Goal: Task Accomplishment & Management: Manage account settings

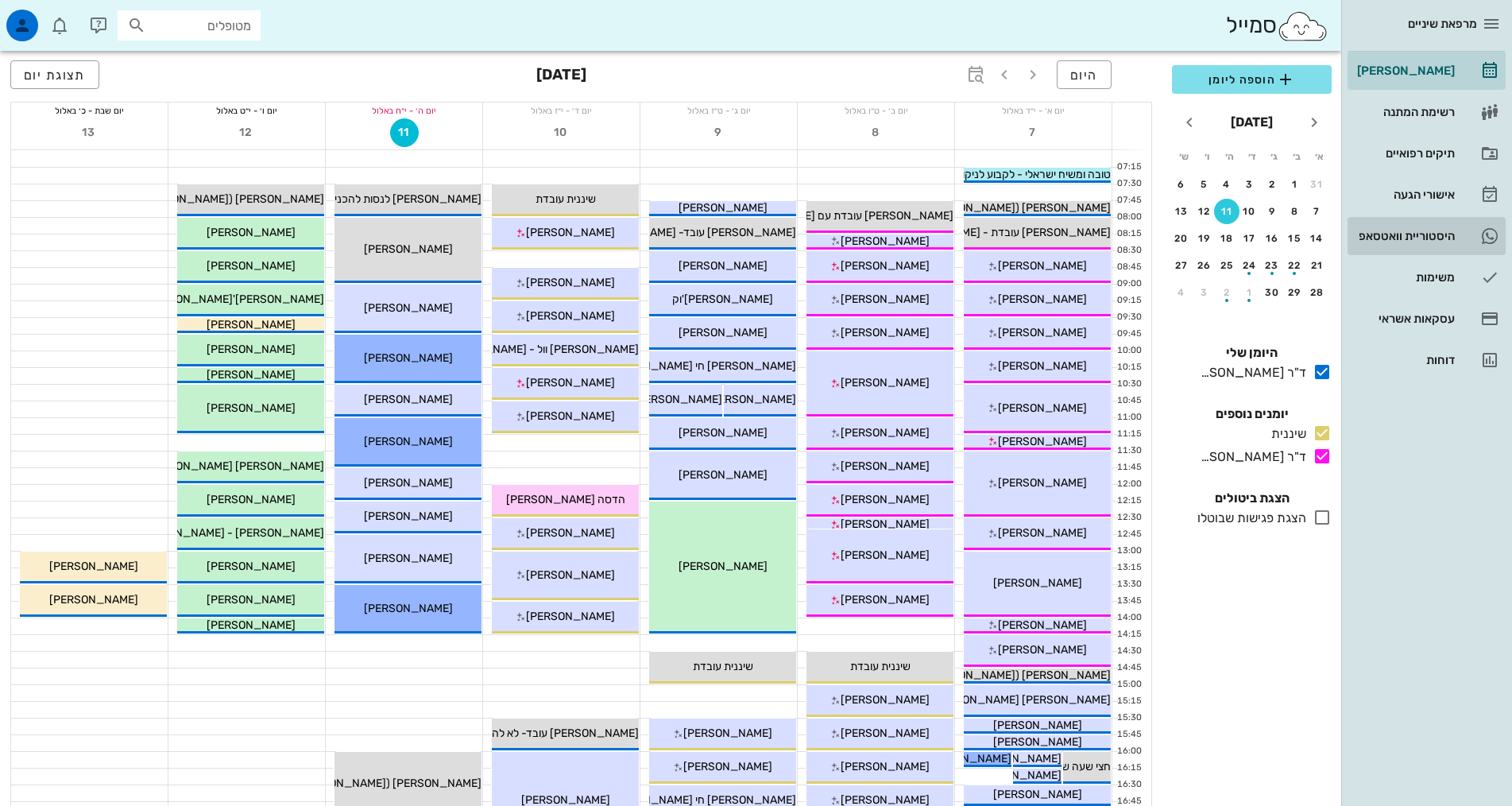
click at [1427, 232] on div "היסטוריית וואטסאפ" at bounding box center [1404, 236] width 101 height 13
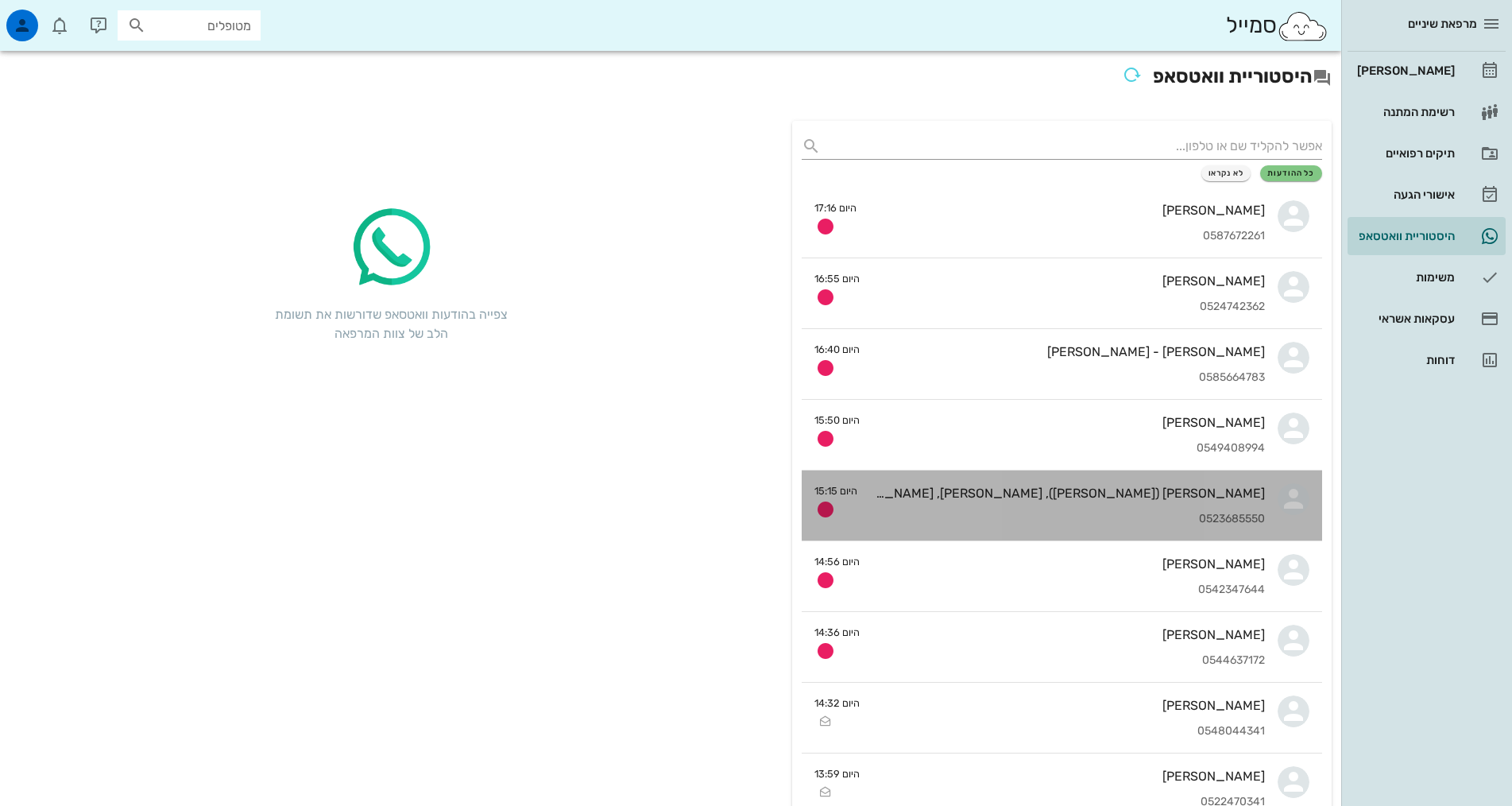
click at [1040, 508] on div "הדר קמון (טרייסטר), מעיין טרייסטר, מתן טרייסטר 0523685550" at bounding box center [1067, 505] width 395 height 70
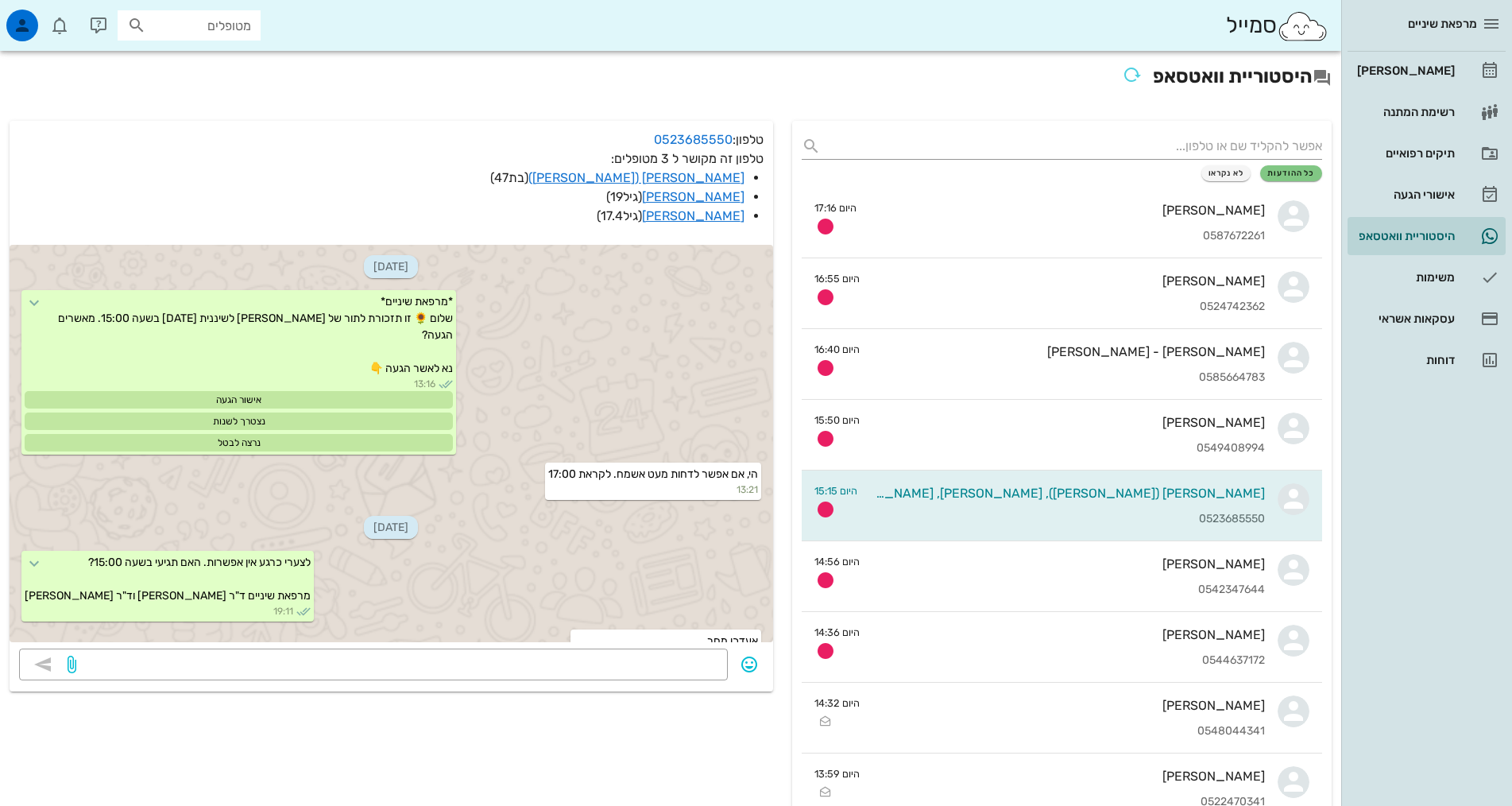
scroll to position [1416, 0]
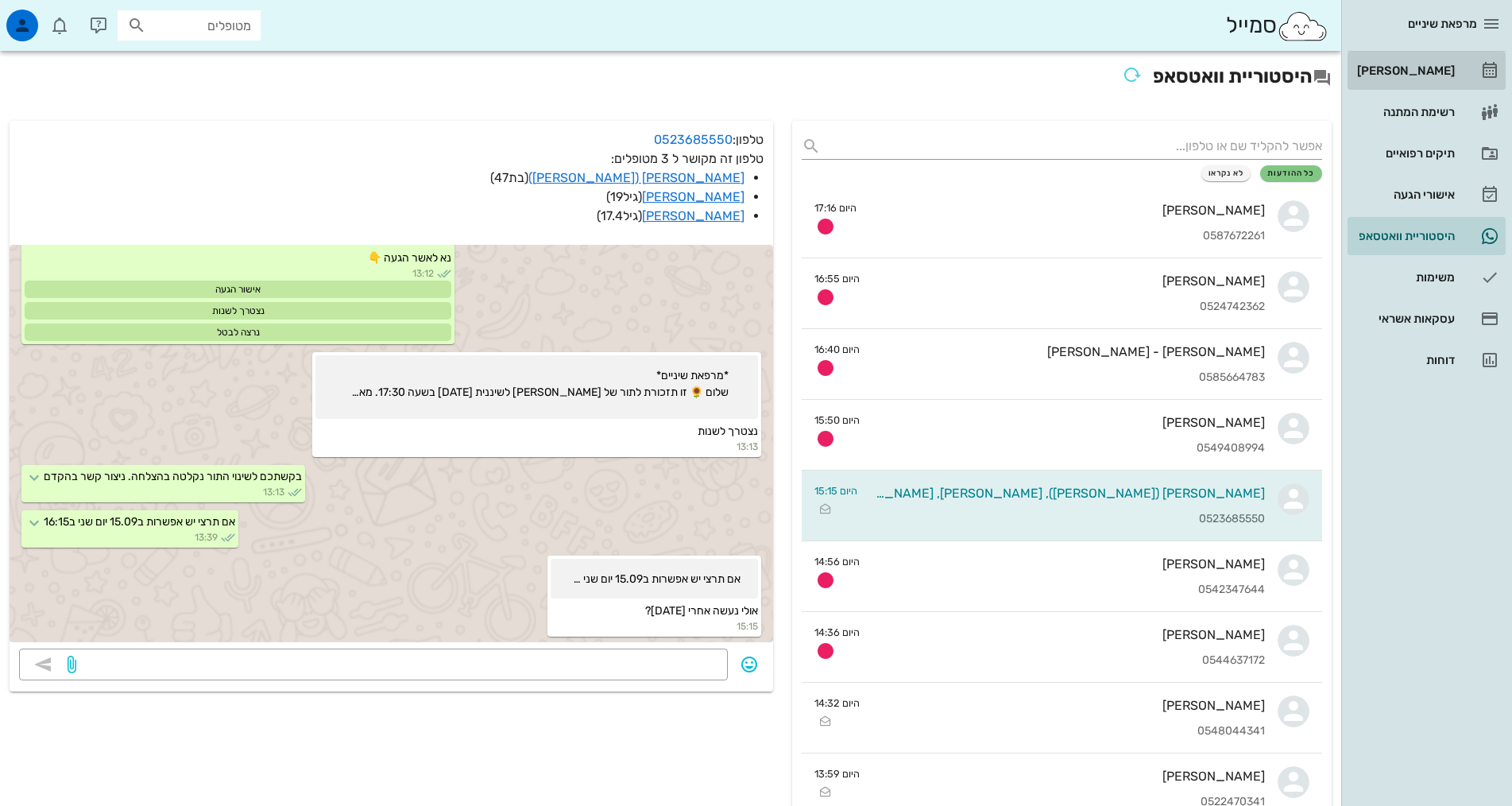
click at [1414, 69] on div "[PERSON_NAME]" at bounding box center [1404, 71] width 101 height 13
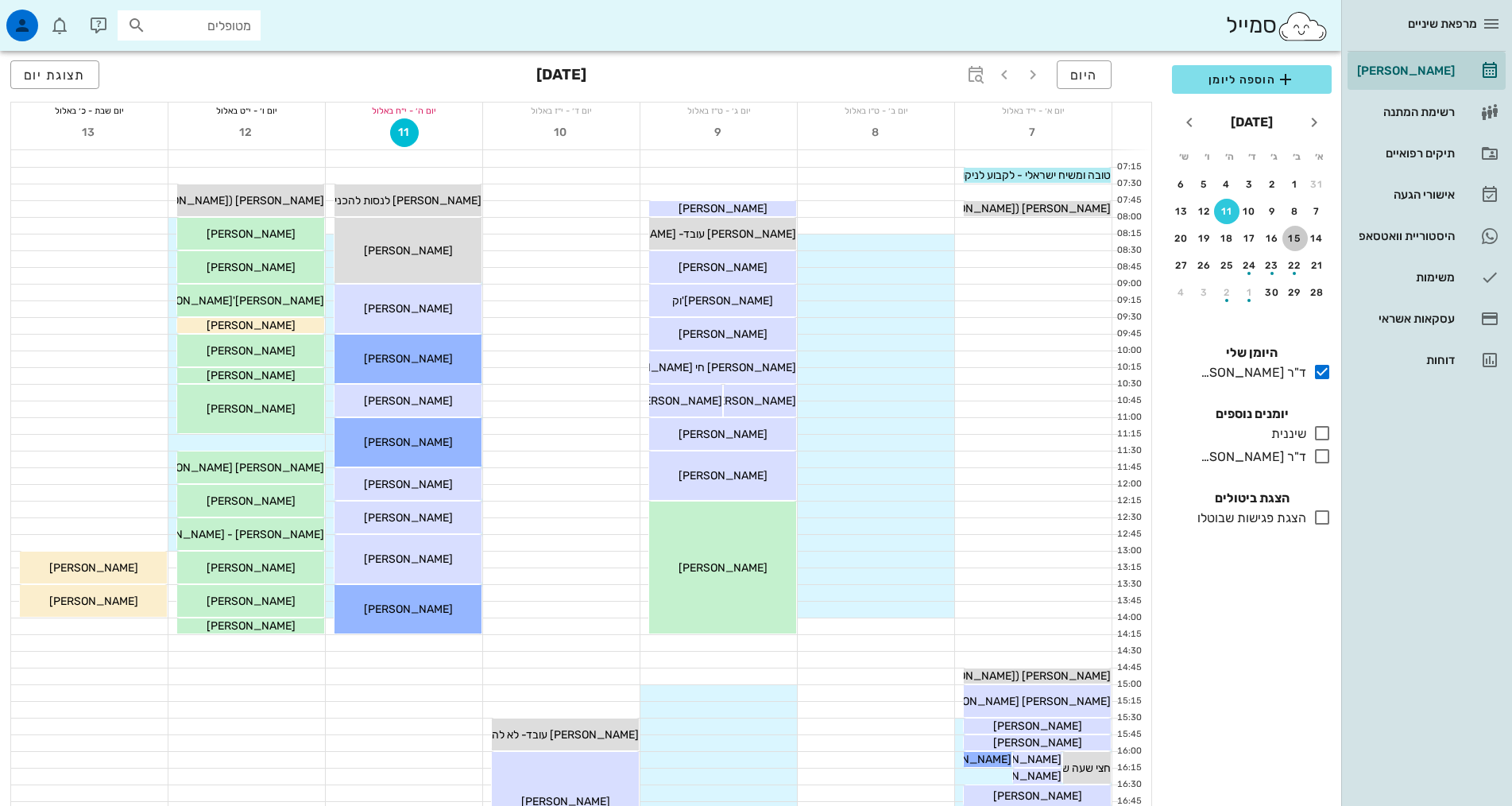
click at [1293, 236] on div "15" at bounding box center [1295, 238] width 26 height 11
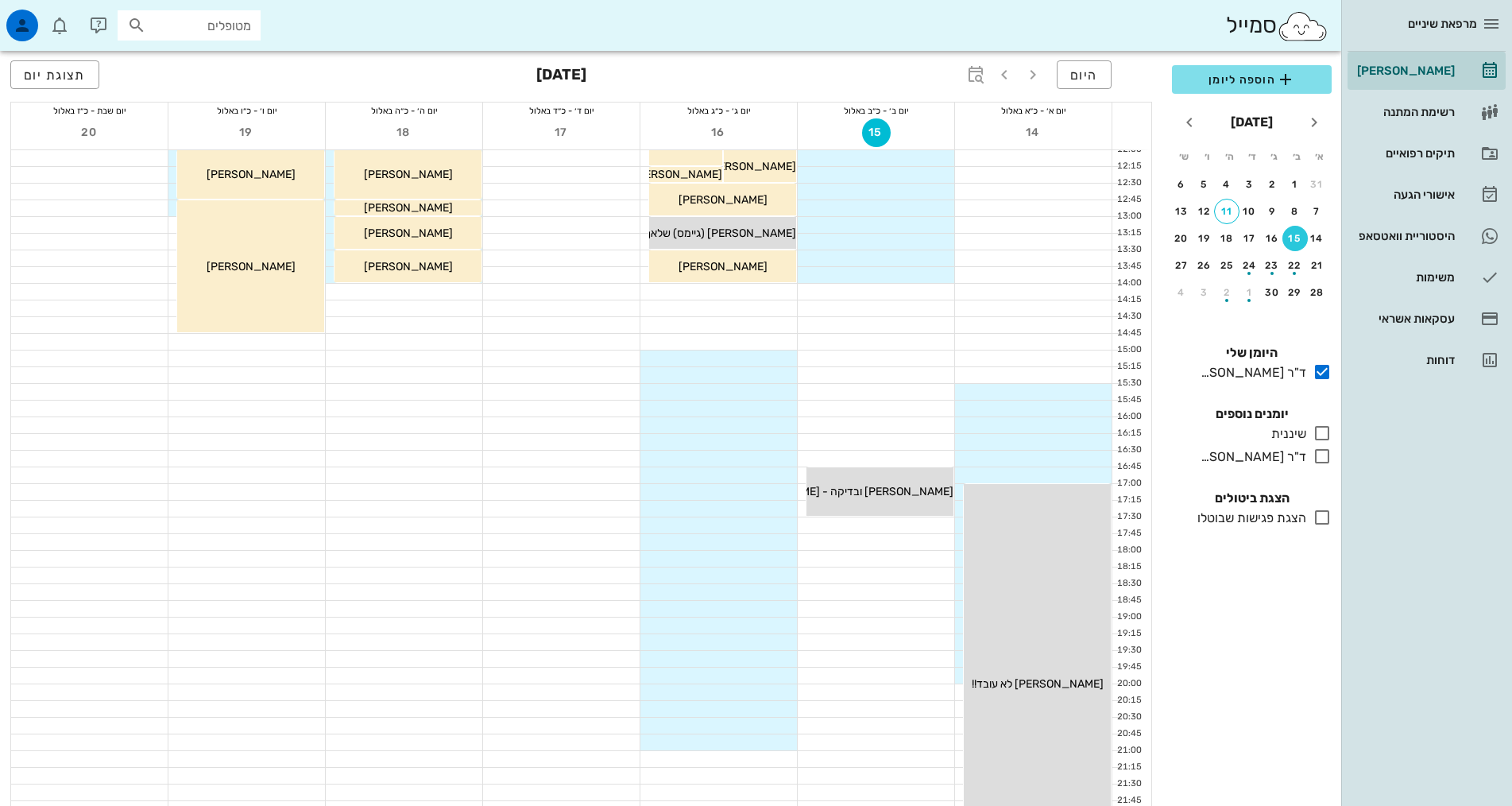
scroll to position [397, 0]
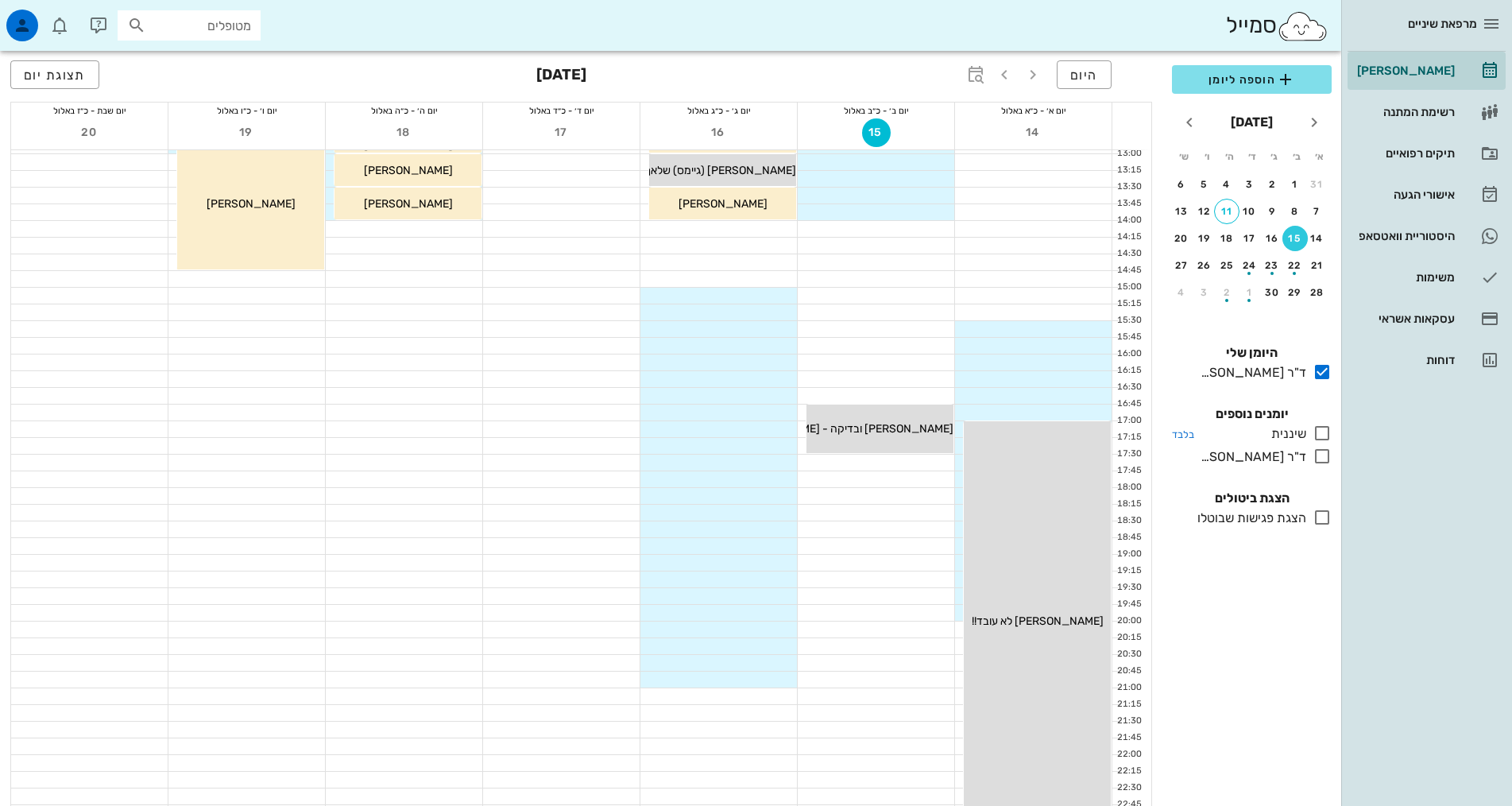
click at [1322, 434] on icon at bounding box center [1322, 433] width 19 height 19
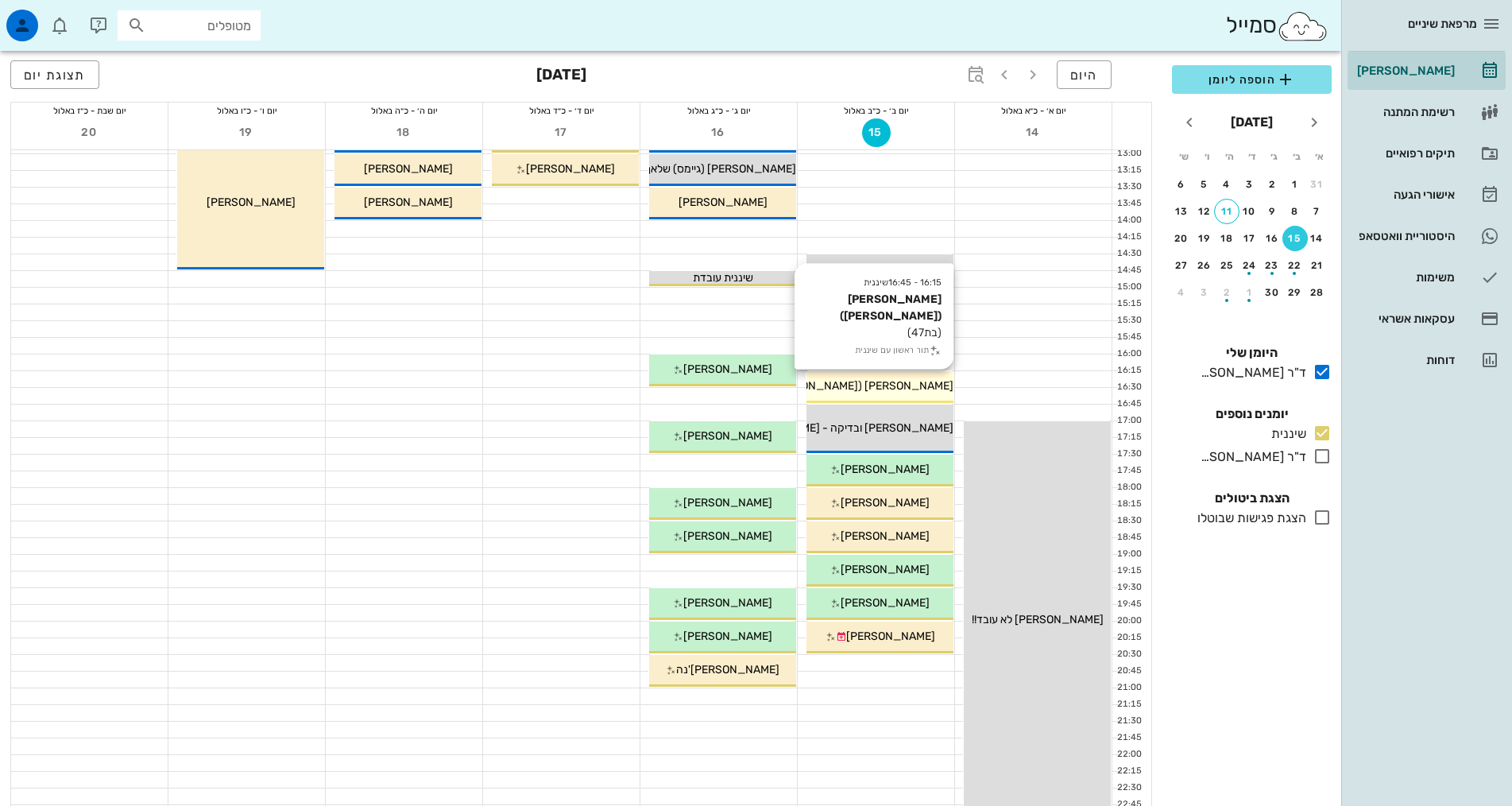
click at [908, 383] on span "הדר קמון (טרייסטר)" at bounding box center [859, 386] width 189 height 14
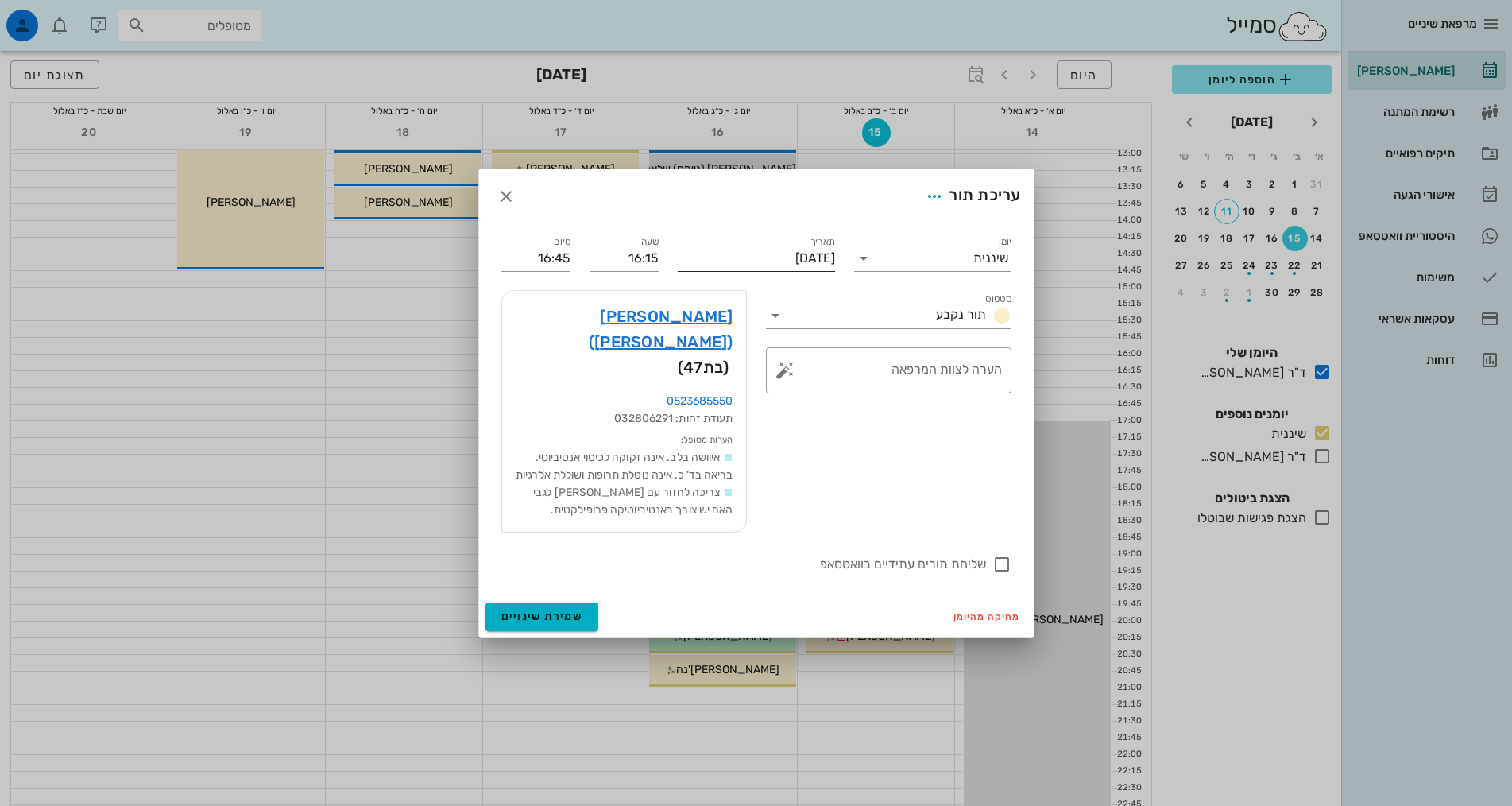
click at [808, 268] on input "[DATE]" at bounding box center [756, 258] width 158 height 26
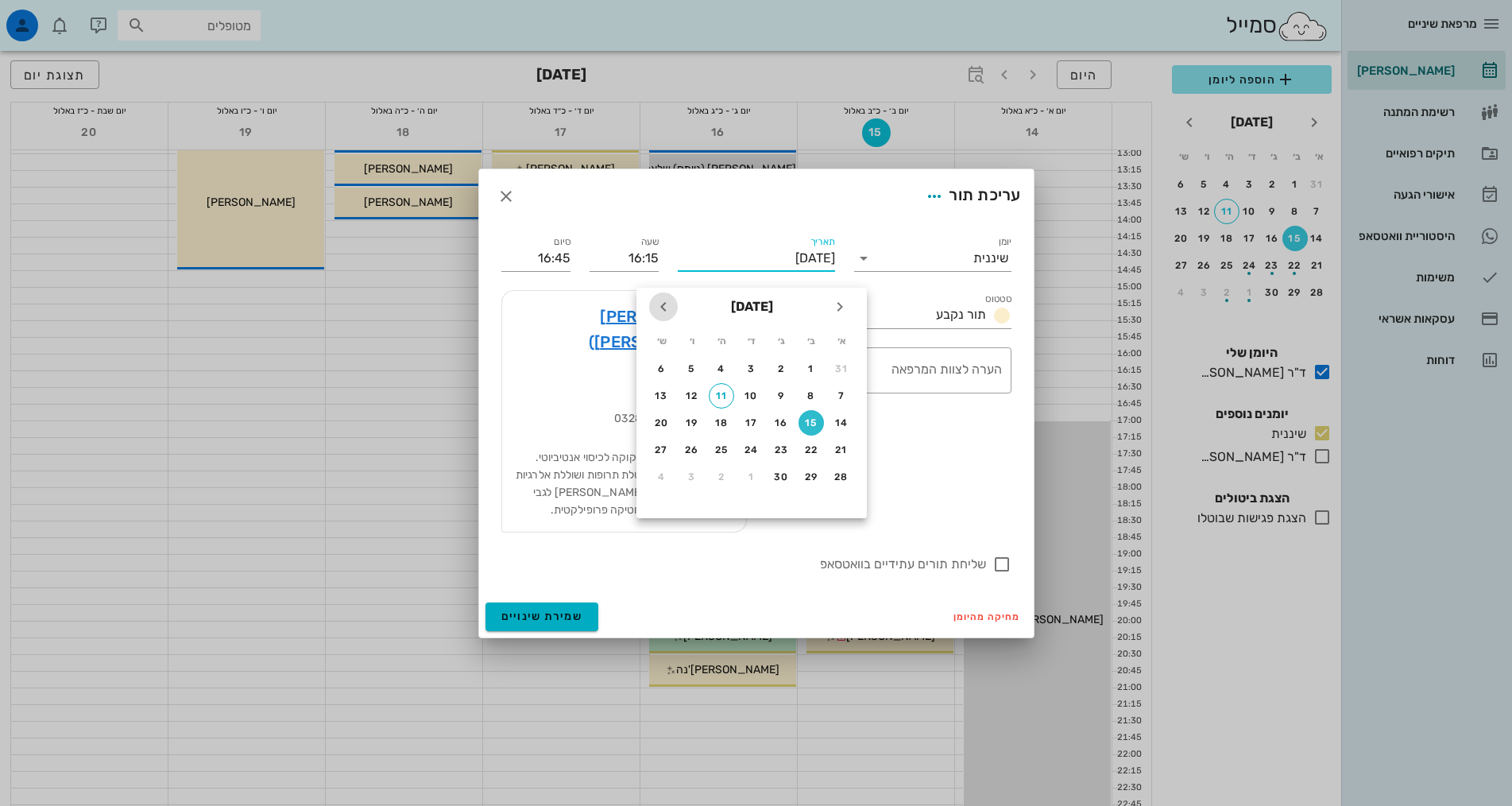
click at [666, 306] on icon "חודש הבא" at bounding box center [663, 307] width 19 height 19
click at [780, 423] on div "14" at bounding box center [782, 422] width 26 height 11
type input "יום שלישי, 14 באוקטובר 2025"
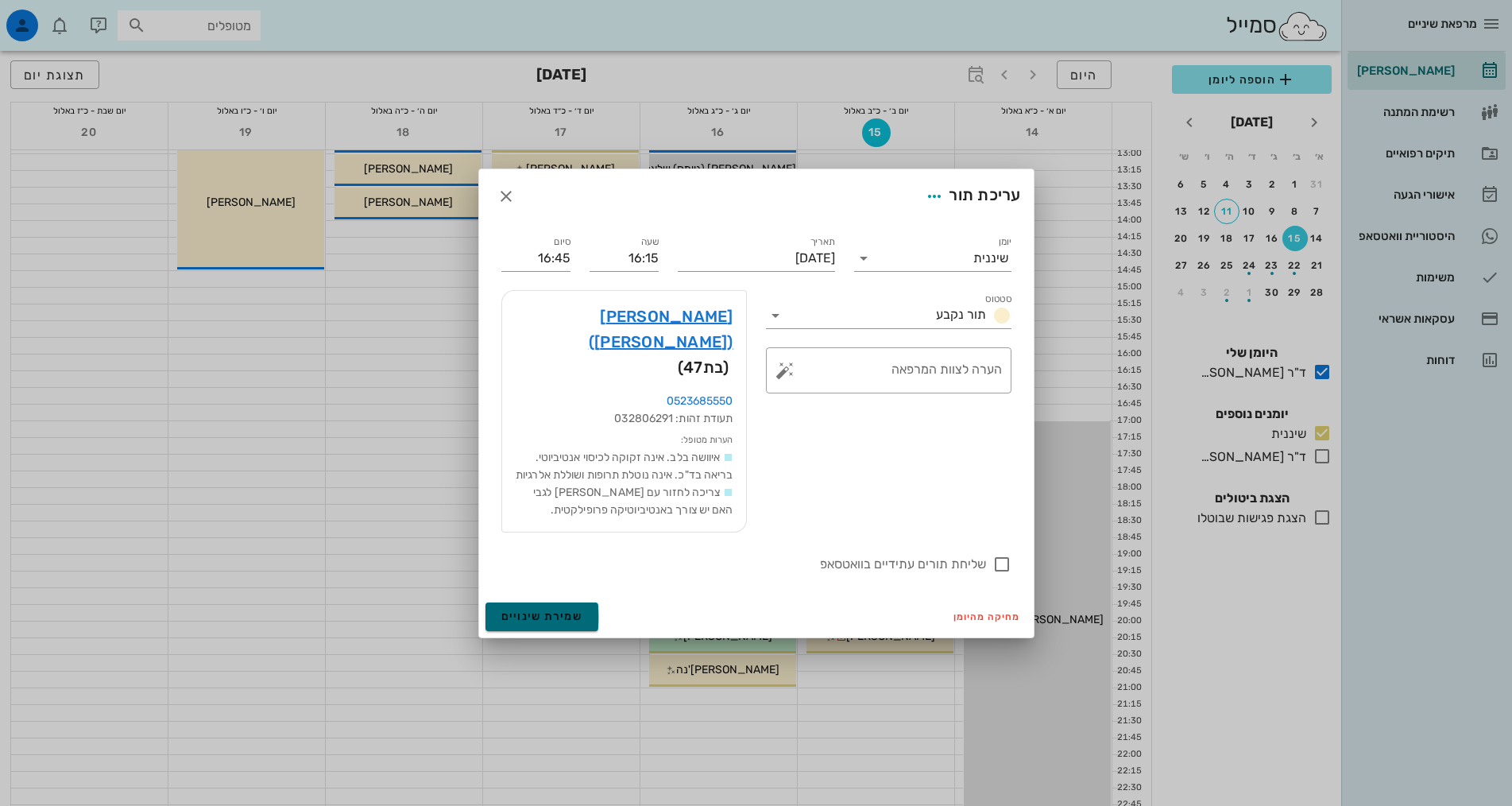
click at [560, 610] on span "שמירת שינויים" at bounding box center [542, 617] width 82 height 14
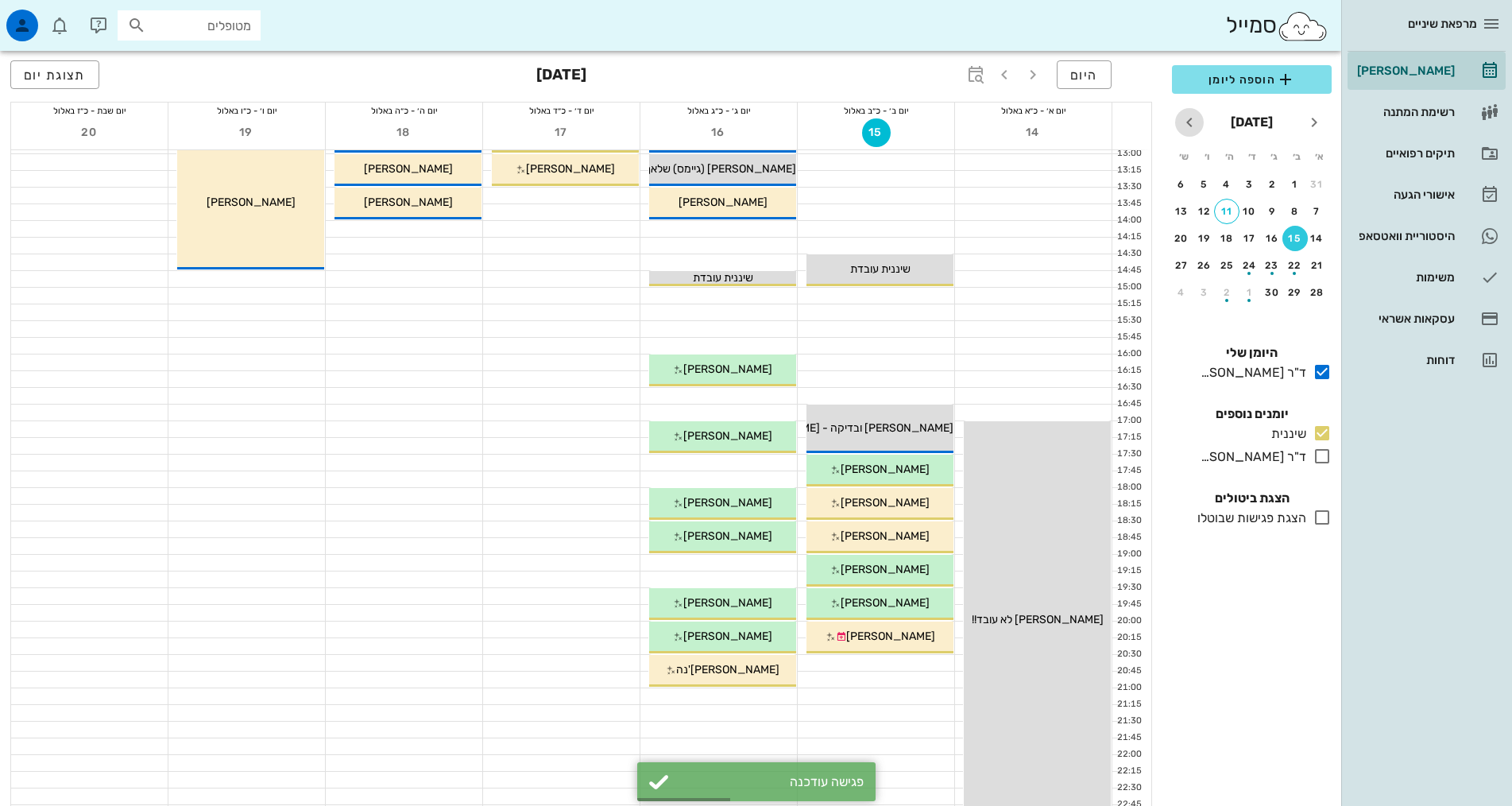
click at [1190, 119] on icon "חודש הבא" at bounding box center [1189, 122] width 19 height 19
click at [1272, 238] on div "button" at bounding box center [1273, 242] width 26 height 9
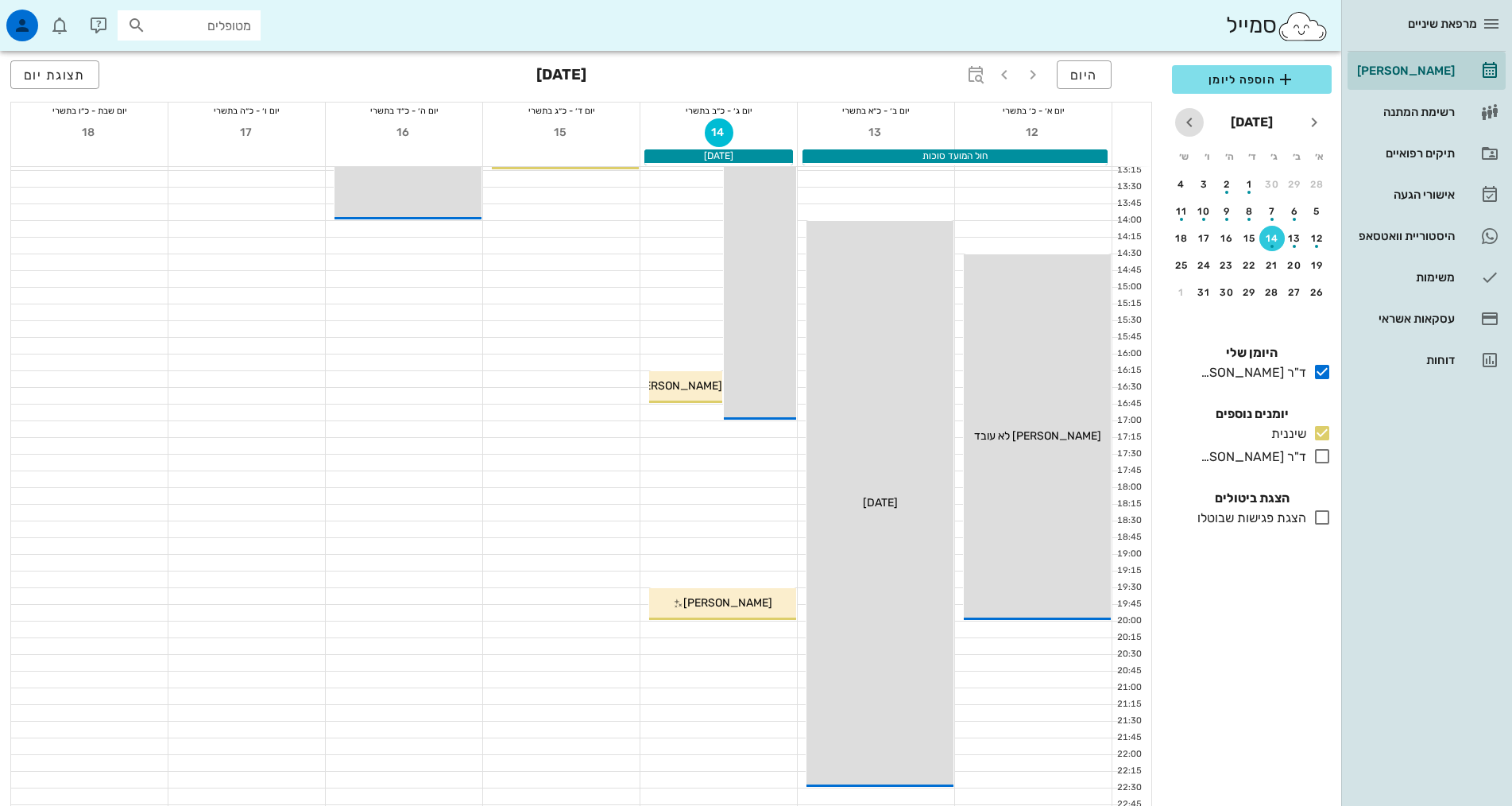
click at [1190, 121] on icon "חודש הבא" at bounding box center [1189, 122] width 19 height 19
click at [1313, 121] on icon "חודש שעבר" at bounding box center [1314, 122] width 19 height 19
click at [1267, 266] on div "21" at bounding box center [1273, 265] width 26 height 11
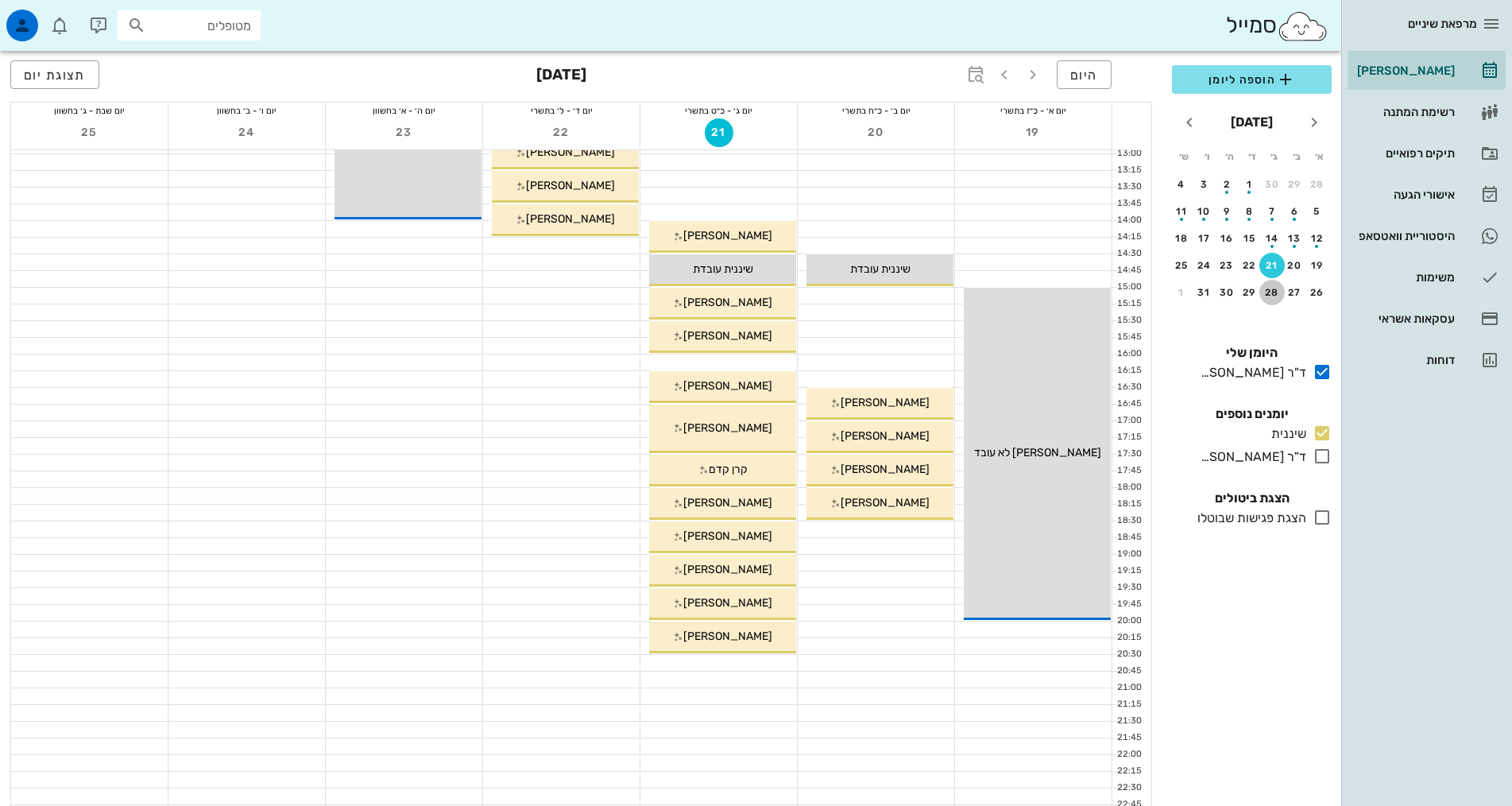
click at [1275, 293] on div "28" at bounding box center [1273, 292] width 26 height 11
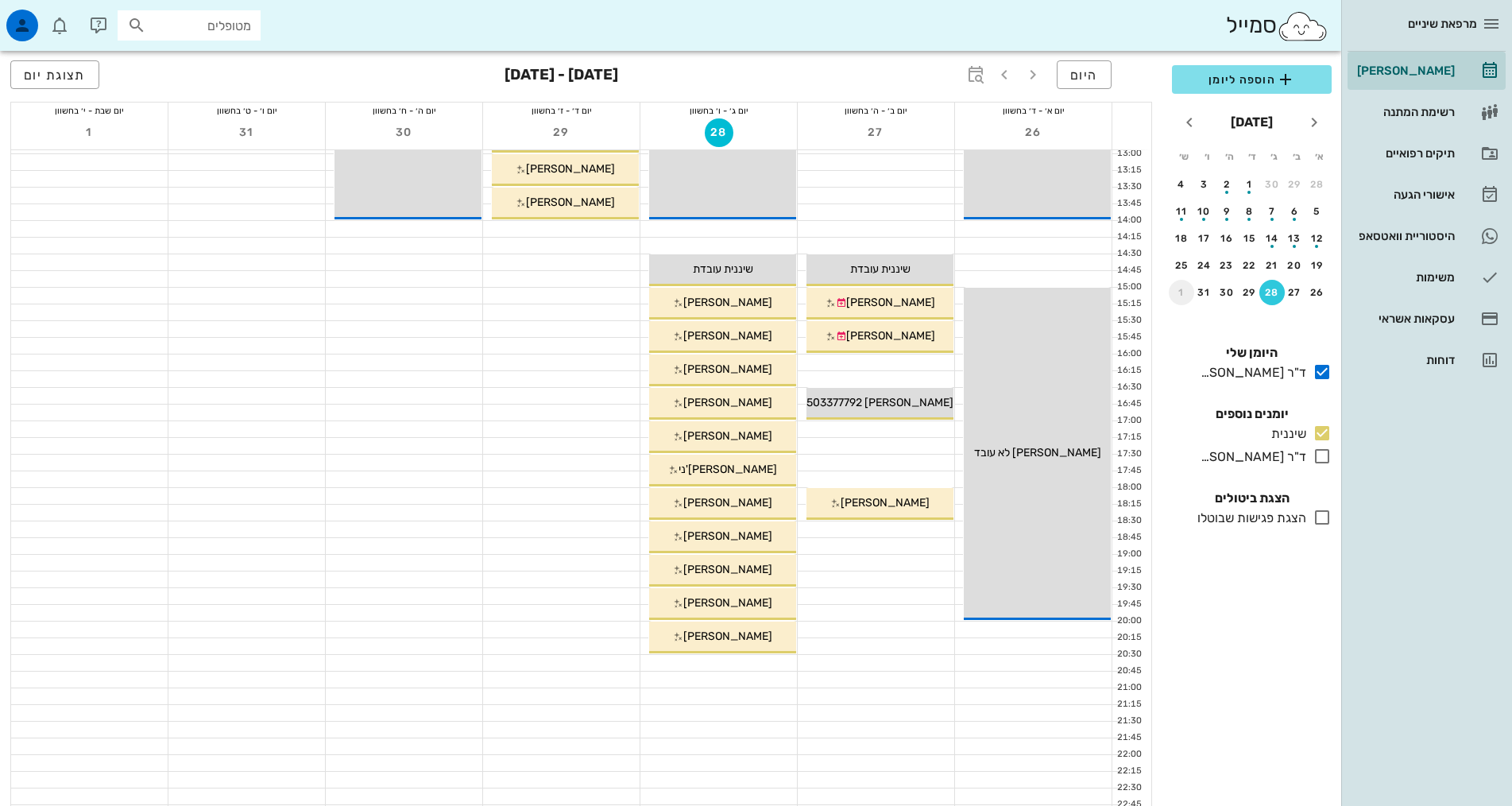
click at [1181, 294] on div "1" at bounding box center [1181, 292] width 26 height 11
click at [1267, 208] on div "4" at bounding box center [1273, 211] width 26 height 11
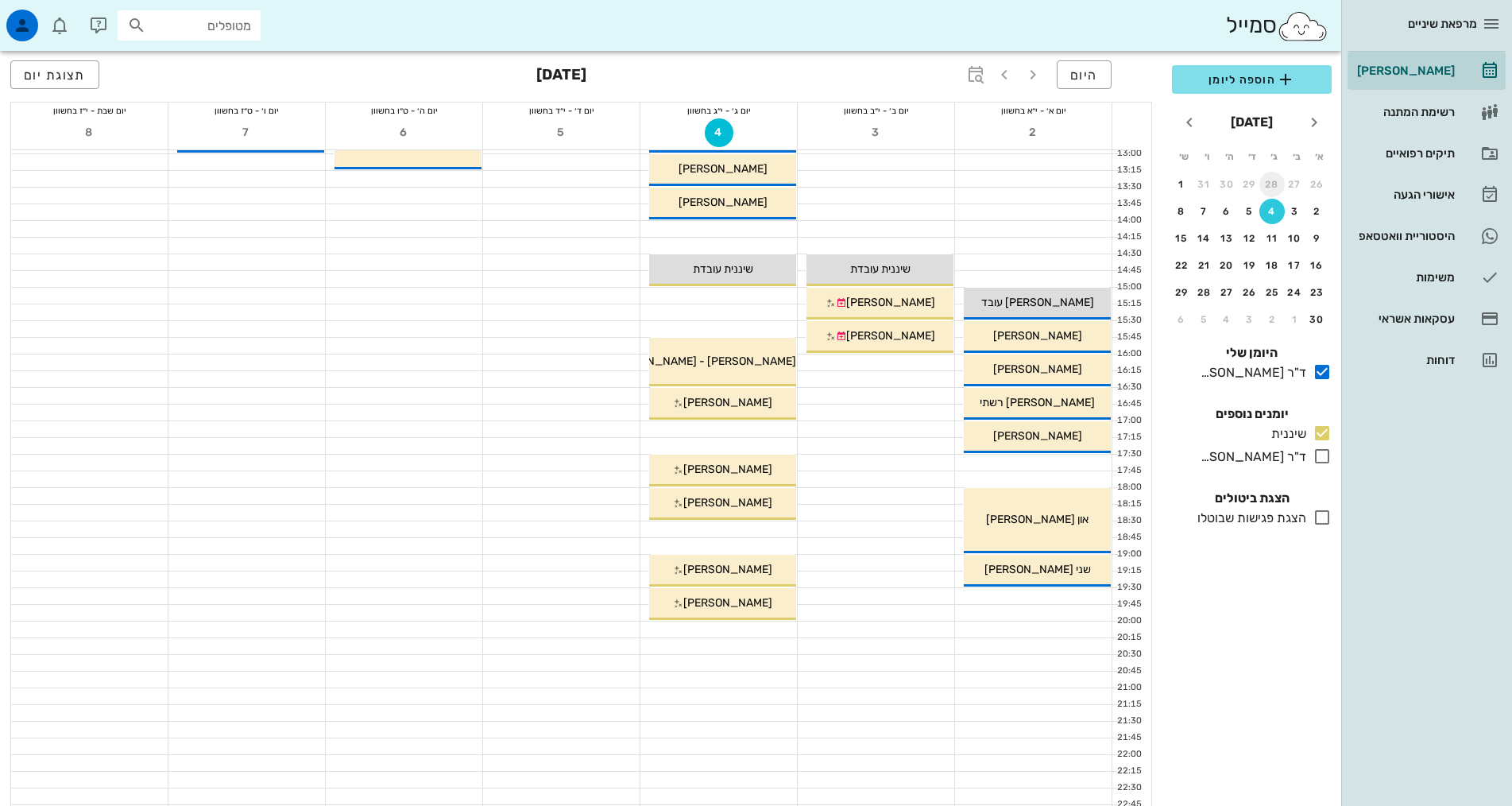
click at [1273, 182] on div "28" at bounding box center [1273, 184] width 26 height 11
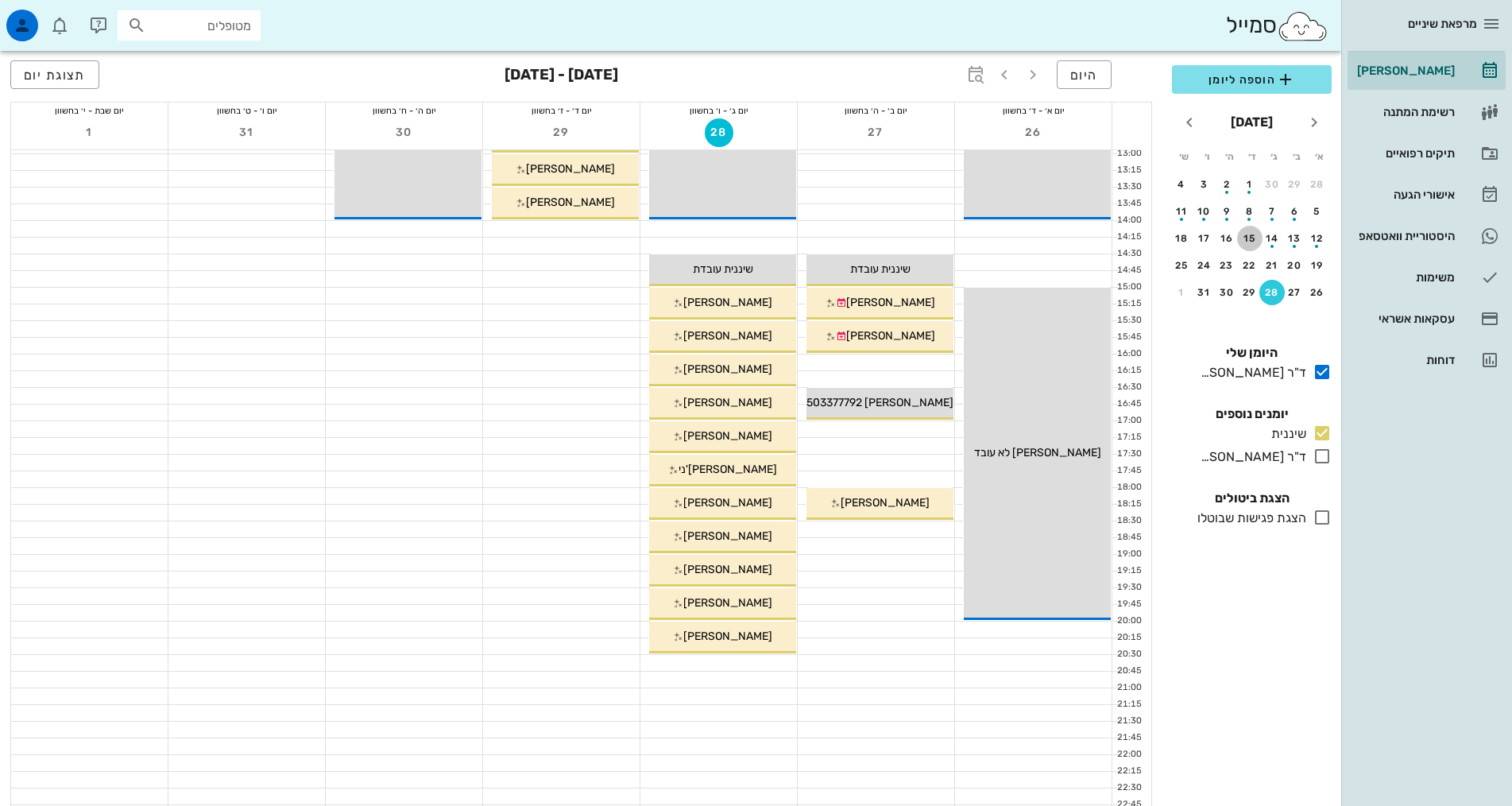
click at [1250, 238] on div "15" at bounding box center [1250, 238] width 26 height 11
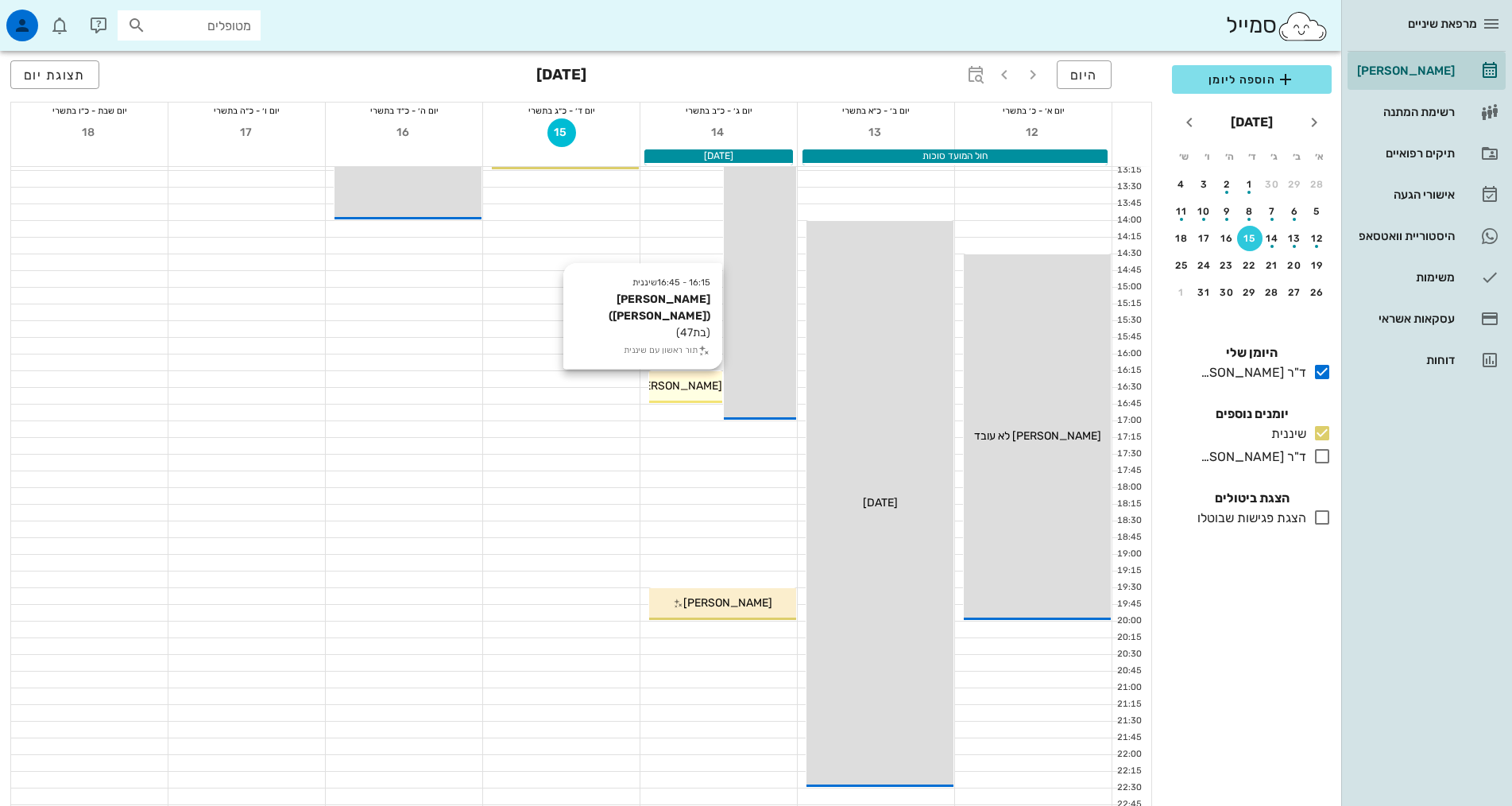
click at [697, 386] on span "הדר קמון (טרייסטר)" at bounding box center [628, 386] width 189 height 14
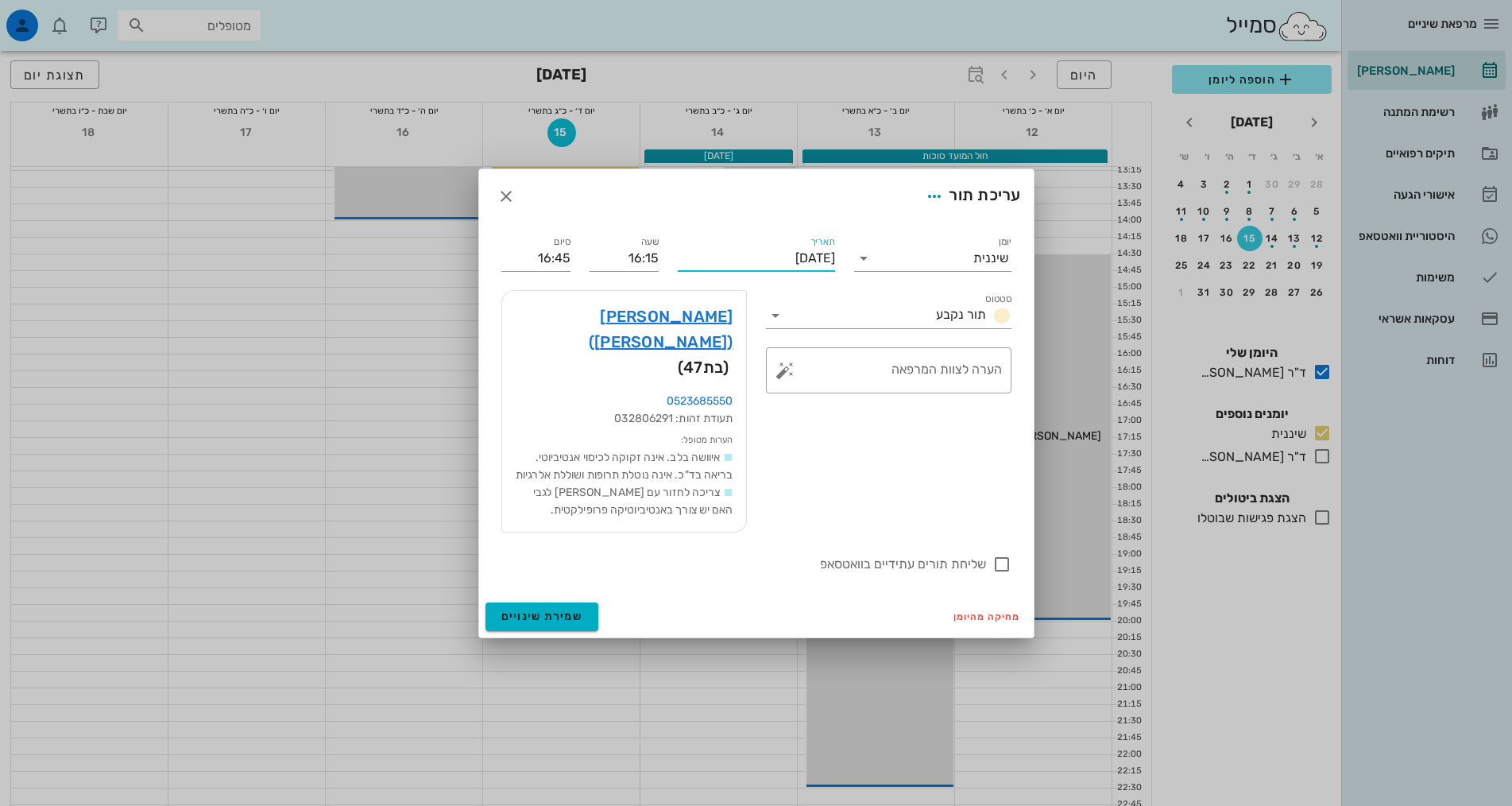
click at [760, 266] on input "יום שלישי, 14 באוקטובר 2025" at bounding box center [756, 258] width 158 height 26
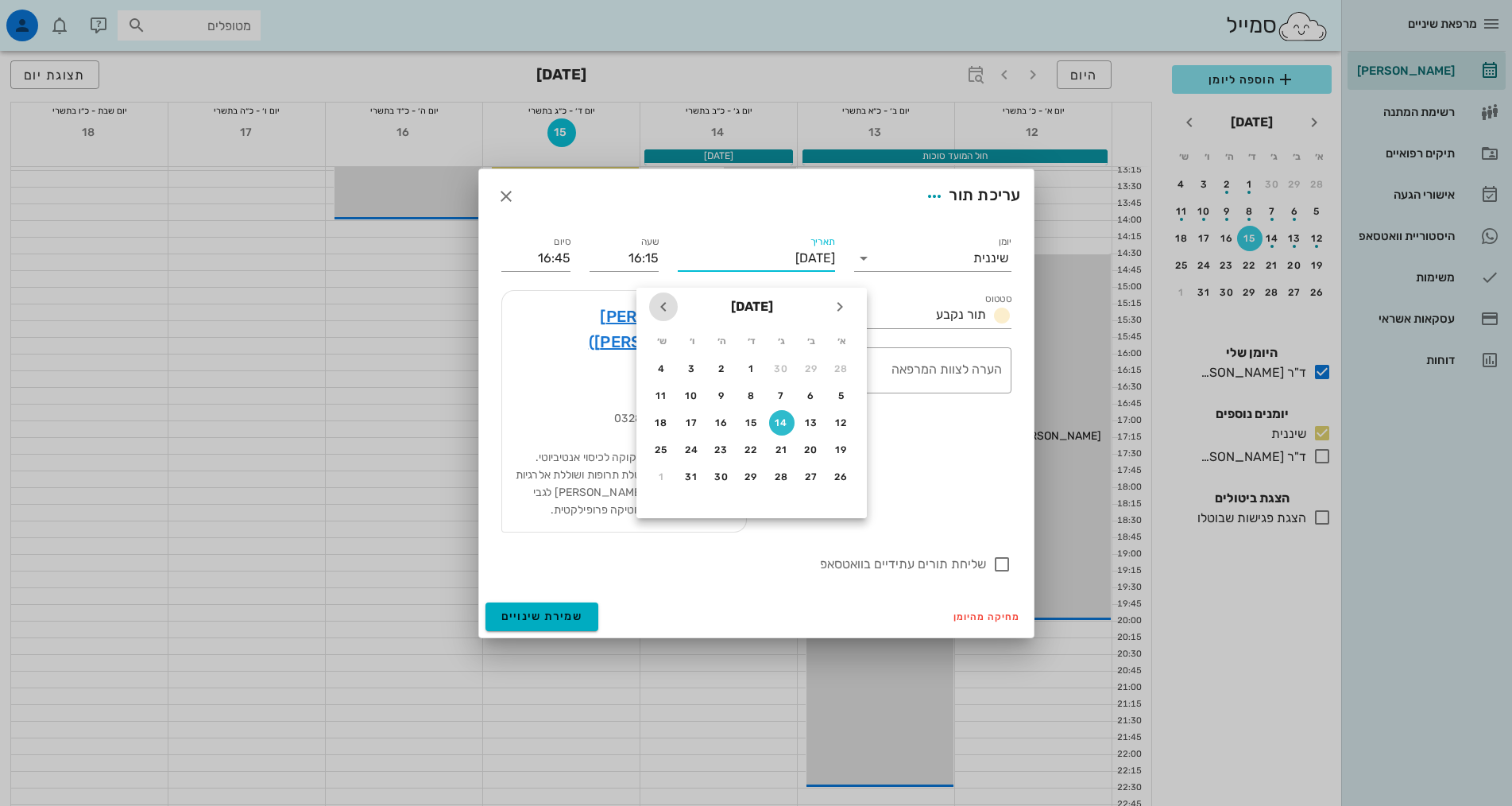
click at [660, 306] on icon "חודש הבא" at bounding box center [663, 307] width 19 height 19
click at [780, 391] on div "4" at bounding box center [782, 395] width 26 height 11
type input "יום שלישי, 4 בנובמבר 2025"
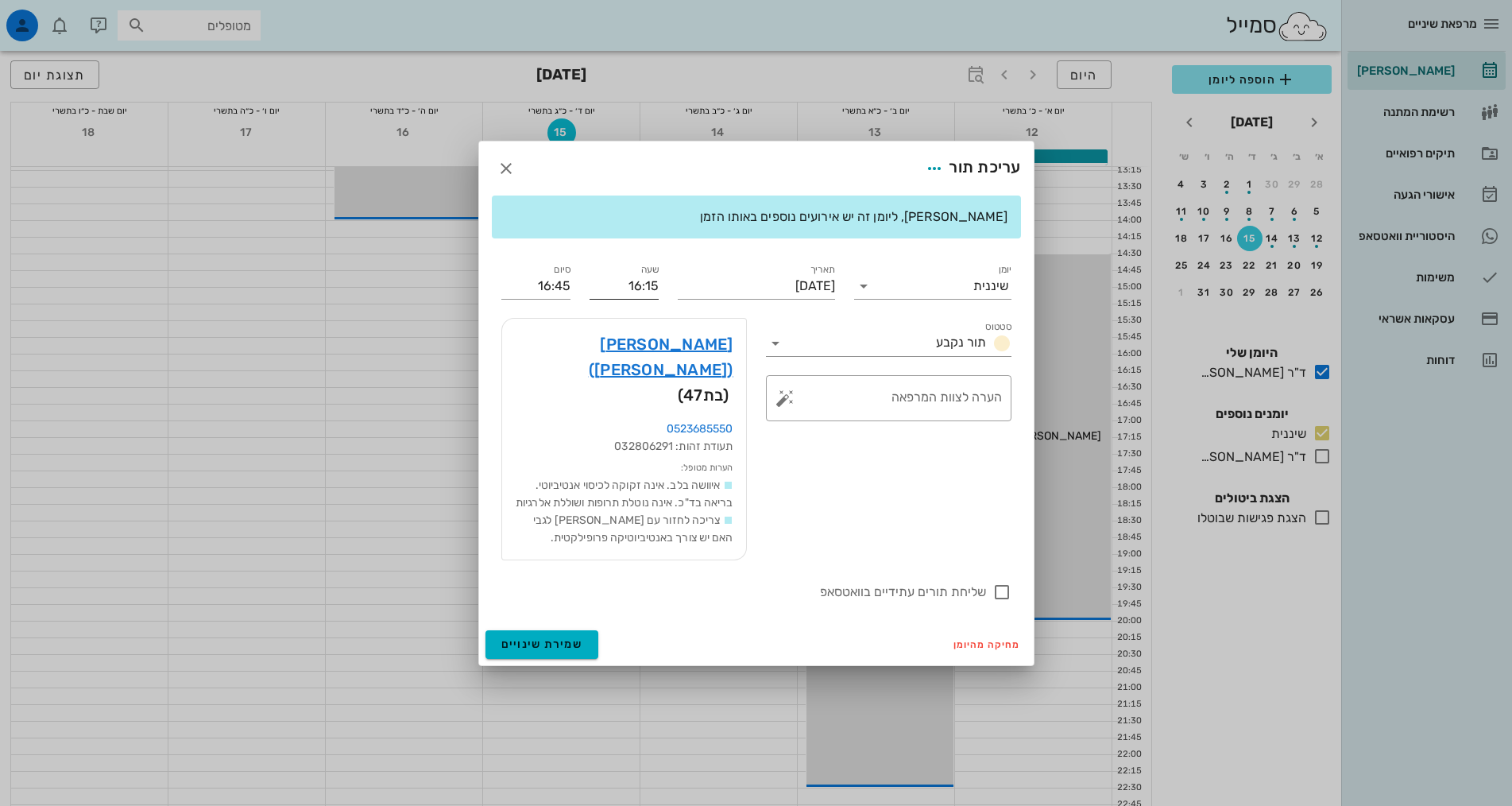
click at [642, 299] on input "16:15" at bounding box center [624, 286] width 69 height 26
click at [633, 422] on div "17:00" at bounding box center [623, 425] width 44 height 13
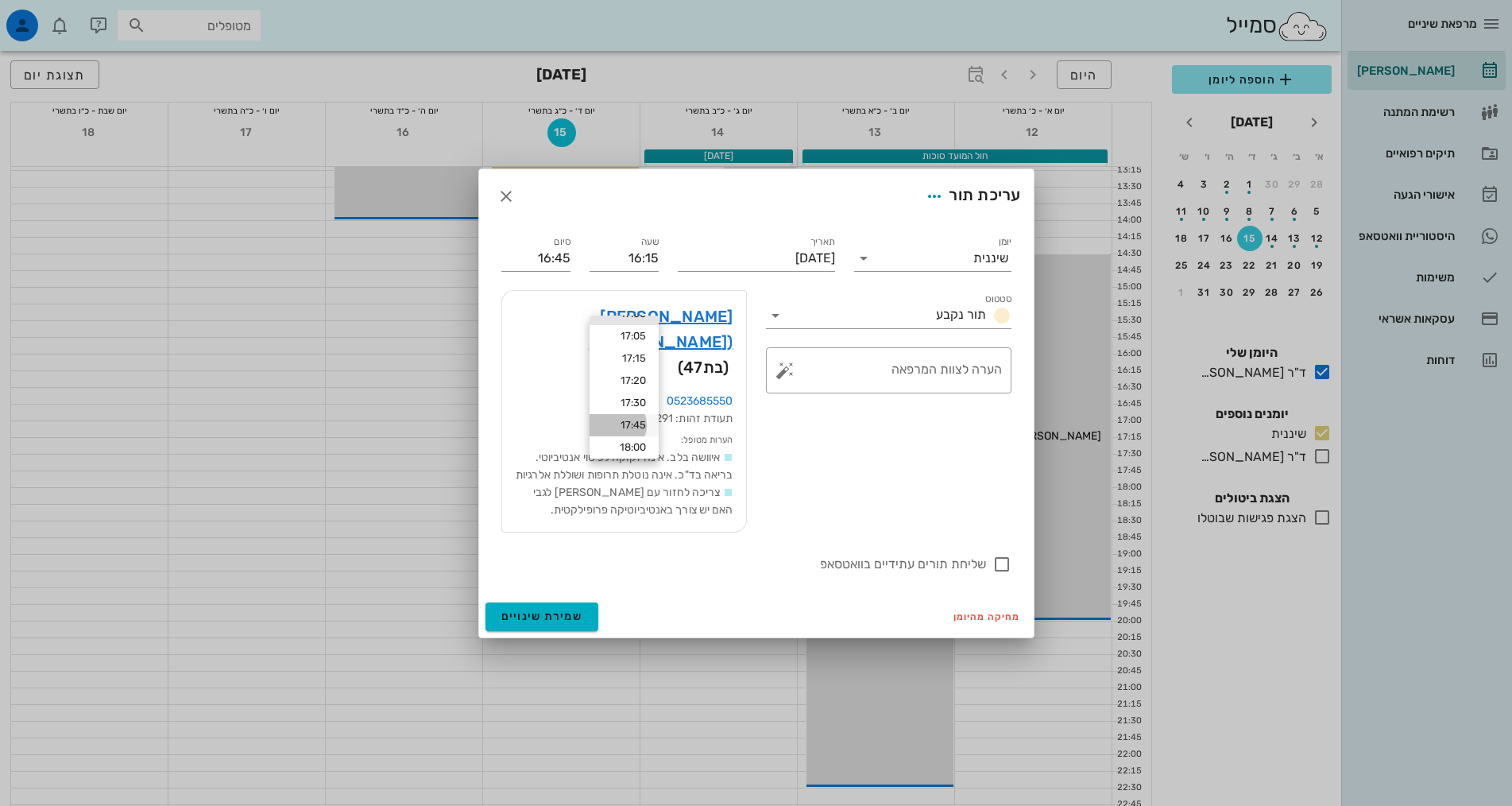
type input "17:00"
type input "17:30"
click at [551, 610] on span "שמירת שינויים" at bounding box center [542, 617] width 82 height 14
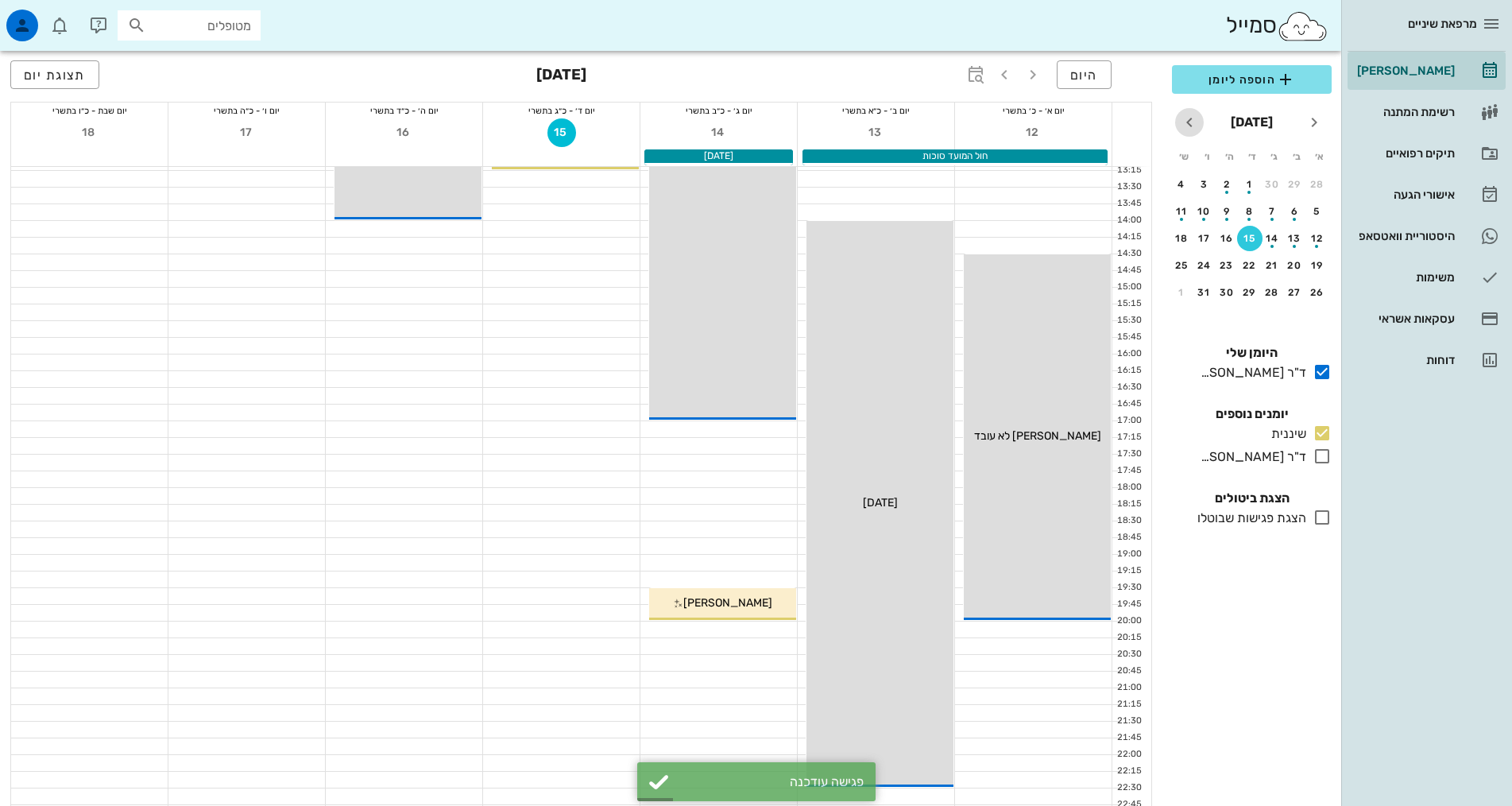
click at [1189, 122] on icon "חודש הבא" at bounding box center [1189, 122] width 19 height 19
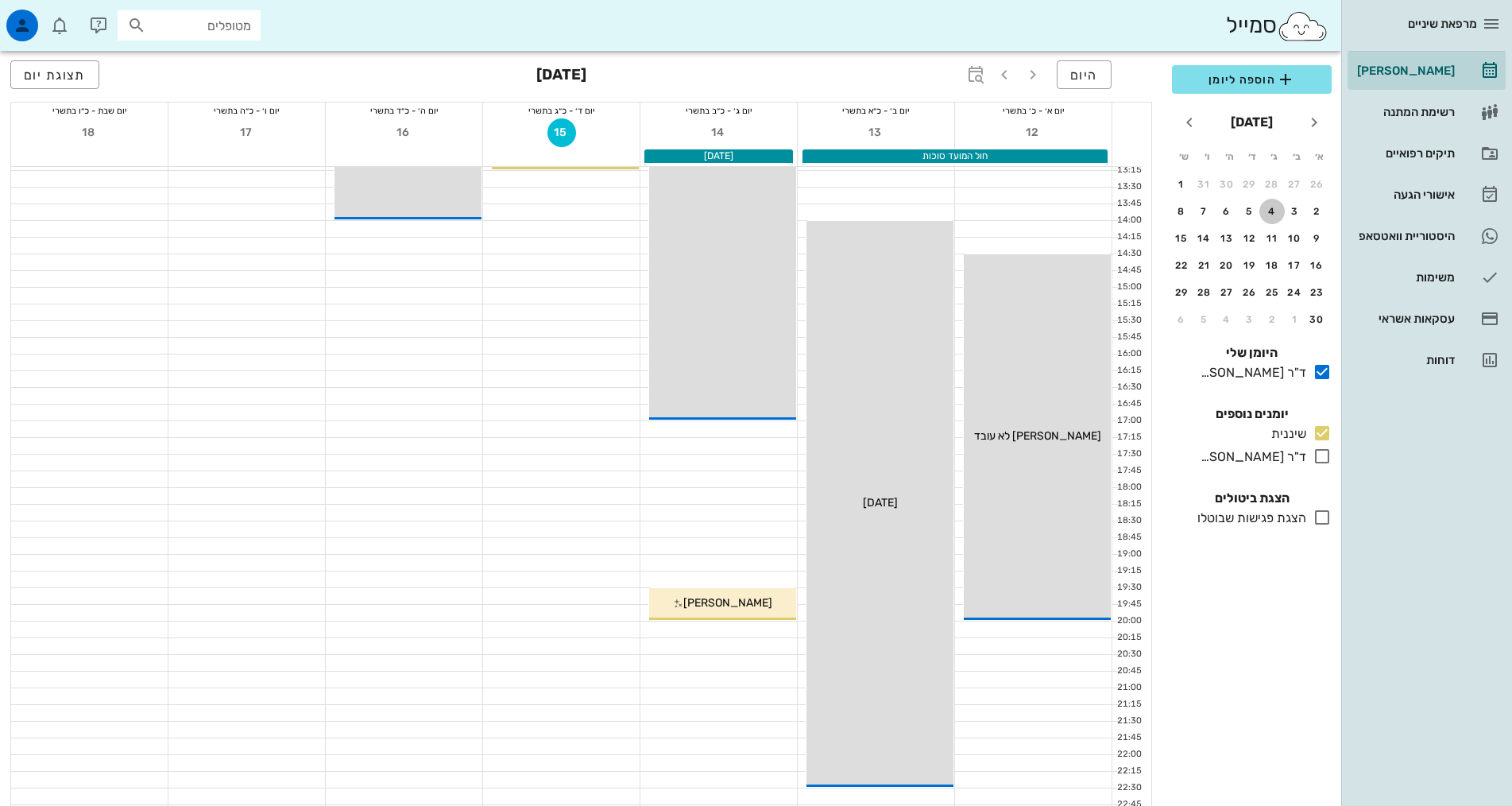
click at [1271, 212] on div "4" at bounding box center [1273, 211] width 26 height 11
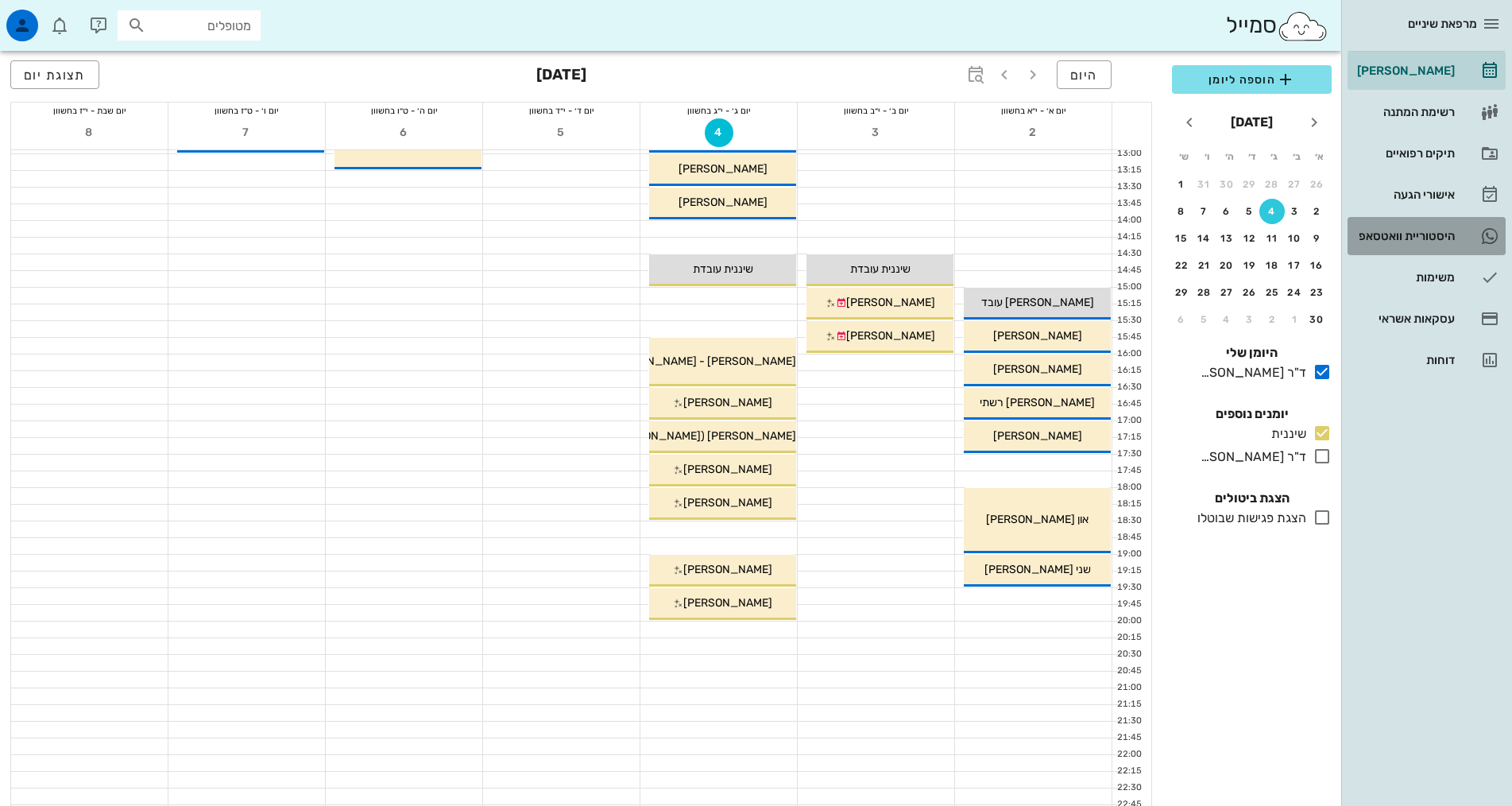
click at [1441, 232] on div "היסטוריית וואטסאפ" at bounding box center [1404, 236] width 101 height 13
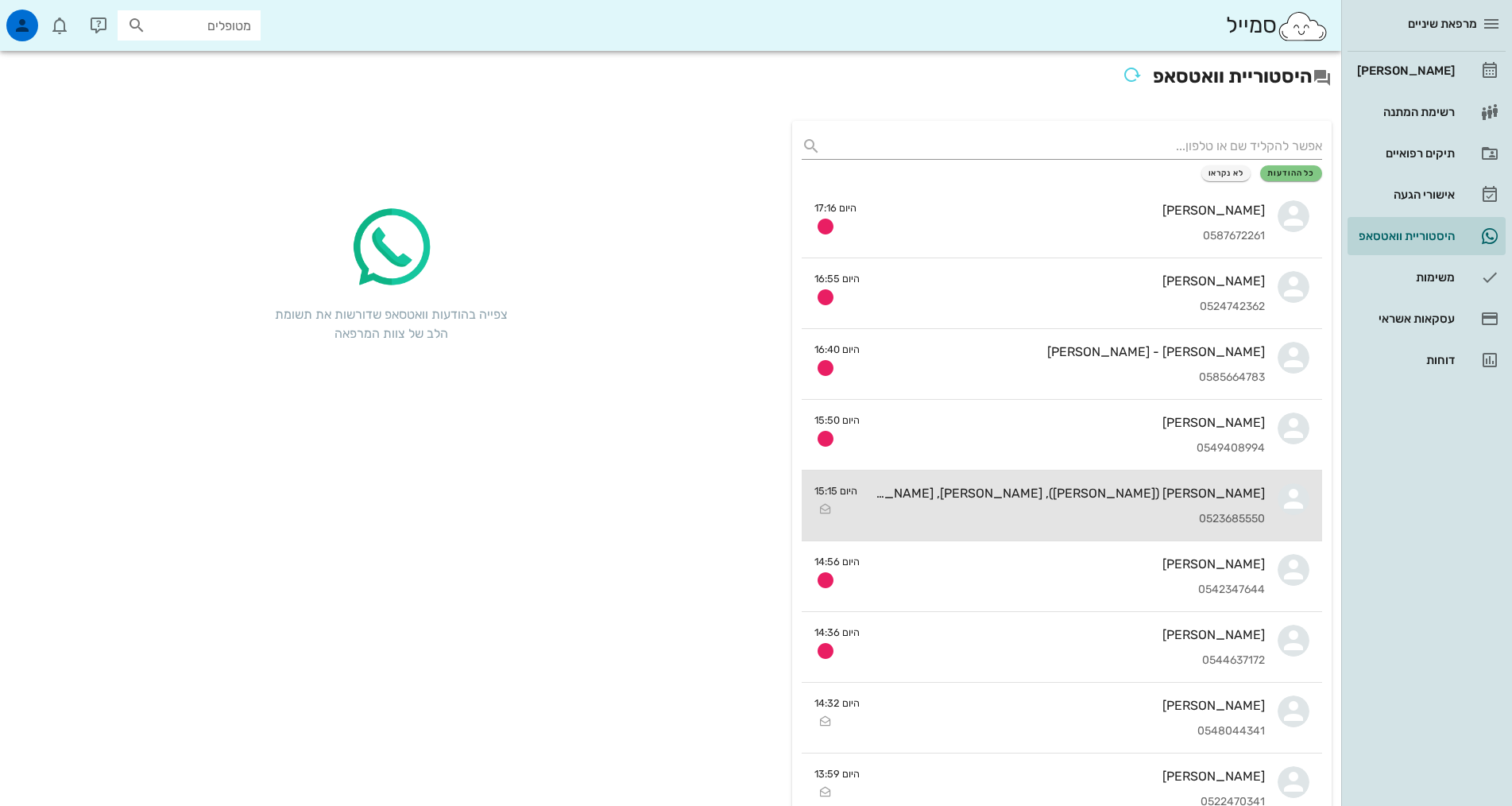
click at [895, 507] on div "הדר קמון (טרייסטר), מעיין טרייסטר, מתן טרייסטר 0523685550" at bounding box center [1067, 505] width 395 height 70
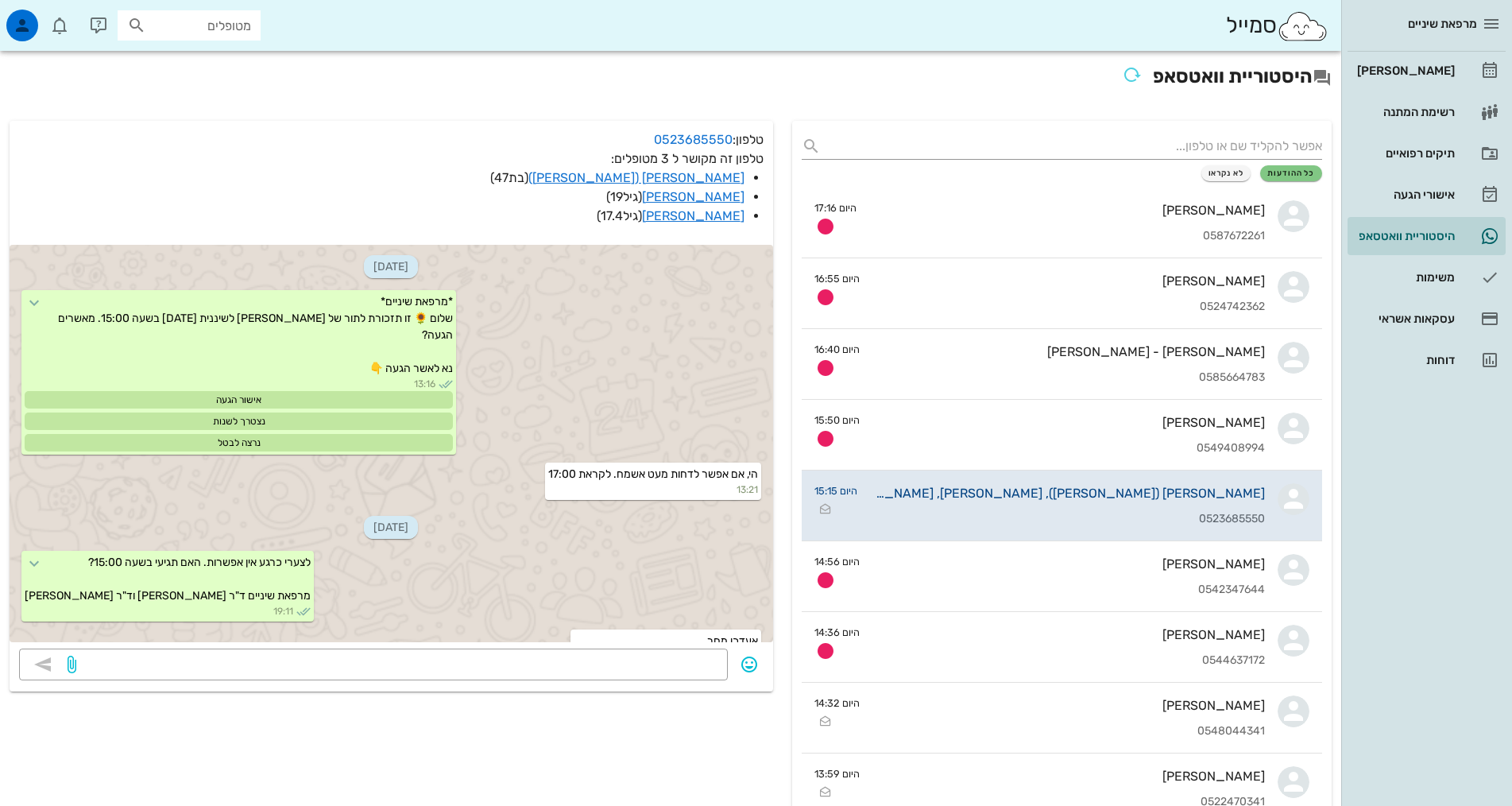
scroll to position [1416, 0]
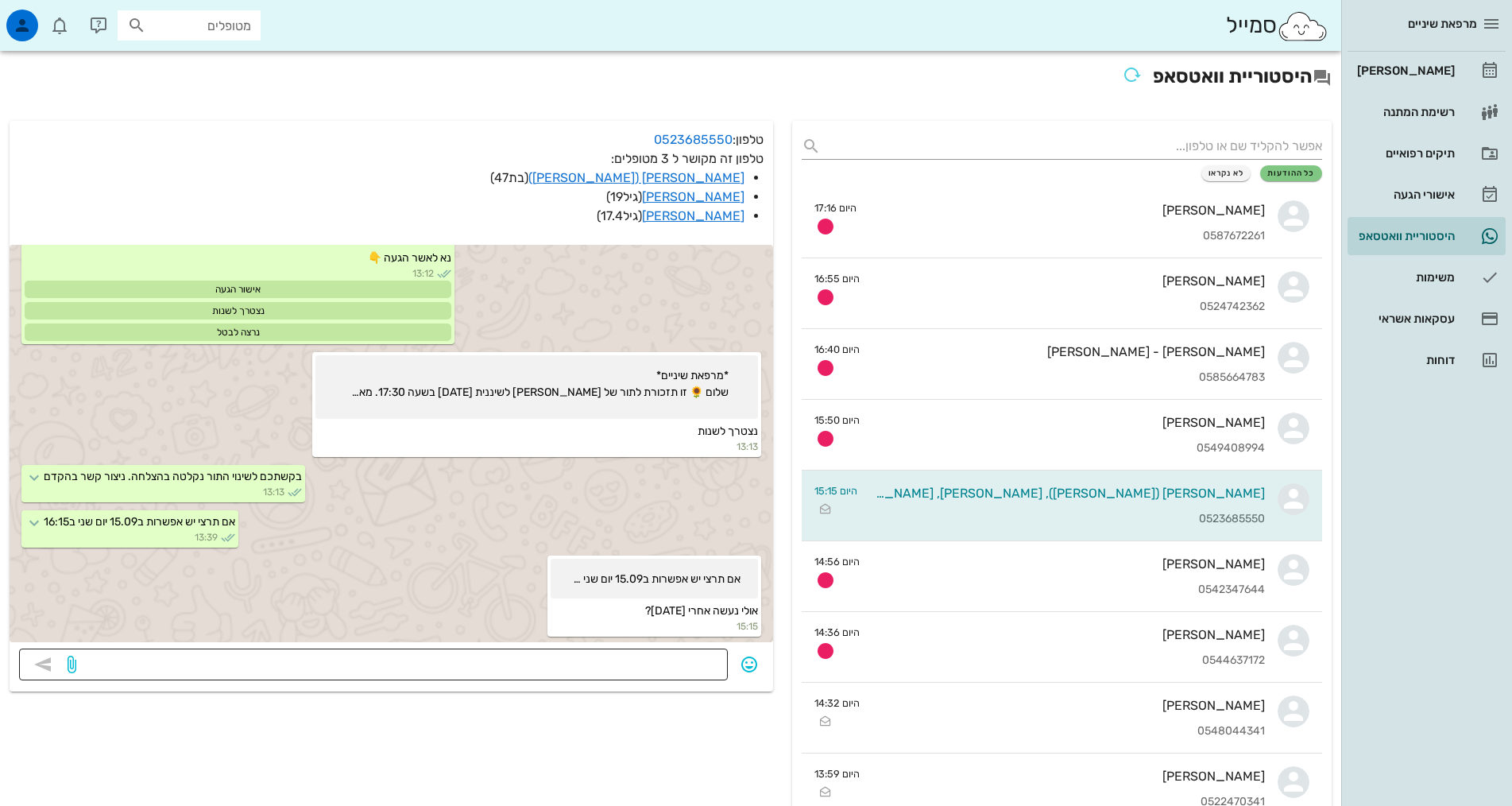
click at [683, 654] on textarea at bounding box center [399, 666] width 639 height 26
type textarea "יום שלישי 4.11 שעה 17:00"
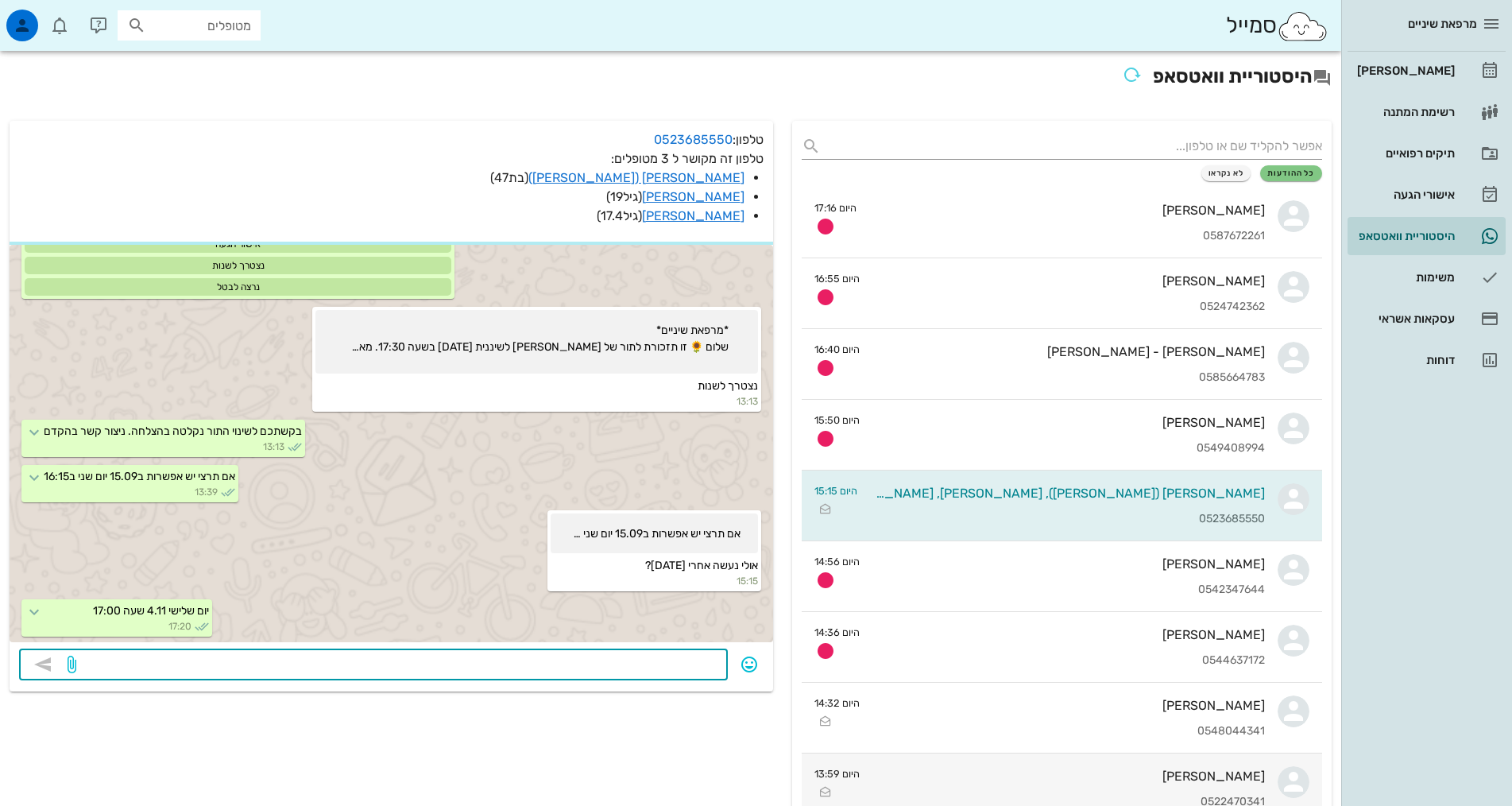
scroll to position [1507, 0]
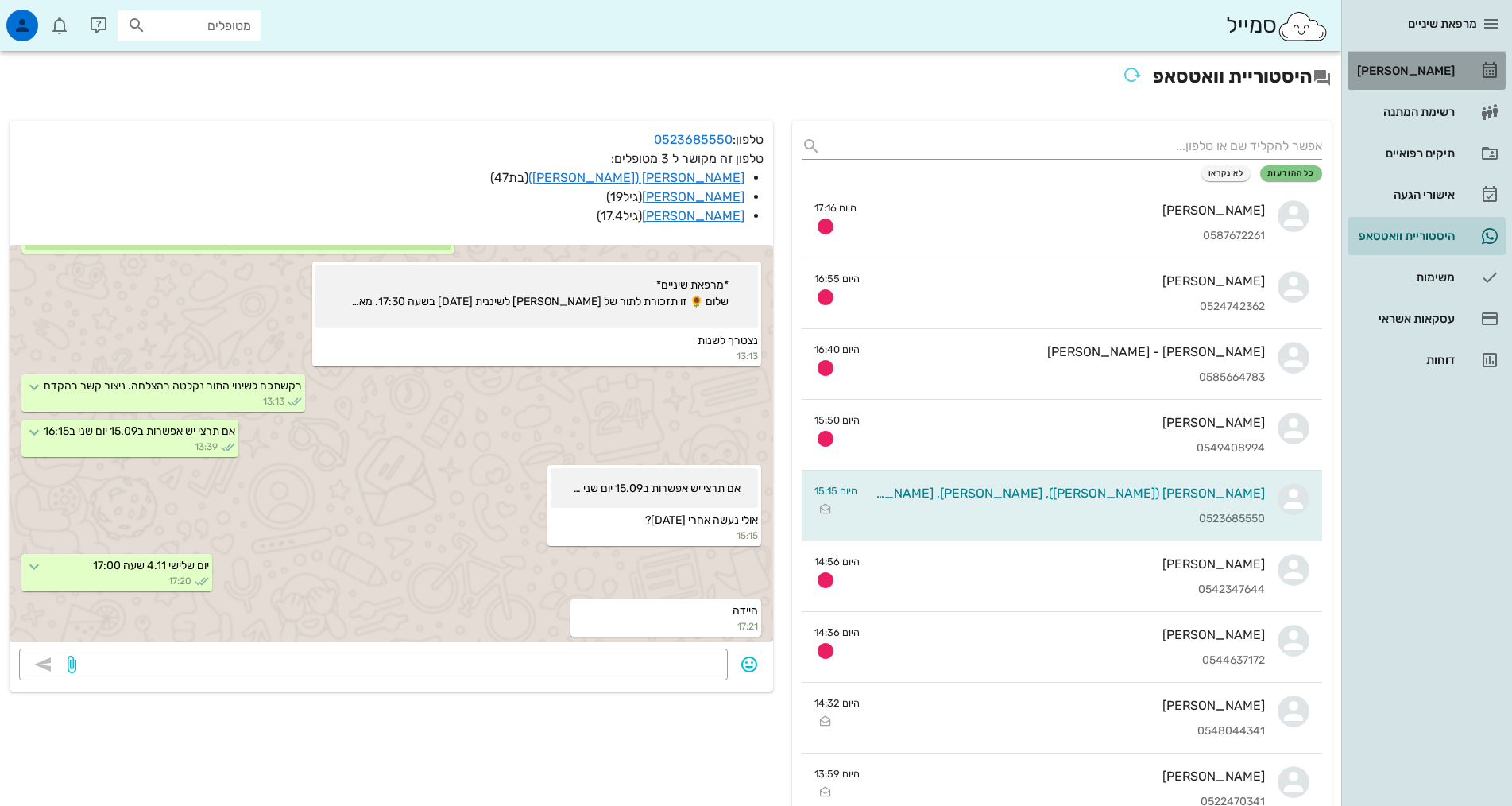
click at [1425, 68] on div "[PERSON_NAME]" at bounding box center [1404, 71] width 101 height 13
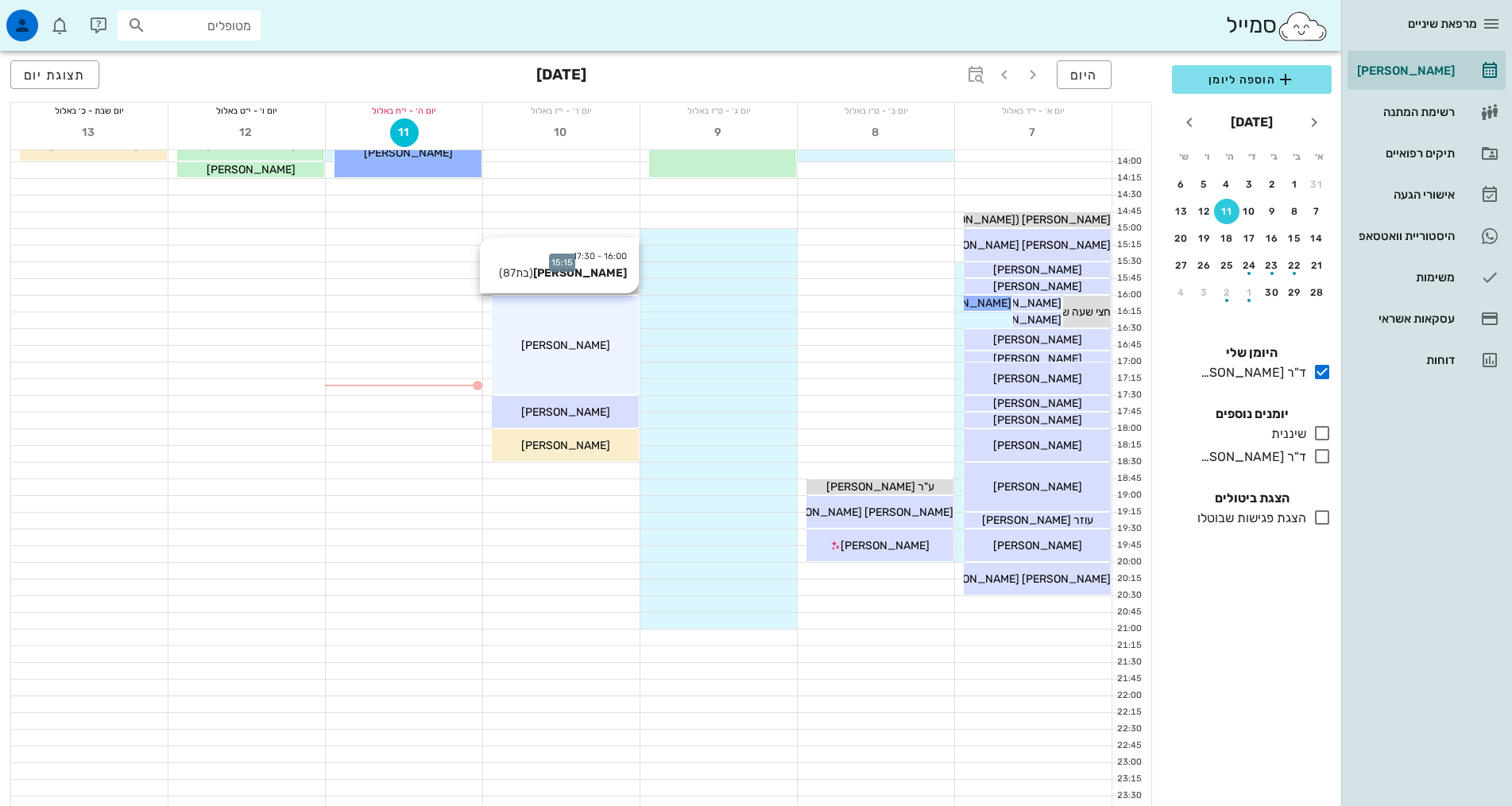
scroll to position [477, 0]
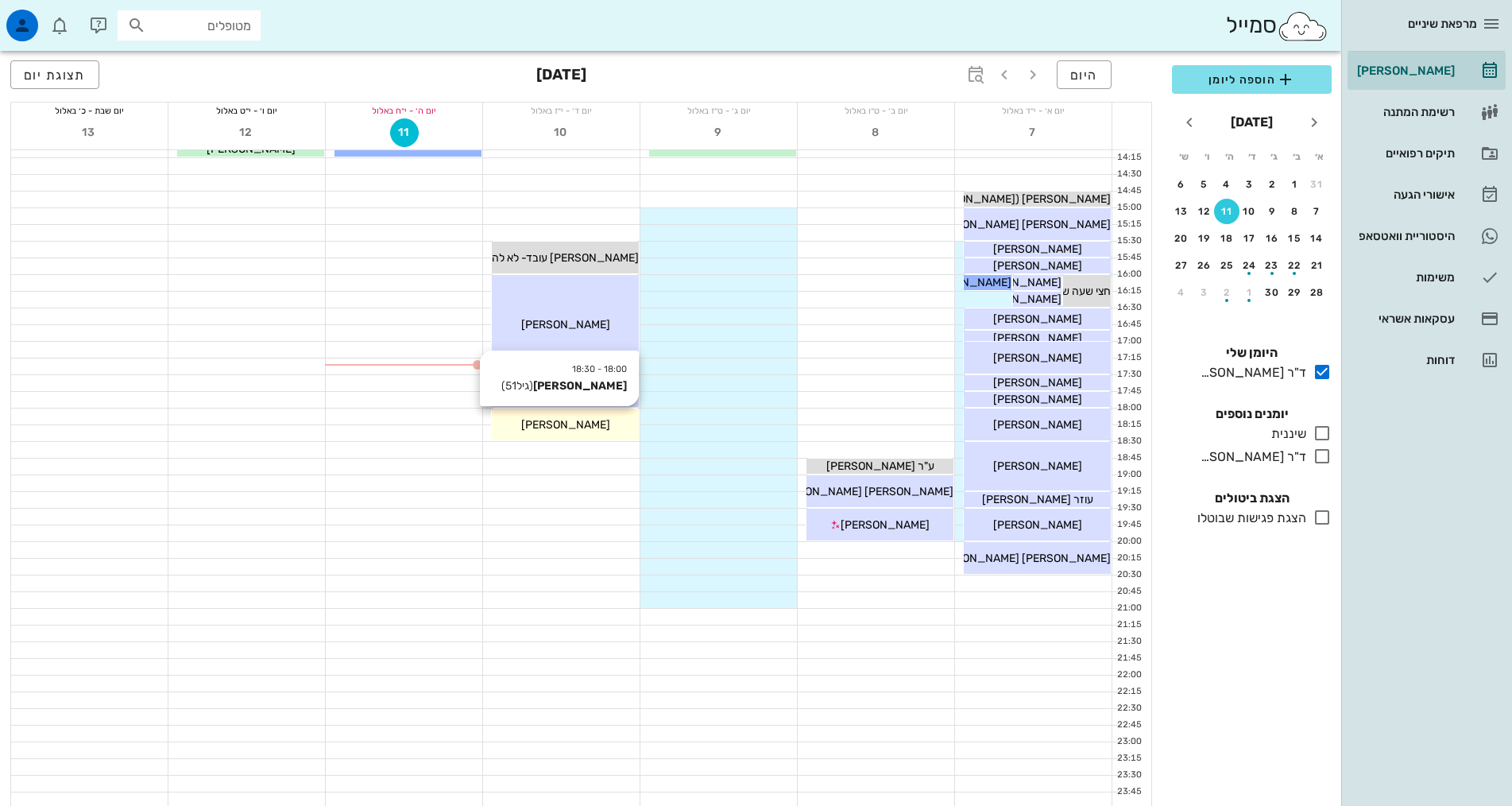
click at [573, 426] on span "[PERSON_NAME]" at bounding box center [565, 425] width 89 height 14
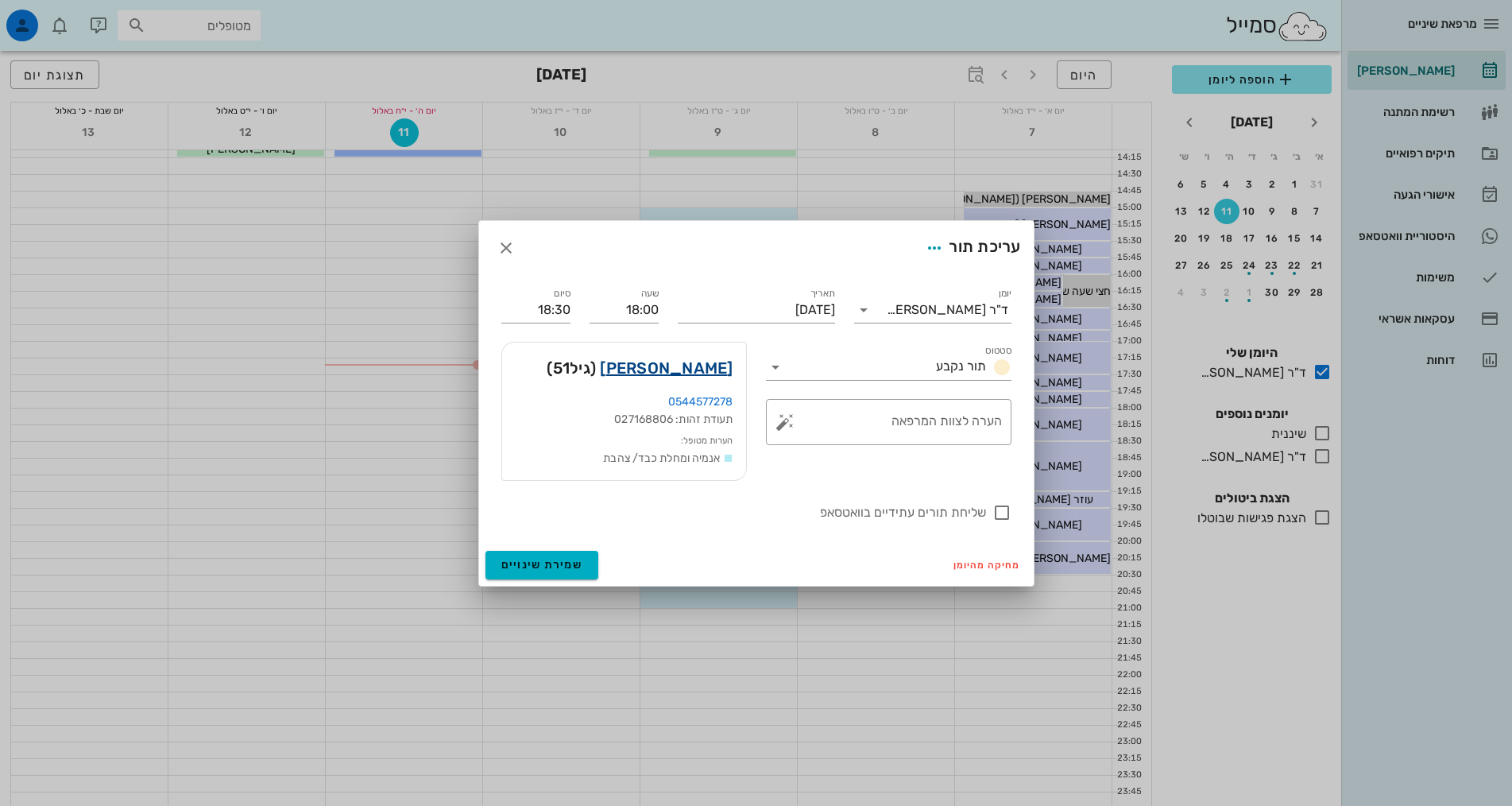
click at [703, 366] on link "דפנה לרמן דביר" at bounding box center [666, 368] width 133 height 26
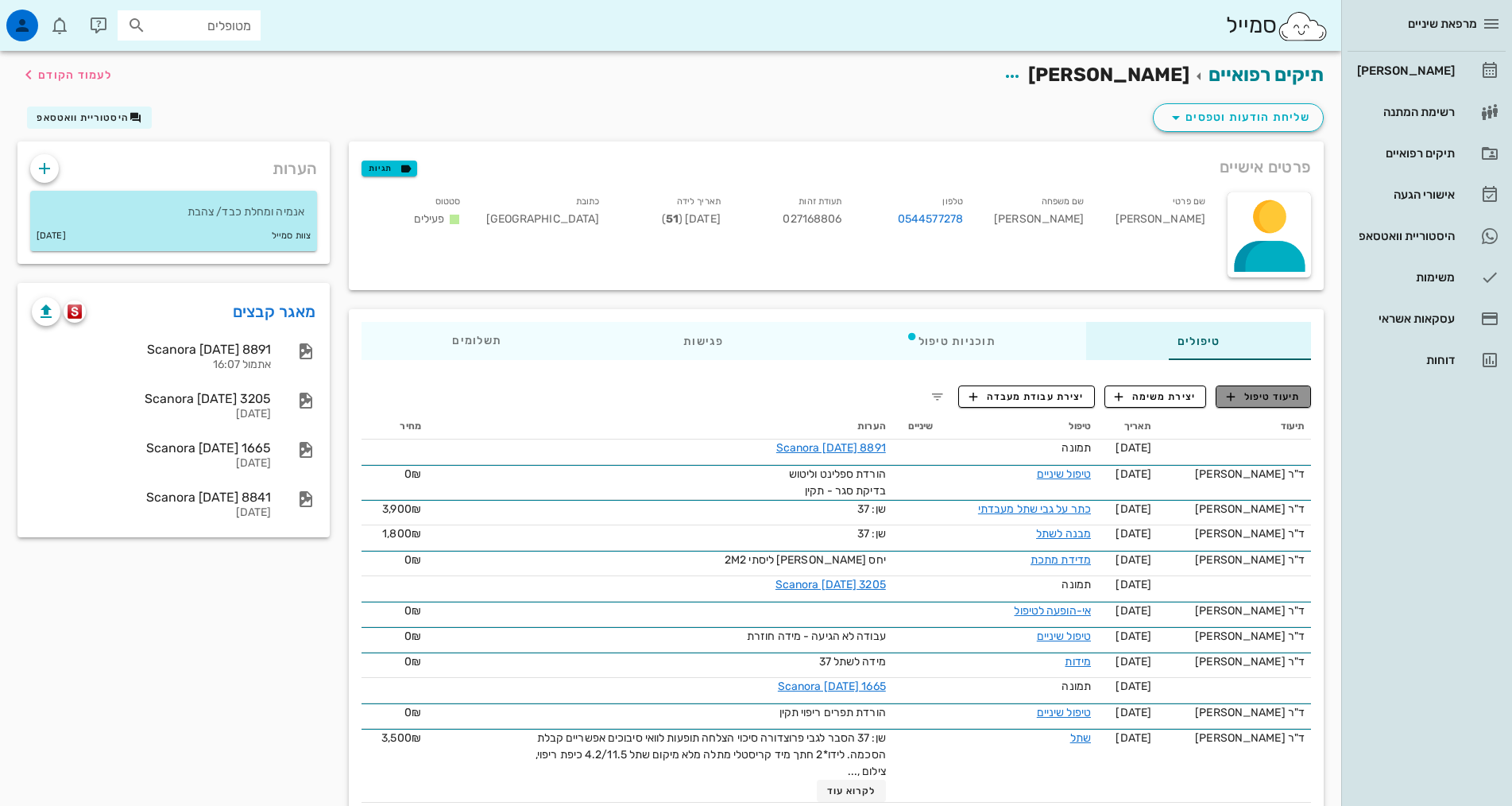
click at [1297, 400] on span "תיעוד טיפול" at bounding box center [1264, 396] width 74 height 15
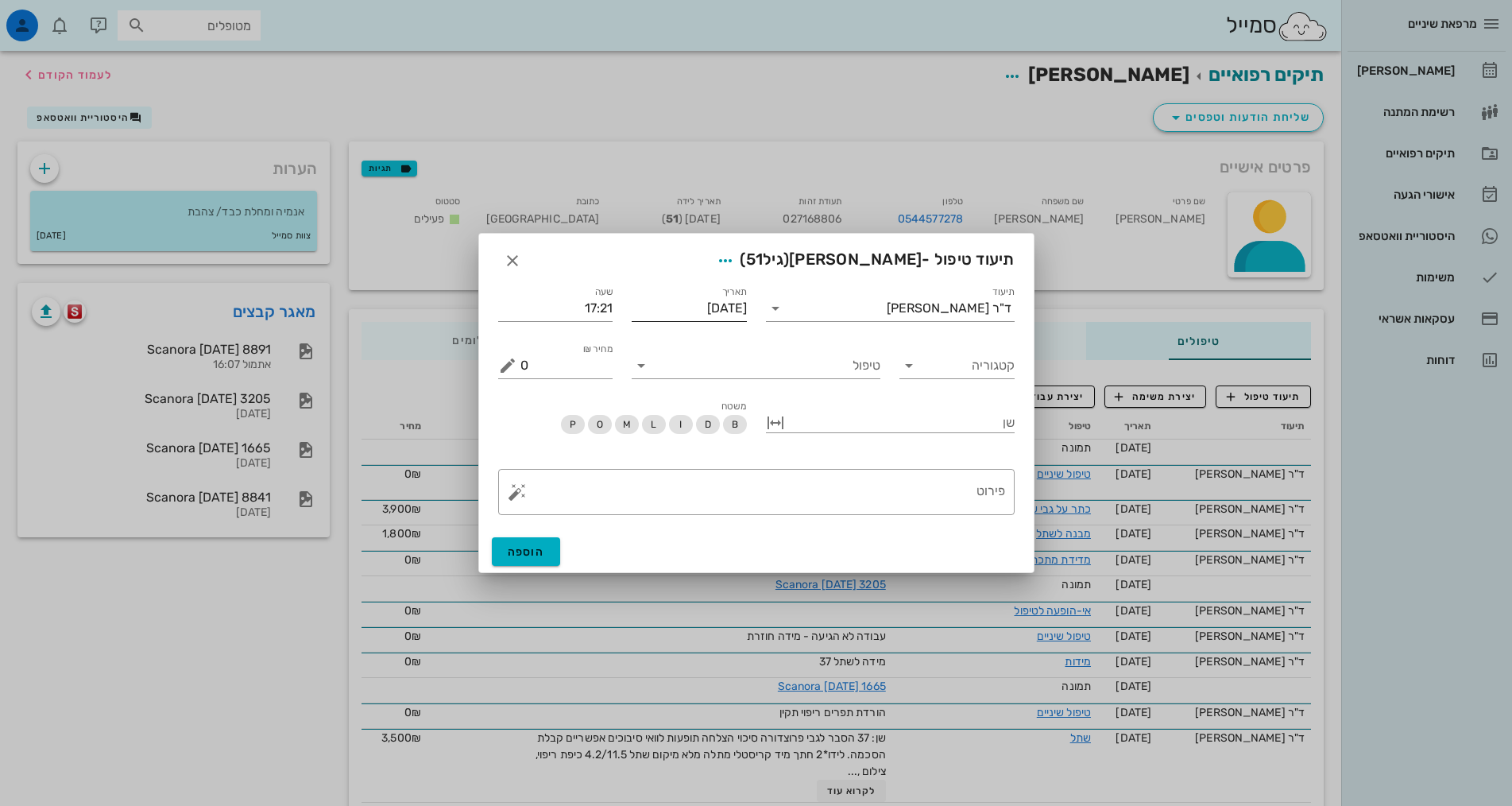
click at [683, 315] on input "[DATE]" at bounding box center [690, 308] width 115 height 26
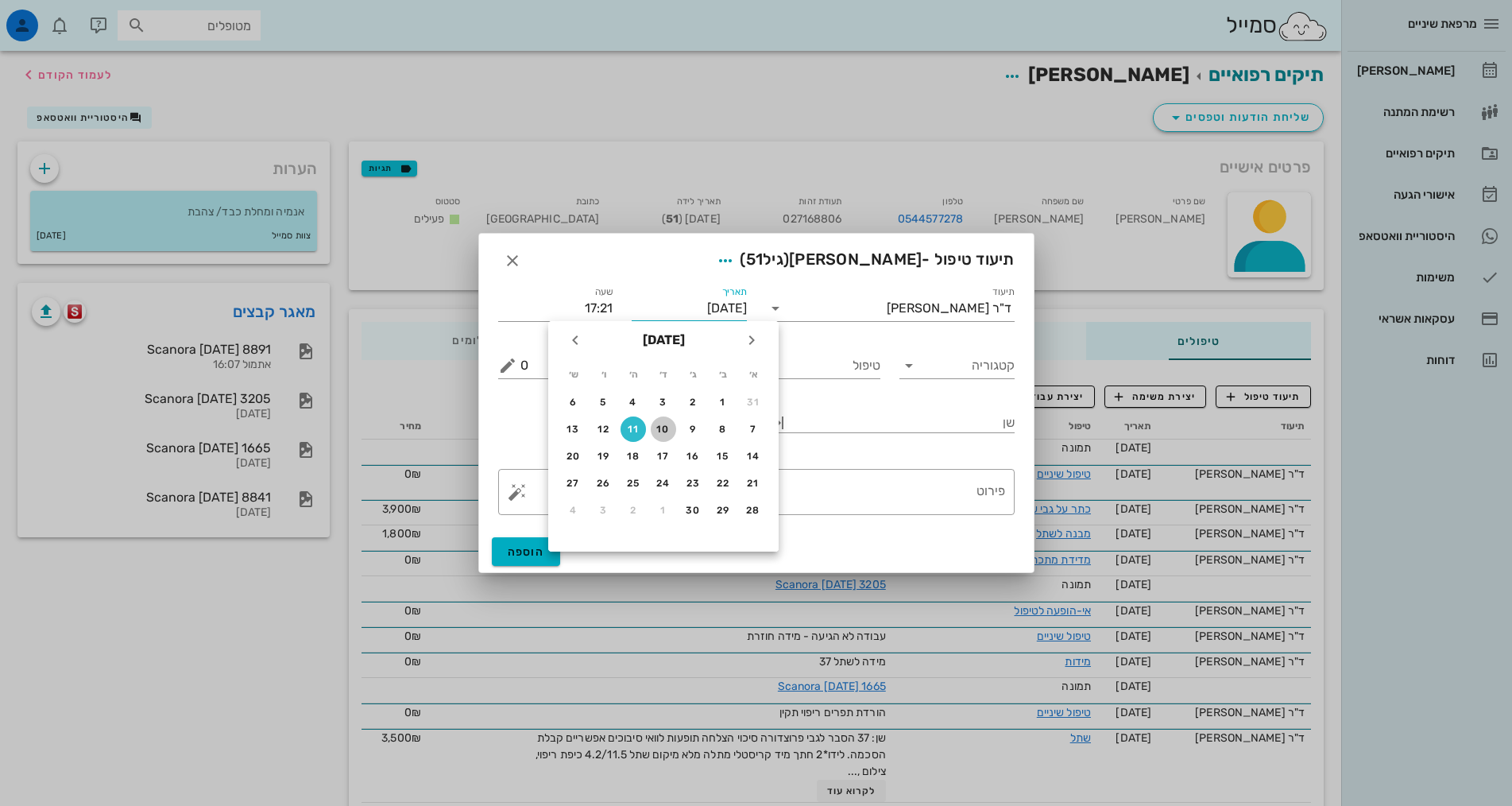
click at [667, 427] on div "10" at bounding box center [664, 429] width 26 height 11
type input "[DATE]"
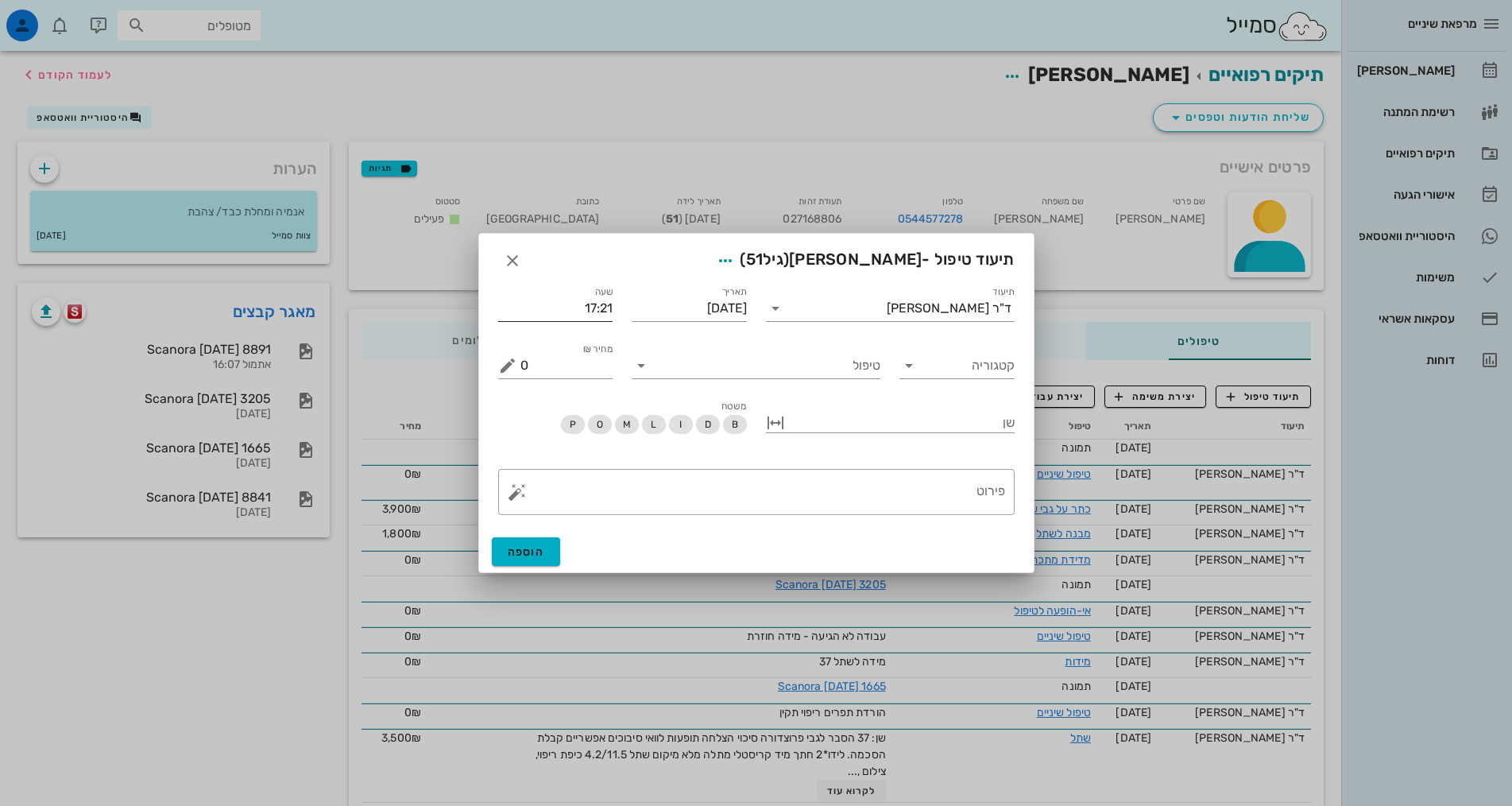
click at [592, 307] on input "17:21" at bounding box center [556, 308] width 115 height 26
click at [603, 310] on input "17:21" at bounding box center [556, 308] width 115 height 26
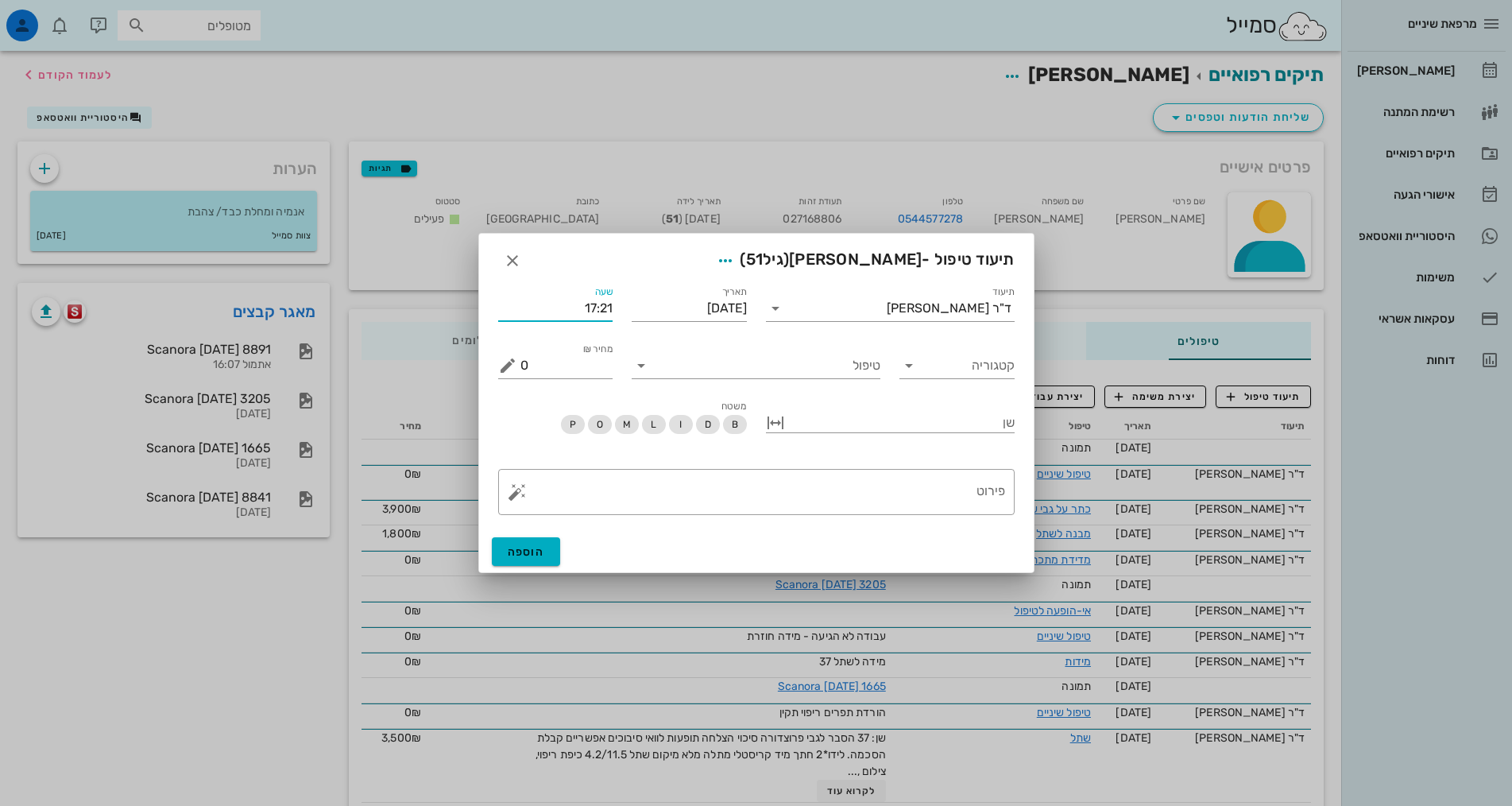
click at [603, 310] on input "17:21" at bounding box center [556, 308] width 115 height 26
drag, startPoint x: 578, startPoint y: 305, endPoint x: 592, endPoint y: 307, distance: 14.1
click at [592, 307] on input "17:00" at bounding box center [556, 308] width 115 height 26
type input "16:00"
click at [550, 550] on button "הוספה" at bounding box center [526, 551] width 69 height 28
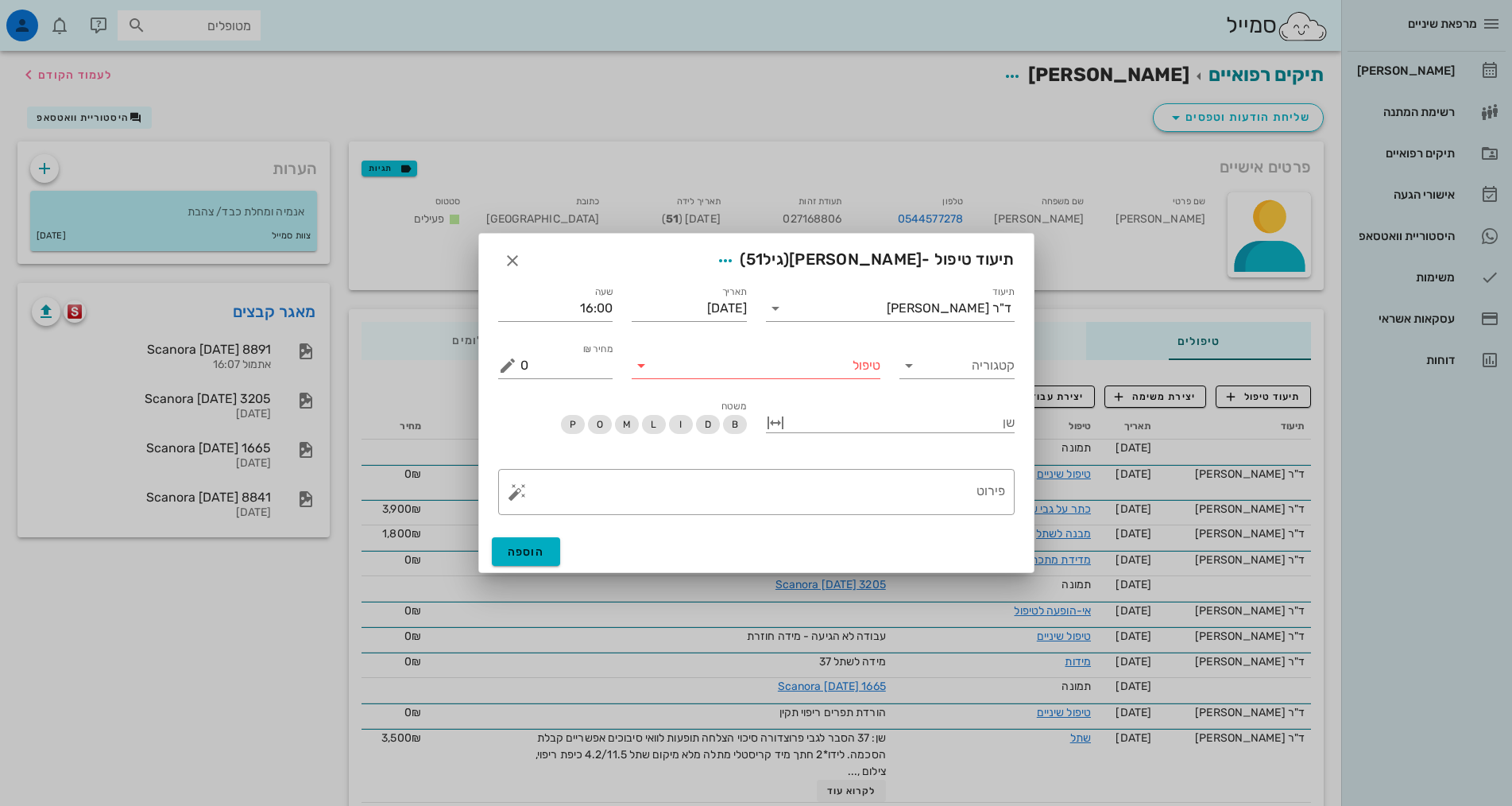
click at [811, 364] on input "טיפול" at bounding box center [766, 366] width 226 height 26
type input "טפלש"
click at [810, 406] on div "טיפול שיניים (טפלש)" at bounding box center [755, 403] width 223 height 16
click at [985, 481] on div "פירוט" at bounding box center [762, 492] width 485 height 46
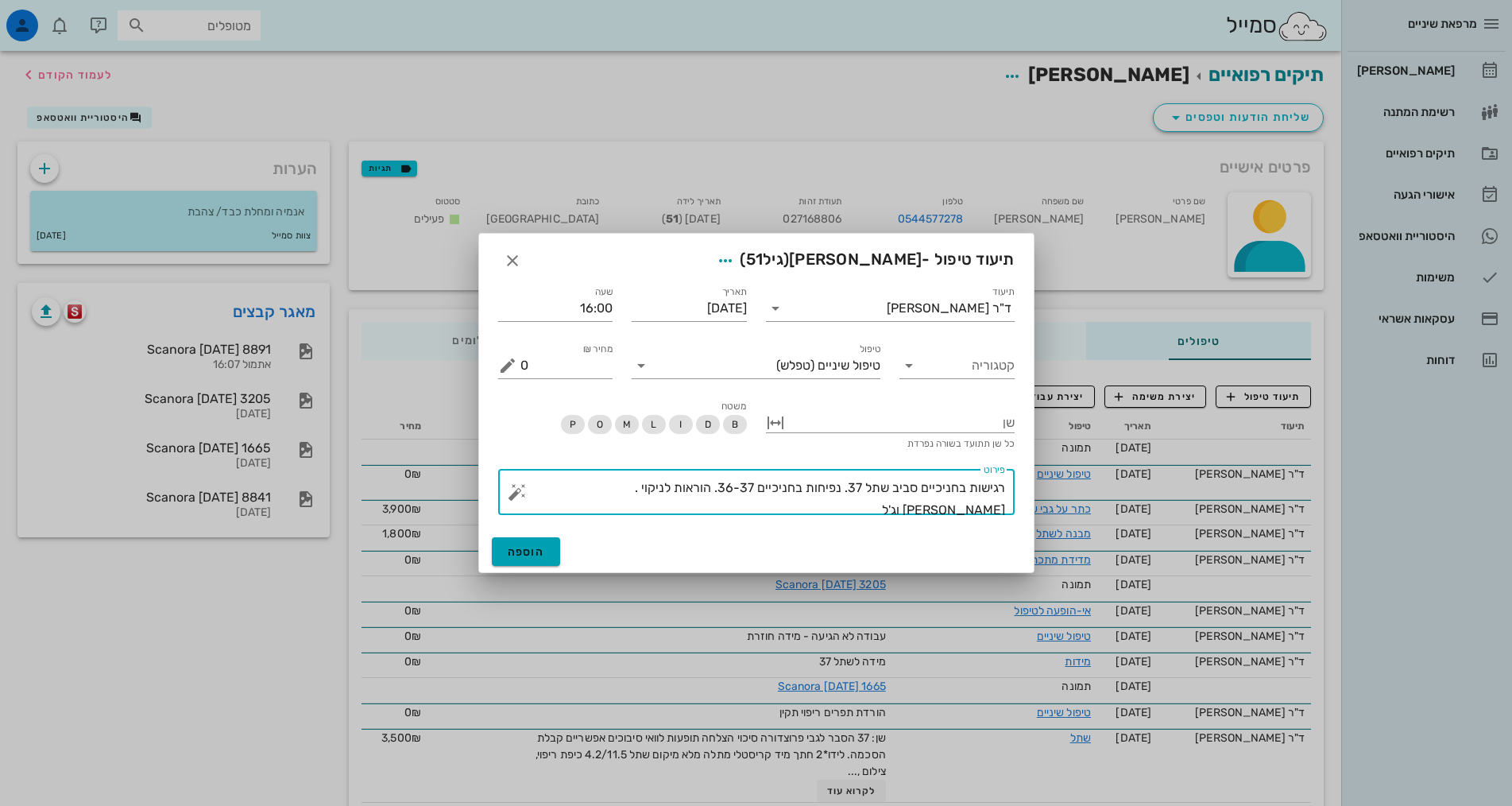
type textarea "רגישות בחניכיים סביב שתל 37. נפיחות בחניכיים 36-37. הוראות לניקוי . ניקוי וג'ל"
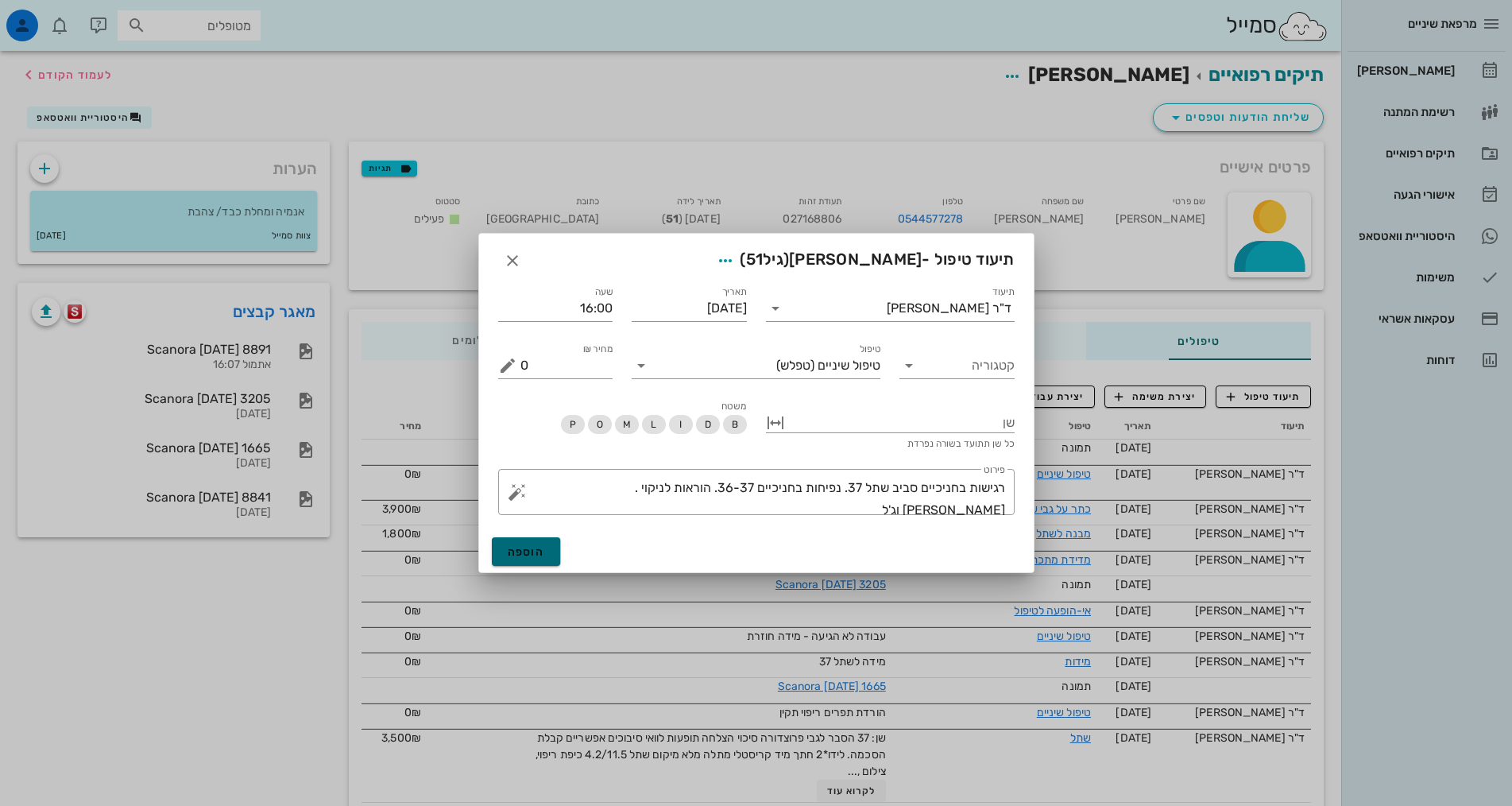
click at [539, 552] on span "הוספה" at bounding box center [526, 552] width 37 height 14
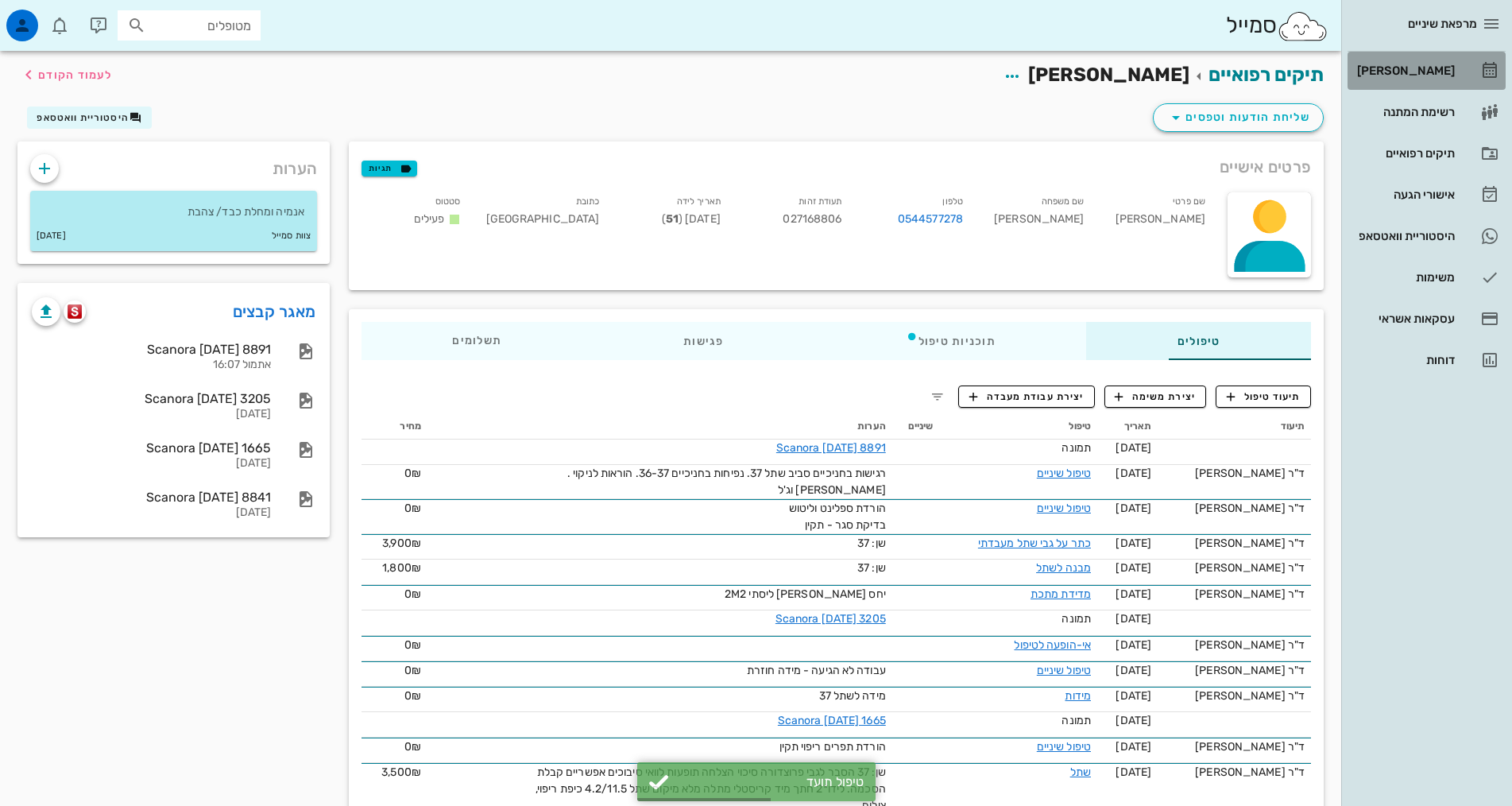
click at [1435, 75] on div "[PERSON_NAME]" at bounding box center [1404, 71] width 101 height 13
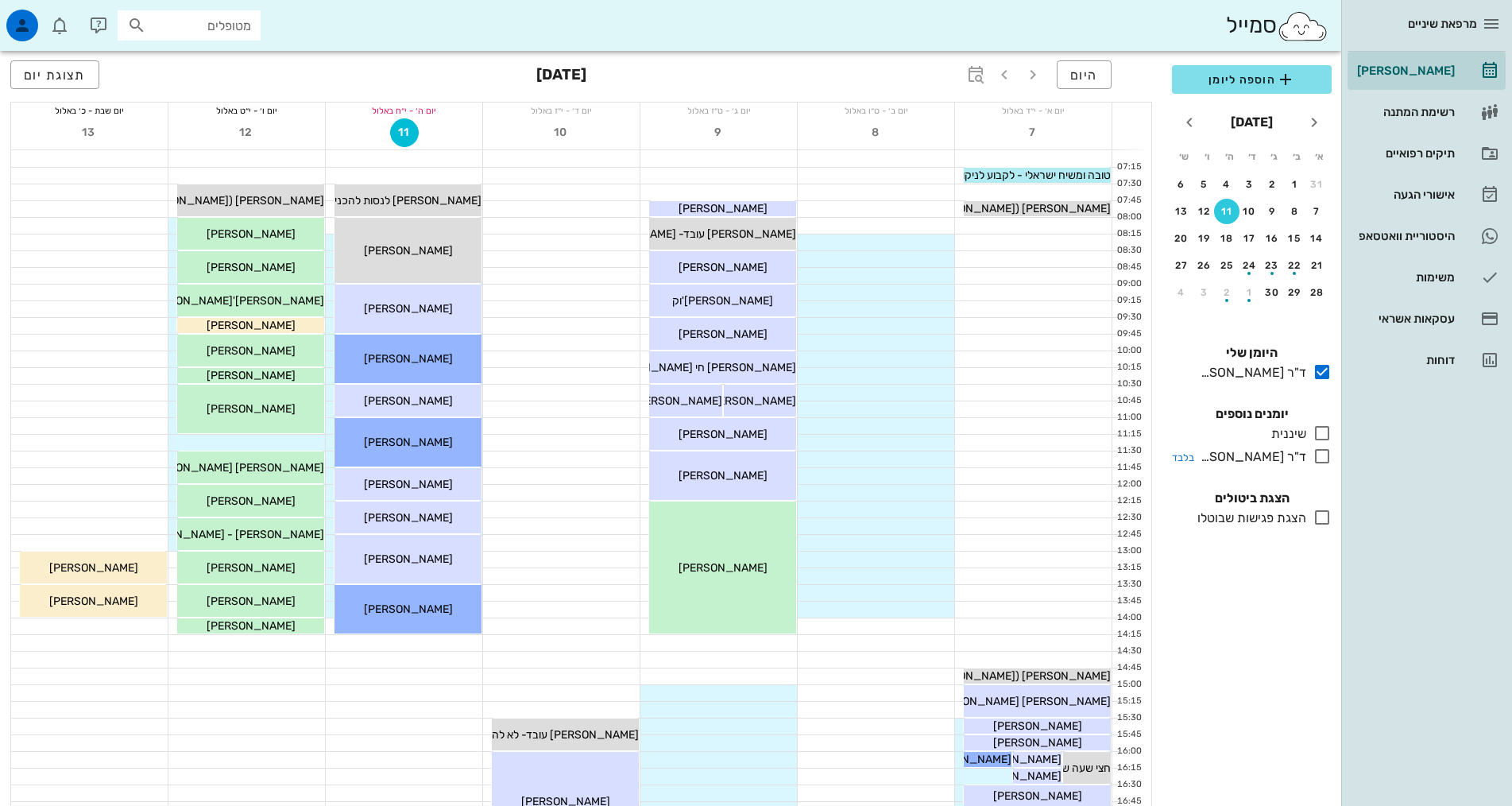
click at [1320, 456] on icon at bounding box center [1322, 456] width 19 height 19
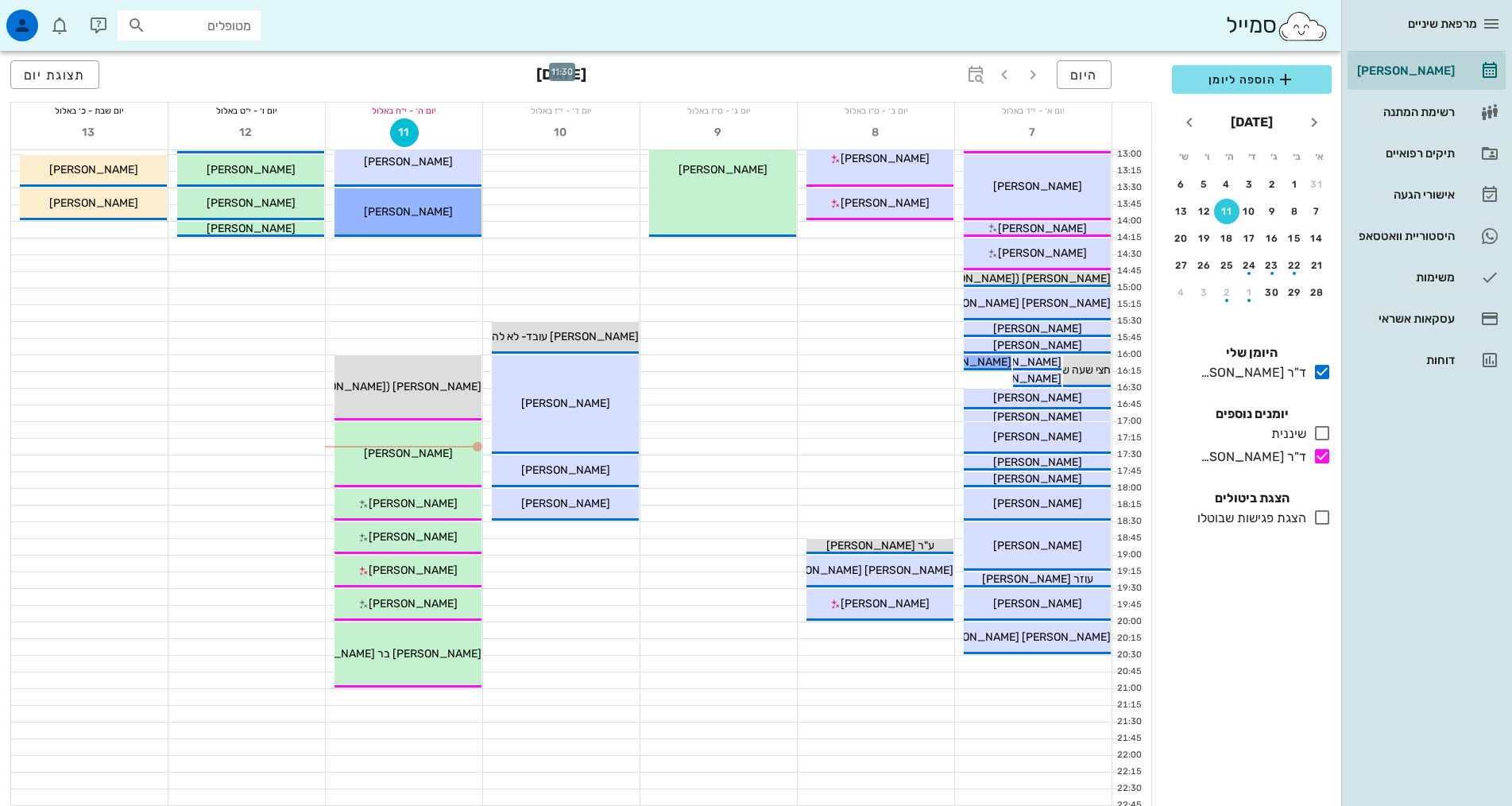
scroll to position [397, 0]
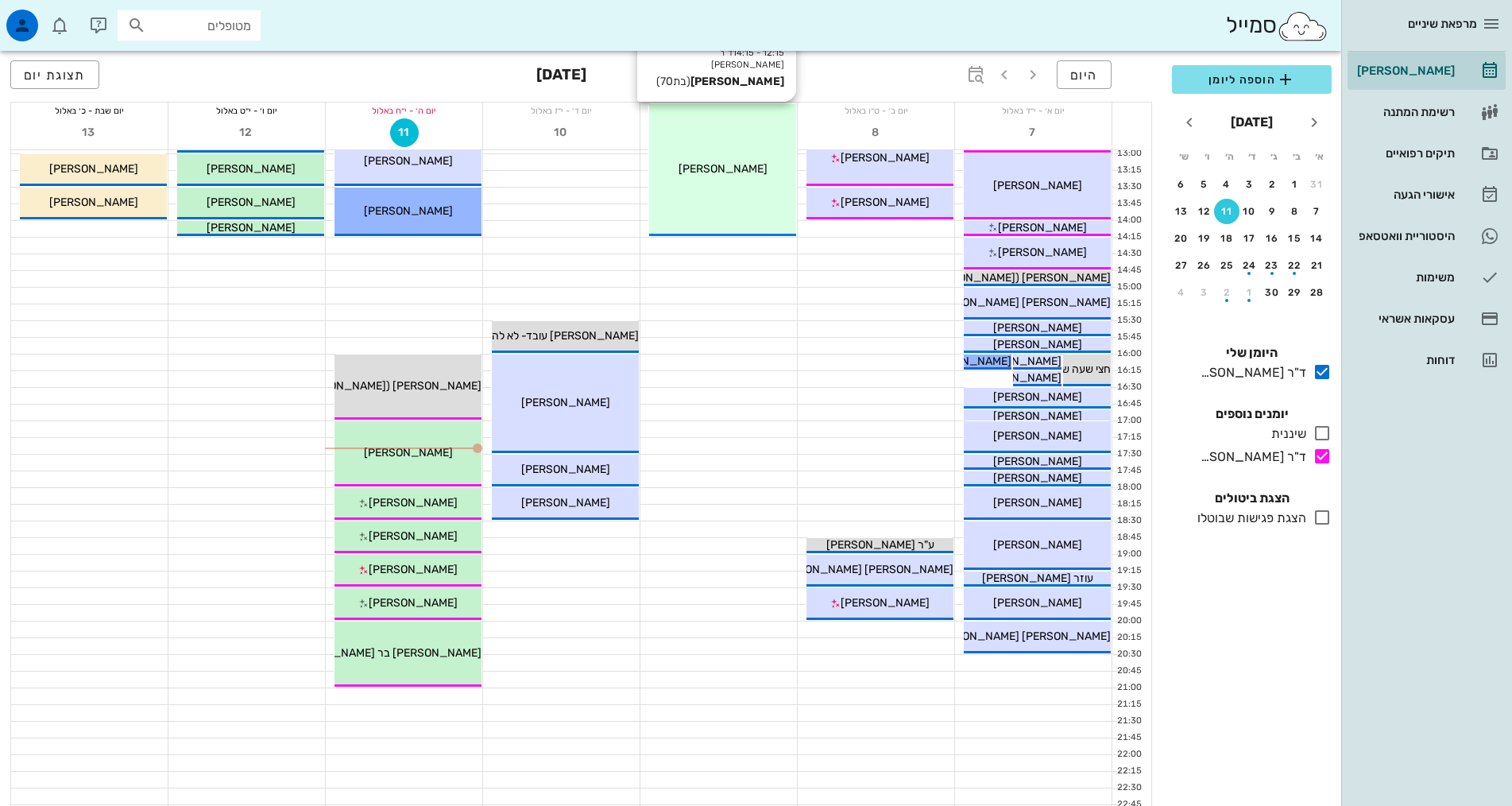
click at [756, 193] on div "12:15 - 14:15 ד"ר אלדד אירני מריה ארבקין (בת 70 ) מריה ארבקין" at bounding box center [722, 170] width 147 height 132
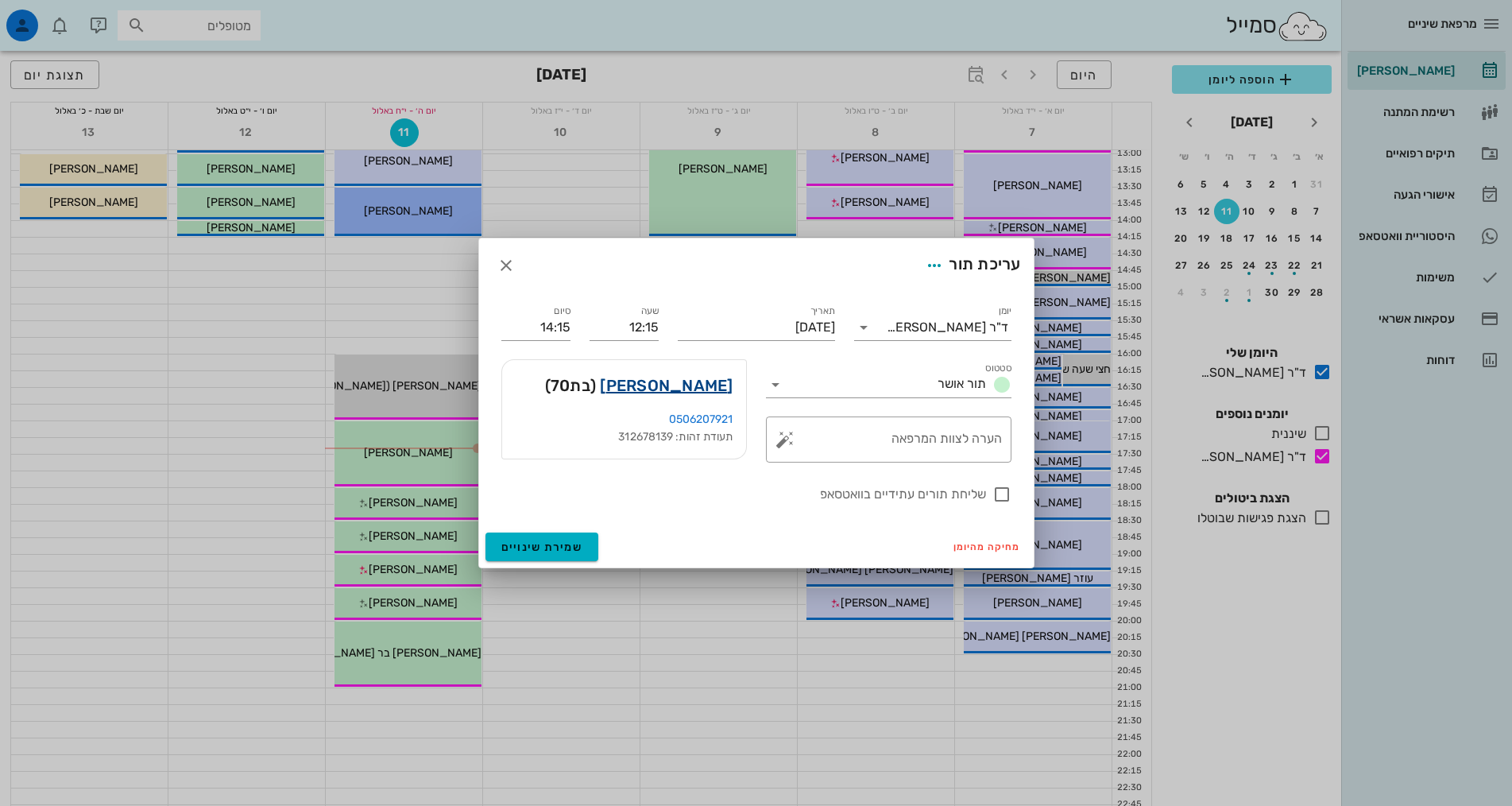
click at [705, 390] on link "מריה ארבקין" at bounding box center [666, 386] width 133 height 26
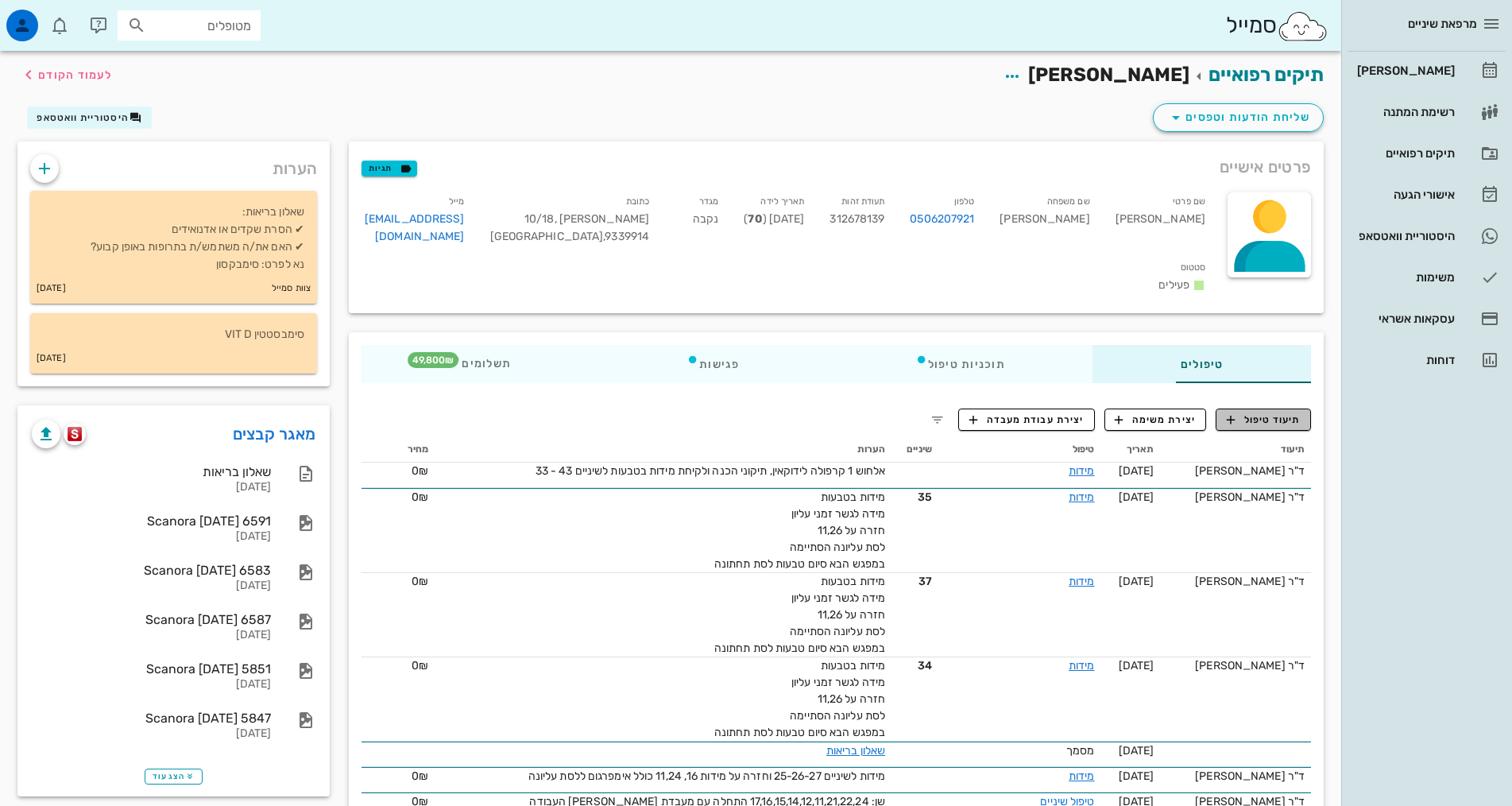
click at [1270, 412] on span "תיעוד טיפול" at bounding box center [1264, 419] width 74 height 15
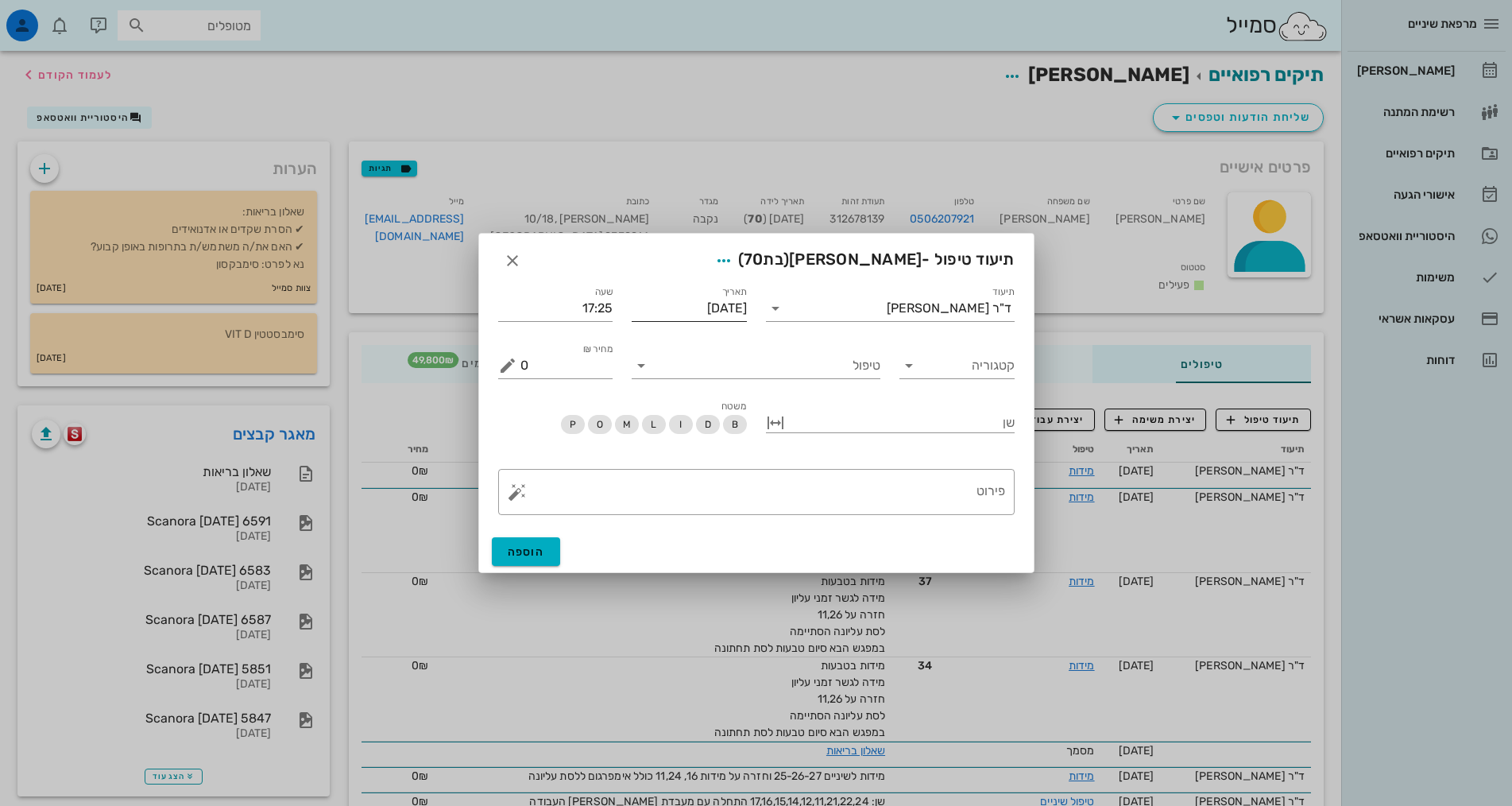
click at [701, 311] on input "[DATE]" at bounding box center [690, 308] width 115 height 26
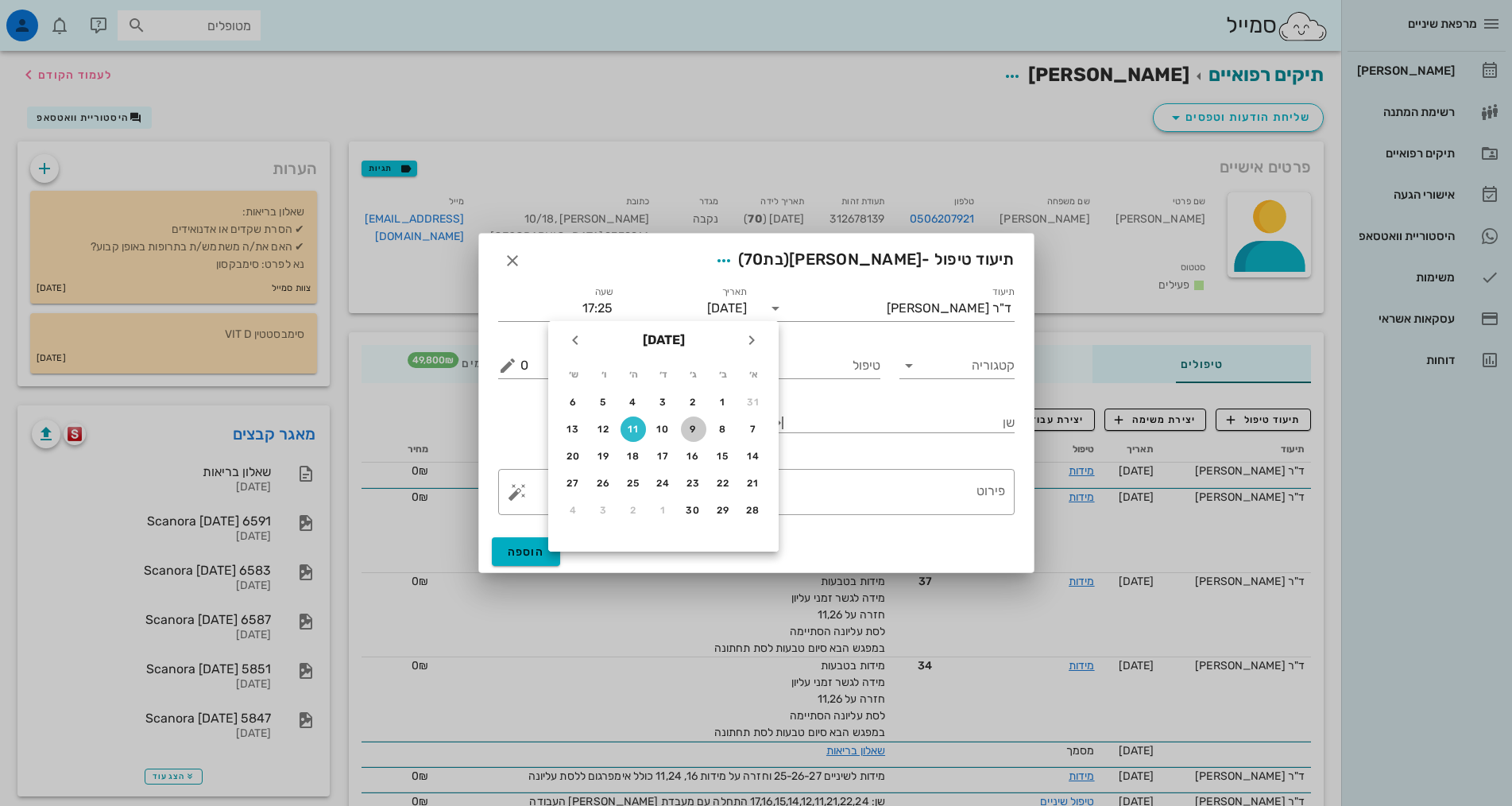
click at [693, 434] on div "9" at bounding box center [694, 429] width 26 height 11
type input "[DATE]"
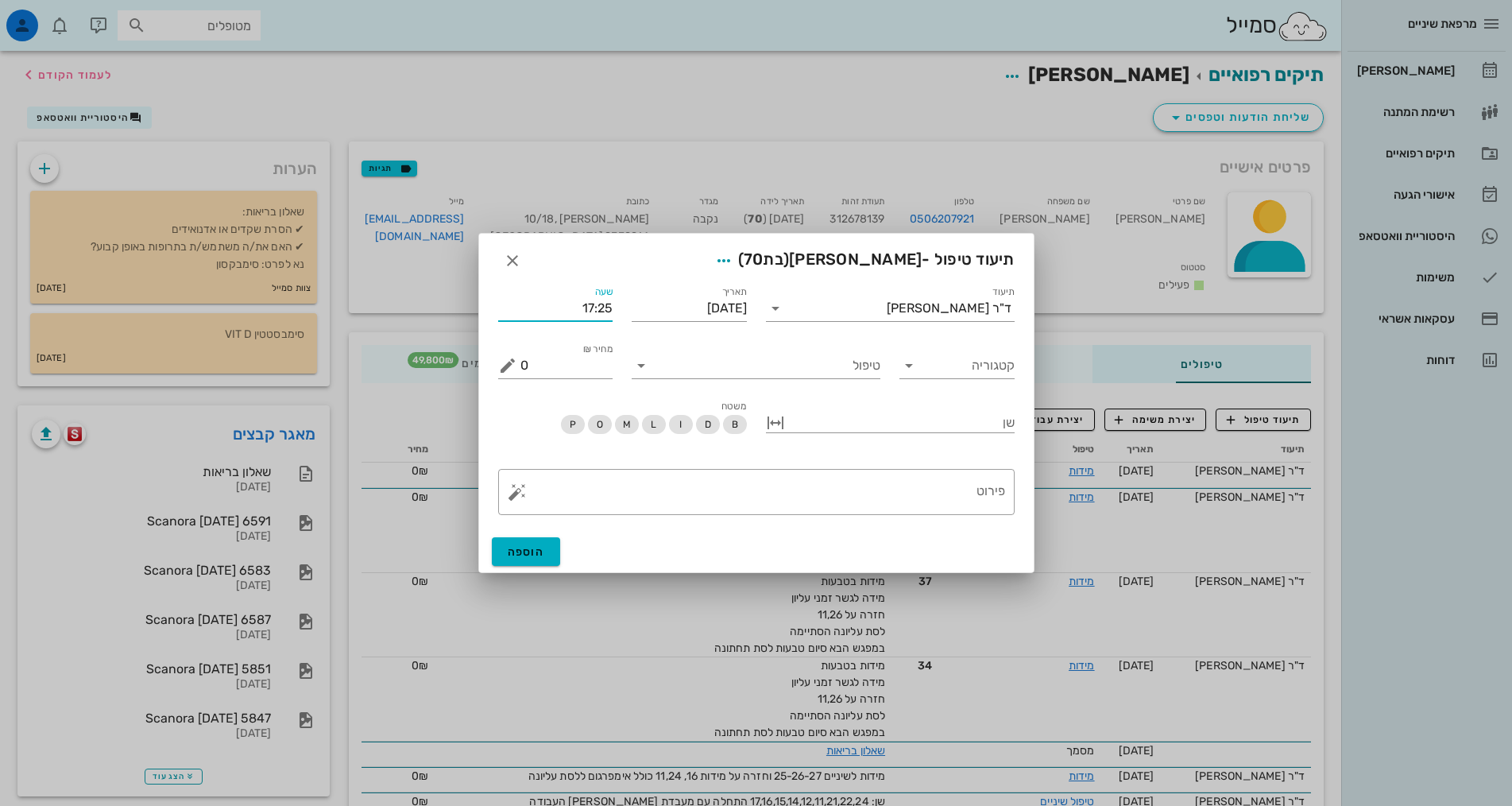
click at [595, 317] on input "17:25" at bounding box center [556, 308] width 115 height 26
click at [594, 311] on input "17:25" at bounding box center [556, 308] width 115 height 26
click at [593, 311] on input "17:25" at bounding box center [556, 308] width 115 height 26
drag, startPoint x: 580, startPoint y: 307, endPoint x: 593, endPoint y: 308, distance: 13.0
click at [593, 308] on input "17:25" at bounding box center [556, 308] width 115 height 26
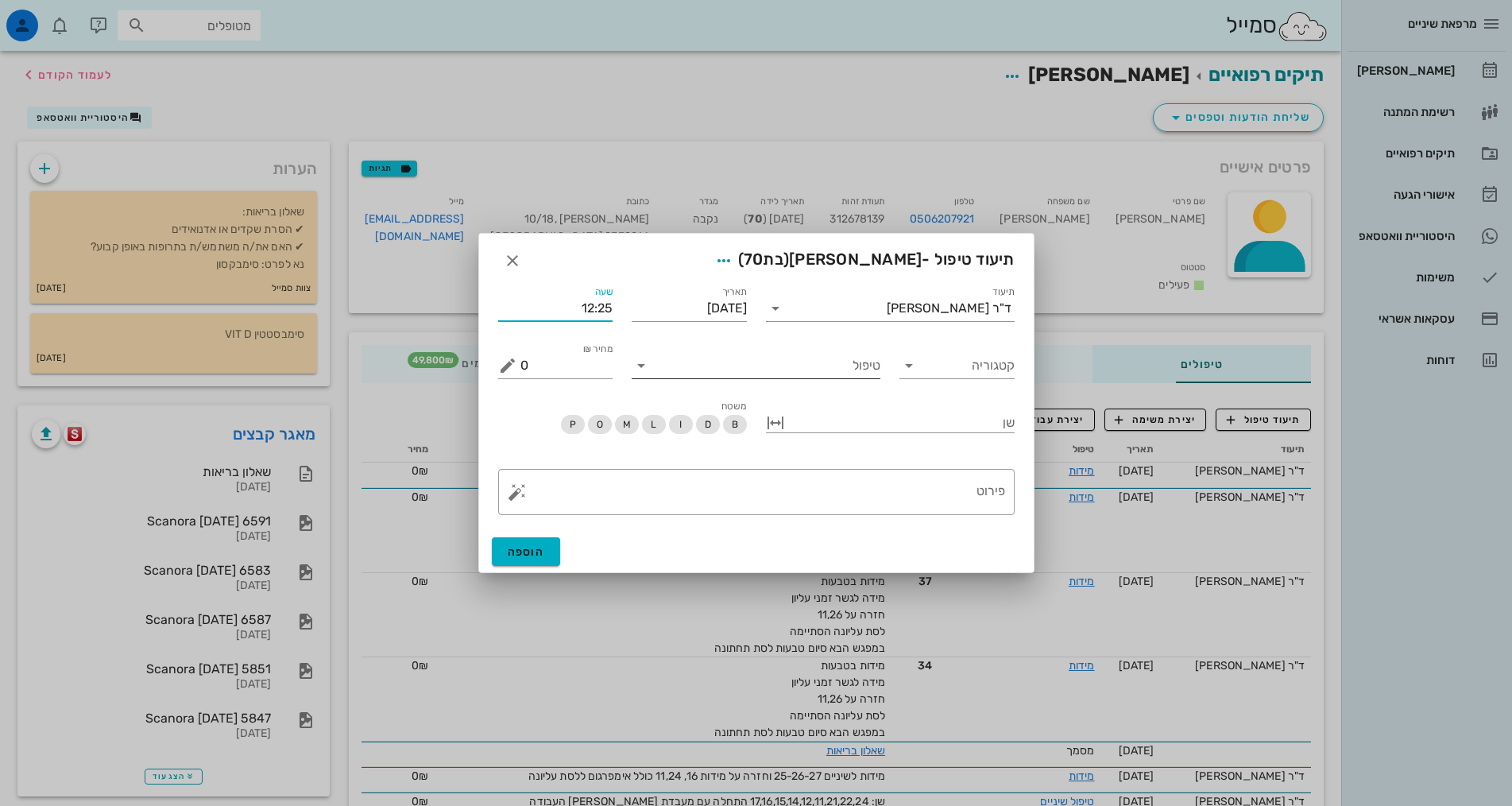
type input "12:25"
click at [747, 363] on input "טיפול" at bounding box center [766, 366] width 226 height 26
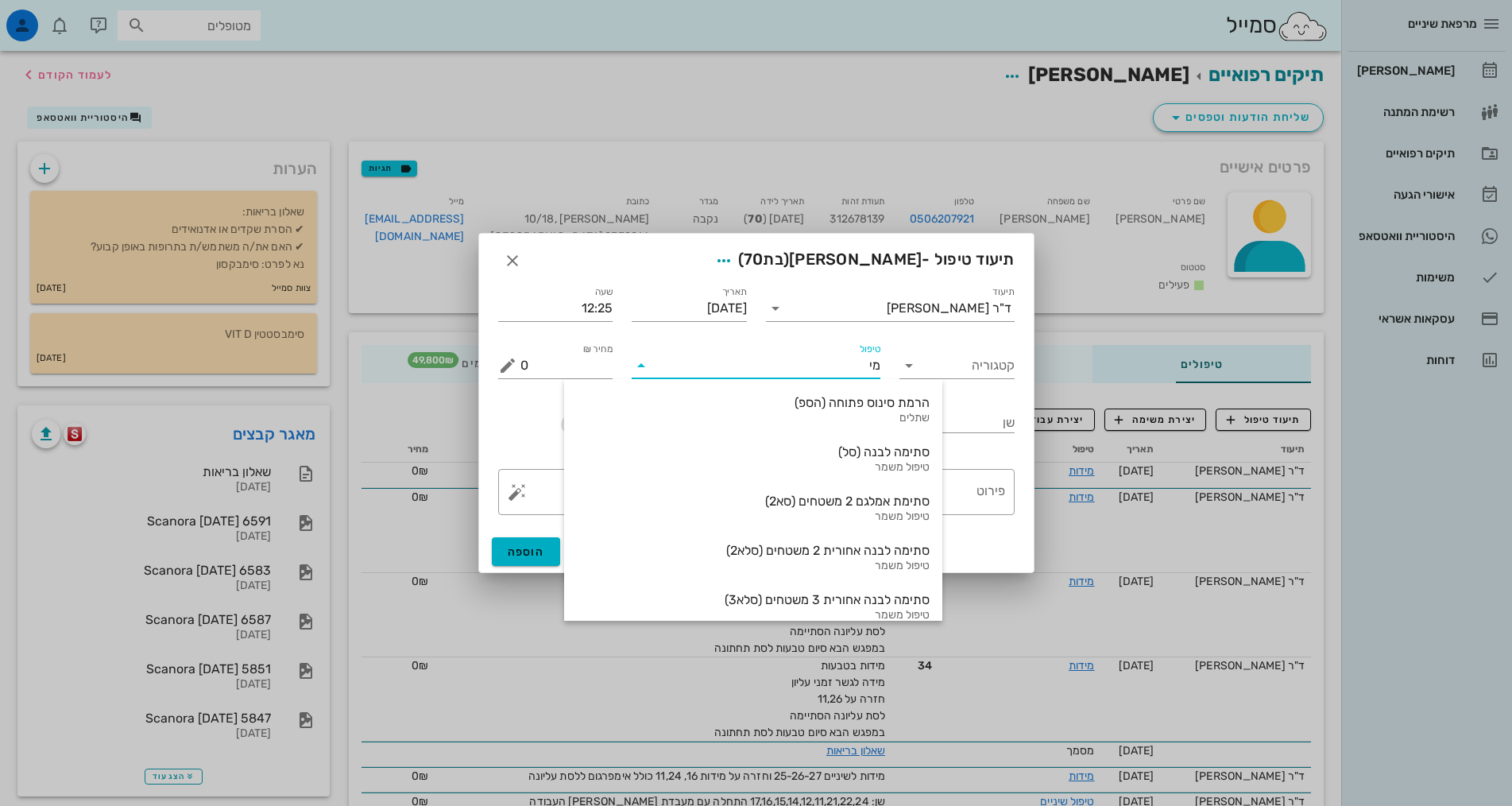
type input "מיד"
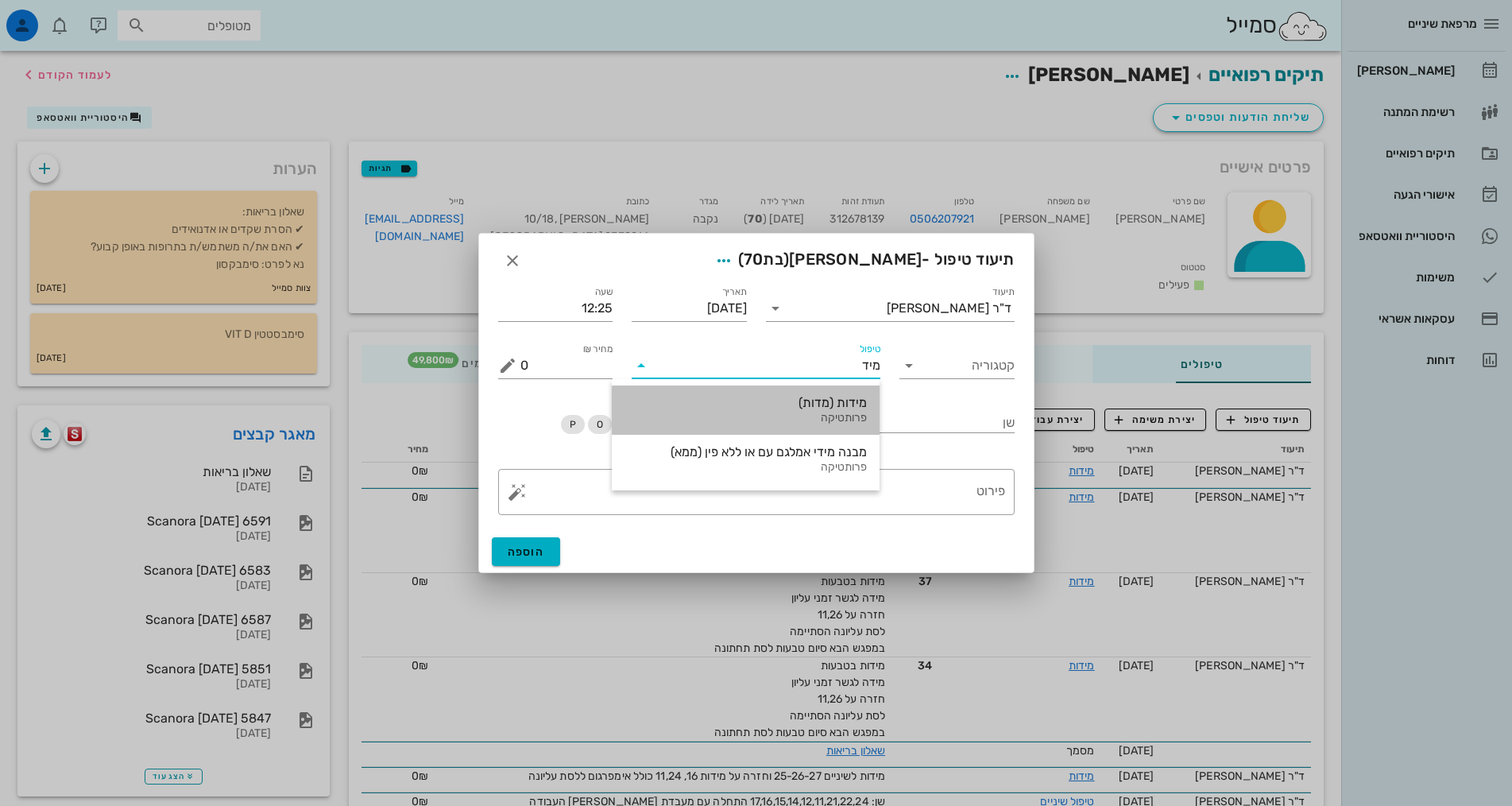
click at [831, 397] on div "מידות (מדות)" at bounding box center [745, 403] width 242 height 16
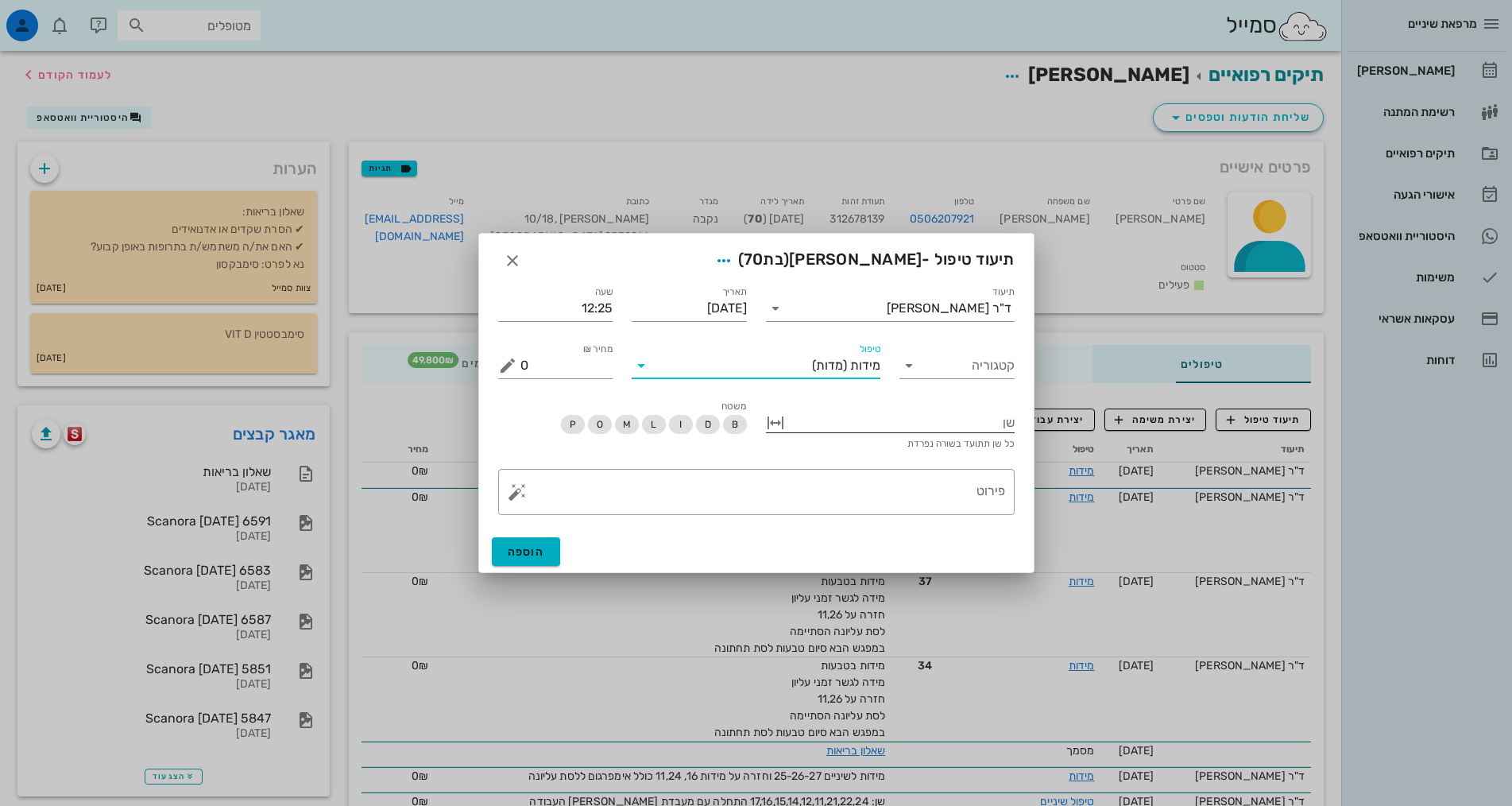
click at [941, 421] on div at bounding box center [901, 421] width 226 height 21
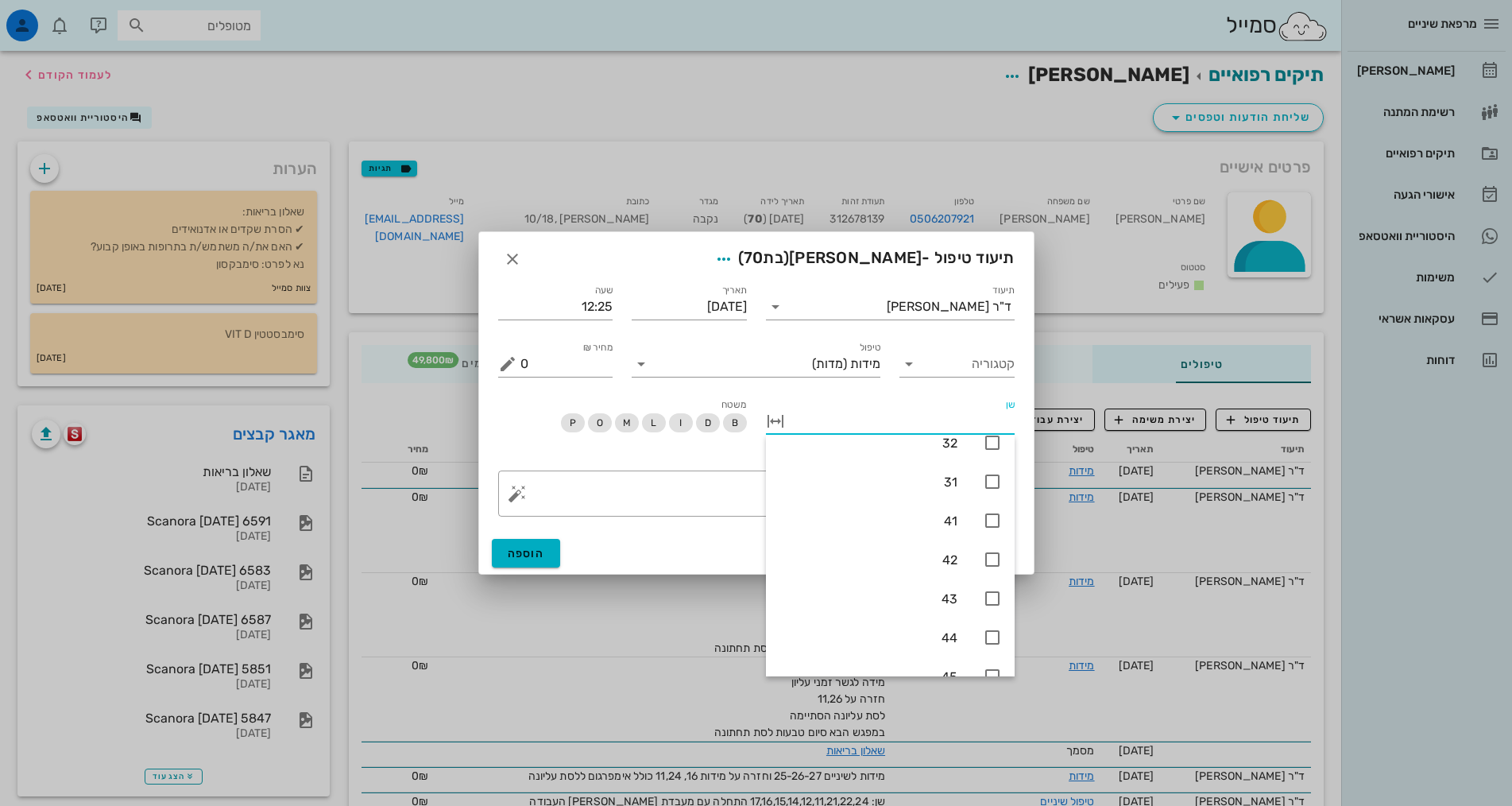
scroll to position [953, 0]
click at [990, 522] on icon at bounding box center [992, 519] width 19 height 19
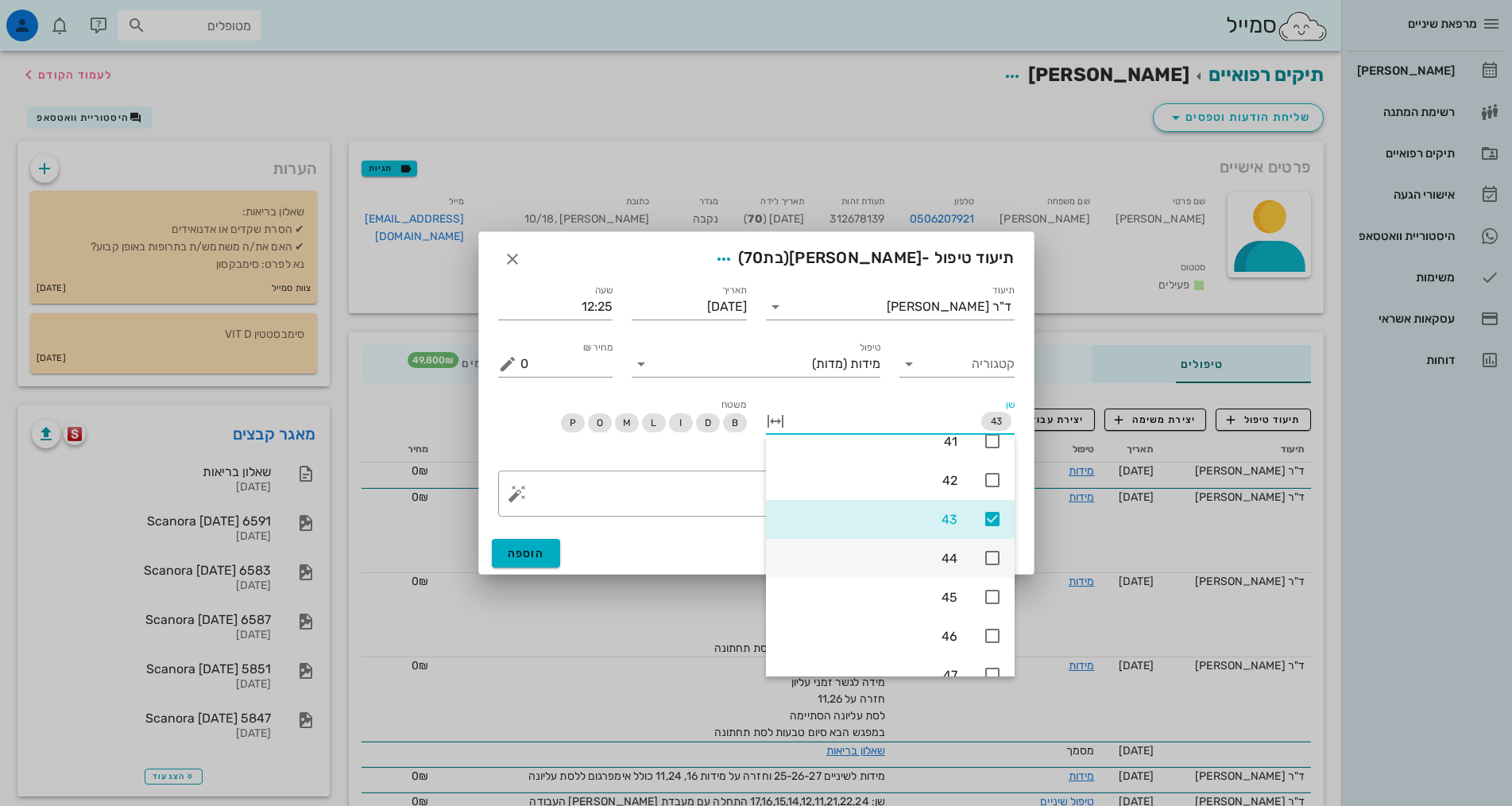
drag, startPoint x: 995, startPoint y: 561, endPoint x: 992, endPoint y: 573, distance: 12.4
click at [995, 562] on icon at bounding box center [992, 558] width 19 height 19
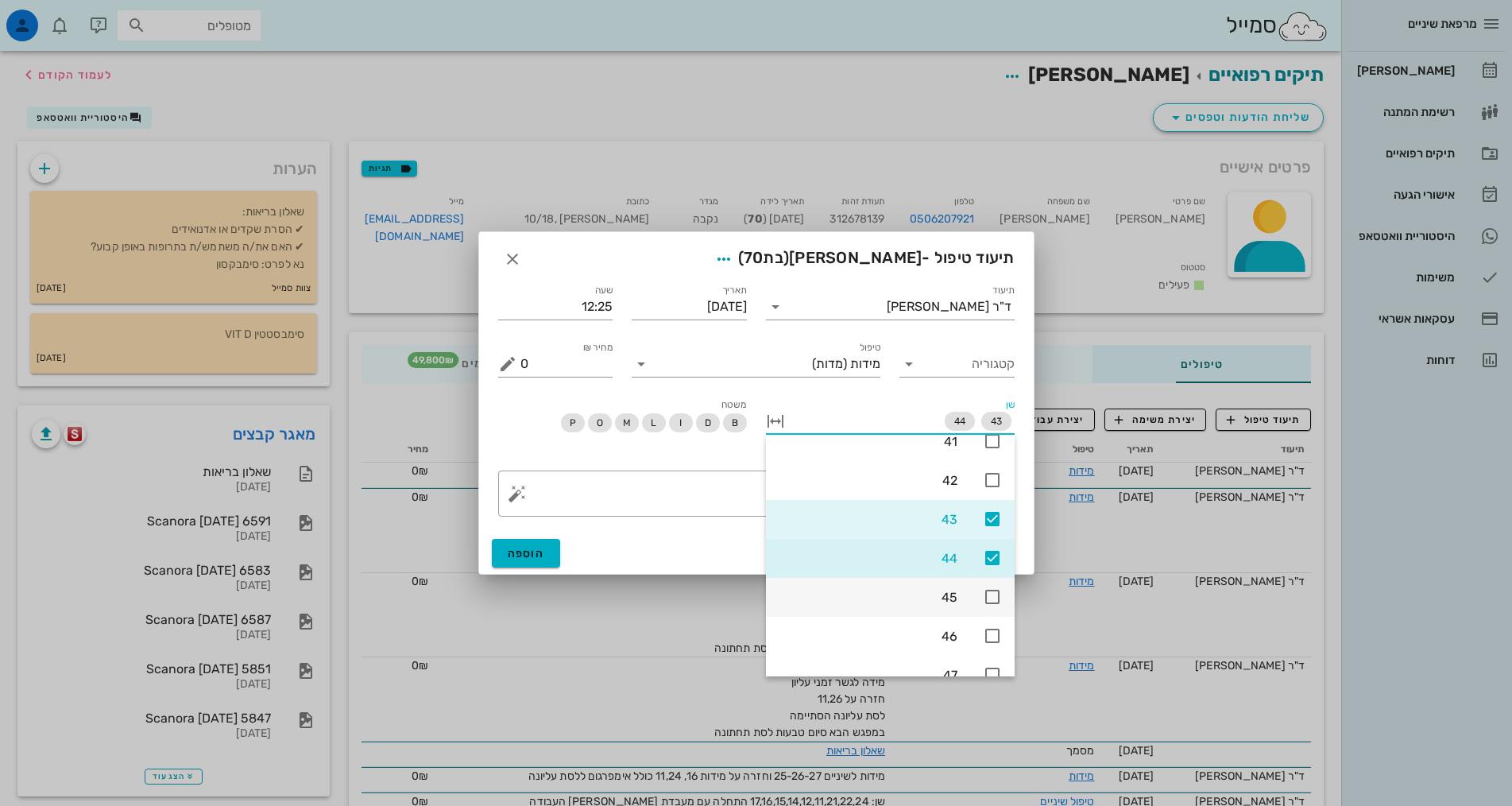
click at [995, 593] on icon at bounding box center [992, 597] width 19 height 19
click at [713, 497] on textarea "פירוט" at bounding box center [762, 498] width 485 height 38
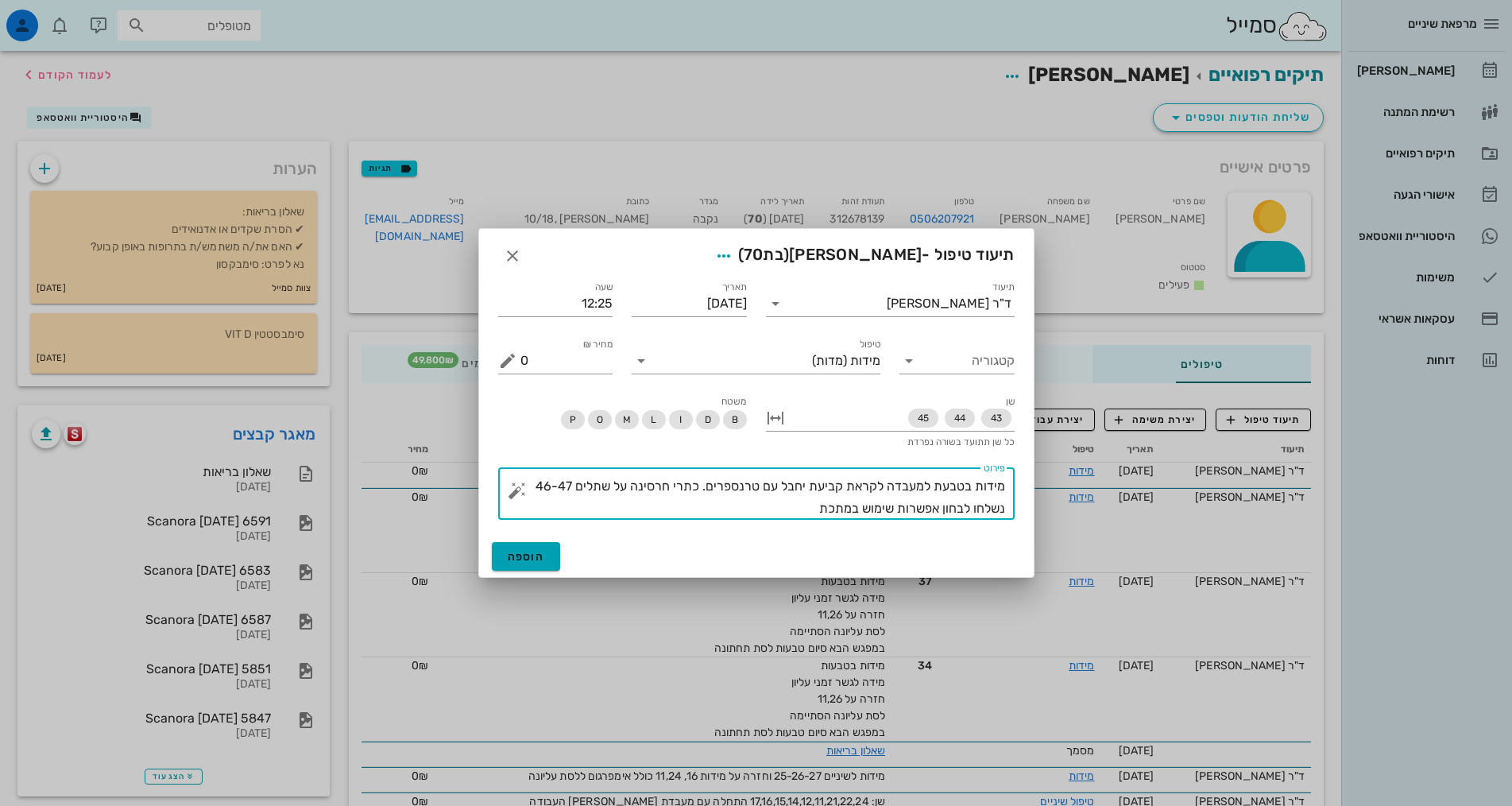
type textarea "מידות בטבעת למעבדה לקראת קביעת יחבל עם טרנספרים. כתרי חרסינה על שתלים 46-47 נשל…"
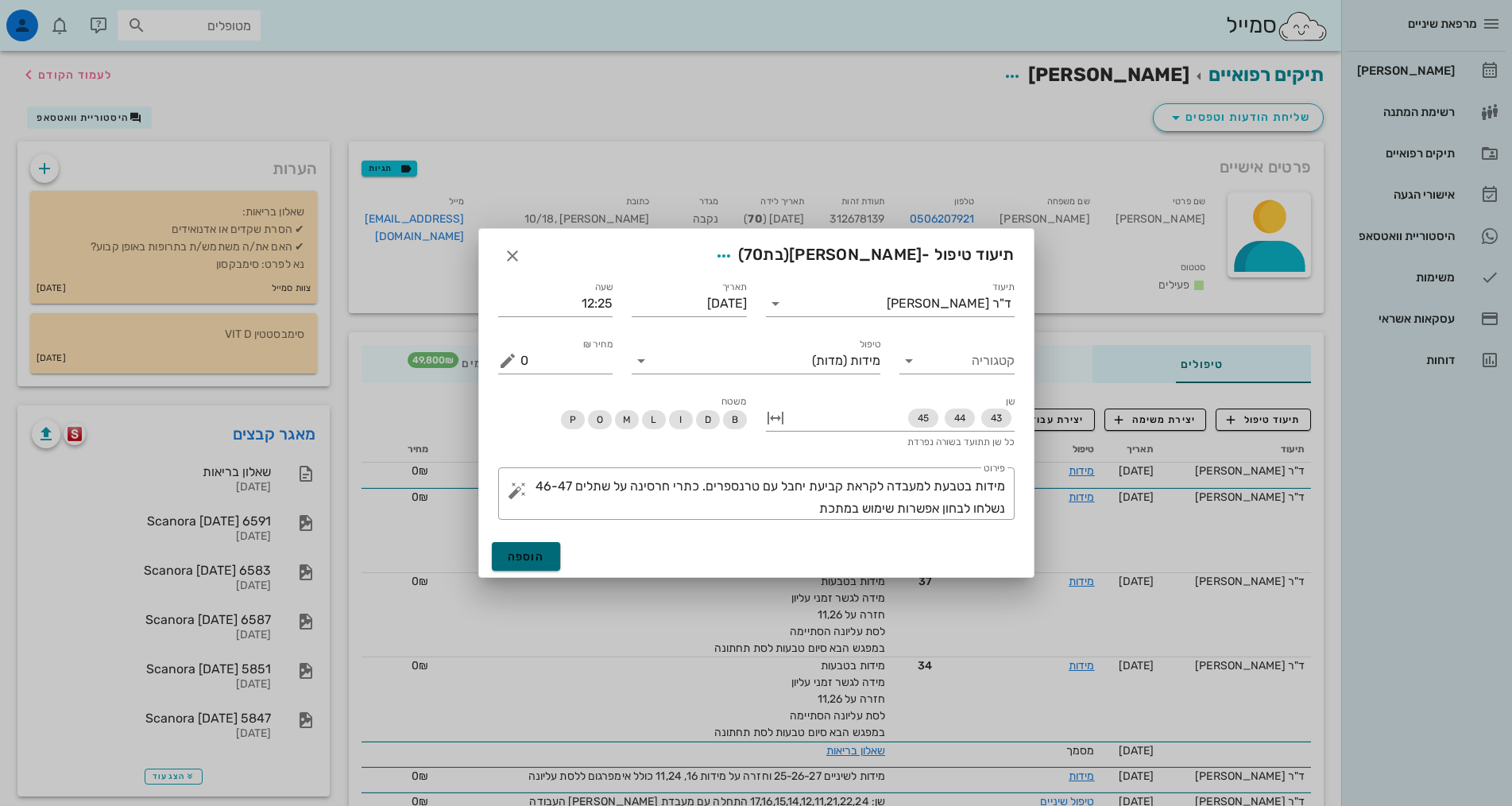
click at [521, 554] on span "הוספה" at bounding box center [526, 557] width 37 height 14
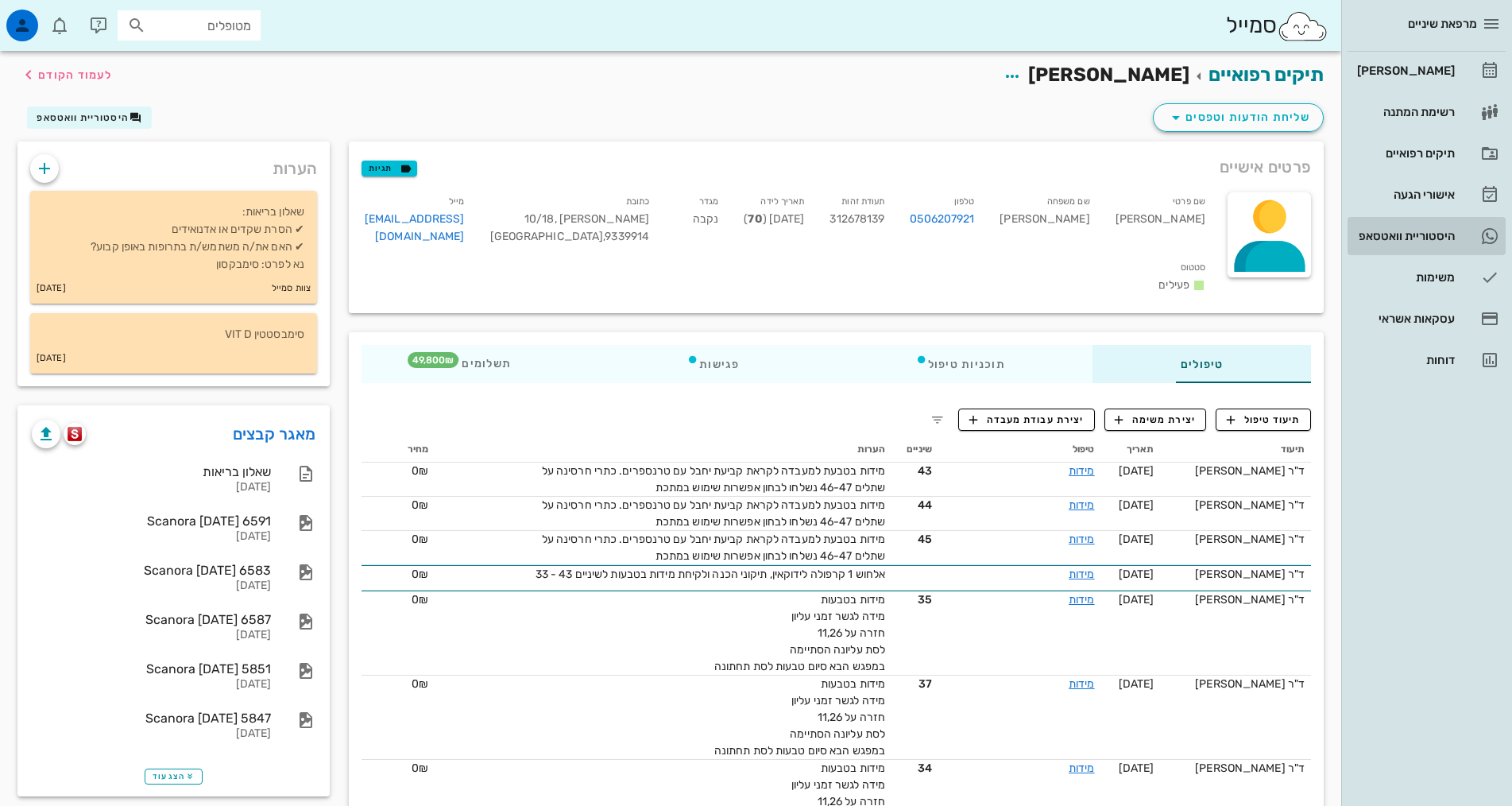
click at [1433, 234] on div "היסטוריית וואטסאפ" at bounding box center [1404, 236] width 101 height 13
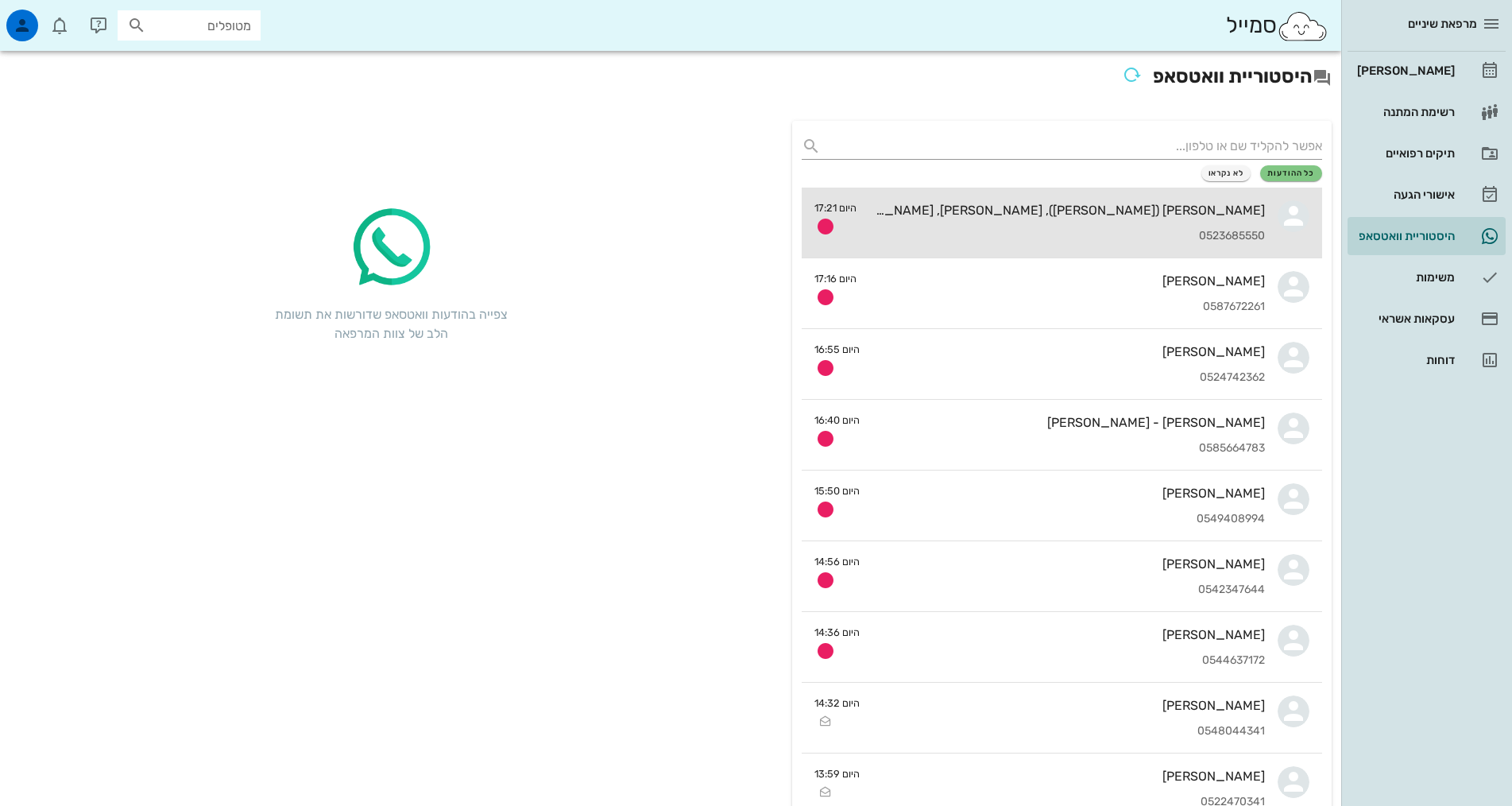
click at [1155, 242] on div "0523685550" at bounding box center [1068, 237] width 396 height 14
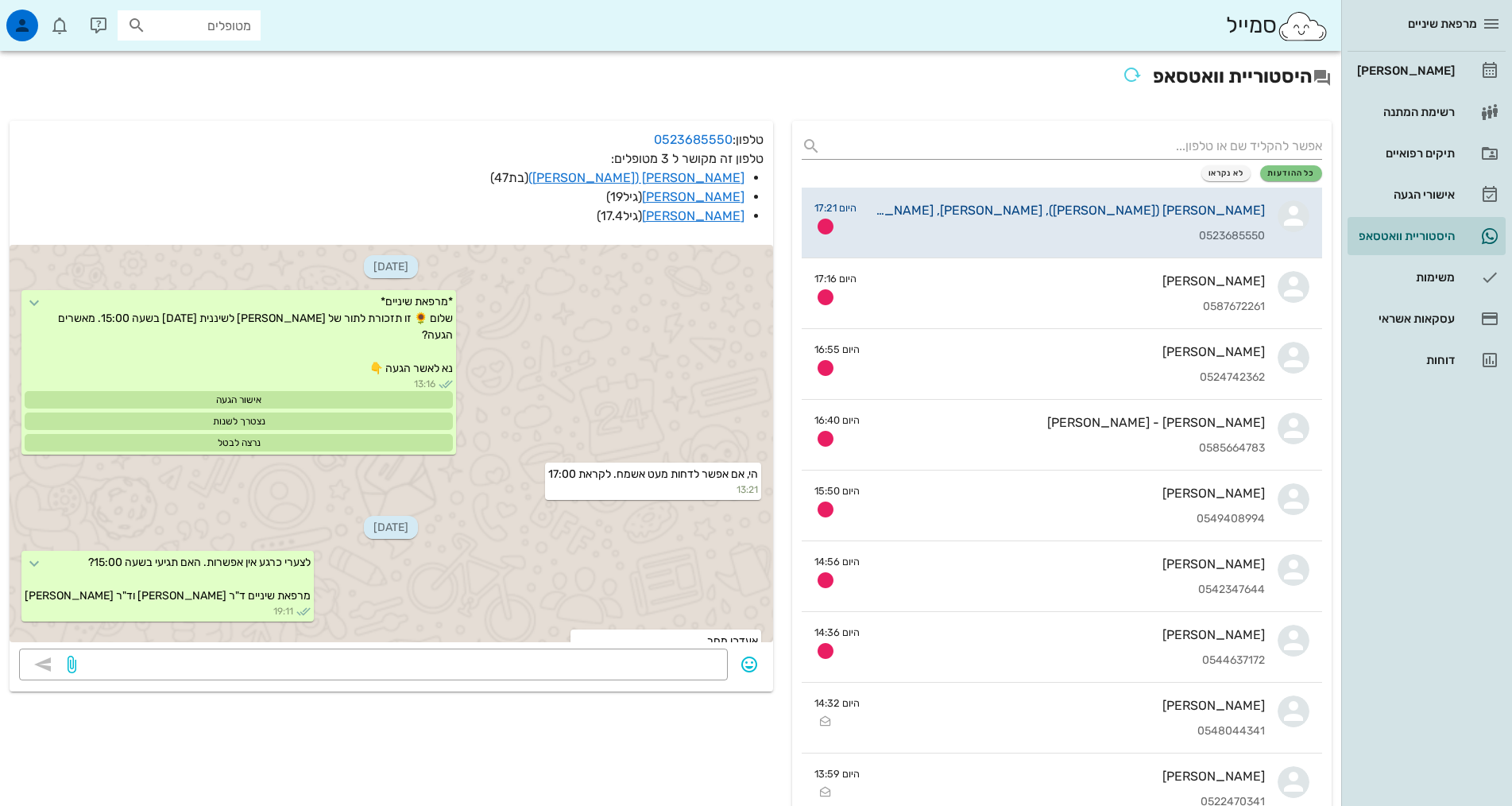
scroll to position [1552, 0]
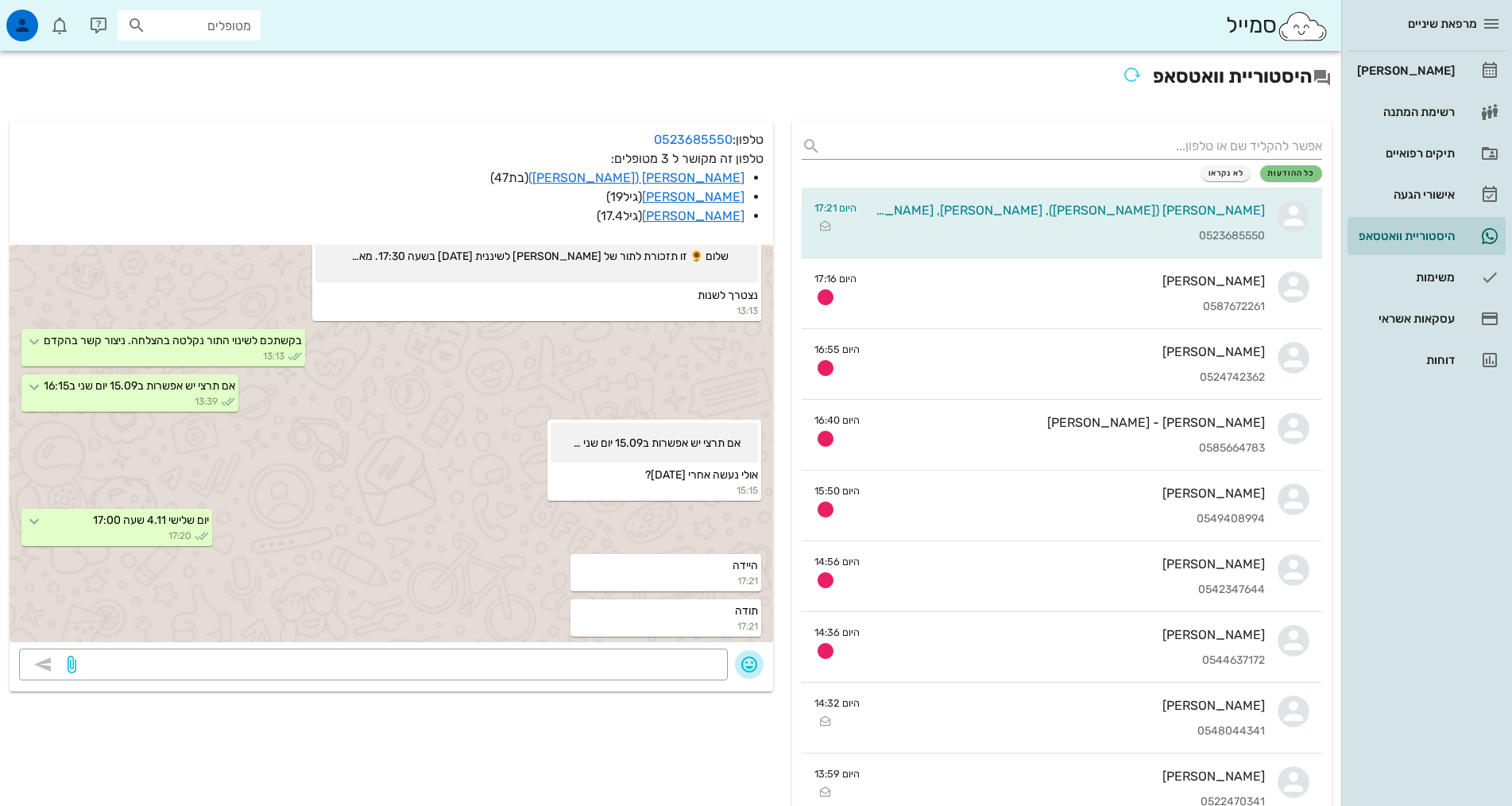
click at [746, 665] on icon "button" at bounding box center [749, 664] width 19 height 19
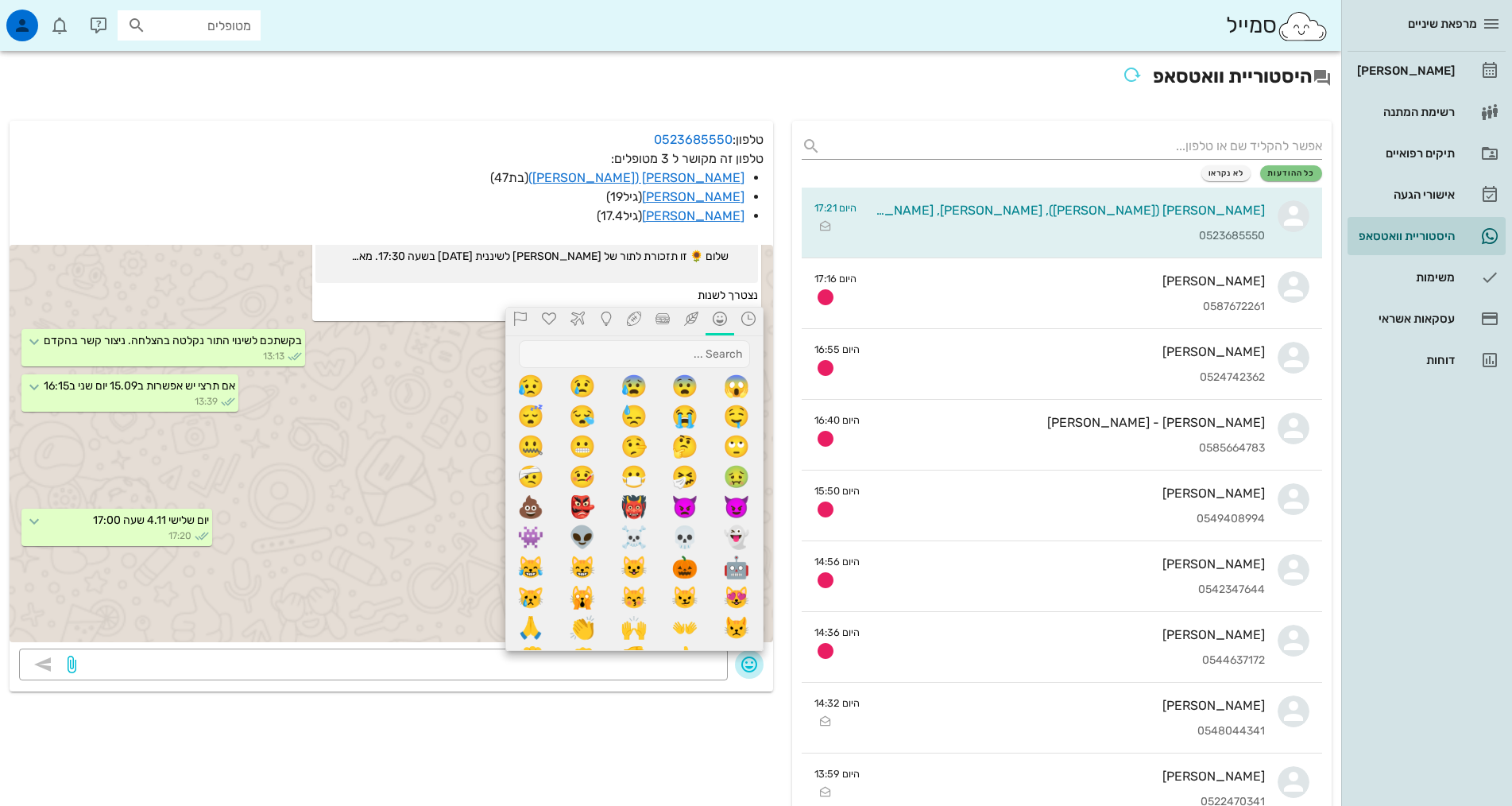
scroll to position [397, 0]
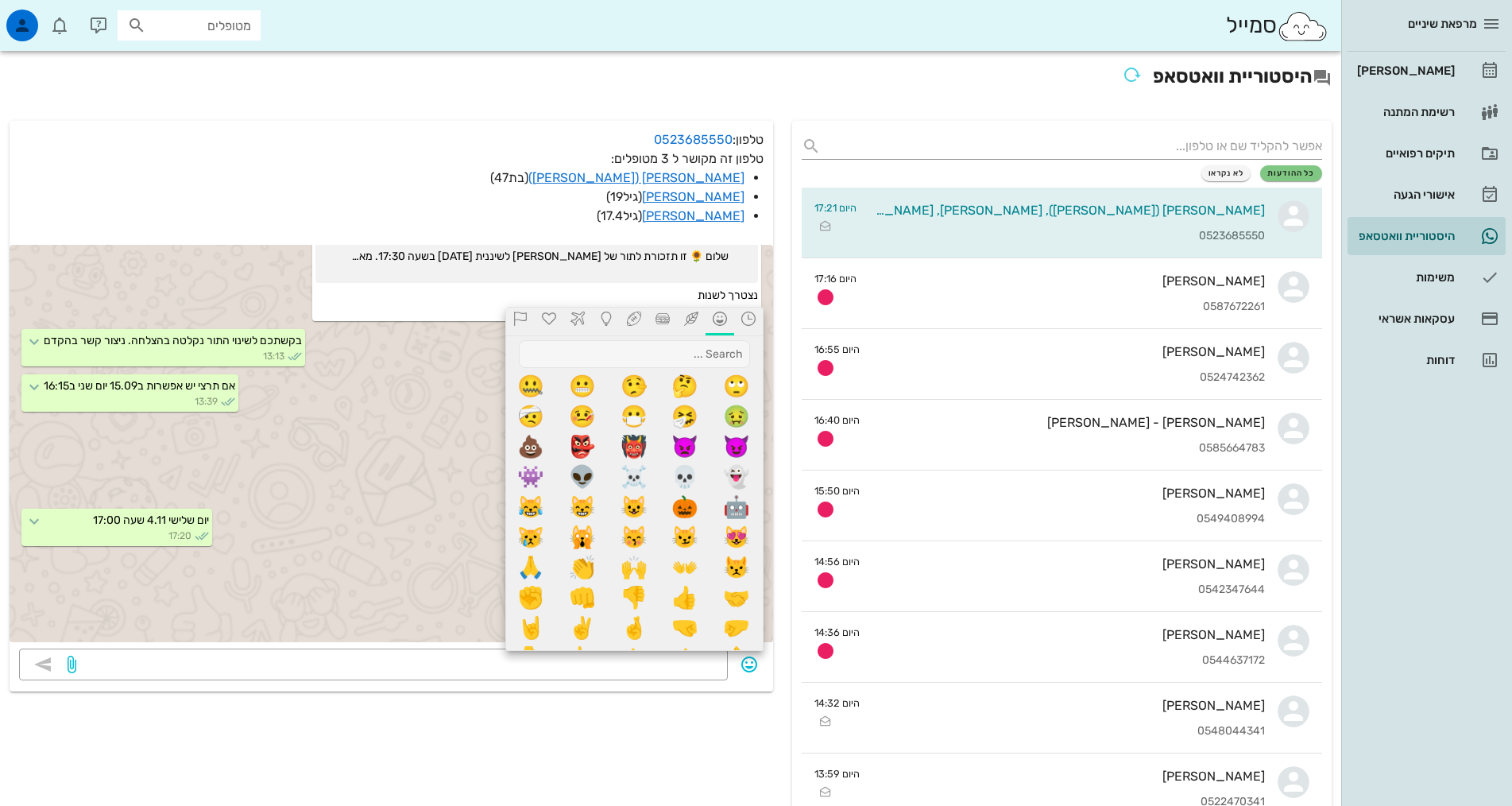
click at [691, 600] on span "👍" at bounding box center [685, 597] width 30 height 30
type textarea "👍"
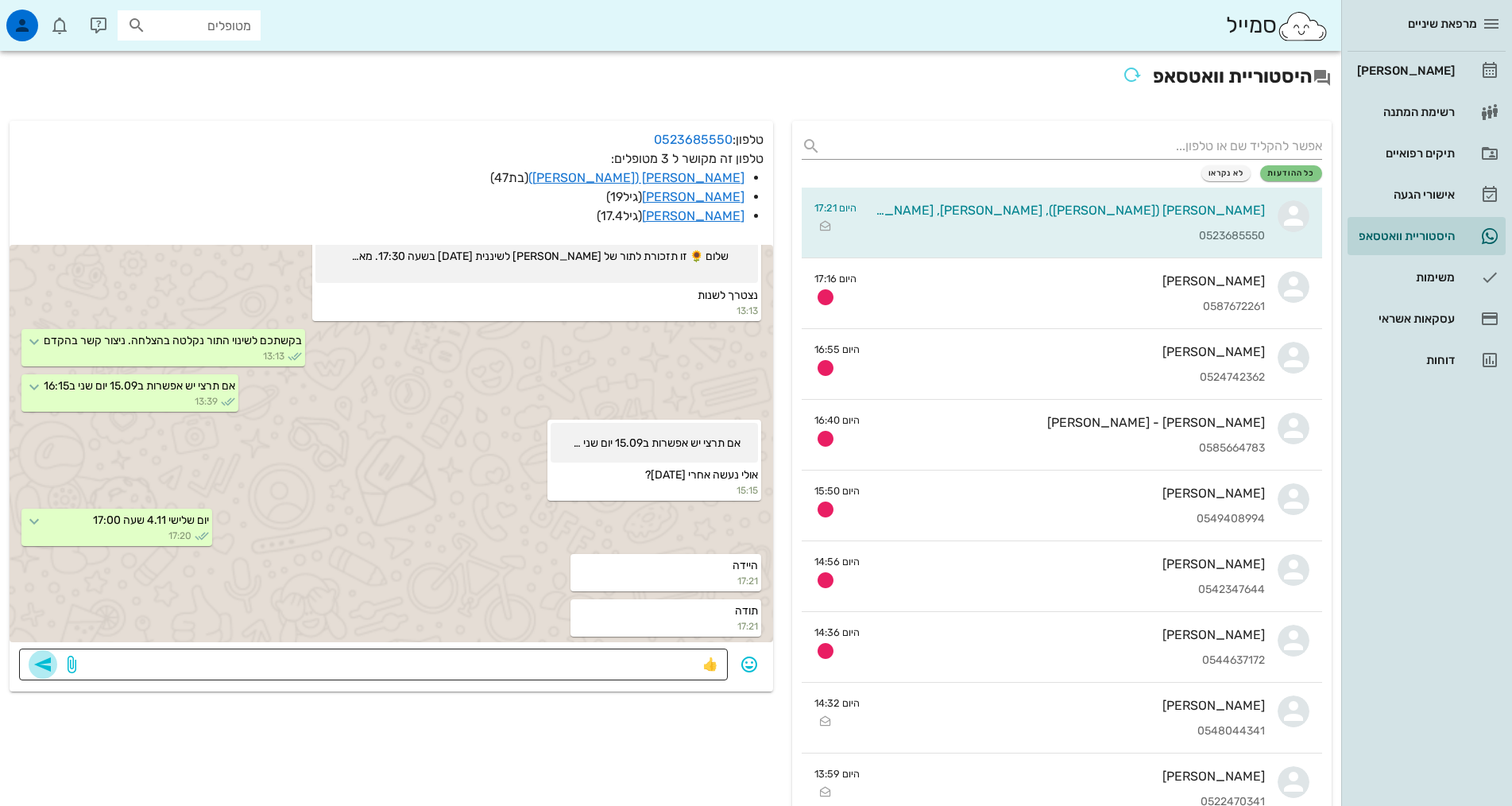
click at [45, 666] on icon "button" at bounding box center [43, 664] width 19 height 19
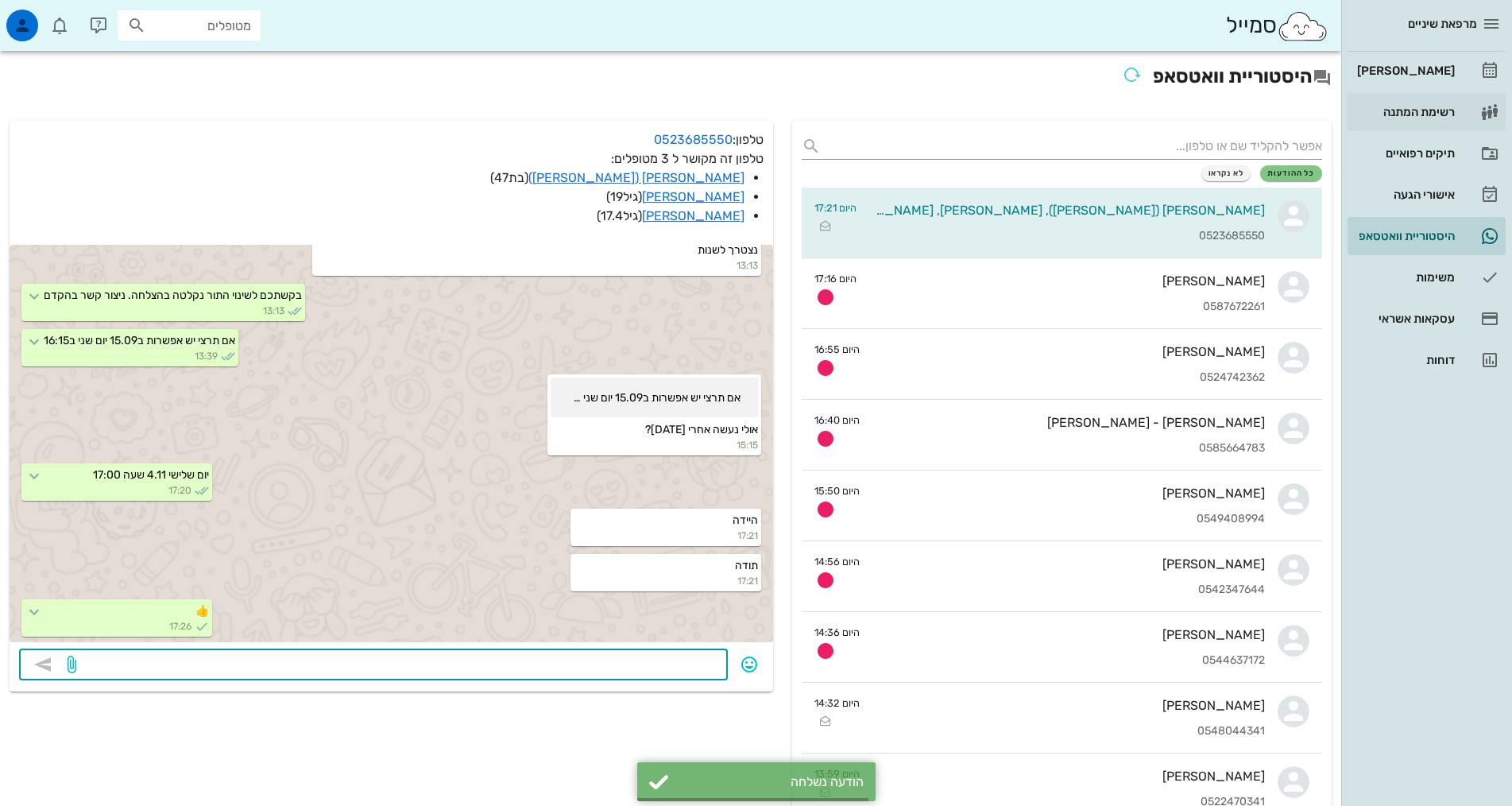
scroll to position [1597, 0]
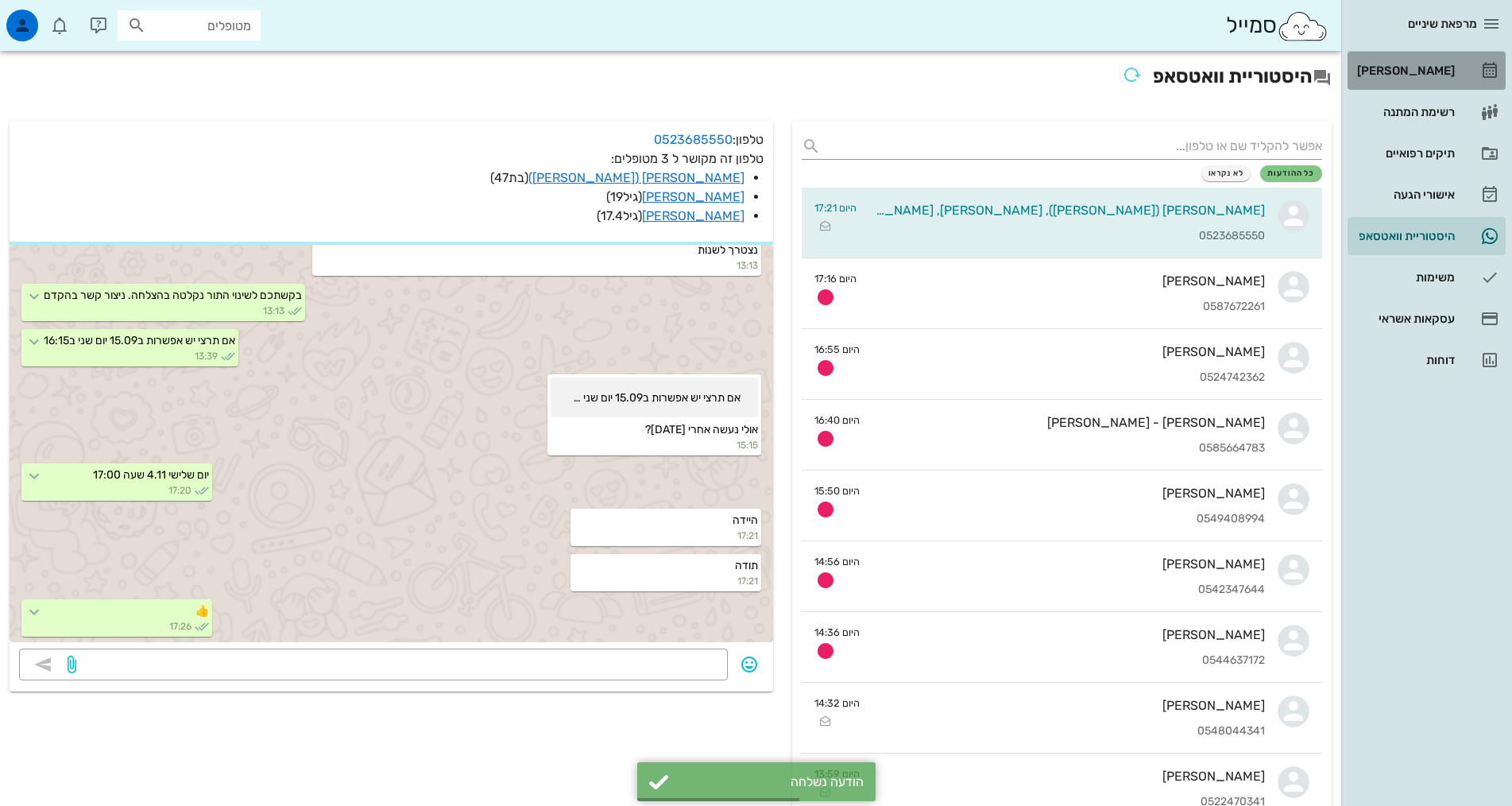
click at [1428, 62] on div "[PERSON_NAME]" at bounding box center [1404, 71] width 101 height 26
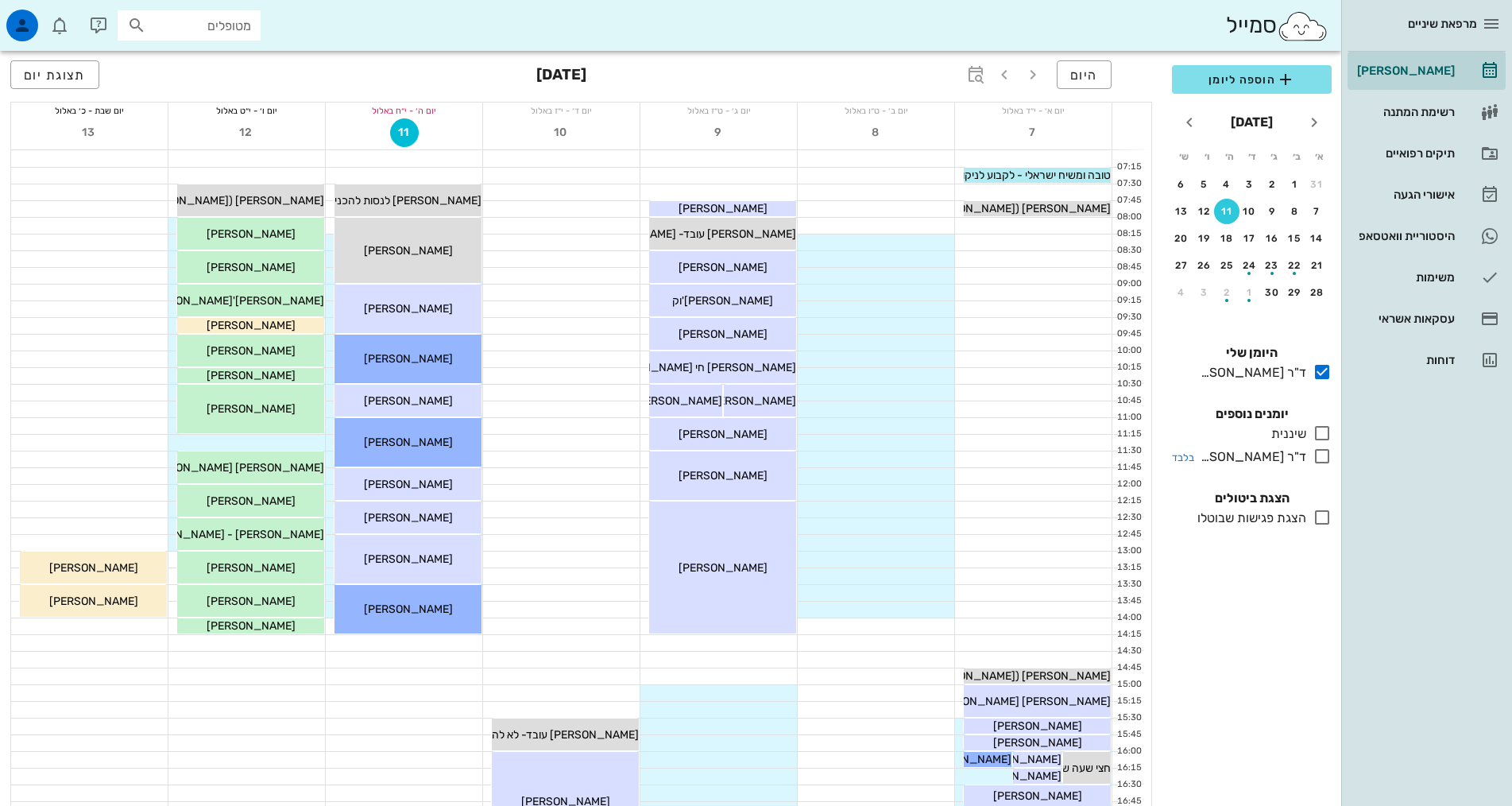
click at [1323, 452] on icon at bounding box center [1322, 456] width 19 height 19
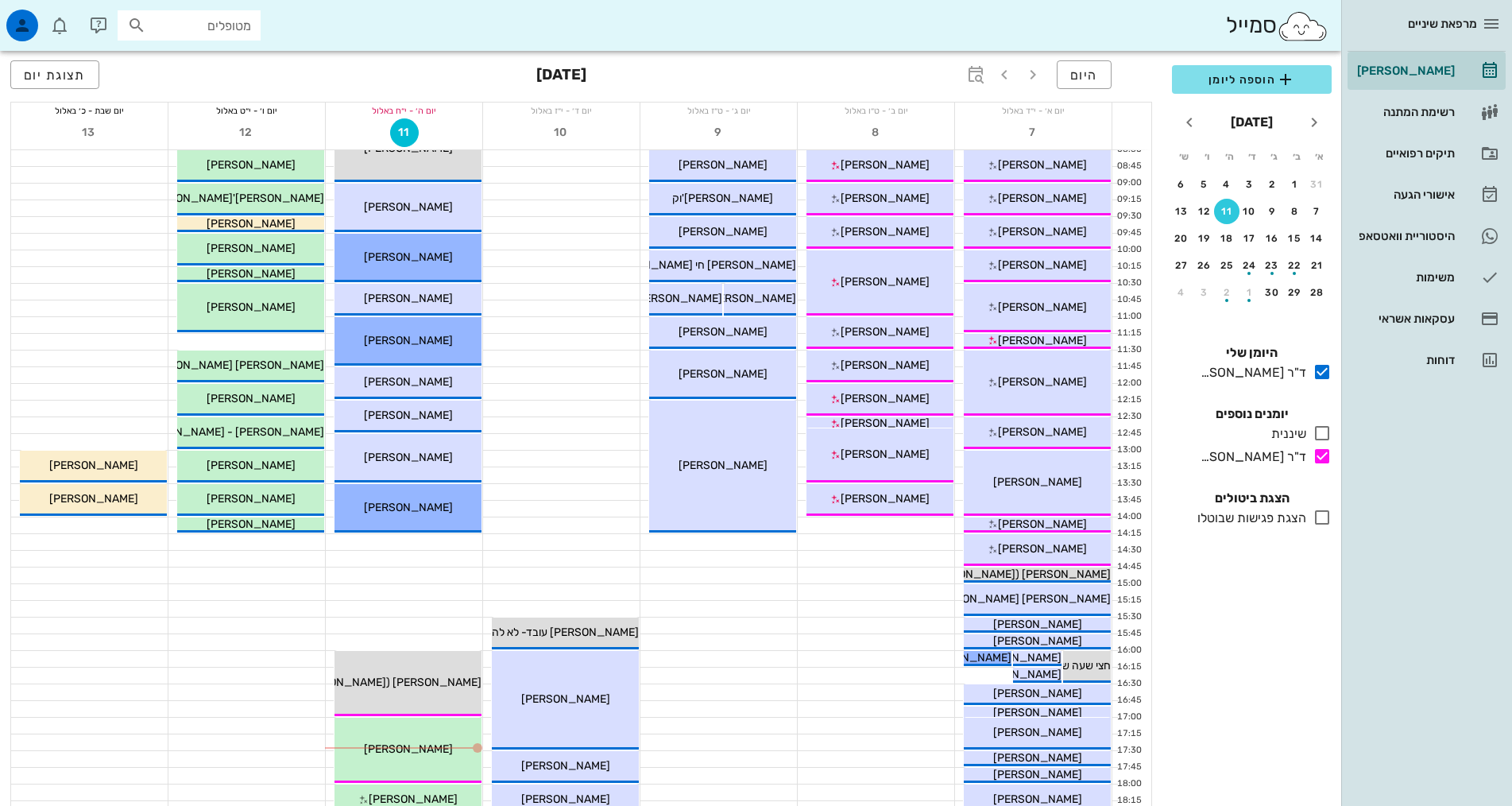
scroll to position [397, 0]
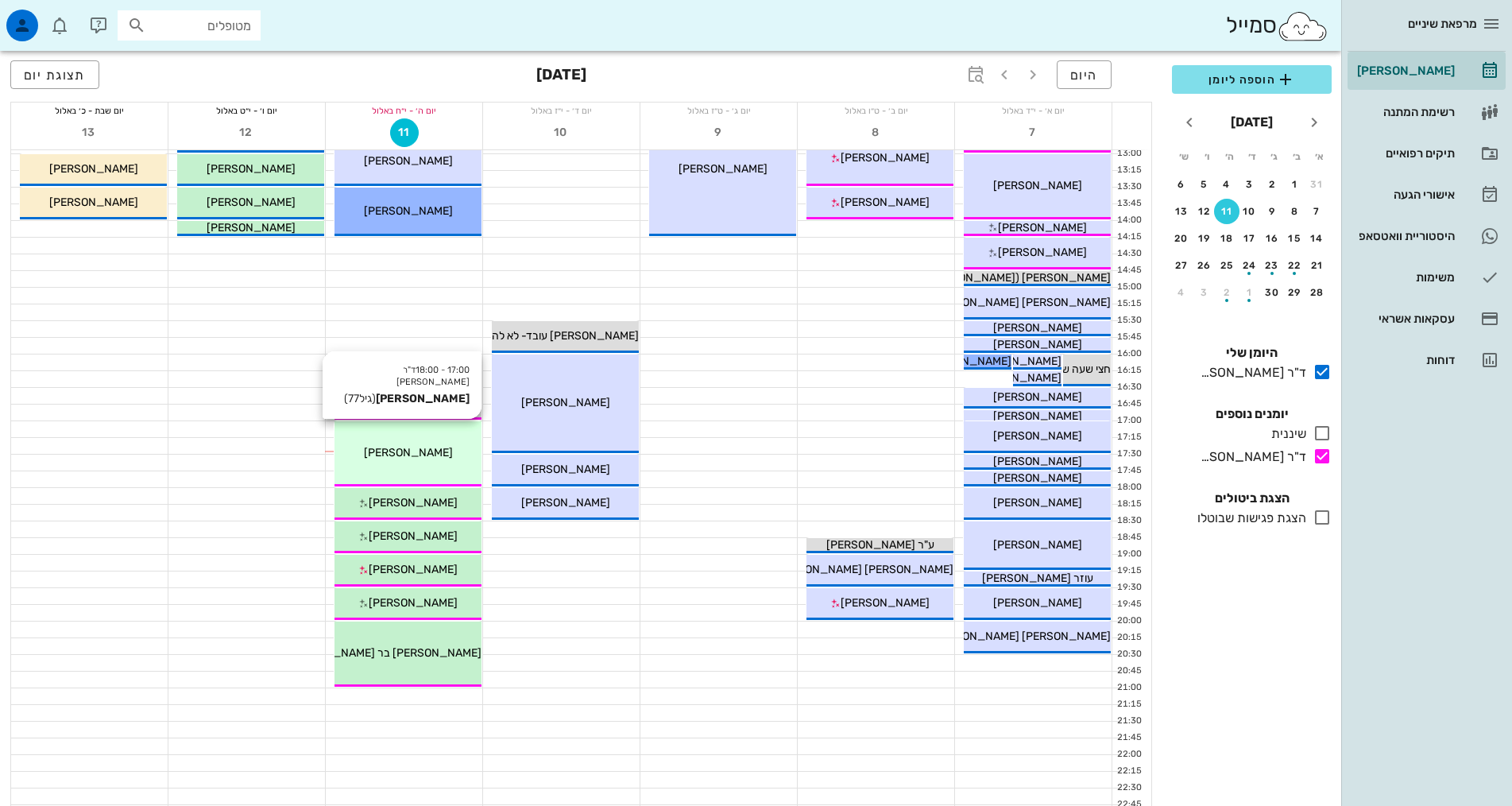
click at [443, 453] on div "[PERSON_NAME]" at bounding box center [407, 452] width 147 height 16
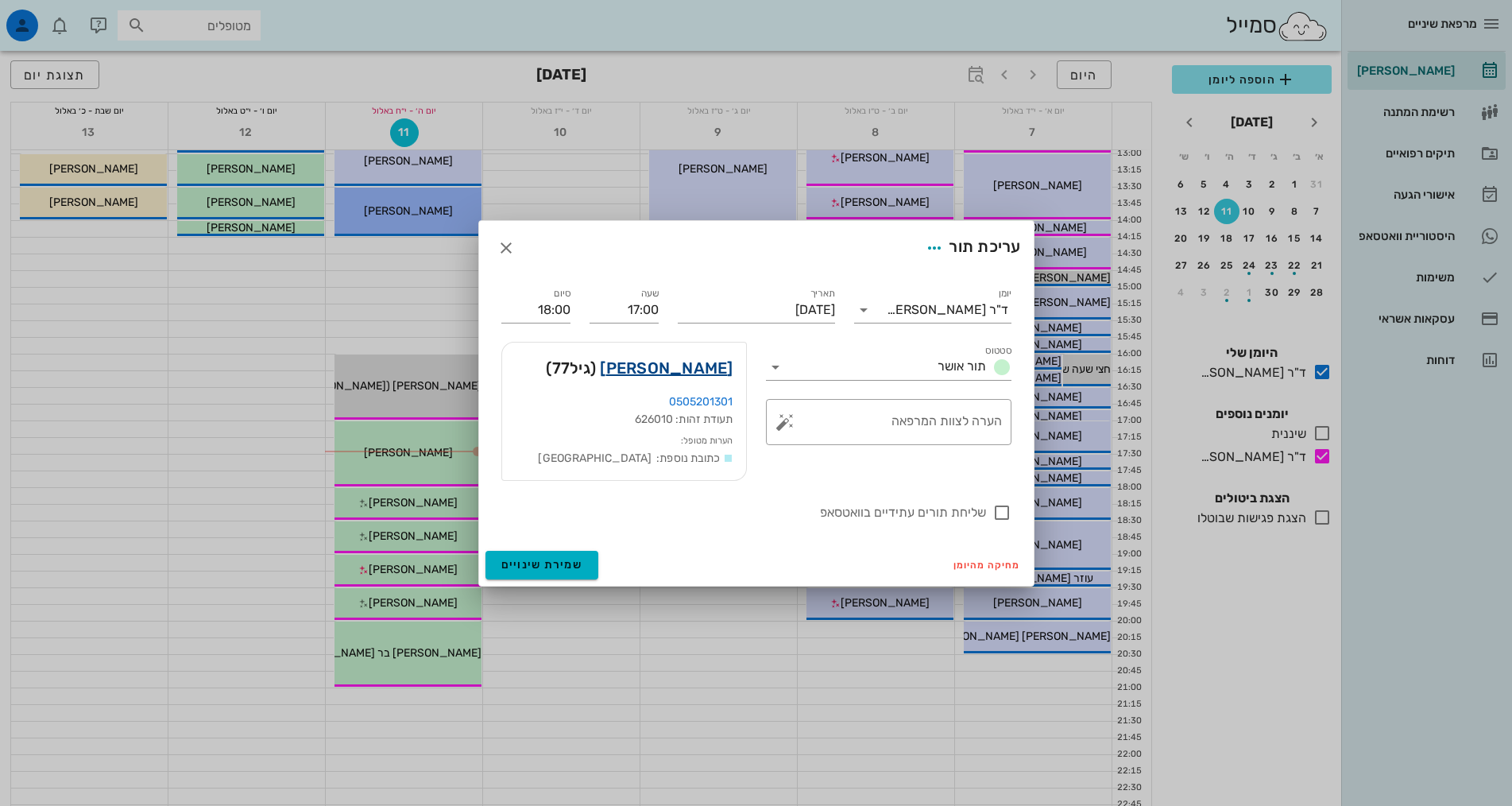
click at [690, 370] on link "איזי תפוחי" at bounding box center [666, 368] width 133 height 26
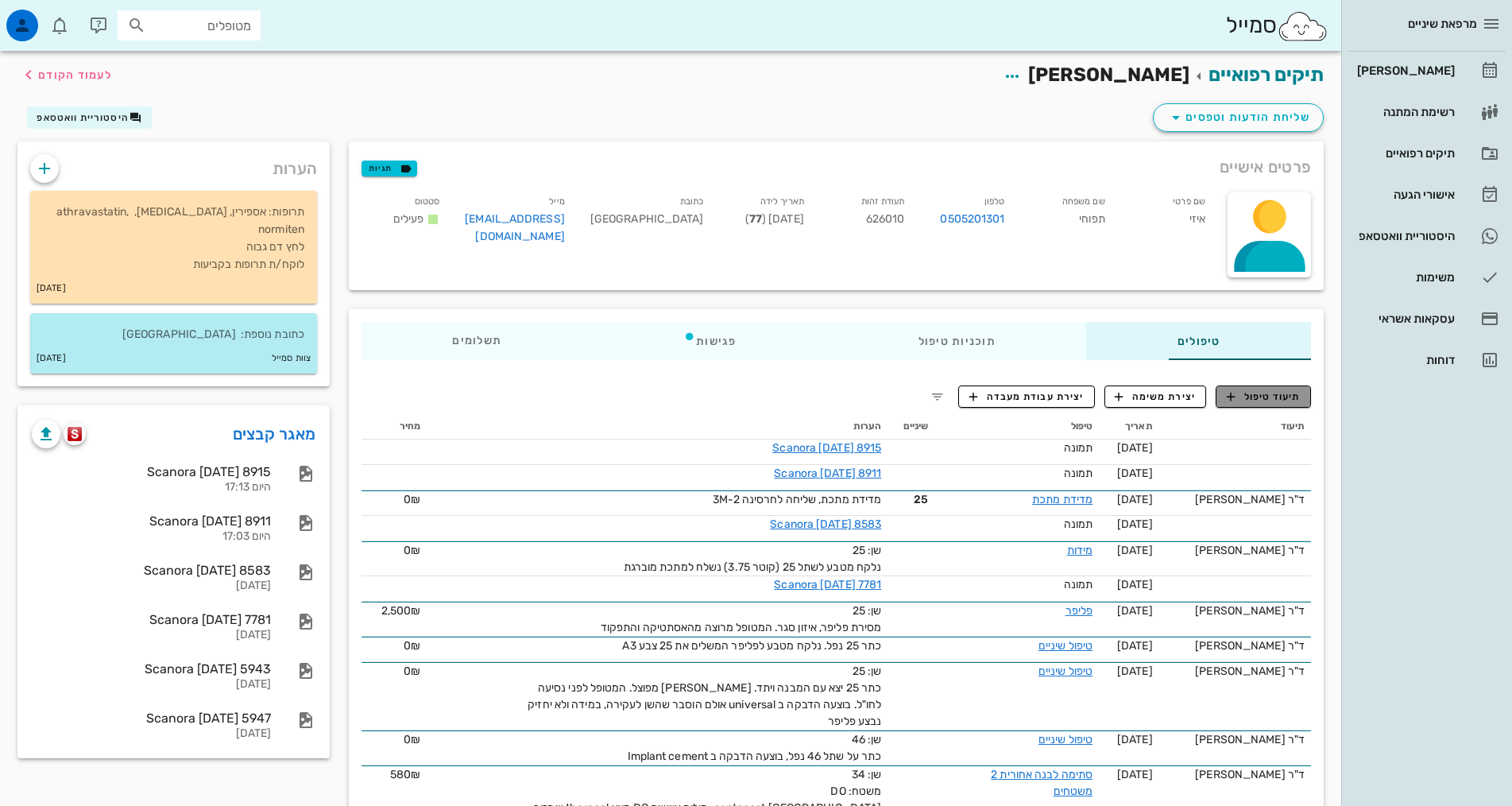
click at [1275, 406] on button "תיעוד טיפול" at bounding box center [1263, 397] width 96 height 22
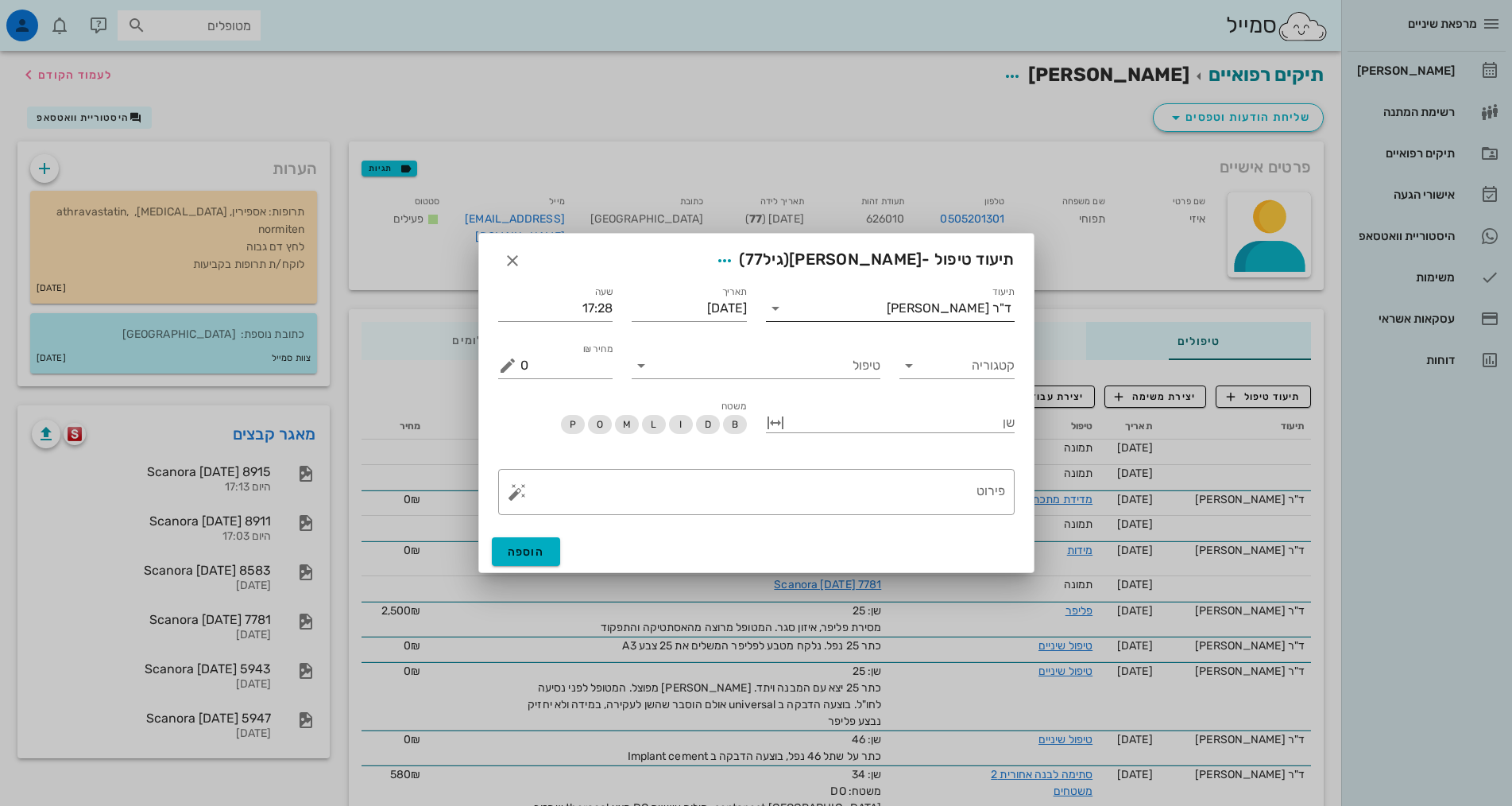
click at [948, 305] on div "ד"ר [PERSON_NAME]" at bounding box center [949, 308] width 125 height 15
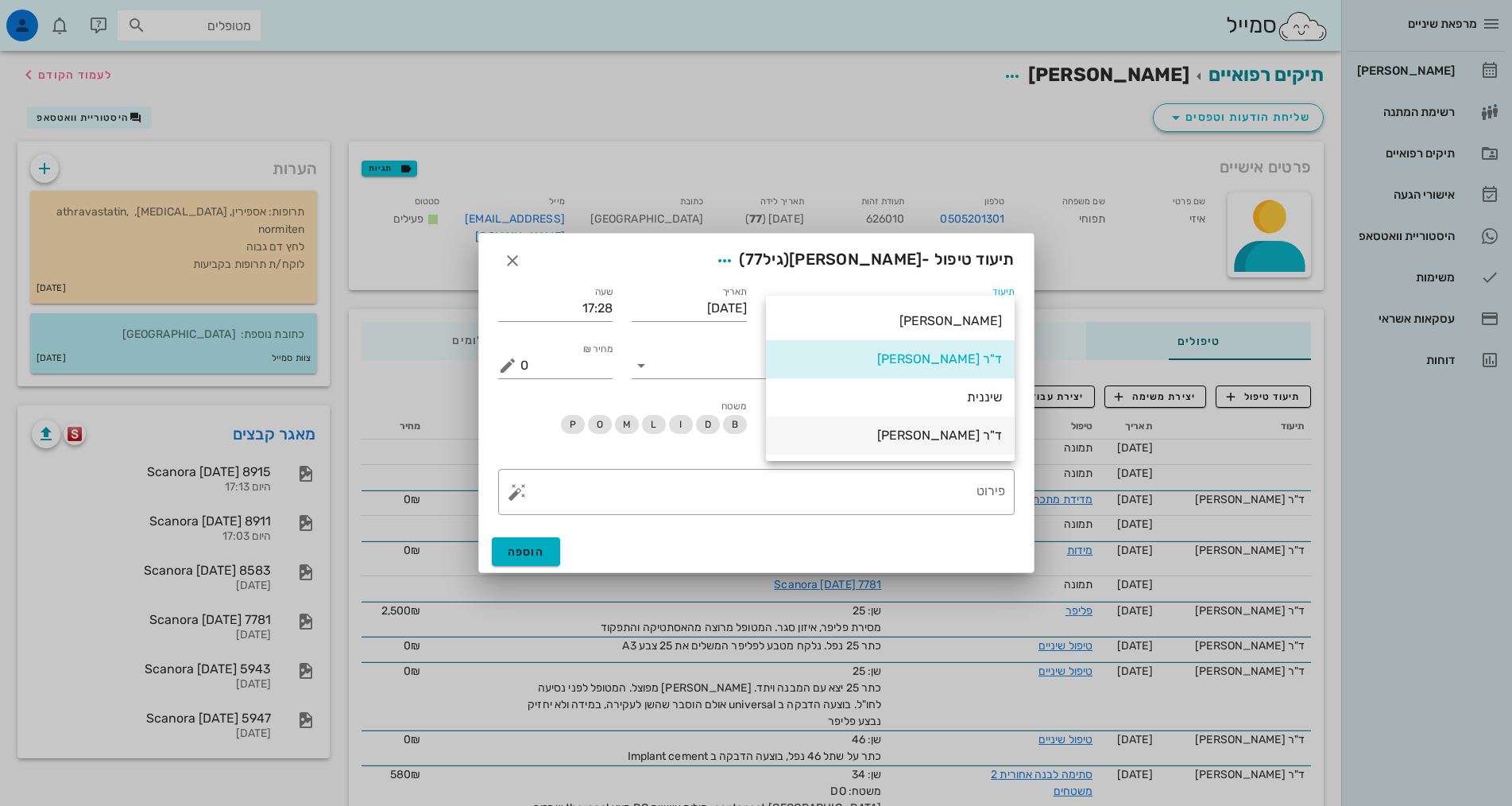
click at [941, 440] on div "ד"ר [PERSON_NAME]" at bounding box center [889, 435] width 223 height 16
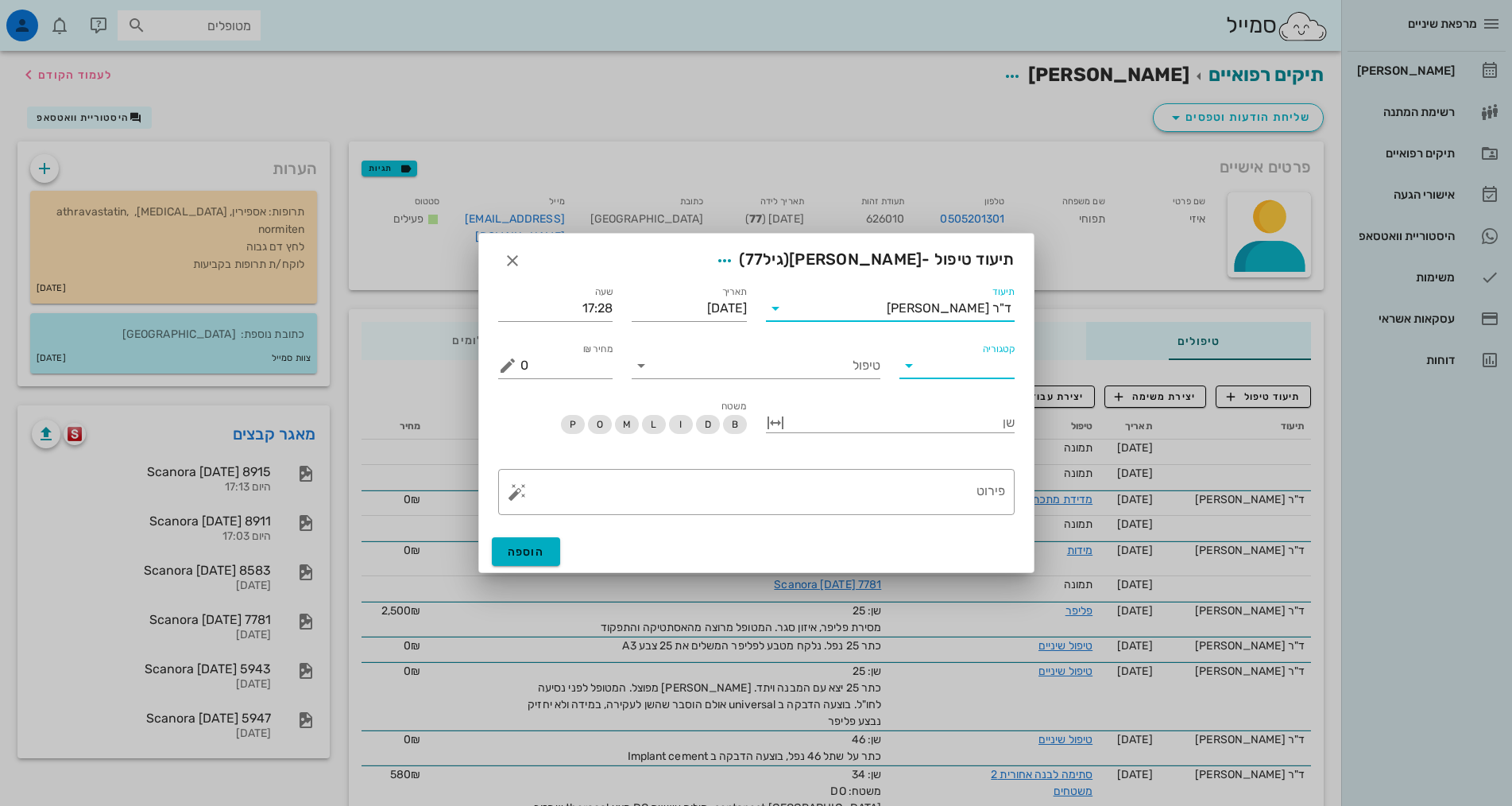
click at [956, 368] on input "קטגוריה" at bounding box center [970, 366] width 90 height 26
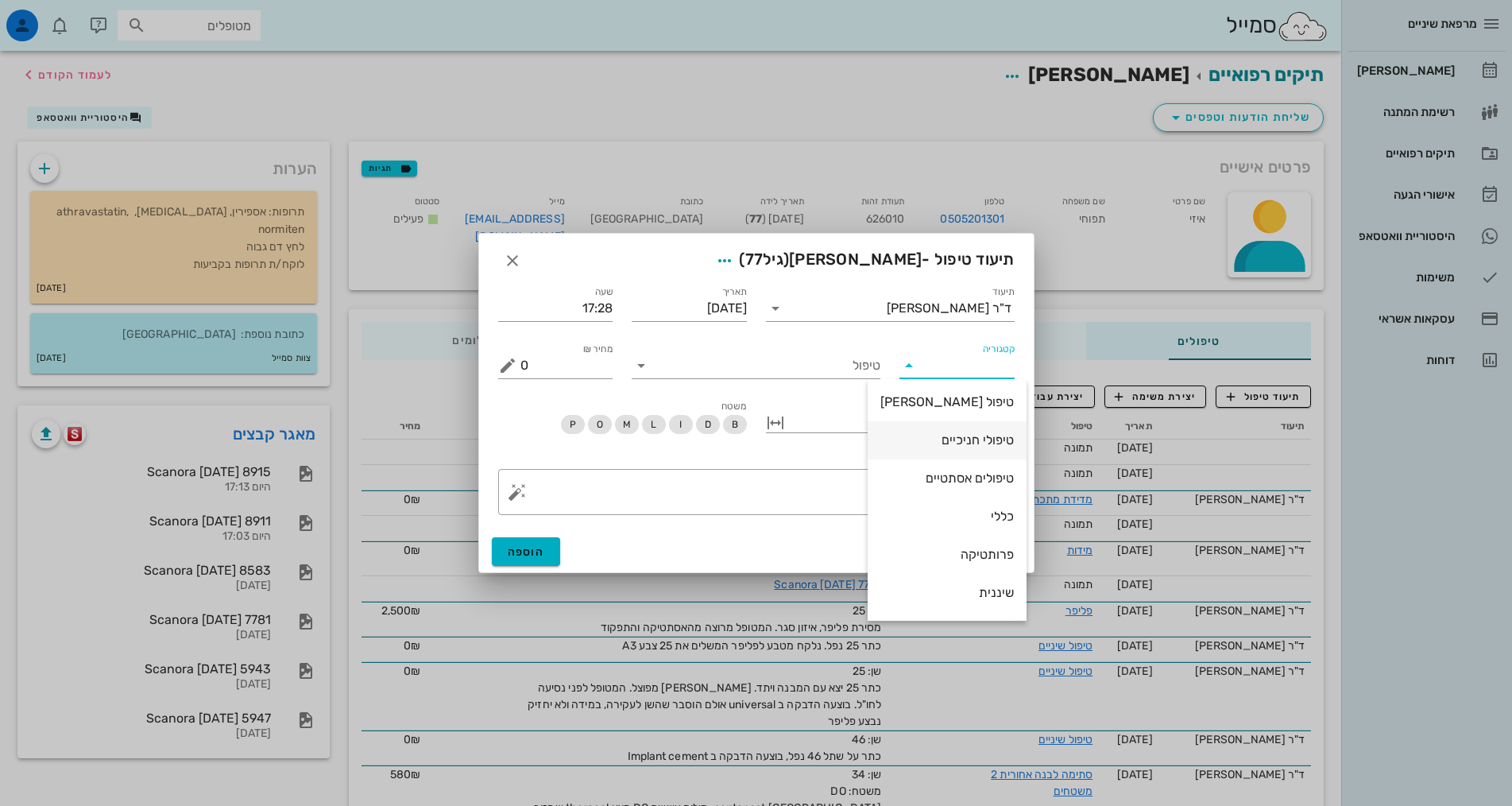
scroll to position [152, 0]
click at [957, 564] on div "שיקום על-גבי שתלים" at bounding box center [946, 557] width 133 height 16
type input "שיקום על-גבי שתלים"
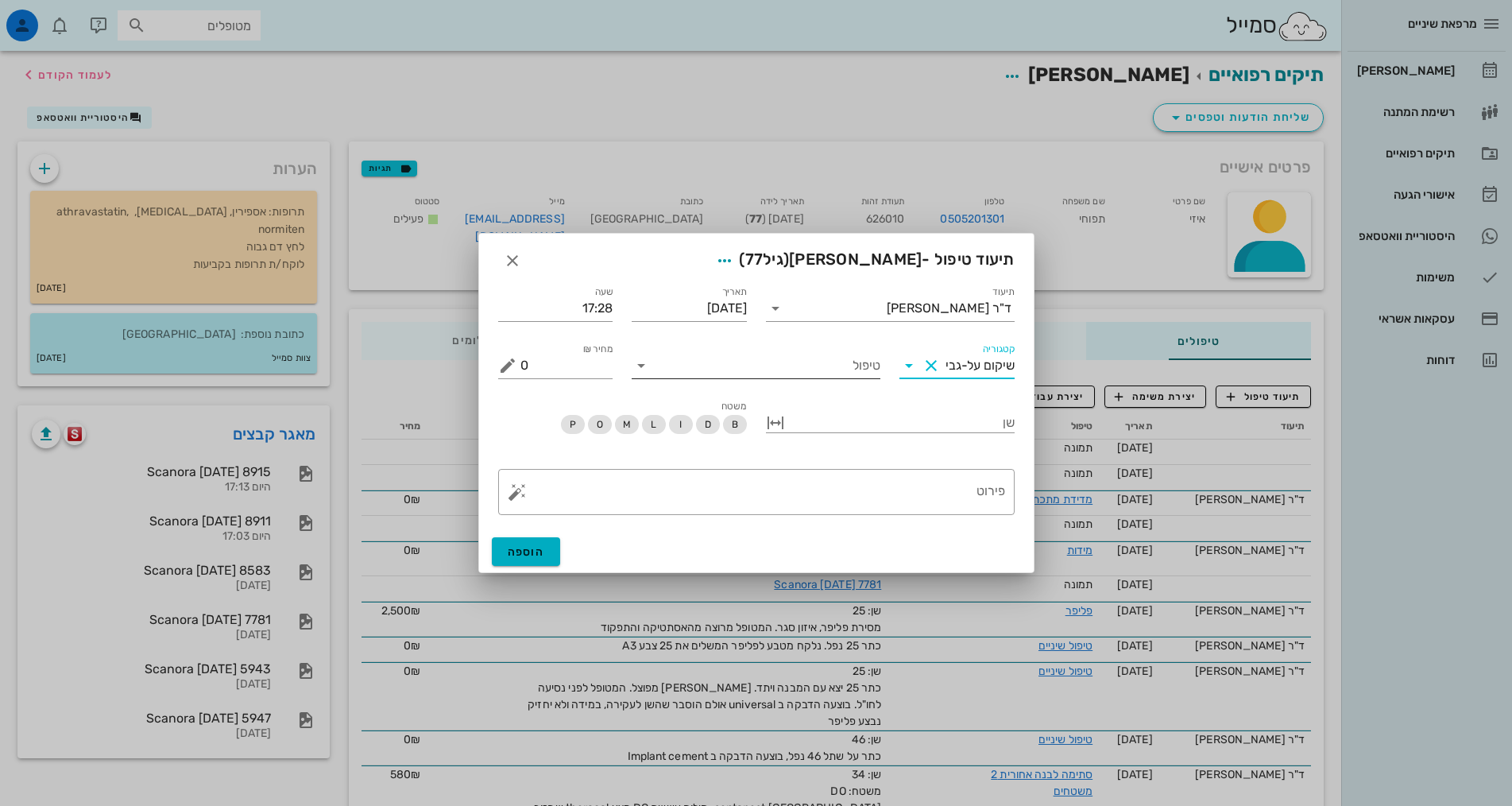
click at [844, 363] on input "טיפול" at bounding box center [766, 366] width 226 height 26
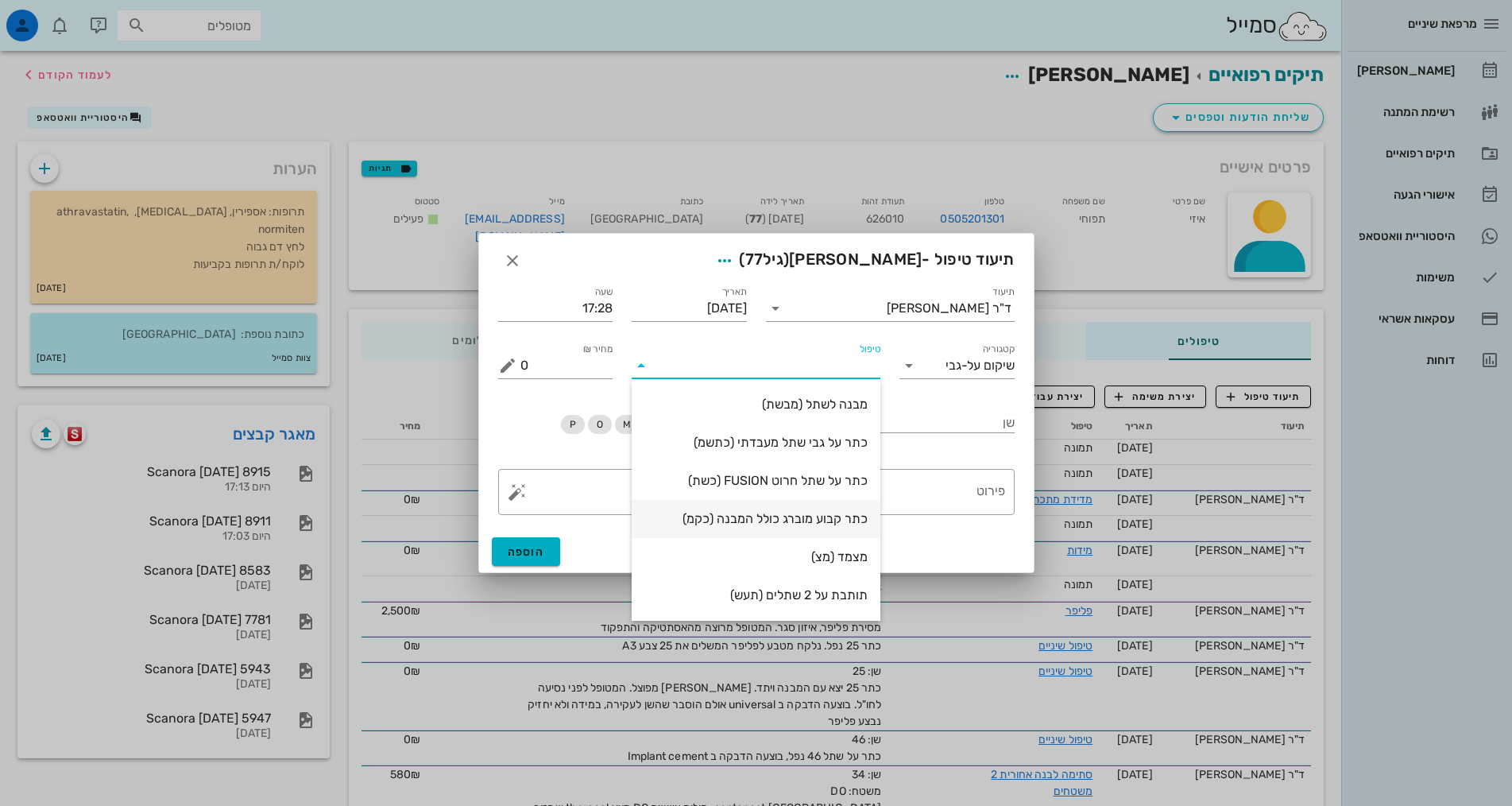
click at [808, 520] on div "כתר קבוע מוברג כולל המבנה (כקמ)" at bounding box center [755, 518] width 223 height 16
type input "6000"
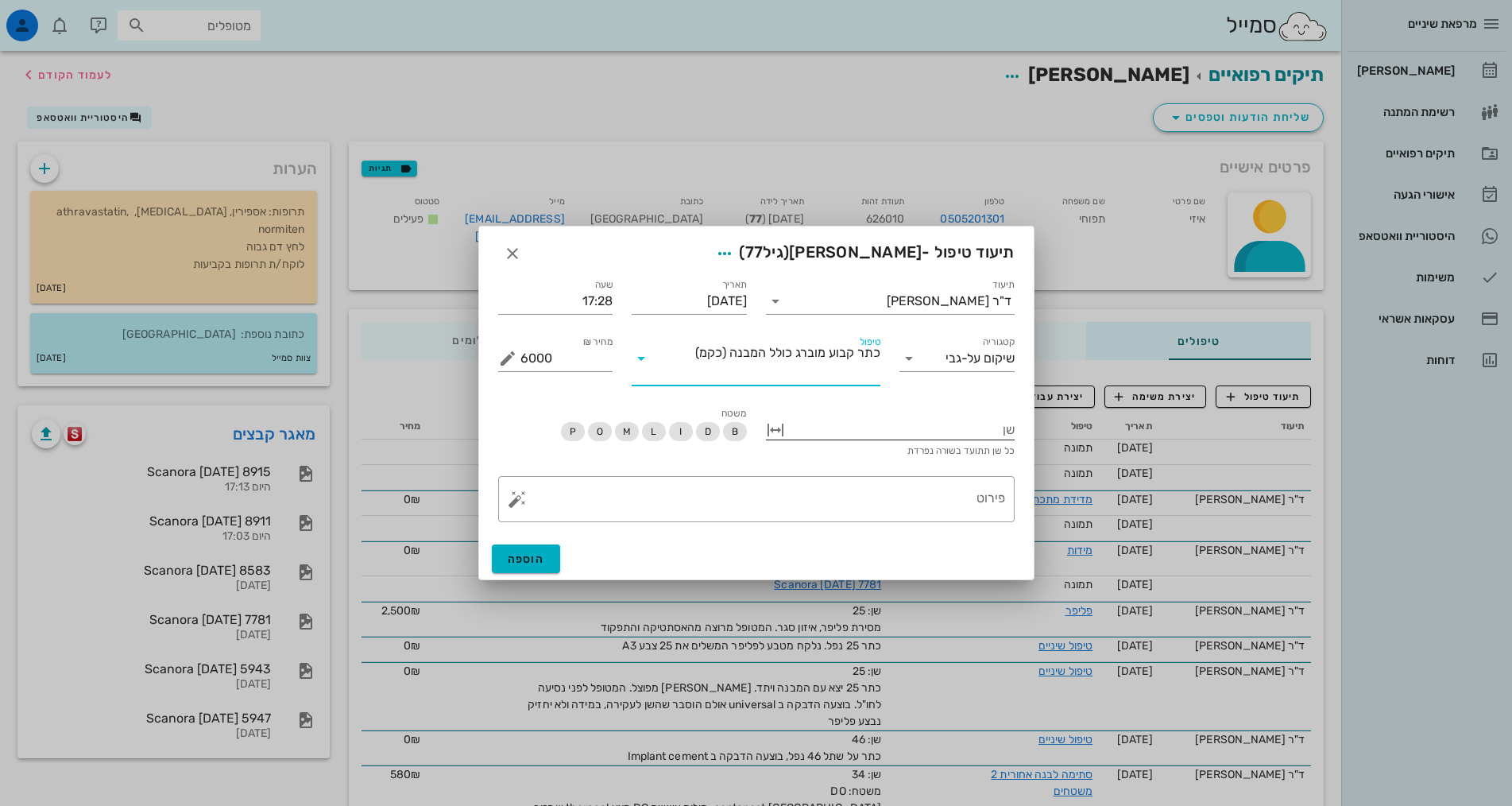
click at [990, 428] on div at bounding box center [901, 428] width 226 height 21
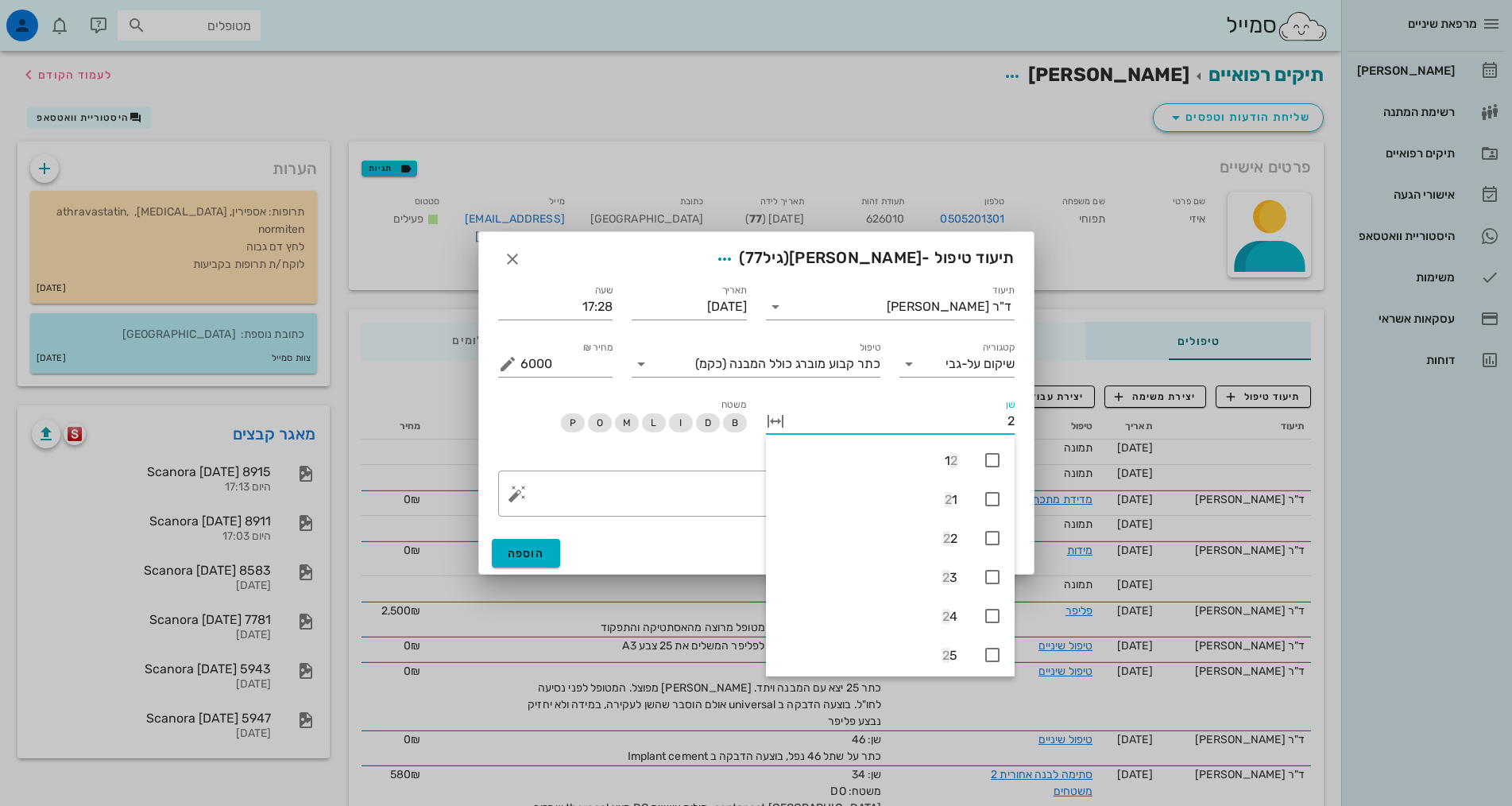
type input "25"
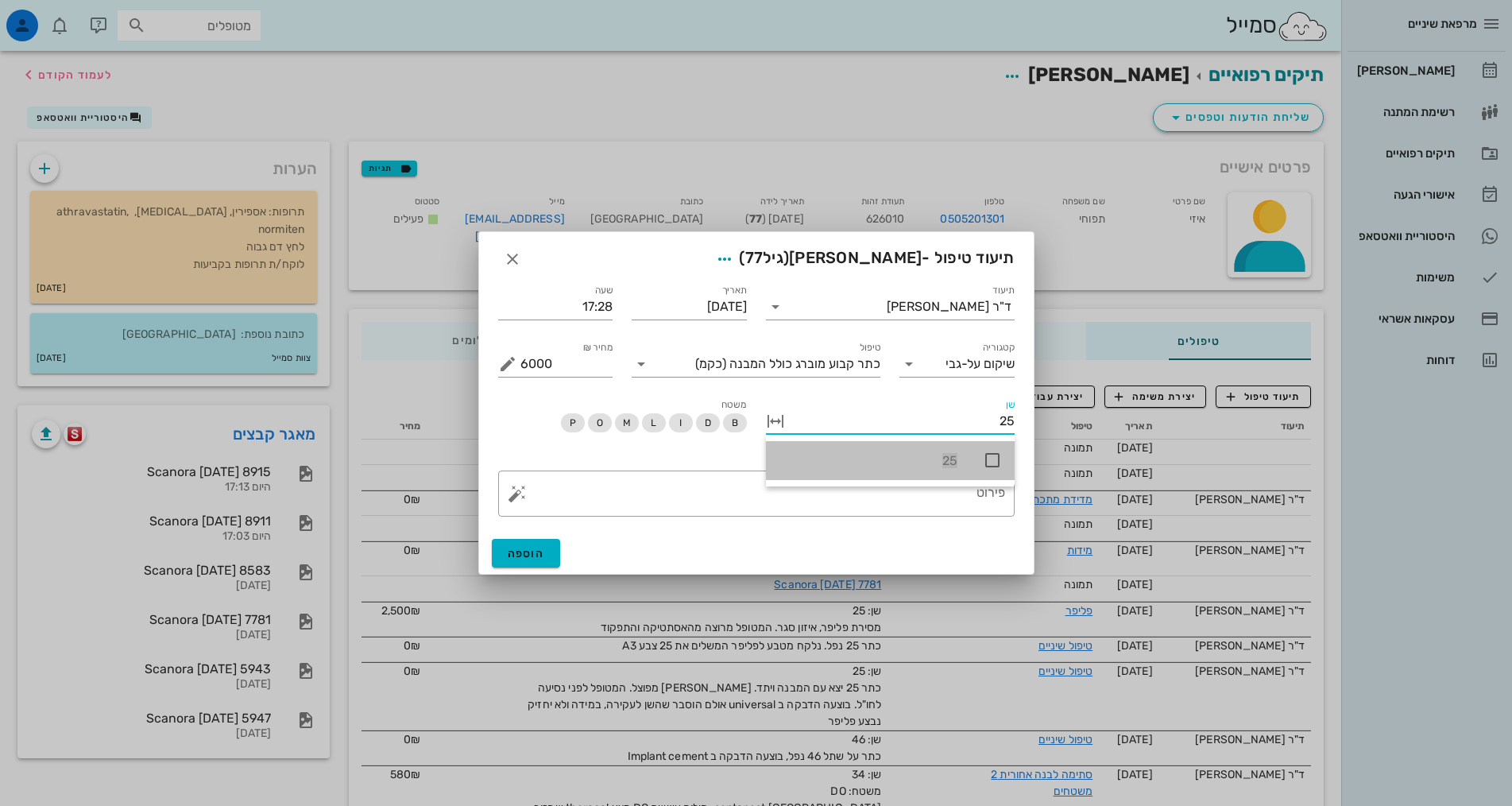
click at [986, 454] on icon at bounding box center [992, 460] width 19 height 19
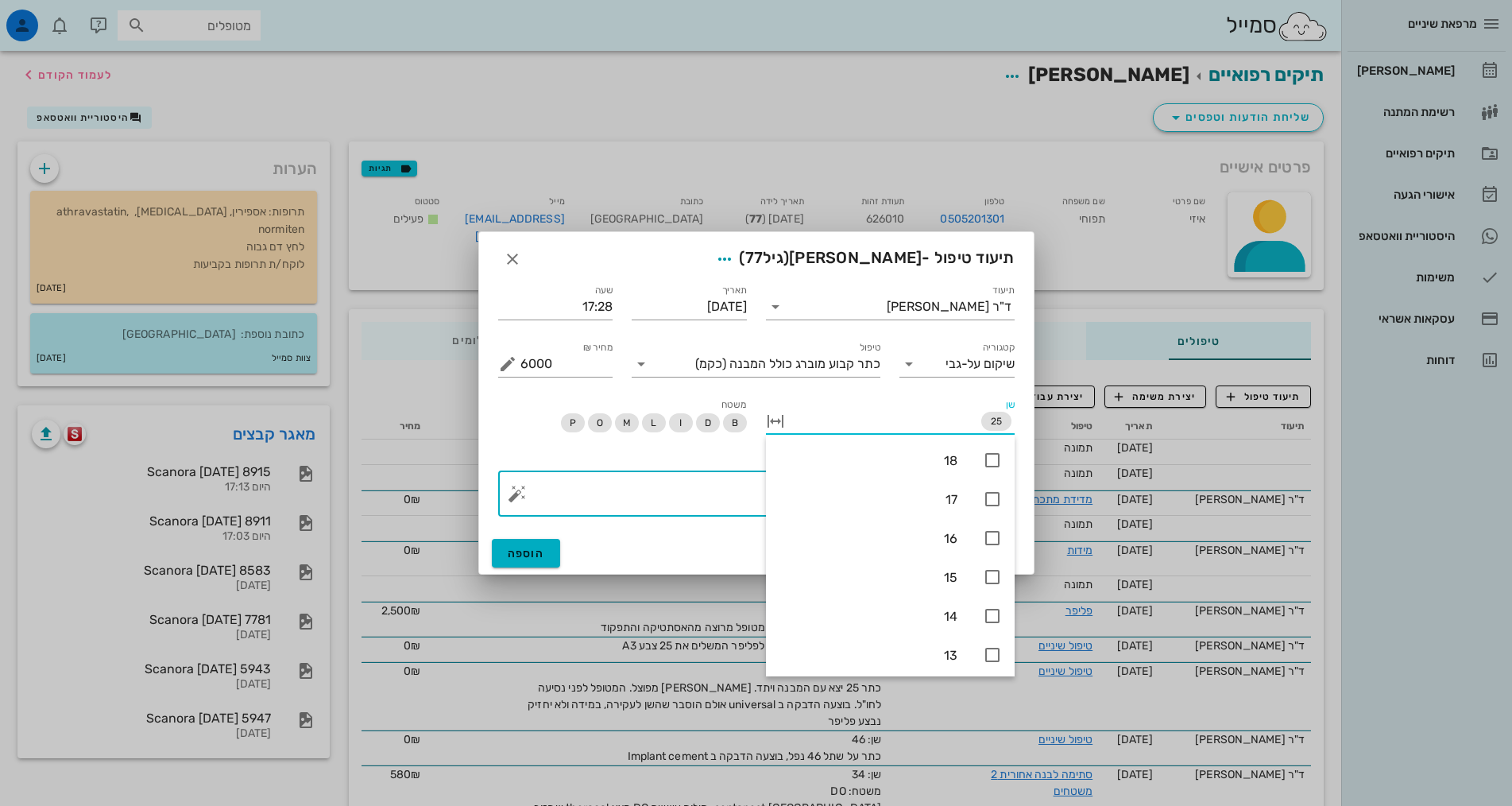
click at [680, 490] on textarea "פירוט" at bounding box center [762, 498] width 485 height 38
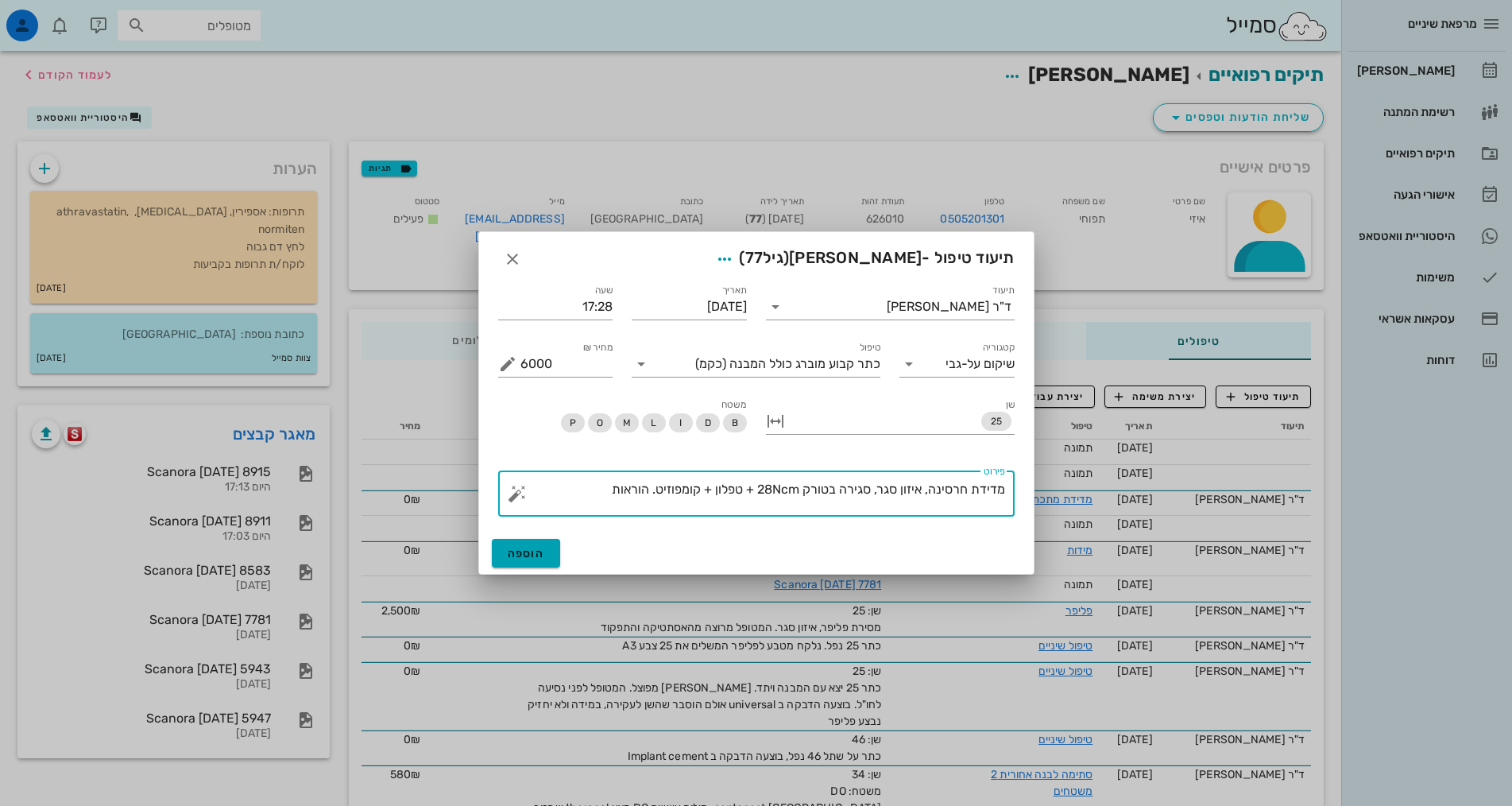
type textarea "מדידת חרסינה, איזון סגר, סגירה בטורק 28Ncm + טפלון + קומפוזיט. הוראות"
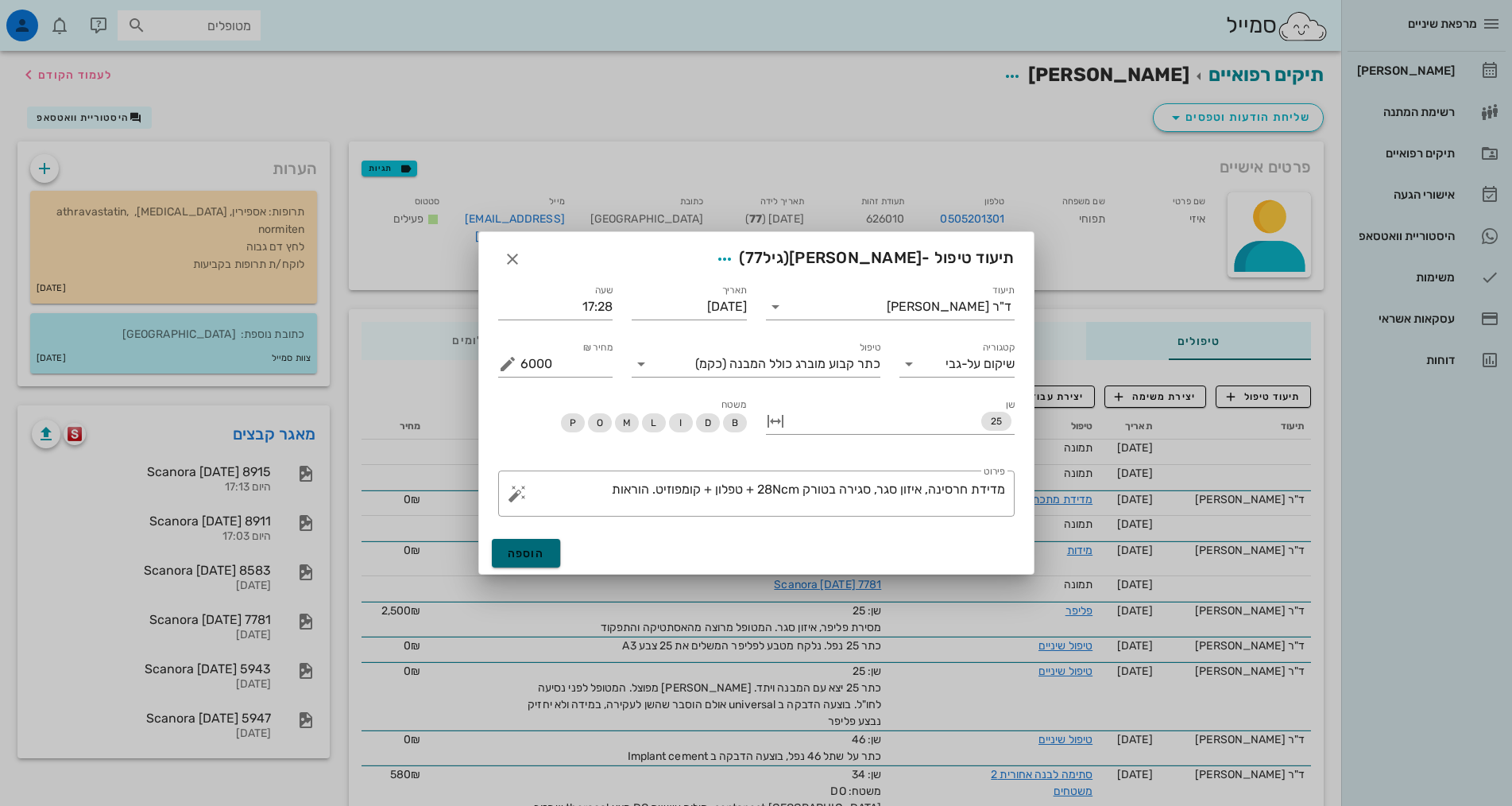
click at [536, 550] on span "הוספה" at bounding box center [526, 554] width 37 height 14
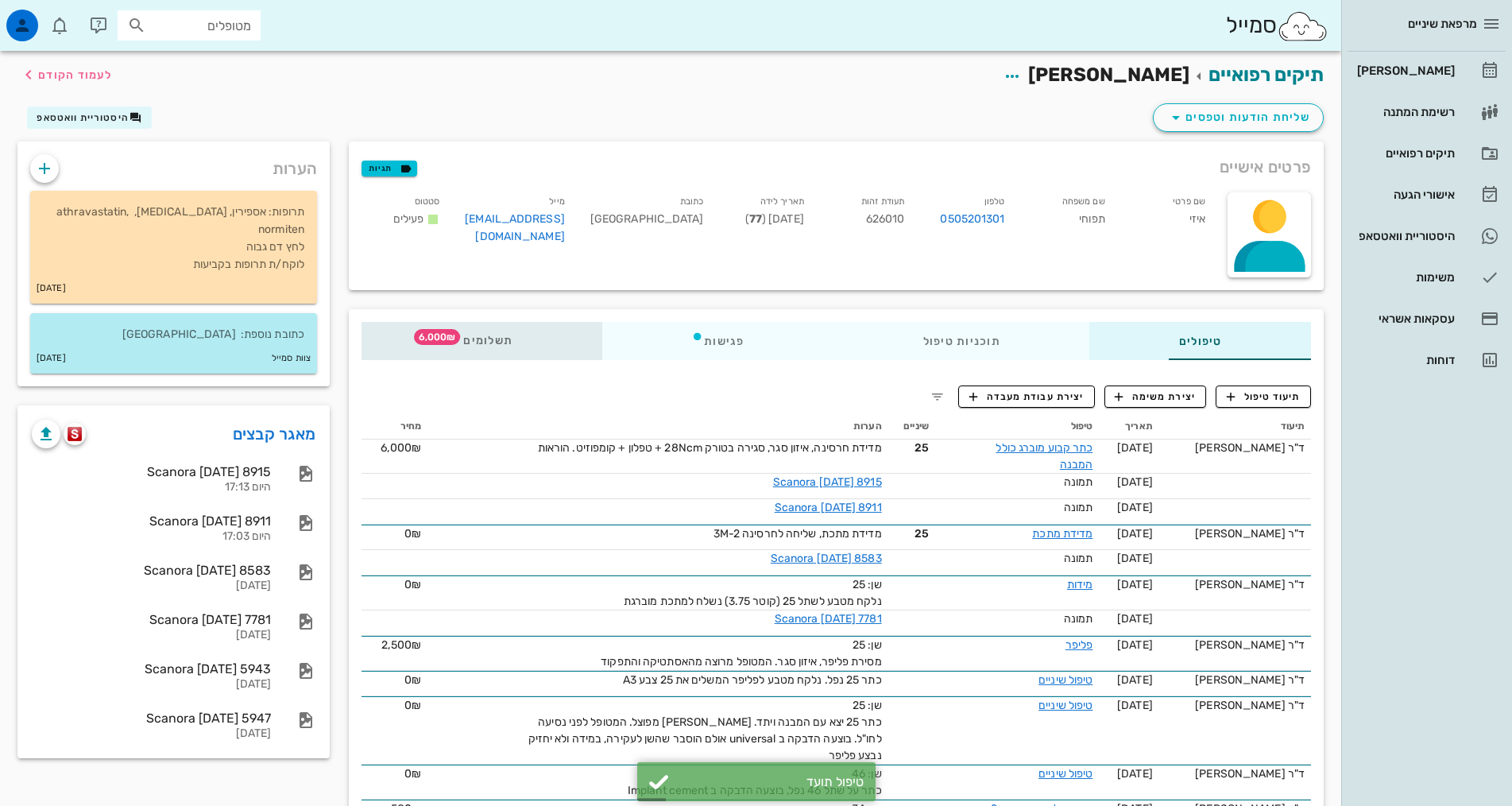
click at [450, 338] on span "תשלומים 6,000₪" at bounding box center [481, 340] width 62 height 11
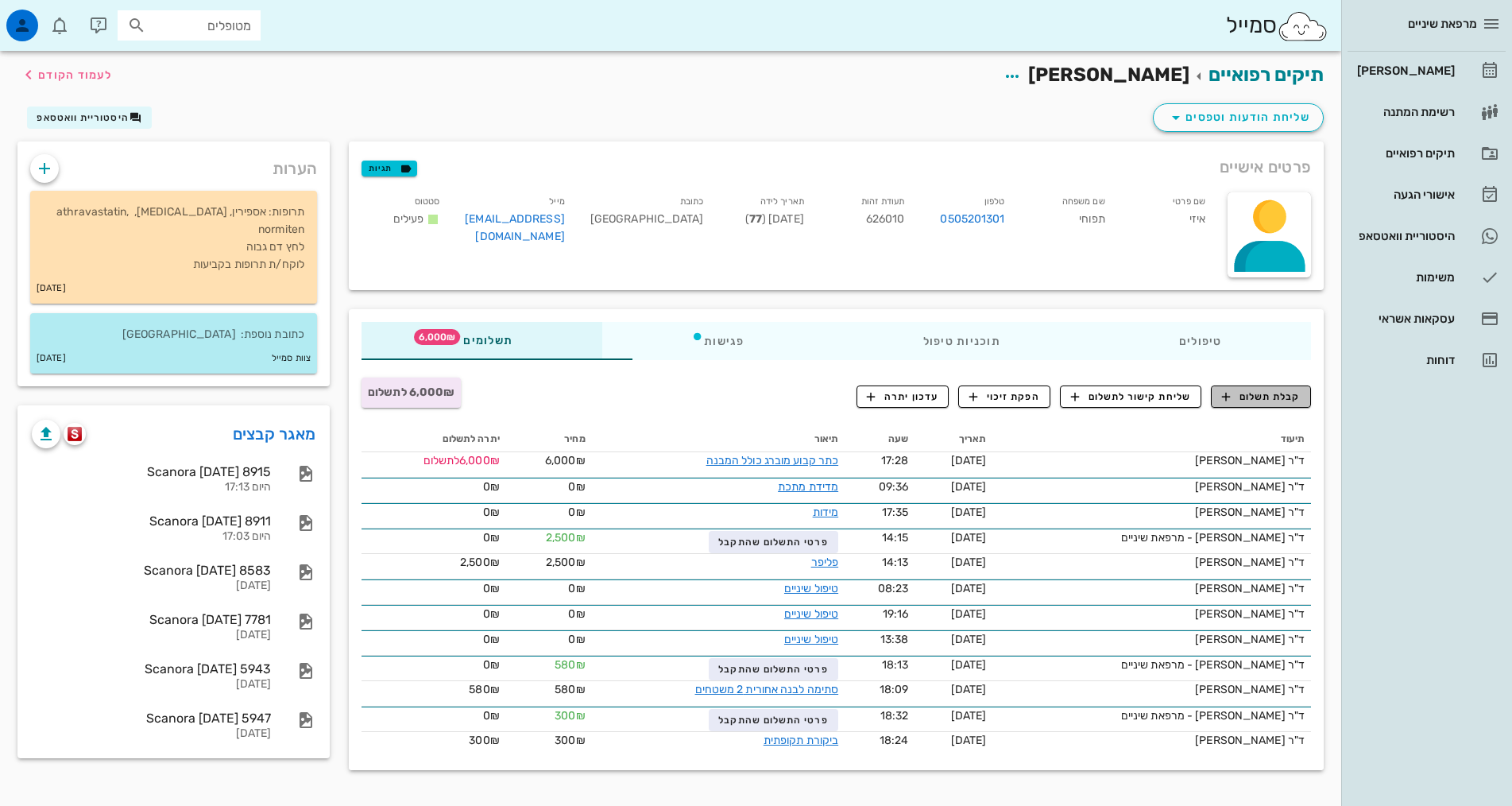
click at [1249, 406] on button "קבלת תשלום" at bounding box center [1261, 397] width 100 height 22
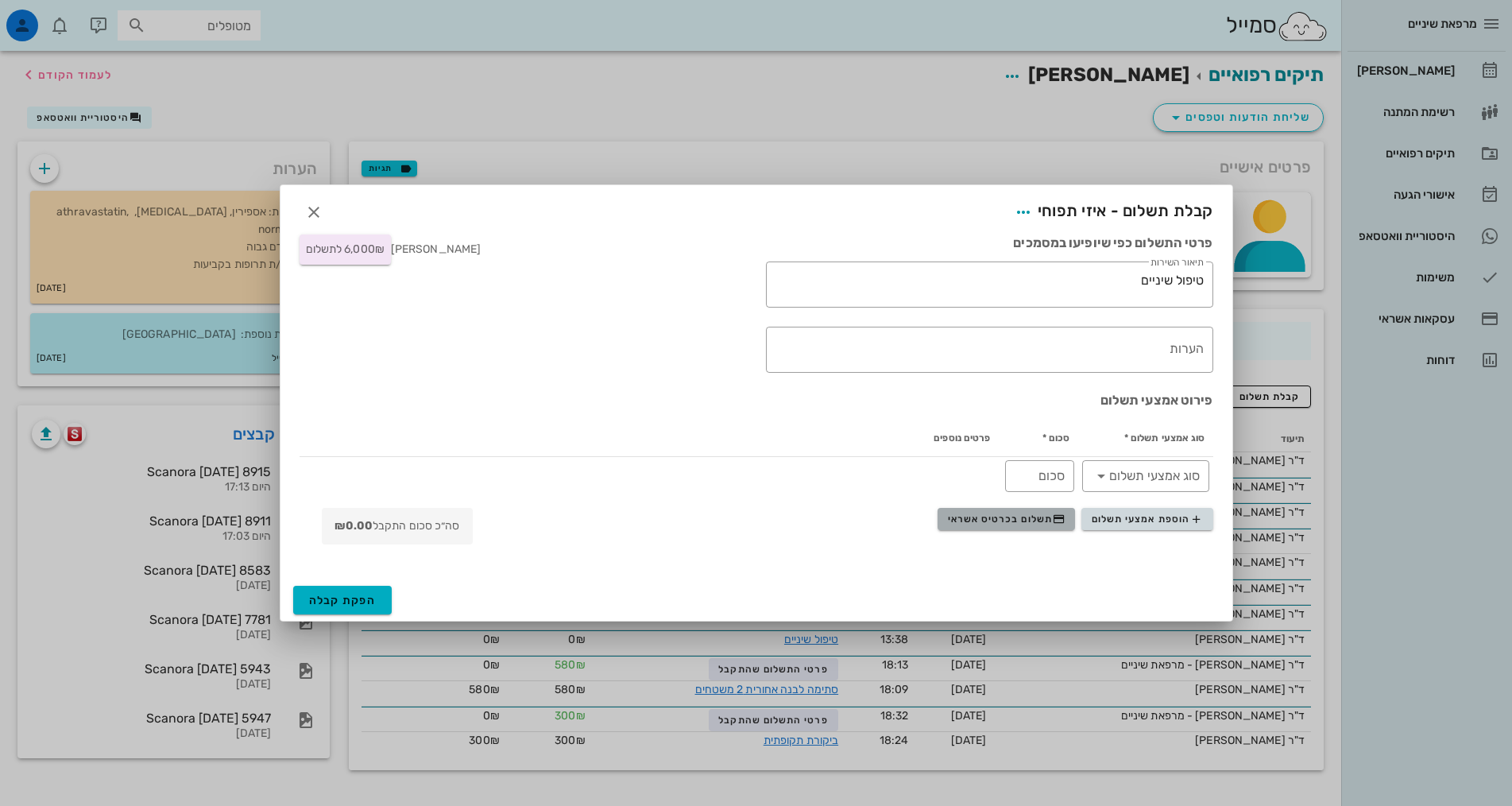
click at [1046, 526] on button "תשלום בכרטיס אשראי" at bounding box center [1007, 519] width 138 height 22
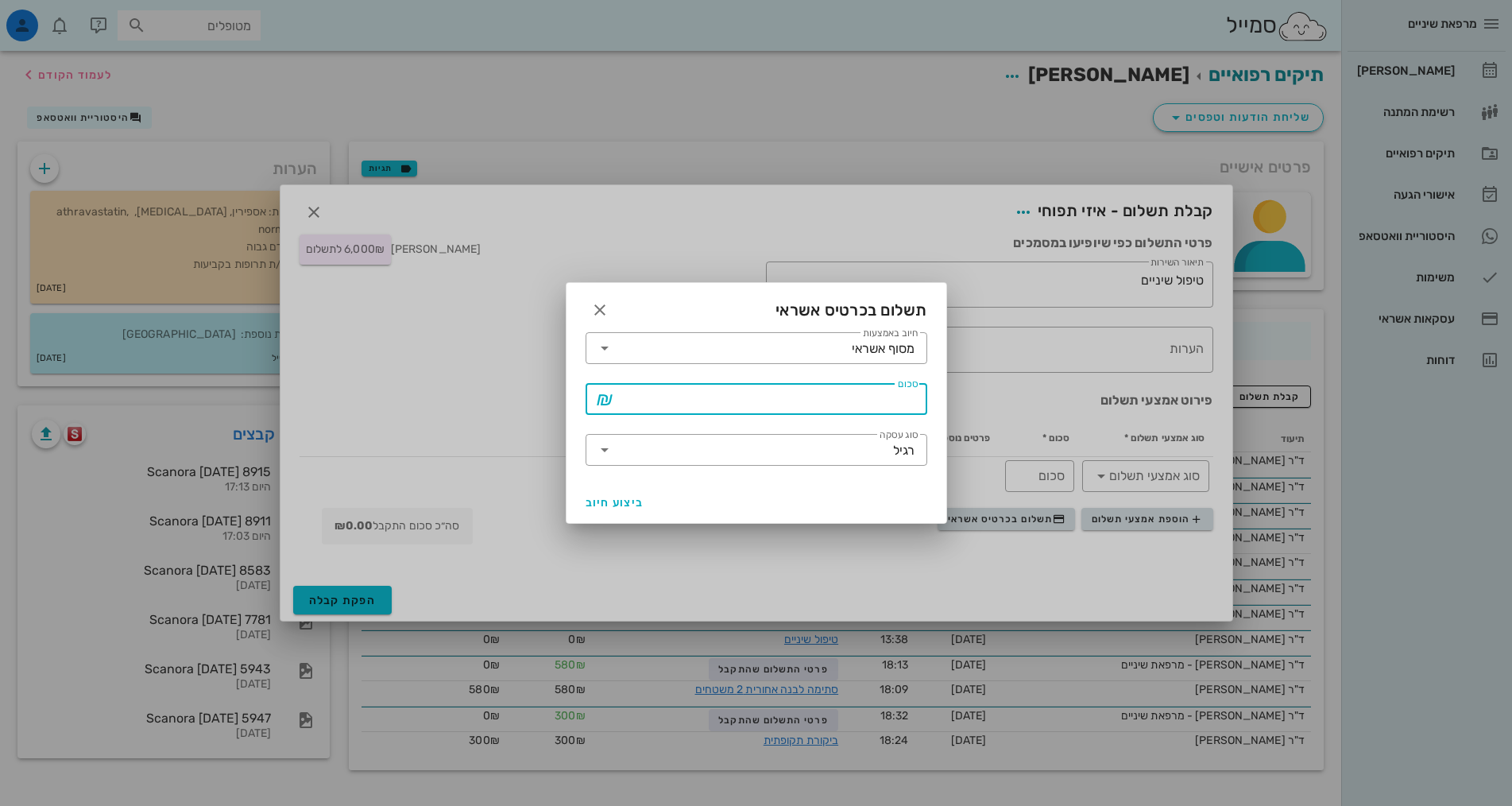
click at [888, 402] on input "סכום" at bounding box center [767, 399] width 301 height 26
type input "6000"
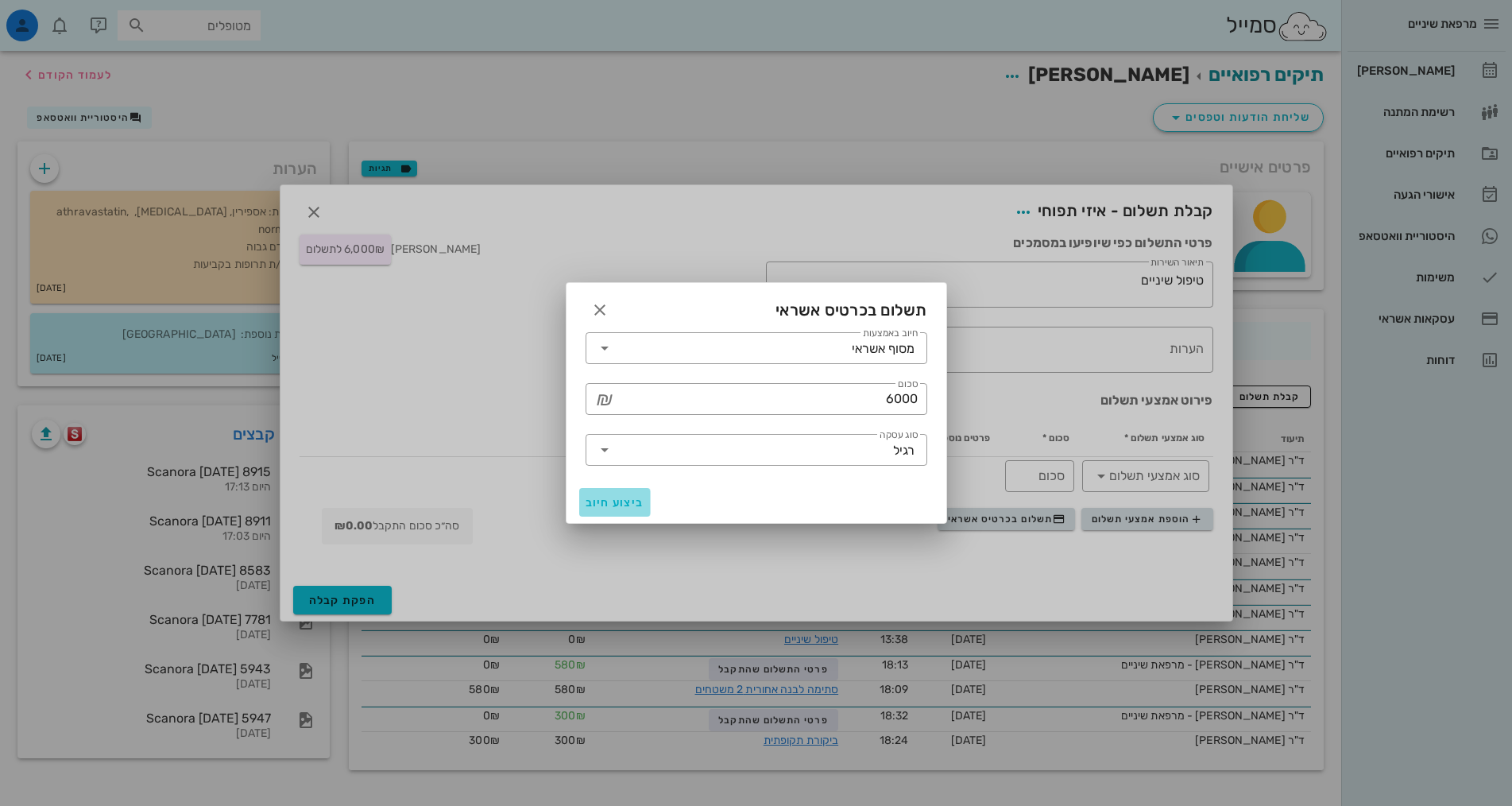
click at [616, 502] on span "ביצוע חיוב" at bounding box center [615, 503] width 59 height 14
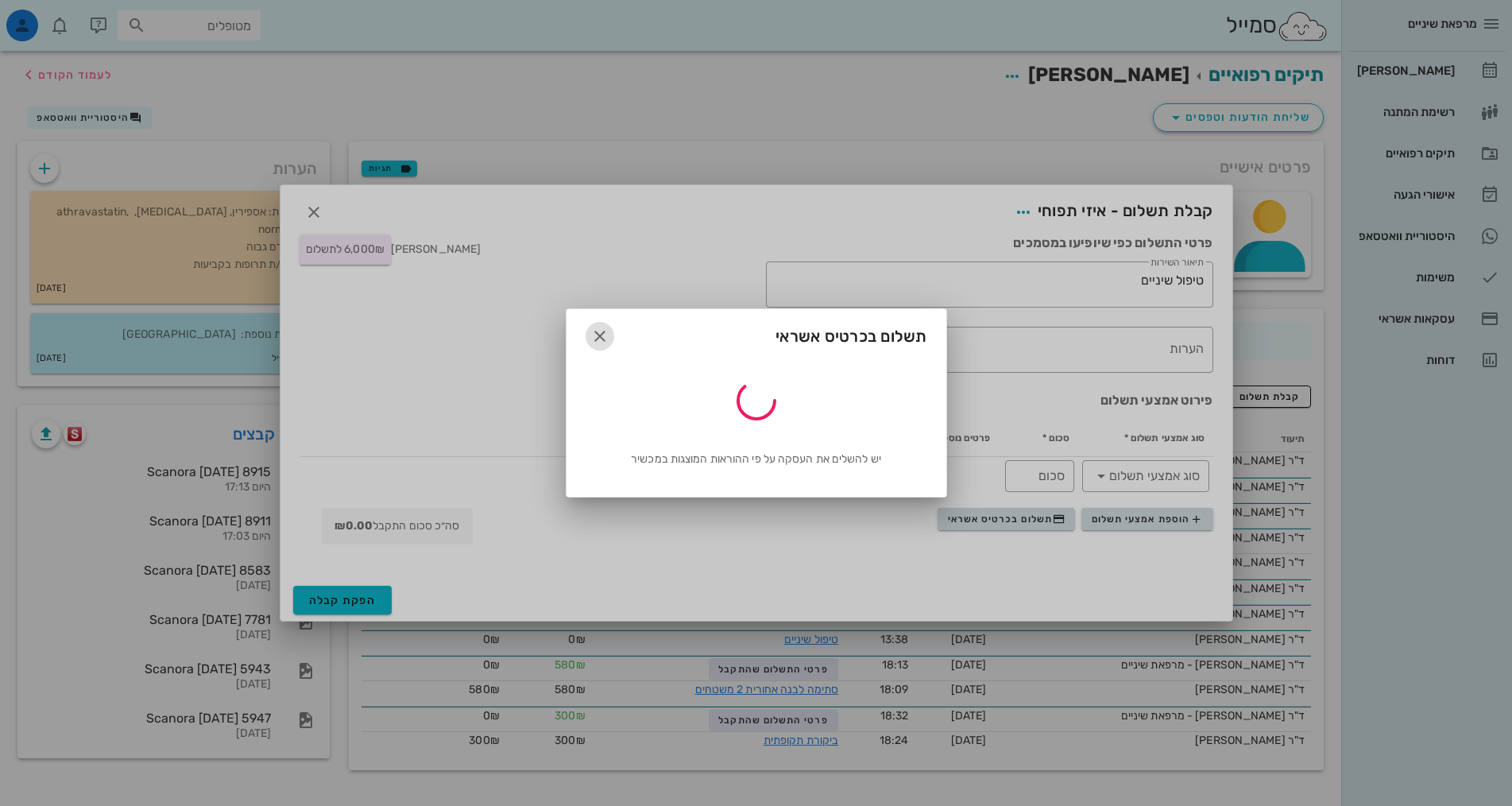
click at [602, 340] on icon "button" at bounding box center [600, 336] width 19 height 19
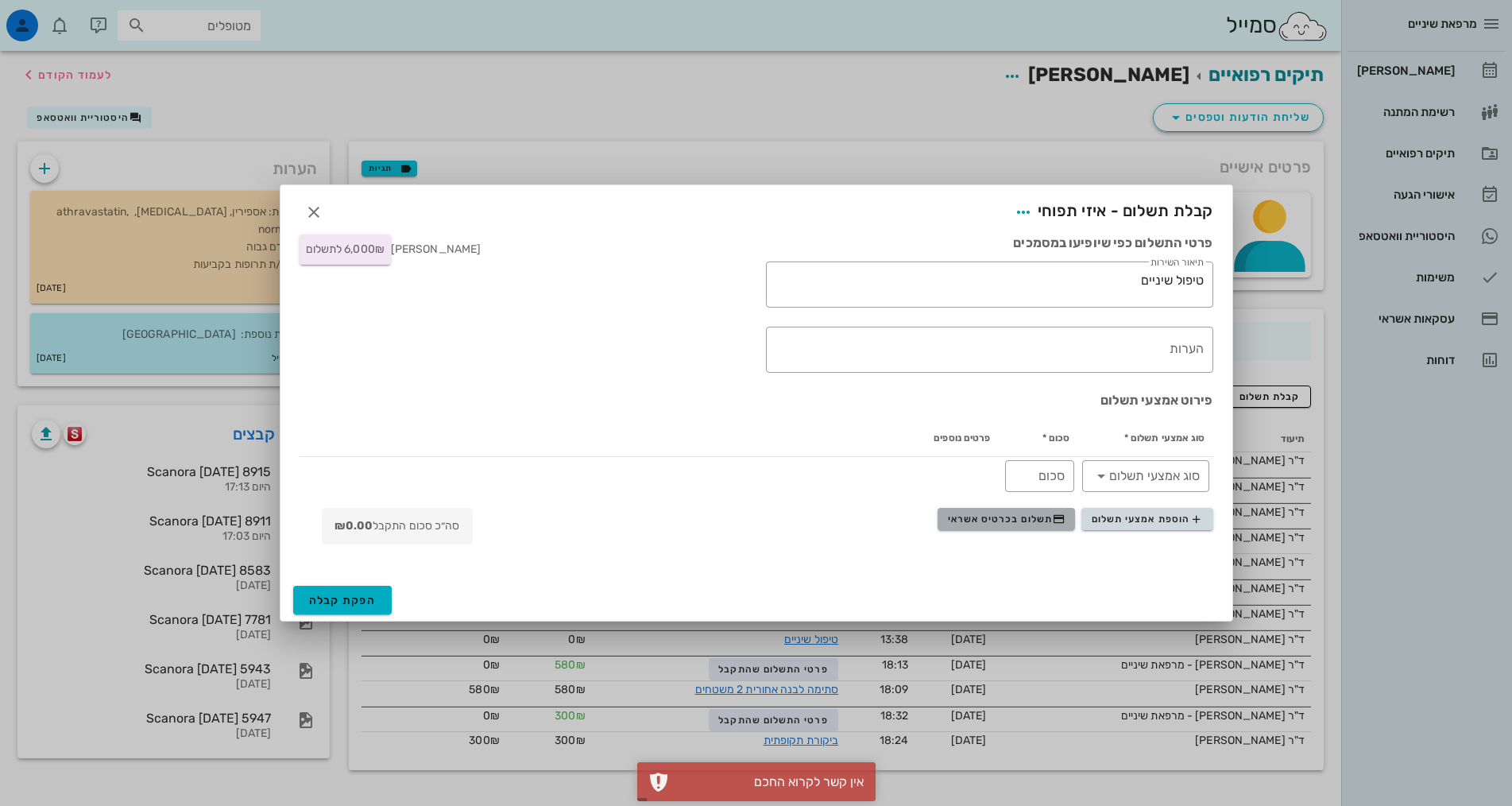
click at [1043, 525] on button "תשלום בכרטיס אשראי" at bounding box center [1007, 519] width 138 height 22
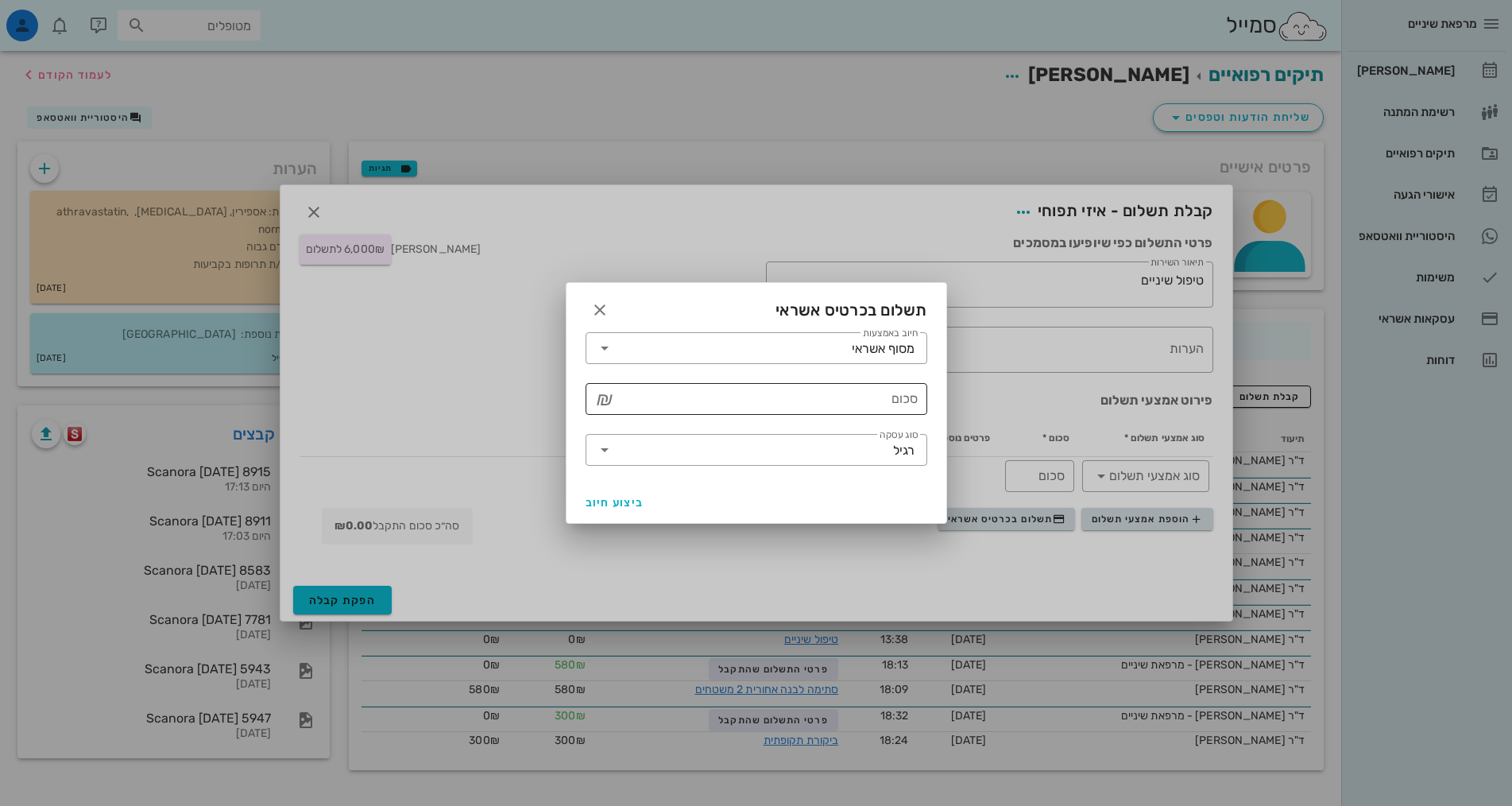
click at [884, 410] on input "סכום" at bounding box center [767, 399] width 301 height 26
type input "6000"
click at [611, 496] on span "ביצוע חיוב" at bounding box center [615, 503] width 59 height 14
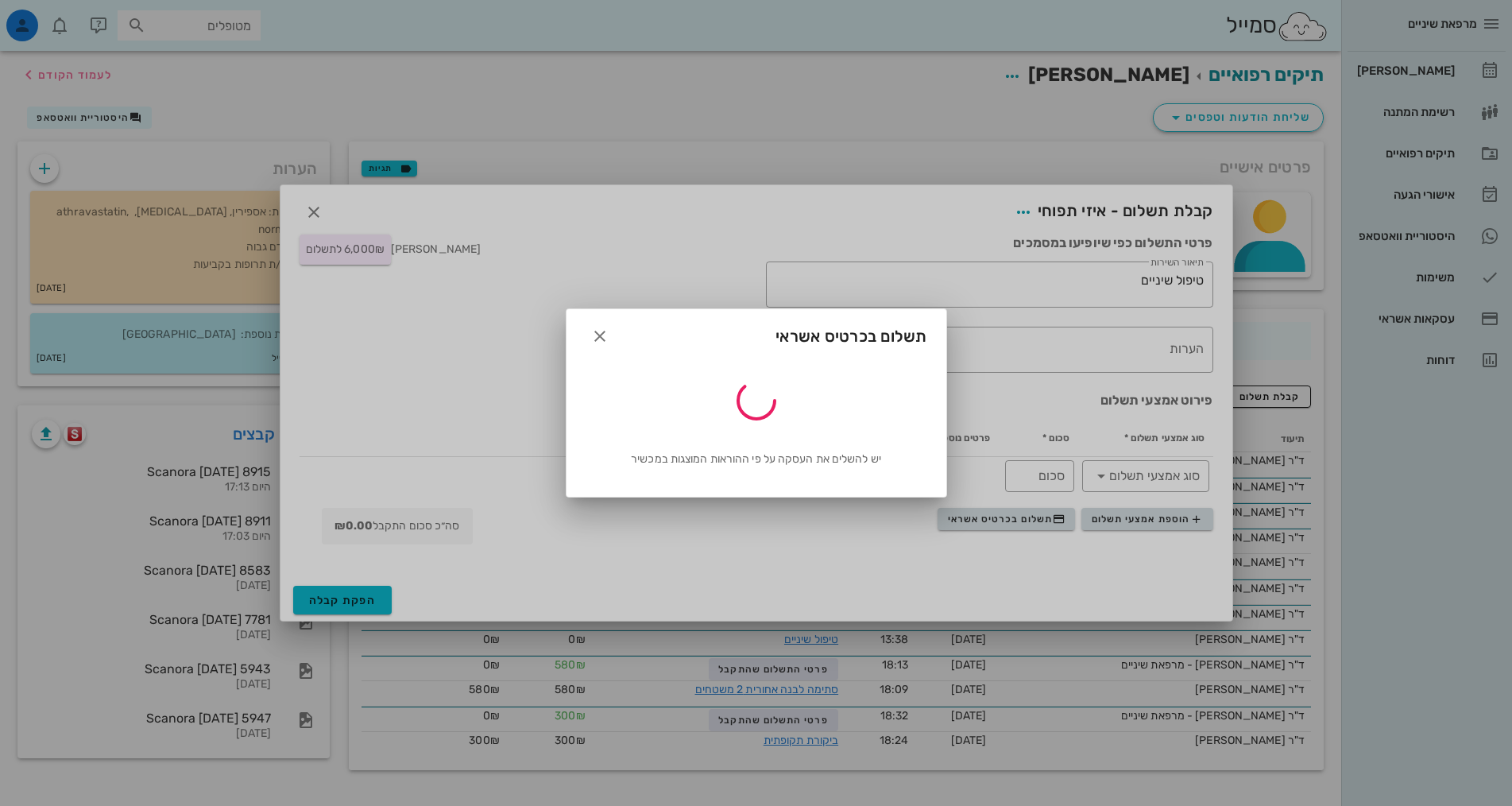
type input "6000"
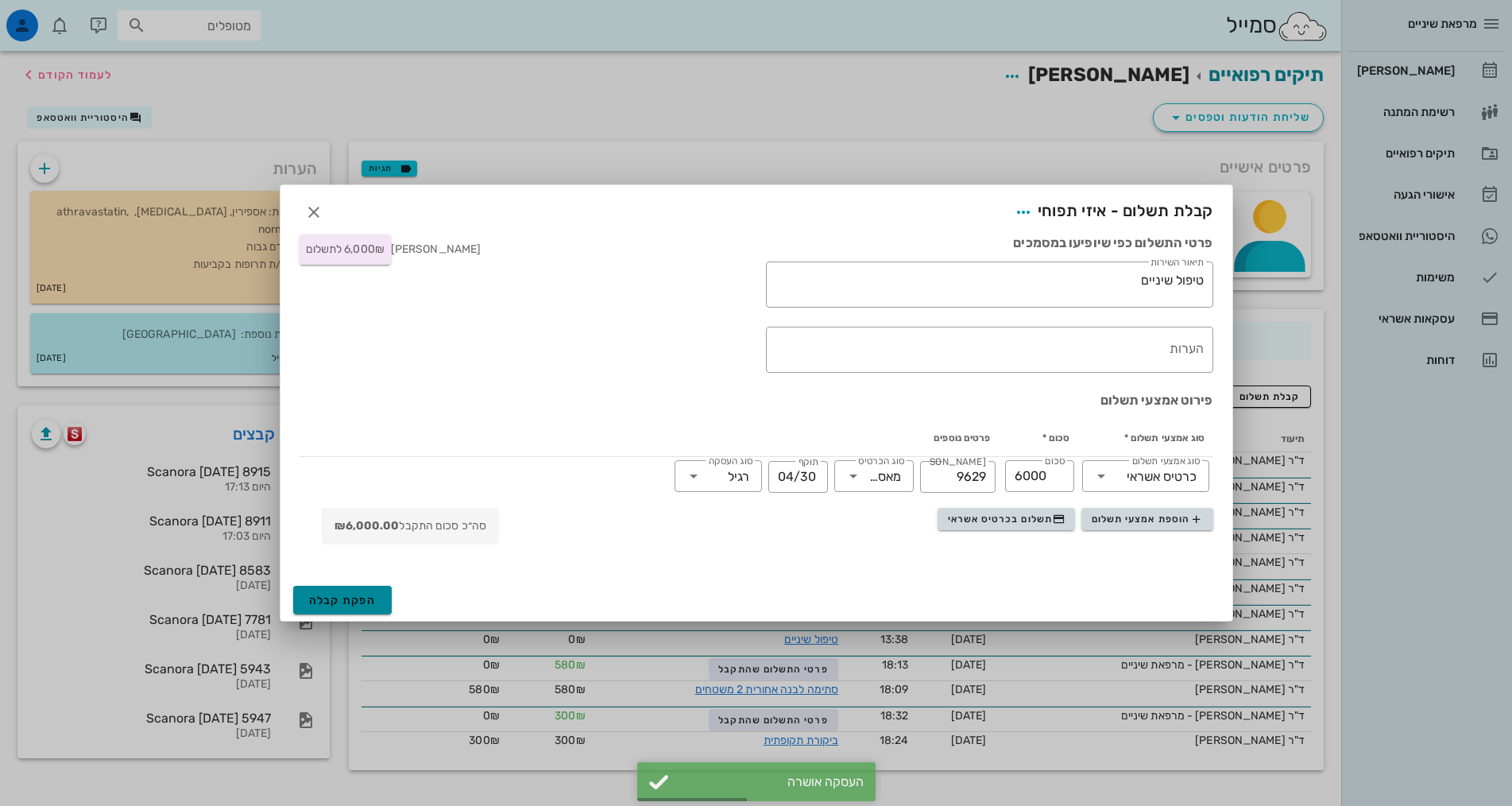
click at [344, 598] on span "הפקת קבלה" at bounding box center [343, 600] width 67 height 14
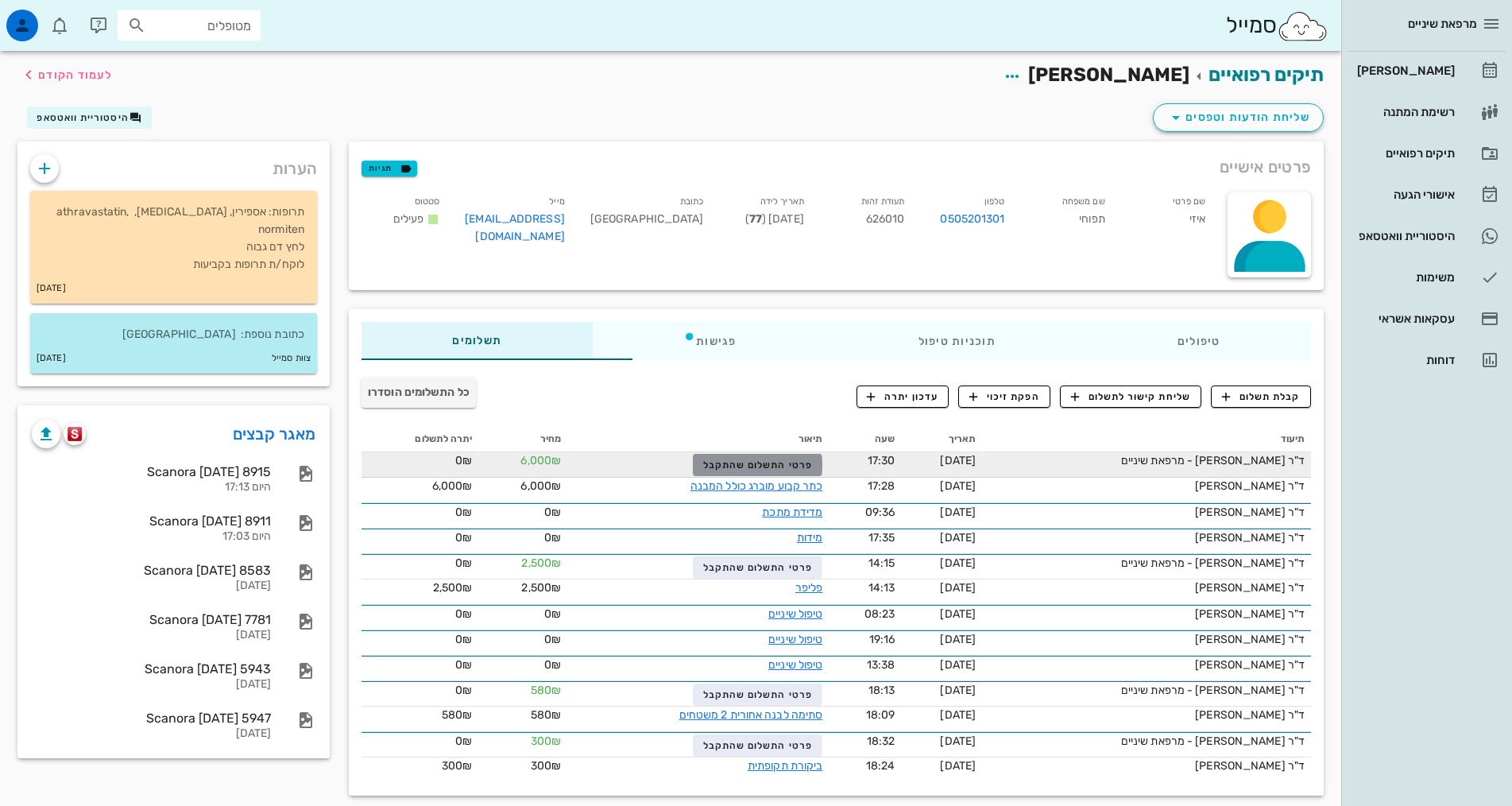
click at [703, 459] on span "פרטי התשלום שהתקבל" at bounding box center [758, 464] width 109 height 11
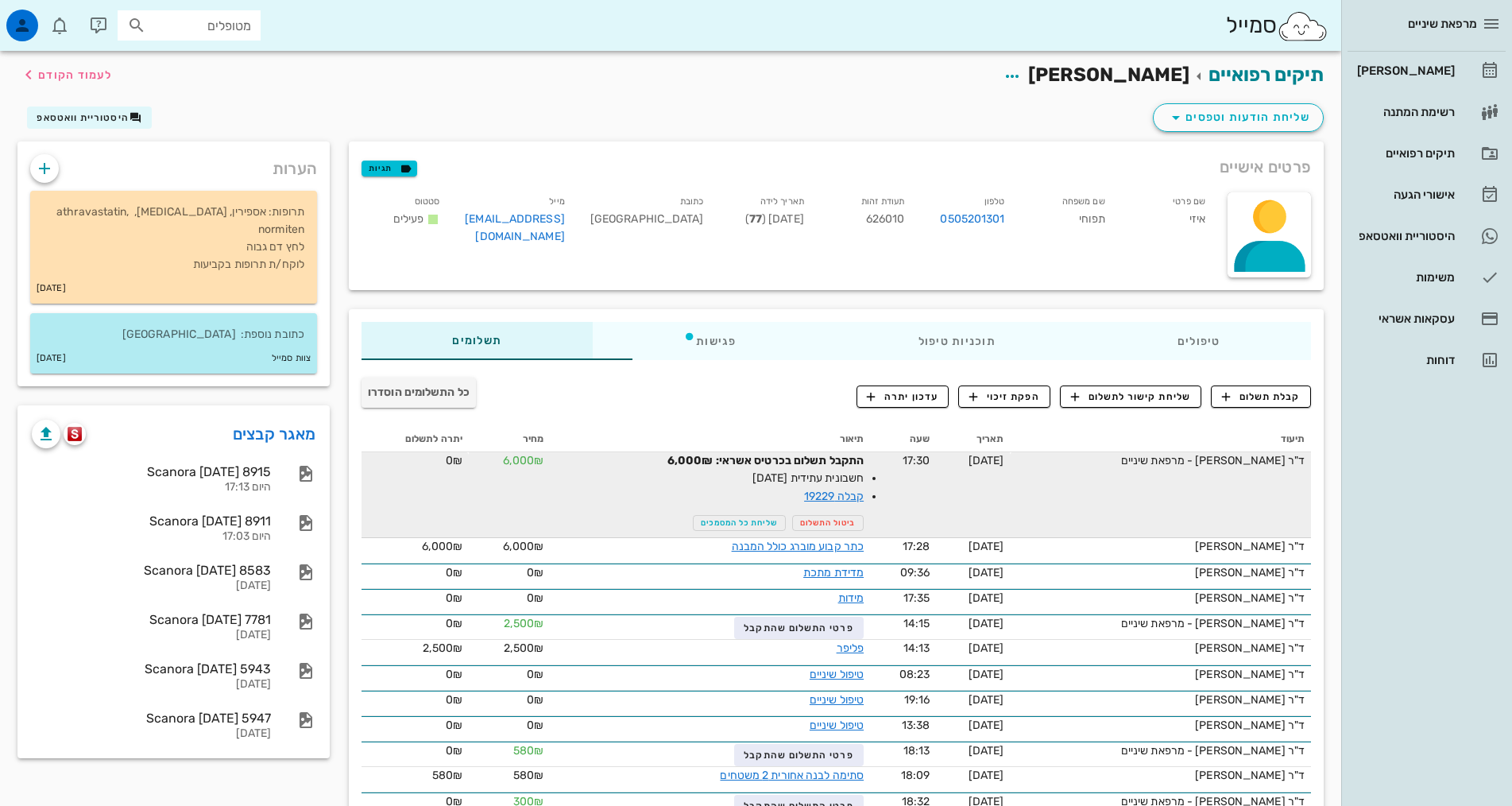
click at [776, 504] on li "קבלה 19229" at bounding box center [774, 496] width 180 height 18
click at [804, 497] on link "קבלה 19229" at bounding box center [833, 496] width 59 height 14
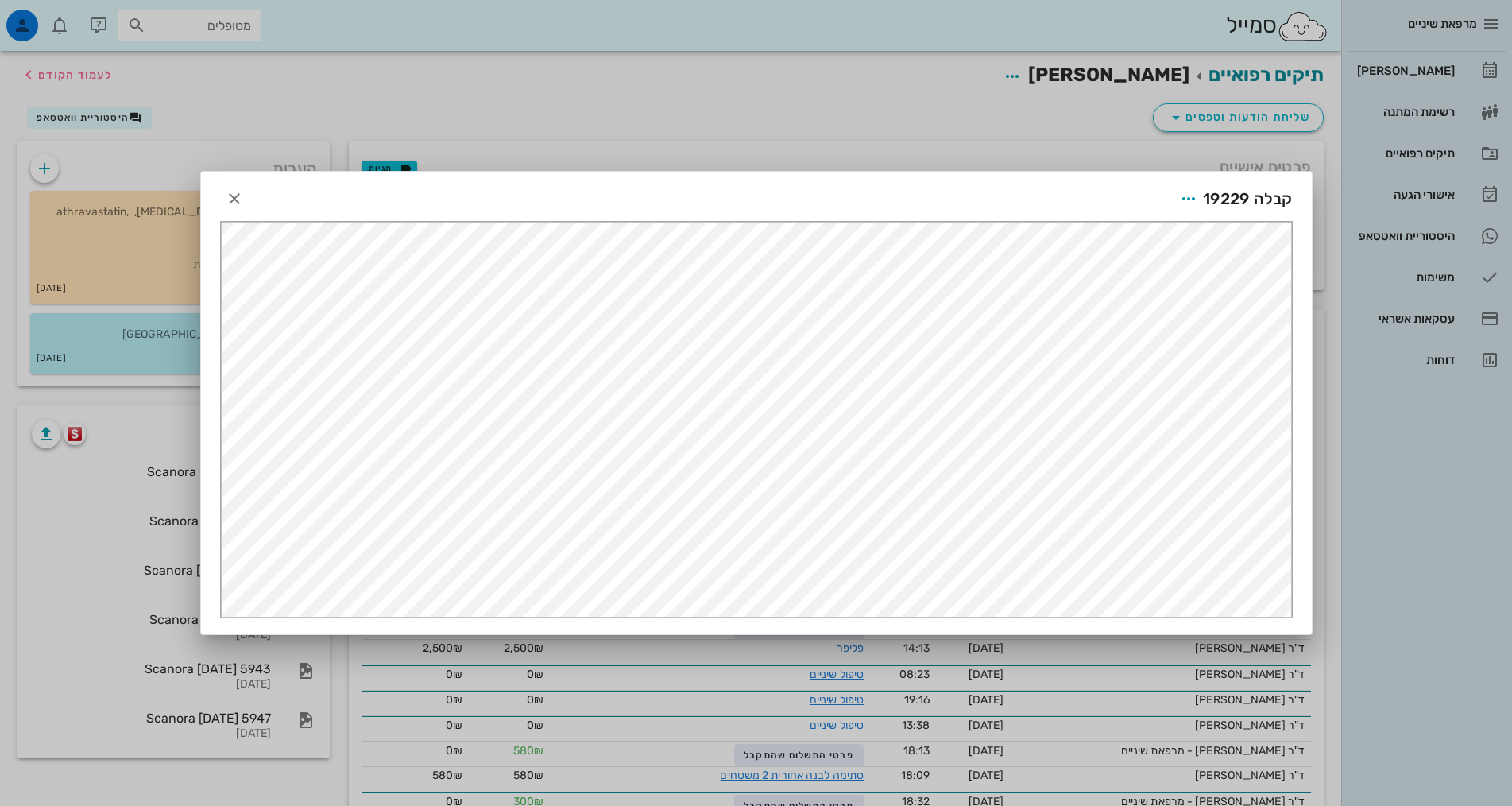
scroll to position [0, 0]
click at [238, 197] on icon "button" at bounding box center [234, 199] width 19 height 19
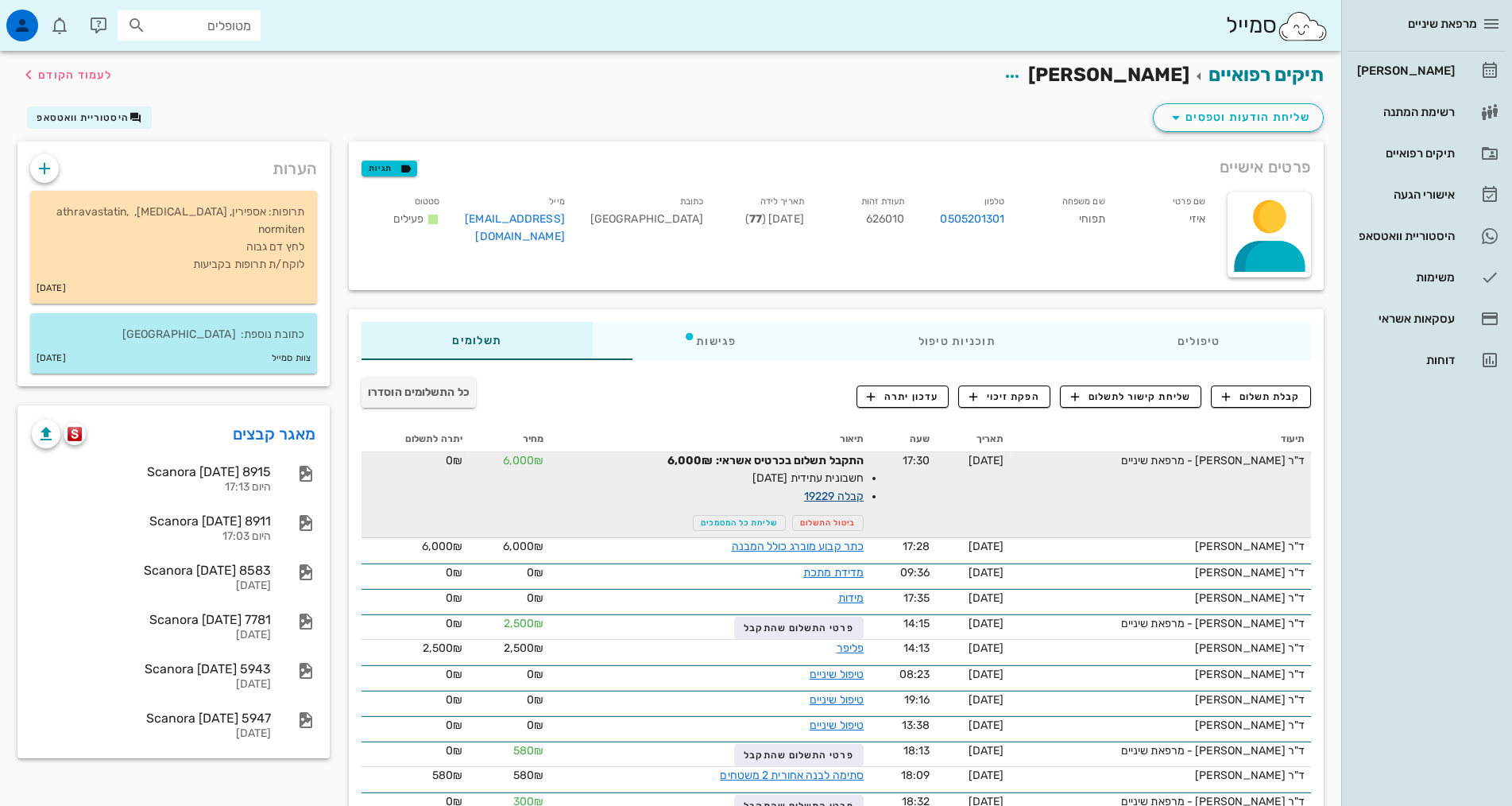
click at [804, 499] on link "קבלה 19229" at bounding box center [833, 496] width 59 height 14
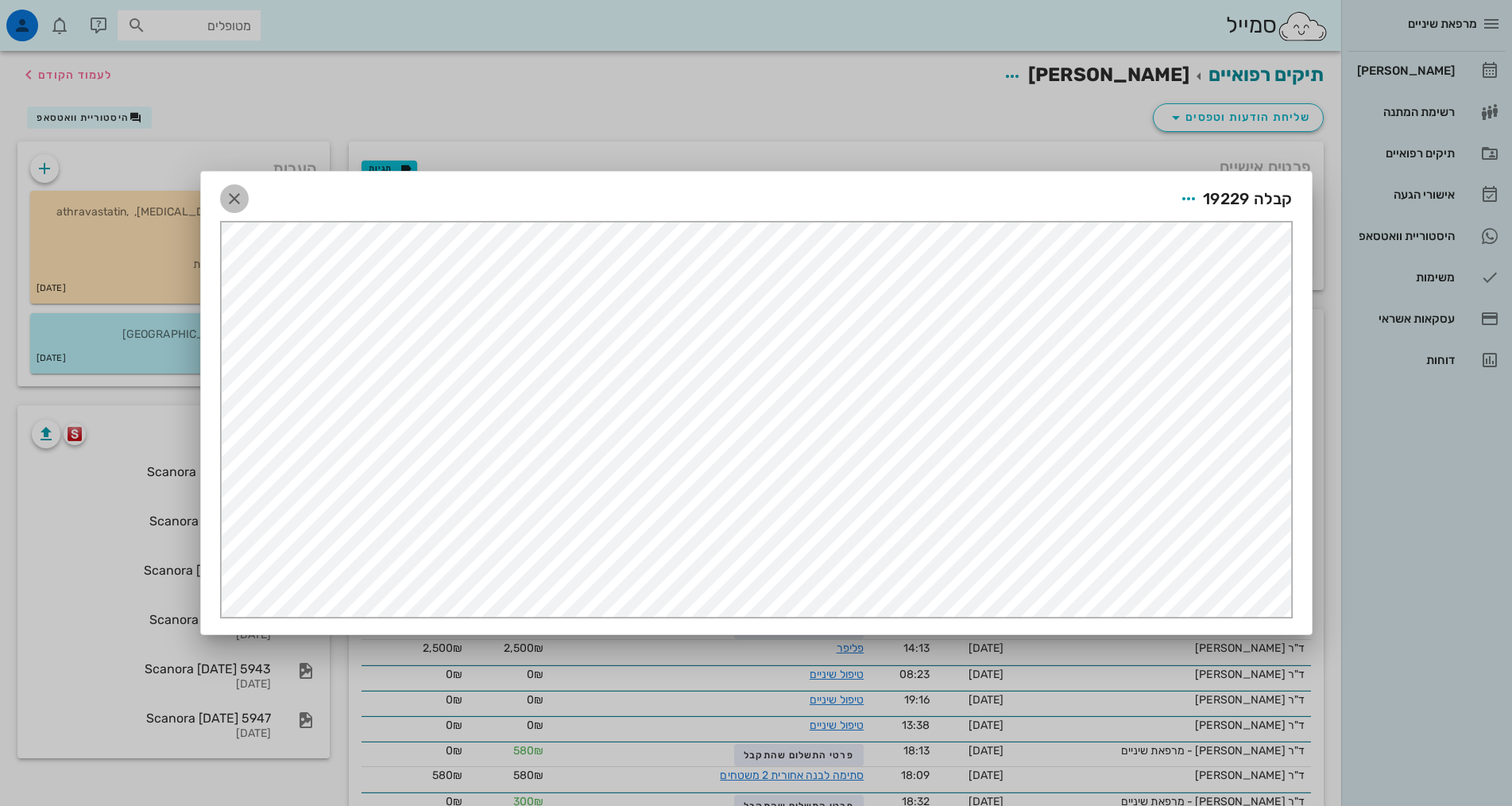
click at [231, 196] on icon "button" at bounding box center [234, 199] width 19 height 19
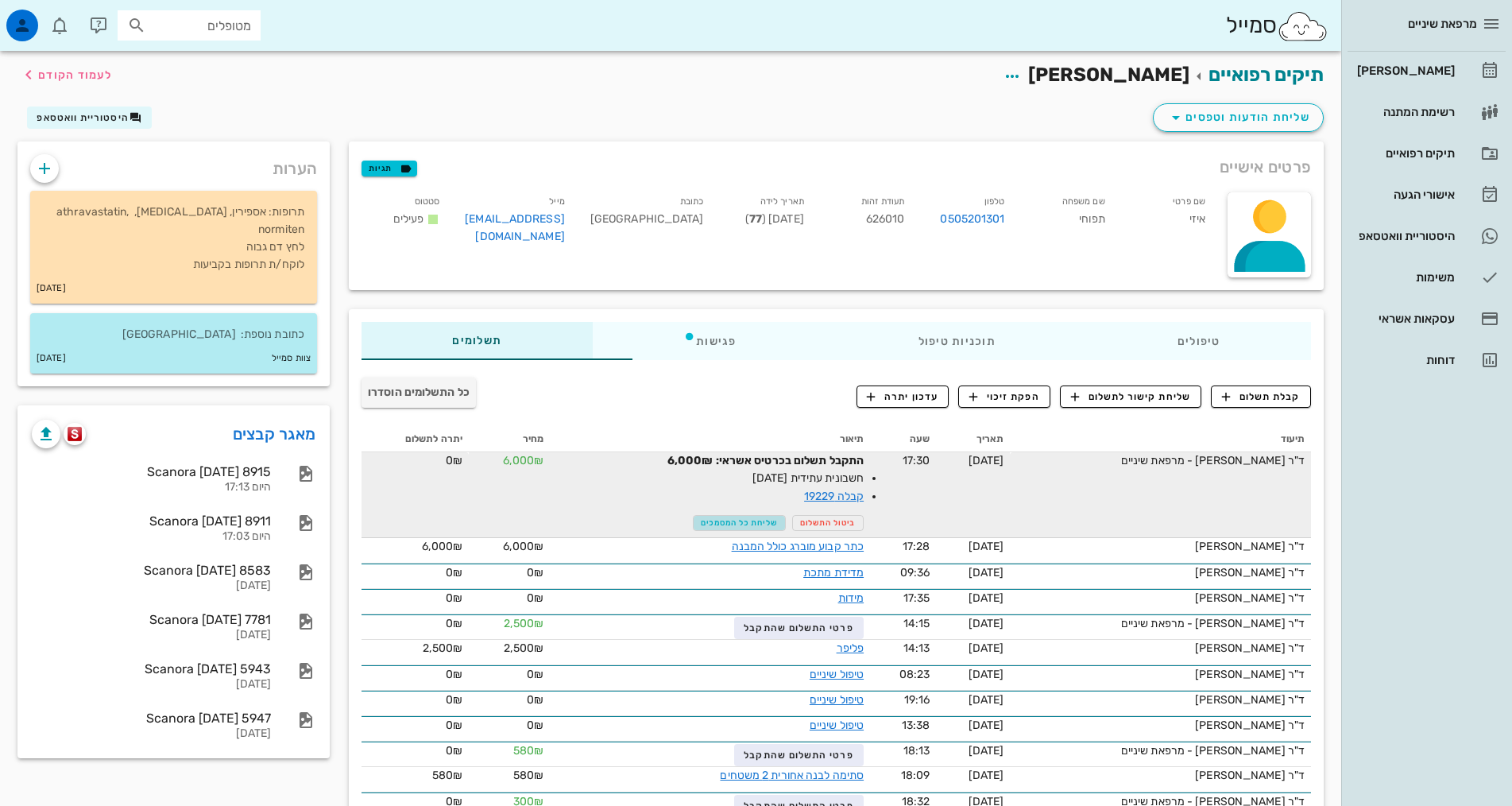
click at [701, 527] on span "שליחת כל המסמכים" at bounding box center [740, 523] width 77 height 9
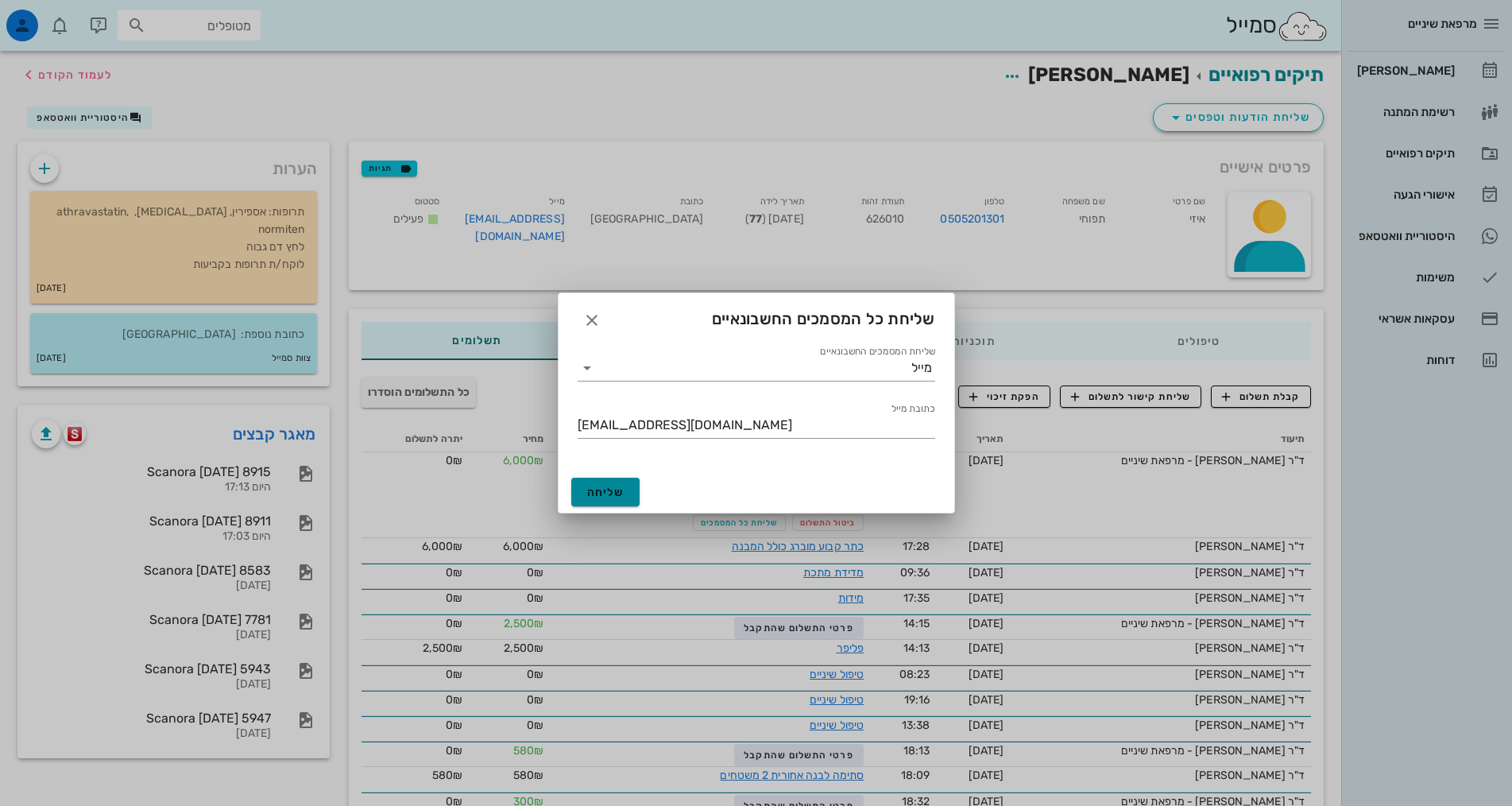
click at [633, 496] on button "שליחה" at bounding box center [605, 492] width 69 height 28
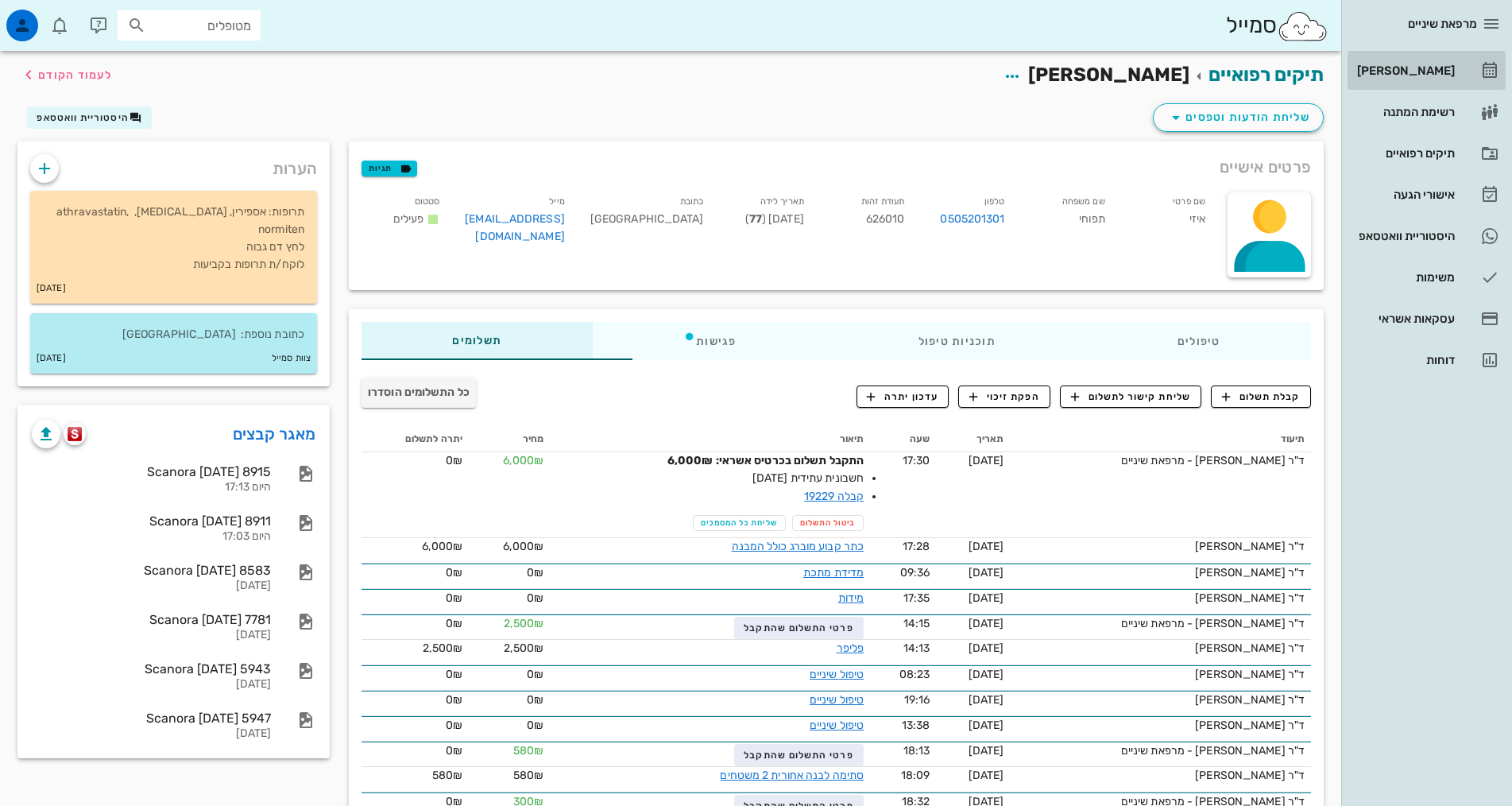
click at [1410, 85] on link "[PERSON_NAME]" at bounding box center [1427, 71] width 158 height 38
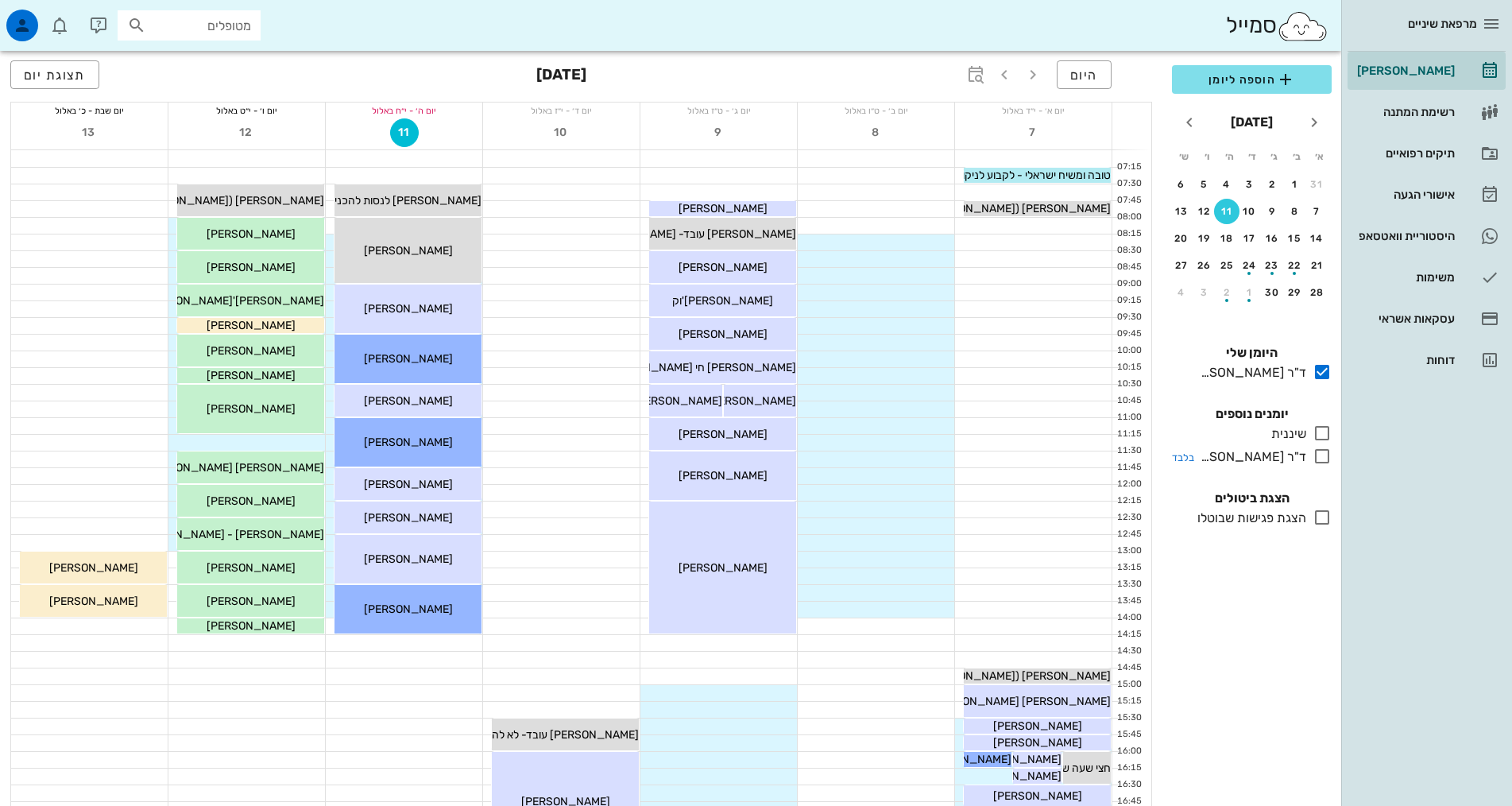
click at [1320, 460] on icon at bounding box center [1322, 456] width 19 height 19
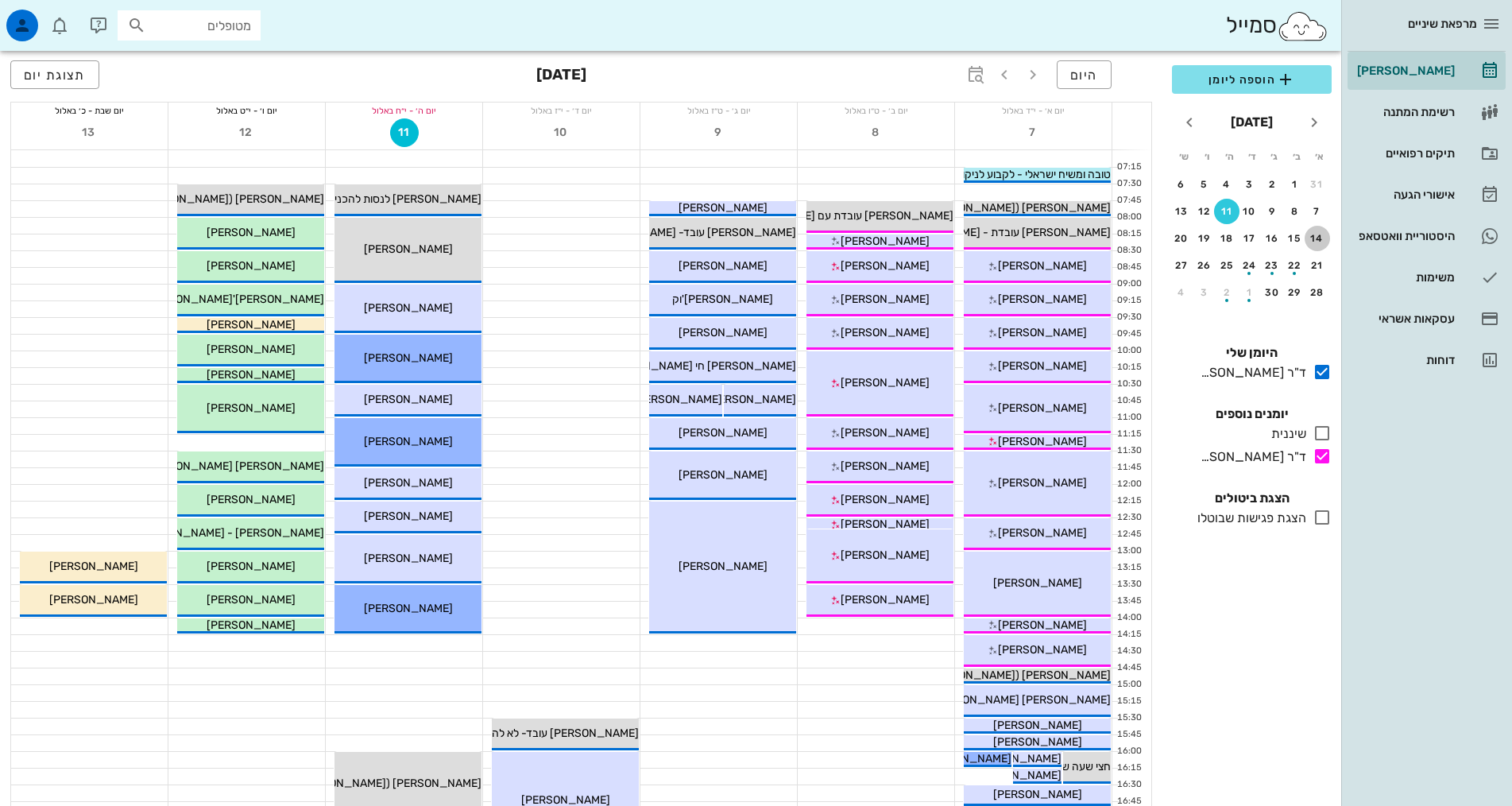
click at [1316, 238] on div "14" at bounding box center [1317, 238] width 26 height 11
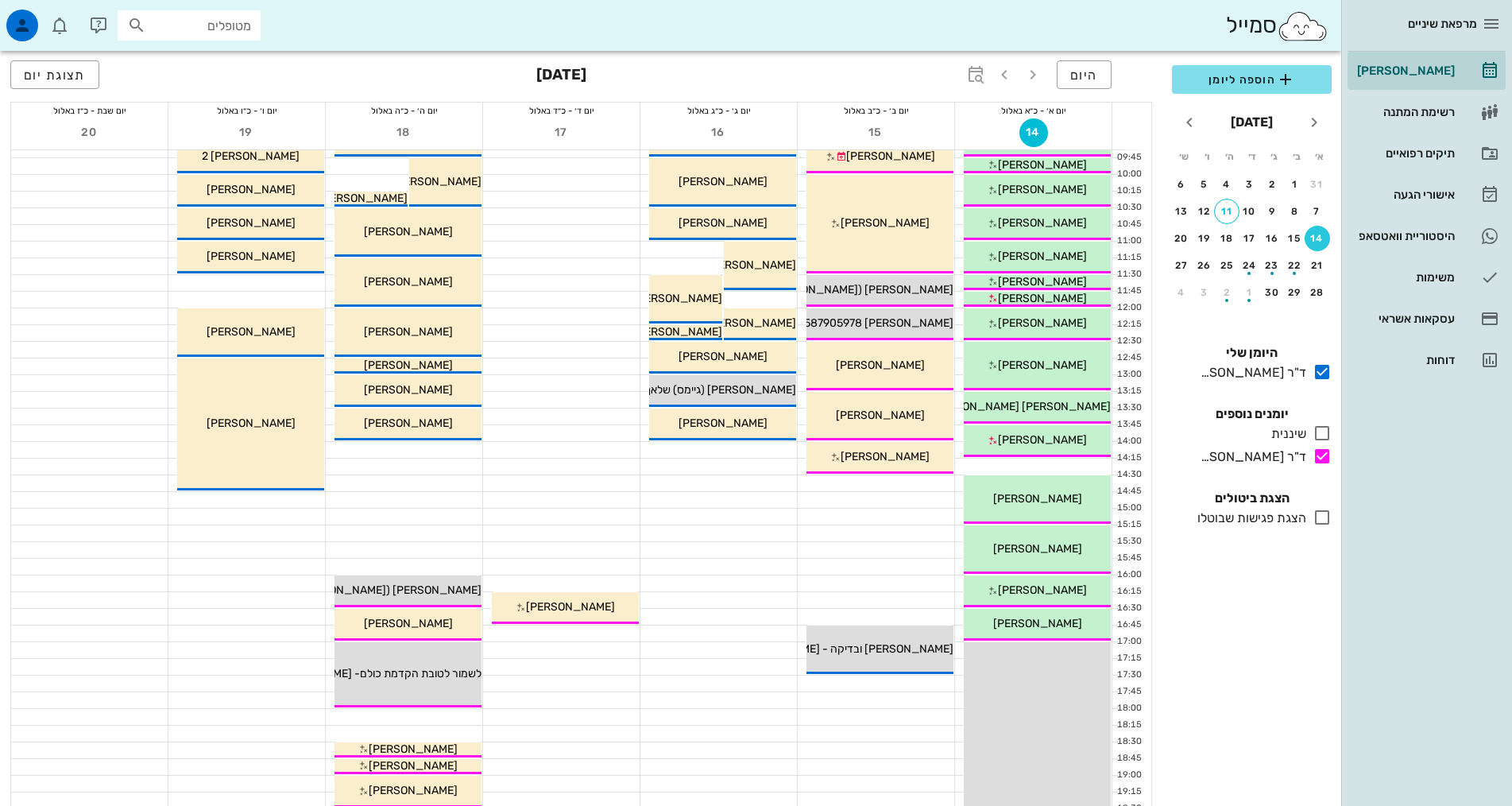
scroll to position [397, 0]
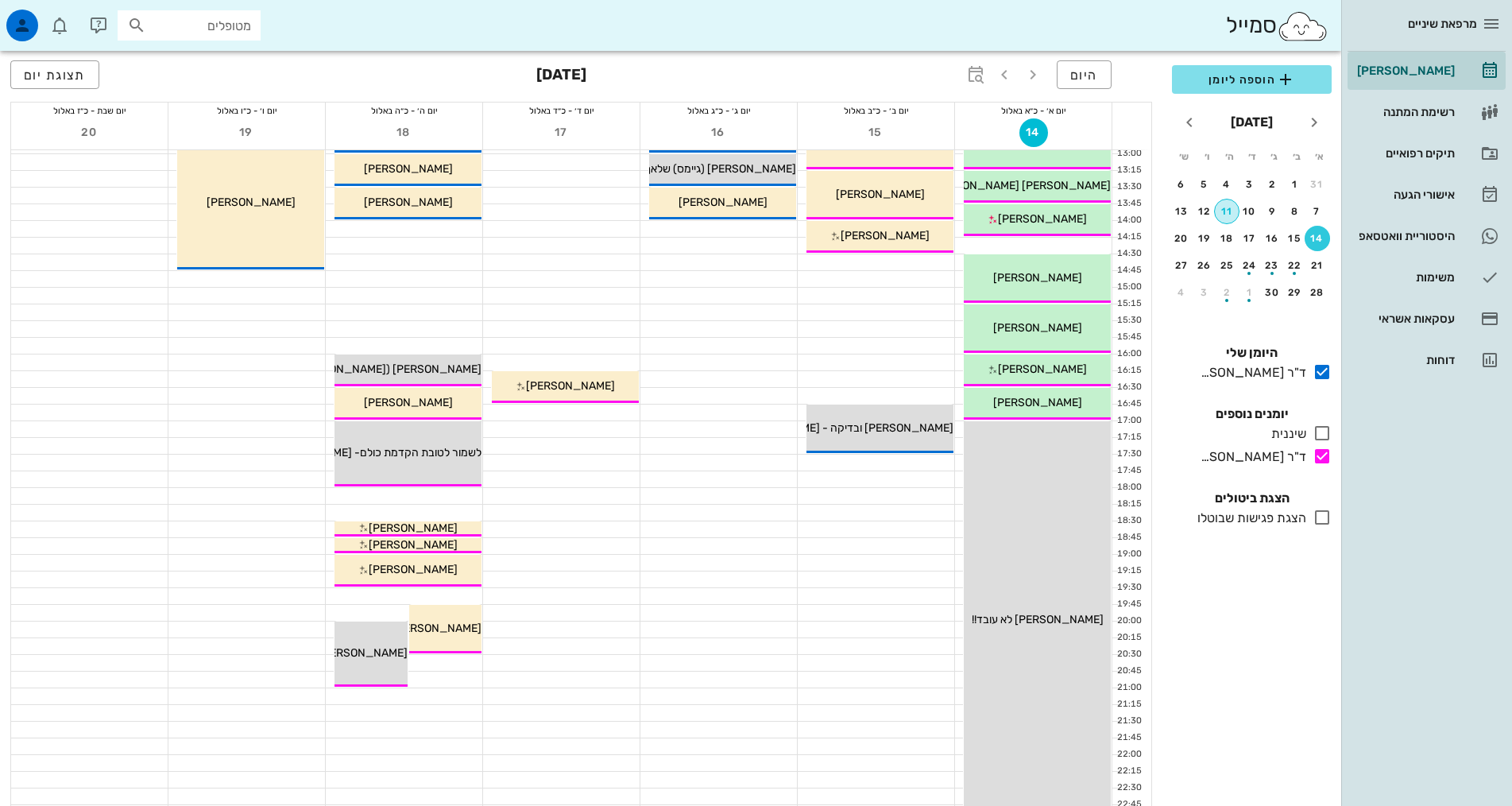
click at [1223, 217] on button "11" at bounding box center [1227, 212] width 26 height 26
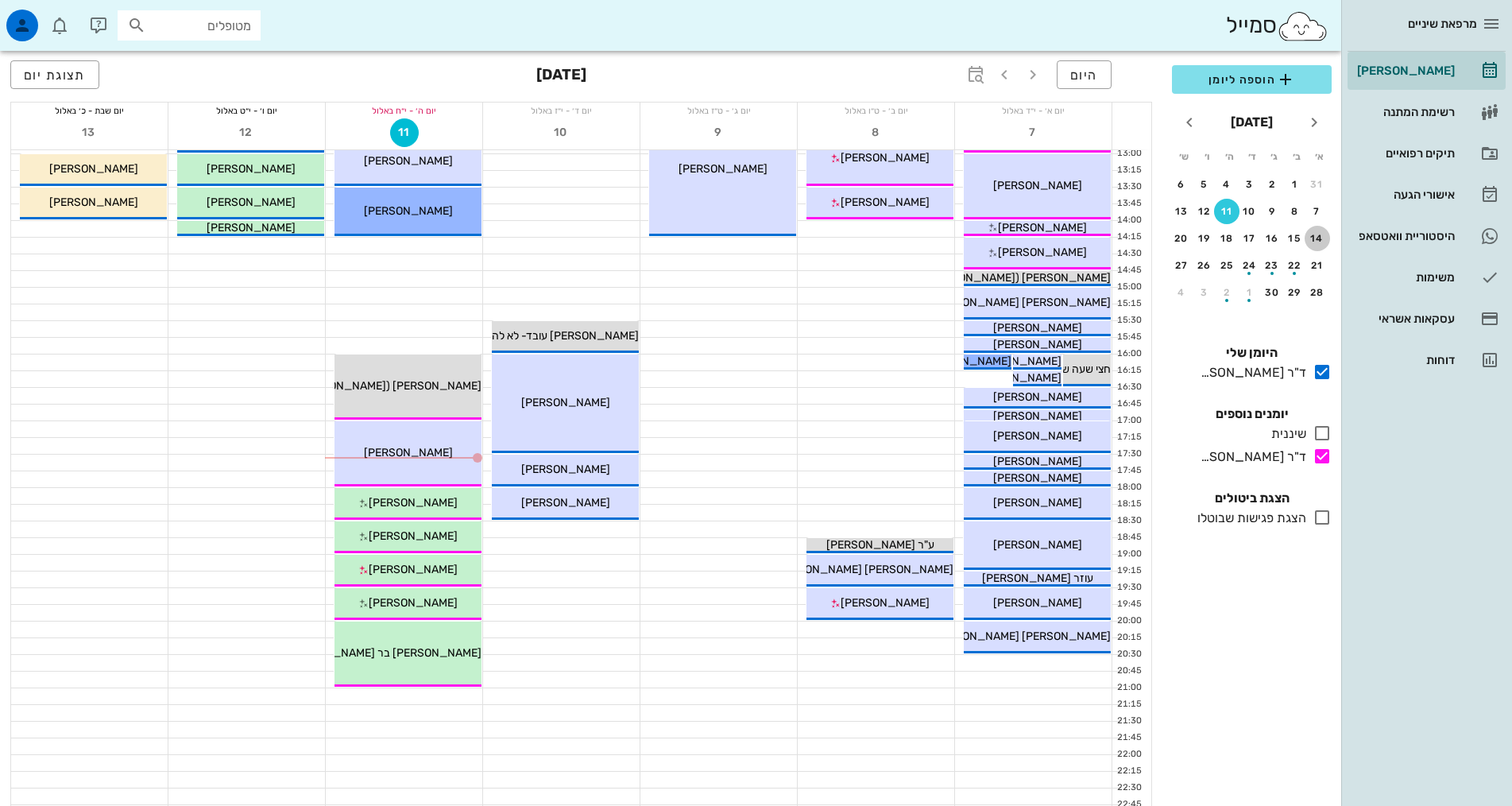
click at [1317, 231] on button "14" at bounding box center [1317, 239] width 26 height 26
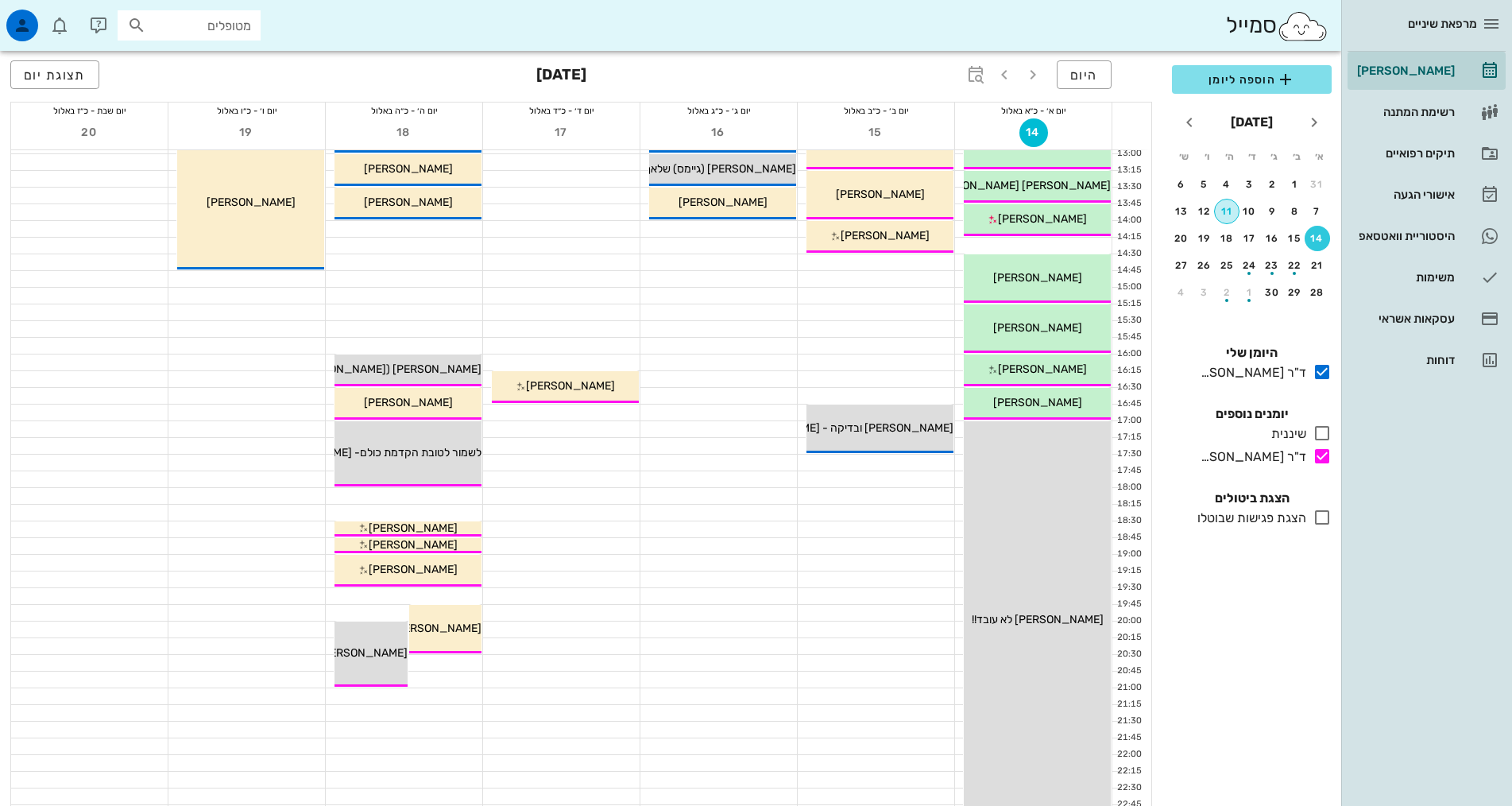
click at [1226, 207] on div "11" at bounding box center [1227, 211] width 24 height 11
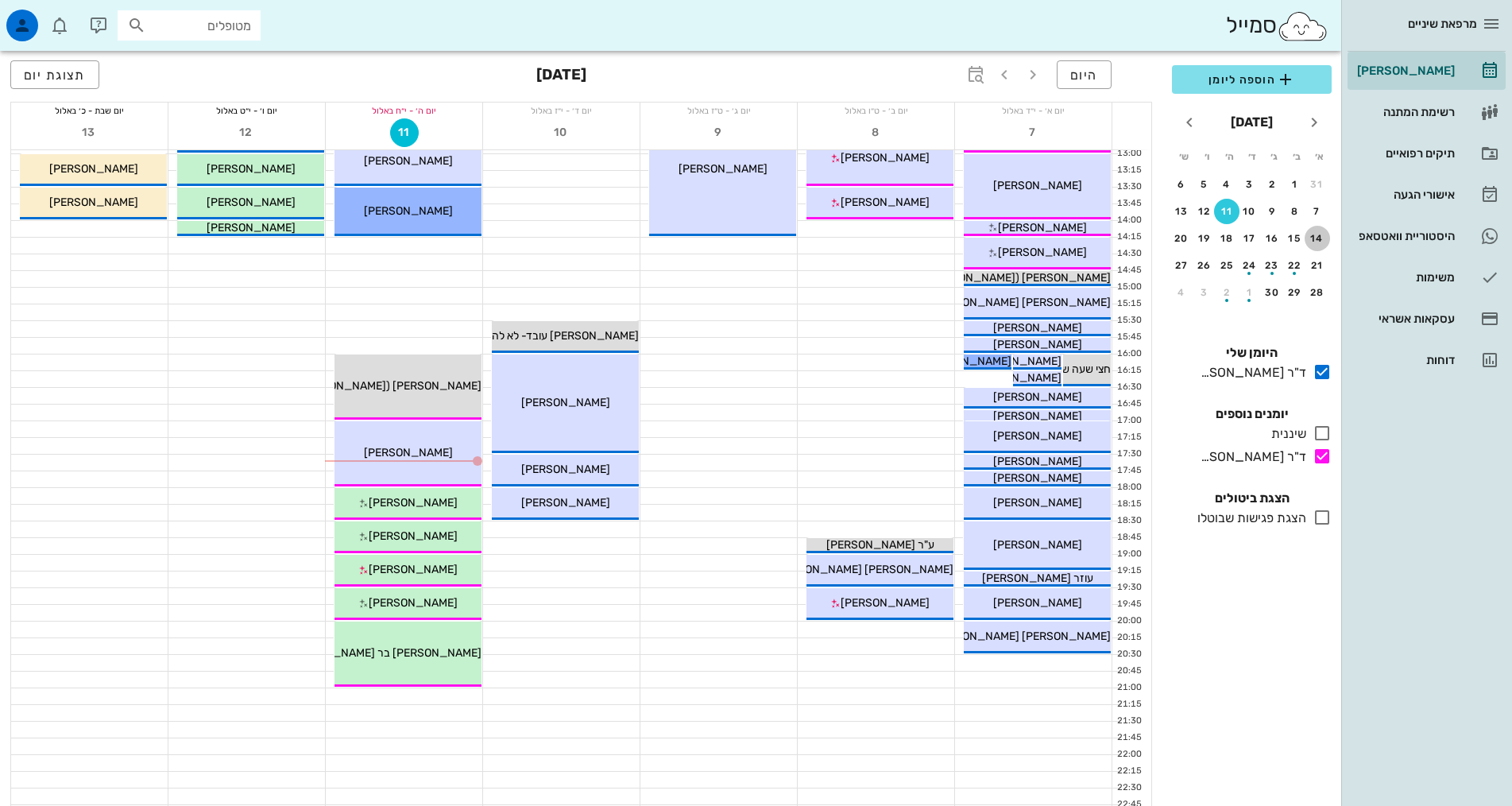
click at [1319, 238] on div "14" at bounding box center [1317, 238] width 26 height 11
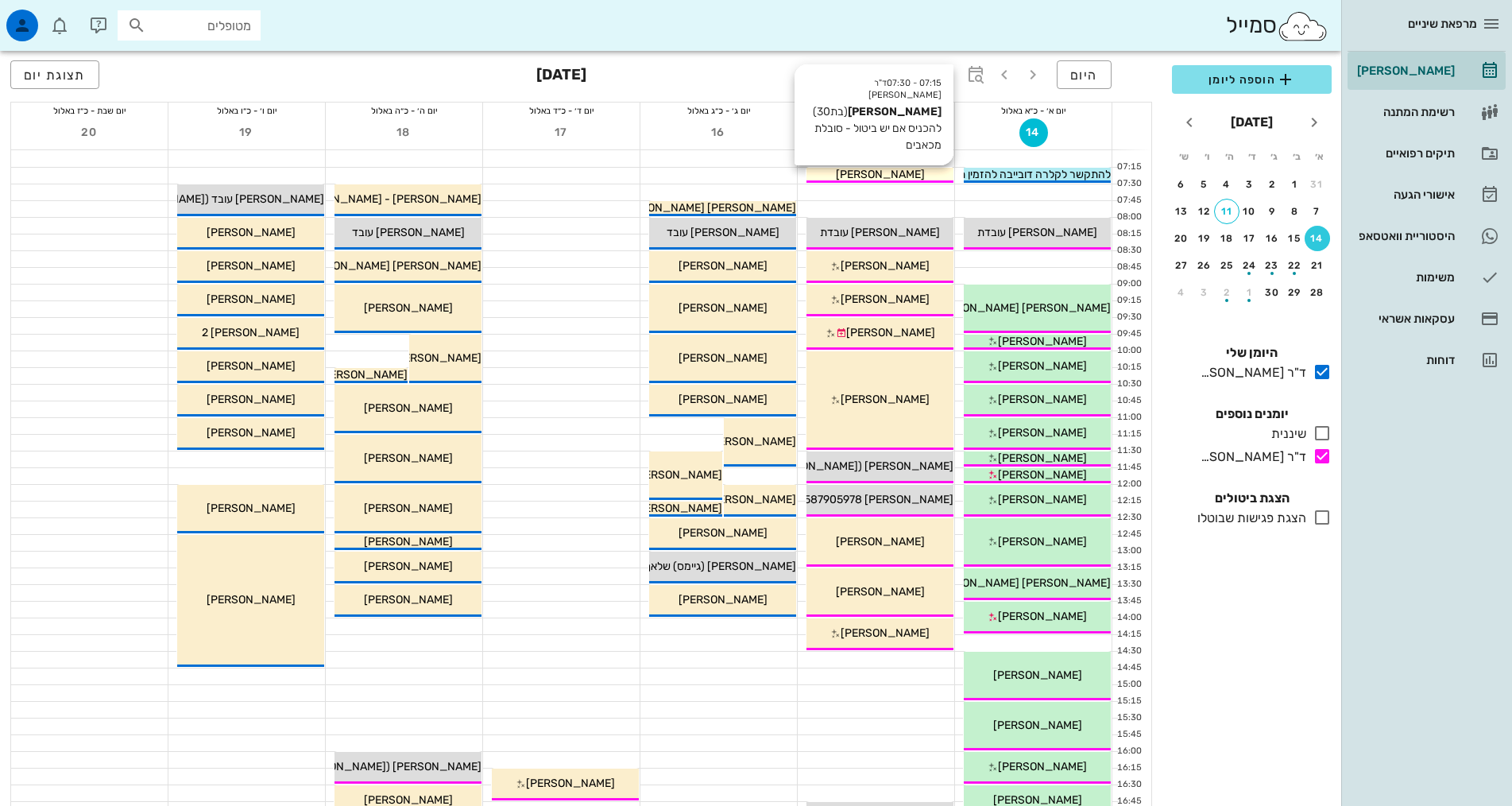
click at [885, 173] on span "[PERSON_NAME]" at bounding box center [880, 175] width 89 height 14
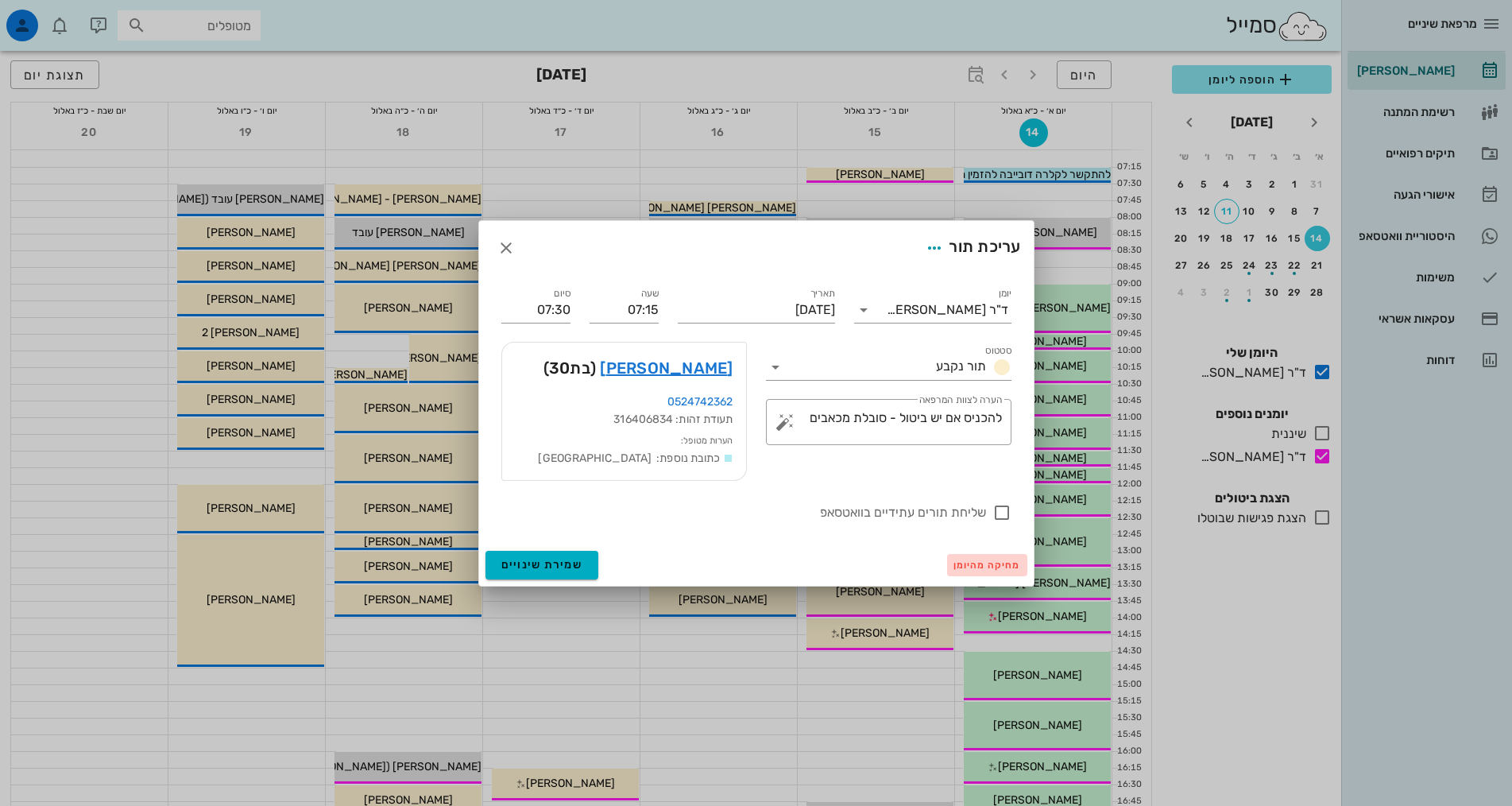
click at [963, 564] on span "מחיקה מהיומן" at bounding box center [987, 565] width 67 height 11
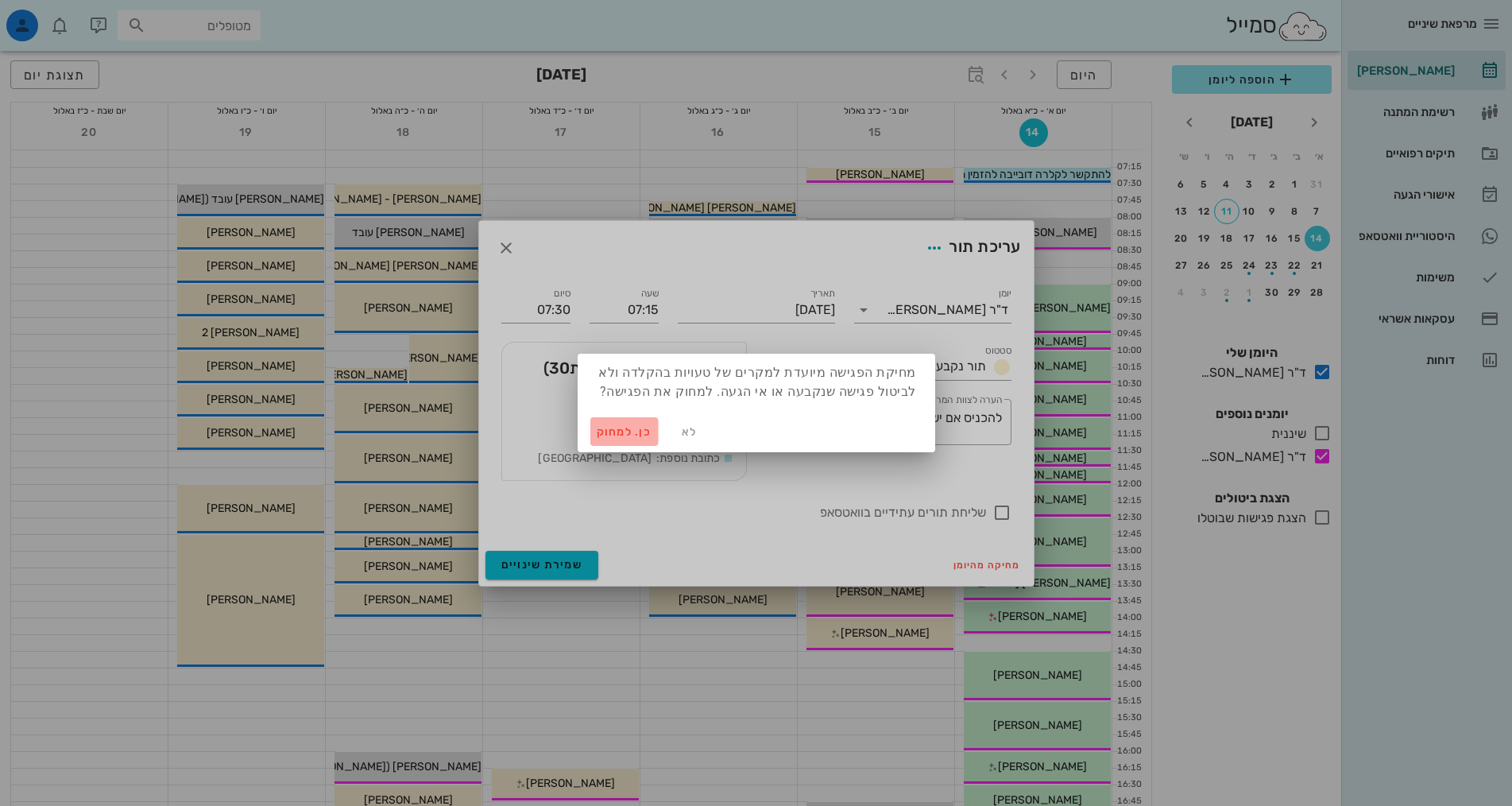
click at [625, 429] on span "כן. למחוק" at bounding box center [624, 432] width 56 height 14
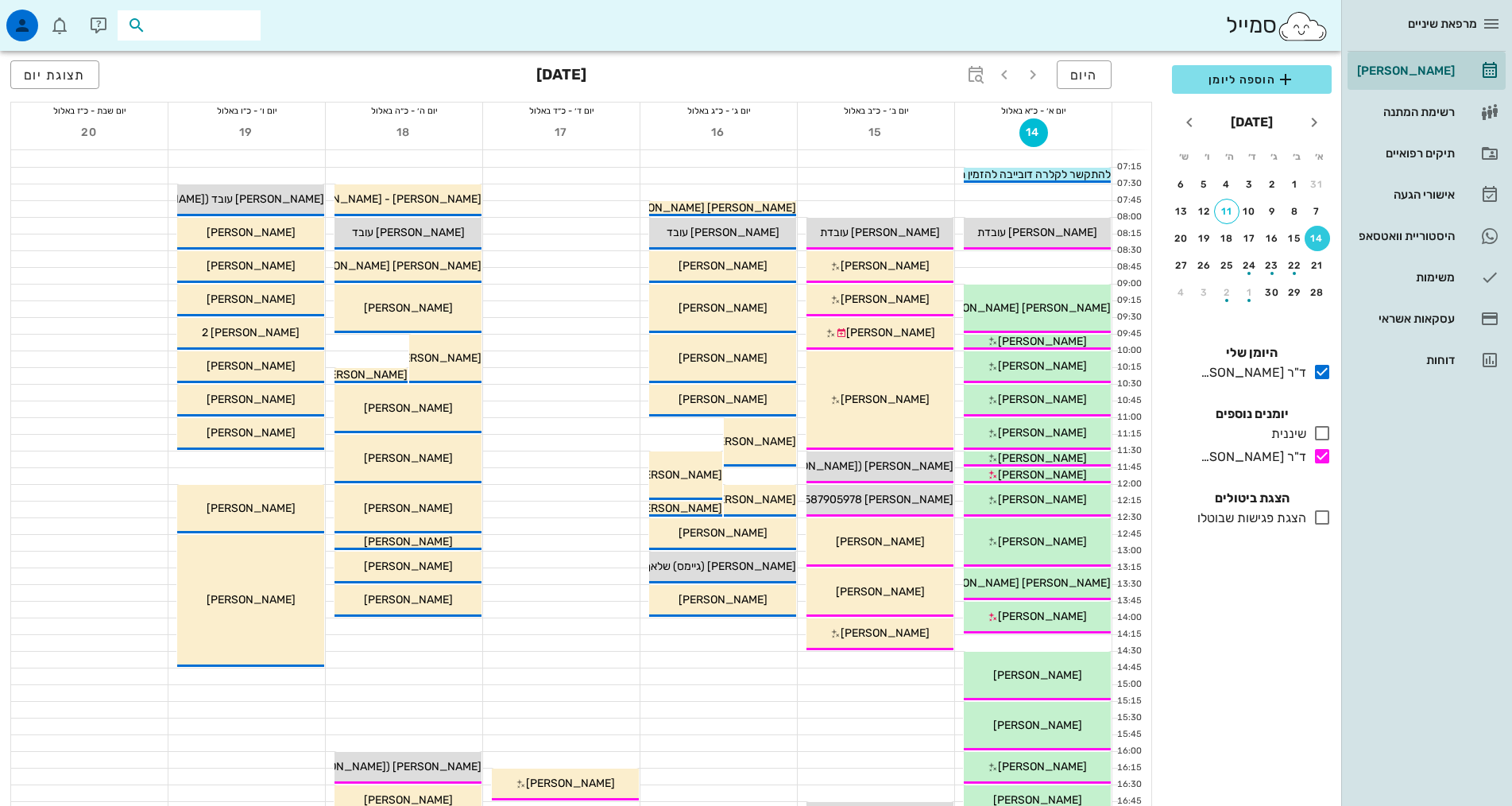
click at [172, 22] on input "text" at bounding box center [200, 26] width 102 height 21
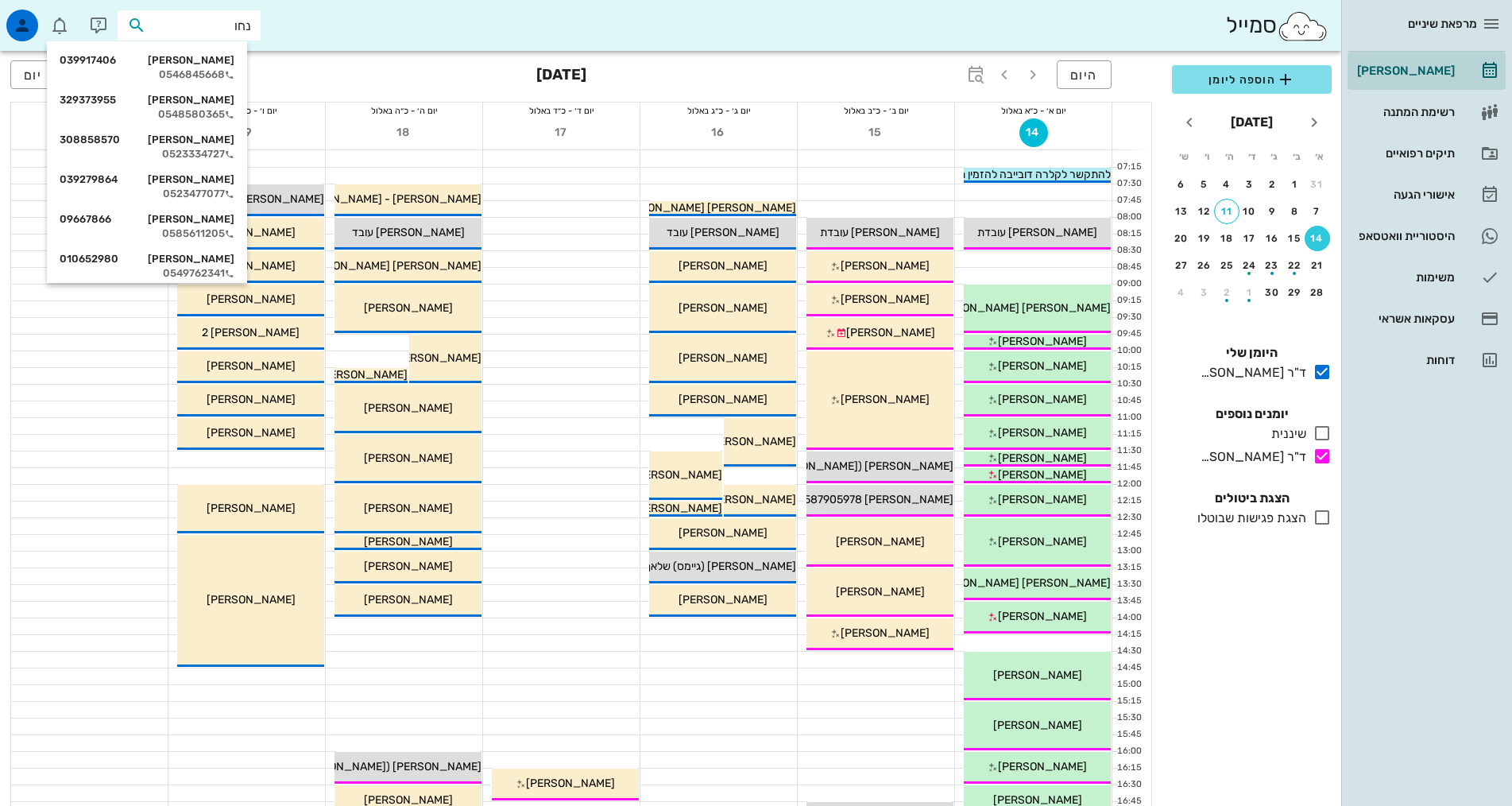
type input "נחום"
click at [209, 146] on div "נחום זביליאנסקי 308858570" at bounding box center [146, 140] width 175 height 13
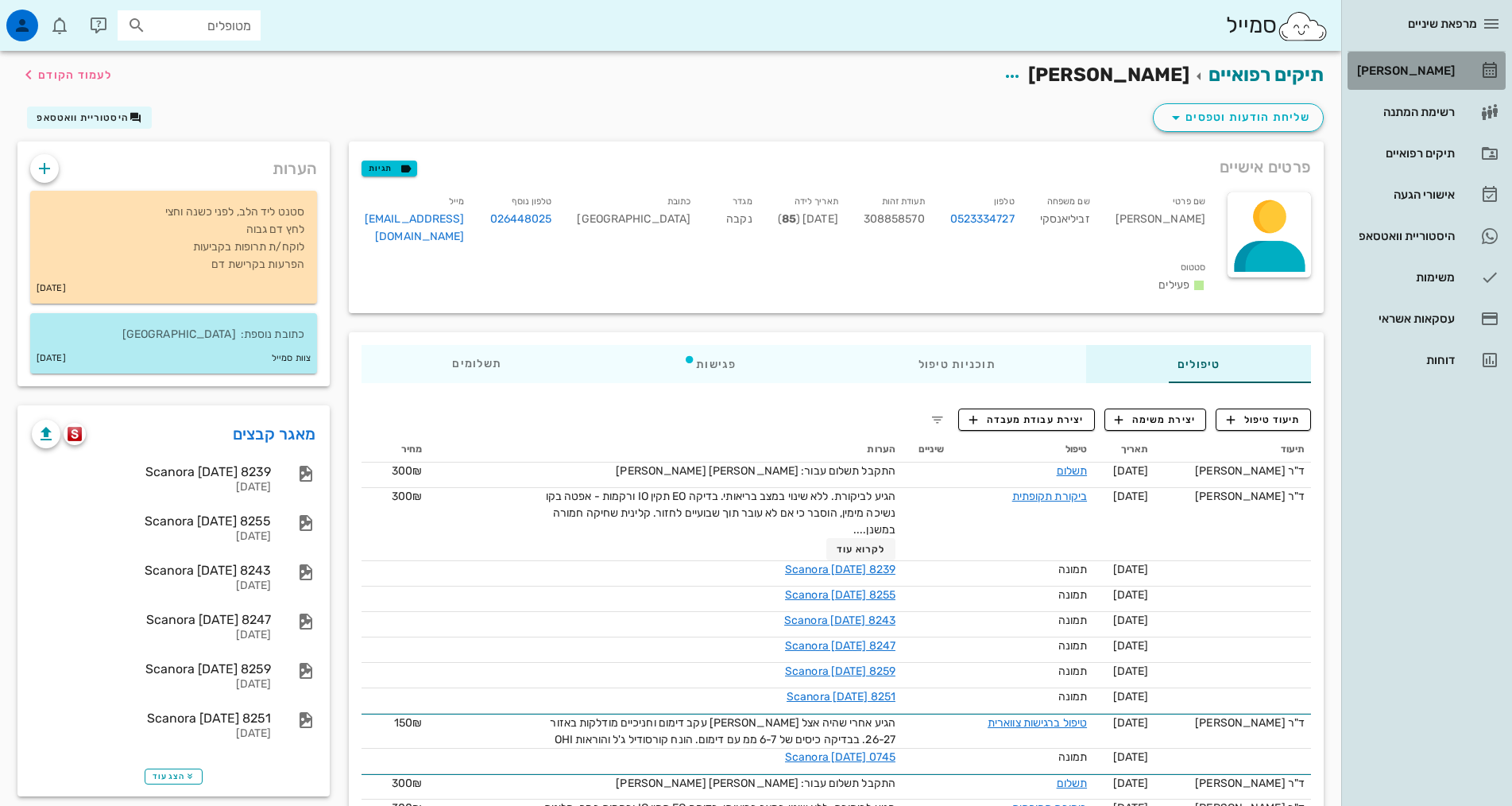
click at [1407, 78] on div "[PERSON_NAME]" at bounding box center [1404, 71] width 101 height 26
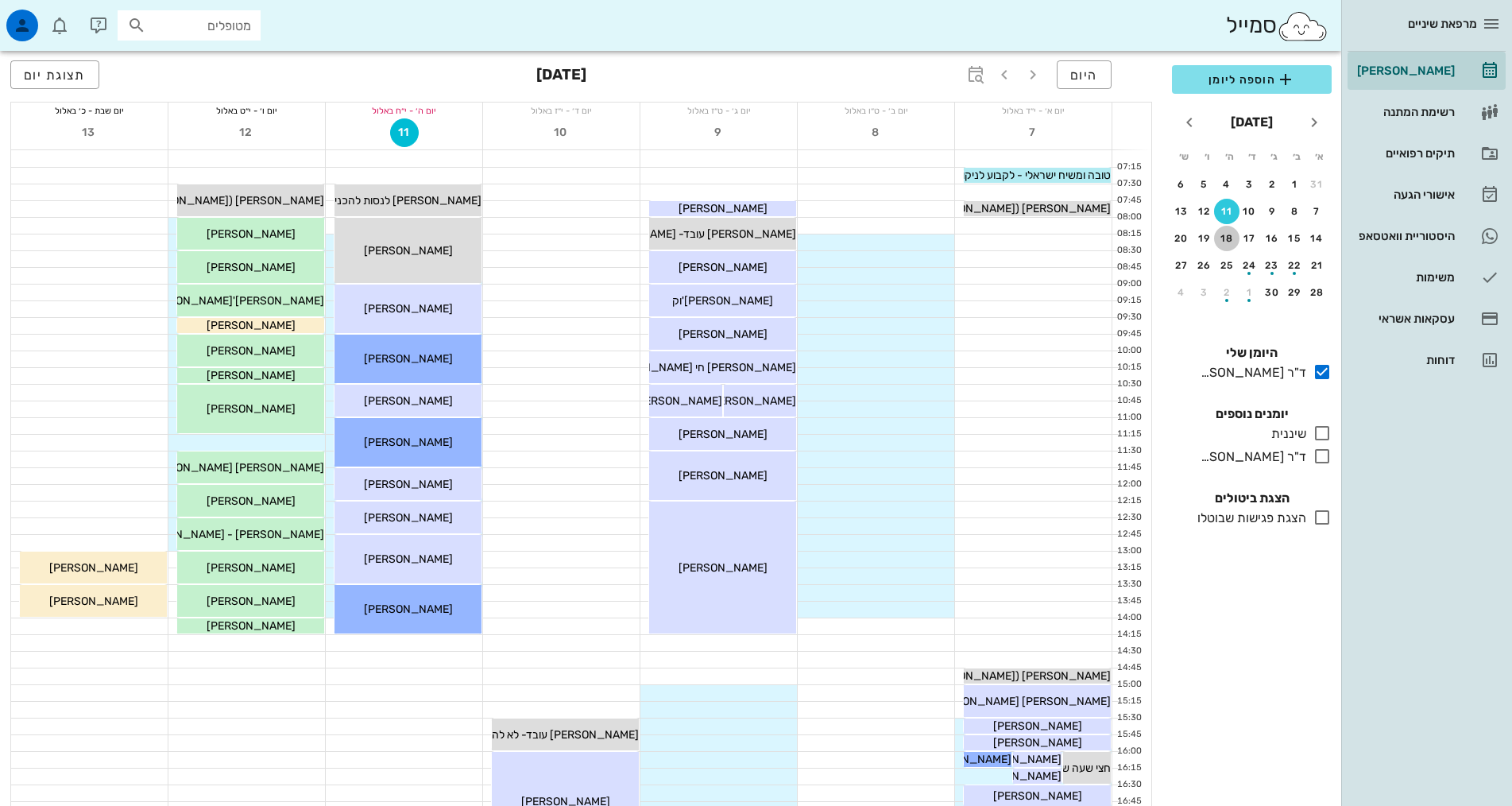
click at [1223, 241] on div "18" at bounding box center [1227, 238] width 26 height 11
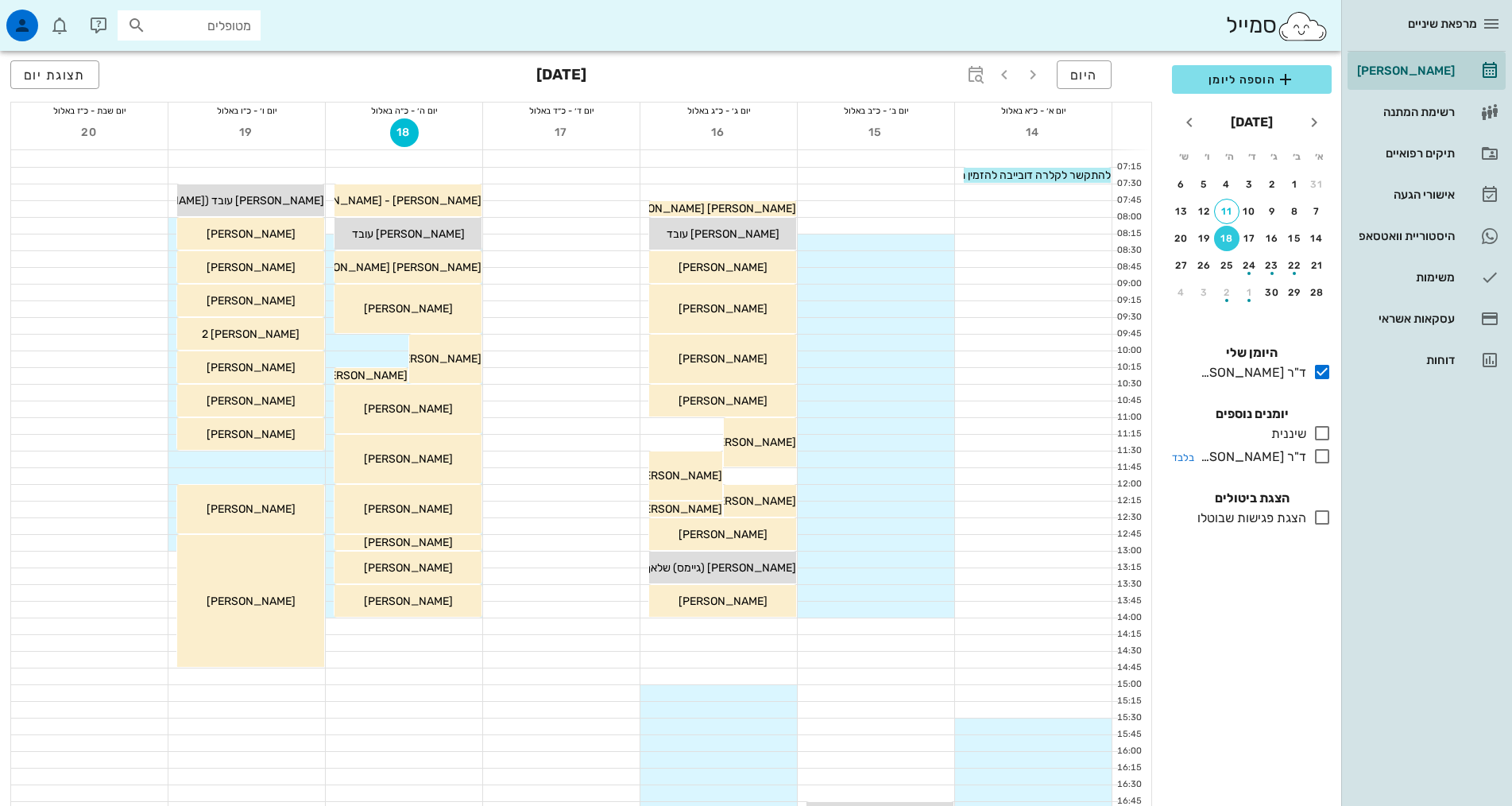
click at [1323, 461] on icon at bounding box center [1322, 456] width 19 height 19
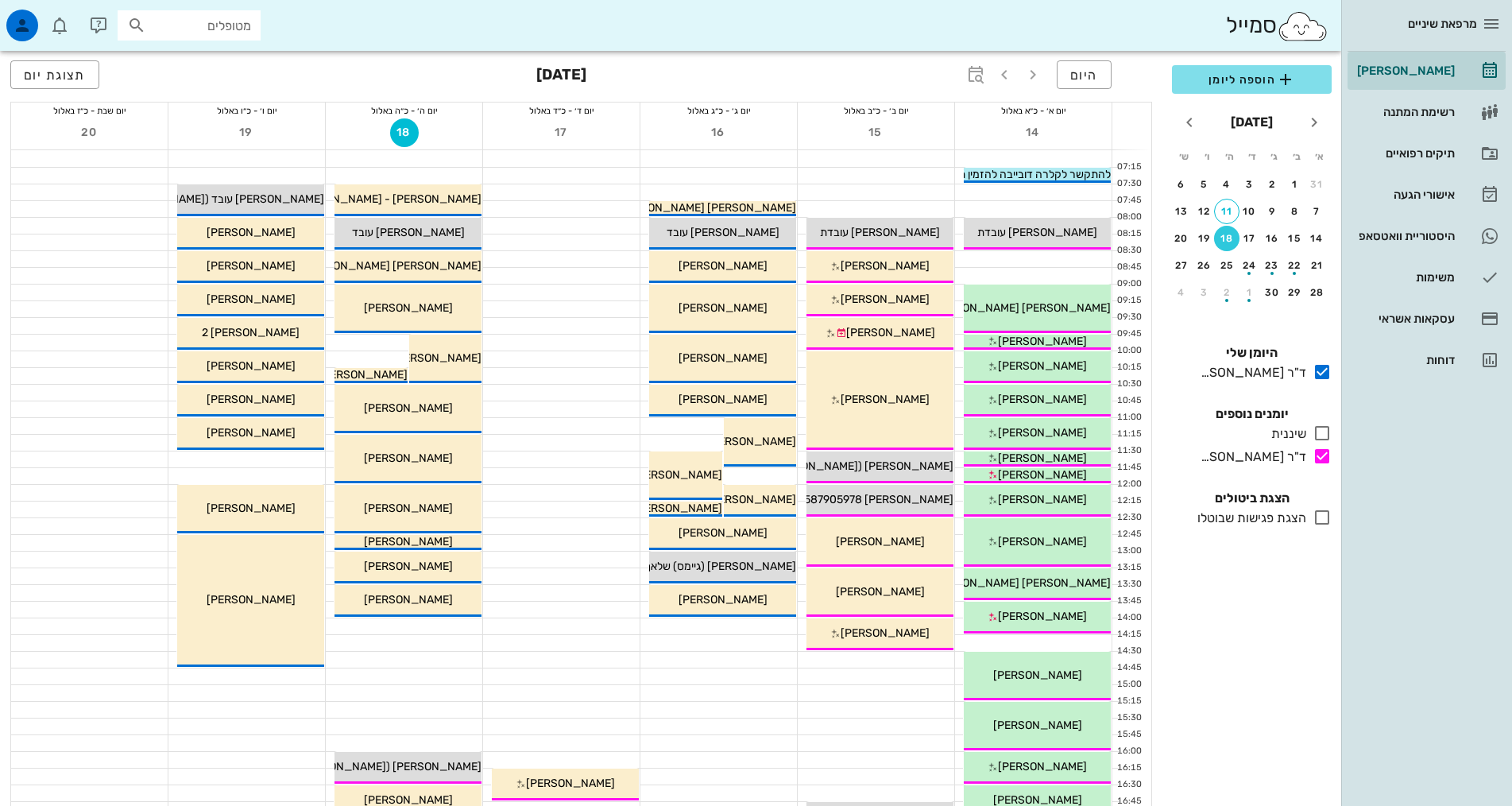
click at [221, 22] on input "מטופלים" at bounding box center [200, 26] width 102 height 21
type input "נחום"
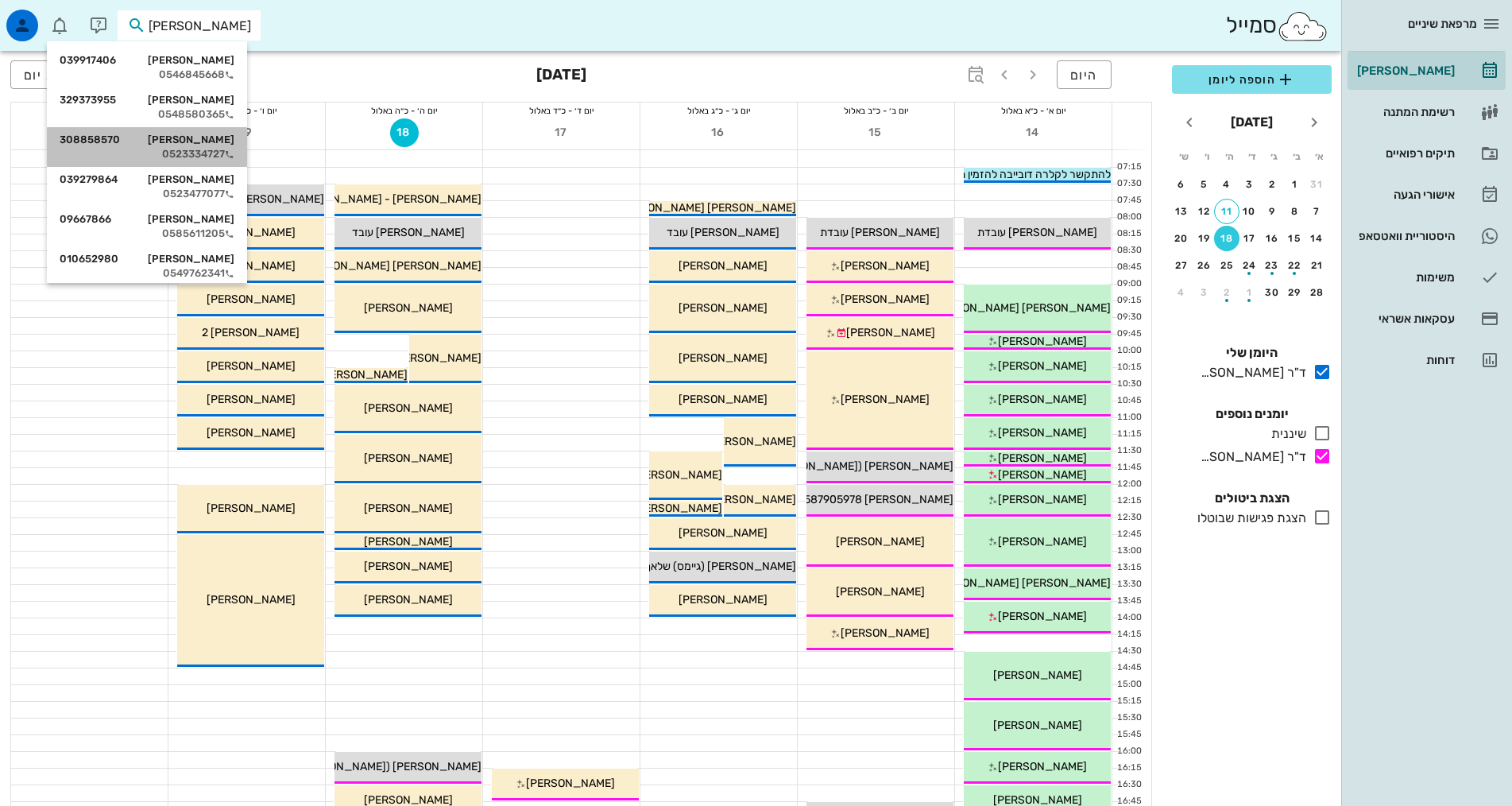
click at [177, 152] on div "0523334727" at bounding box center [146, 154] width 175 height 13
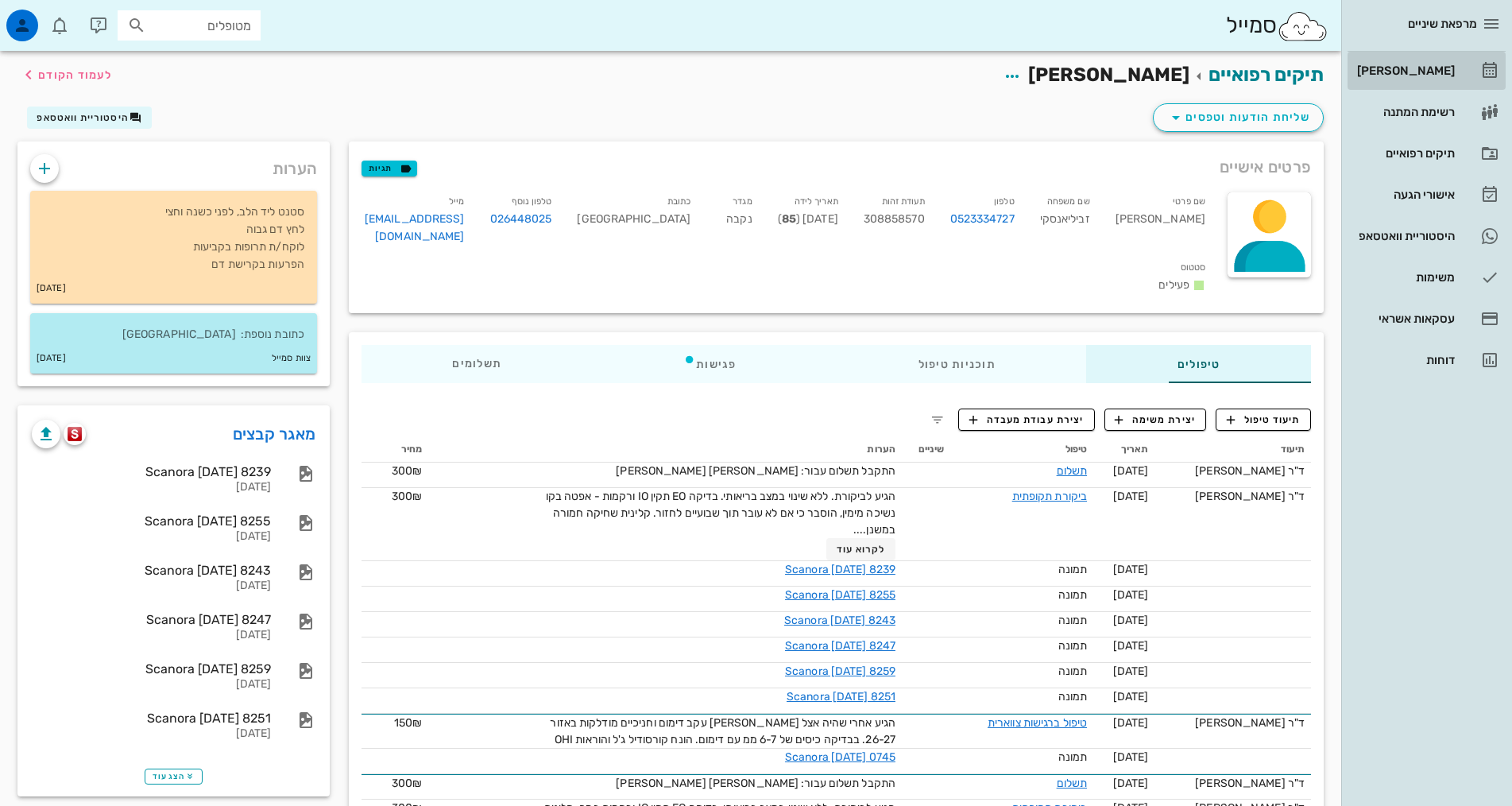
click at [1444, 77] on div "[PERSON_NAME]" at bounding box center [1404, 71] width 101 height 13
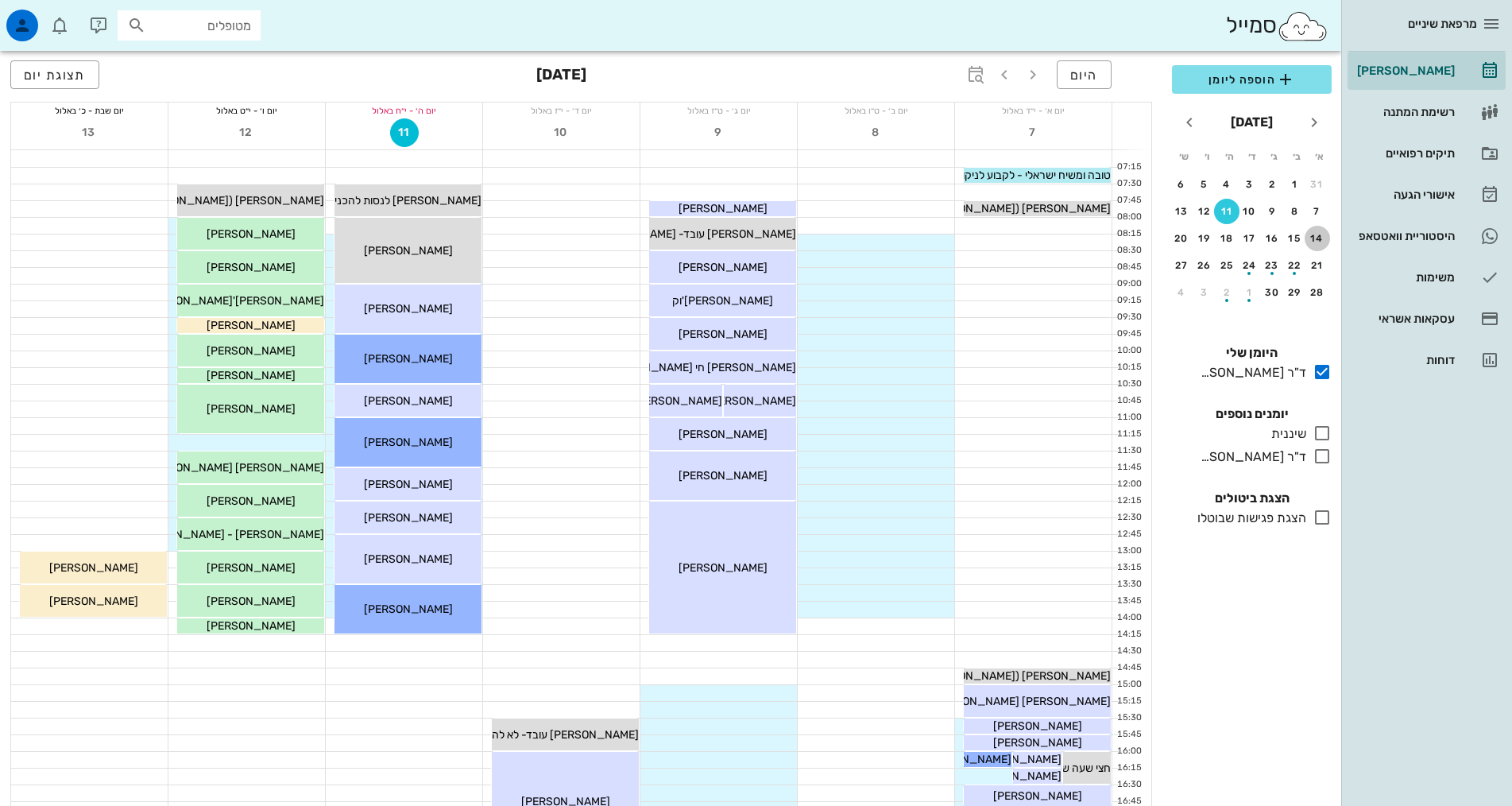
click at [1323, 235] on div "14" at bounding box center [1317, 238] width 26 height 11
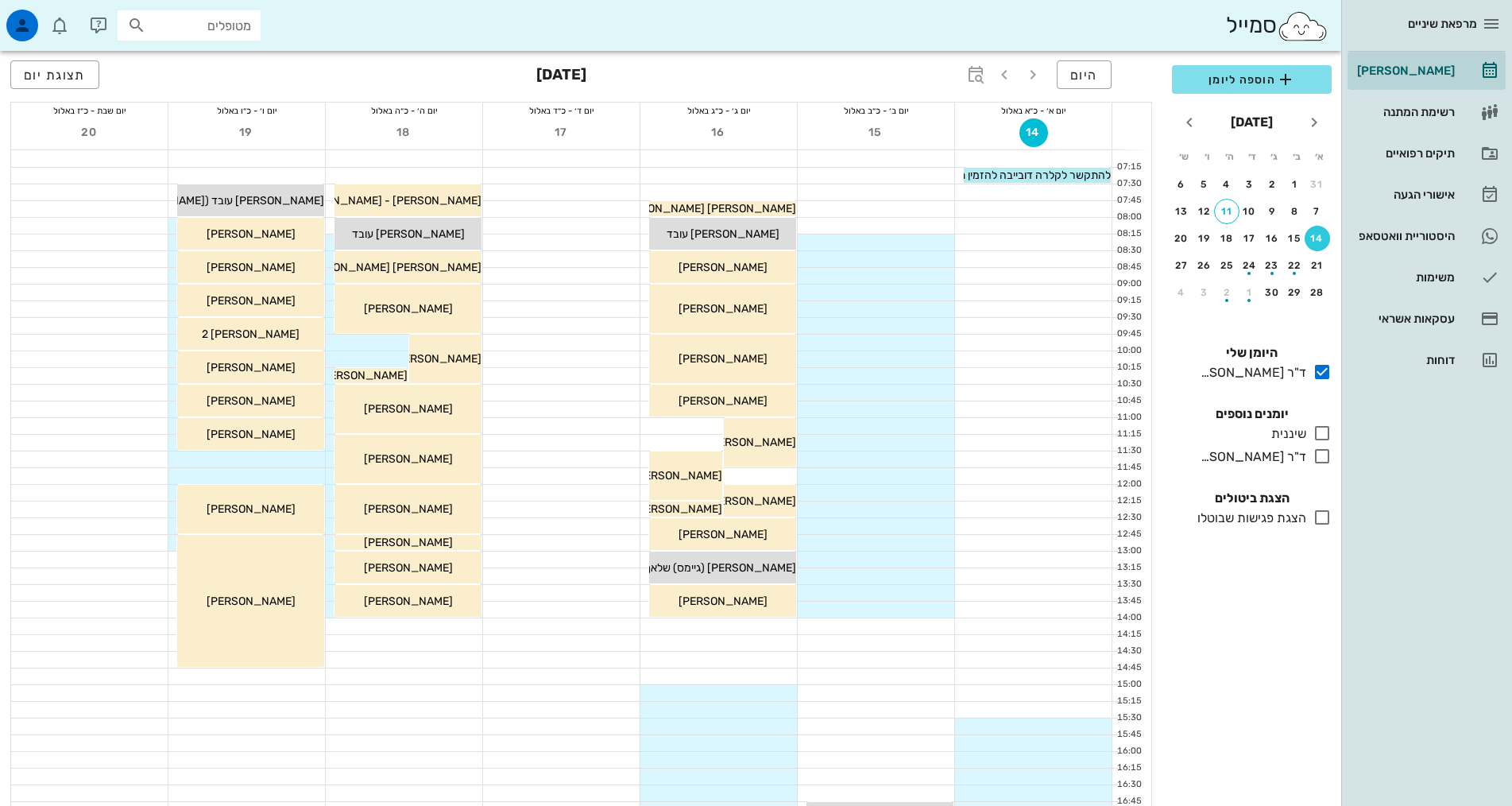
click at [1332, 462] on div "כולם יומנים נוספים שיננית בלבד ד"ר אילנה אנגל בלבד" at bounding box center [1252, 437] width 179 height 84
click at [1329, 461] on icon at bounding box center [1322, 456] width 19 height 19
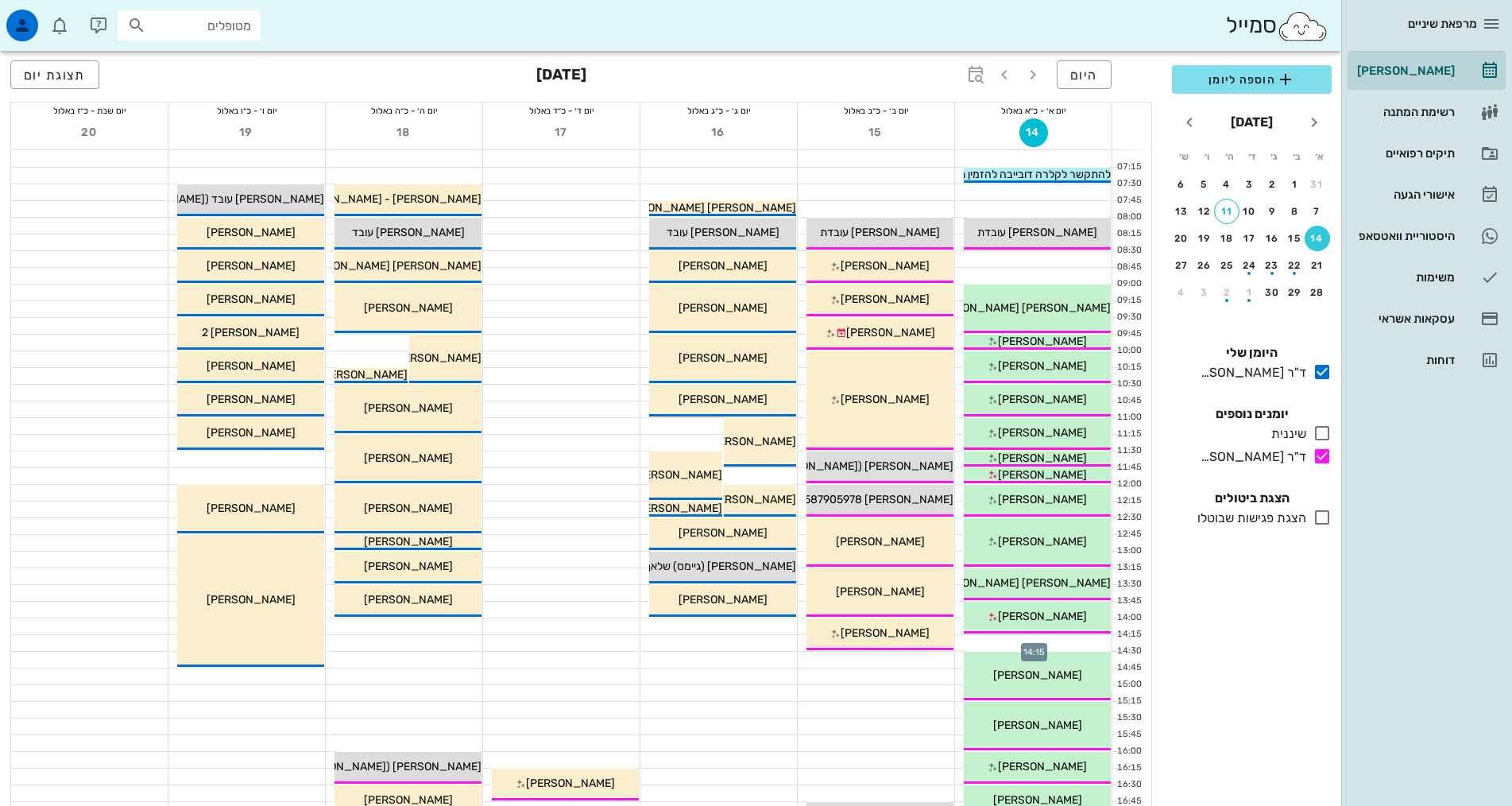
click at [1099, 637] on div at bounding box center [1033, 642] width 157 height 16
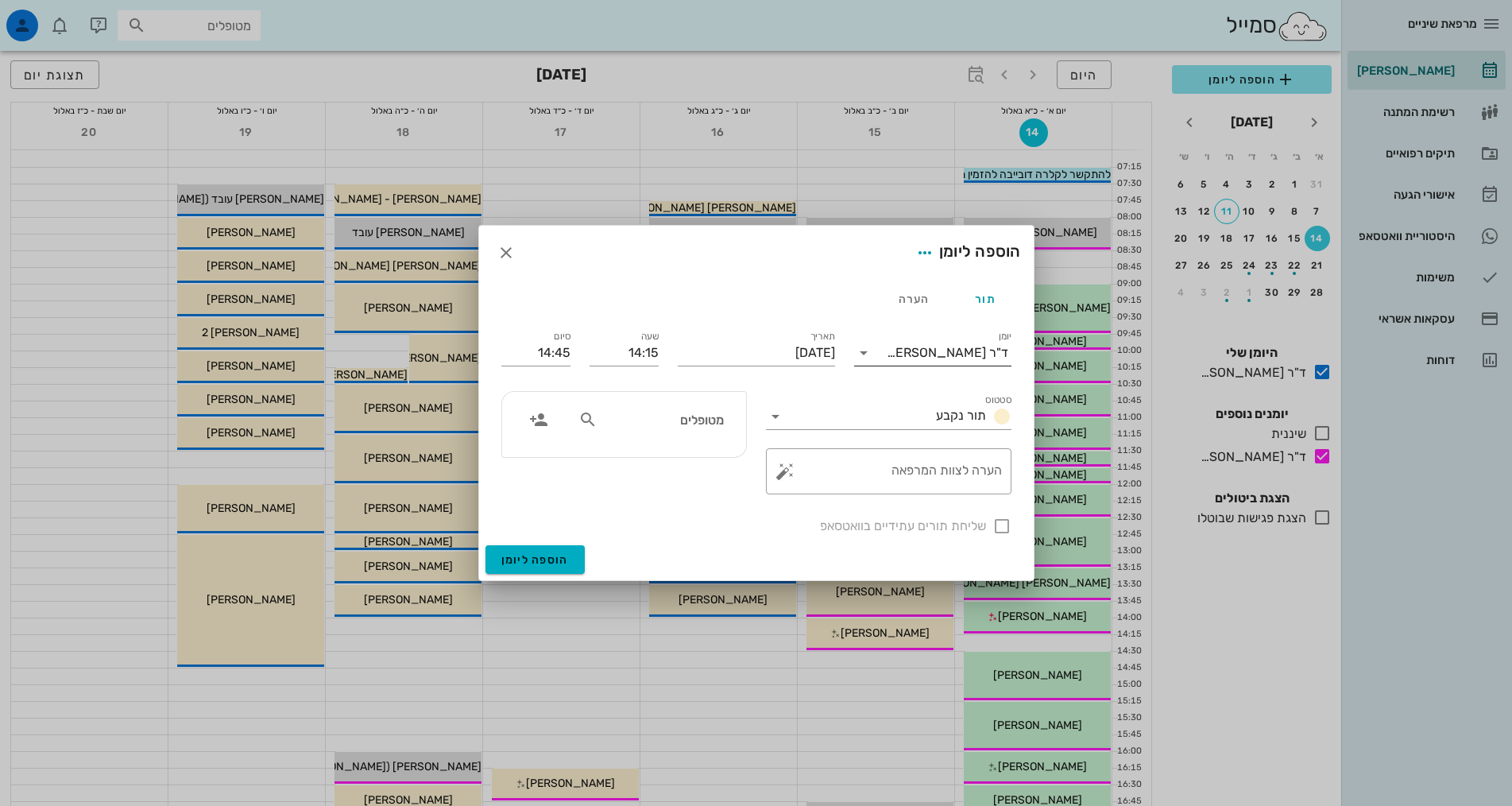
click at [887, 361] on input "יומן" at bounding box center [882, 353] width 10 height 26
click at [921, 448] on div "ד"ר [PERSON_NAME]" at bounding box center [933, 442] width 132 height 16
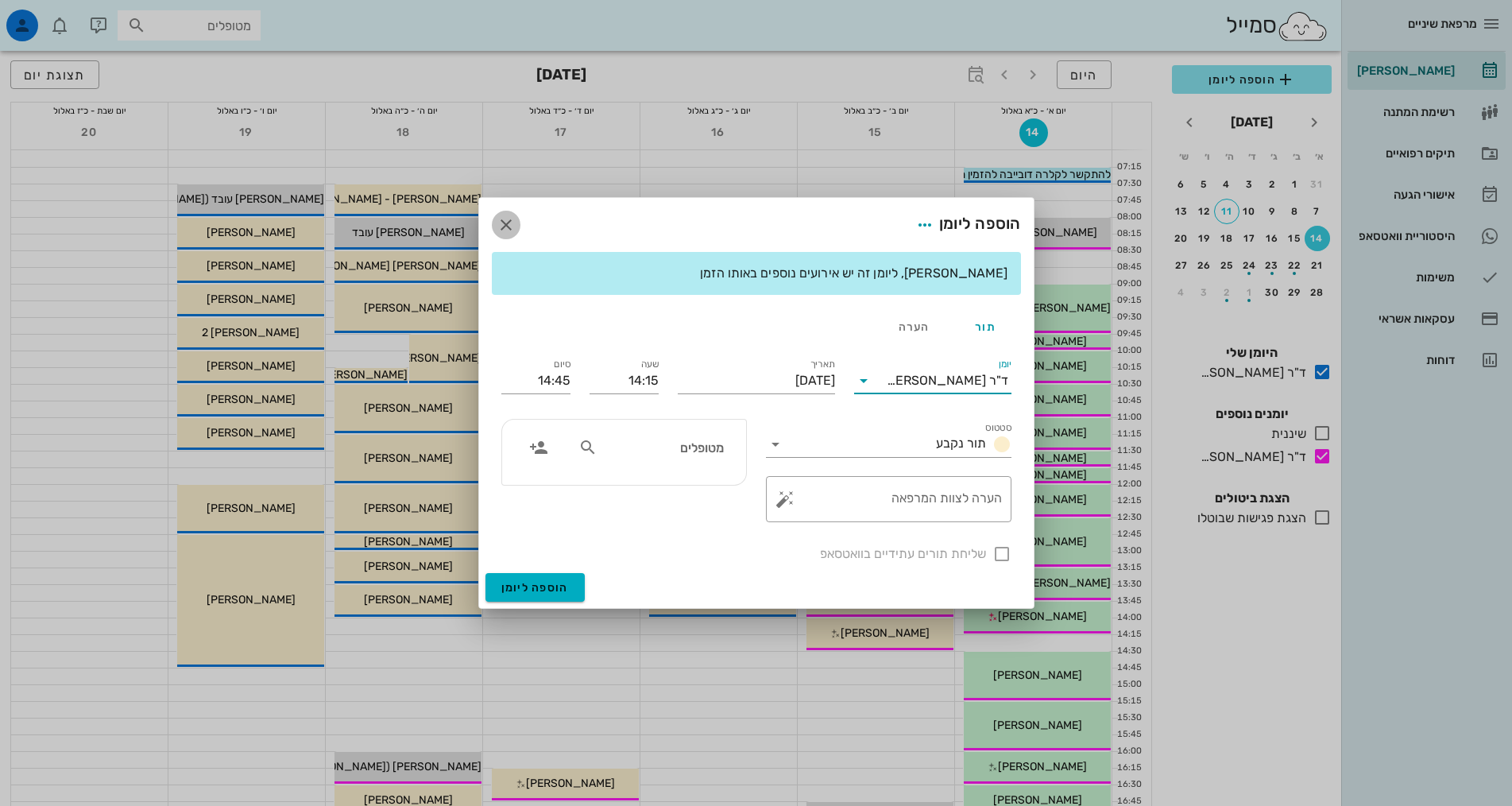
click at [501, 225] on icon "button" at bounding box center [506, 225] width 19 height 19
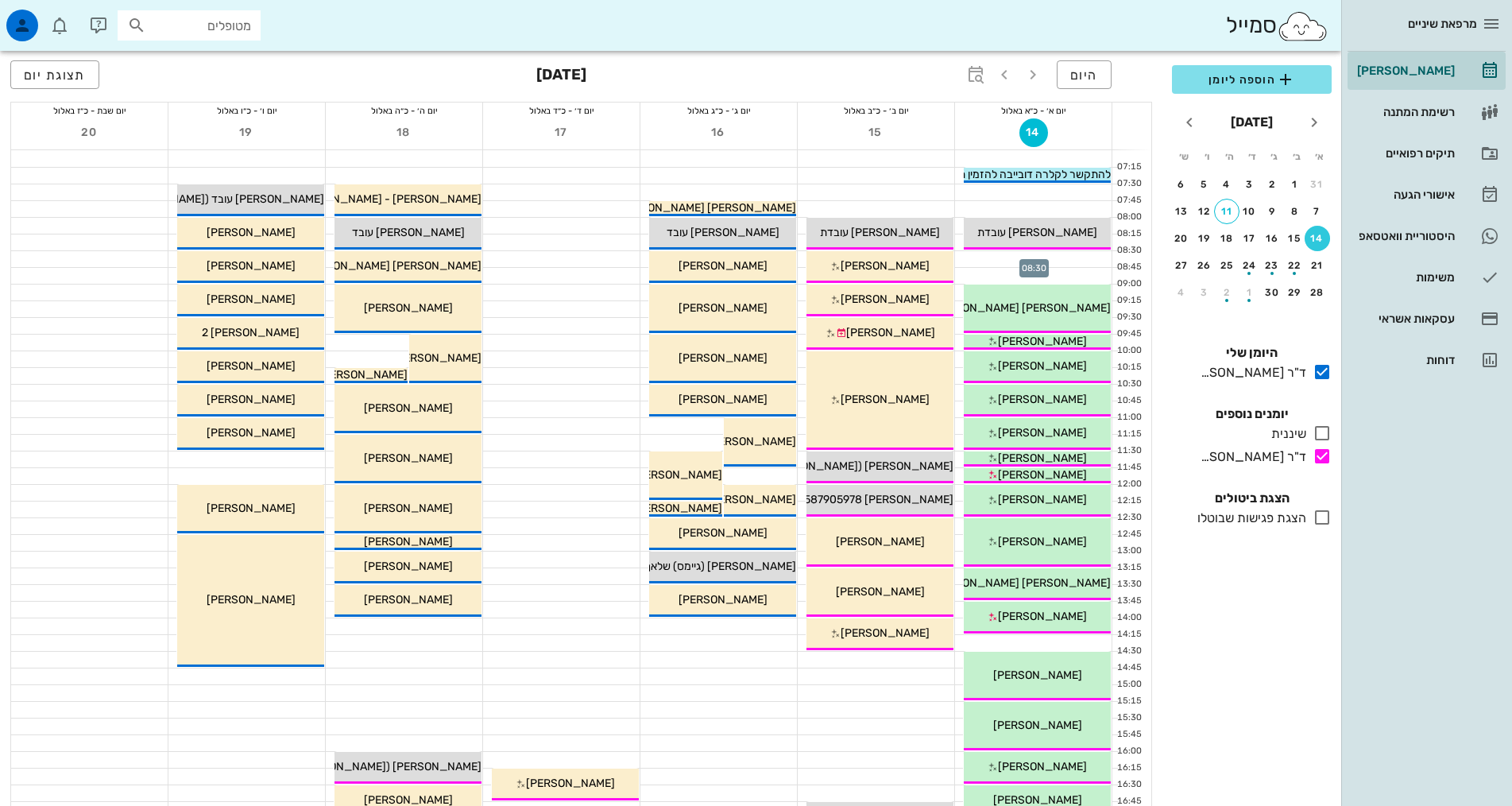
click at [1073, 254] on div at bounding box center [1033, 259] width 157 height 16
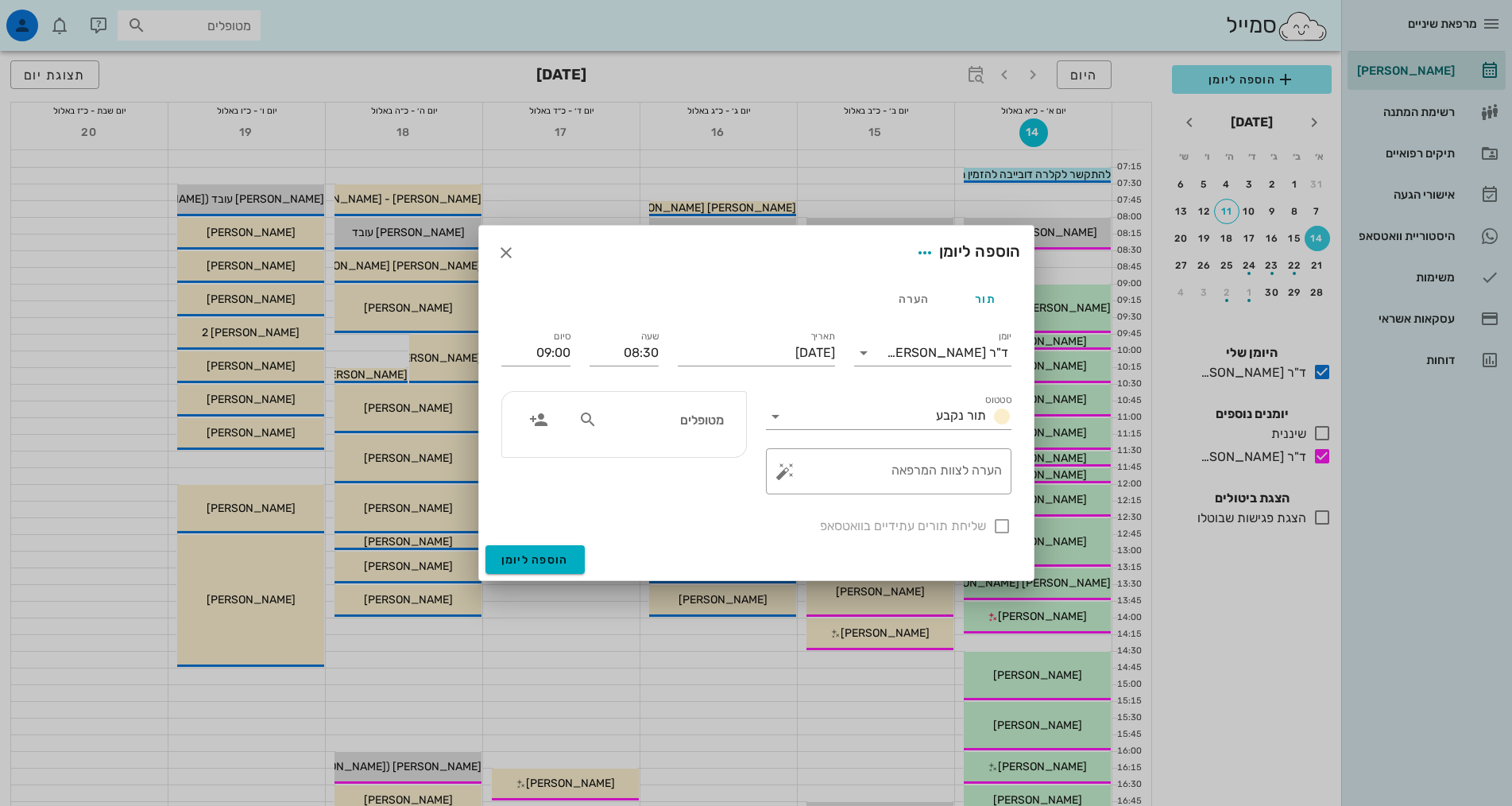
click at [697, 424] on input "מטופלים" at bounding box center [662, 419] width 122 height 21
type input "נחום"
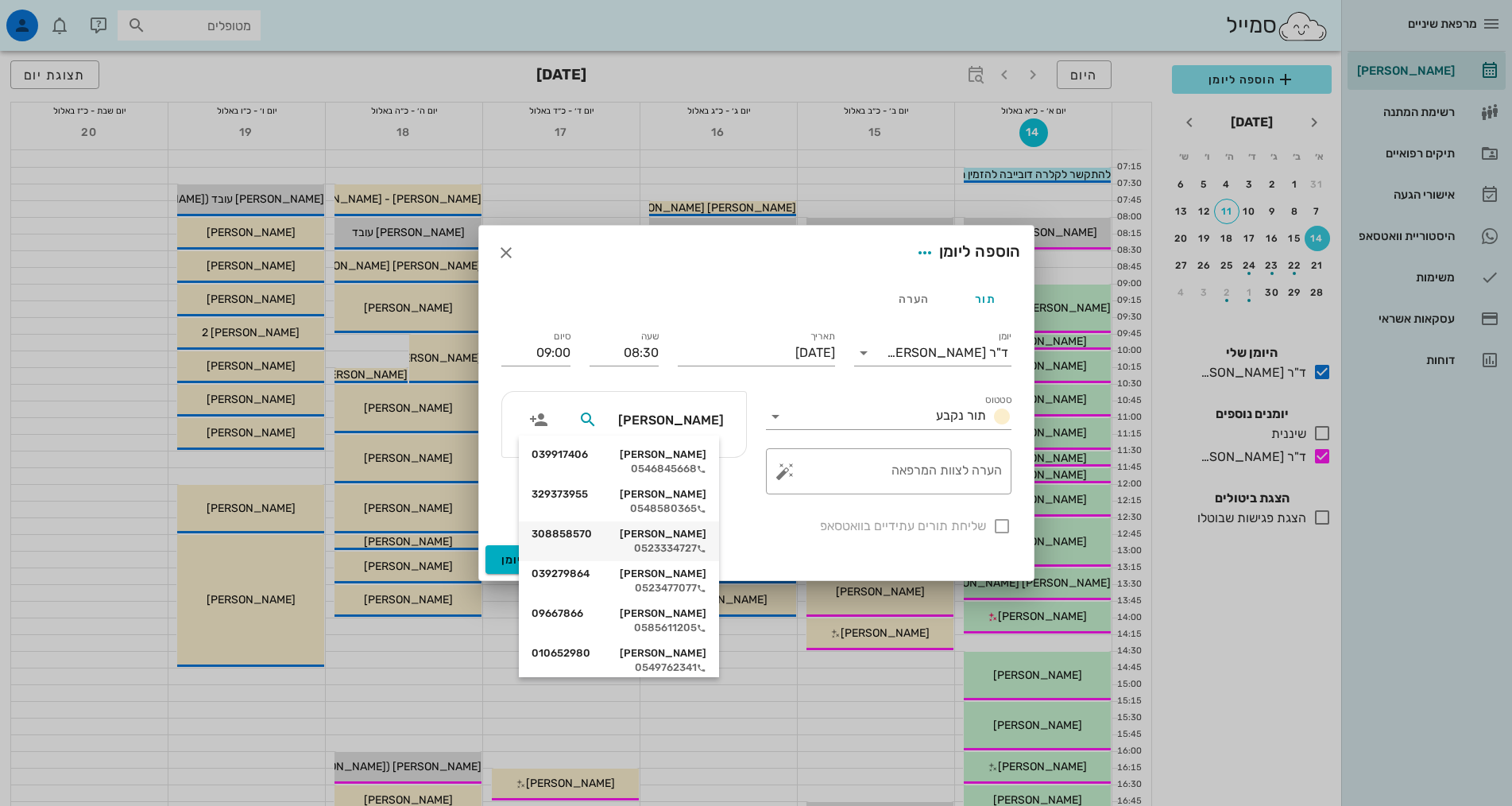
click at [670, 534] on div "נחום זביליאנסקי 308858570" at bounding box center [618, 534] width 175 height 13
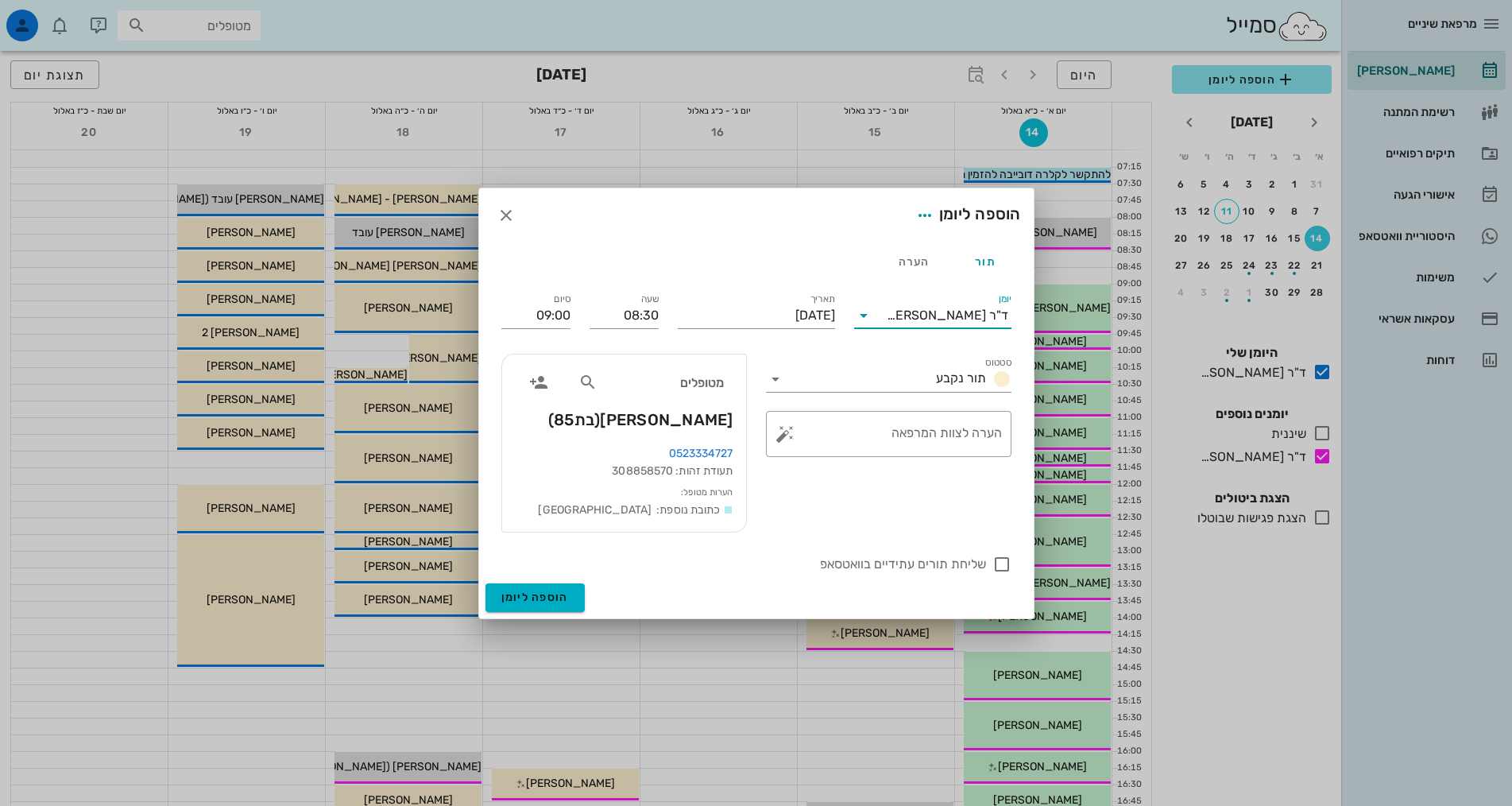
click at [887, 309] on input "יומן" at bounding box center [882, 316] width 10 height 26
click at [937, 407] on div "ד"ר [PERSON_NAME]" at bounding box center [933, 404] width 132 height 16
click at [552, 596] on span "הוספה ליומן" at bounding box center [535, 598] width 67 height 14
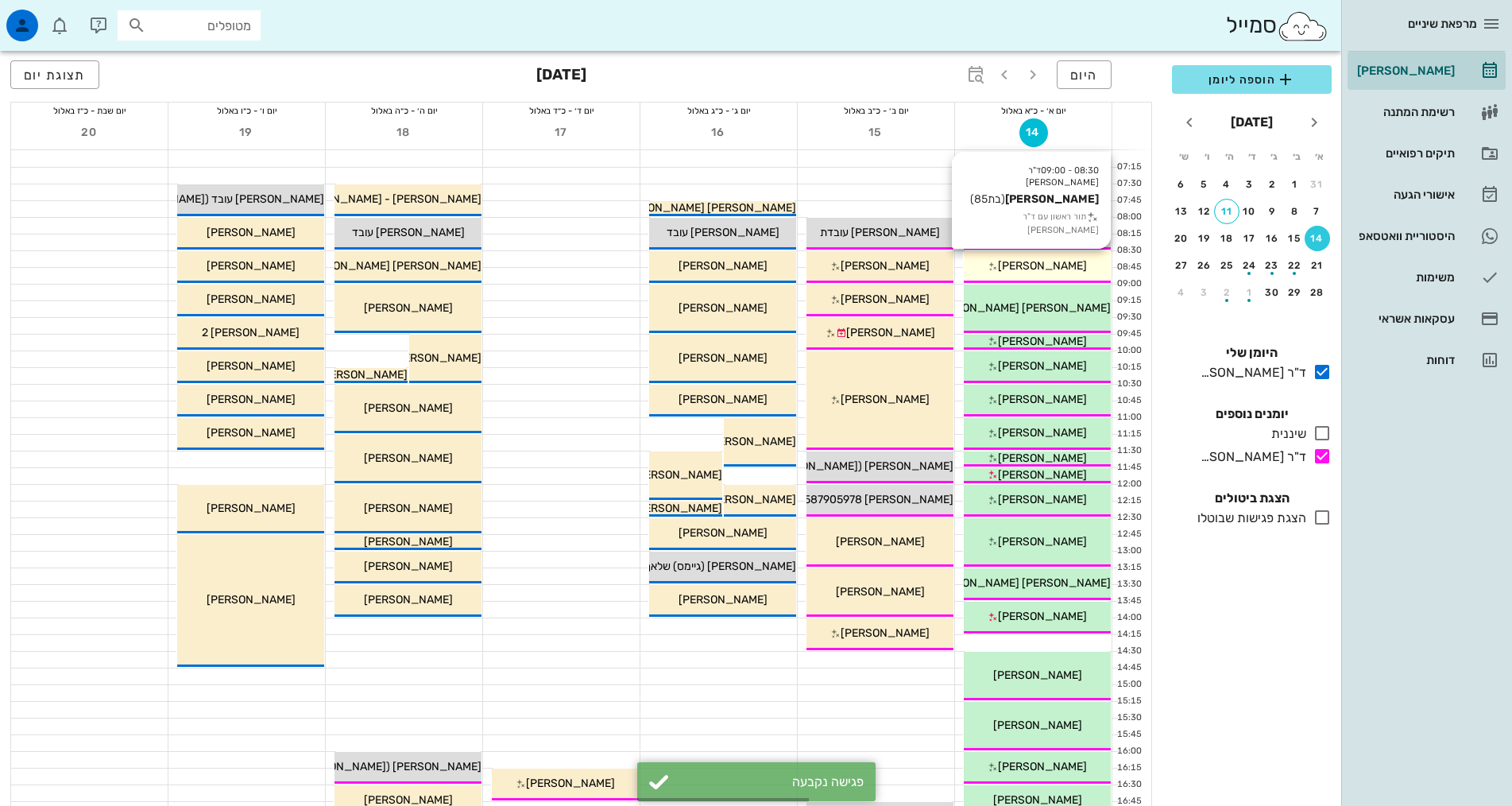
click at [1024, 263] on span "[PERSON_NAME]" at bounding box center [1042, 266] width 89 height 14
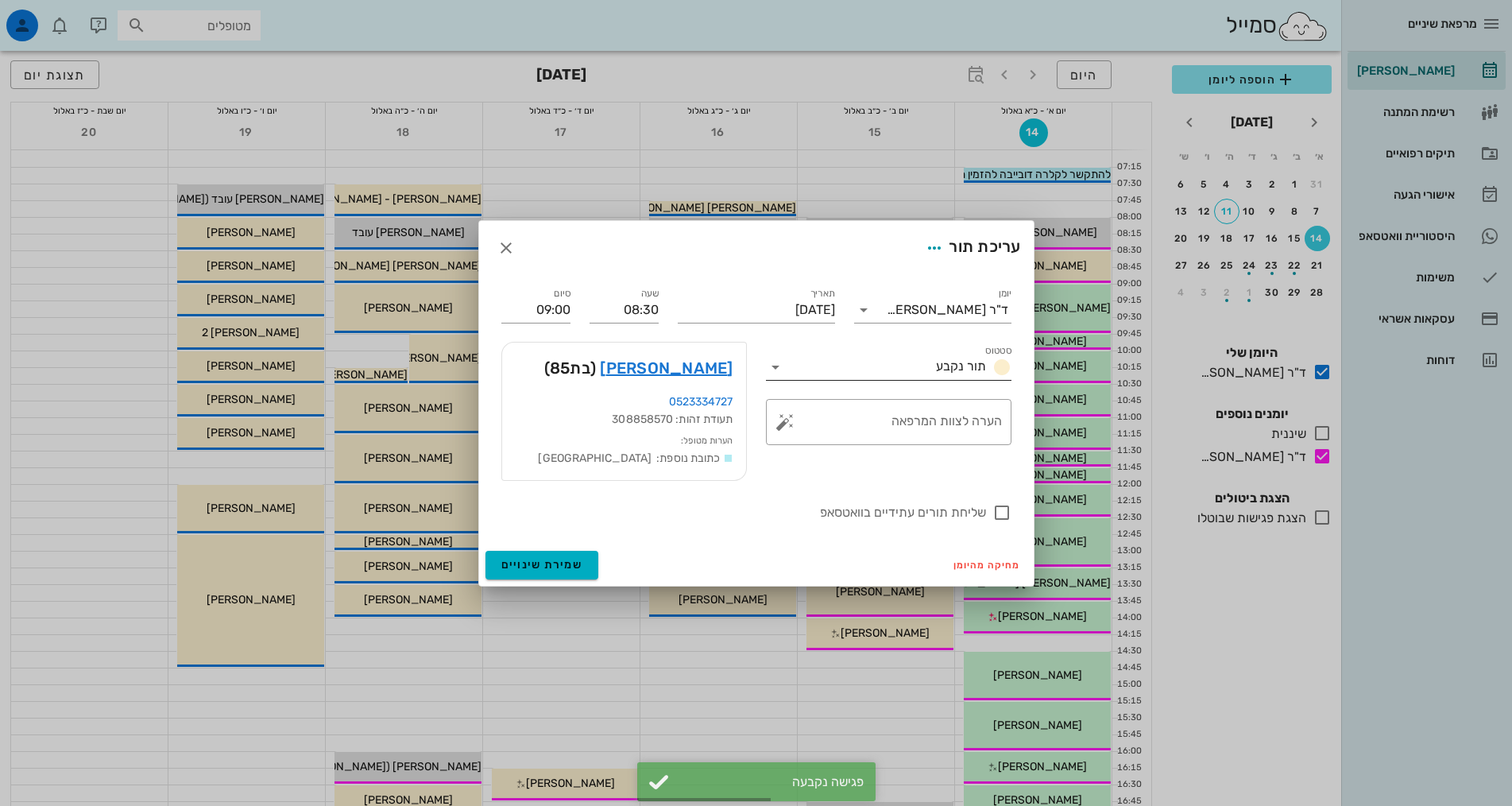
click at [930, 361] on input "סטטוס" at bounding box center [858, 368] width 141 height 26
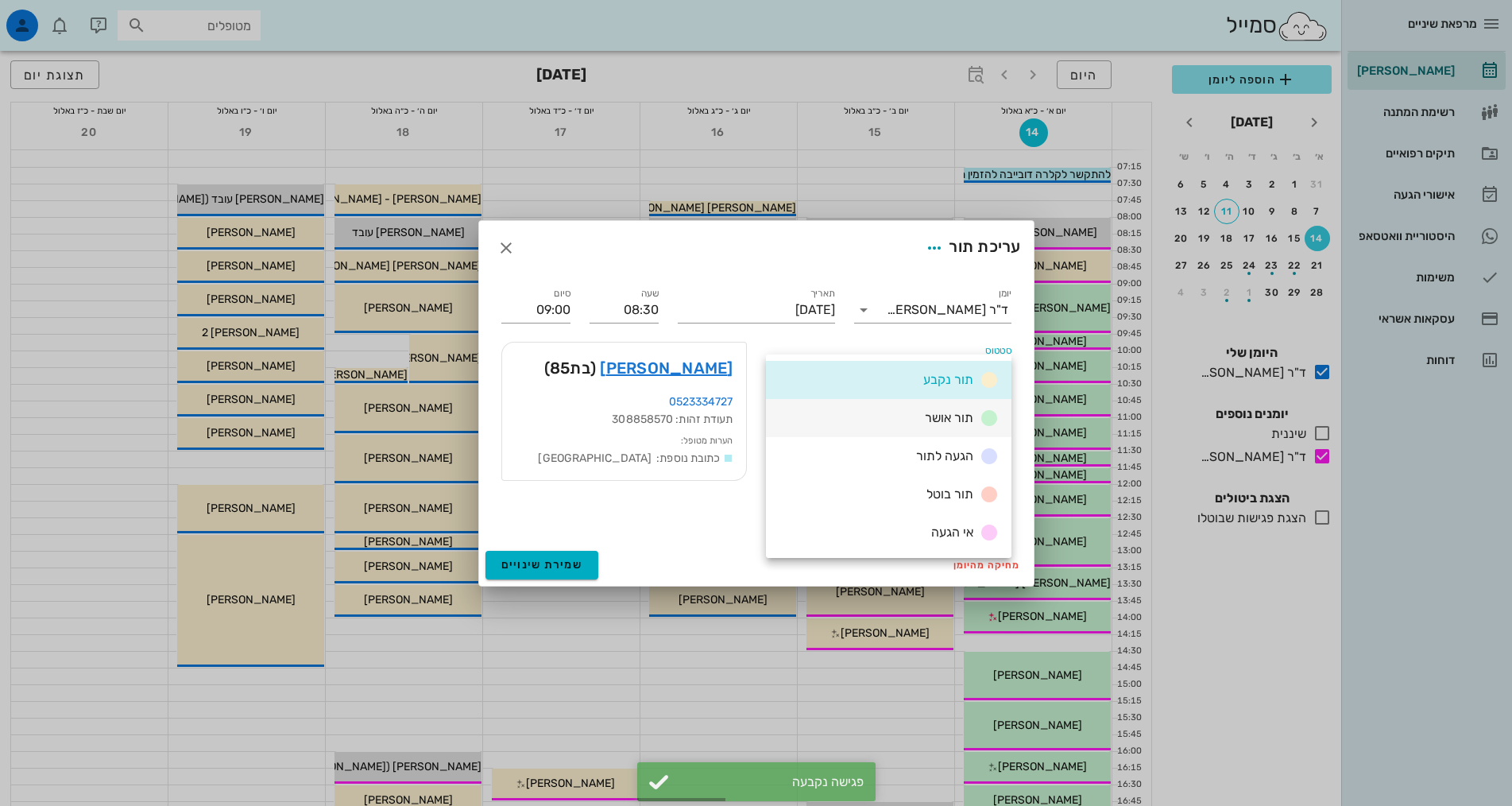
click at [950, 424] on span "תור אושר" at bounding box center [949, 418] width 48 height 16
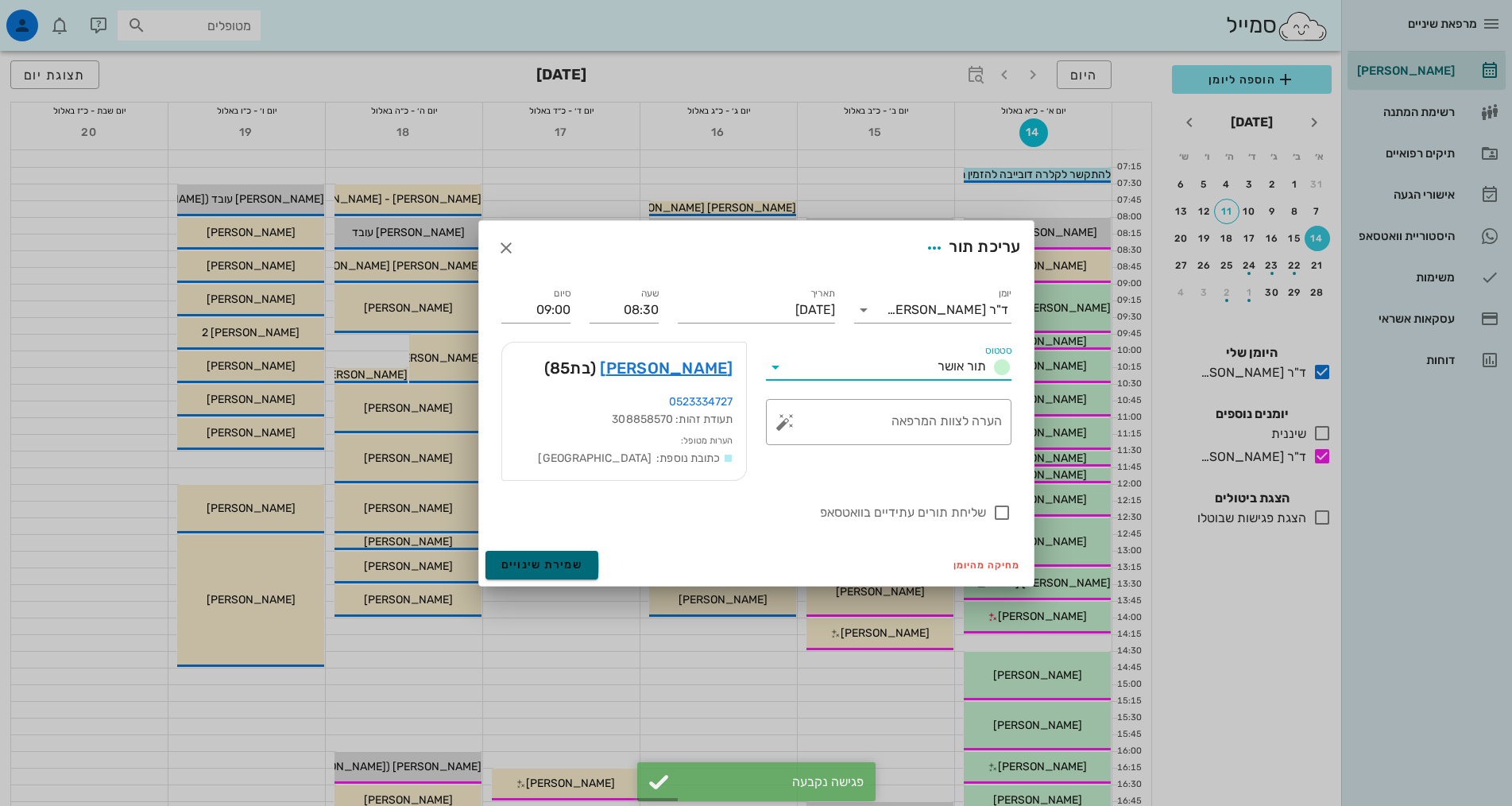
click at [553, 567] on span "שמירת שינויים" at bounding box center [542, 565] width 82 height 14
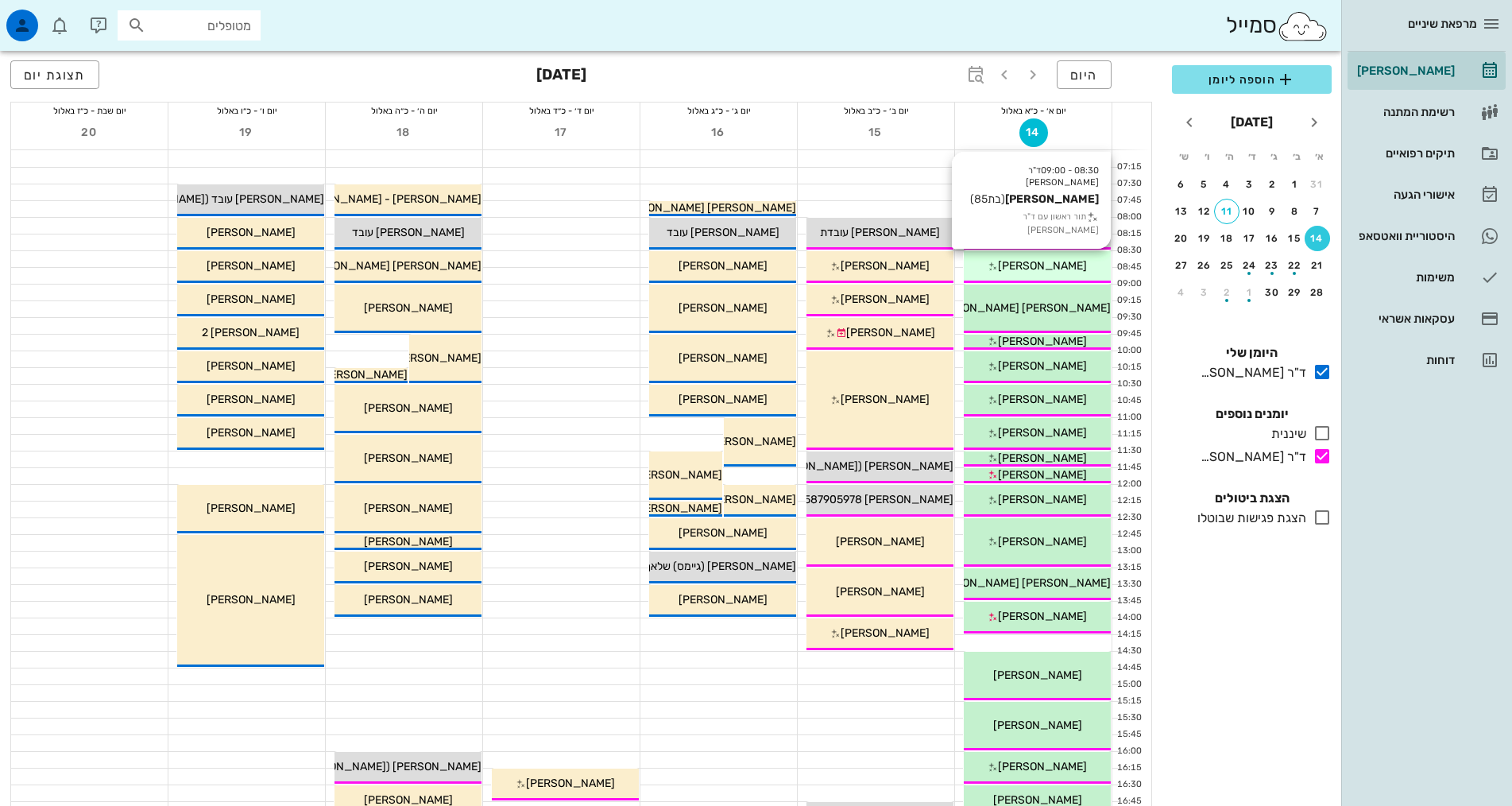
click at [1067, 261] on span "[PERSON_NAME]" at bounding box center [1042, 266] width 89 height 14
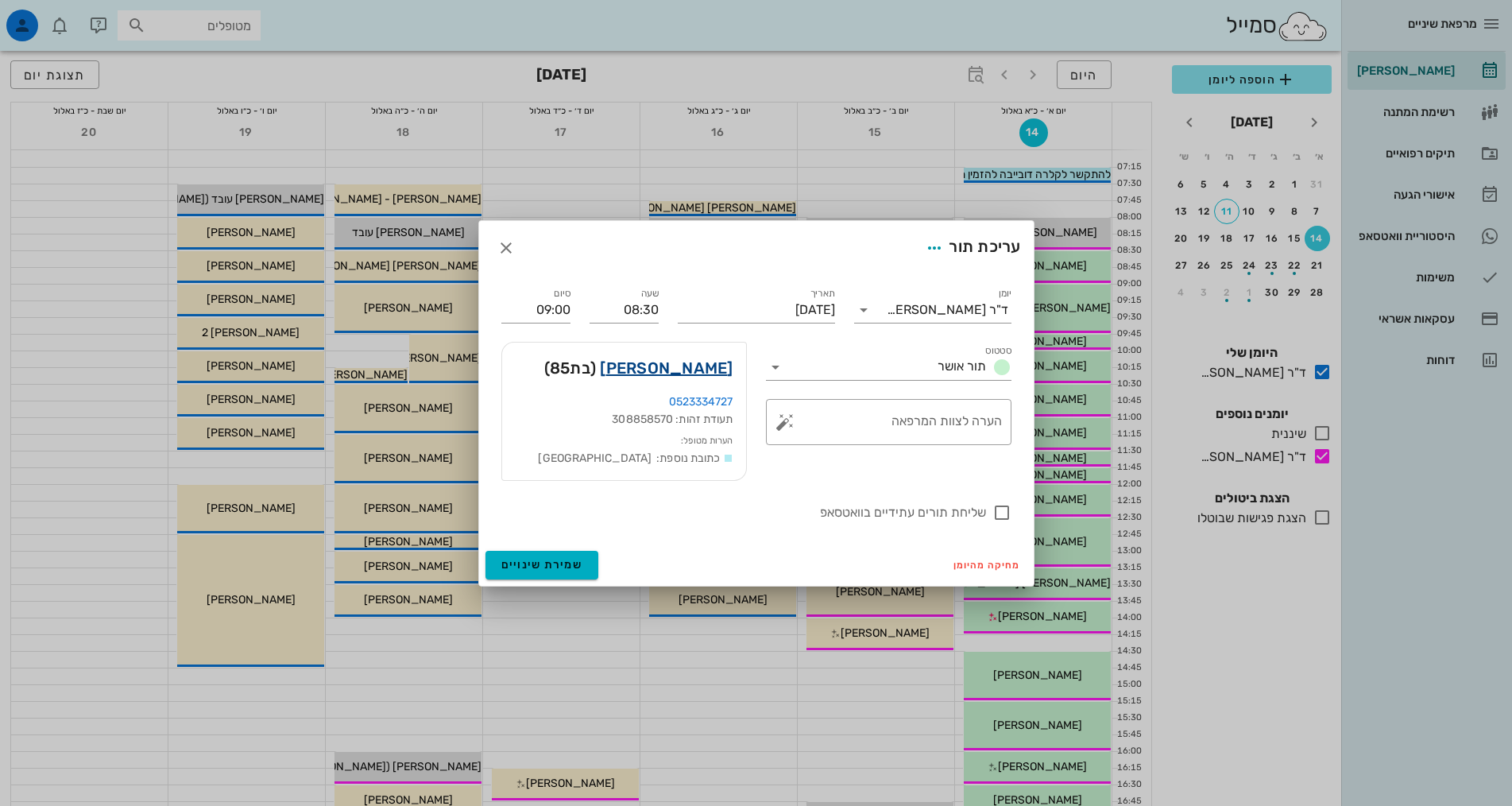
click at [658, 369] on link "נחום זביליאנסקי" at bounding box center [666, 368] width 133 height 26
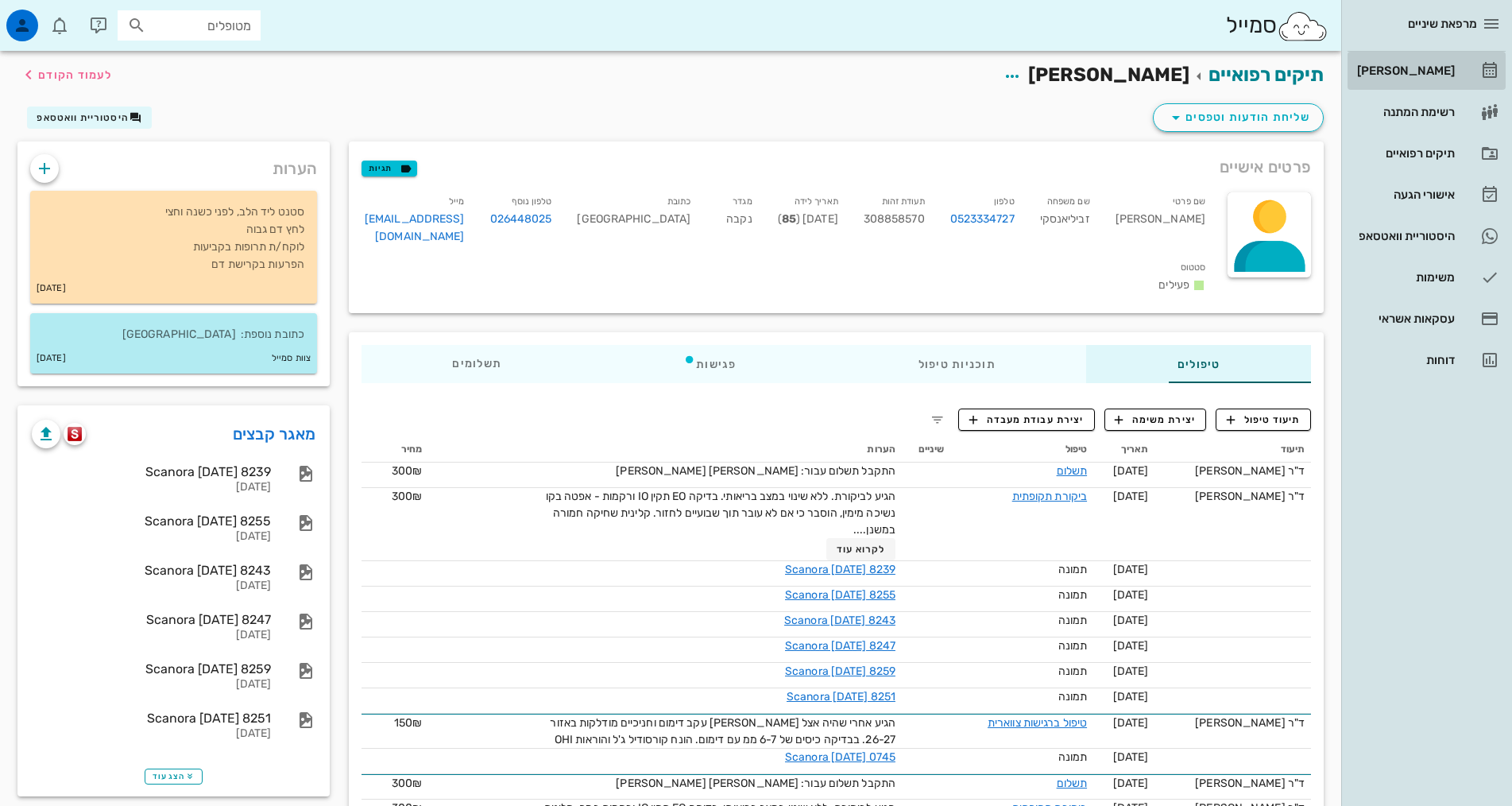
click at [1436, 65] on div "[PERSON_NAME]" at bounding box center [1404, 71] width 101 height 13
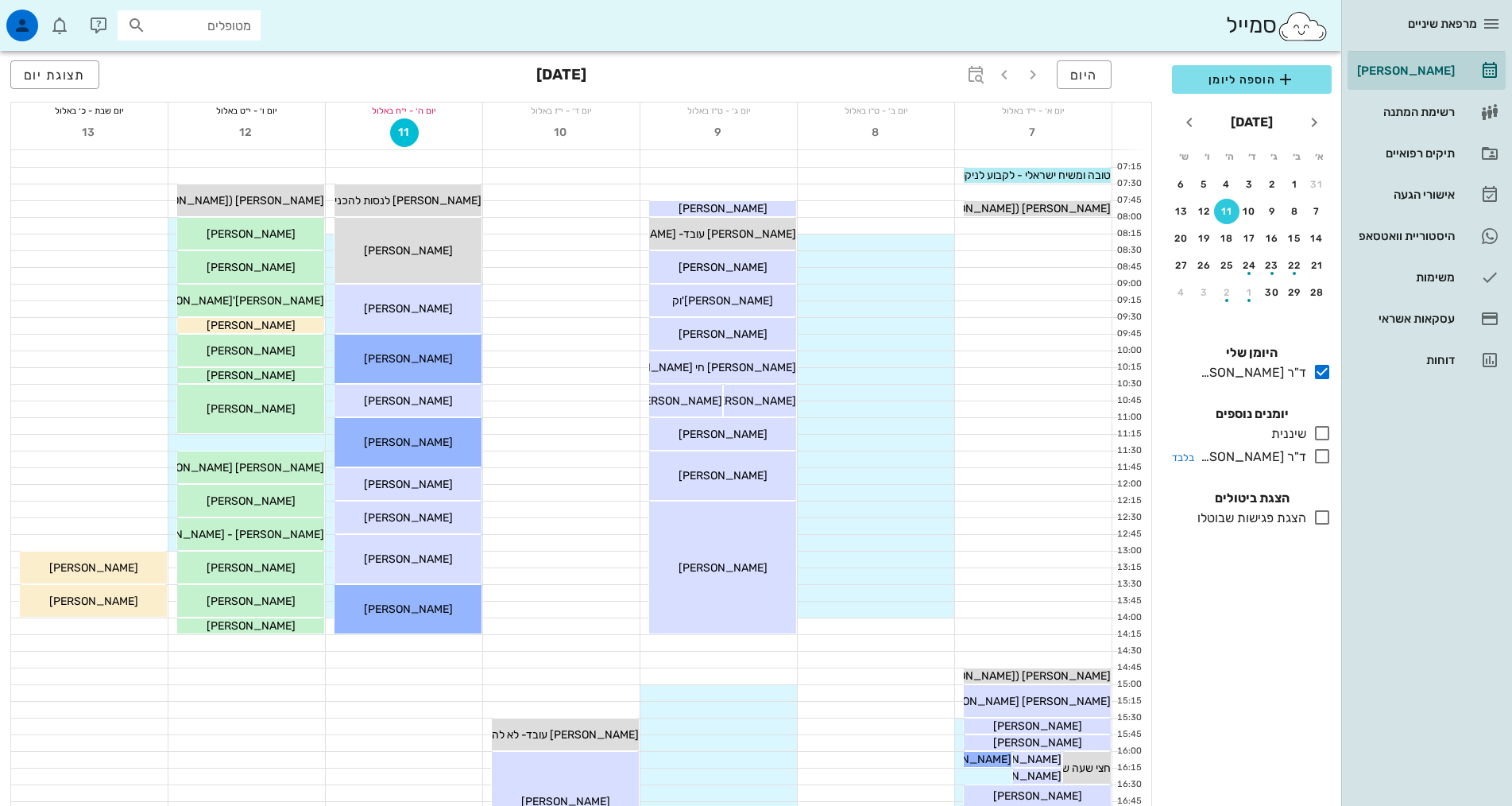
click at [1319, 462] on icon at bounding box center [1322, 456] width 19 height 19
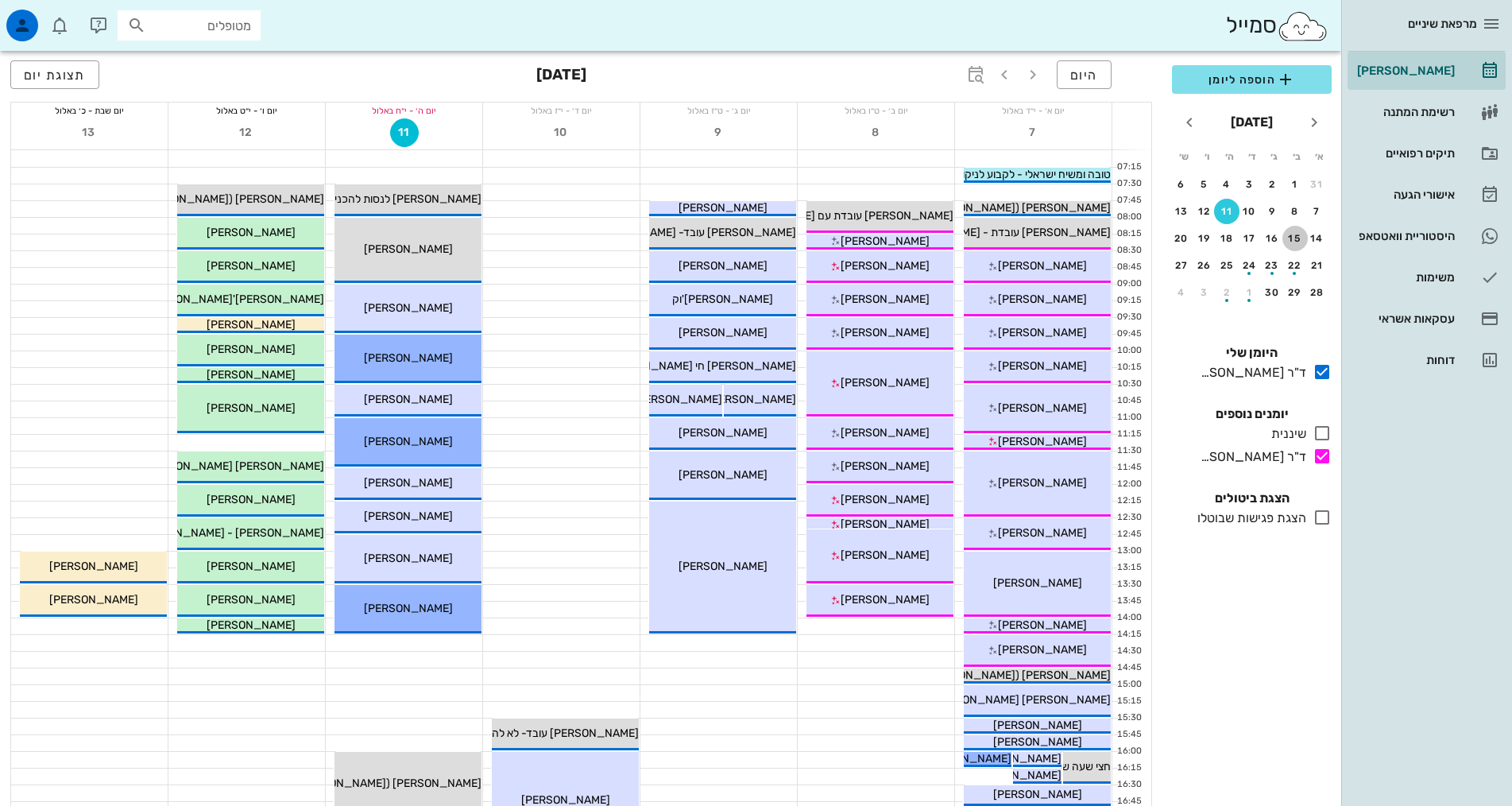
click at [1291, 240] on div "15" at bounding box center [1295, 238] width 26 height 11
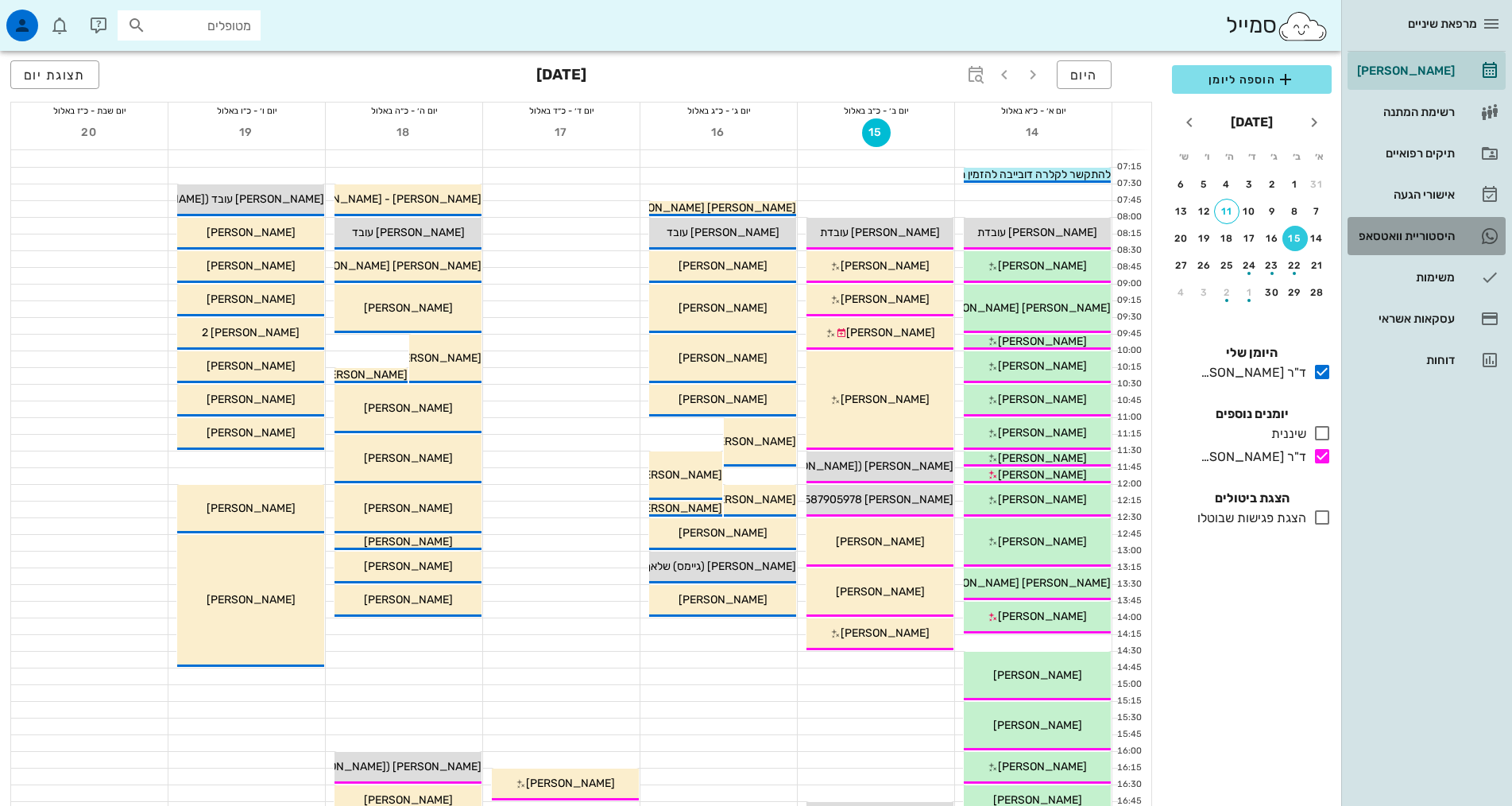
click at [1408, 241] on div "היסטוריית וואטסאפ" at bounding box center [1404, 236] width 101 height 13
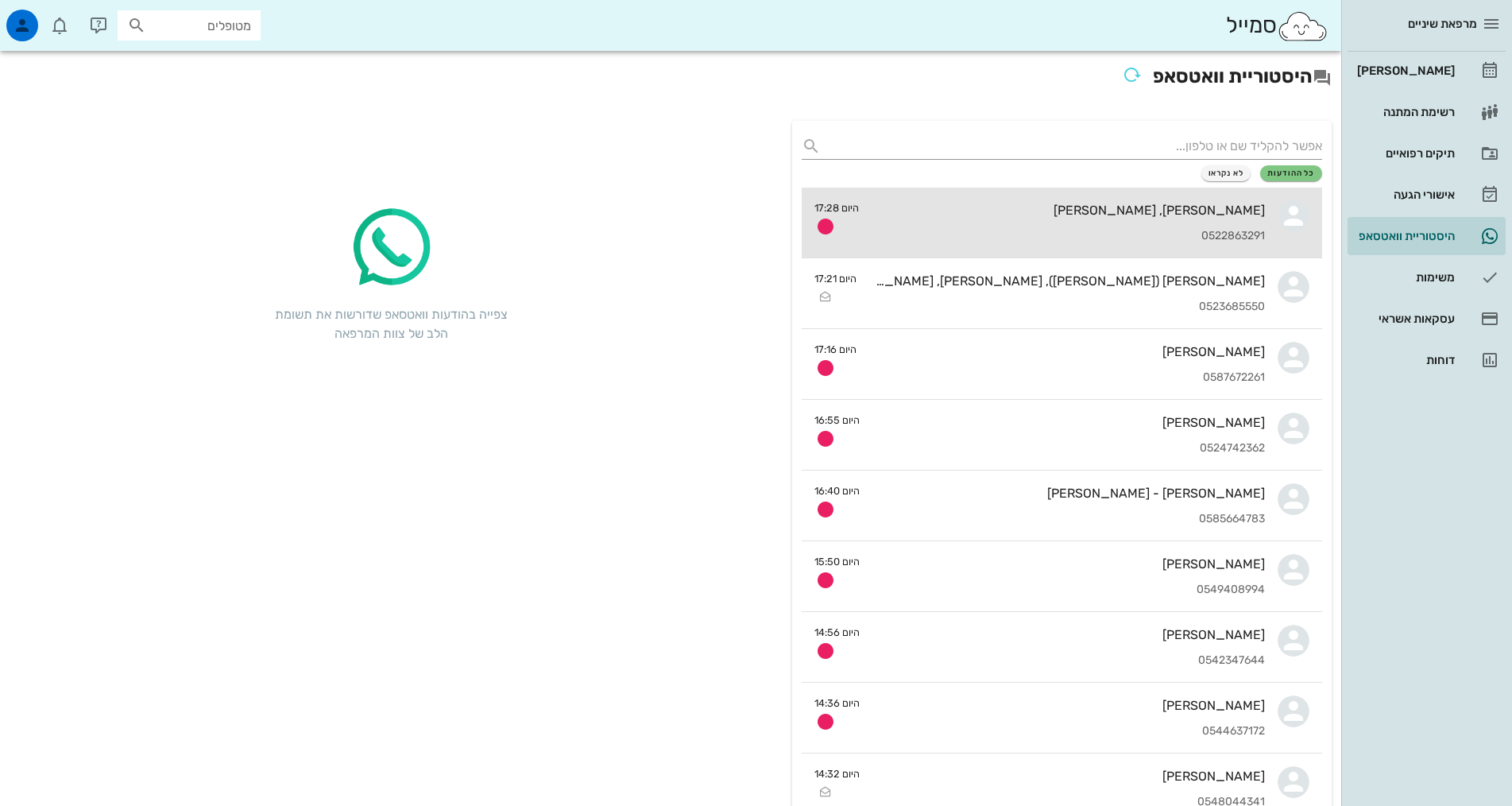
click at [1105, 215] on div "[PERSON_NAME], [PERSON_NAME]" at bounding box center [1068, 210] width 393 height 16
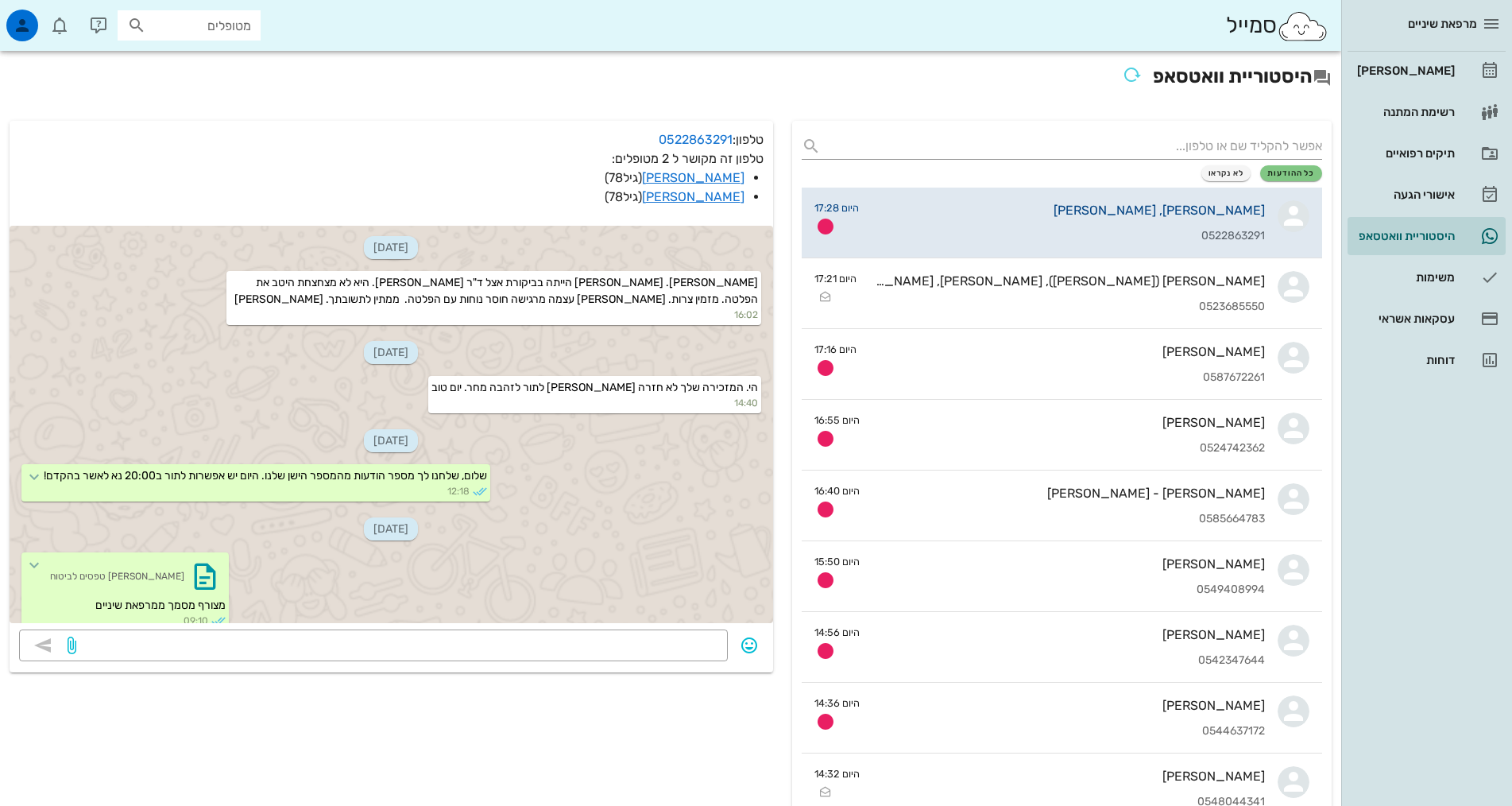
scroll to position [826, 0]
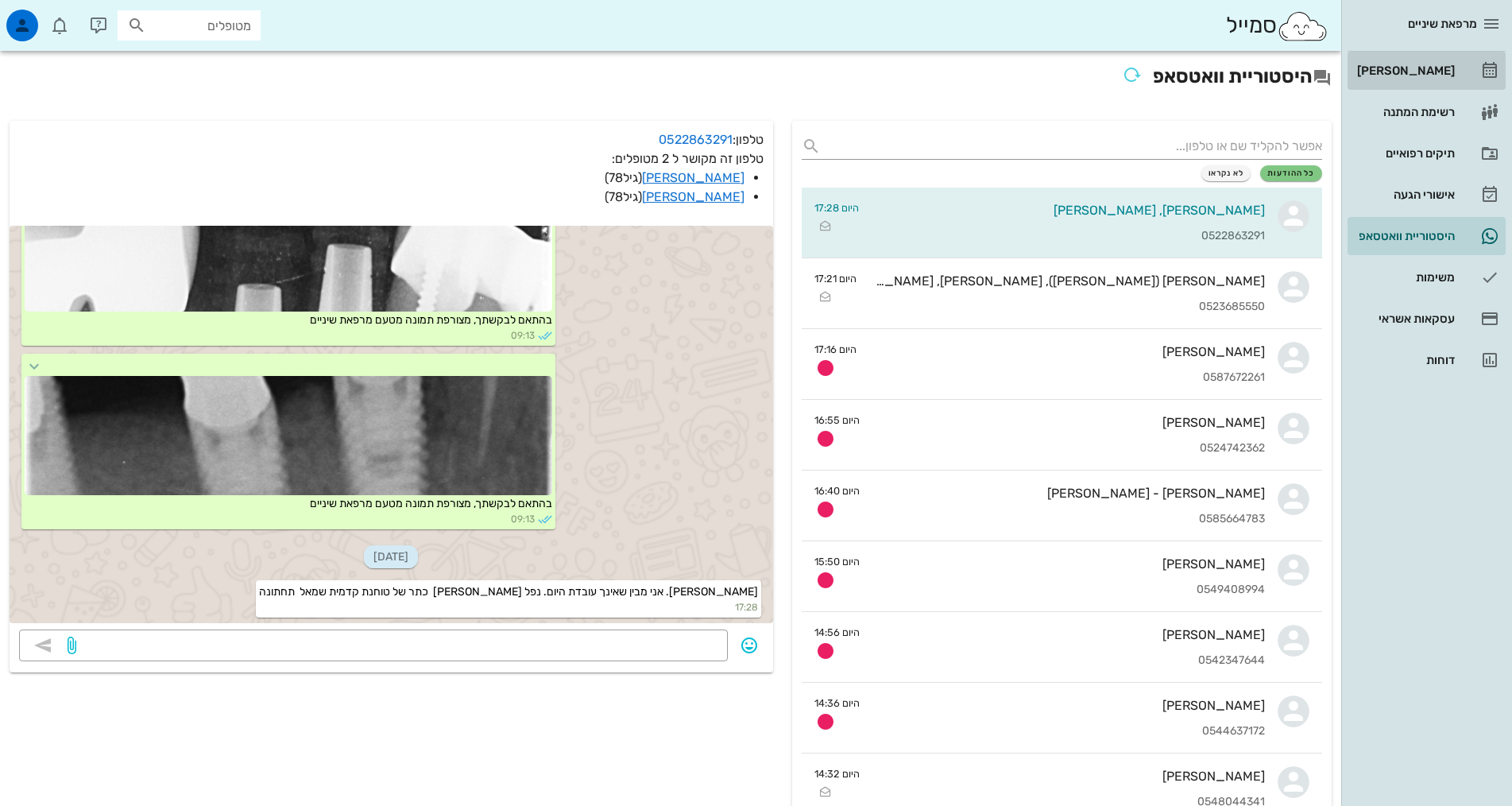
click at [1409, 71] on div "[PERSON_NAME]" at bounding box center [1404, 71] width 101 height 13
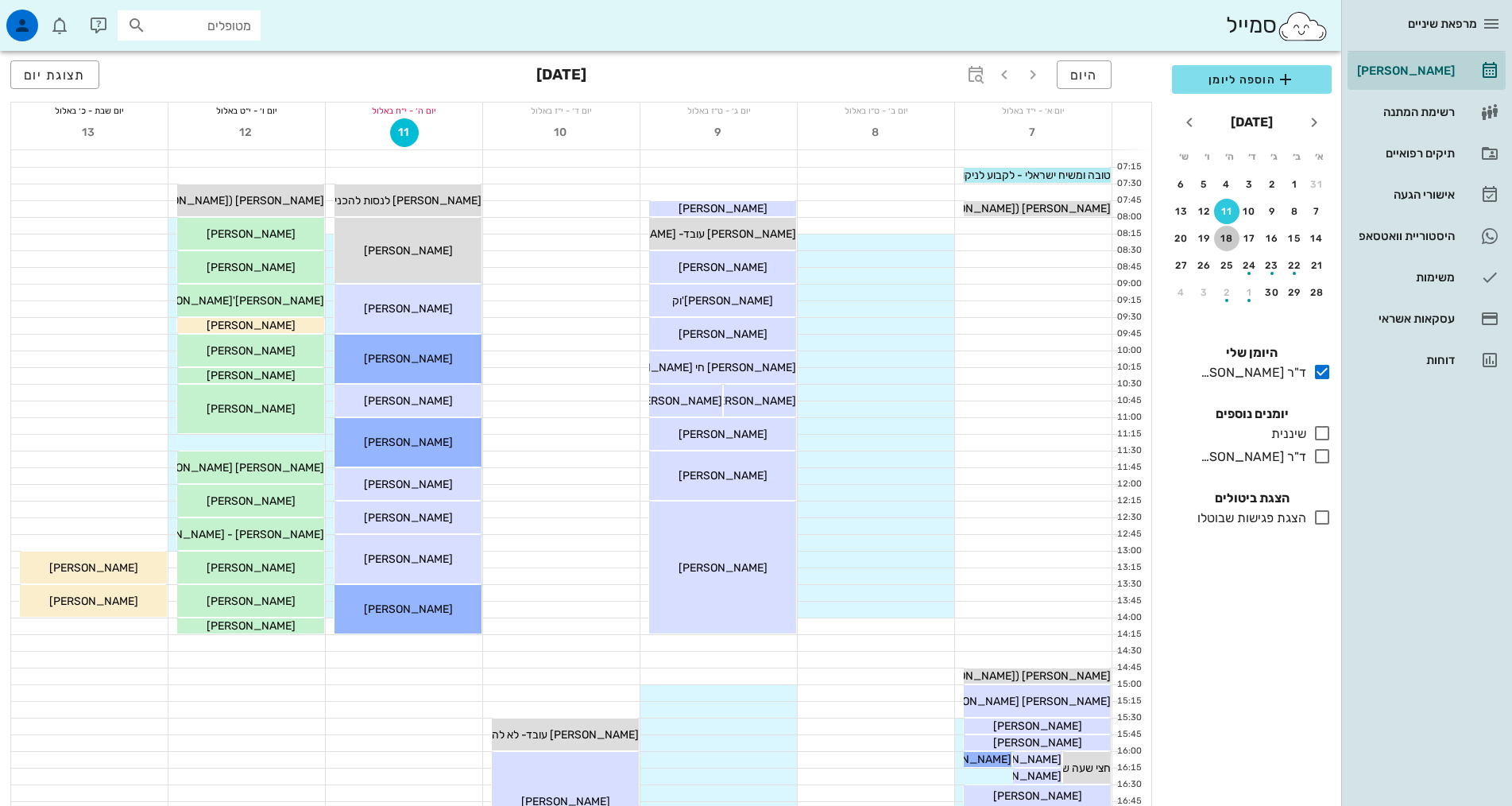
click at [1222, 242] on div "18" at bounding box center [1227, 238] width 26 height 11
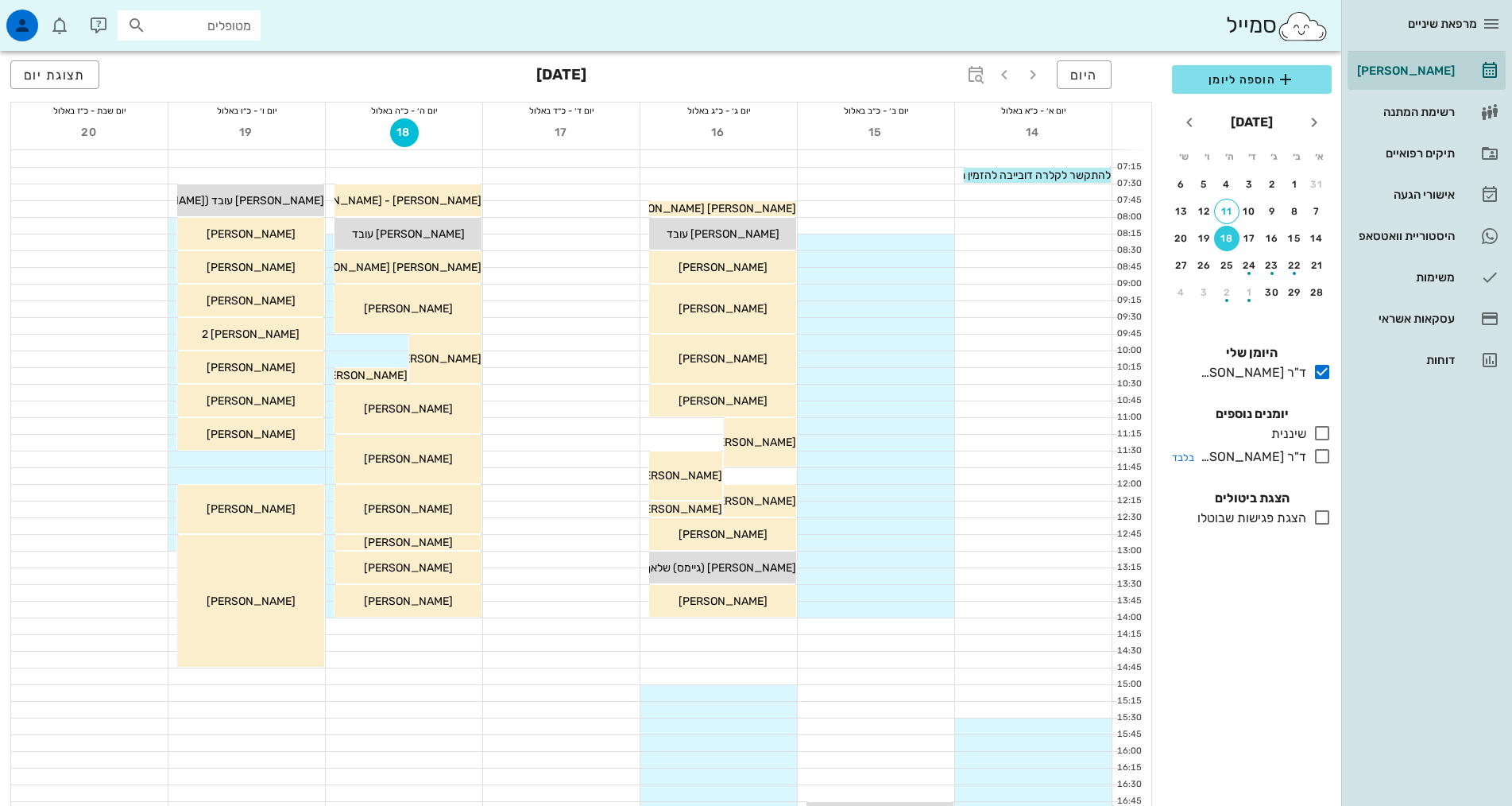
click at [1323, 450] on icon at bounding box center [1322, 456] width 19 height 19
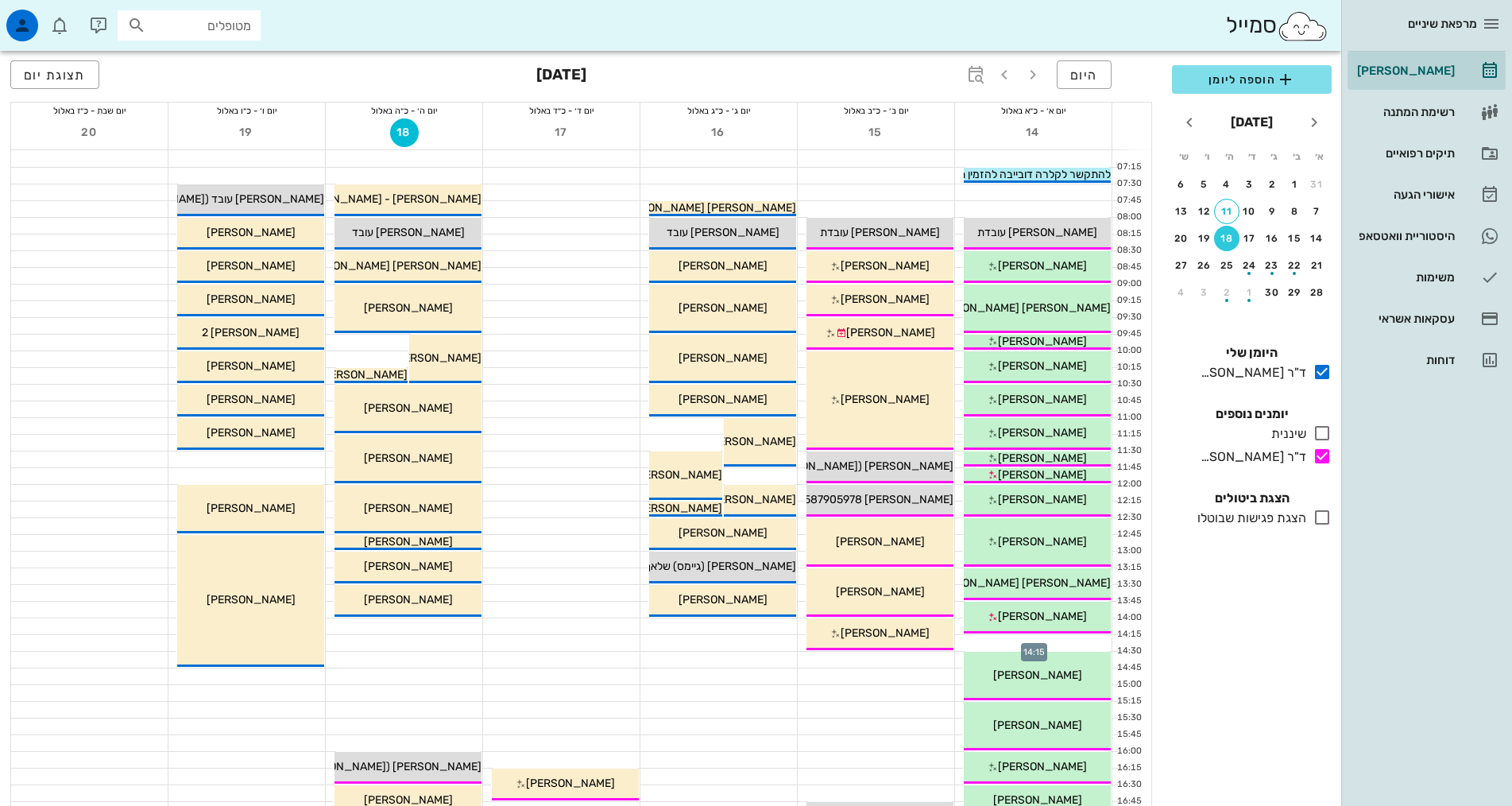
click at [1075, 636] on div at bounding box center [1033, 642] width 157 height 16
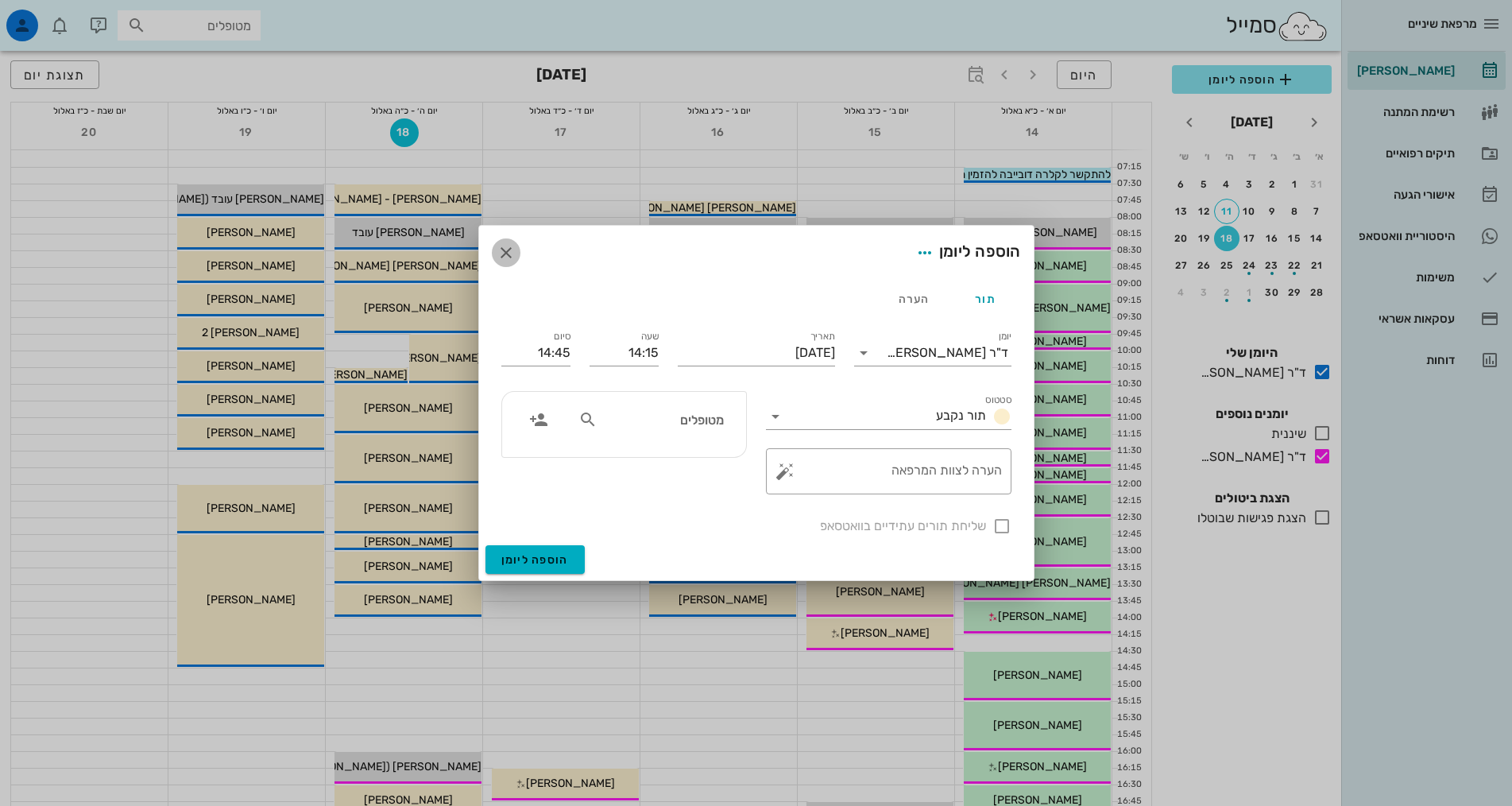
click at [503, 254] on icon "button" at bounding box center [506, 252] width 19 height 19
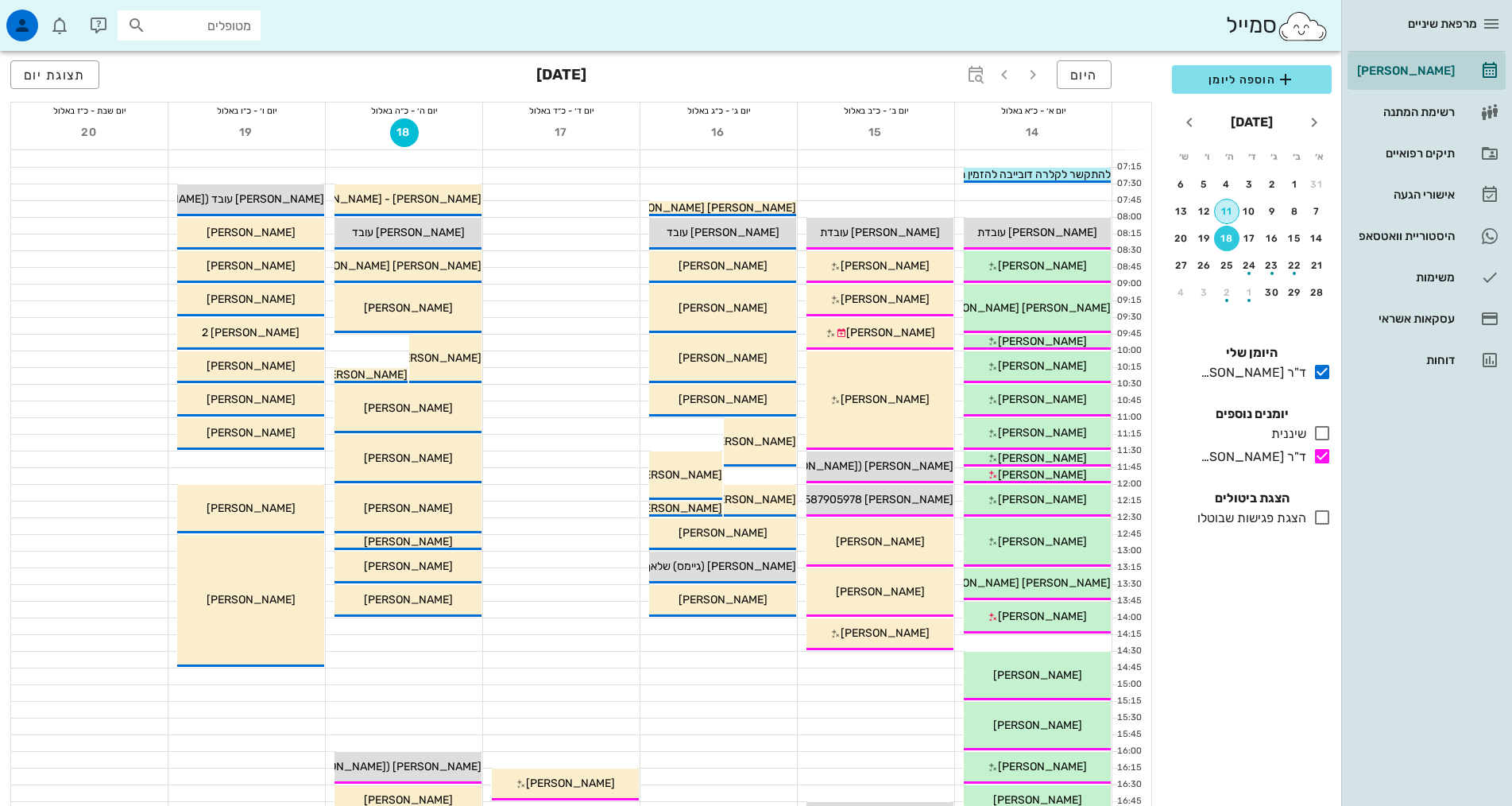
click at [1225, 212] on div "11" at bounding box center [1227, 211] width 24 height 11
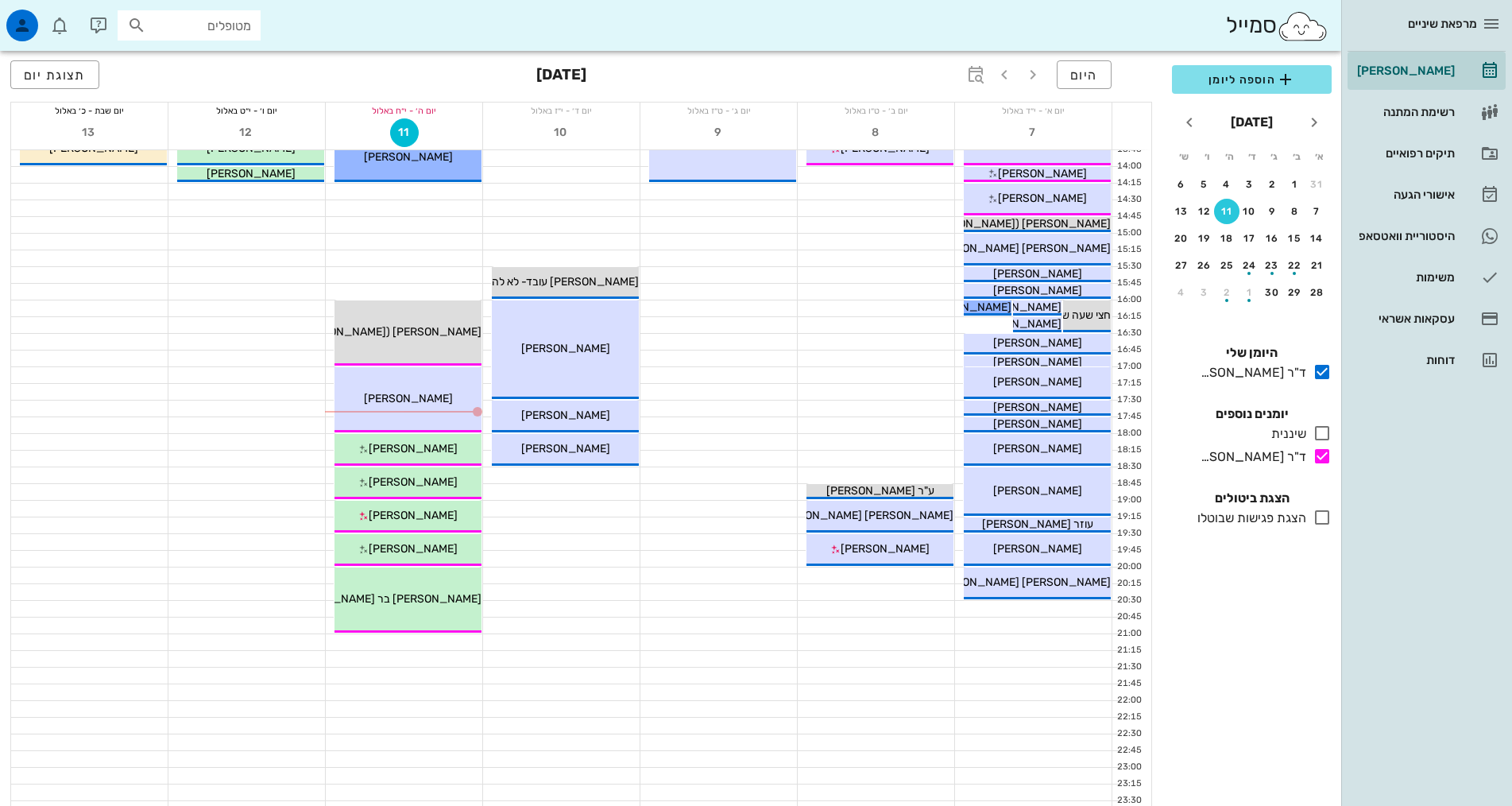
scroll to position [477, 0]
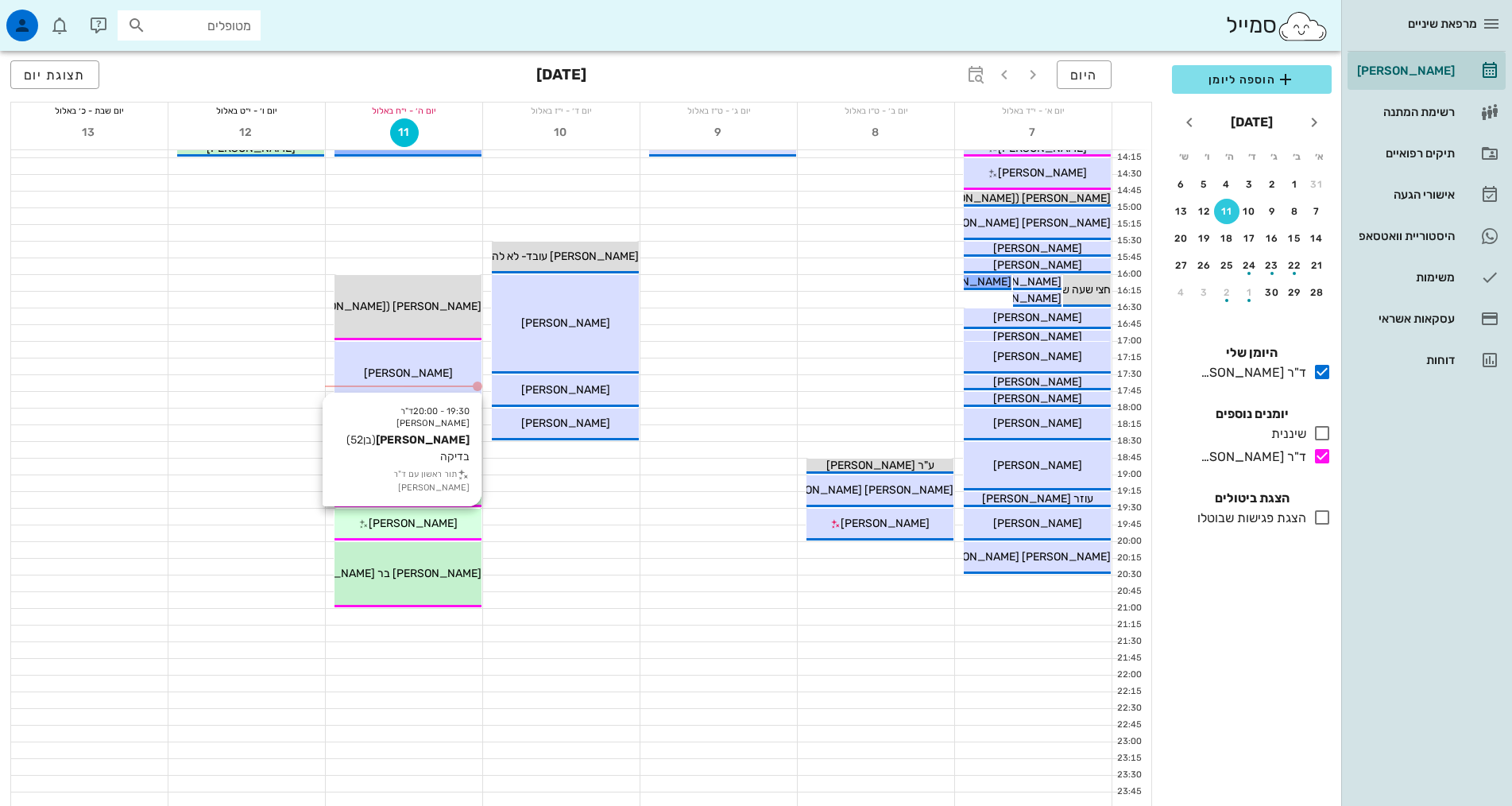
click at [444, 523] on div "[PERSON_NAME]" at bounding box center [407, 523] width 147 height 16
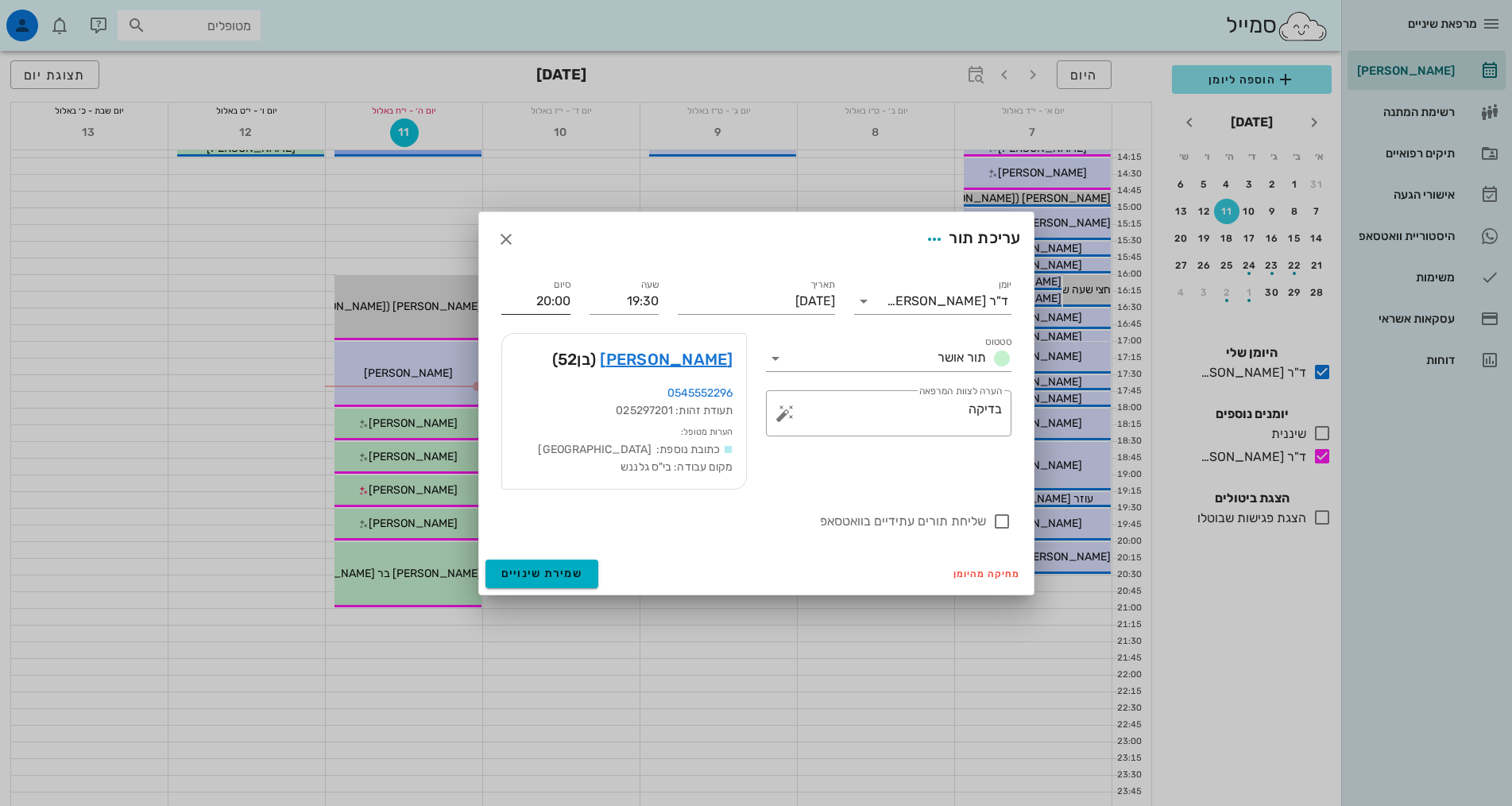
click at [561, 300] on input "20:00" at bounding box center [536, 301] width 69 height 26
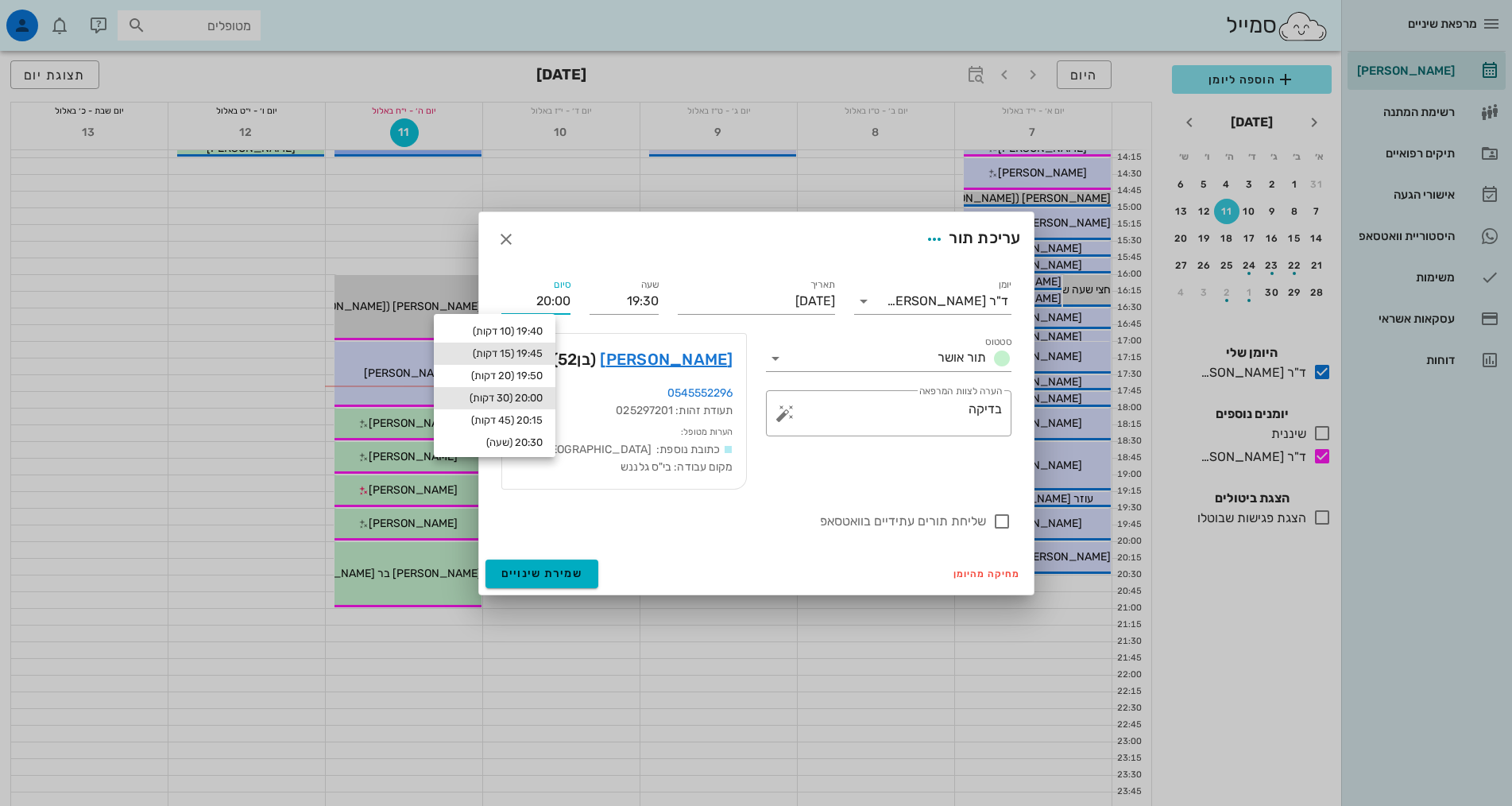
click at [538, 345] on div "19:45 (15 דקות)" at bounding box center [494, 354] width 121 height 22
type input "19:45"
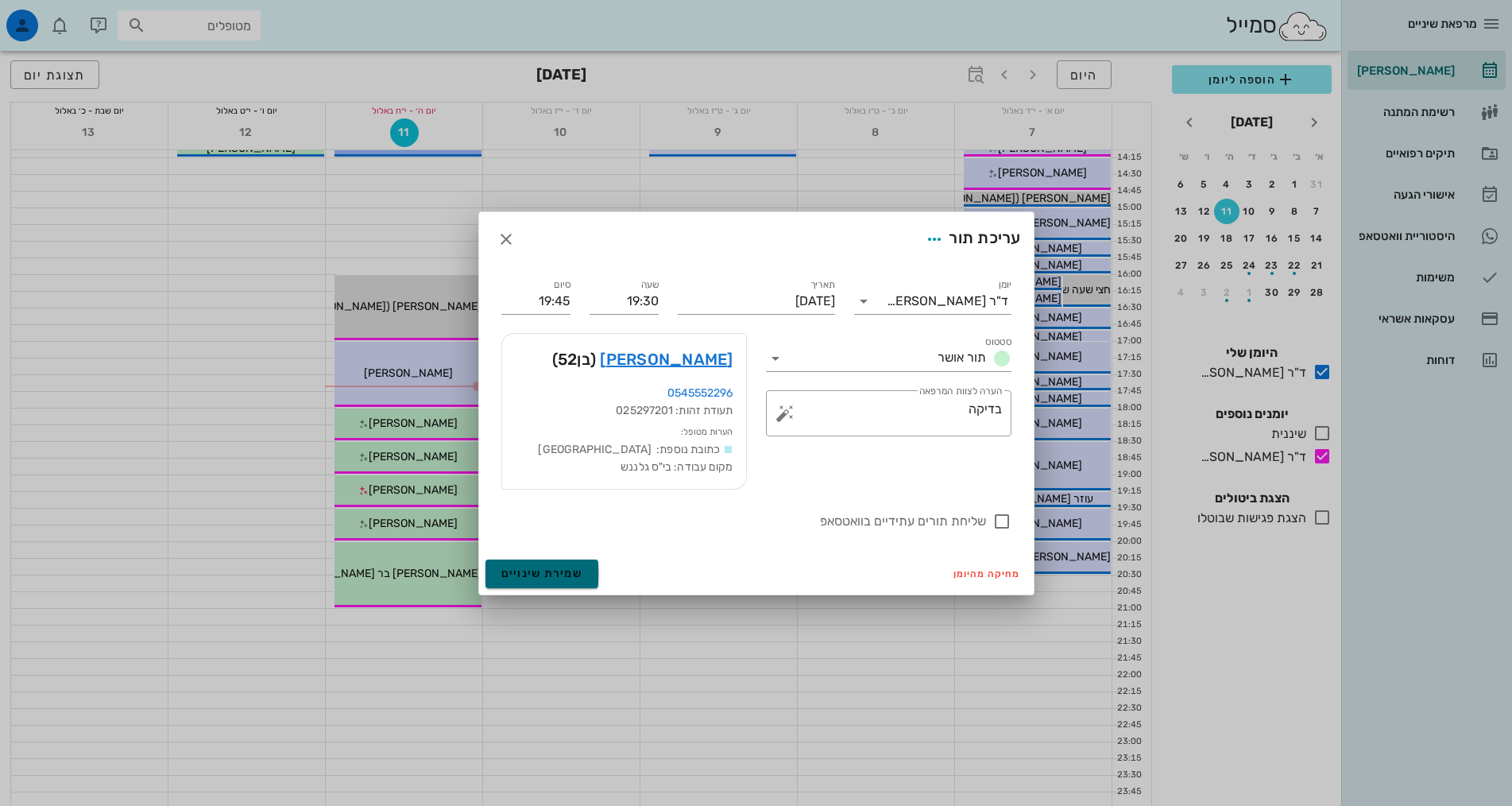
click at [581, 580] on button "שמירת שינויים" at bounding box center [542, 574] width 114 height 28
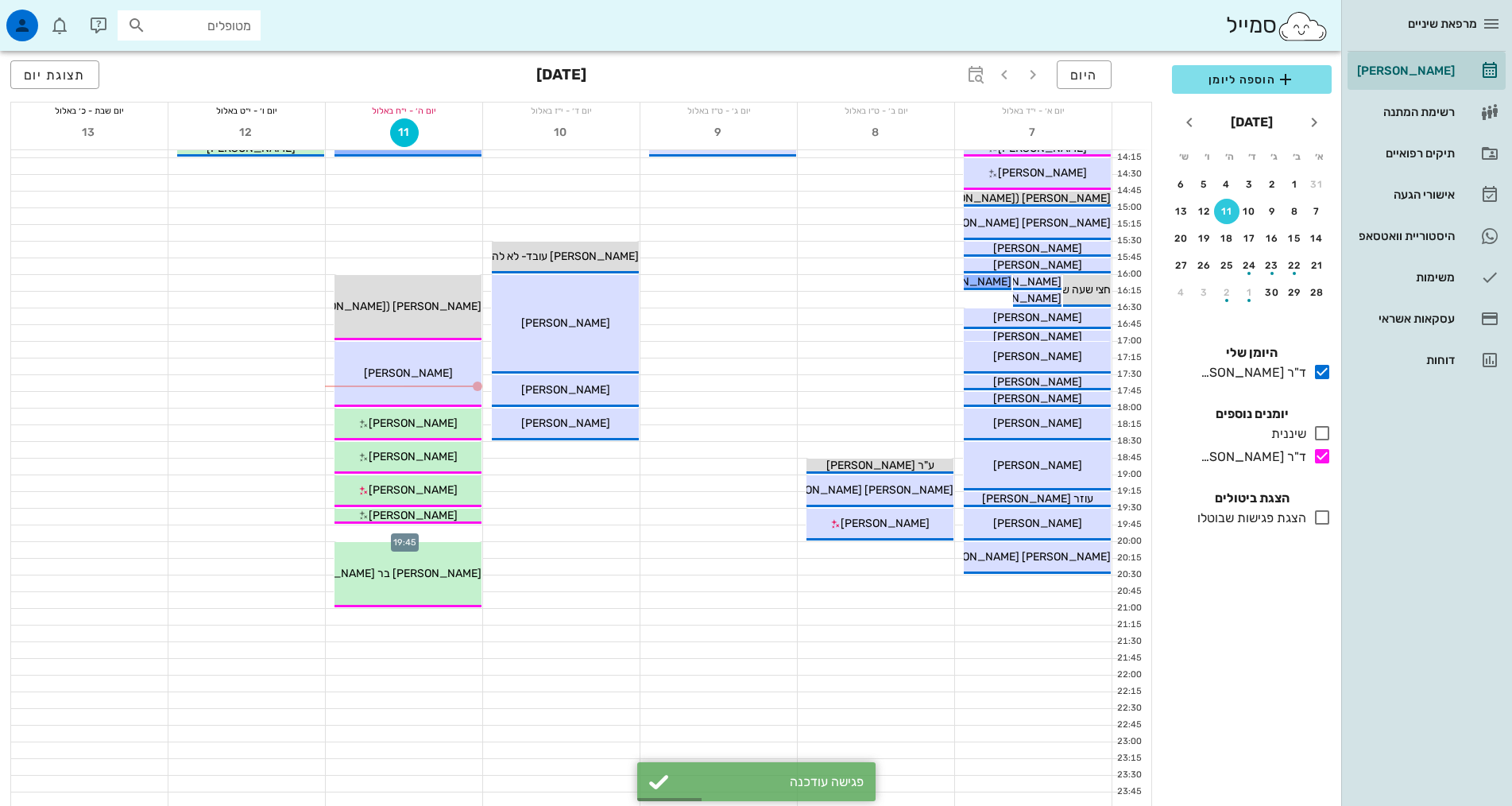
click at [455, 528] on div at bounding box center [404, 533] width 157 height 16
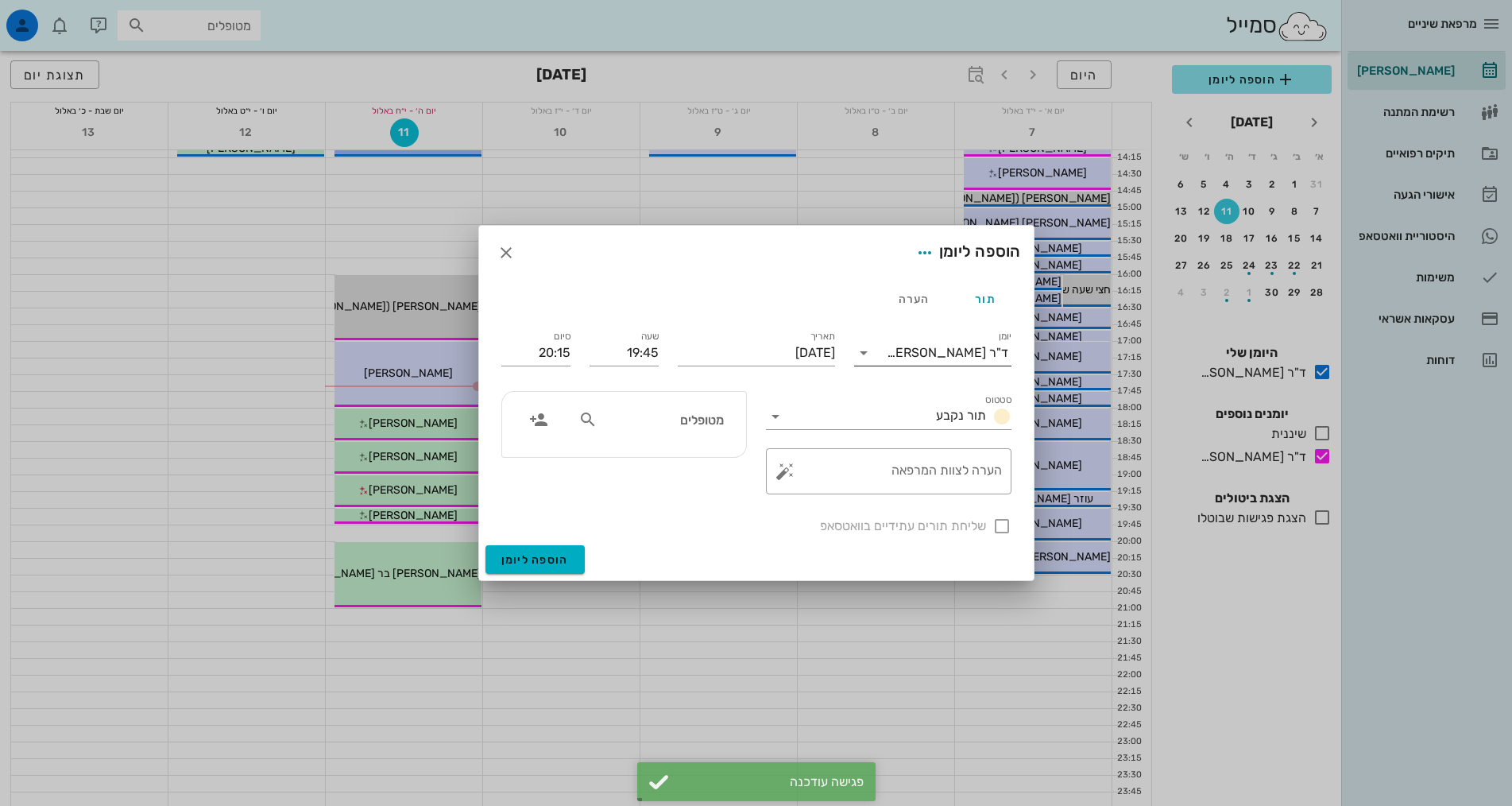
click at [933, 354] on div "ד"ר [PERSON_NAME]" at bounding box center [947, 352] width 121 height 15
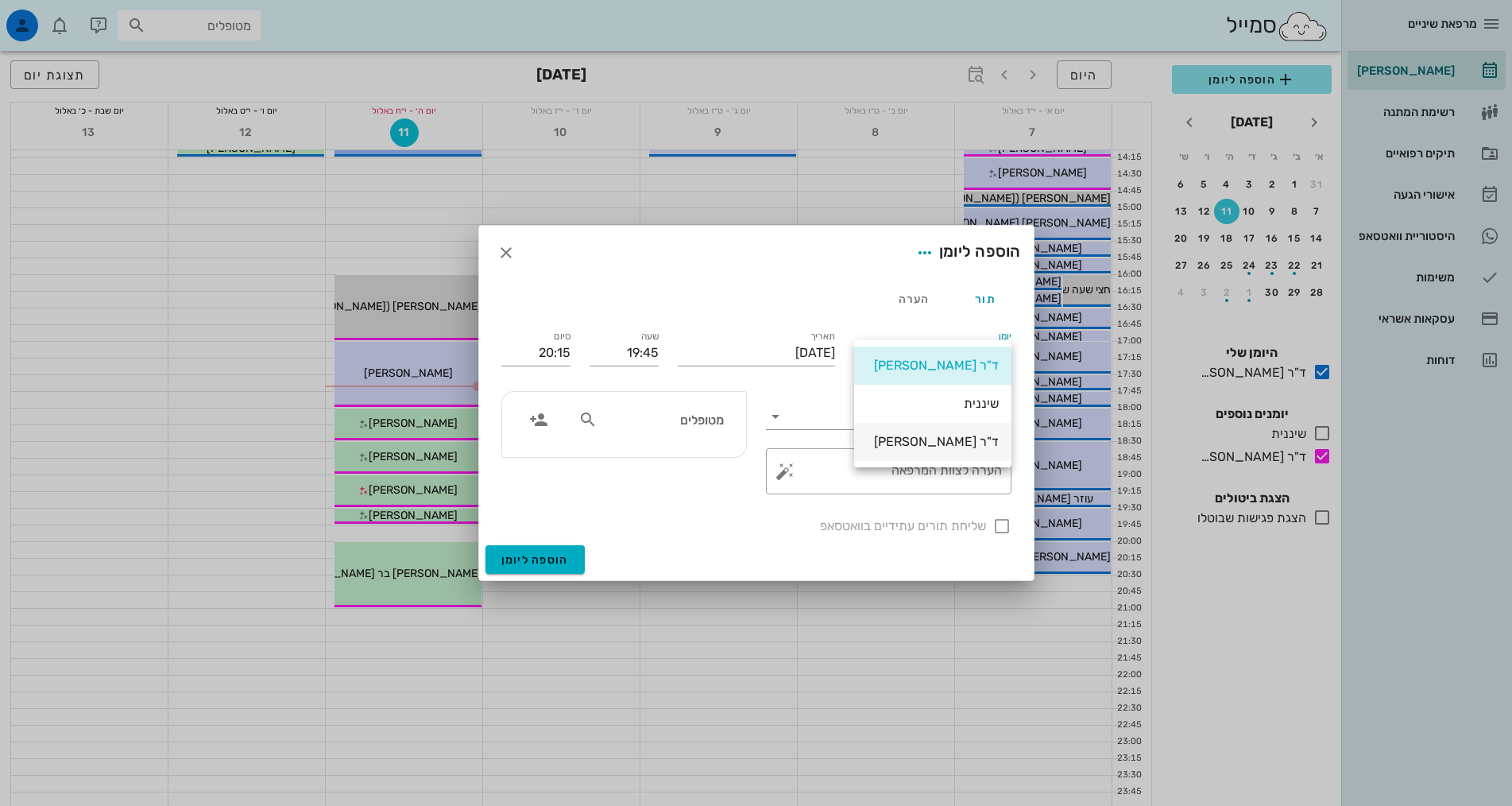
click at [920, 442] on div "ד"ר [PERSON_NAME]" at bounding box center [933, 442] width 132 height 16
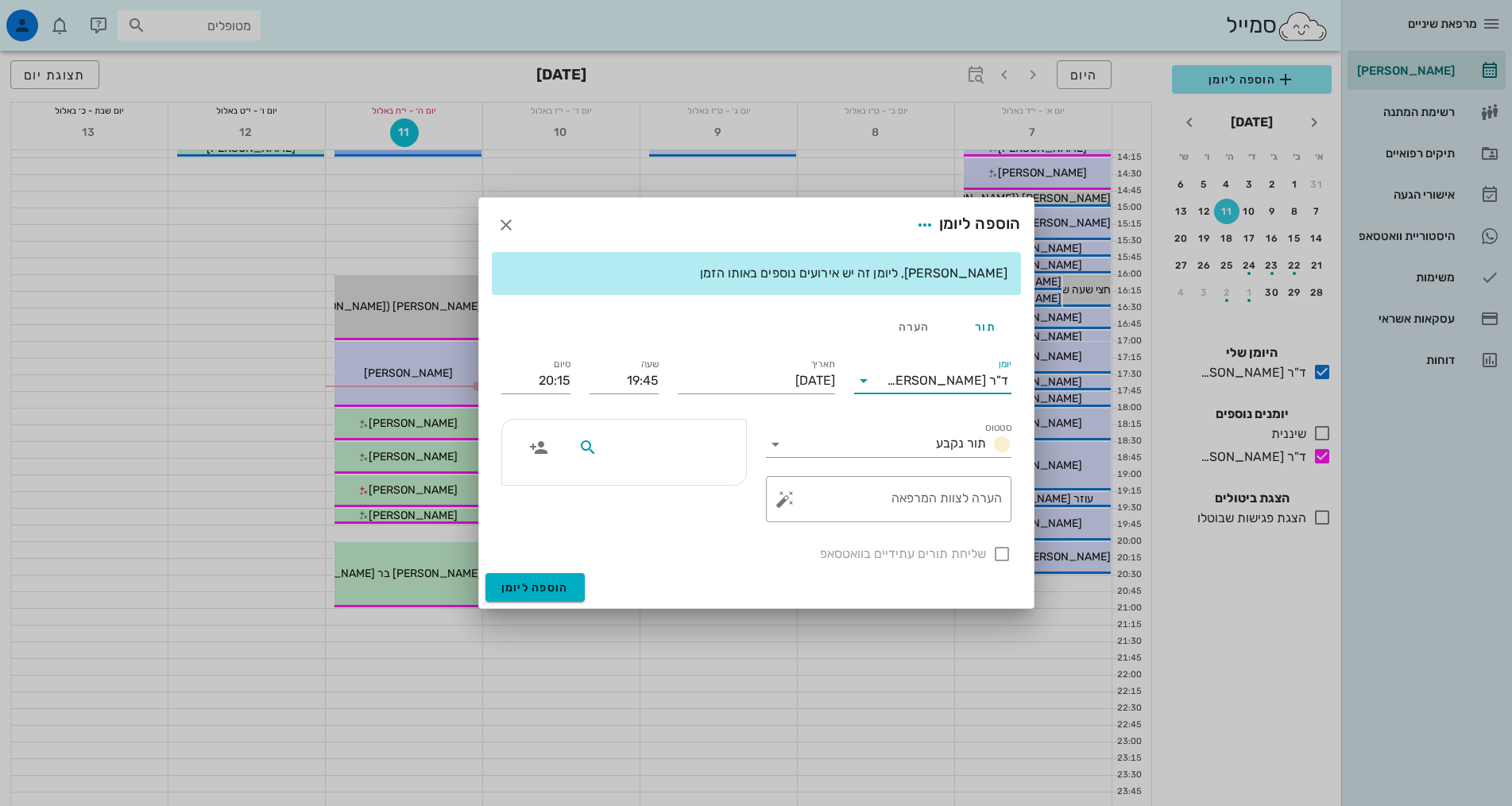
click at [717, 456] on input "text" at bounding box center [662, 448] width 122 height 21
type input "מיכה"
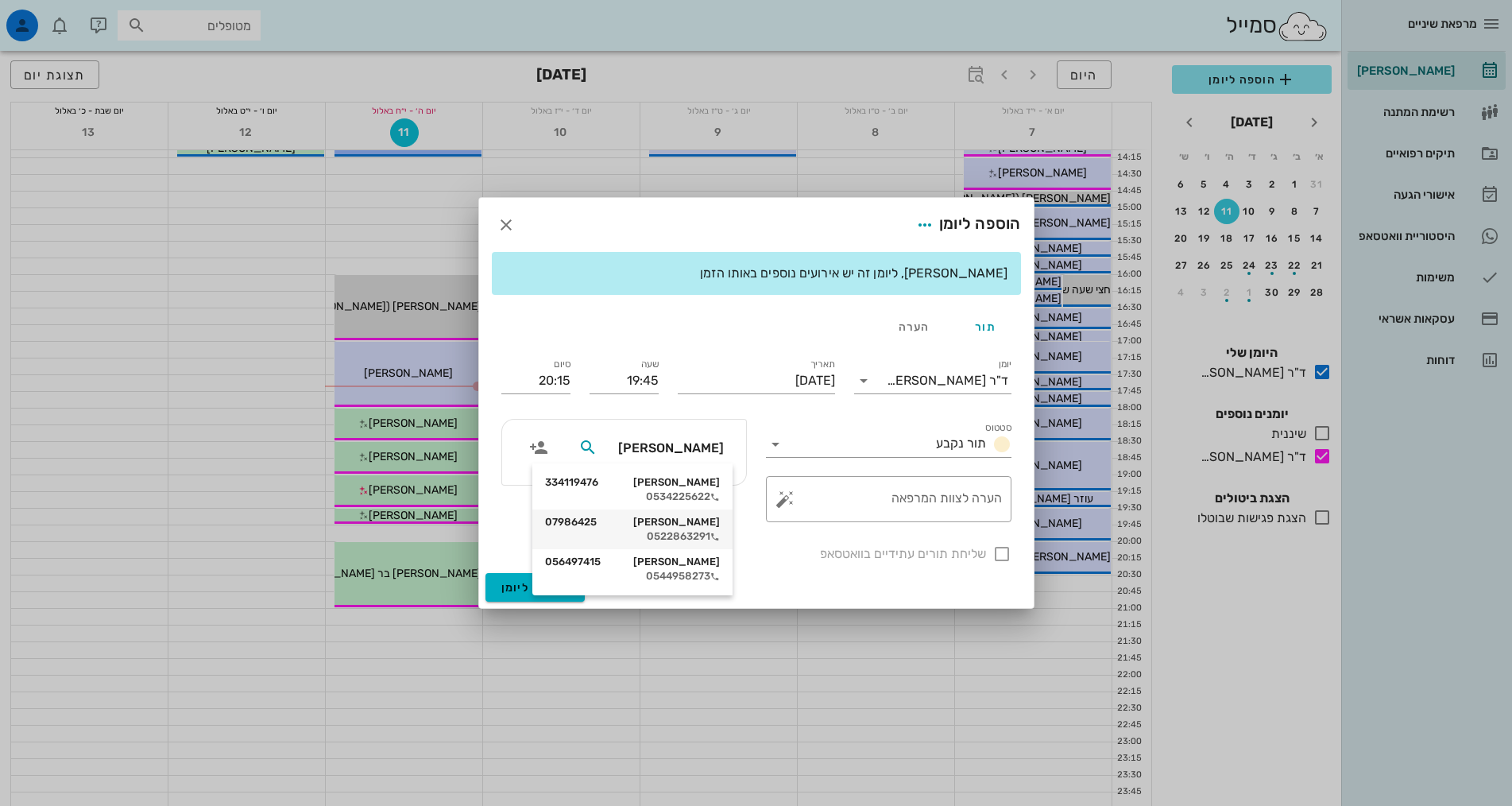
click at [651, 526] on div "מיכה האס 07986425" at bounding box center [632, 522] width 175 height 13
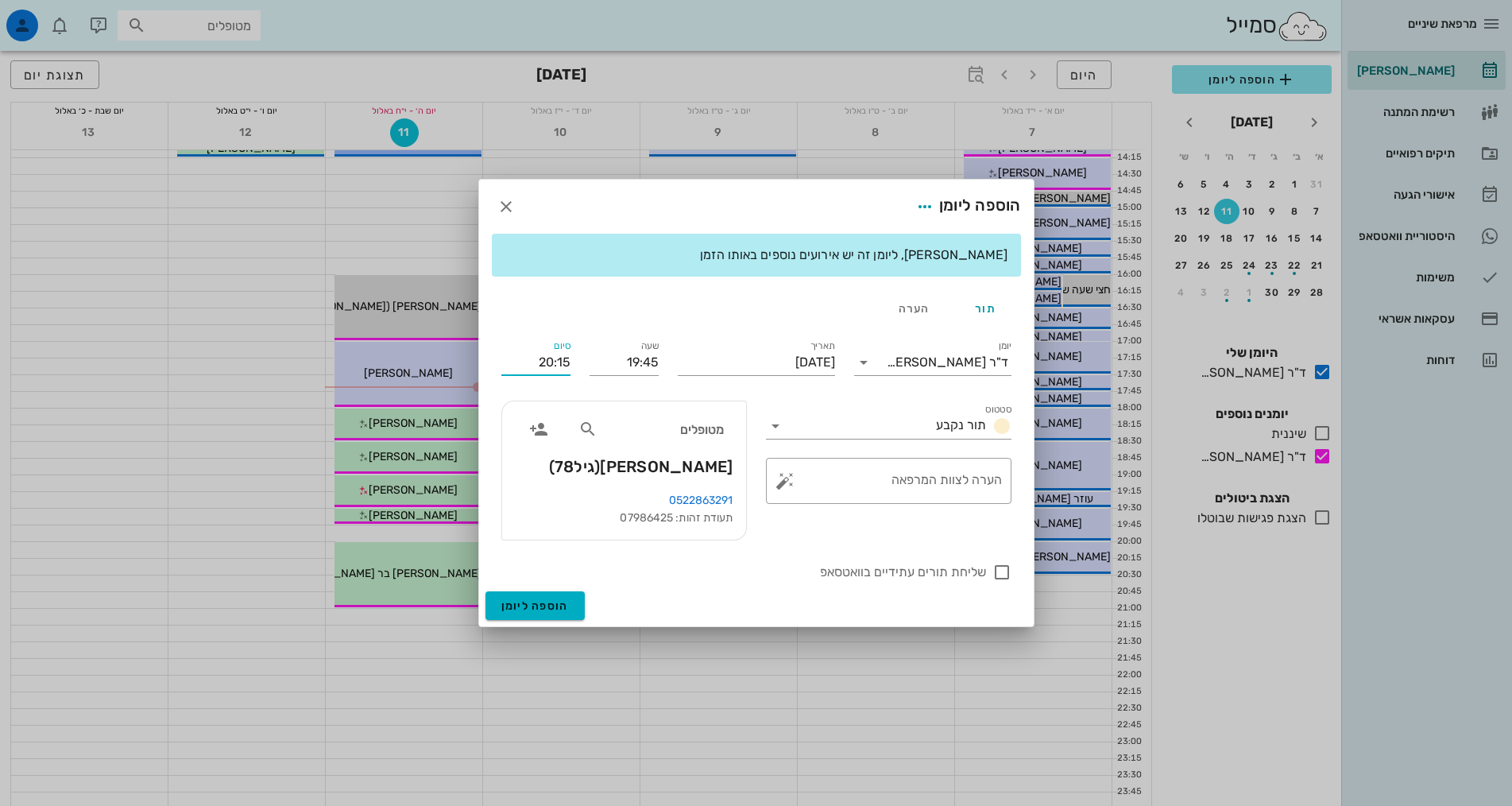
click at [556, 353] on input "20:15" at bounding box center [536, 363] width 69 height 26
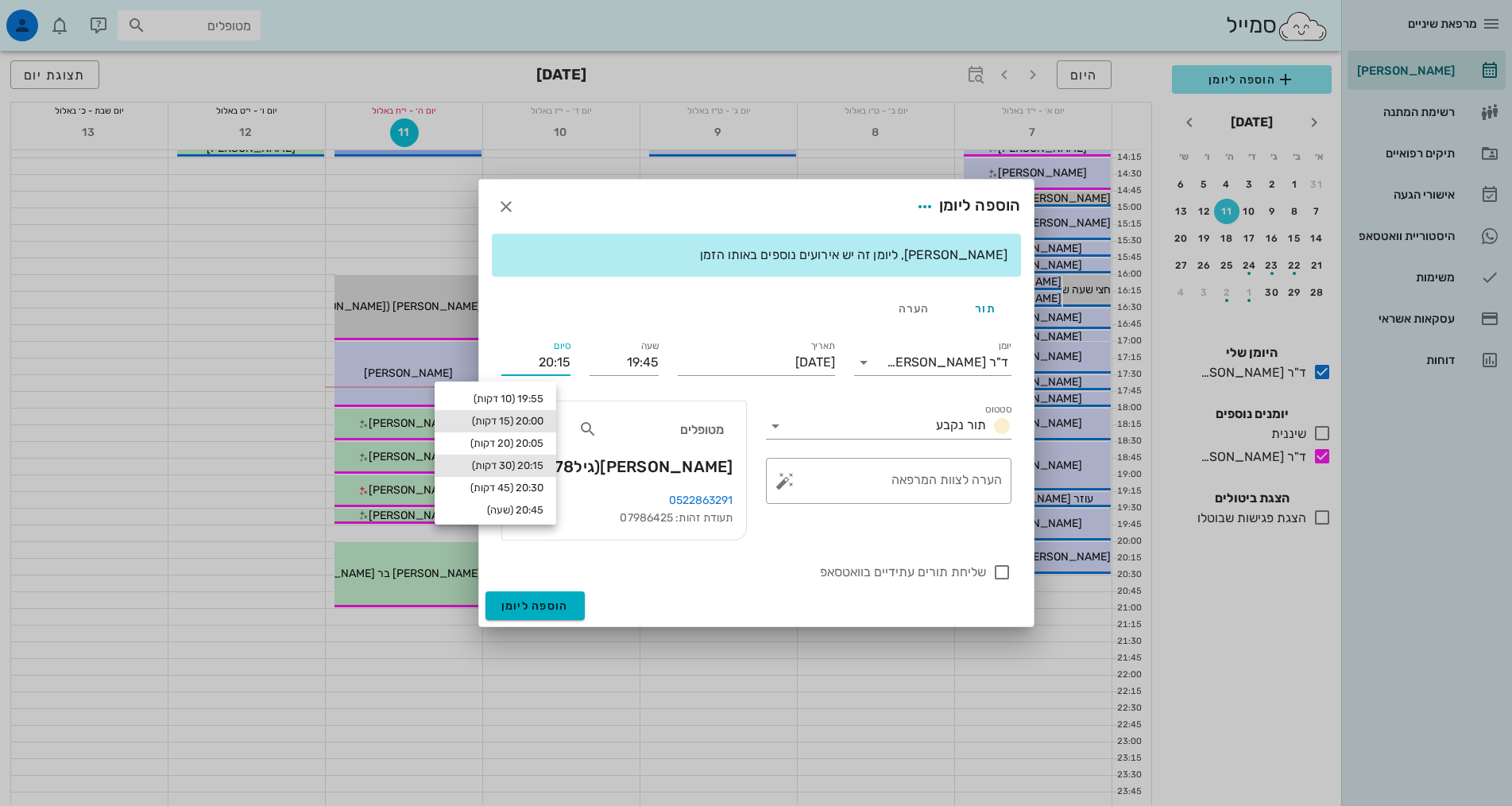
click at [531, 415] on div "20:00 (15 דקות)" at bounding box center [496, 421] width 96 height 13
type input "20:00"
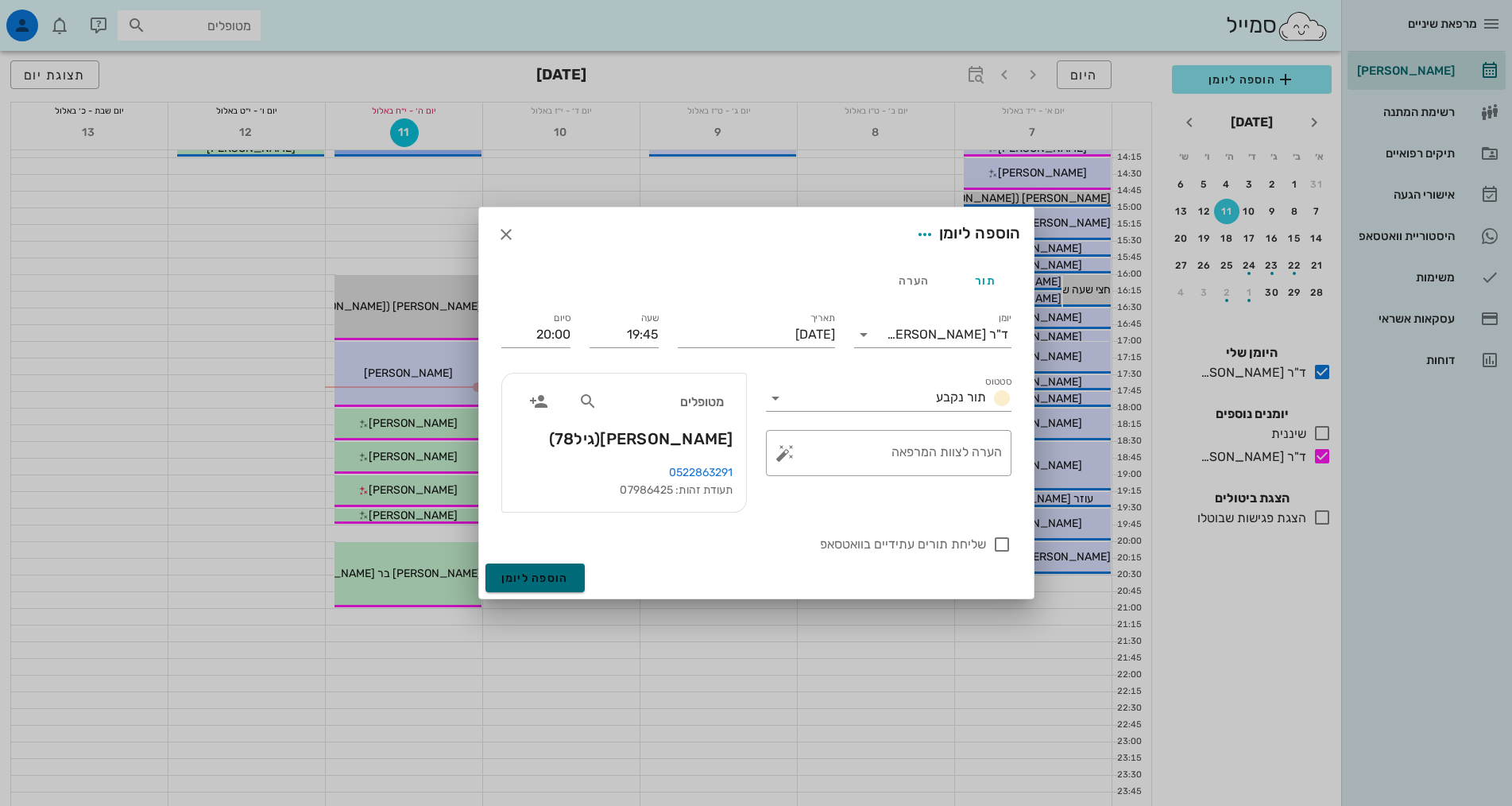
click at [540, 583] on span "הוספה ליומן" at bounding box center [535, 578] width 67 height 14
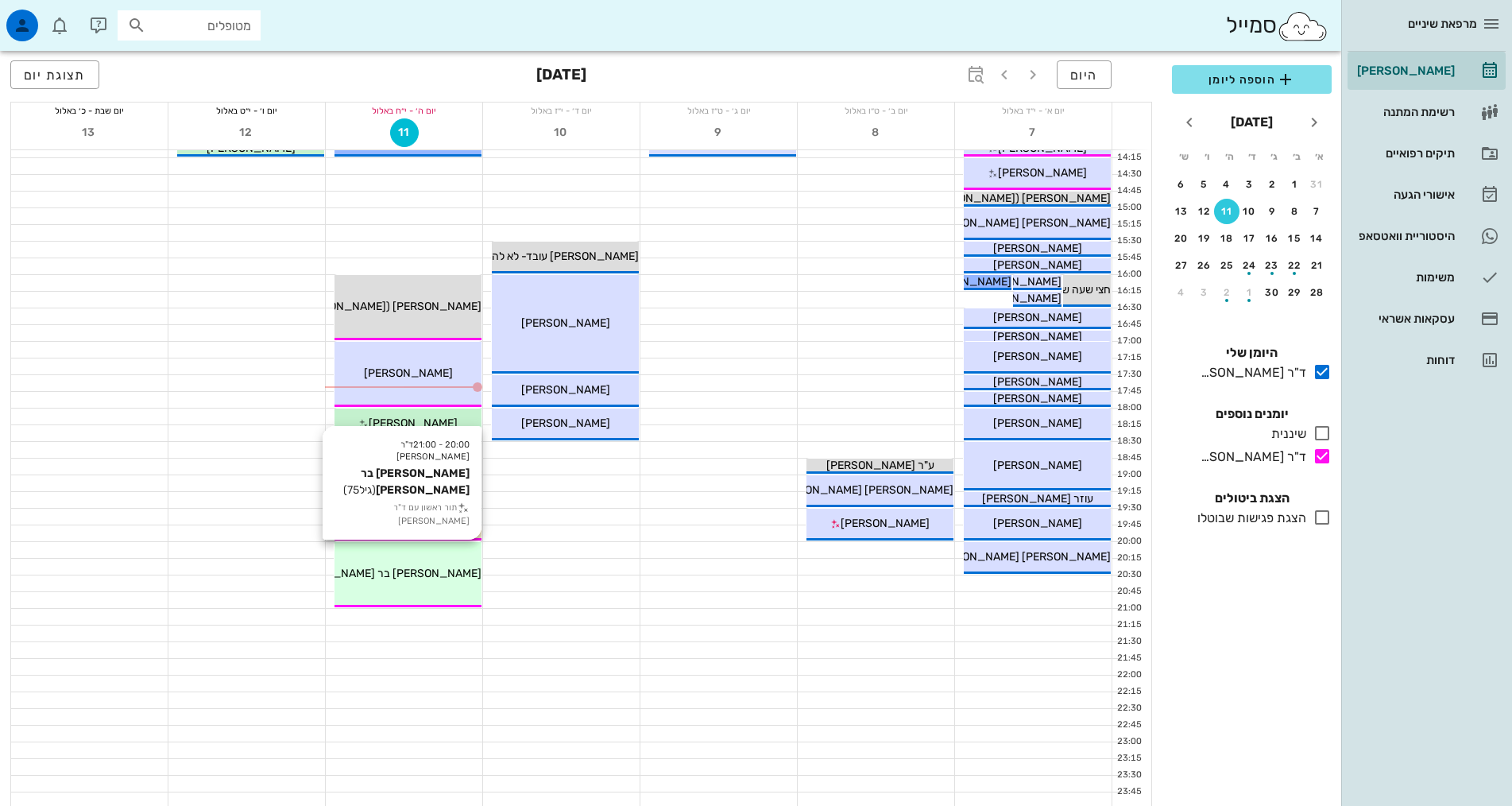
click at [448, 575] on div "[PERSON_NAME] בר [PERSON_NAME]" at bounding box center [407, 573] width 147 height 16
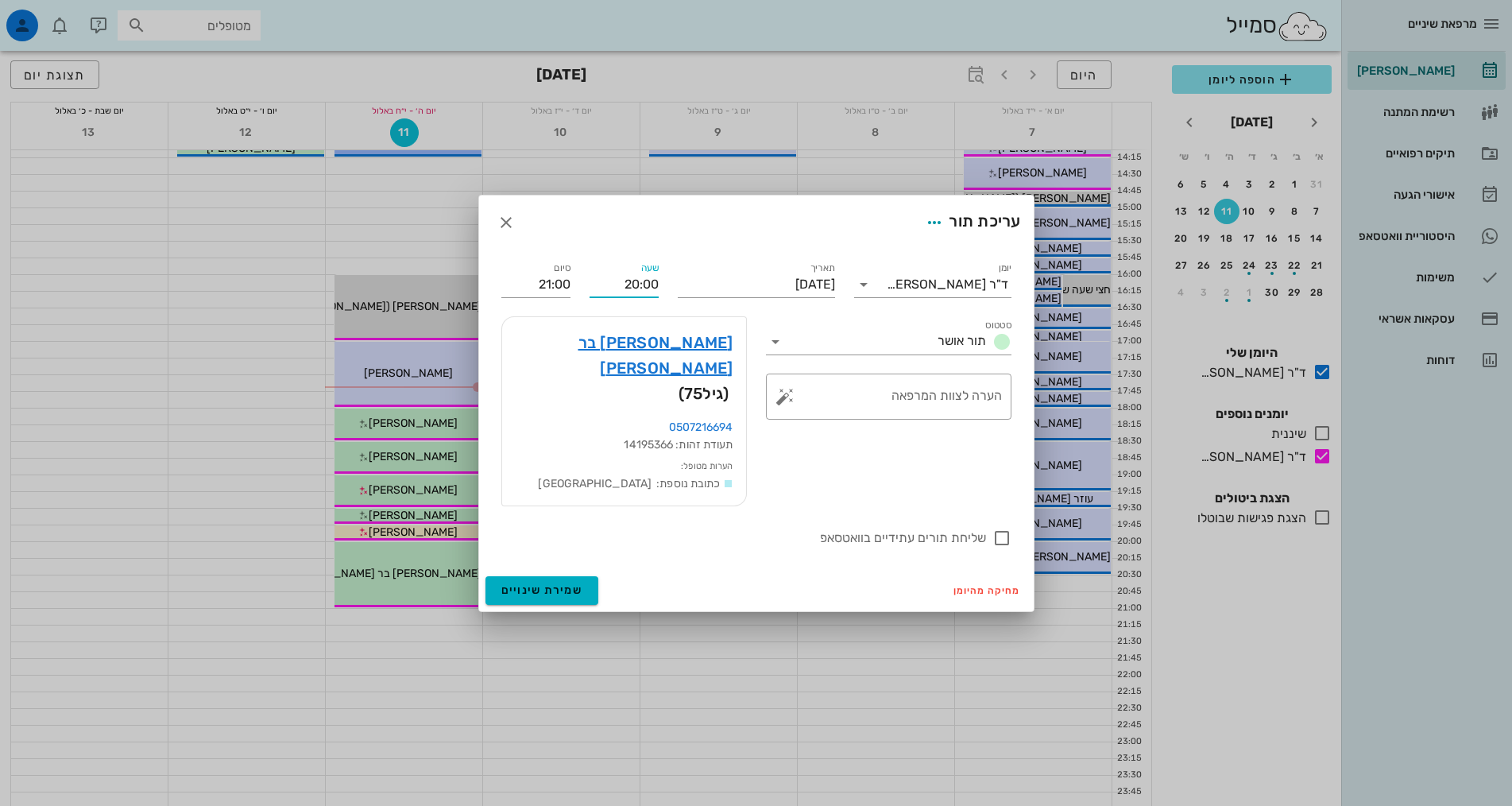
click at [626, 297] on input "20:00" at bounding box center [624, 285] width 69 height 26
click at [639, 434] on div "20:30" at bounding box center [623, 438] width 44 height 13
type input "20:30"
type input "21:30"
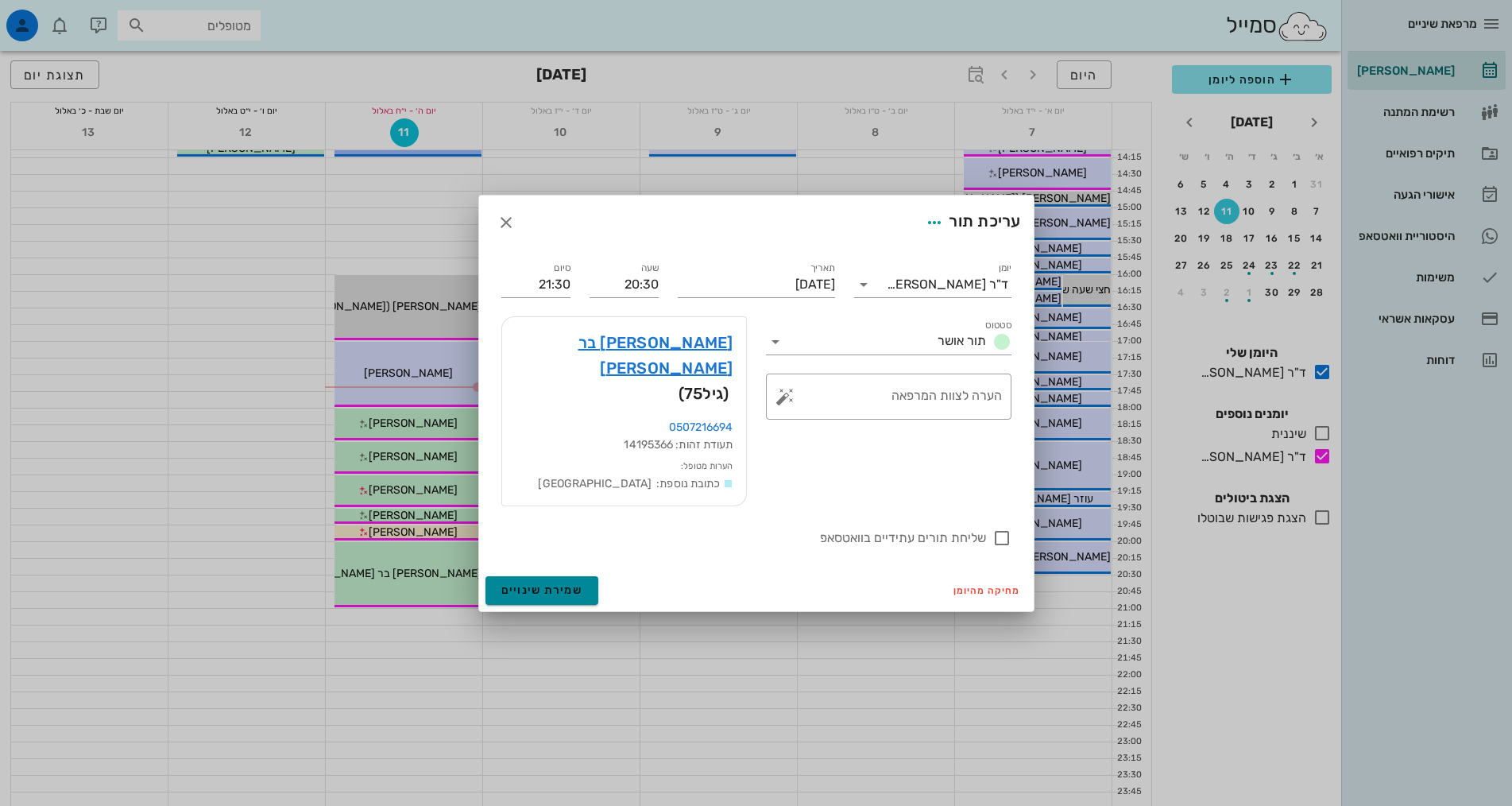
click at [551, 583] on span "שמירת שינויים" at bounding box center [542, 590] width 82 height 14
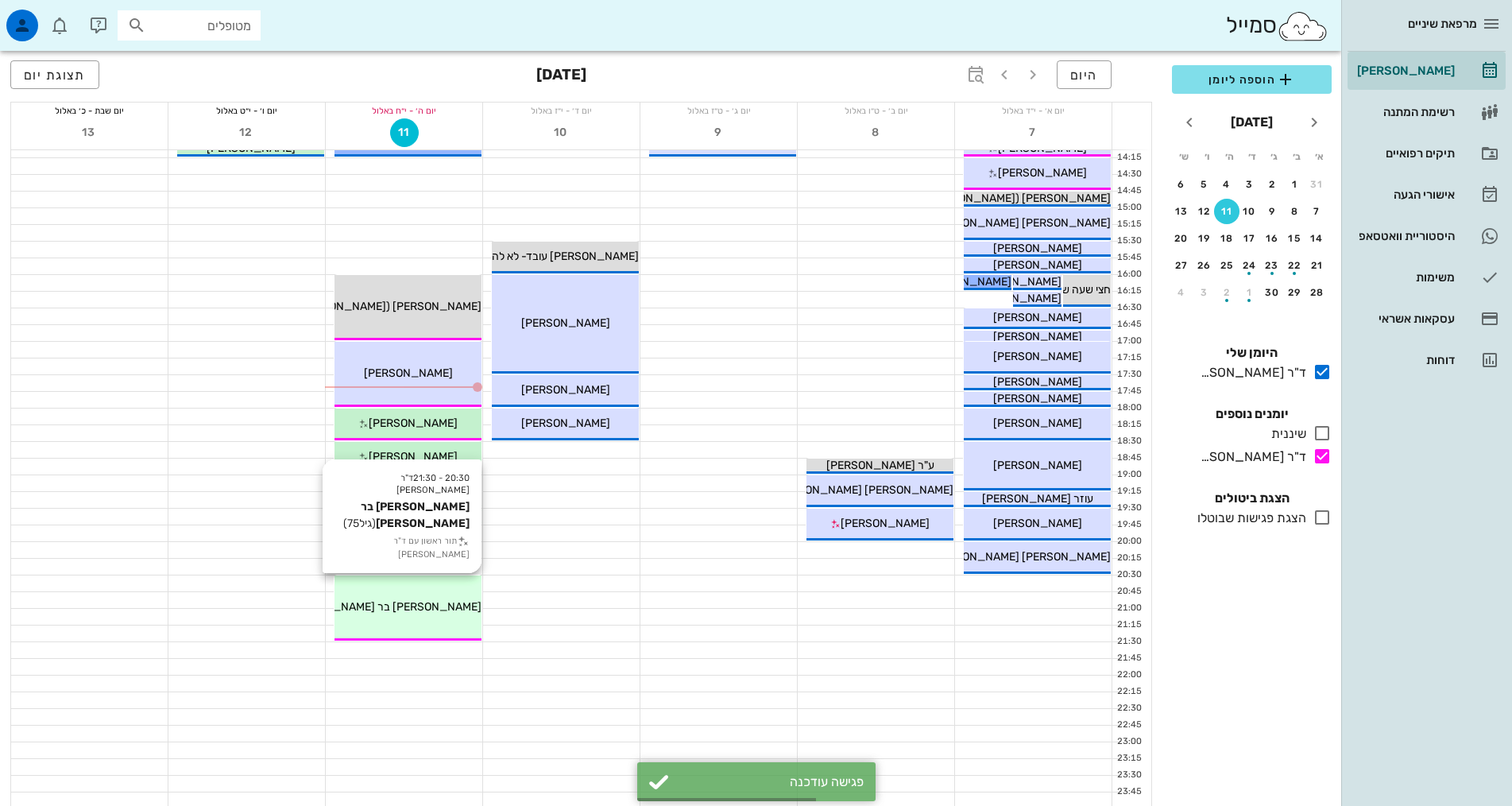
click at [431, 600] on span "[PERSON_NAME] בר [PERSON_NAME]" at bounding box center [383, 607] width 195 height 14
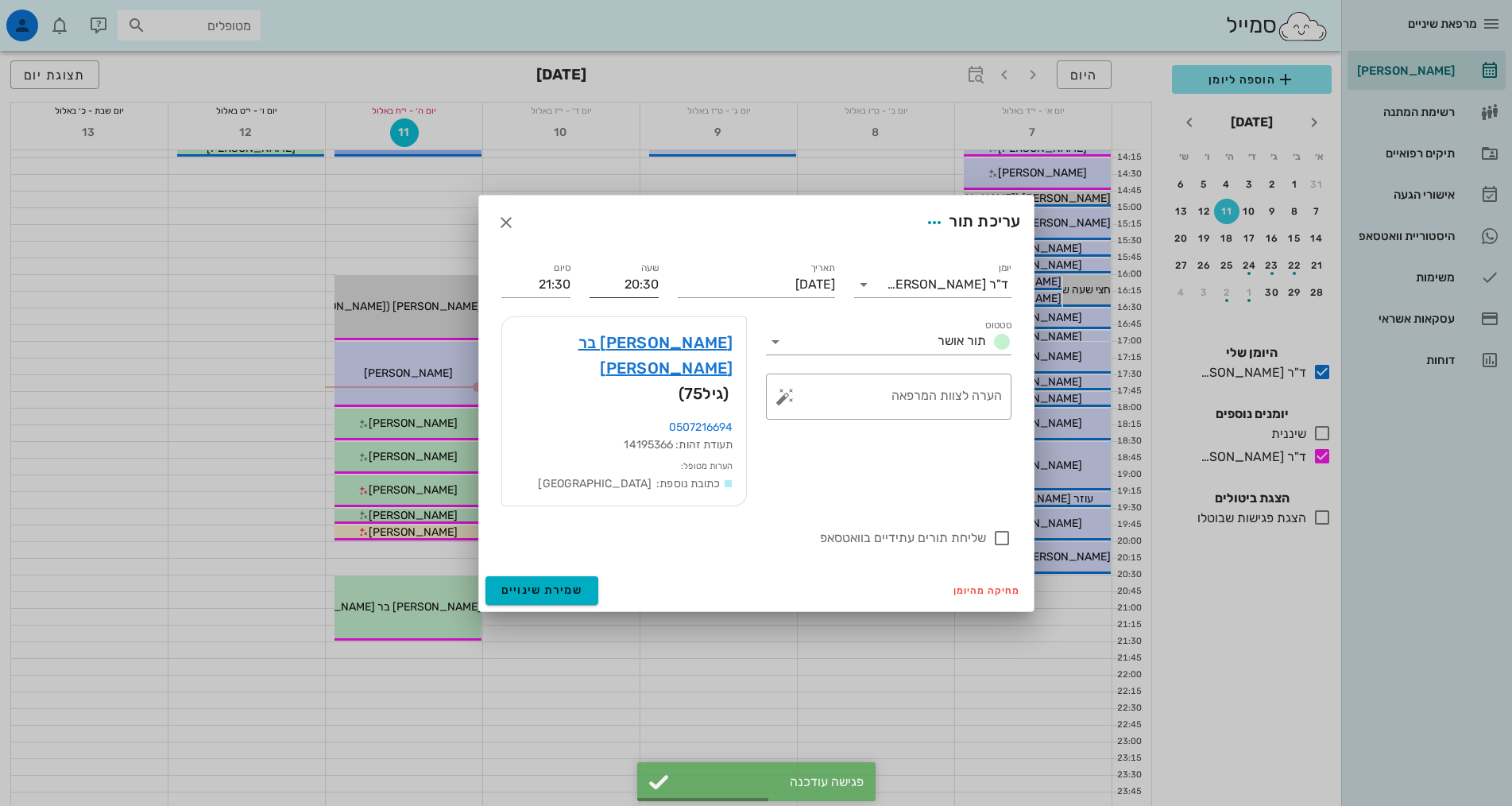
click at [652, 297] on input "20:30" at bounding box center [624, 285] width 69 height 26
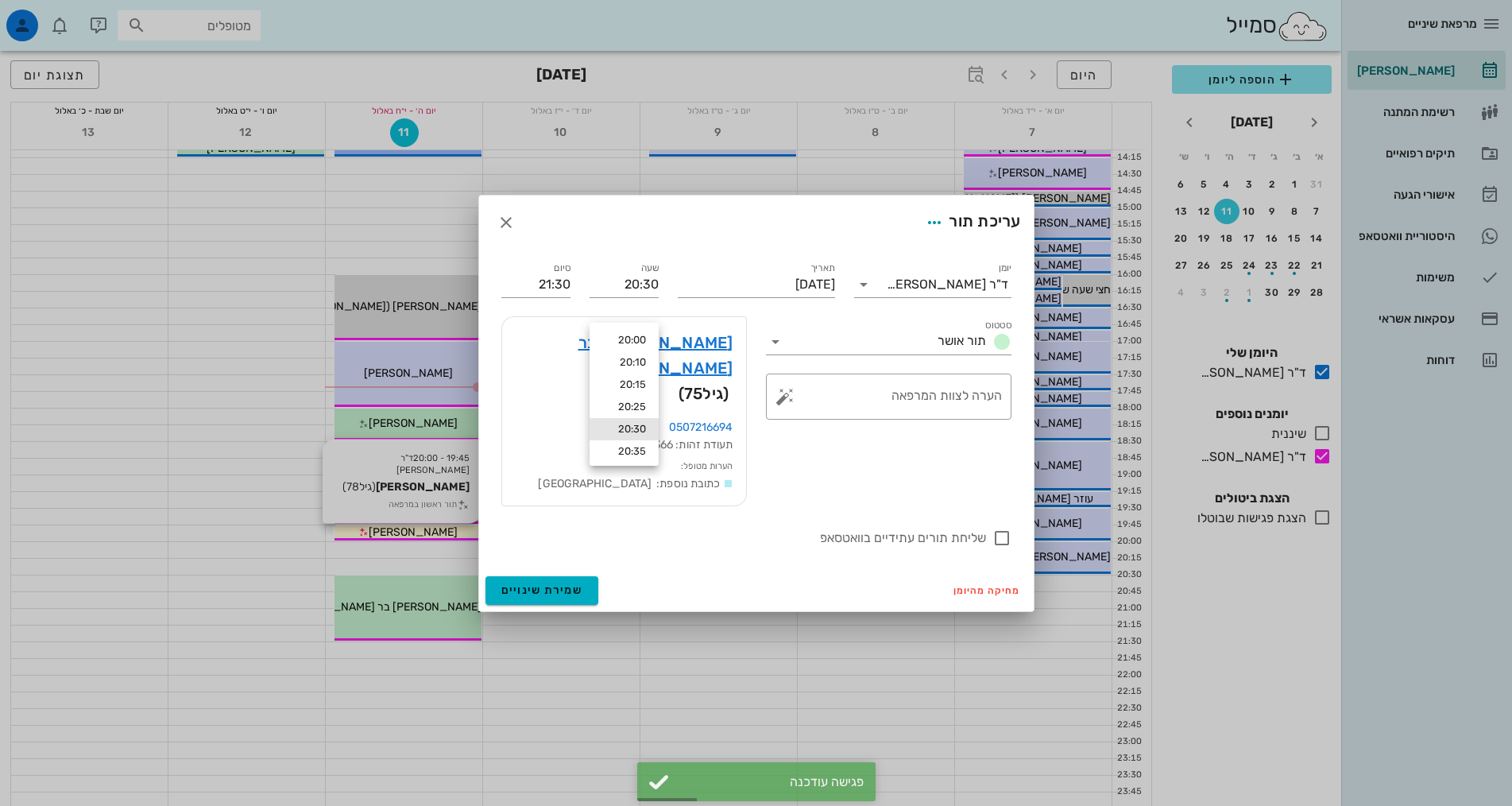
click at [448, 536] on div at bounding box center [756, 403] width 1512 height 806
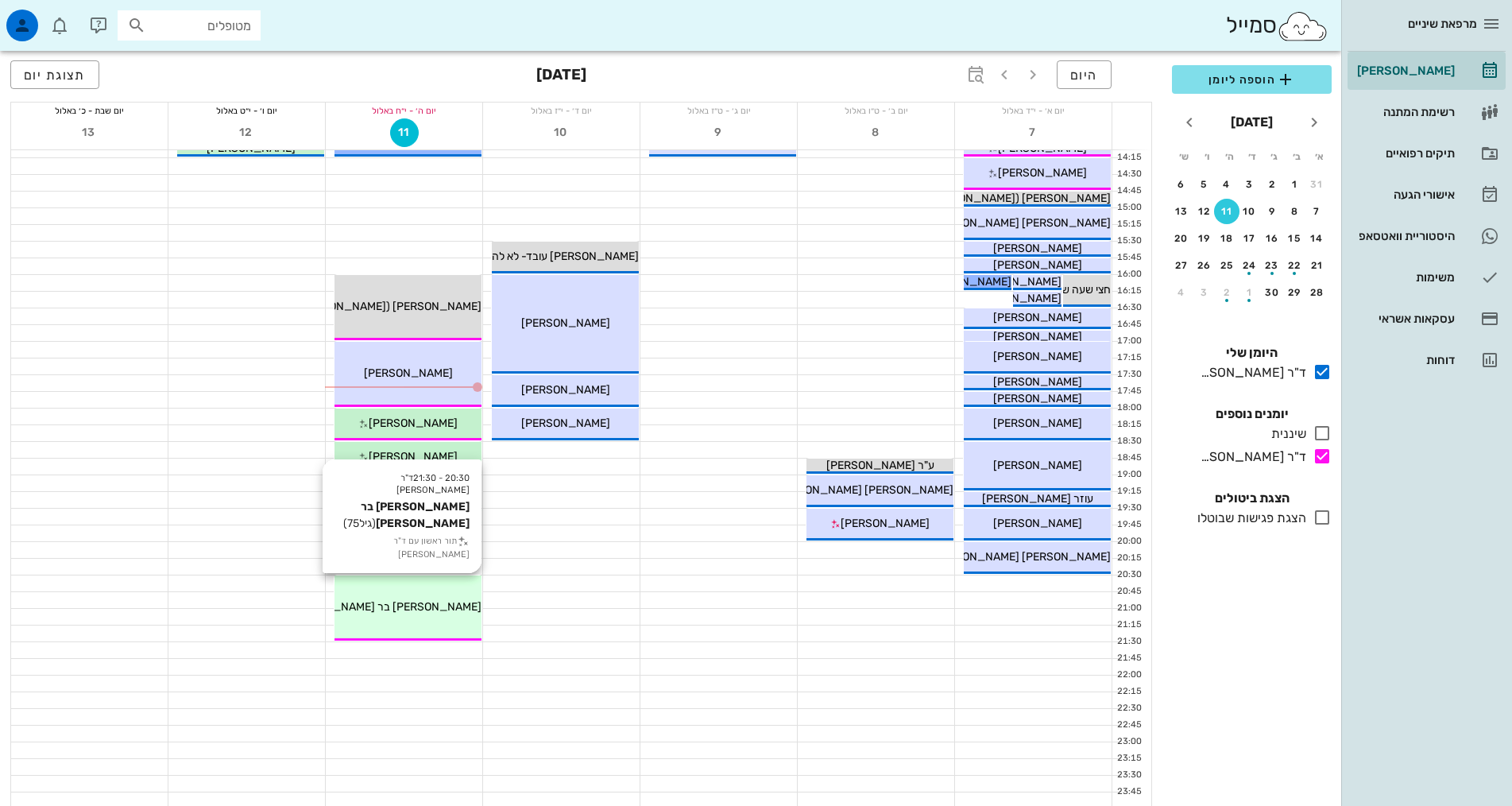
click at [455, 592] on div "20:30 - 21:30 ד"ר אילנה אנגל לובה בר מנחם (גיל 75 ) תור ראשון עם ד"ר אילנה אנגל…" at bounding box center [407, 608] width 147 height 65
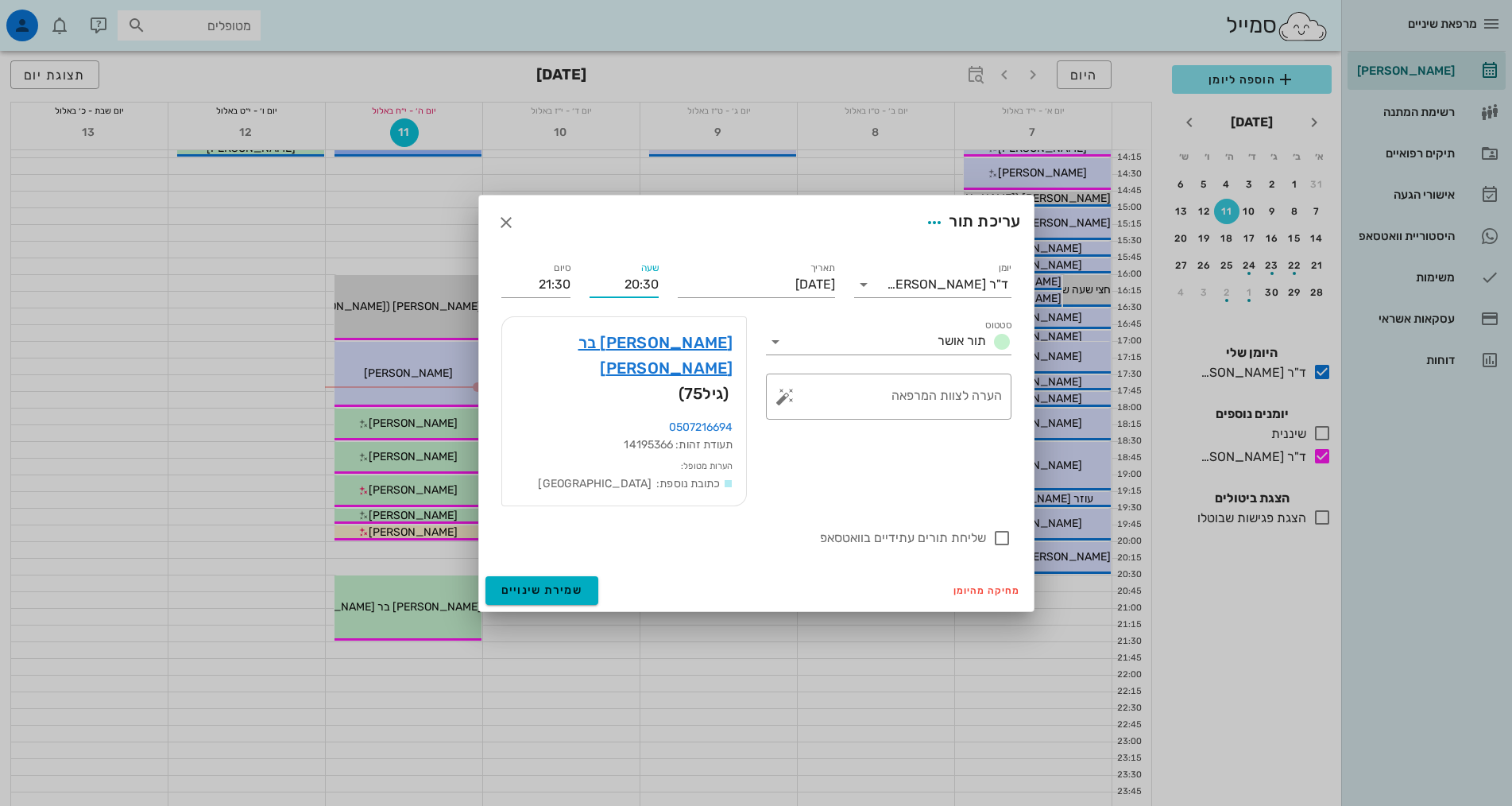
click at [630, 297] on input "20:30" at bounding box center [624, 285] width 69 height 26
click at [623, 338] on div "20:00" at bounding box center [623, 340] width 44 height 13
type input "20:00"
type input "21:00"
click at [557, 583] on span "שמירת שינויים" at bounding box center [542, 590] width 82 height 14
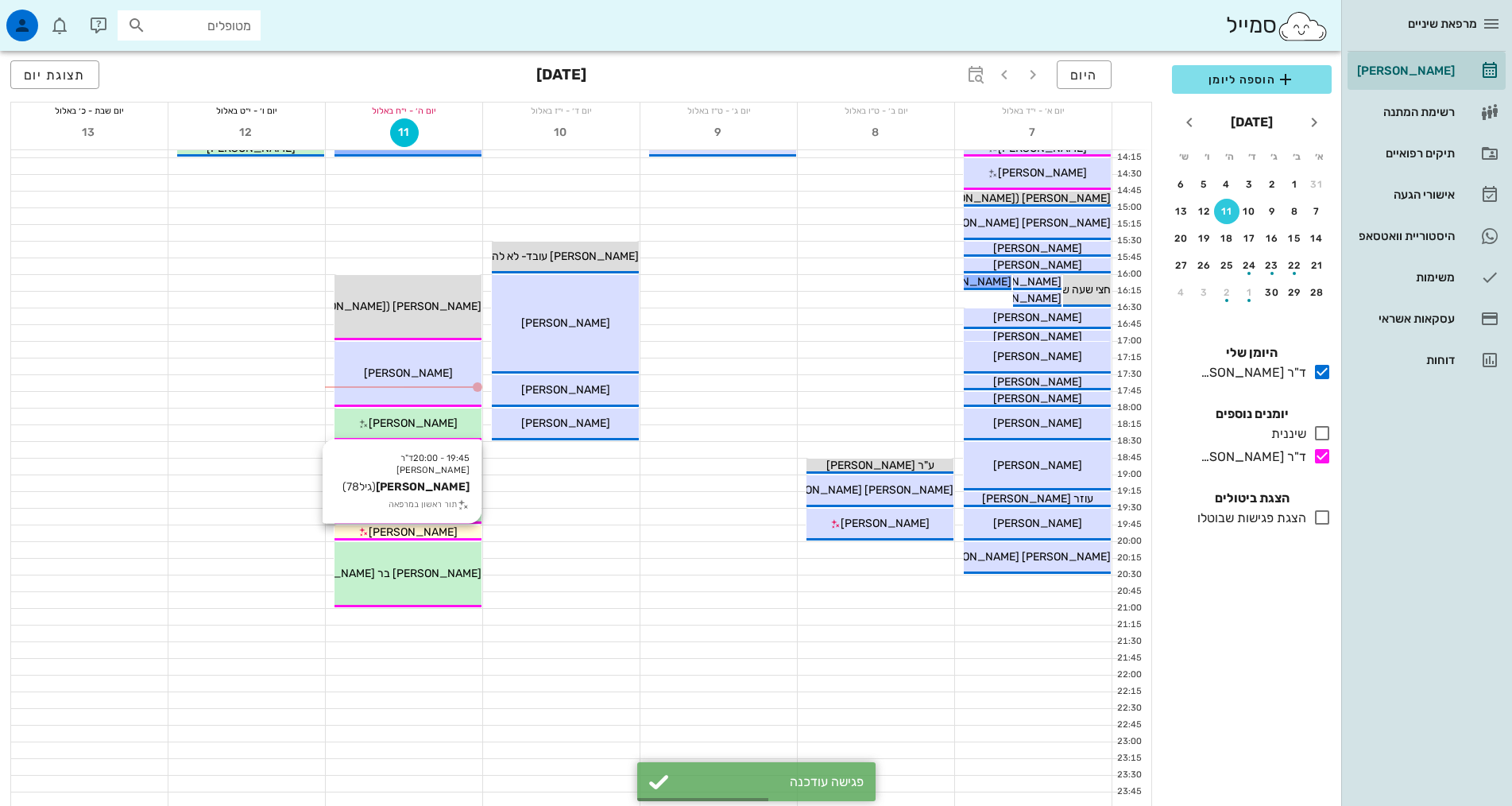
click at [443, 527] on div "[PERSON_NAME]" at bounding box center [407, 531] width 147 height 16
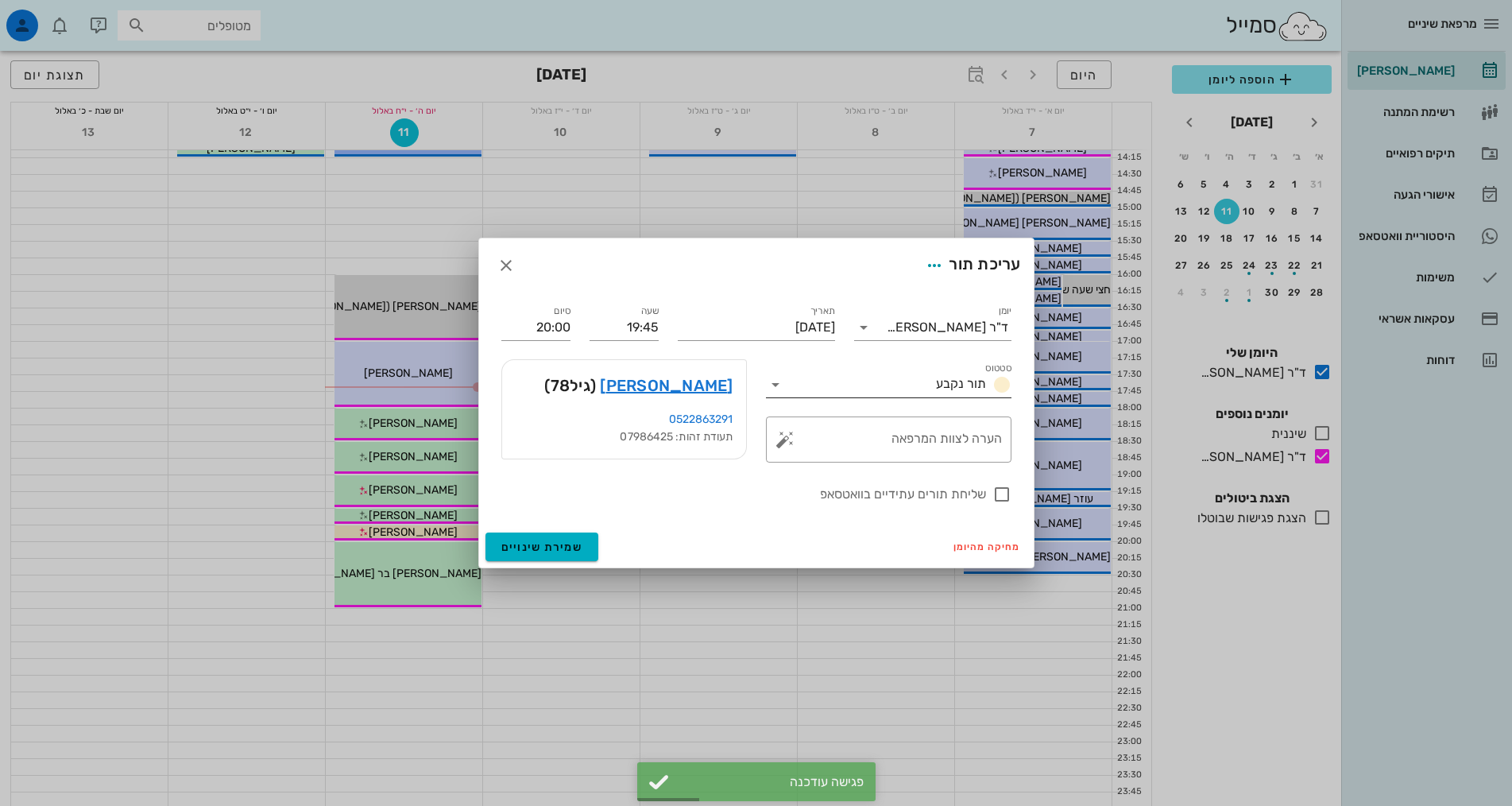
click at [964, 387] on span "תור נקבע" at bounding box center [961, 383] width 50 height 16
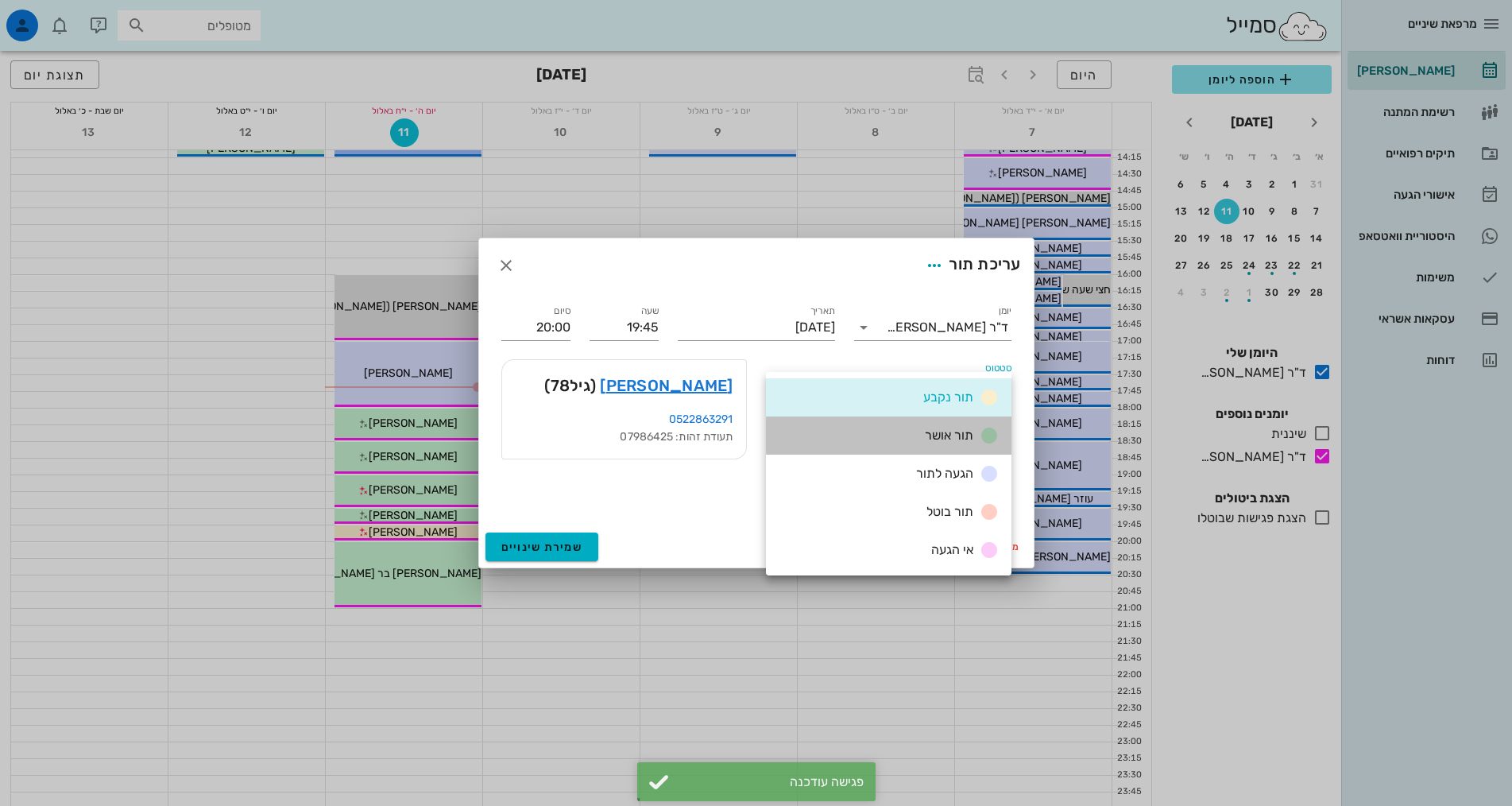
click at [943, 437] on span "תור אושר" at bounding box center [949, 435] width 48 height 16
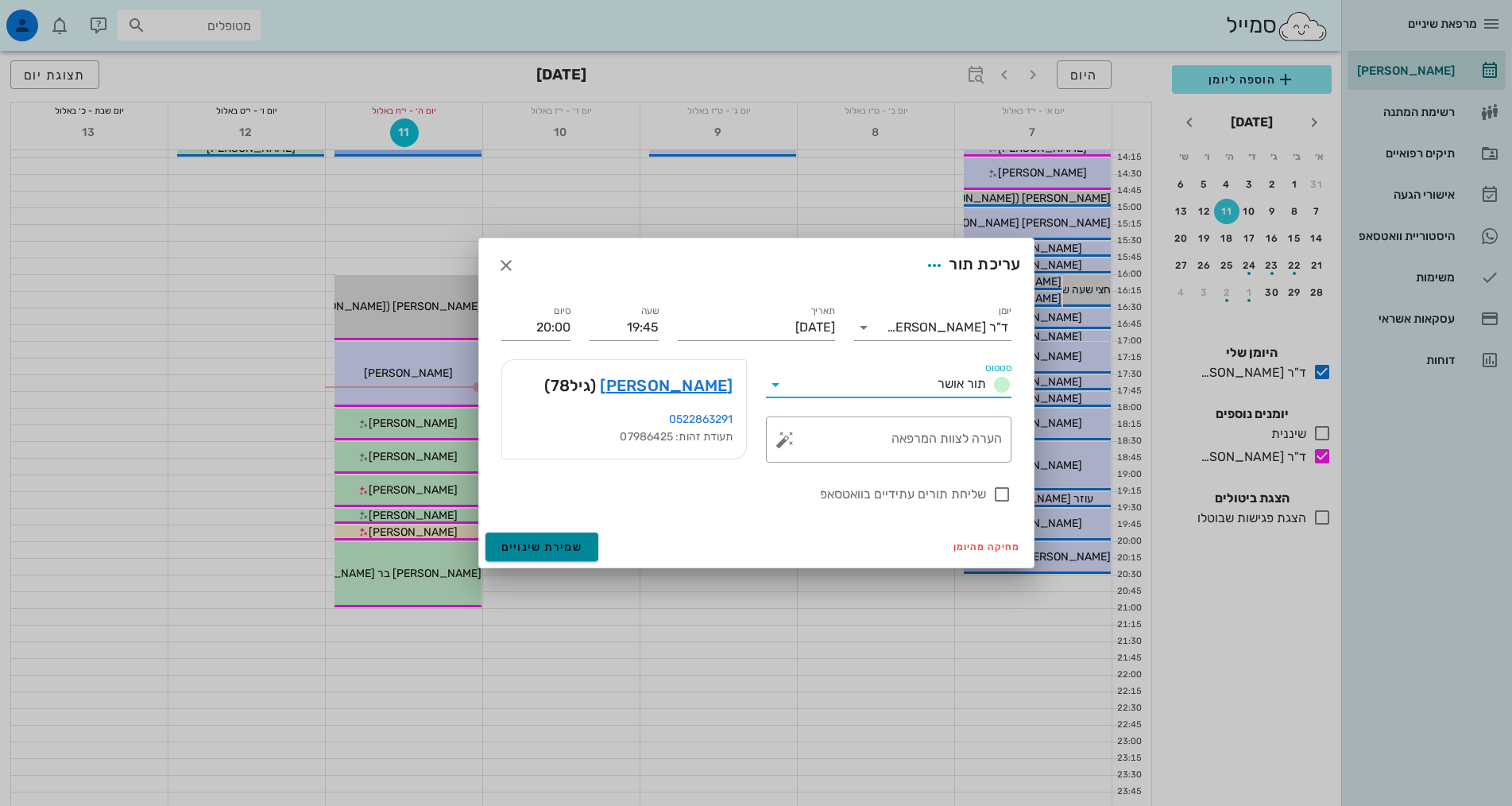
click at [558, 558] on button "שמירת שינויים" at bounding box center [542, 546] width 114 height 28
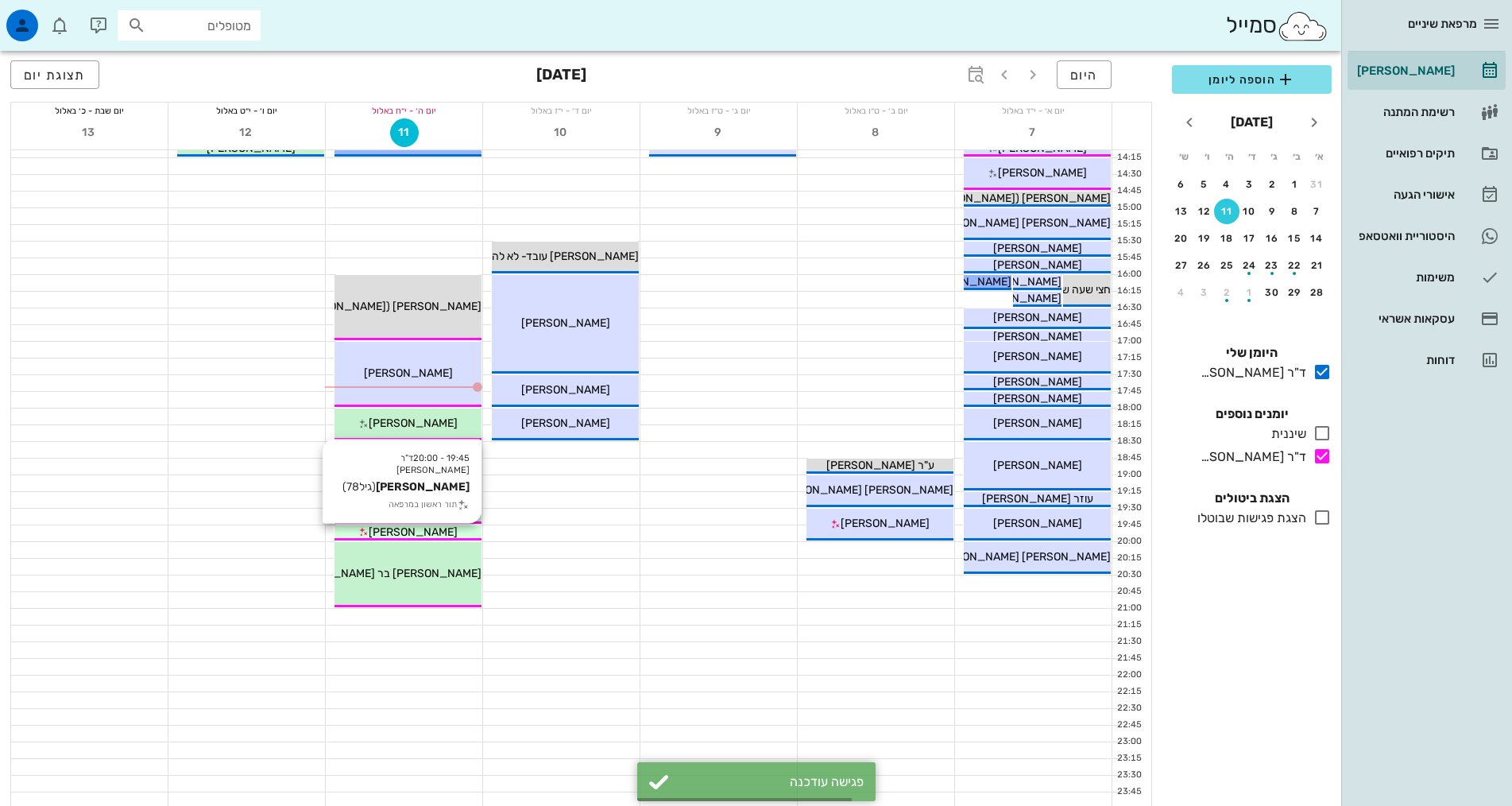
click at [427, 528] on span "[PERSON_NAME]" at bounding box center [412, 532] width 89 height 14
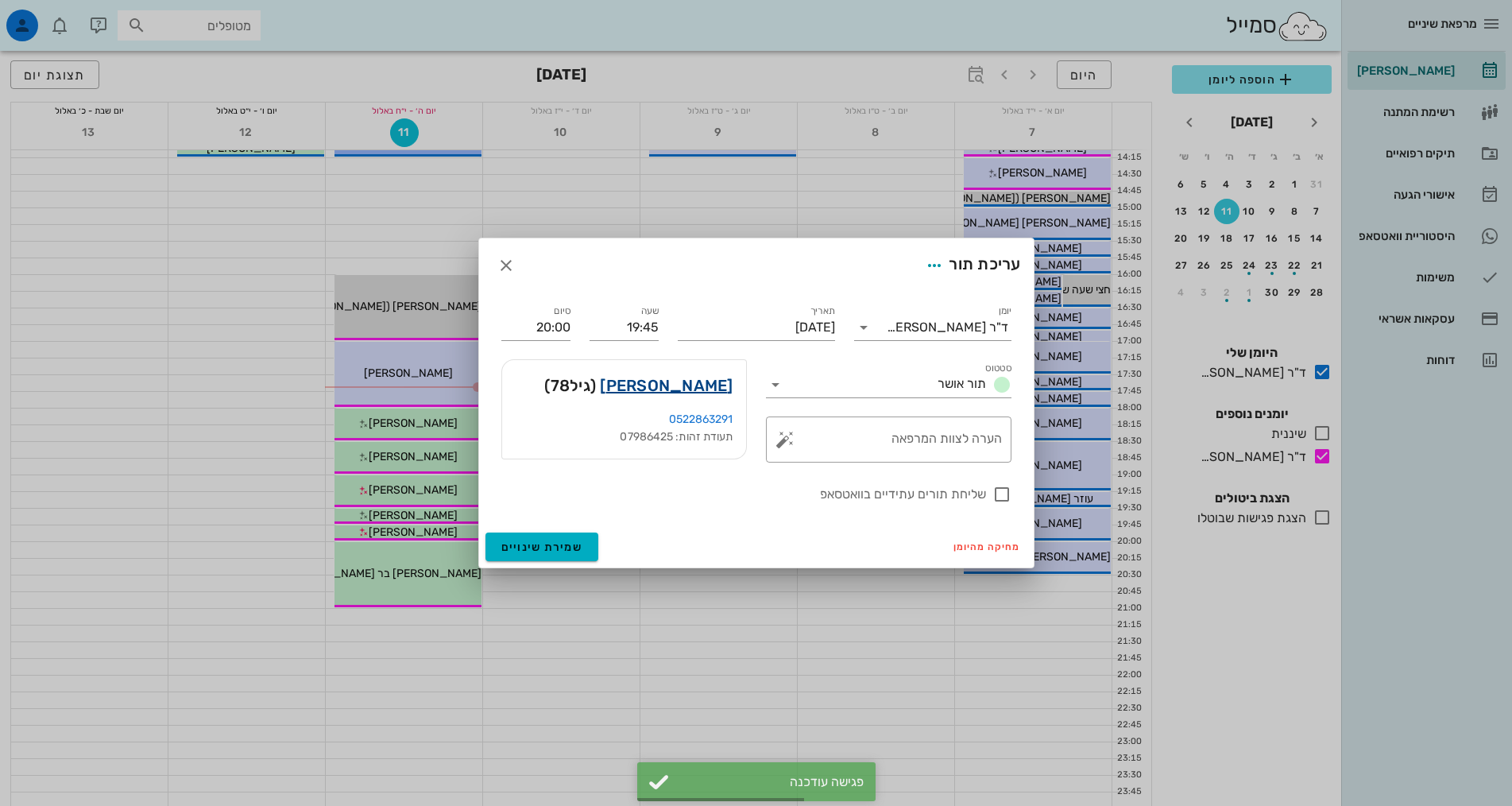
click at [690, 392] on link "מיכה האס" at bounding box center [666, 386] width 133 height 26
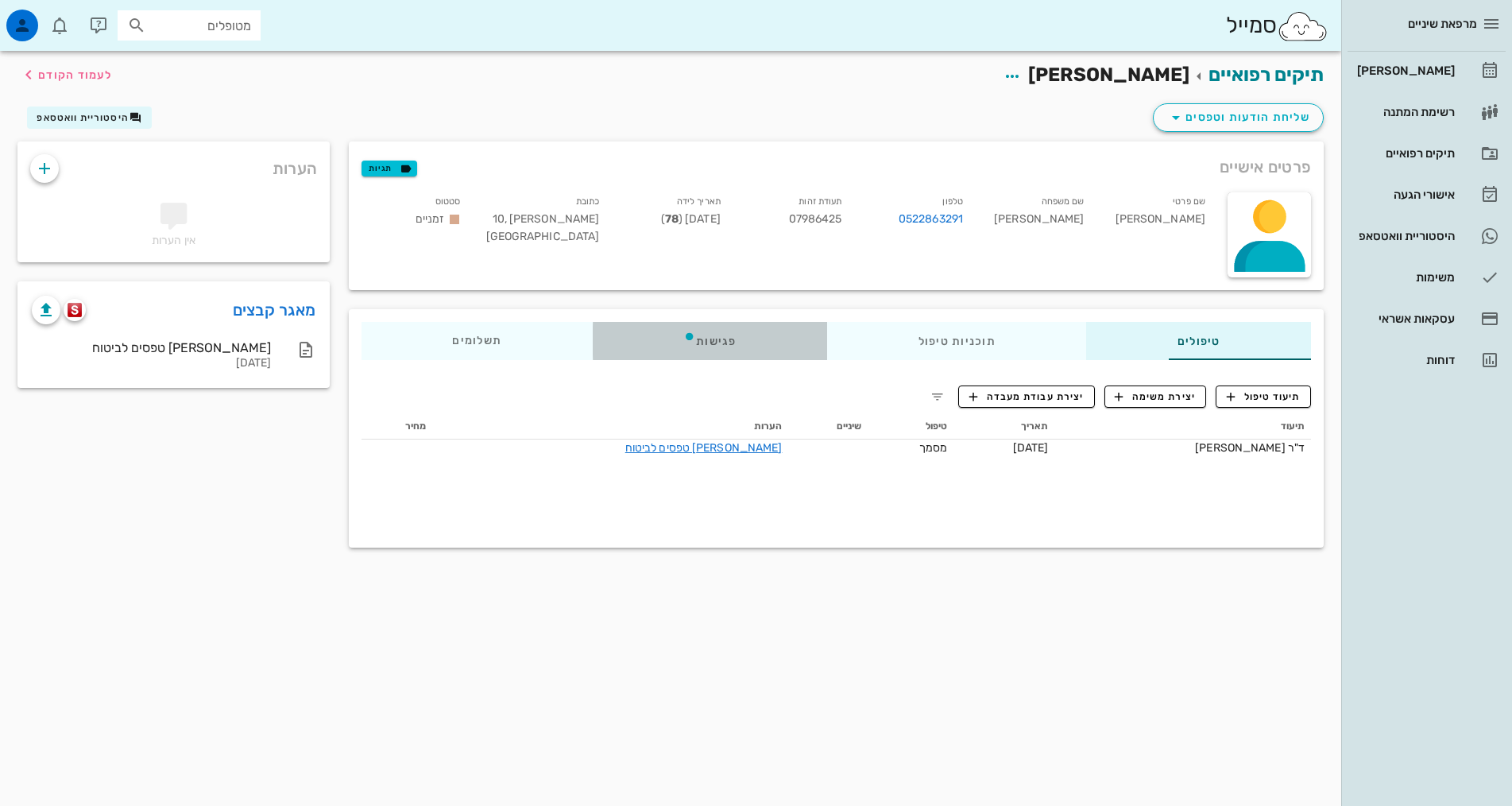
click at [720, 343] on div "פגישות" at bounding box center [710, 341] width 234 height 38
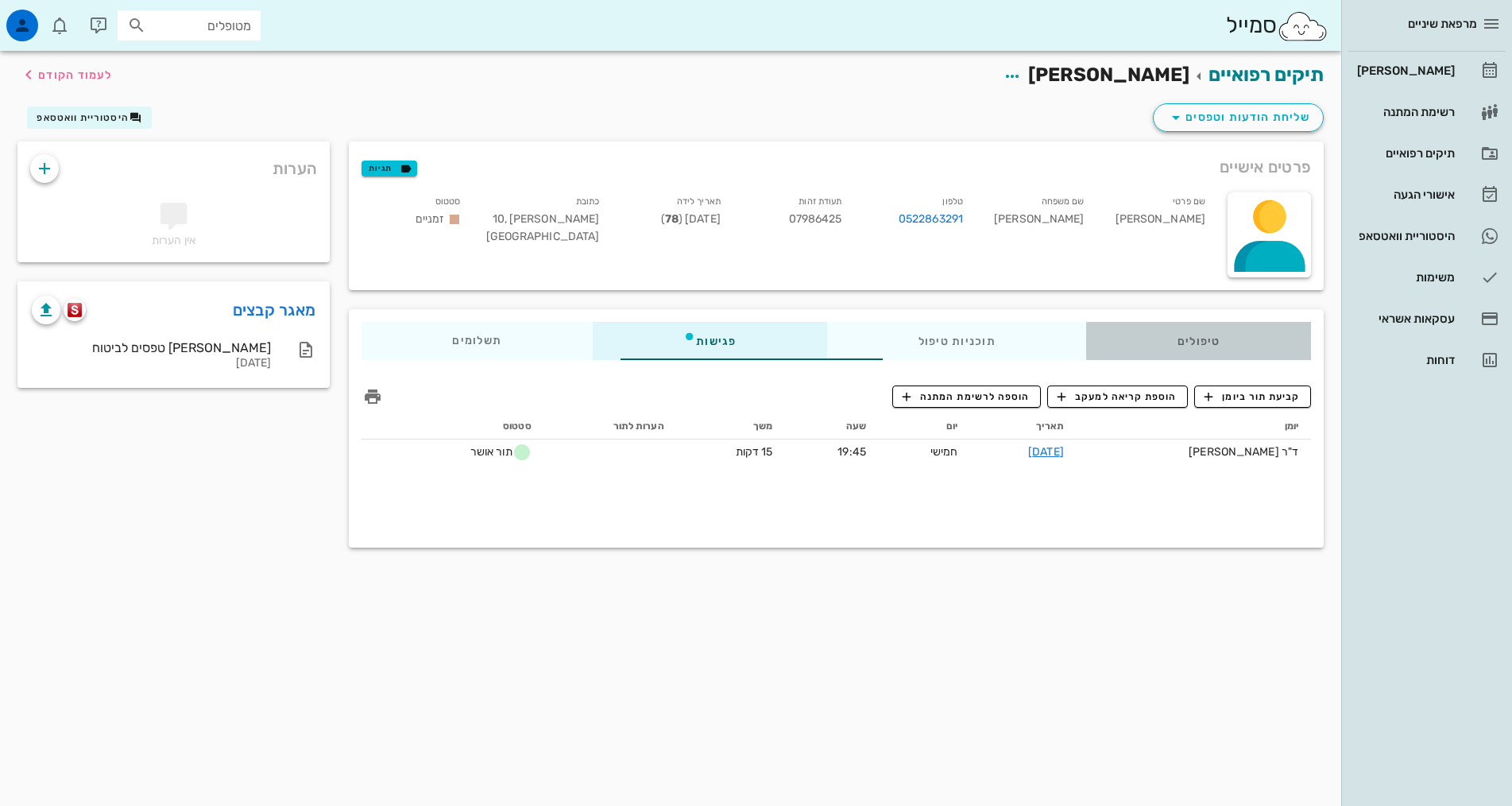
click at [1246, 341] on div "טיפולים" at bounding box center [1198, 341] width 225 height 38
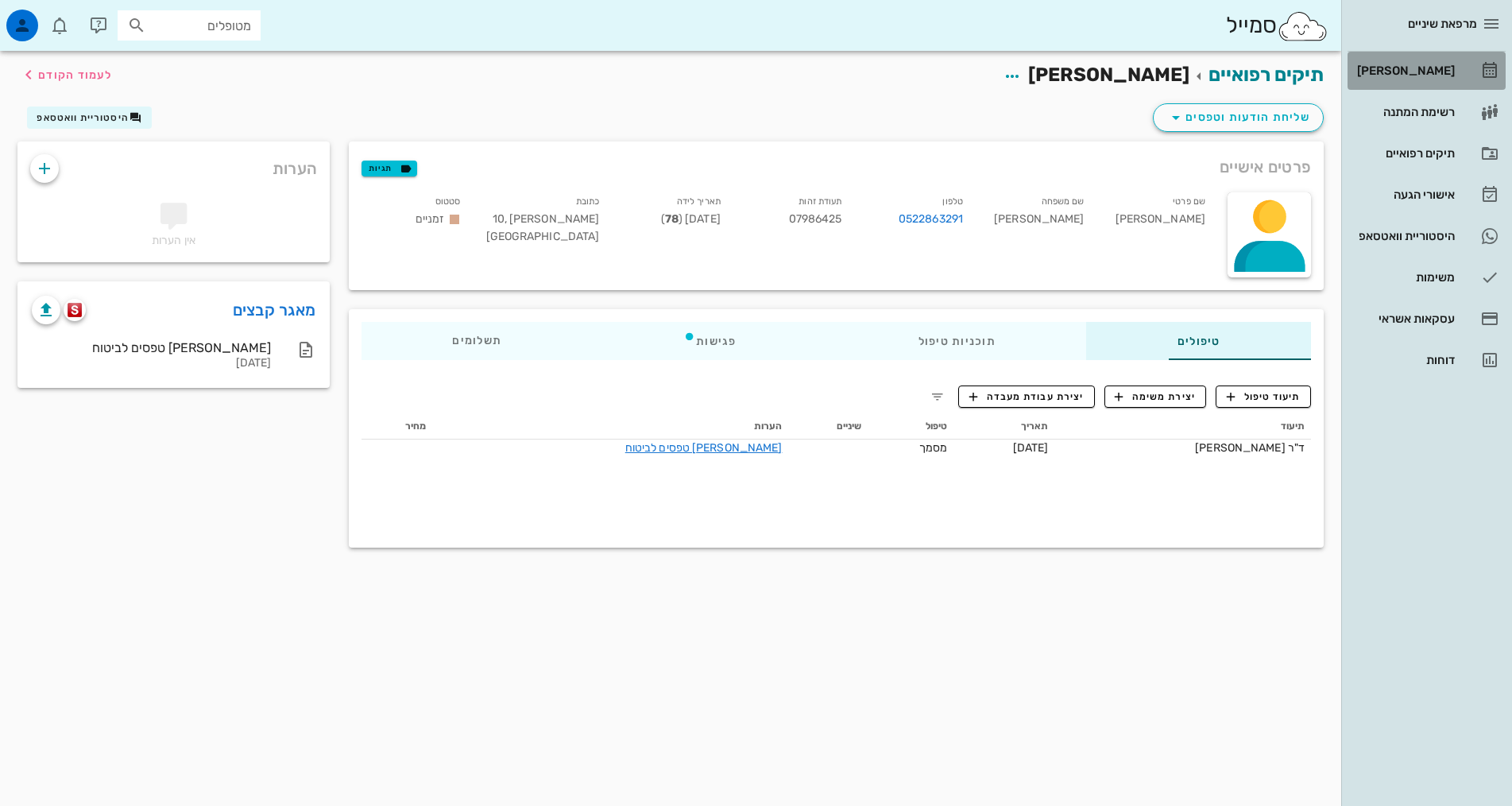
click at [1421, 81] on div "[PERSON_NAME]" at bounding box center [1404, 71] width 101 height 26
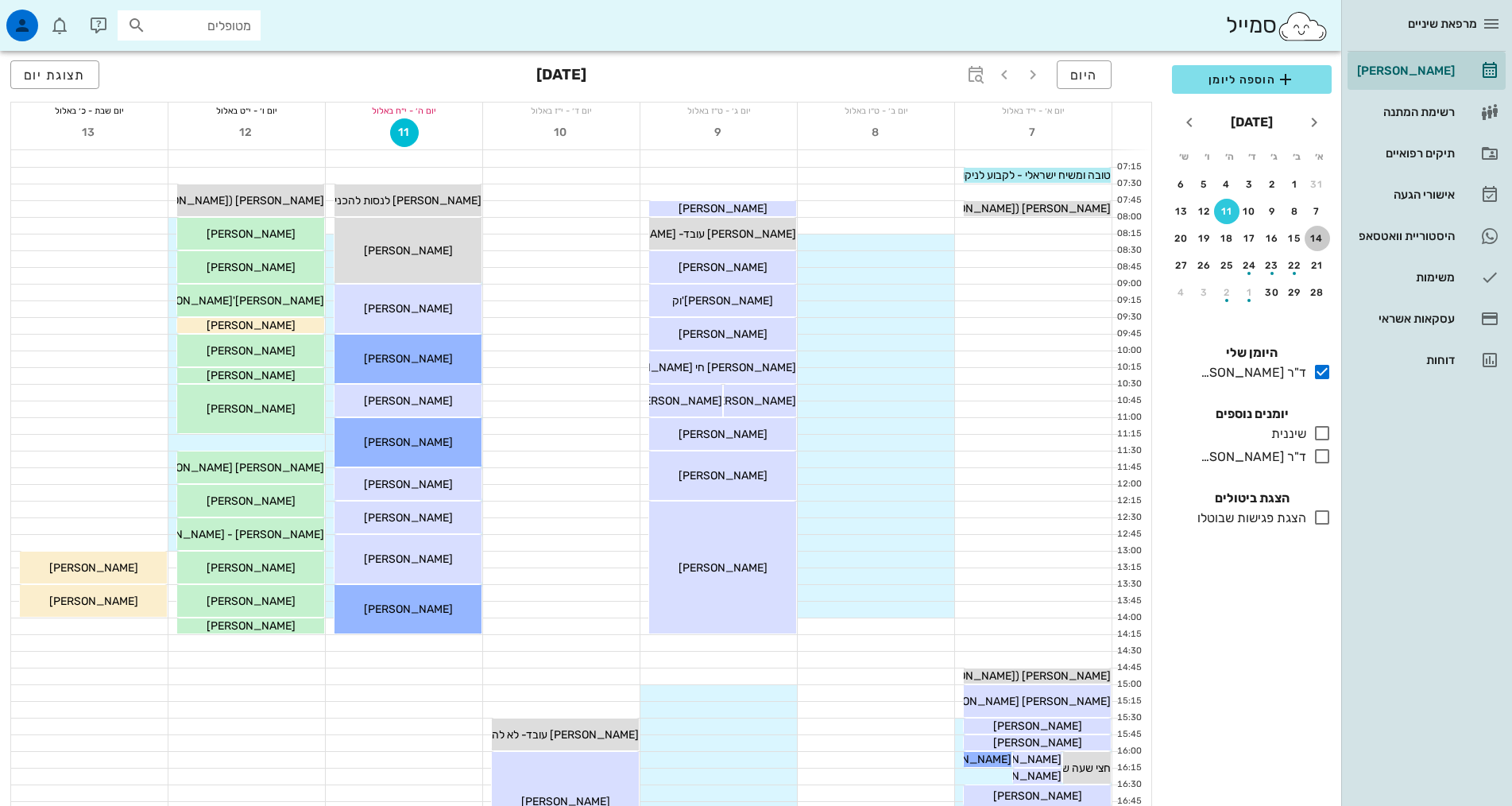
click at [1311, 243] on div "14" at bounding box center [1317, 238] width 26 height 11
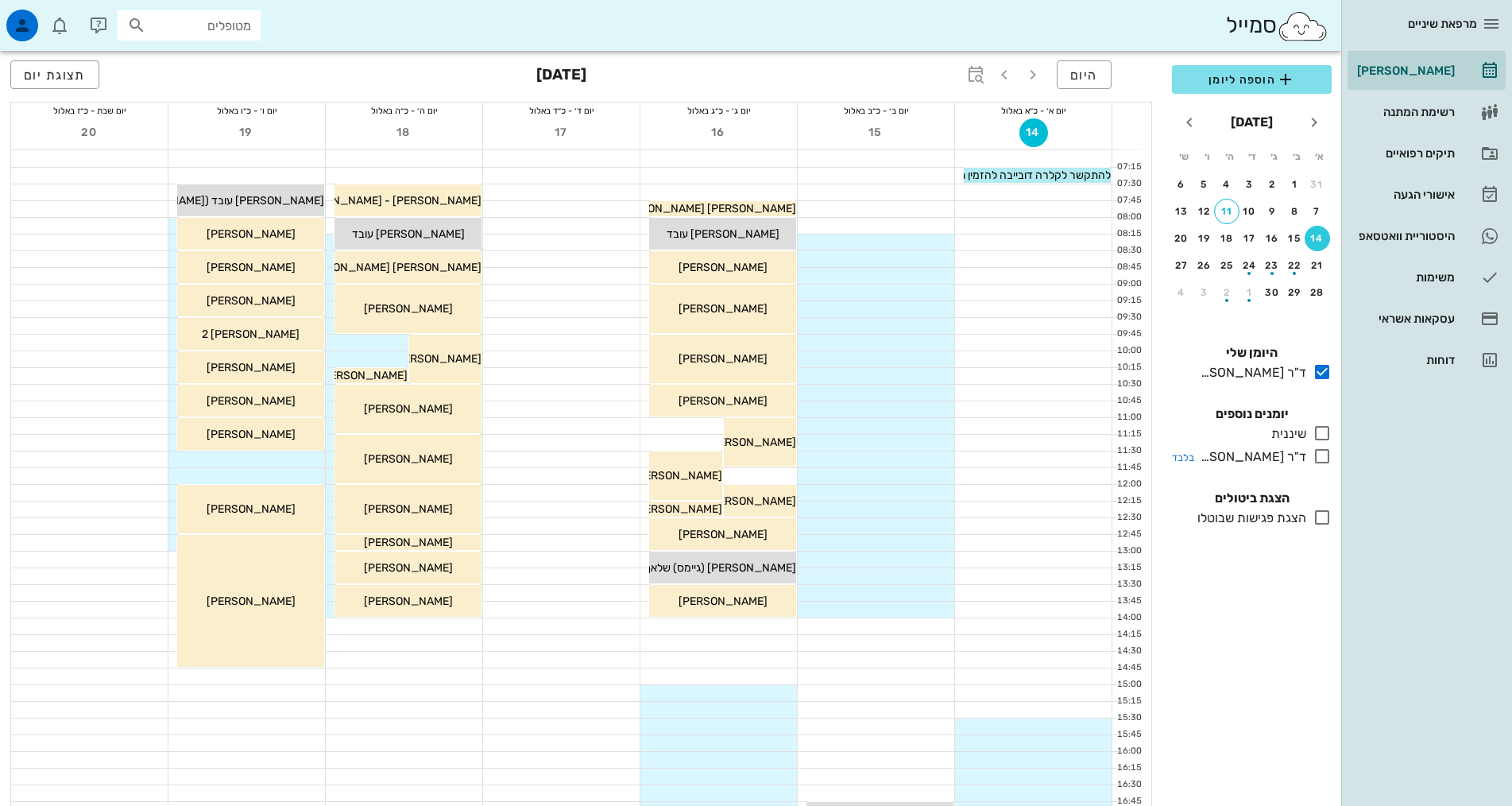
click at [1316, 454] on icon at bounding box center [1322, 456] width 19 height 19
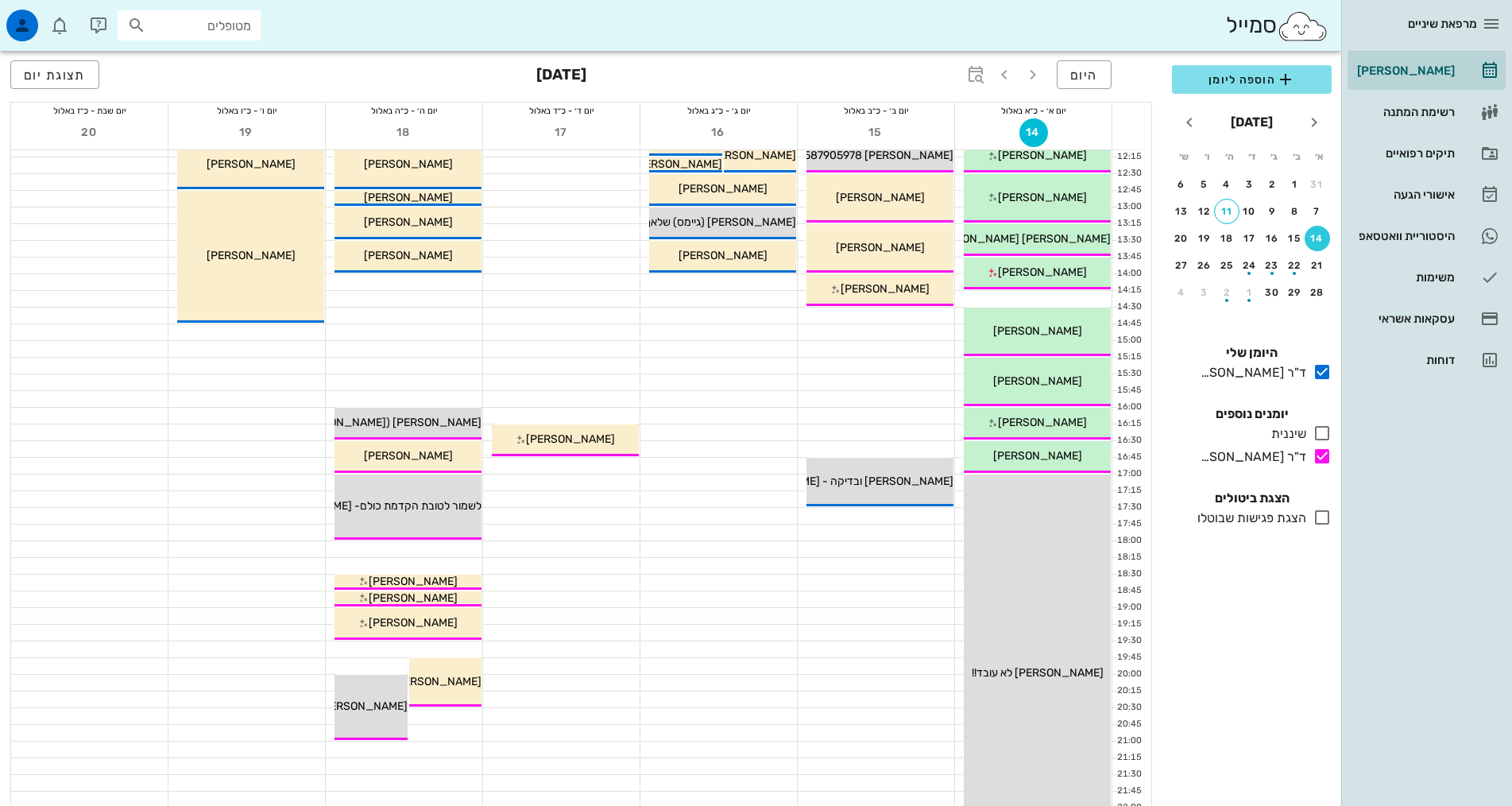
scroll to position [397, 0]
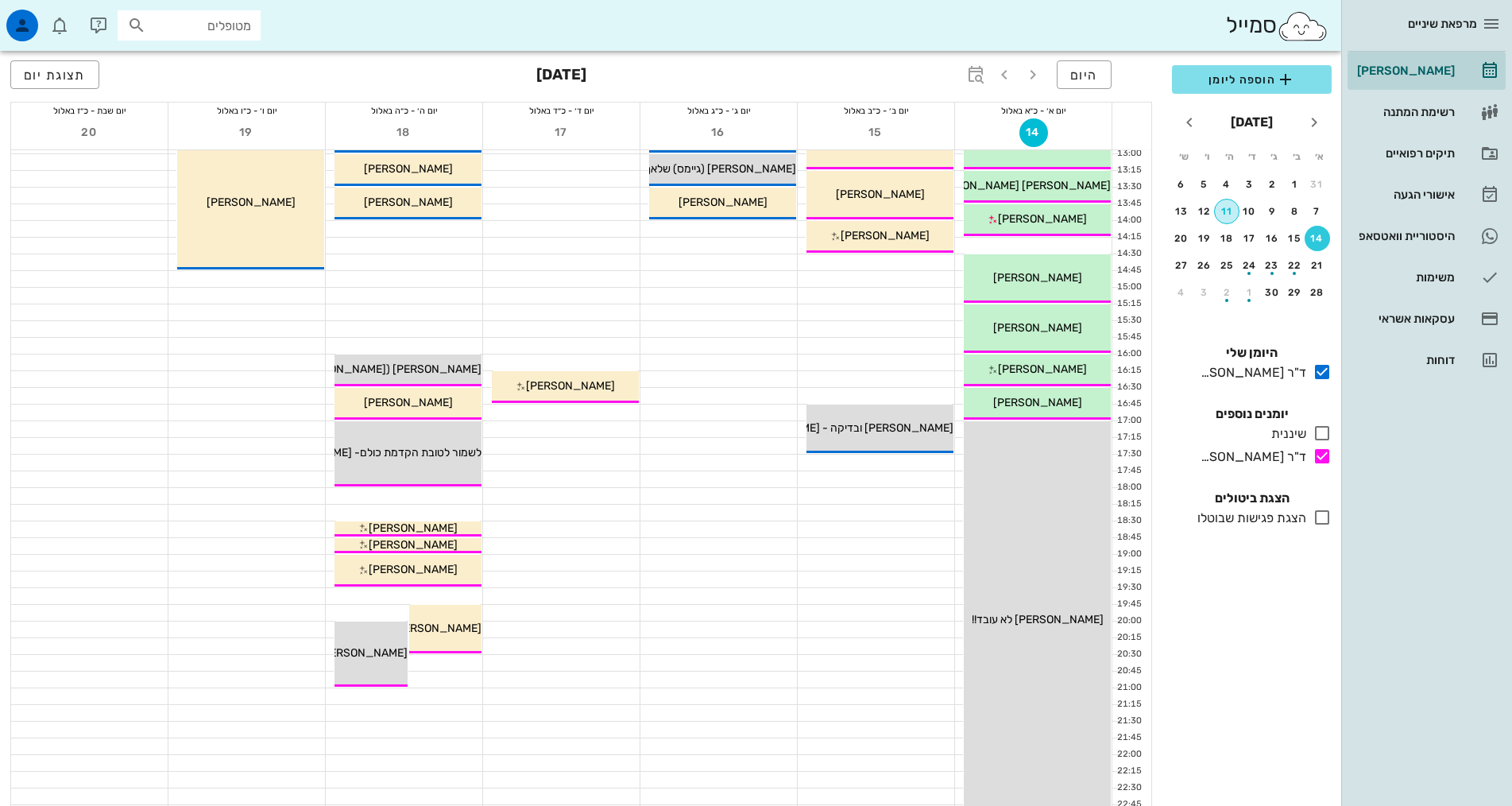
click at [1230, 206] on div "11" at bounding box center [1227, 211] width 24 height 11
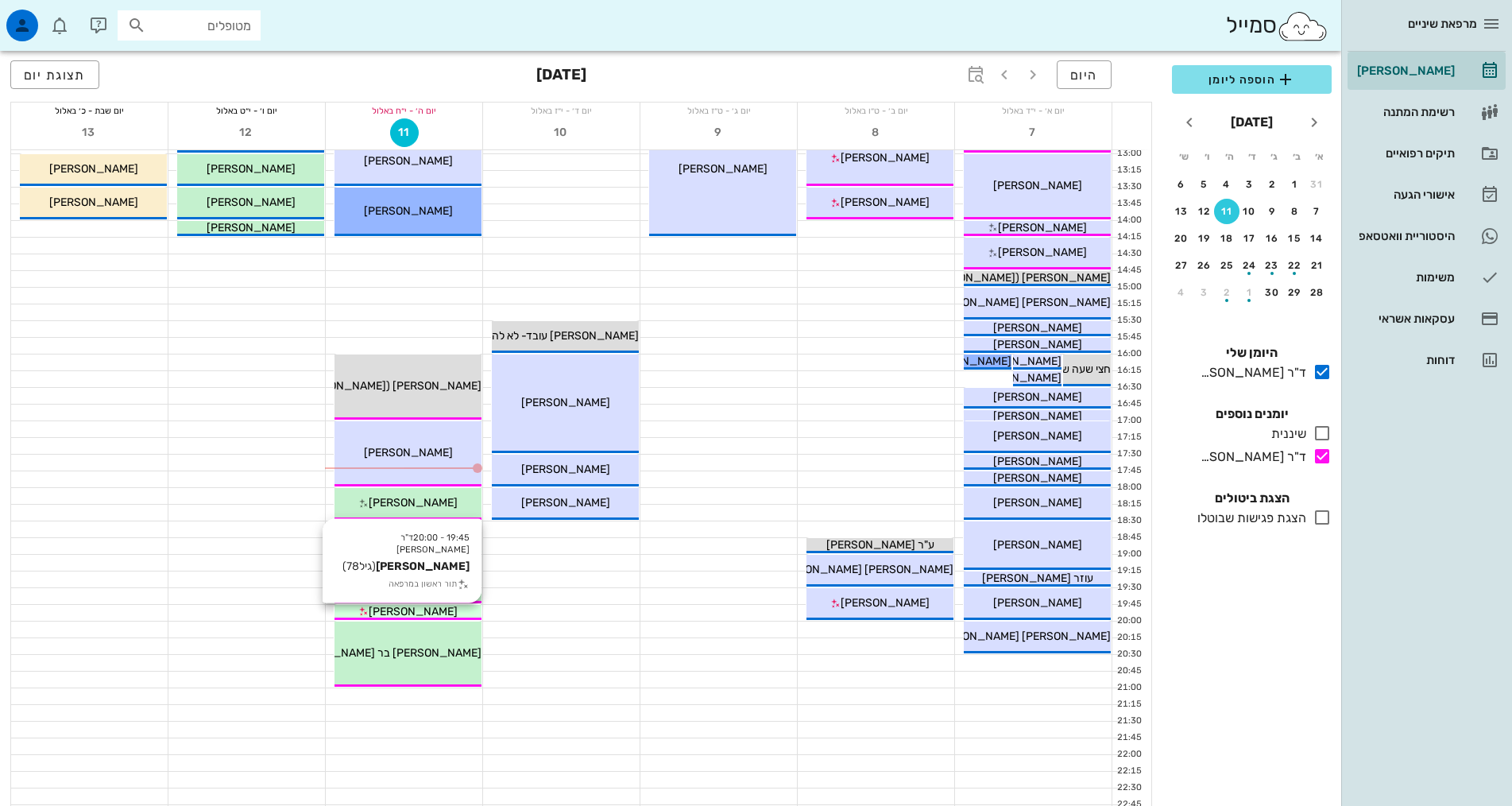
click at [415, 609] on span "[PERSON_NAME]" at bounding box center [412, 611] width 89 height 14
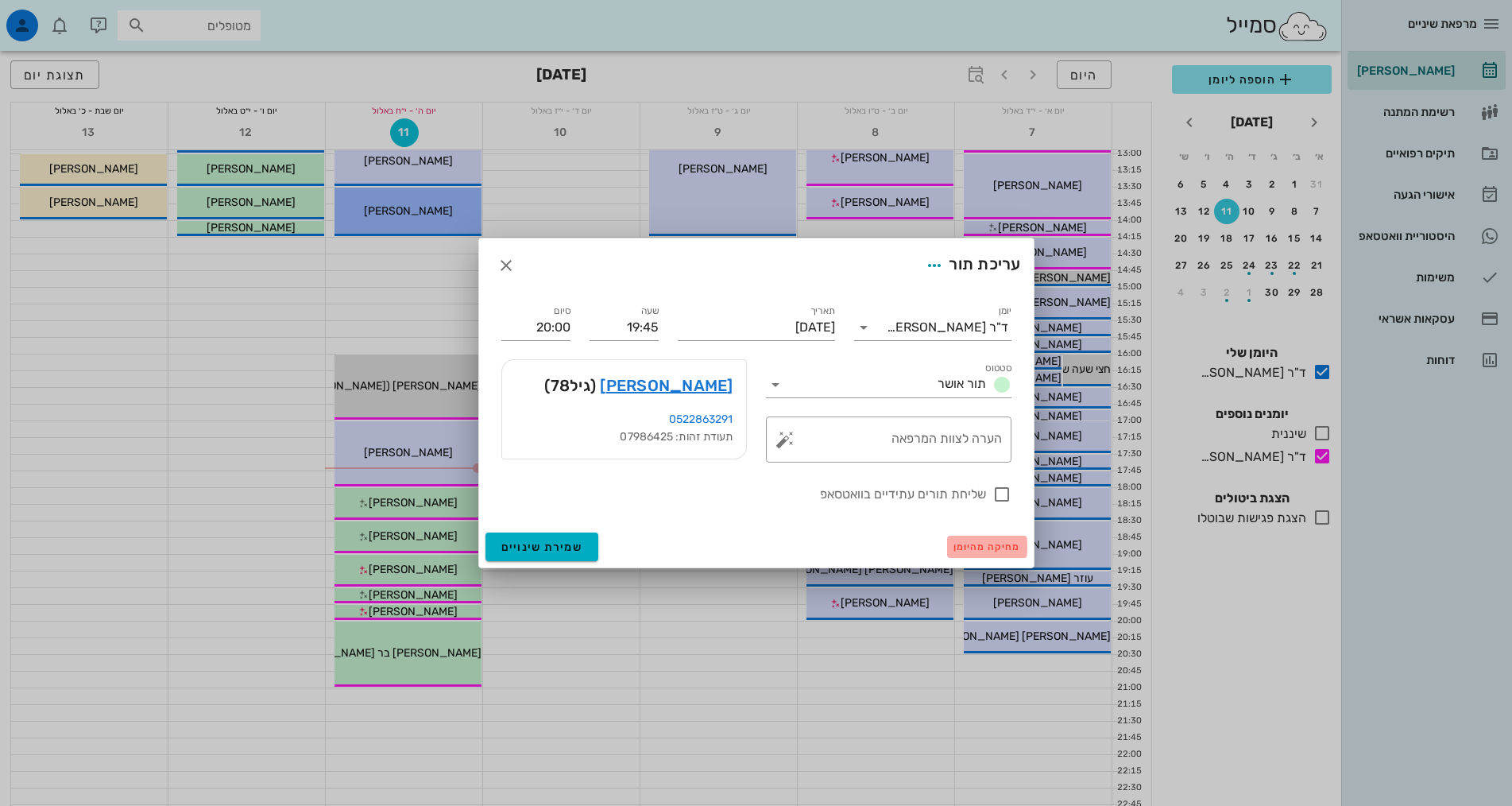
click at [966, 547] on span "מחיקה מהיומן" at bounding box center [987, 546] width 67 height 11
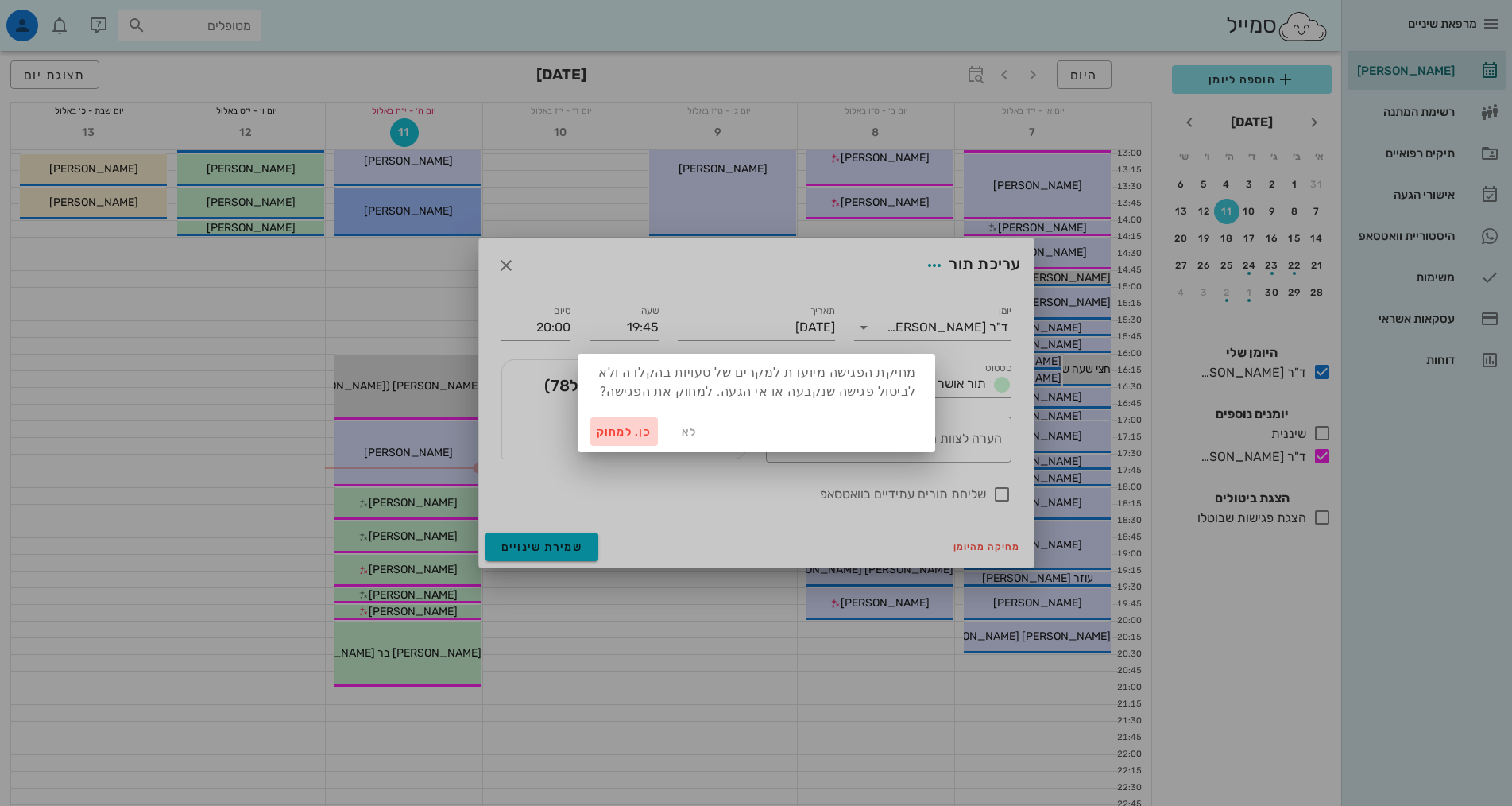
click at [619, 440] on button "כן. למחוק" at bounding box center [624, 431] width 68 height 28
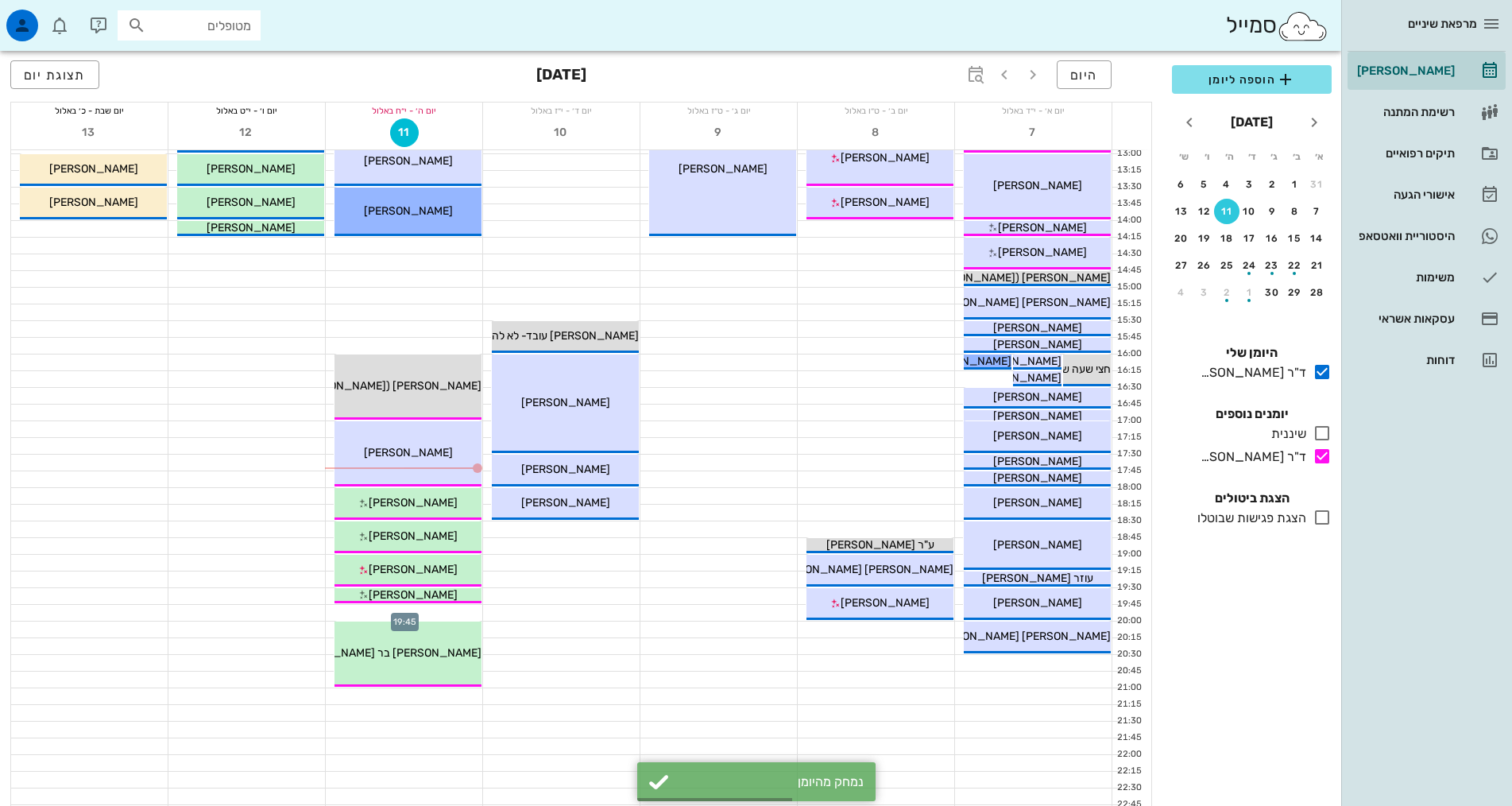
click at [420, 608] on div at bounding box center [404, 612] width 157 height 16
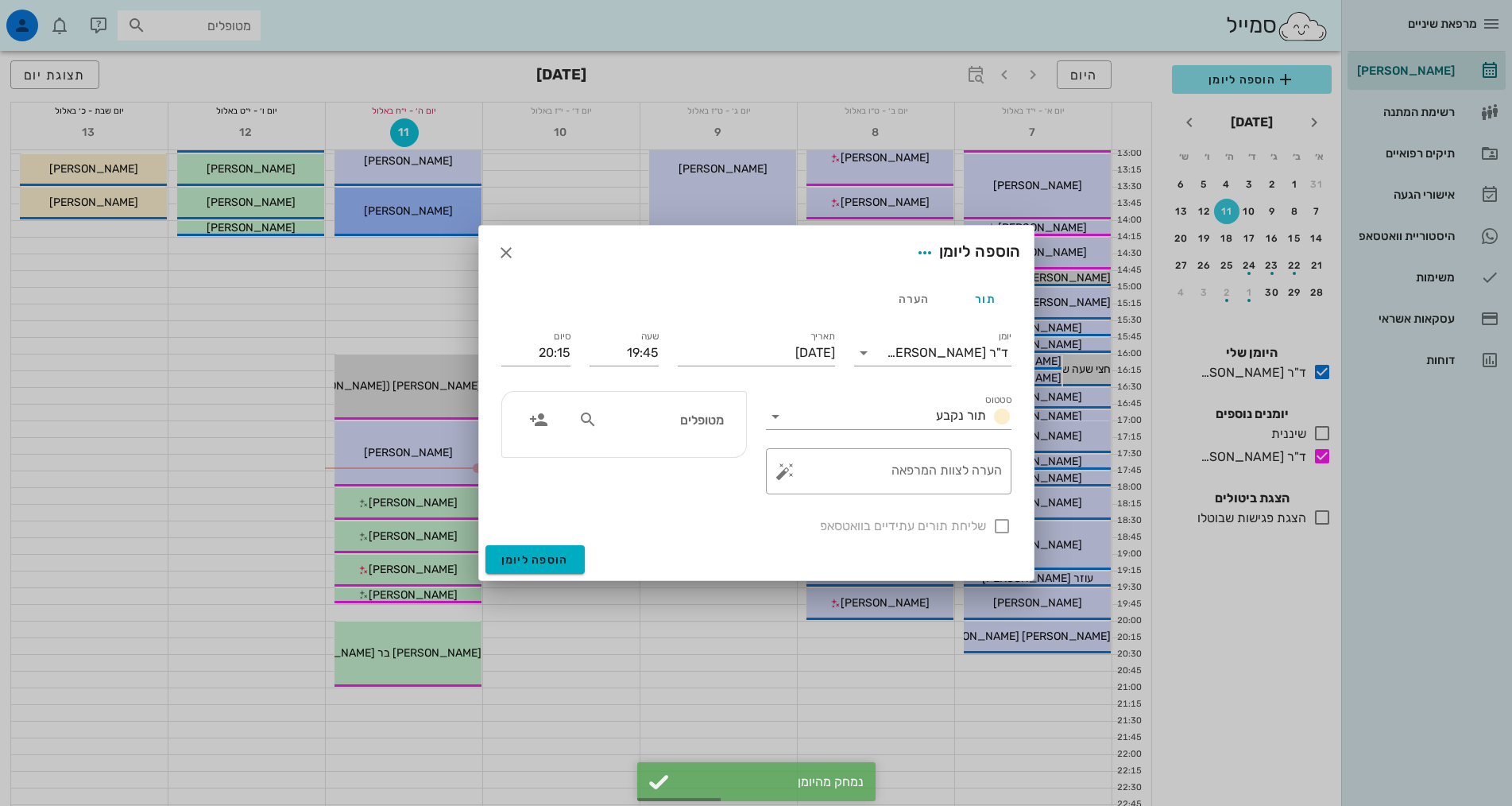
click at [679, 418] on input "מטופלים" at bounding box center [662, 419] width 122 height 21
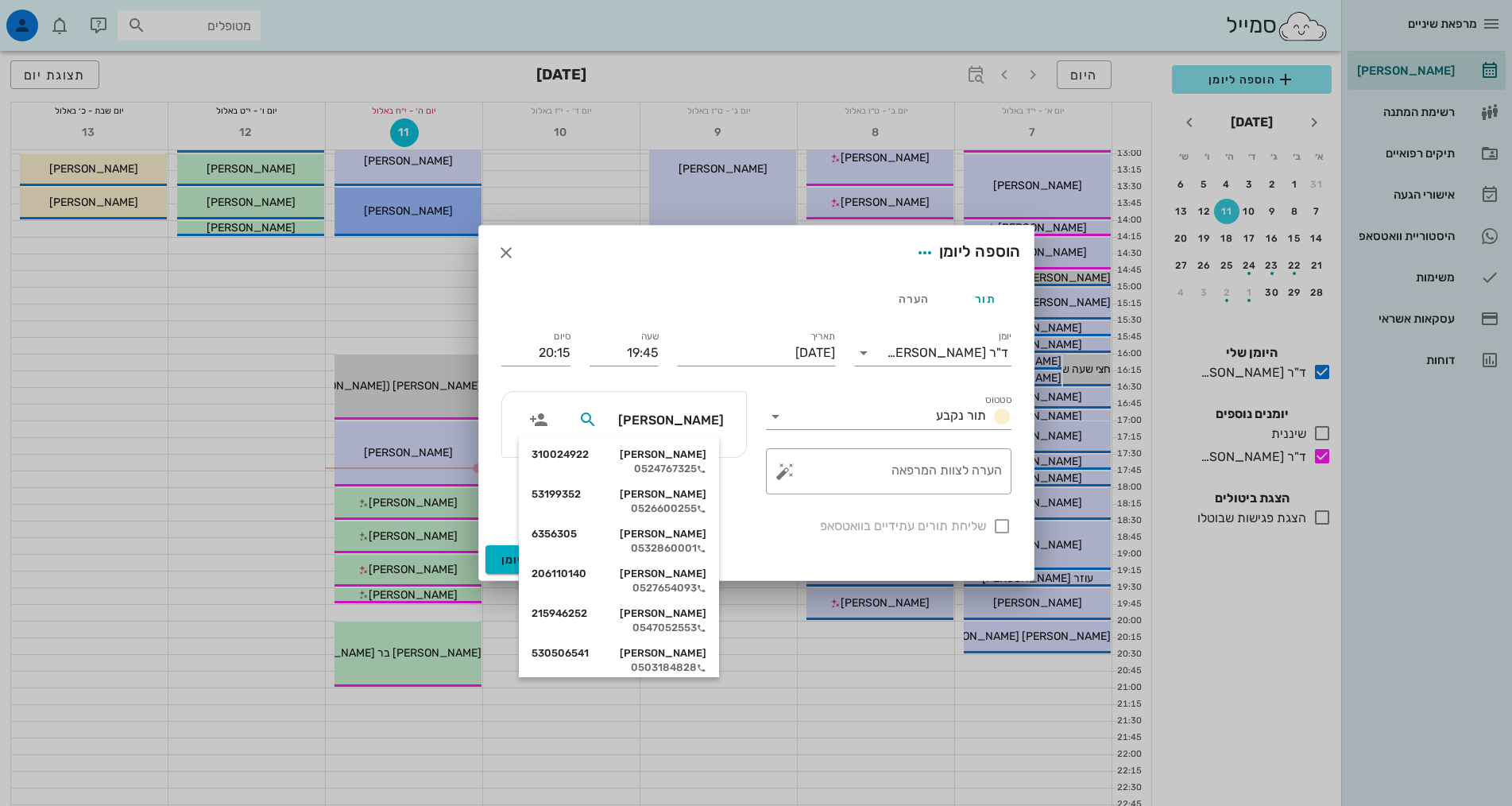
type input "מיכאל ה"
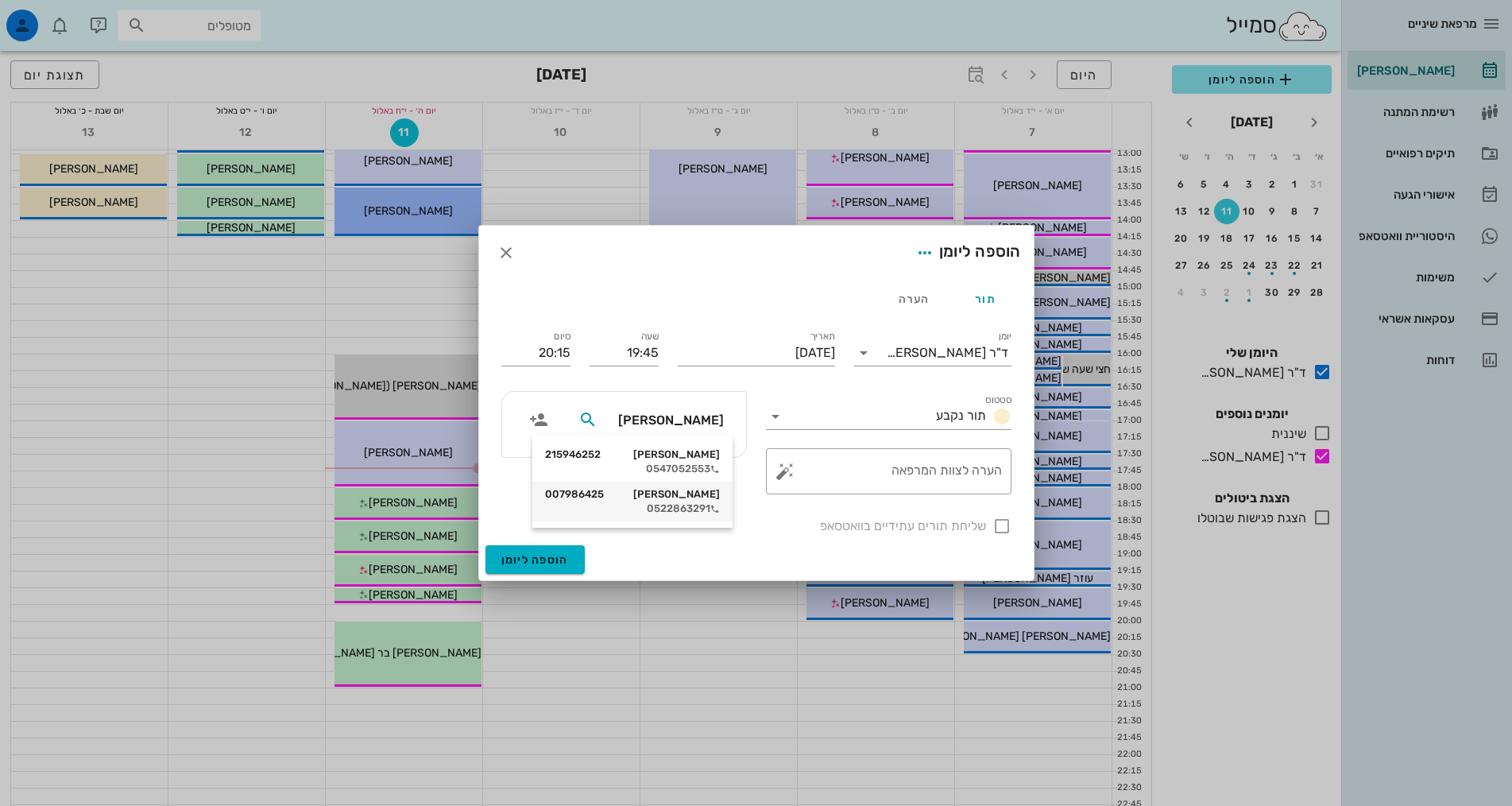
click at [670, 505] on div "0522863291" at bounding box center [632, 508] width 175 height 13
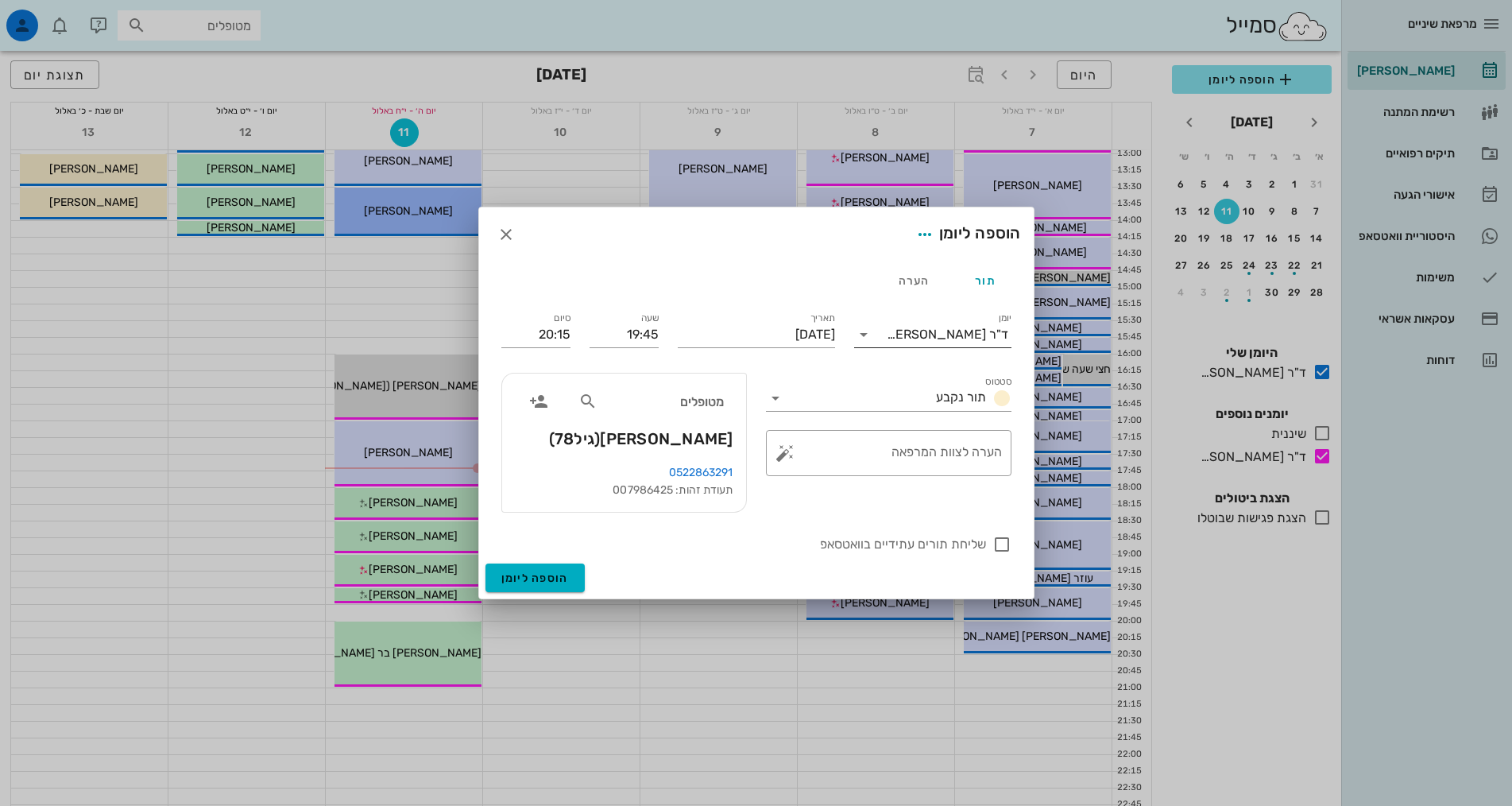
click at [887, 338] on input "יומן" at bounding box center [882, 335] width 10 height 26
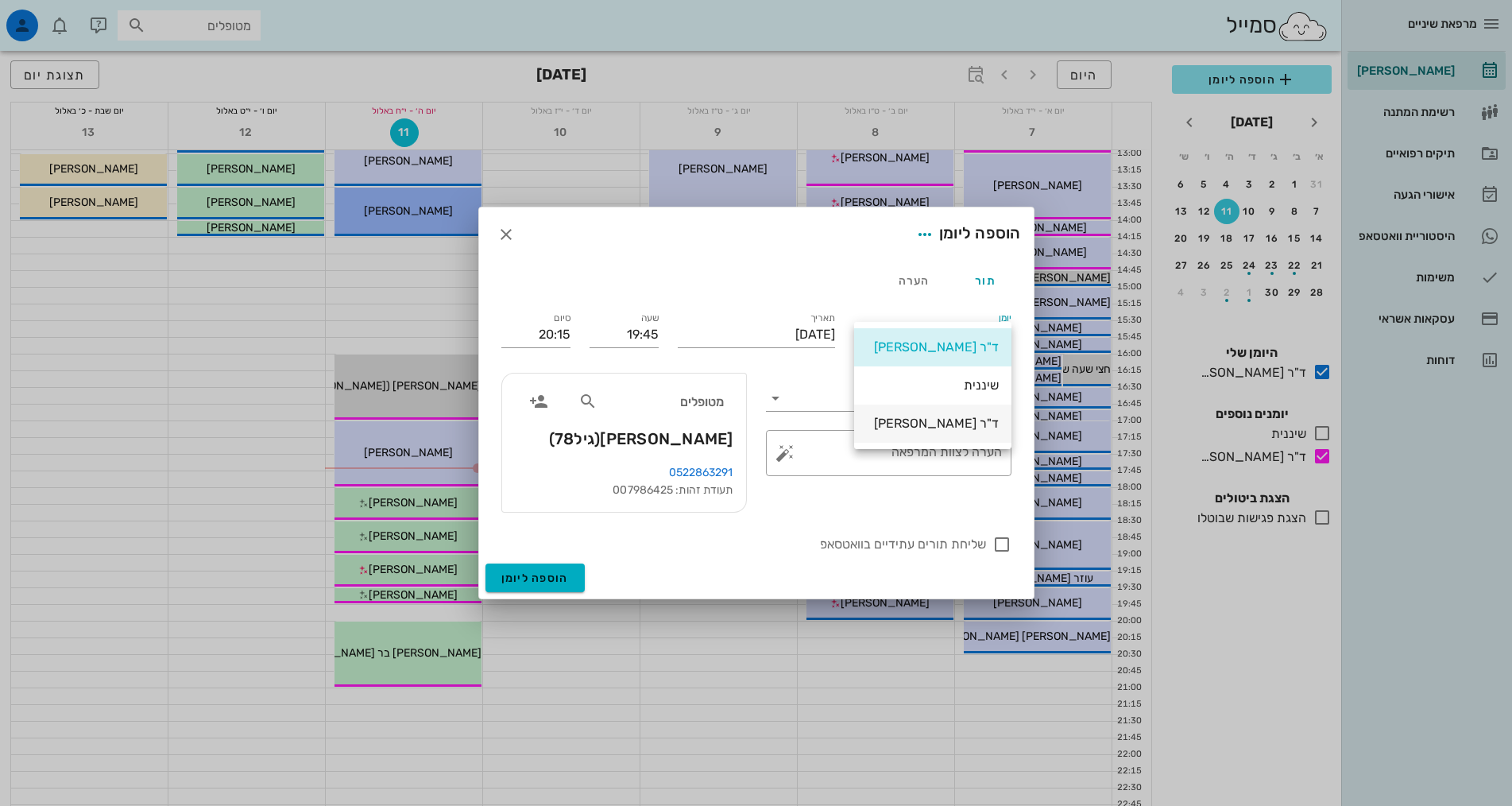
click at [939, 415] on div "ד"ר [PERSON_NAME]" at bounding box center [933, 424] width 132 height 34
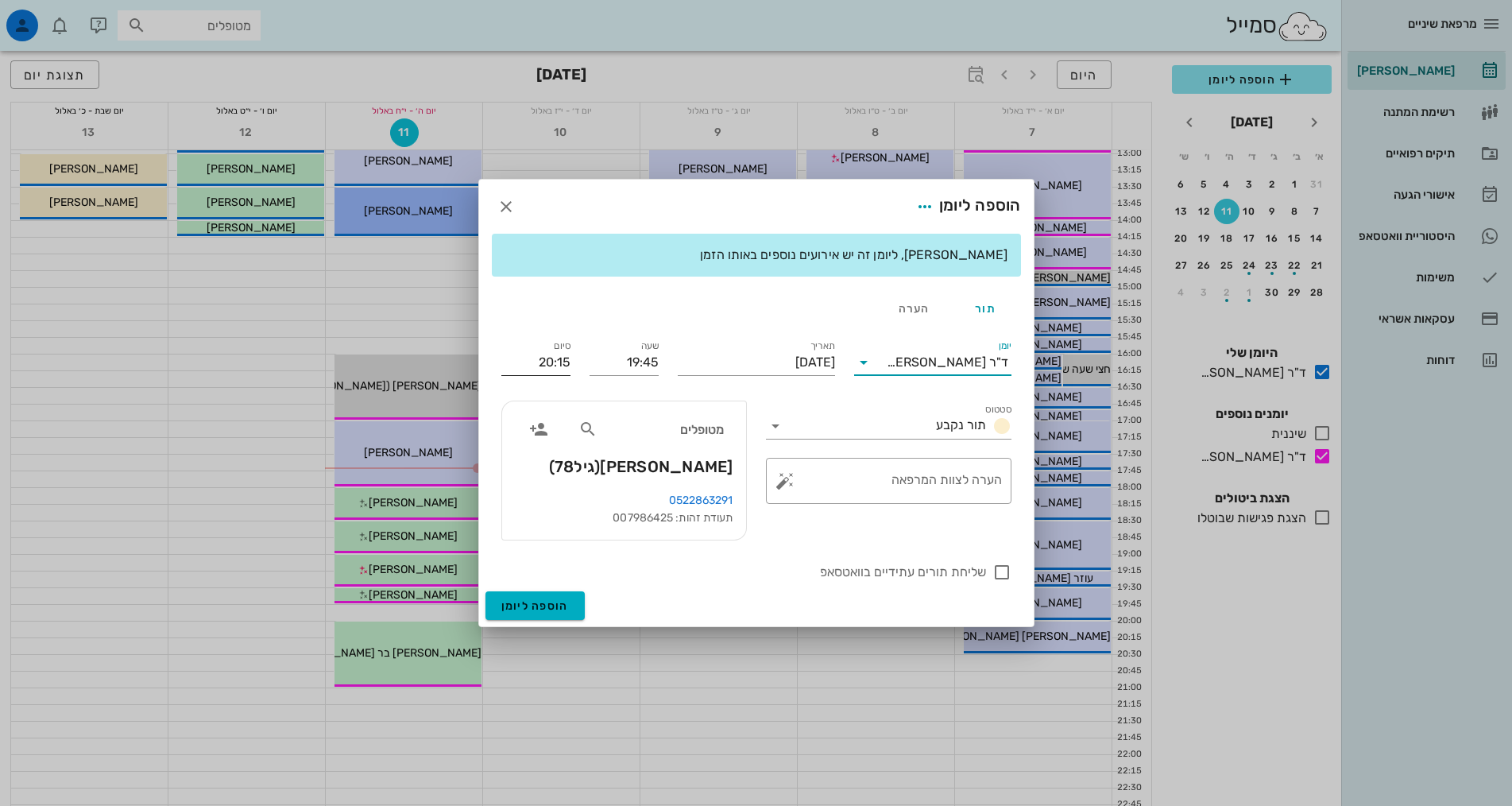
click at [556, 361] on input "20:15" at bounding box center [536, 363] width 69 height 26
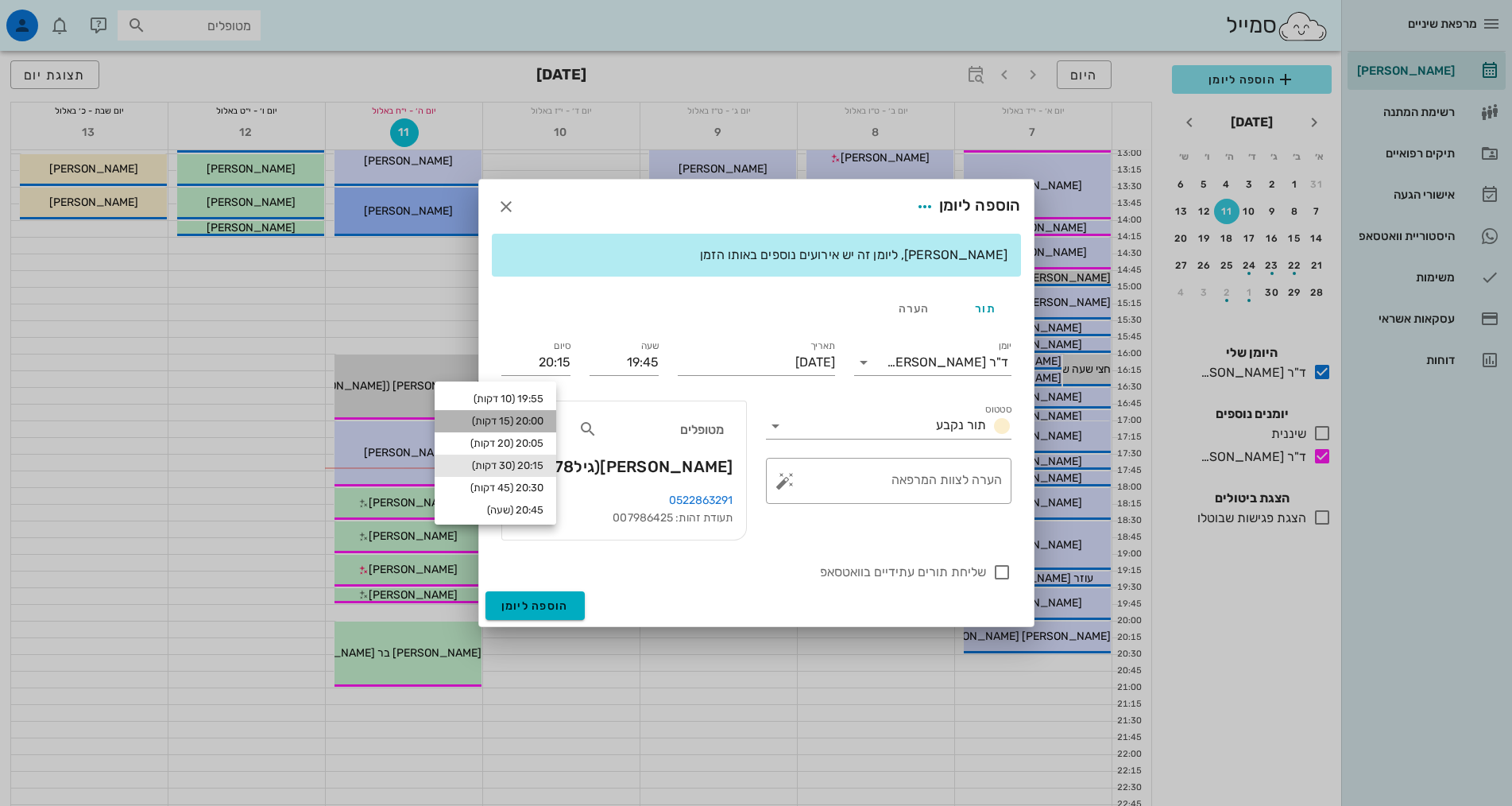
click at [530, 423] on div "20:00 (15 דקות)" at bounding box center [496, 421] width 96 height 13
type input "20:00"
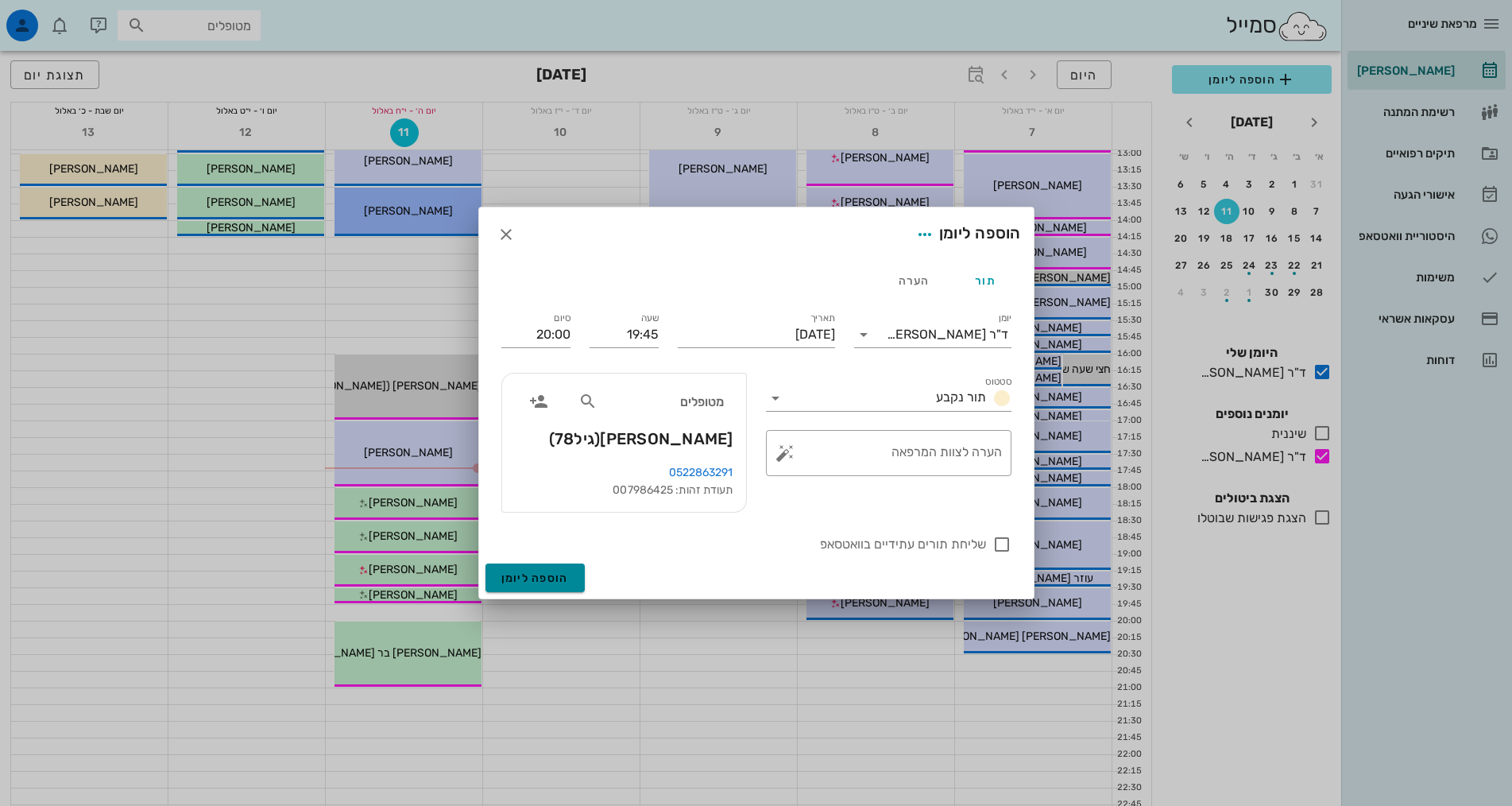
click at [525, 571] on span "הוספה ליומן" at bounding box center [535, 578] width 67 height 14
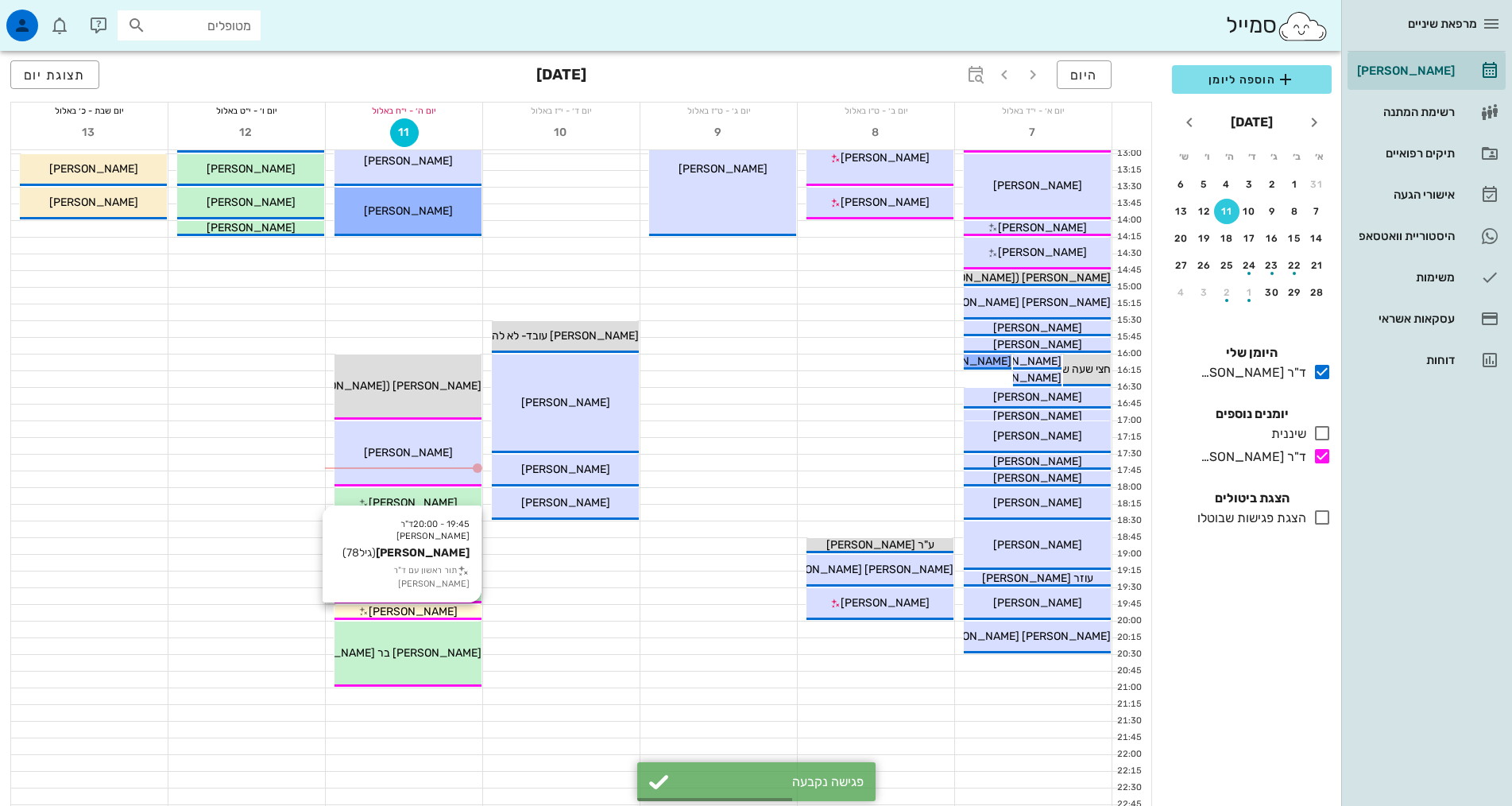
click at [439, 609] on span "[PERSON_NAME]" at bounding box center [412, 611] width 89 height 14
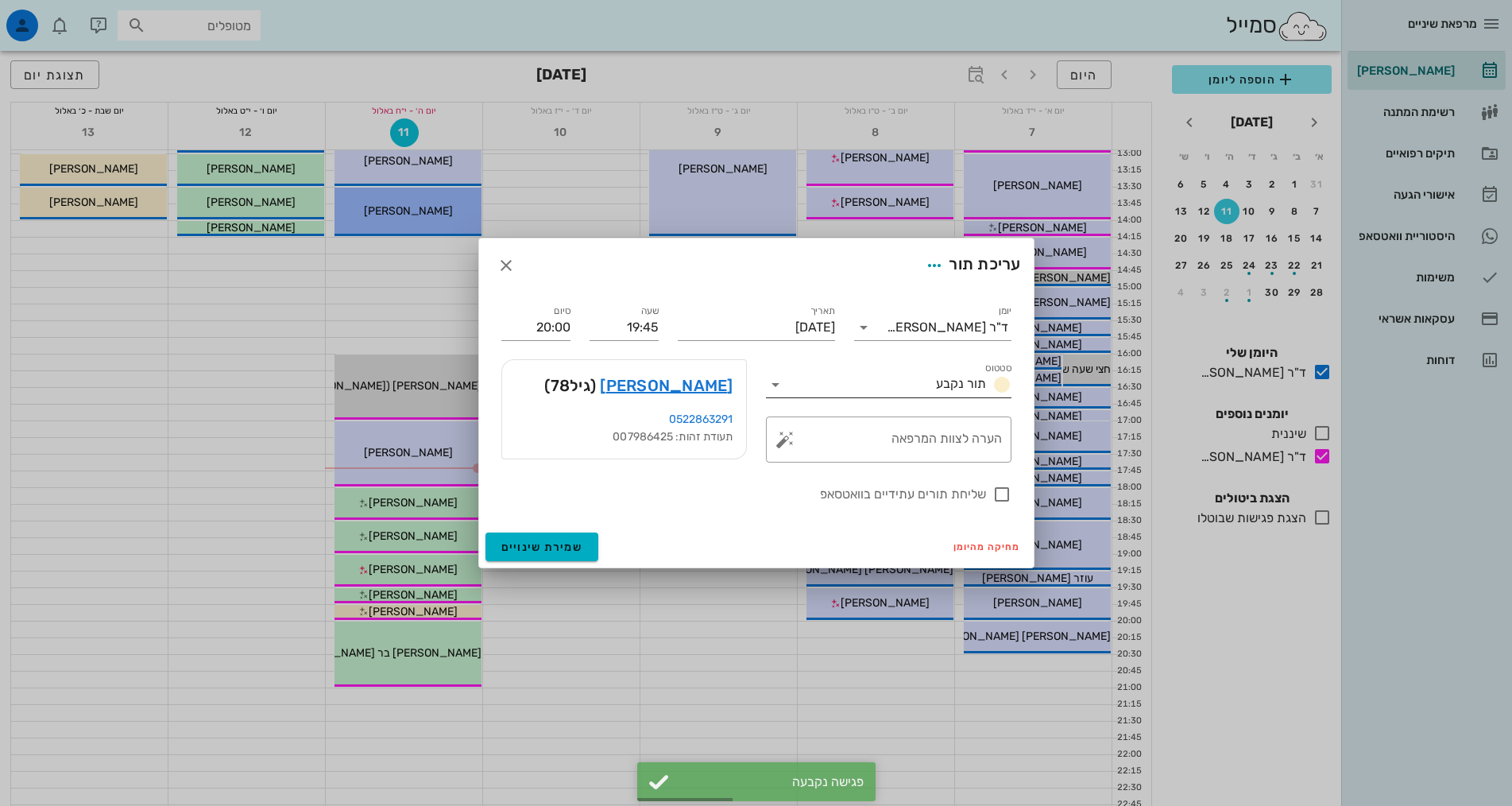
click at [884, 388] on input "סטטוס" at bounding box center [858, 385] width 141 height 26
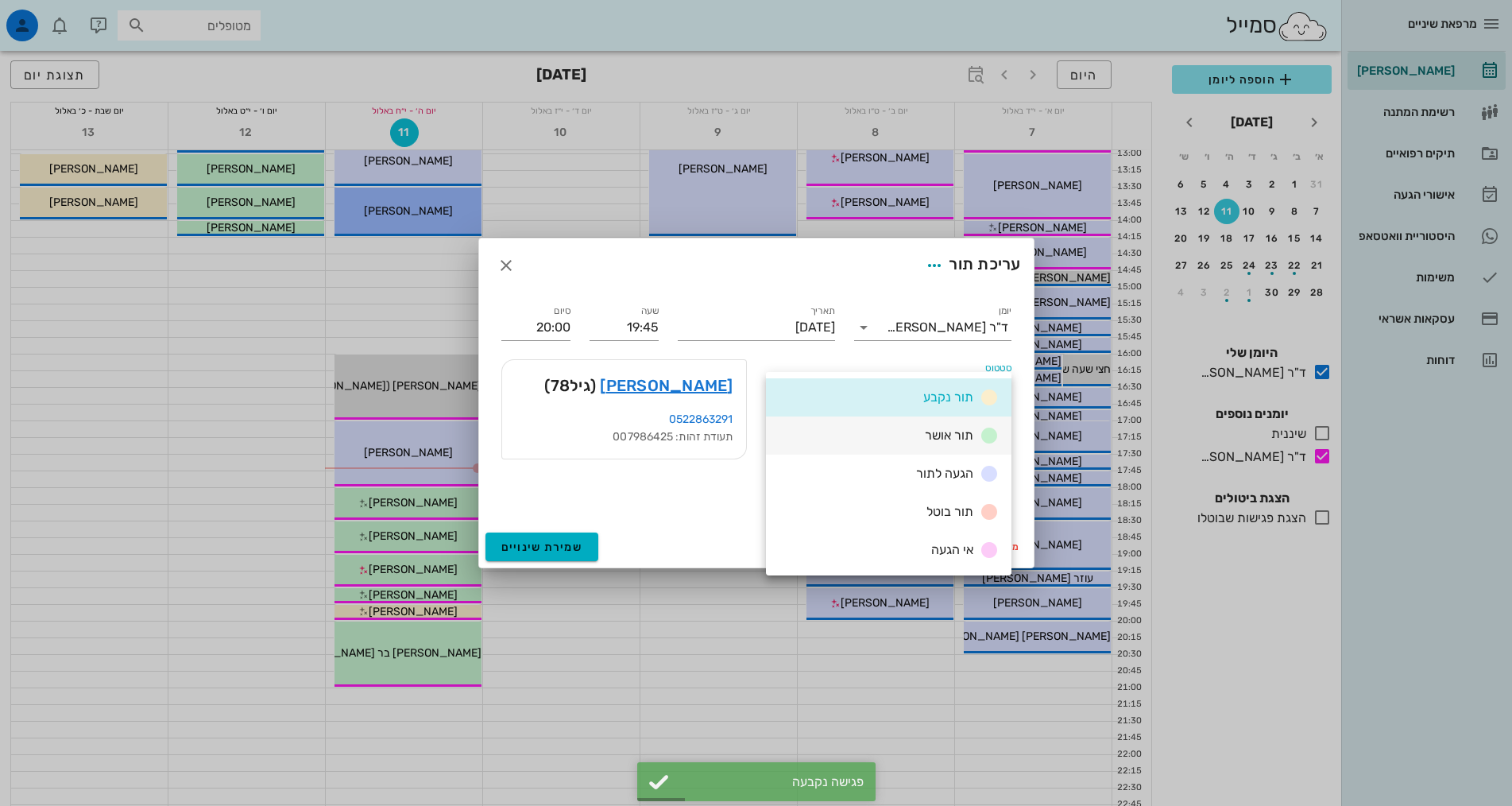
click at [933, 427] on div "תור אושר" at bounding box center [958, 436] width 80 height 20
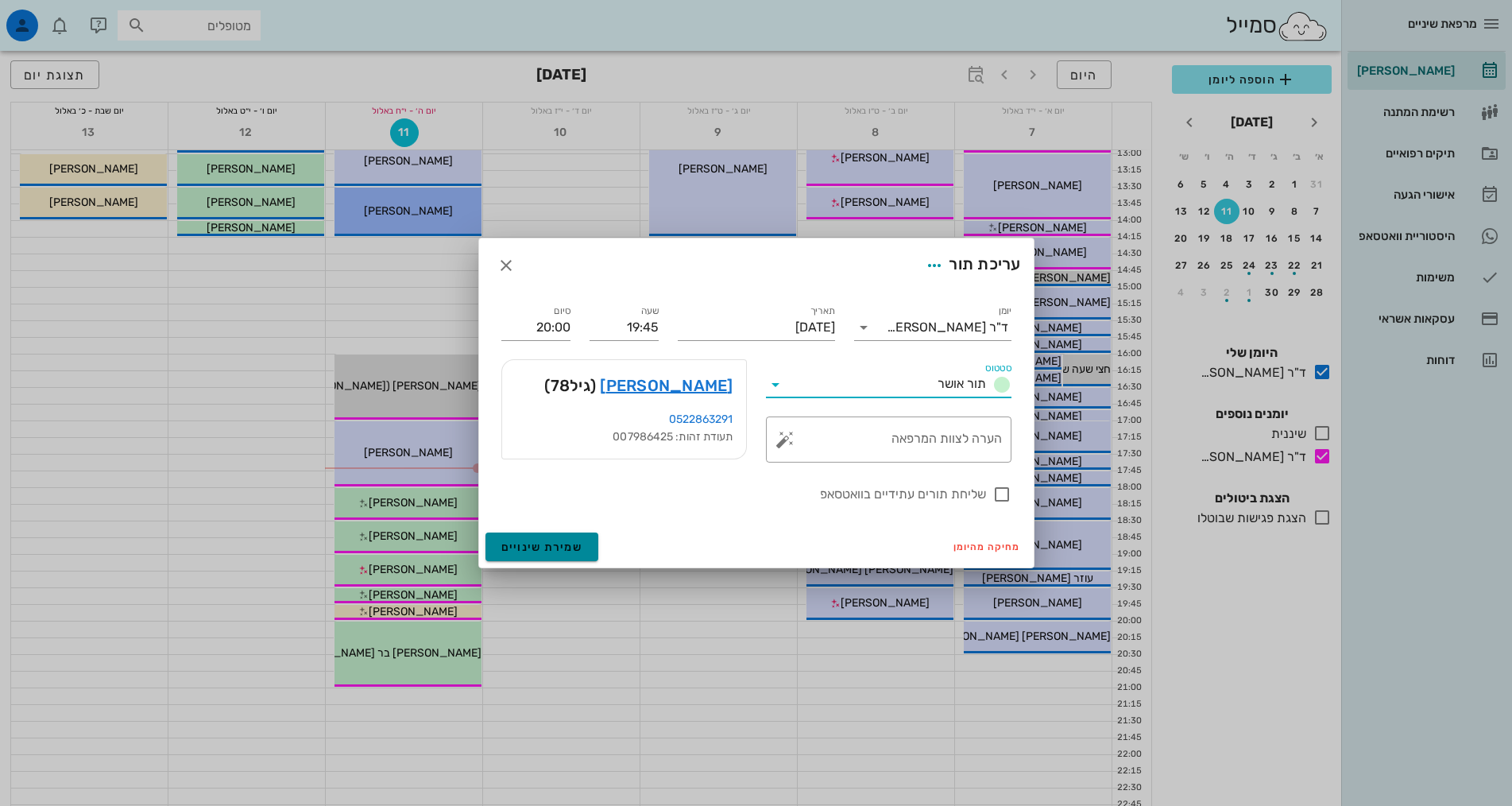
click at [558, 555] on button "שמירת שינויים" at bounding box center [542, 546] width 114 height 28
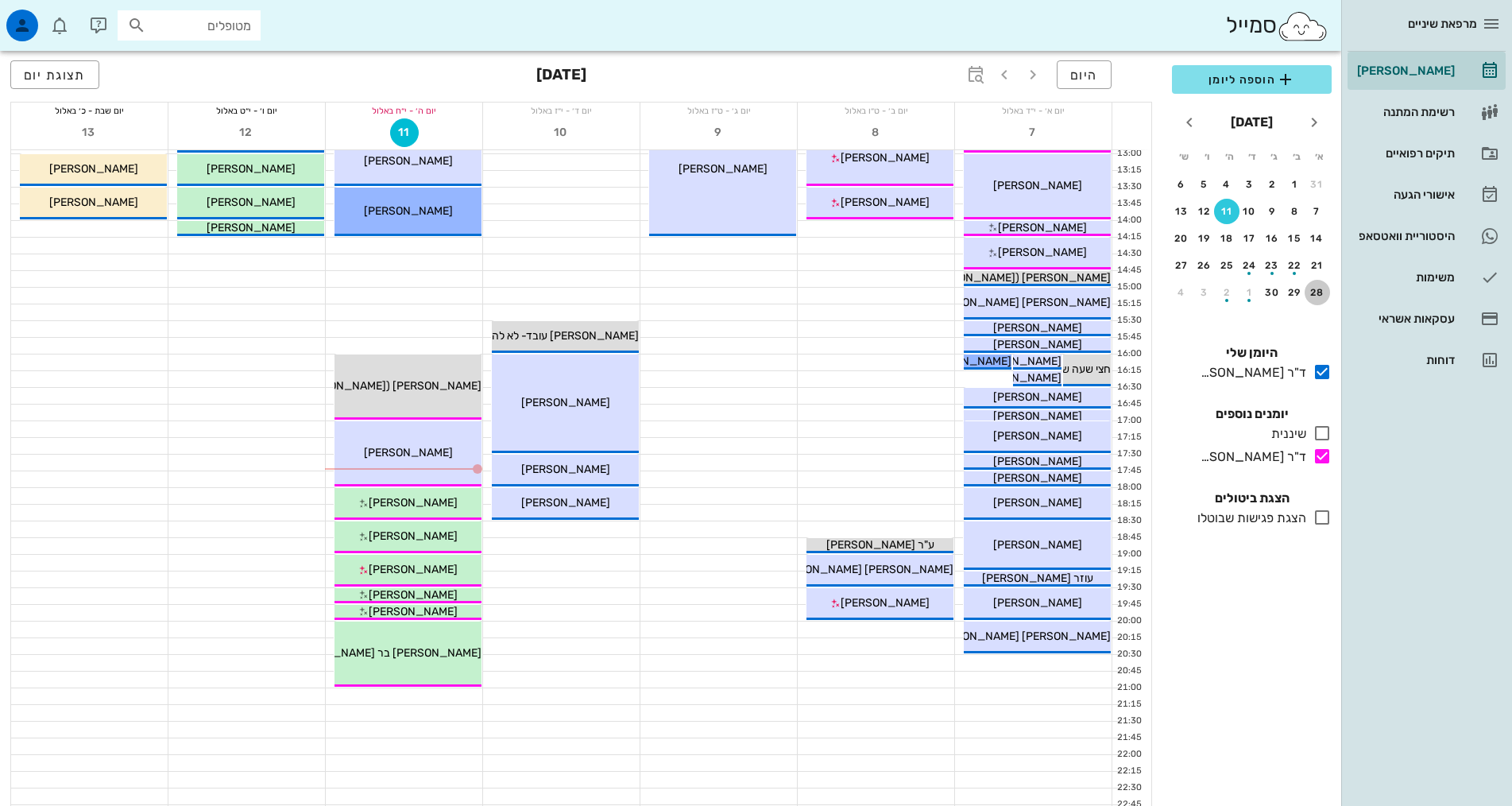
click at [1312, 294] on div "28" at bounding box center [1317, 292] width 26 height 11
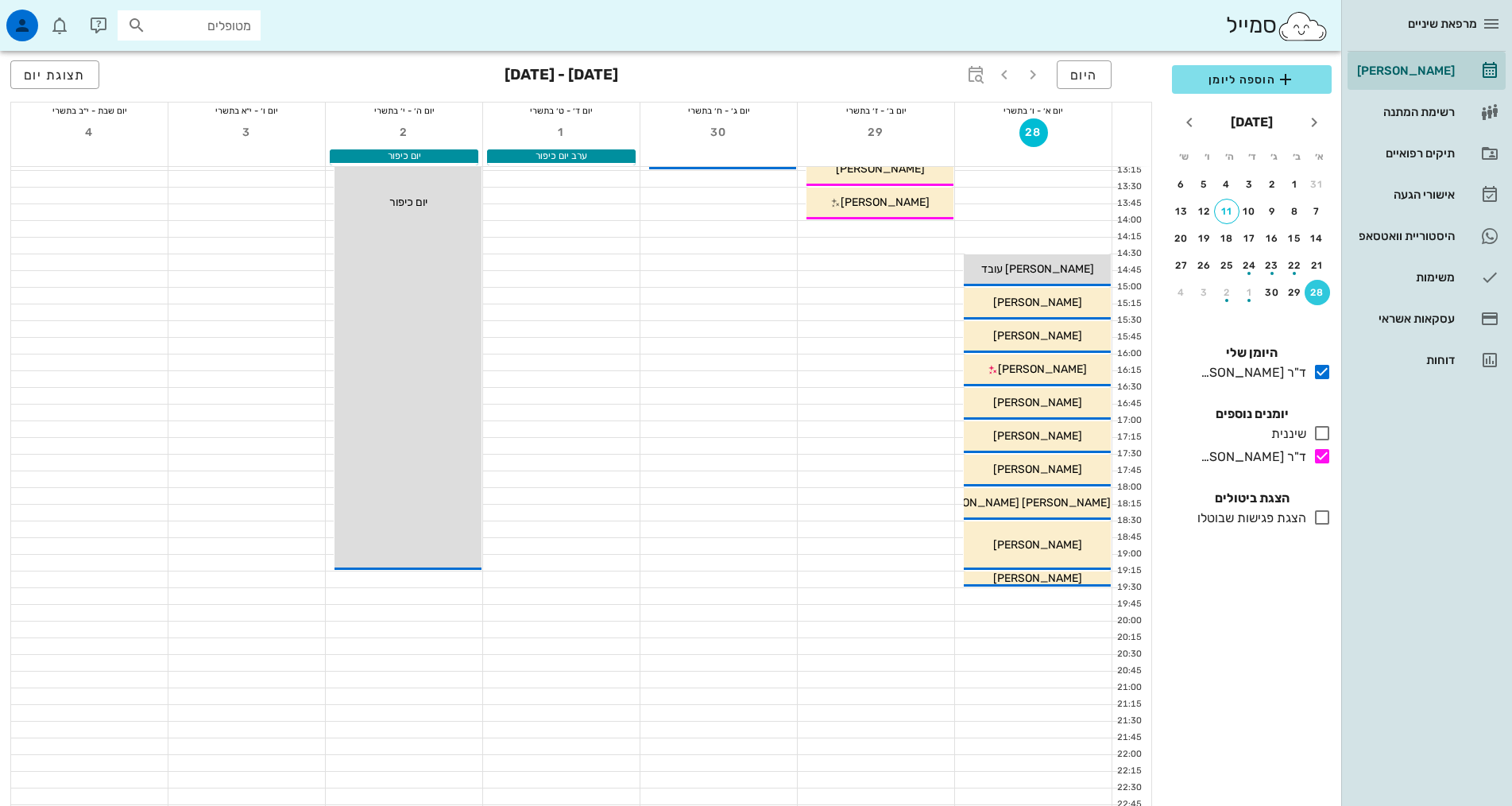
click at [164, 36] on div "מטופלים" at bounding box center [189, 25] width 143 height 30
type input "ר"
type input "ענת רוט"
click at [184, 78] on div "0545223293" at bounding box center [168, 74] width 175 height 13
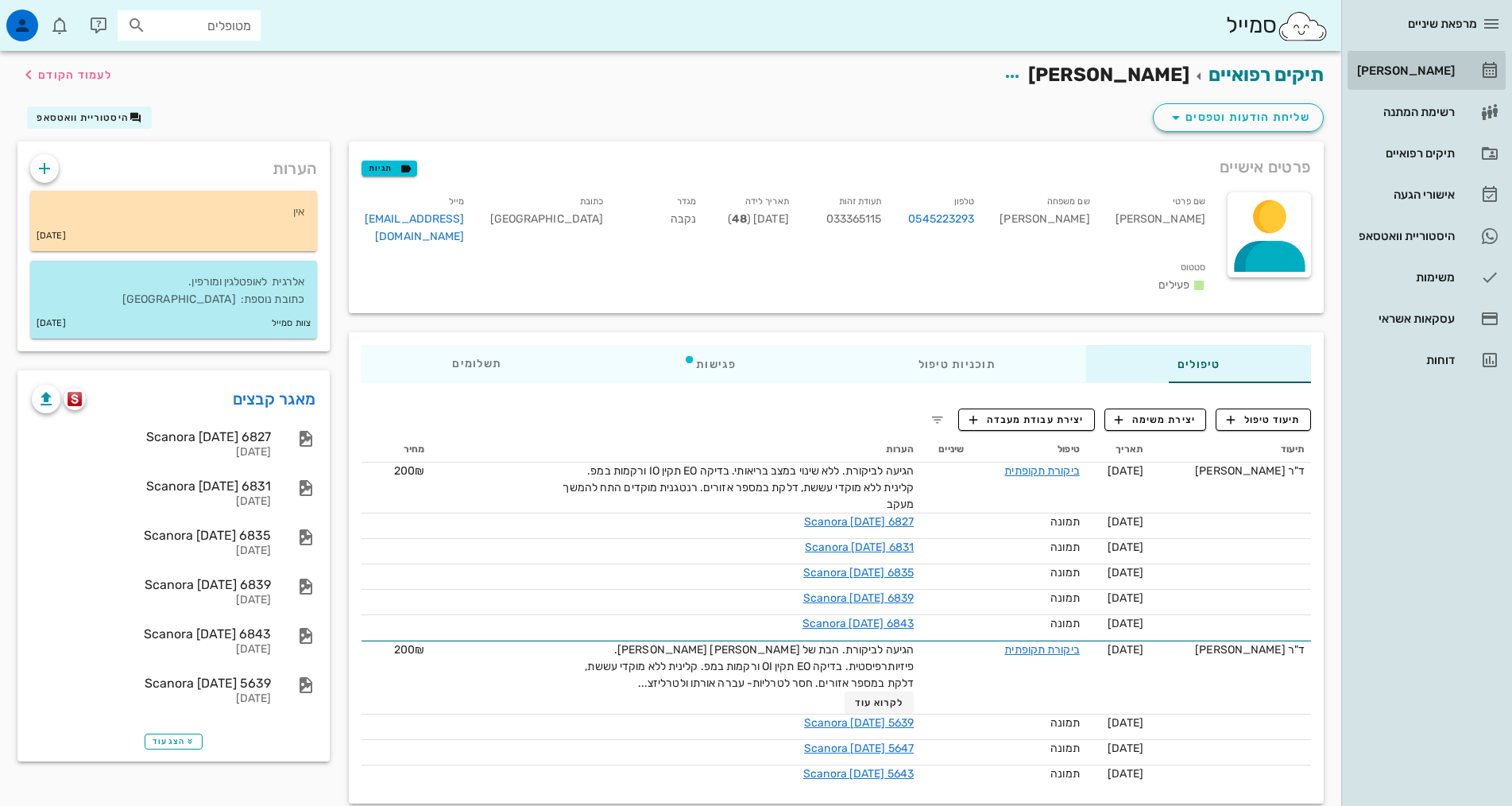
click at [1440, 63] on div "[PERSON_NAME]" at bounding box center [1404, 71] width 101 height 26
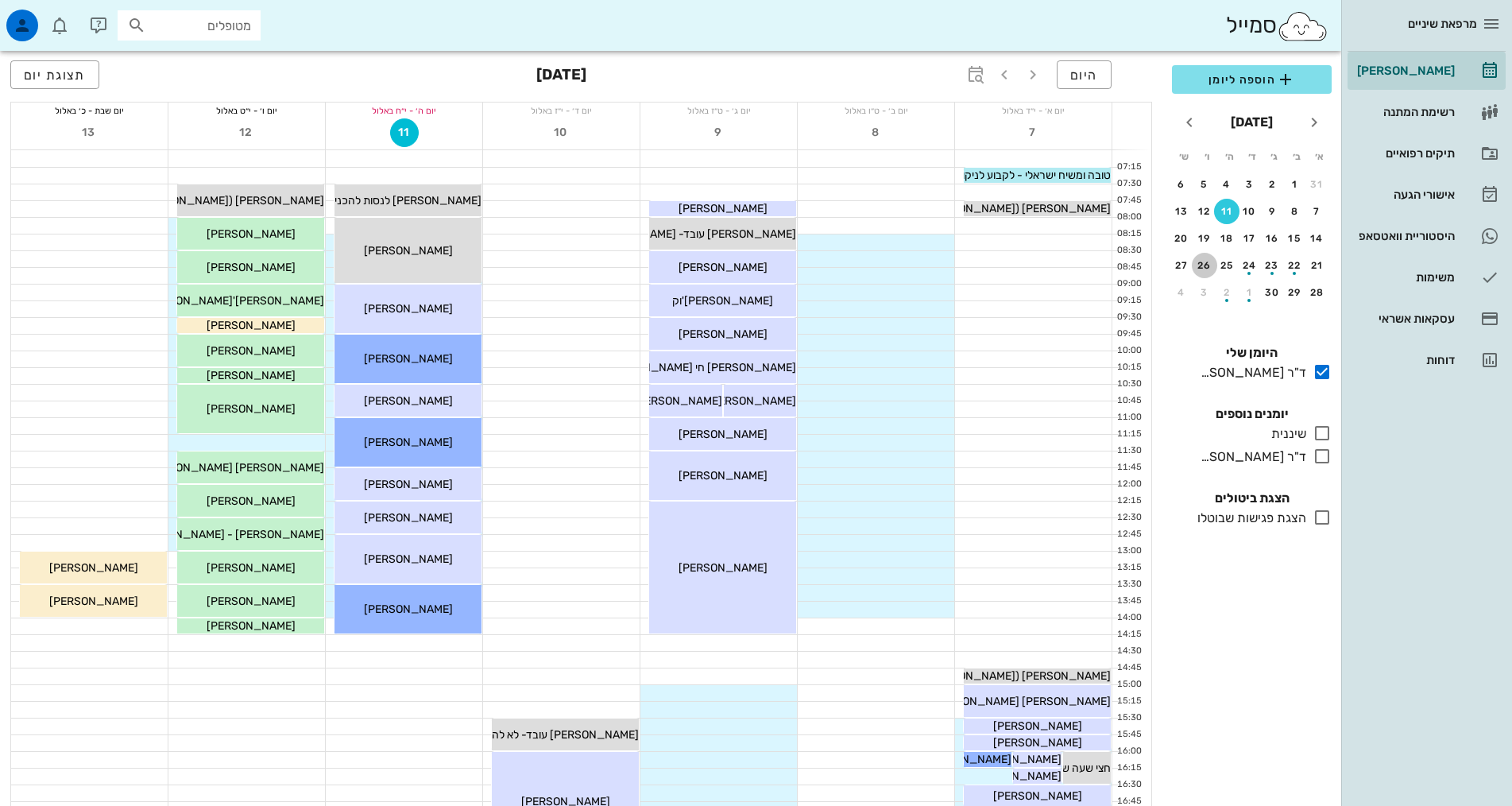
click at [1213, 266] on div "26" at bounding box center [1205, 265] width 26 height 11
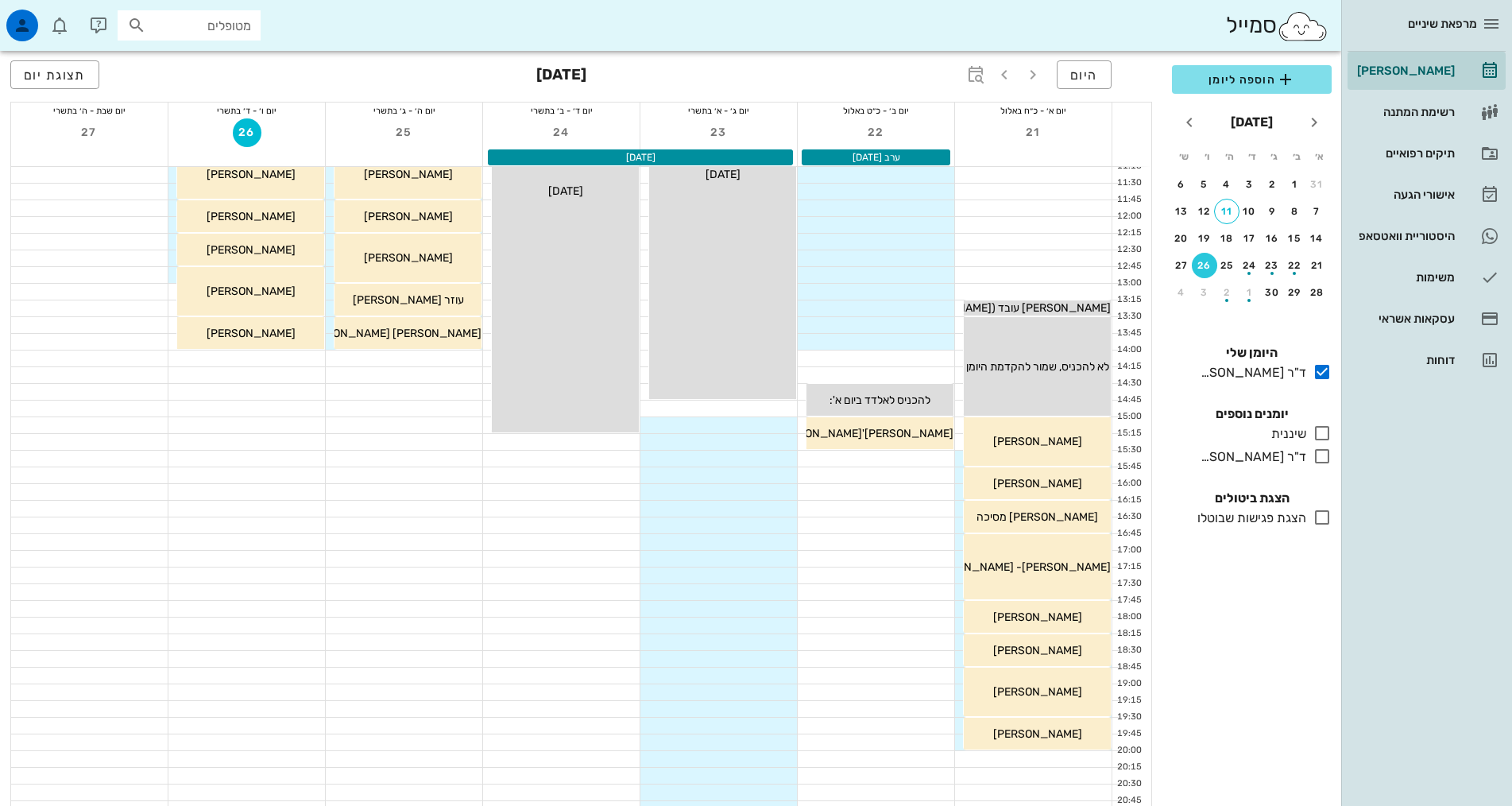
scroll to position [397, 0]
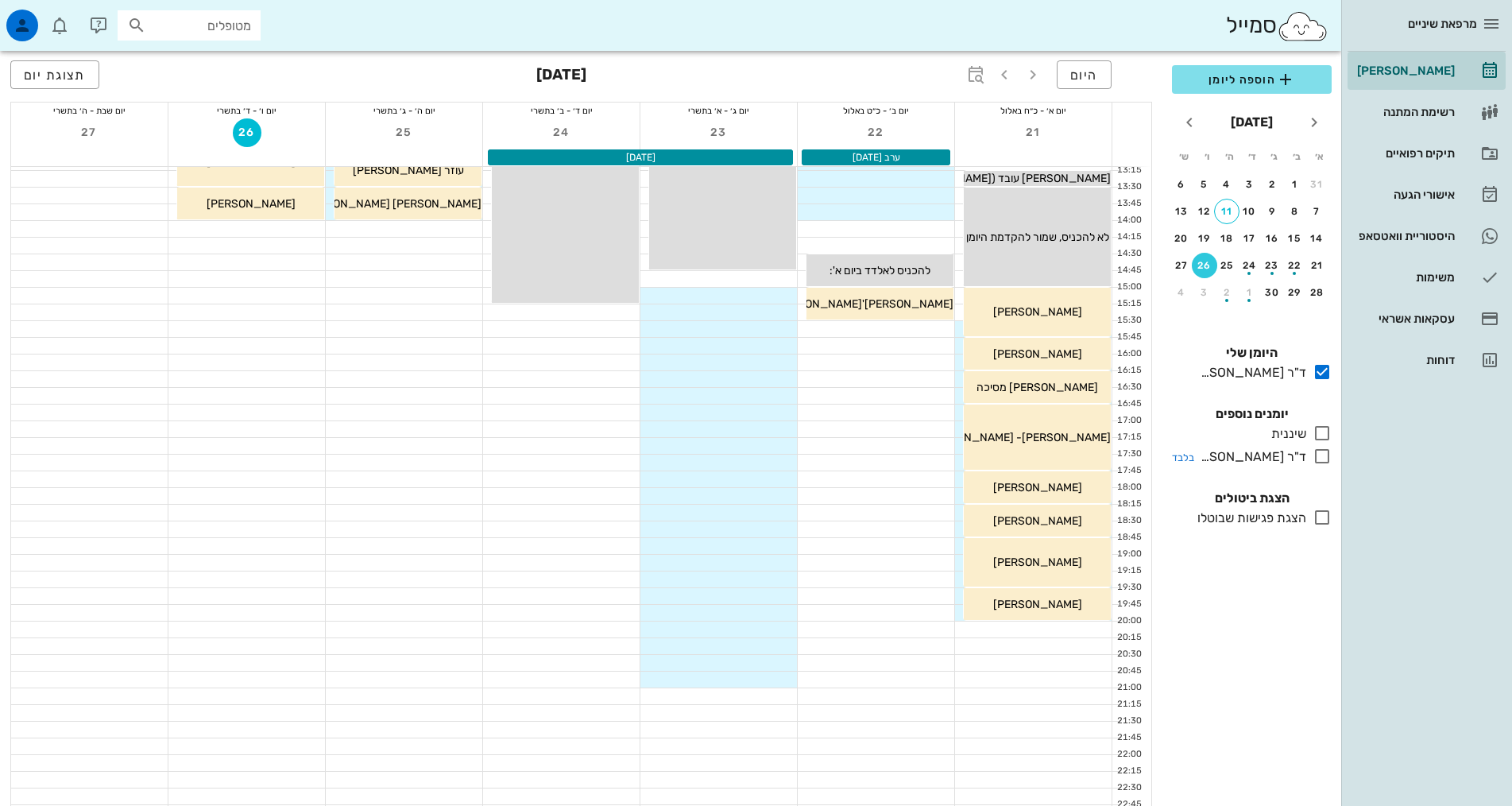
click at [1318, 462] on icon at bounding box center [1322, 456] width 19 height 19
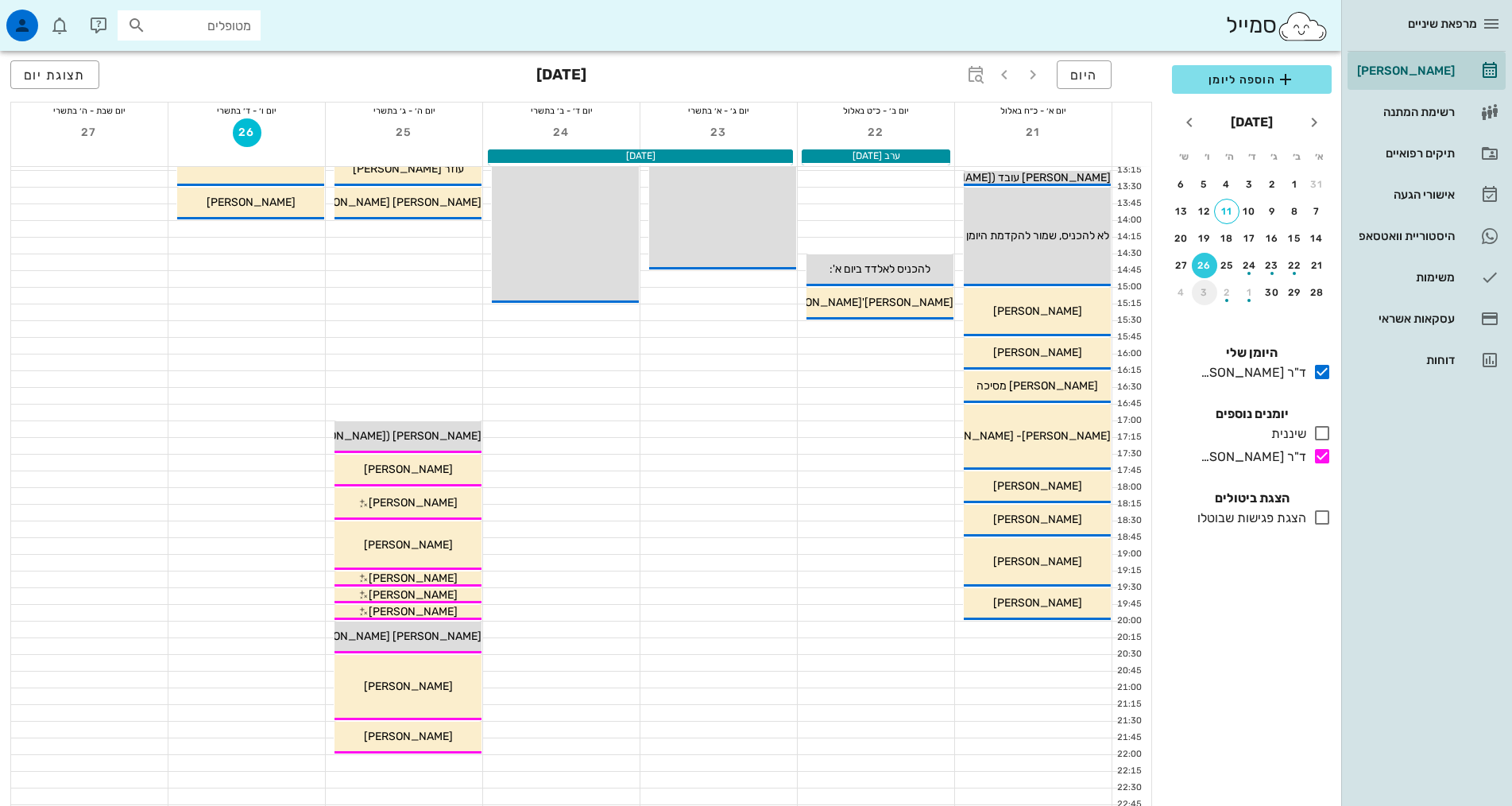
click at [1208, 297] on div "3" at bounding box center [1205, 292] width 26 height 11
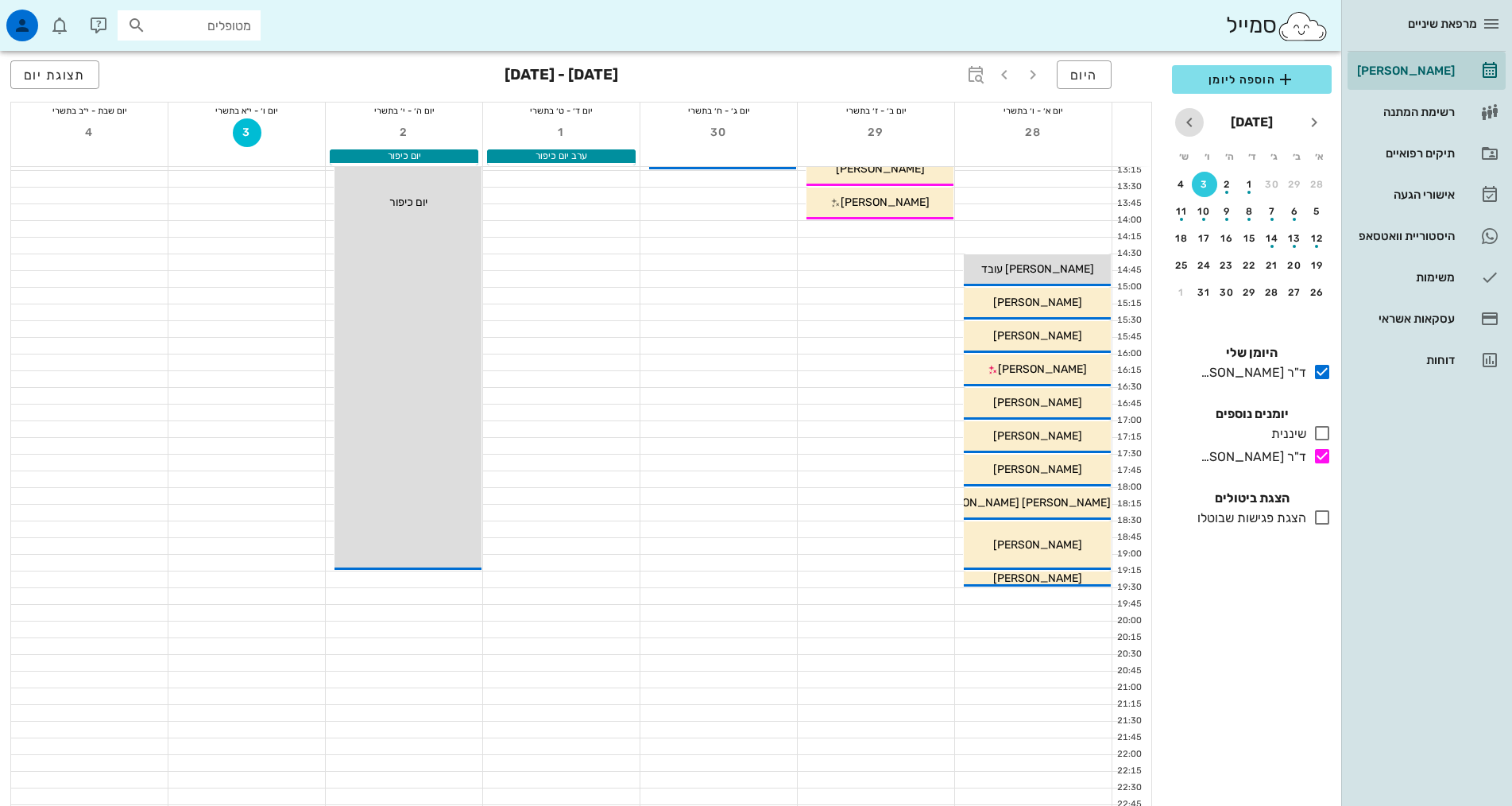
click at [1193, 123] on icon "חודש הבא" at bounding box center [1189, 122] width 19 height 19
click at [1317, 121] on icon "חודש שעבר" at bounding box center [1314, 122] width 19 height 19
click at [1220, 217] on button "11" at bounding box center [1227, 212] width 26 height 26
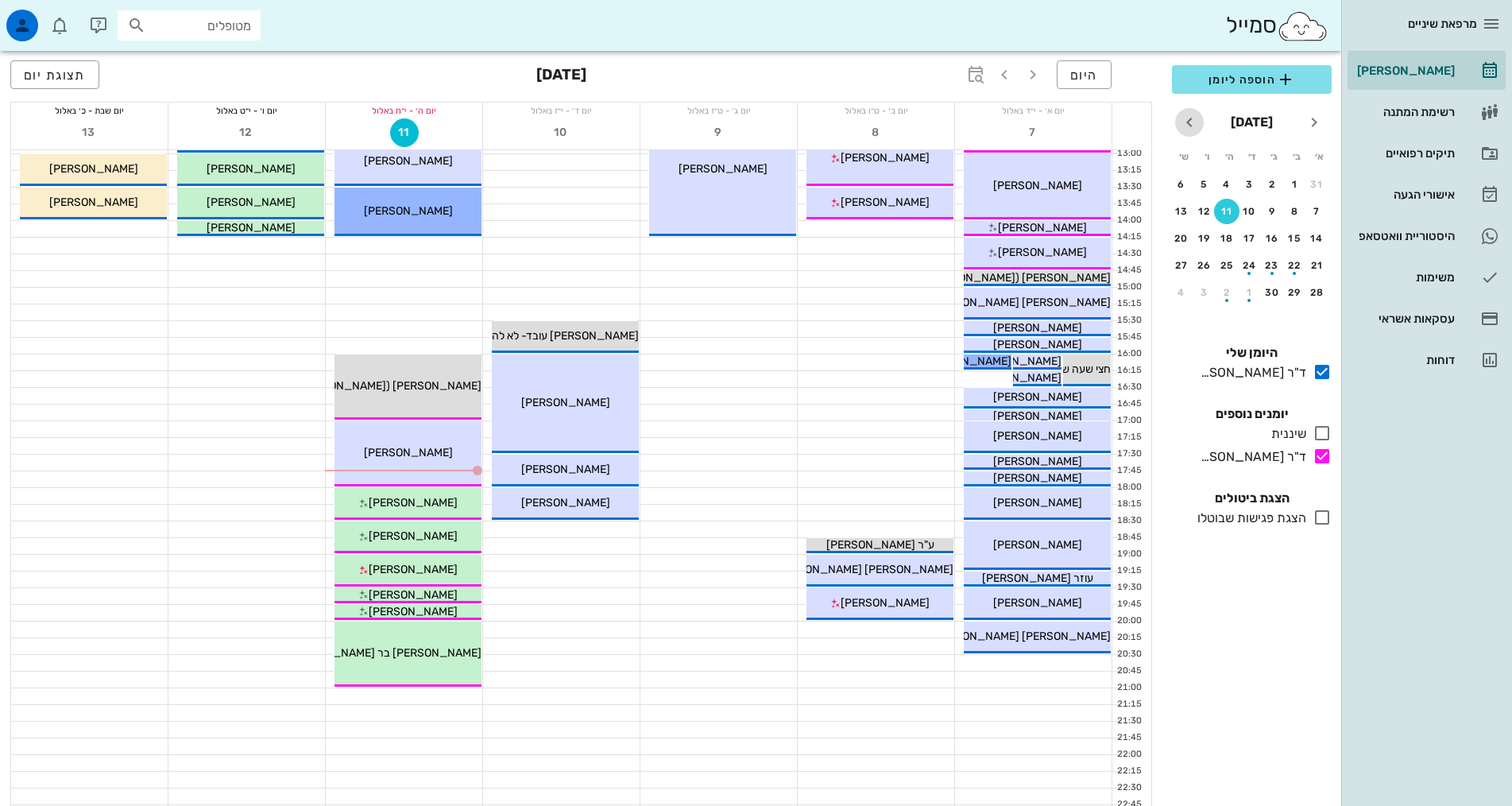
click at [1190, 109] on button "חודש הבא" at bounding box center [1189, 121] width 28 height 28
click at [1227, 264] on div "23" at bounding box center [1227, 265] width 26 height 11
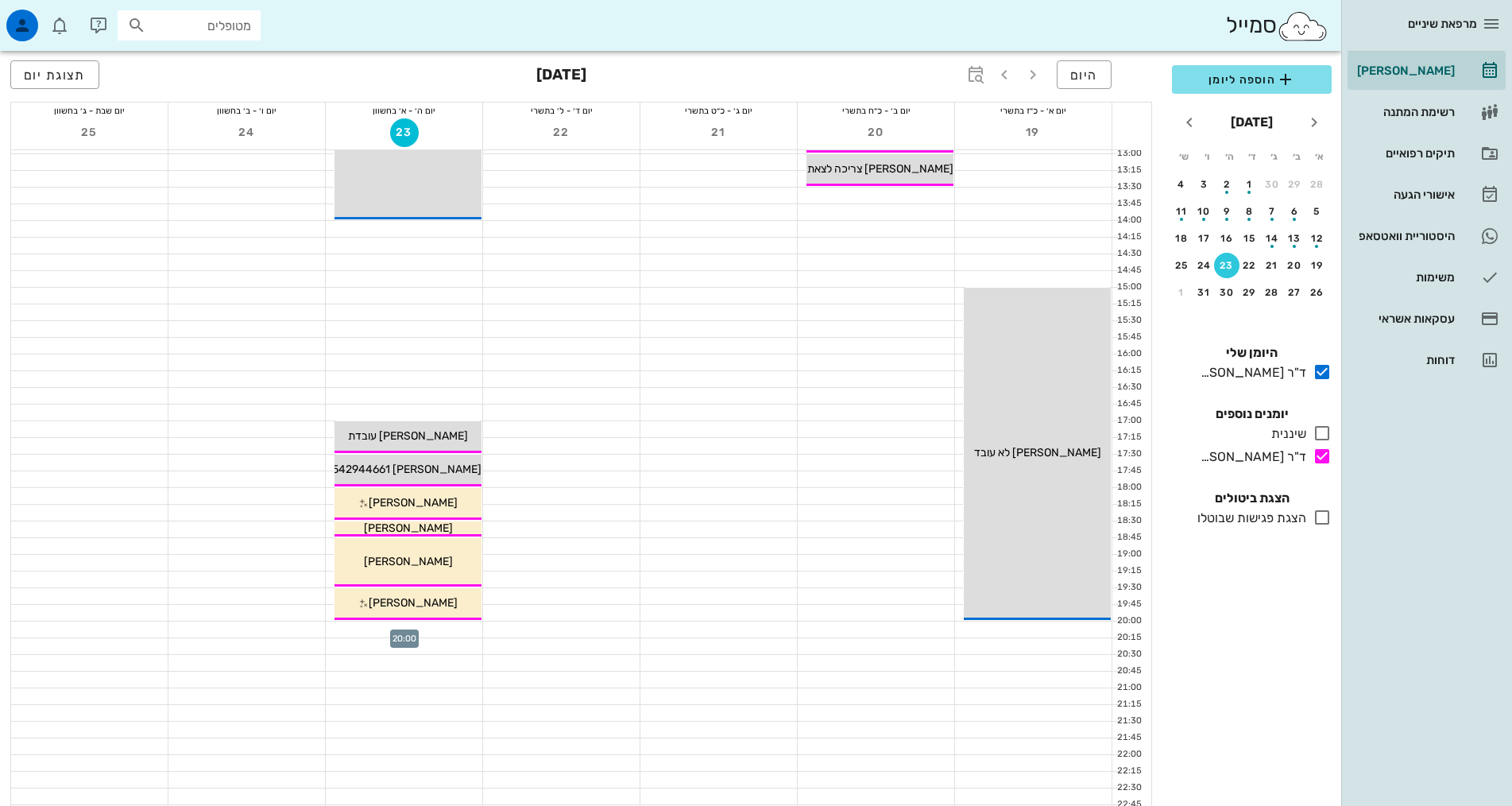
click at [419, 628] on div at bounding box center [404, 629] width 157 height 16
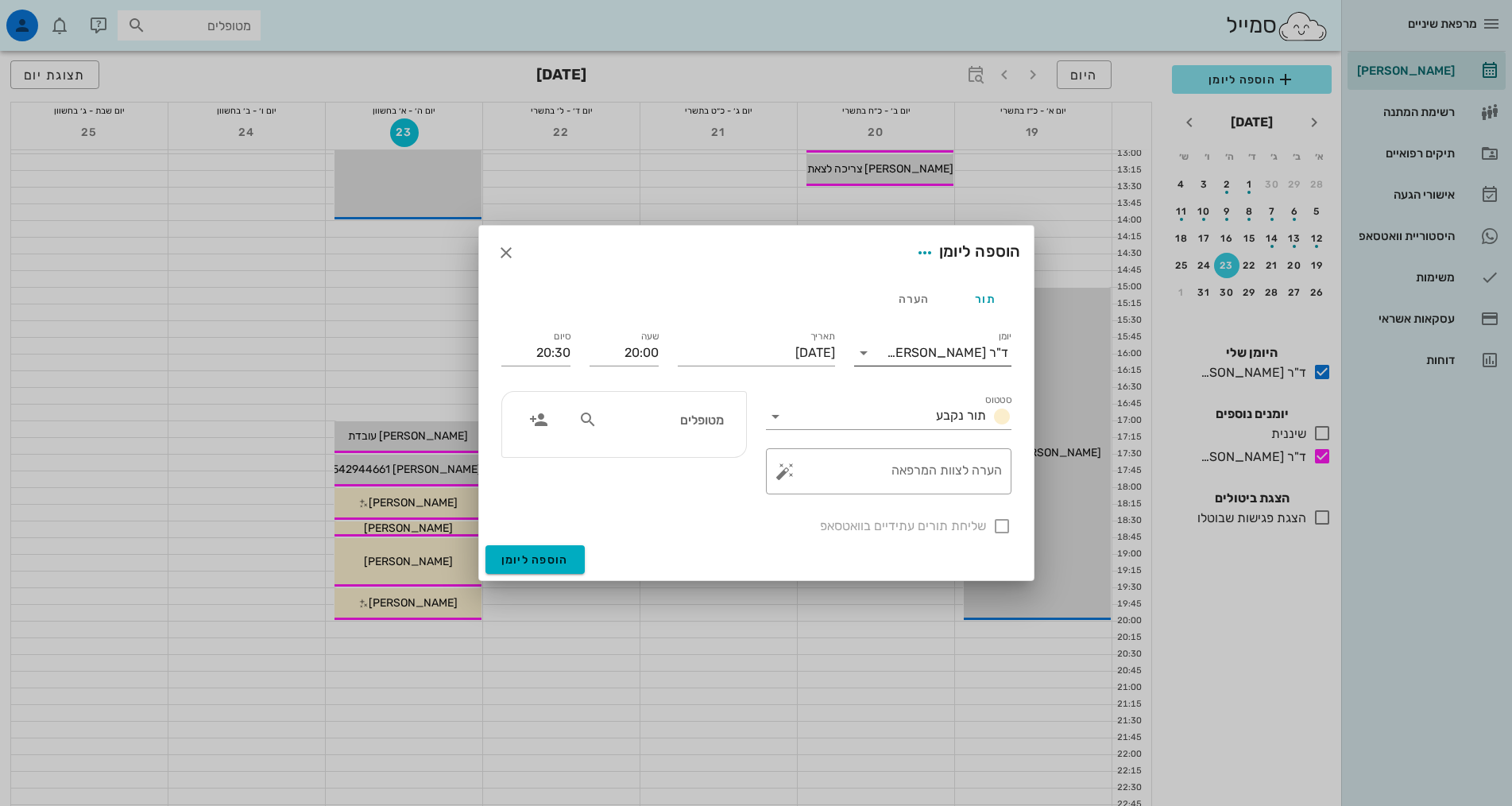
click at [935, 351] on div "ד"ר [PERSON_NAME]" at bounding box center [947, 352] width 121 height 15
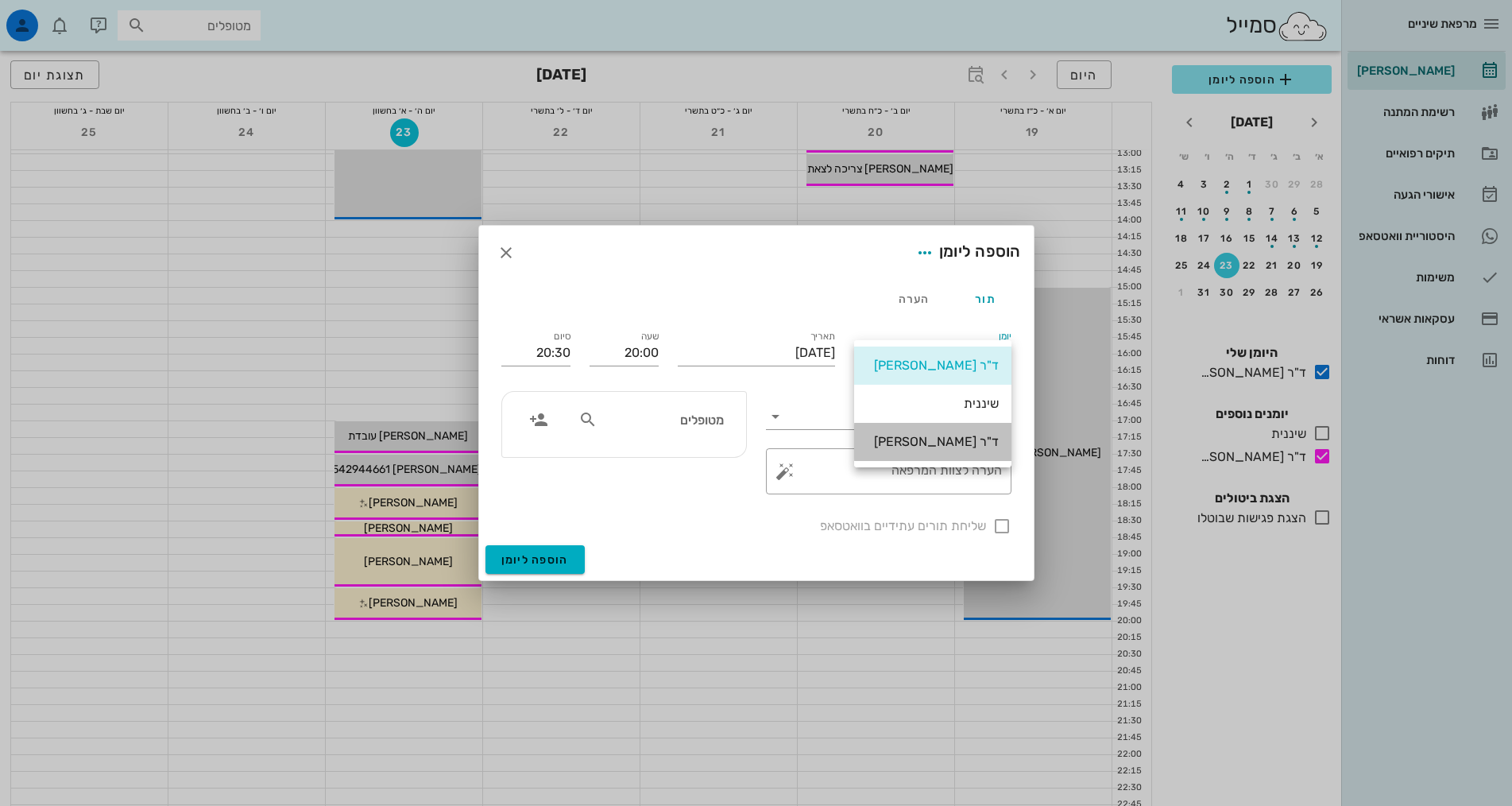
click at [923, 441] on div "ד"ר [PERSON_NAME]" at bounding box center [933, 442] width 132 height 16
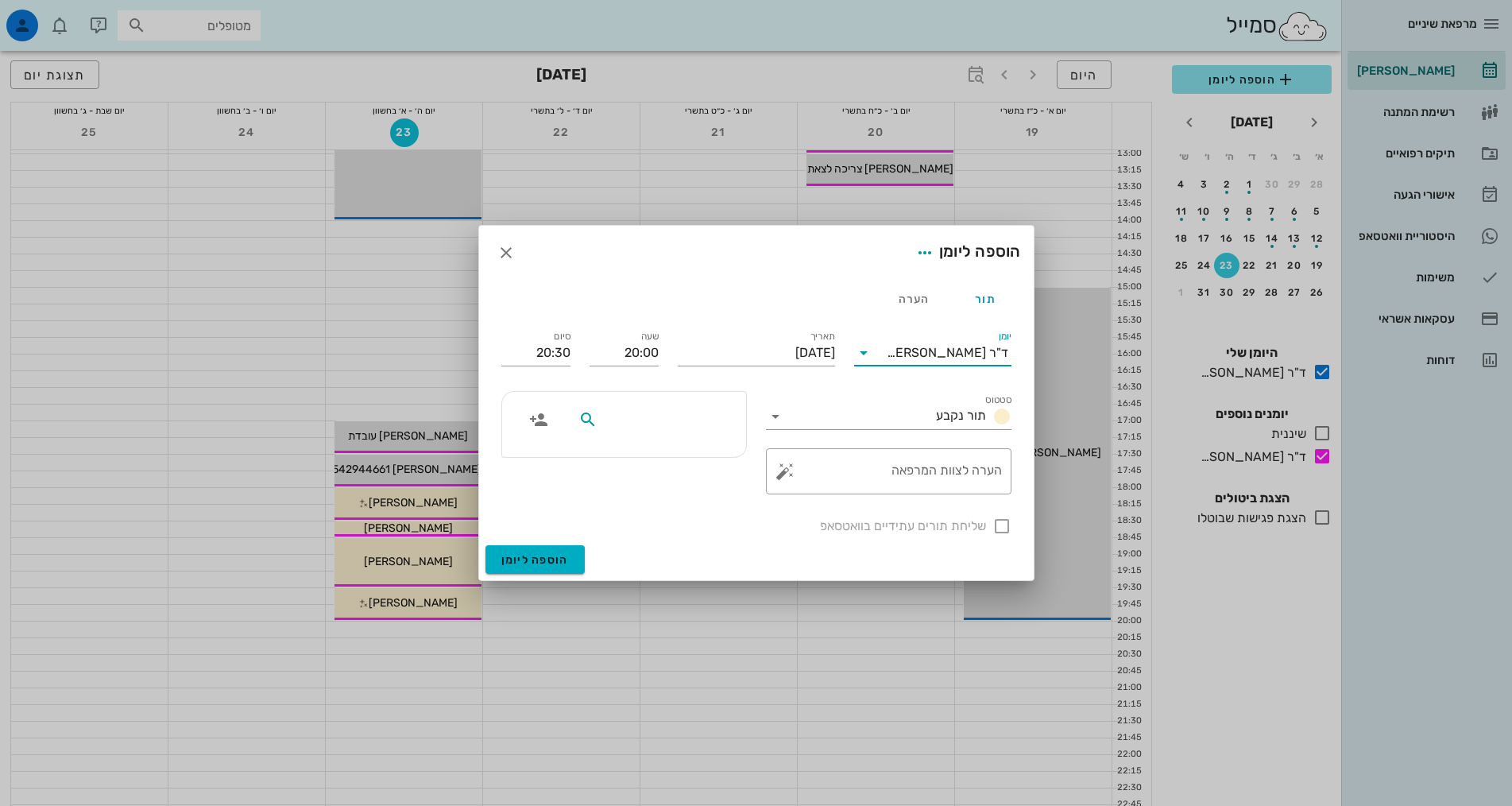
click at [691, 418] on input "text" at bounding box center [662, 419] width 122 height 21
click at [549, 412] on span "button" at bounding box center [538, 419] width 28 height 19
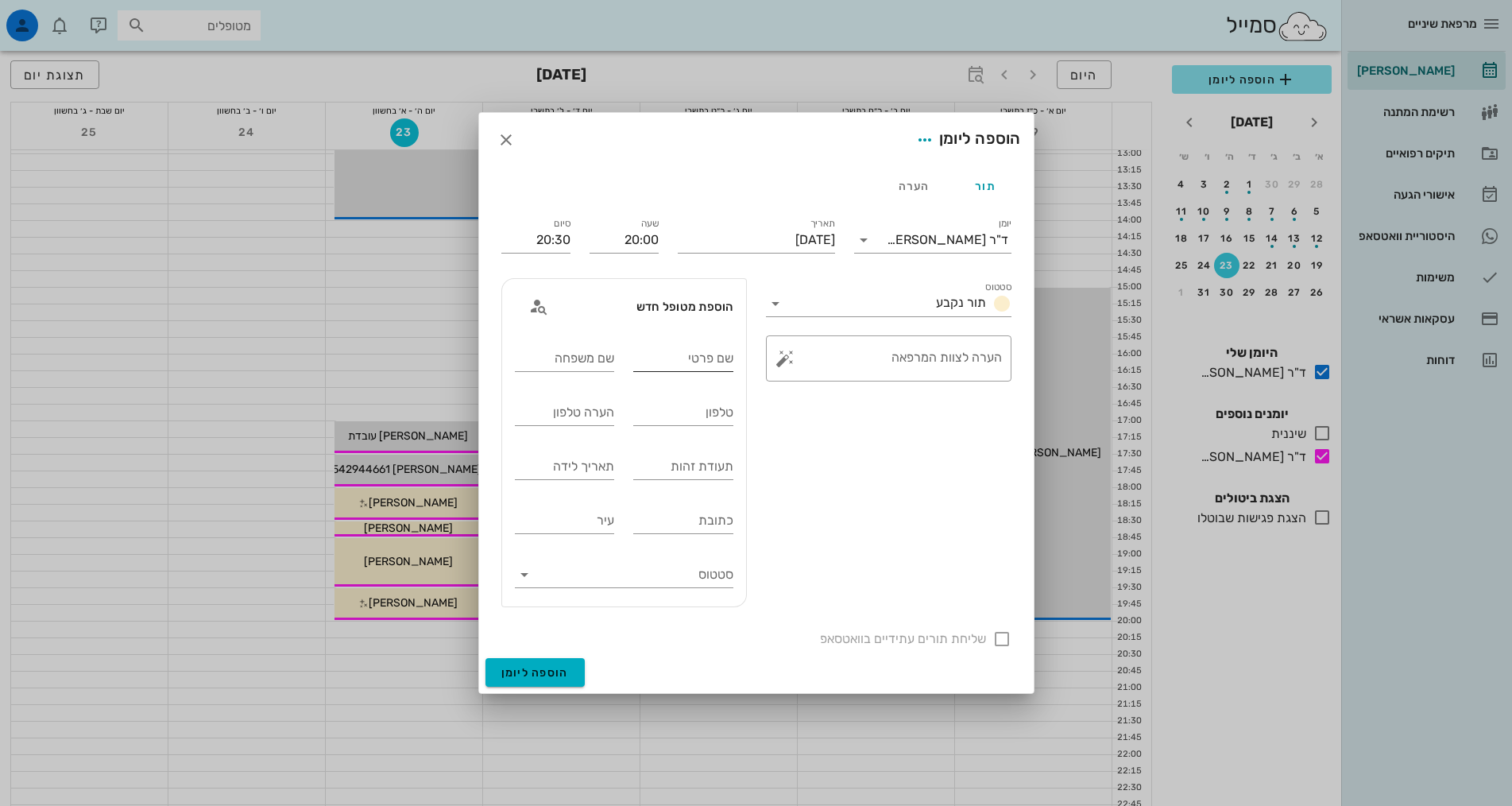
click at [708, 362] on input "שם פרטי" at bounding box center [683, 358] width 100 height 26
type input "[PERSON_NAME]"
type input "רוט"
click at [710, 422] on input "טלפון" at bounding box center [683, 412] width 100 height 26
type input "0542027959"
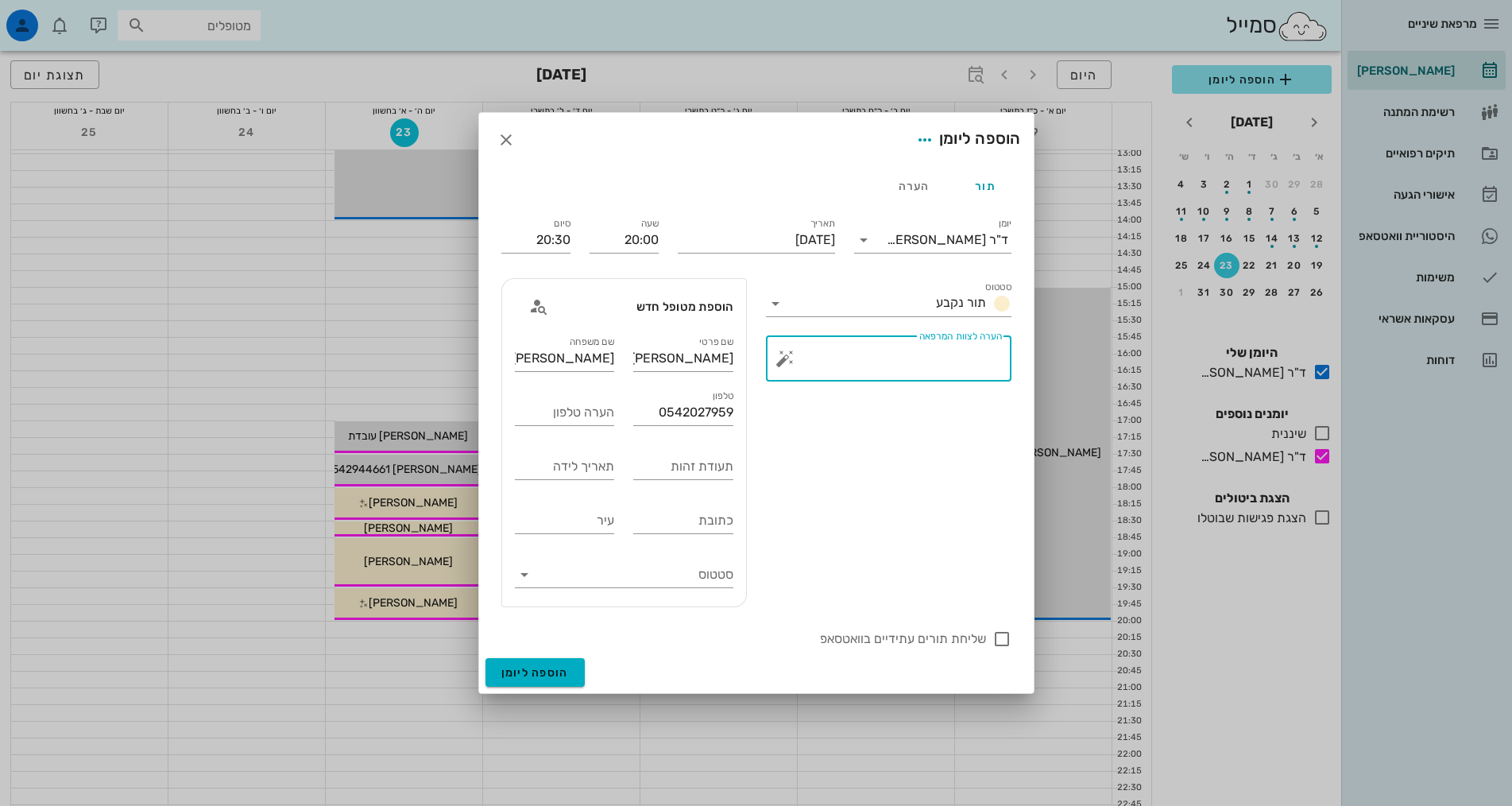
click at [824, 365] on textarea "הערה לצוות המרפאה" at bounding box center [895, 363] width 214 height 38
type textarea "לתזכר את אמא ענת- 0545223293"
click at [548, 668] on span "הוספה ליומן" at bounding box center [535, 673] width 67 height 14
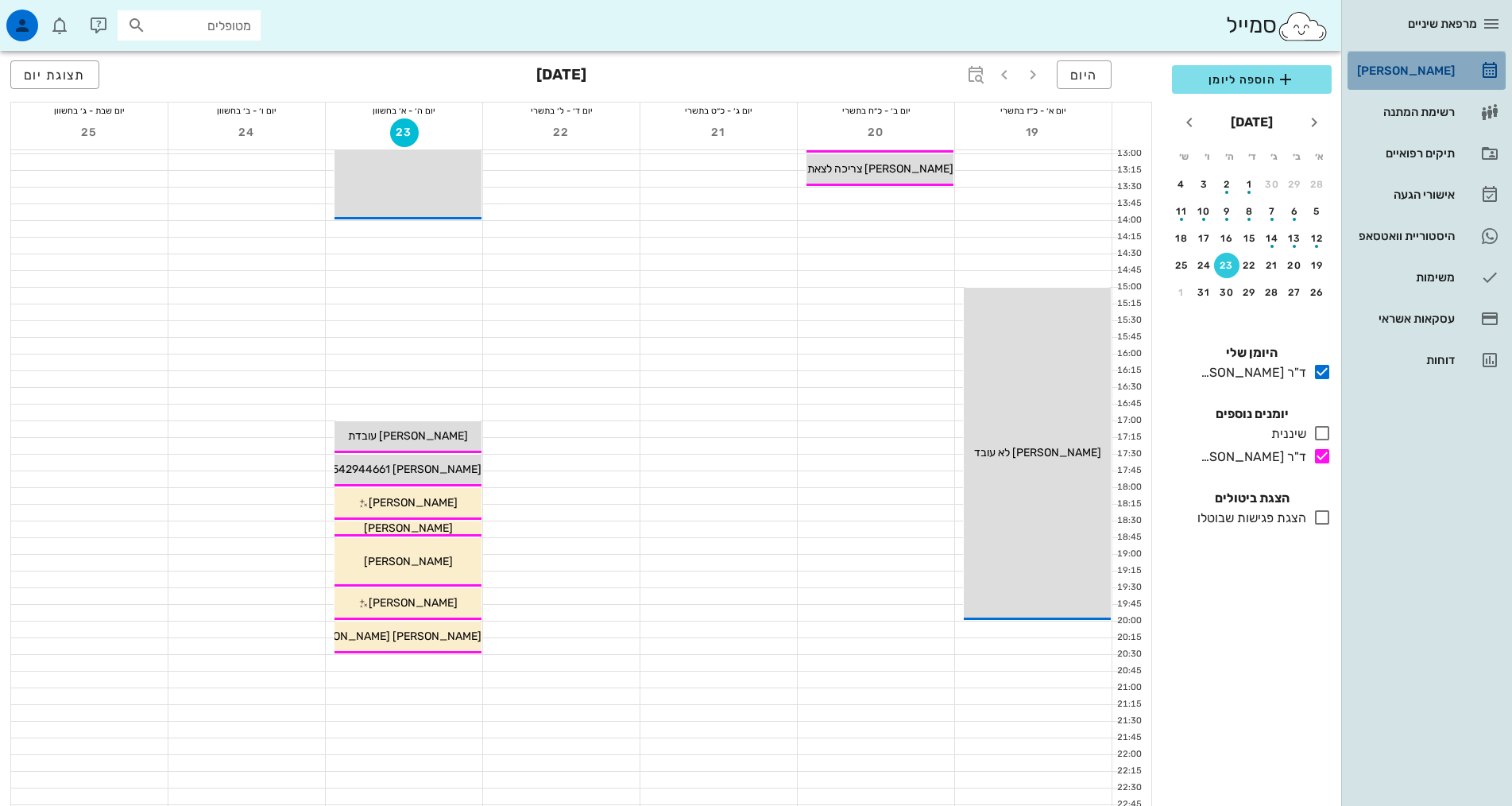
click at [1387, 77] on div "[PERSON_NAME]" at bounding box center [1404, 71] width 101 height 13
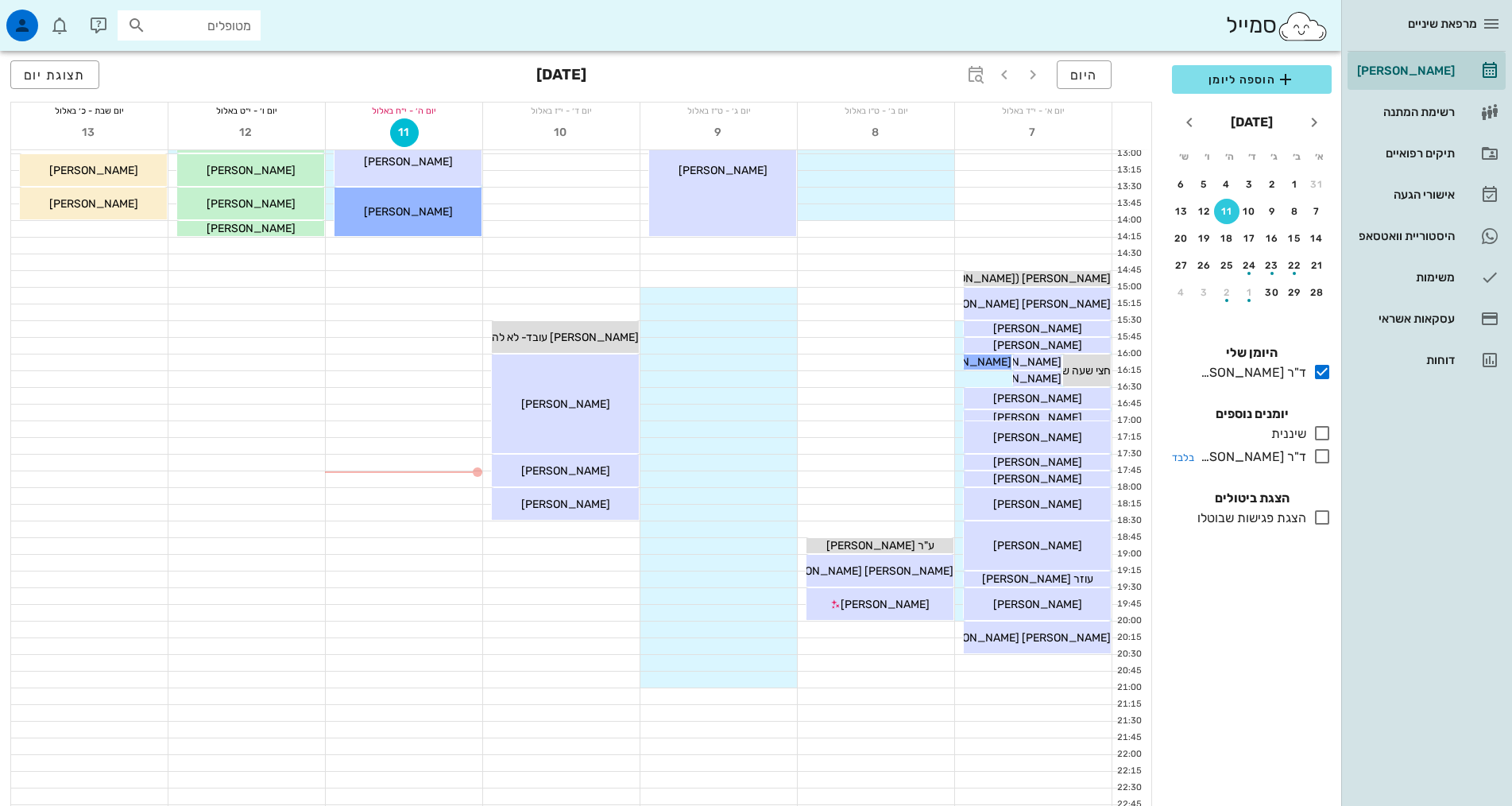
click at [1317, 454] on icon at bounding box center [1322, 456] width 19 height 19
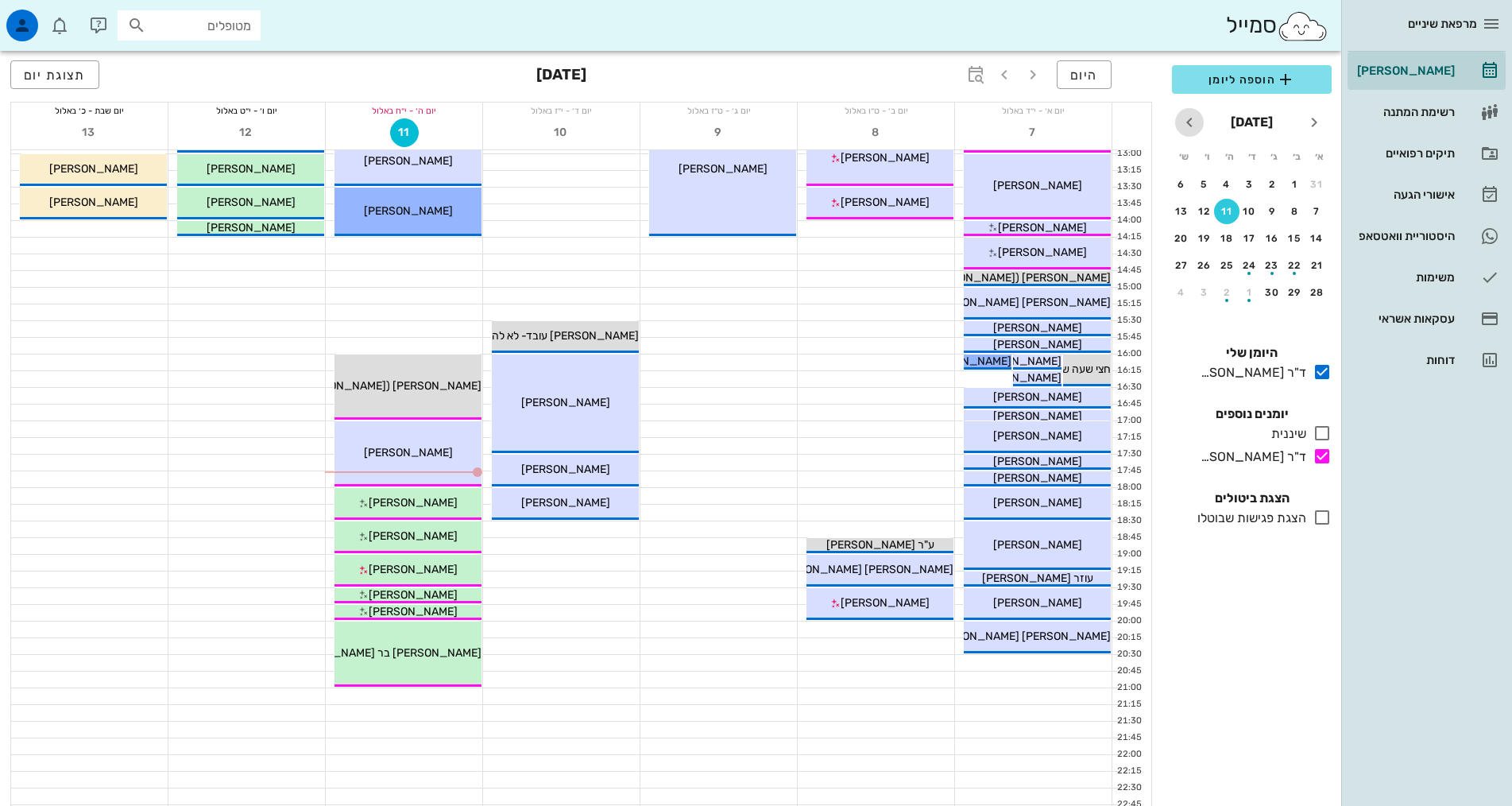
click at [1191, 130] on icon "חודש הבא" at bounding box center [1189, 122] width 19 height 19
click at [1230, 269] on div "23" at bounding box center [1227, 265] width 26 height 11
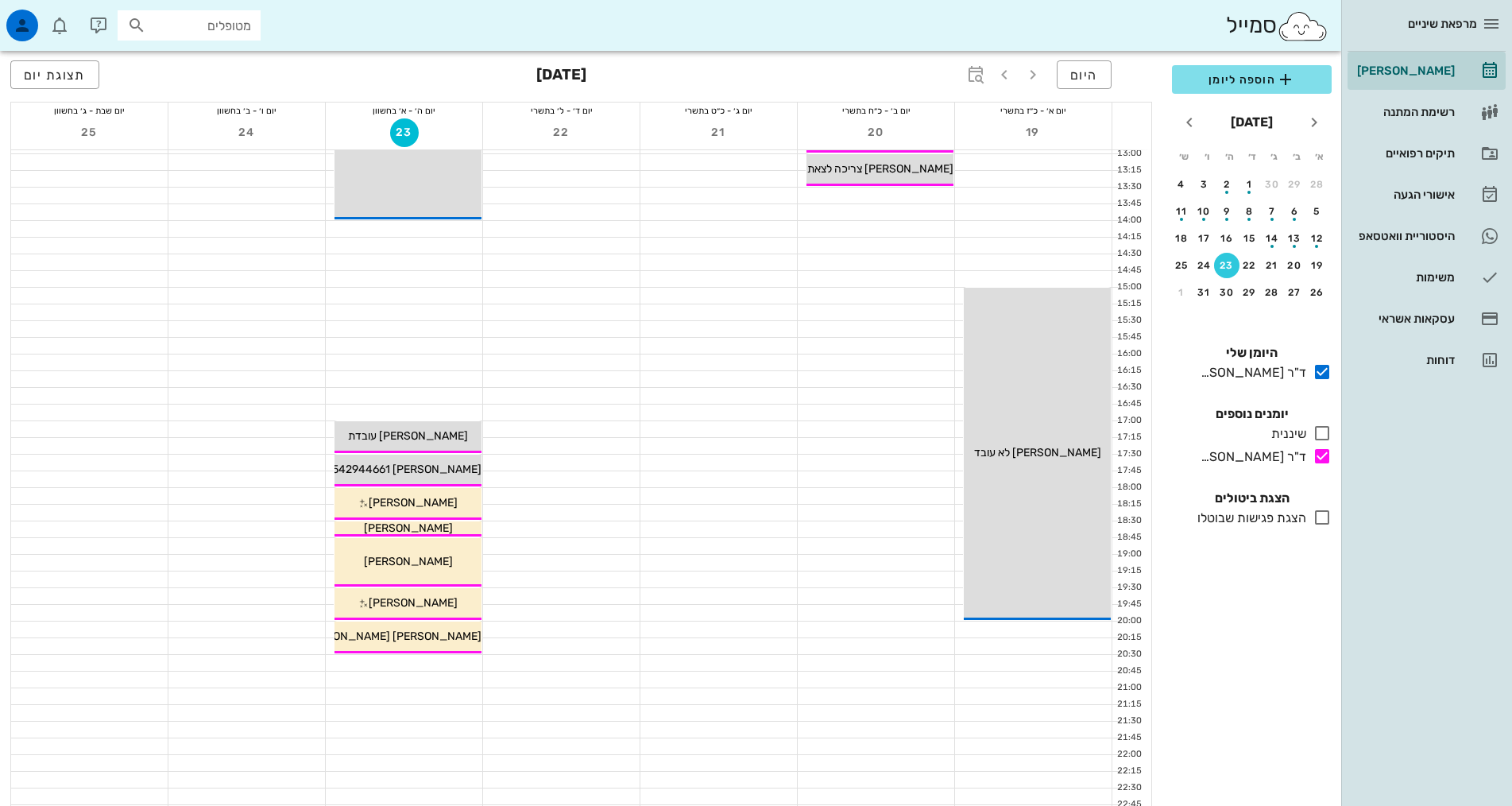
click at [230, 32] on input "מטופלים" at bounding box center [200, 26] width 102 height 21
type input "סימה"
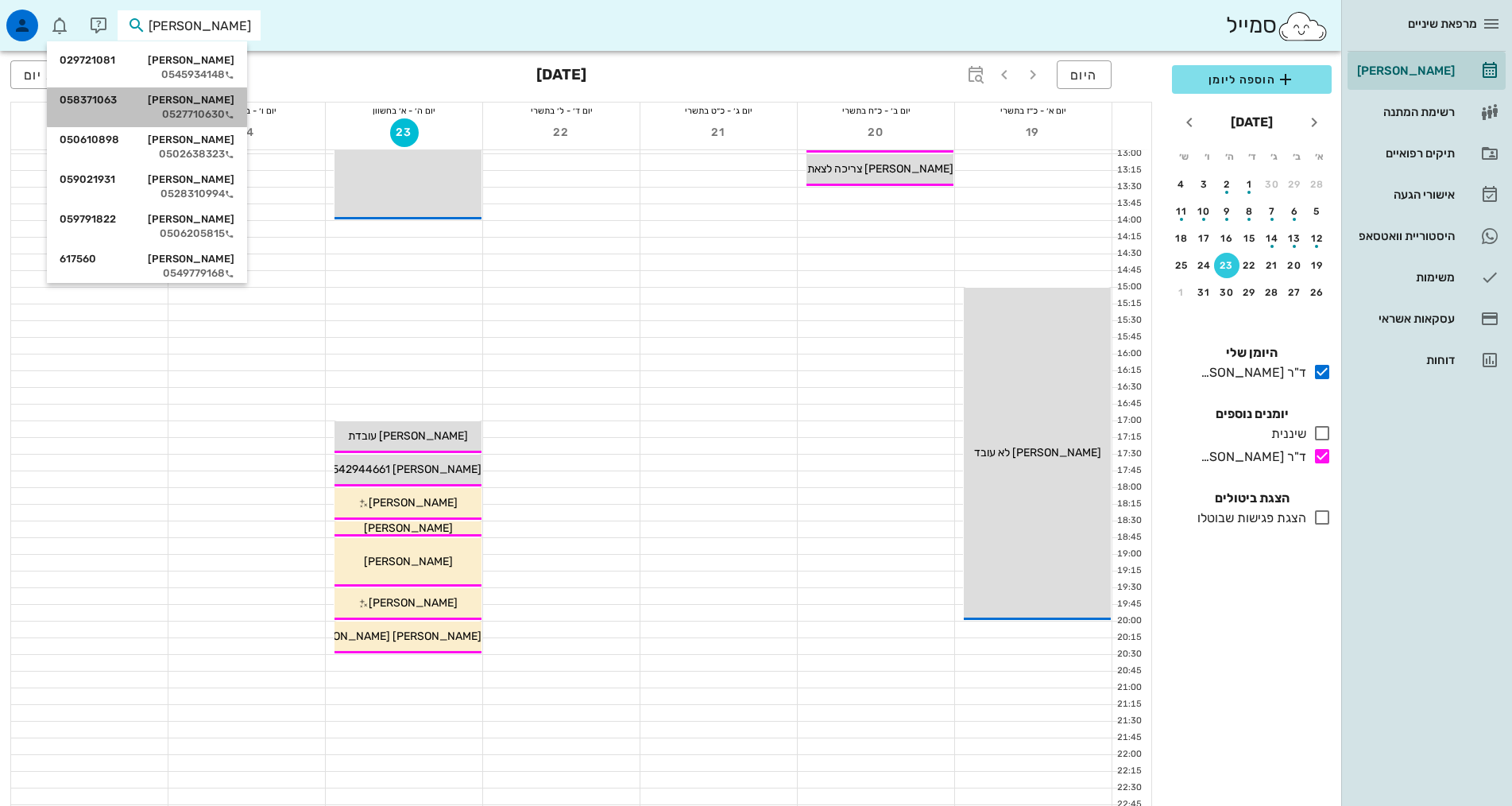
click at [199, 113] on div "0527710630" at bounding box center [146, 114] width 175 height 13
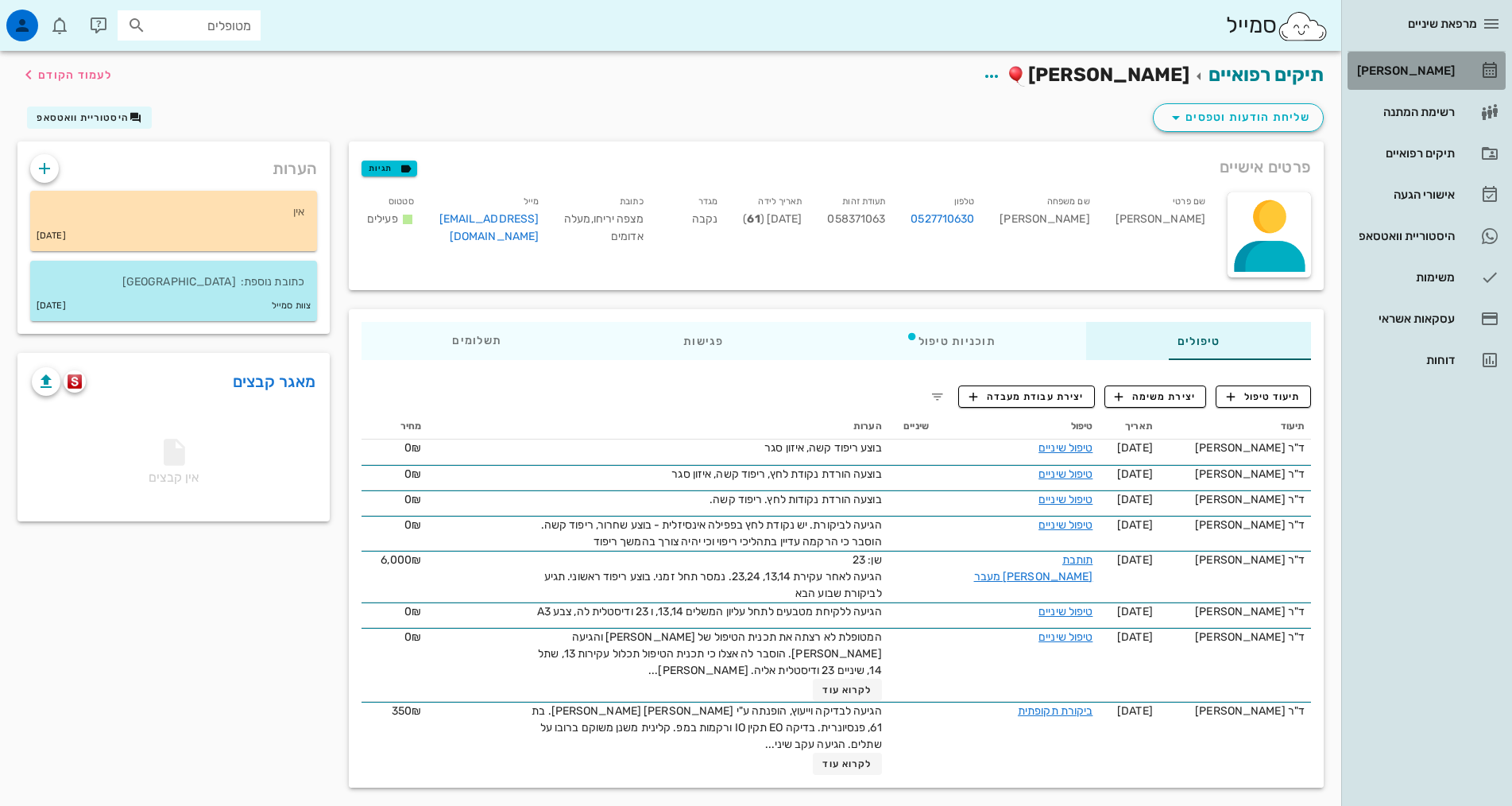
click at [1439, 65] on div "[PERSON_NAME]" at bounding box center [1404, 71] width 101 height 13
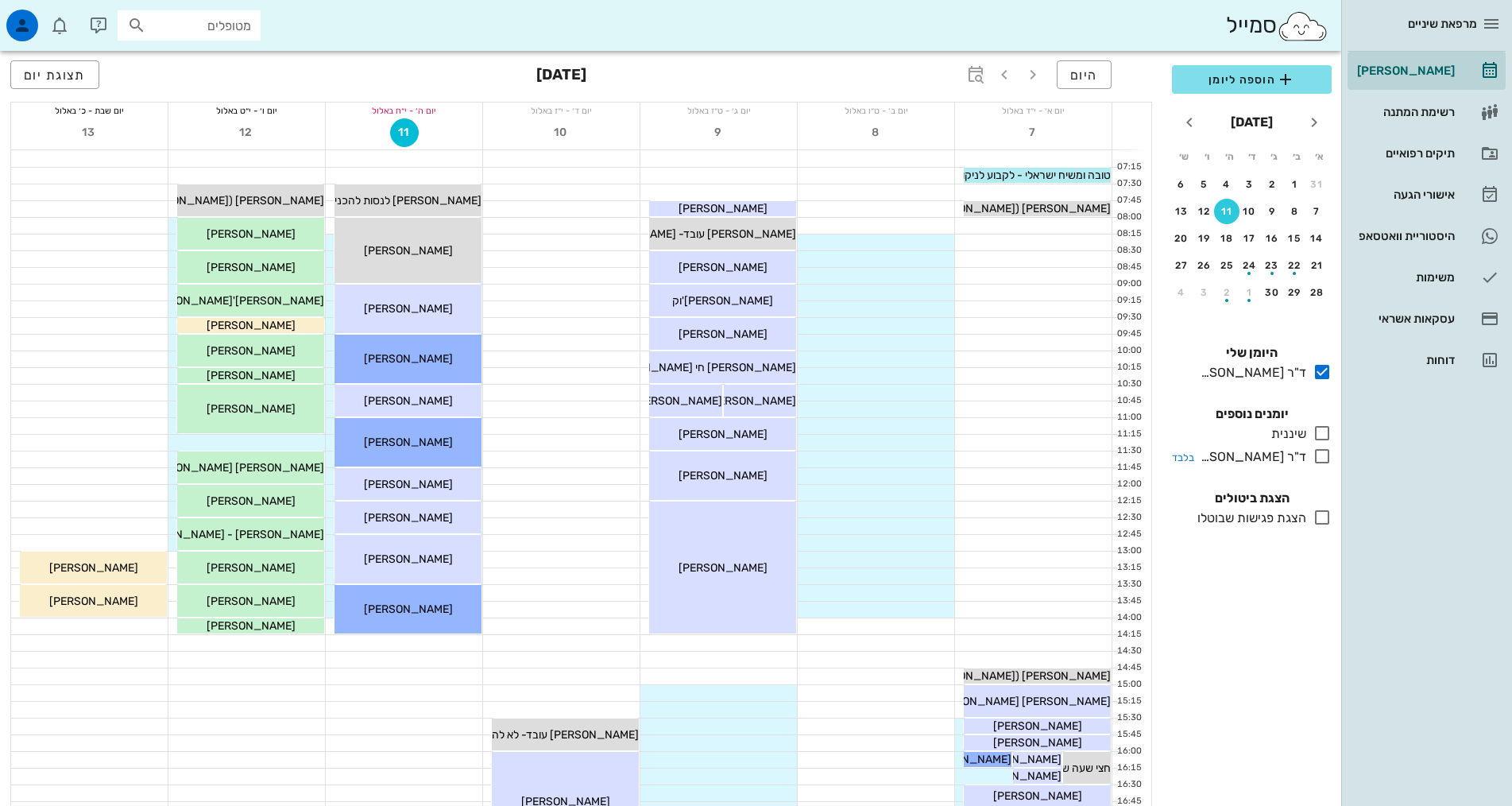
click at [1321, 458] on icon at bounding box center [1322, 456] width 19 height 19
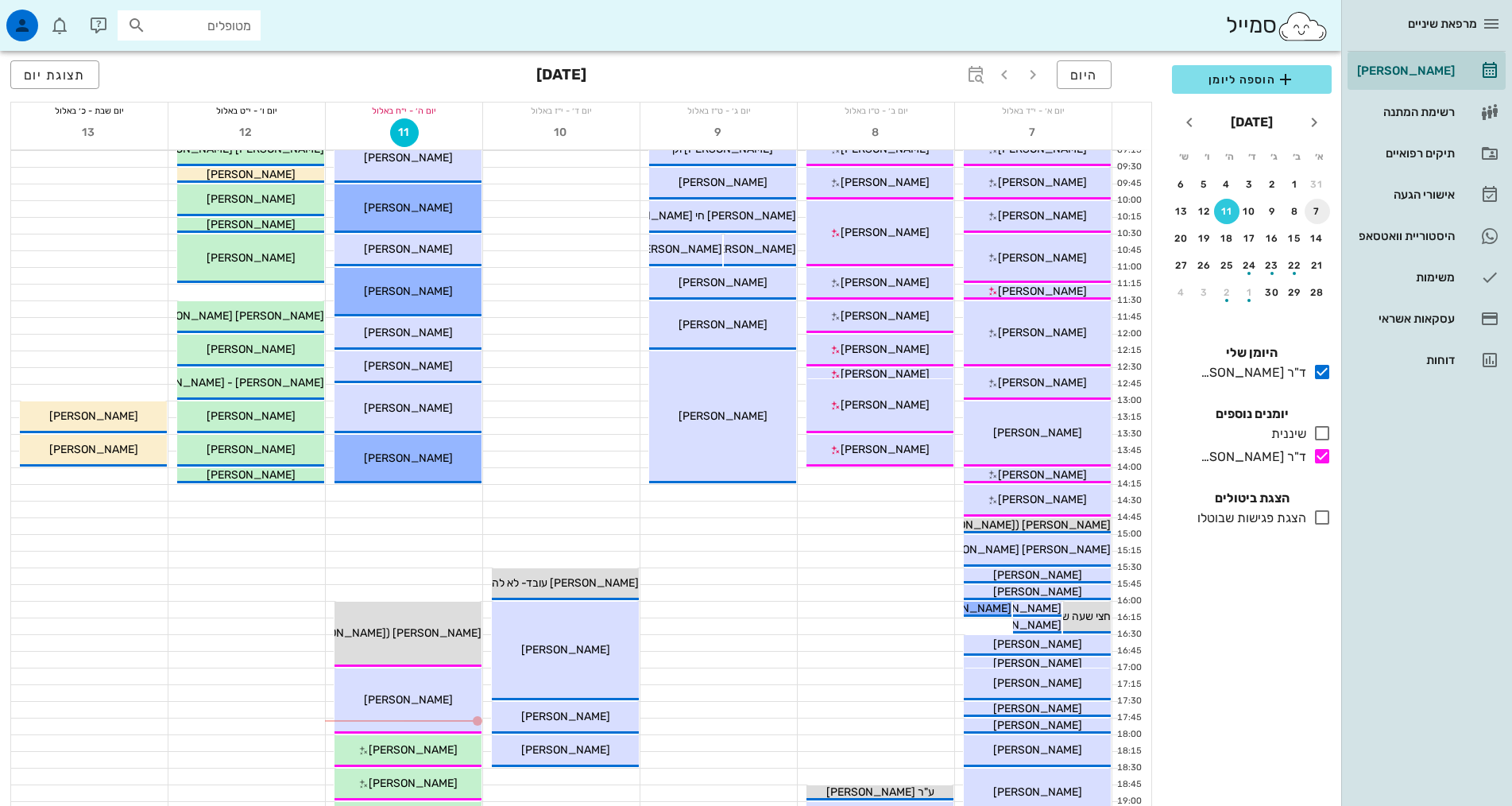
scroll to position [159, 0]
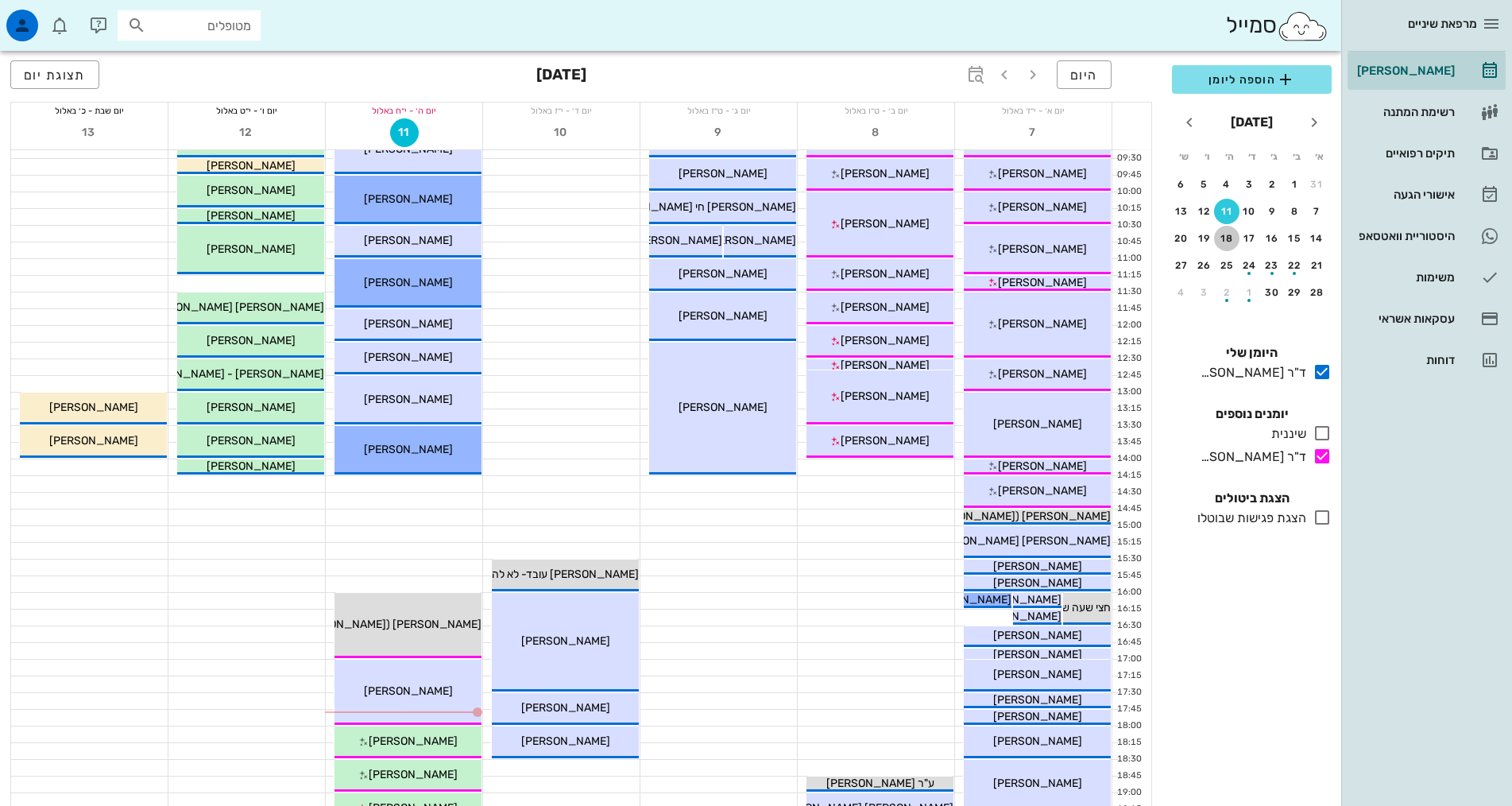
click at [1223, 236] on div "18" at bounding box center [1227, 238] width 26 height 11
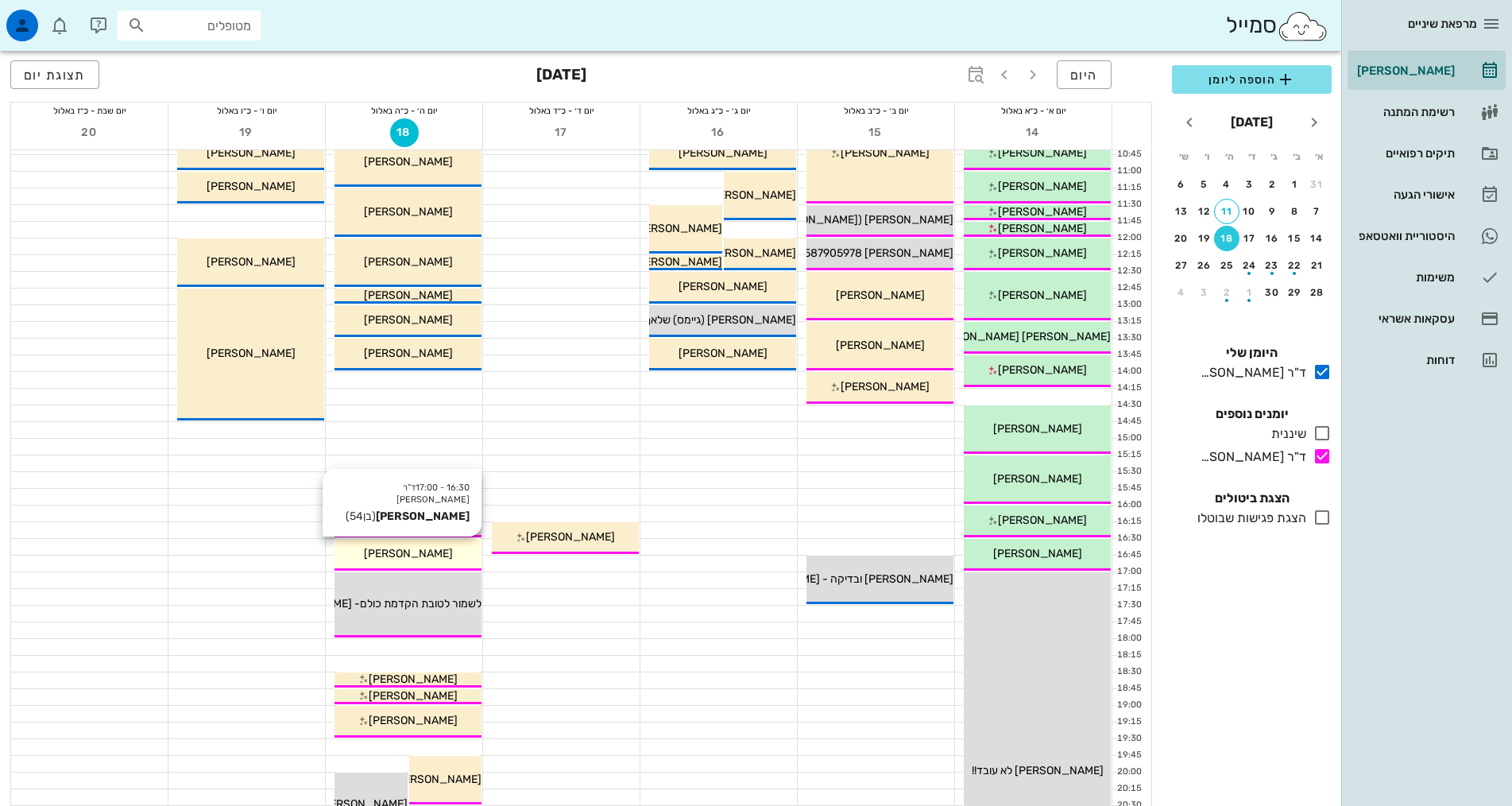
scroll to position [318, 0]
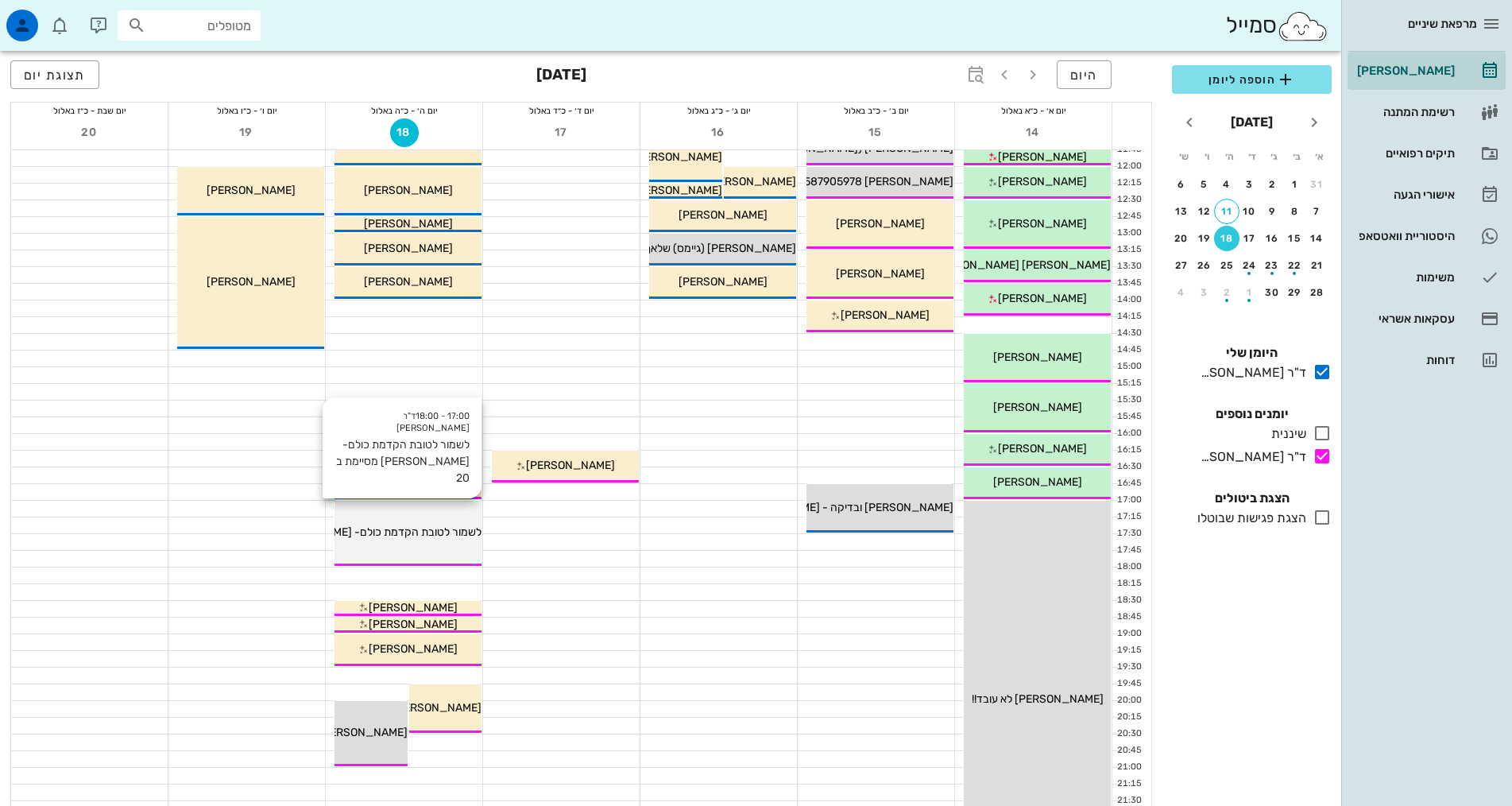
click at [433, 529] on span "לשמור לטובת הקדמת כולם- [PERSON_NAME] מסיימת ב 20" at bounding box center [342, 532] width 279 height 14
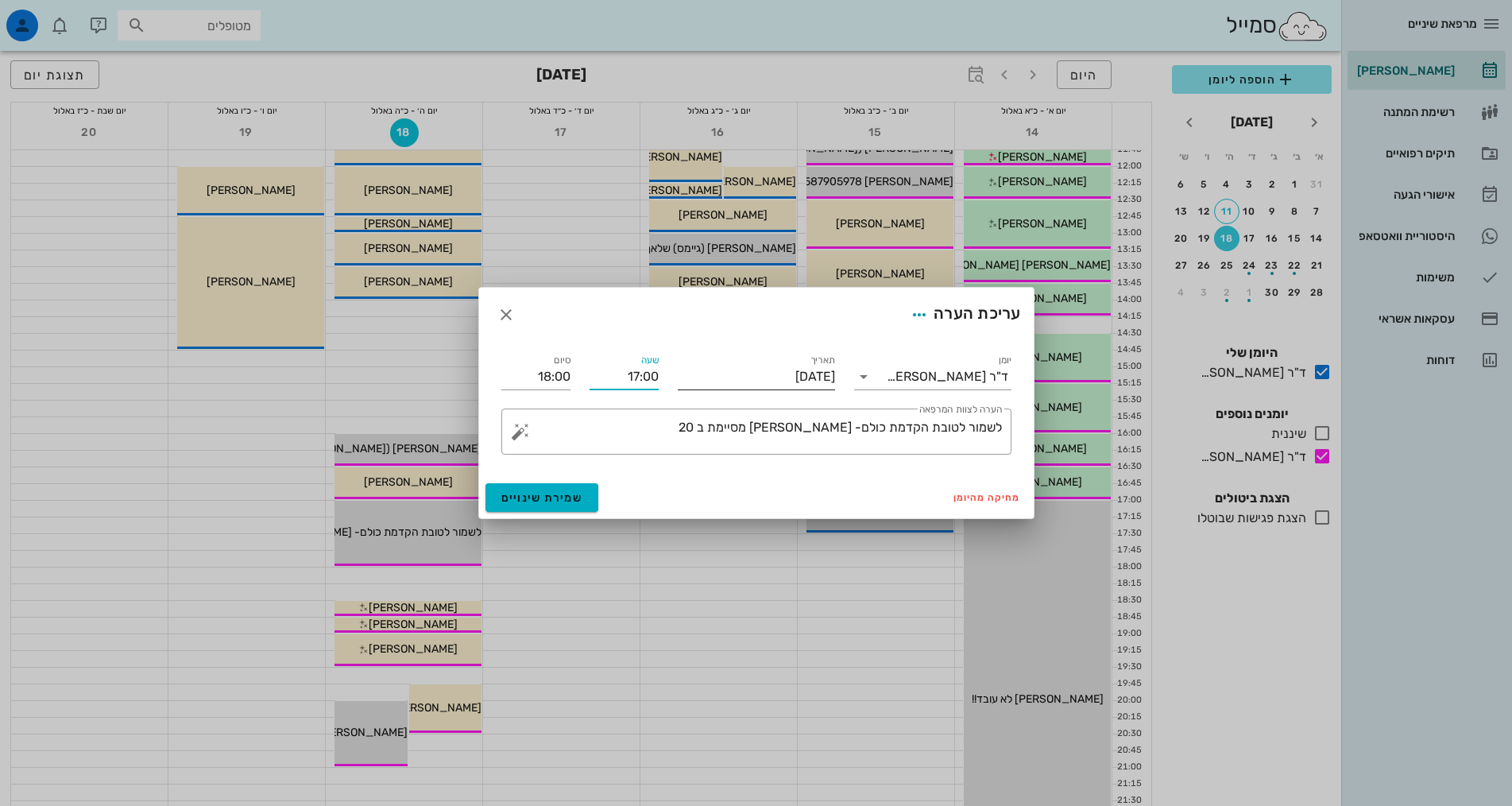
drag, startPoint x: 592, startPoint y: 381, endPoint x: 682, endPoint y: 372, distance: 90.4
click at [682, 372] on div "יומן ד"ר אילנה אנגל תאריך יום חמישי, 18 בספטמבר 2025 שעה 17:00 סיום 18:00 ​ הער…" at bounding box center [756, 403] width 530 height 122
type input "17:00"
drag, startPoint x: 531, startPoint y: 378, endPoint x: 589, endPoint y: 378, distance: 58.0
click at [589, 378] on div "יומן ד"ר אילנה אנגל תאריך יום חמישי, 18 בספטמבר 2025 שעה 17:00 סיום 18:00 ​ הער…" at bounding box center [756, 403] width 530 height 122
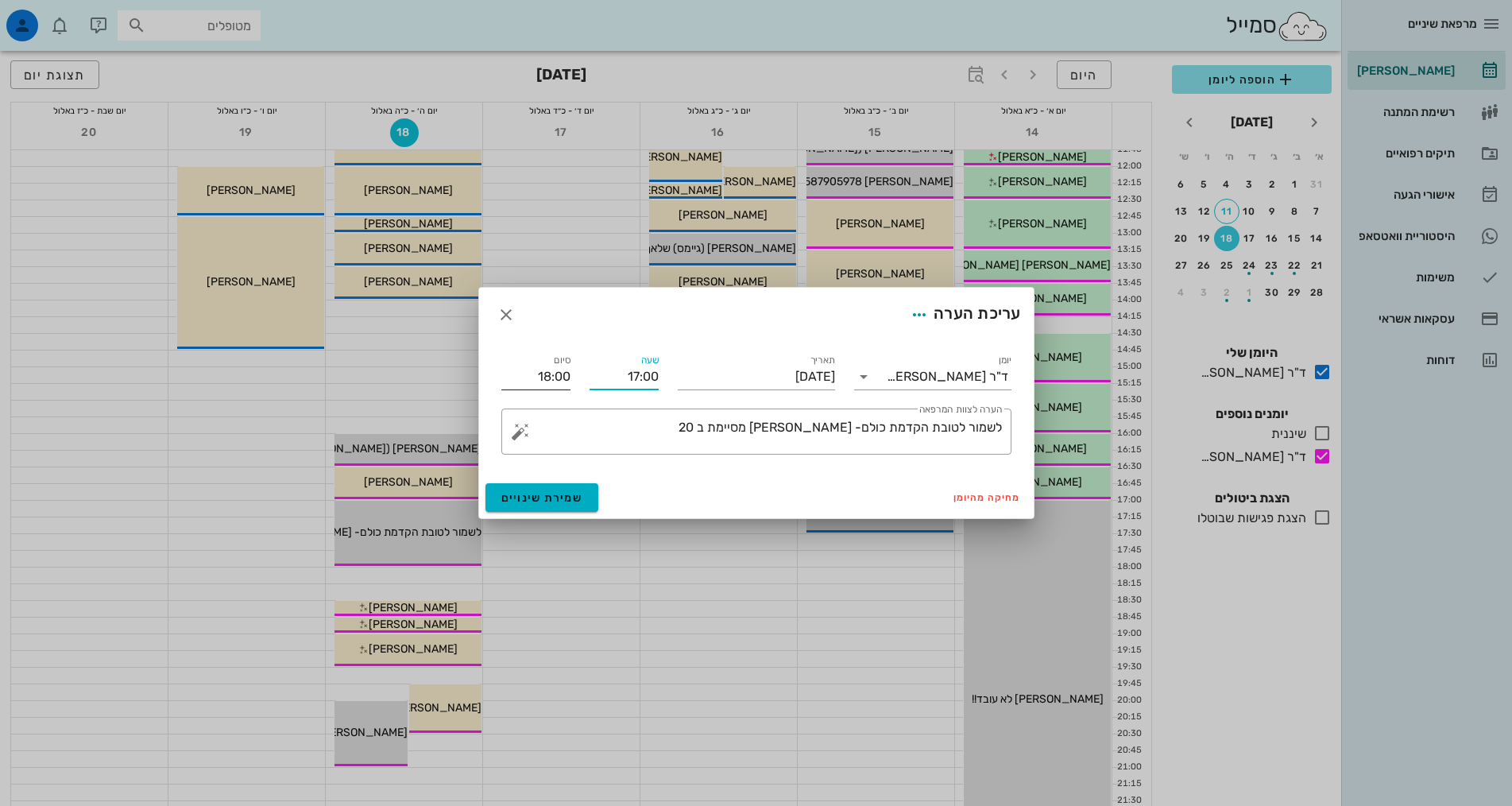
click at [543, 375] on input "18:00" at bounding box center [536, 377] width 69 height 26
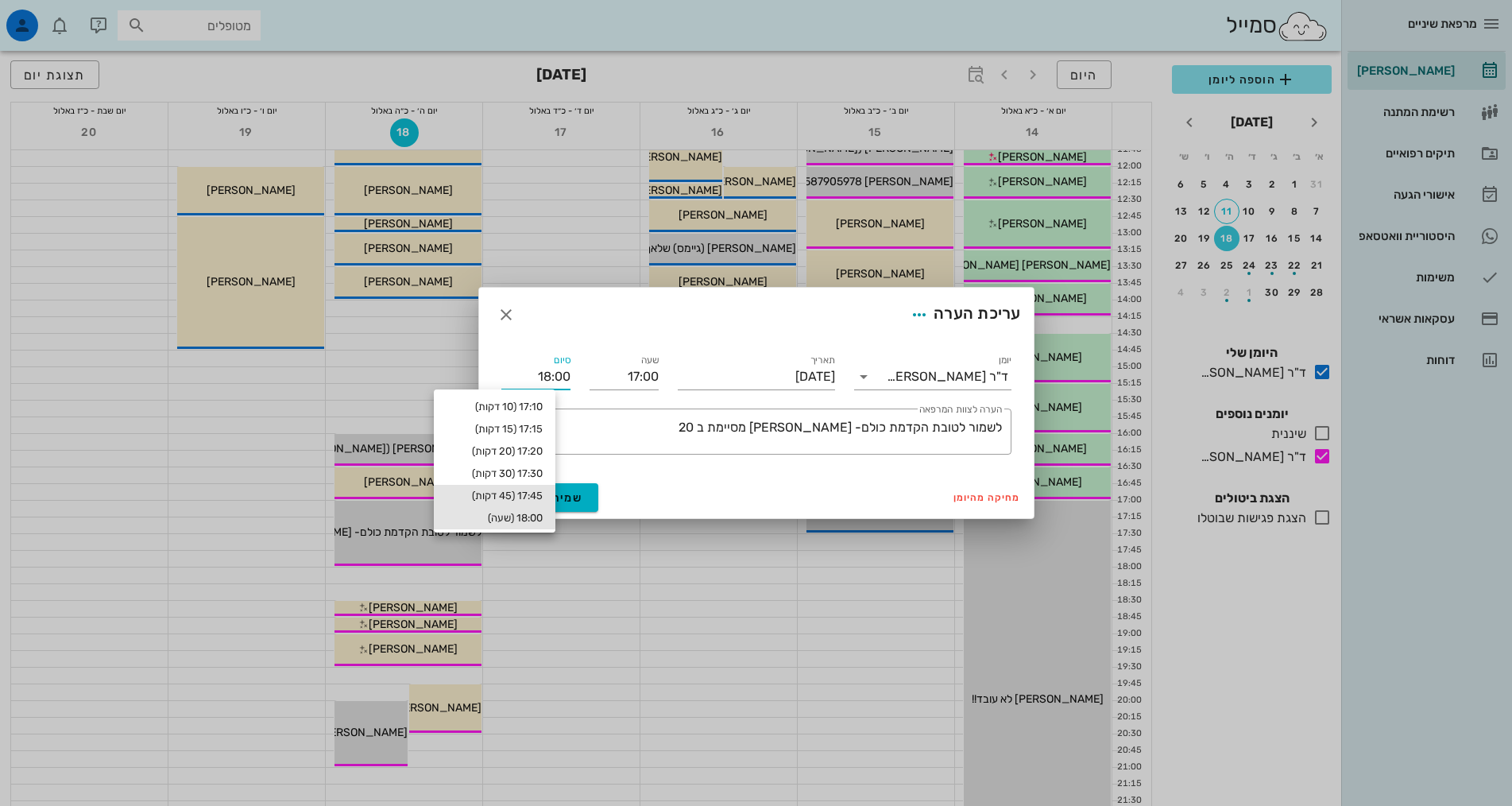
click at [521, 494] on div "17:45 (45 דקות)" at bounding box center [495, 495] width 96 height 13
type input "17:45"
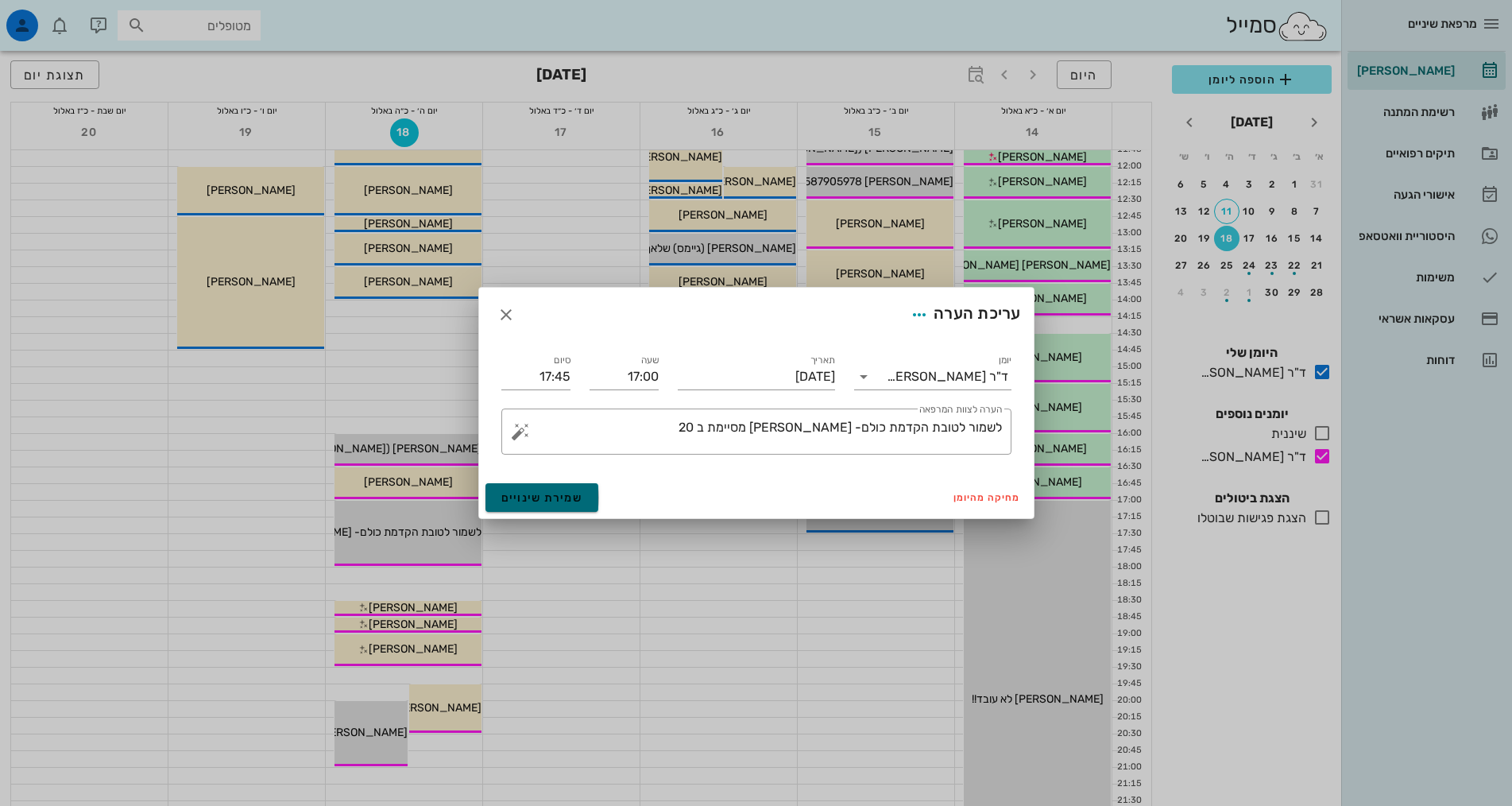
click at [539, 502] on span "שמירת שינויים" at bounding box center [542, 498] width 82 height 14
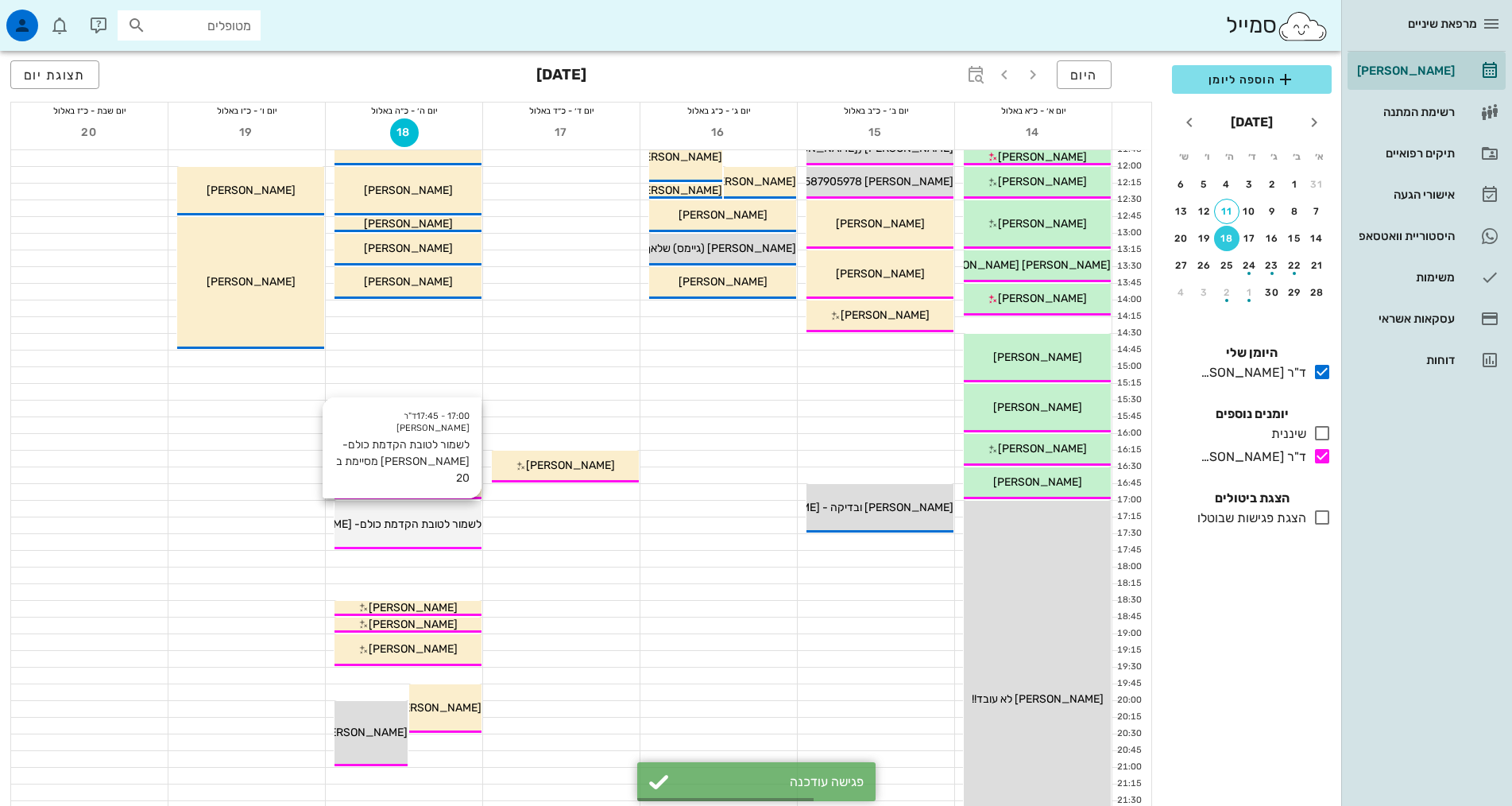
click at [409, 524] on span "לשמור לטובת הקדמת כולם- [PERSON_NAME] מסיימת ב 20" at bounding box center [342, 524] width 279 height 14
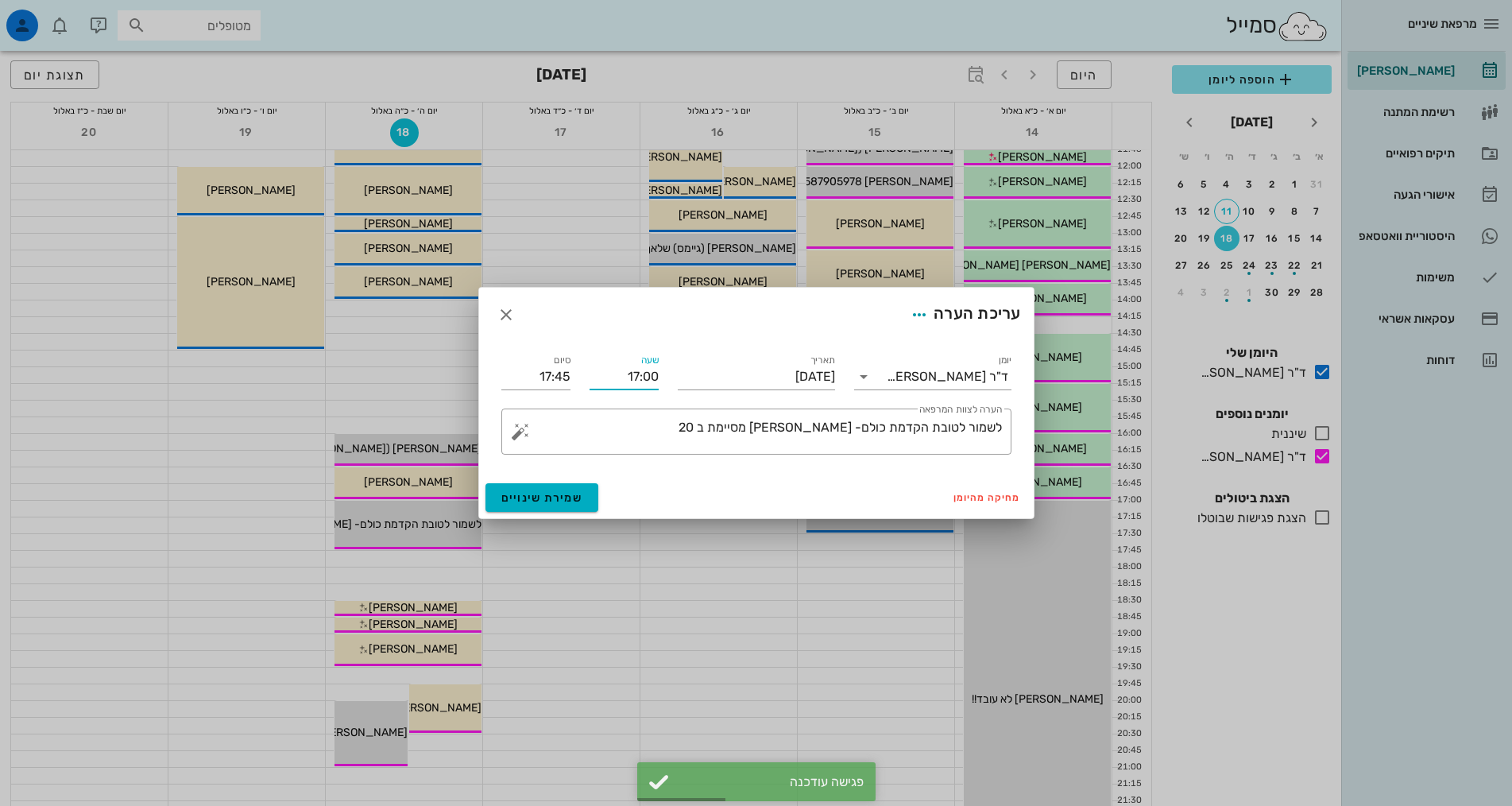
drag, startPoint x: 611, startPoint y: 376, endPoint x: 670, endPoint y: 379, distance: 59.1
click at [670, 379] on div "יומן ד"ר אילנה אנגל תאריך יום חמישי, 18 בספטמבר 2025 שעה 17:00 סיום 17:45 ​ הער…" at bounding box center [756, 403] width 530 height 122
type input "17:15"
click at [543, 375] on input "18:00" at bounding box center [536, 377] width 69 height 26
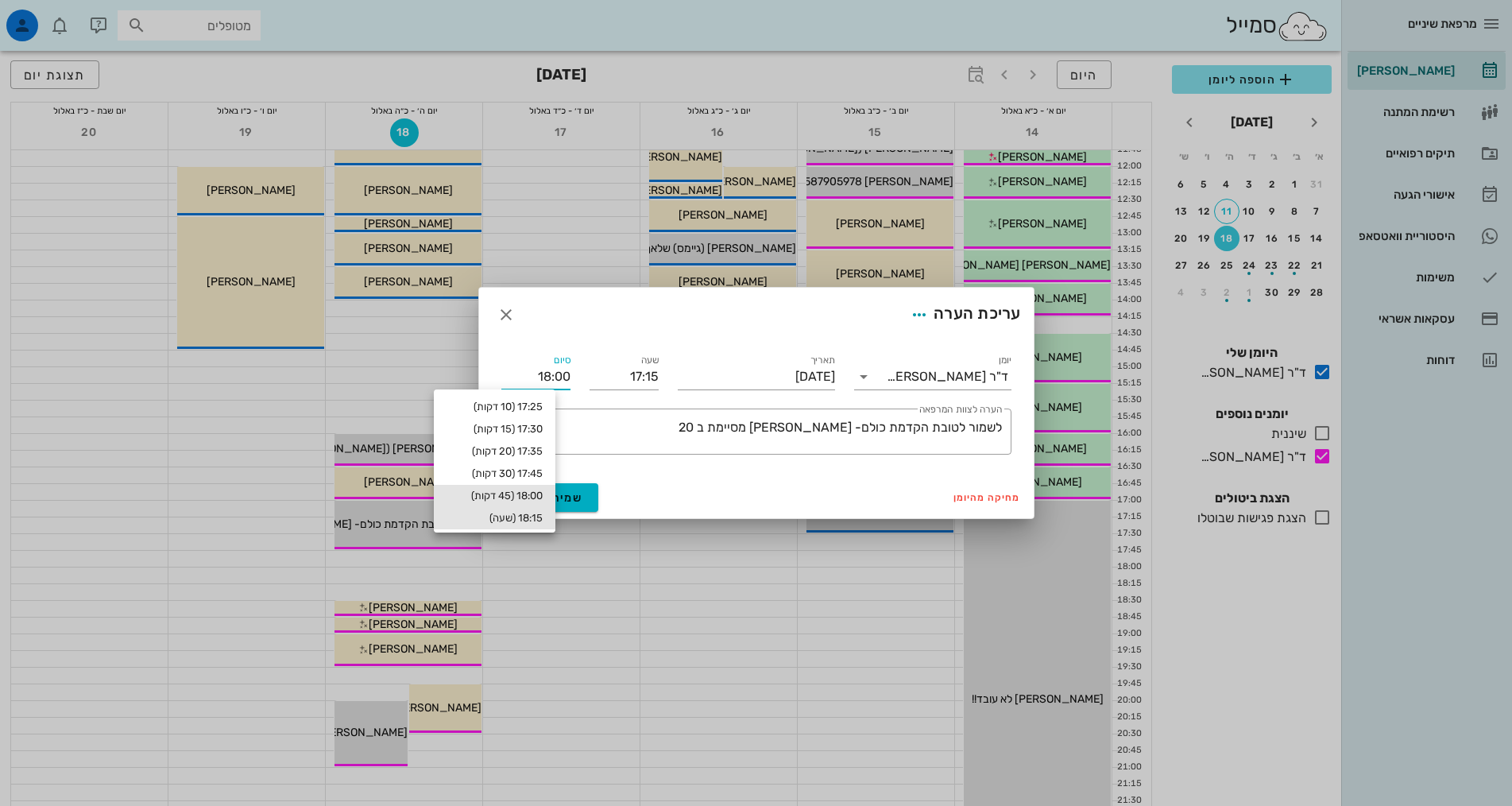
click at [536, 516] on div "18:15 (שעה)" at bounding box center [495, 518] width 96 height 13
type input "18:15"
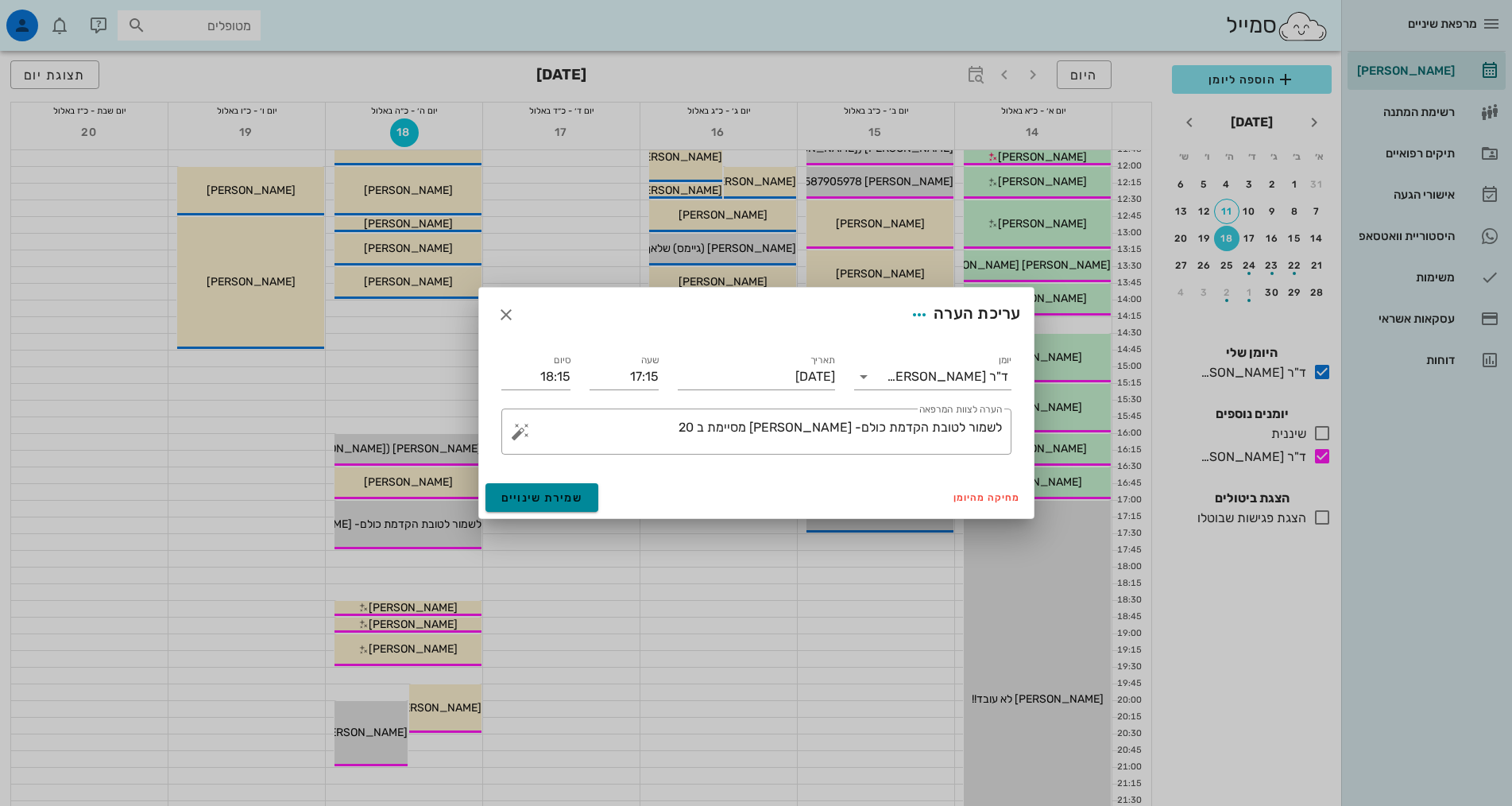
click at [532, 486] on button "שמירת שינויים" at bounding box center [542, 497] width 114 height 28
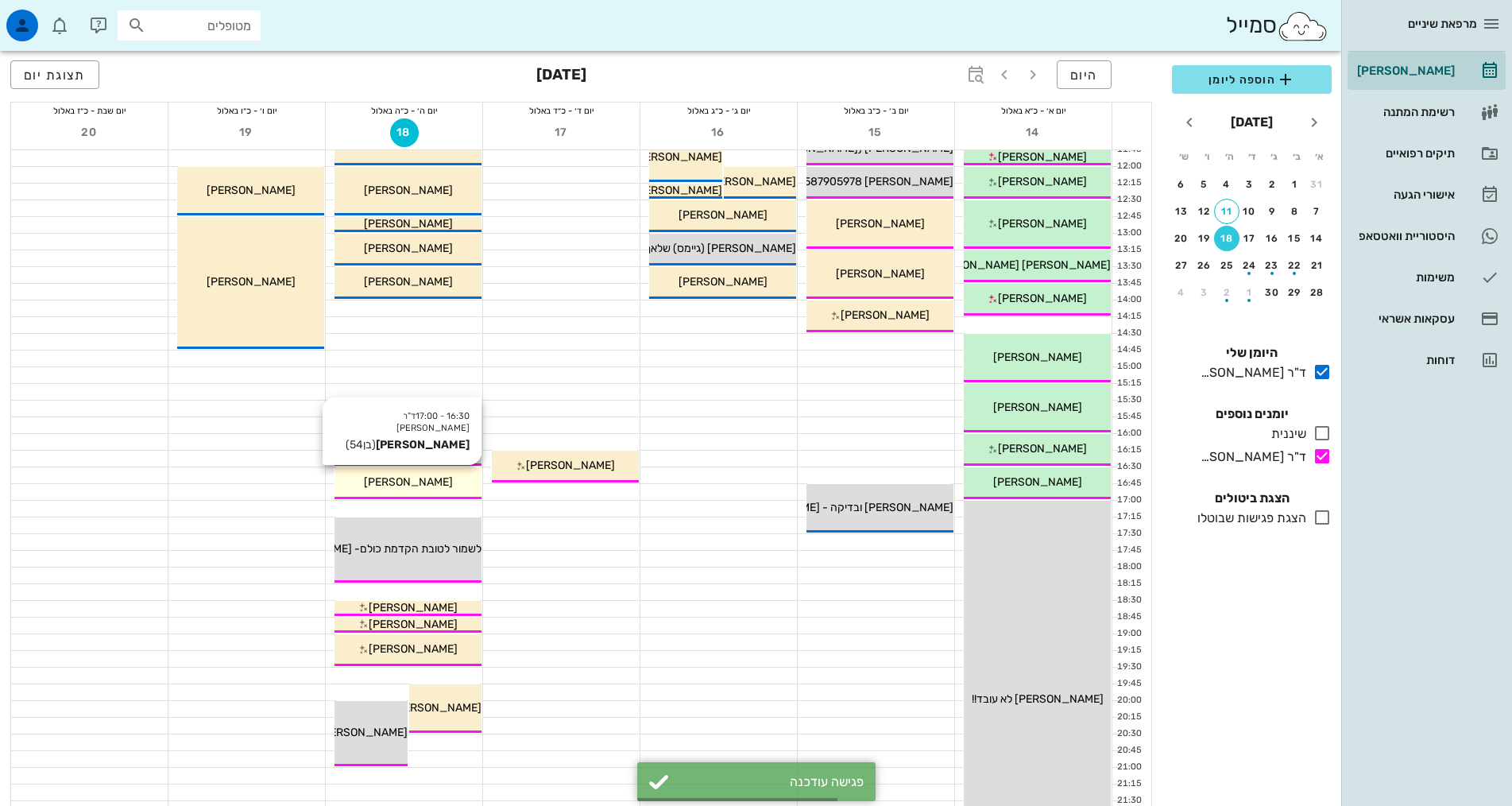
click at [442, 499] on div "07:30 - 08:00 ד"ר אלדד אירני טל פירו - אהרון (בת 43 ) ליטוש טל פירו - אהרון 08:…" at bounding box center [404, 400] width 158 height 1135
click at [440, 474] on div "[PERSON_NAME]" at bounding box center [407, 481] width 147 height 16
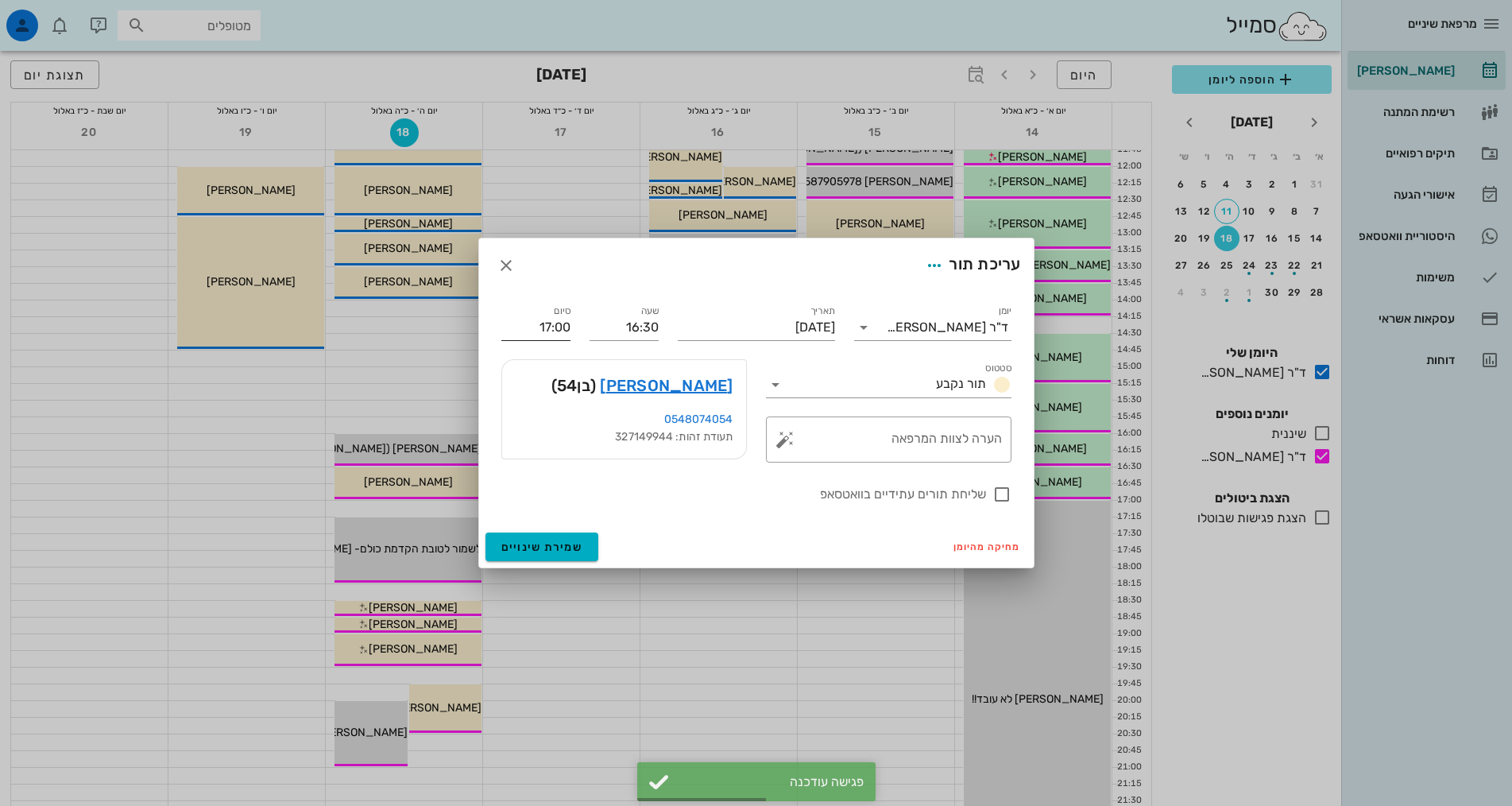
click at [545, 329] on input "17:00" at bounding box center [536, 327] width 69 height 26
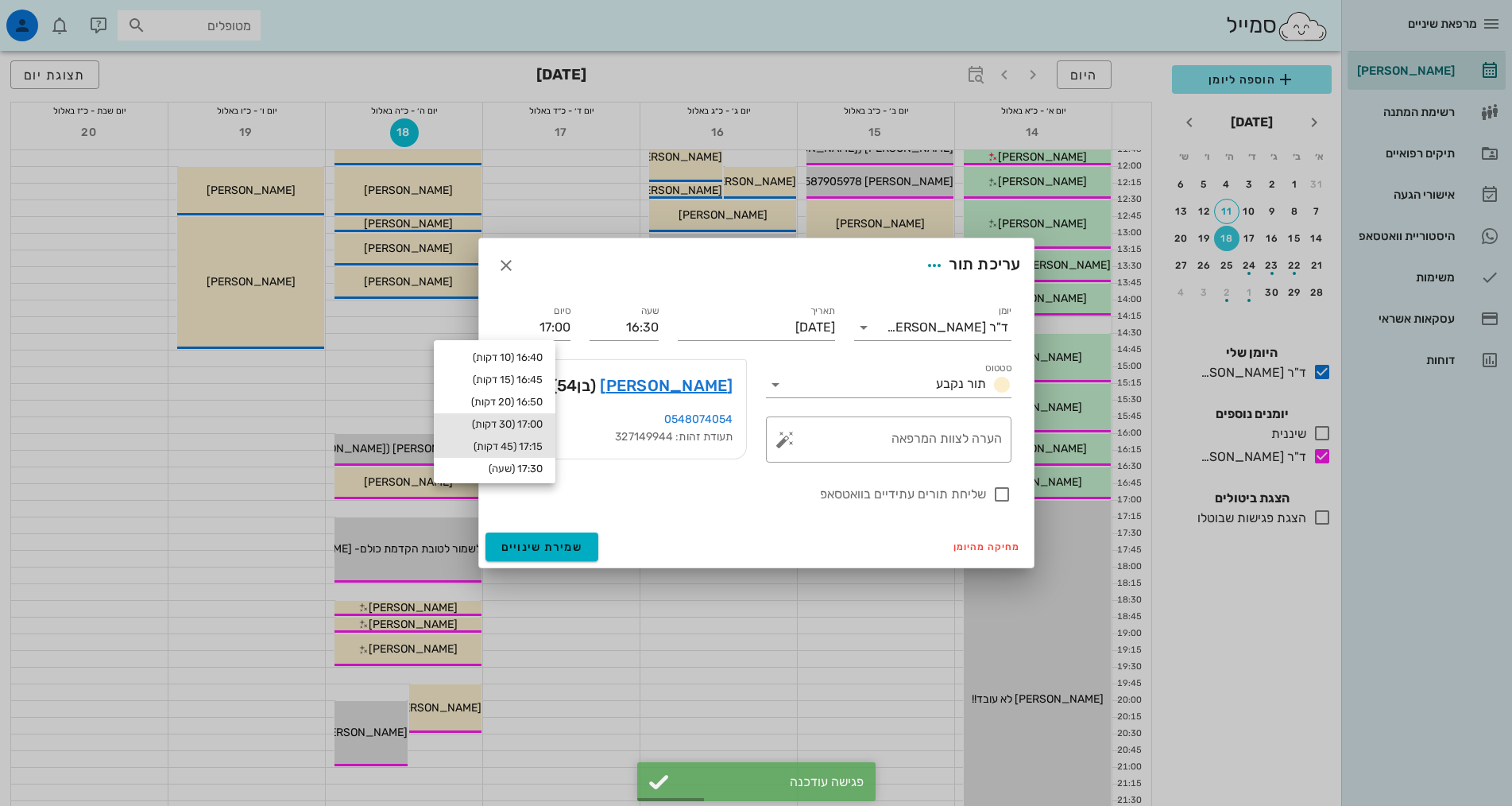
click at [520, 443] on div "17:15 (45 דקות)" at bounding box center [495, 446] width 96 height 13
type input "17:15"
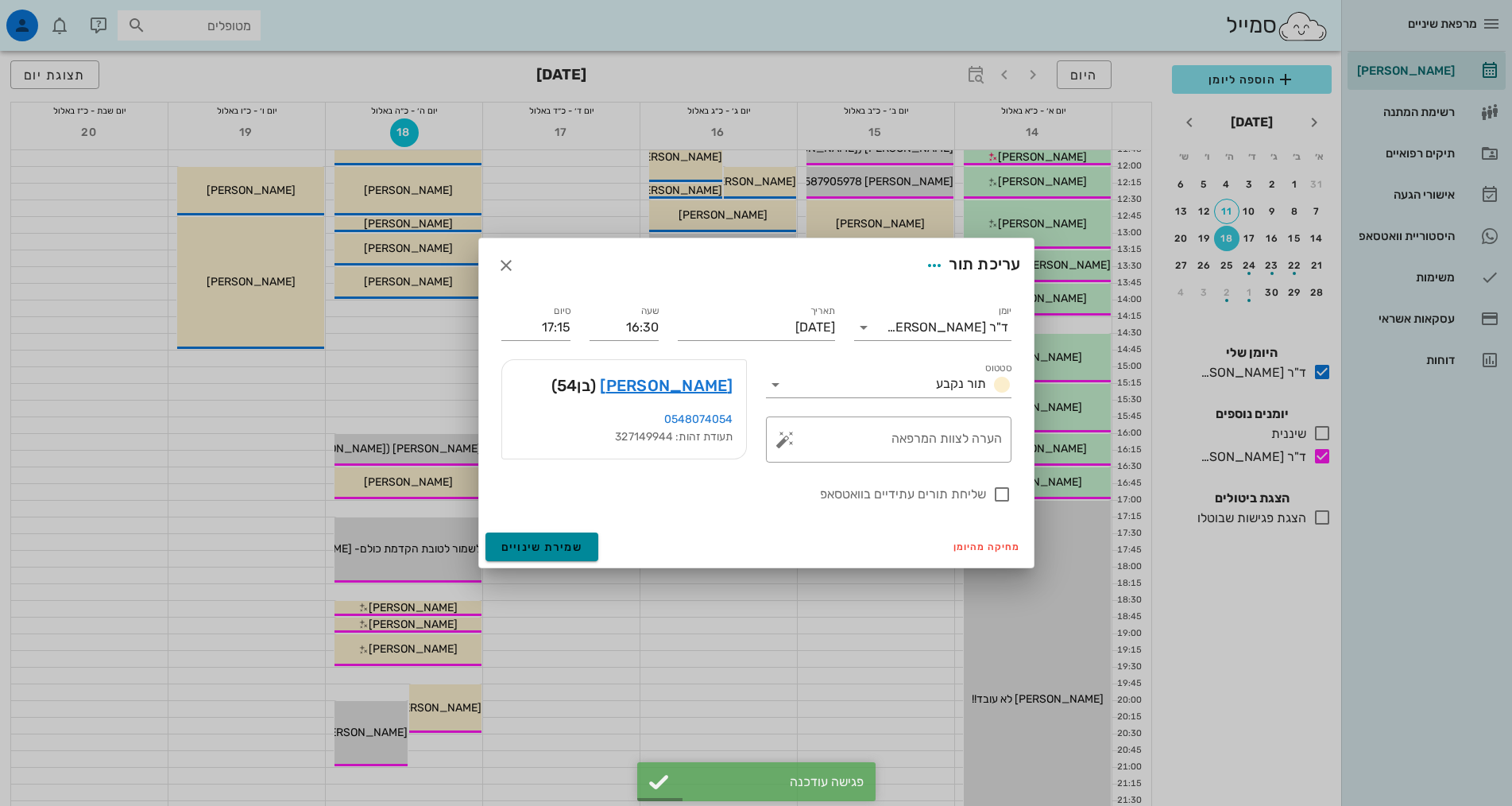
click at [540, 549] on span "שמירת שינויים" at bounding box center [542, 547] width 82 height 14
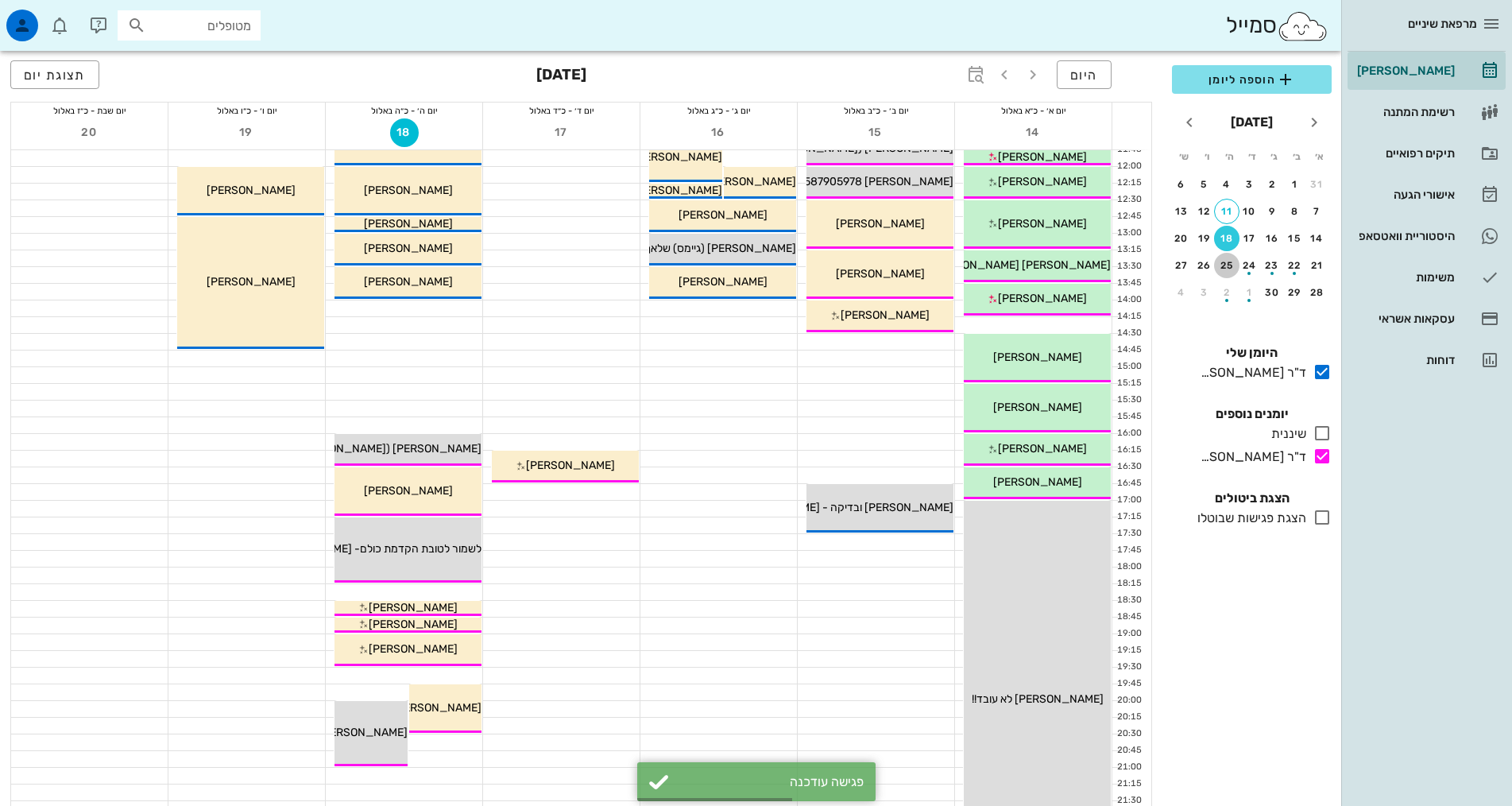
click at [1228, 264] on div "25" at bounding box center [1227, 265] width 26 height 11
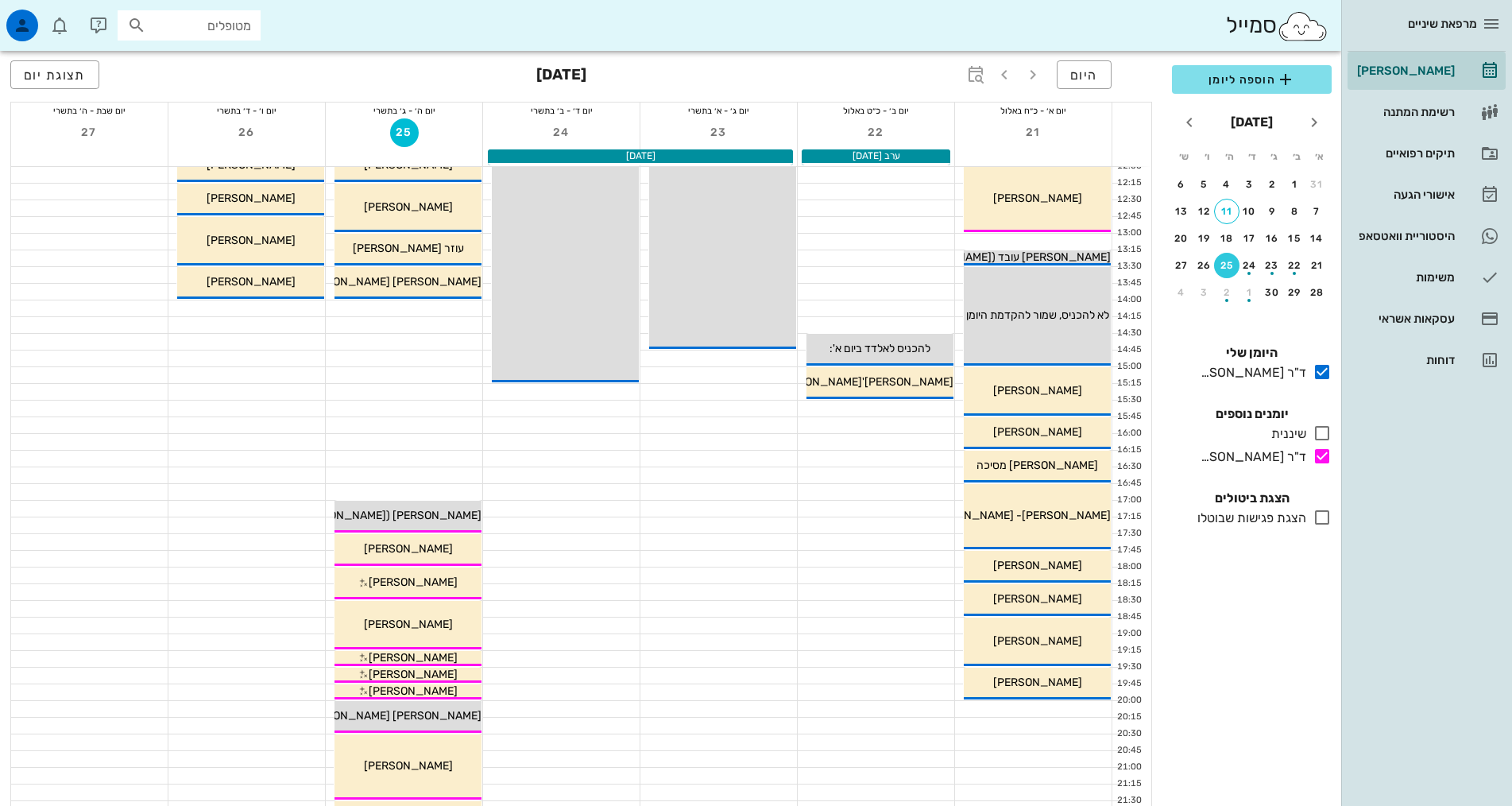
click at [170, 25] on input "מטופלים" at bounding box center [200, 26] width 102 height 21
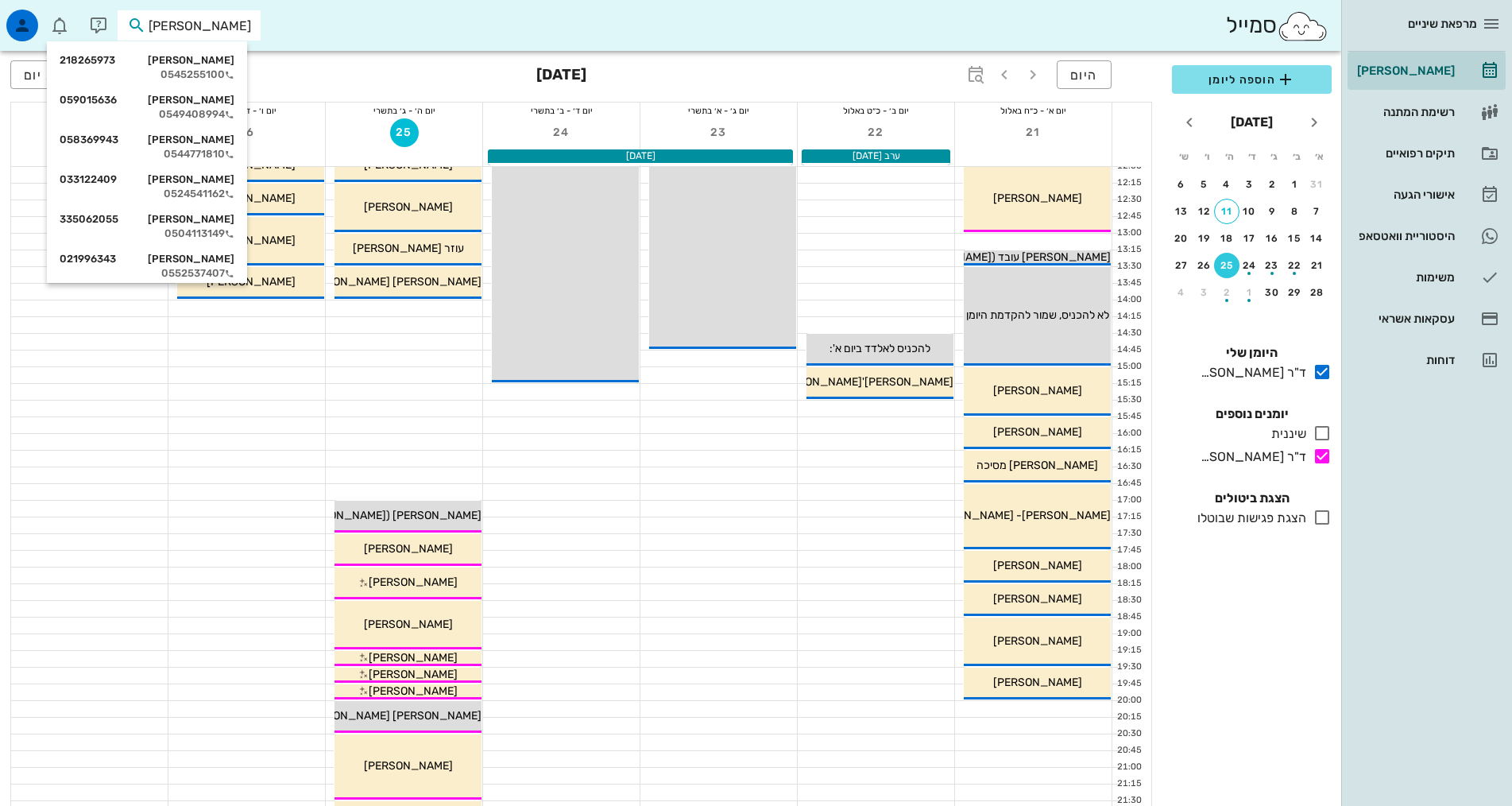
type input "יעל א"
click at [126, 108] on div "0528903792" at bounding box center [146, 114] width 175 height 13
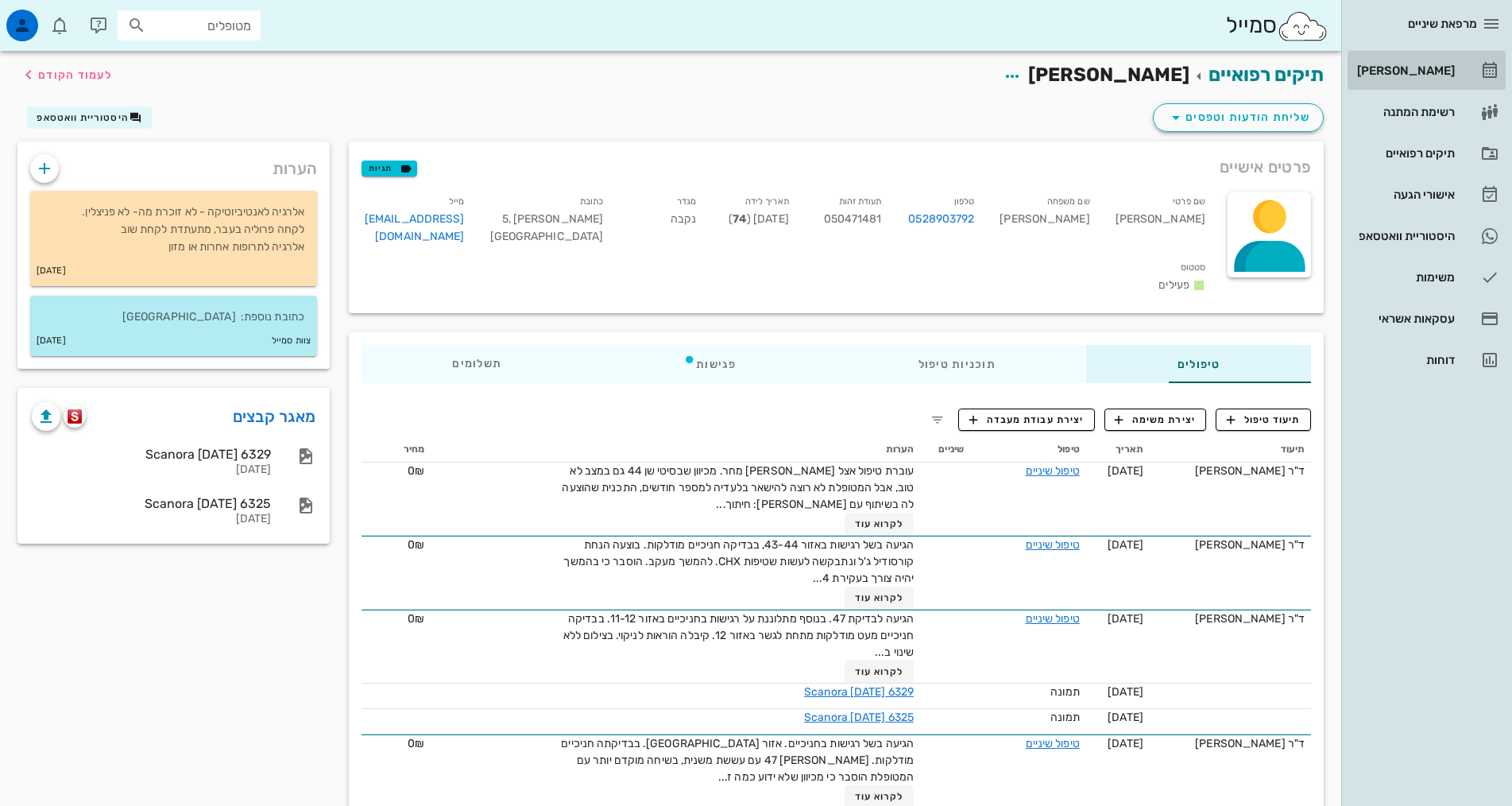
click at [1424, 74] on div "[PERSON_NAME]" at bounding box center [1404, 71] width 101 height 13
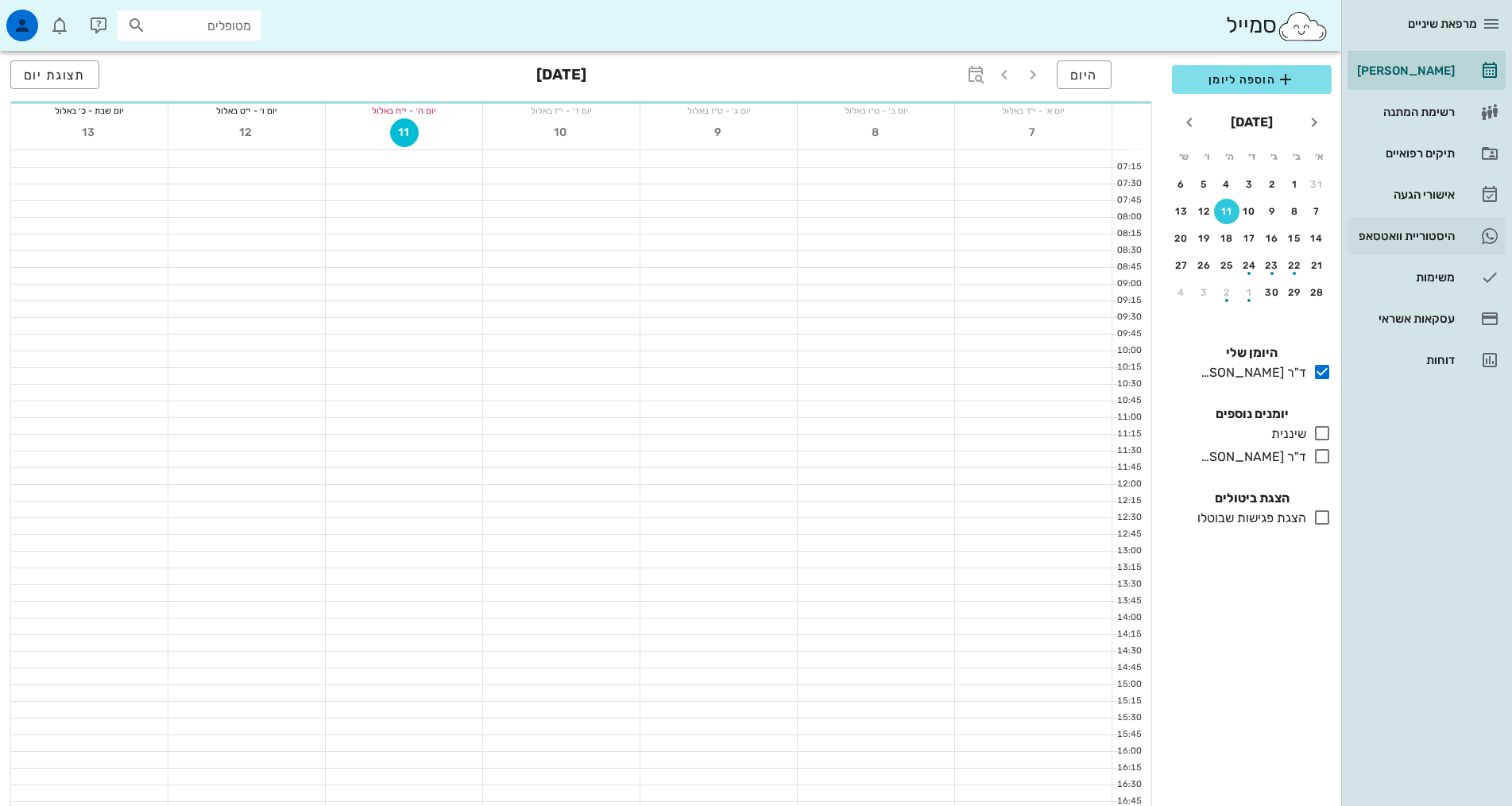
click at [1405, 235] on div "היסטוריית וואטסאפ" at bounding box center [1404, 236] width 101 height 13
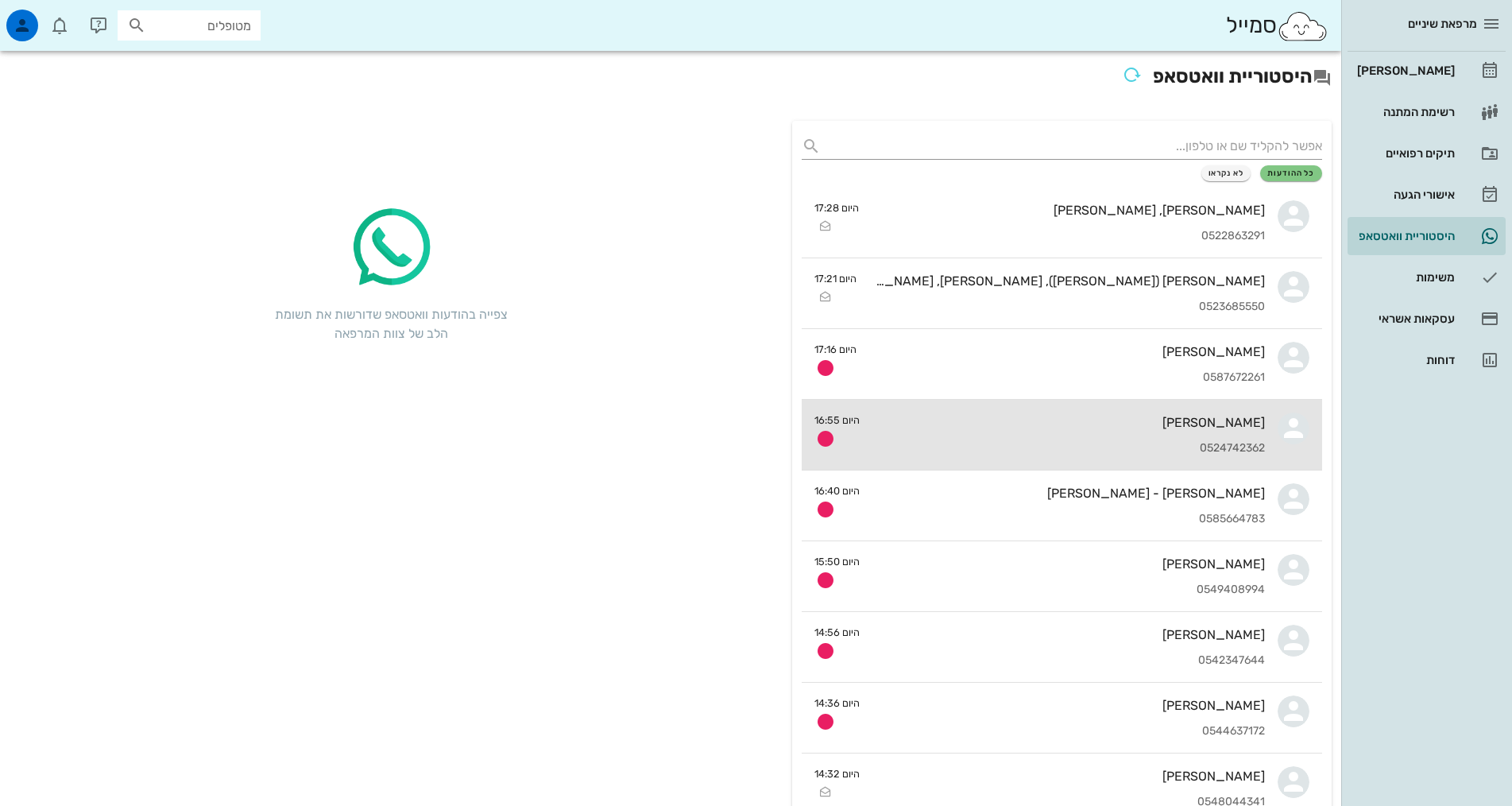
click at [992, 443] on div "0524742362" at bounding box center [1069, 449] width 393 height 14
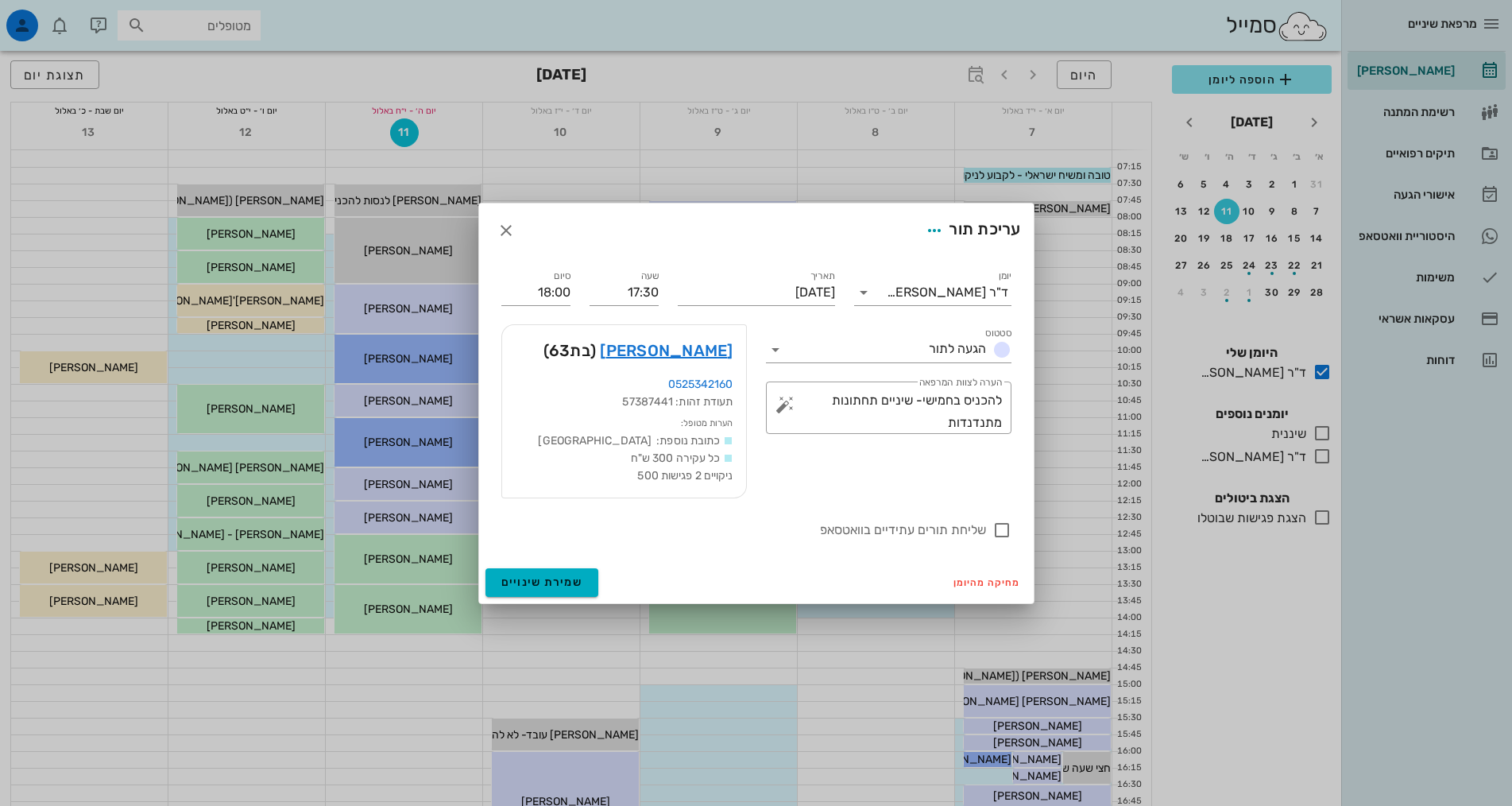
scroll to position [318, 0]
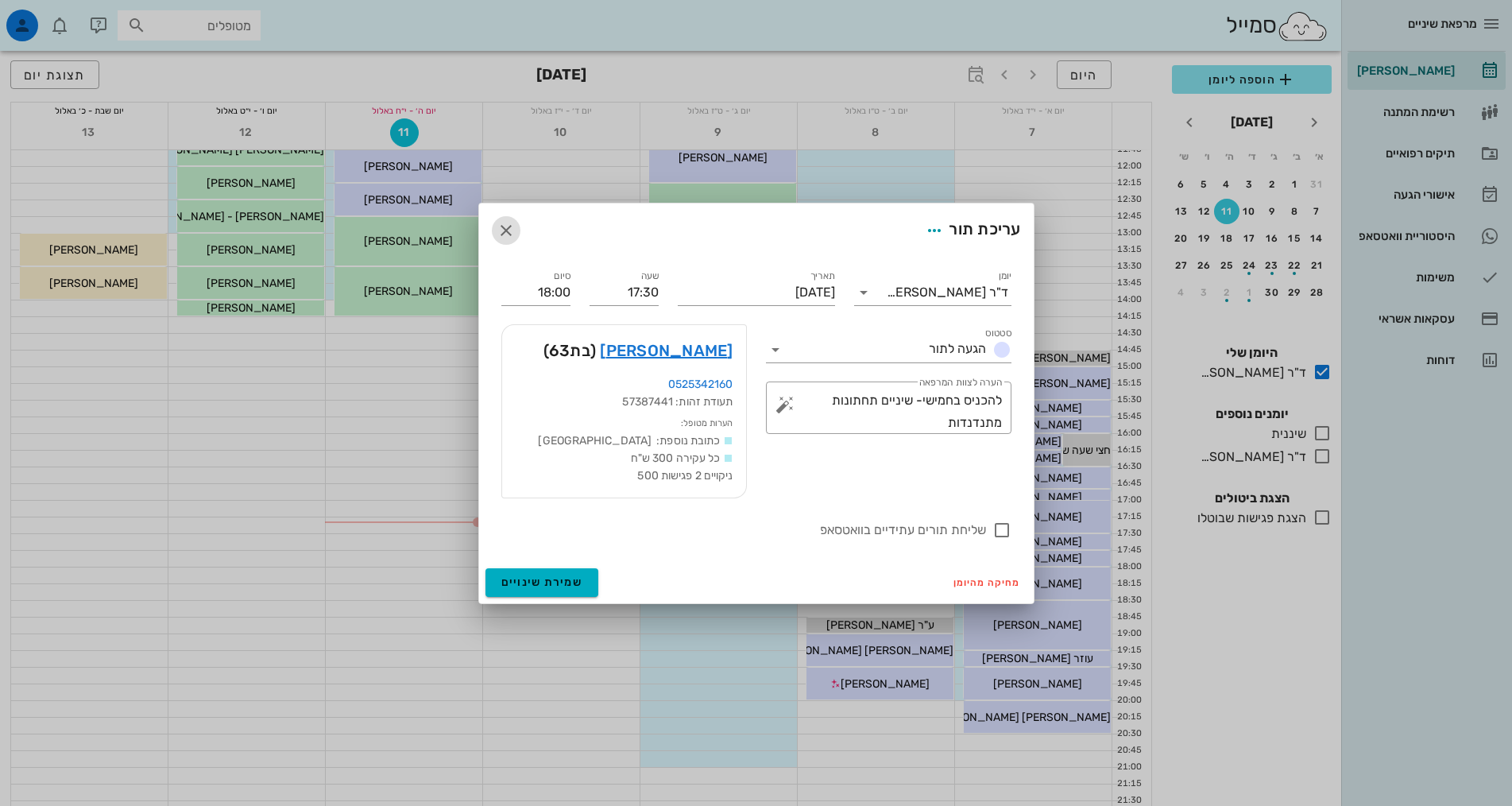
click at [507, 227] on icon "button" at bounding box center [506, 231] width 19 height 19
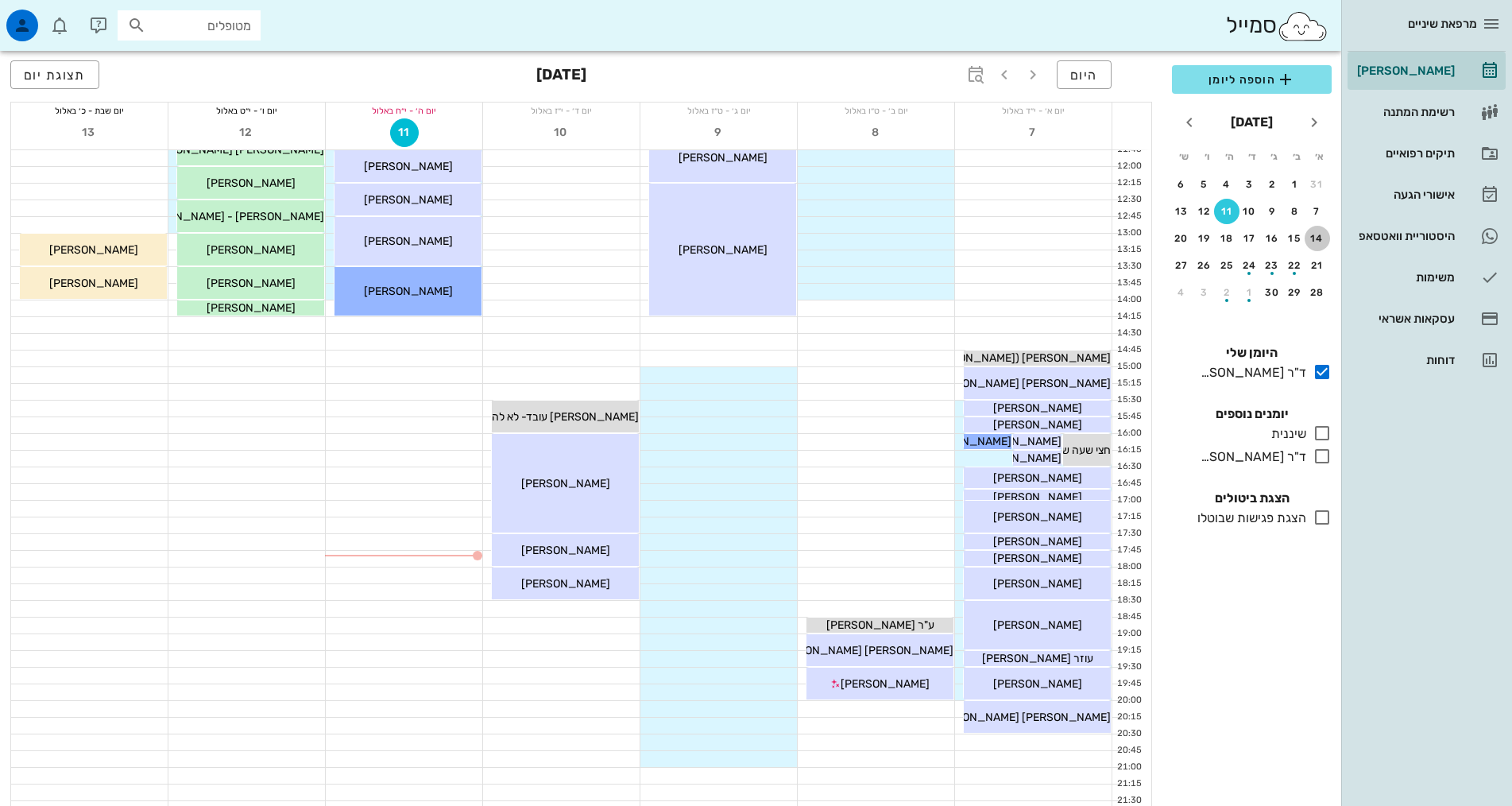
click at [1320, 237] on div "14" at bounding box center [1317, 238] width 26 height 11
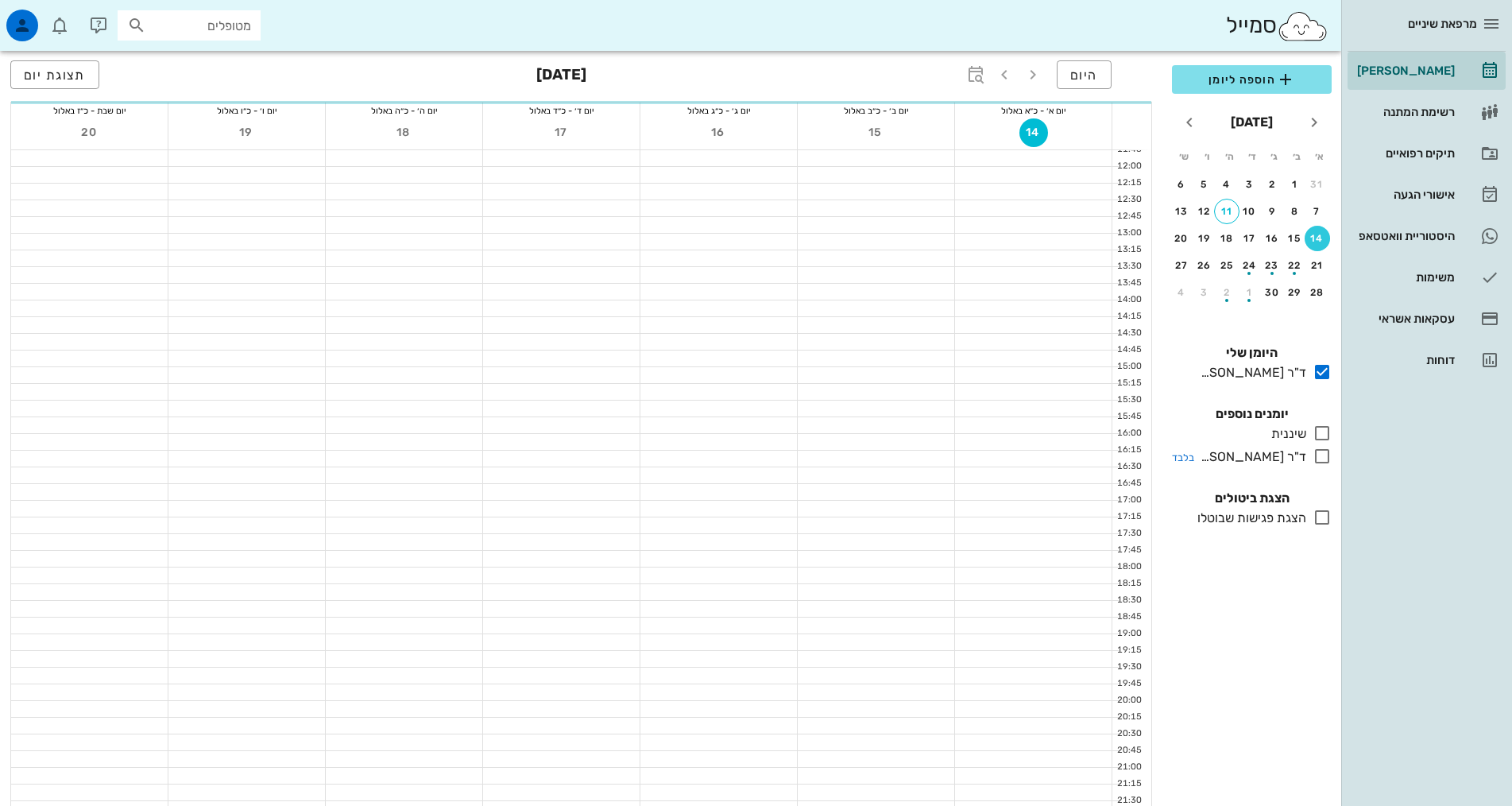
click at [1325, 453] on icon at bounding box center [1322, 456] width 19 height 19
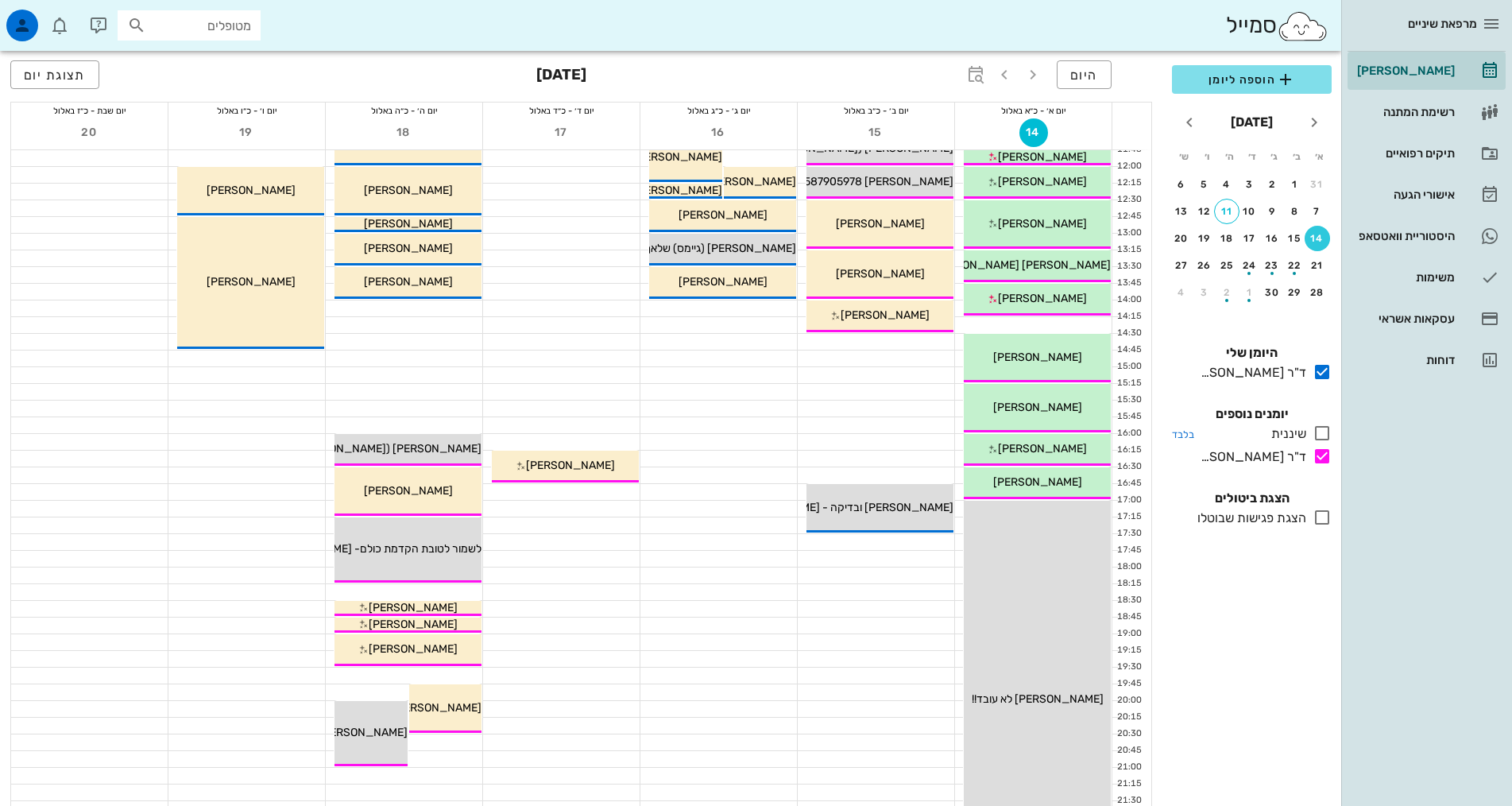
scroll to position [239, 0]
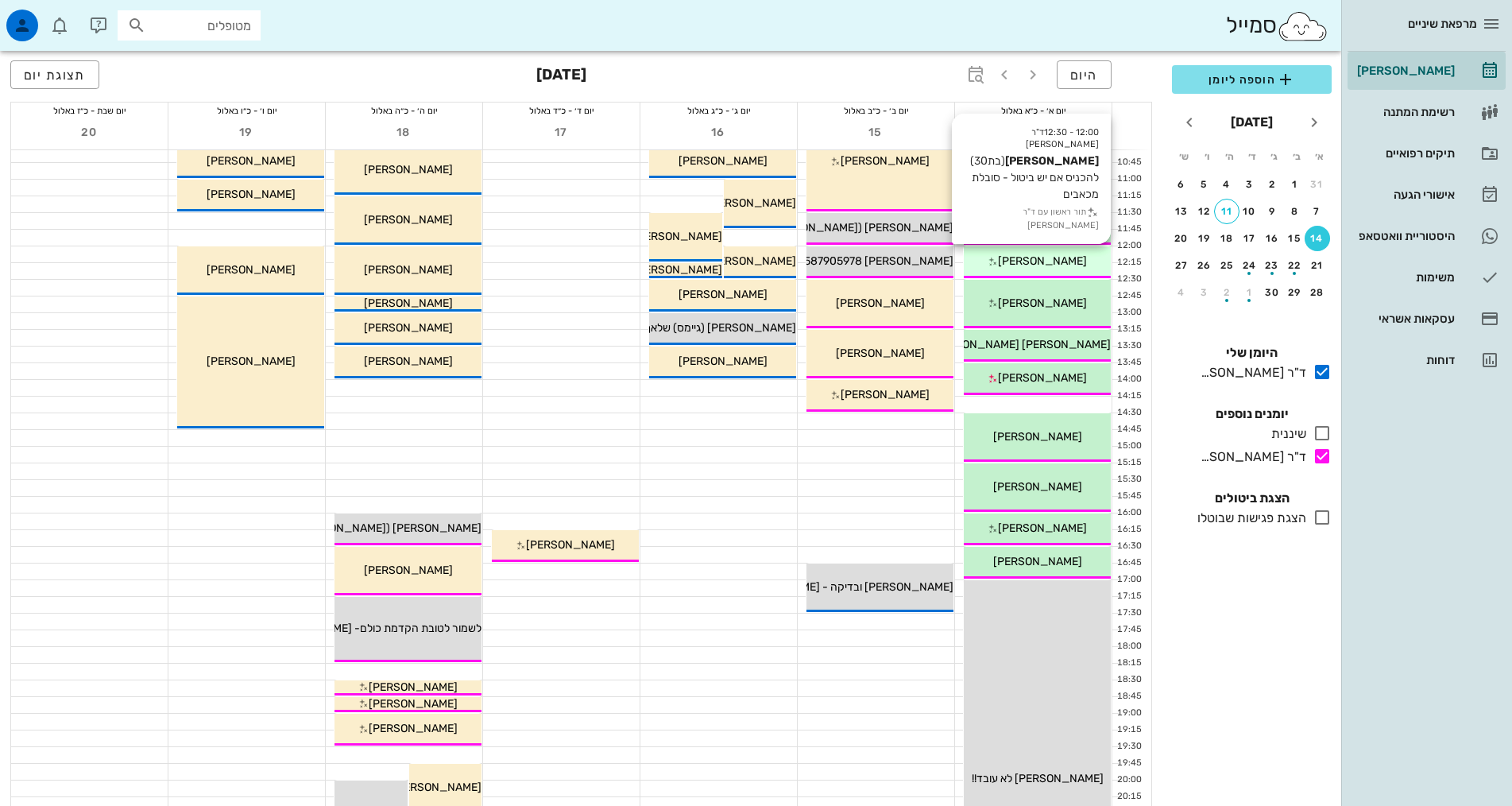
click at [1063, 255] on span "[PERSON_NAME]" at bounding box center [1042, 261] width 89 height 14
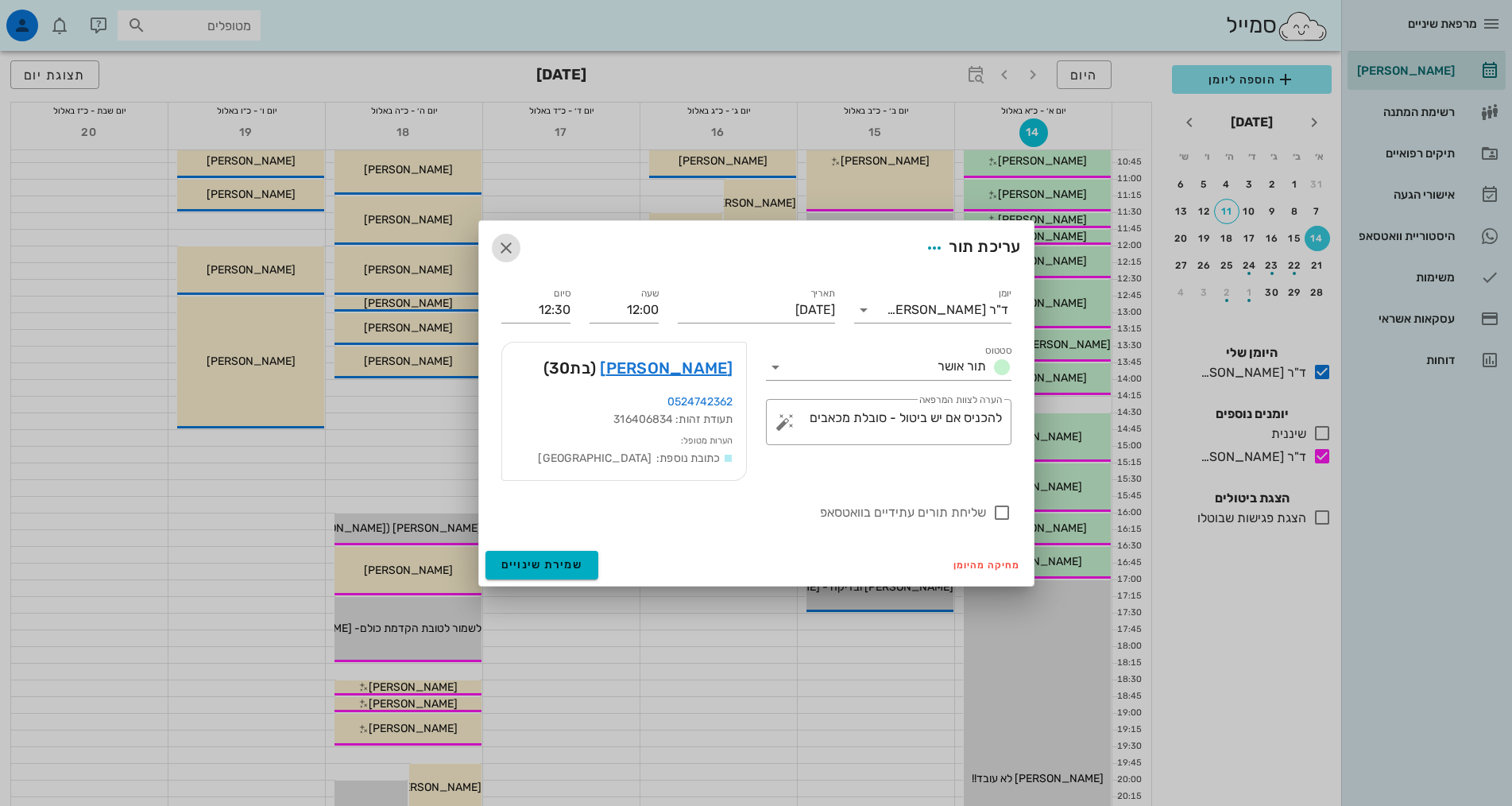
click at [519, 249] on span "button" at bounding box center [505, 248] width 28 height 19
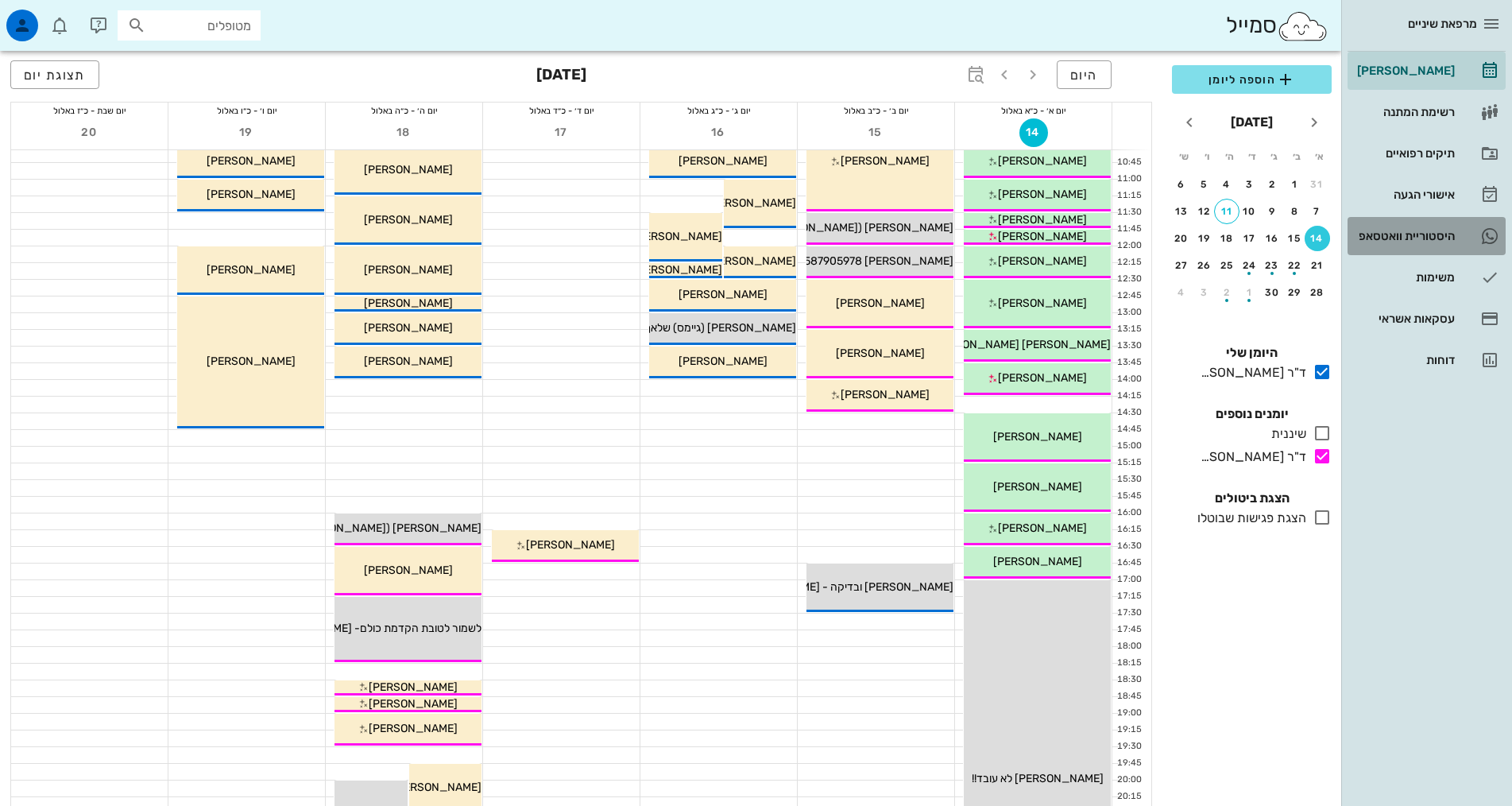
click at [1449, 232] on div "היסטוריית וואטסאפ" at bounding box center [1404, 236] width 101 height 13
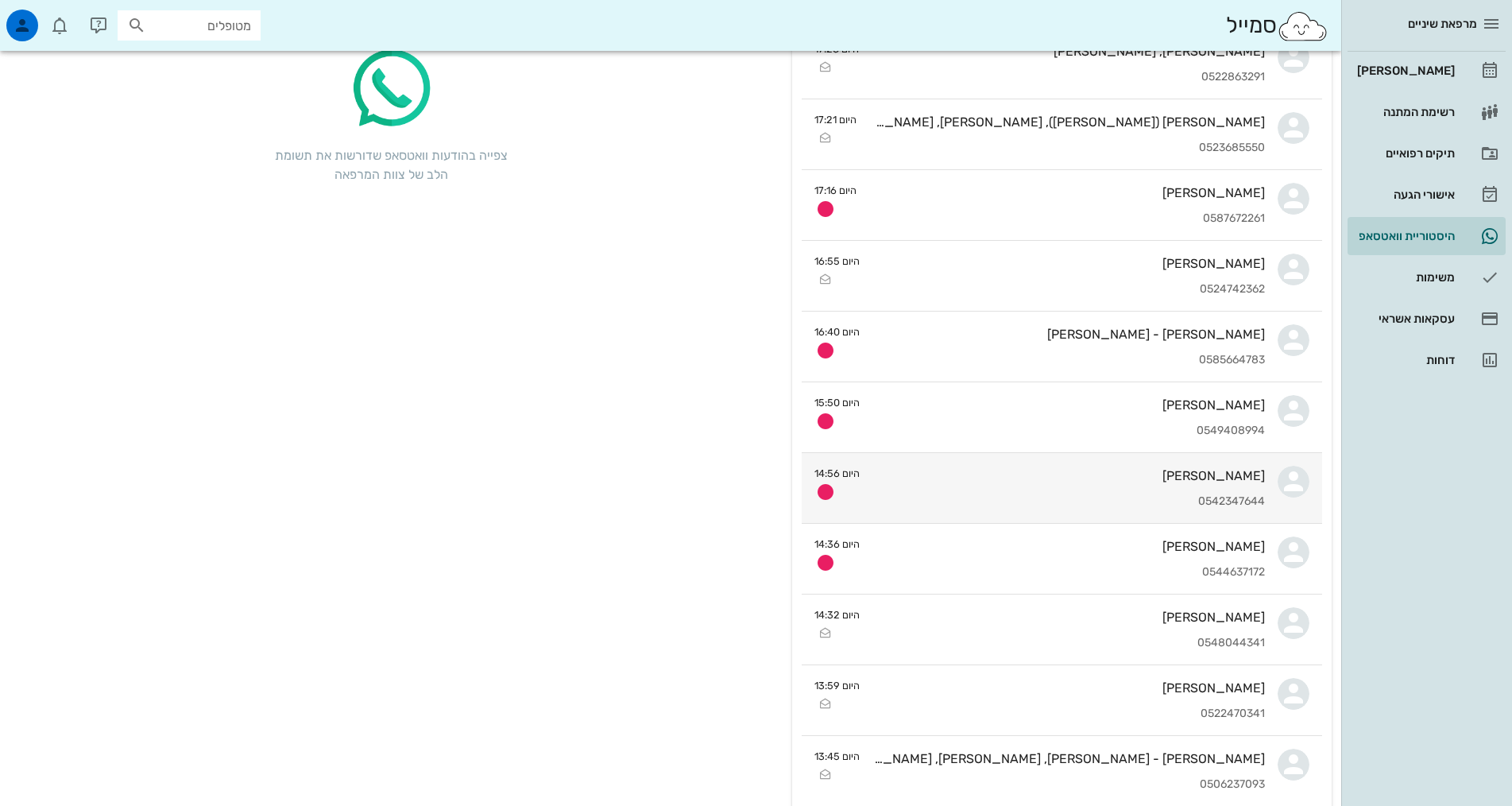
scroll to position [239, 0]
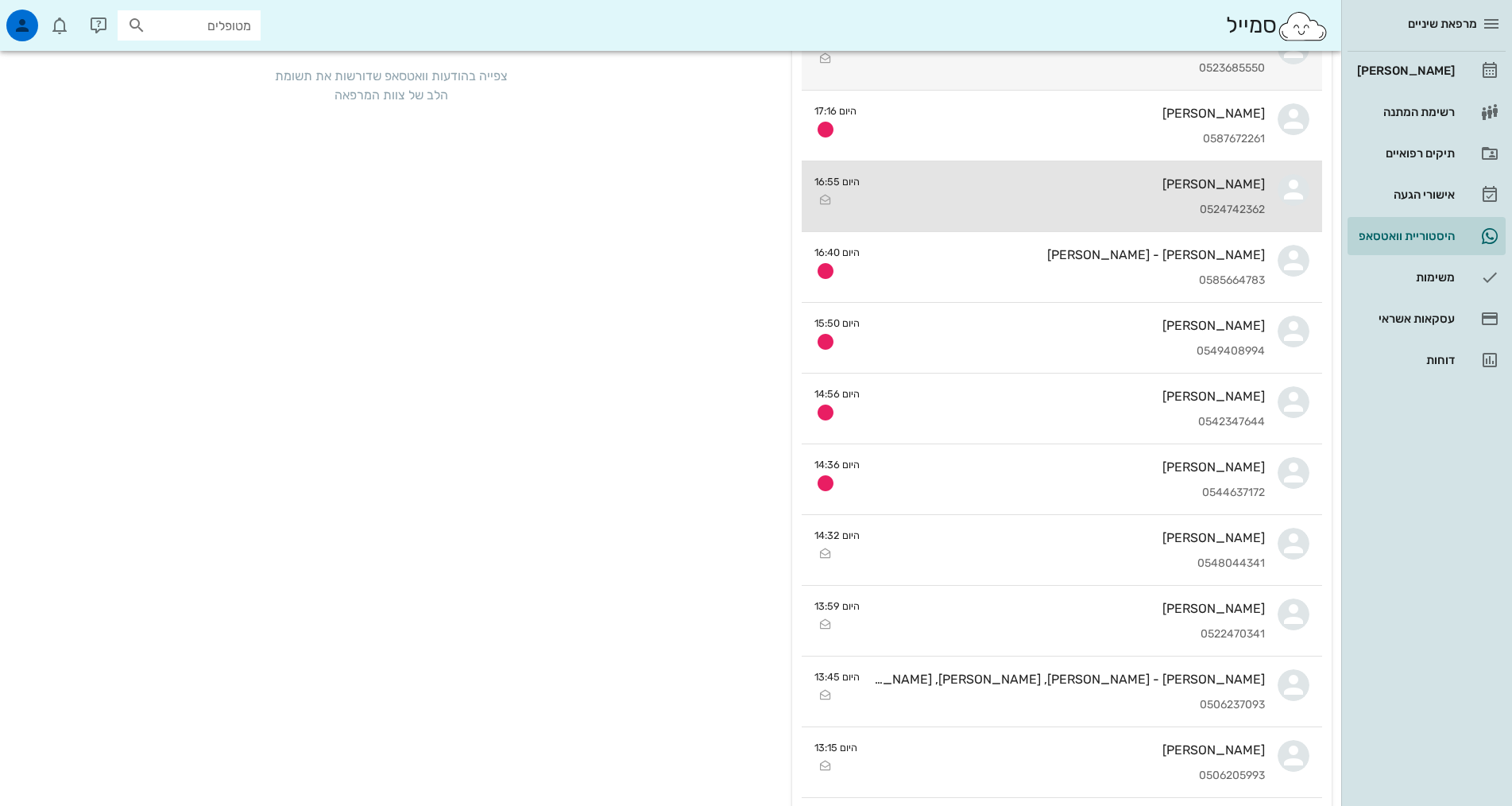
click at [1110, 211] on div "0524742362" at bounding box center [1069, 210] width 393 height 14
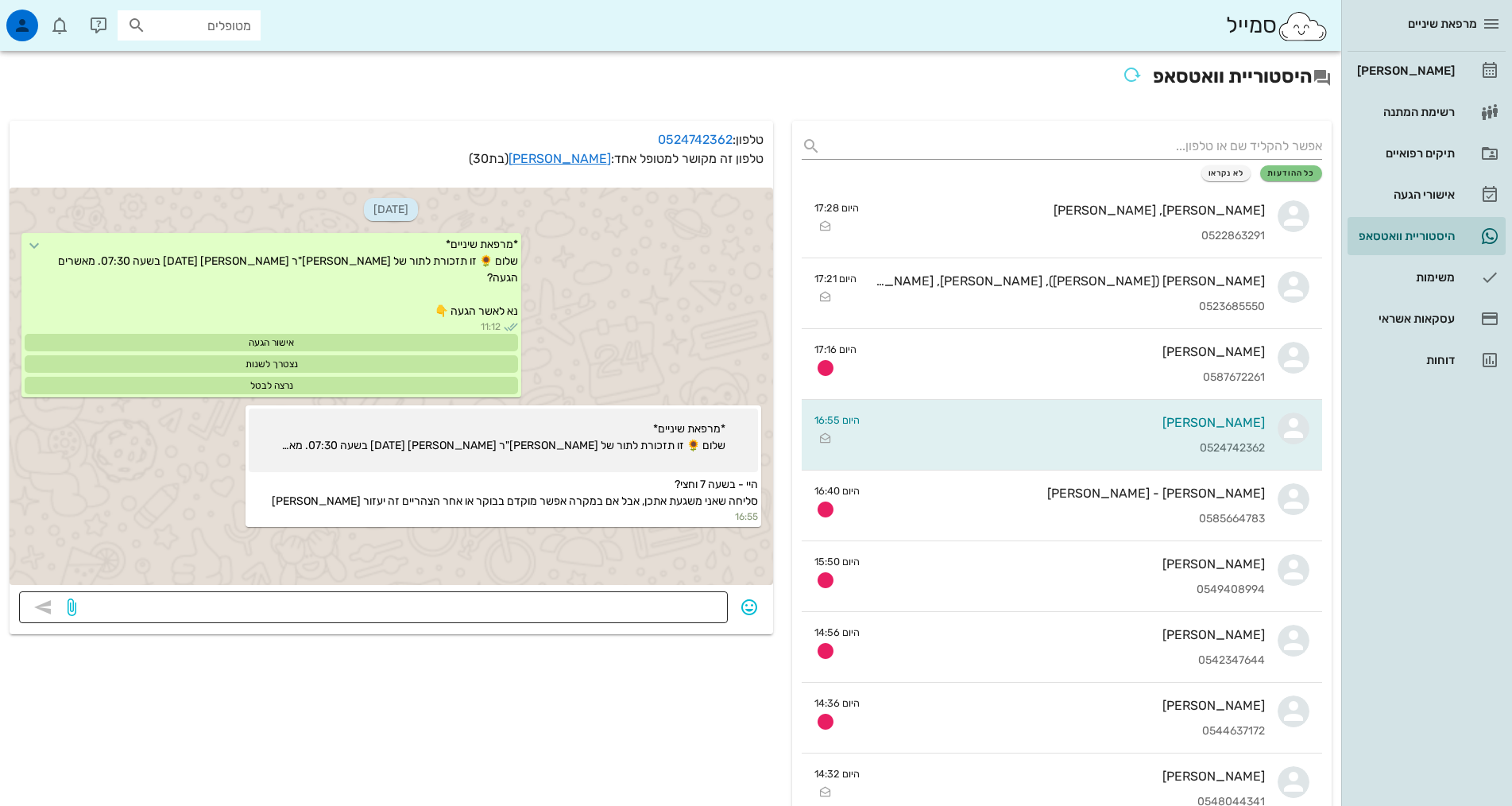
click at [685, 621] on textarea at bounding box center [399, 609] width 639 height 26
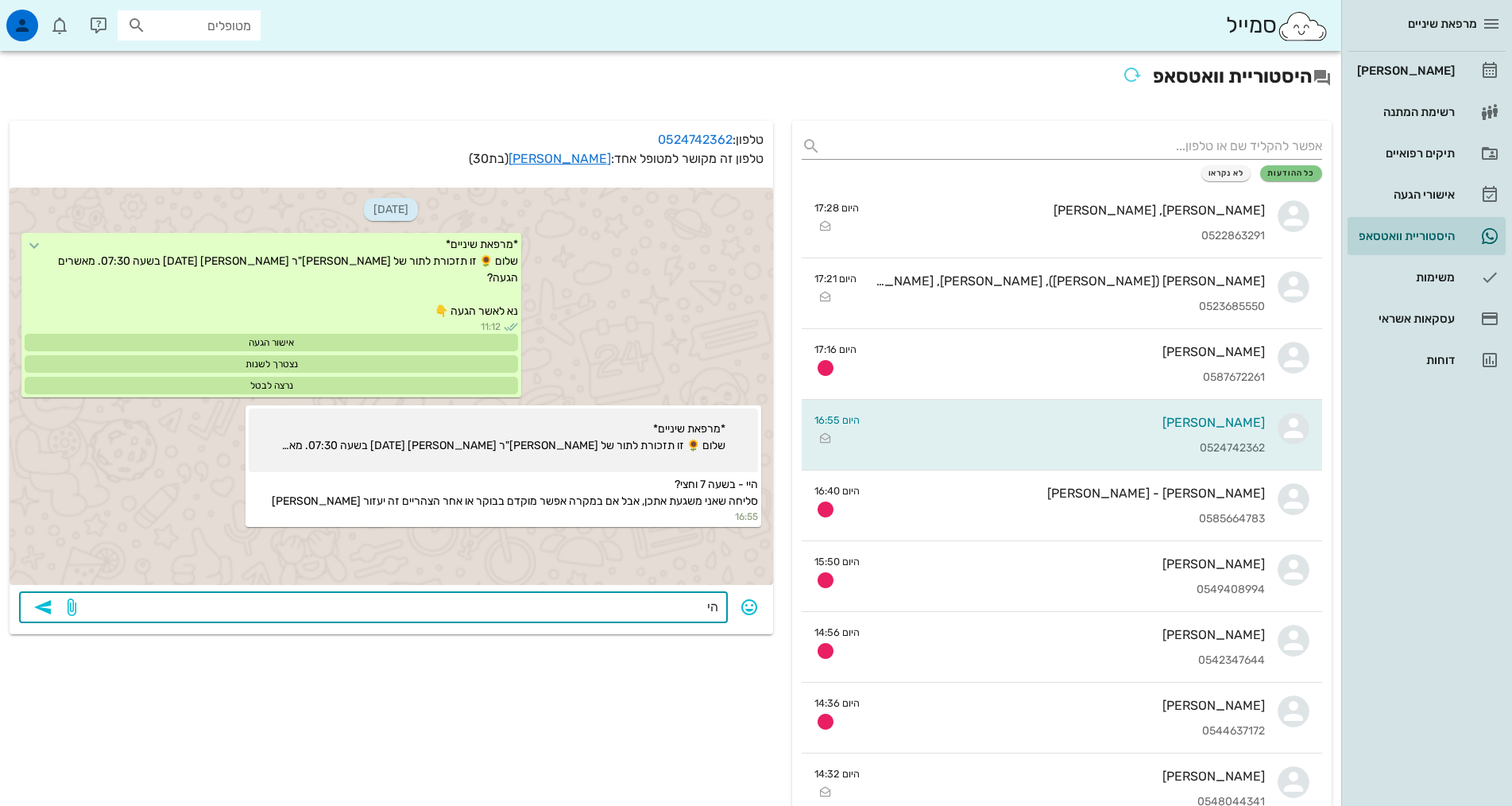
type textarea "ה"
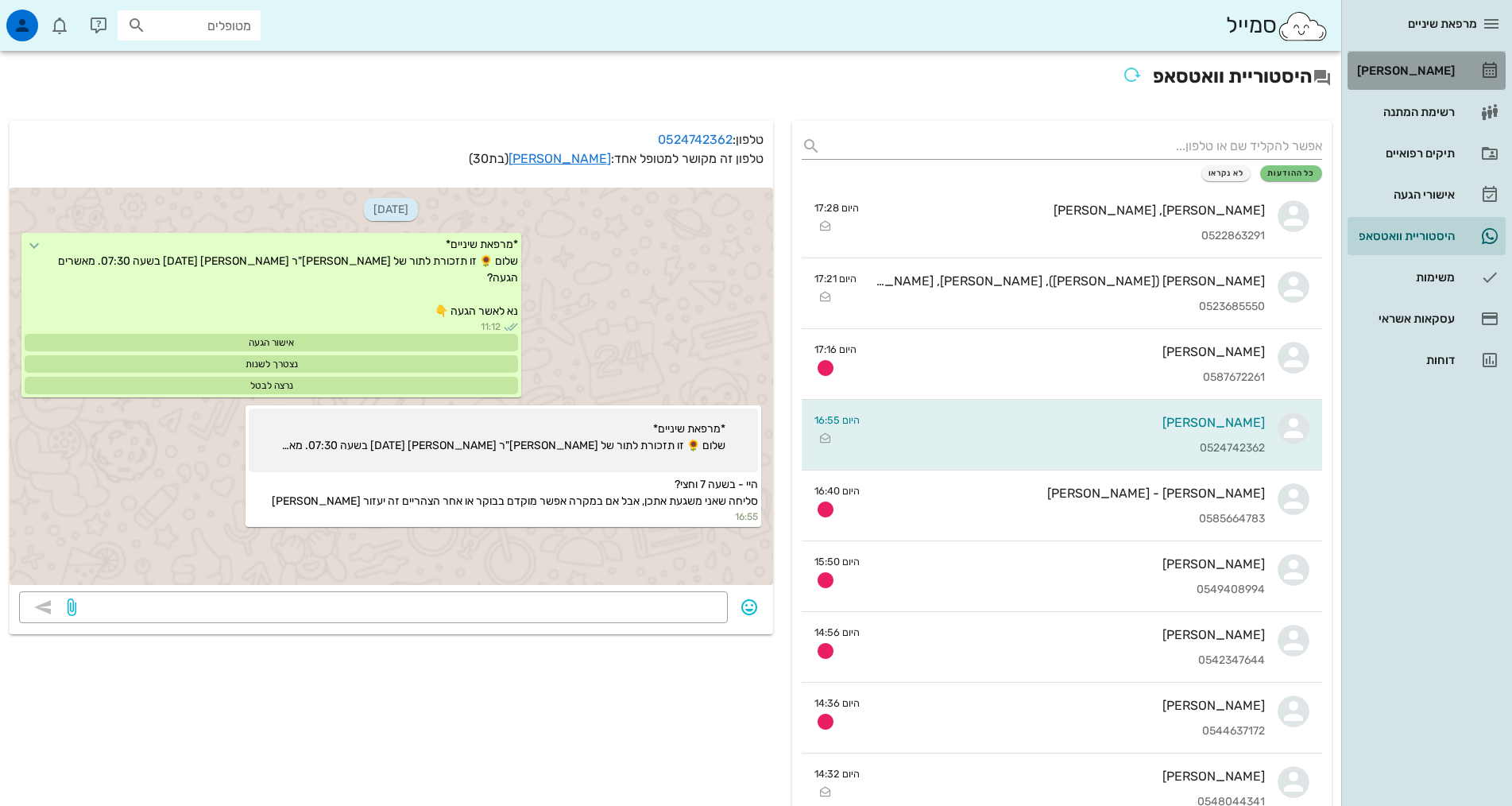
click at [1402, 70] on div "[PERSON_NAME]" at bounding box center [1404, 71] width 101 height 13
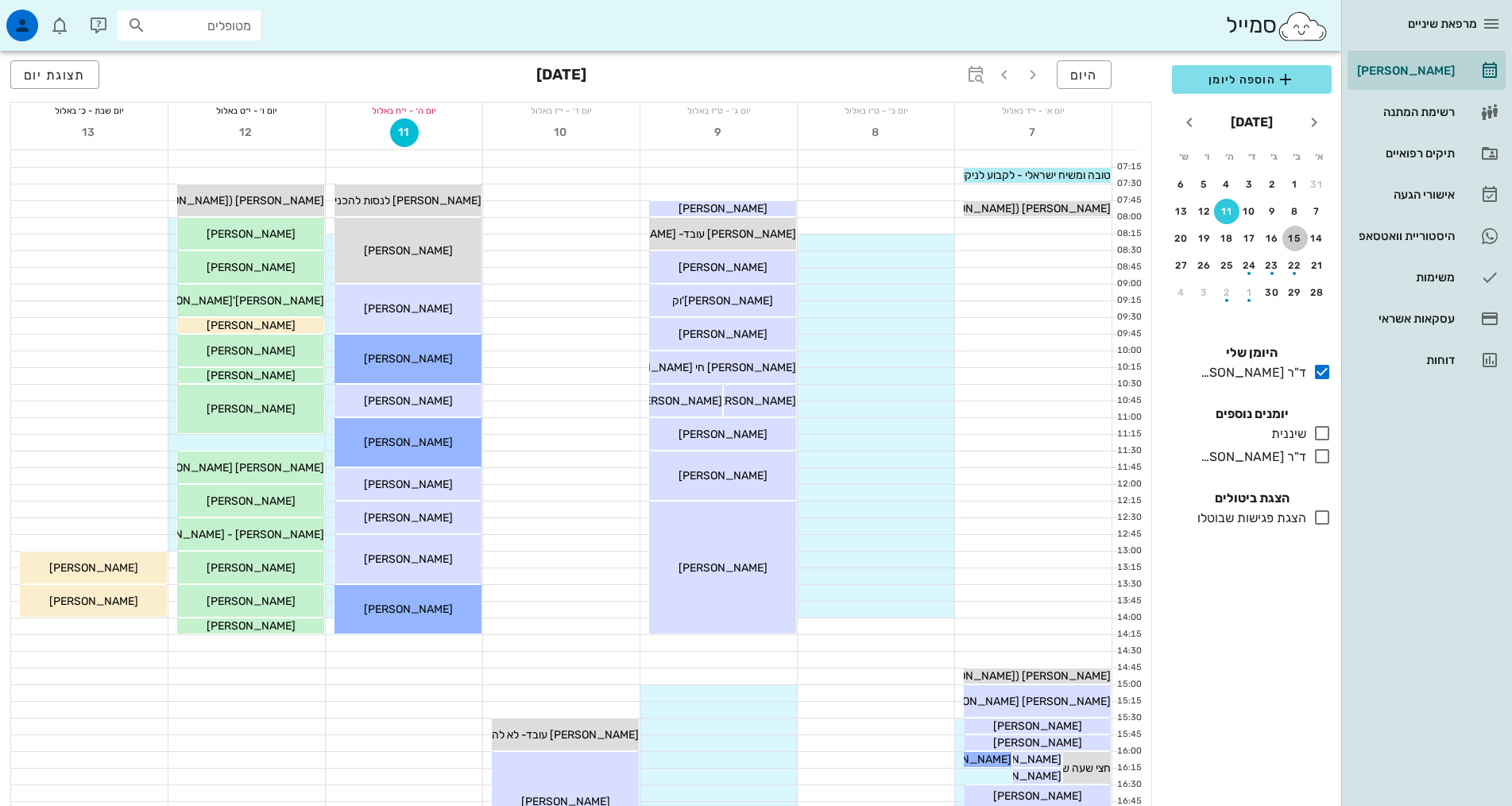
click at [1306, 241] on div "15" at bounding box center [1295, 238] width 26 height 11
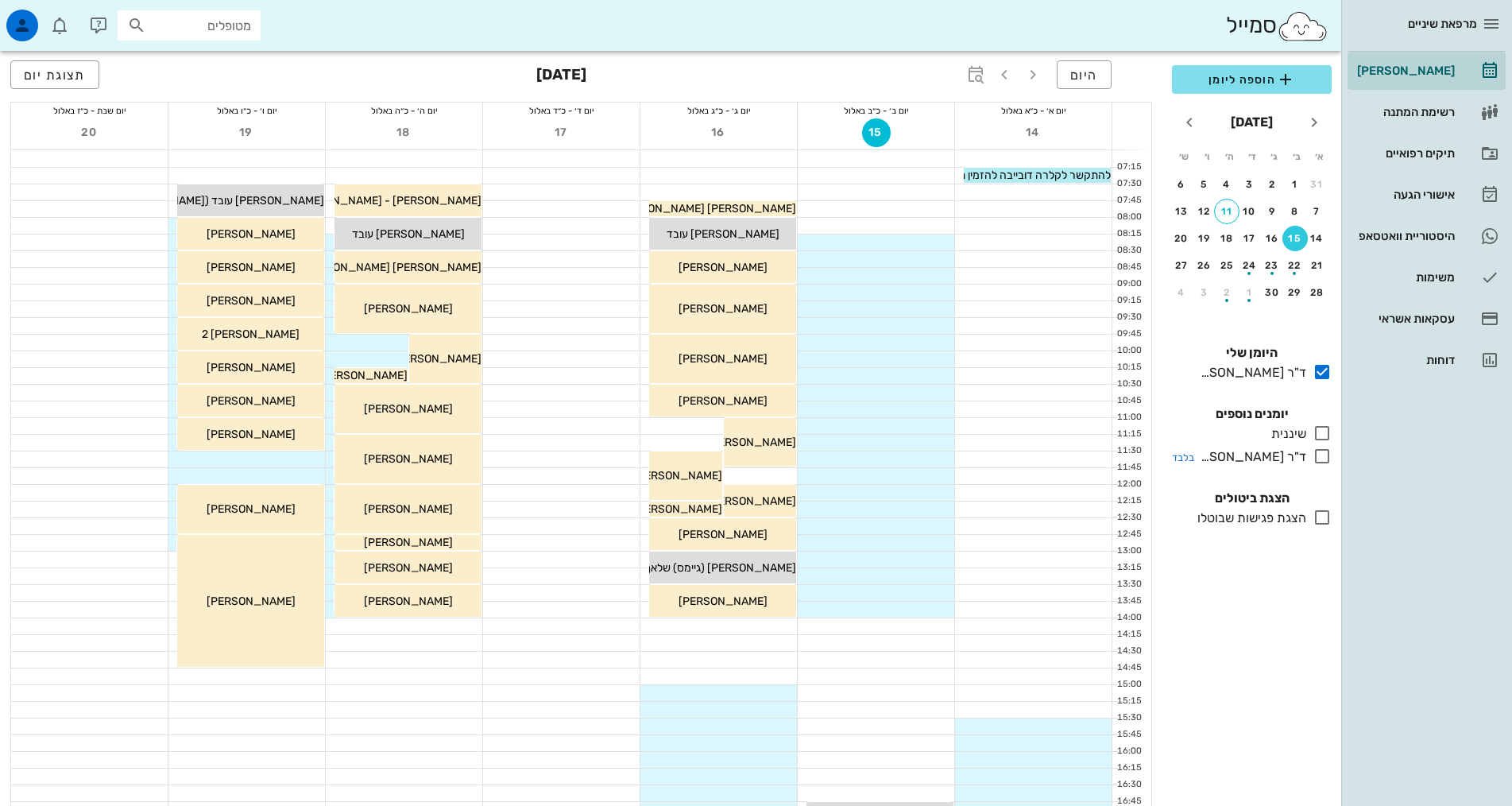
click at [1317, 461] on icon at bounding box center [1322, 456] width 19 height 19
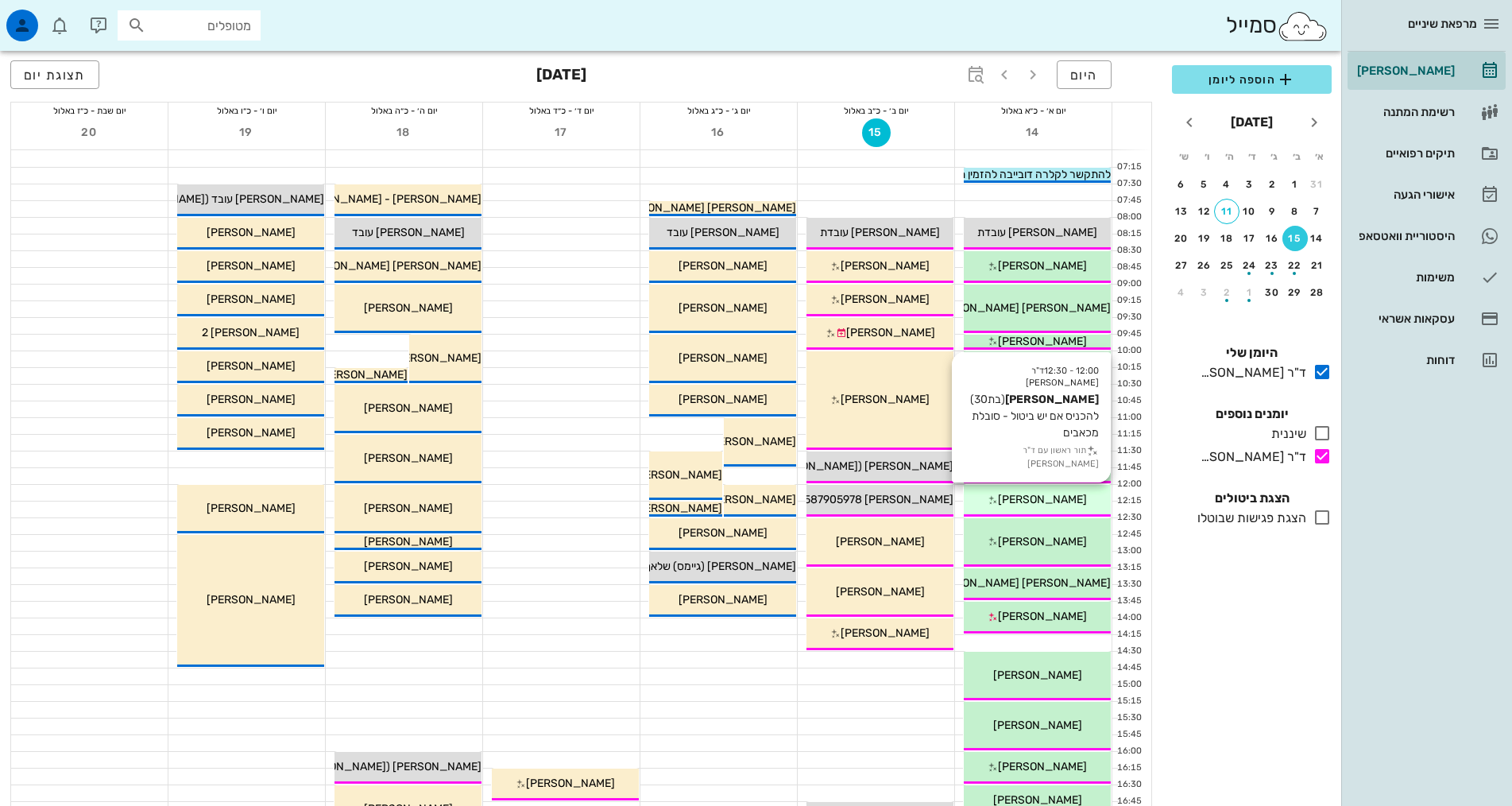
click at [1082, 499] on div "[PERSON_NAME]" at bounding box center [1037, 499] width 147 height 16
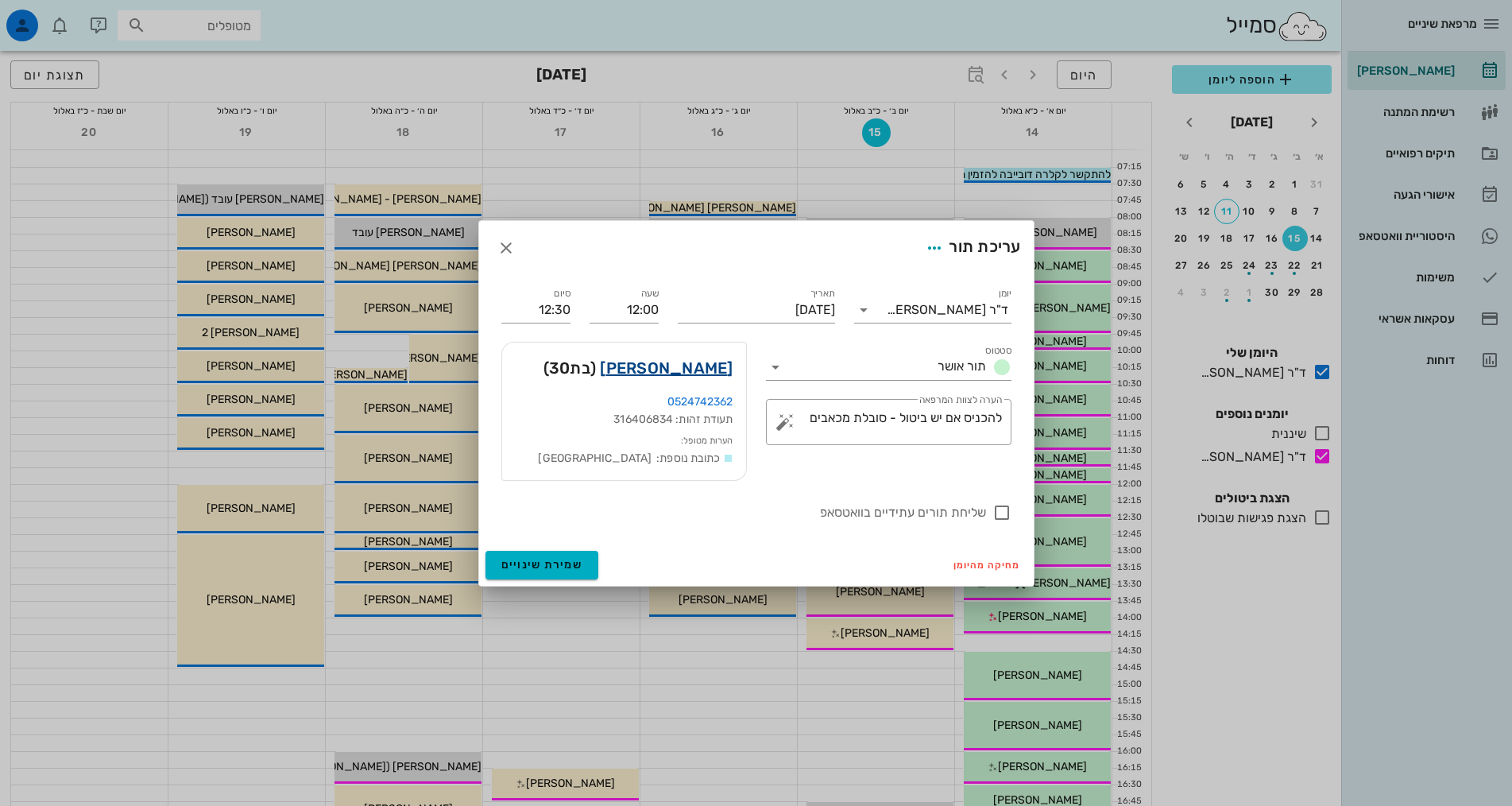
click at [678, 372] on link "יעל פינקלשטיין" at bounding box center [666, 368] width 133 height 26
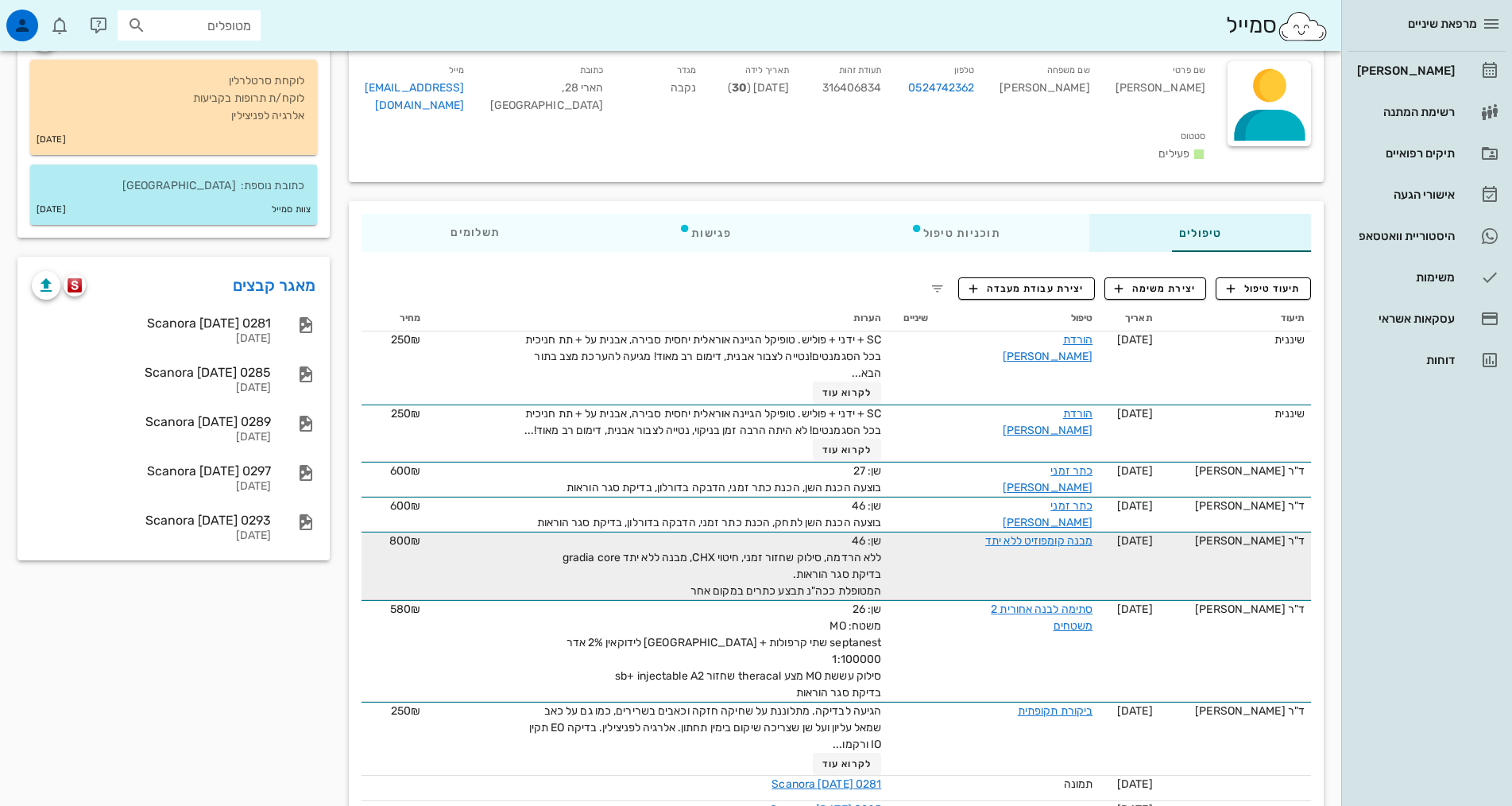
scroll to position [159, 0]
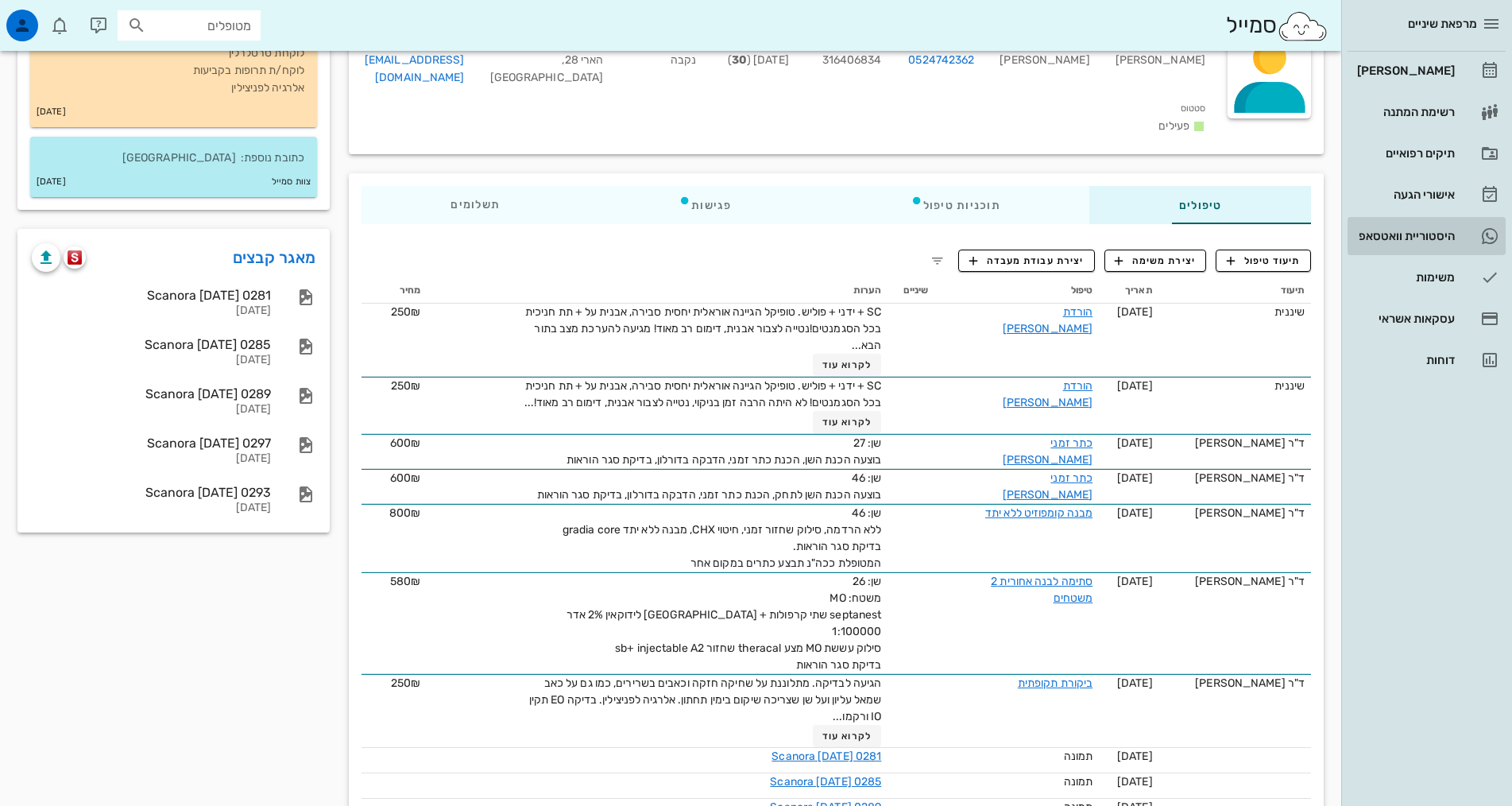
click at [1401, 226] on div "היסטוריית וואטסאפ" at bounding box center [1404, 236] width 101 height 26
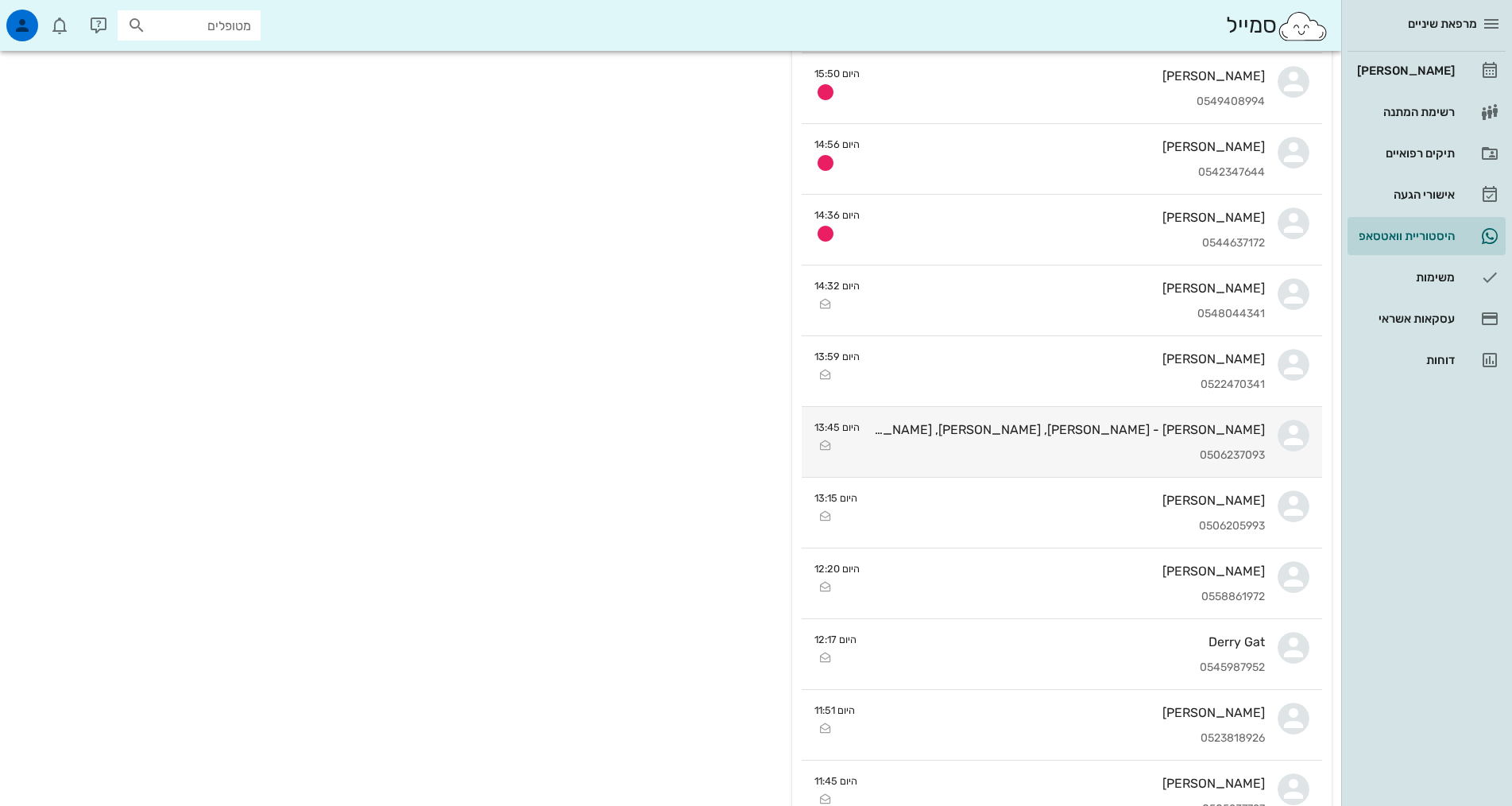
scroll to position [636, 0]
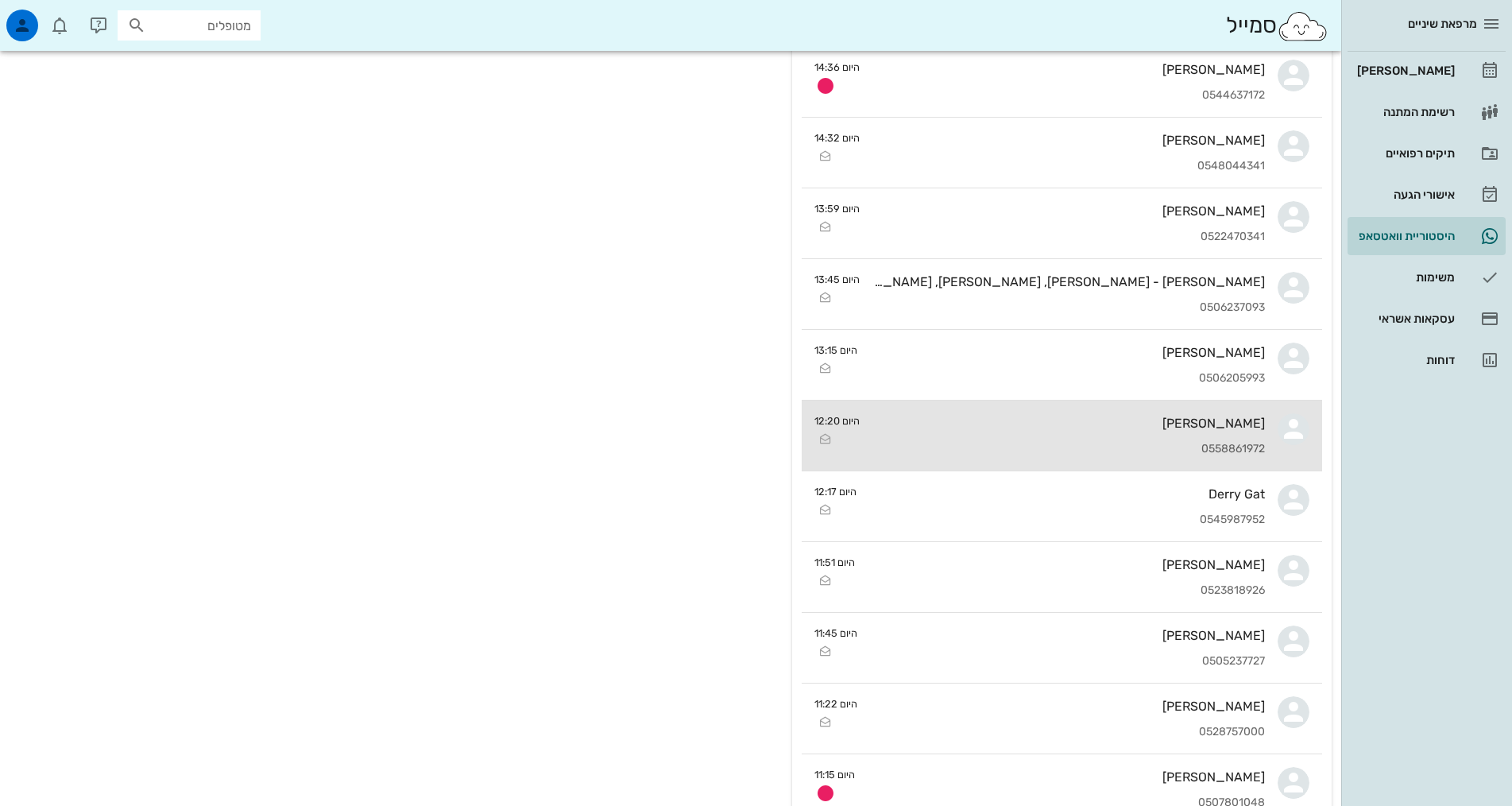
click at [1115, 448] on div "0558861972" at bounding box center [1069, 450] width 393 height 14
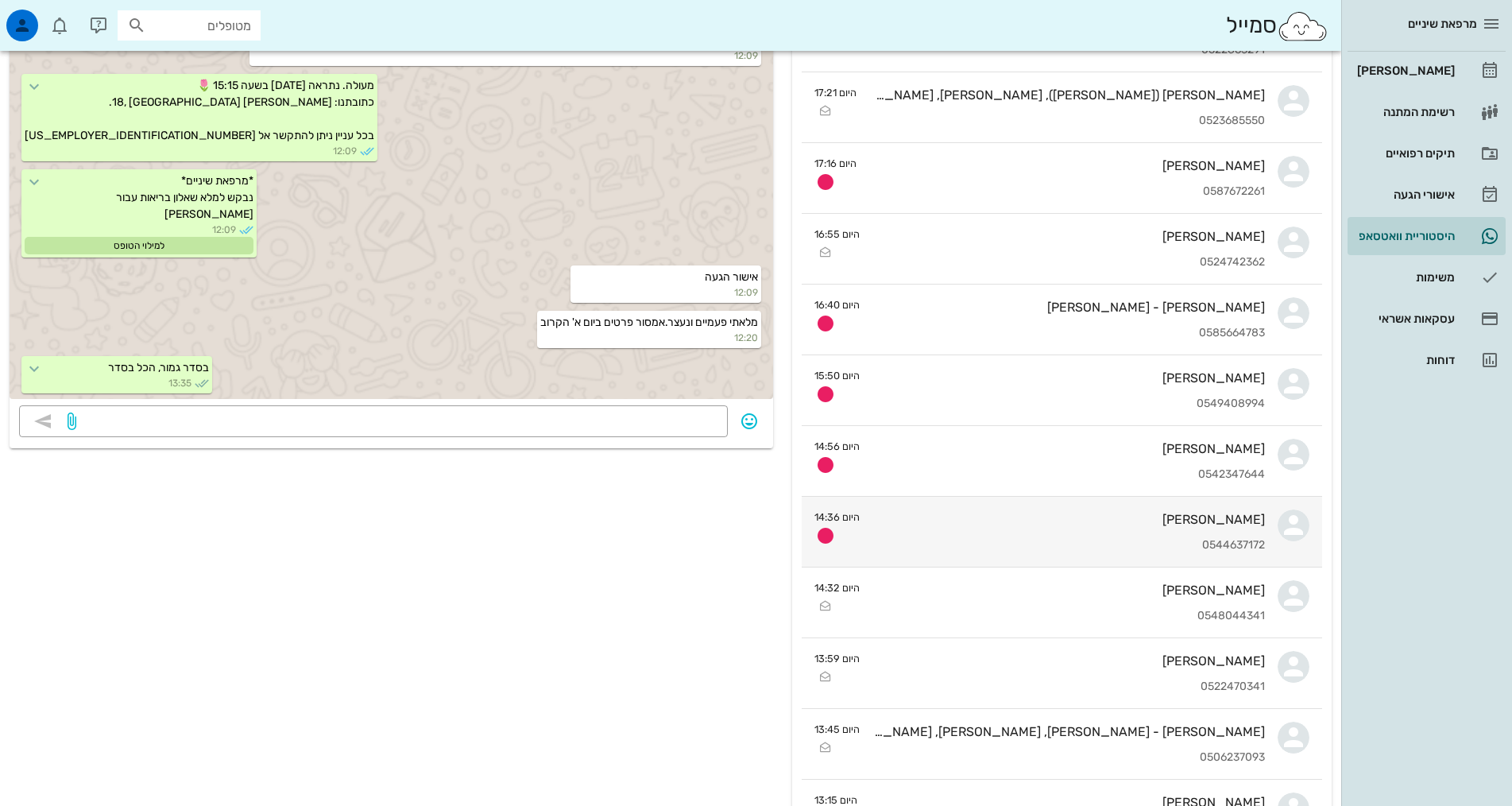
scroll to position [159, 0]
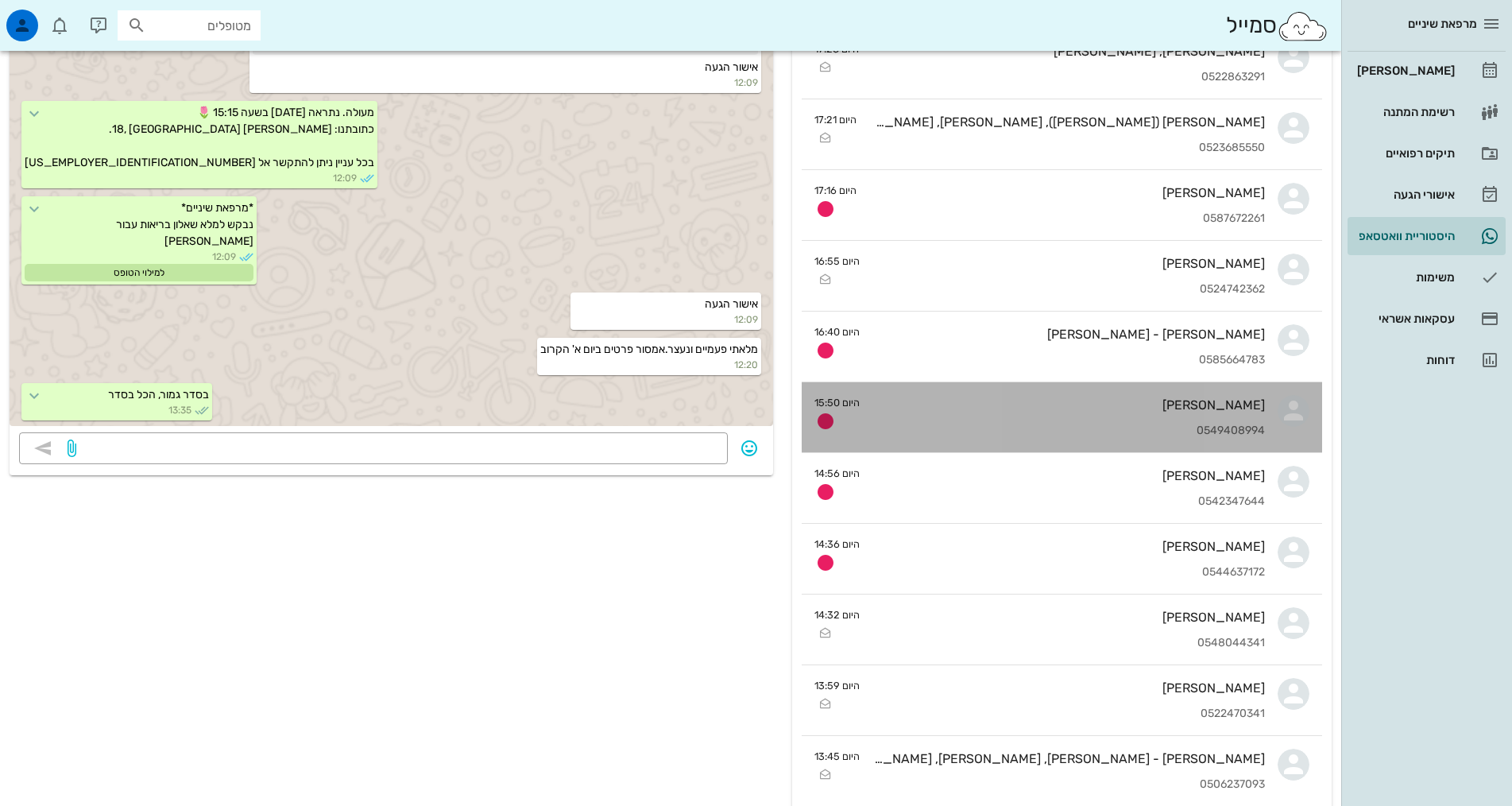
click at [1099, 425] on div "0549408994" at bounding box center [1069, 431] width 393 height 14
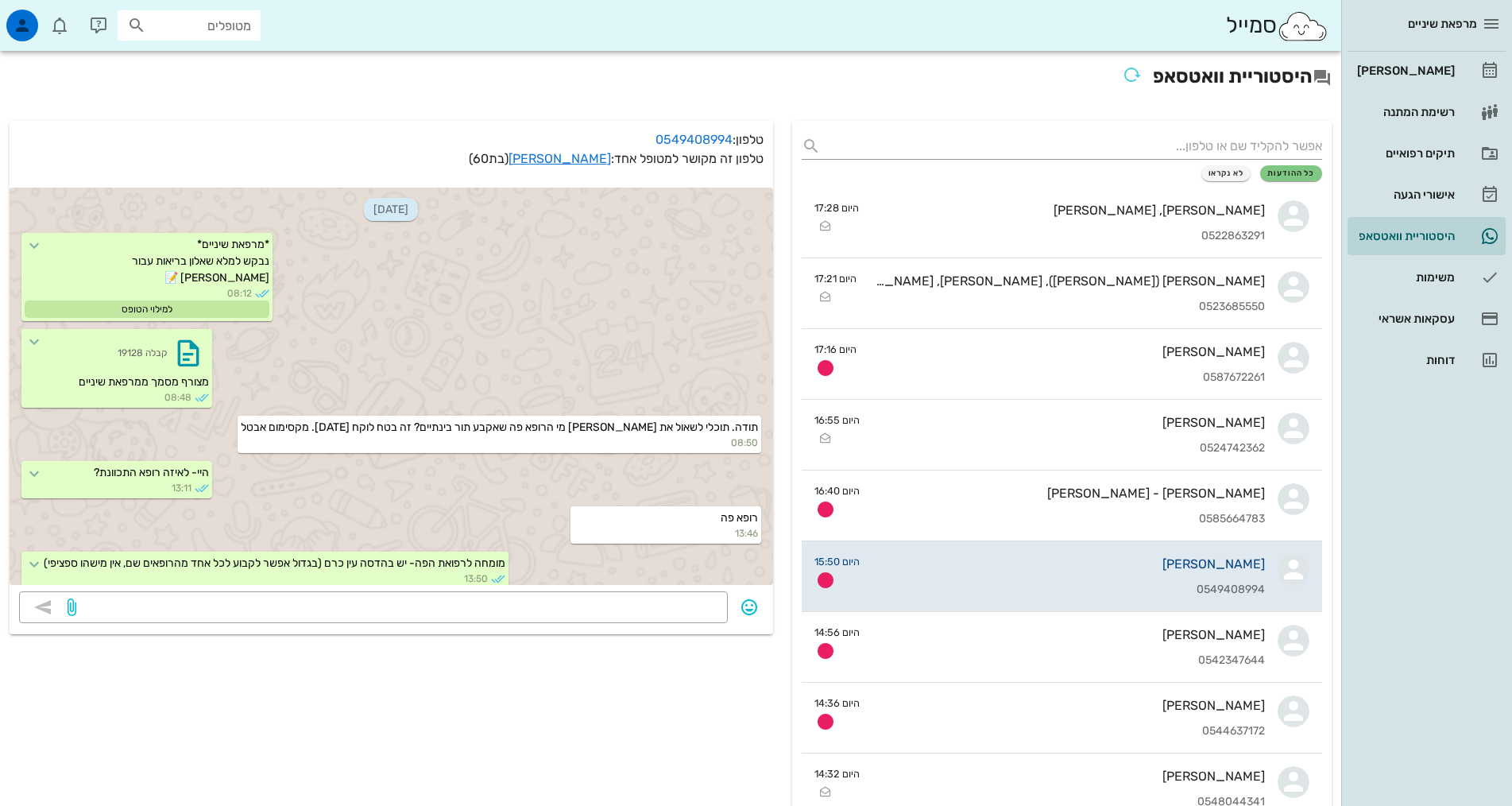
scroll to position [949, 0]
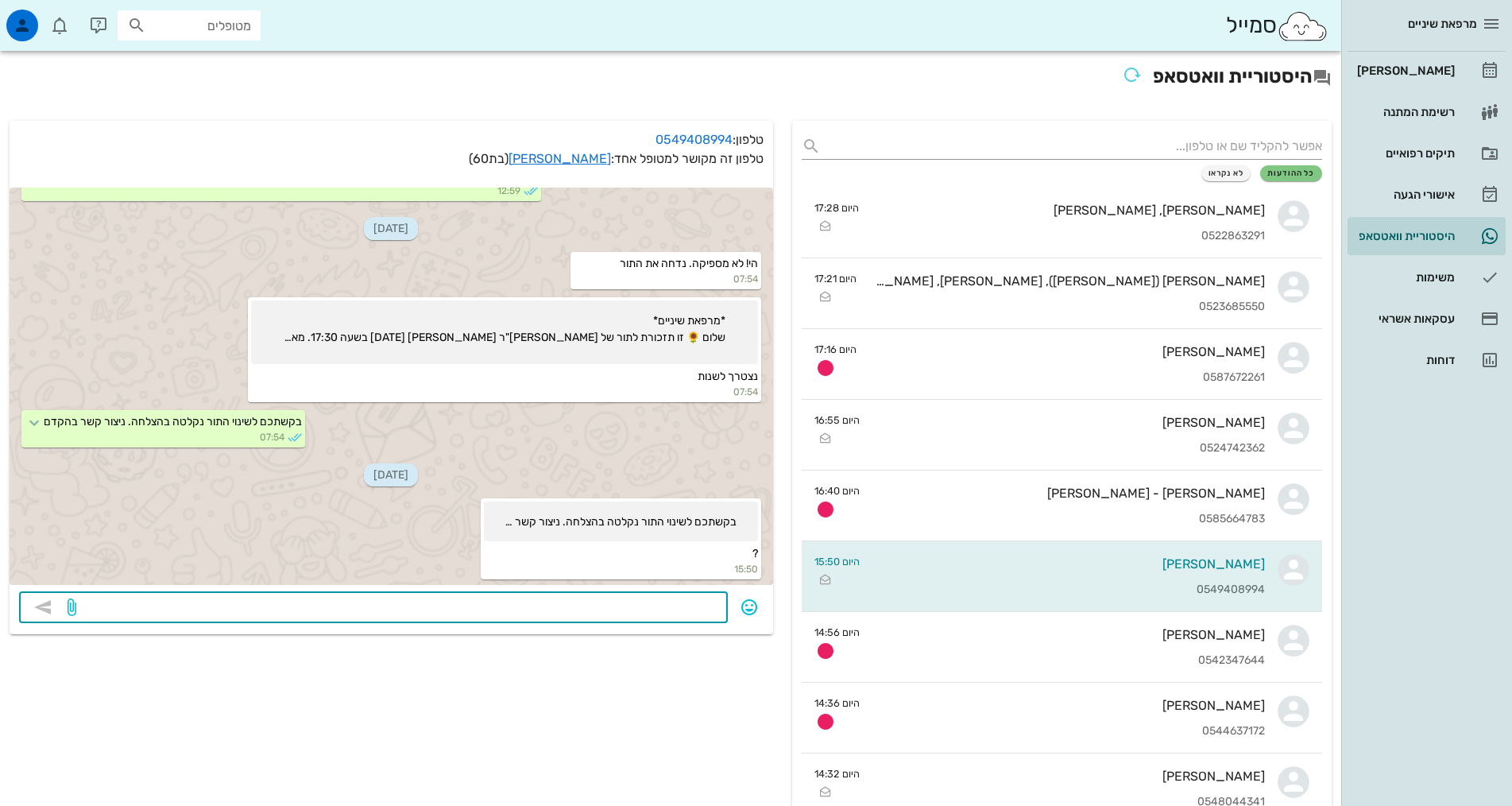
click at [680, 614] on textarea at bounding box center [399, 609] width 639 height 26
type textarea "[PERSON_NAME], [PERSON_NAME] קשר לאחר שאת עושה את הצילומים על מנת לקבוע תור חדש"
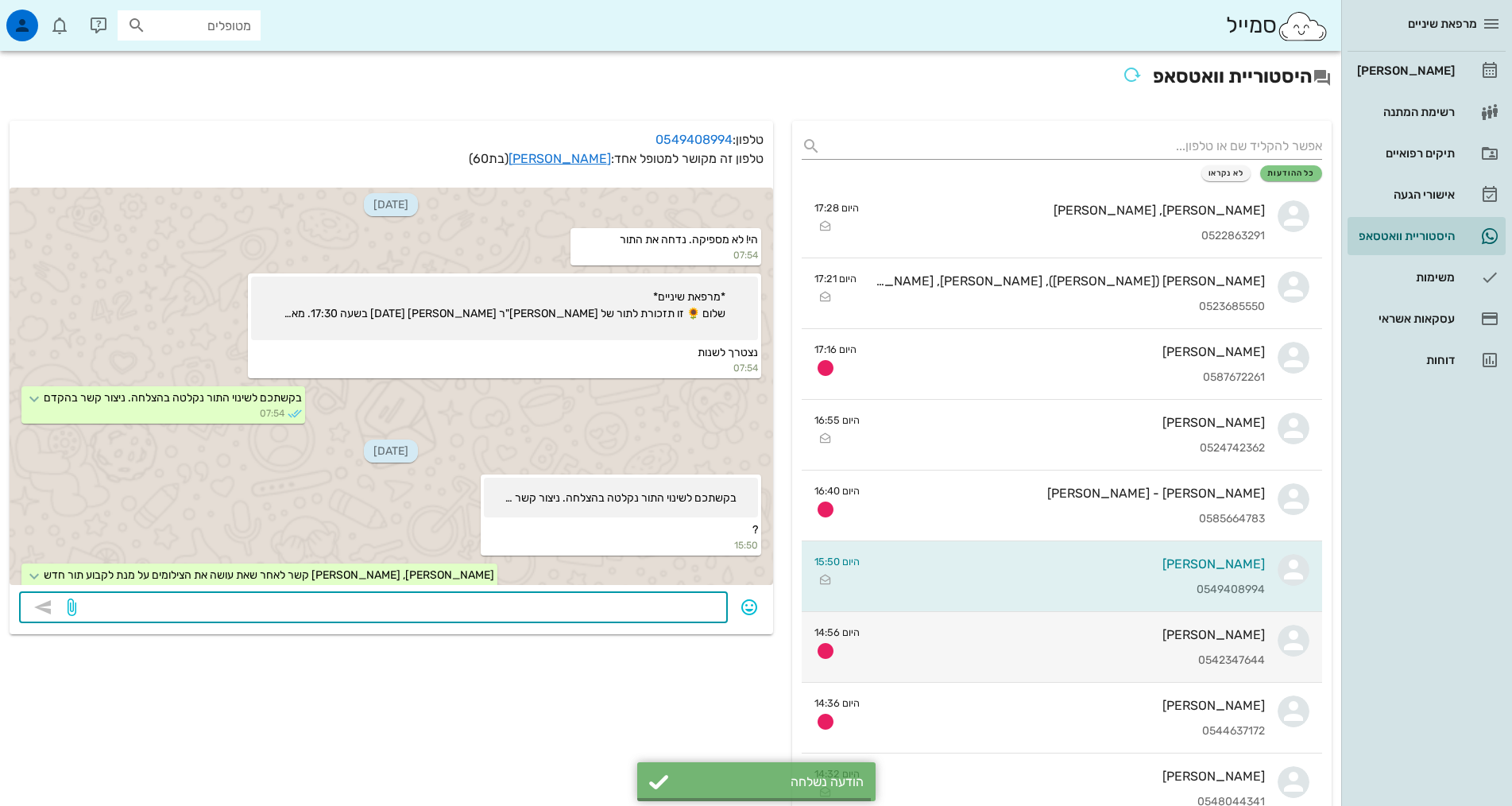
scroll to position [994, 0]
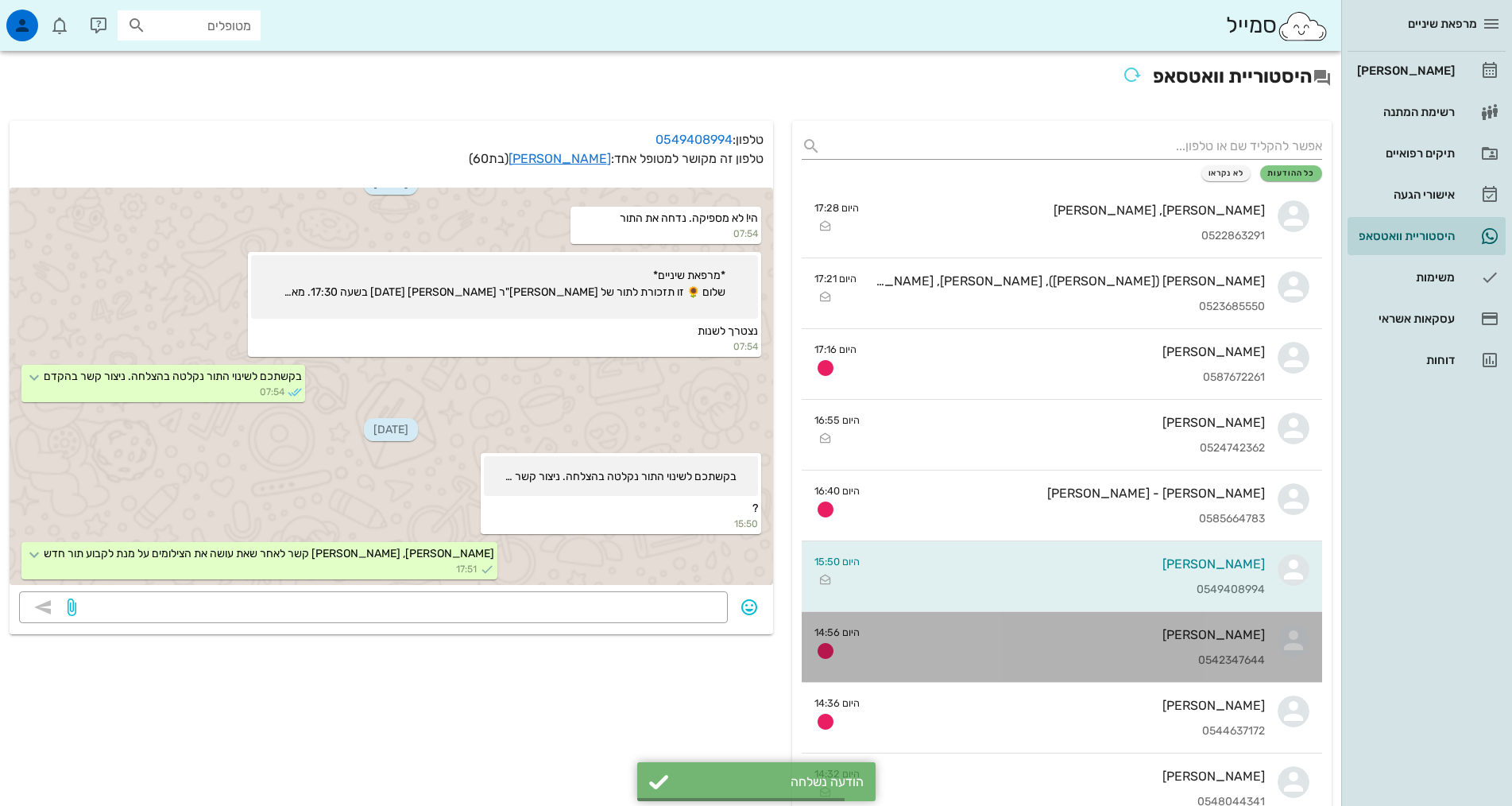
click at [959, 649] on div "משה שקד 0542347644" at bounding box center [1069, 647] width 393 height 70
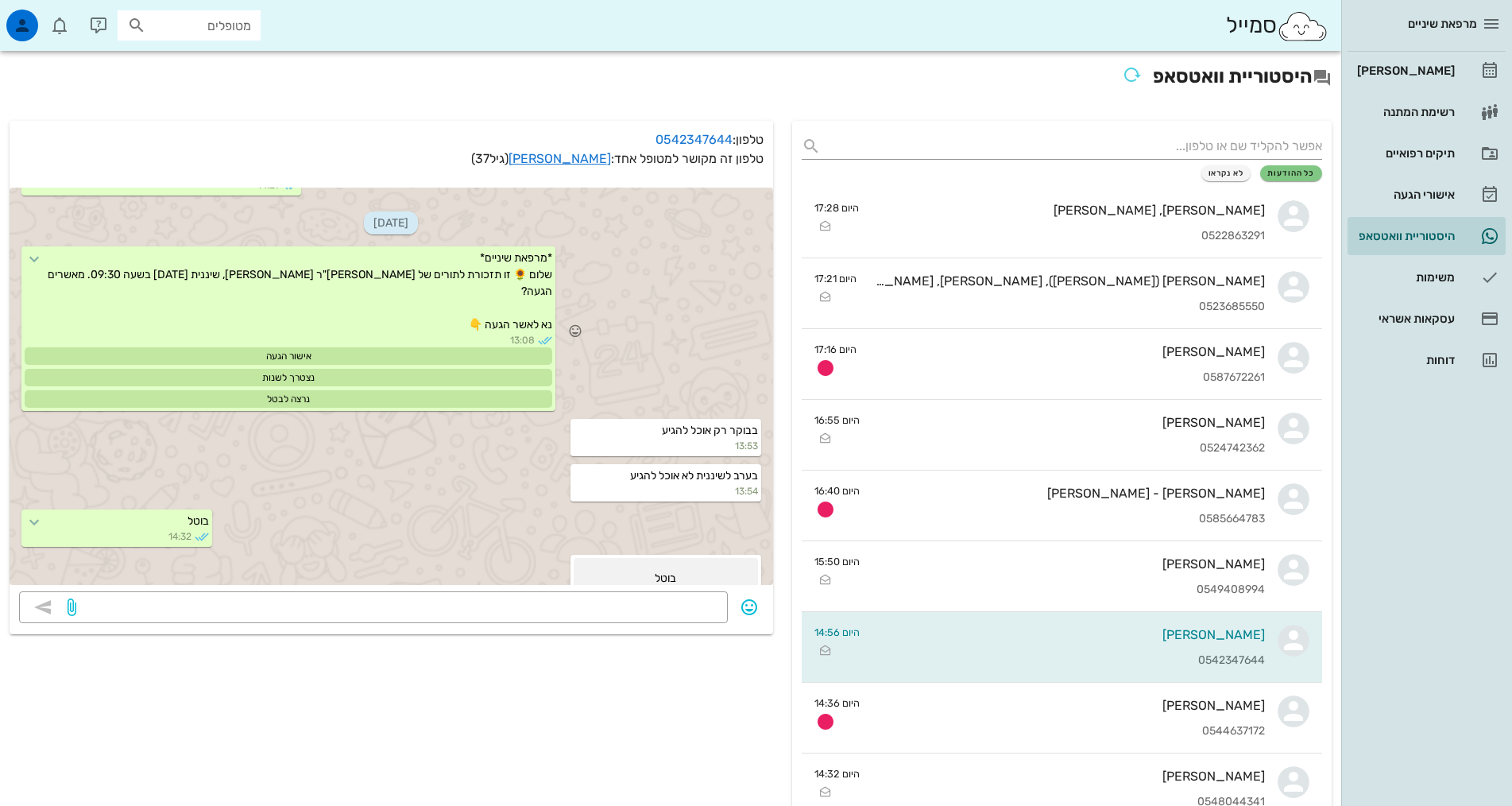
scroll to position [1090, 0]
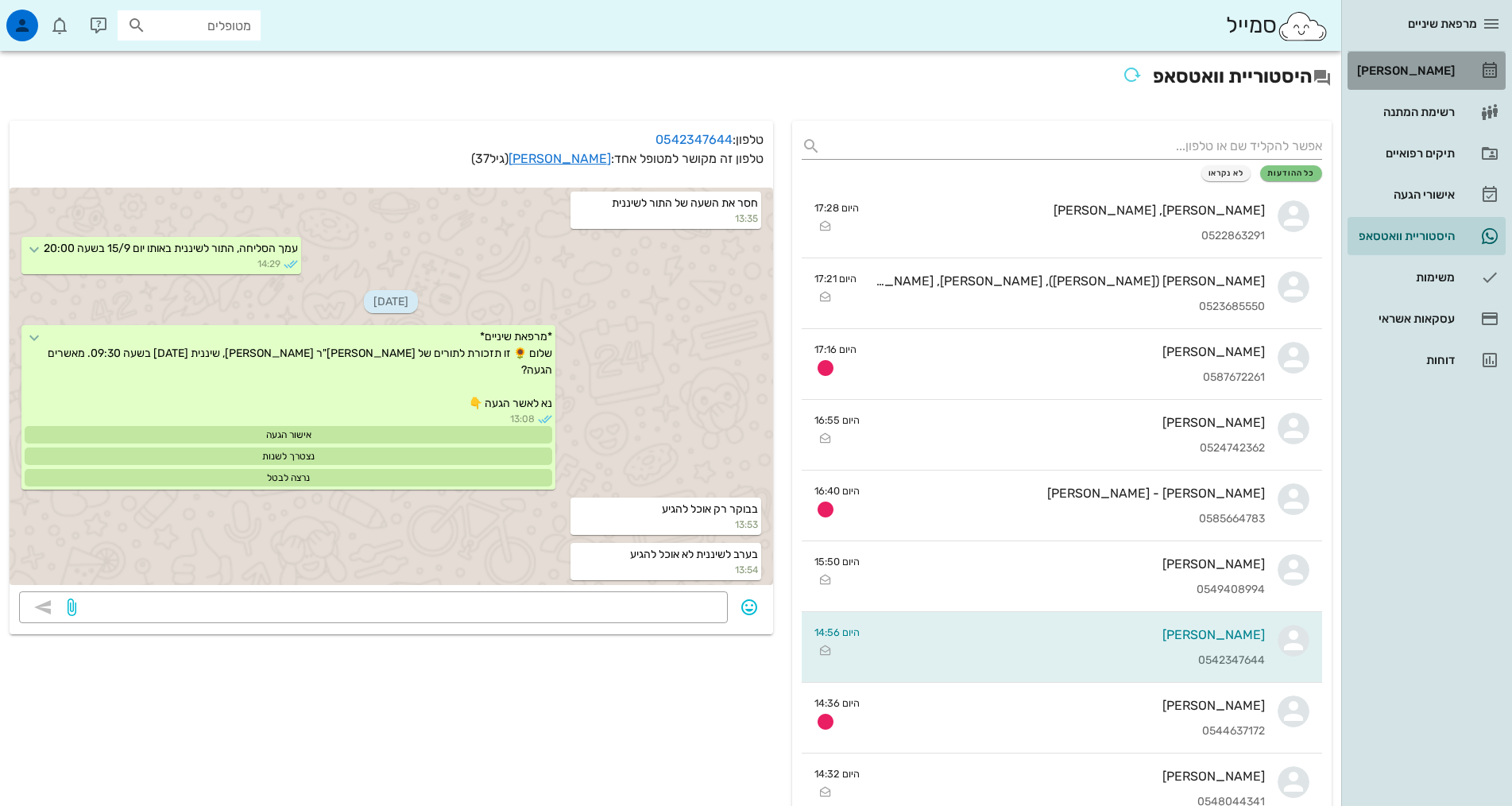
click at [1429, 78] on div "[PERSON_NAME]" at bounding box center [1404, 71] width 101 height 26
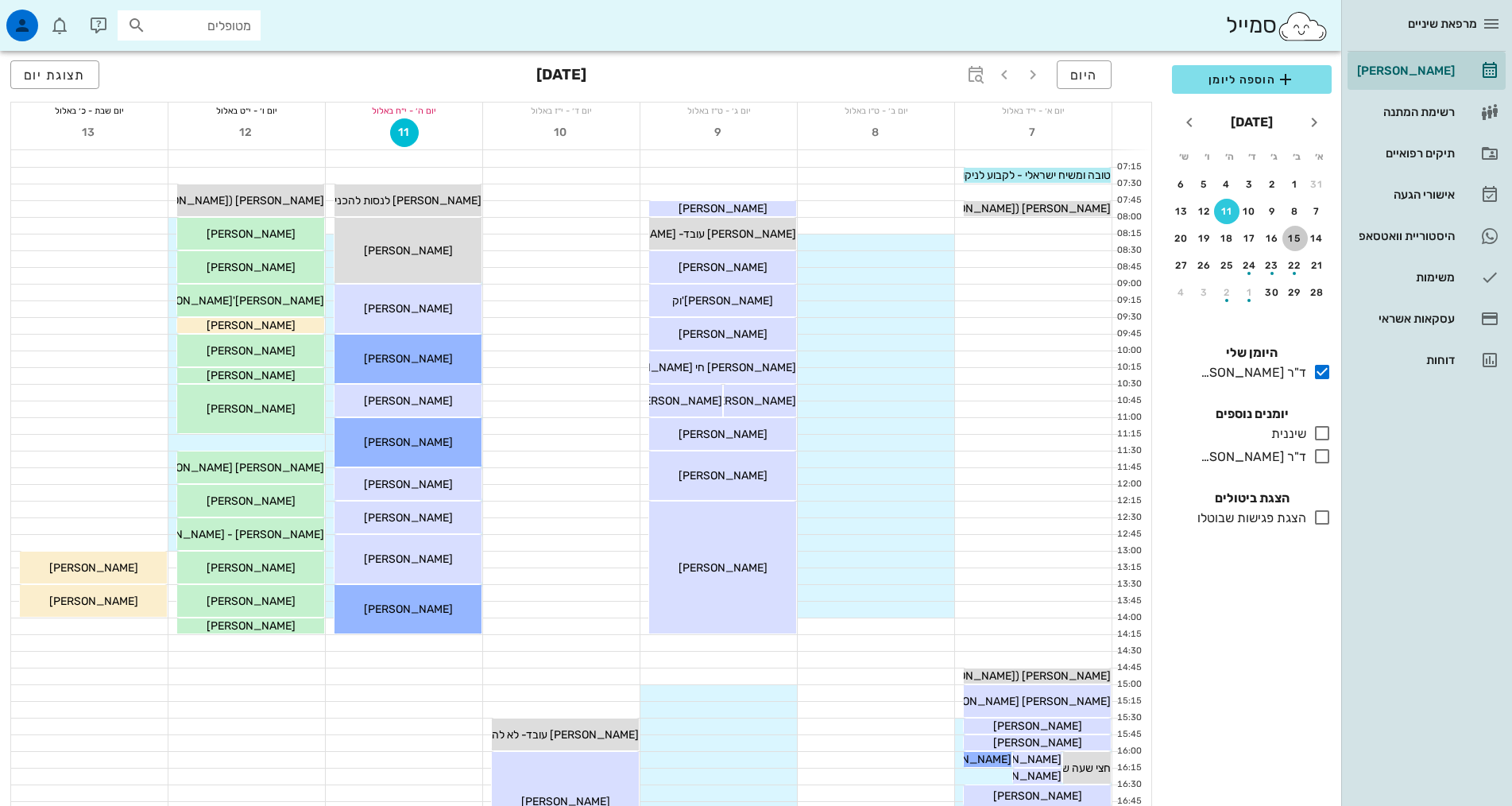
click at [1292, 237] on div "15" at bounding box center [1295, 238] width 26 height 11
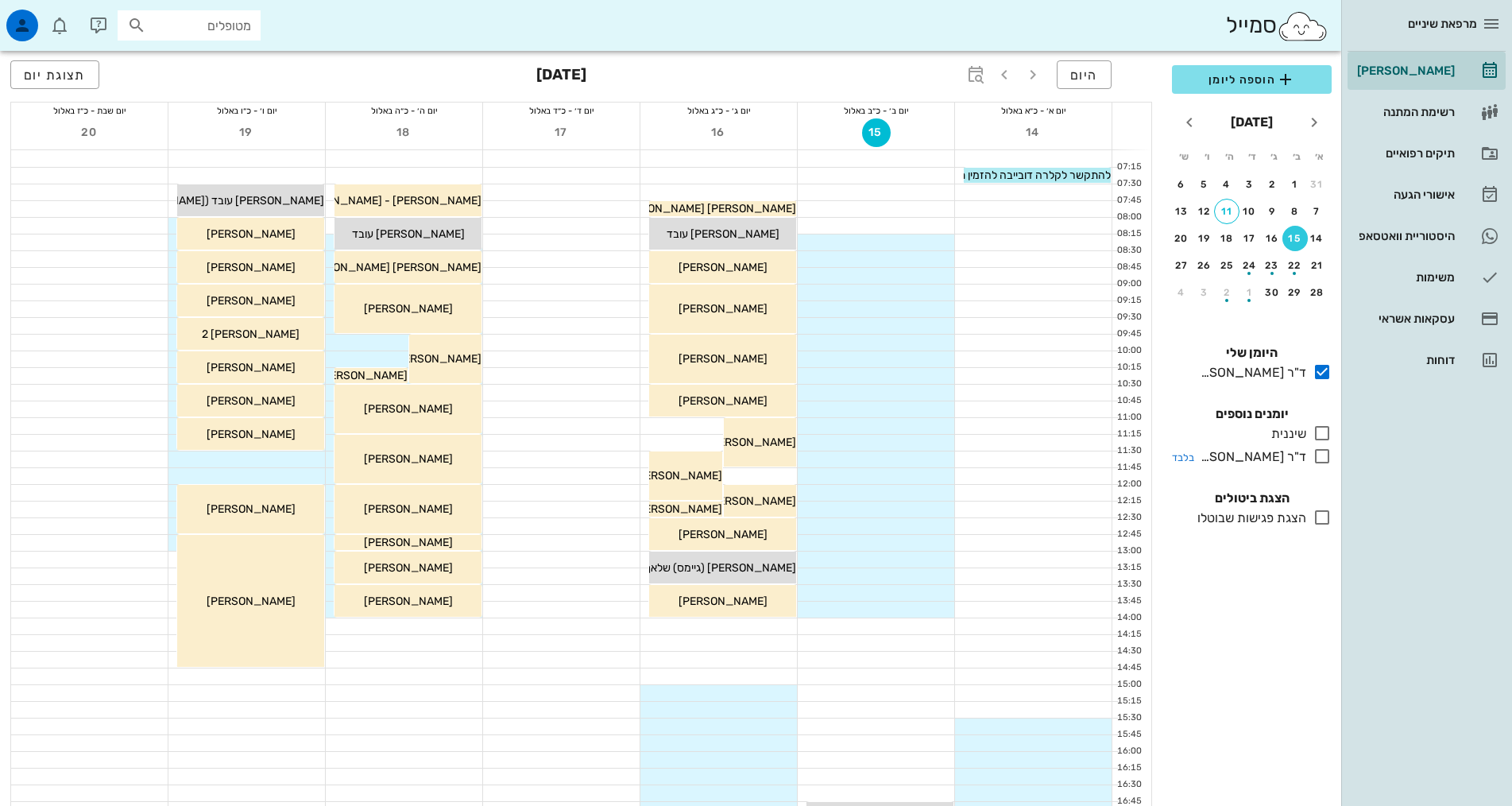
click at [1323, 456] on icon at bounding box center [1322, 456] width 19 height 19
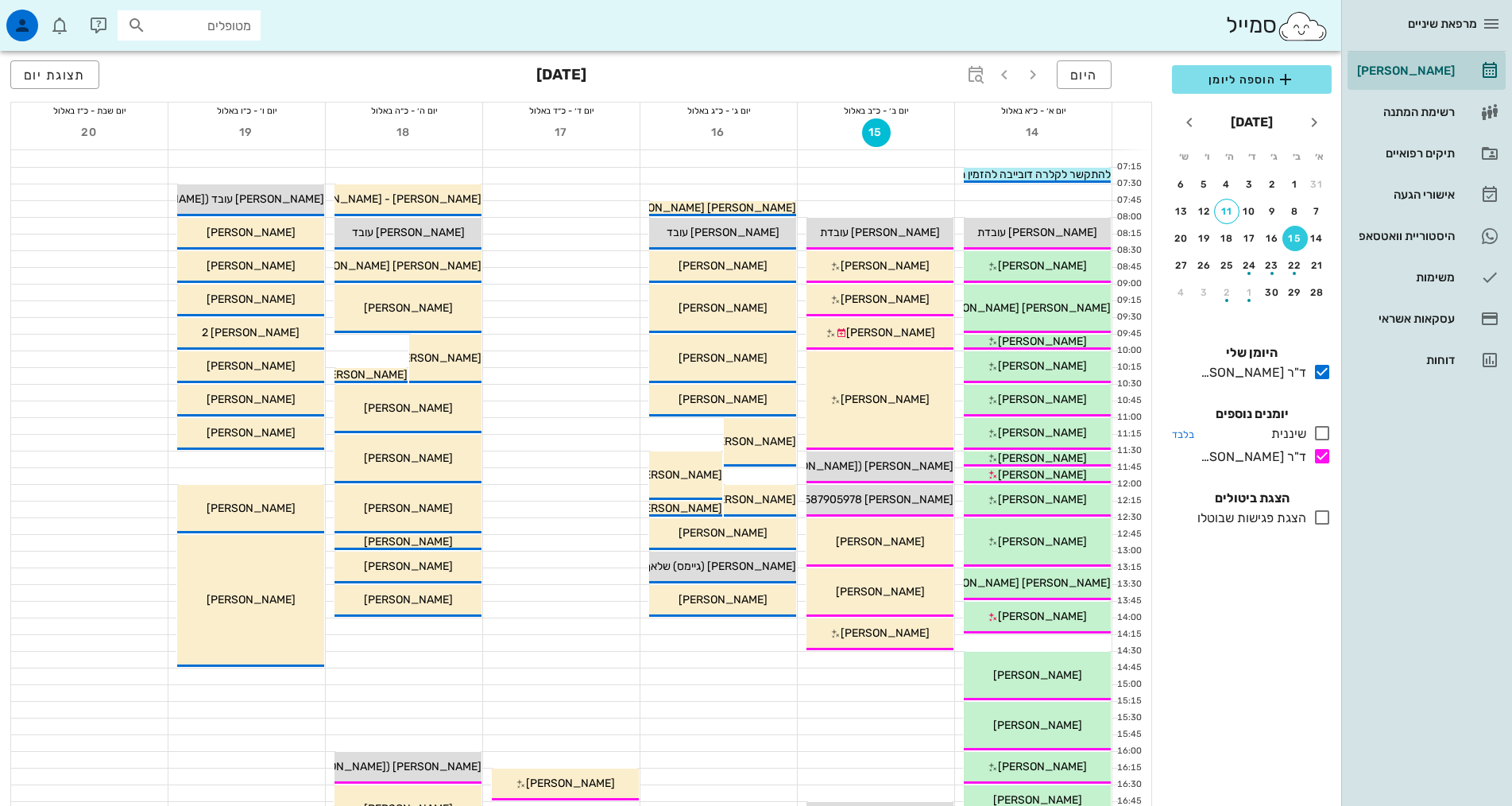
click at [1323, 435] on icon at bounding box center [1322, 433] width 19 height 19
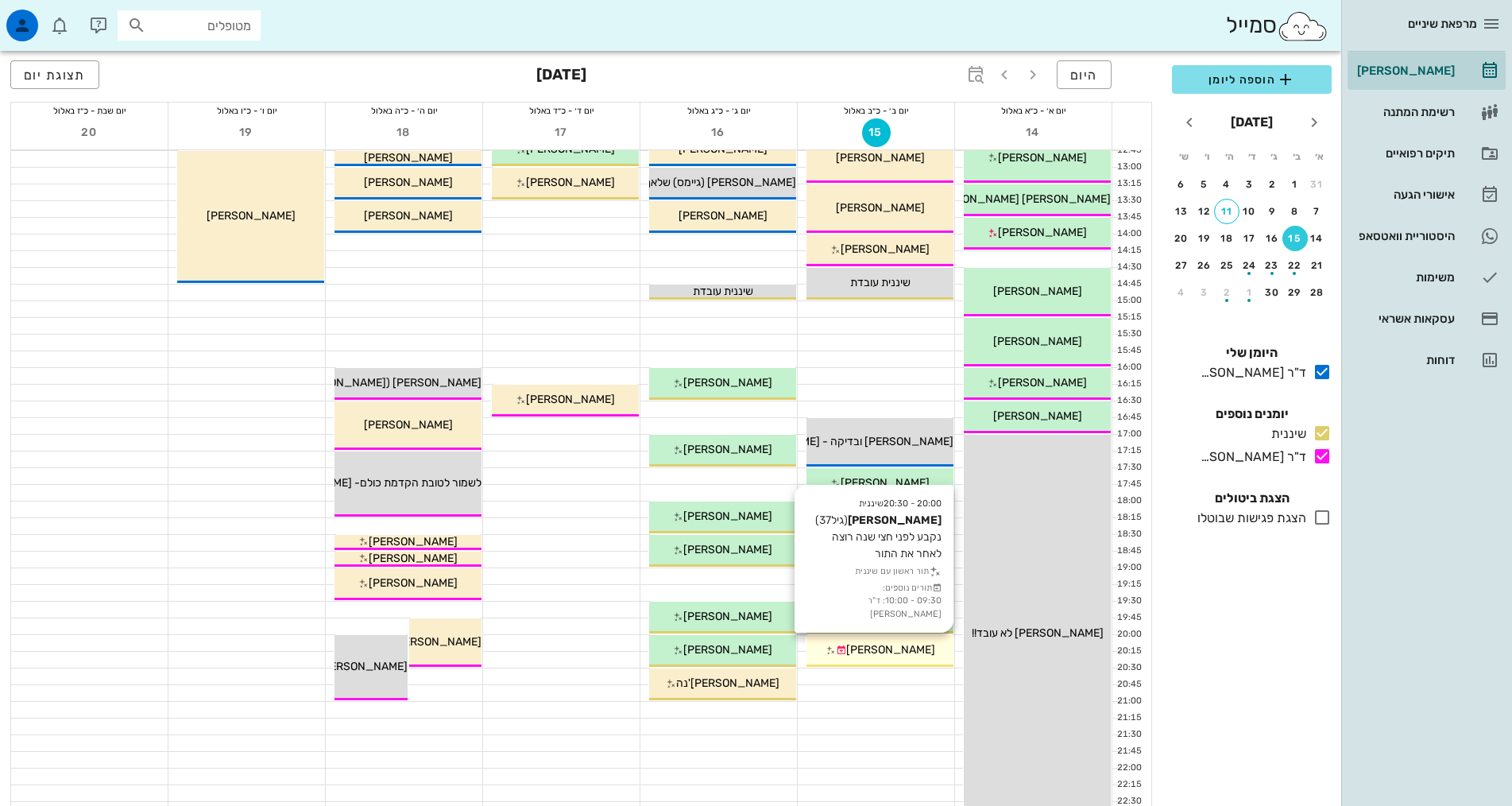
scroll to position [397, 0]
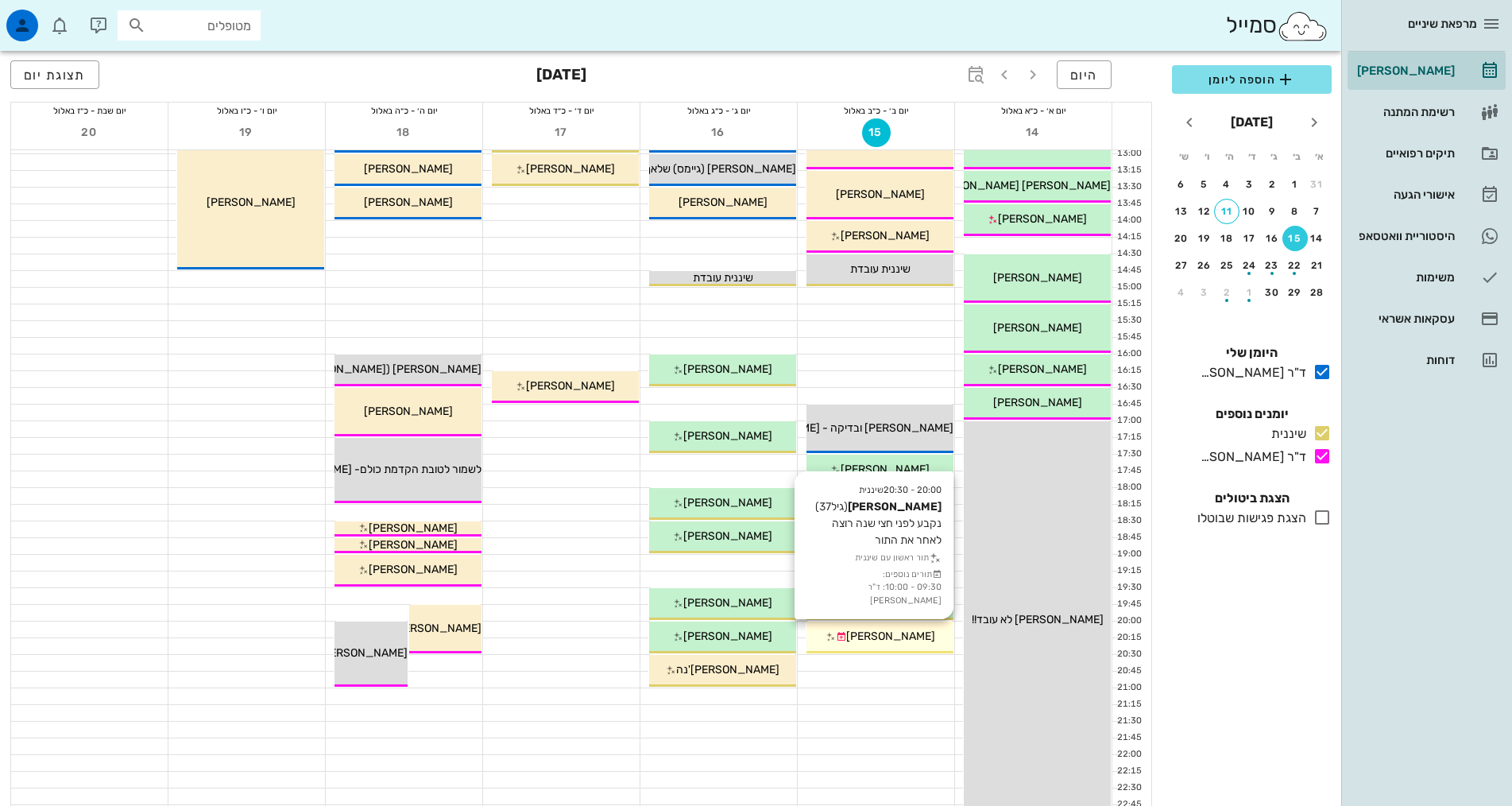
click at [895, 640] on span "[PERSON_NAME]" at bounding box center [890, 636] width 89 height 14
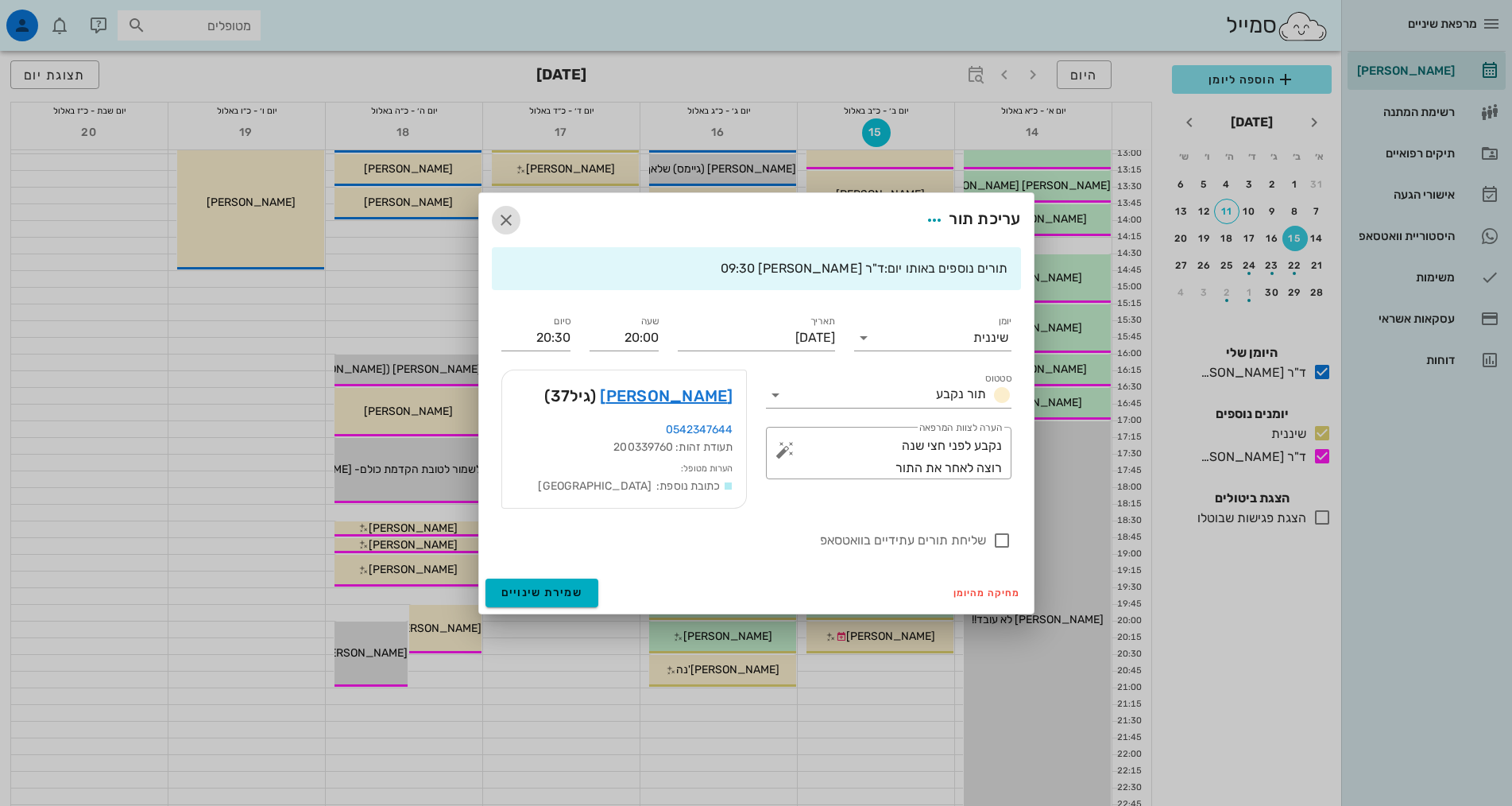
click at [514, 221] on icon "button" at bounding box center [506, 220] width 19 height 19
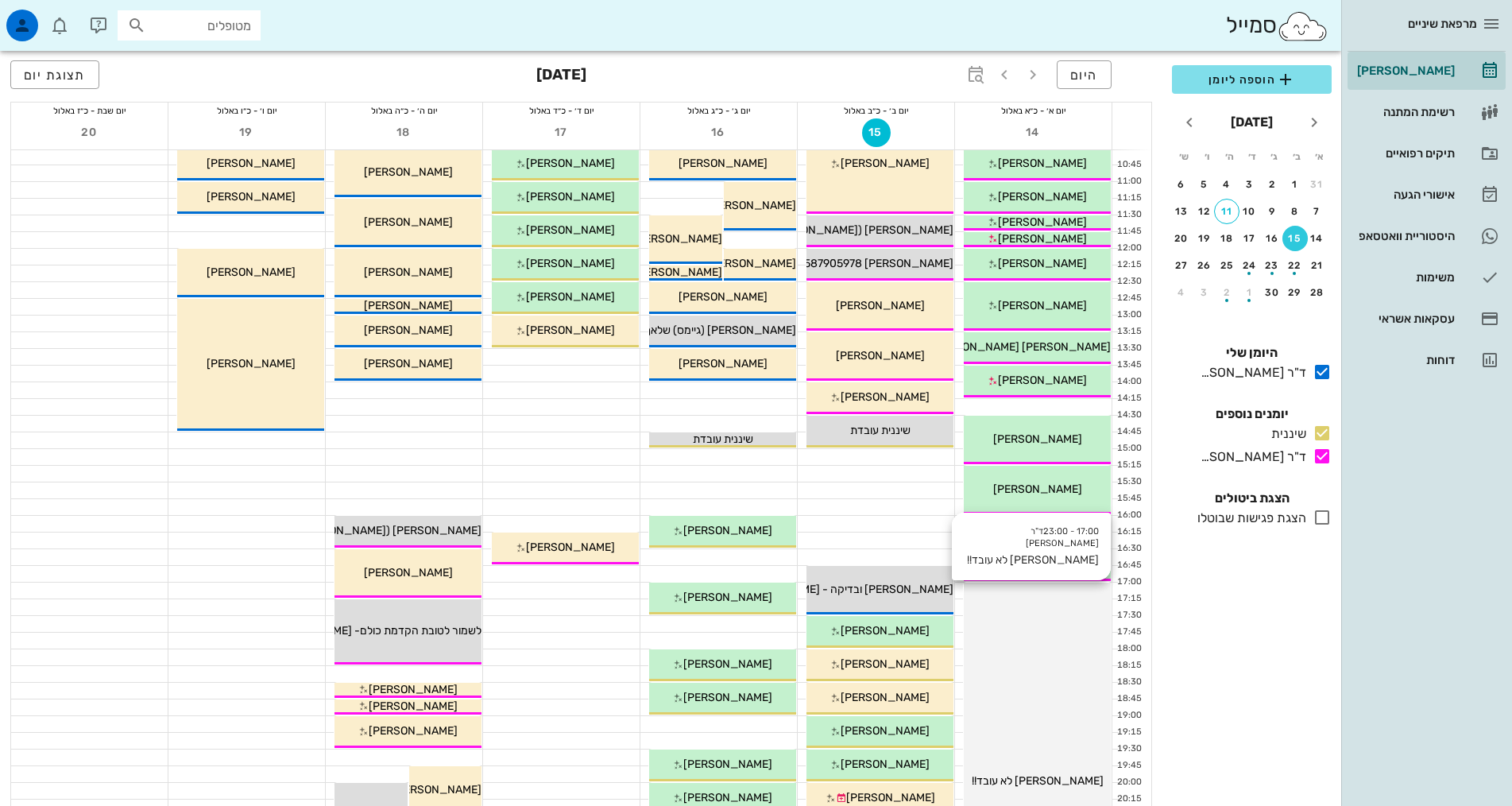
scroll to position [239, 0]
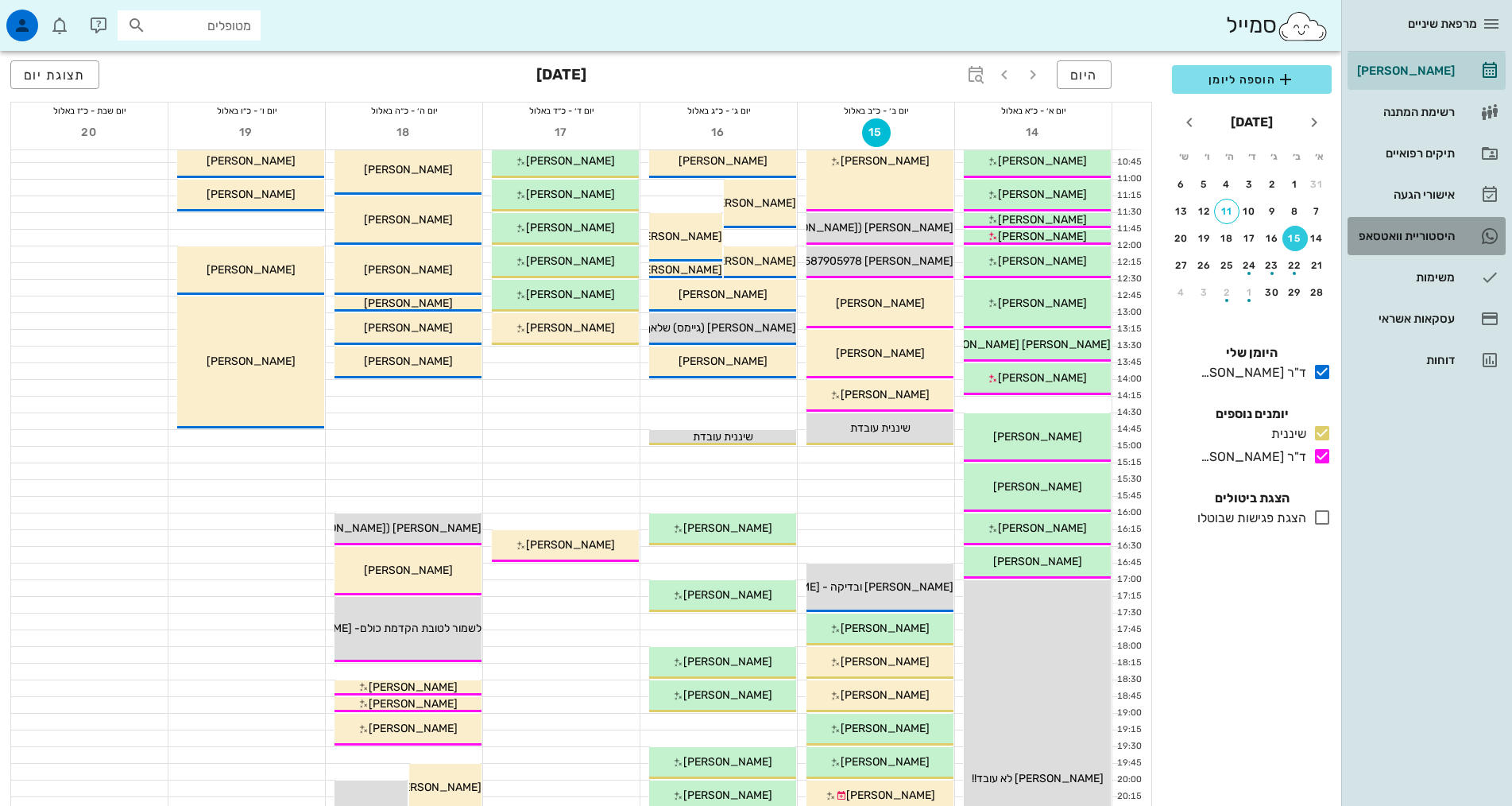
click at [1447, 236] on div "היסטוריית וואטסאפ" at bounding box center [1404, 236] width 101 height 13
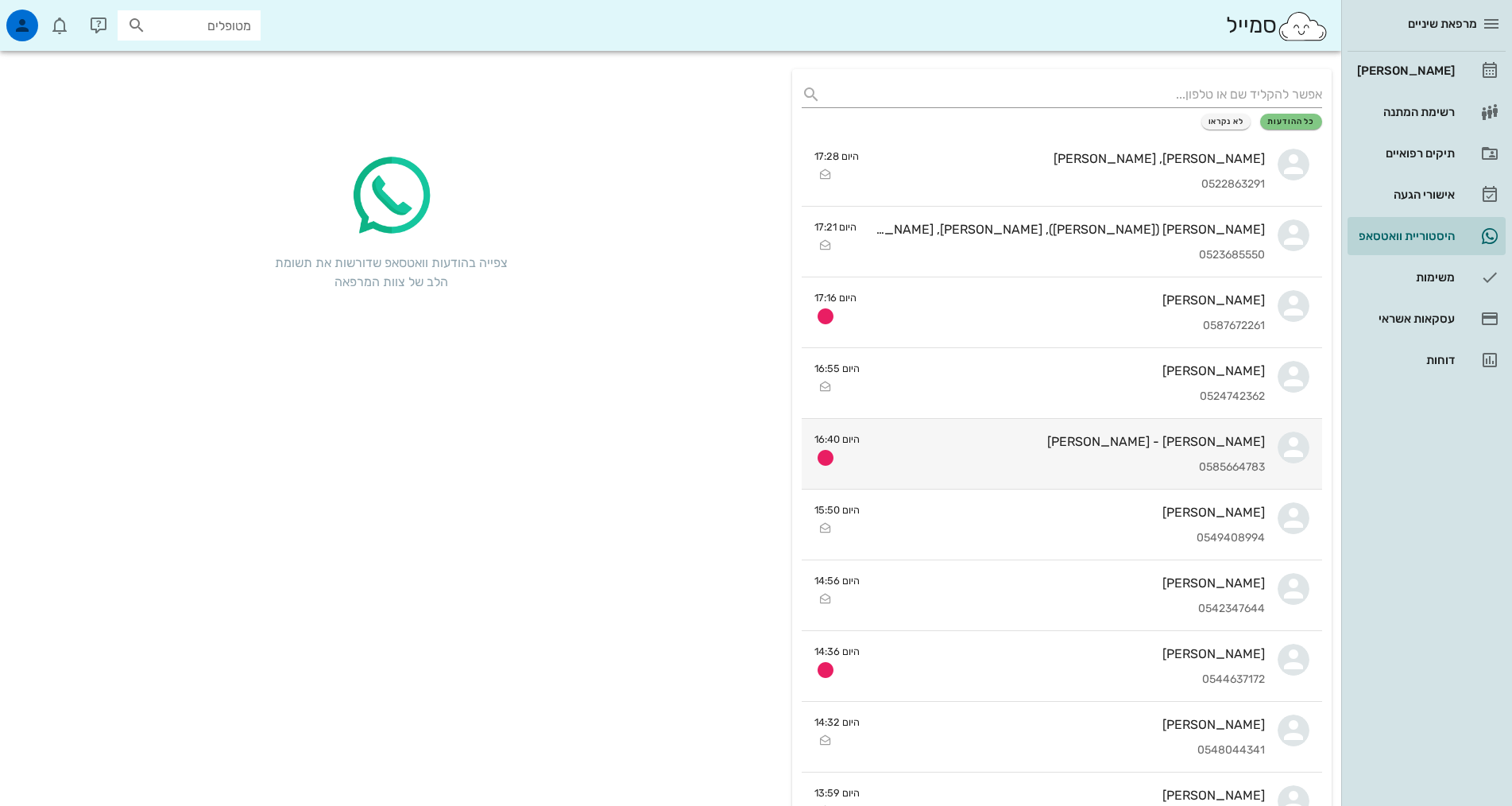
scroll to position [79, 0]
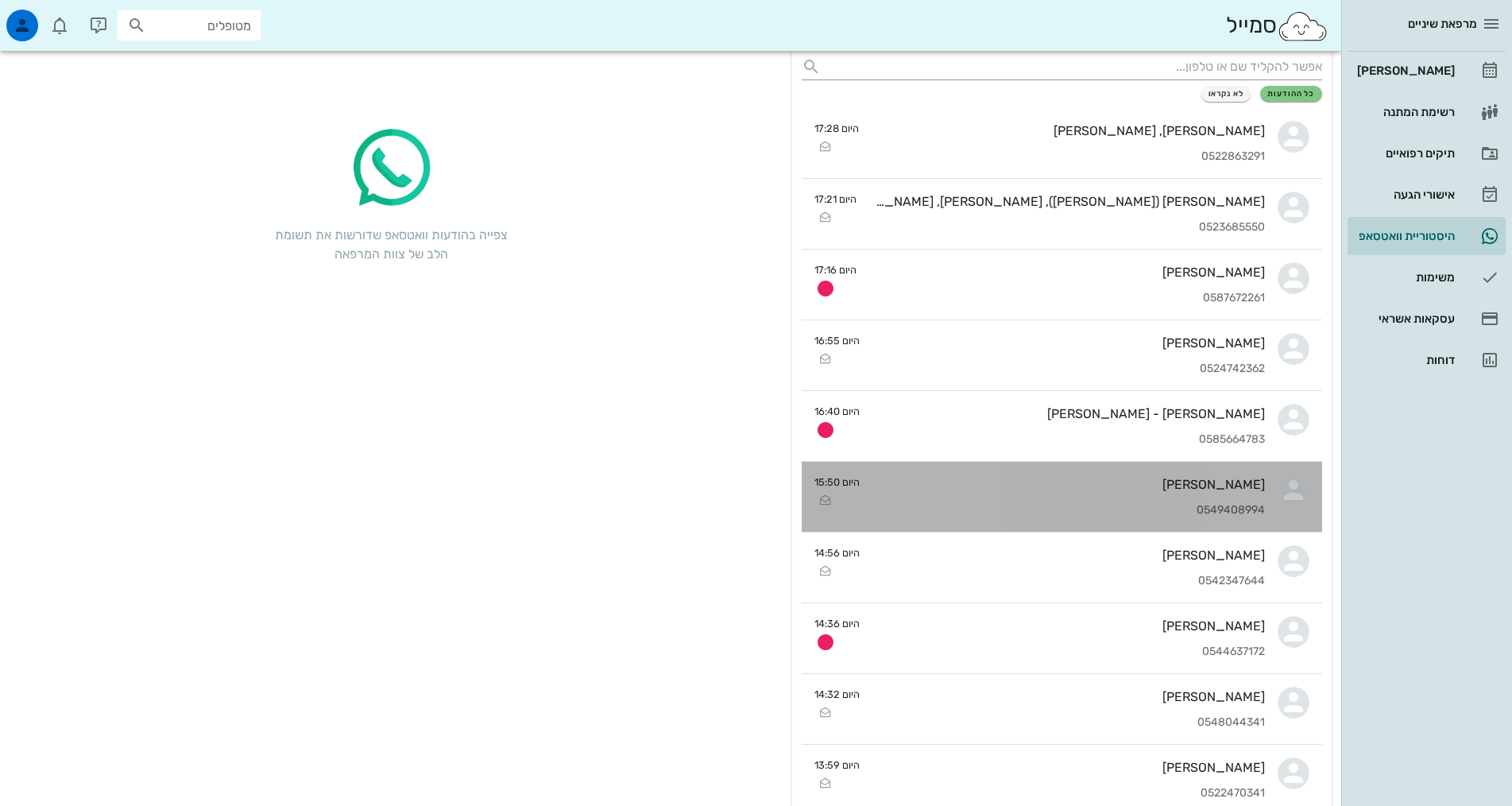
click at [1200, 491] on div "[PERSON_NAME]" at bounding box center [1069, 485] width 393 height 16
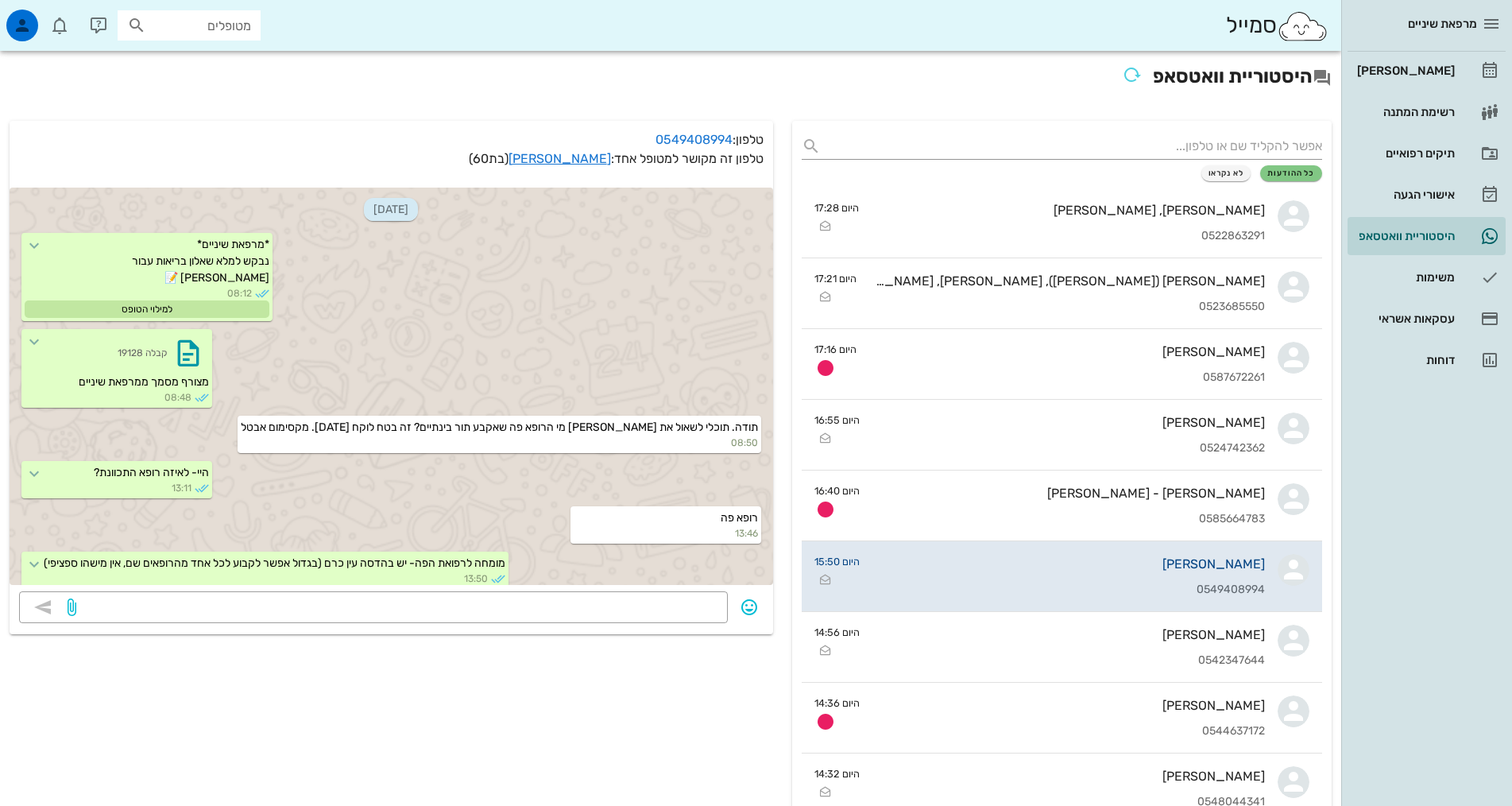
scroll to position [994, 0]
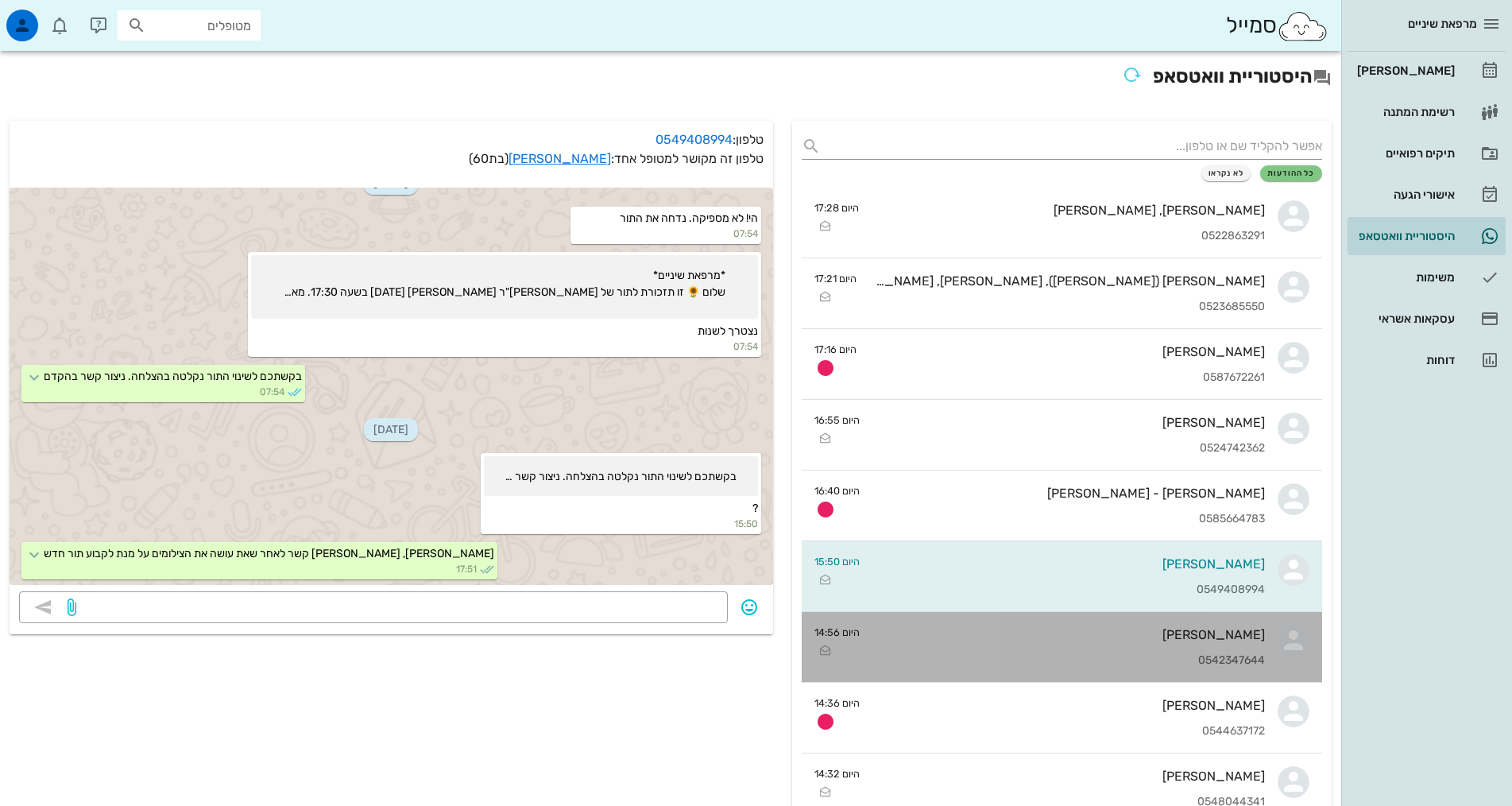
click at [1013, 631] on div "[PERSON_NAME]" at bounding box center [1069, 635] width 393 height 16
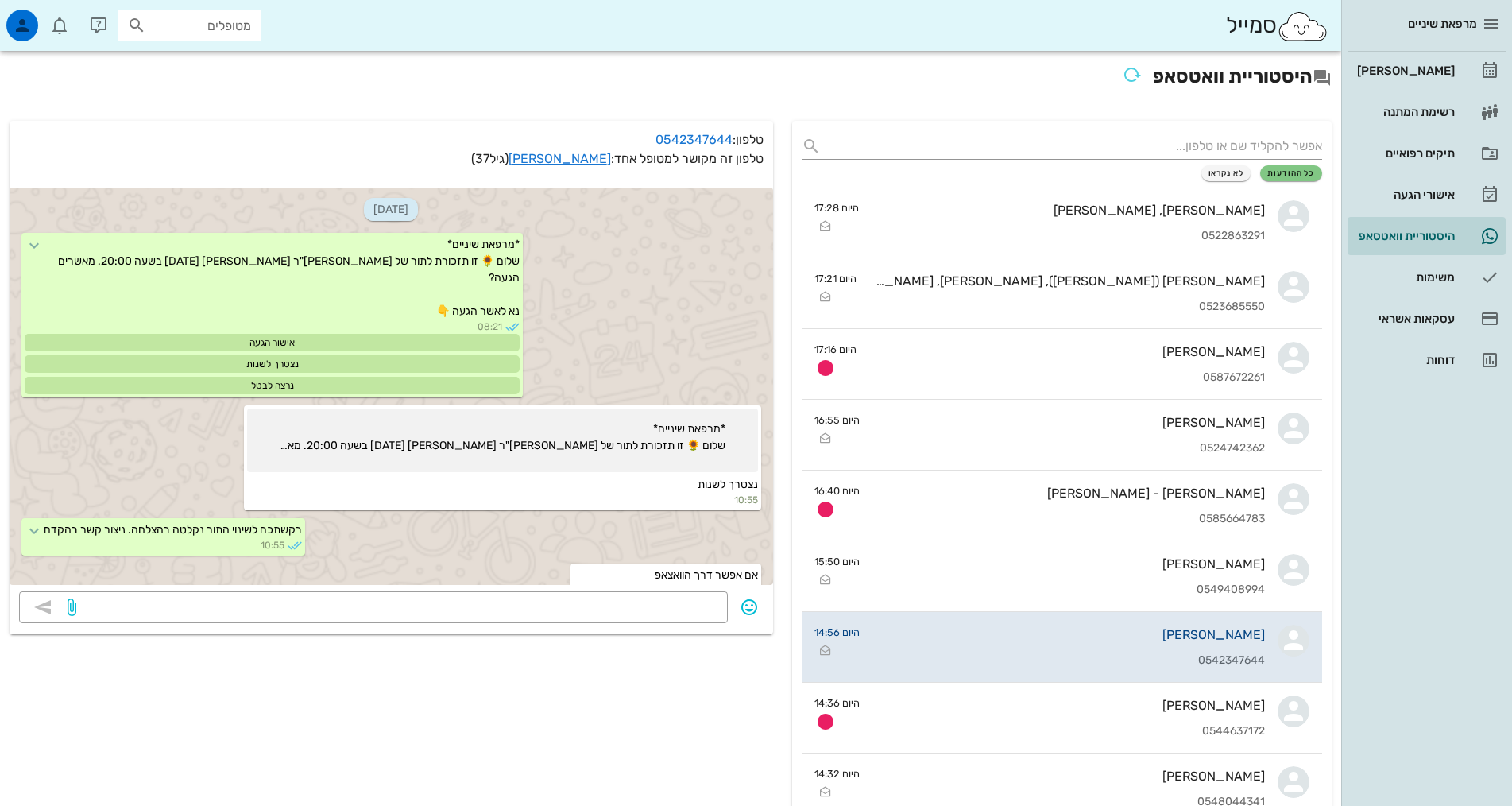
scroll to position [1249, 0]
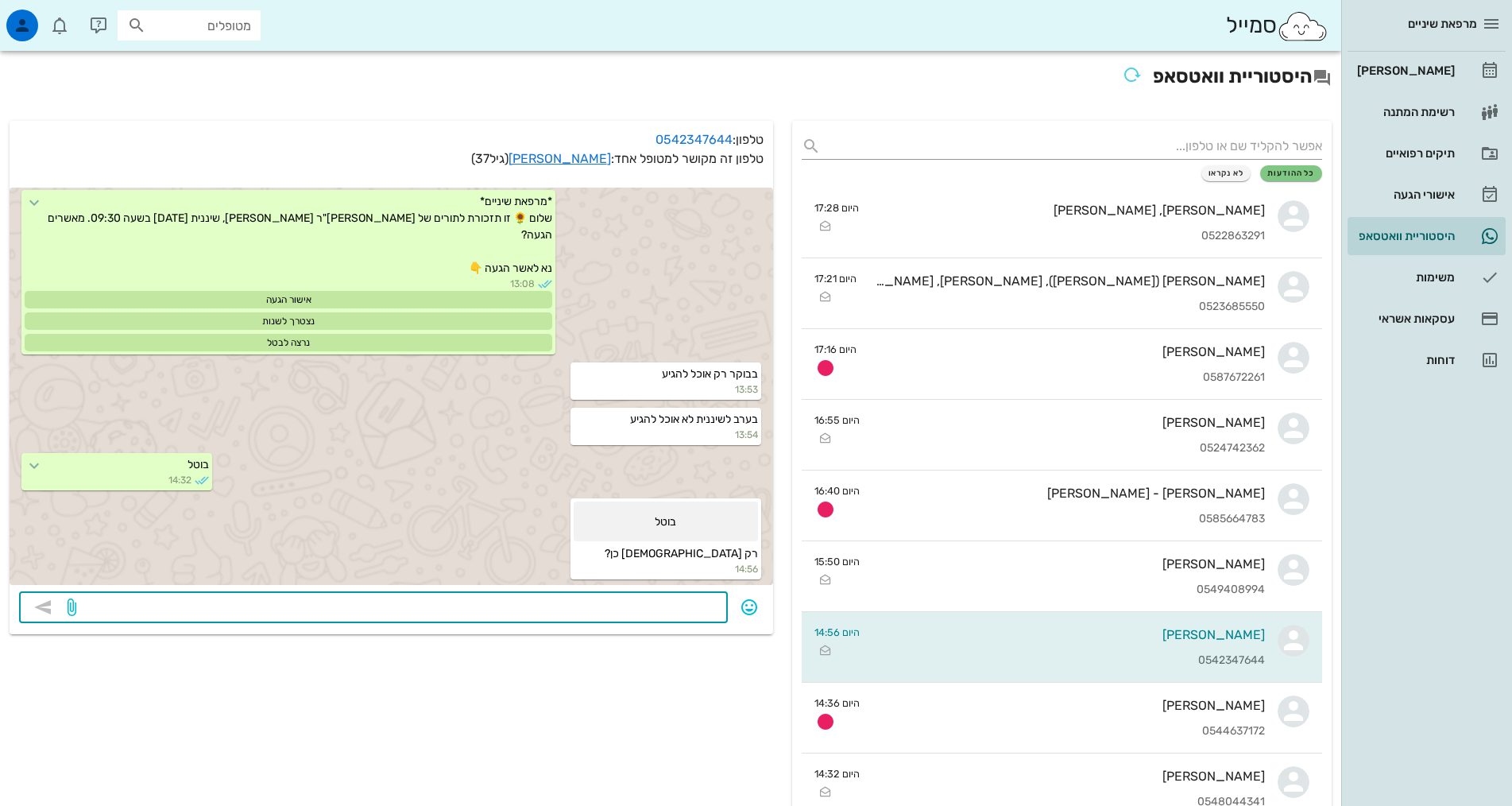
click at [567, 604] on textarea at bounding box center [399, 609] width 639 height 26
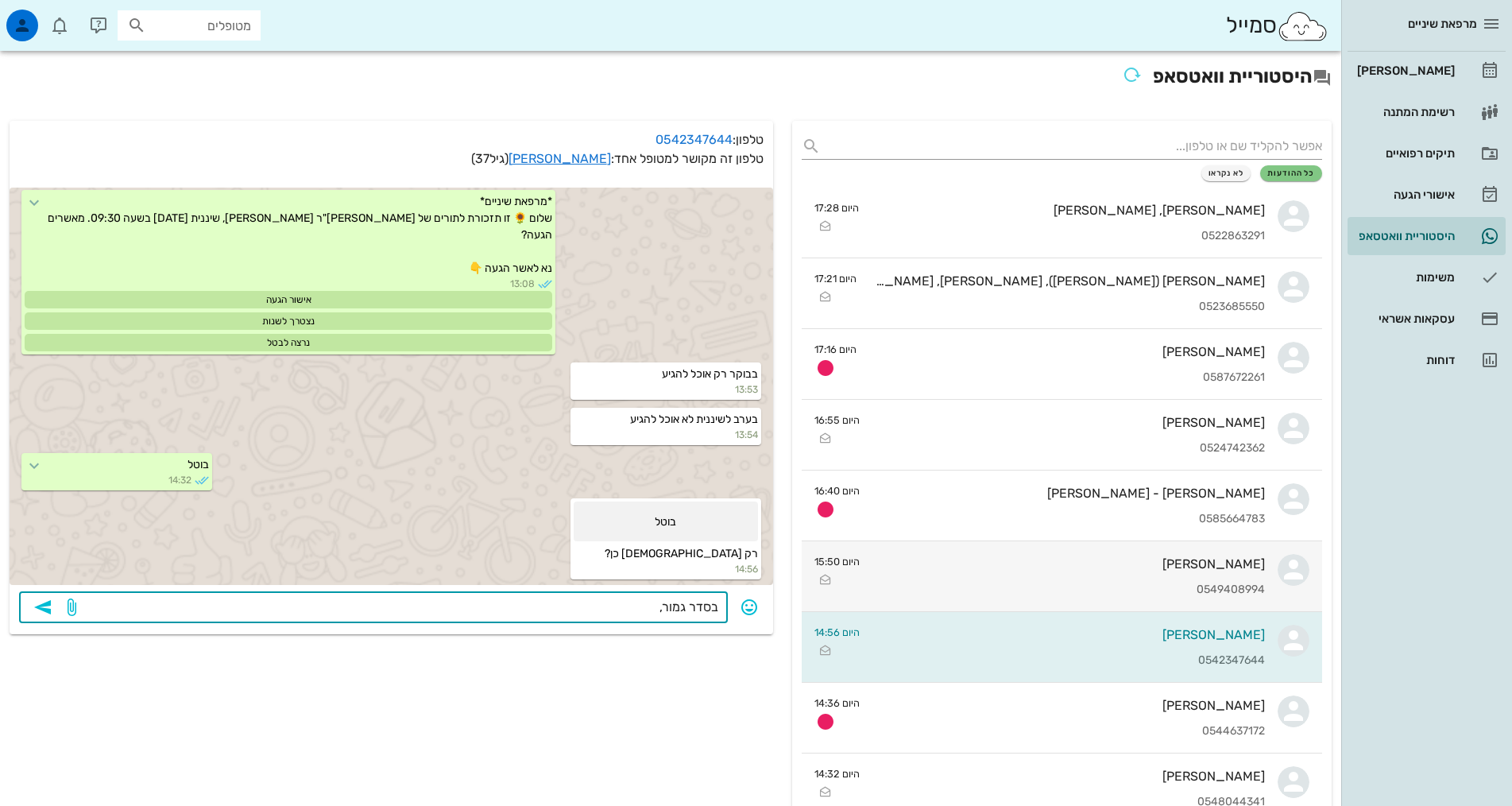
drag, startPoint x: 664, startPoint y: 587, endPoint x: 820, endPoint y: 553, distance: 159.7
type textarea "כן, אנחנו משאירים את התור לד"ר אנגל ביום שני בבוקר ב 9:30, ומבטלים את התור לשינ…"
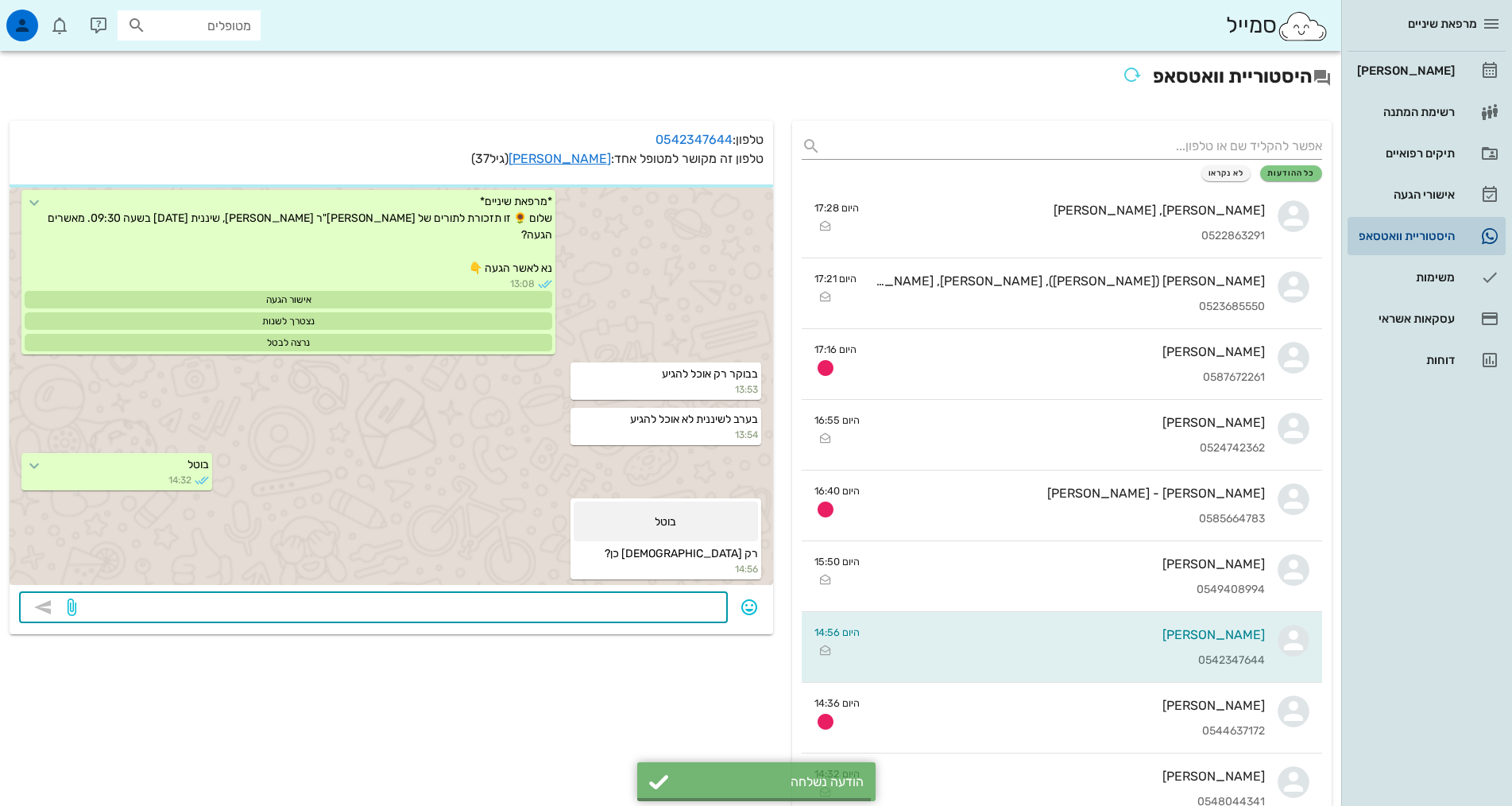
scroll to position [1294, 0]
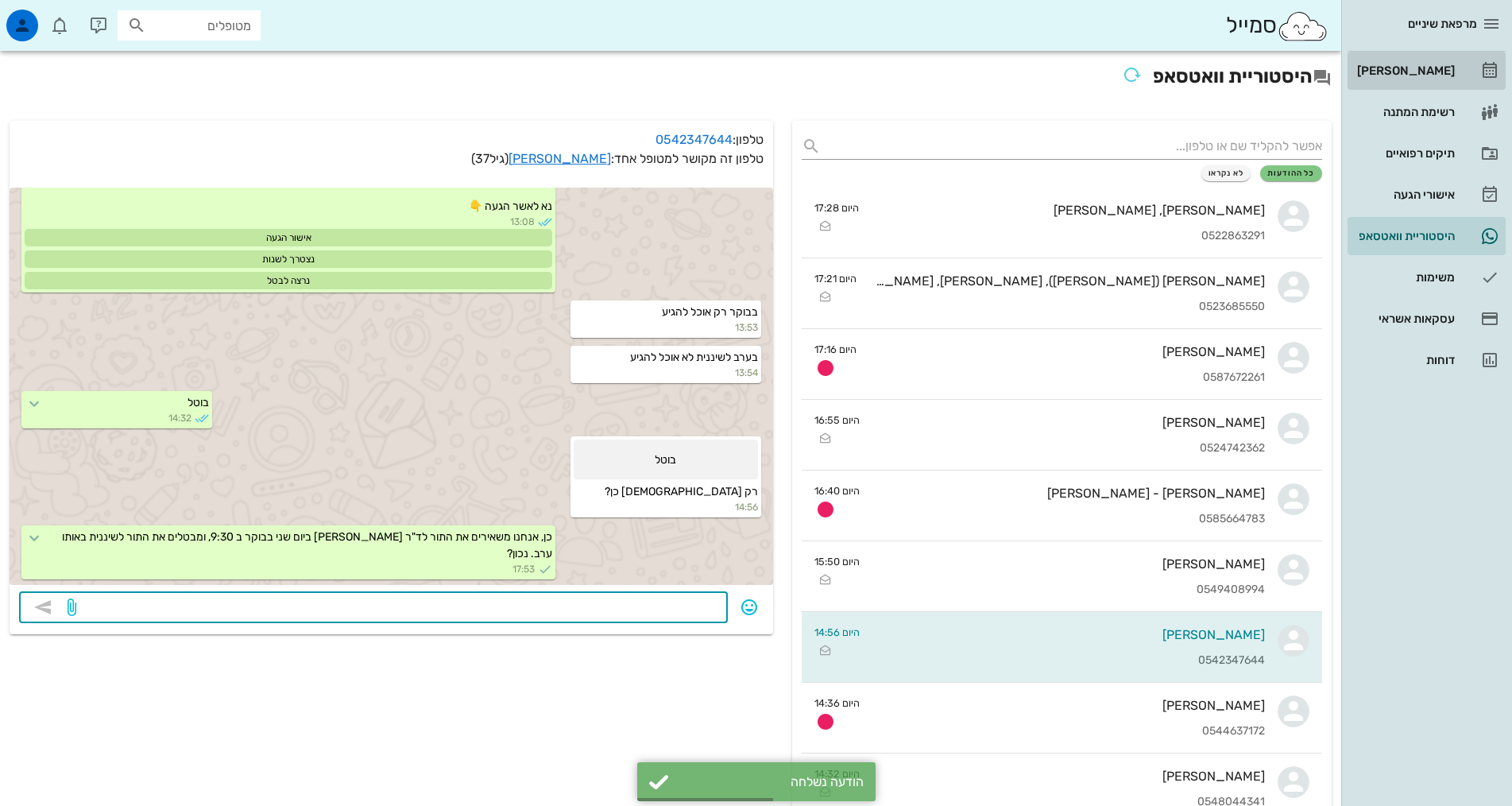
click at [1412, 76] on div "[PERSON_NAME]" at bounding box center [1404, 71] width 101 height 13
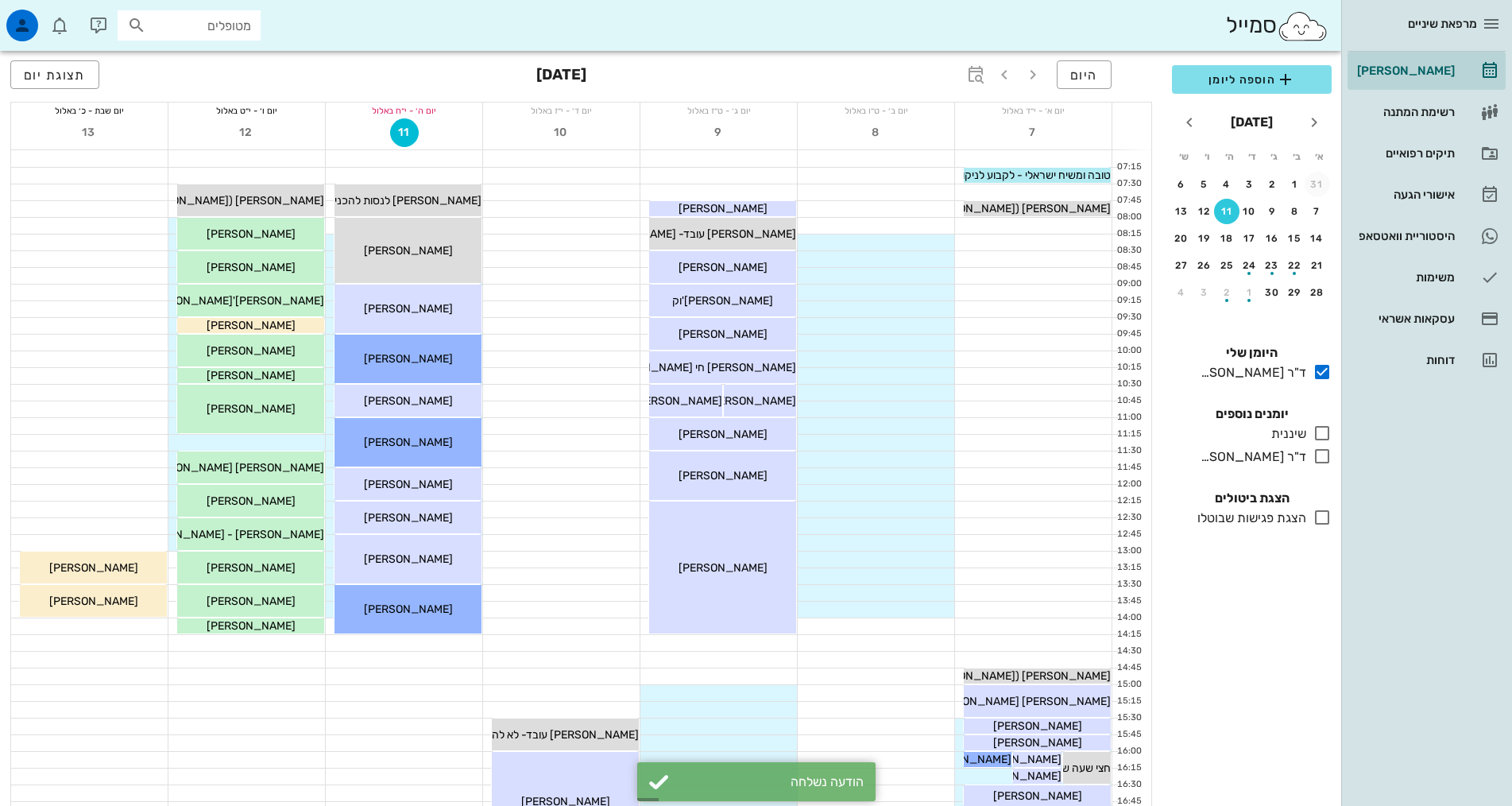
click at [1323, 457] on icon at bounding box center [1322, 456] width 19 height 19
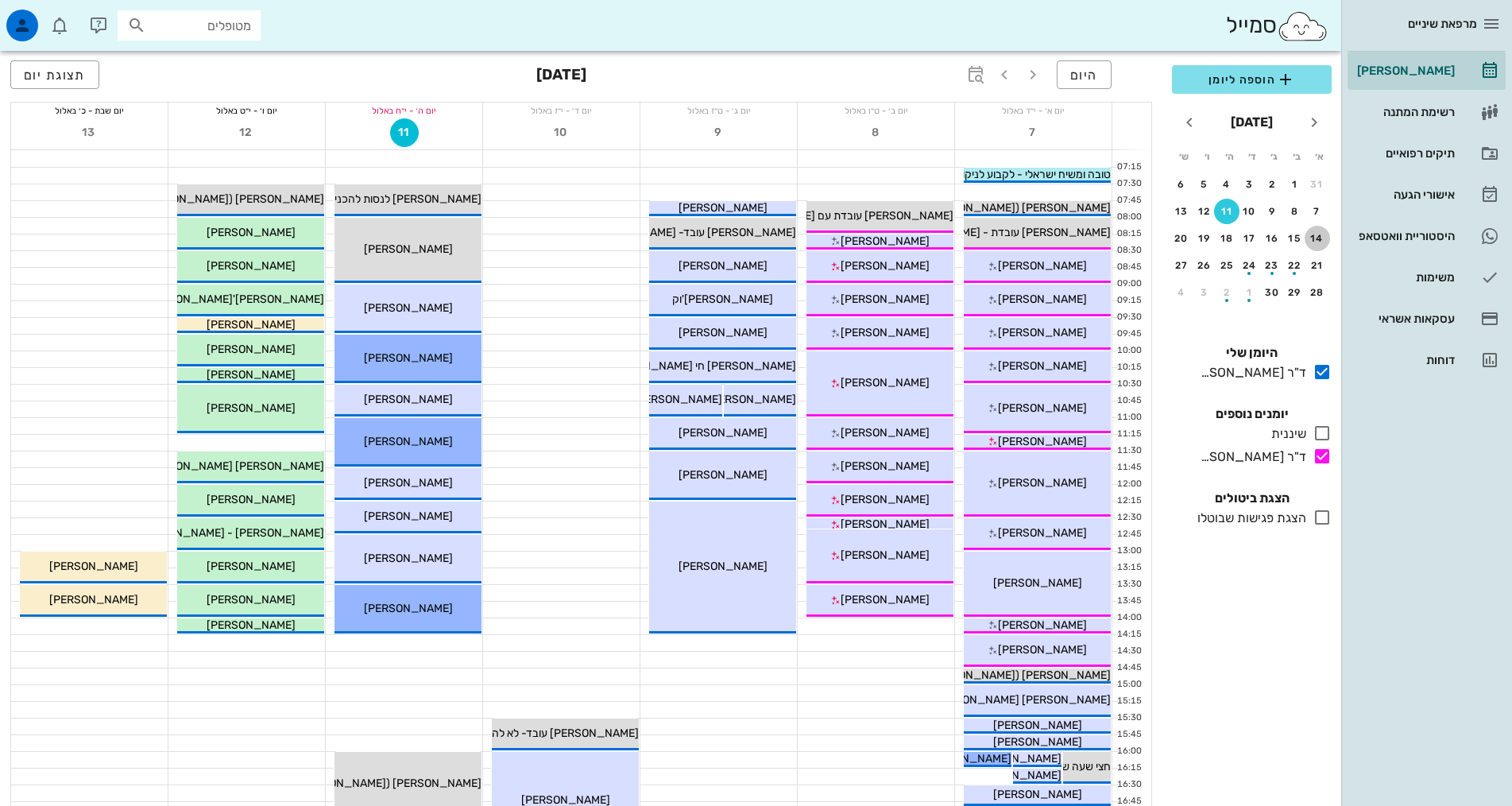
click at [1316, 229] on button "14" at bounding box center [1317, 239] width 26 height 26
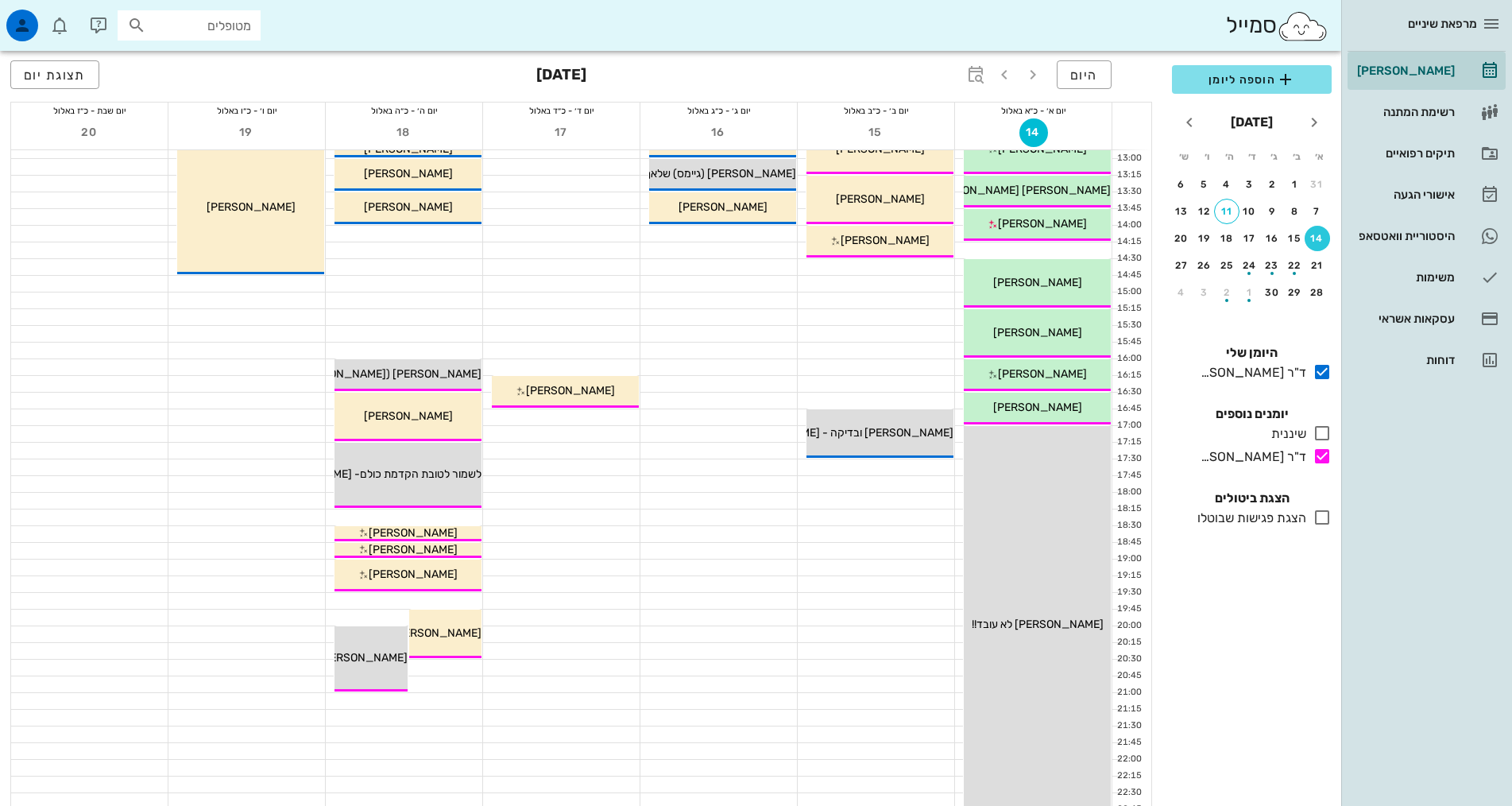
scroll to position [397, 0]
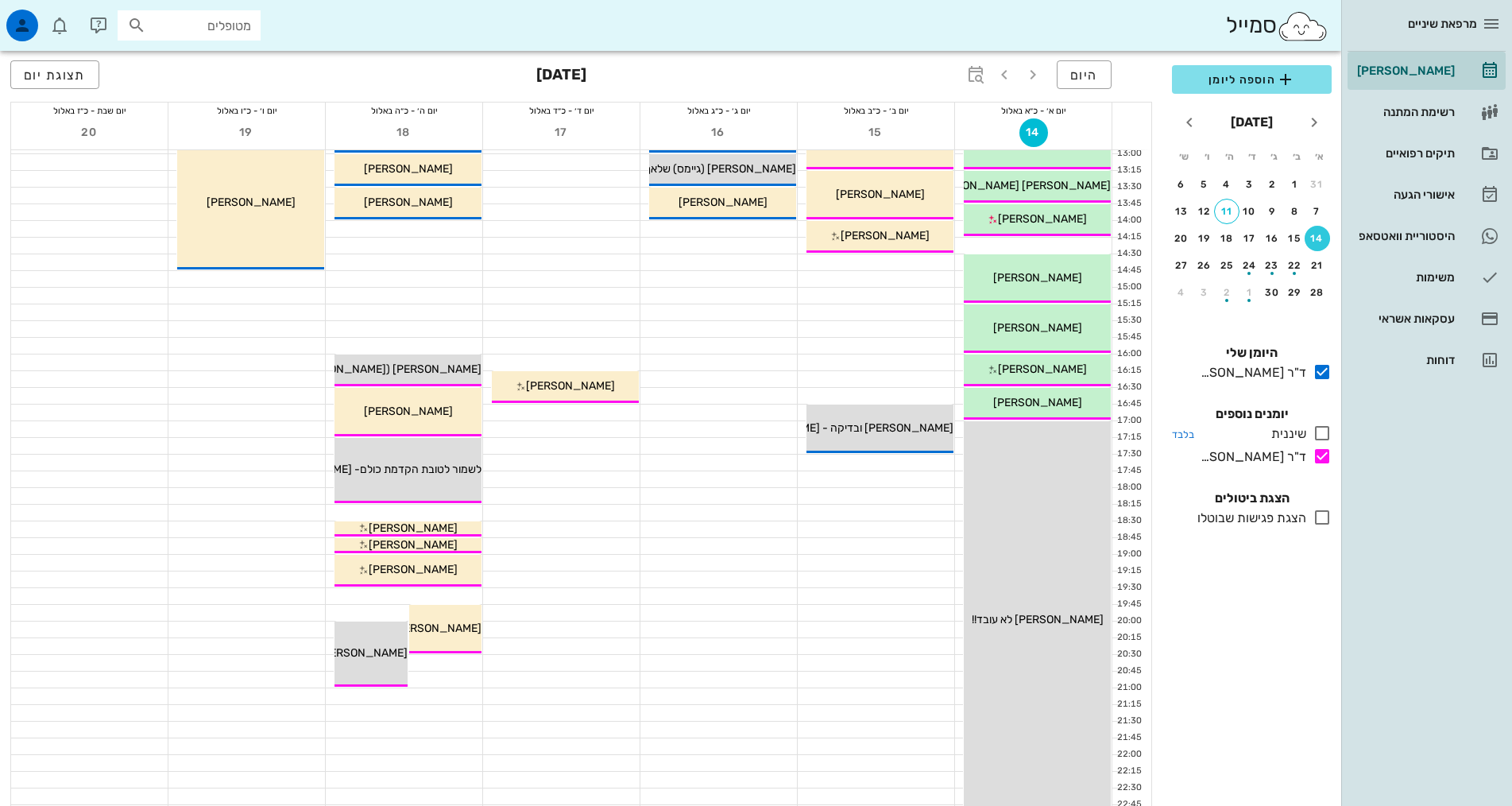
click at [1318, 433] on icon at bounding box center [1322, 433] width 19 height 19
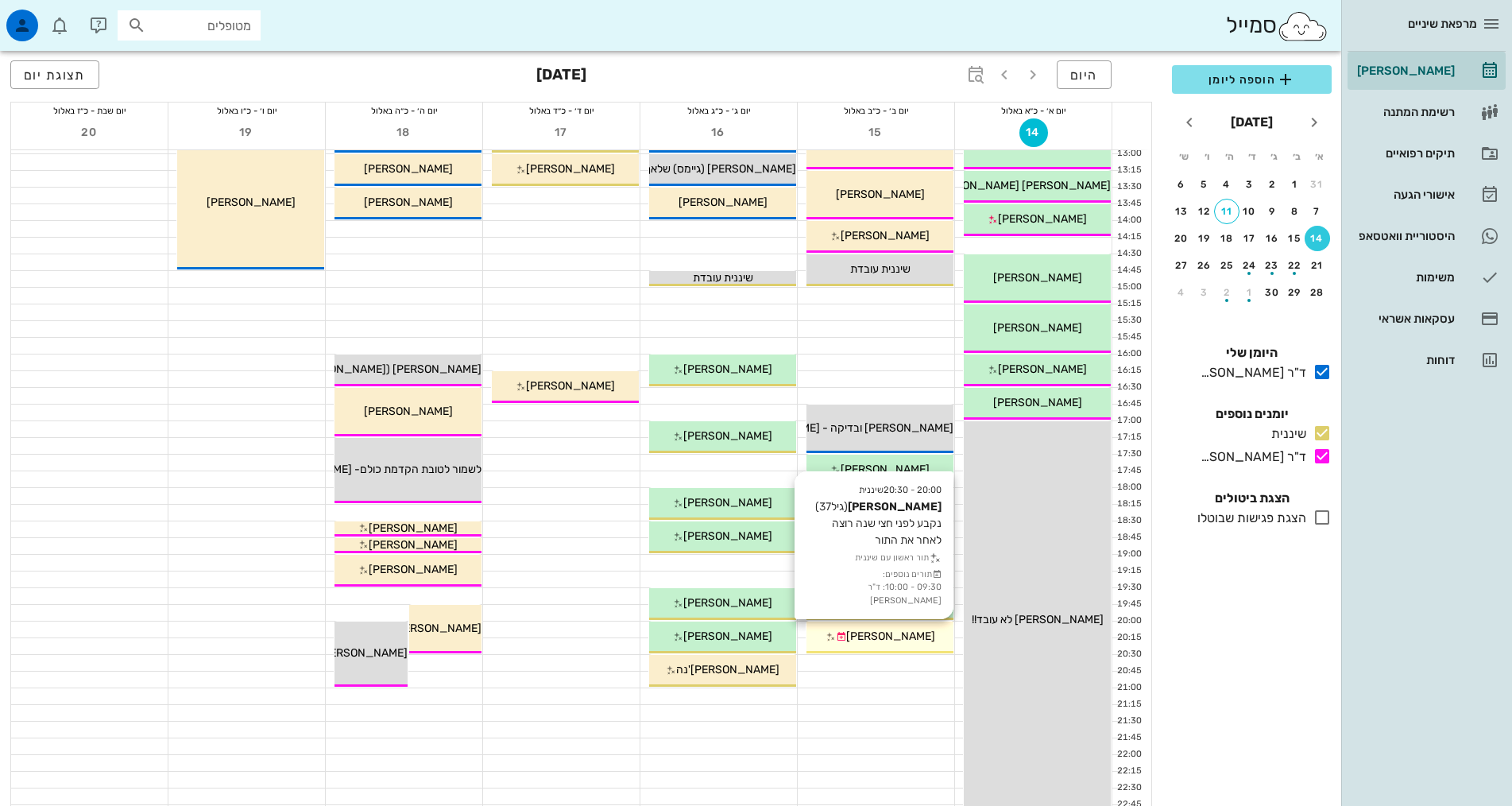
click at [836, 635] on icon at bounding box center [831, 637] width 10 height 10
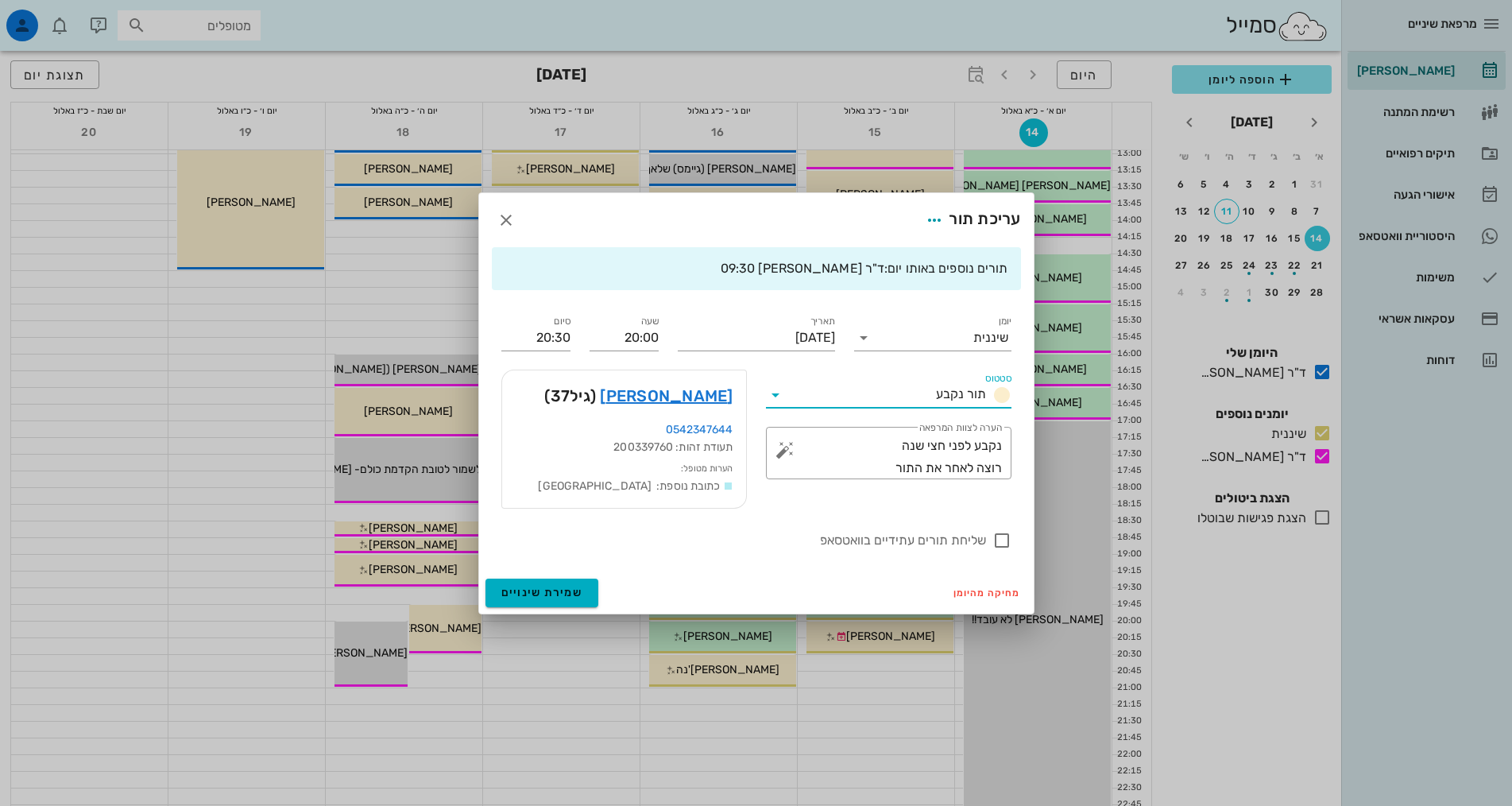
click at [927, 396] on input "סטטוס" at bounding box center [858, 395] width 141 height 26
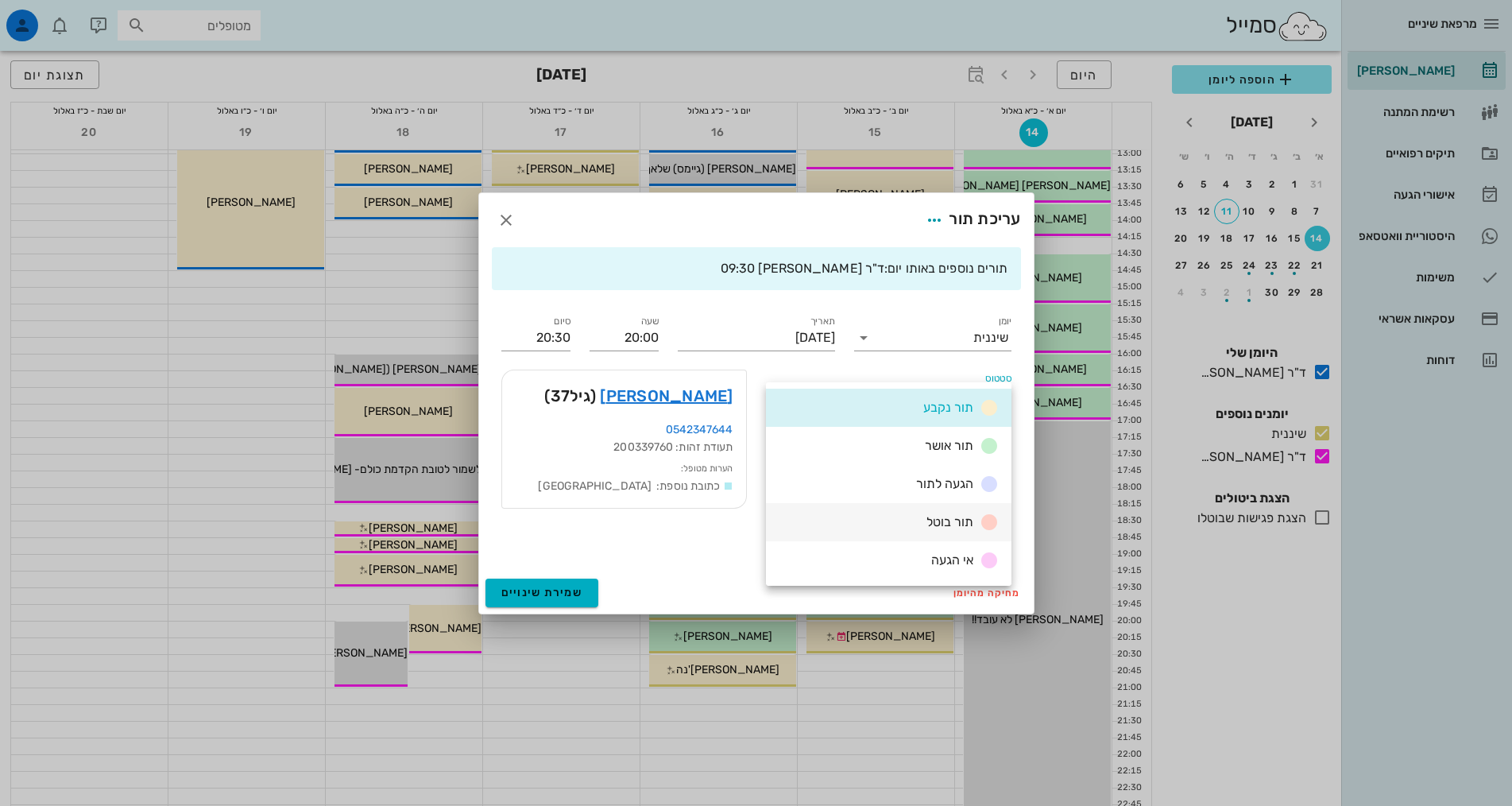
click at [904, 530] on div "תור בוטל" at bounding box center [889, 522] width 245 height 38
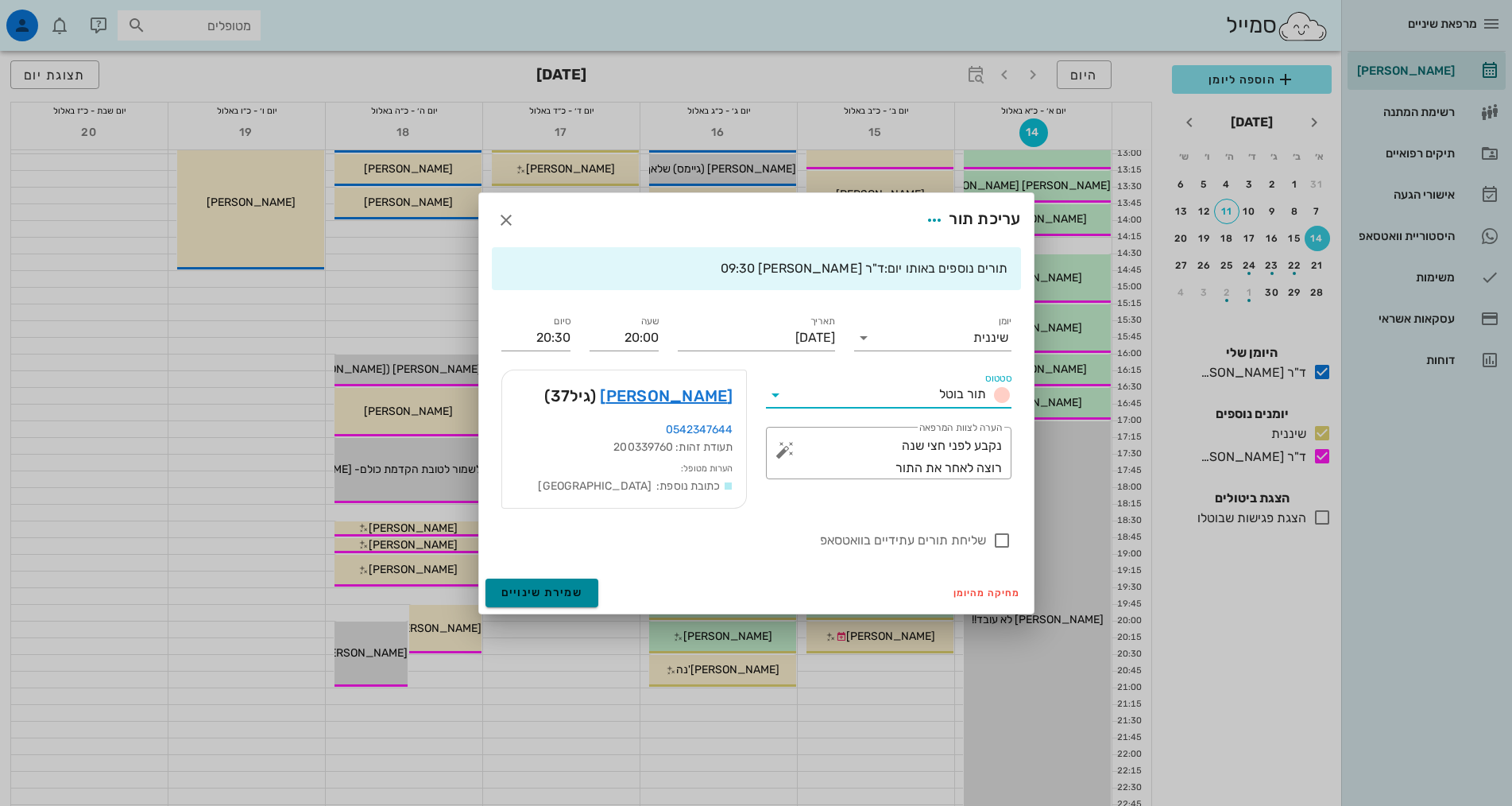
click at [544, 581] on button "שמירת שינויים" at bounding box center [542, 592] width 114 height 28
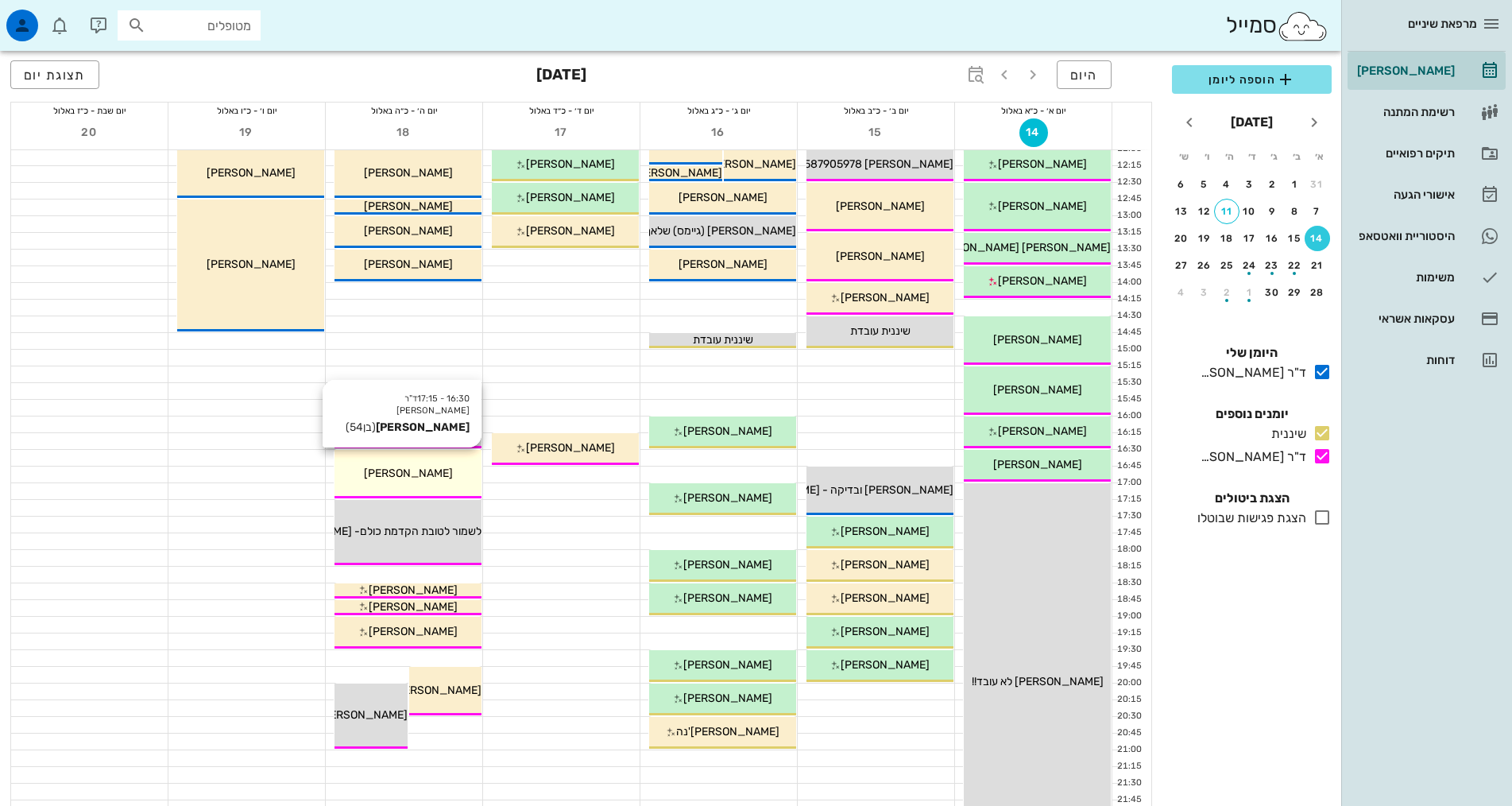
scroll to position [477, 0]
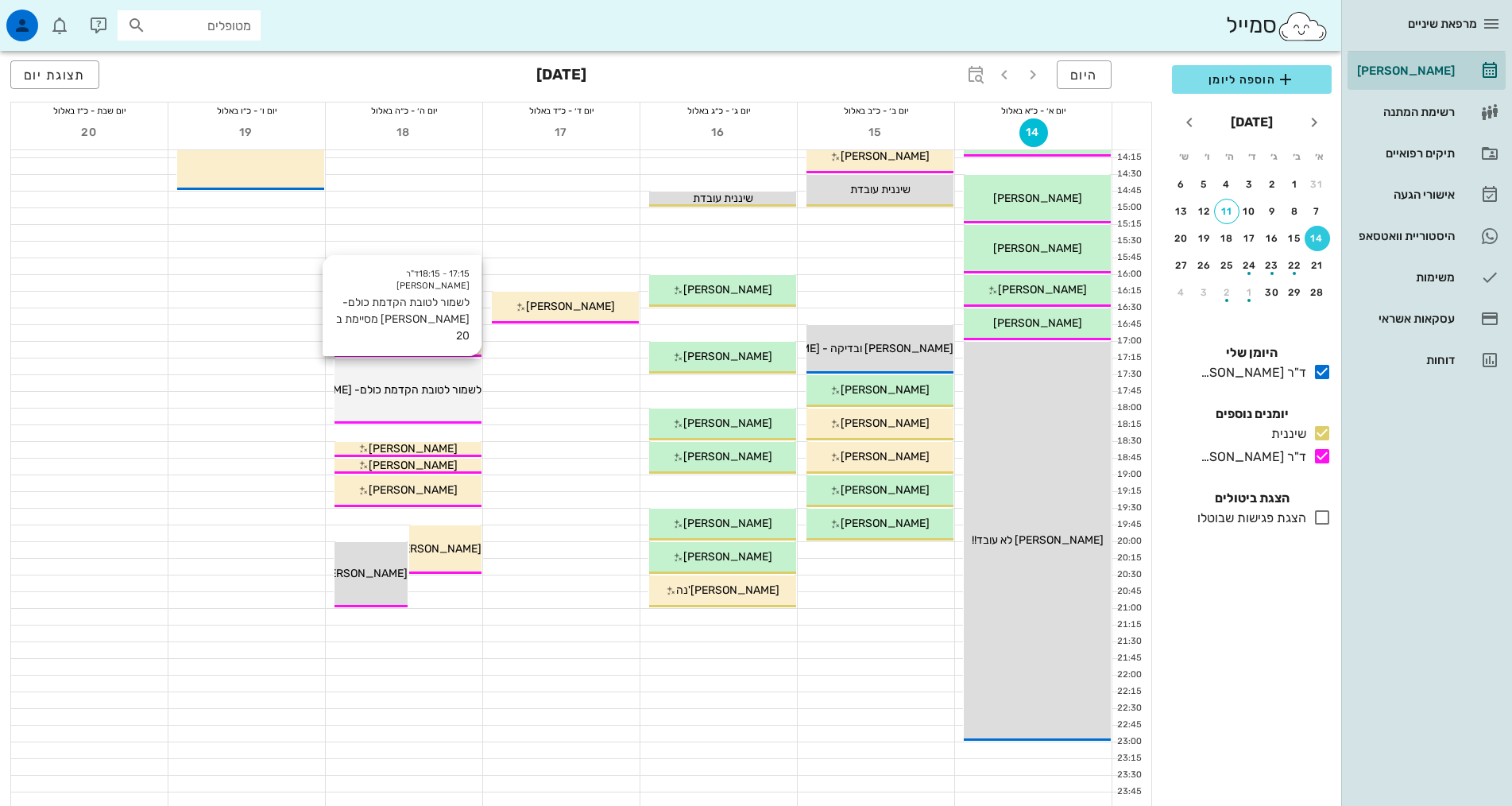
click at [431, 397] on div "לשמור לטובת הקדמת כולם- [PERSON_NAME] מסיימת ב 20" at bounding box center [407, 389] width 147 height 16
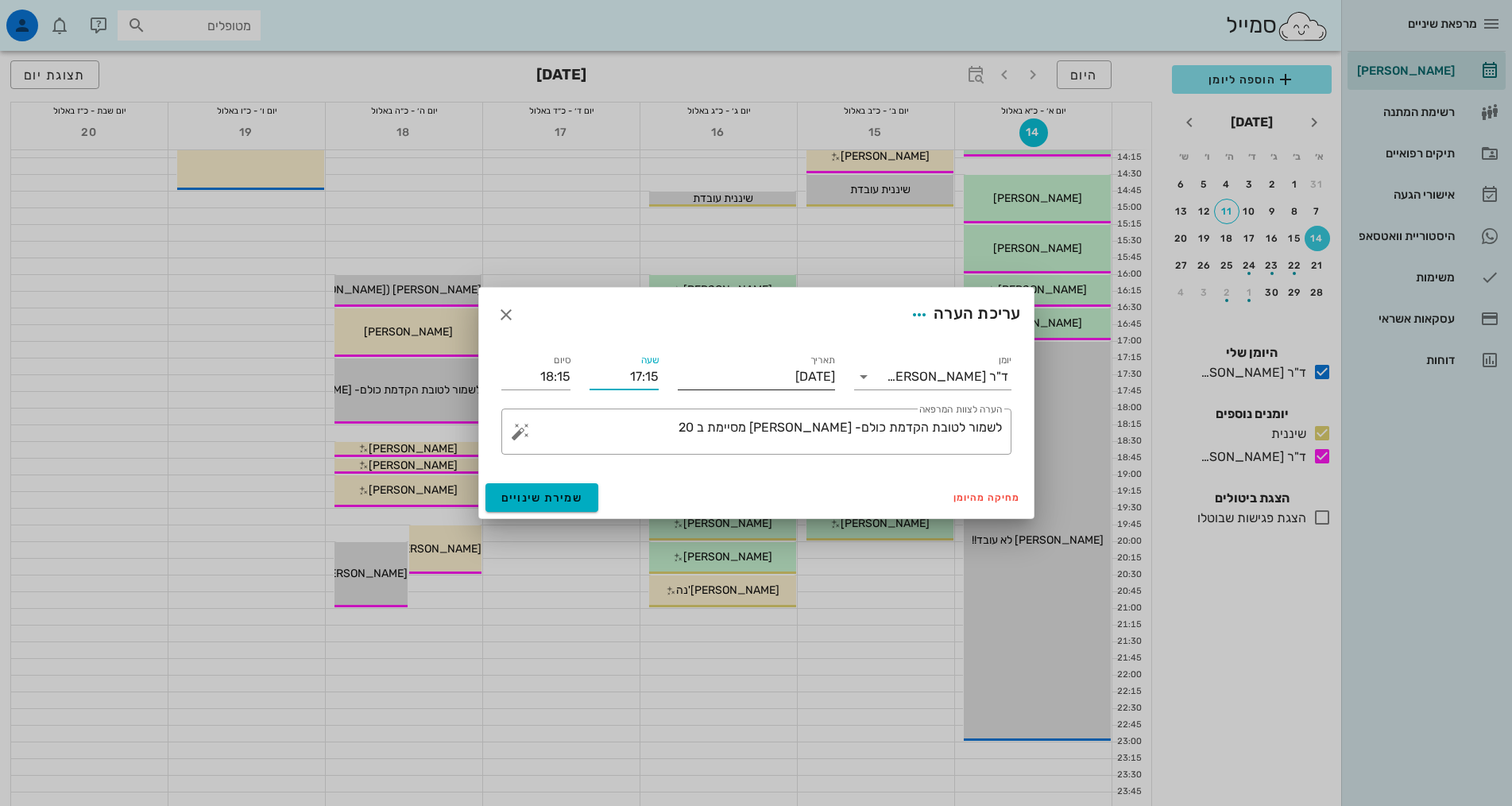
drag, startPoint x: 603, startPoint y: 377, endPoint x: 716, endPoint y: 368, distance: 113.4
click at [705, 371] on div "יומן ד"ר אילנה אנגל תאריך יום חמישי, 18 בספטמבר 2025 שעה 17:15 סיום 18:15 ​ הער…" at bounding box center [756, 403] width 530 height 122
type input "17:30"
type input "18:30"
click at [515, 496] on span "שמירת שינויים" at bounding box center [542, 498] width 82 height 14
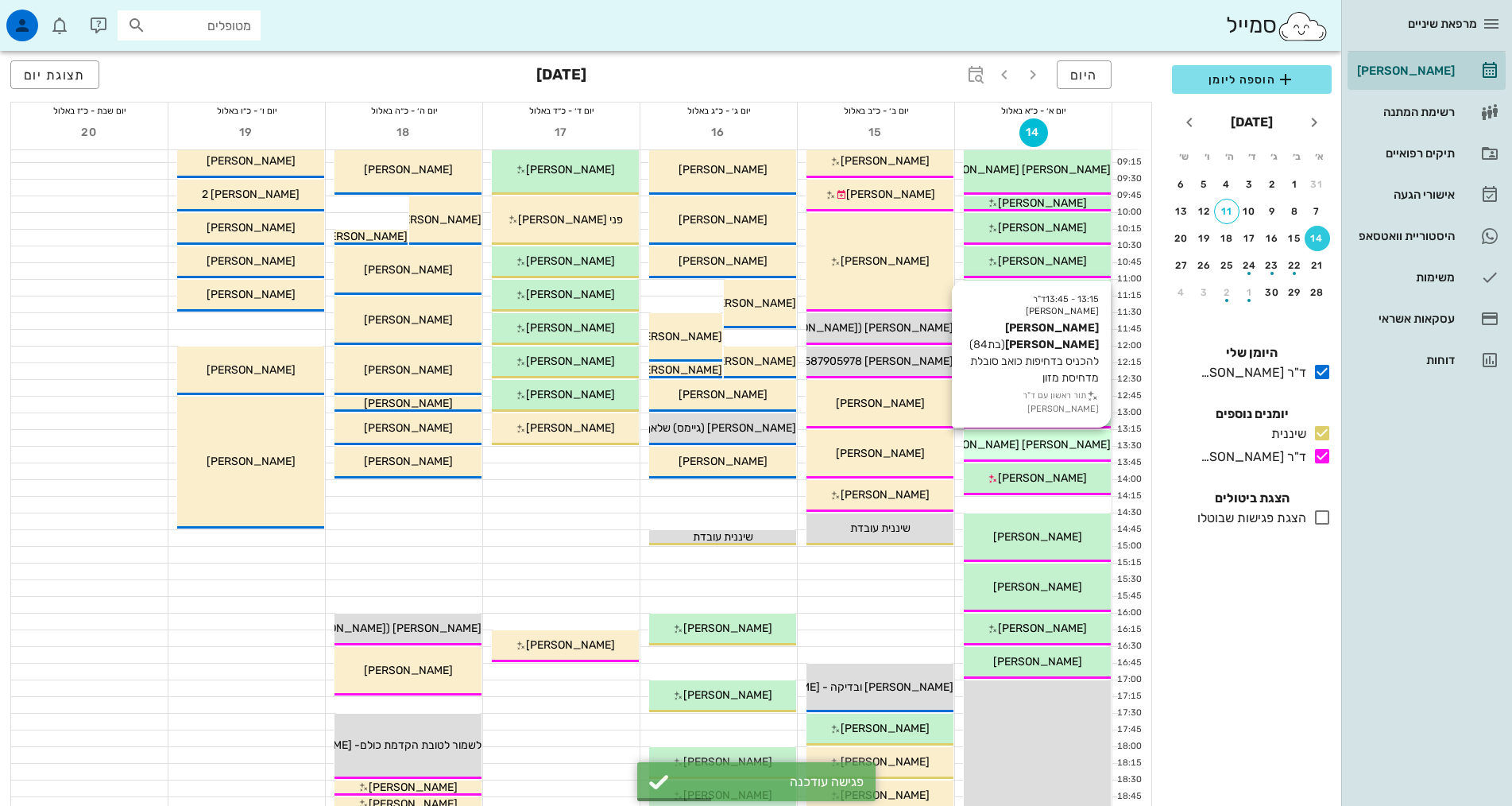
scroll to position [0, 0]
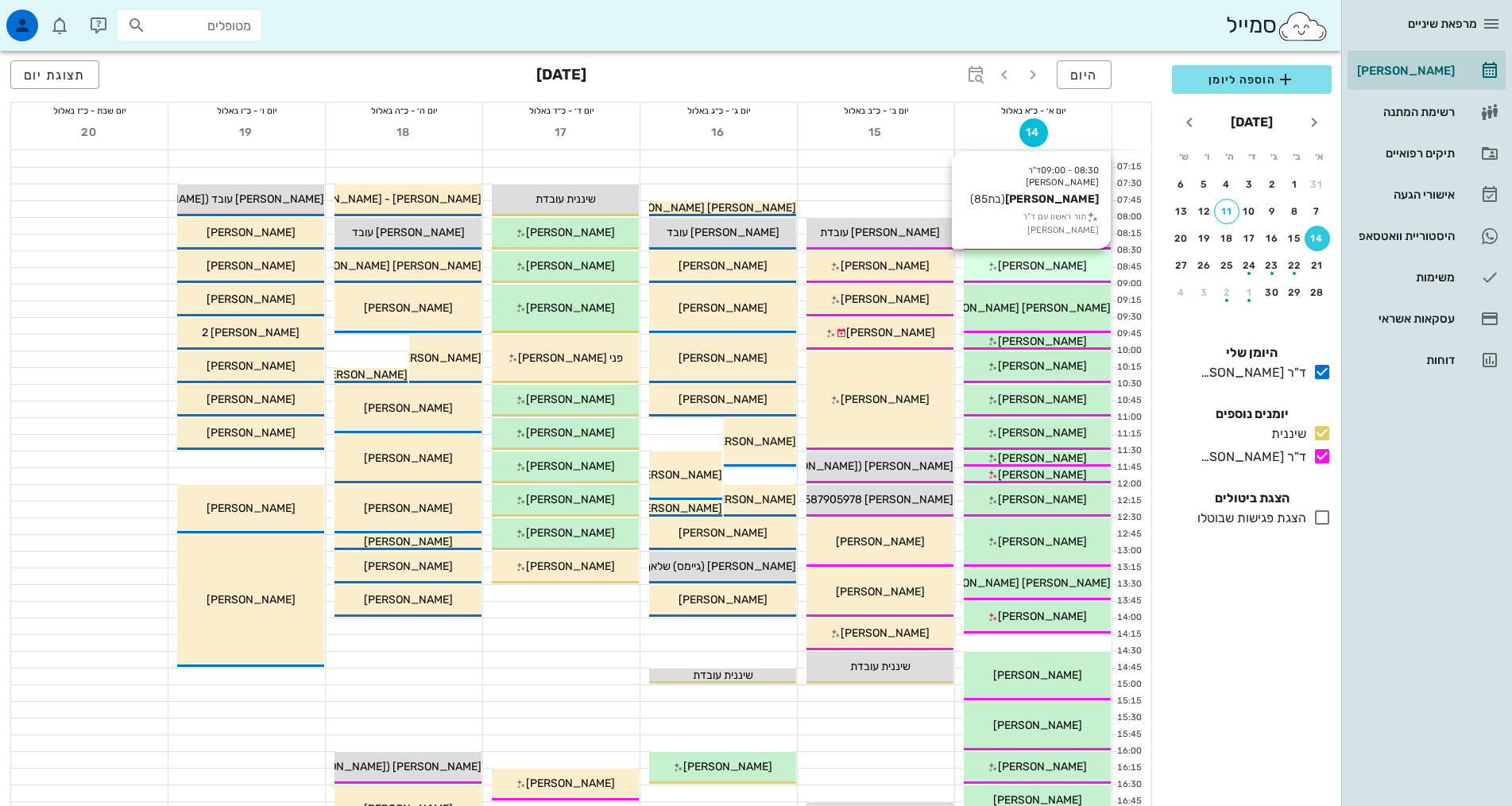
click at [1037, 261] on span "[PERSON_NAME]" at bounding box center [1042, 266] width 89 height 14
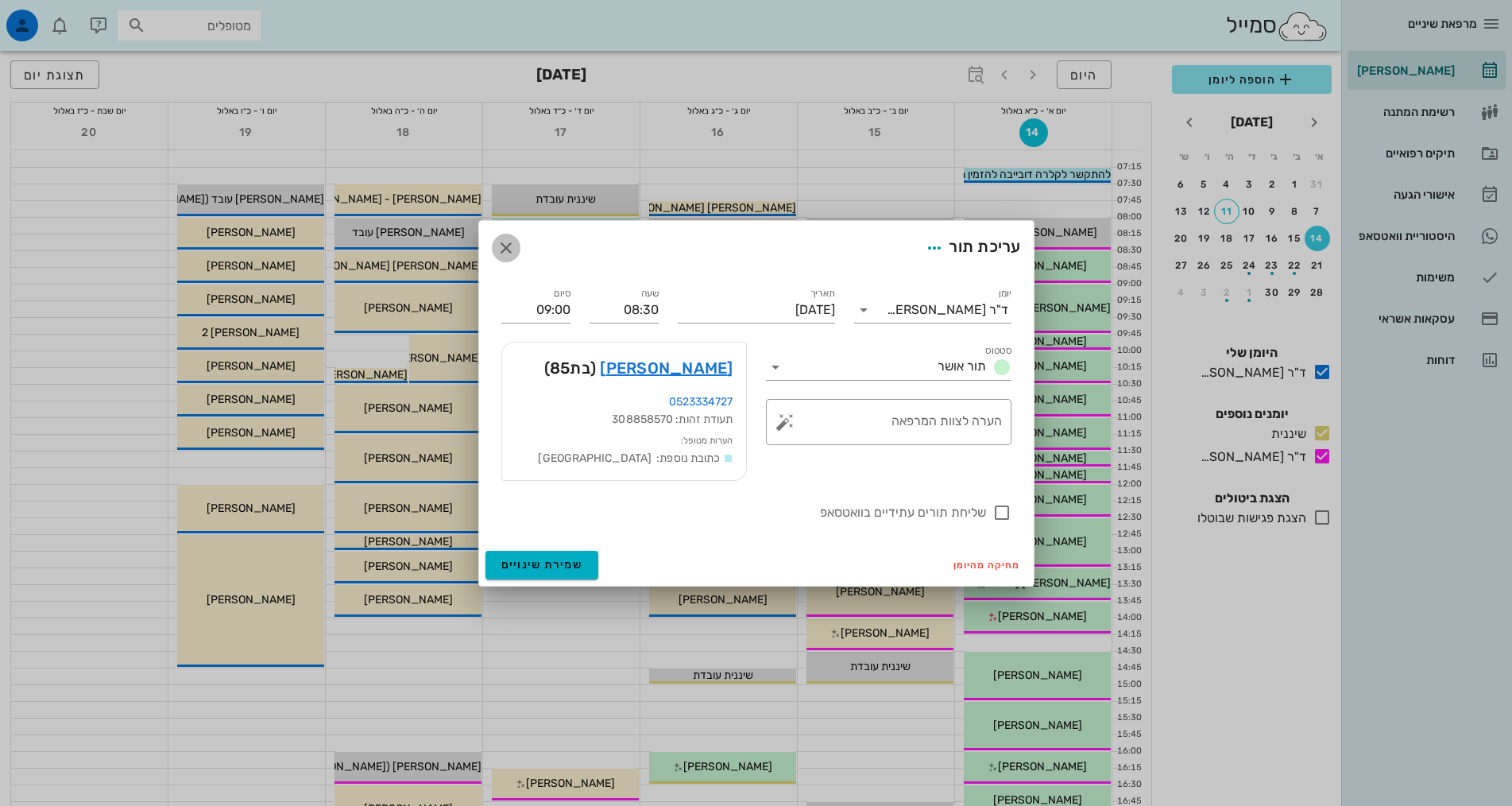
click at [503, 242] on icon "button" at bounding box center [506, 248] width 19 height 19
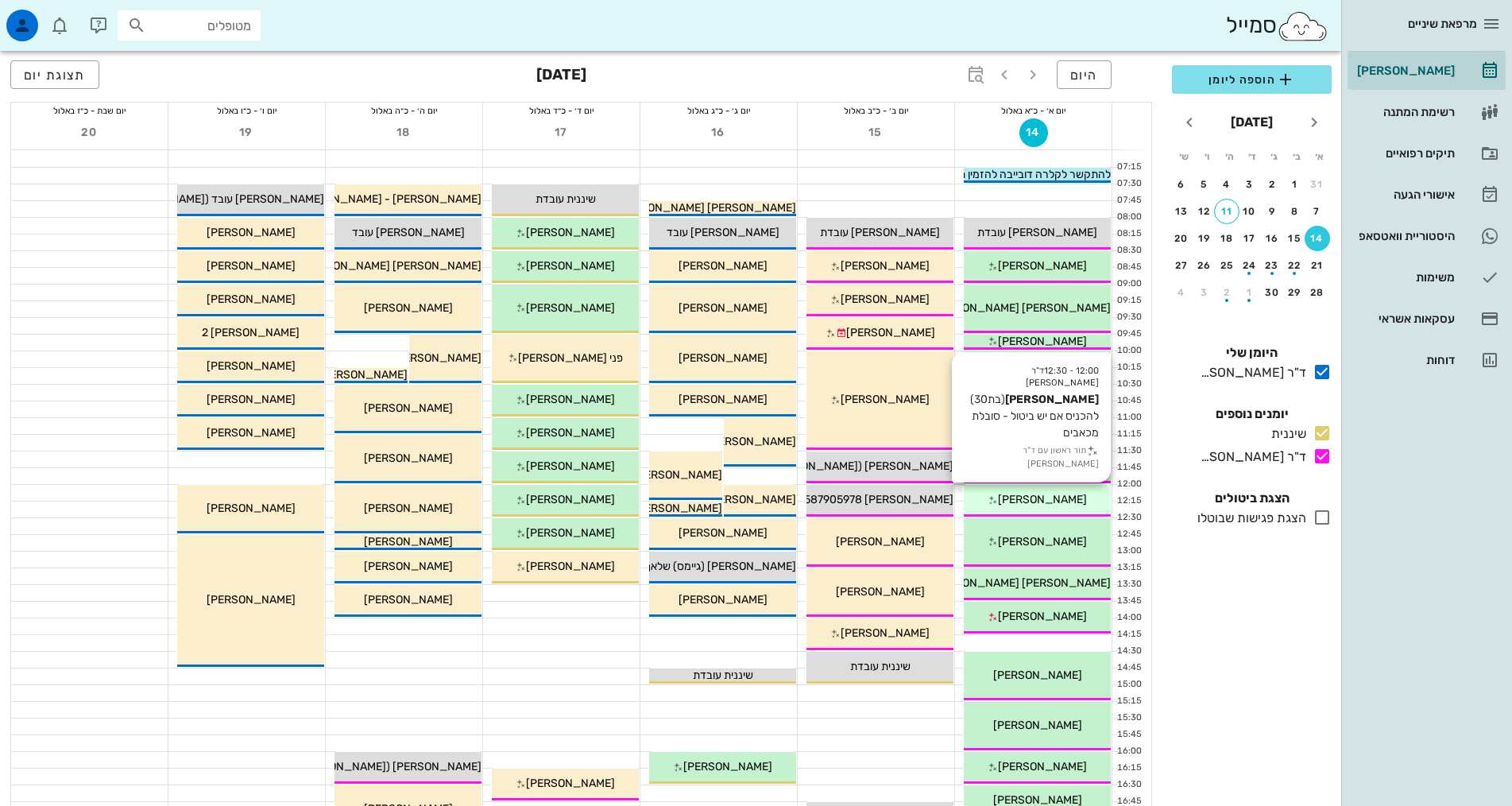
click at [1025, 498] on span "[PERSON_NAME]" at bounding box center [1042, 499] width 89 height 14
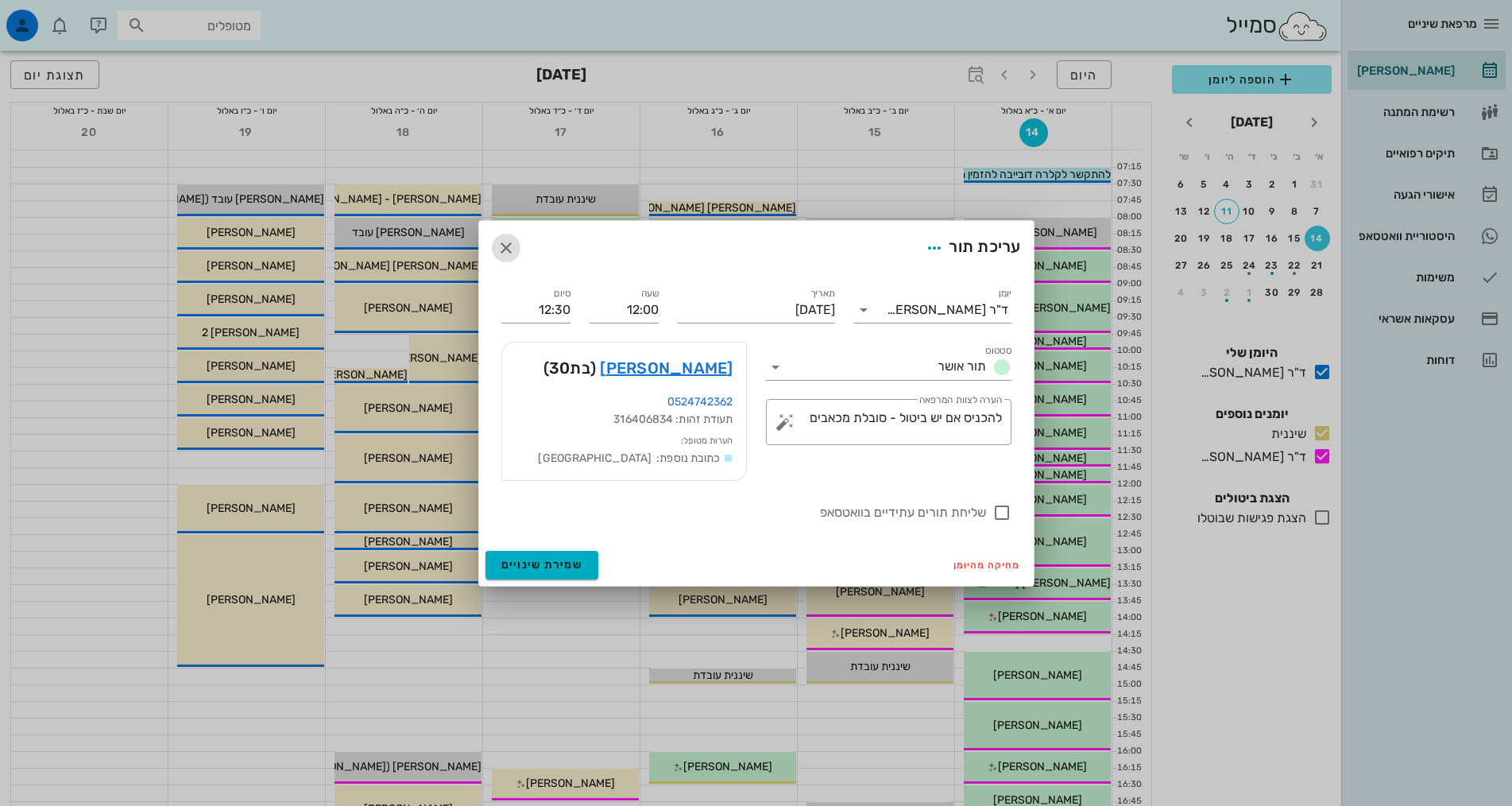
click at [517, 250] on span "button" at bounding box center [505, 248] width 28 height 19
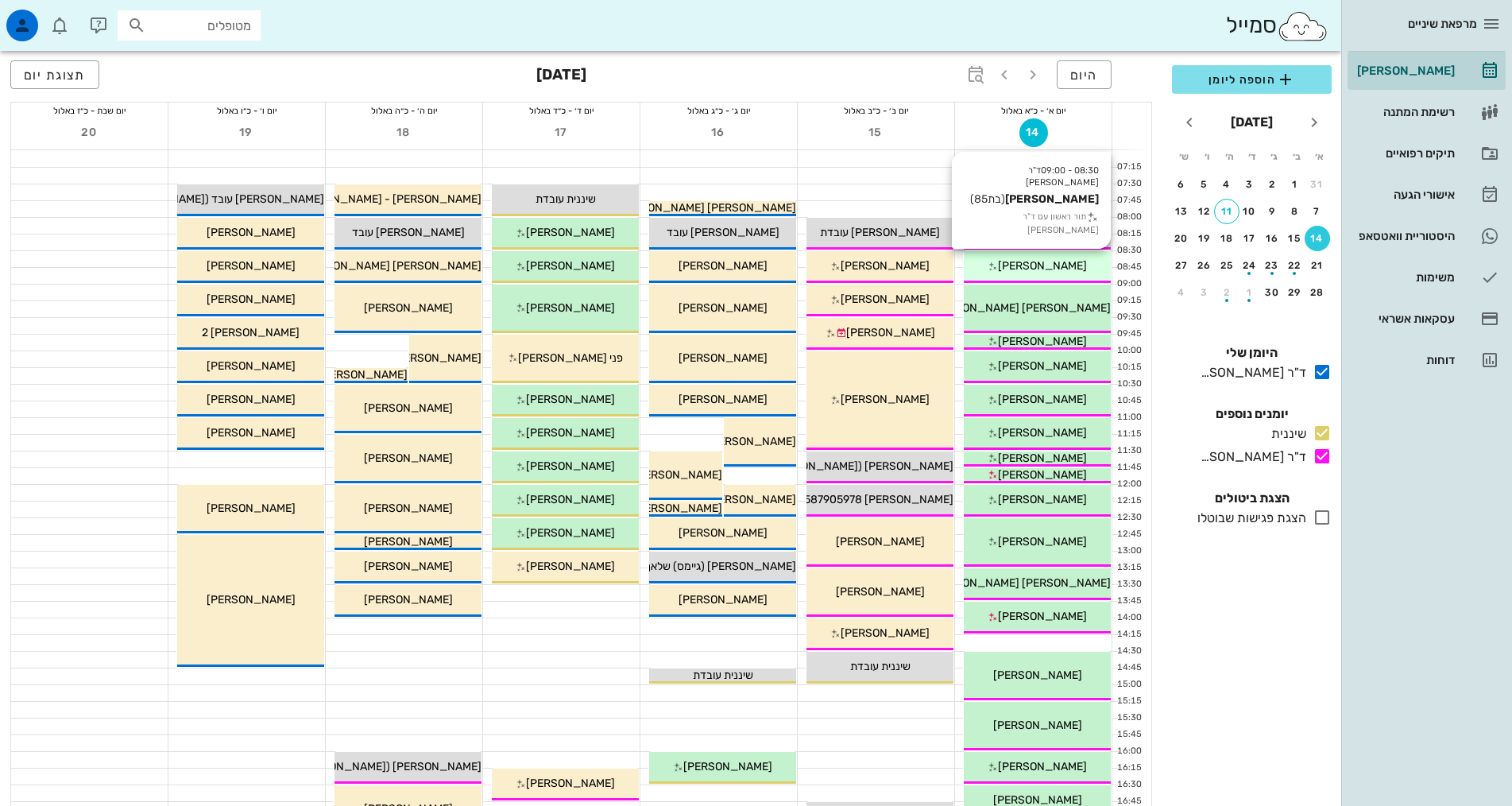
click at [1099, 268] on div "[PERSON_NAME]" at bounding box center [1037, 265] width 147 height 16
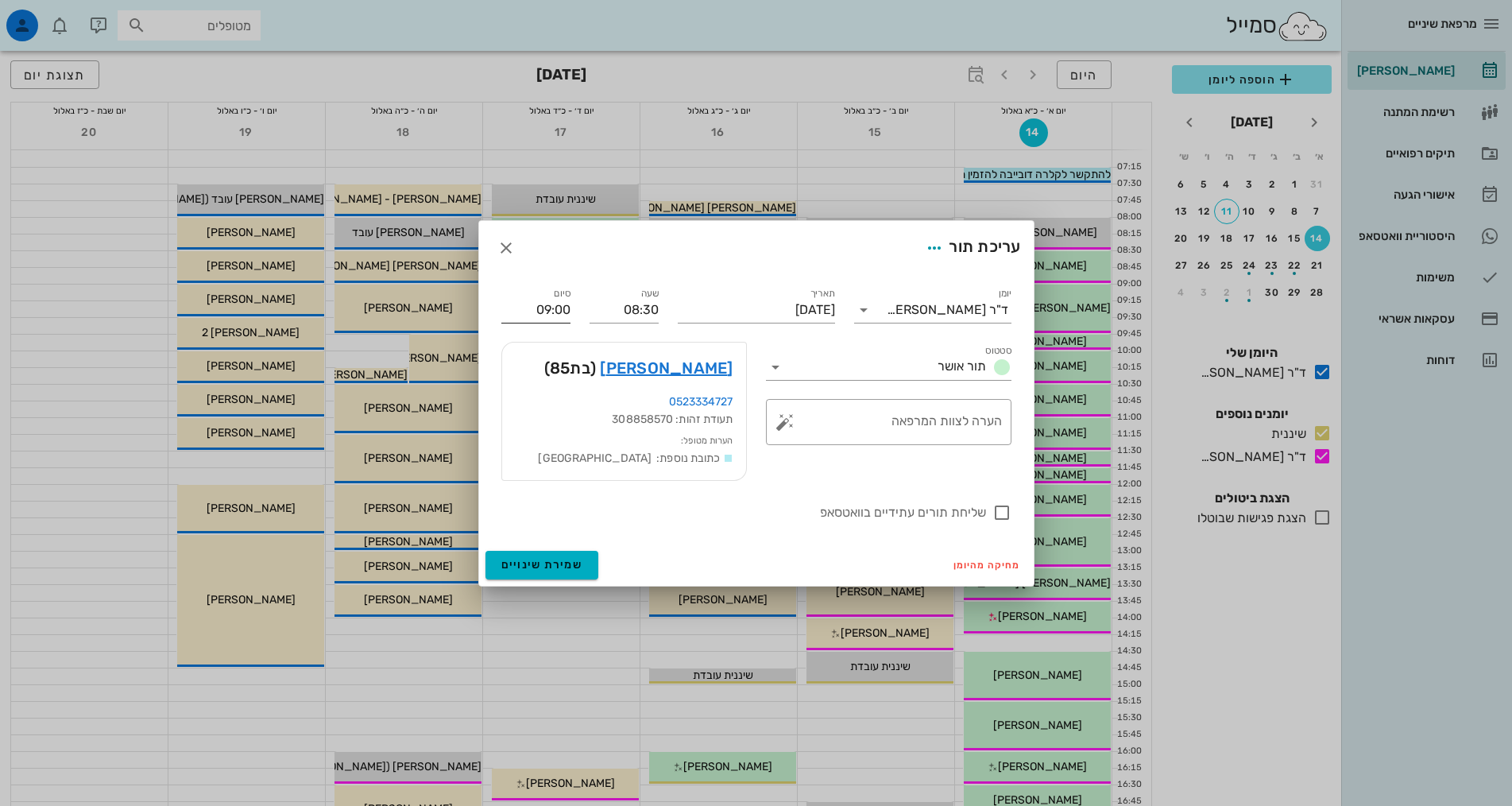
click at [519, 309] on input "09:00" at bounding box center [536, 310] width 69 height 26
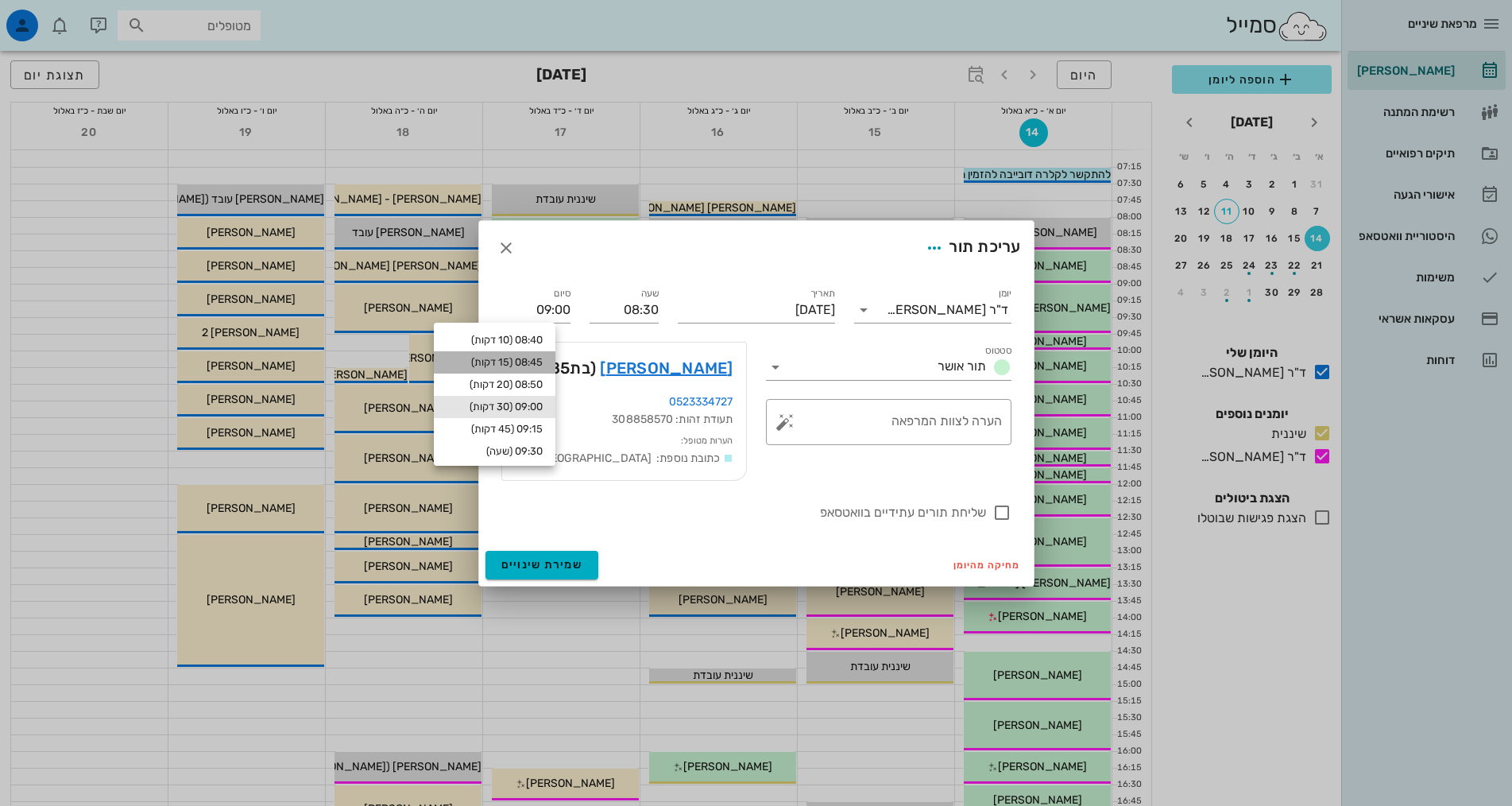
click at [513, 368] on div "08:45 (15 דקות)" at bounding box center [495, 362] width 96 height 13
type input "08:45"
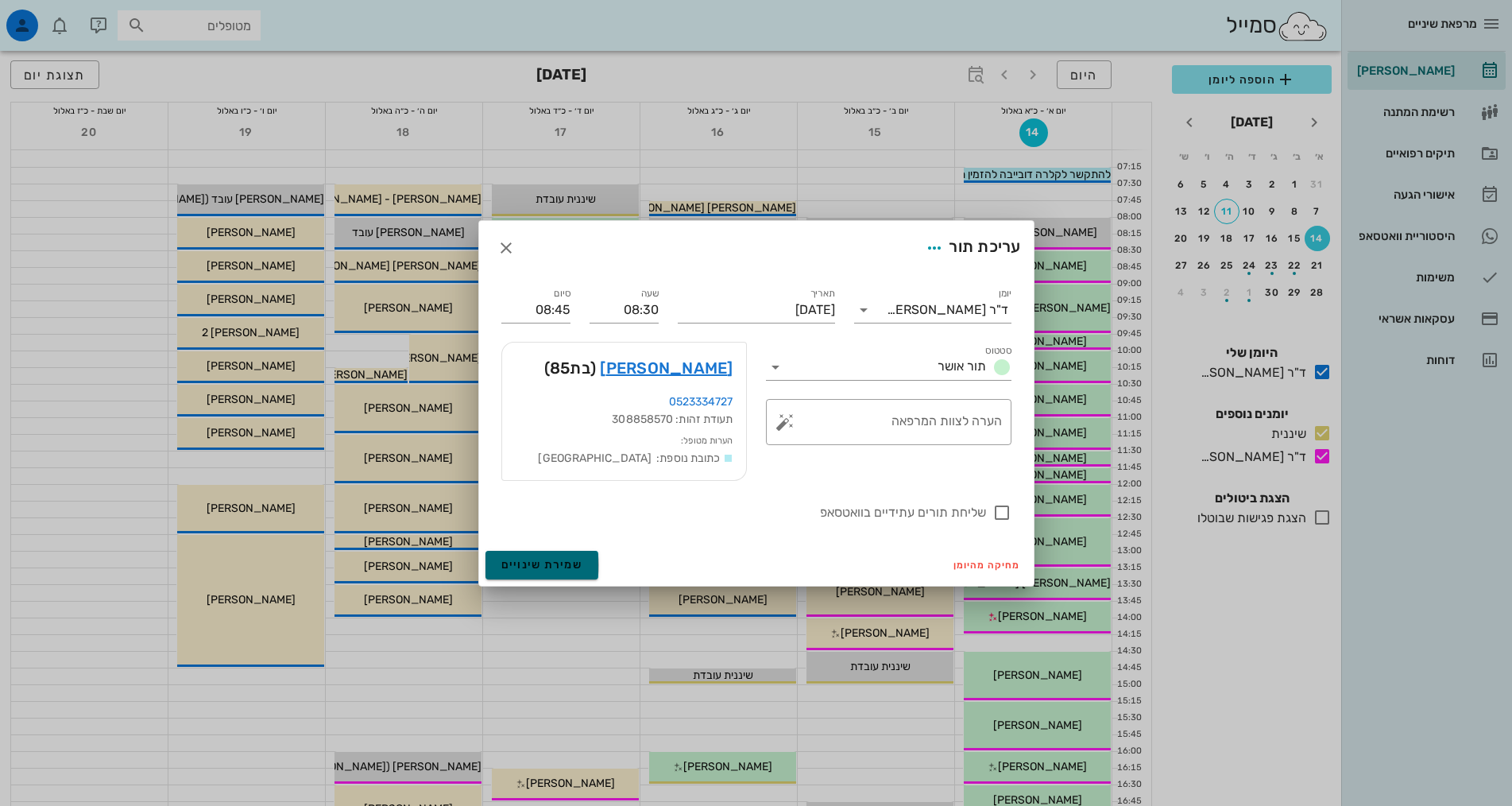
click at [567, 562] on span "שמירת שינויים" at bounding box center [542, 565] width 82 height 14
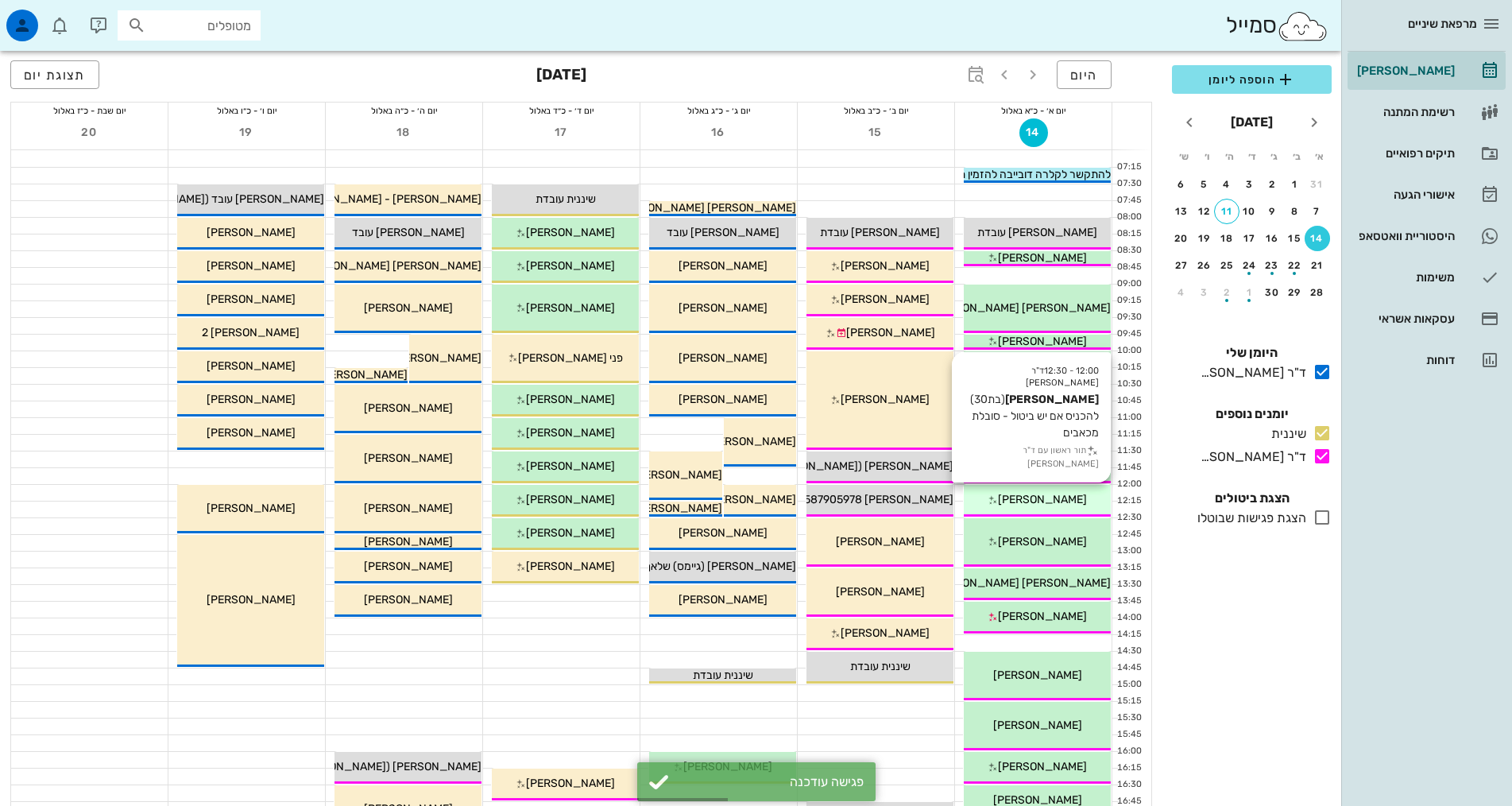
click at [1051, 494] on span "[PERSON_NAME]" at bounding box center [1042, 499] width 89 height 14
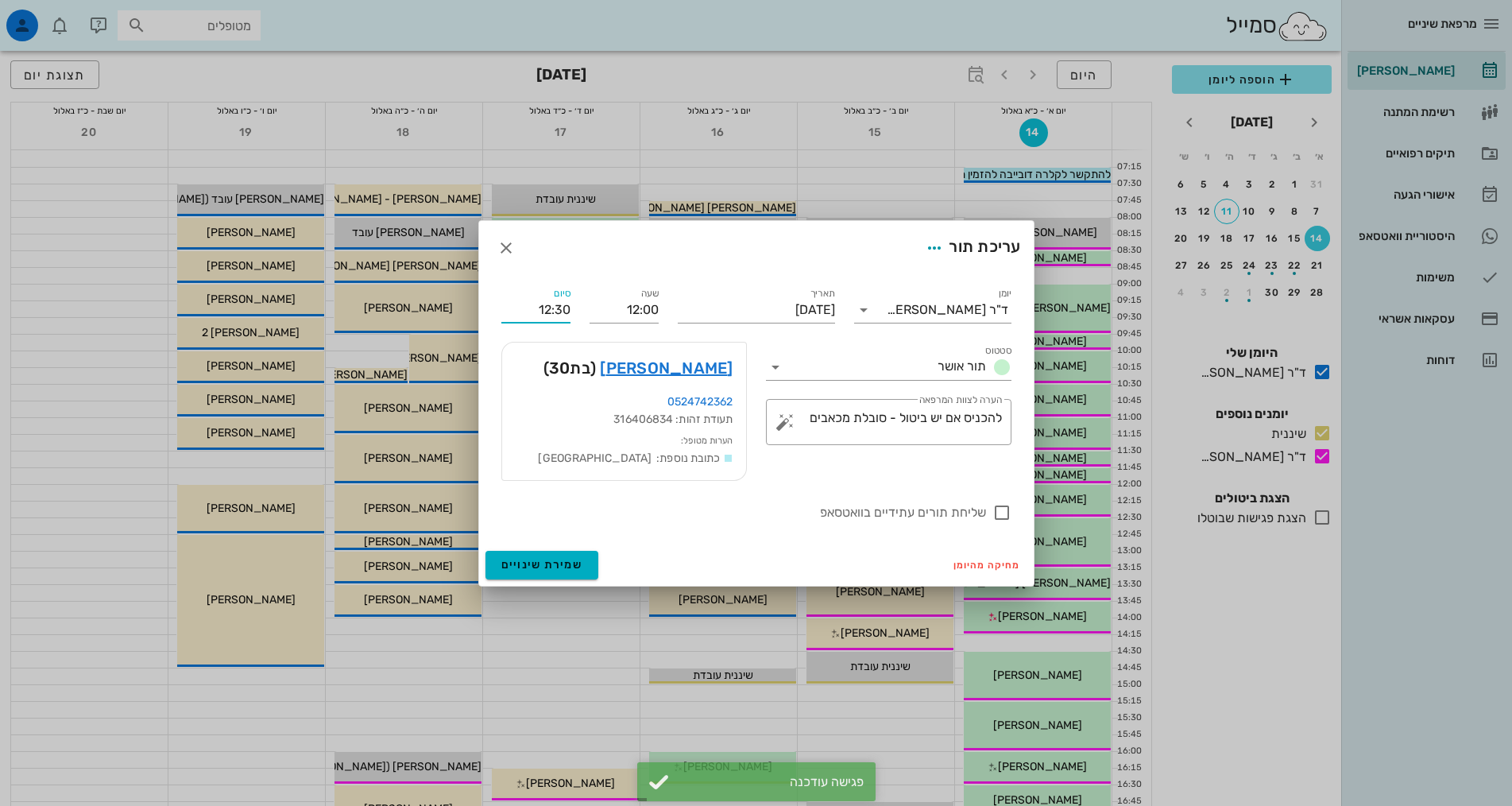
click at [523, 305] on input "12:30" at bounding box center [536, 310] width 69 height 26
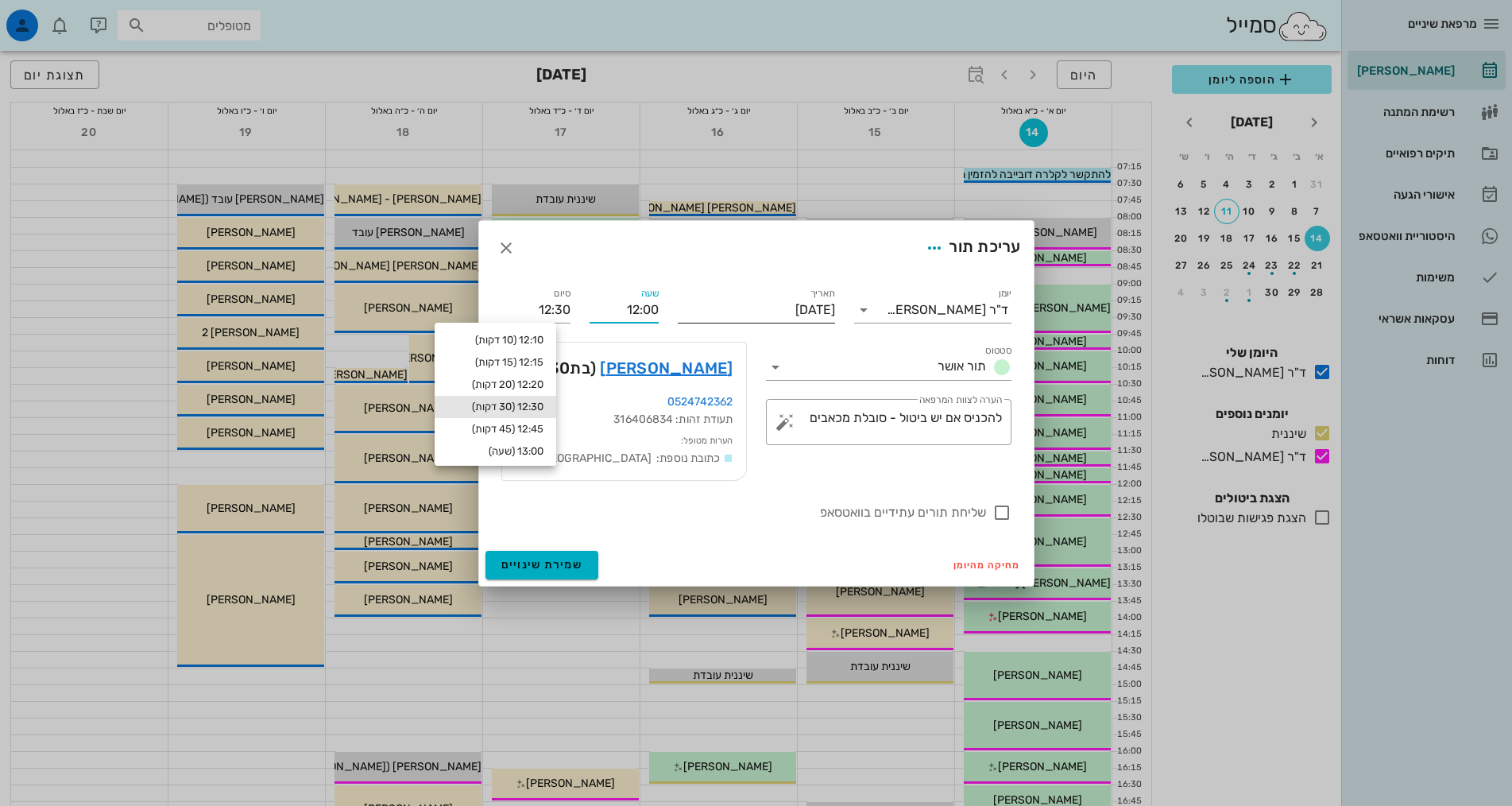
drag, startPoint x: 608, startPoint y: 312, endPoint x: 738, endPoint y: 292, distance: 131.5
click at [738, 292] on div "יומן ד"ר אילנה אנגל סטטוס תור אושר תאריך יום ראשון, 14 בספטמבר 2025 שעה 12:00 ס…" at bounding box center [756, 403] width 530 height 257
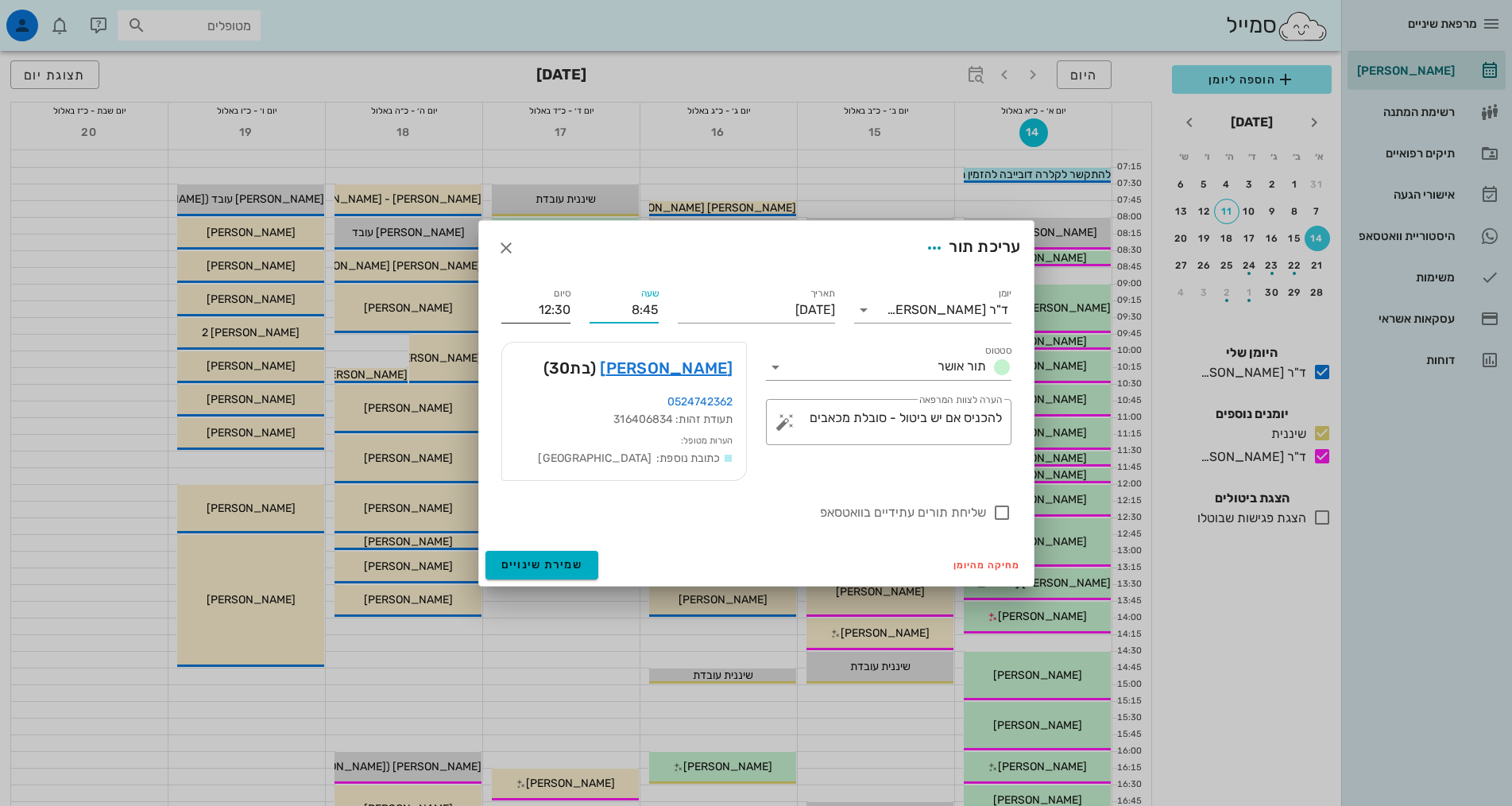
type input "08:45"
click at [565, 308] on div "סיום 09:15" at bounding box center [536, 303] width 88 height 57
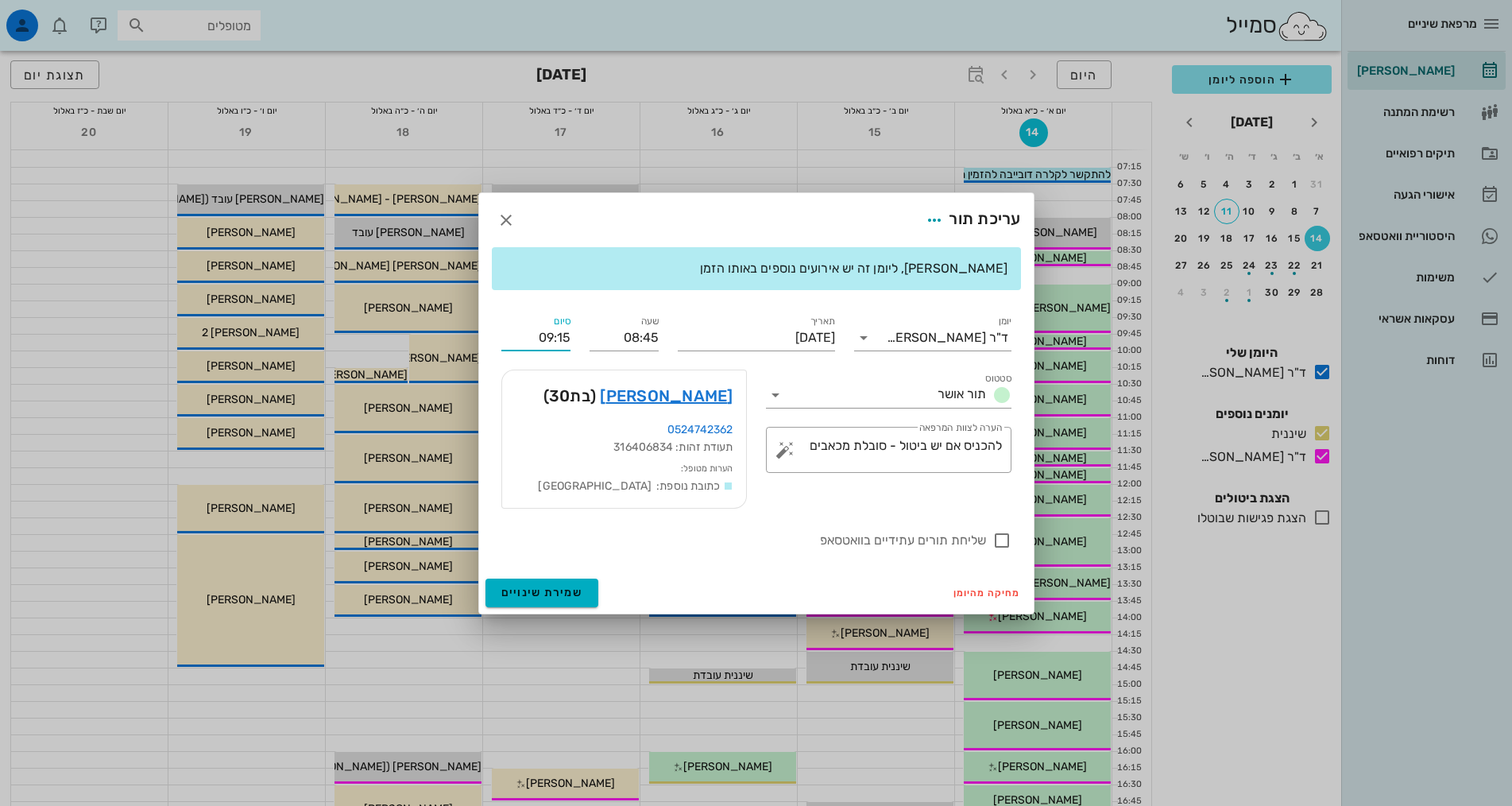
click at [540, 339] on input "09:15" at bounding box center [536, 338] width 69 height 26
click at [527, 391] on div "09:00 (15 דקות)" at bounding box center [495, 390] width 96 height 13
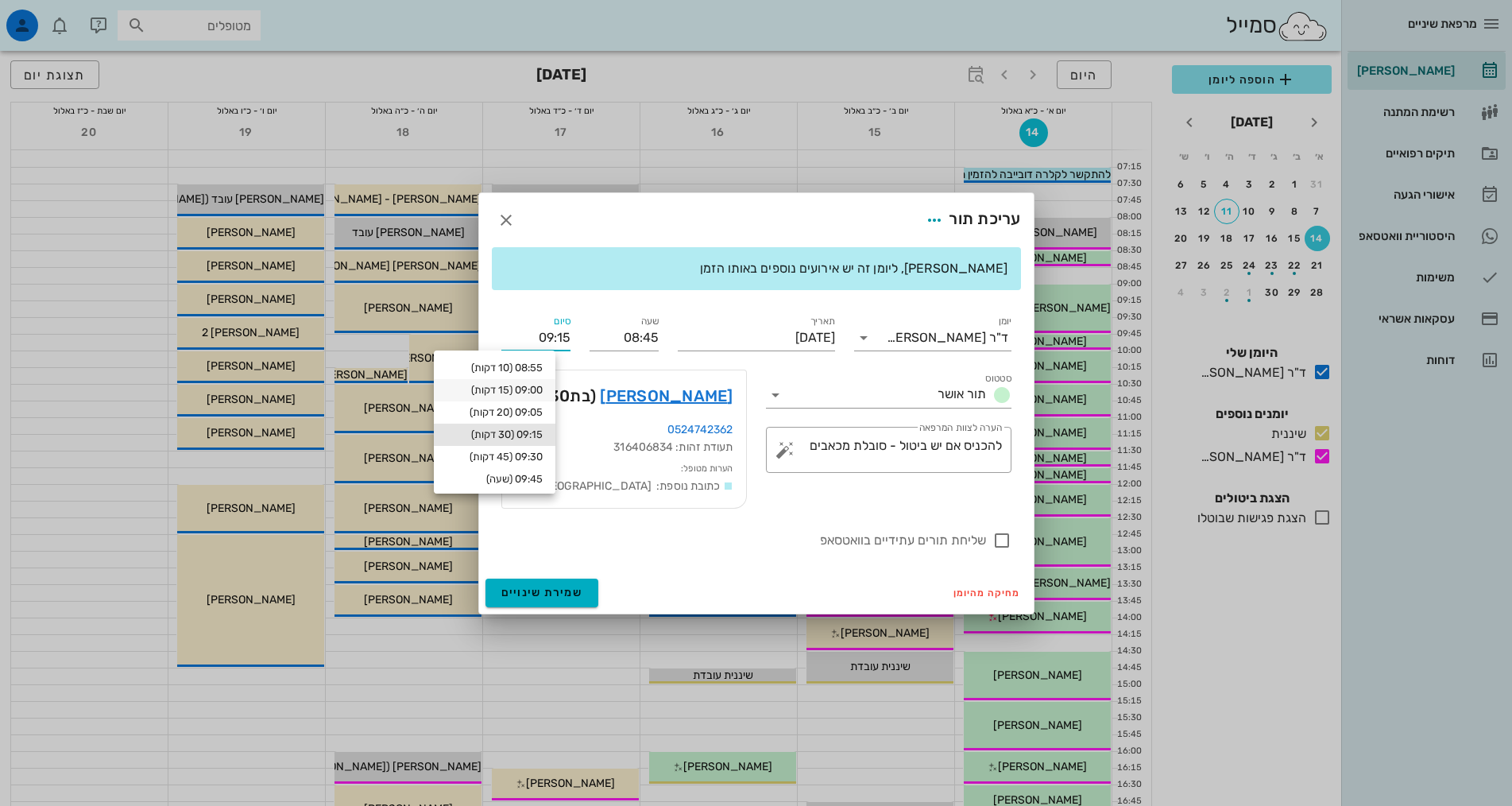
type input "09:00"
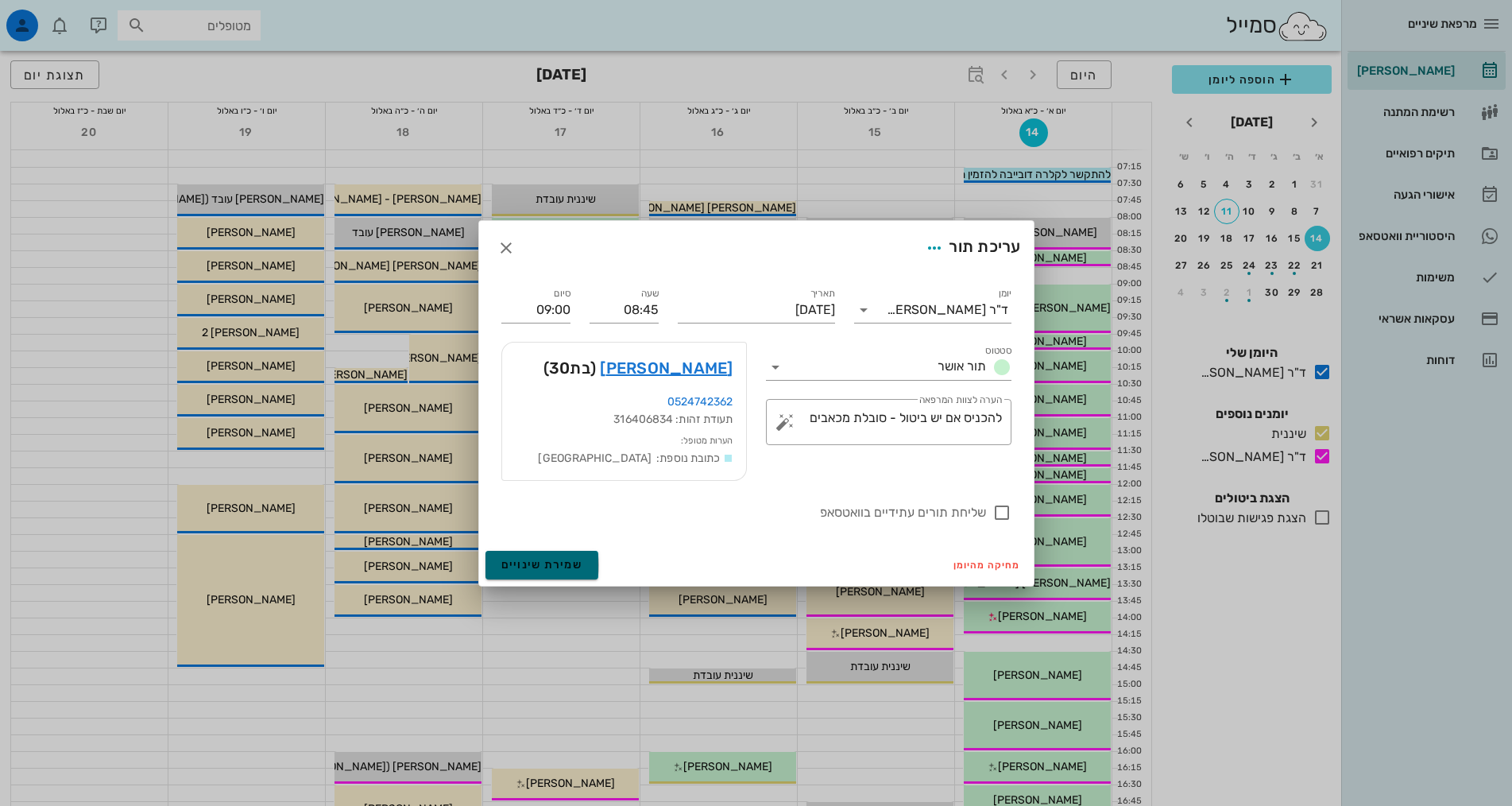
click at [557, 565] on span "שמירת שינויים" at bounding box center [542, 565] width 82 height 14
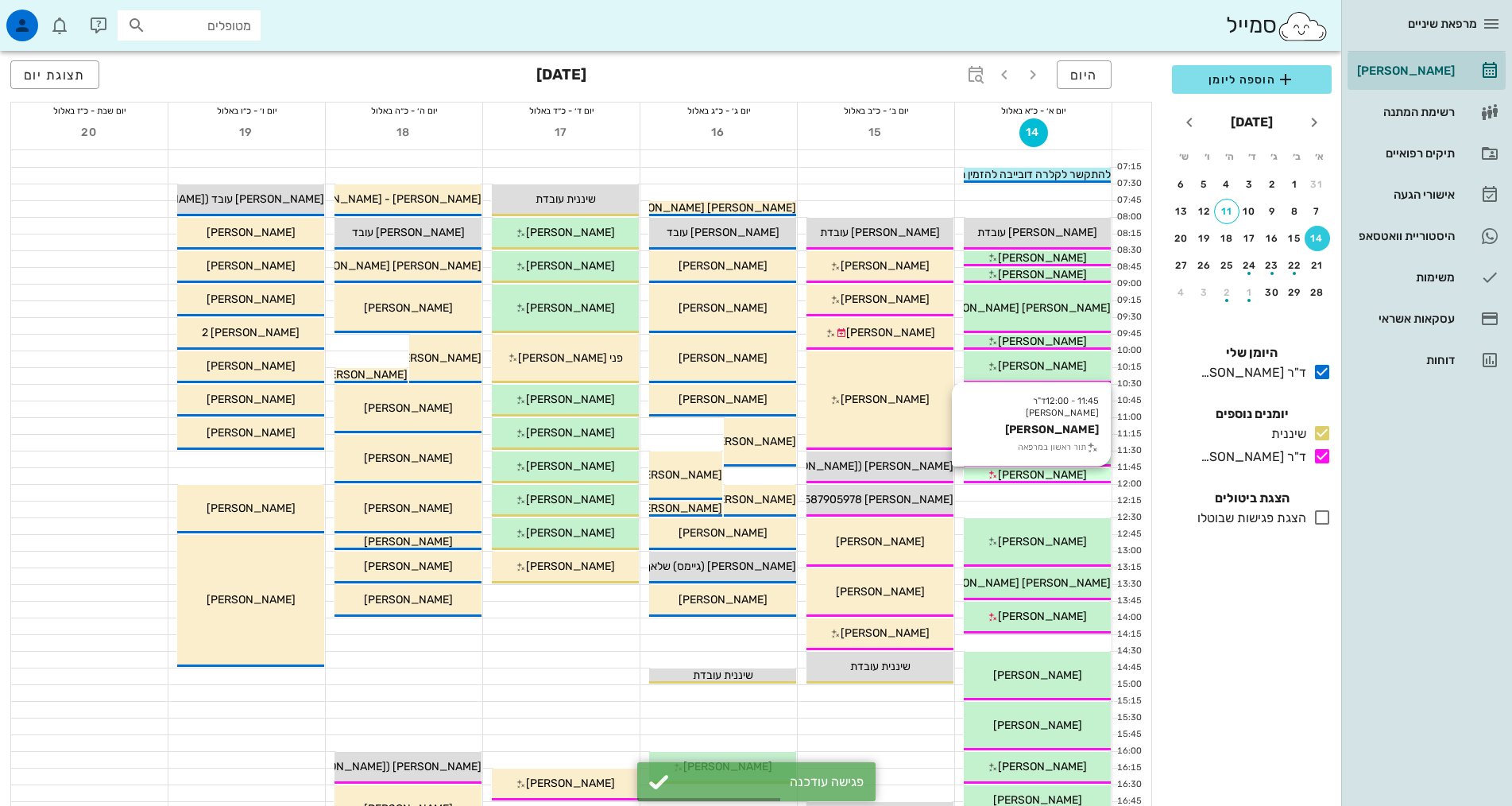
click at [1040, 476] on span "[PERSON_NAME]" at bounding box center [1042, 475] width 89 height 14
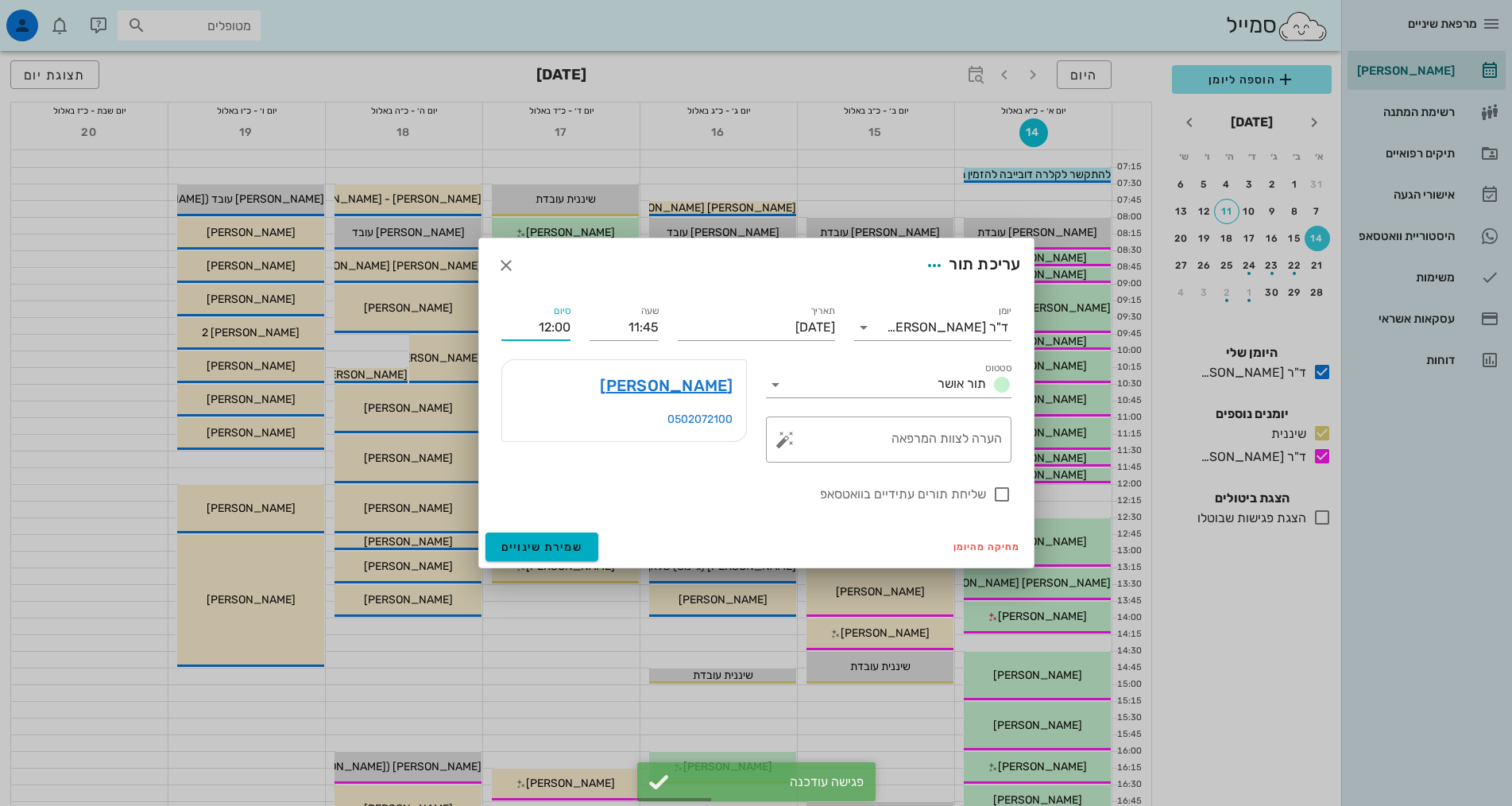
click at [561, 330] on input "12:00" at bounding box center [536, 327] width 69 height 26
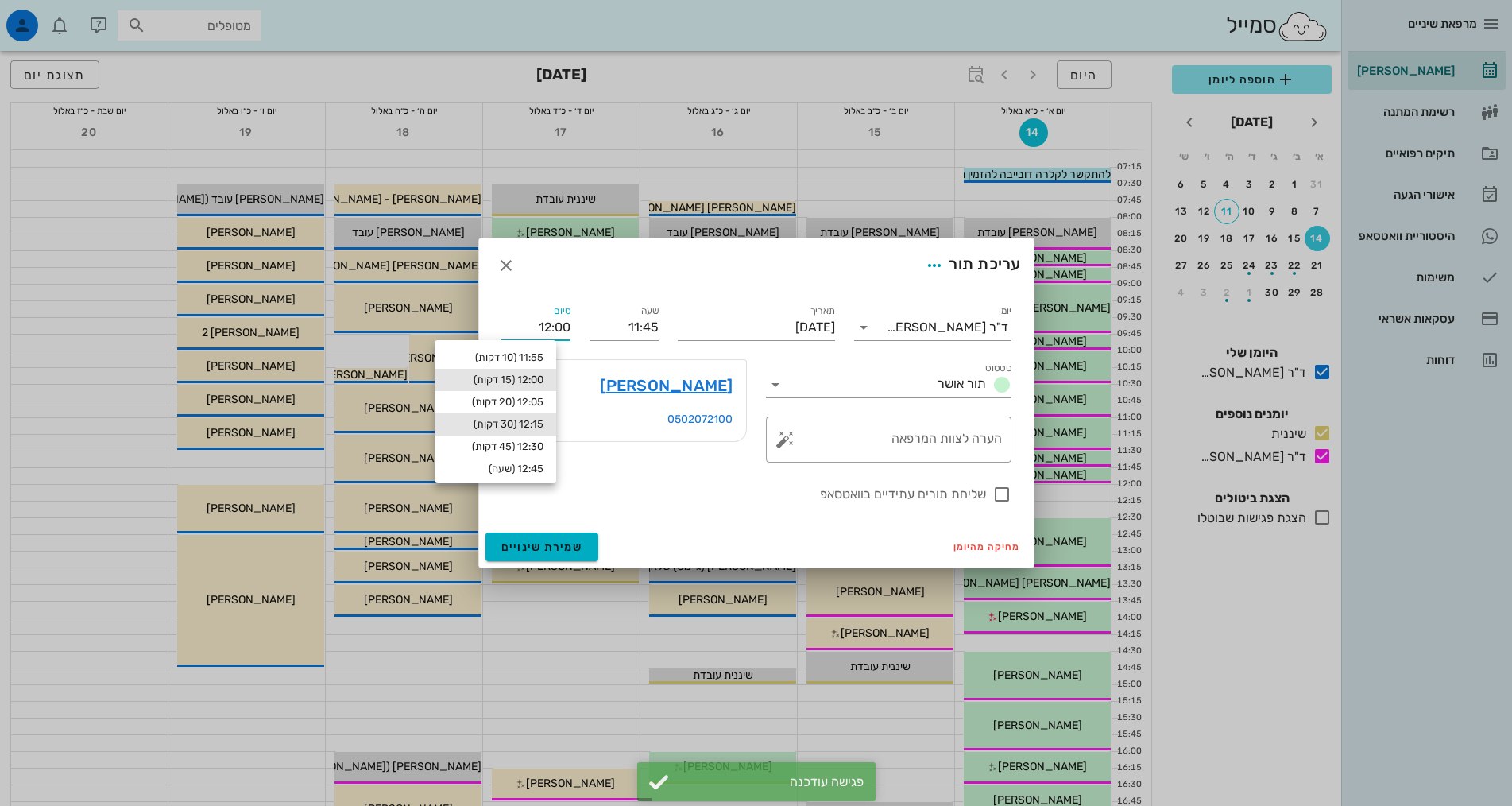
click at [542, 416] on div "12:15 (30 דקות)" at bounding box center [495, 425] width 121 height 22
type input "12:15"
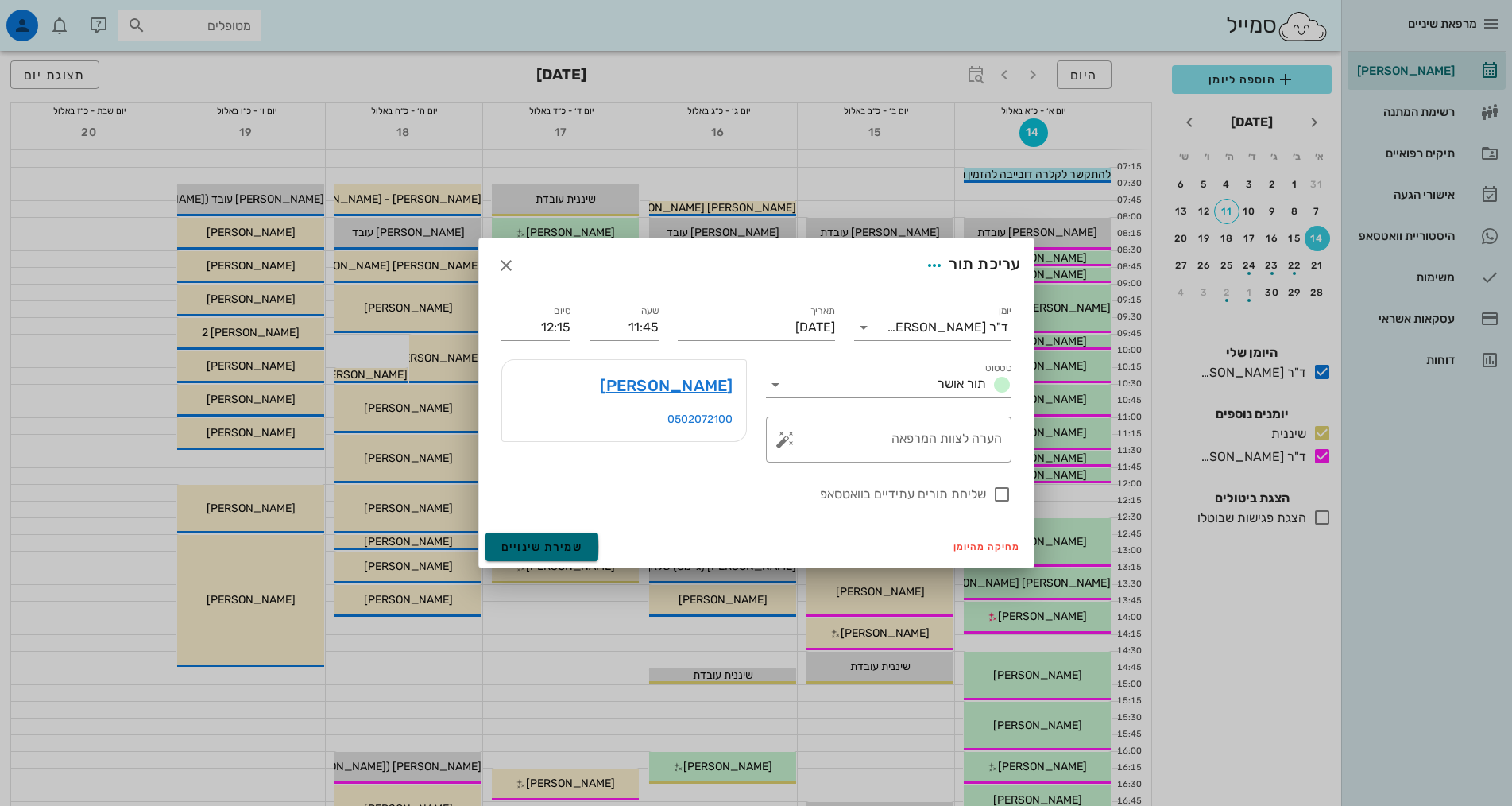
click at [567, 553] on span "שמירת שינויים" at bounding box center [542, 547] width 82 height 14
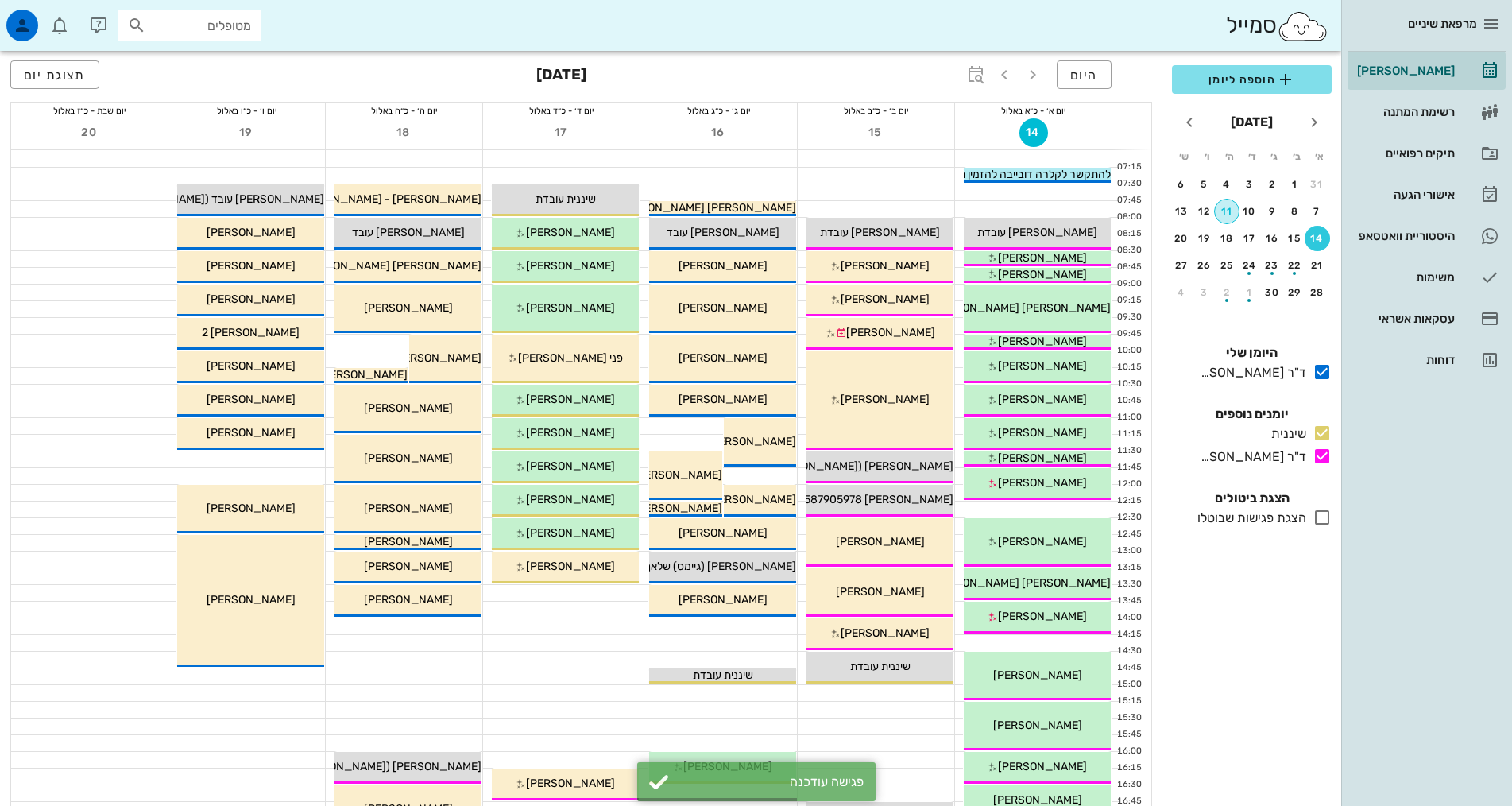
click at [1221, 210] on div "11" at bounding box center [1227, 211] width 24 height 11
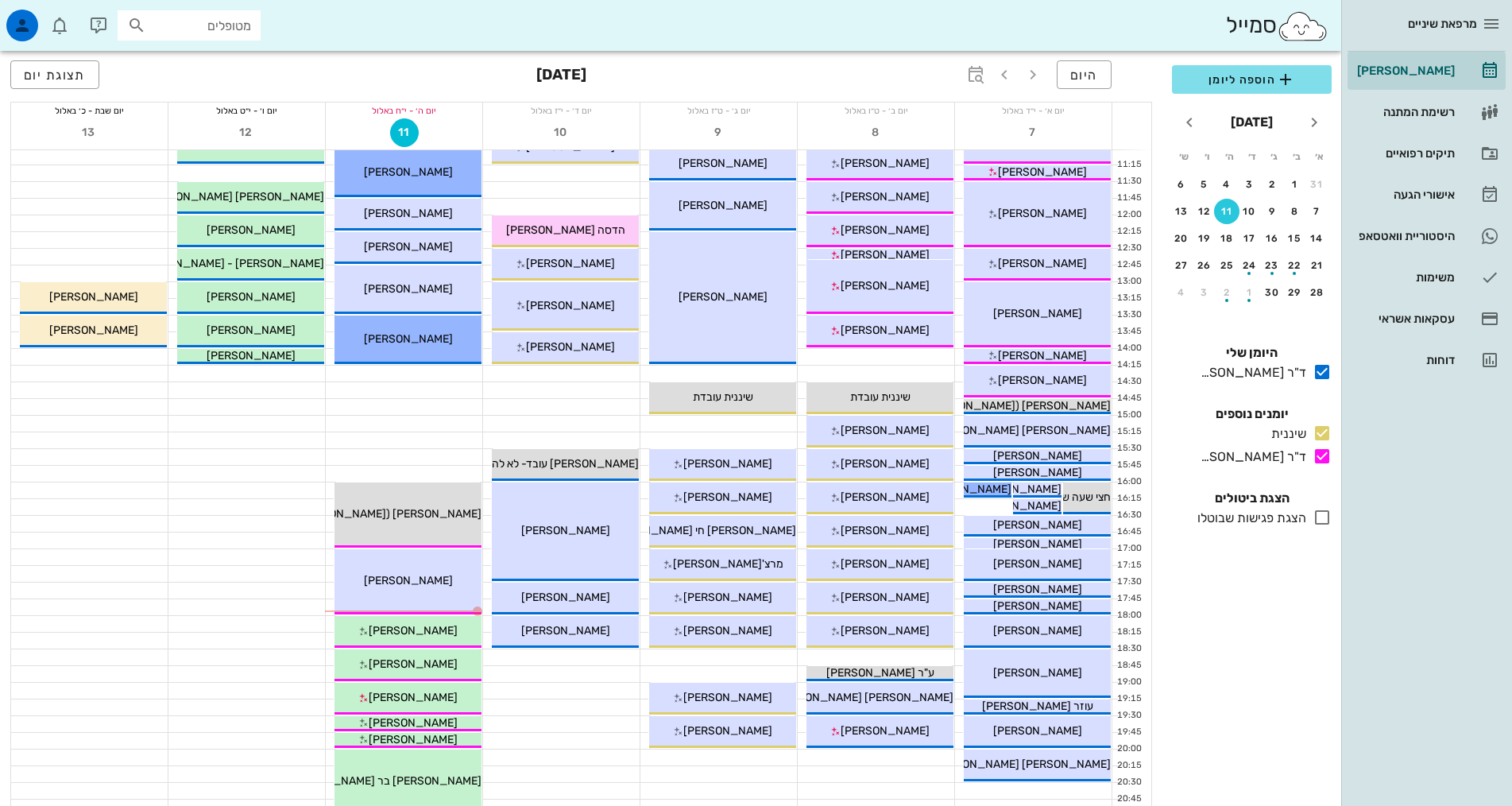
scroll to position [79, 0]
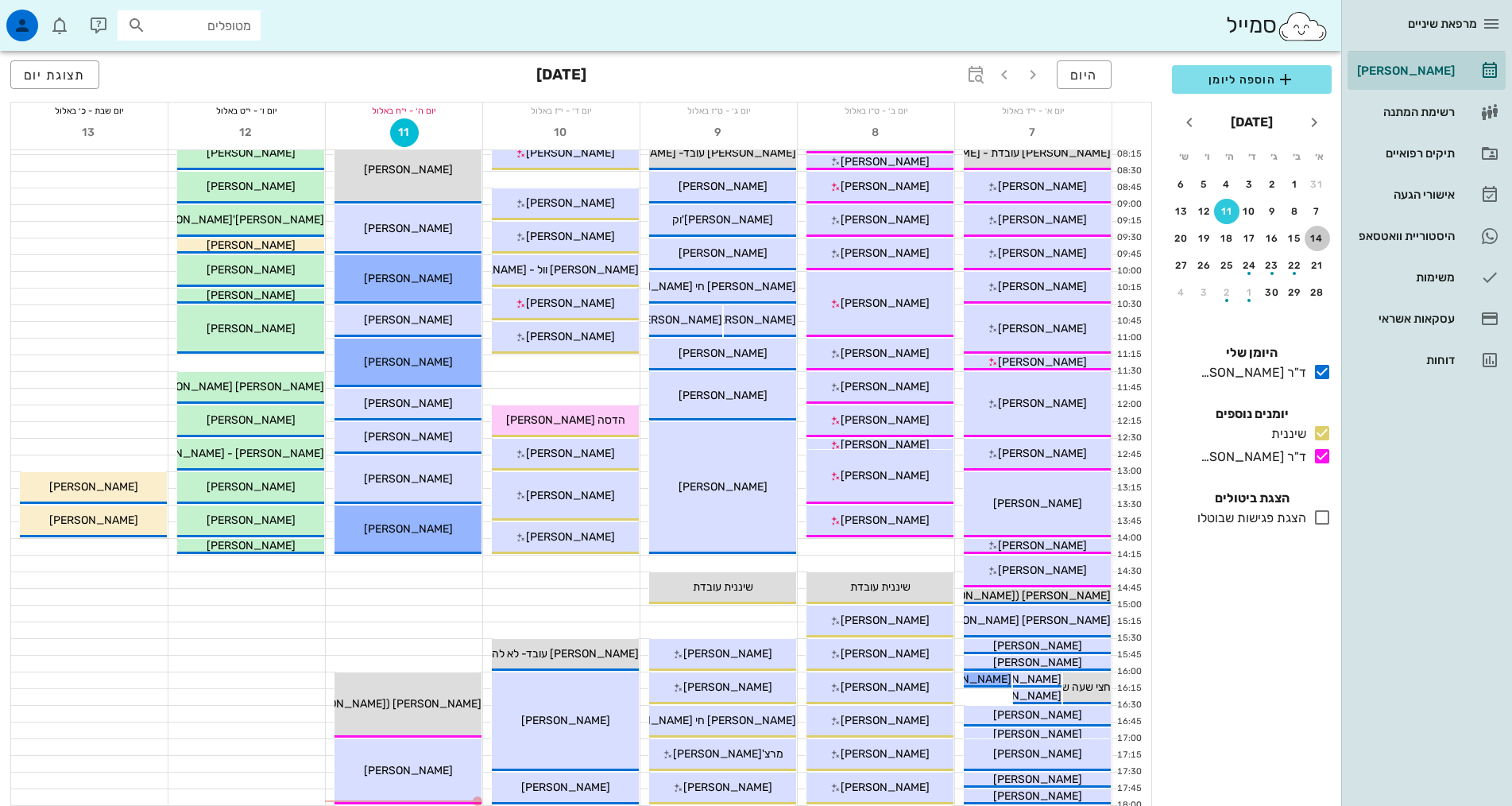
click at [1314, 243] on div "14" at bounding box center [1317, 238] width 26 height 11
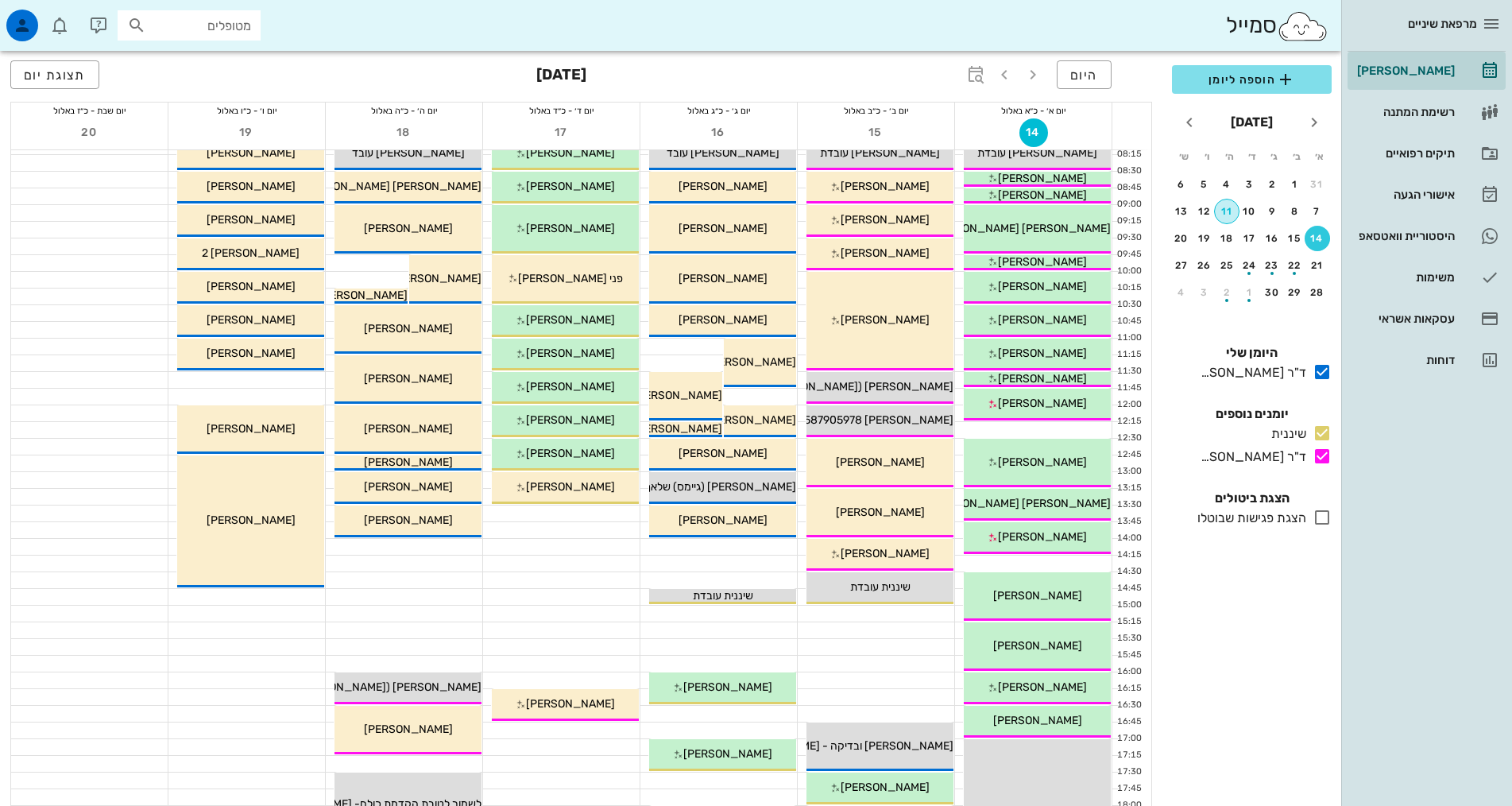
click at [1236, 211] on div "11" at bounding box center [1227, 211] width 24 height 11
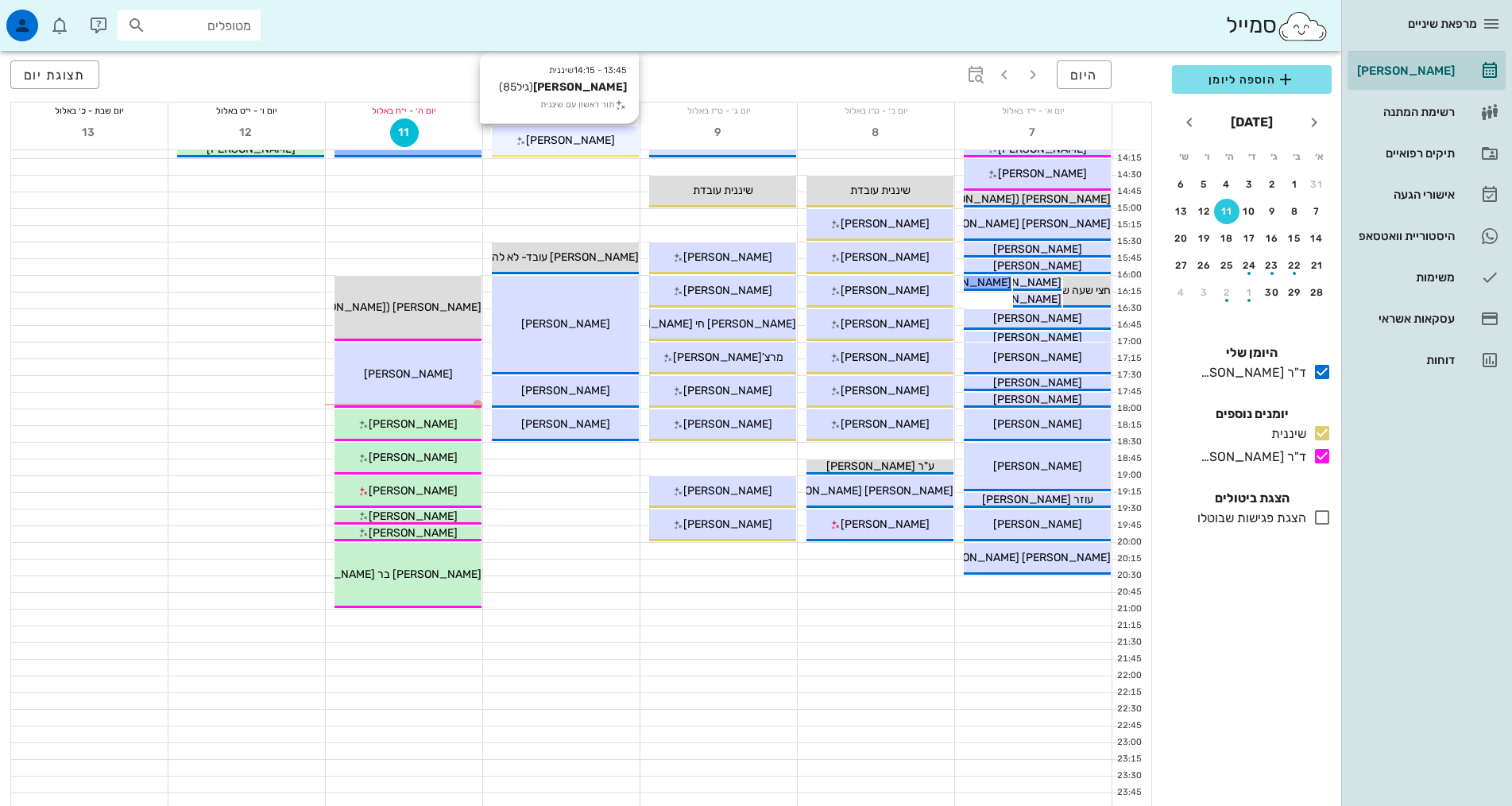
scroll to position [477, 0]
click at [189, 29] on input "מטופלים" at bounding box center [200, 26] width 102 height 21
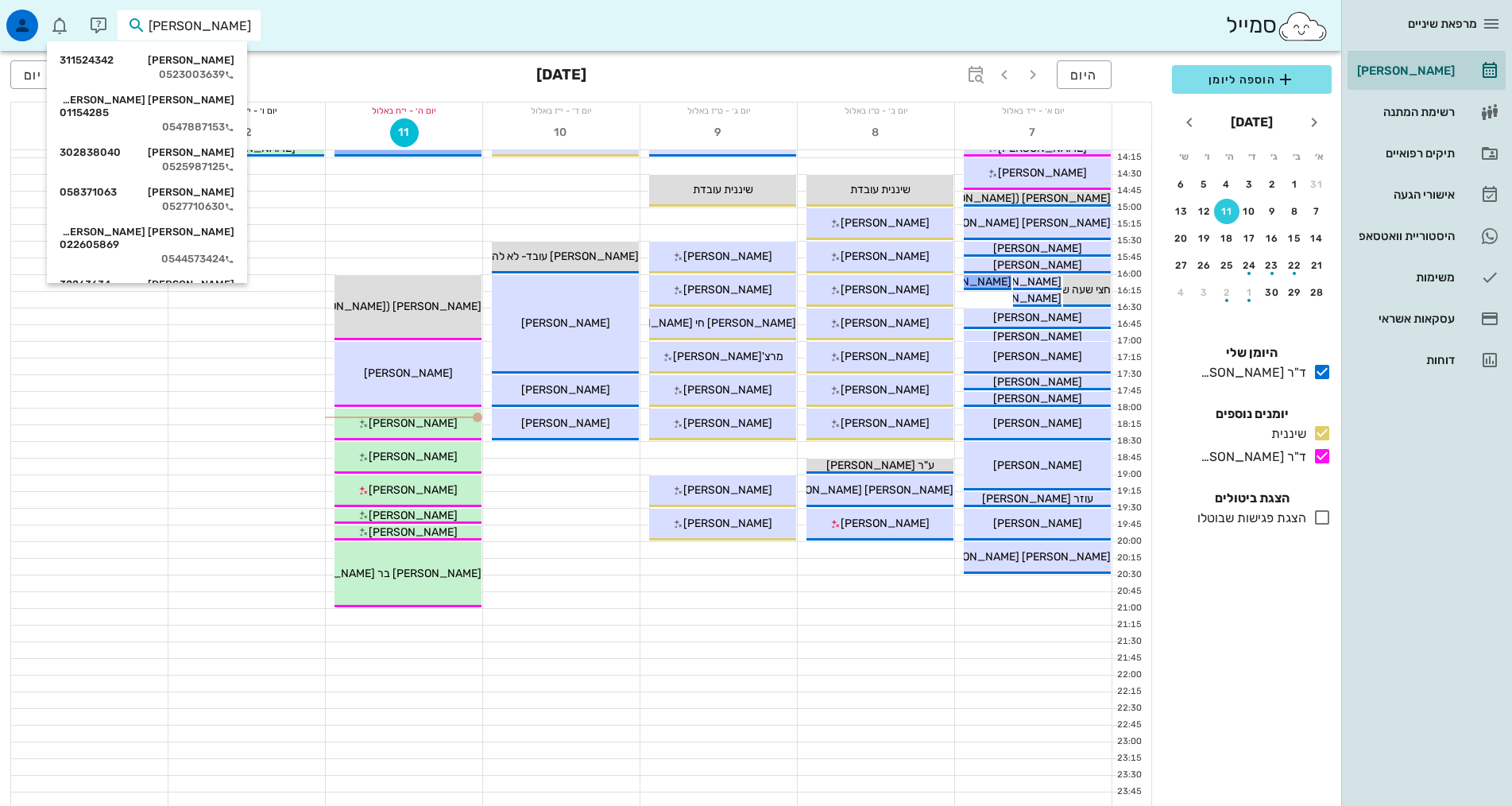
scroll to position [479, 0]
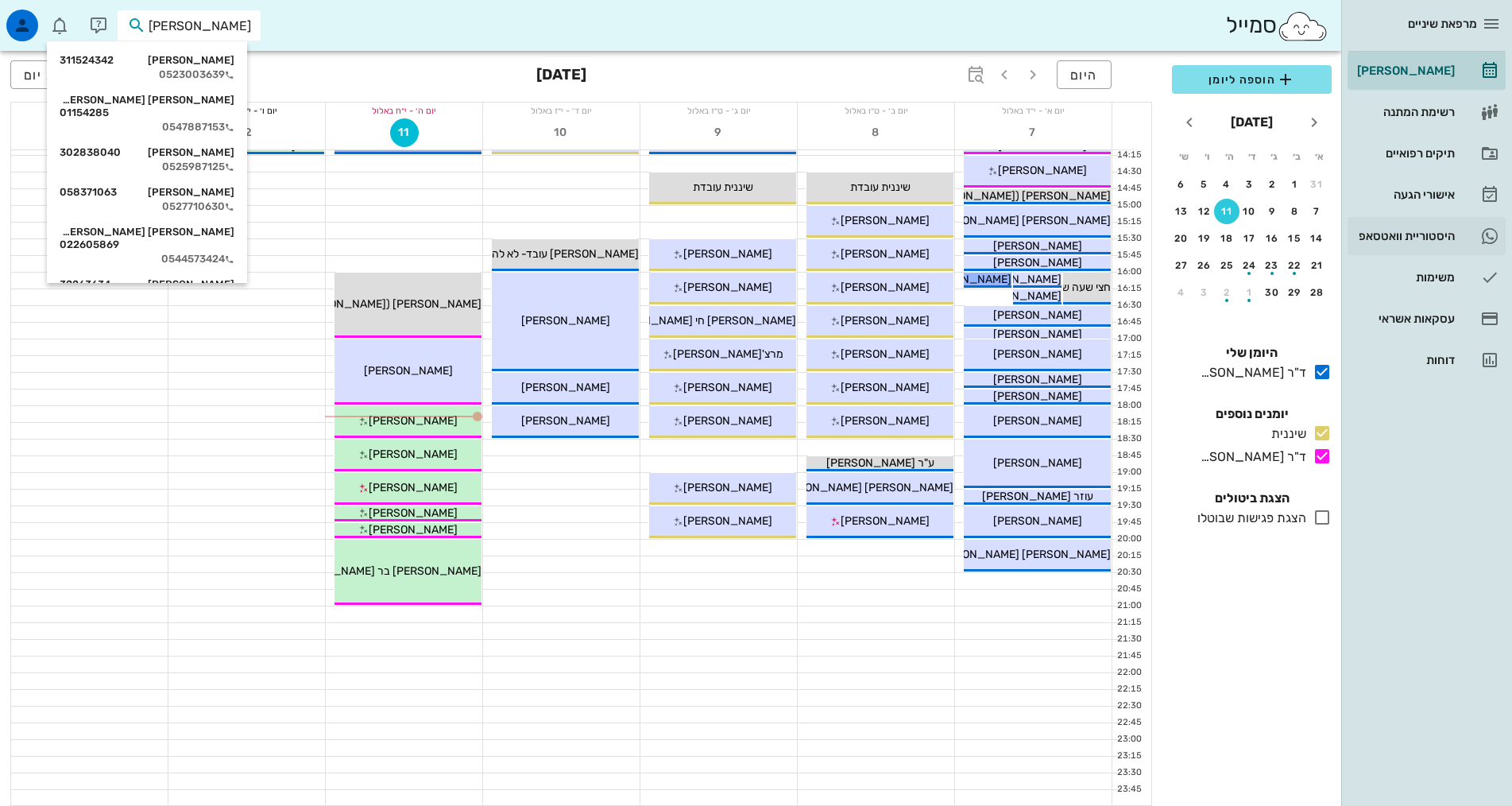
type input "אילן"
click at [1381, 242] on div "היסטוריית וואטסאפ" at bounding box center [1404, 236] width 101 height 13
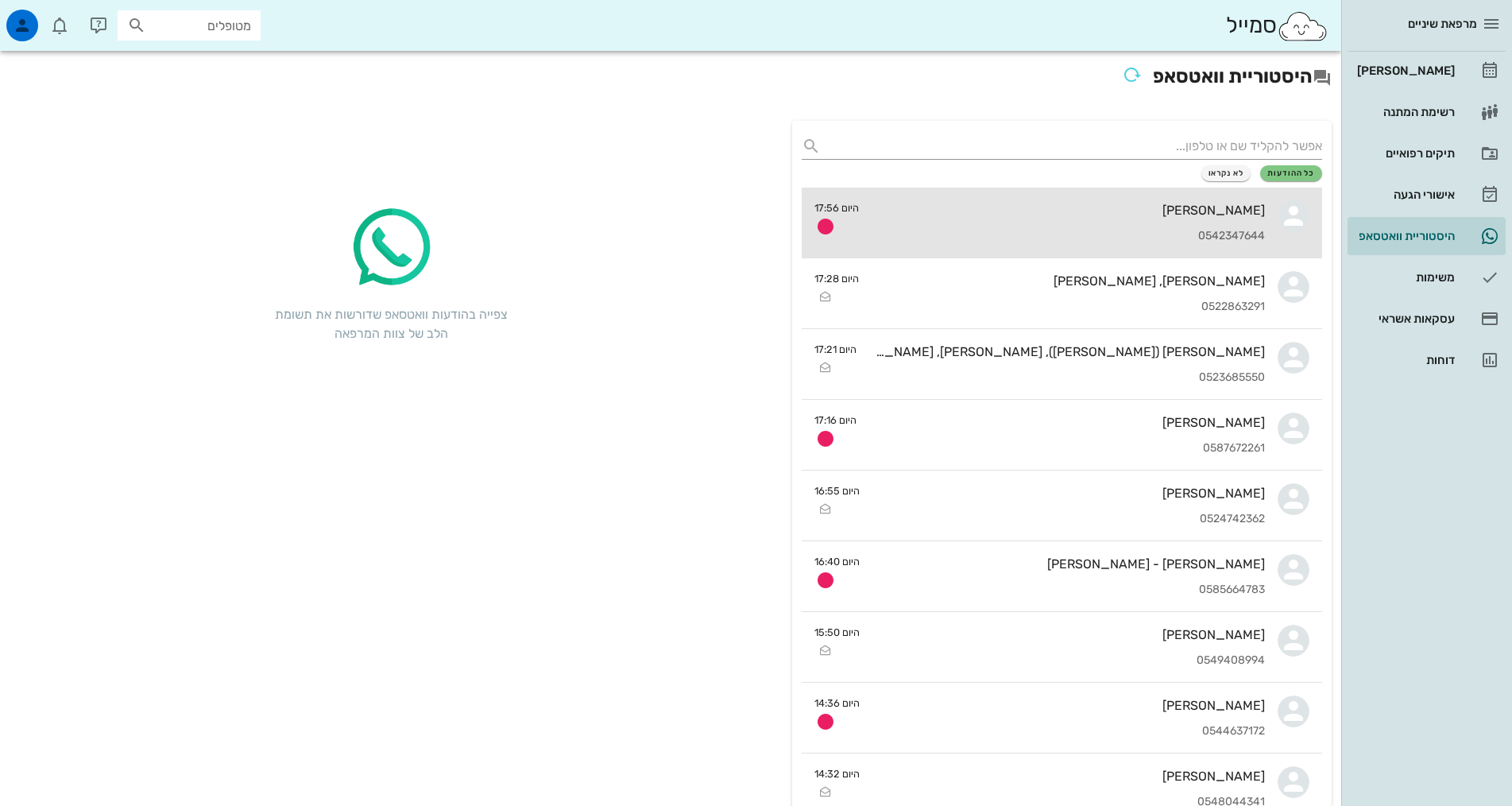
click at [1038, 232] on div "0542347644" at bounding box center [1068, 237] width 393 height 14
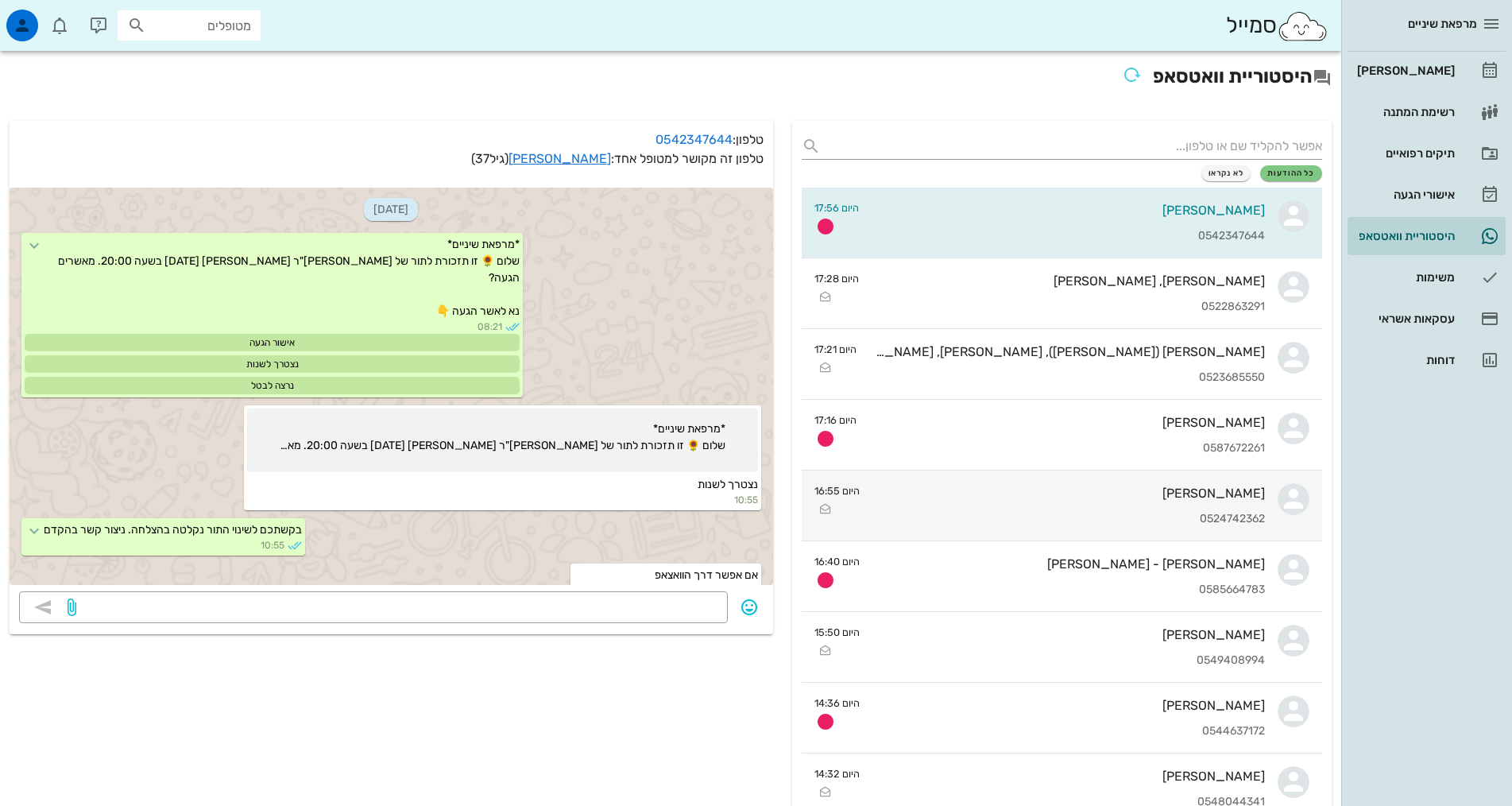
scroll to position [1340, 0]
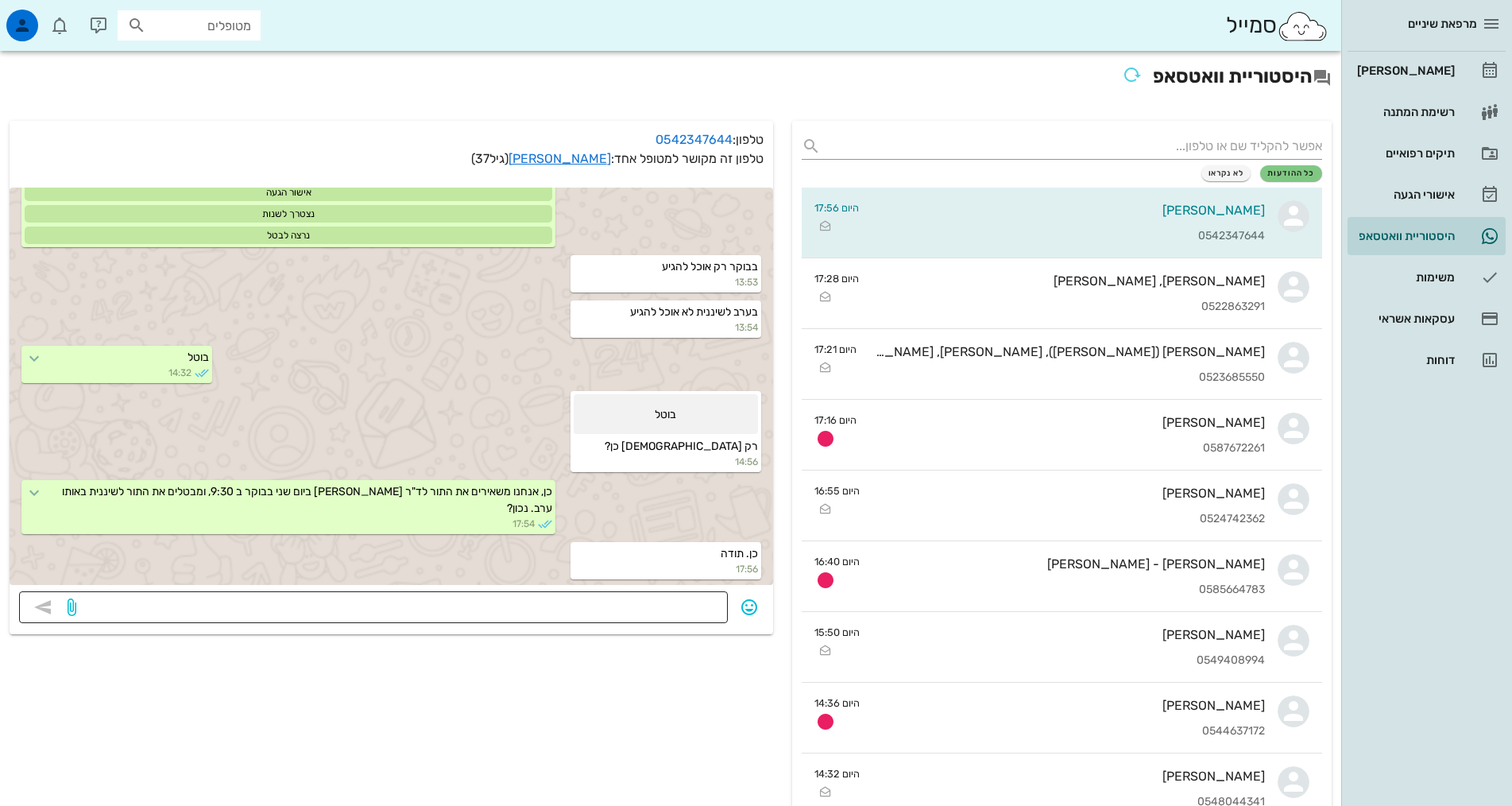
click at [598, 594] on div at bounding box center [399, 607] width 639 height 32
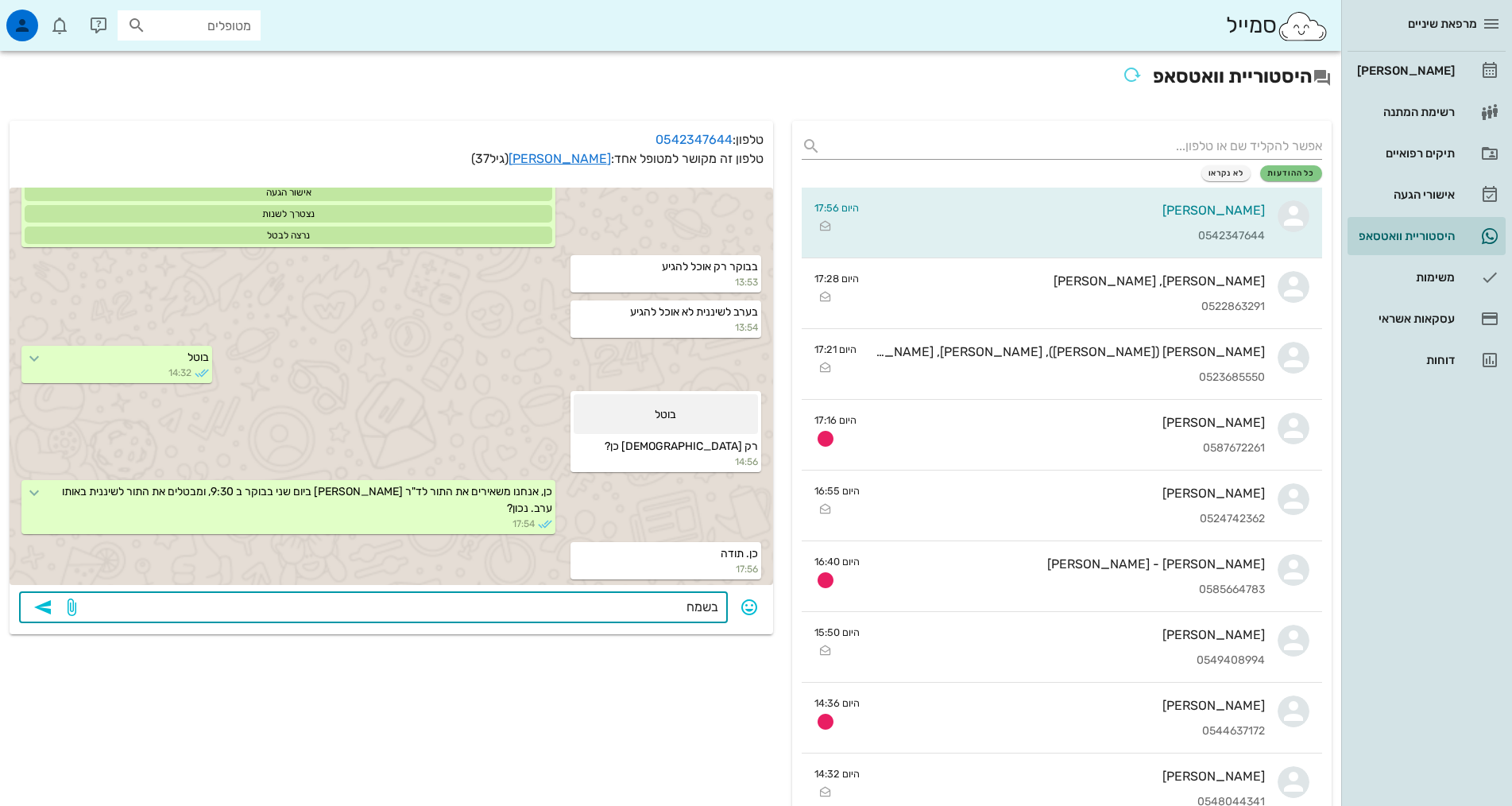
type textarea "בשמחה"
click at [1422, 78] on div "[PERSON_NAME]" at bounding box center [1404, 71] width 101 height 26
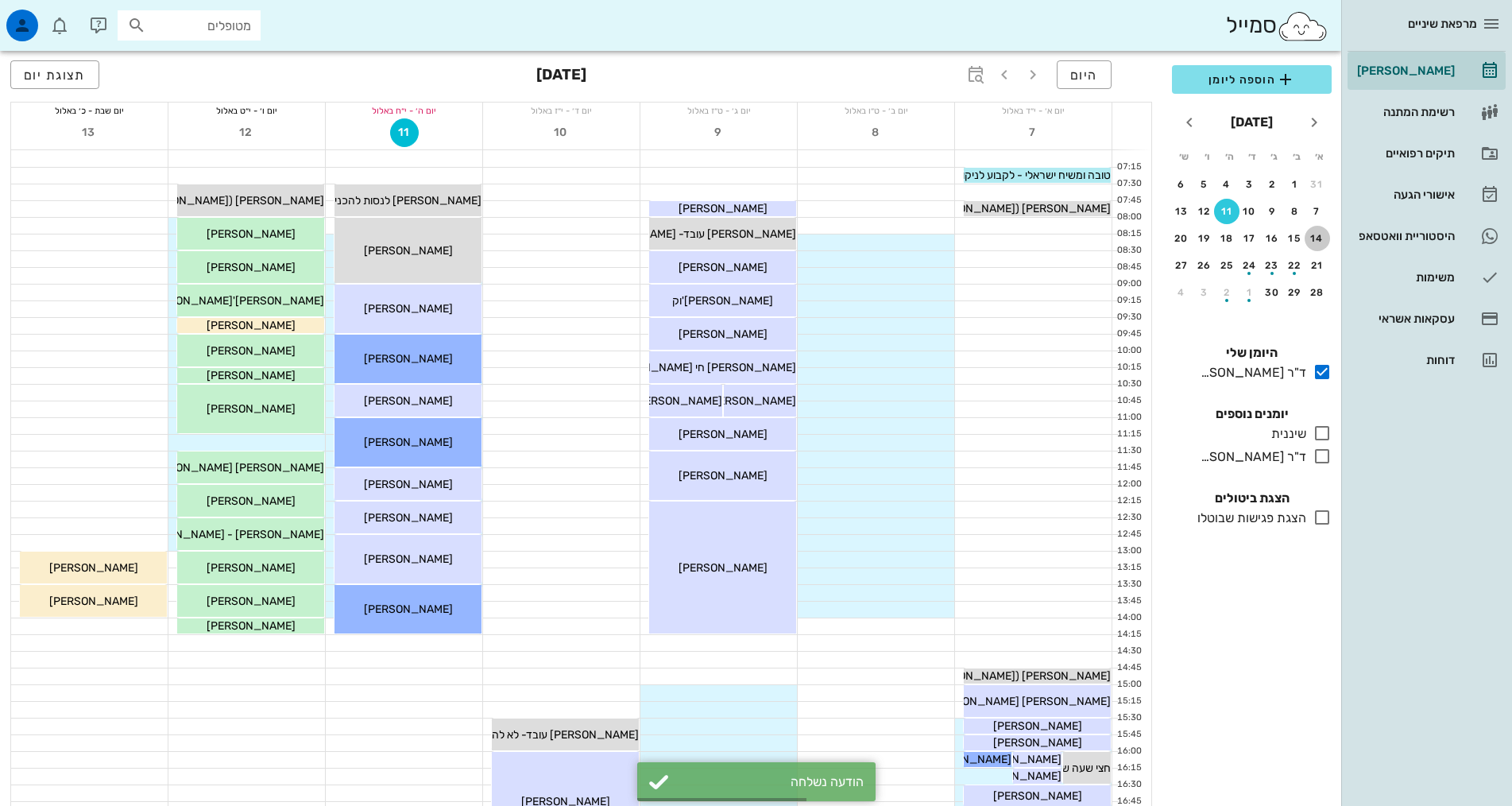
click at [1314, 242] on div "14" at bounding box center [1317, 238] width 26 height 11
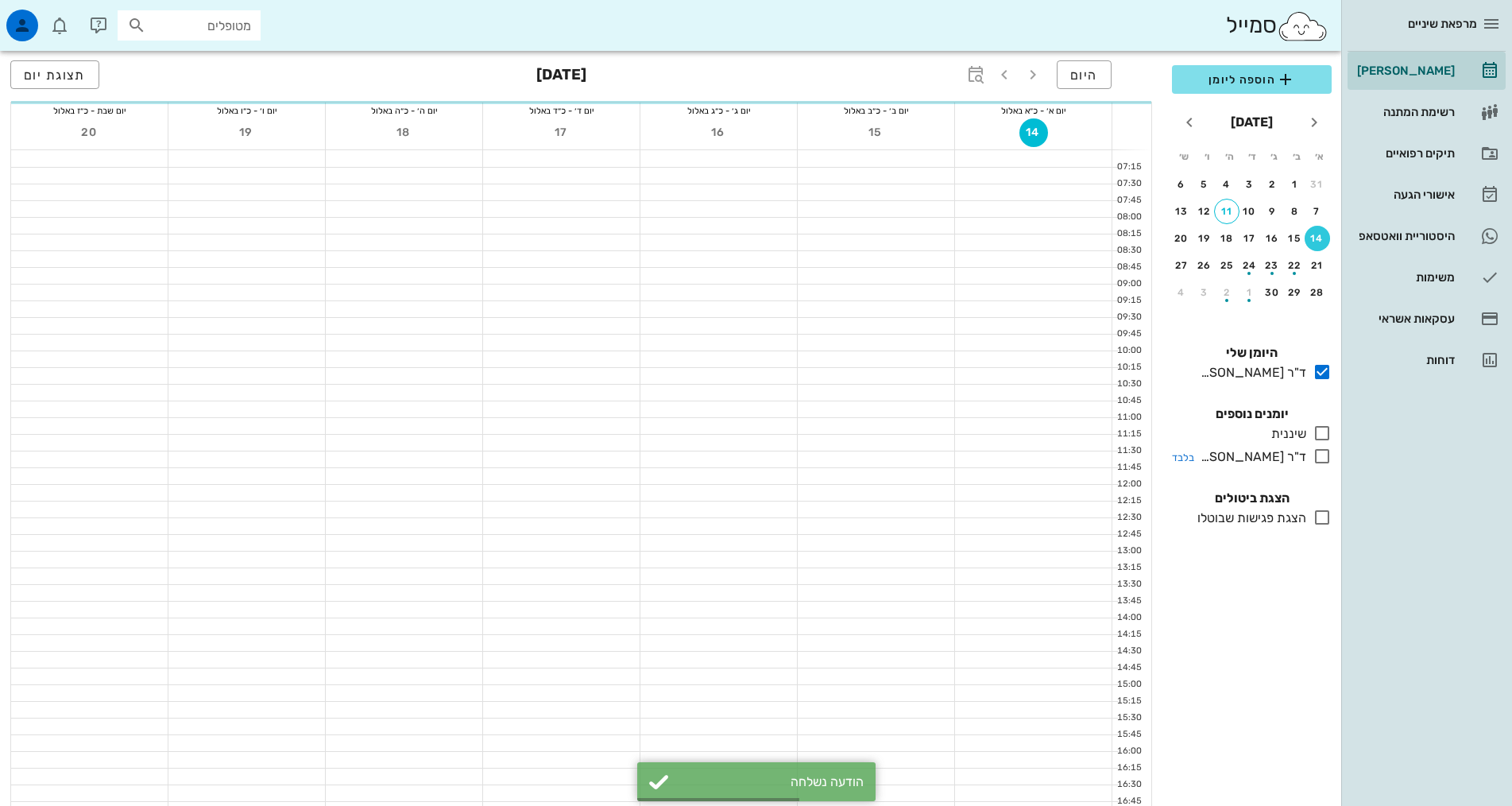
click at [1325, 457] on icon at bounding box center [1322, 456] width 19 height 19
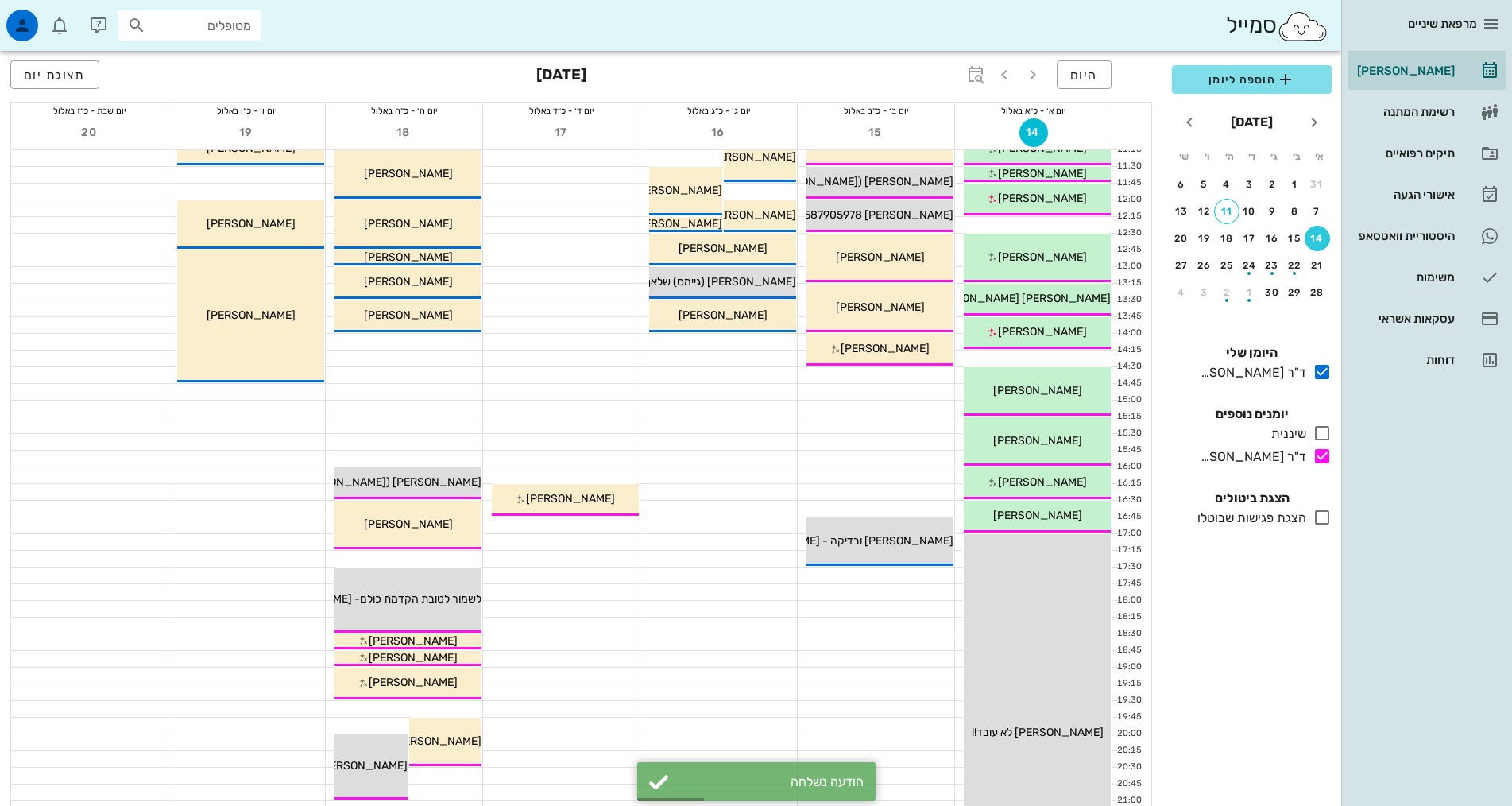
scroll to position [479, 0]
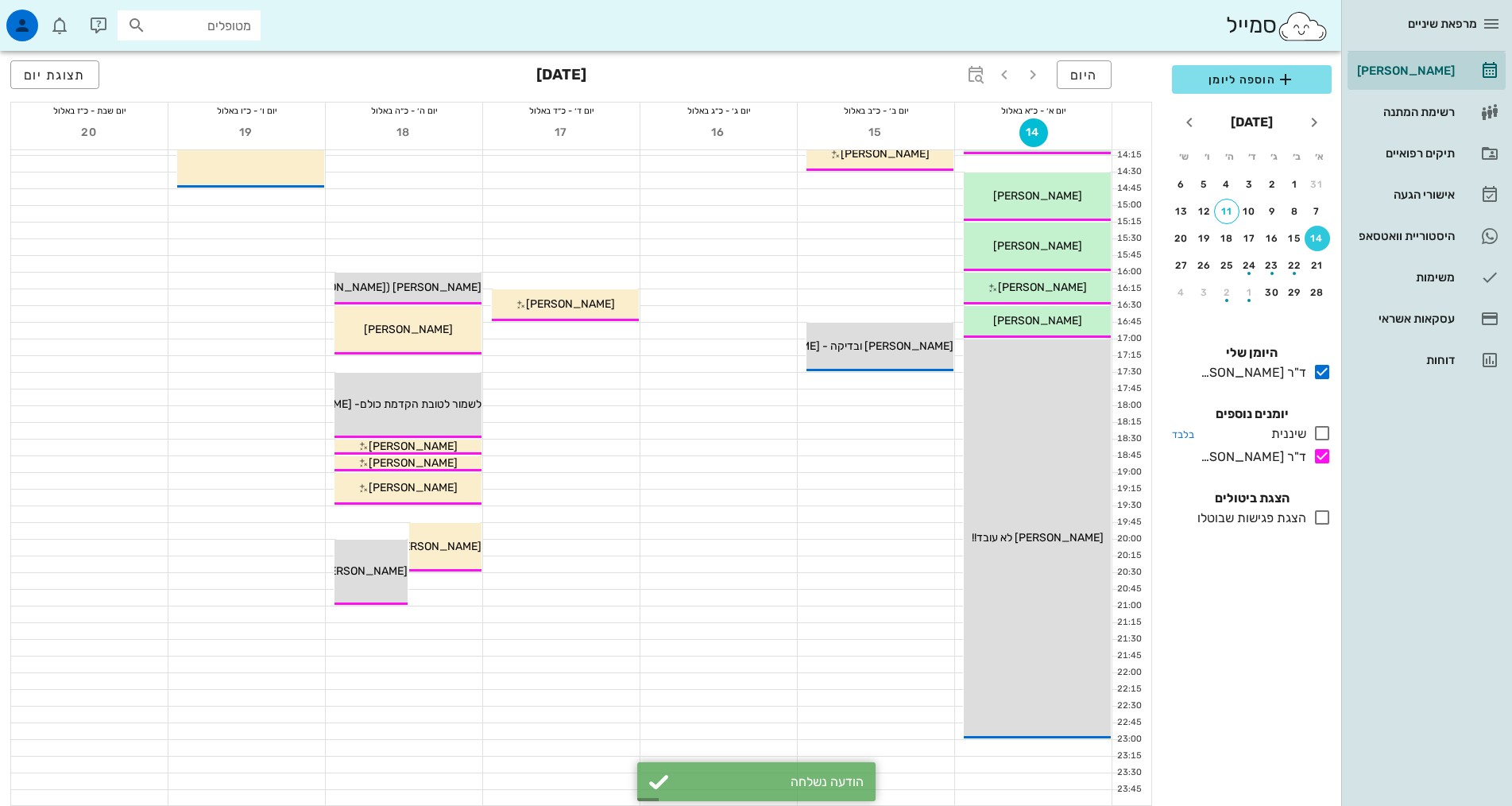
click at [1317, 431] on icon at bounding box center [1322, 433] width 19 height 19
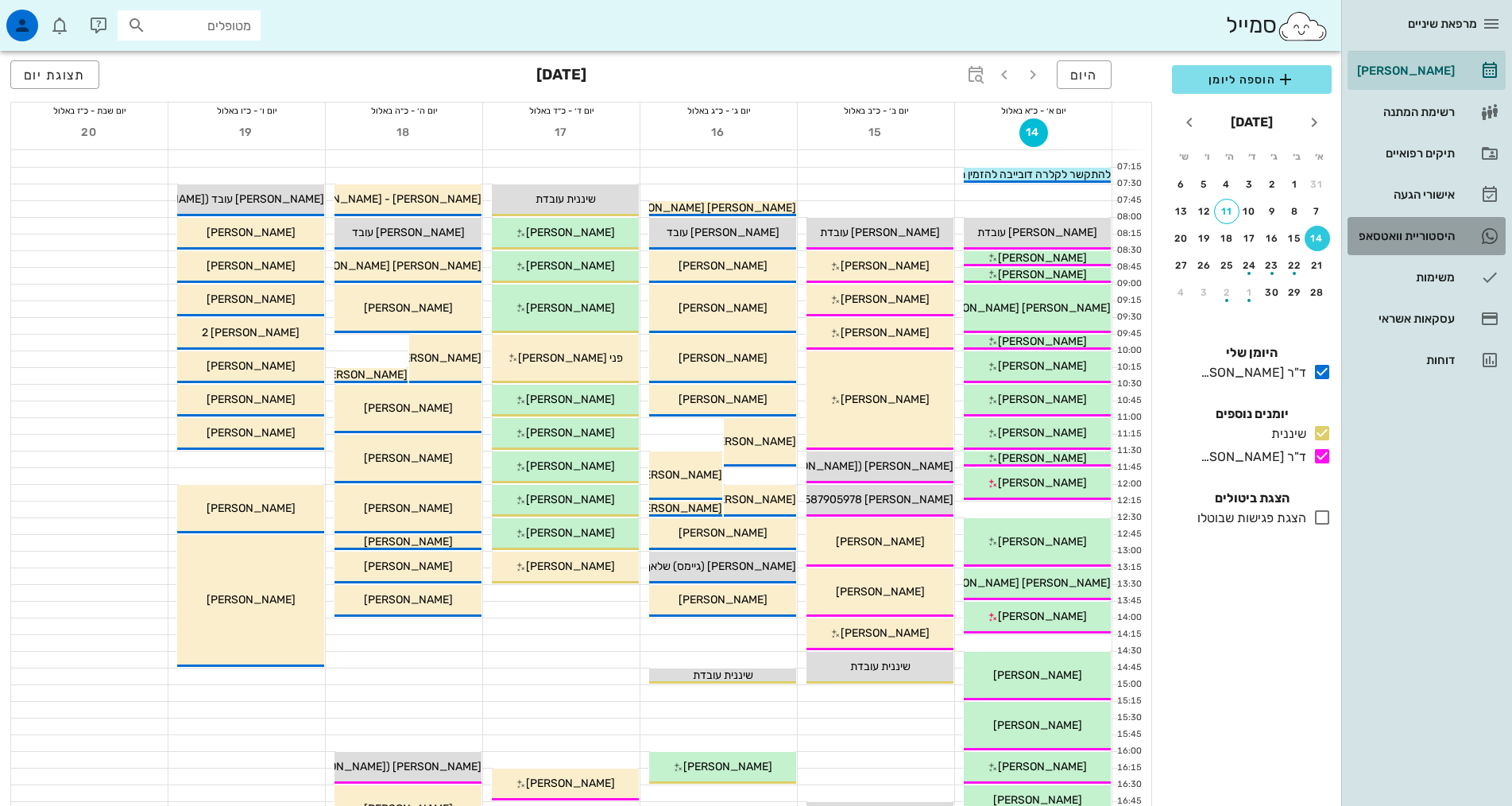
click at [1413, 224] on div "היסטוריית וואטסאפ" at bounding box center [1404, 236] width 101 height 26
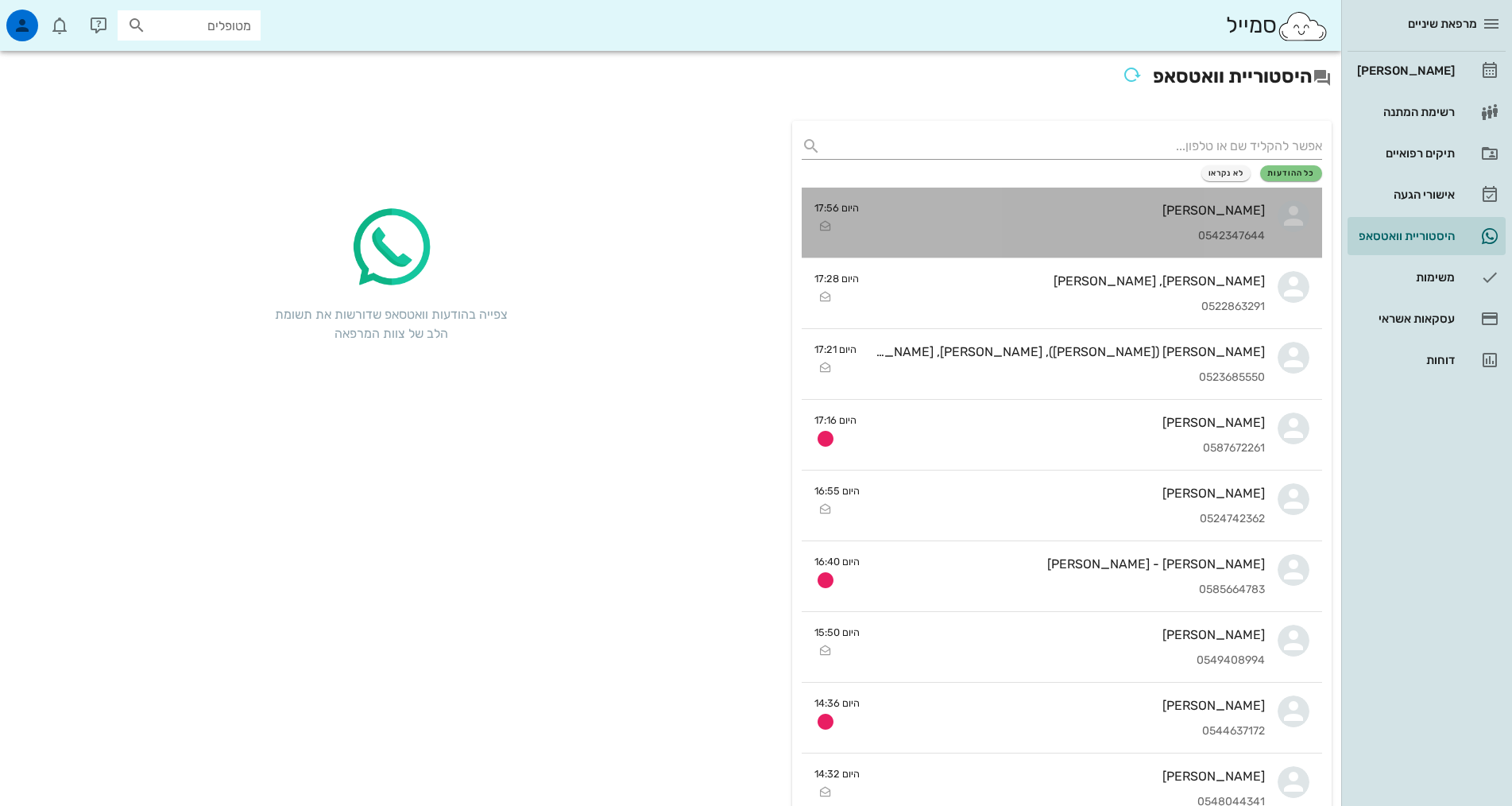
click at [858, 220] on div "היום 17:56" at bounding box center [837, 219] width 45 height 37
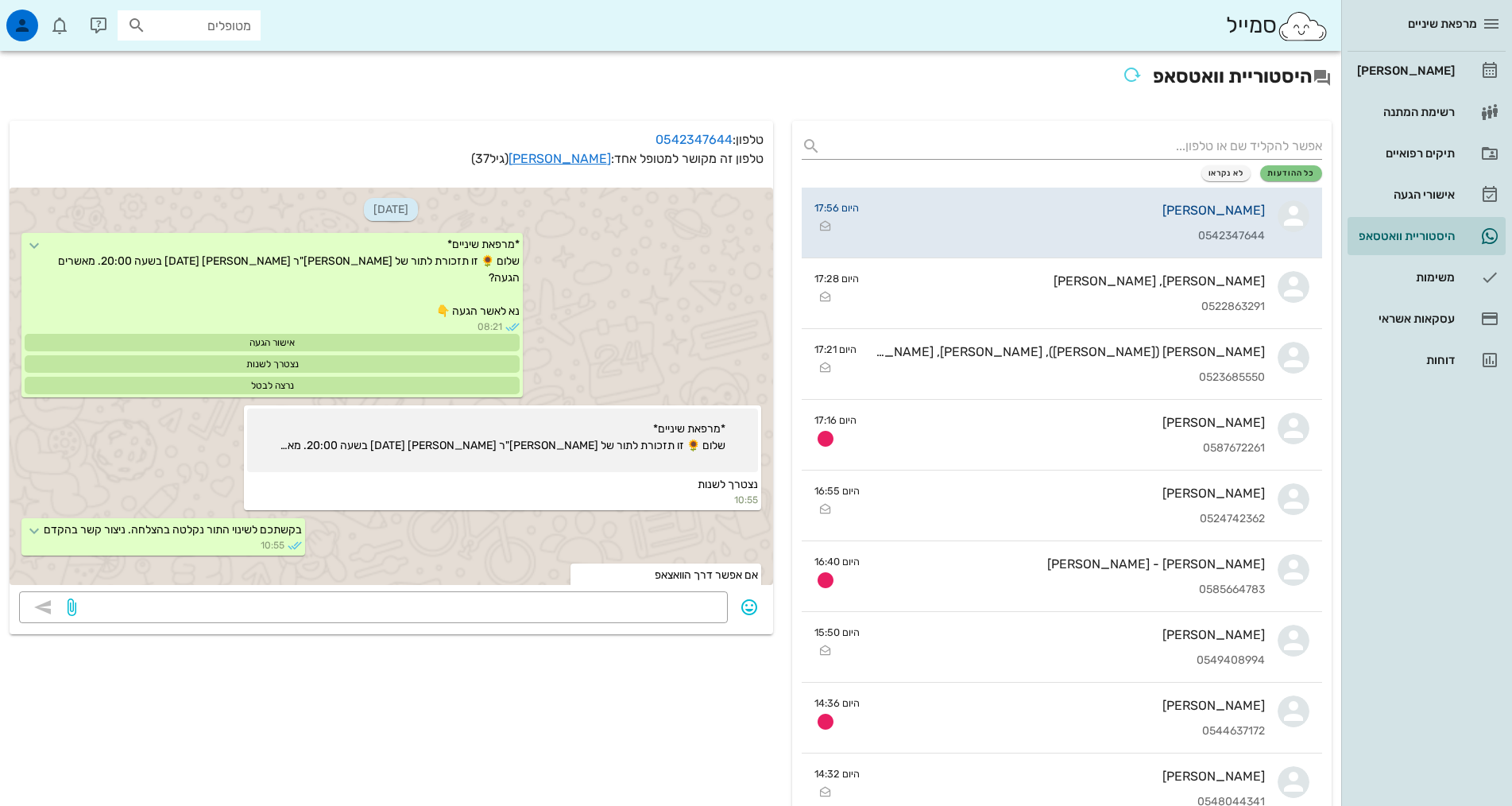
scroll to position [1385, 0]
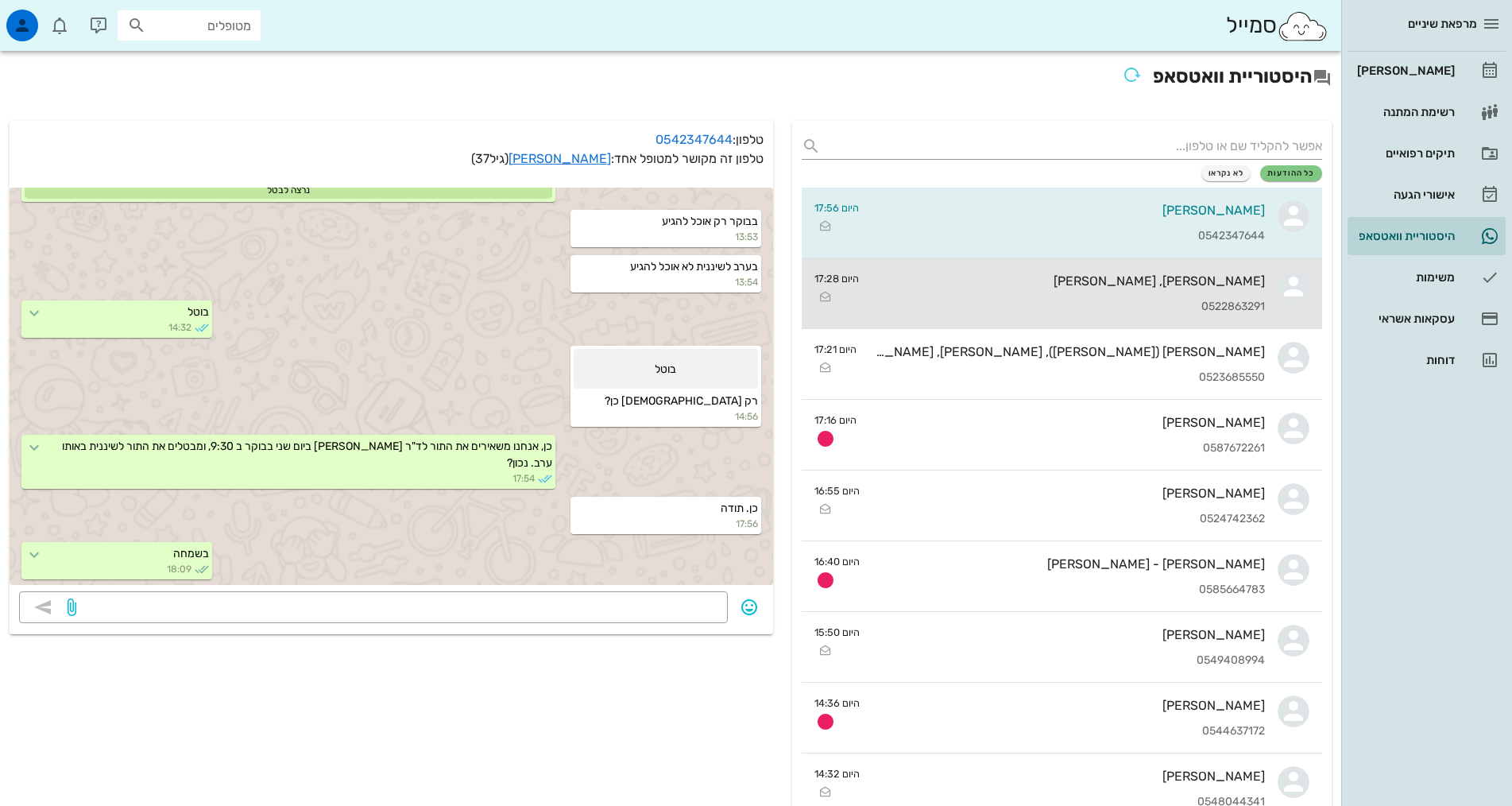
click at [968, 307] on div "0522863291" at bounding box center [1068, 307] width 393 height 14
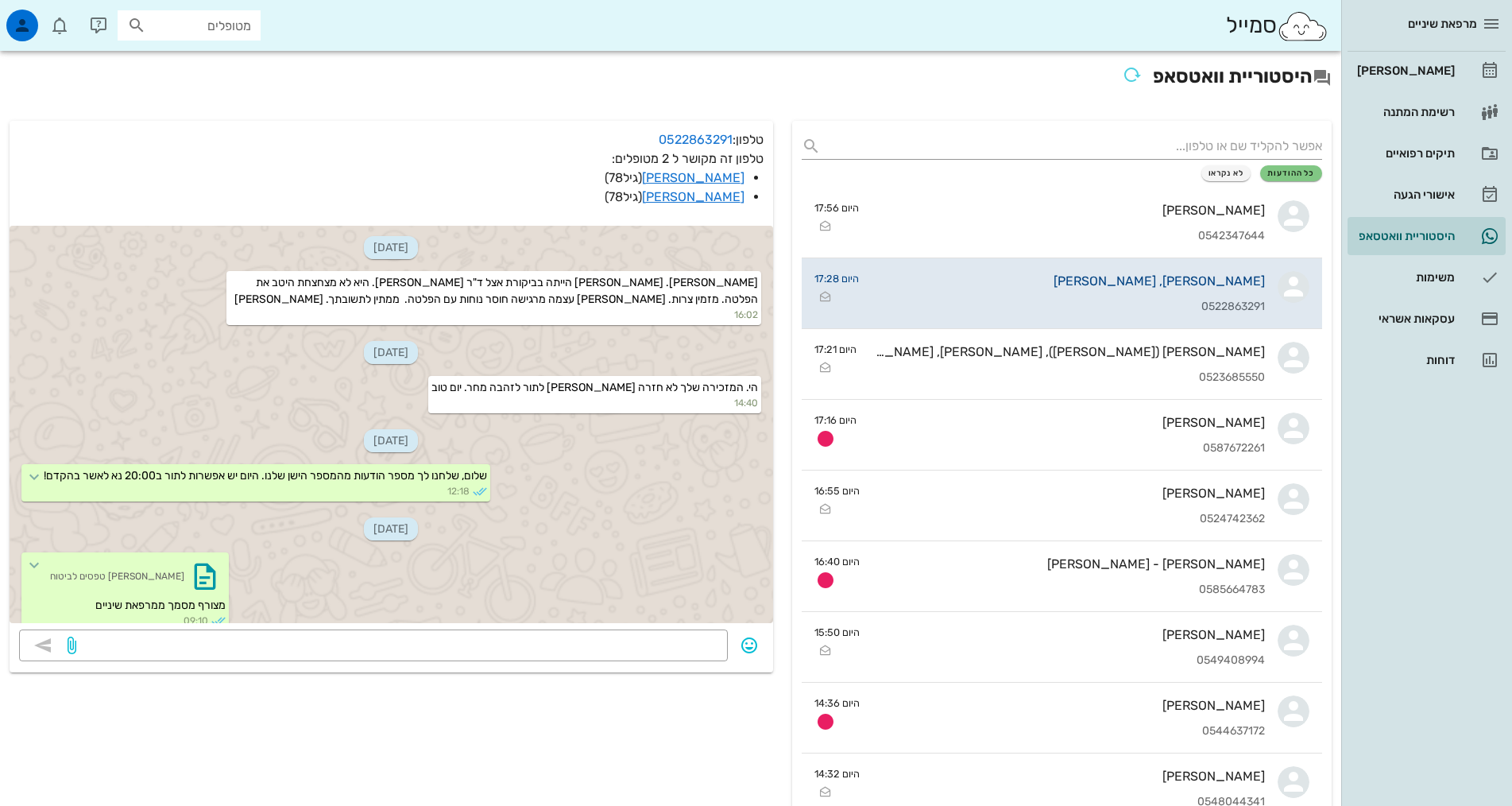
scroll to position [826, 0]
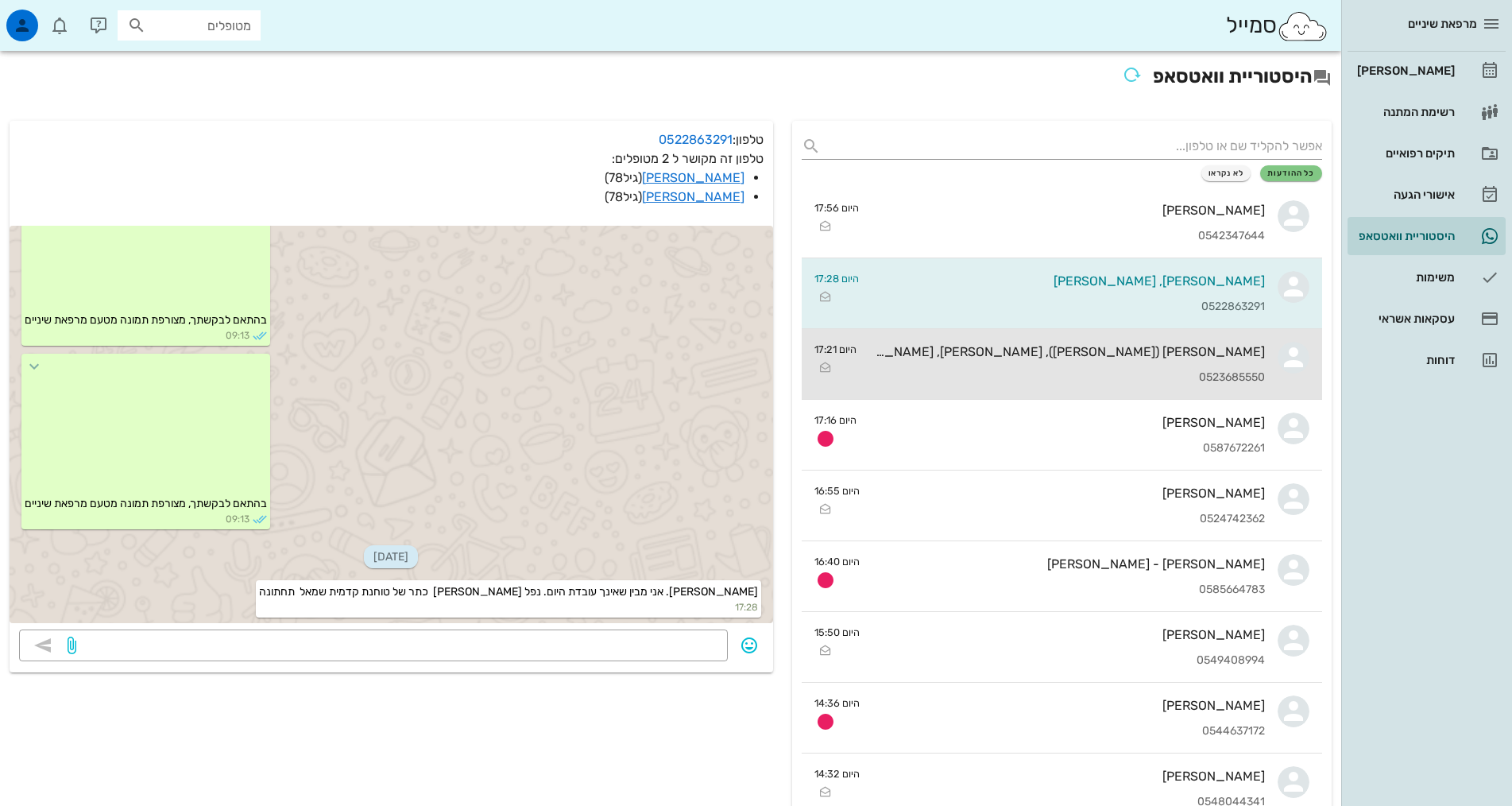
click at [976, 365] on div "הדר קמון (טרייסטר), מעיין טרייסטר, מתן טרייסטר 0523685550" at bounding box center [1068, 363] width 396 height 70
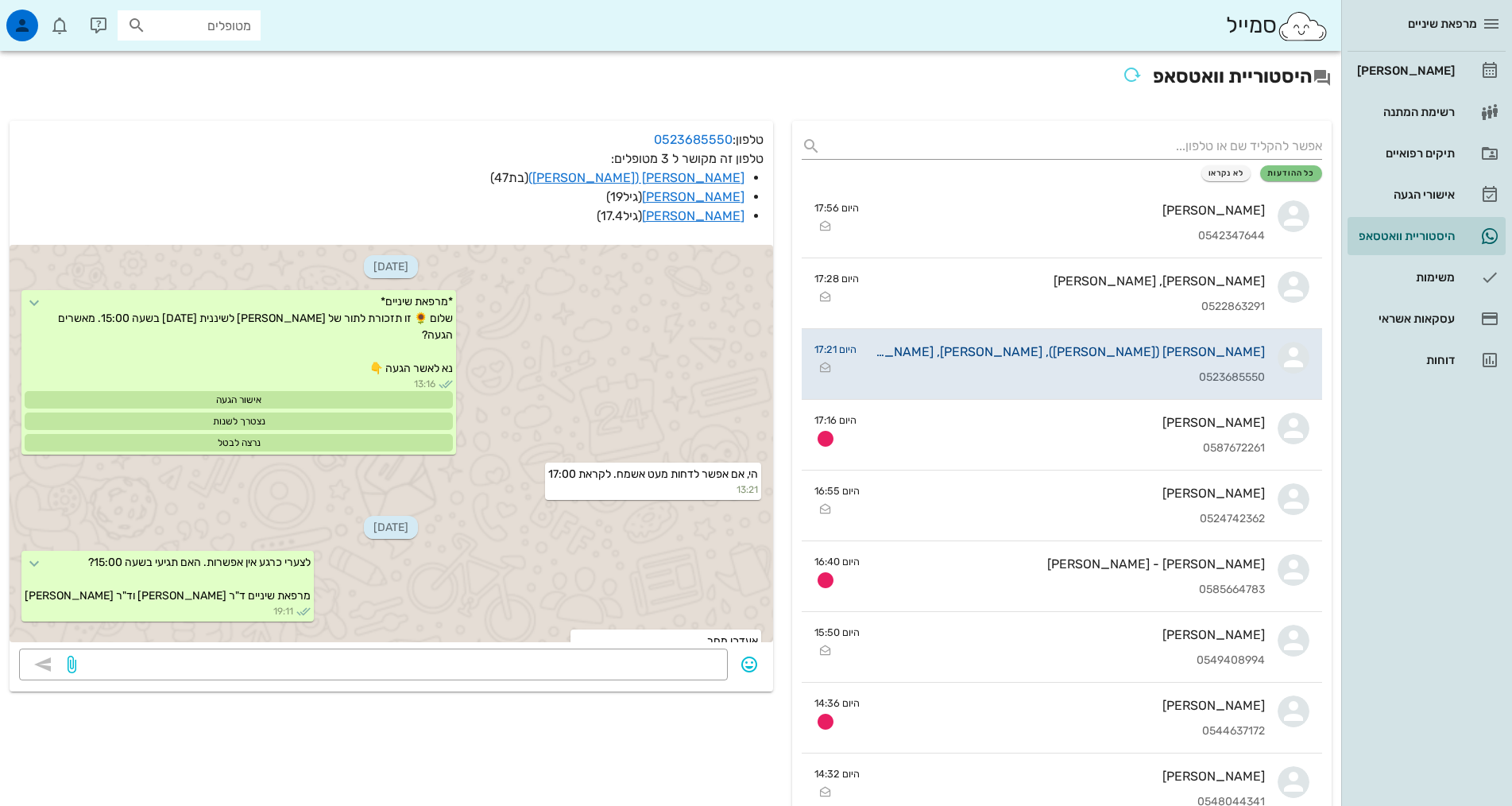
scroll to position [1597, 0]
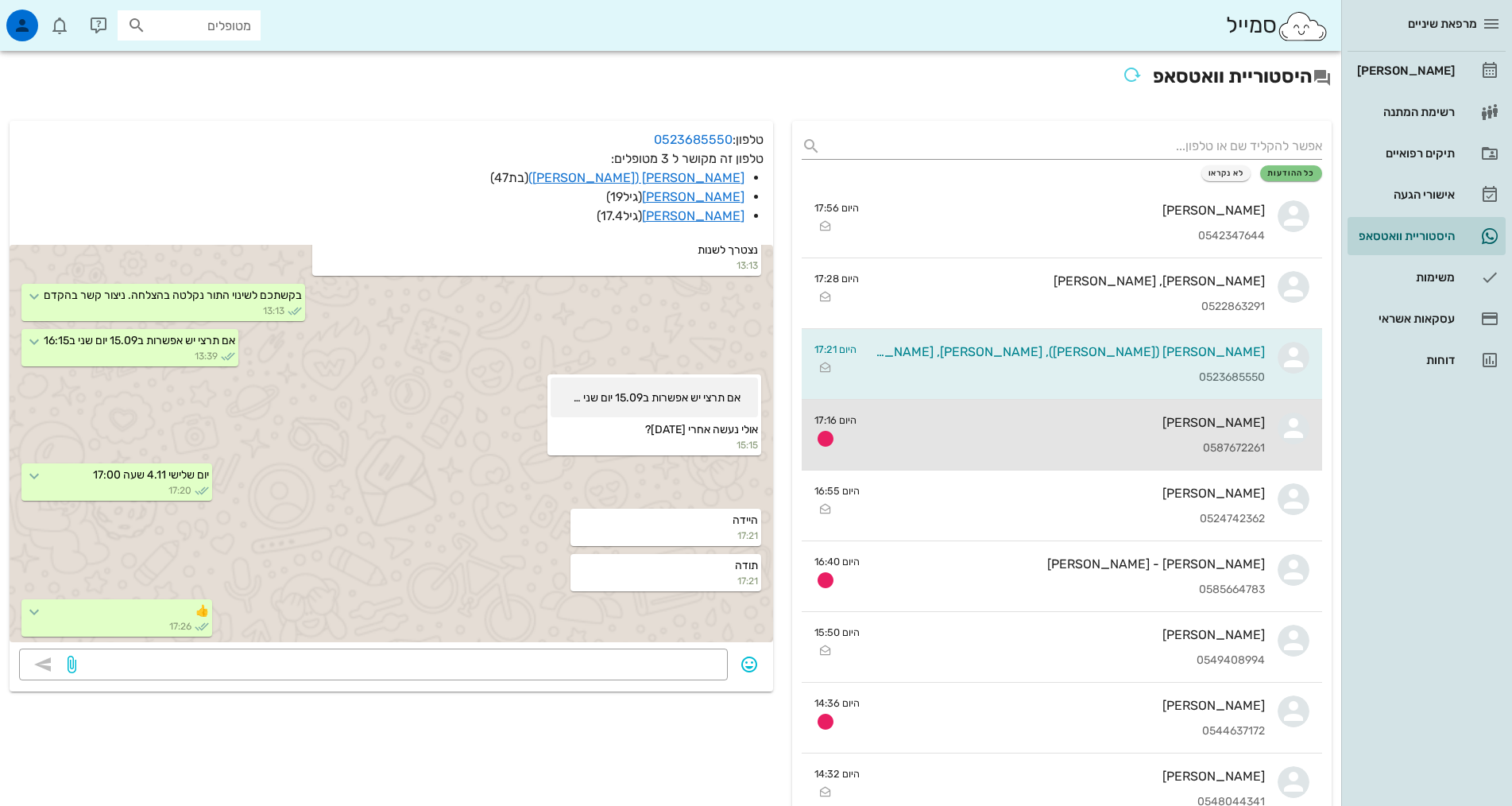
click at [1001, 432] on div "אברהם בודנהיימר 0587672261" at bounding box center [1068, 434] width 396 height 70
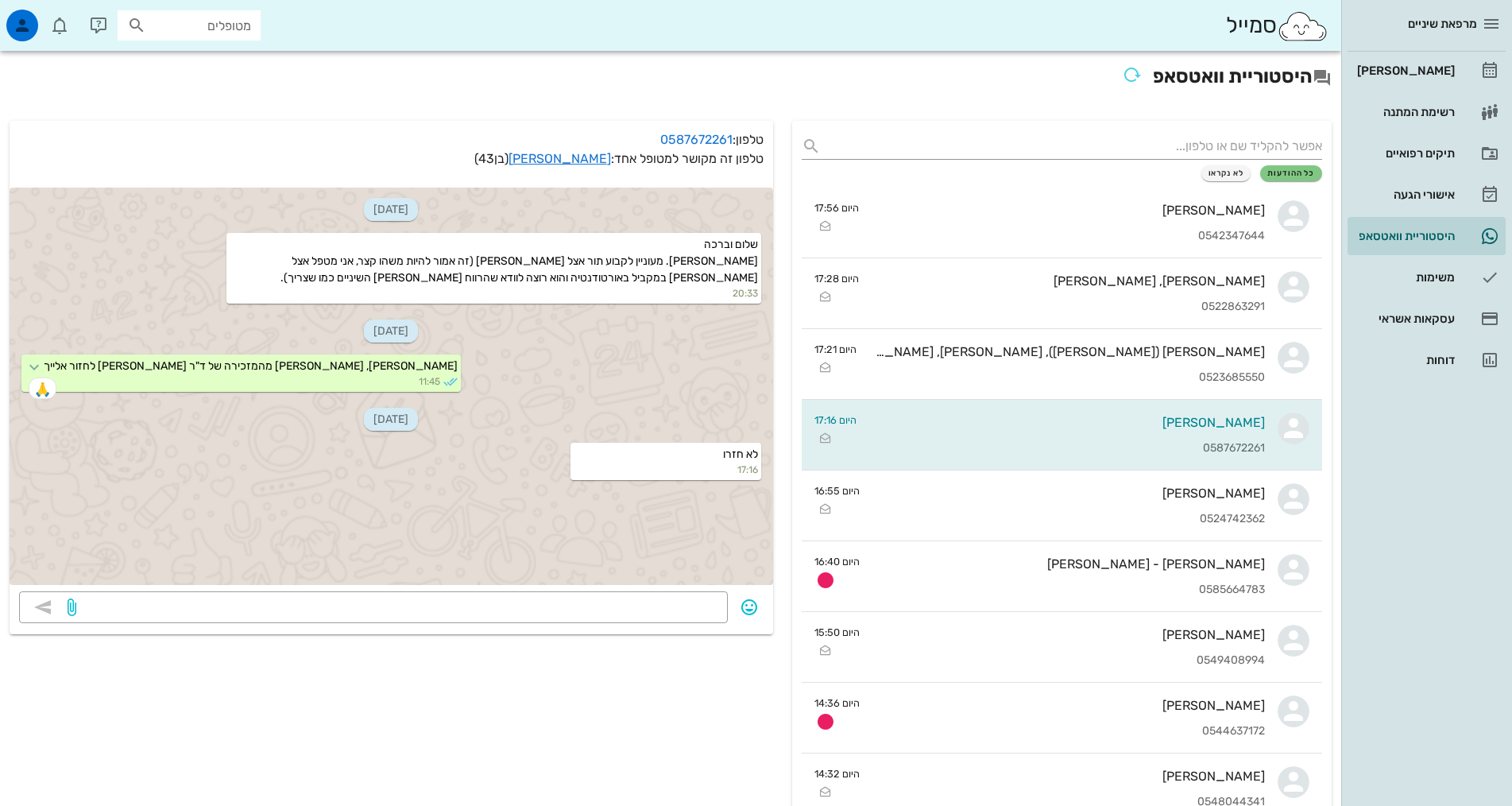
click at [620, 586] on div "09-09-2025 שלום וברכה אברהם בודנהיימר. מעוניין לקבוע תור אצל אילנה (זה אמור להי…" at bounding box center [391, 385] width 764 height 413
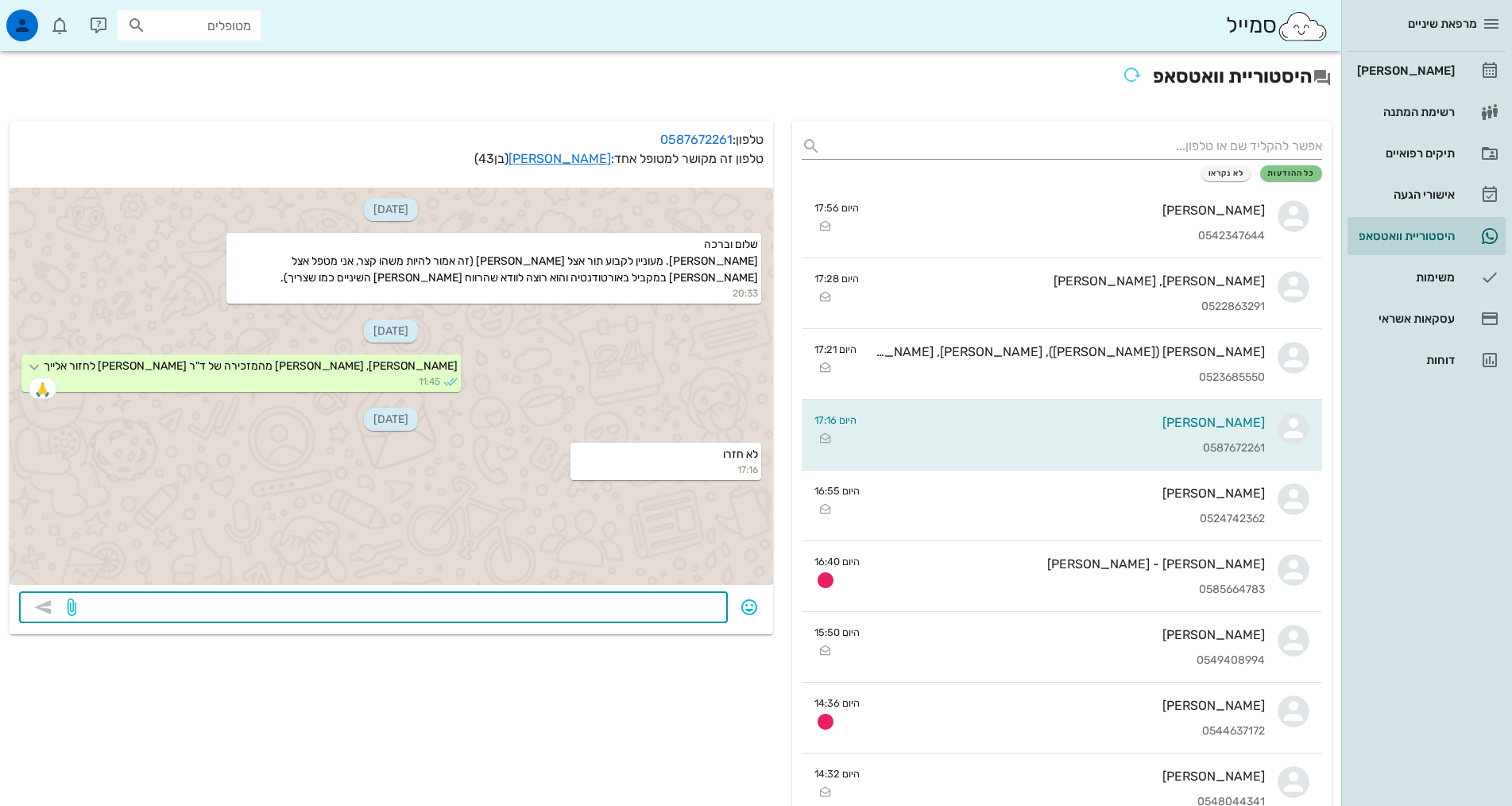
click at [642, 602] on textarea at bounding box center [399, 609] width 639 height 26
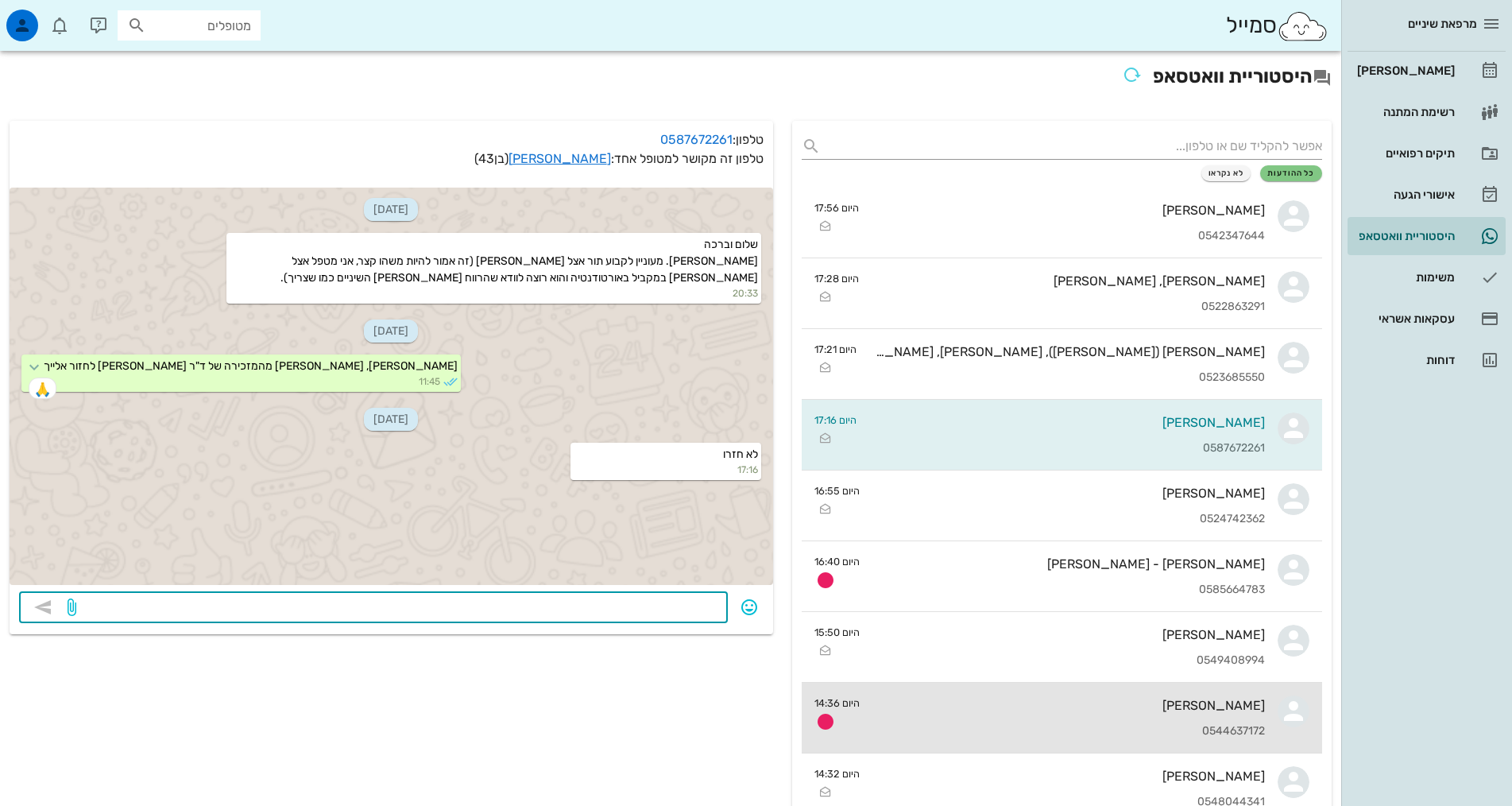
click at [1054, 721] on div "עופר זילברטל 0544637172" at bounding box center [1069, 717] width 393 height 70
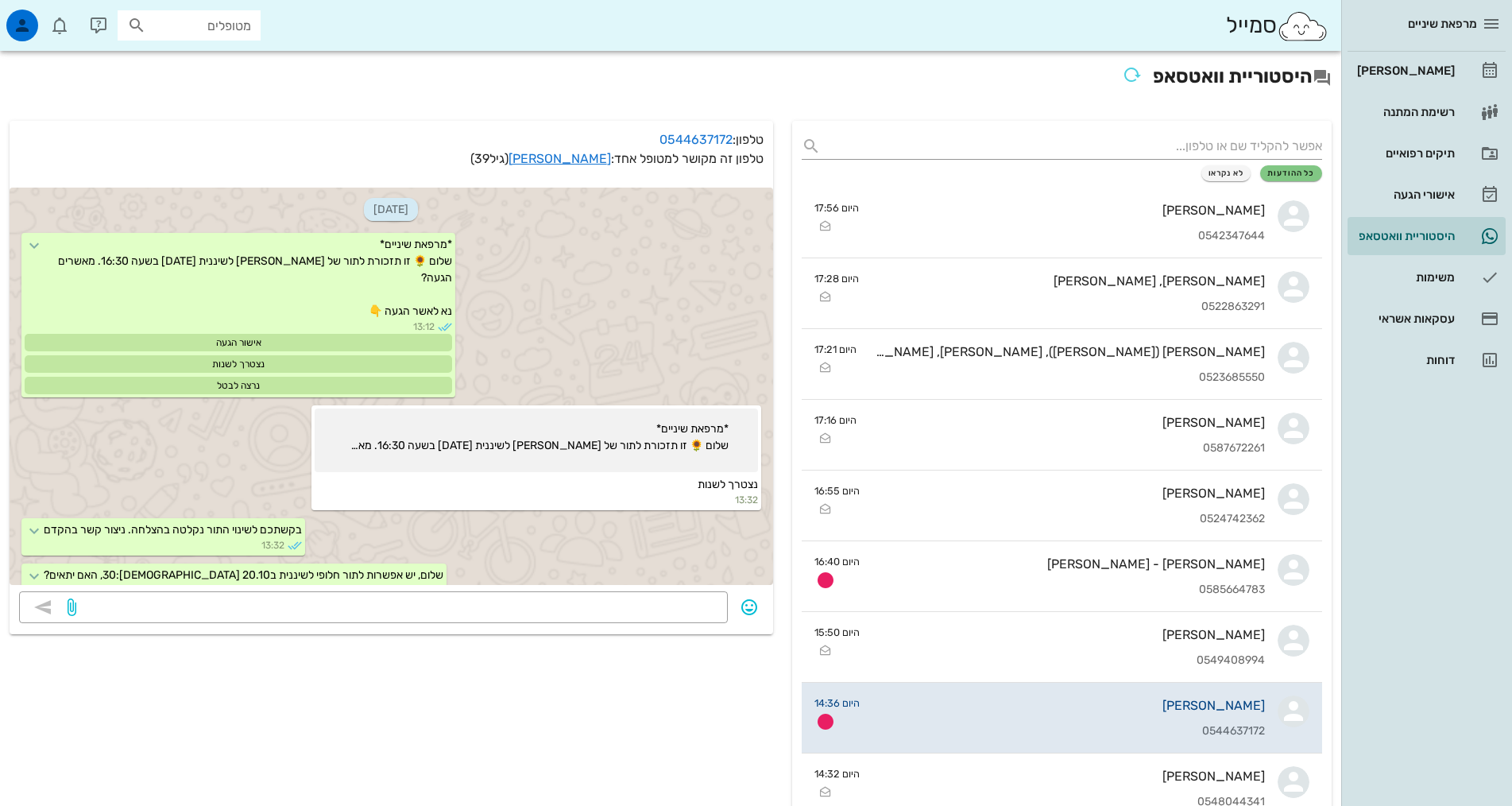
scroll to position [220, 0]
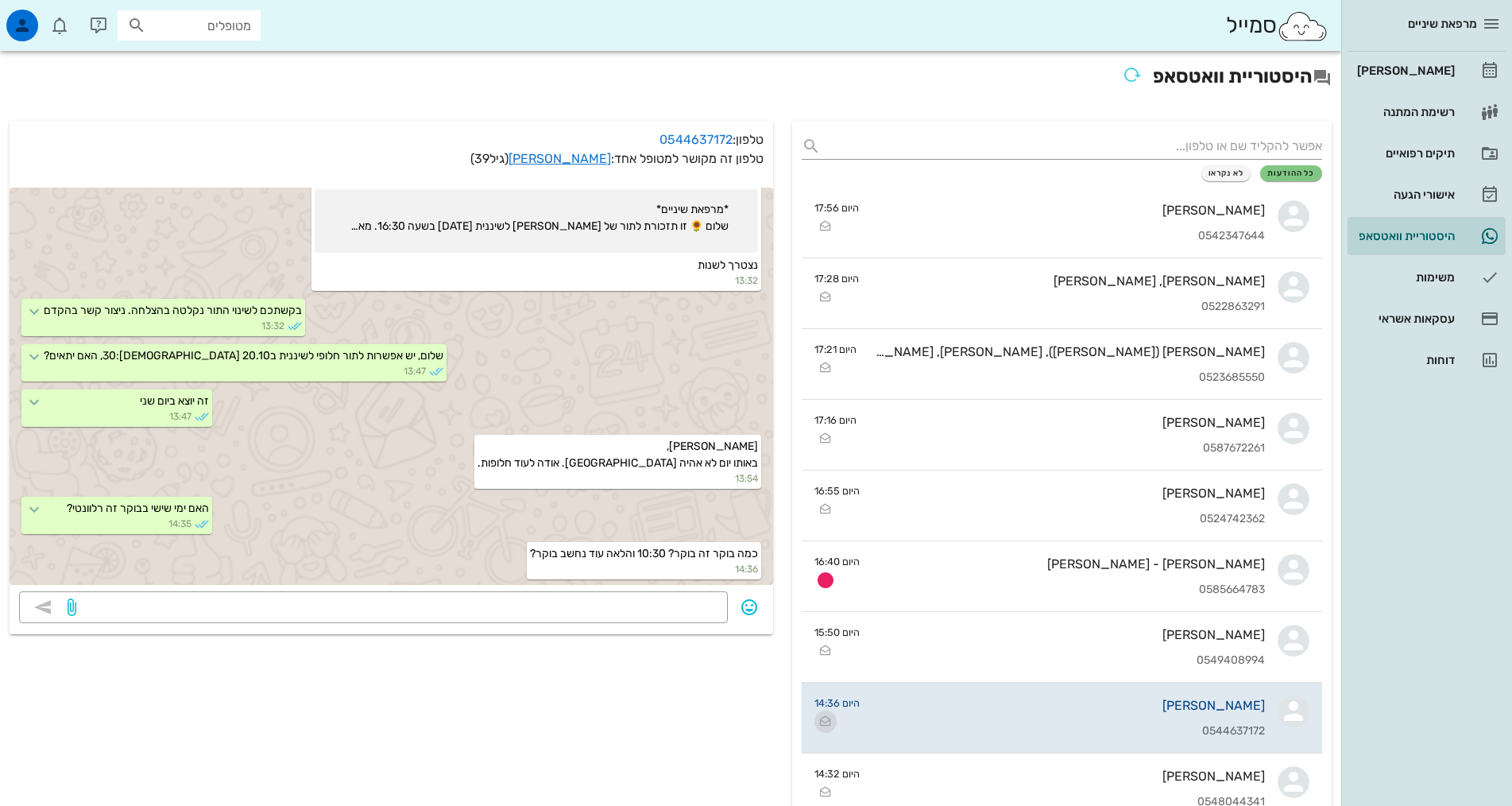
click at [825, 721] on icon "button" at bounding box center [826, 722] width 19 height 19
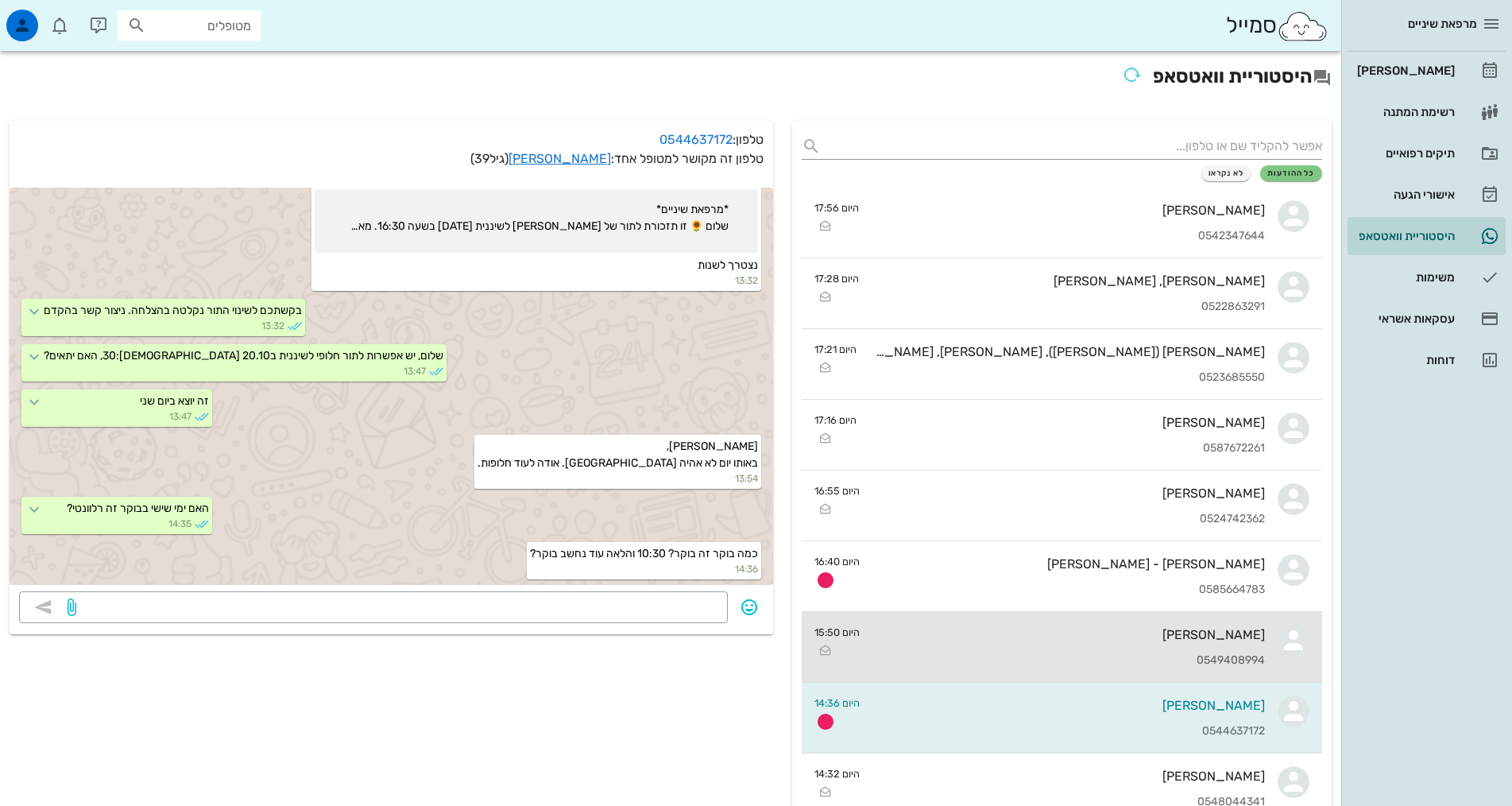
click at [876, 642] on div "יעל בוברמן 0549408994" at bounding box center [1069, 647] width 393 height 70
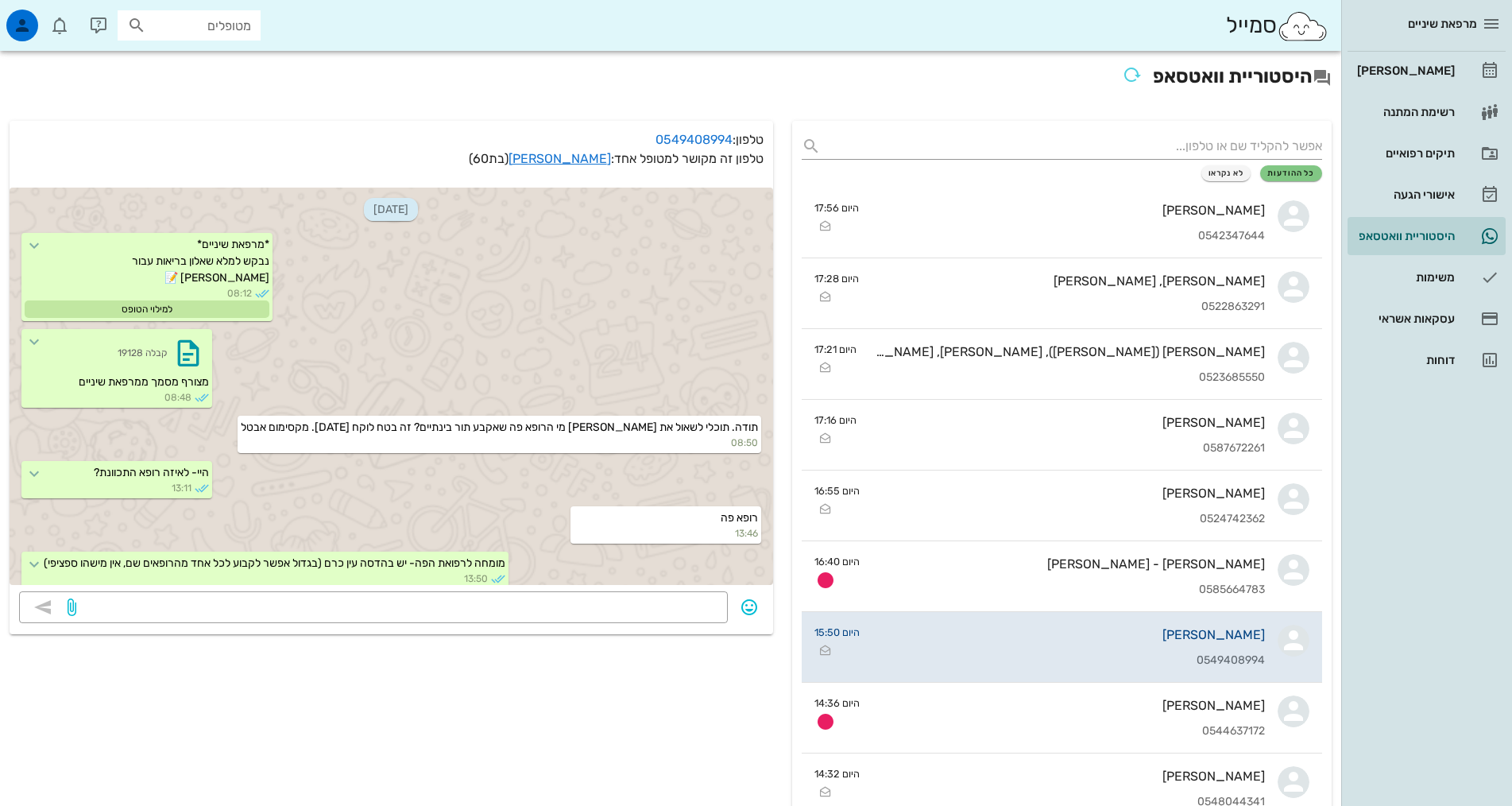
scroll to position [994, 0]
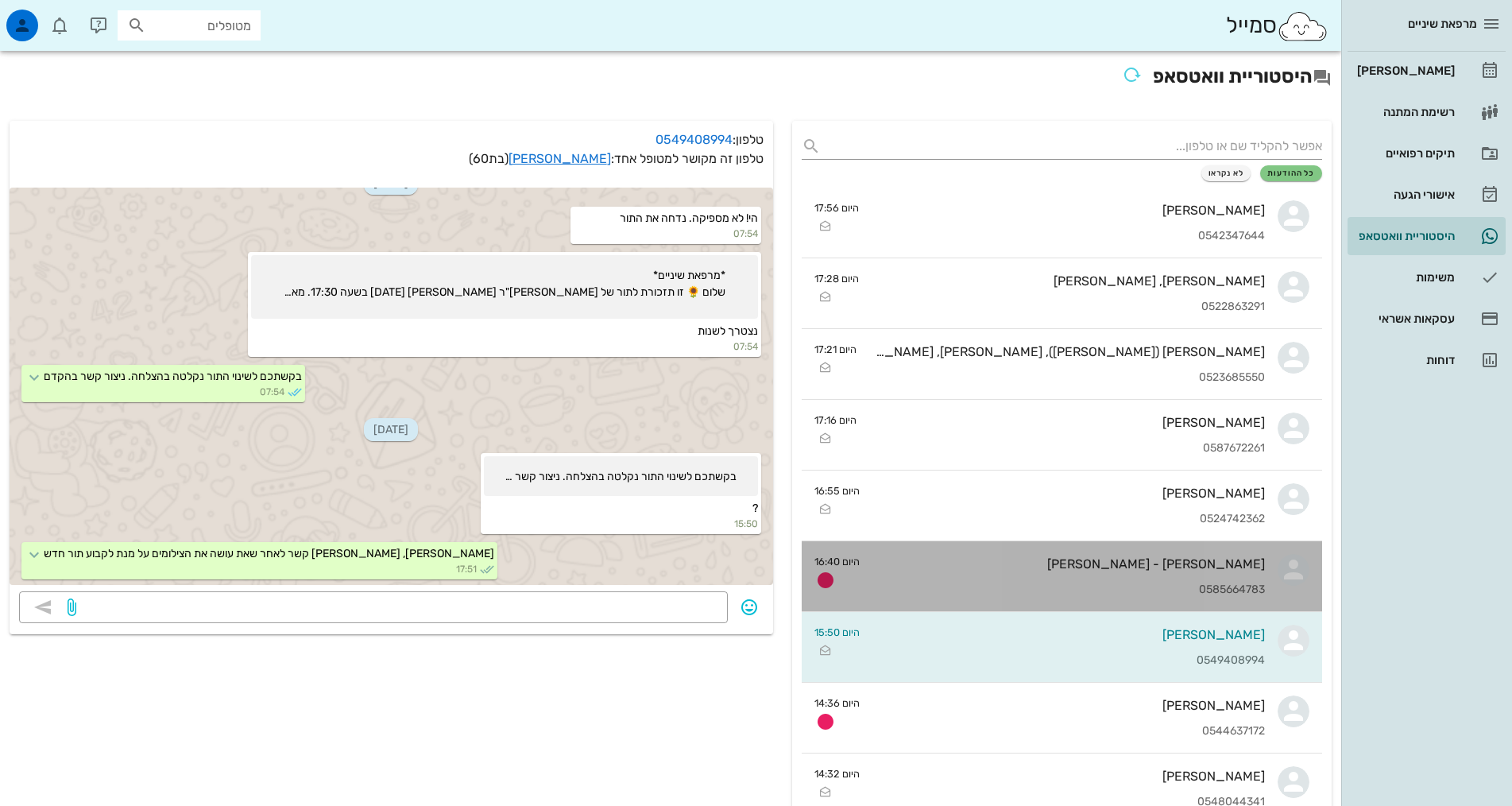
click at [923, 564] on div "[PERSON_NAME] - [PERSON_NAME]" at bounding box center [1069, 564] width 393 height 16
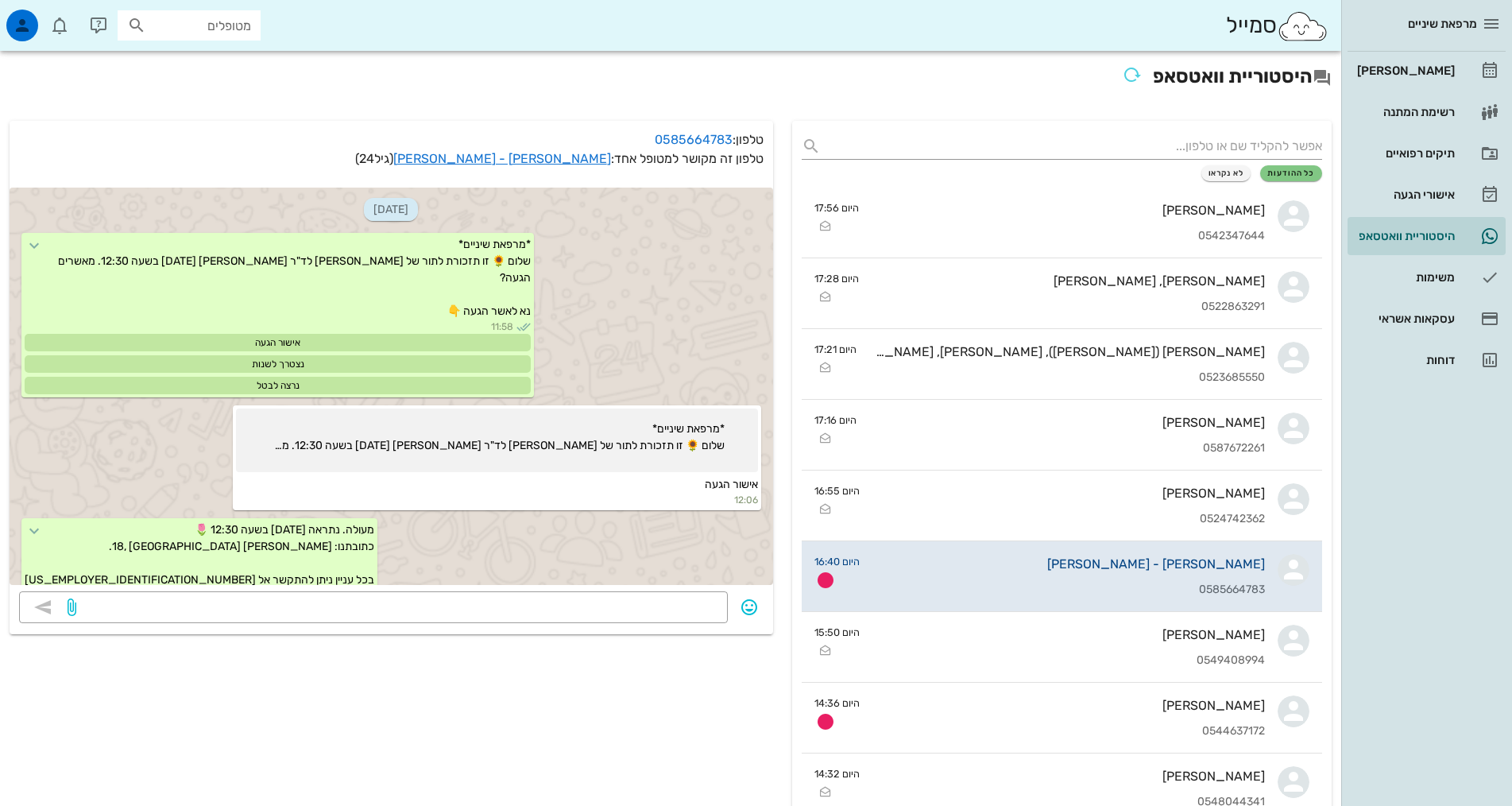
scroll to position [281, 0]
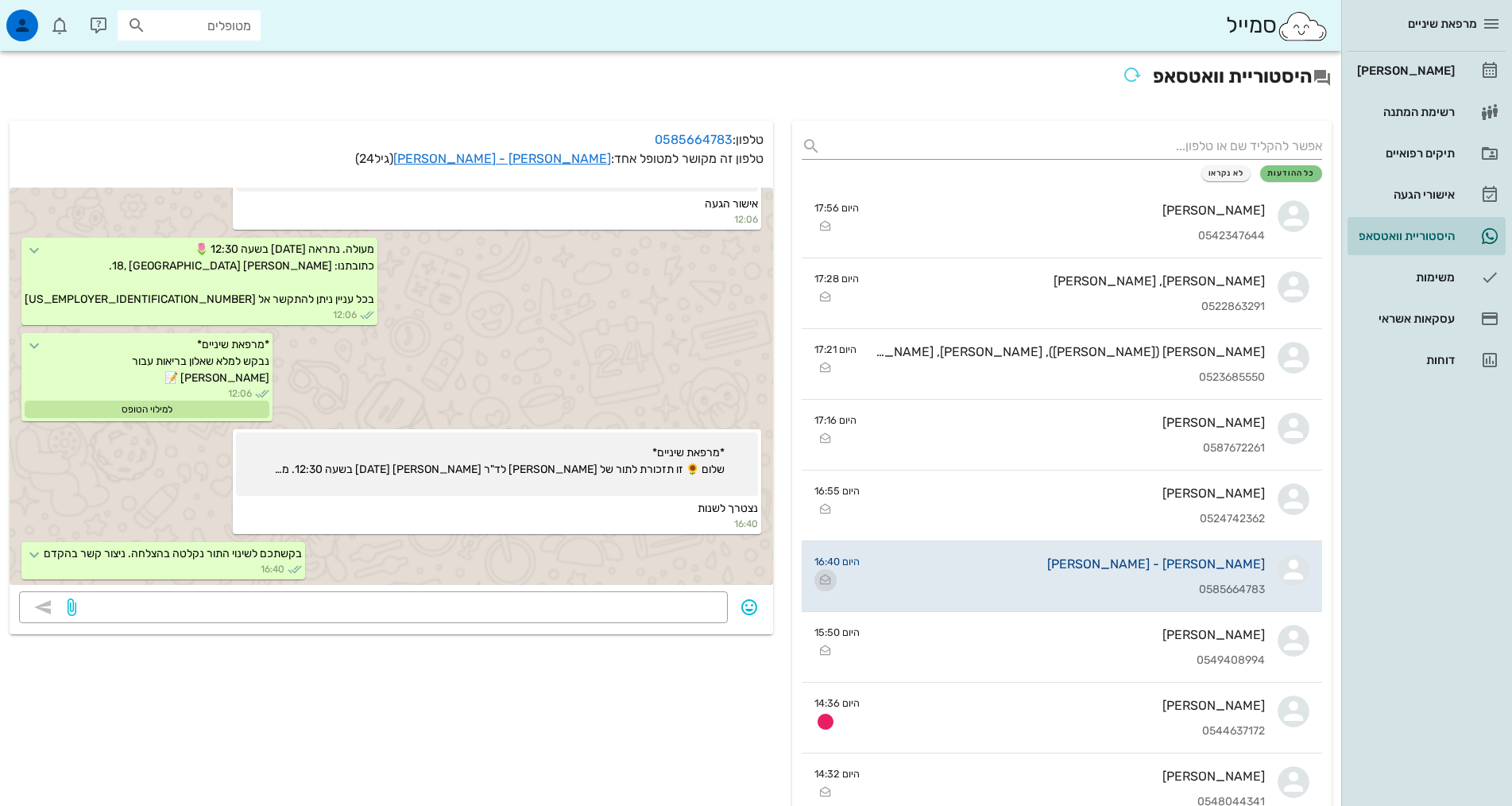
click at [820, 579] on icon "button" at bounding box center [826, 580] width 19 height 19
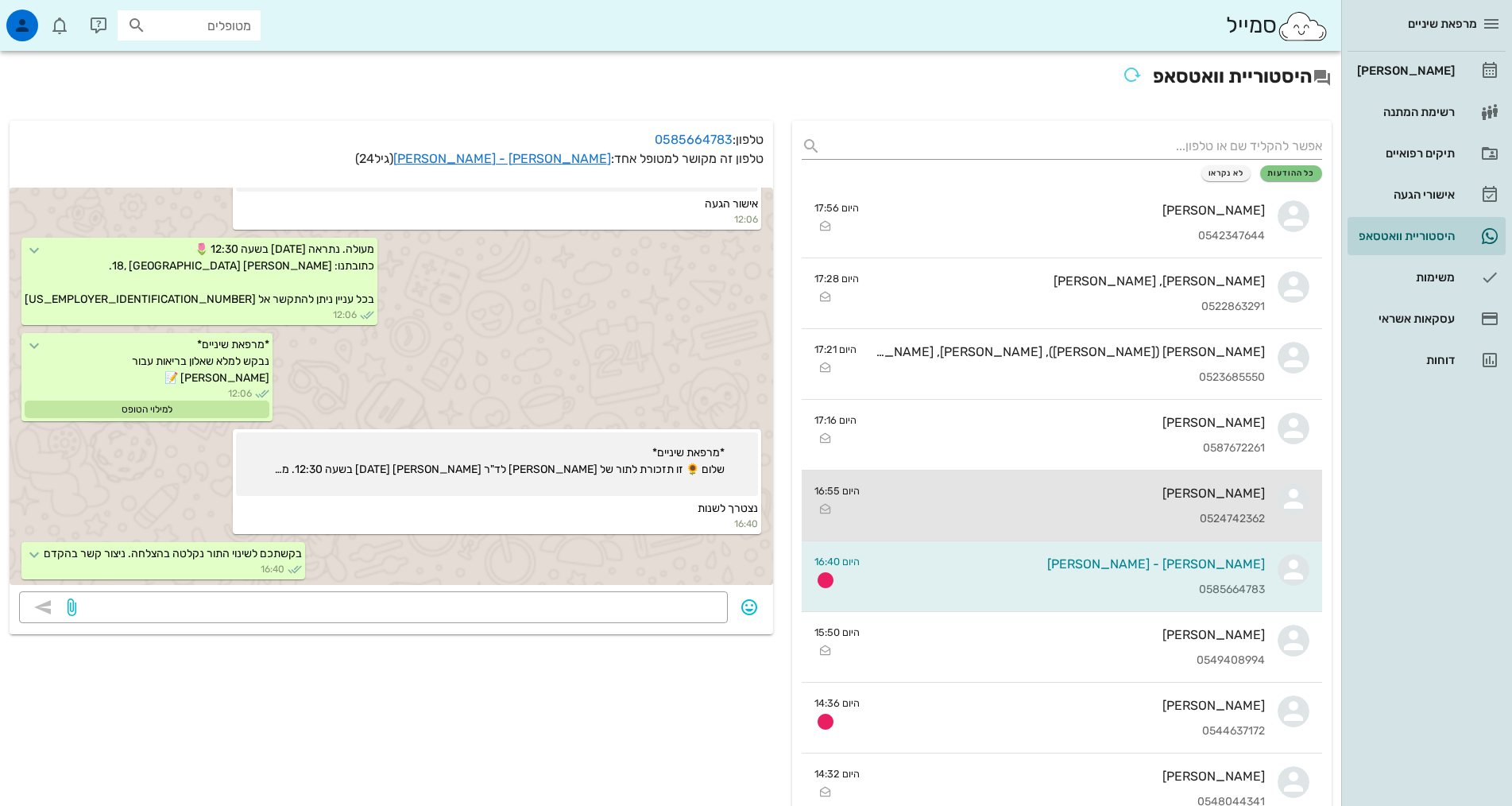
click at [1034, 510] on div "יעל פינקלשטיין 0524742362" at bounding box center [1069, 505] width 393 height 70
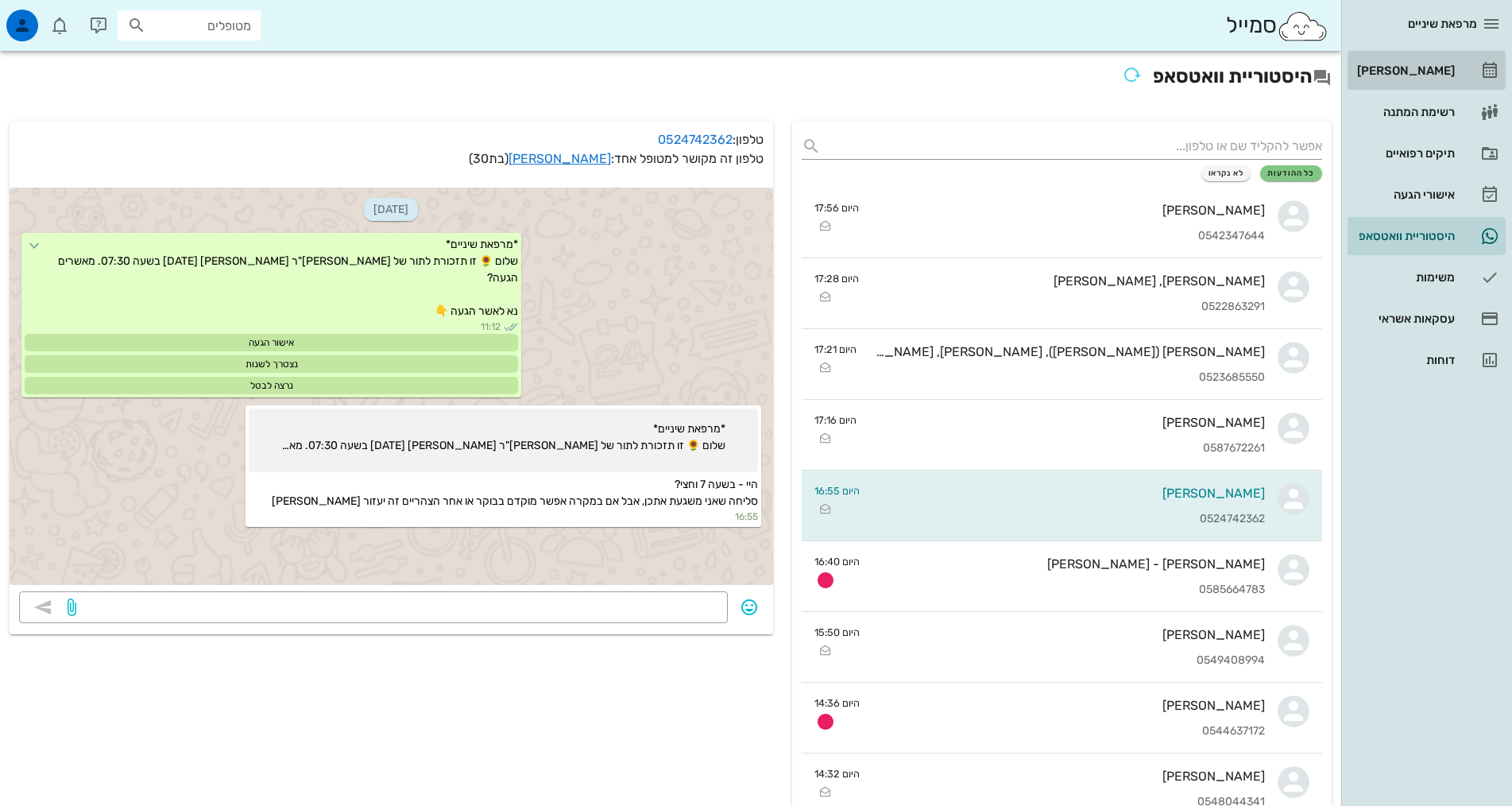
click at [1405, 54] on link "[PERSON_NAME]" at bounding box center [1427, 71] width 158 height 38
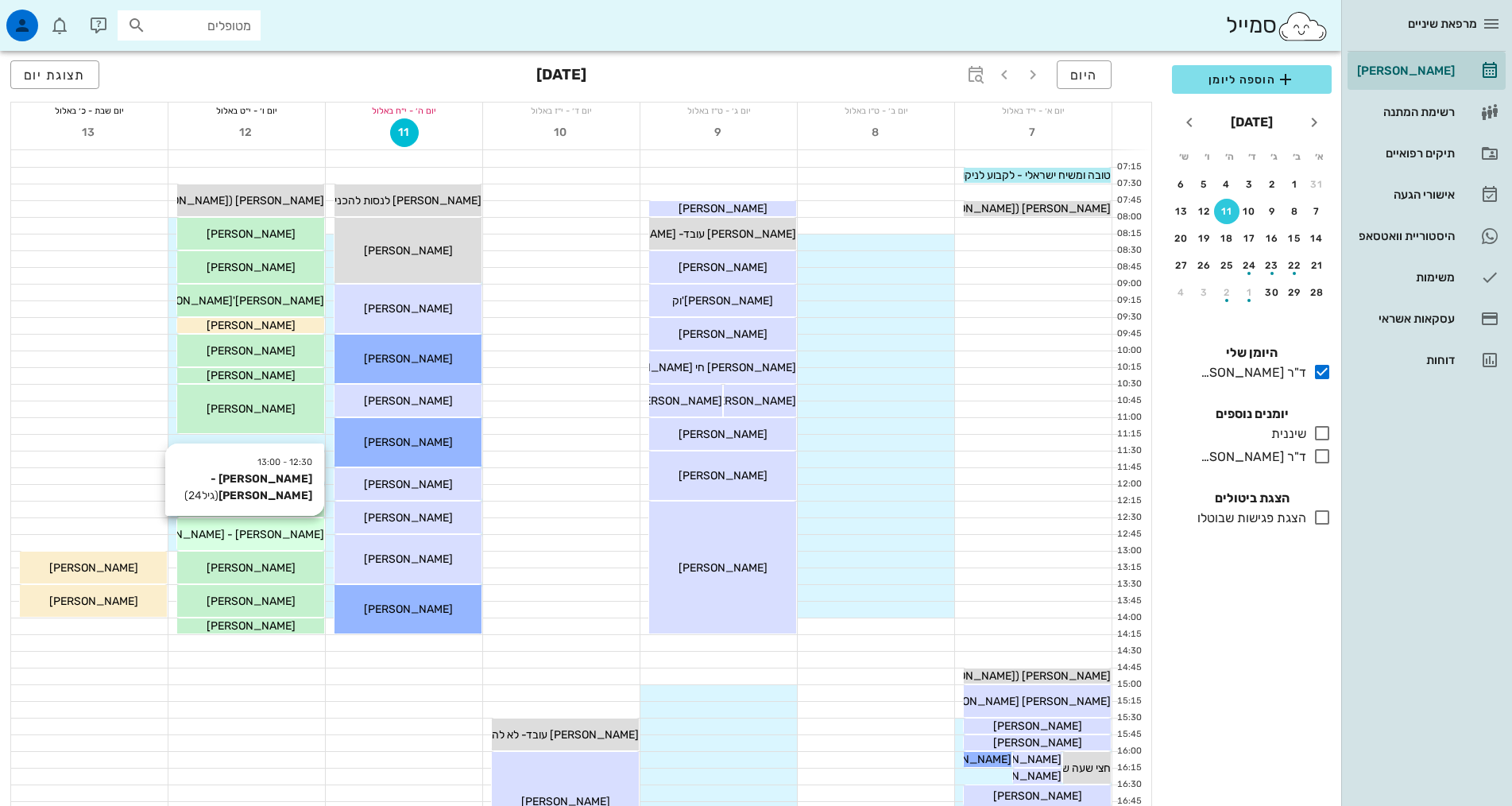
click at [264, 536] on span "[PERSON_NAME] - [PERSON_NAME]" at bounding box center [230, 535] width 189 height 14
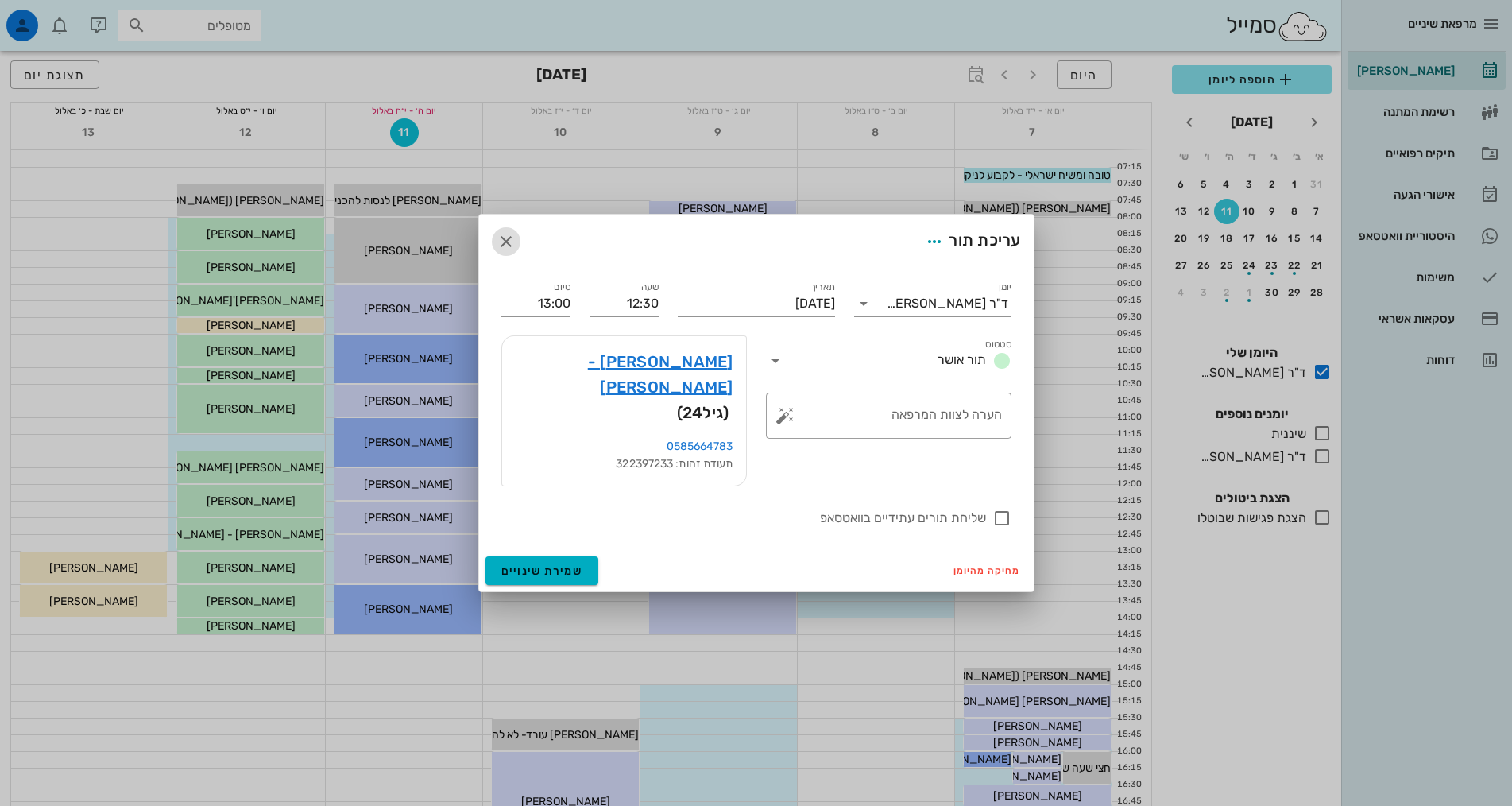
click at [508, 251] on icon "button" at bounding box center [506, 241] width 19 height 19
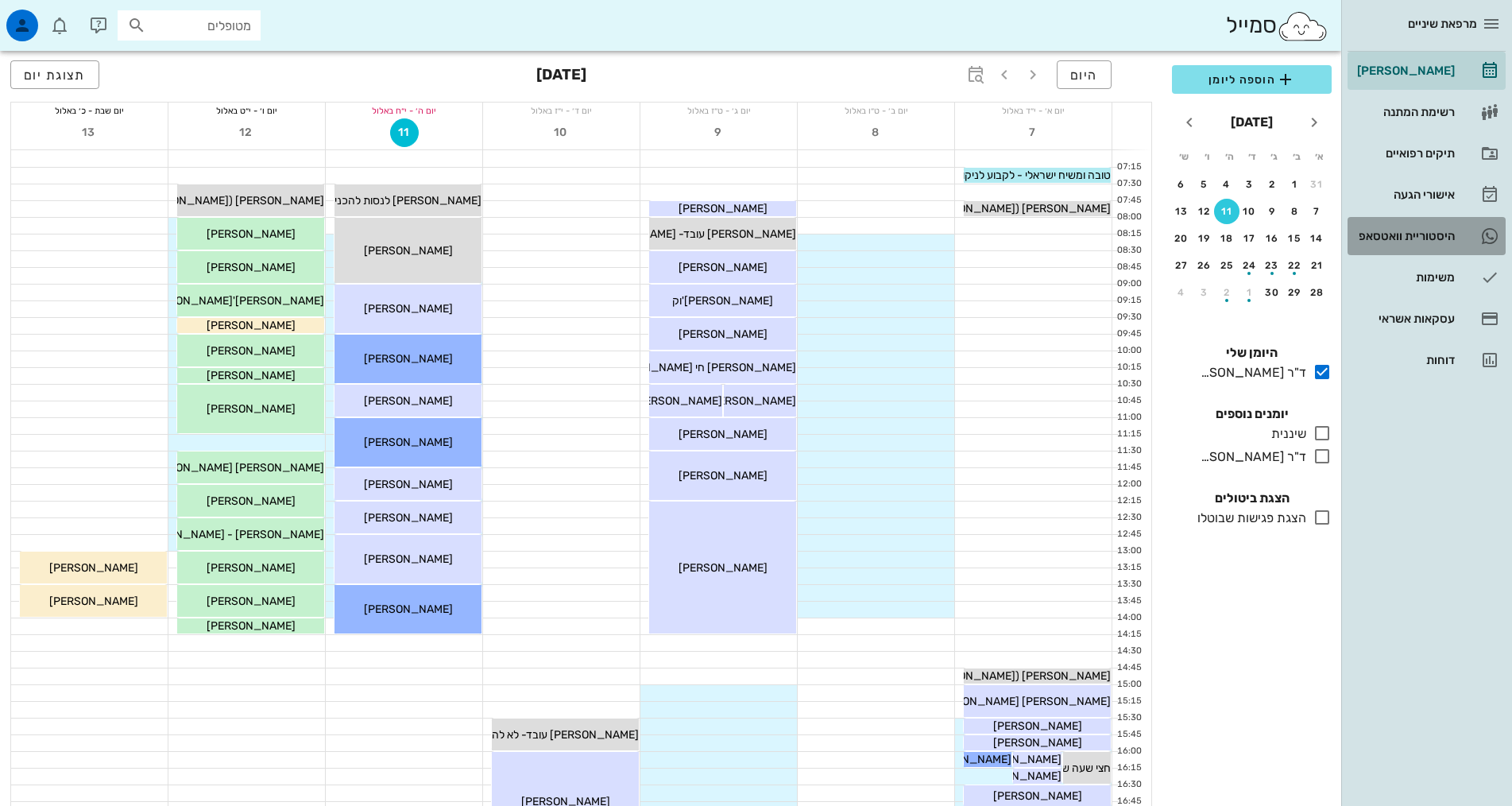
click at [1446, 250] on link "4 היסטוריית וואטסאפ" at bounding box center [1427, 236] width 158 height 38
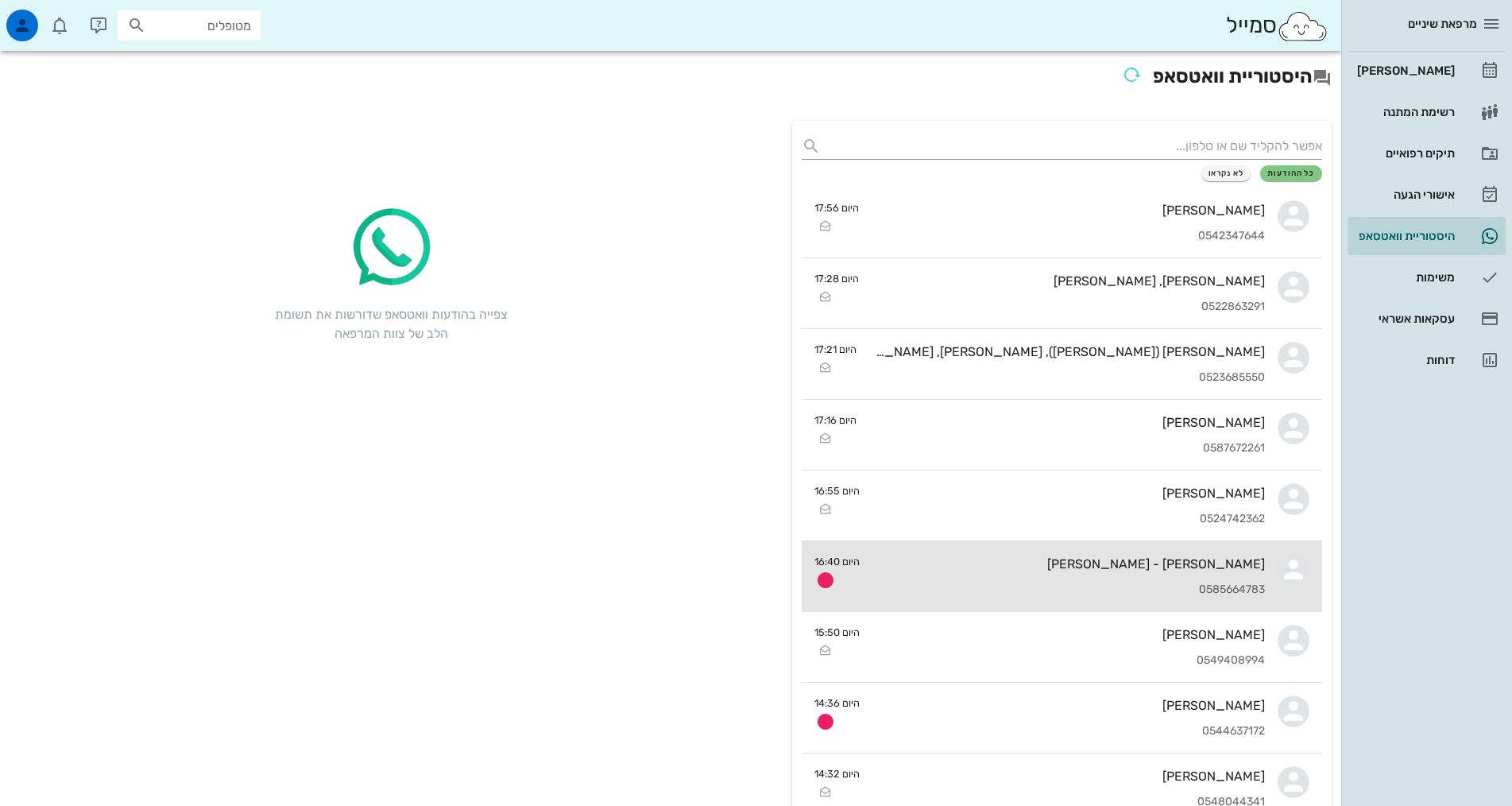
click at [1127, 590] on div "0585664783" at bounding box center [1069, 590] width 393 height 14
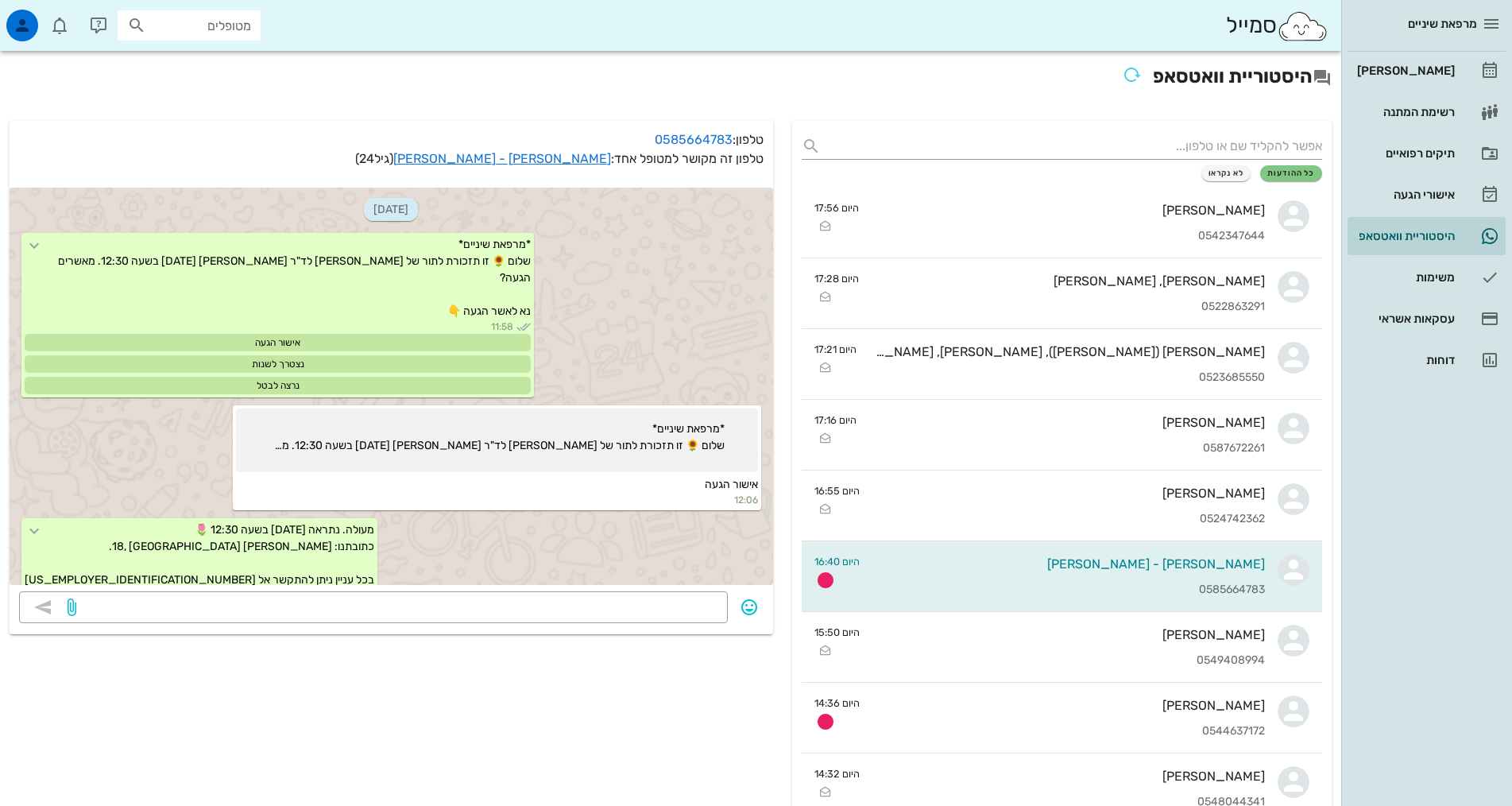
scroll to position [281, 0]
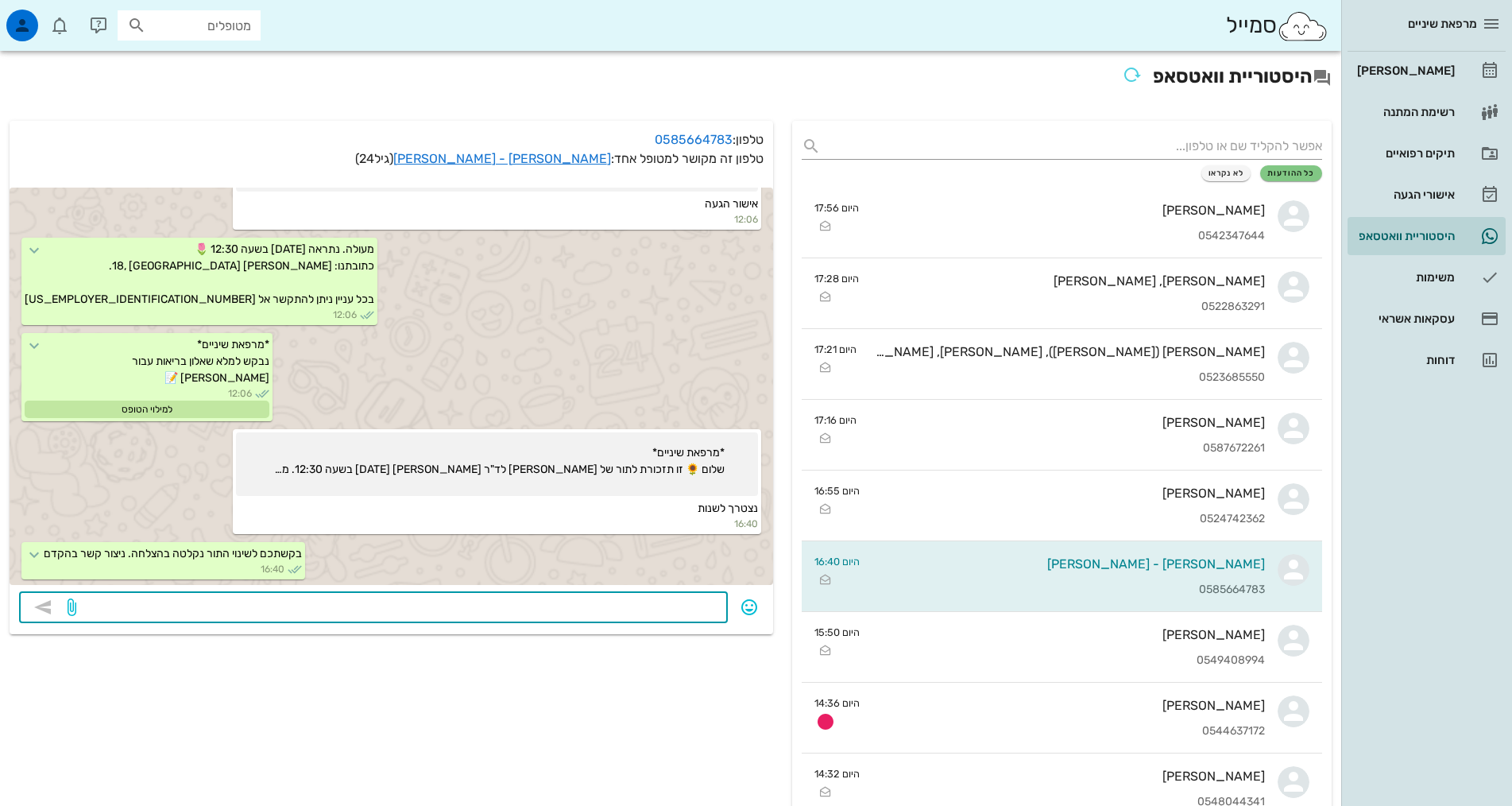
click at [601, 615] on textarea at bounding box center [399, 609] width 639 height 26
click at [582, 618] on textarea at bounding box center [399, 609] width 639 height 26
type textarea "היי מיה, אנא צרי עמנו קשר בשבוע הבא כדי לקבוע תור אחר"
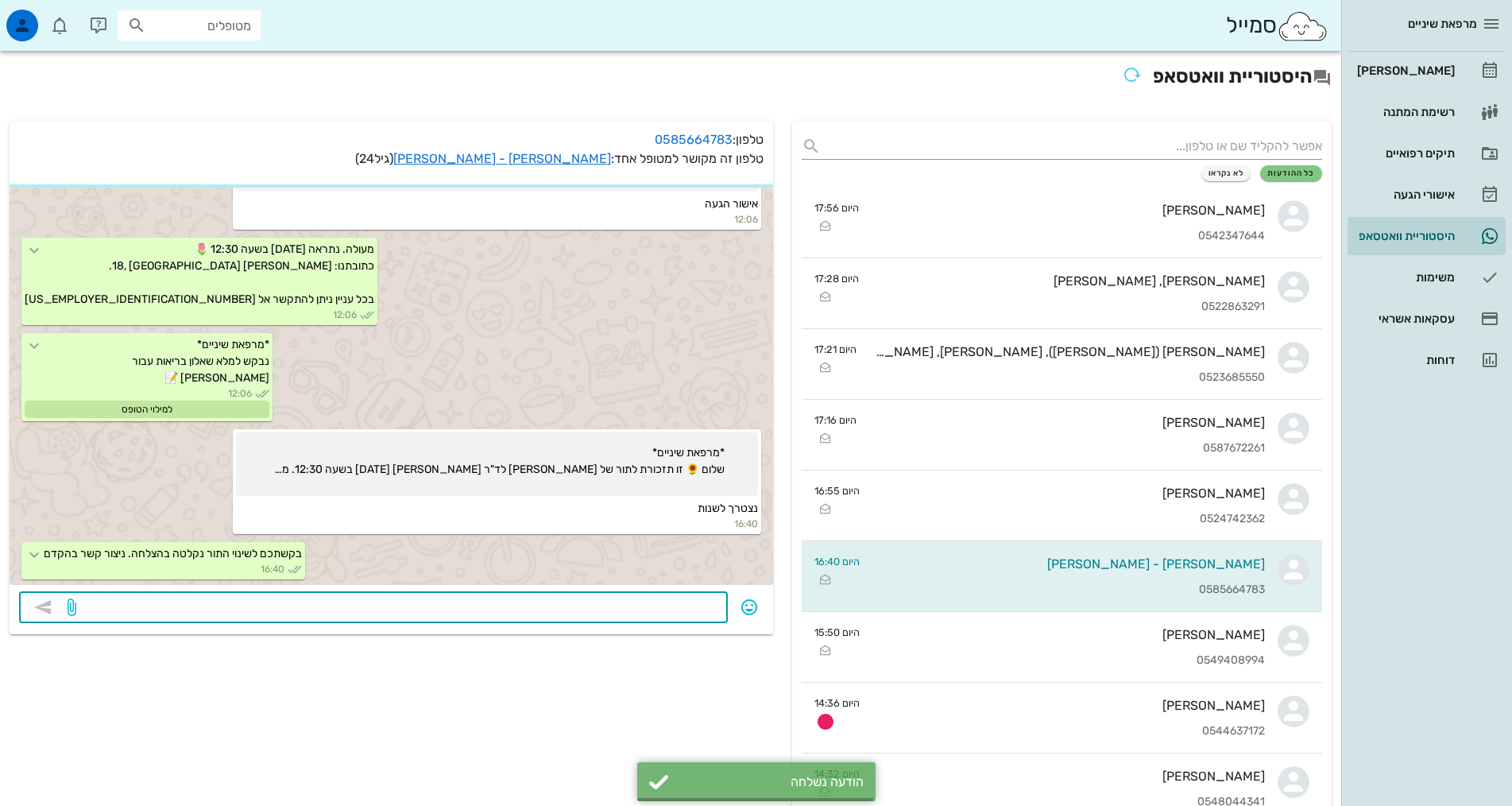
scroll to position [326, 0]
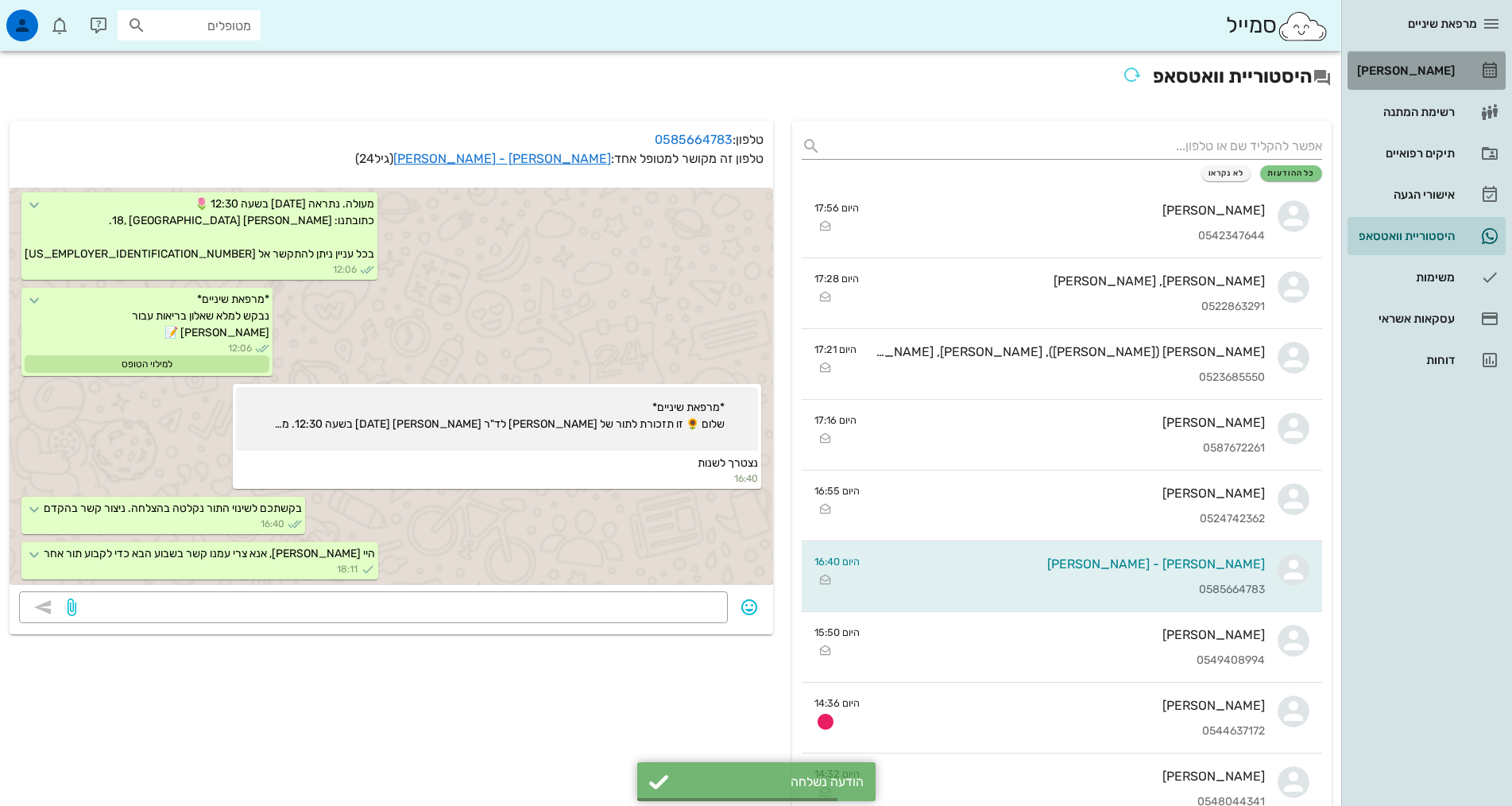
click at [1441, 71] on div "[PERSON_NAME]" at bounding box center [1404, 71] width 101 height 13
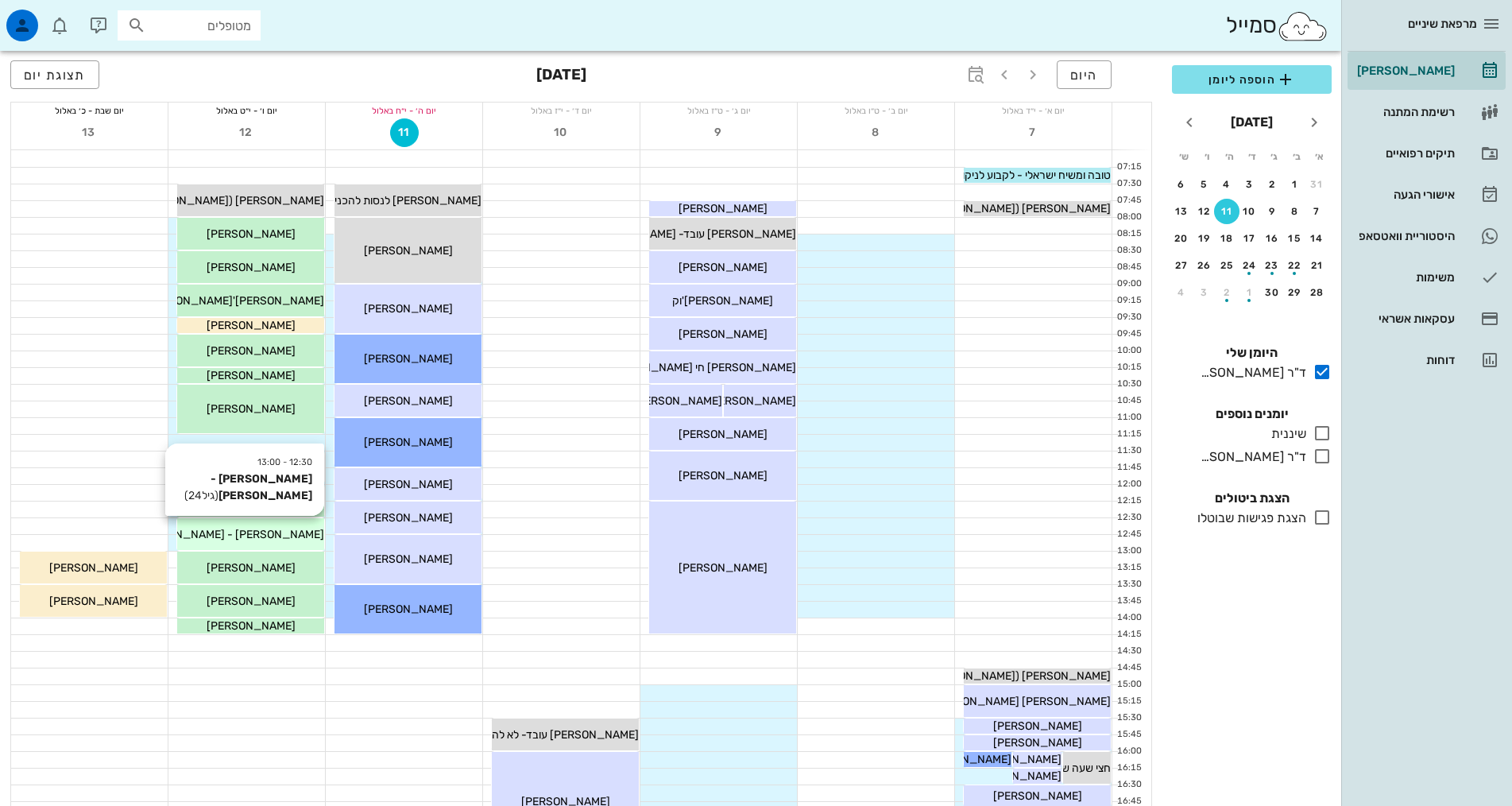
click at [263, 526] on div "[PERSON_NAME] - [PERSON_NAME]" at bounding box center [251, 534] width 147 height 16
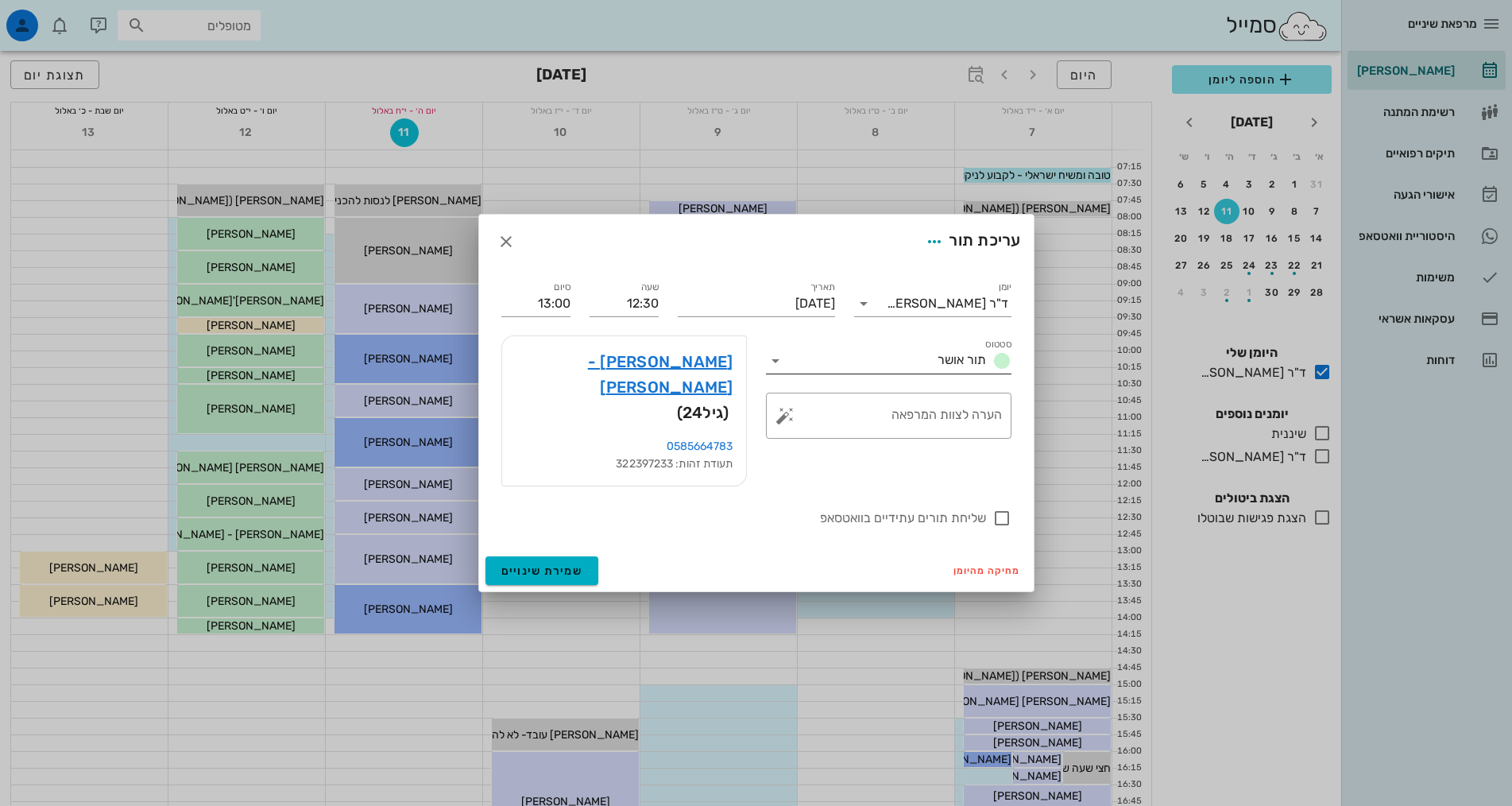
click at [964, 367] on span "תור אושר" at bounding box center [962, 360] width 48 height 16
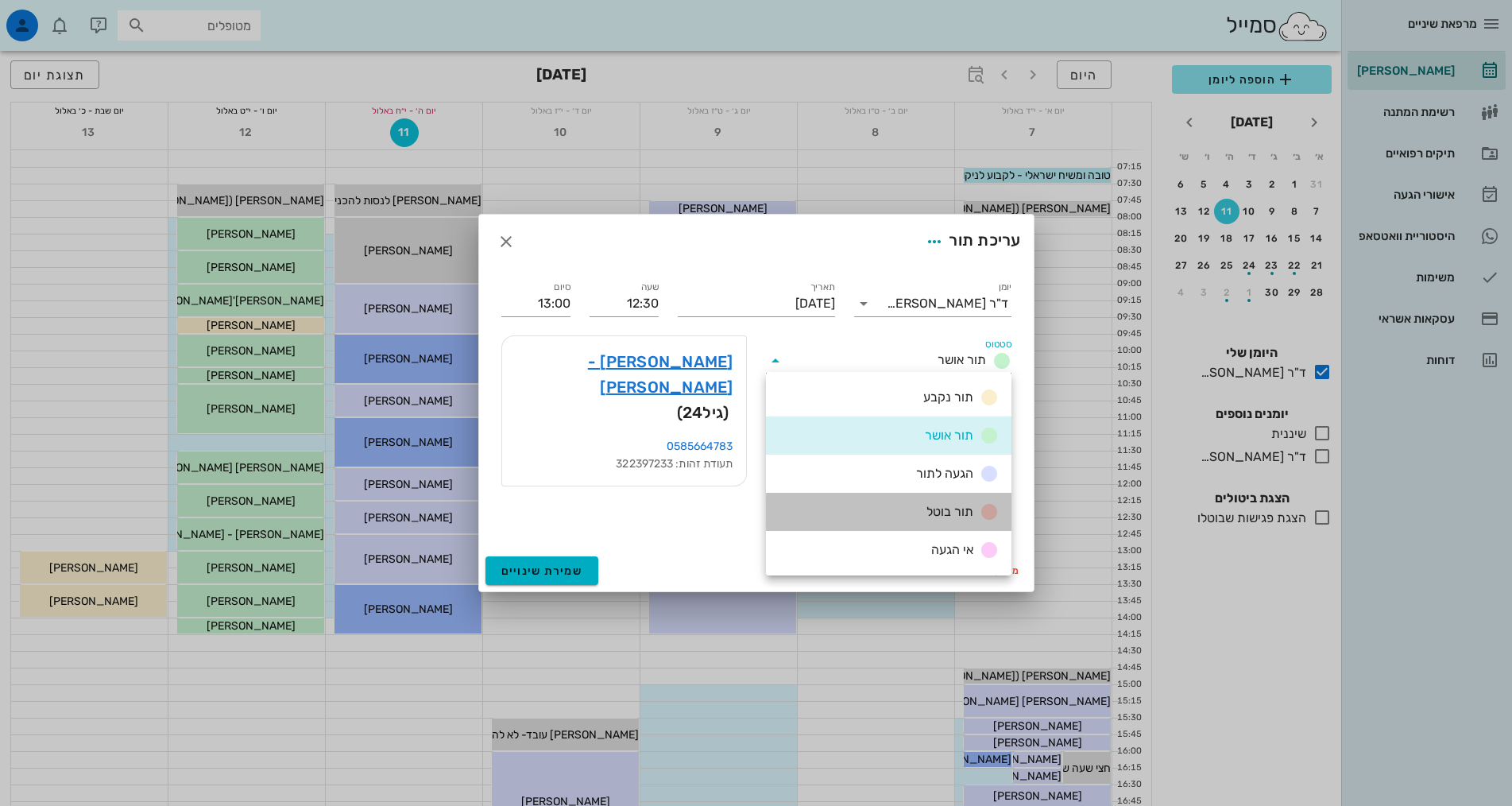
drag, startPoint x: 934, startPoint y: 522, endPoint x: 514, endPoint y: 571, distance: 422.8
click at [932, 521] on div "תור בוטל" at bounding box center [889, 512] width 245 height 38
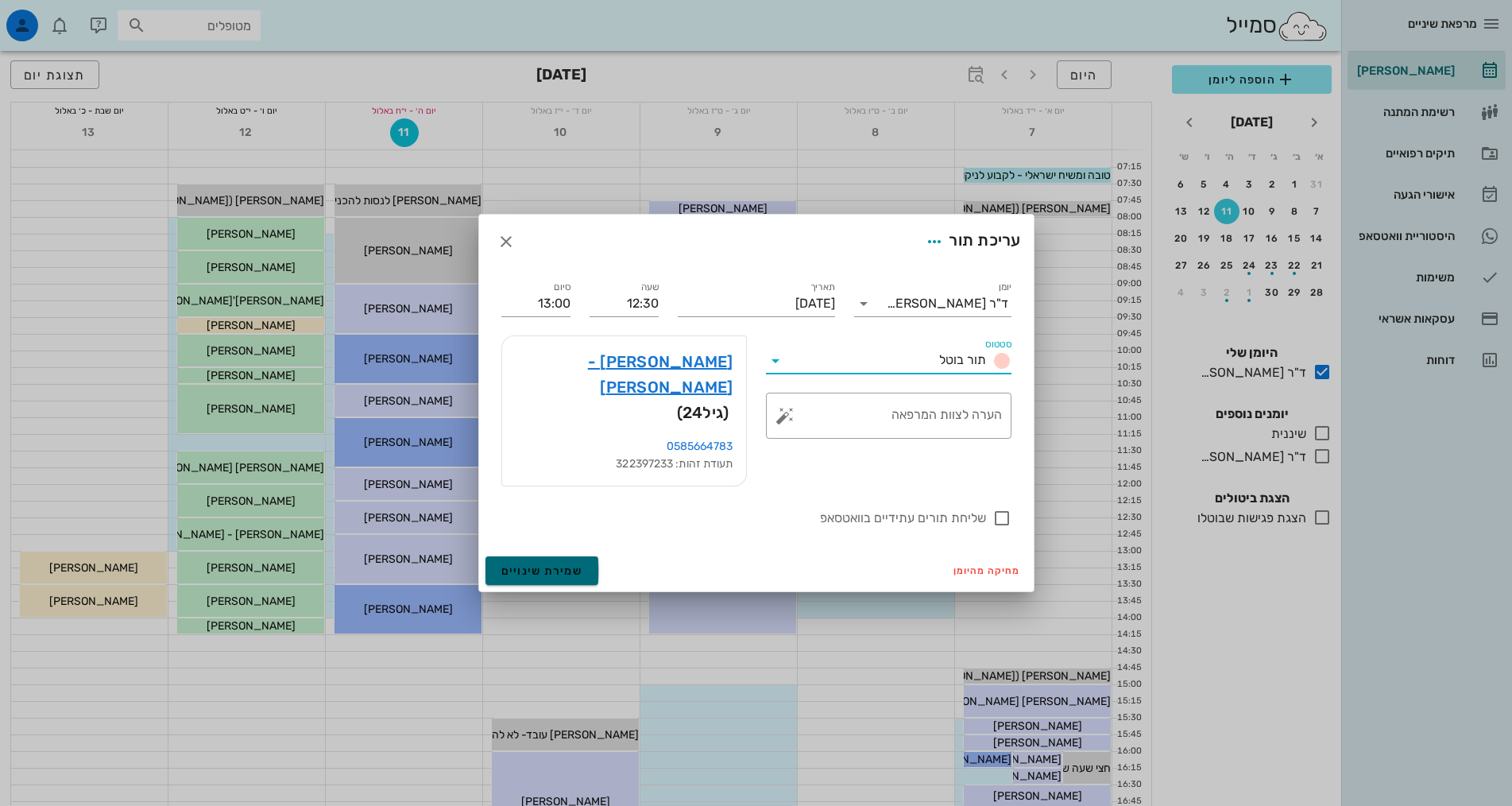
click at [520, 564] on span "שמירת שינויים" at bounding box center [542, 571] width 82 height 14
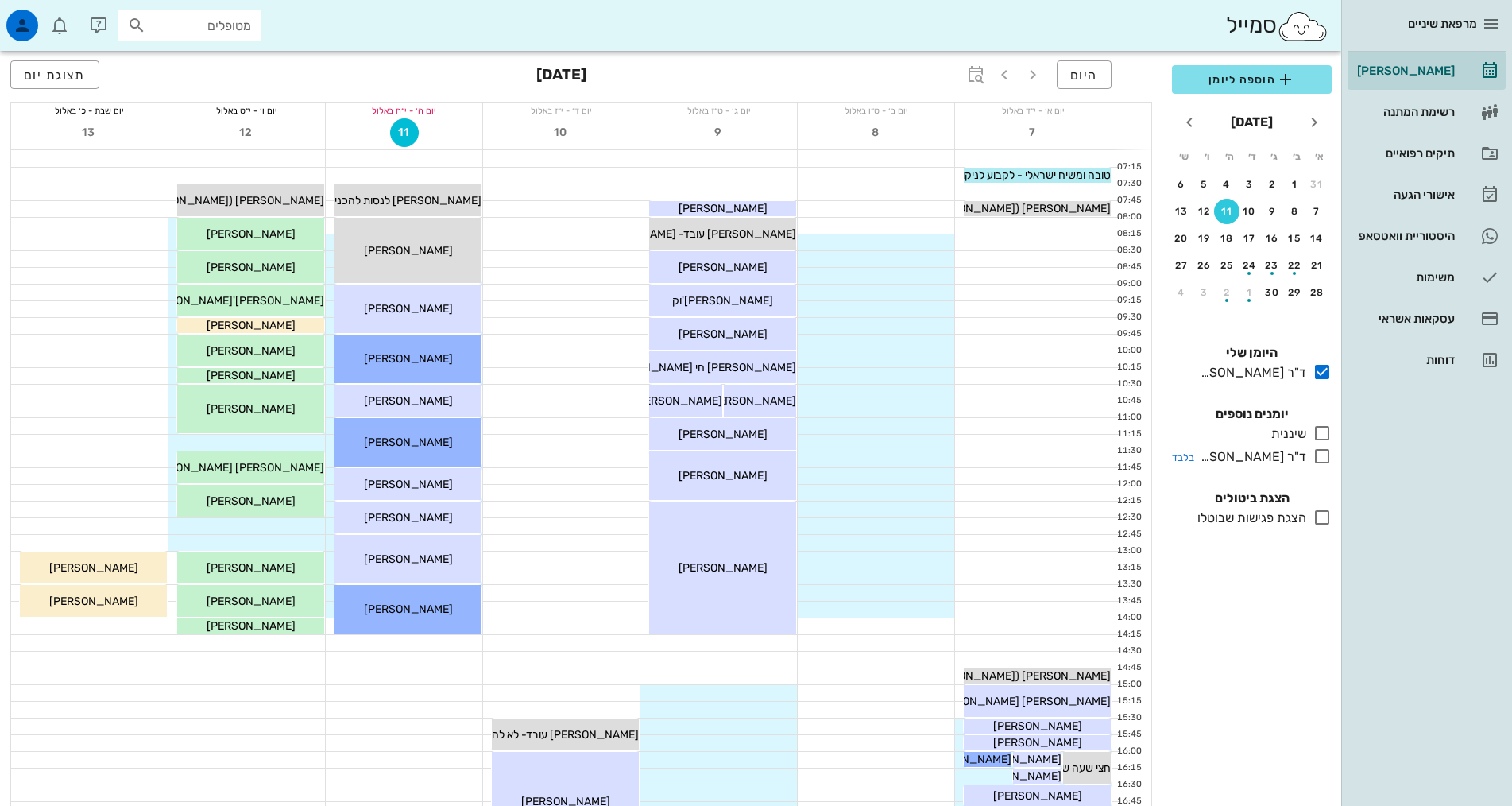
click at [1325, 458] on icon at bounding box center [1322, 456] width 19 height 19
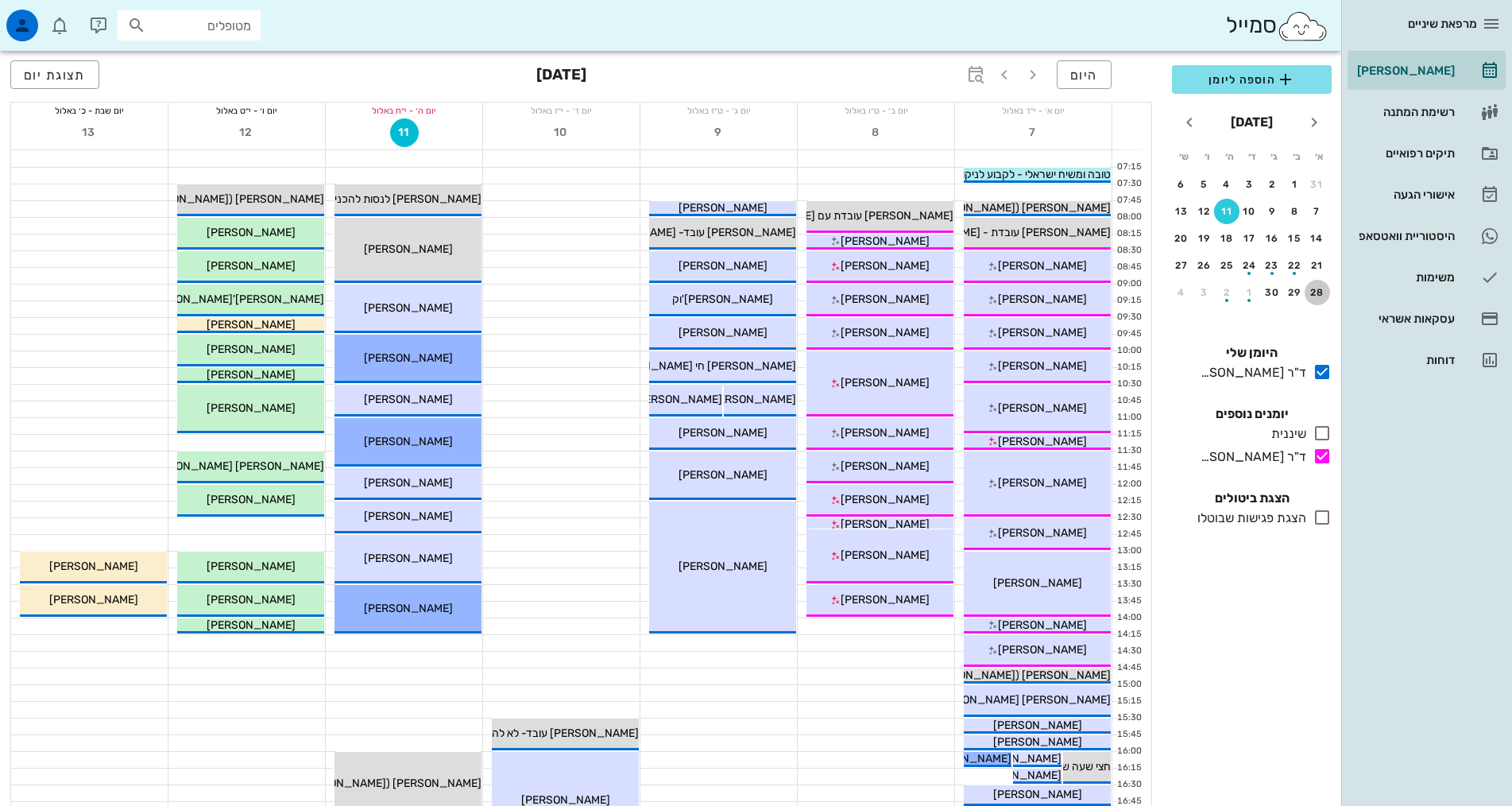
click at [1317, 292] on div "28" at bounding box center [1317, 292] width 26 height 11
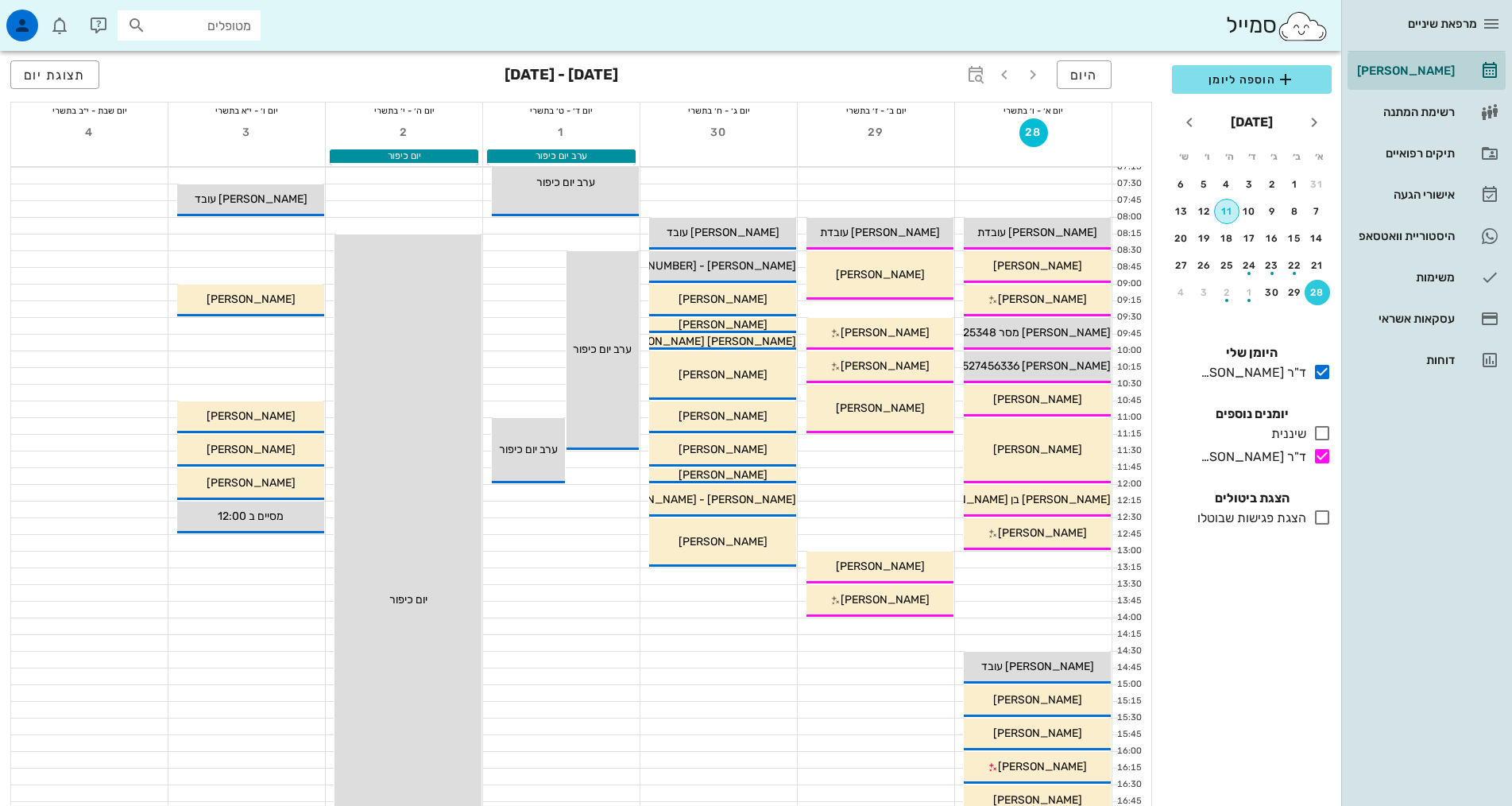
click at [1225, 203] on button "11" at bounding box center [1227, 212] width 26 height 26
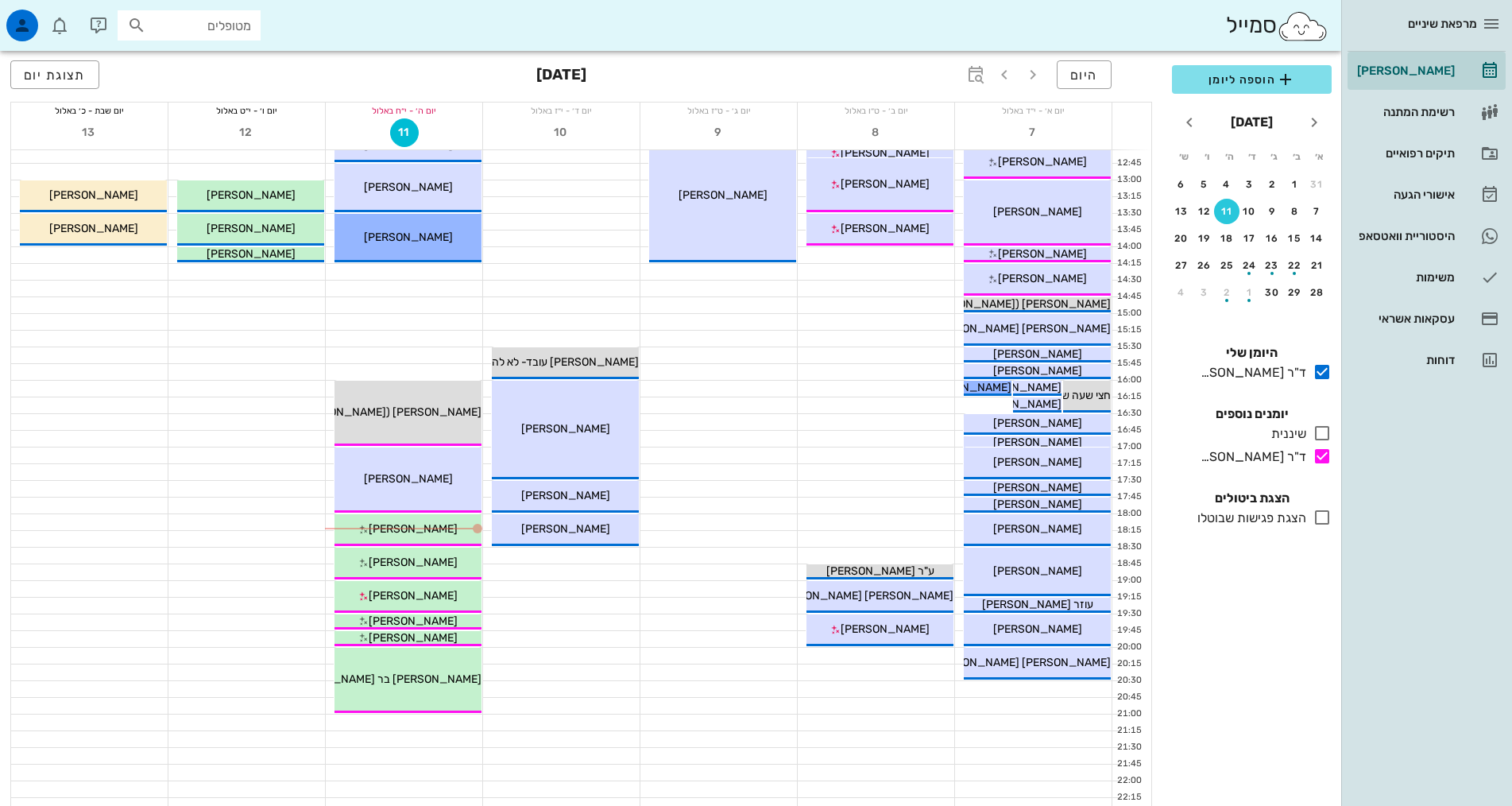
scroll to position [397, 0]
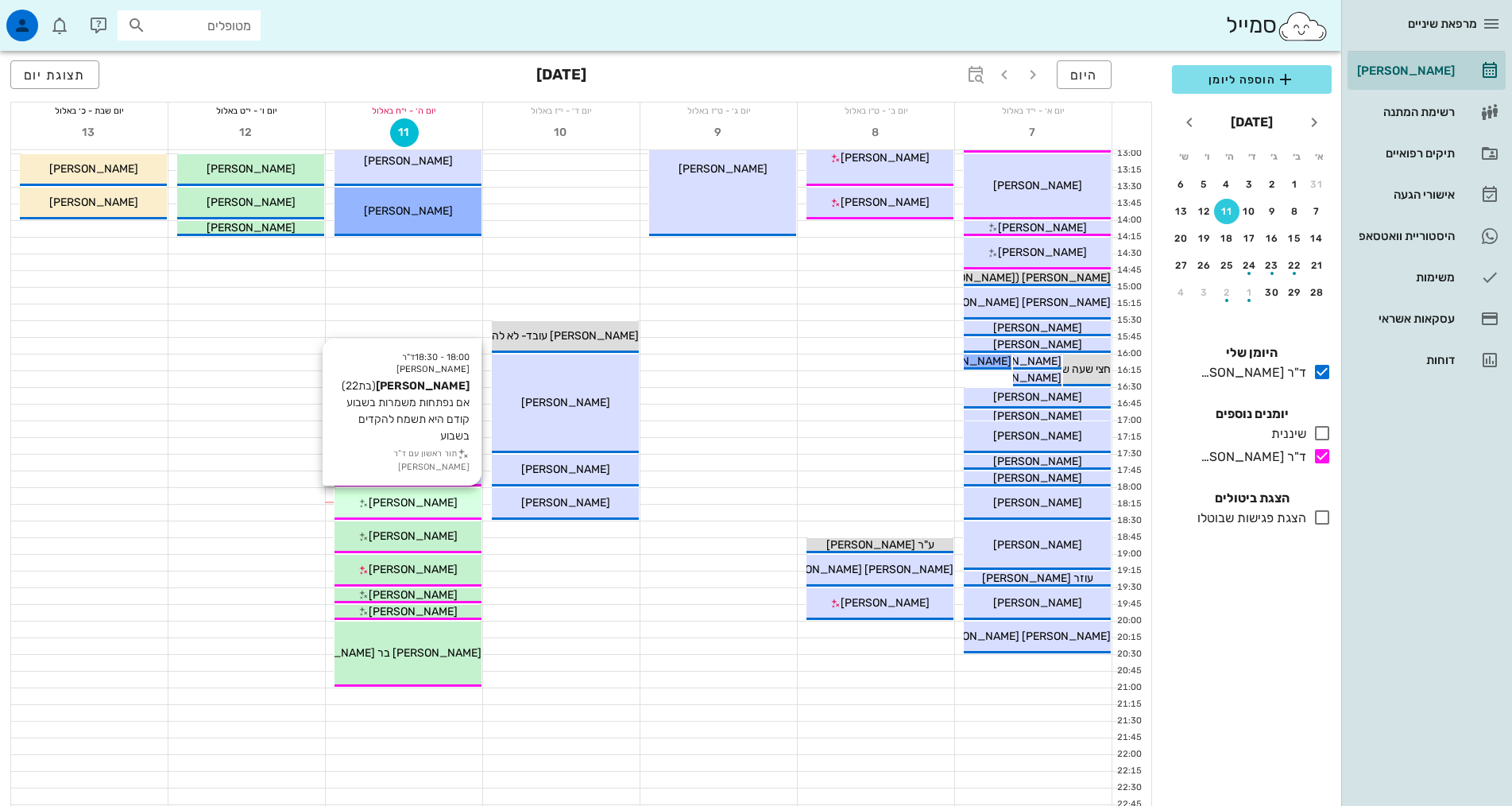
click at [405, 506] on span "[PERSON_NAME]" at bounding box center [412, 503] width 89 height 14
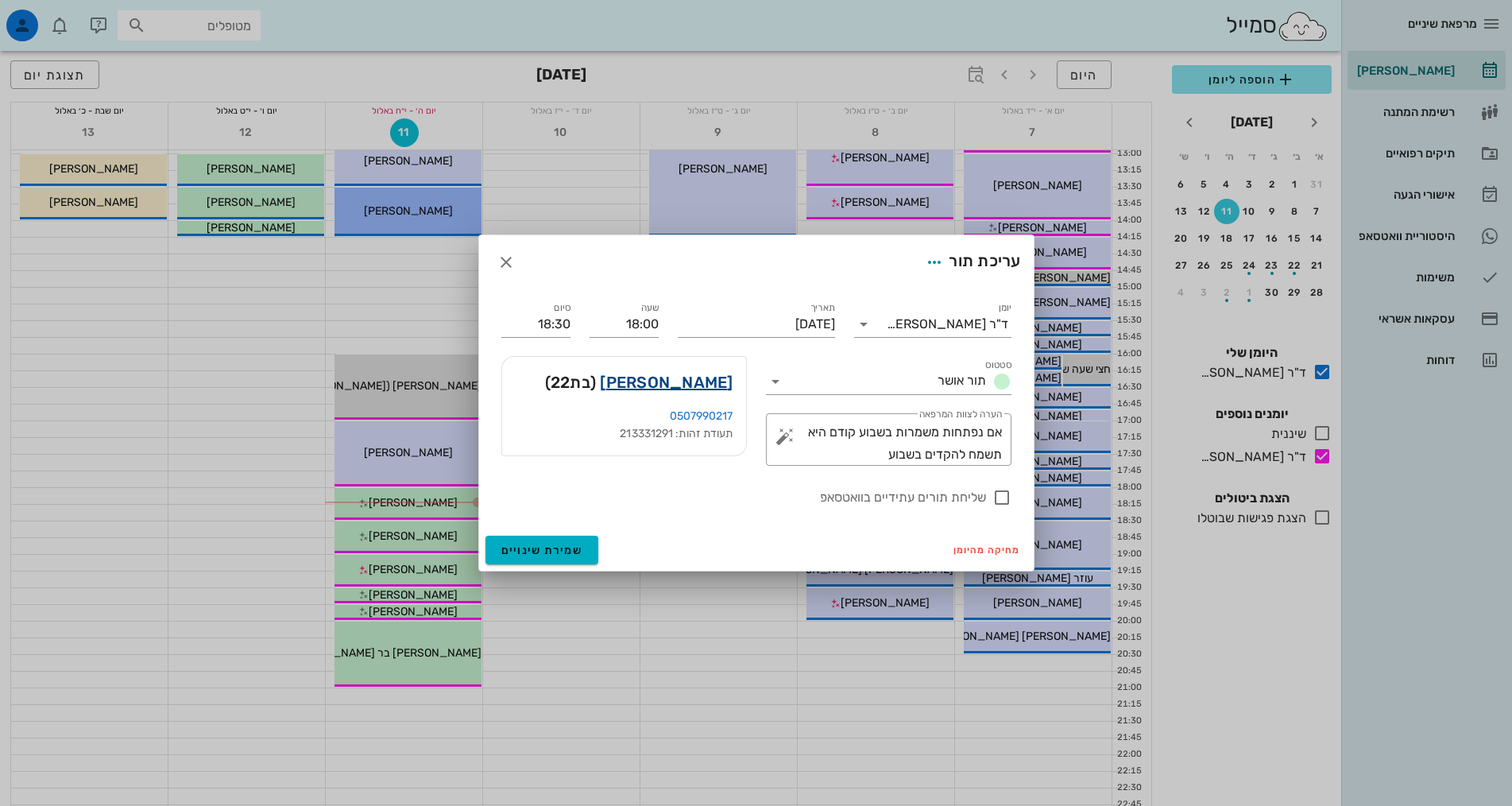
click at [693, 389] on link "אליה כהן" at bounding box center [666, 382] width 133 height 26
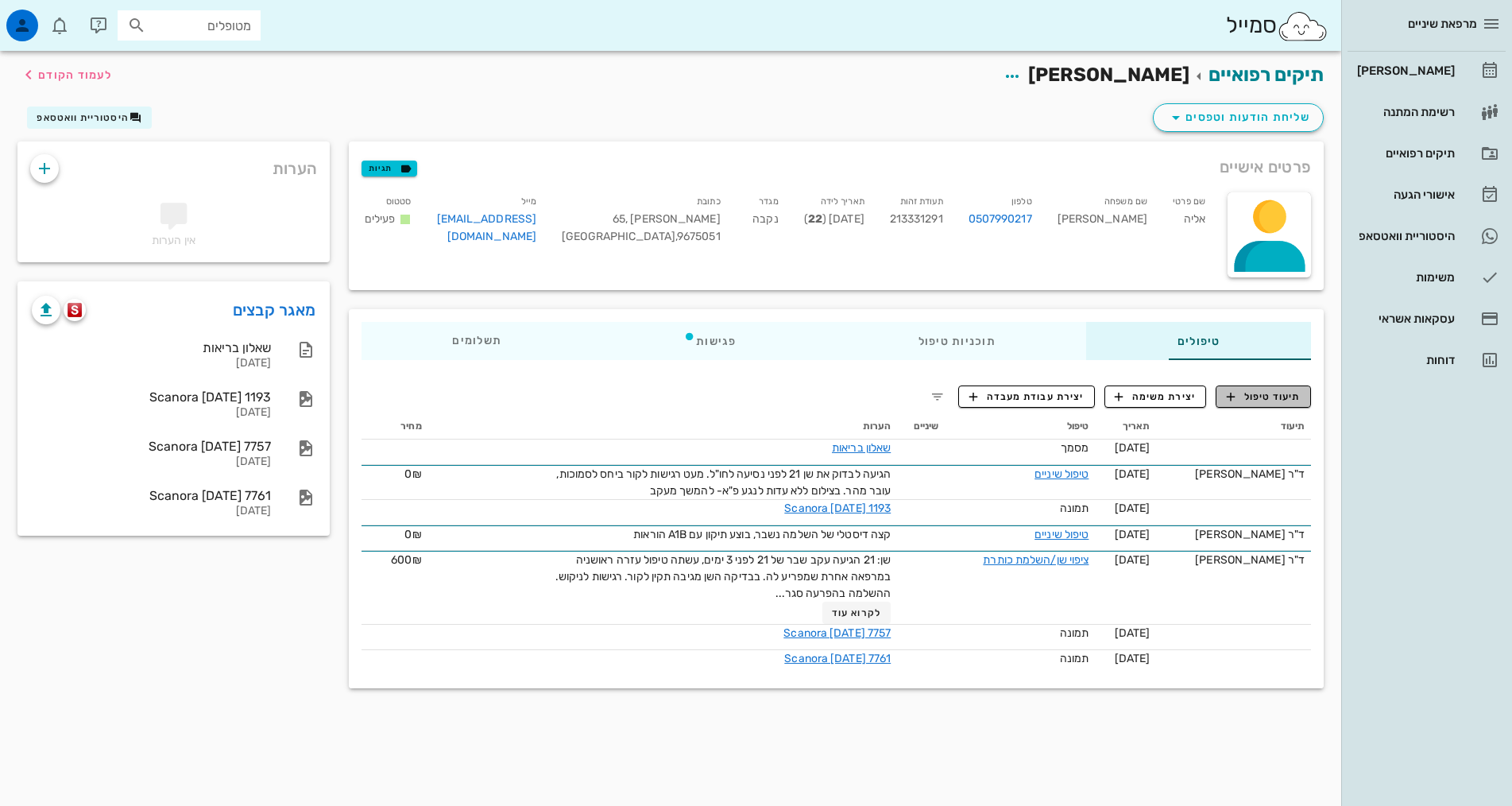
click at [1280, 404] on button "תיעוד טיפול" at bounding box center [1263, 397] width 96 height 22
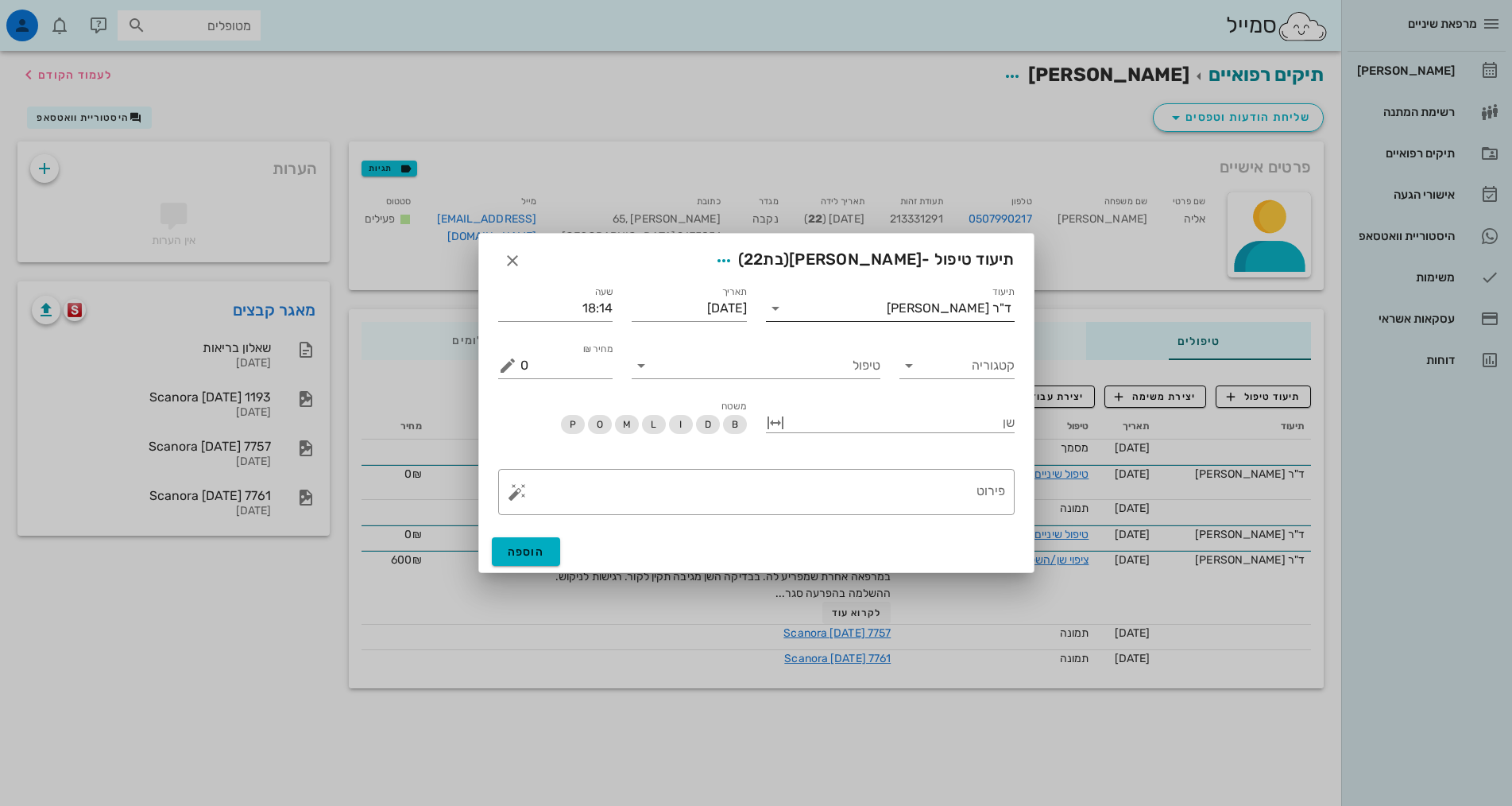
click at [887, 305] on input "תיעוד" at bounding box center [837, 308] width 98 height 26
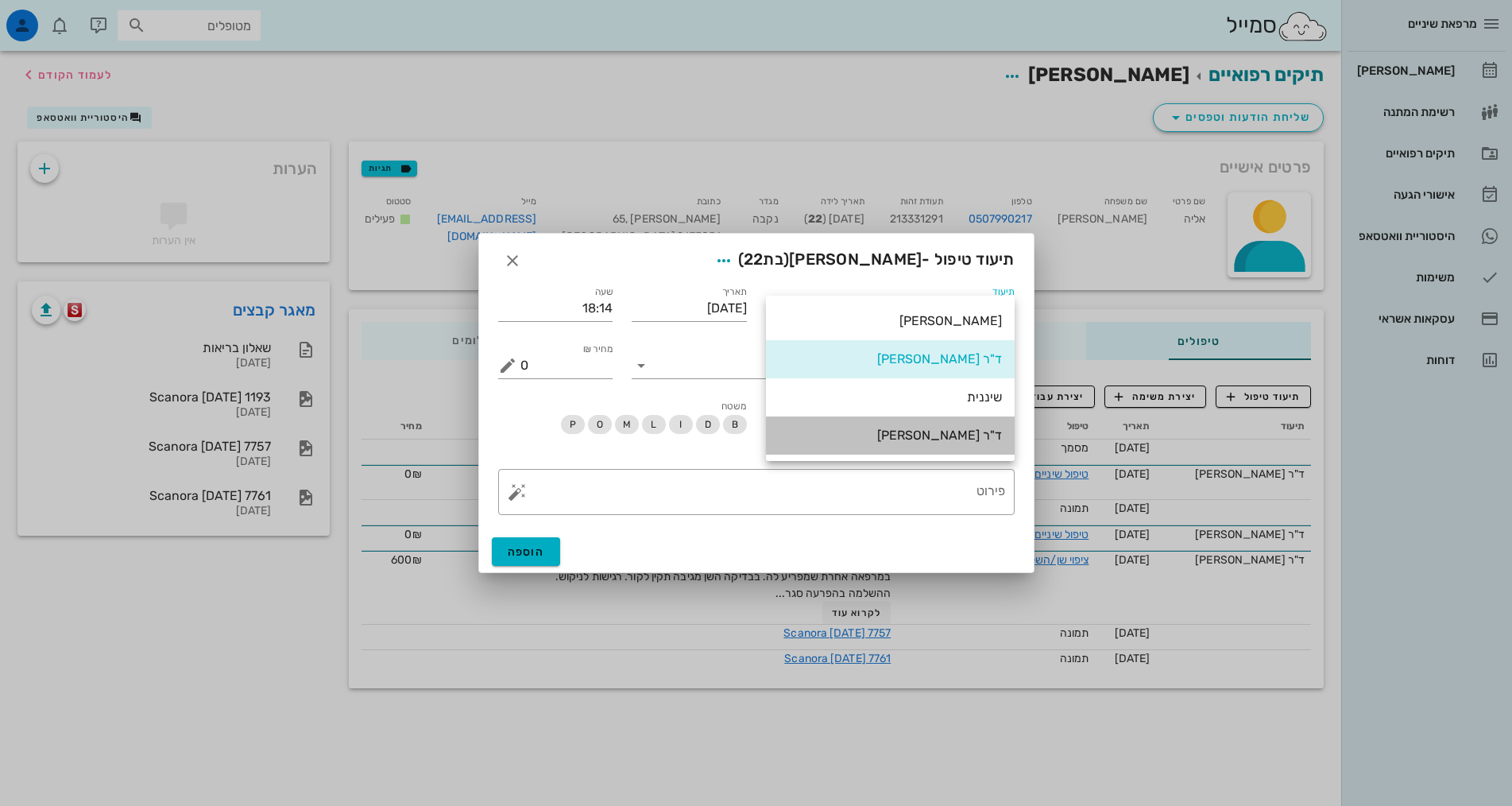
click at [942, 435] on div "ד"ר [PERSON_NAME]" at bounding box center [889, 435] width 223 height 16
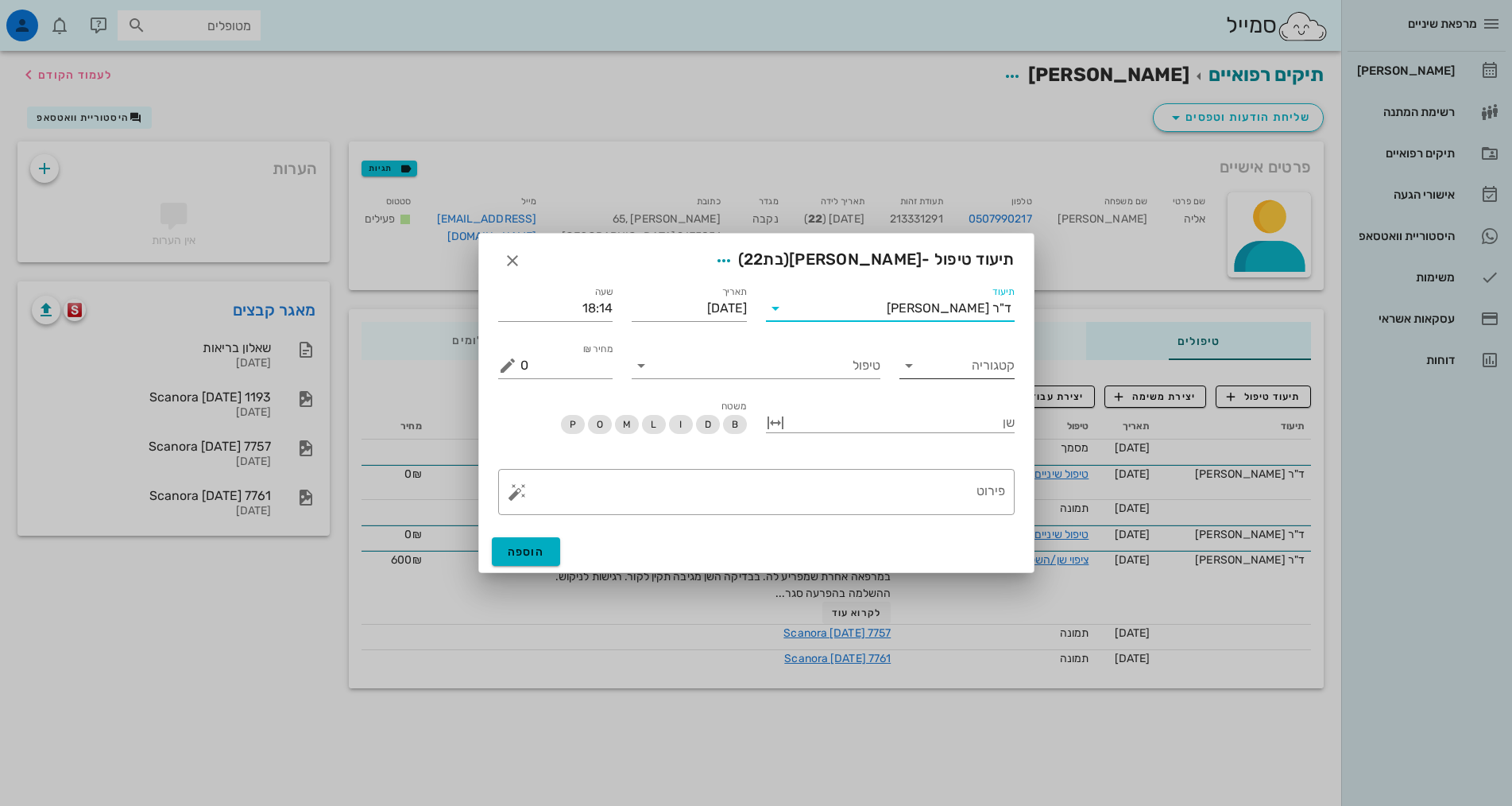
click at [957, 365] on input "קטגוריה" at bounding box center [970, 366] width 90 height 26
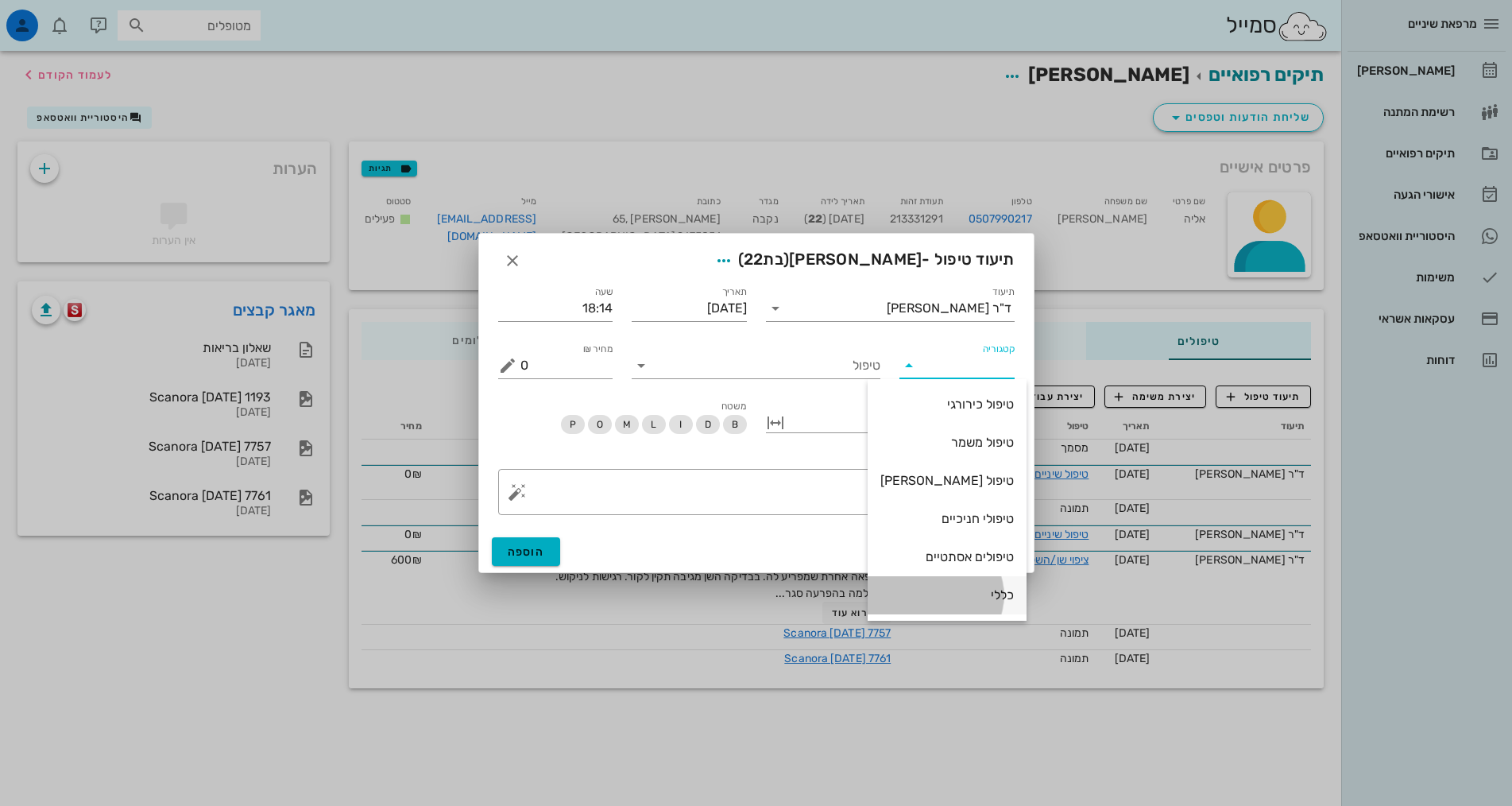
click at [929, 601] on div "כללי" at bounding box center [946, 595] width 133 height 16
type input "כללי"
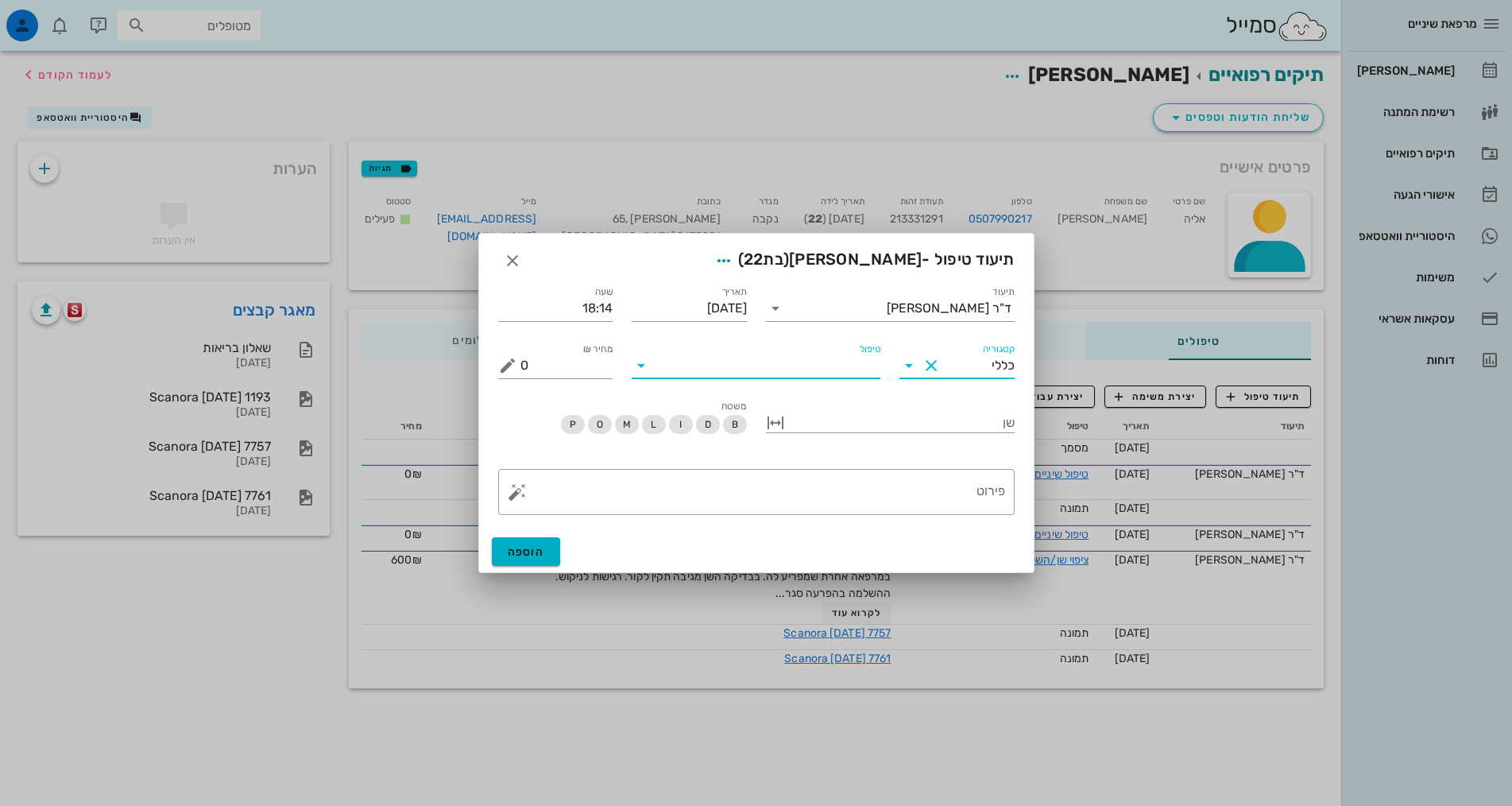
click at [820, 364] on input "טיפול" at bounding box center [766, 366] width 226 height 26
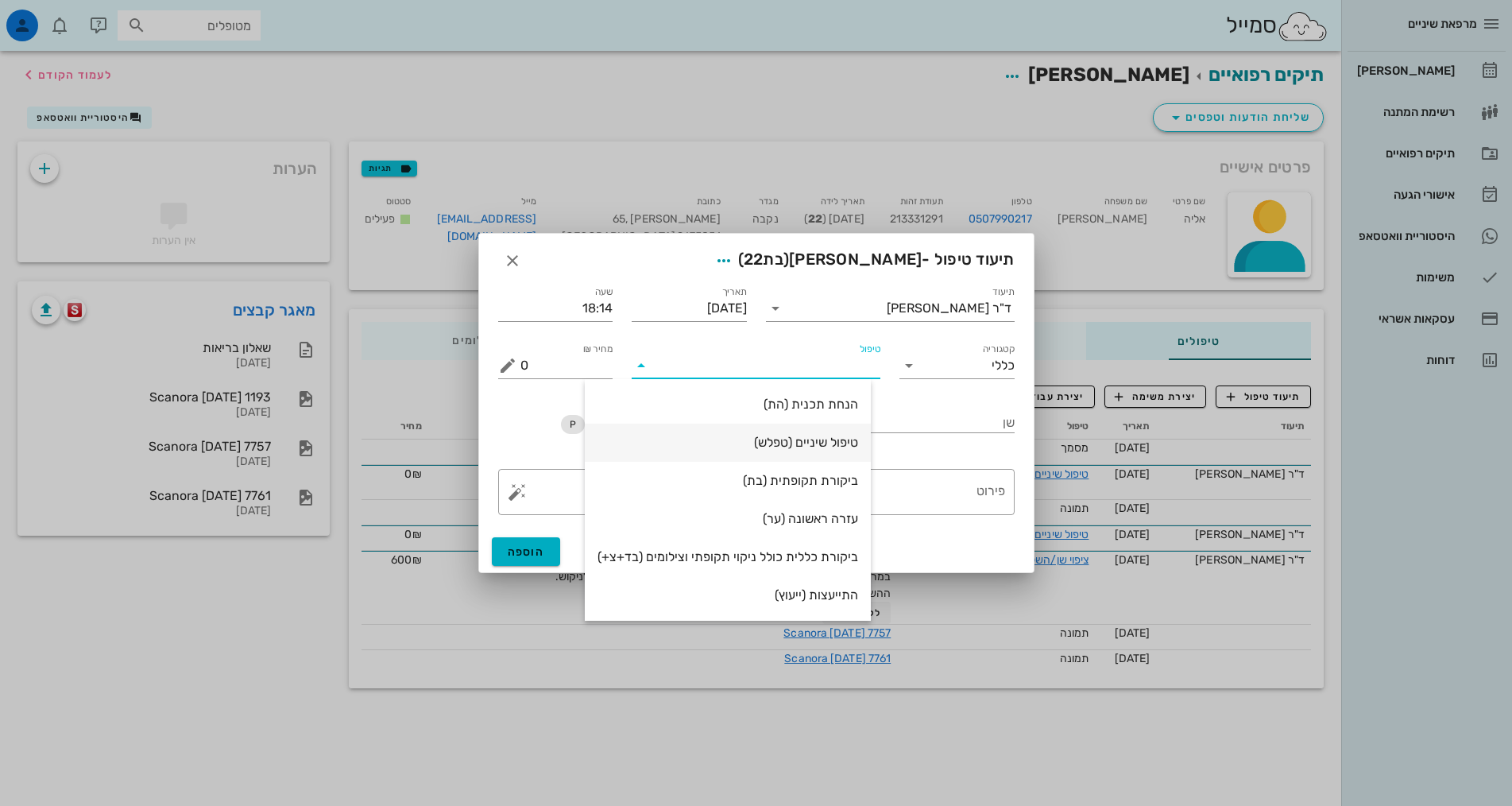
click at [811, 452] on div "טיפול שיניים (טפלש)" at bounding box center [728, 443] width 261 height 34
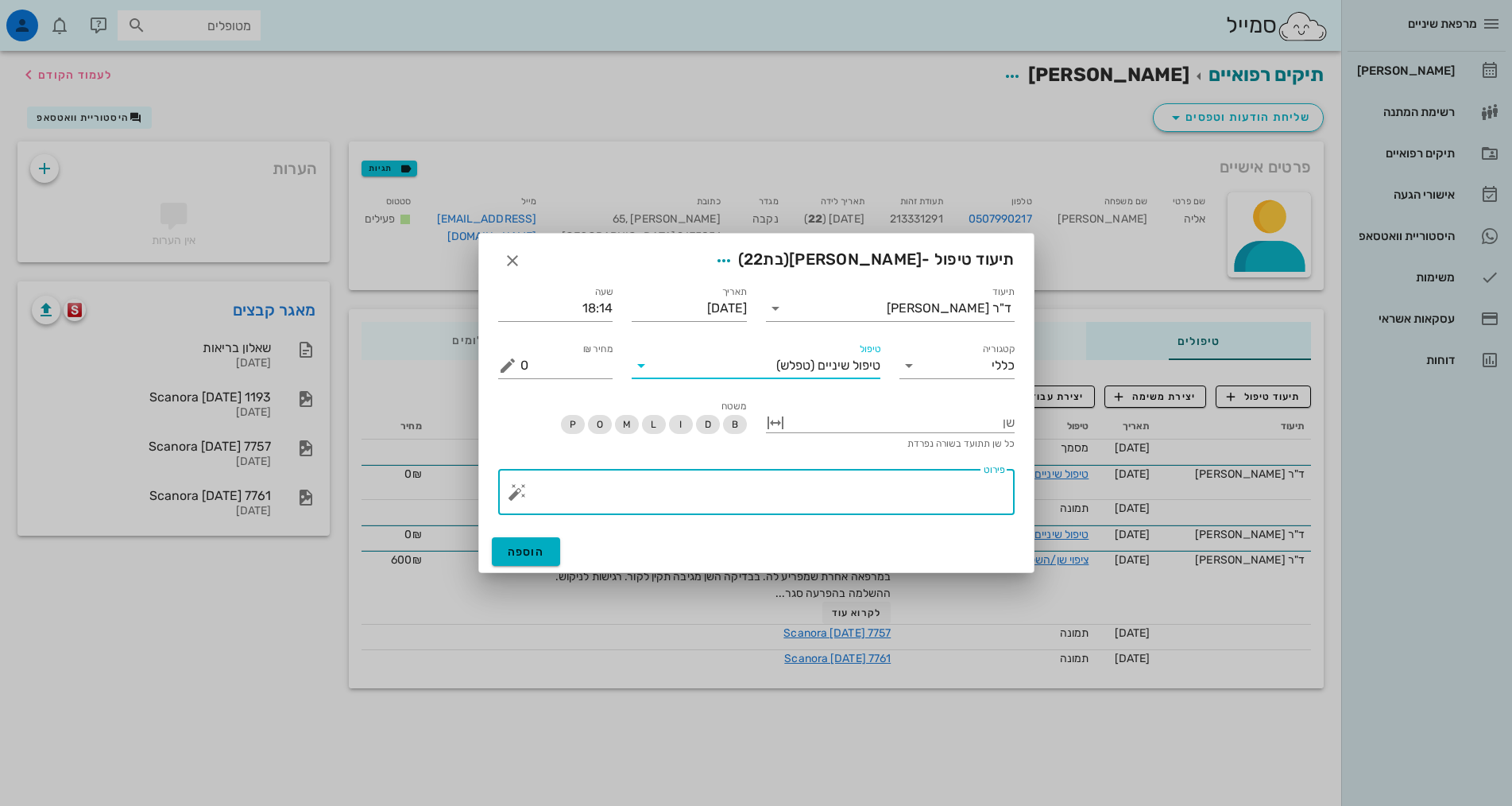
click at [900, 505] on textarea "פירוט" at bounding box center [762, 496] width 485 height 38
type textarea "קצה דיסטלי של השלמה נשחק, בוצע תיקון עם A1B בדיקת סגר הוראות"
click at [907, 429] on div at bounding box center [901, 421] width 226 height 21
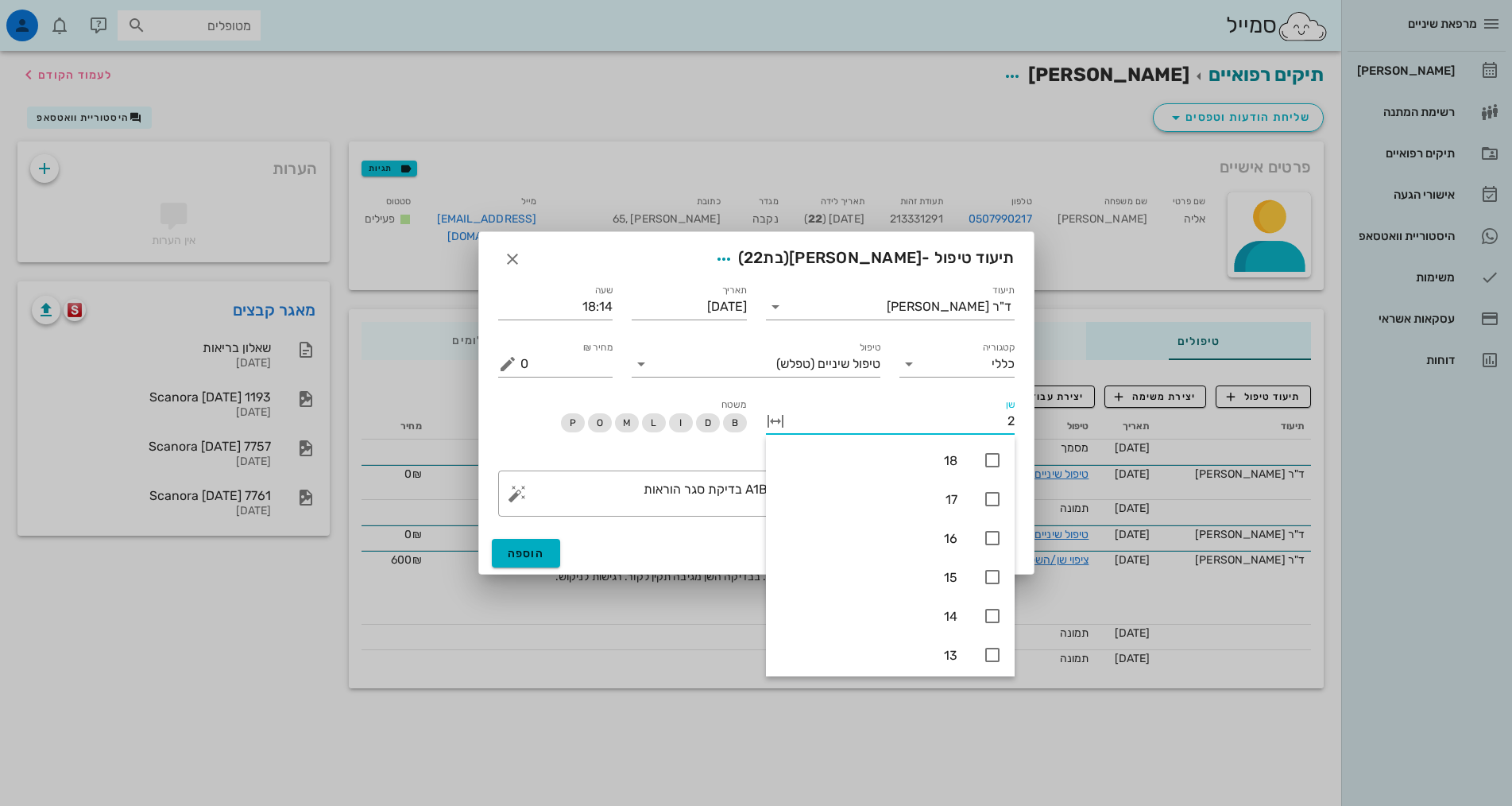
type input "21"
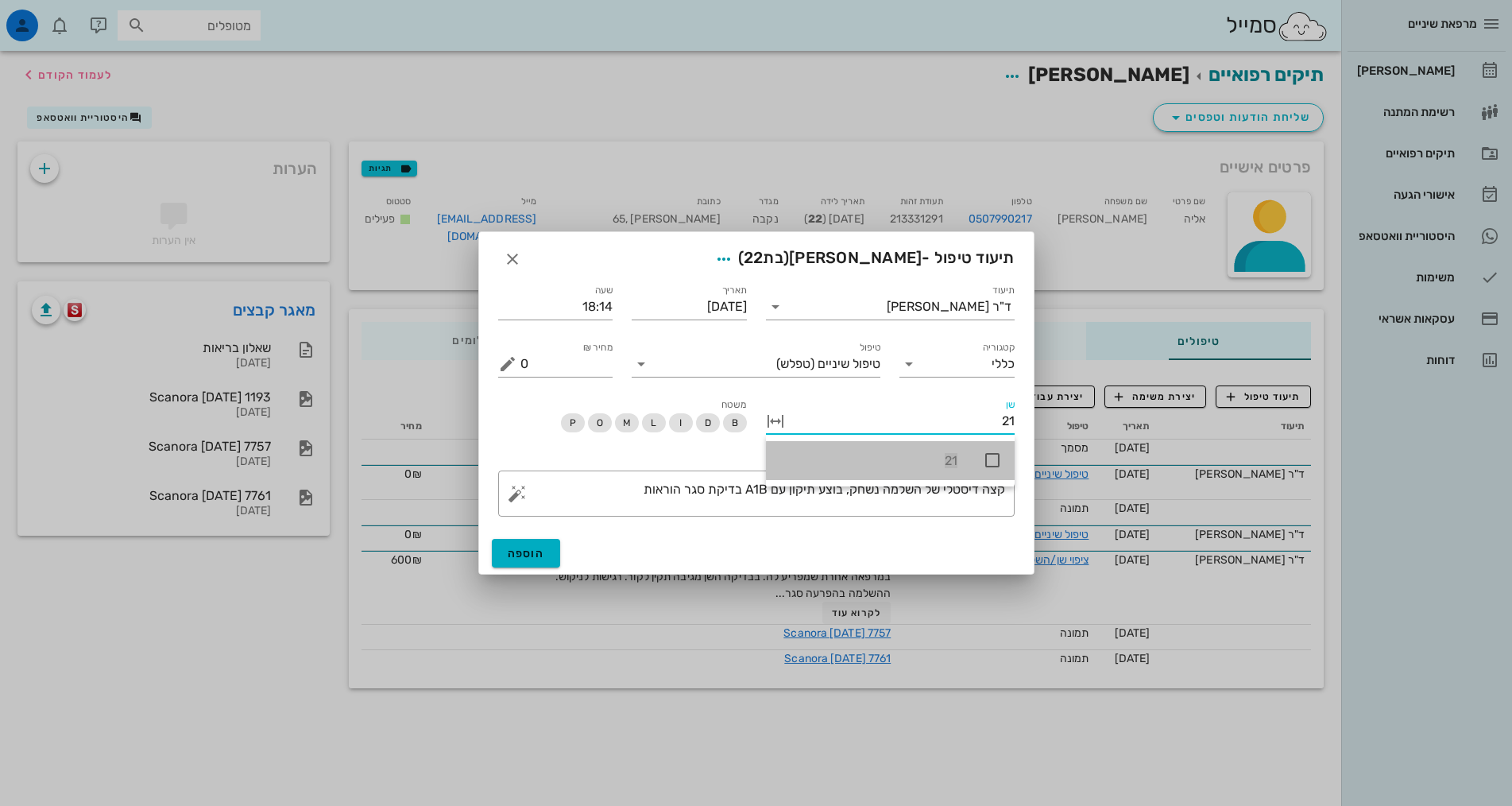
click at [1004, 461] on div "21" at bounding box center [890, 460] width 249 height 39
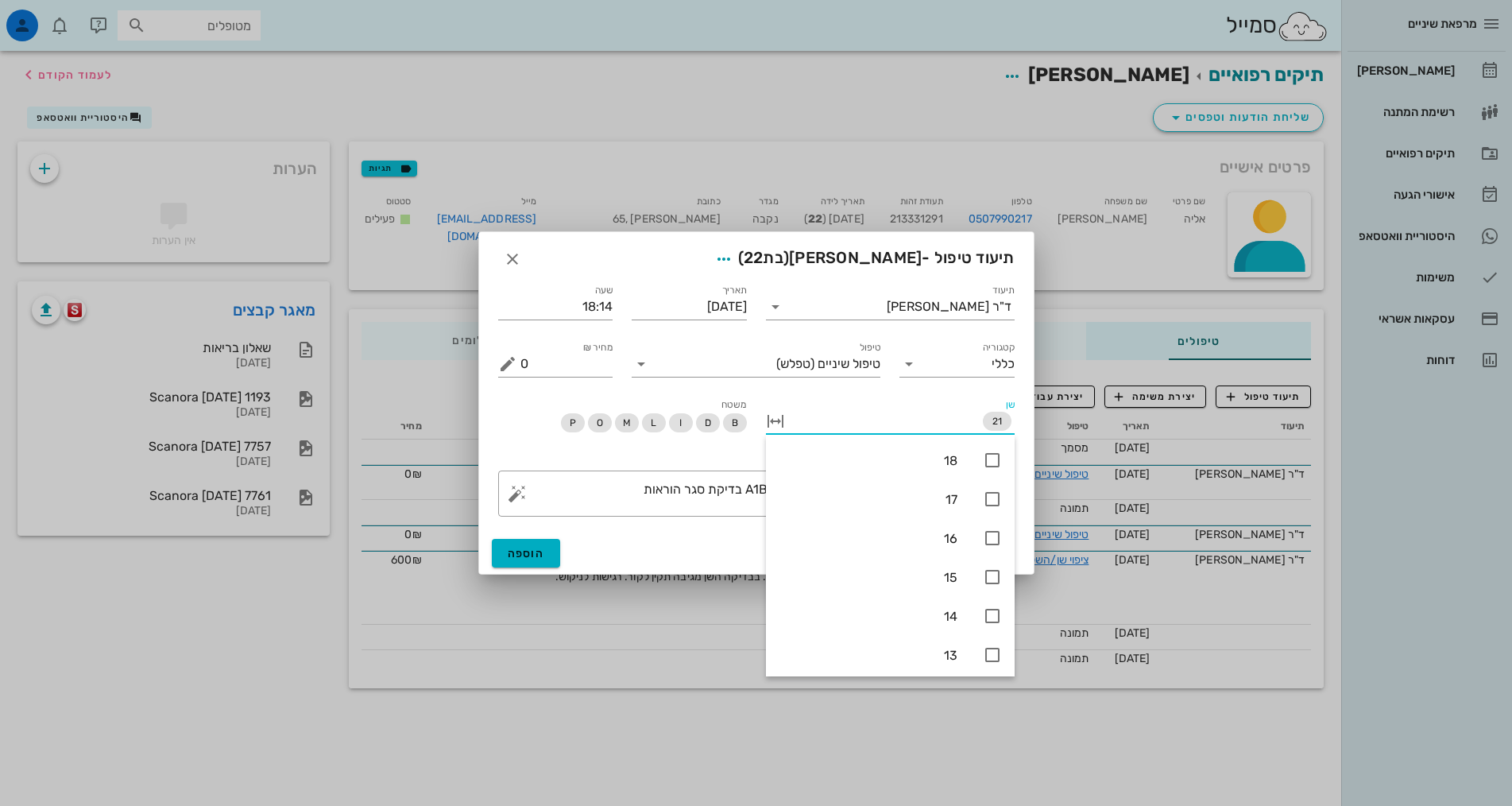
drag, startPoint x: 947, startPoint y: 420, endPoint x: 1123, endPoint y: 404, distance: 176.7
click at [1123, 404] on div "מרפאת שיניים יומן מרפאה רשימת המתנה תיקים רפואיים אישורי הגעה 3 היסטוריית וואטס…" at bounding box center [756, 403] width 1512 height 806
type input "21"
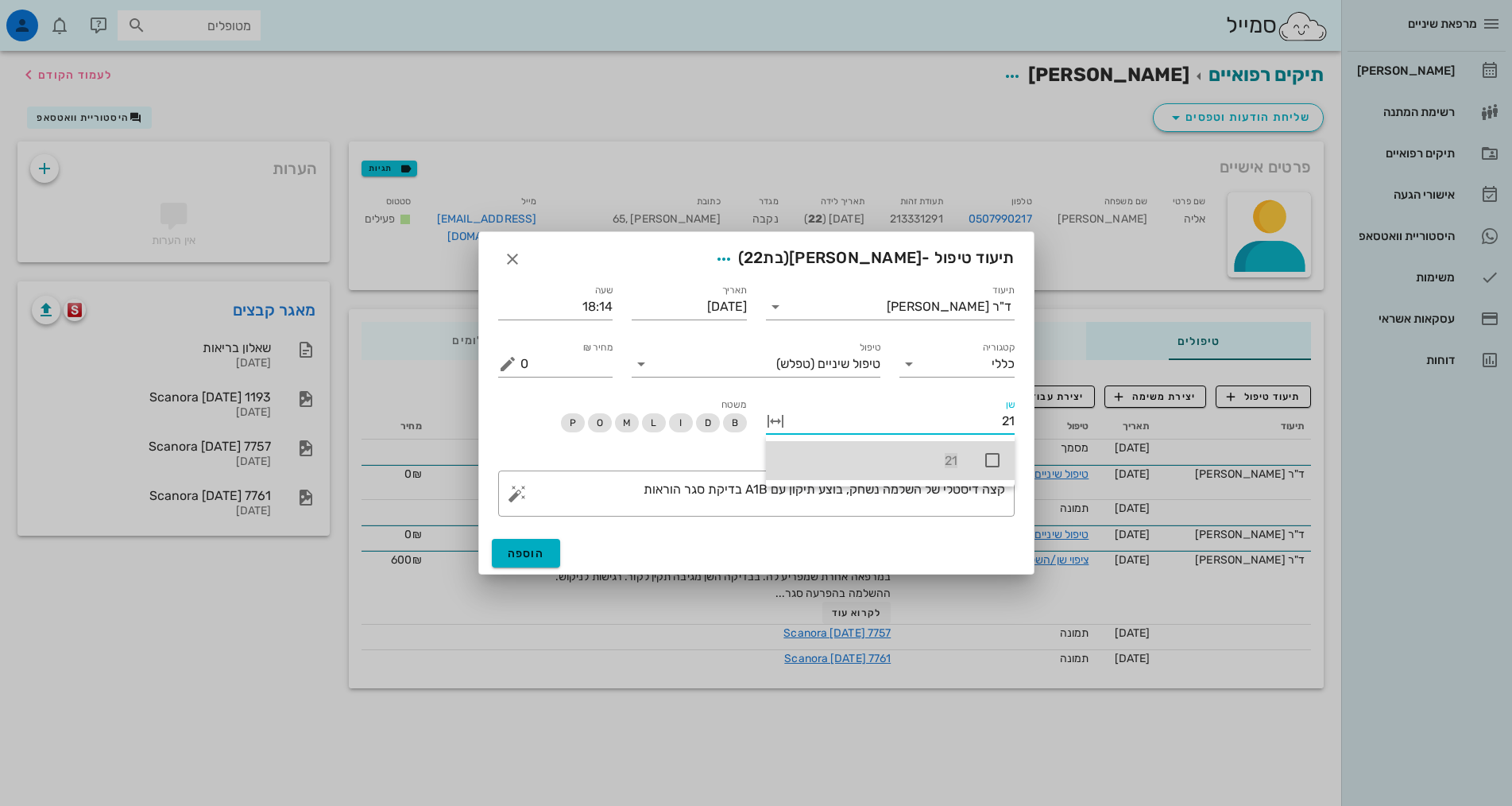
click at [993, 469] on div at bounding box center [992, 460] width 19 height 20
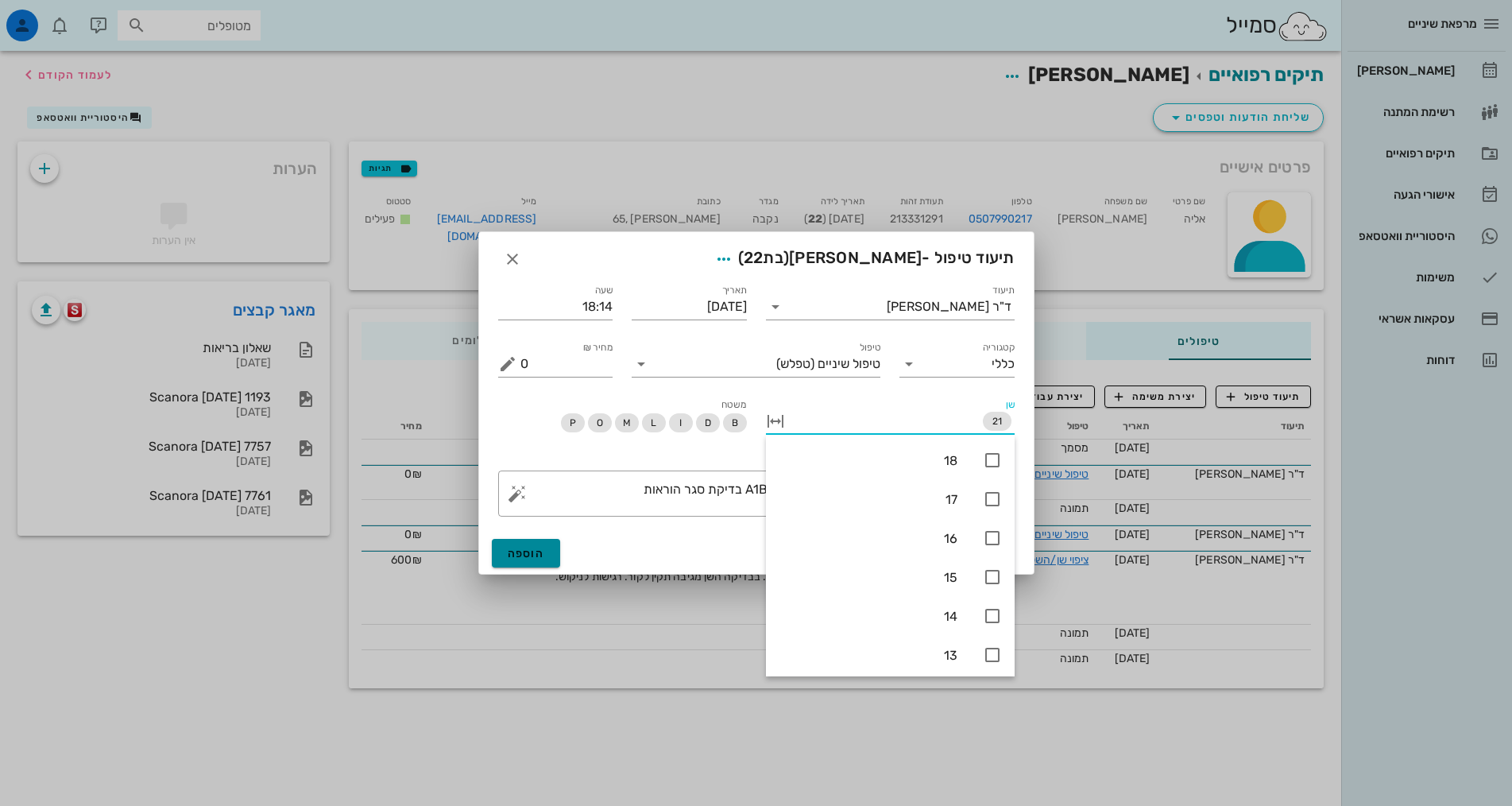
click at [525, 551] on span "הוספה" at bounding box center [526, 554] width 37 height 14
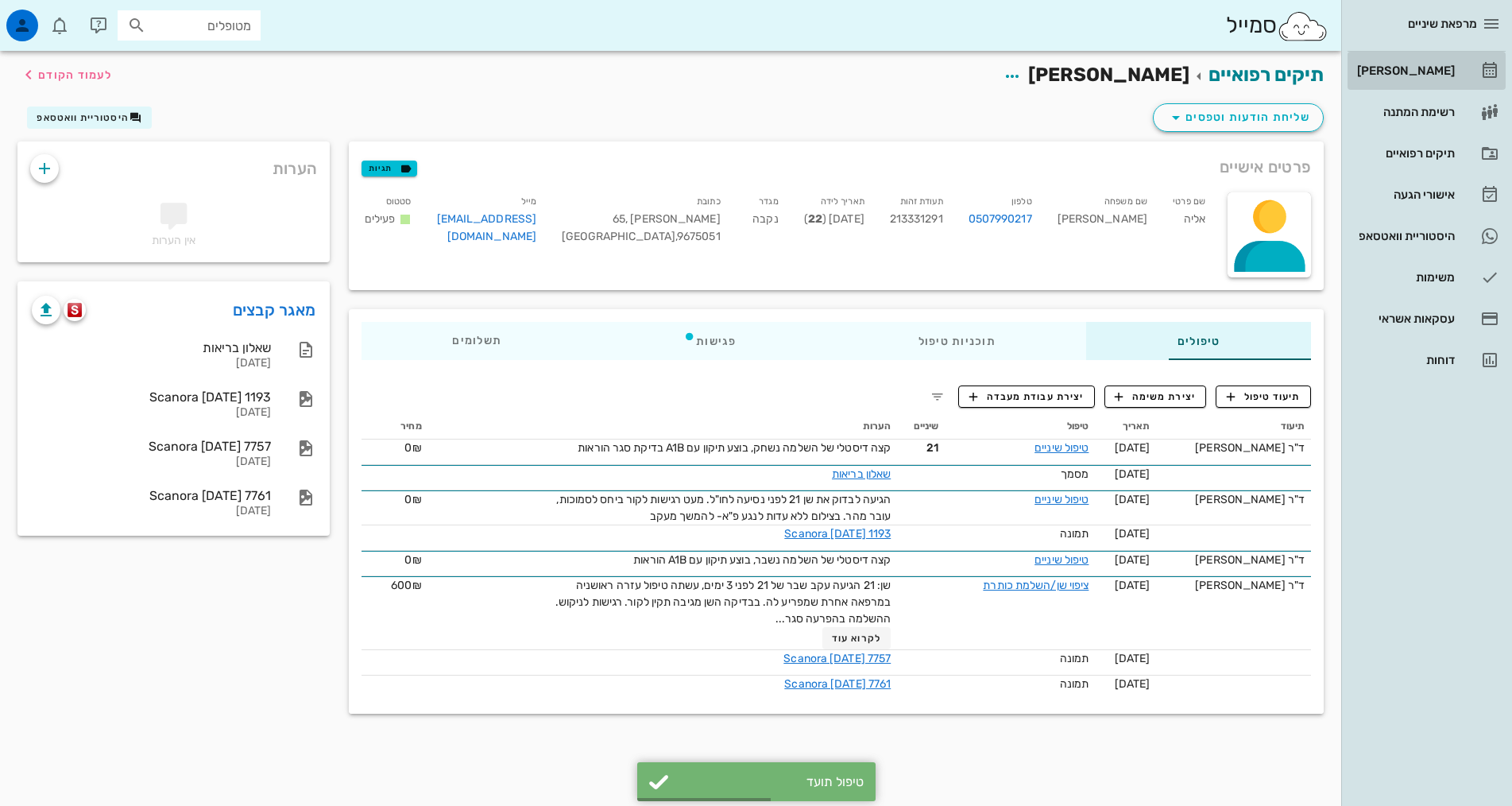
click at [1394, 68] on div "[PERSON_NAME]" at bounding box center [1404, 71] width 101 height 13
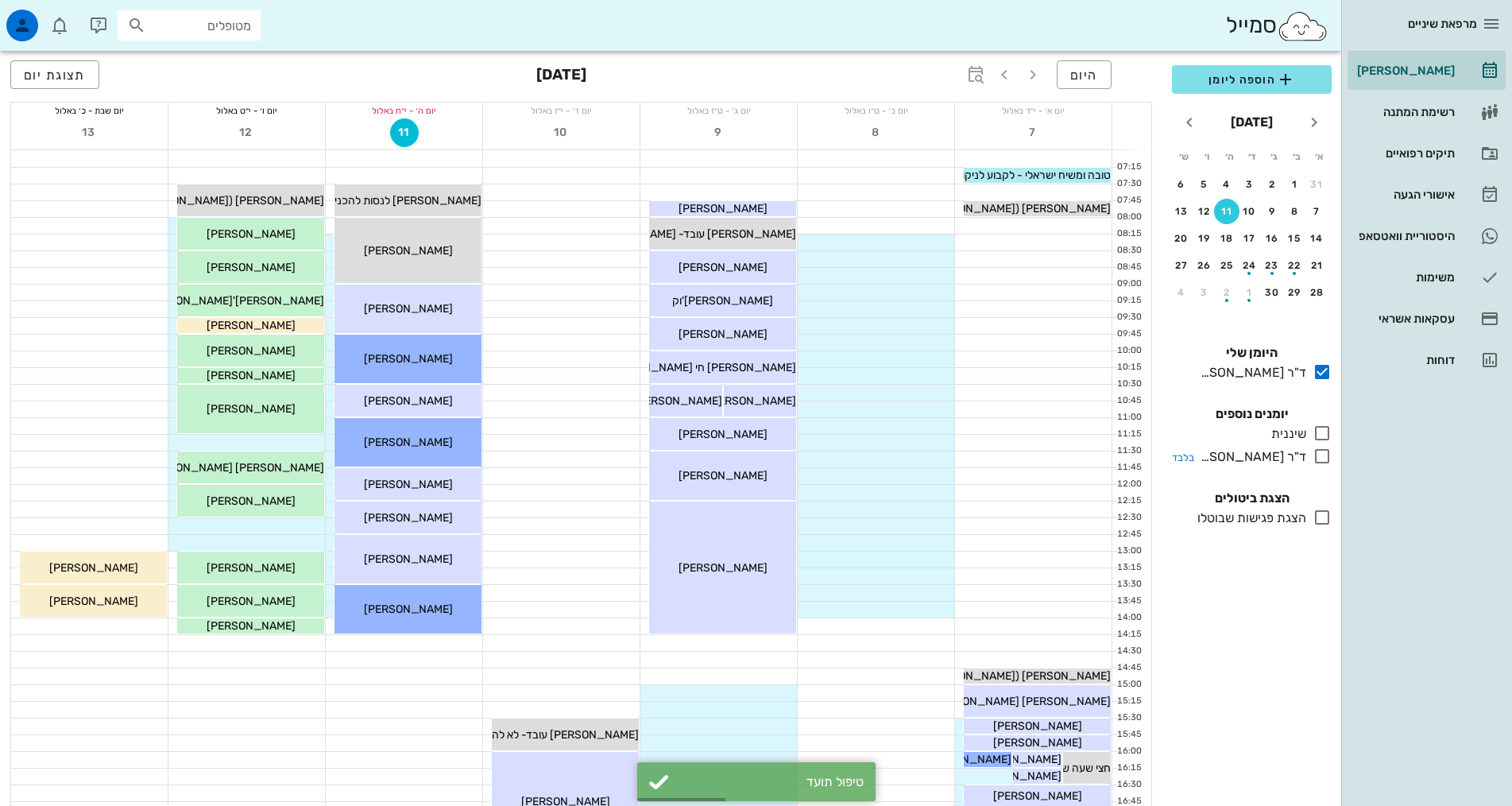
click at [1325, 455] on icon at bounding box center [1322, 456] width 19 height 19
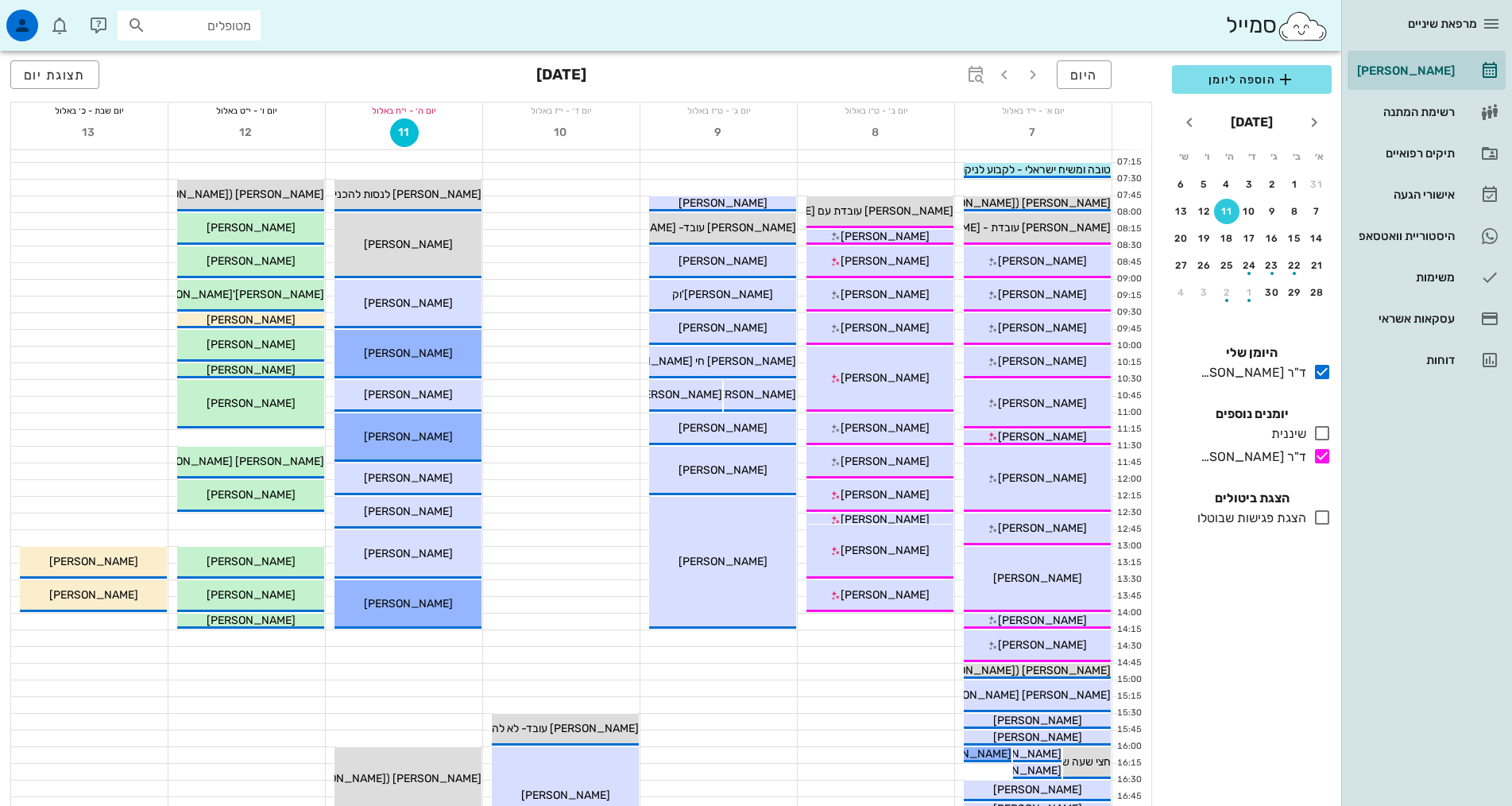
scroll to position [79, 0]
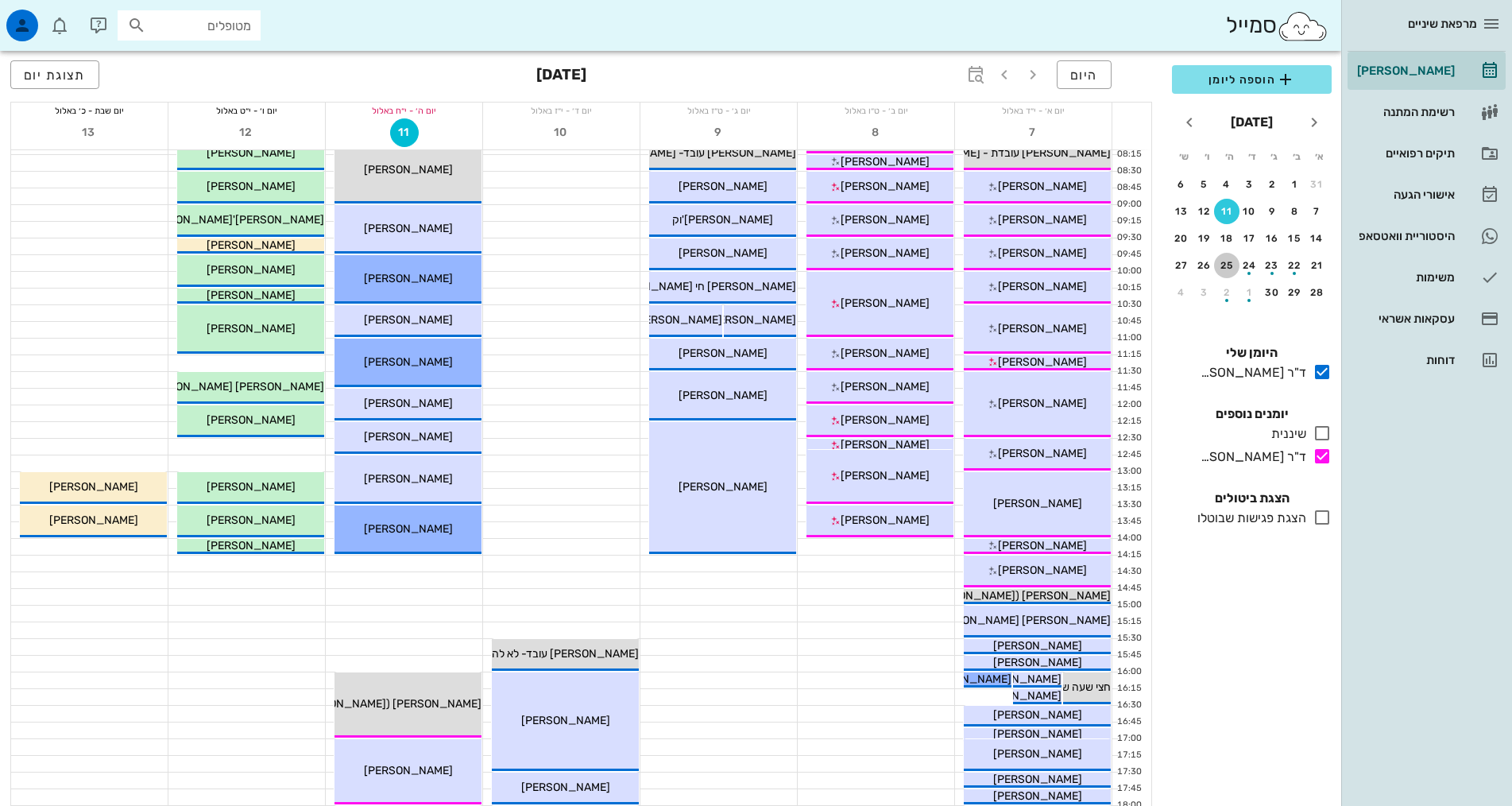
click at [1232, 263] on div "25" at bounding box center [1227, 265] width 26 height 11
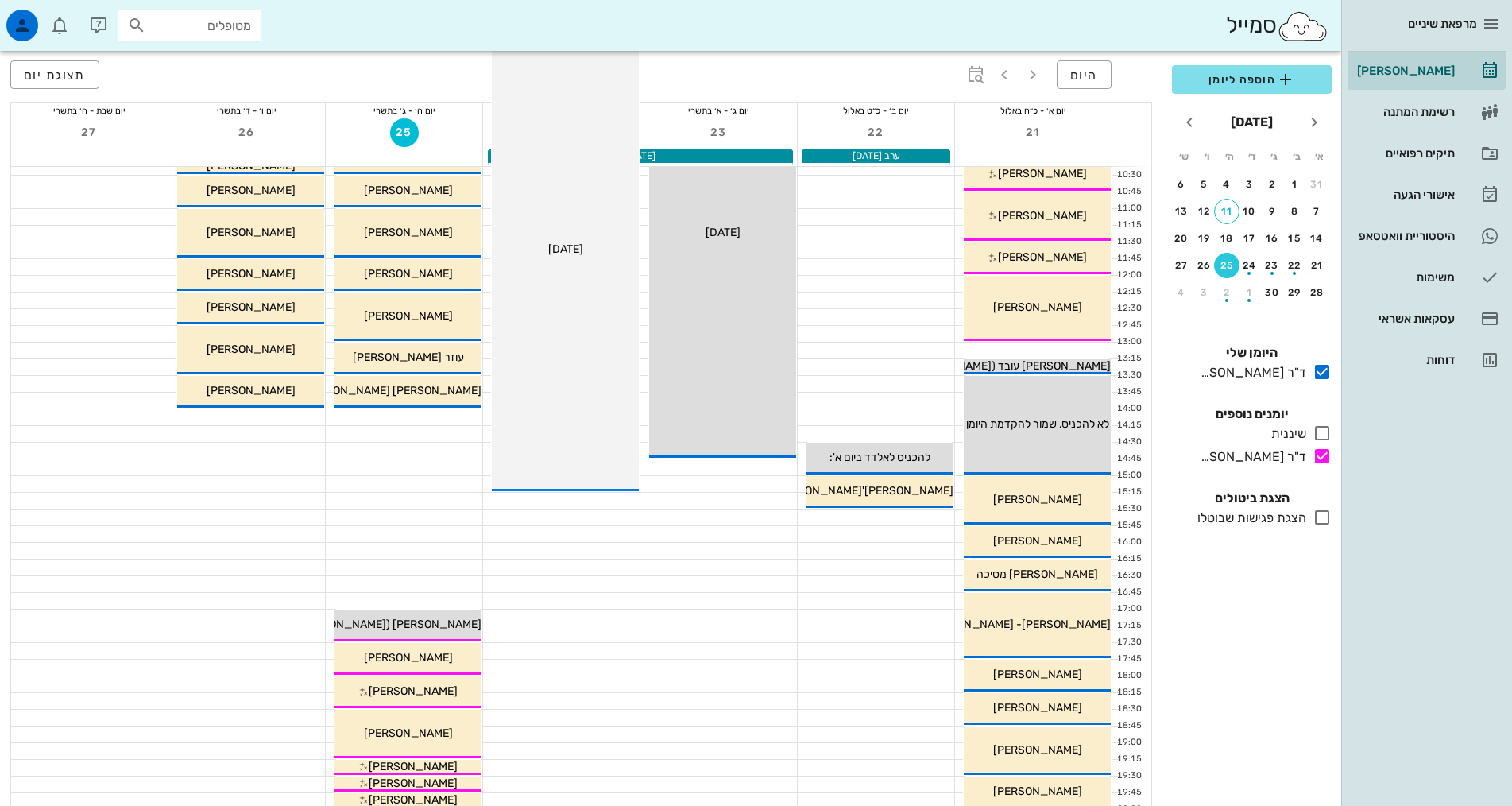
scroll to position [477, 0]
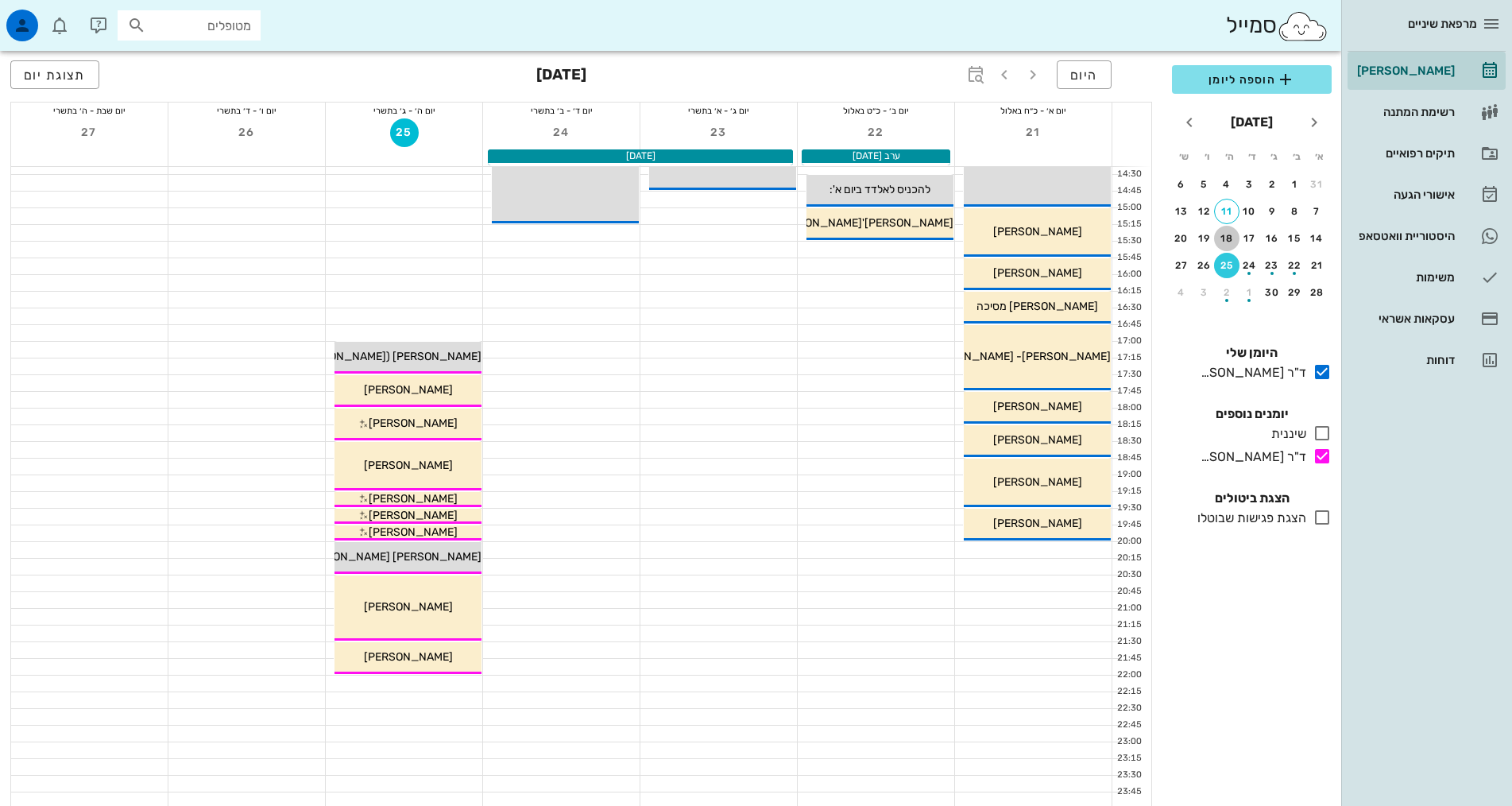
click at [1223, 232] on button "18" at bounding box center [1227, 239] width 26 height 26
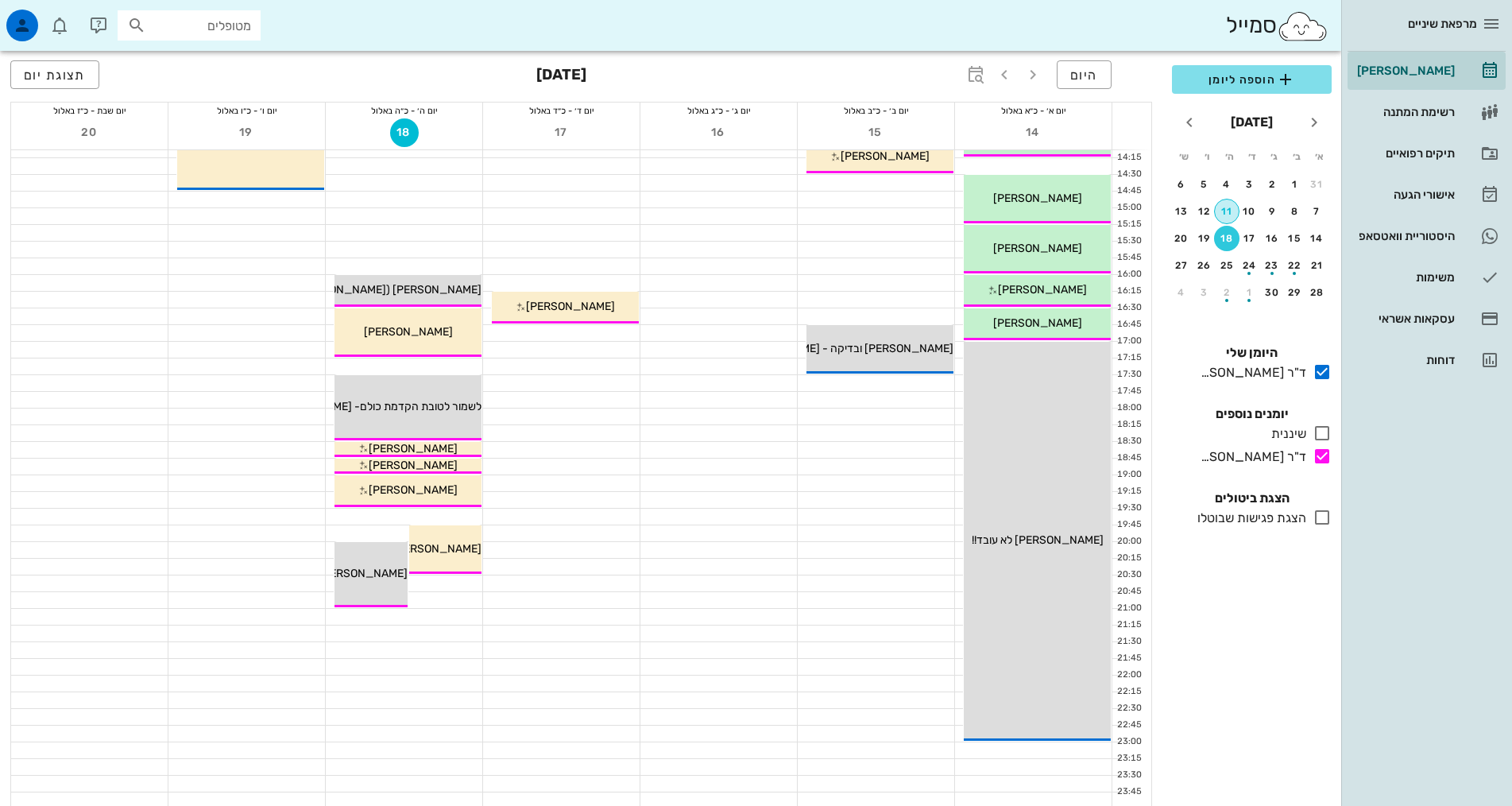
click at [1222, 209] on div "11" at bounding box center [1227, 211] width 24 height 11
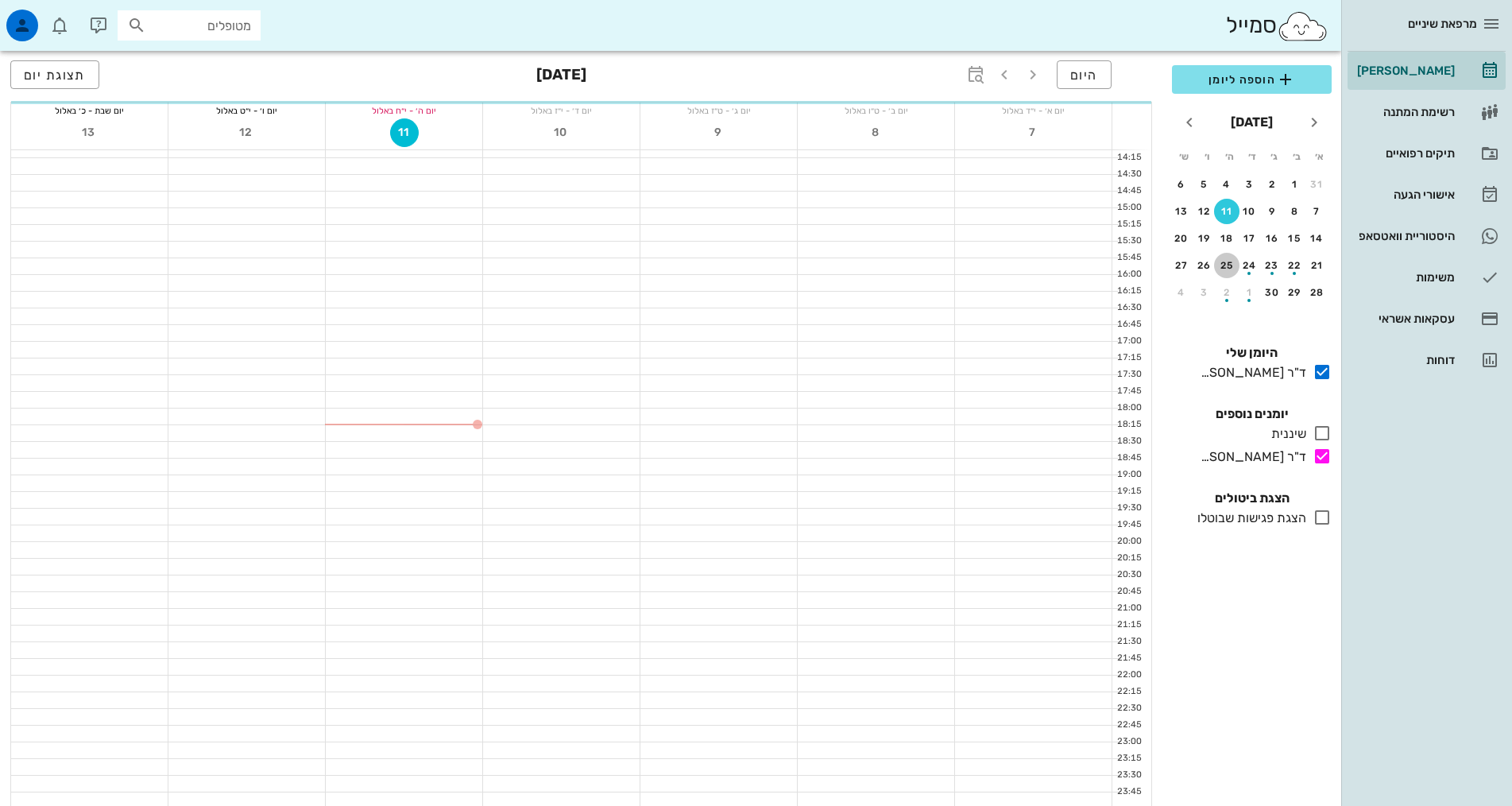
click at [1224, 262] on div "25" at bounding box center [1227, 265] width 26 height 11
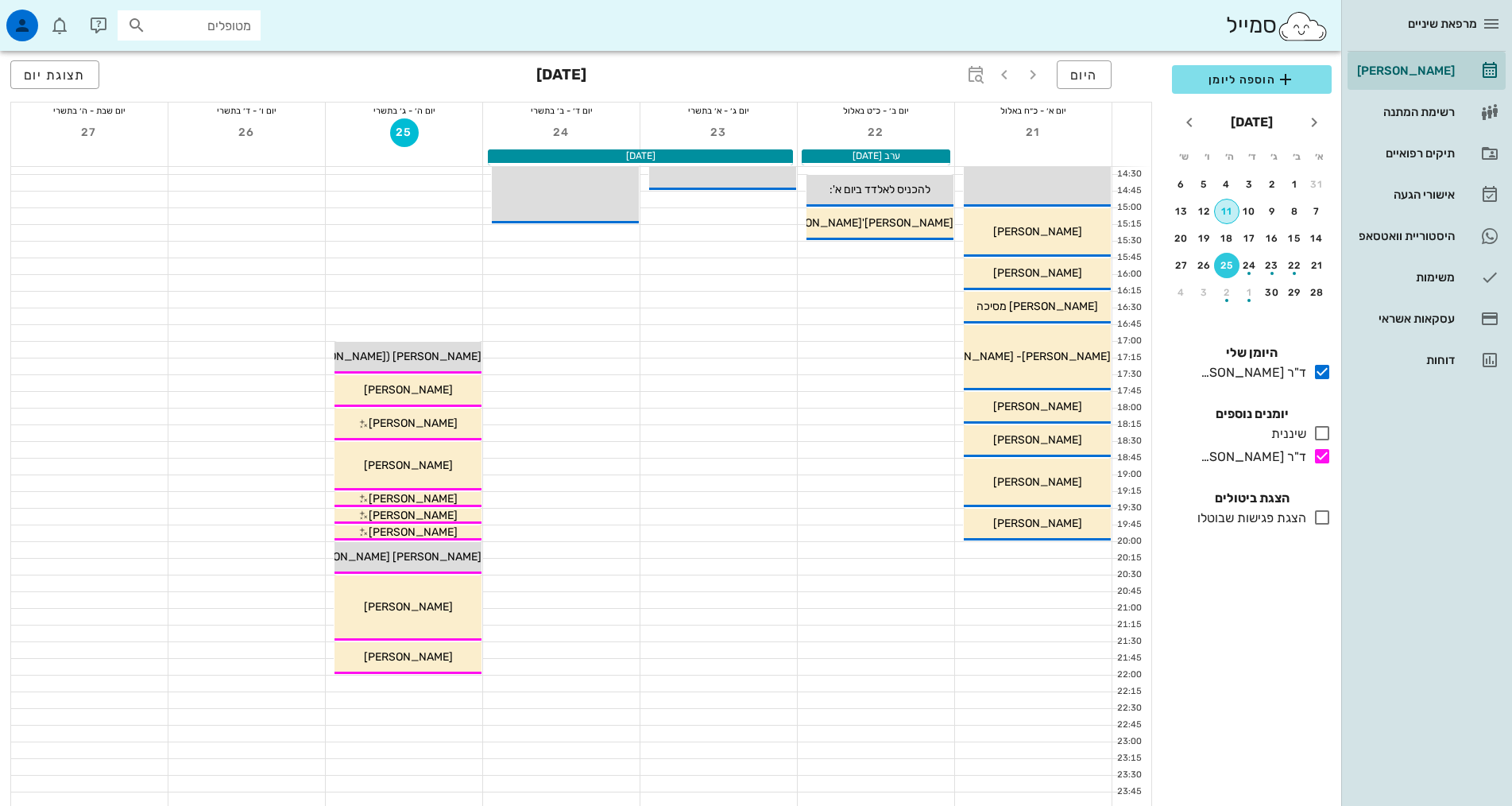
click at [1219, 210] on div "11" at bounding box center [1227, 211] width 24 height 11
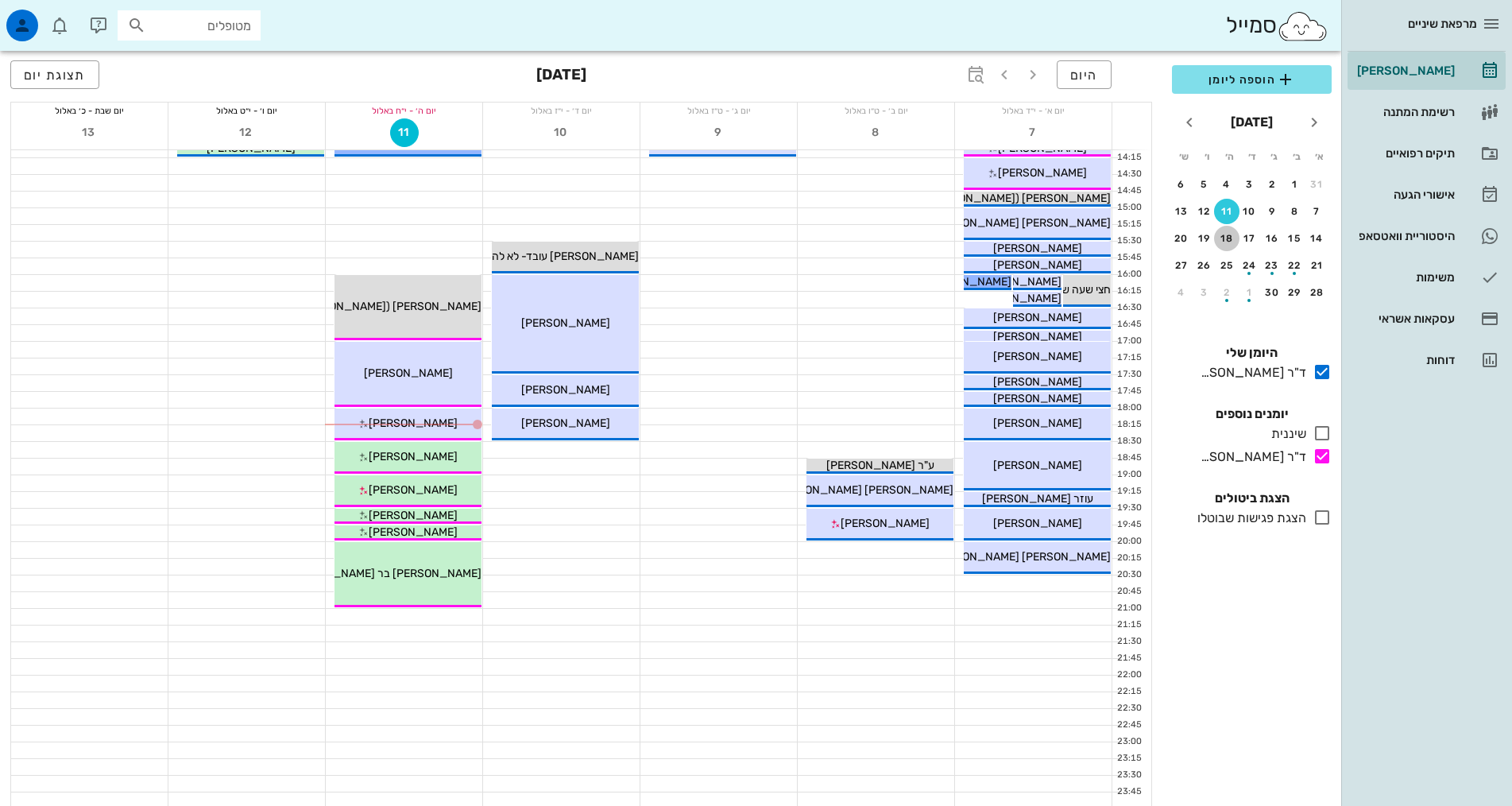
click at [1231, 240] on div "18" at bounding box center [1227, 238] width 26 height 11
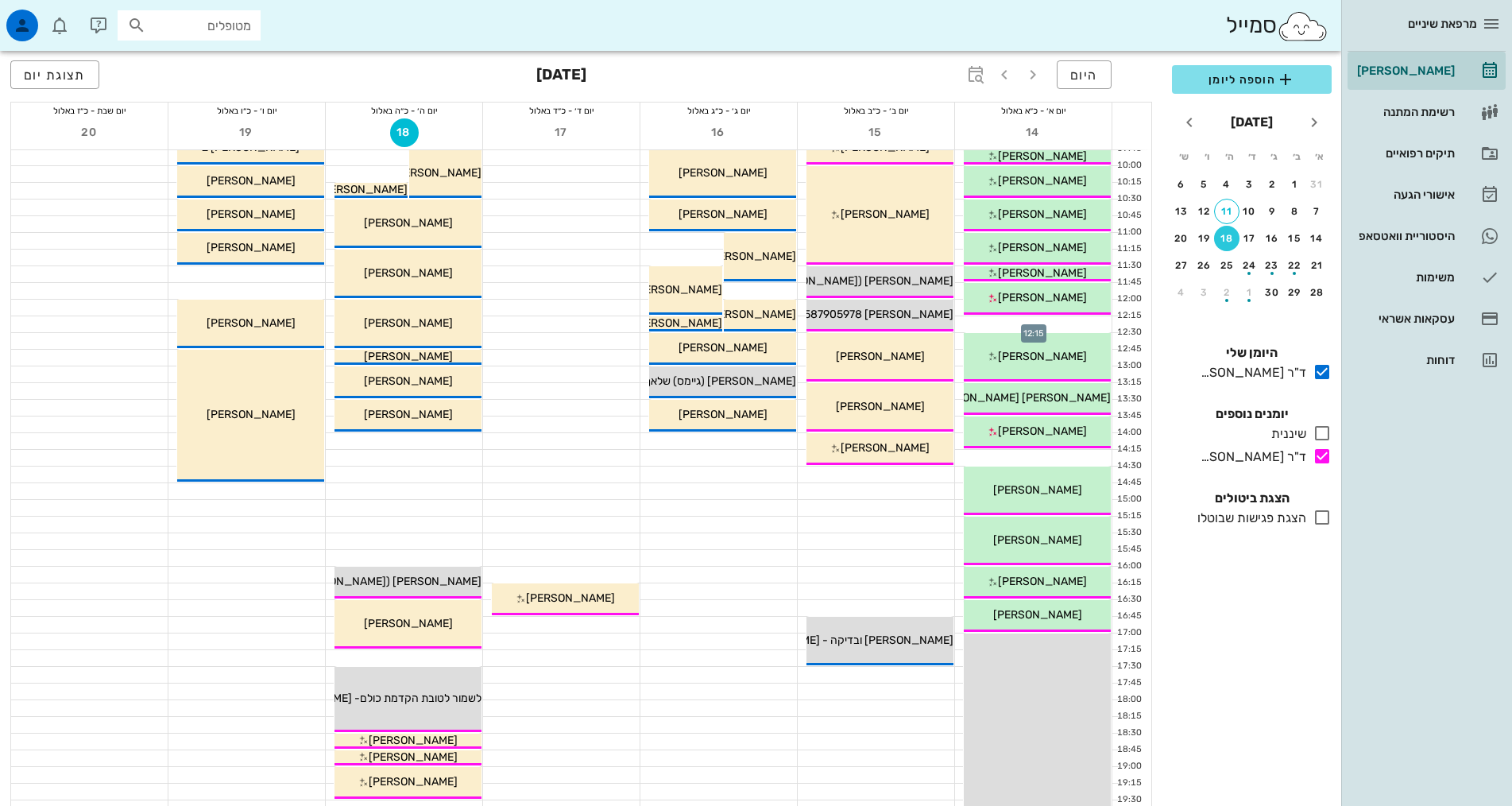
scroll to position [239, 0]
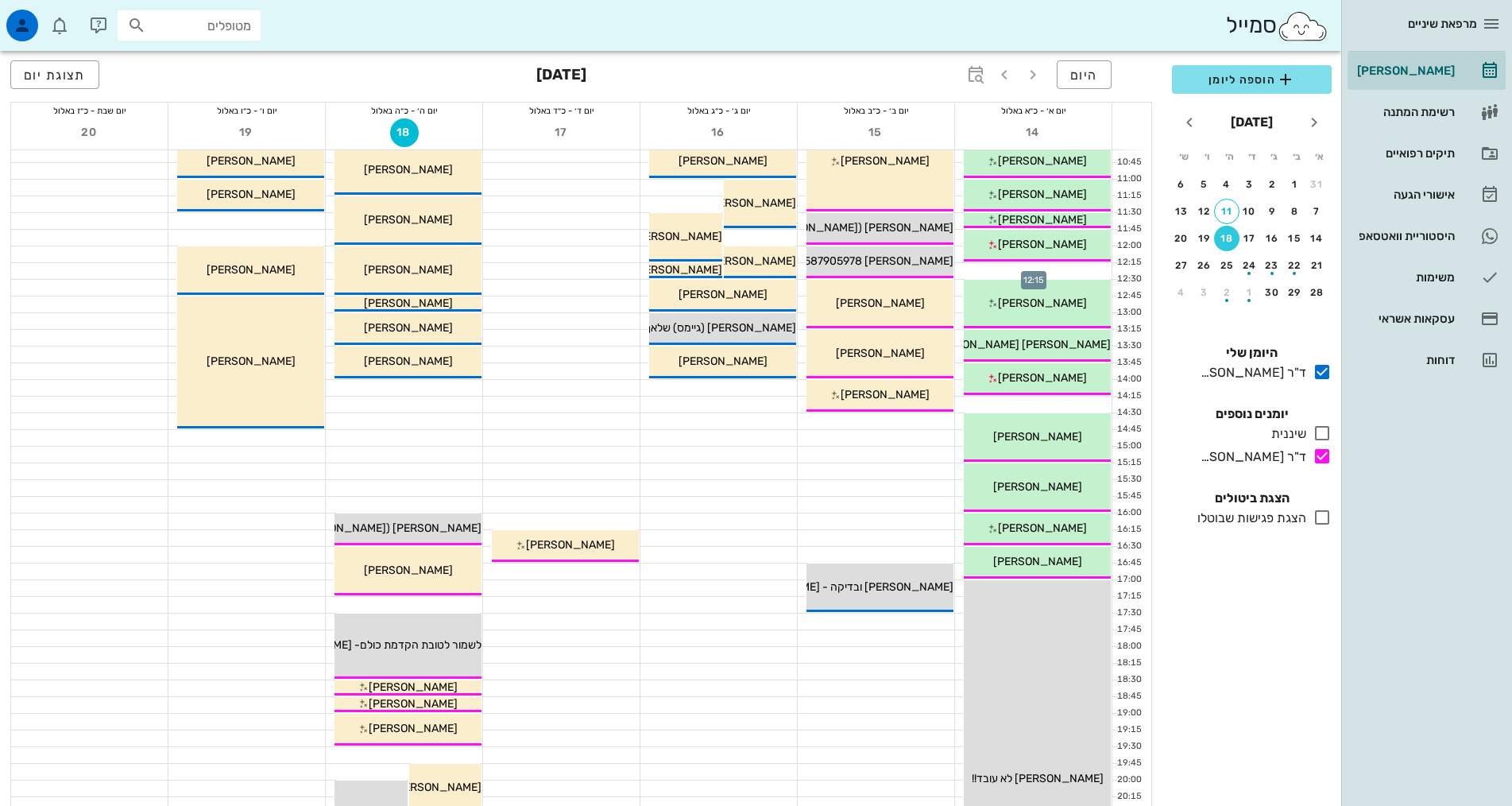
click at [1028, 266] on div at bounding box center [1033, 270] width 157 height 16
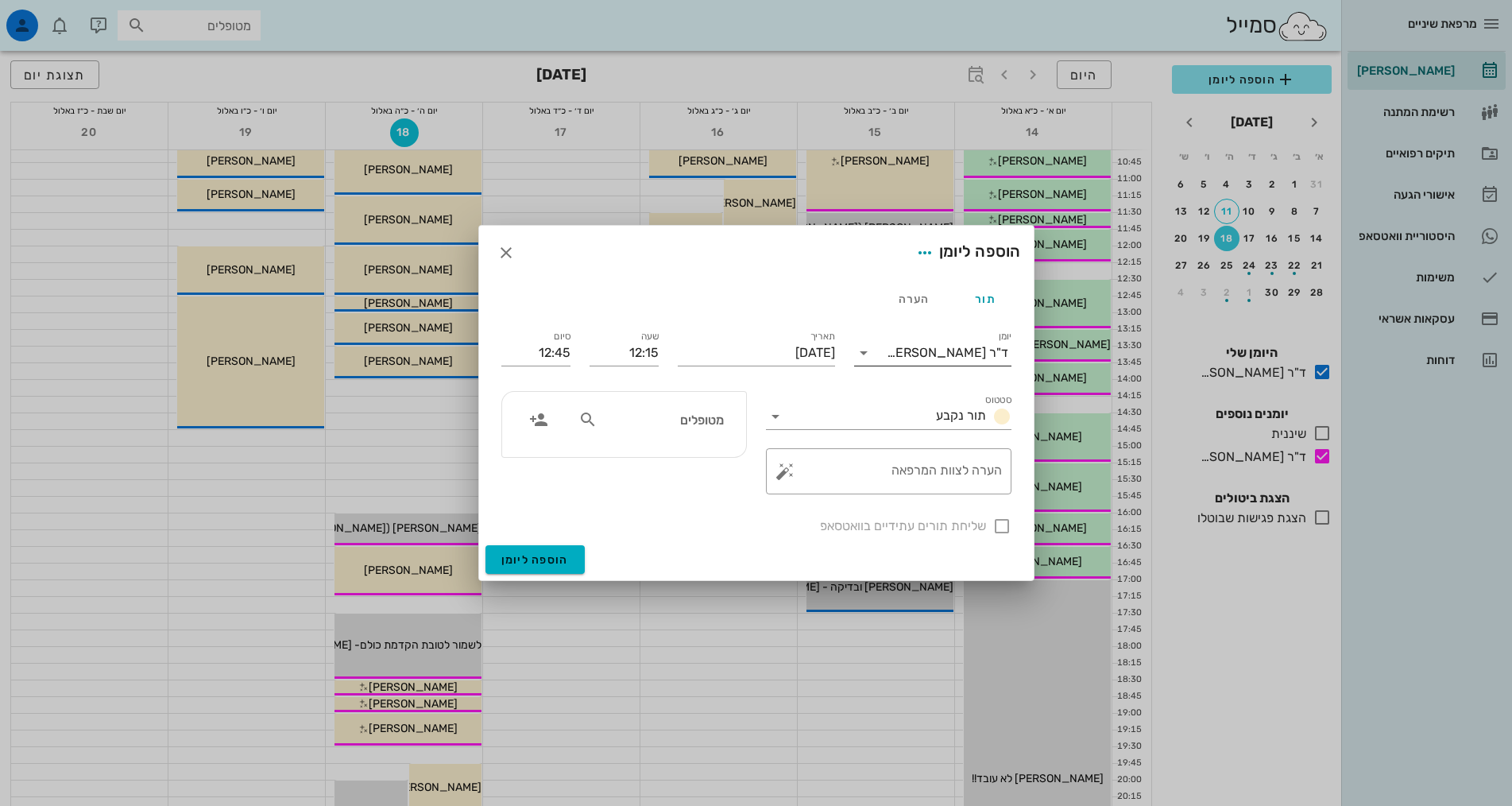
click at [945, 361] on div "ד"ר [PERSON_NAME]" at bounding box center [944, 353] width 135 height 26
click at [939, 437] on div "ד"ר [PERSON_NAME]" at bounding box center [933, 442] width 132 height 16
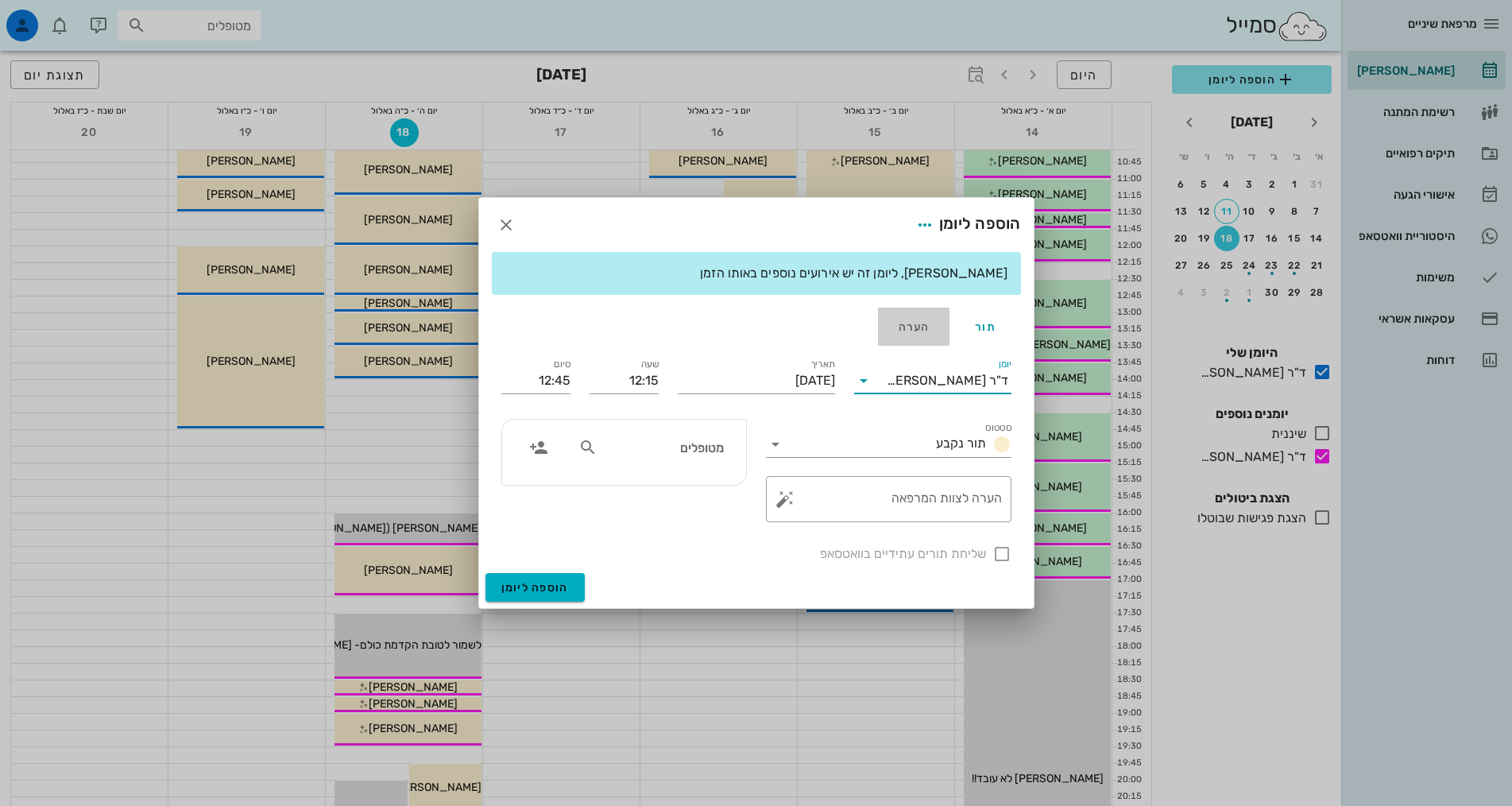
click at [905, 316] on div "הערה" at bounding box center [914, 326] width 71 height 38
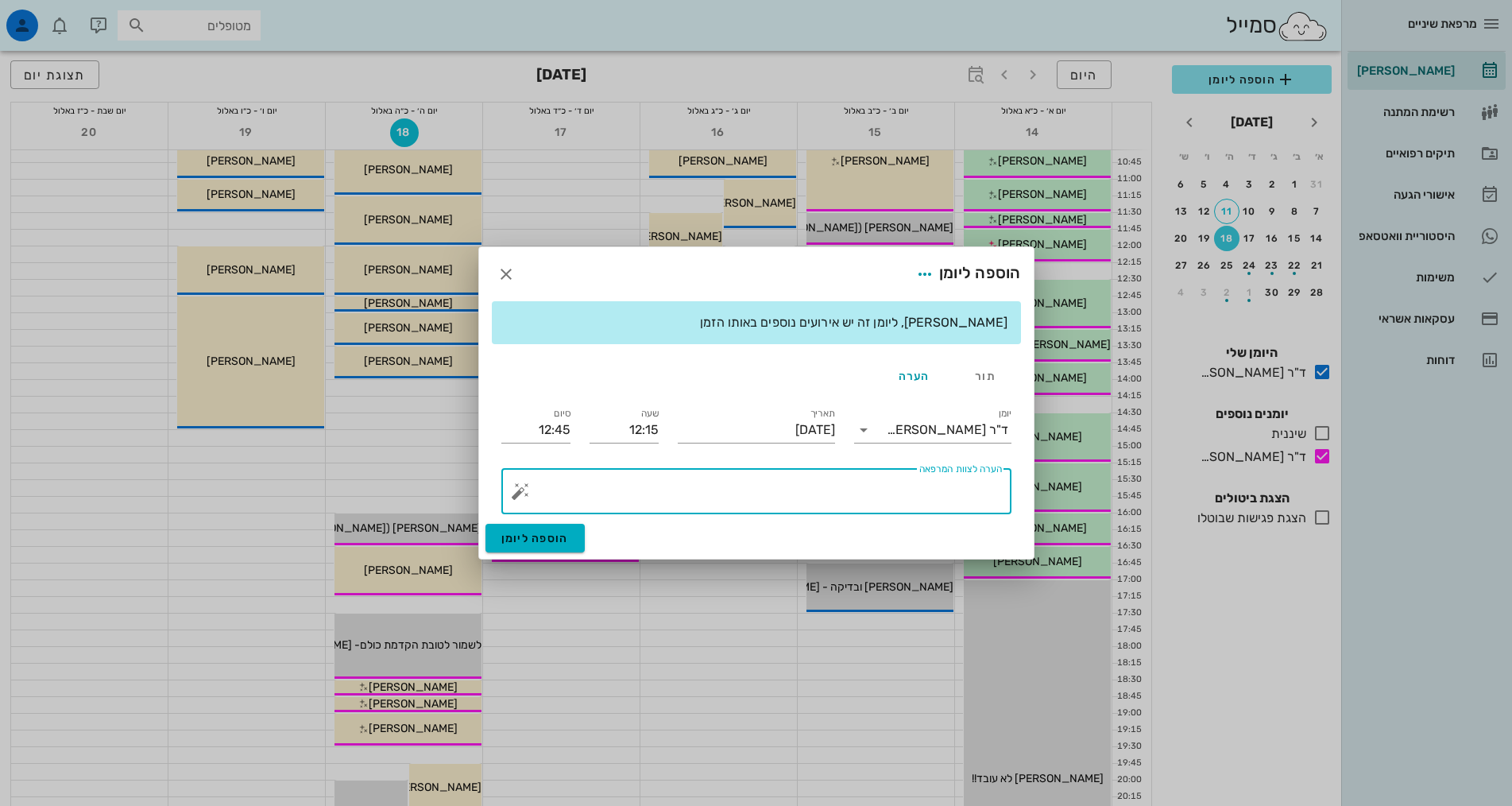
click at [924, 498] on textarea "הערה לצוות המרפאה" at bounding box center [763, 495] width 479 height 38
type textarea "מלכה מרכוס 0584016160"
click at [575, 530] on button "הוספה ליומן" at bounding box center [535, 537] width 99 height 28
click at [575, 530] on div "הוספה ליומן" at bounding box center [756, 541] width 555 height 35
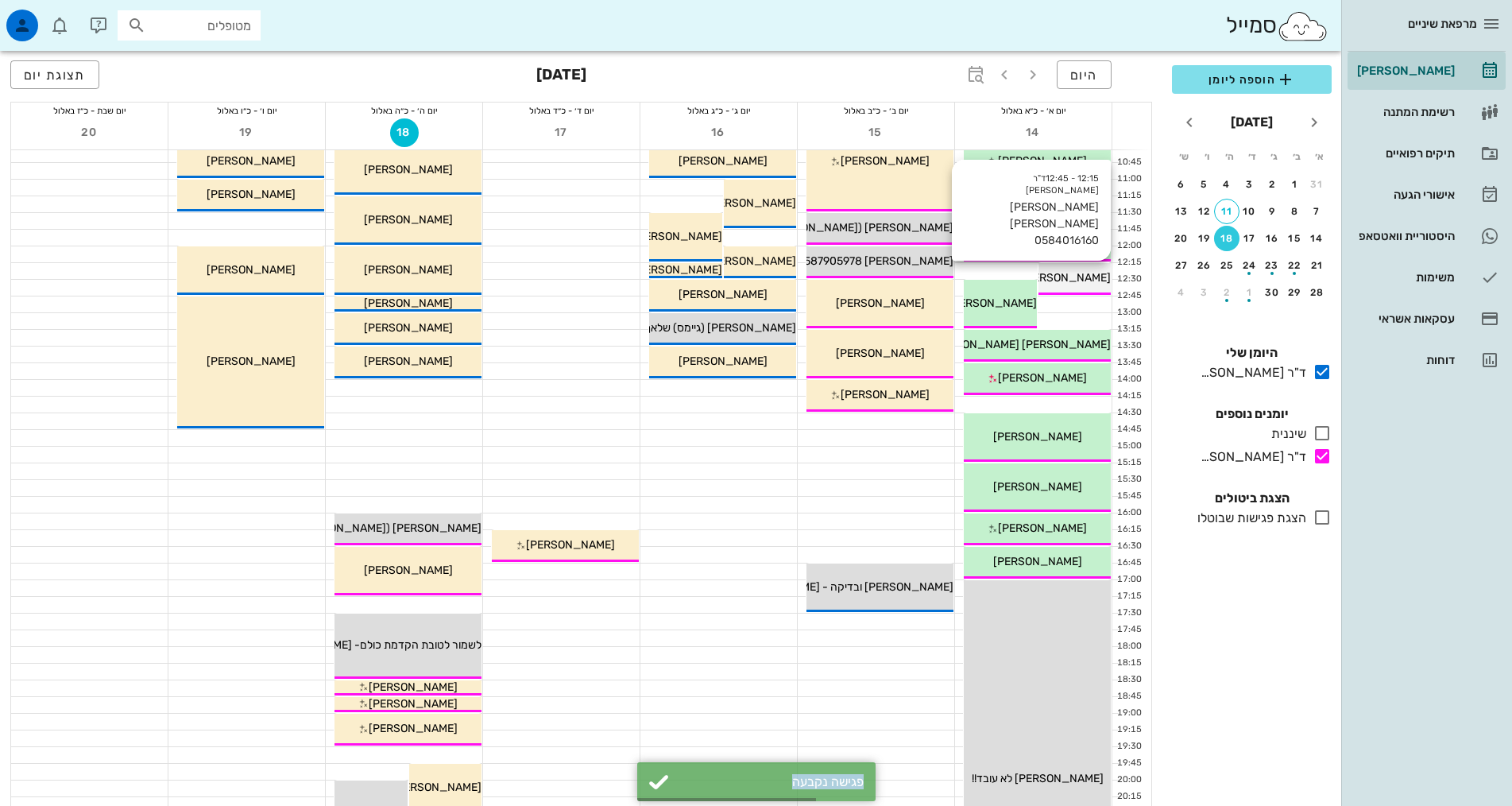
click at [1082, 278] on span "מלכה מרכוס 0584016160" at bounding box center [987, 278] width 247 height 14
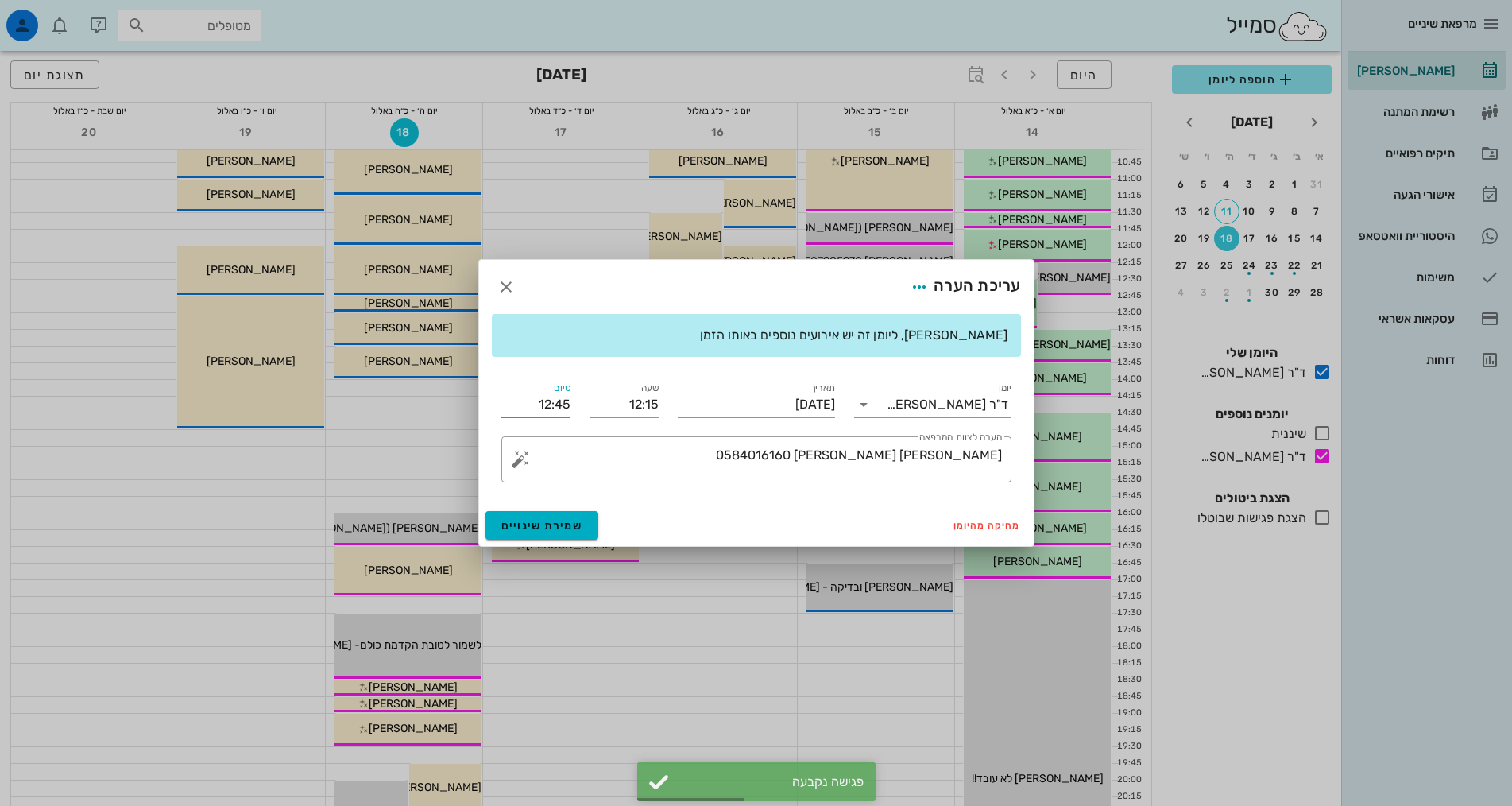
click at [559, 409] on input "12:45" at bounding box center [536, 405] width 69 height 26
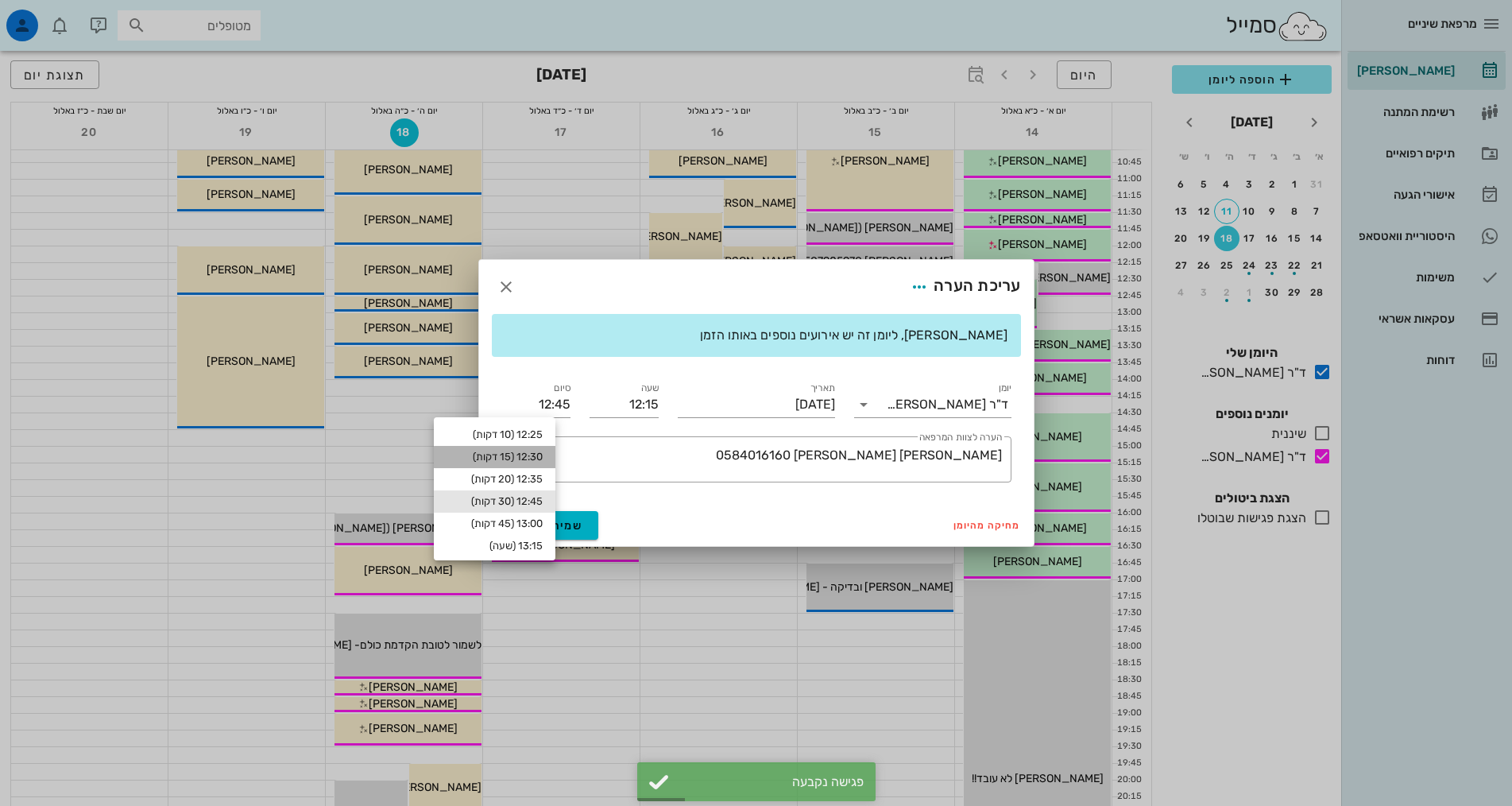
click at [536, 454] on div "12:30 (15 דקות)" at bounding box center [495, 456] width 96 height 13
type input "12:30"
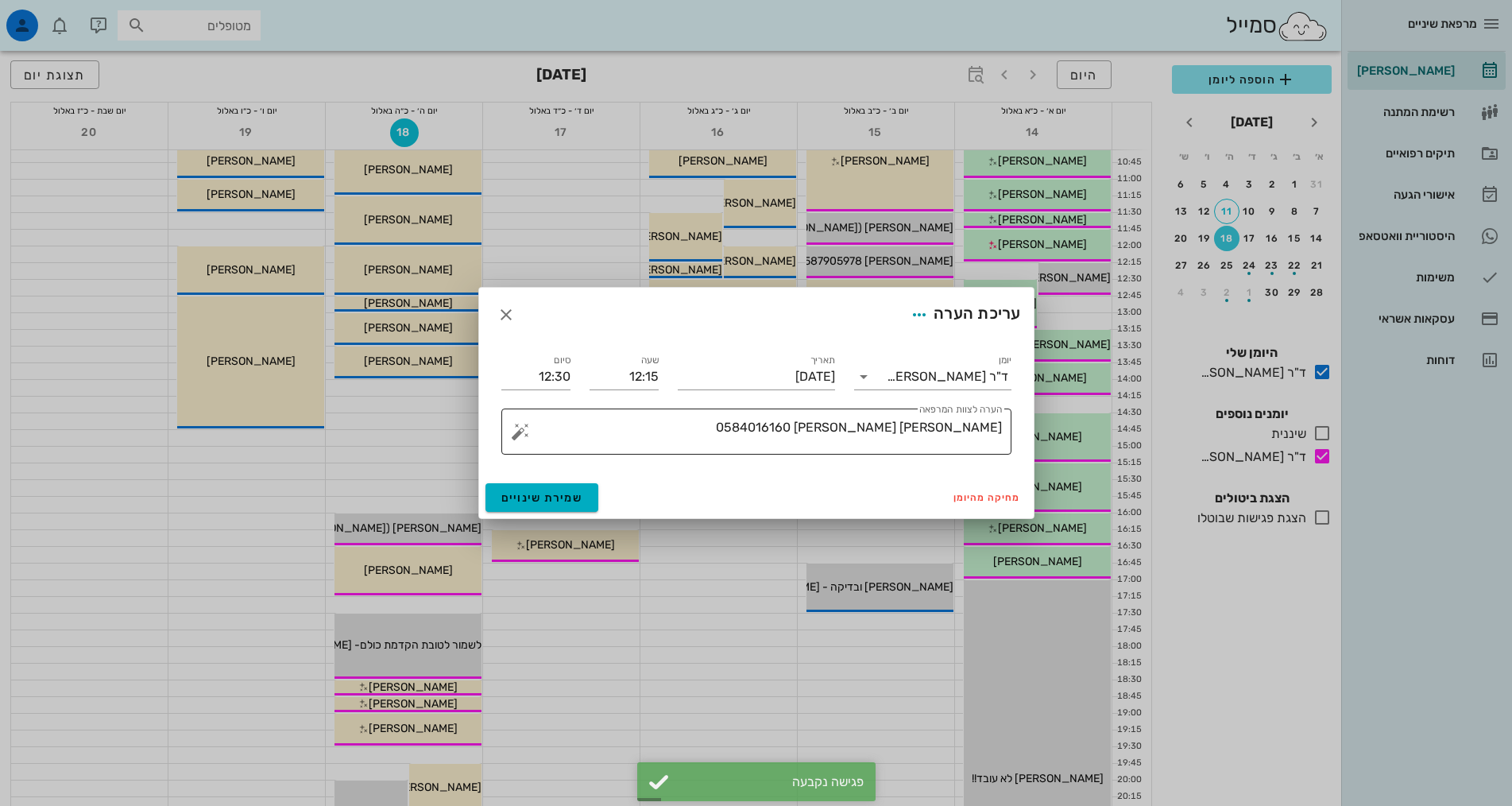
click at [772, 430] on textarea "מלכה מרכוס 0584016160" at bounding box center [763, 436] width 479 height 38
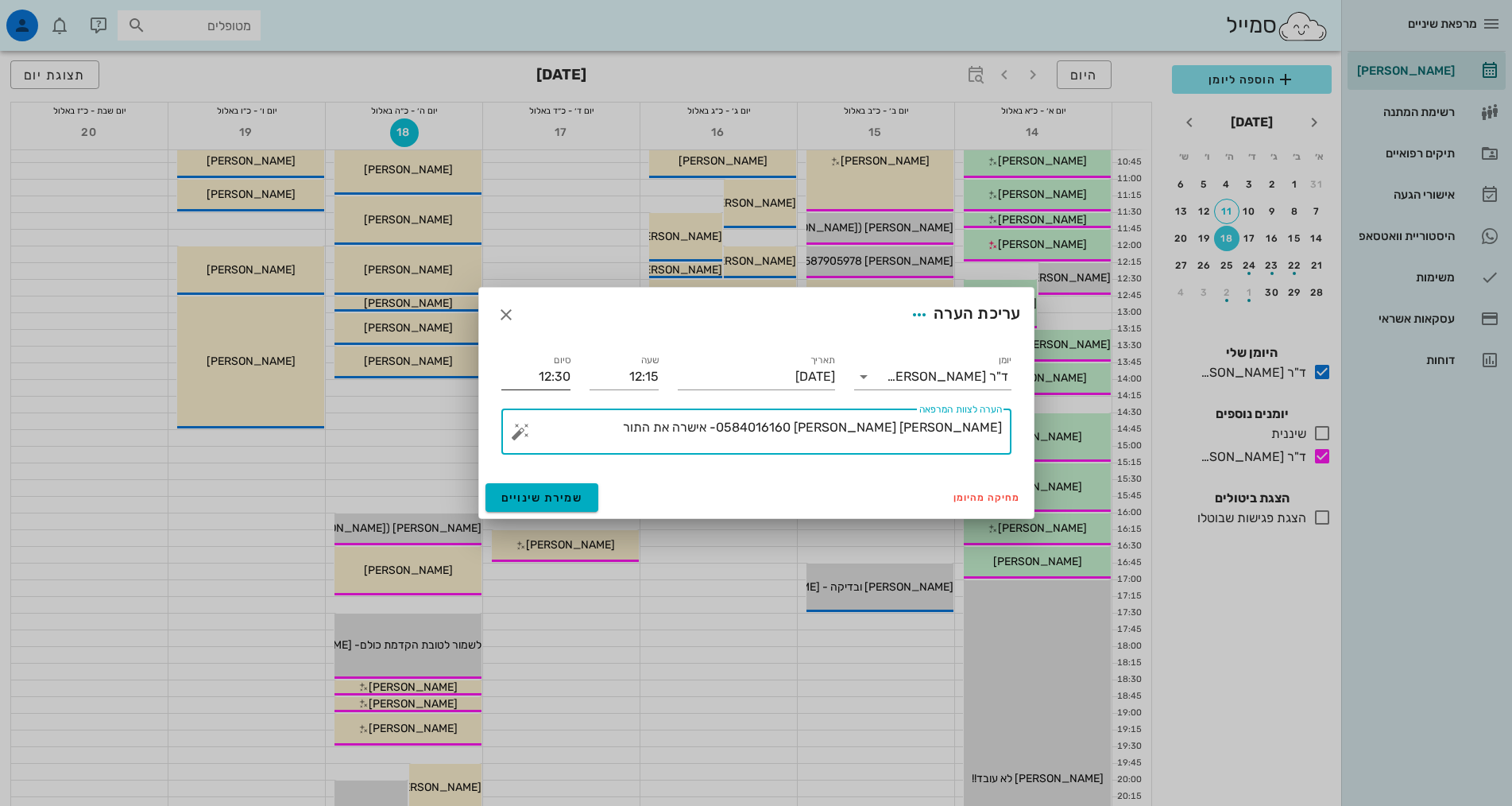
type textarea "מלכה מרכוס 0584016160- אישרה את התור"
click at [545, 374] on input "12:30" at bounding box center [536, 377] width 69 height 26
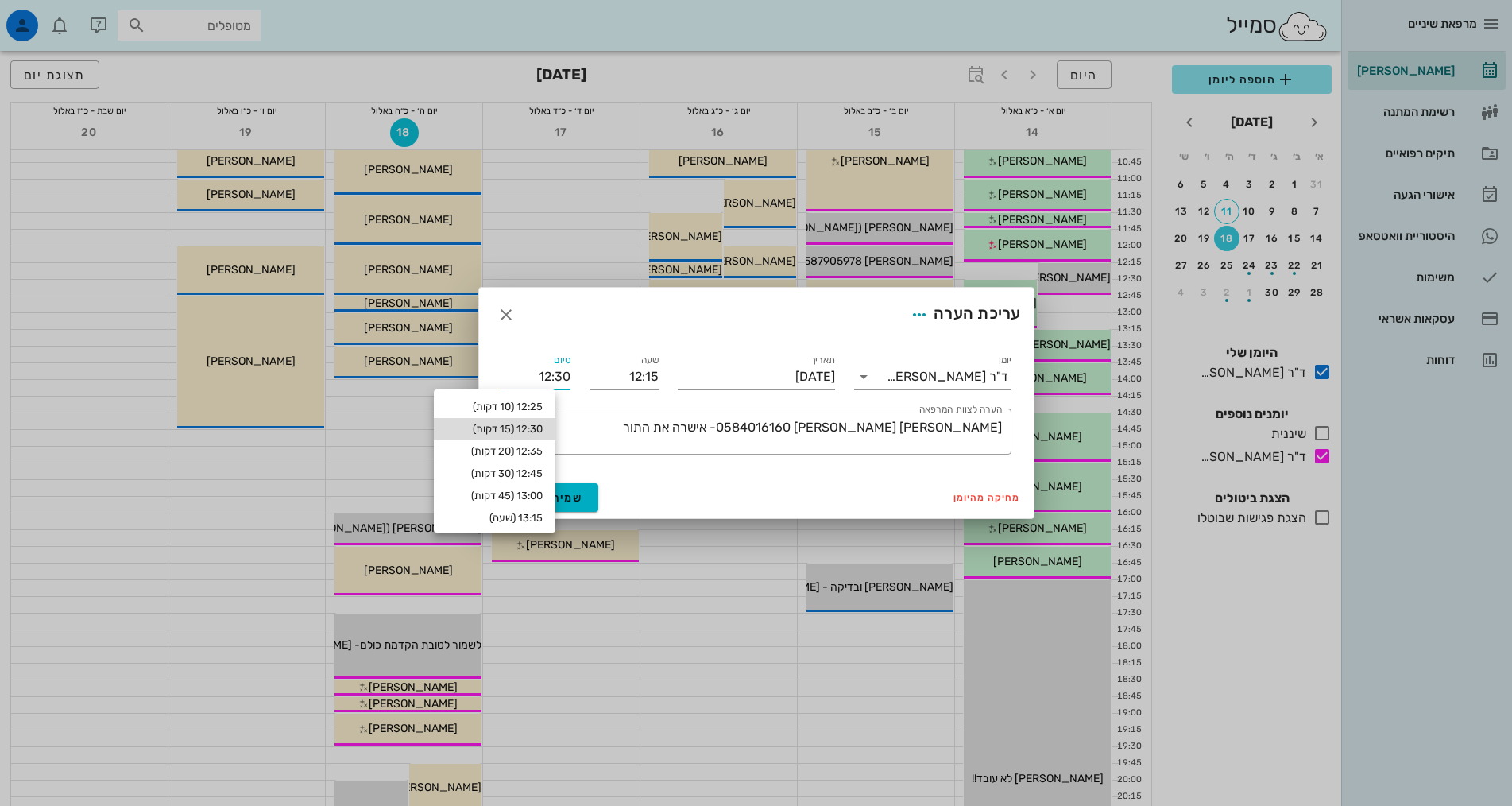
click at [542, 429] on div "12:30 (15 דקות)" at bounding box center [495, 429] width 96 height 13
type input "12:30"
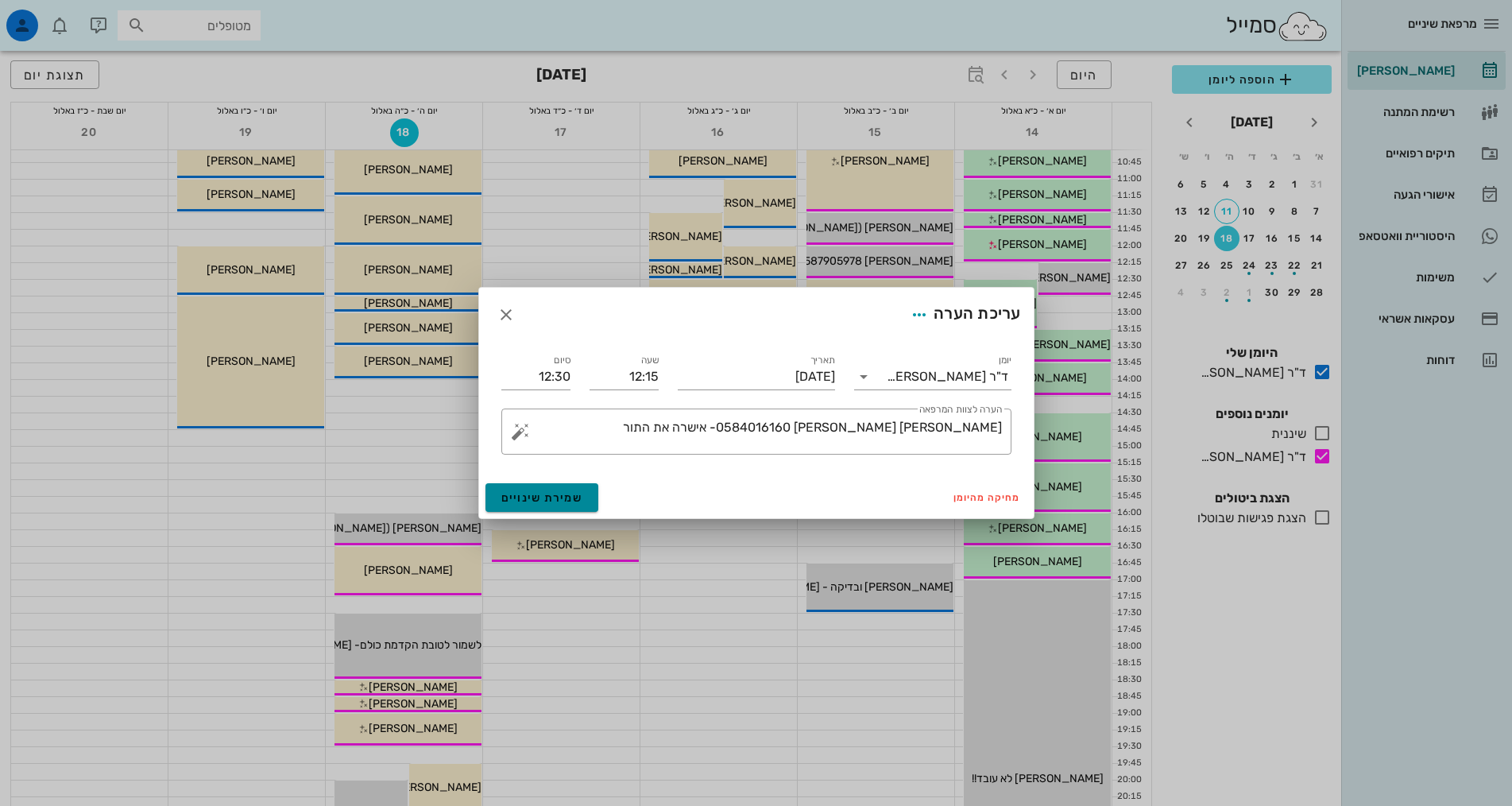
click at [574, 502] on span "שמירת שינויים" at bounding box center [542, 498] width 82 height 14
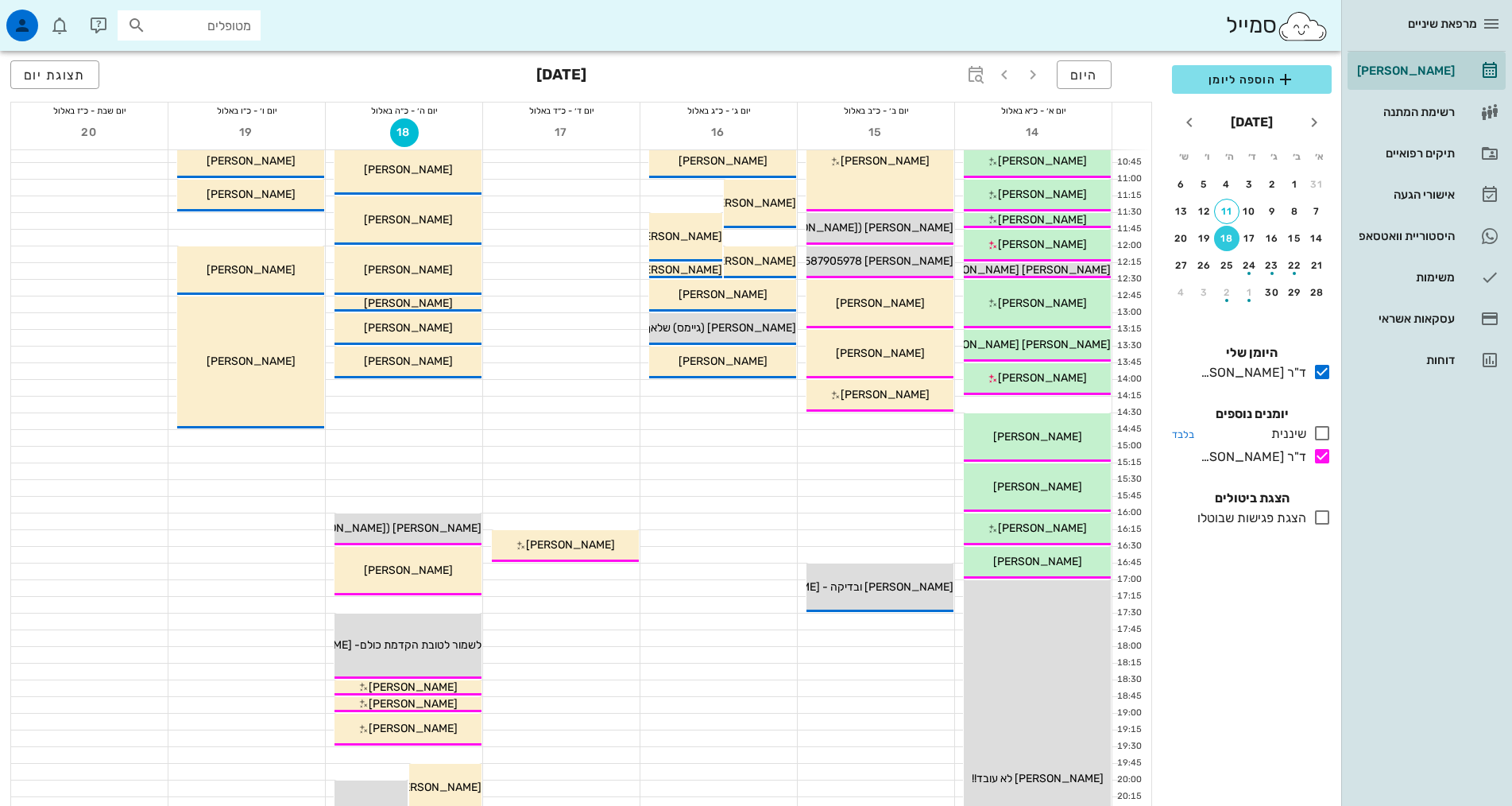
click at [1326, 437] on icon at bounding box center [1322, 433] width 19 height 19
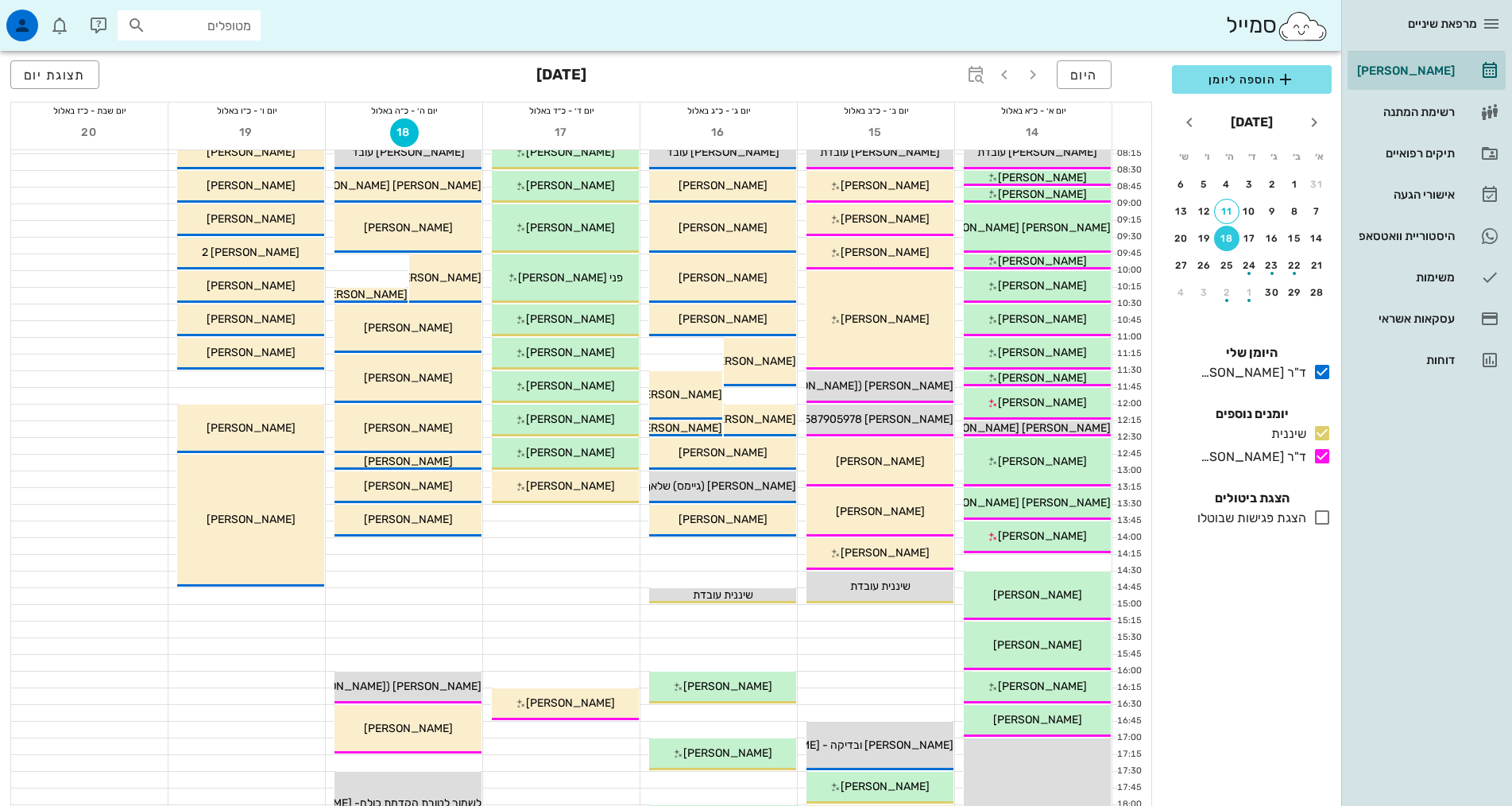
scroll to position [79, 0]
click at [1218, 258] on button "25" at bounding box center [1227, 265] width 26 height 26
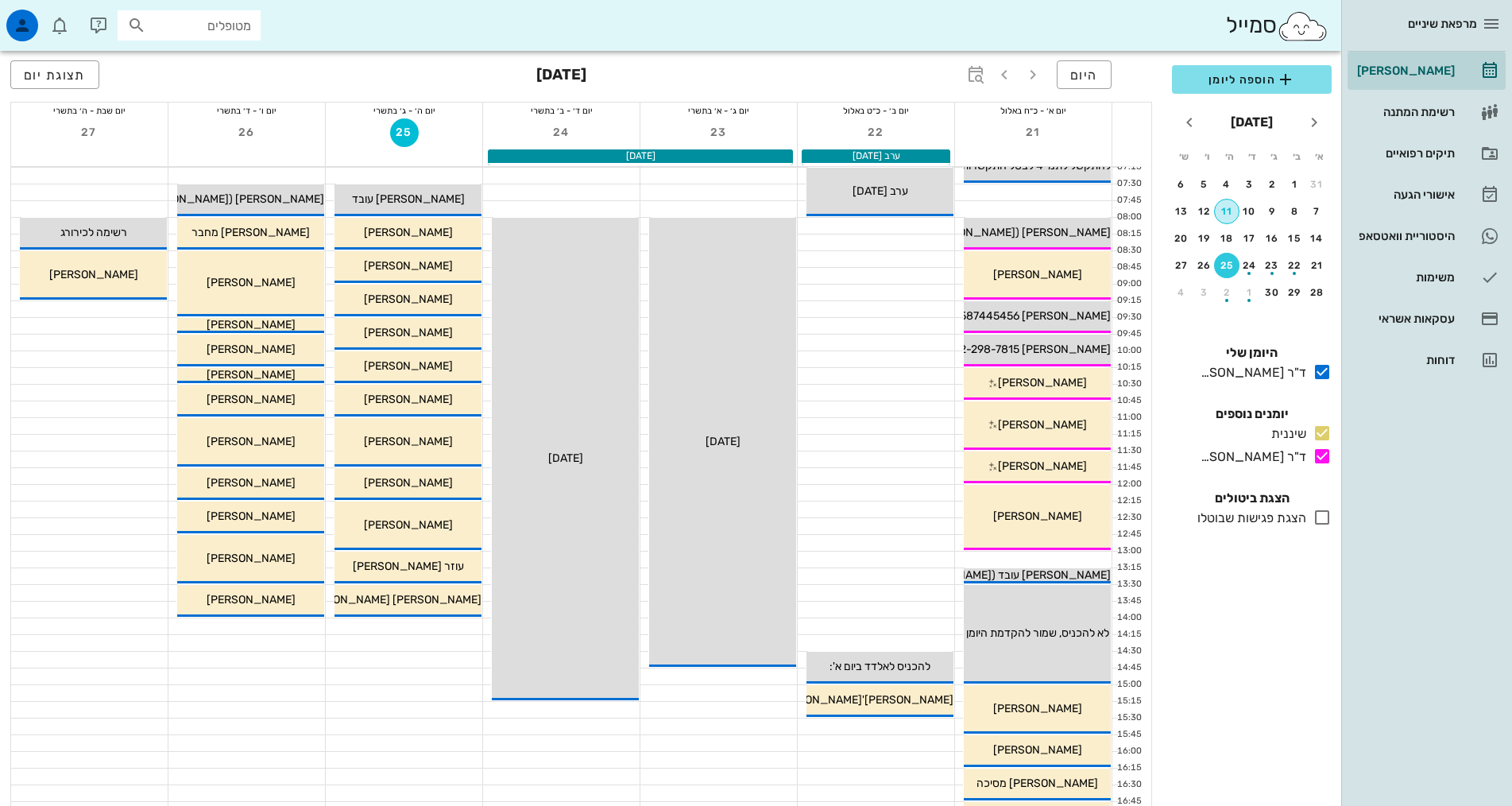
click at [1224, 213] on div "11" at bounding box center [1227, 211] width 24 height 11
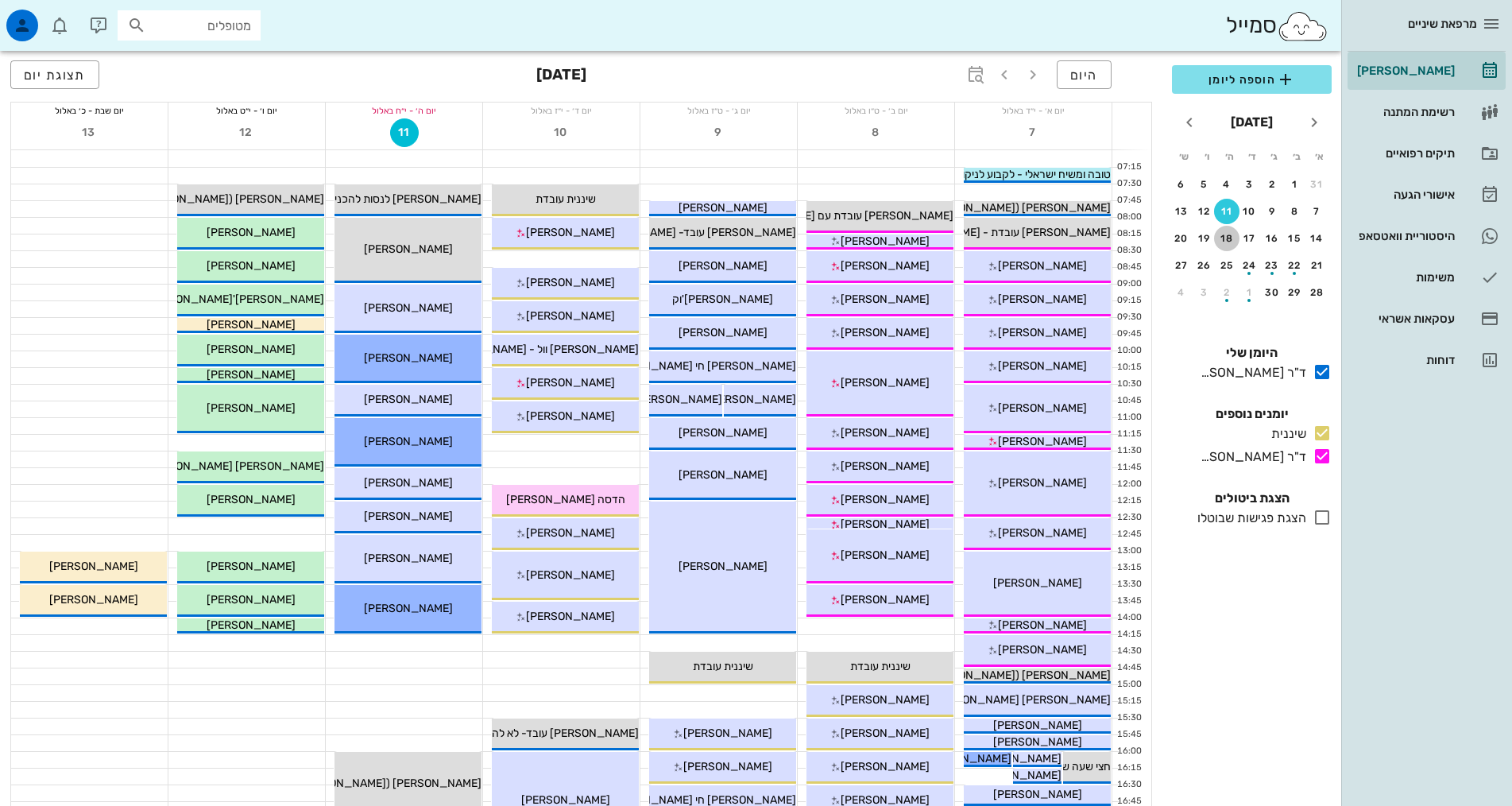
click at [1236, 234] on div "18" at bounding box center [1227, 238] width 26 height 11
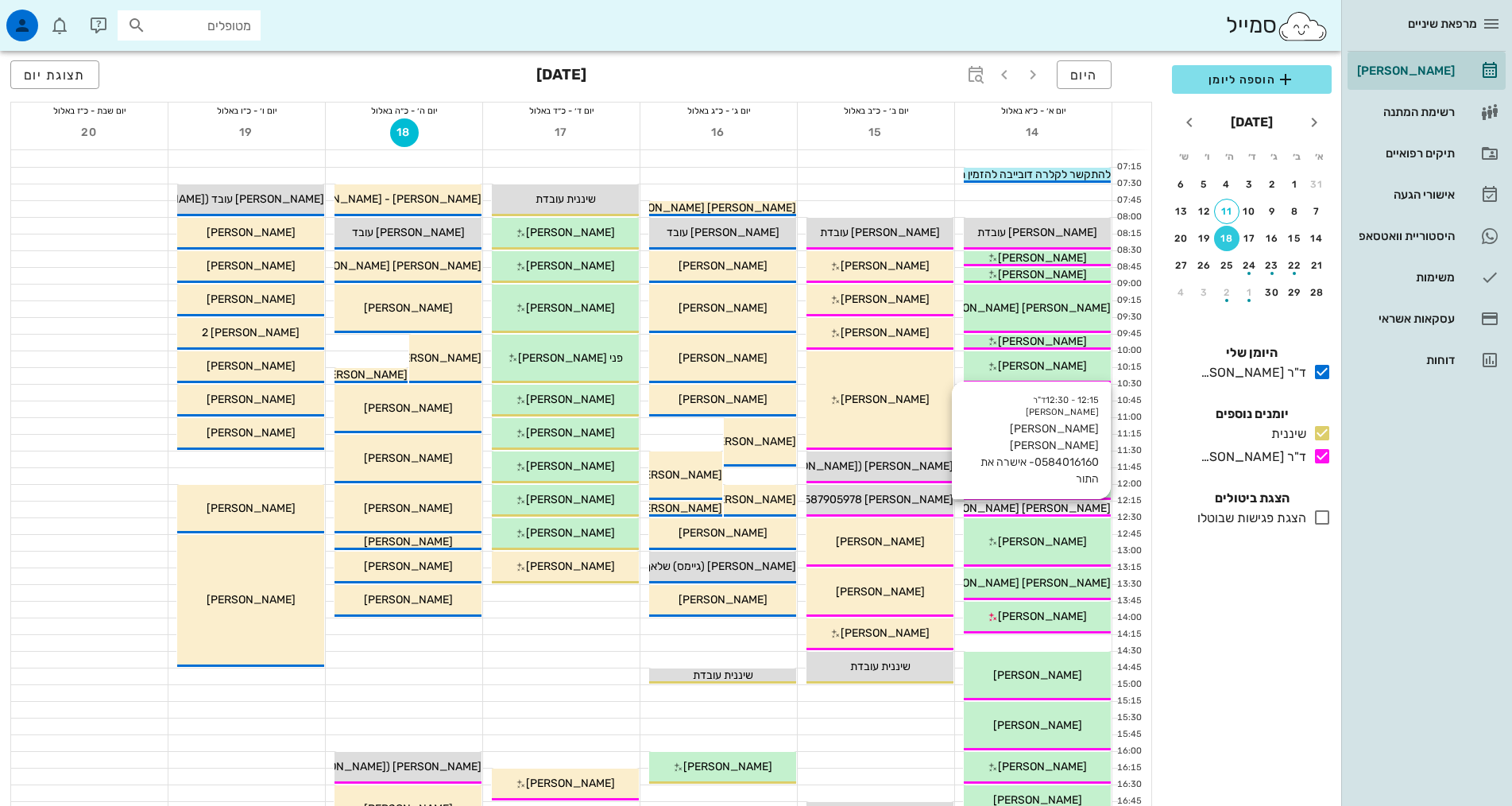
click at [1048, 508] on span "מלכה מרכוס 0584016160- אישרה את התור" at bounding box center [947, 508] width 326 height 14
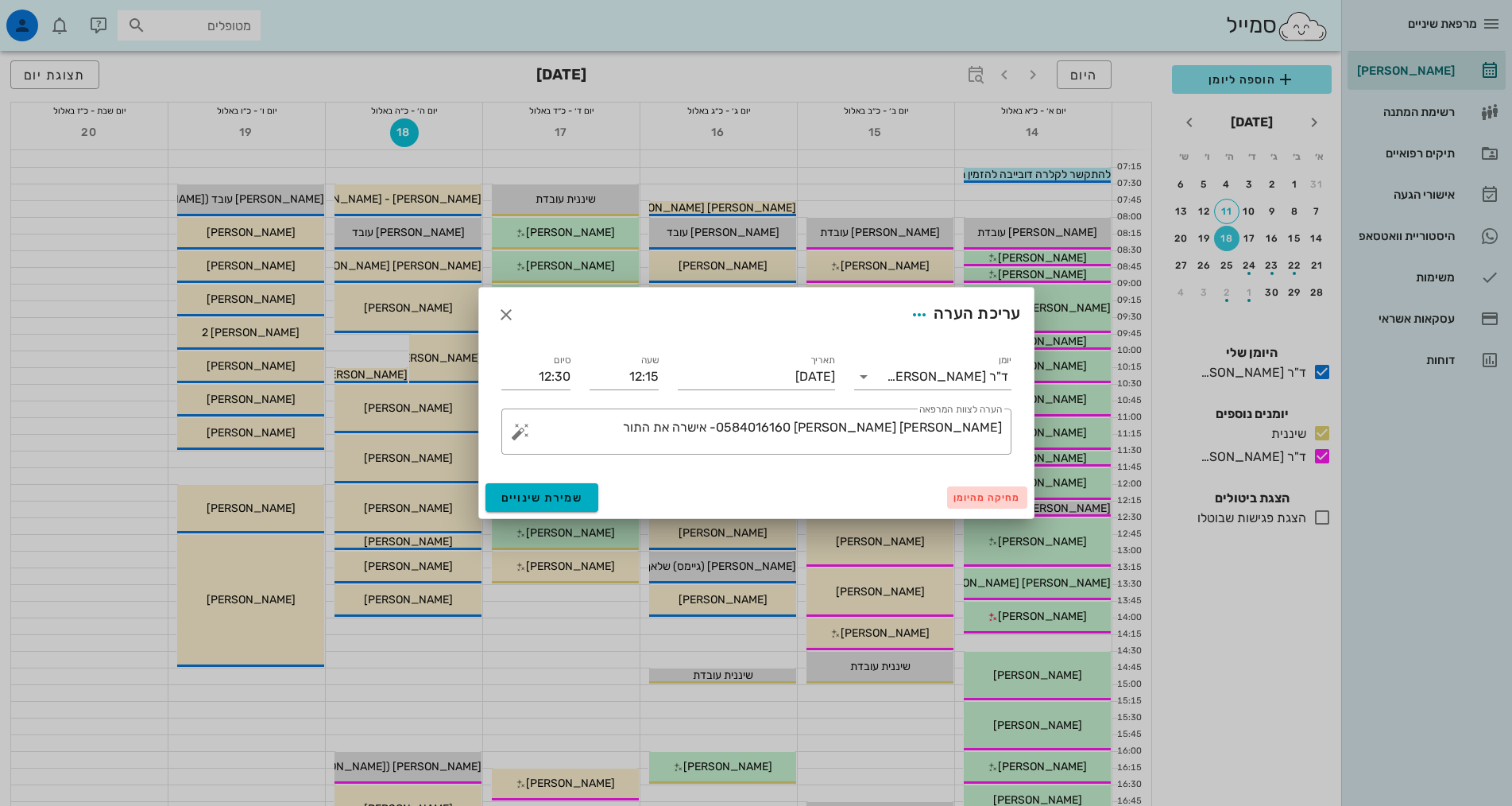
click at [988, 498] on span "מחיקה מהיומן" at bounding box center [987, 497] width 67 height 11
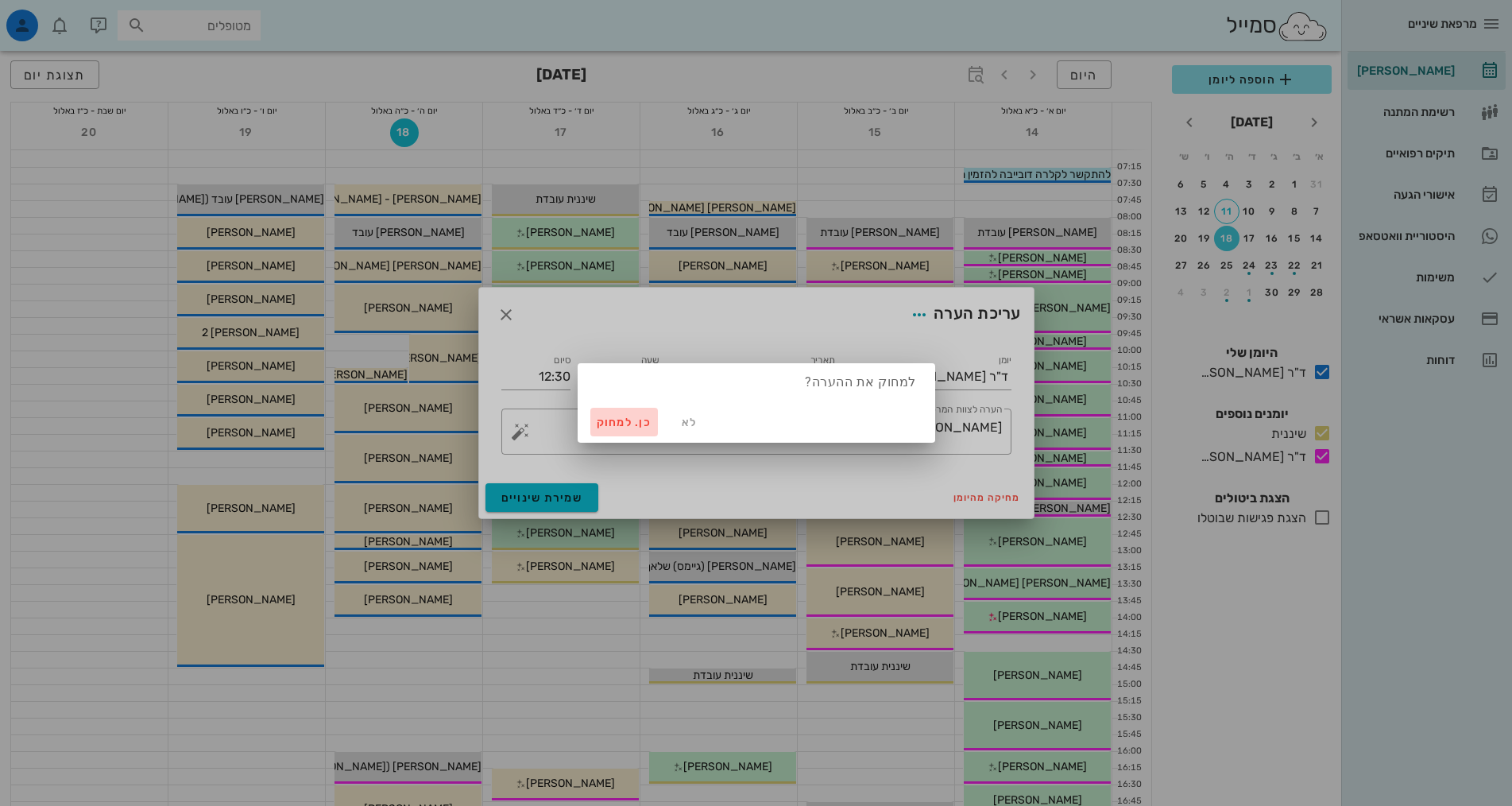
click at [629, 414] on button "כן. למחוק" at bounding box center [624, 421] width 68 height 28
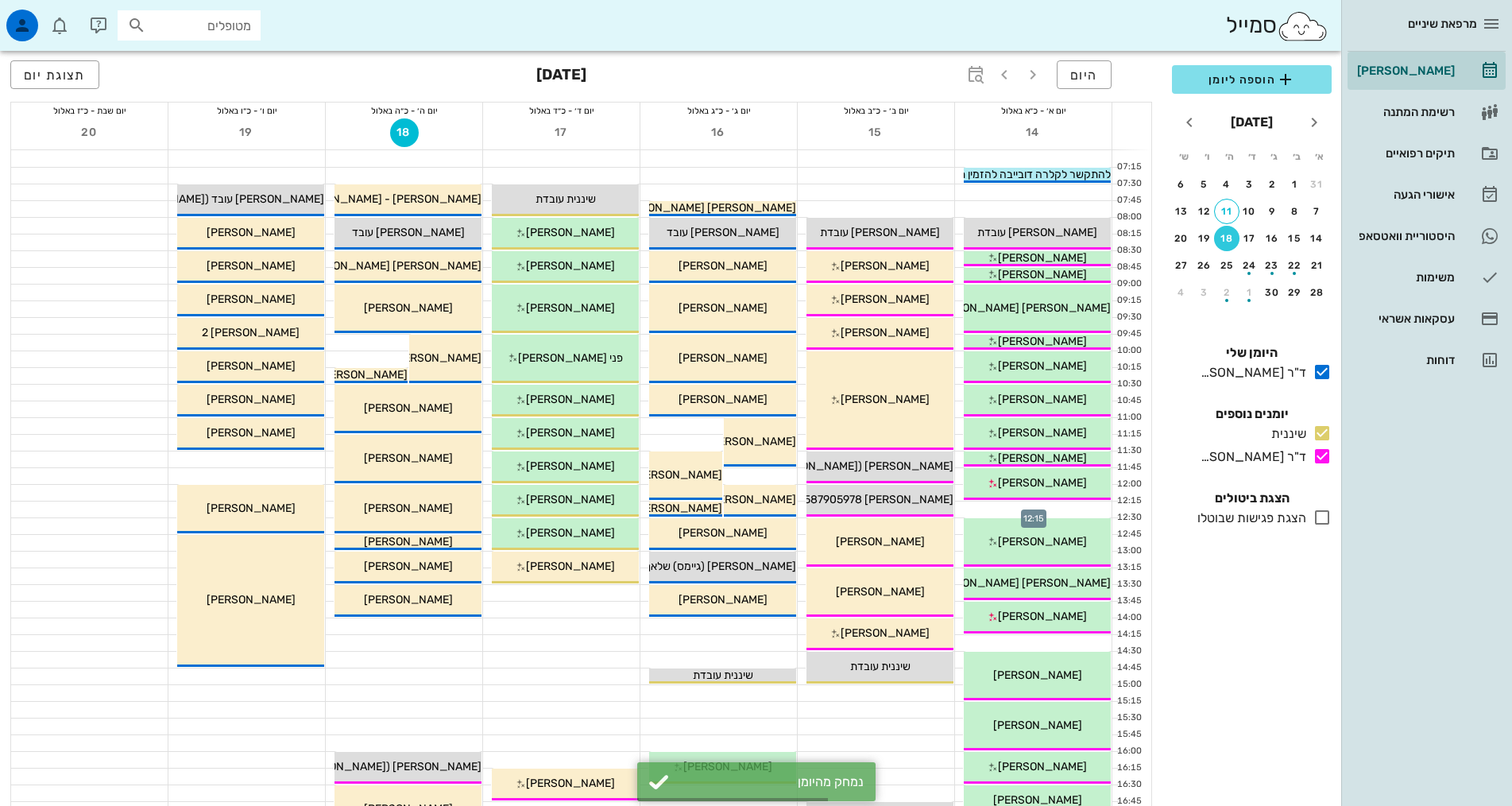
click at [1086, 507] on div at bounding box center [1033, 509] width 157 height 16
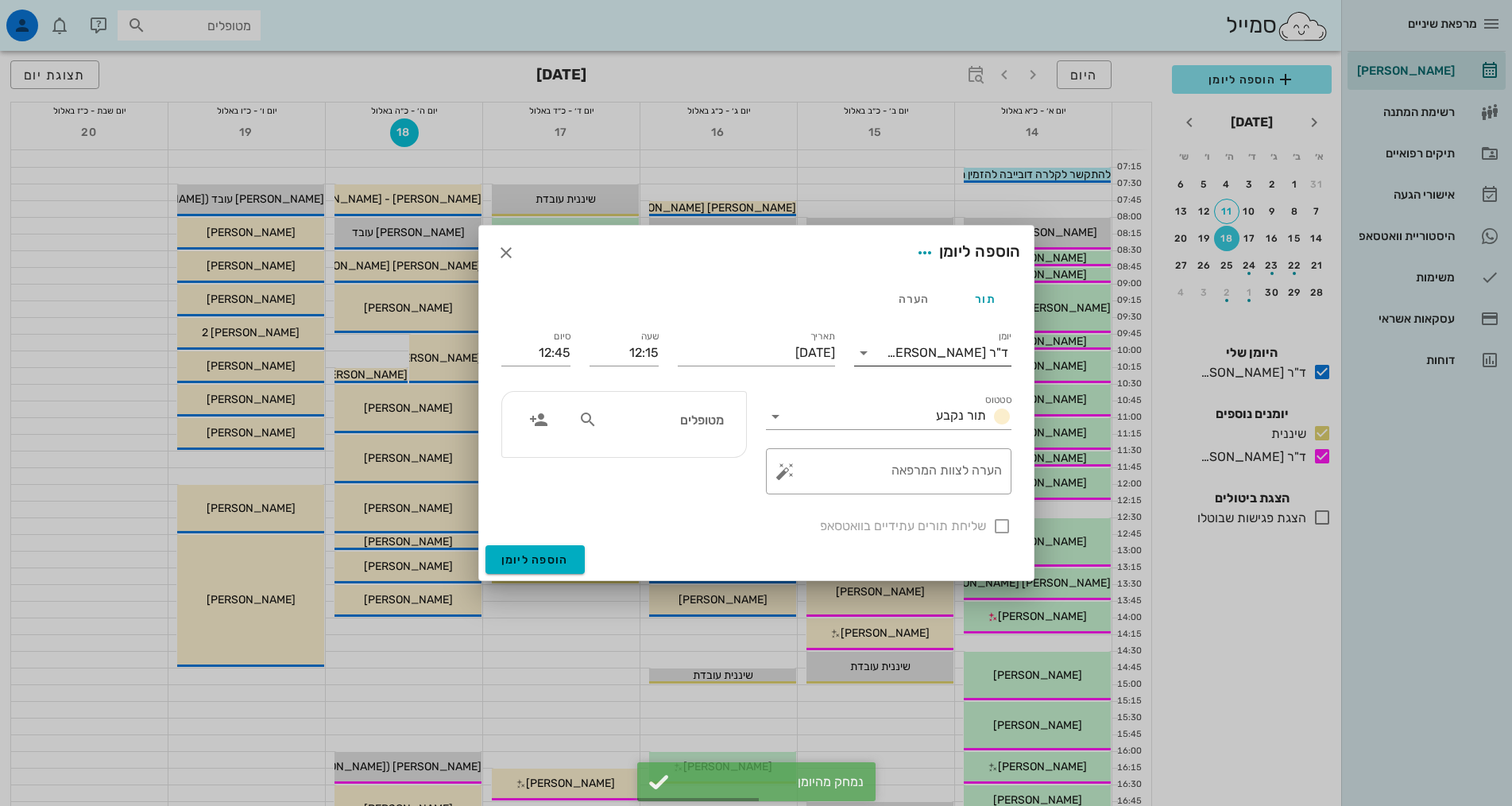
click at [887, 357] on input "יומן" at bounding box center [882, 353] width 10 height 26
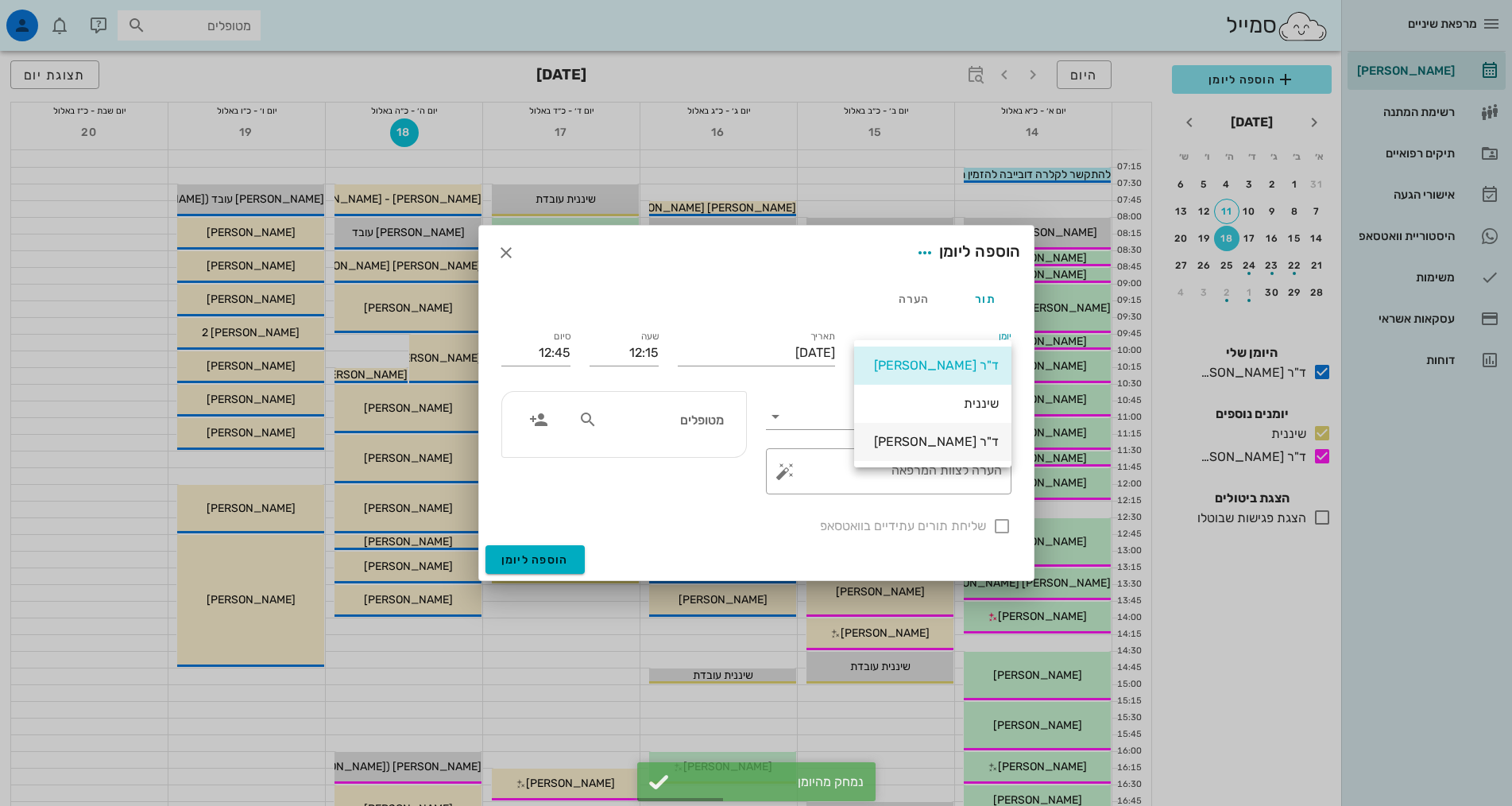
click at [946, 450] on div "ד"ר [PERSON_NAME]" at bounding box center [933, 442] width 132 height 34
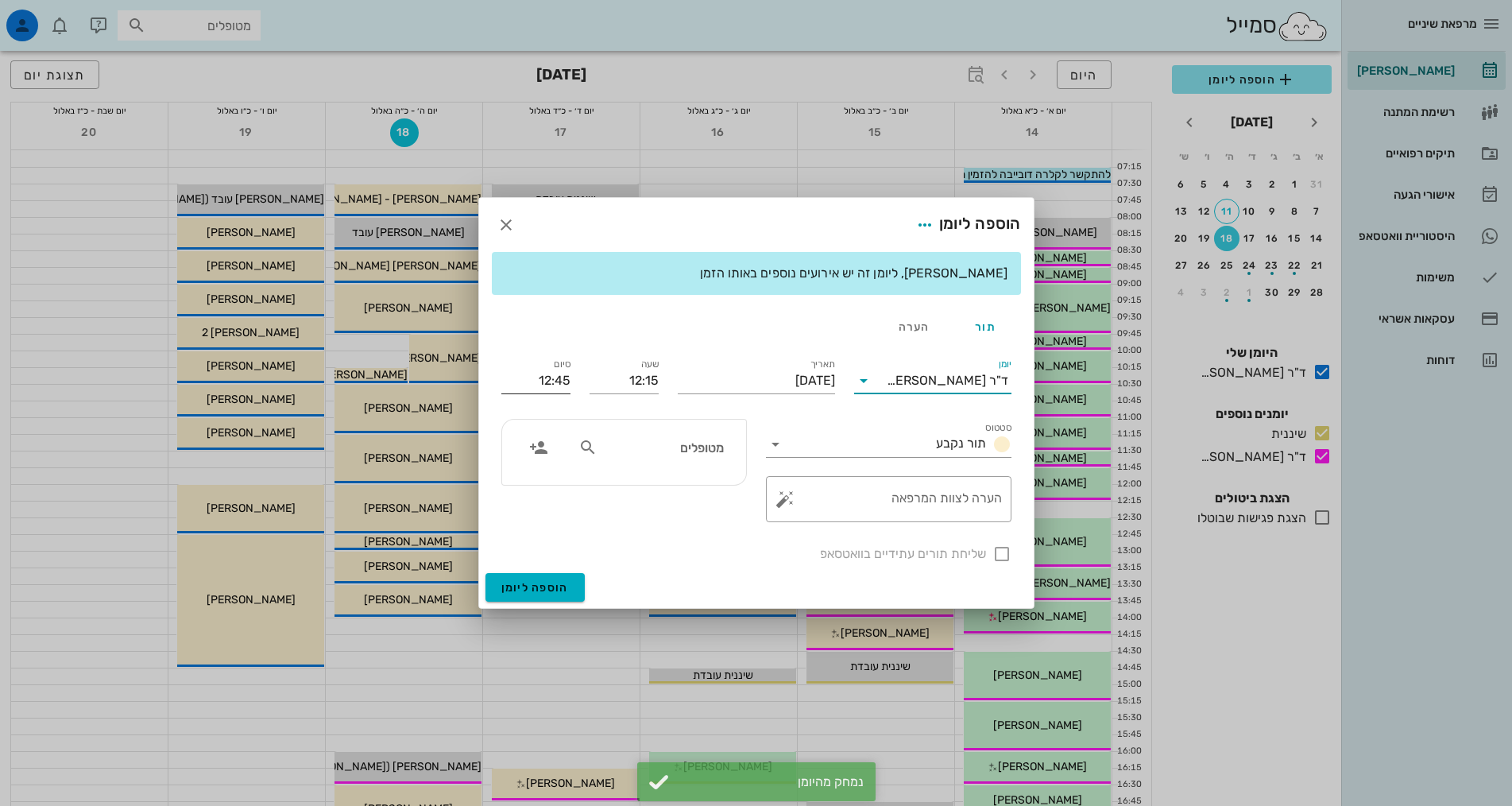
click at [548, 386] on input "12:45" at bounding box center [536, 381] width 69 height 26
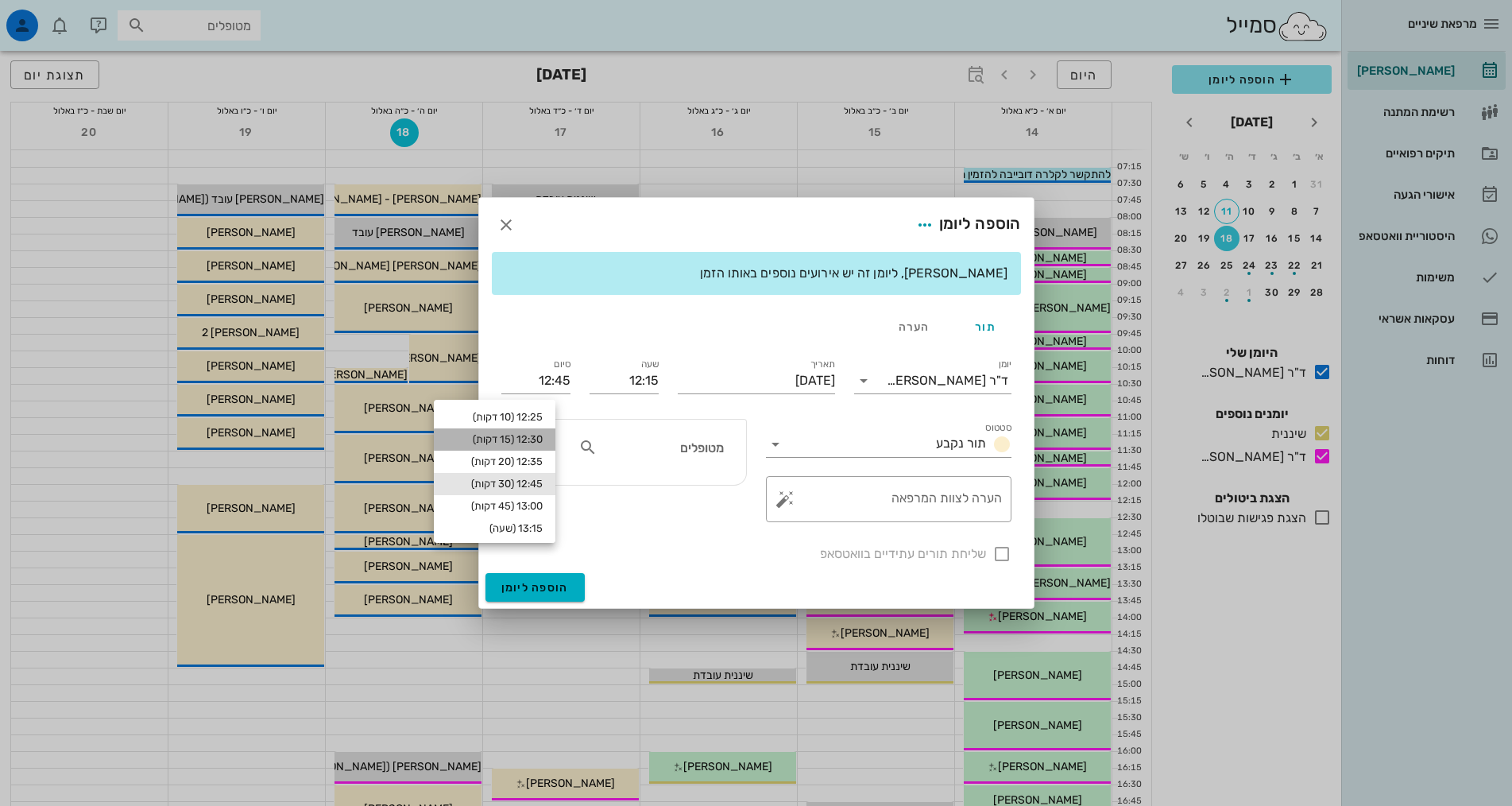
click at [532, 432] on div "12:30 (15 דקות)" at bounding box center [494, 439] width 121 height 22
type input "12:30"
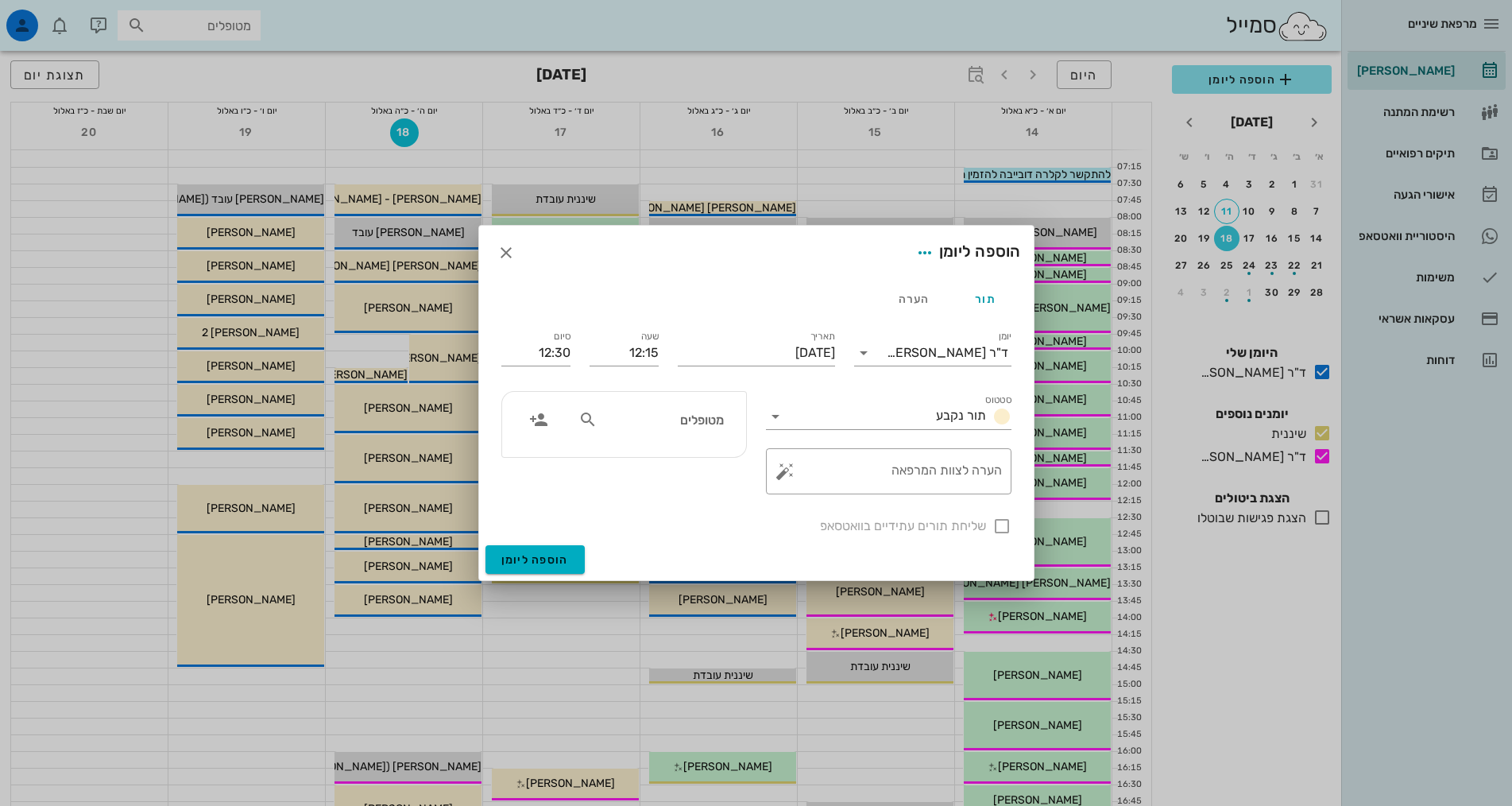
click at [651, 407] on div "מטופלים" at bounding box center [651, 419] width 164 height 30
click at [543, 425] on icon "button" at bounding box center [539, 419] width 19 height 19
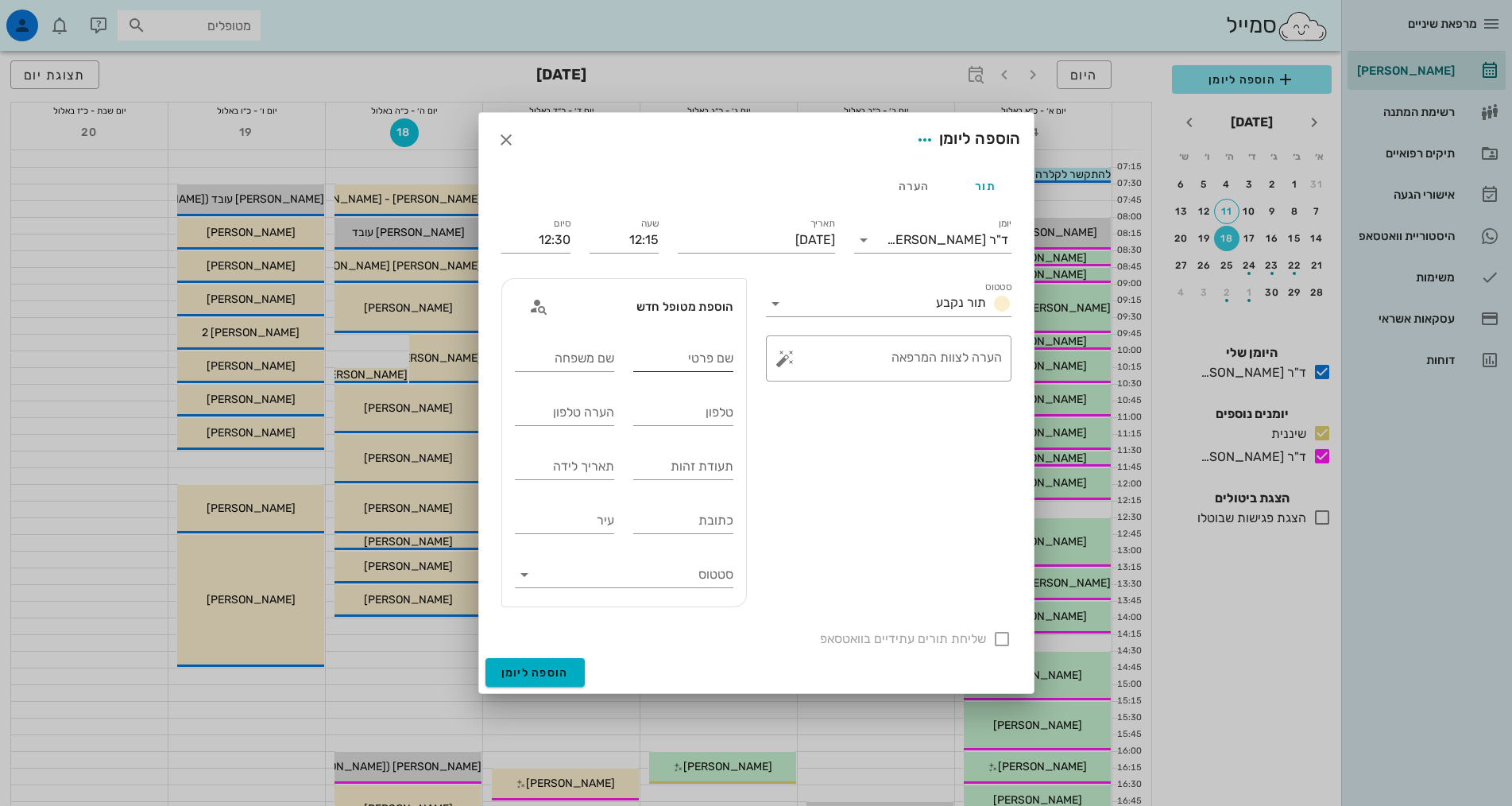
click at [685, 358] on input "שם פרטי" at bounding box center [683, 358] width 100 height 26
type input "מלכה"
type input "מרכוס"
click at [716, 411] on input "טלפון" at bounding box center [683, 412] width 100 height 26
type input "0584016160"
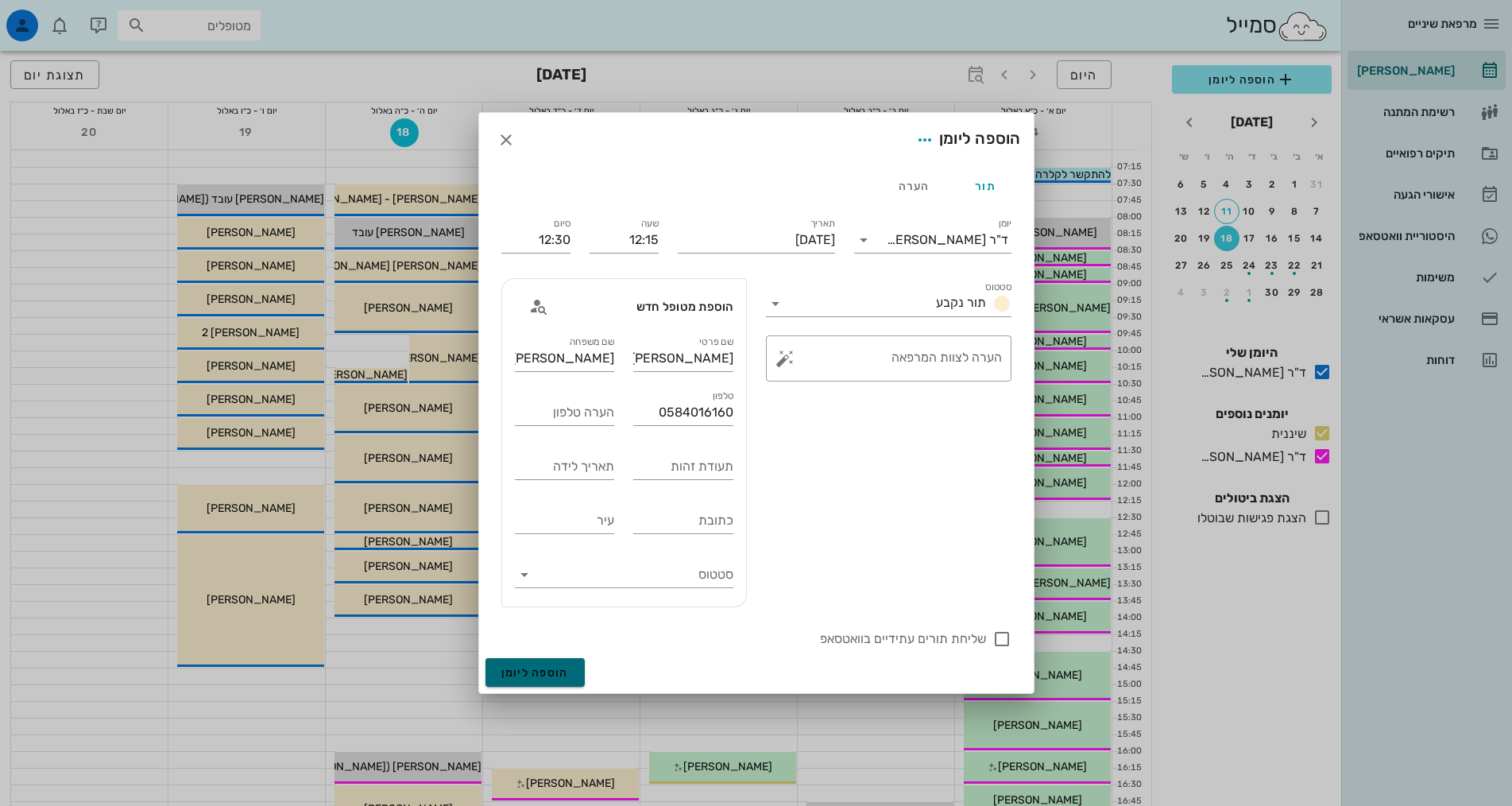
click at [537, 669] on span "הוספה ליומן" at bounding box center [535, 673] width 67 height 14
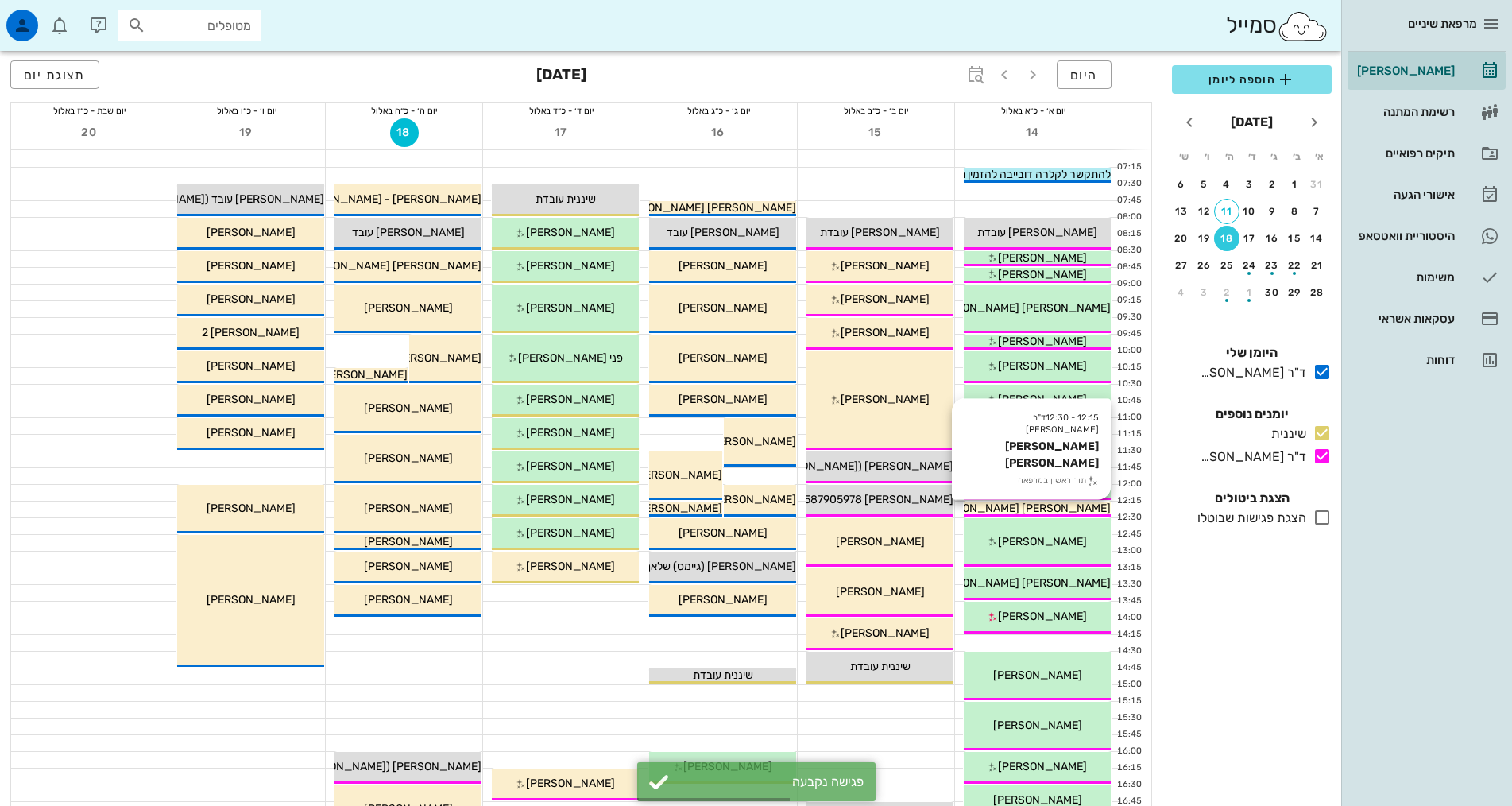
click at [1066, 508] on span "[PERSON_NAME] [PERSON_NAME]" at bounding box center [1020, 508] width 180 height 14
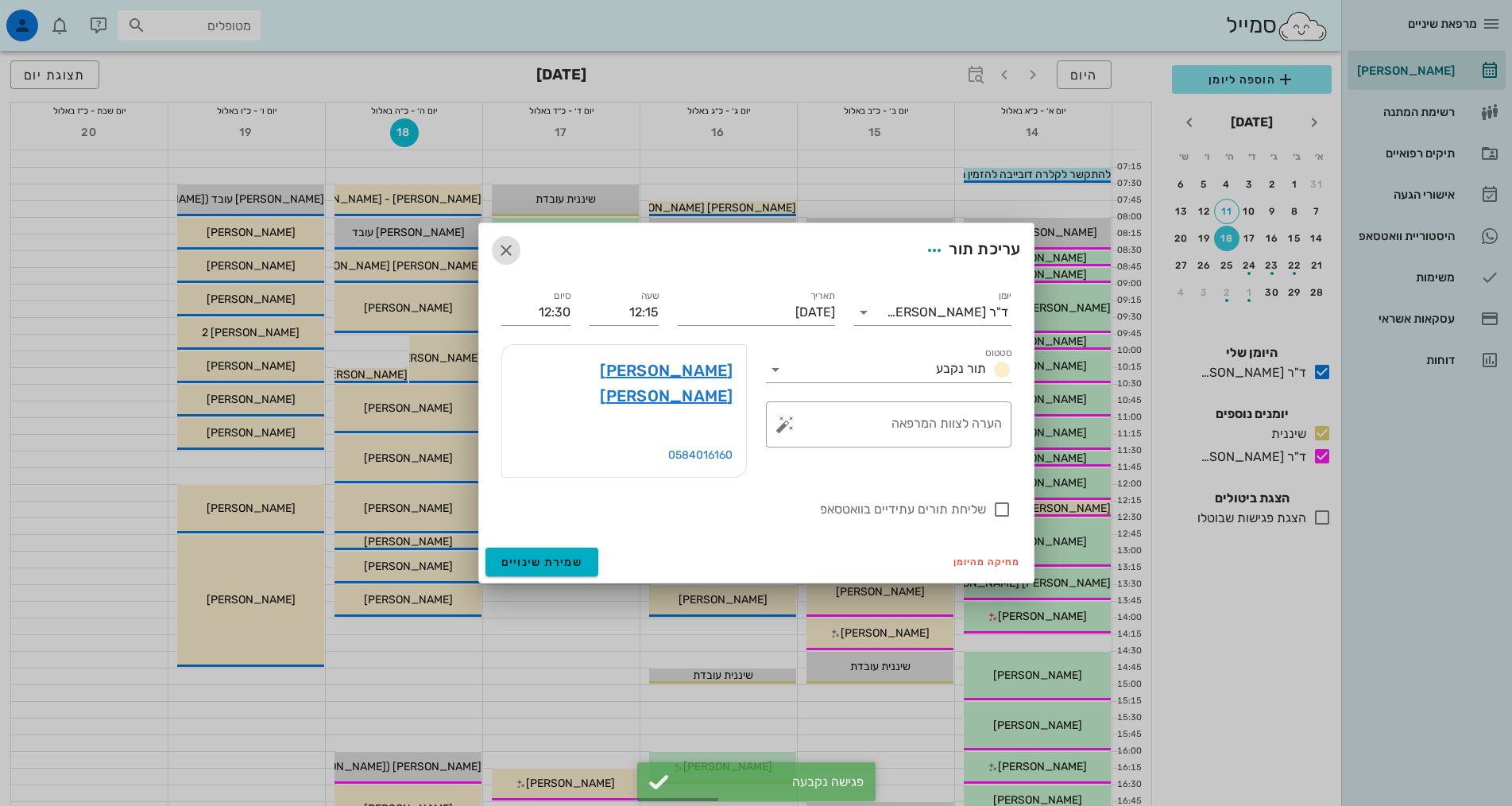
click at [509, 260] on icon "button" at bounding box center [506, 251] width 19 height 19
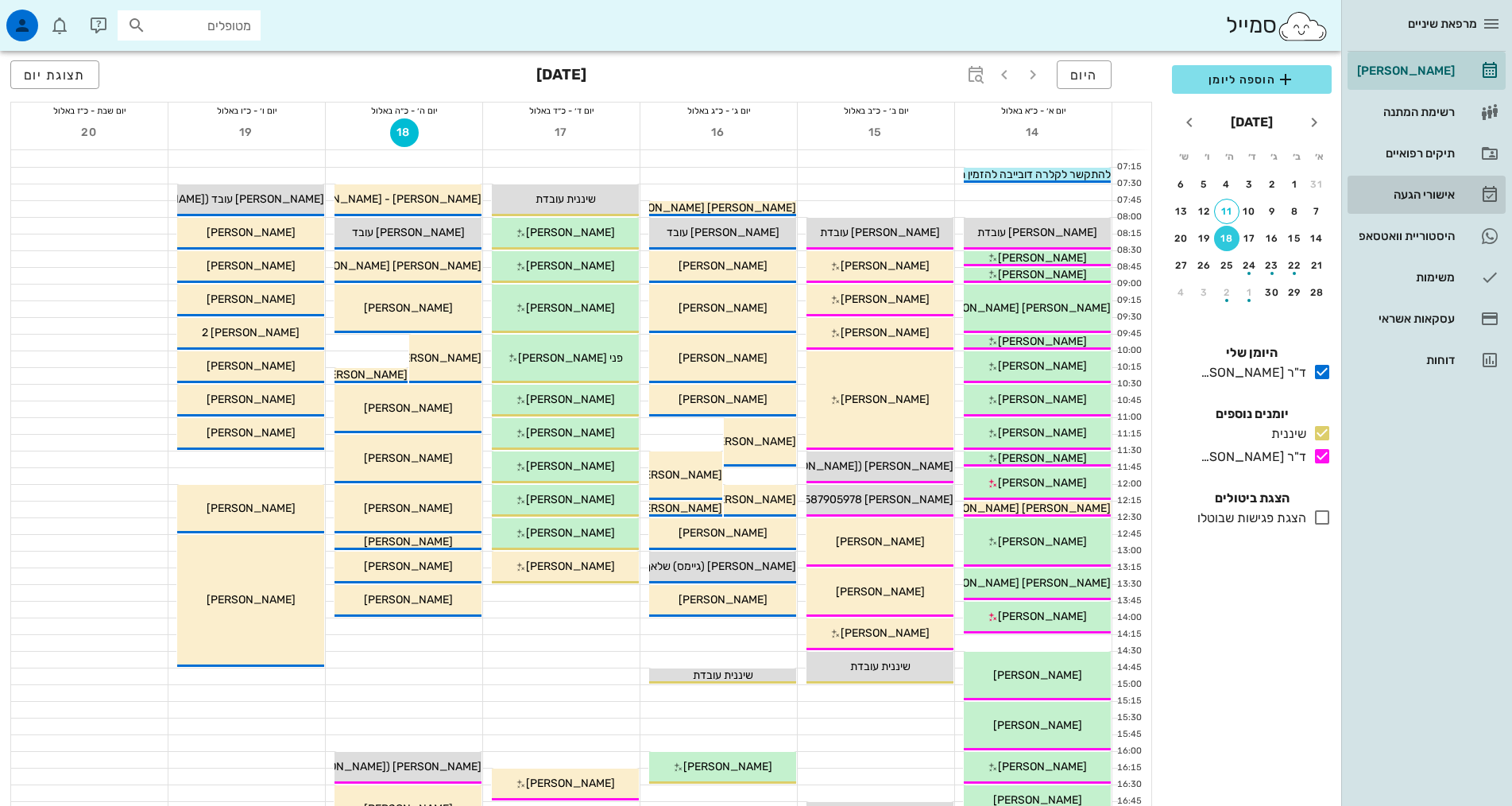
click at [1418, 198] on div "אישורי הגעה" at bounding box center [1404, 195] width 101 height 13
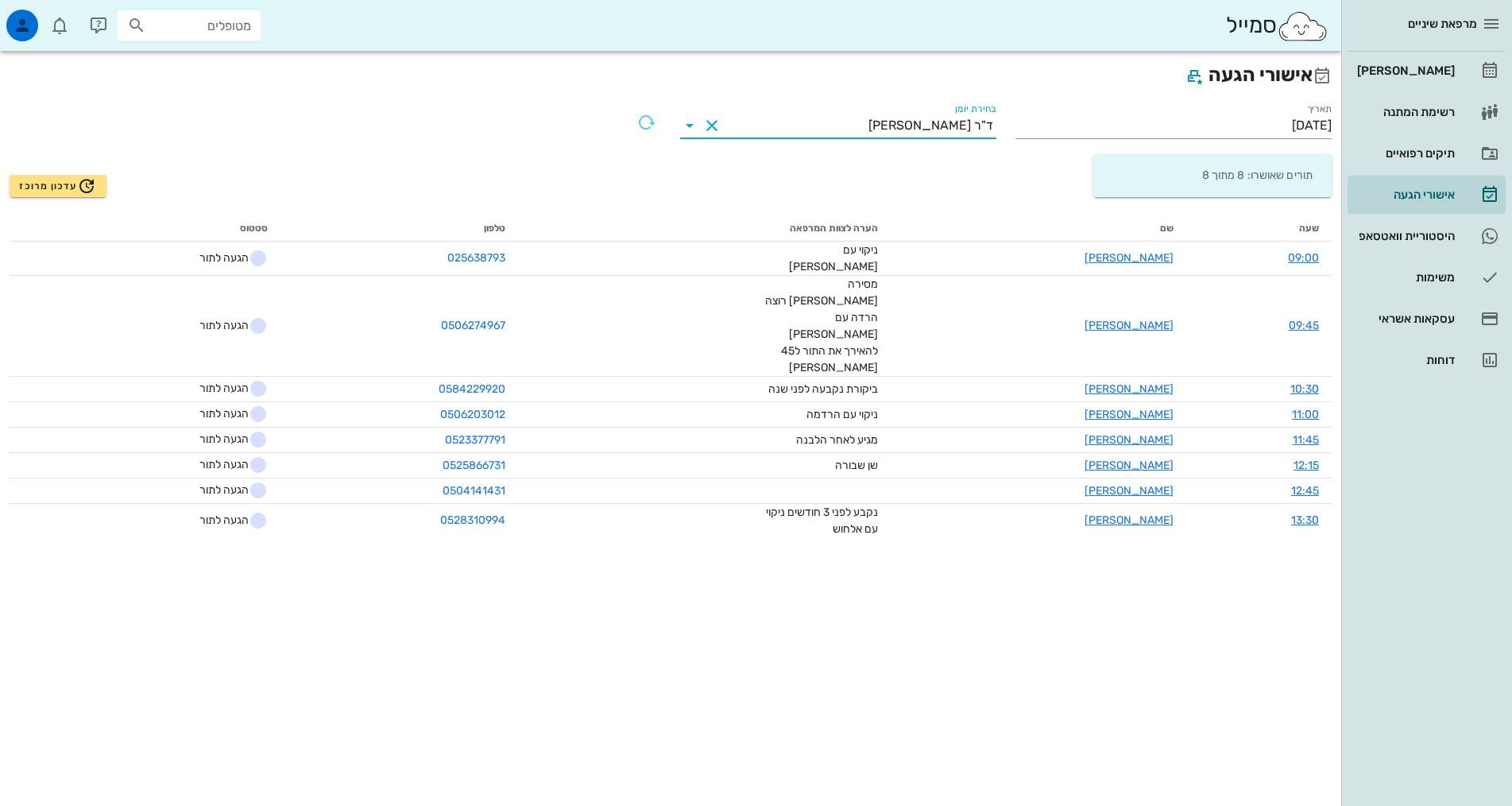
click at [726, 133] on input "בחירת יומן" at bounding box center [796, 126] width 144 height 26
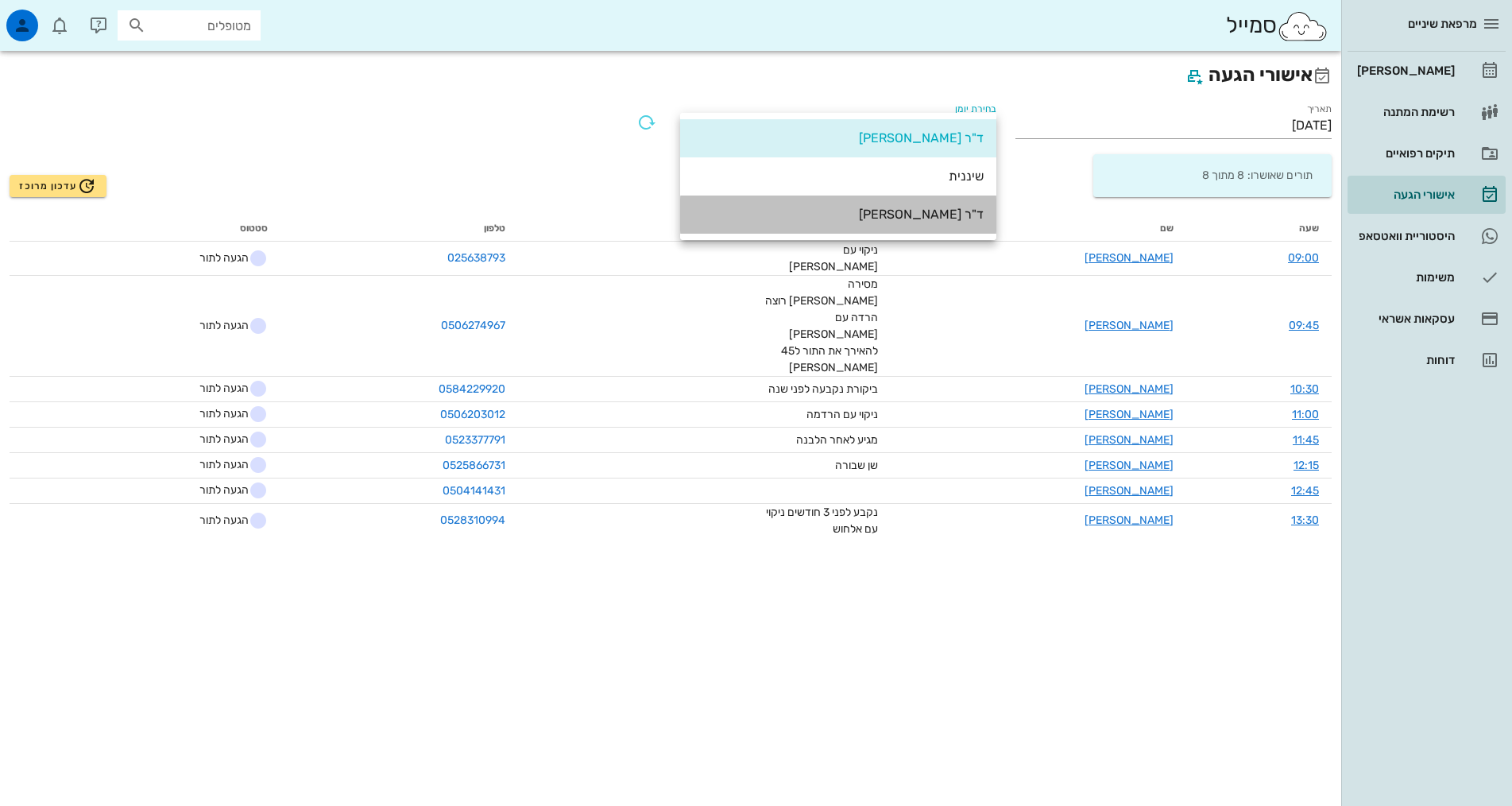
click at [888, 208] on div "ד"ר [PERSON_NAME]" at bounding box center [839, 214] width 291 height 16
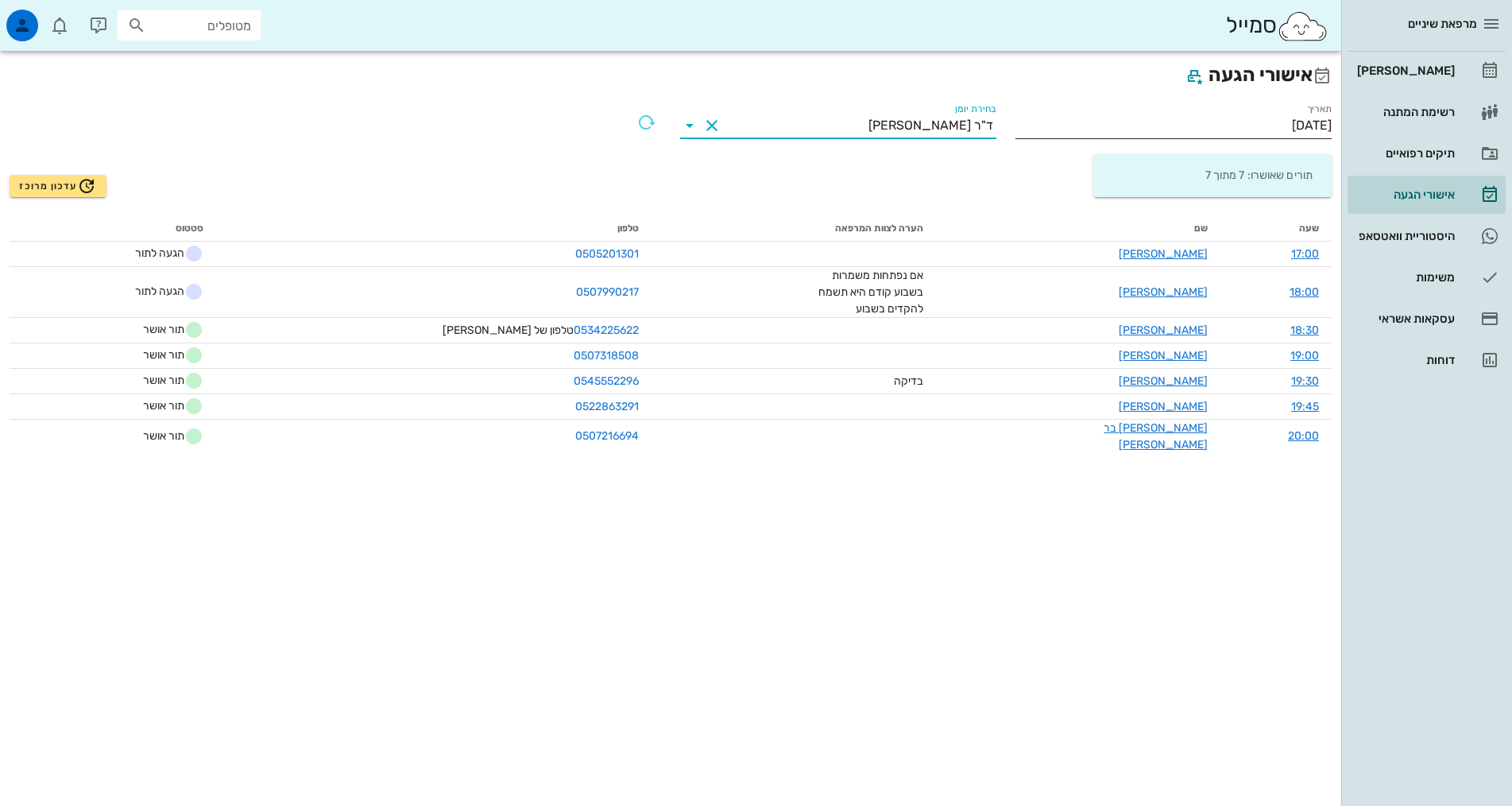
click at [1230, 133] on input "11/09/2025" at bounding box center [1173, 126] width 316 height 26
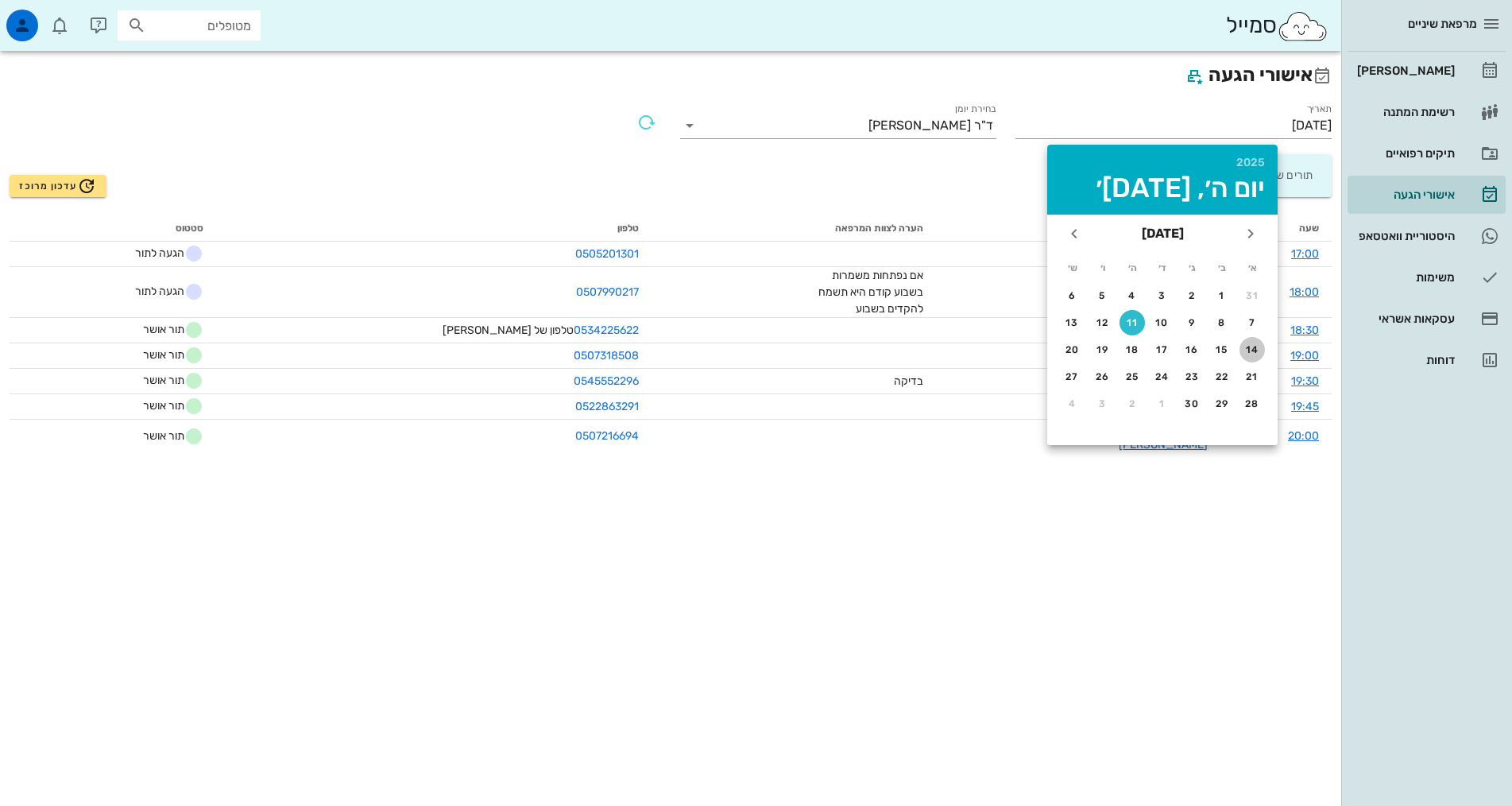
click at [1256, 356] on button "14" at bounding box center [1253, 350] width 26 height 26
type input "14/09/2025"
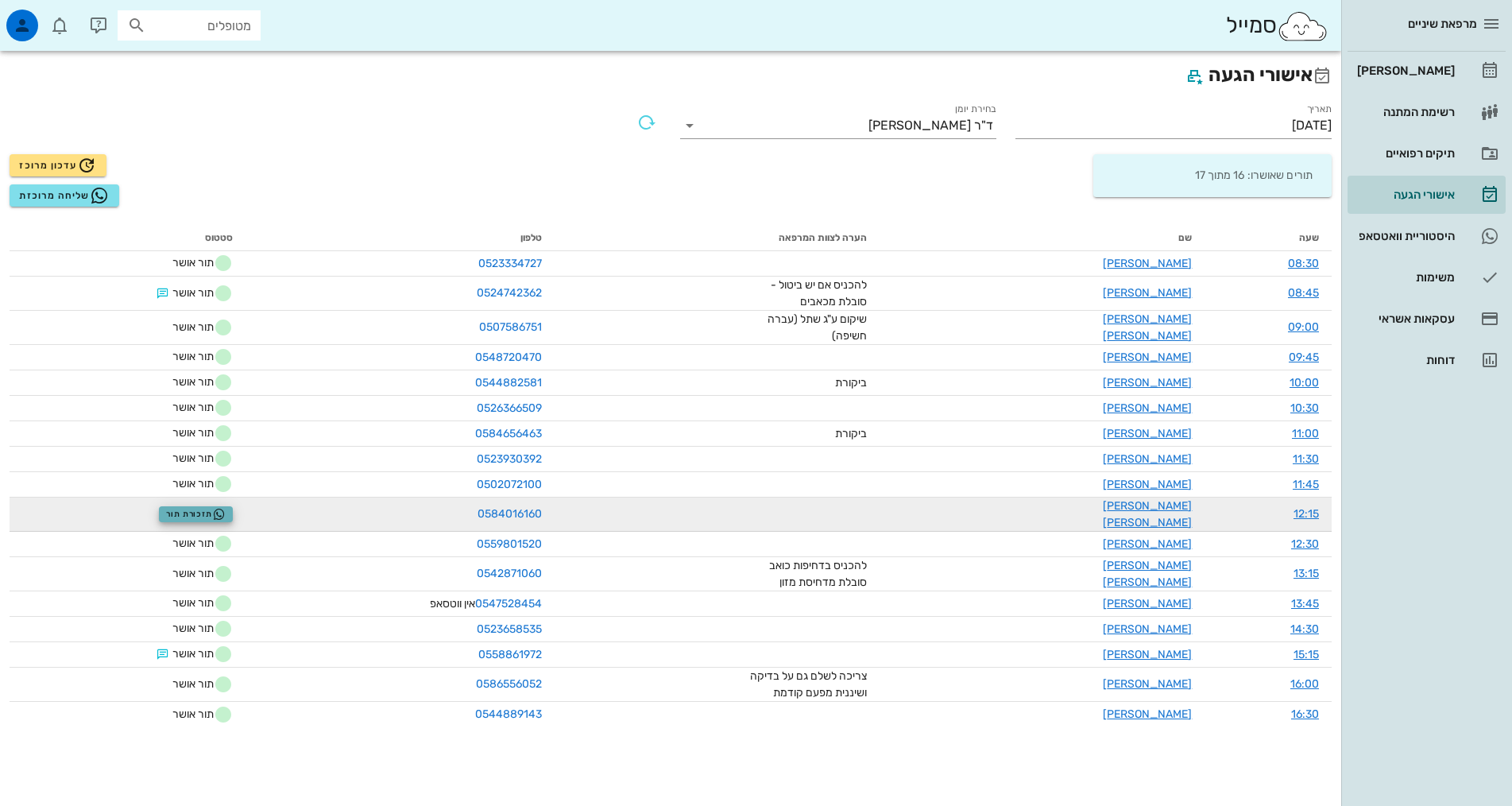
click at [226, 510] on span "תזכורת תור" at bounding box center [195, 514] width 59 height 13
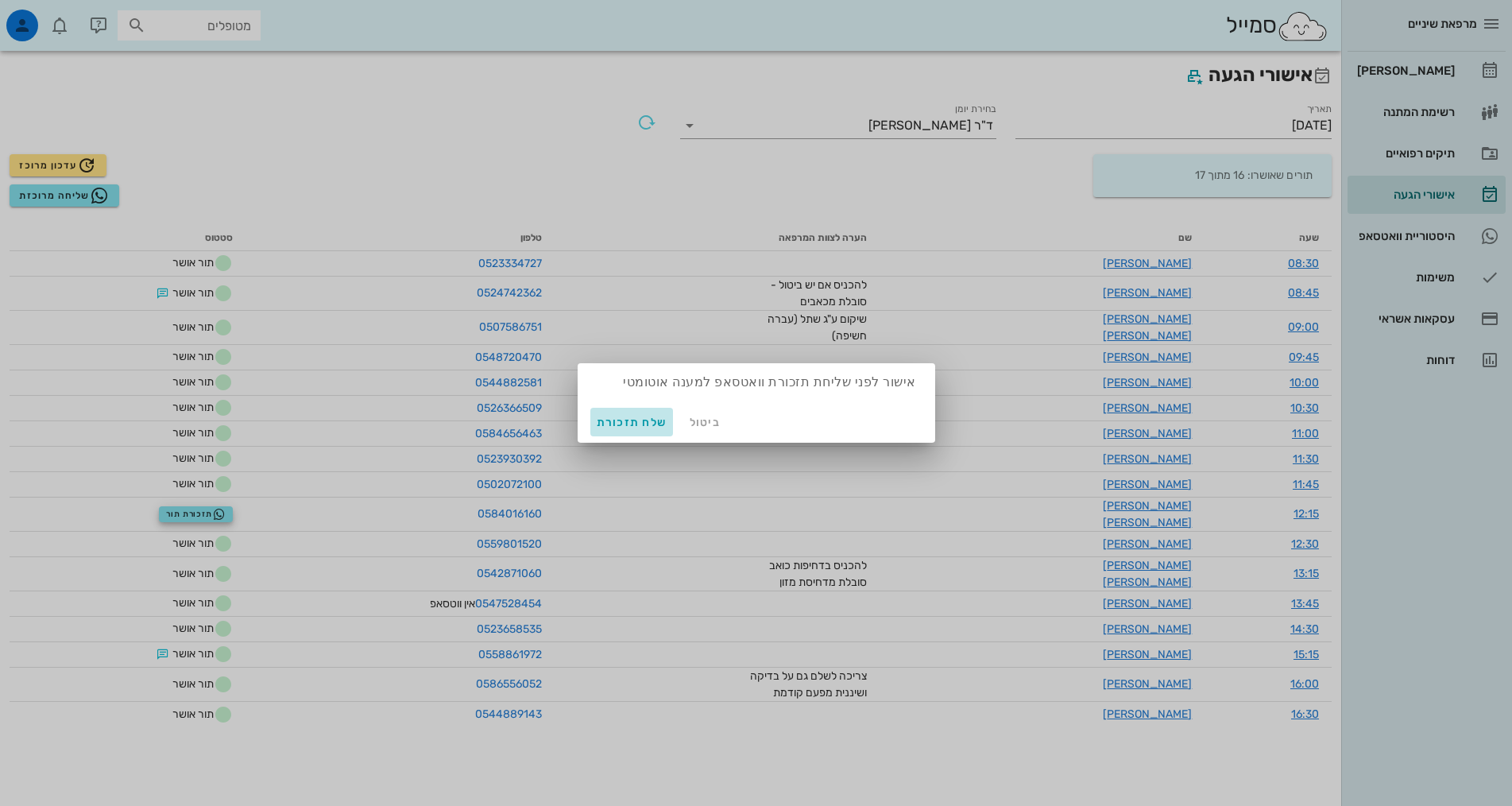
click at [623, 424] on span "שלח תזכורת" at bounding box center [632, 423] width 71 height 14
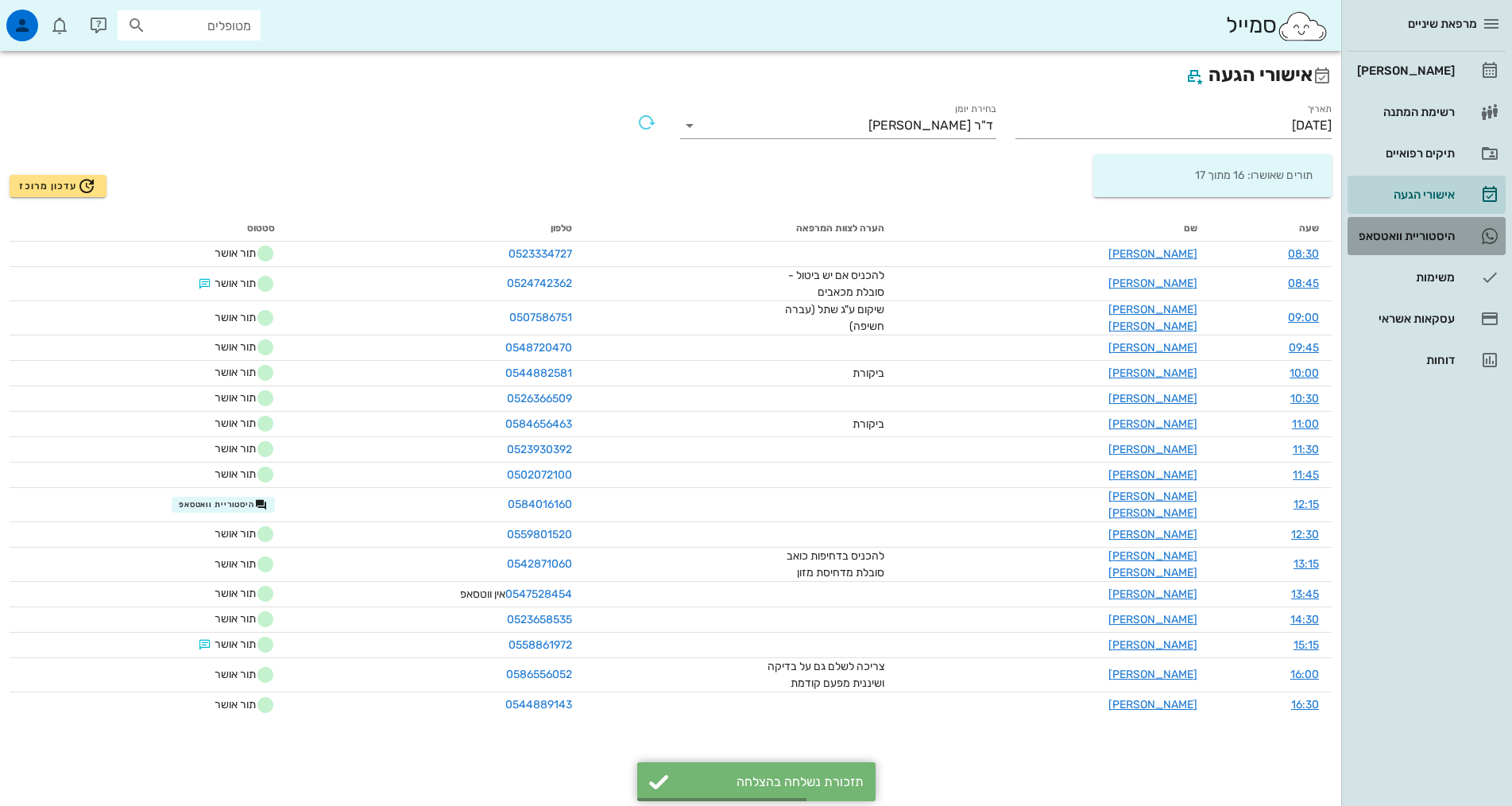
click at [1354, 239] on div "היסטוריית וואטסאפ" at bounding box center [1404, 236] width 101 height 13
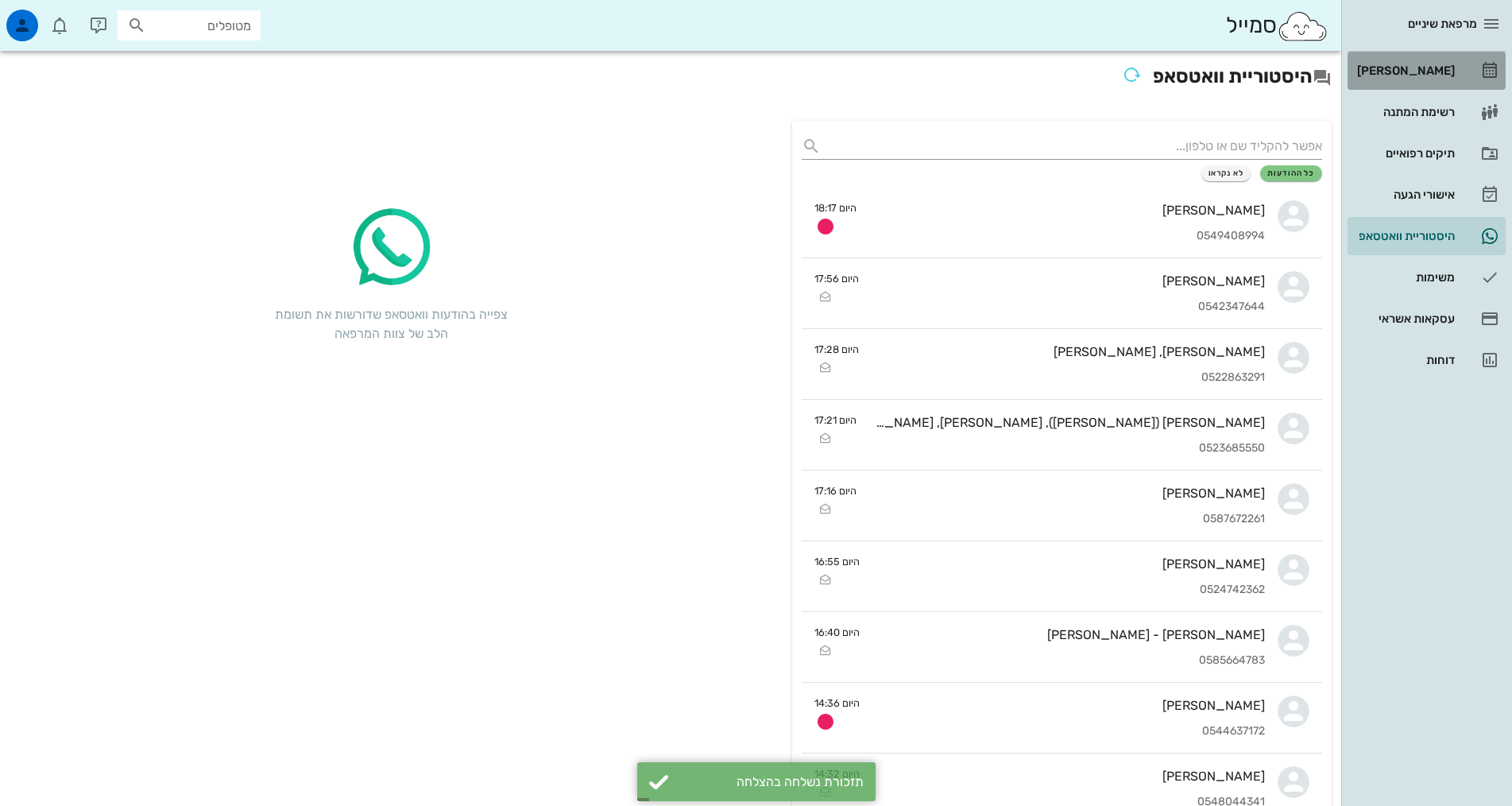
click at [1419, 76] on div "[PERSON_NAME]" at bounding box center [1404, 71] width 101 height 13
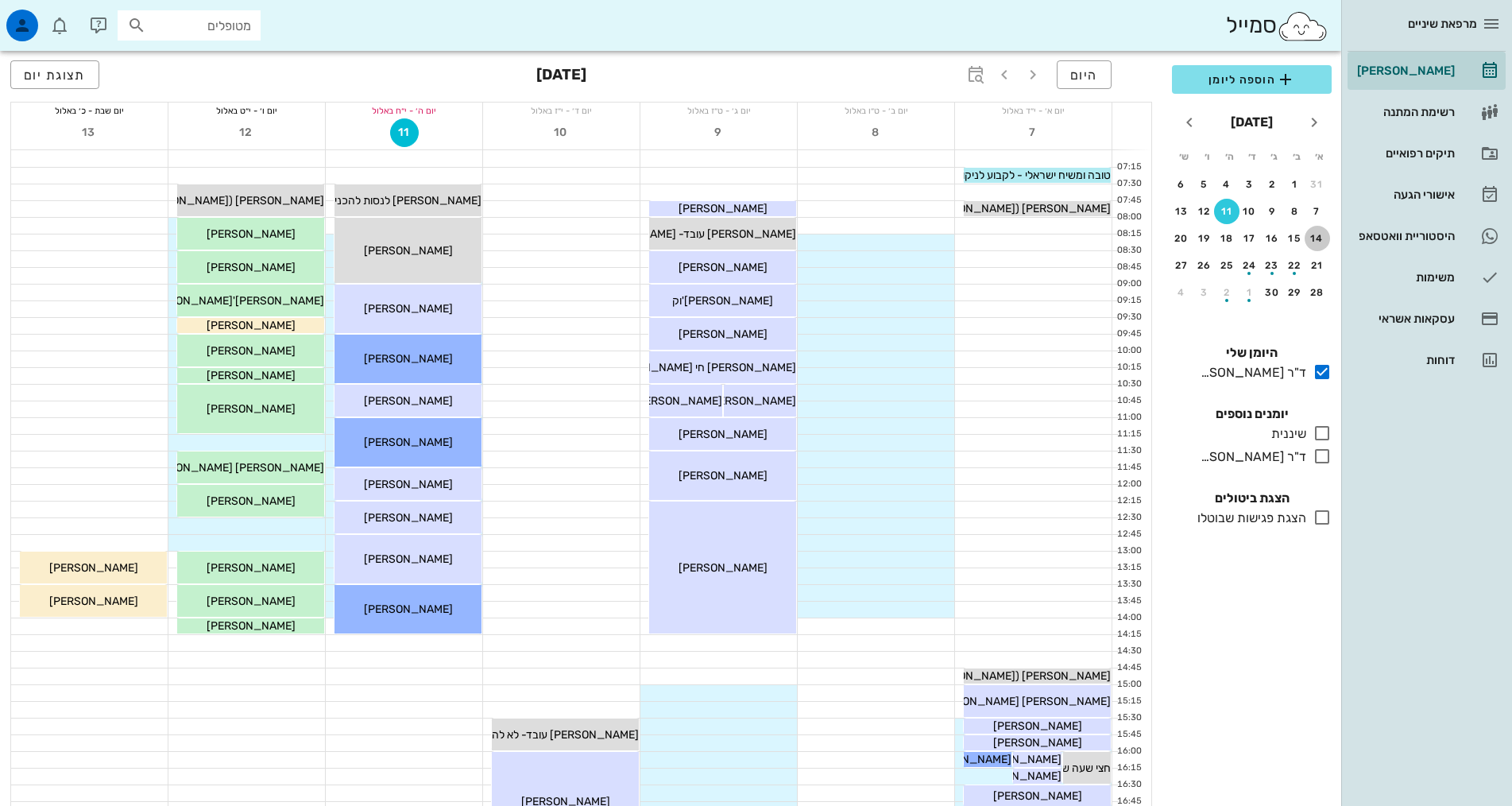
click at [1317, 240] on div "14" at bounding box center [1317, 238] width 26 height 11
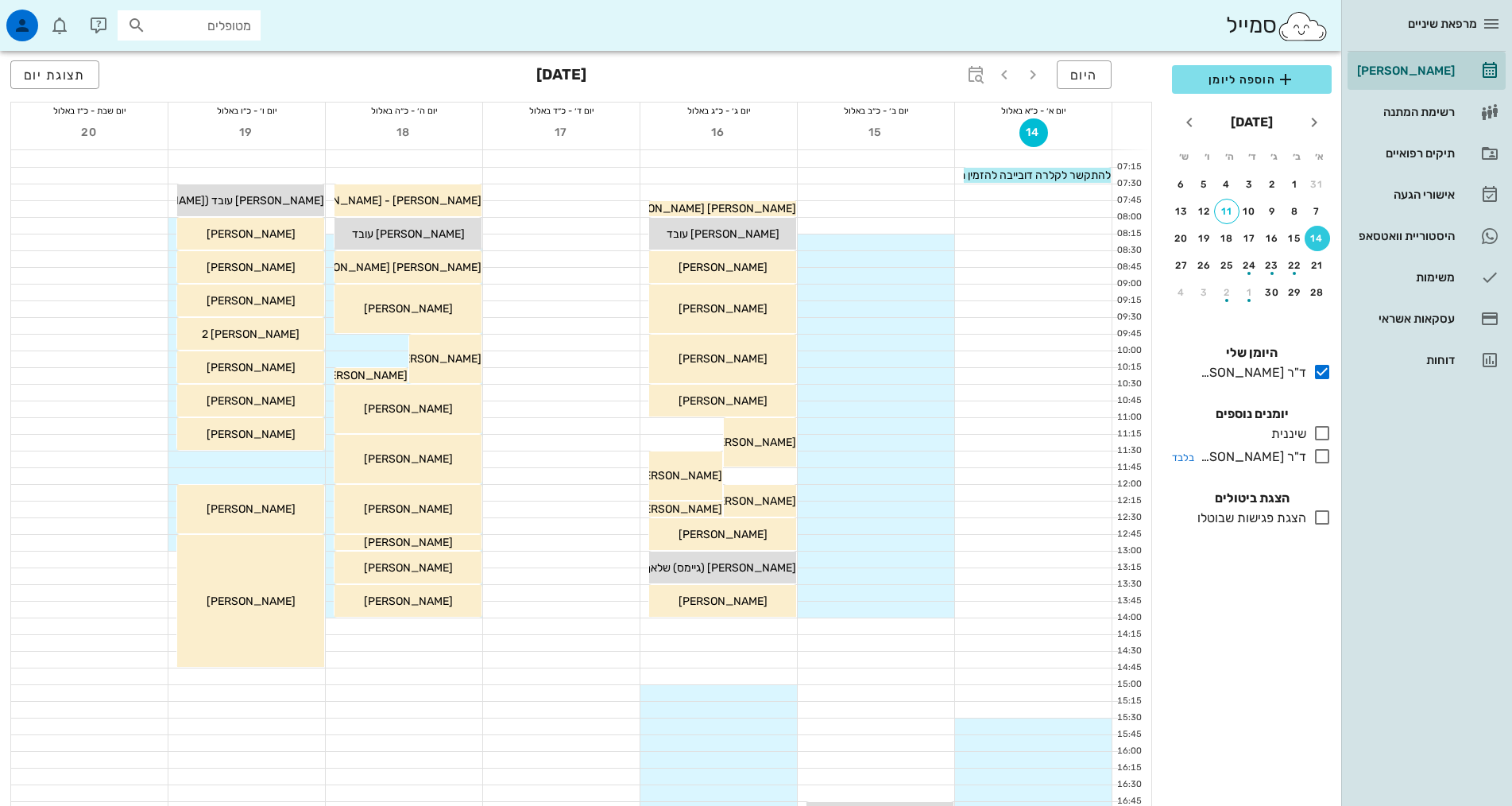
click at [1321, 458] on icon at bounding box center [1322, 456] width 19 height 19
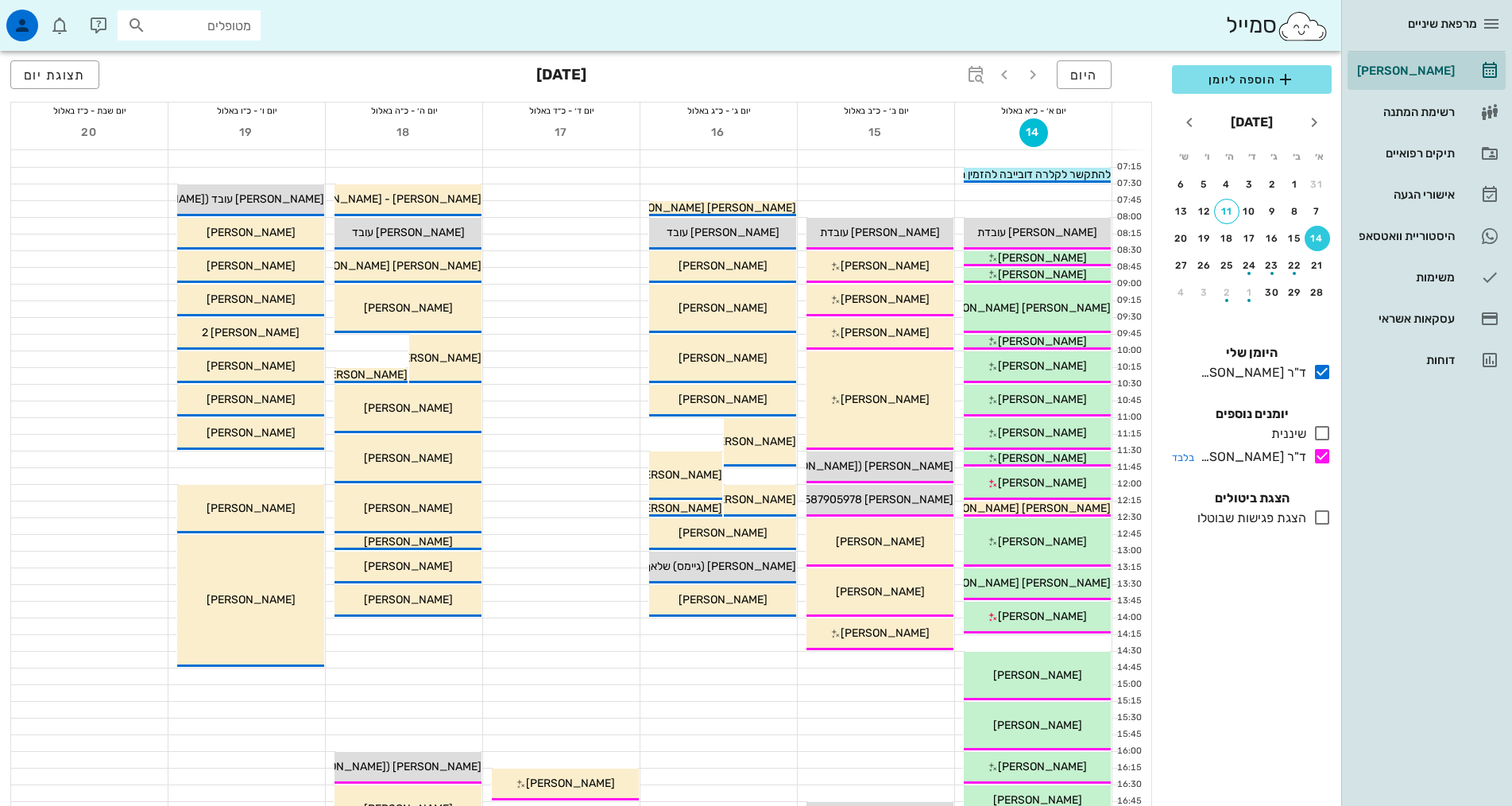
click at [1323, 456] on icon at bounding box center [1322, 456] width 19 height 19
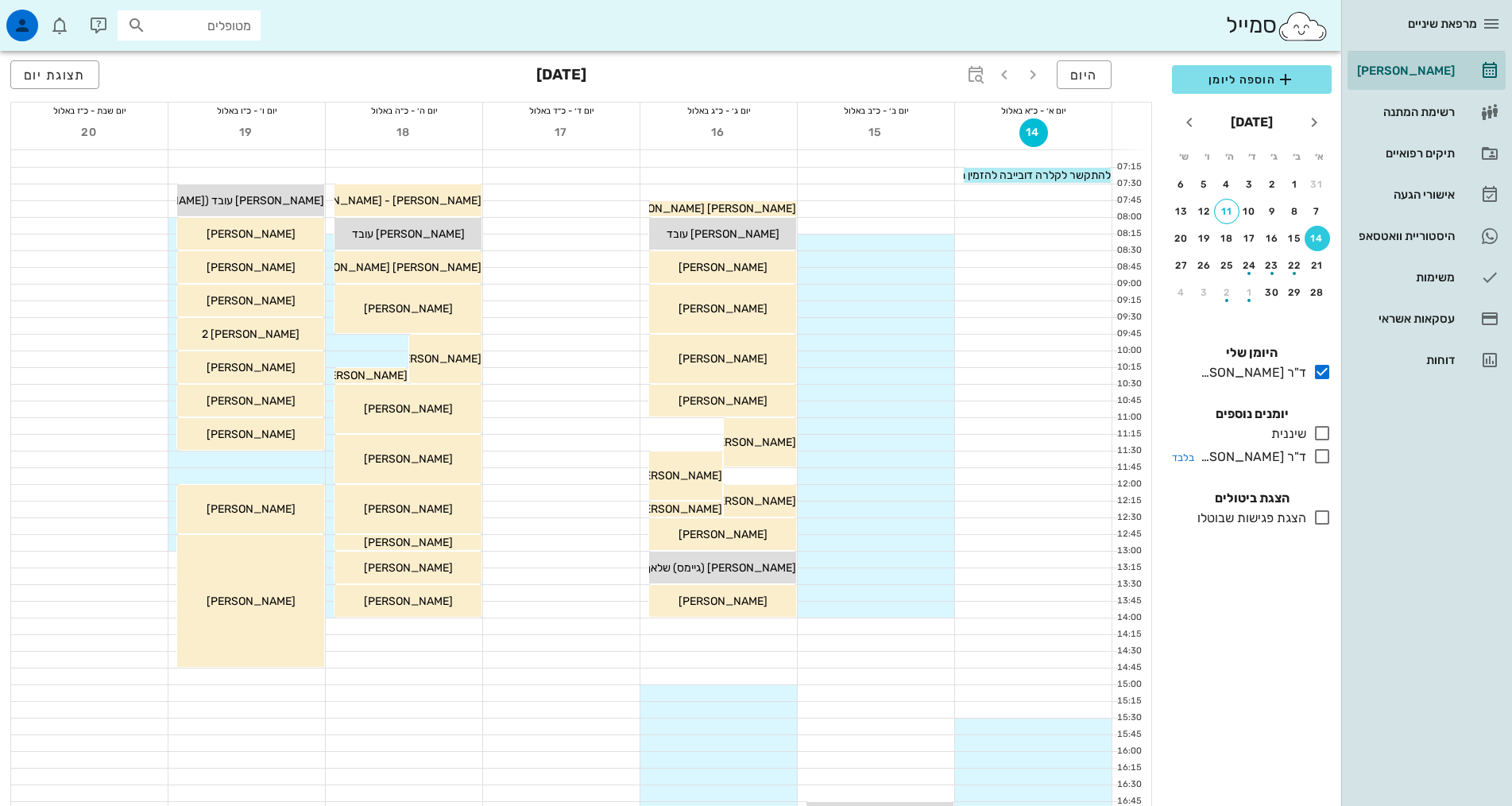
click at [1323, 456] on icon at bounding box center [1322, 456] width 19 height 19
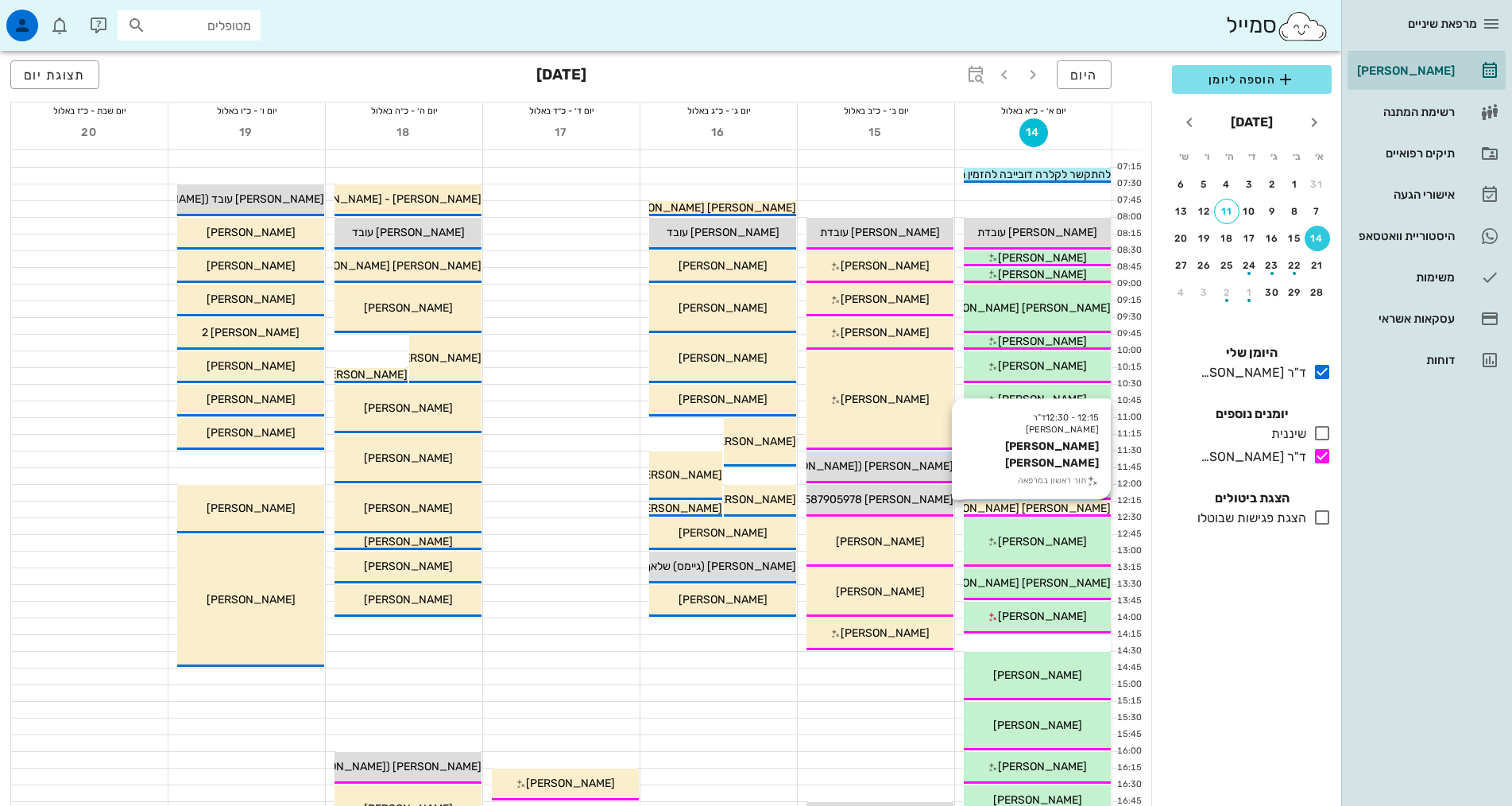
click at [1024, 509] on span "[PERSON_NAME] [PERSON_NAME]" at bounding box center [1020, 508] width 180 height 14
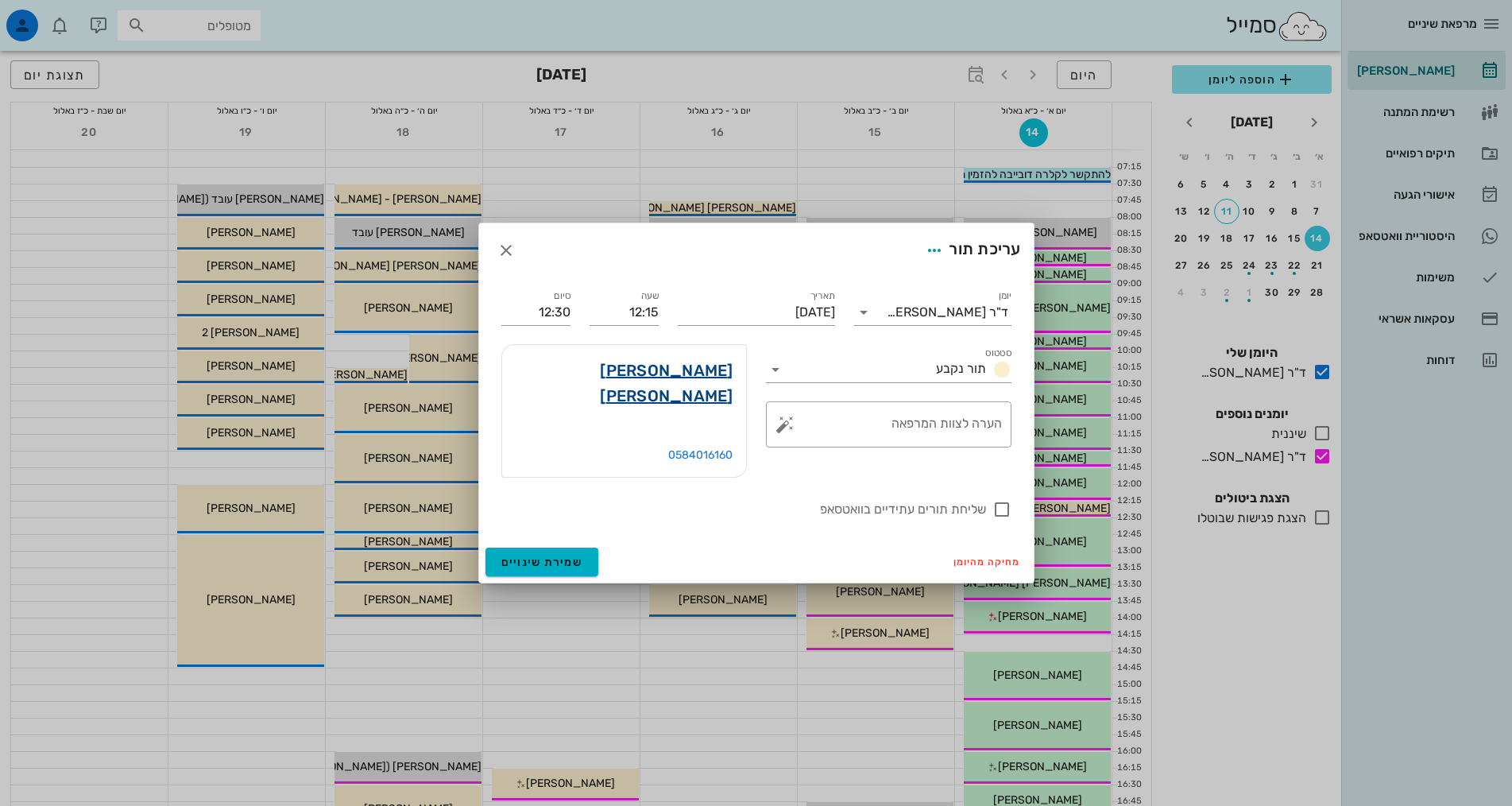
click at [713, 385] on link "מלכה מרכוס" at bounding box center [624, 382] width 219 height 51
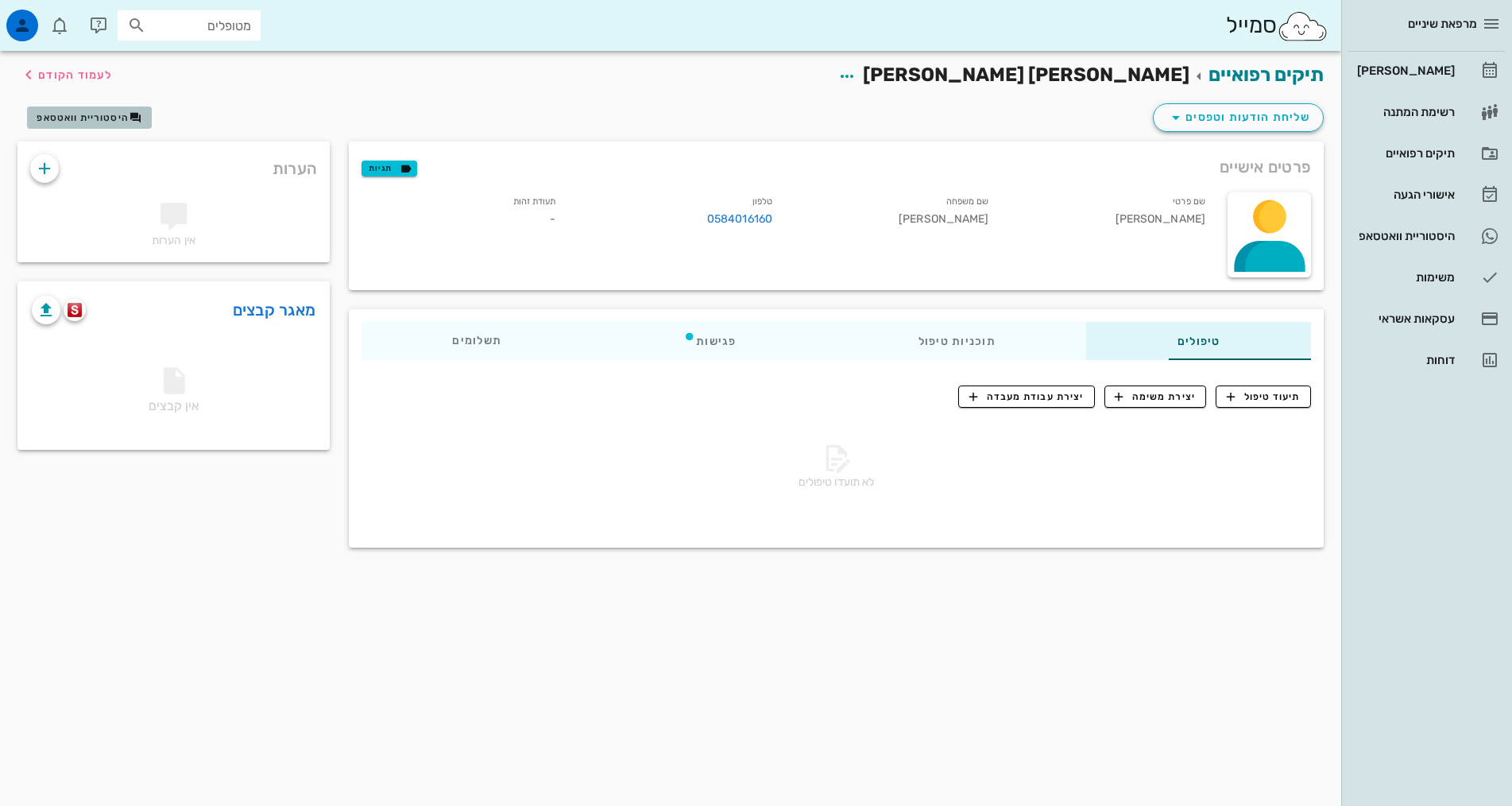
click at [111, 116] on span "היסטוריית וואטסאפ" at bounding box center [82, 117] width 92 height 11
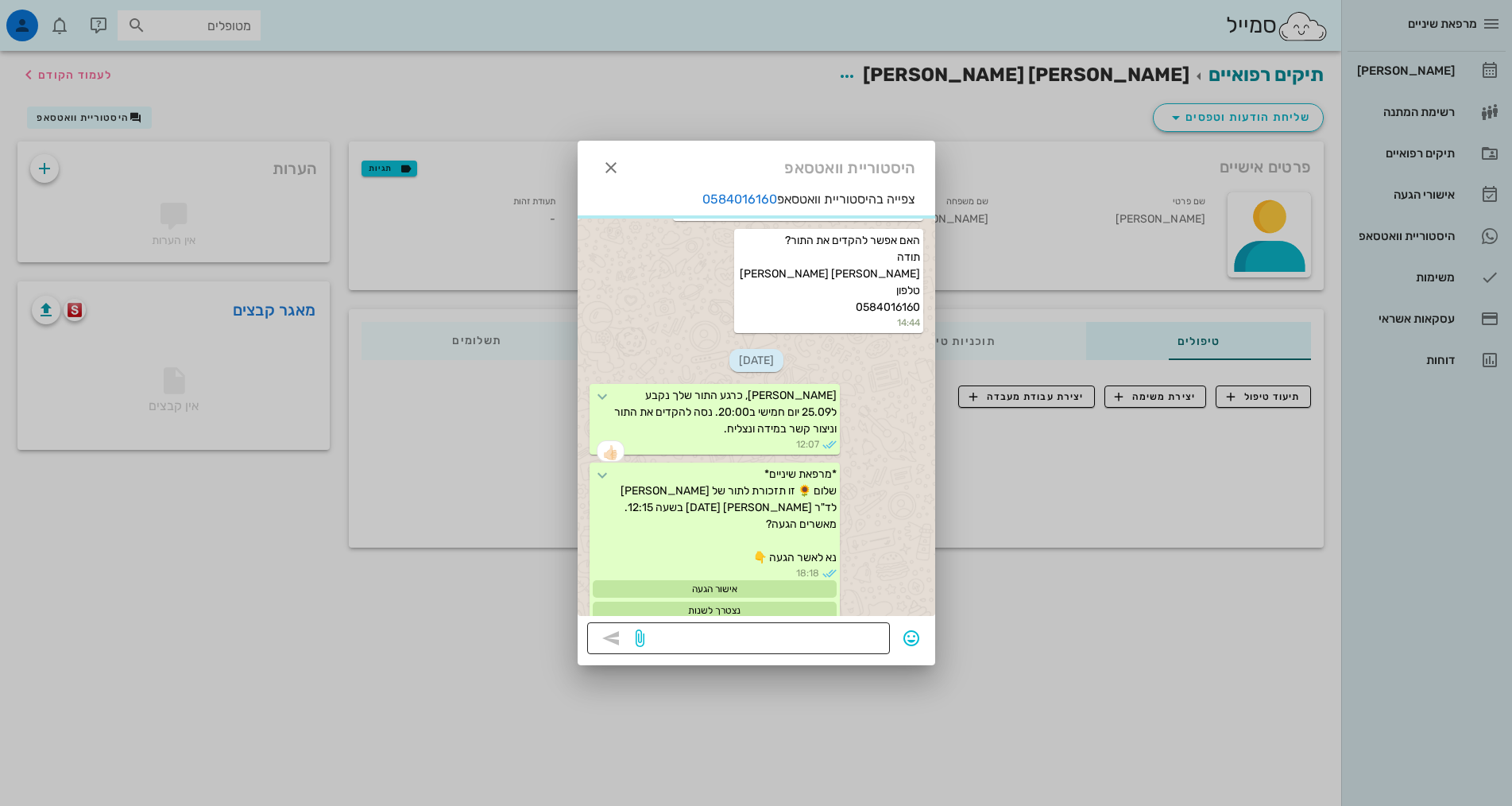
scroll to position [260, 0]
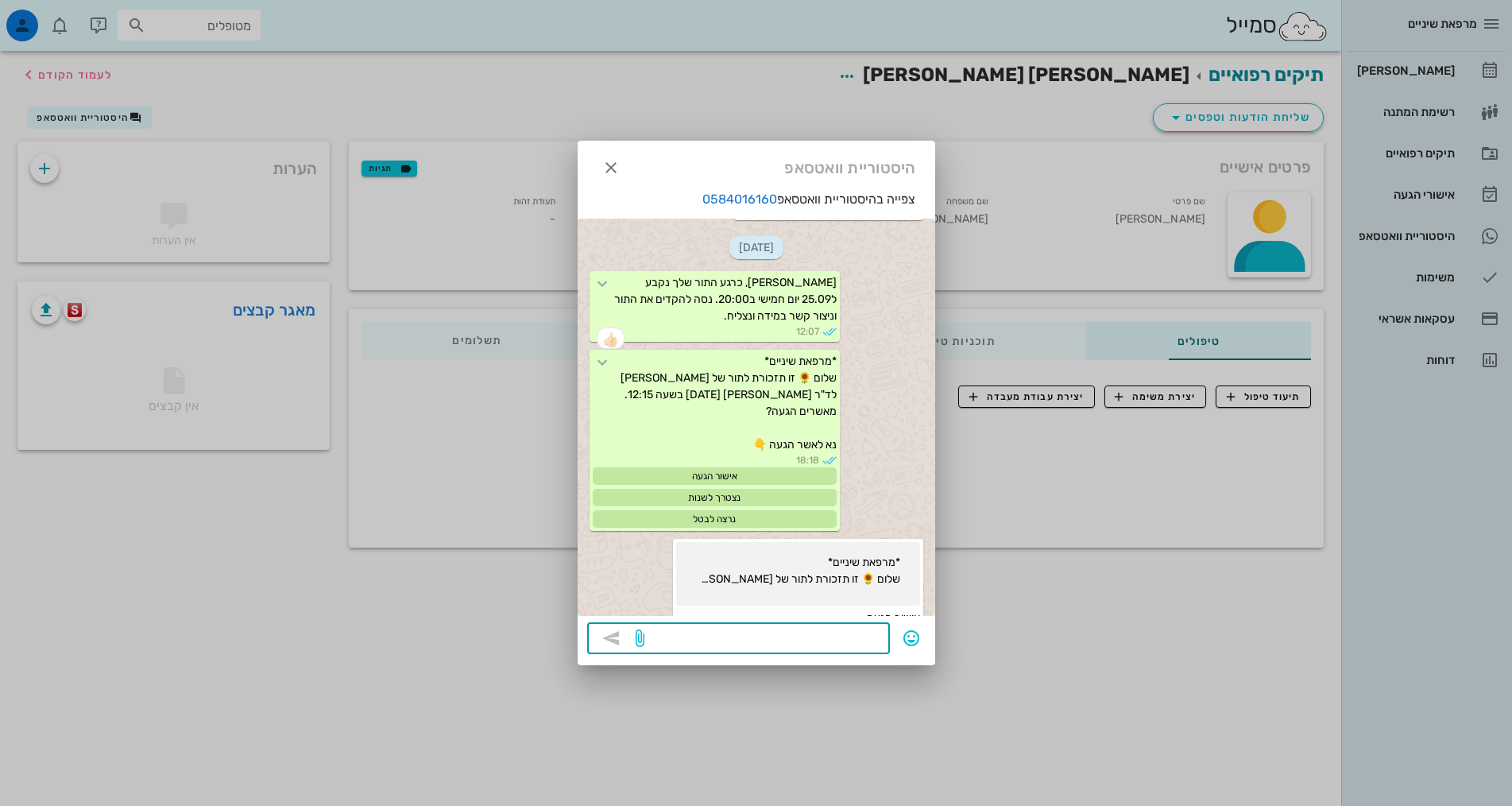
click at [839, 646] on textarea at bounding box center [764, 640] width 232 height 26
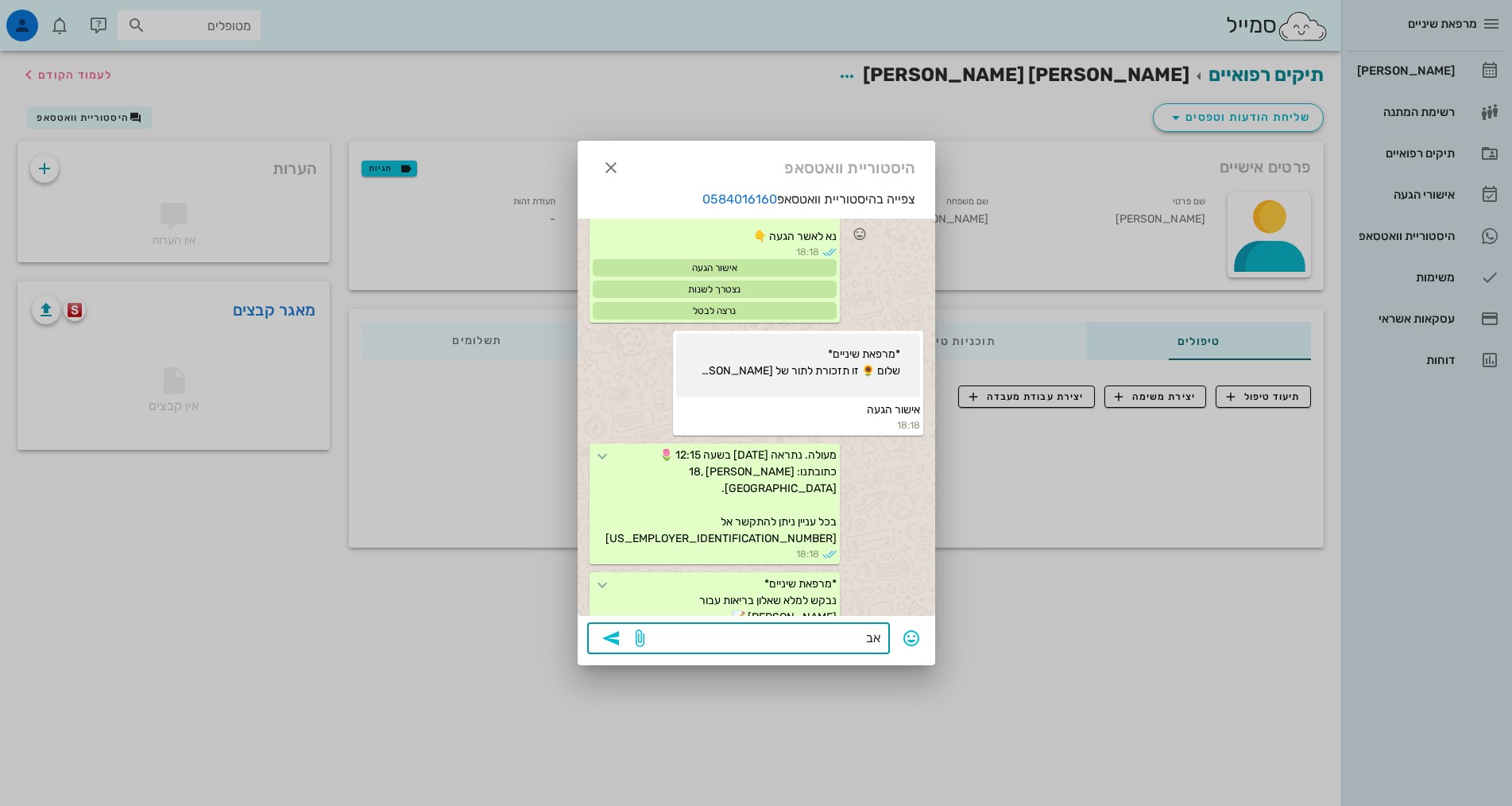
type textarea "א"
type textarea "עלות בדיקה 350 שח"
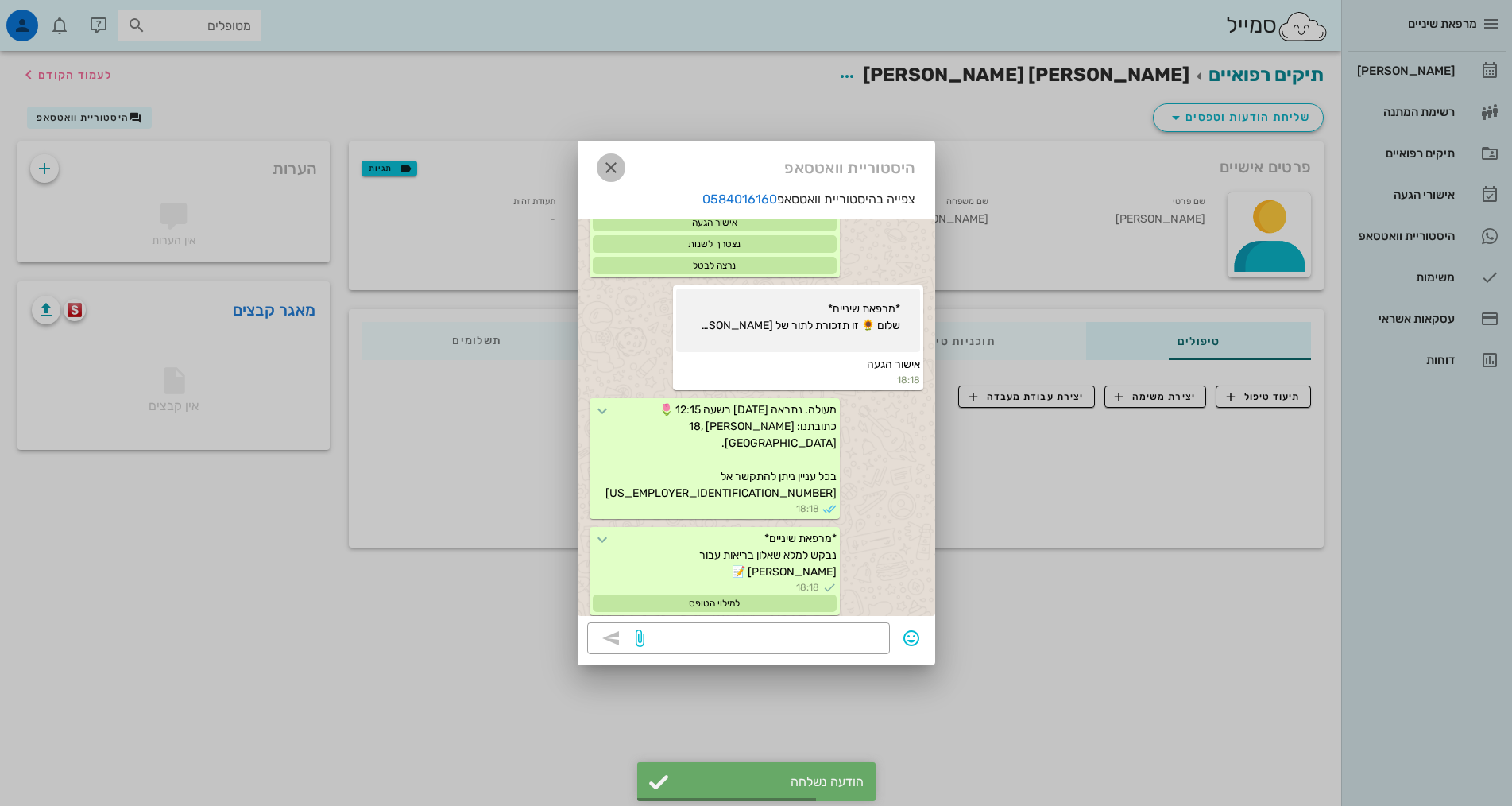
click at [608, 164] on icon "button" at bounding box center [611, 168] width 19 height 19
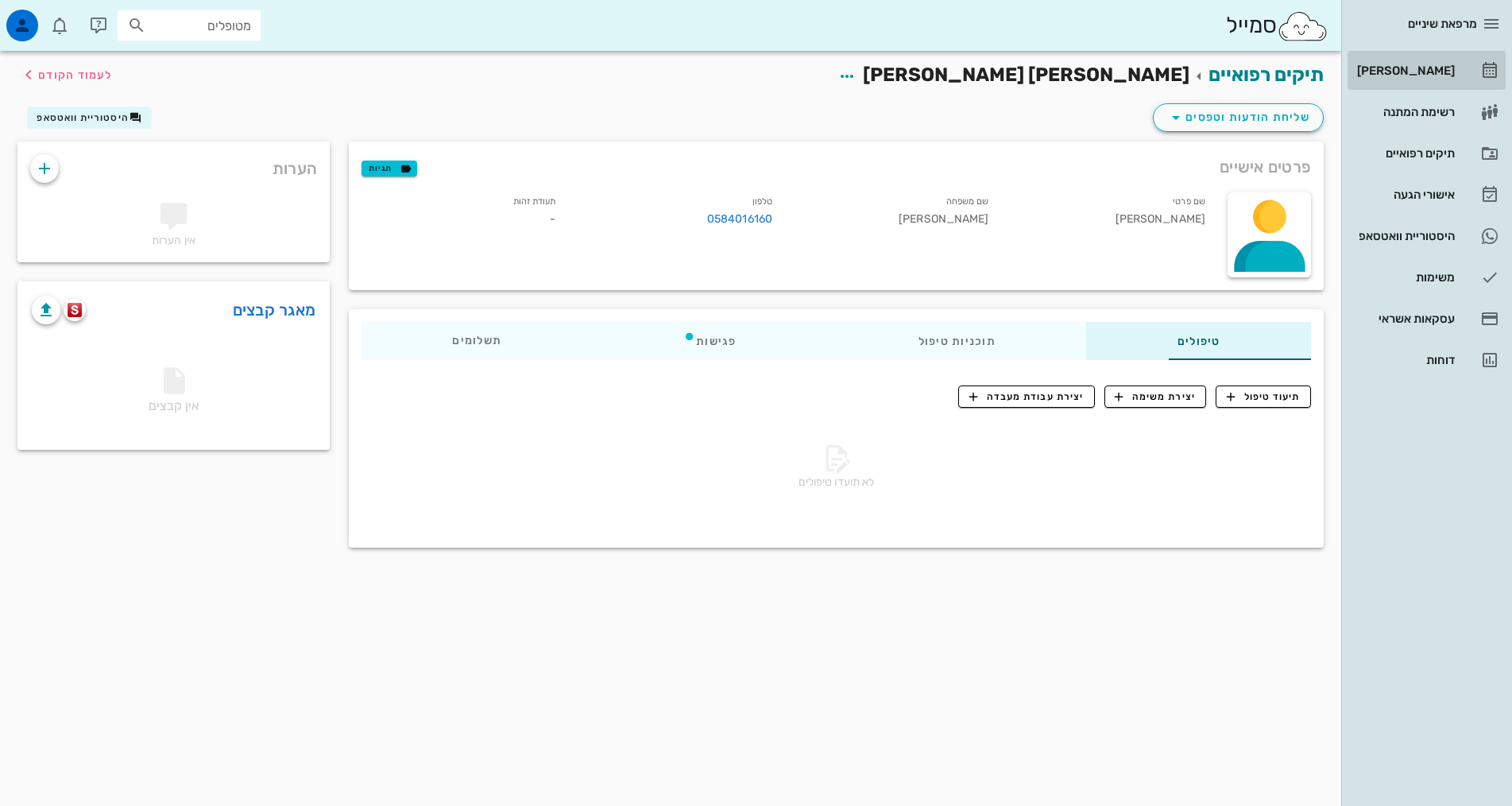
click at [1418, 64] on div "[PERSON_NAME]" at bounding box center [1404, 71] width 101 height 26
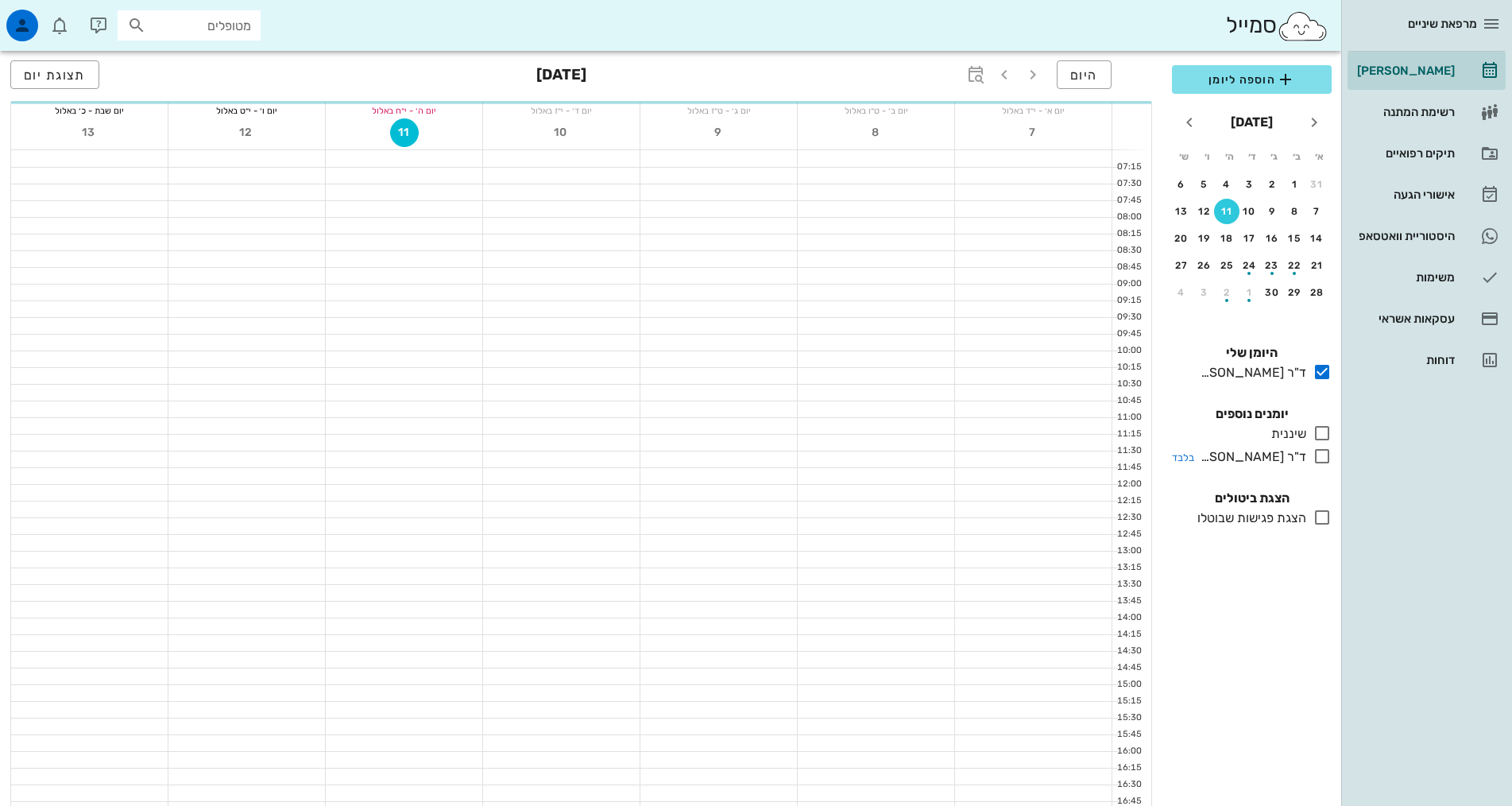
click at [1316, 455] on icon at bounding box center [1322, 456] width 19 height 19
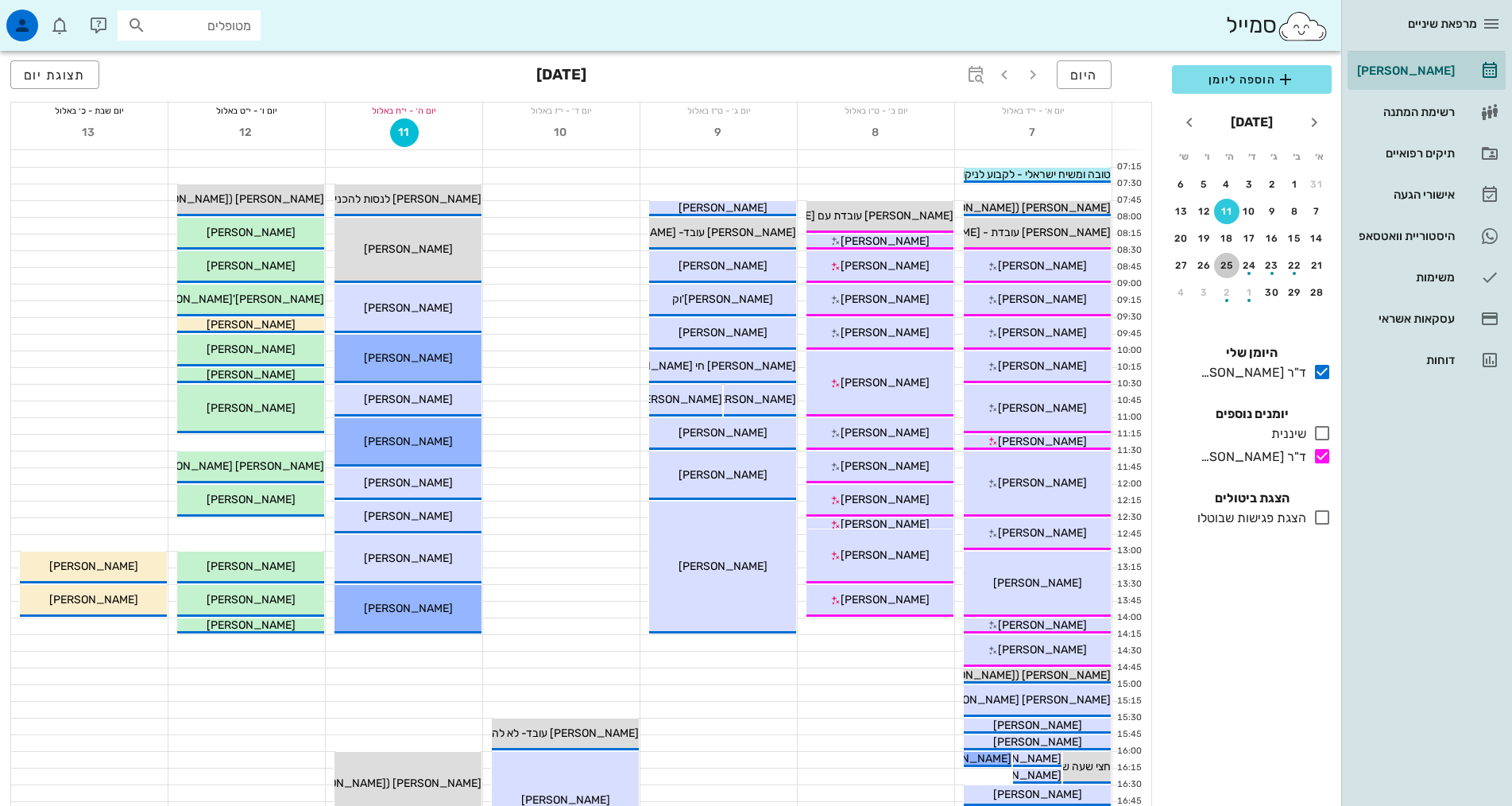
click at [1224, 270] on div "25" at bounding box center [1227, 265] width 26 height 11
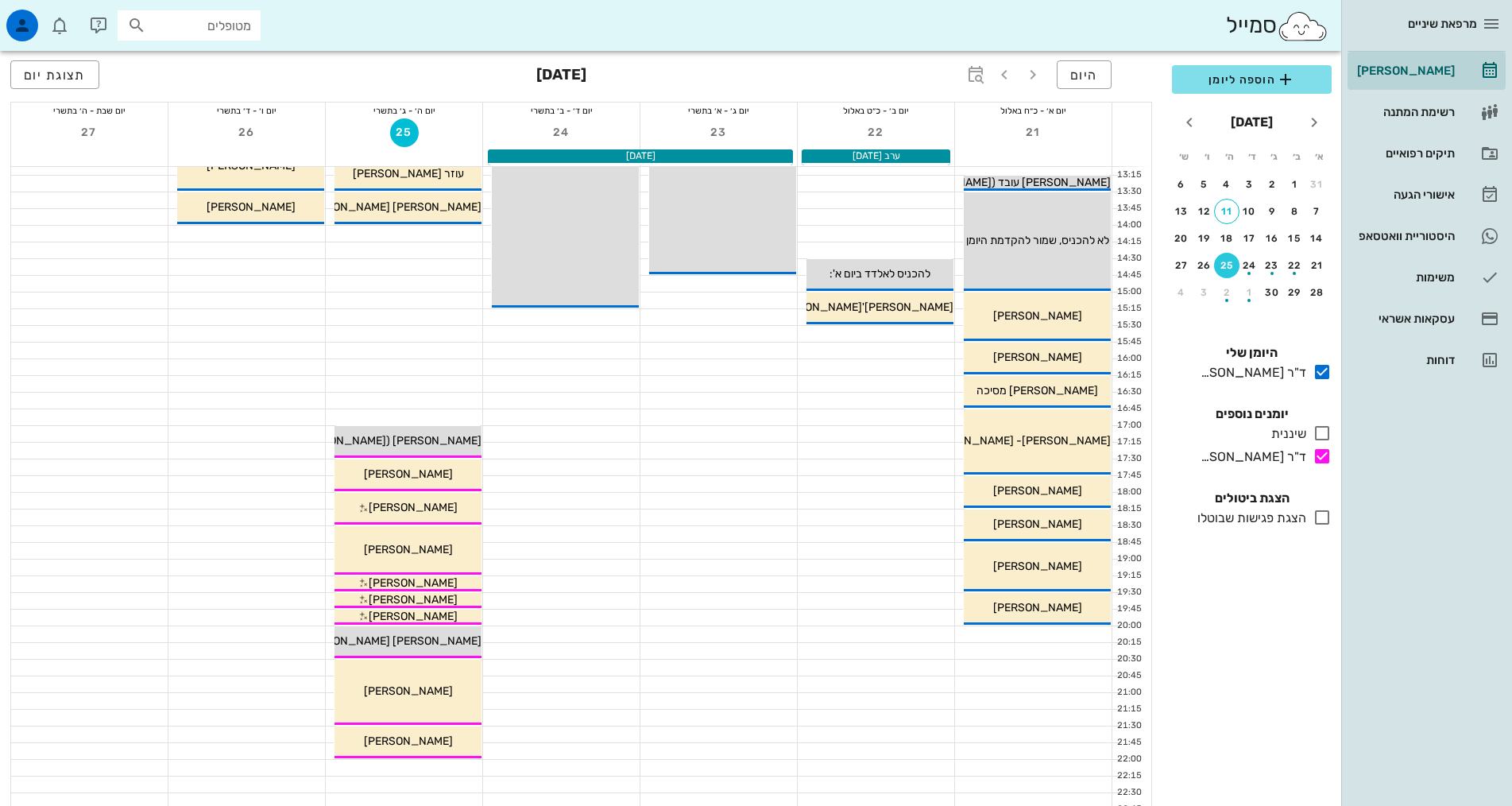
scroll to position [479, 0]
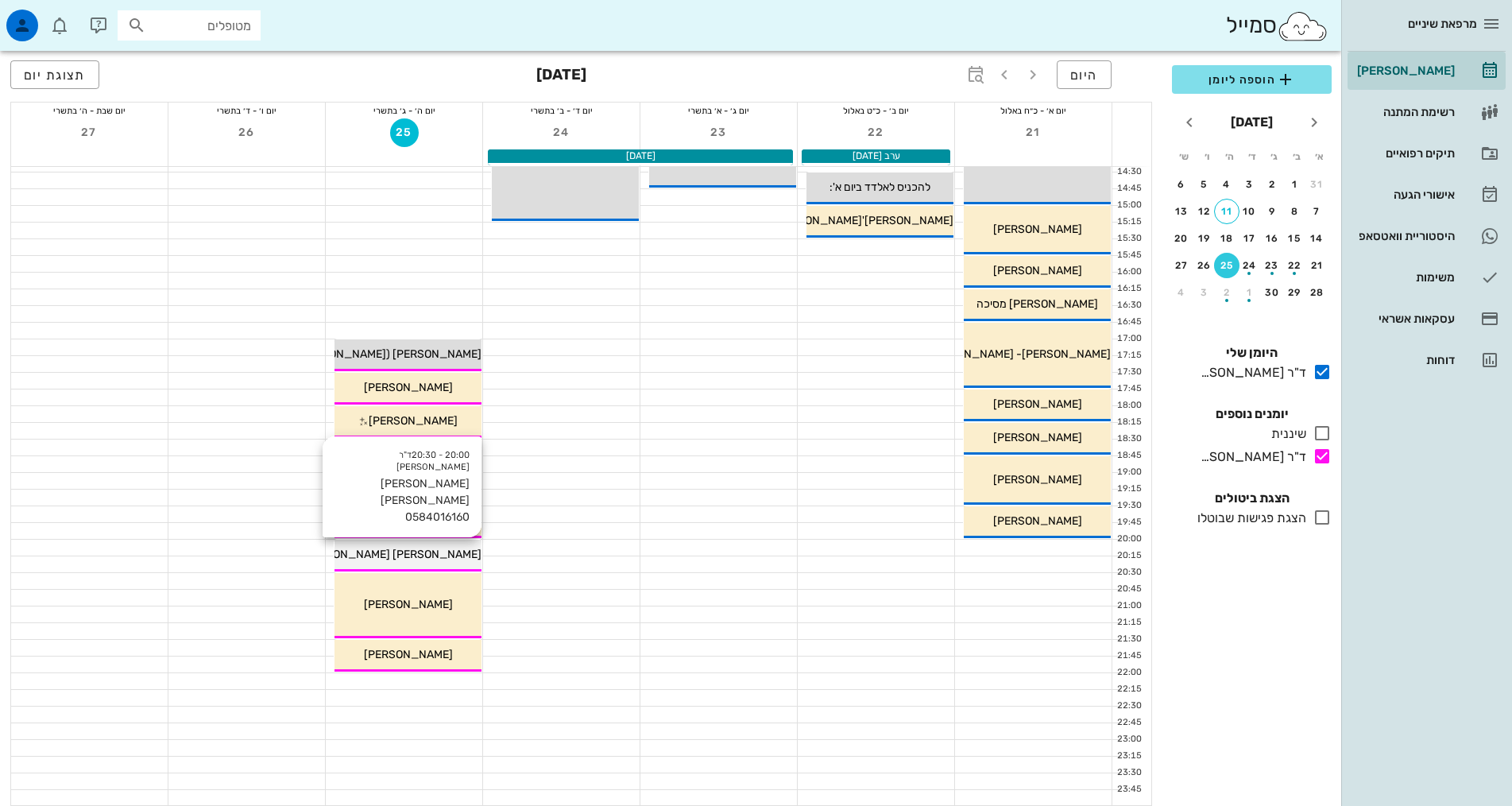
click at [391, 548] on span "מרכוס מלכה 0584016160" at bounding box center [357, 555] width 247 height 14
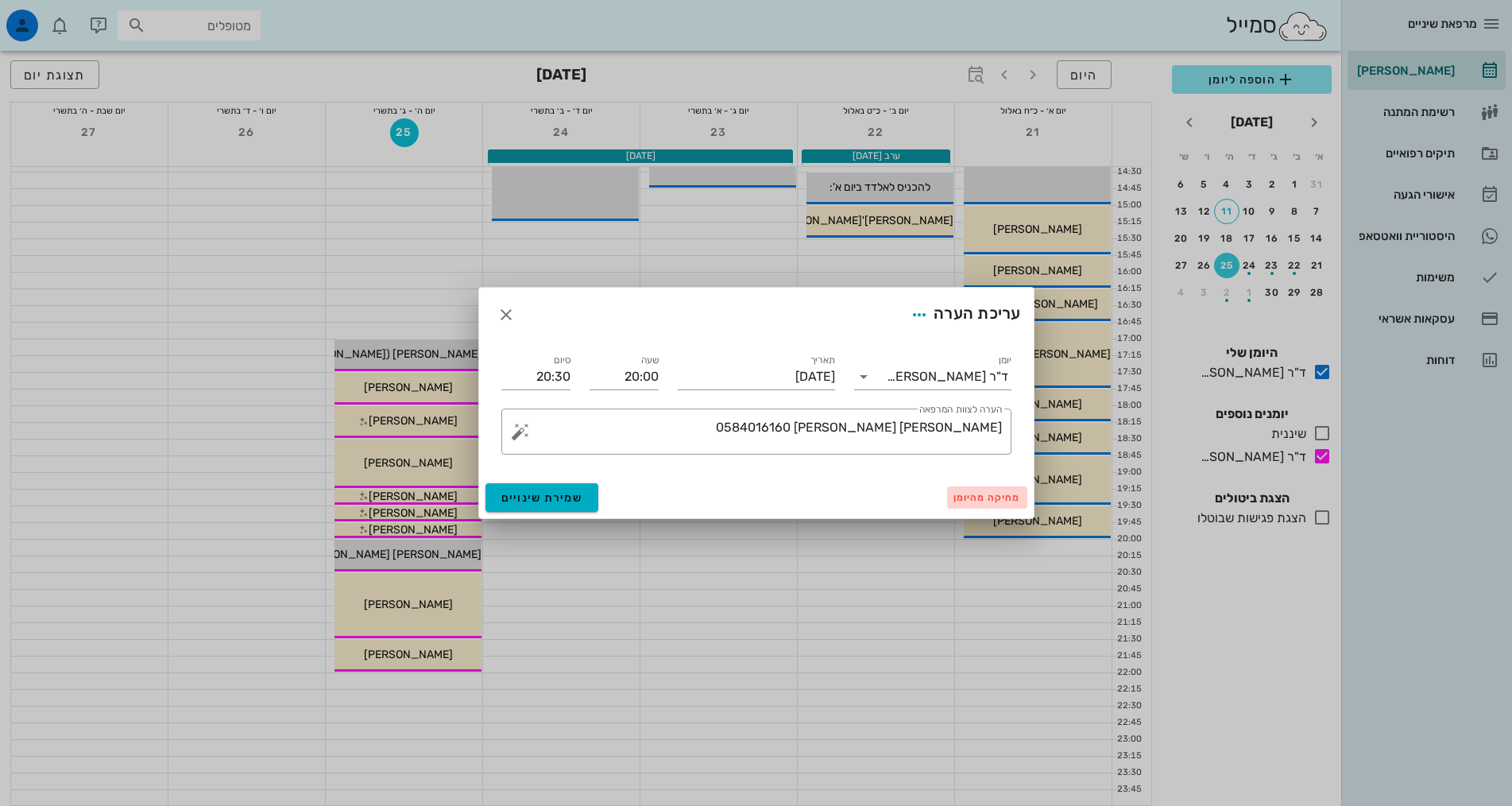
click at [1010, 499] on span "מחיקה מהיומן" at bounding box center [987, 497] width 67 height 11
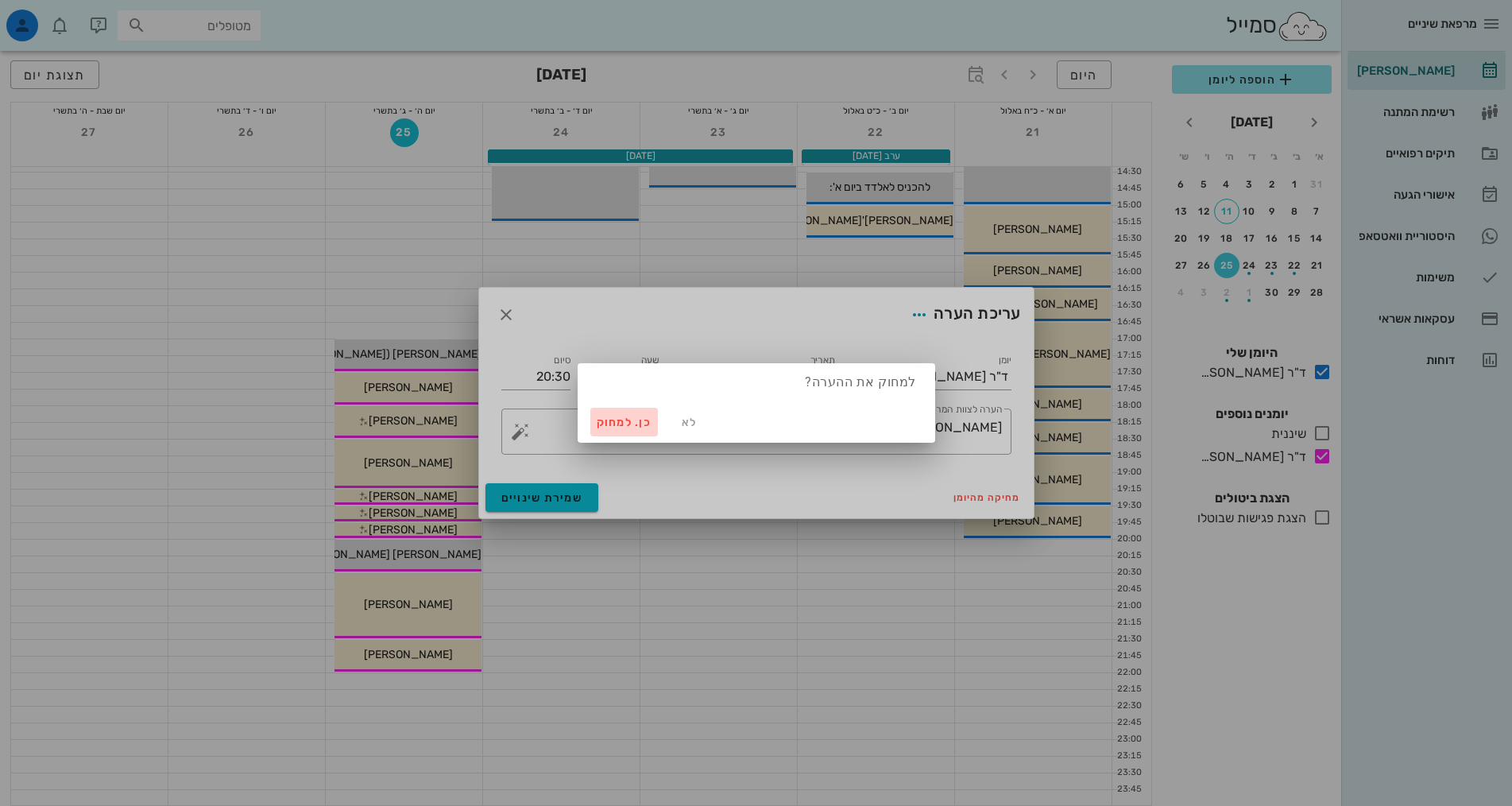
click at [628, 425] on span "כן. למחוק" at bounding box center [624, 423] width 56 height 14
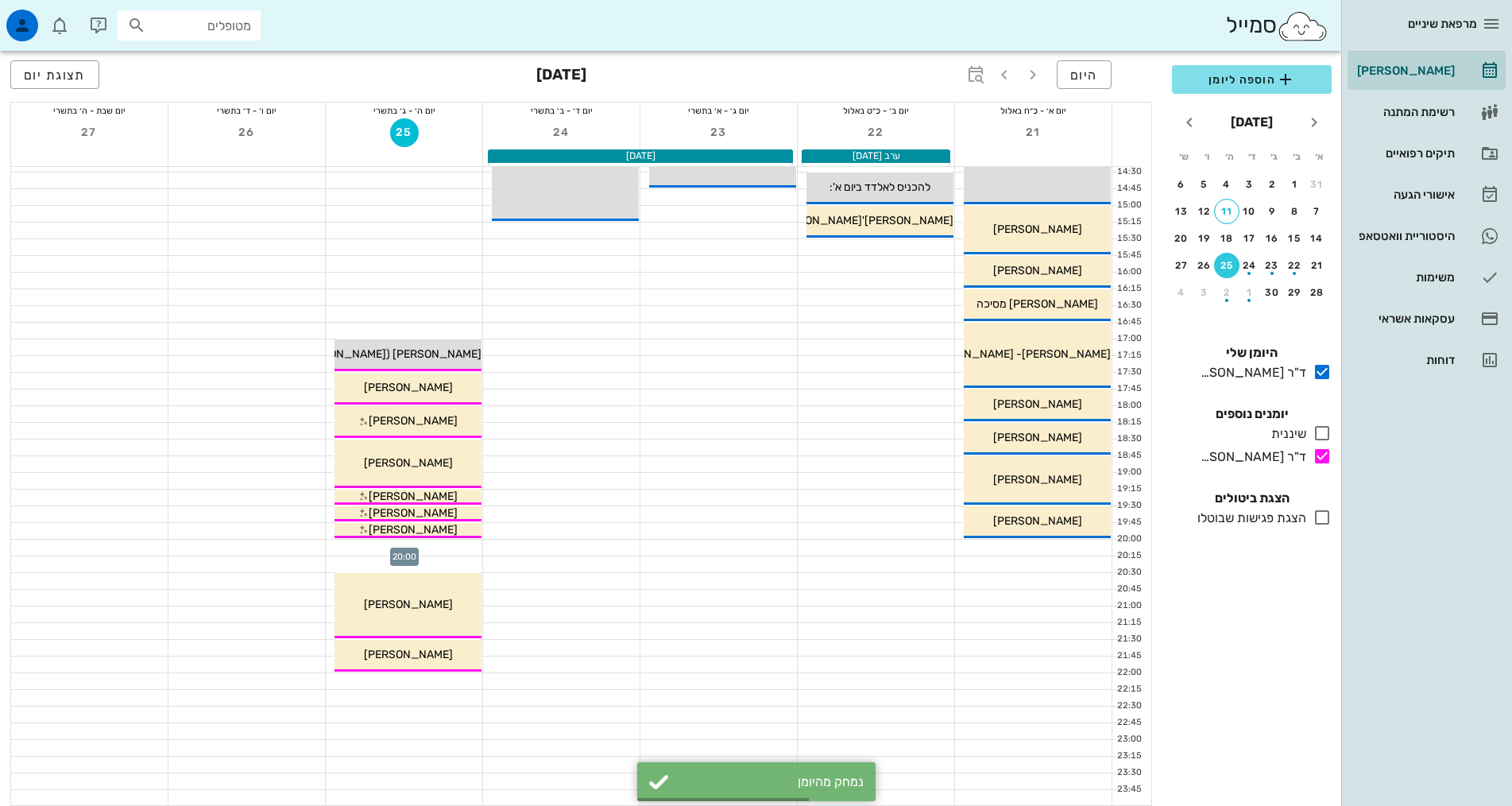
click at [457, 546] on div at bounding box center [404, 548] width 157 height 16
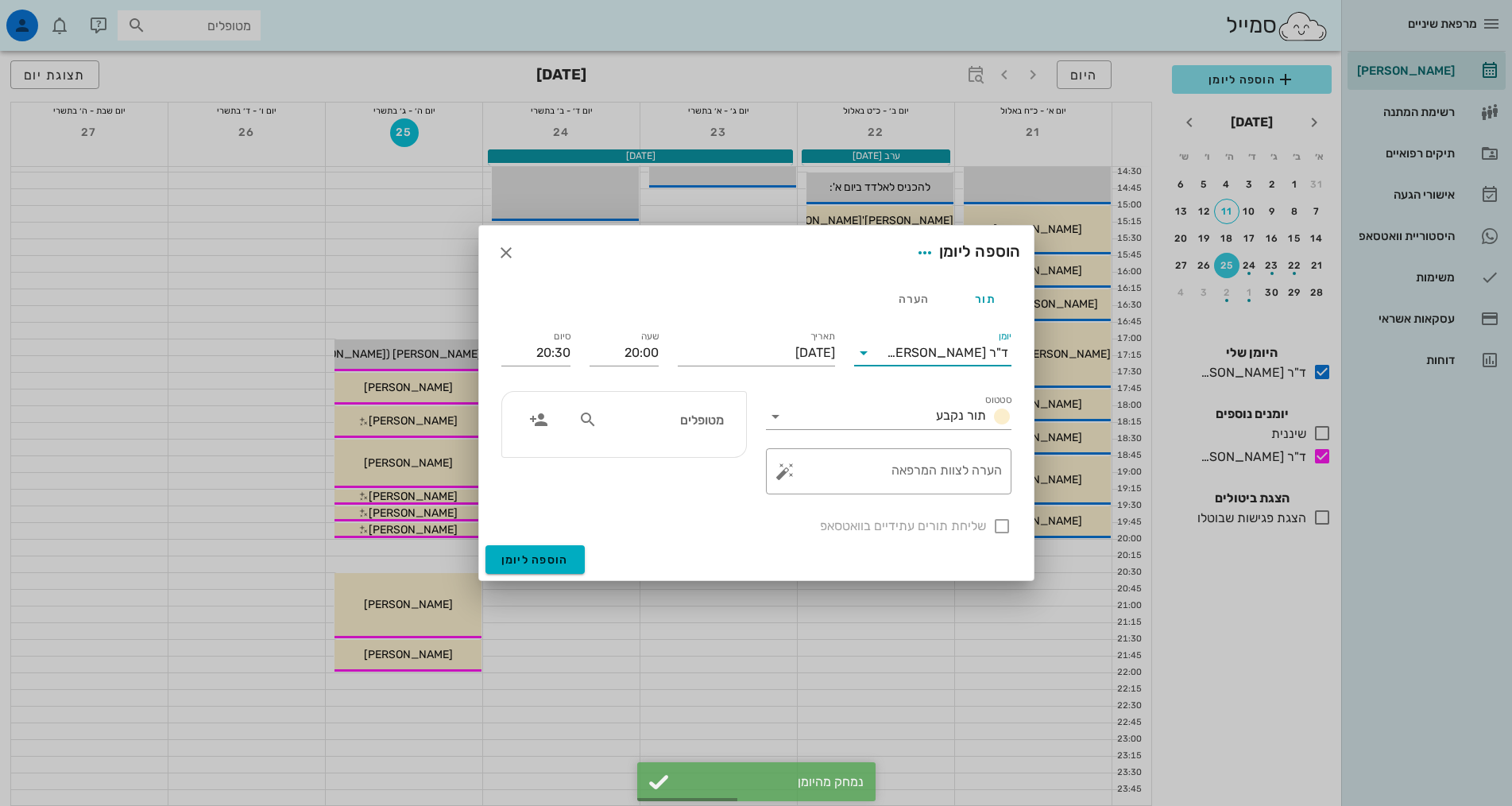
click at [887, 355] on input "יומן" at bounding box center [882, 353] width 10 height 26
click at [941, 441] on div "ד"ר [PERSON_NAME]" at bounding box center [933, 442] width 132 height 16
click at [682, 430] on div "מטופלים" at bounding box center [651, 419] width 164 height 30
type input "מלכה מ"
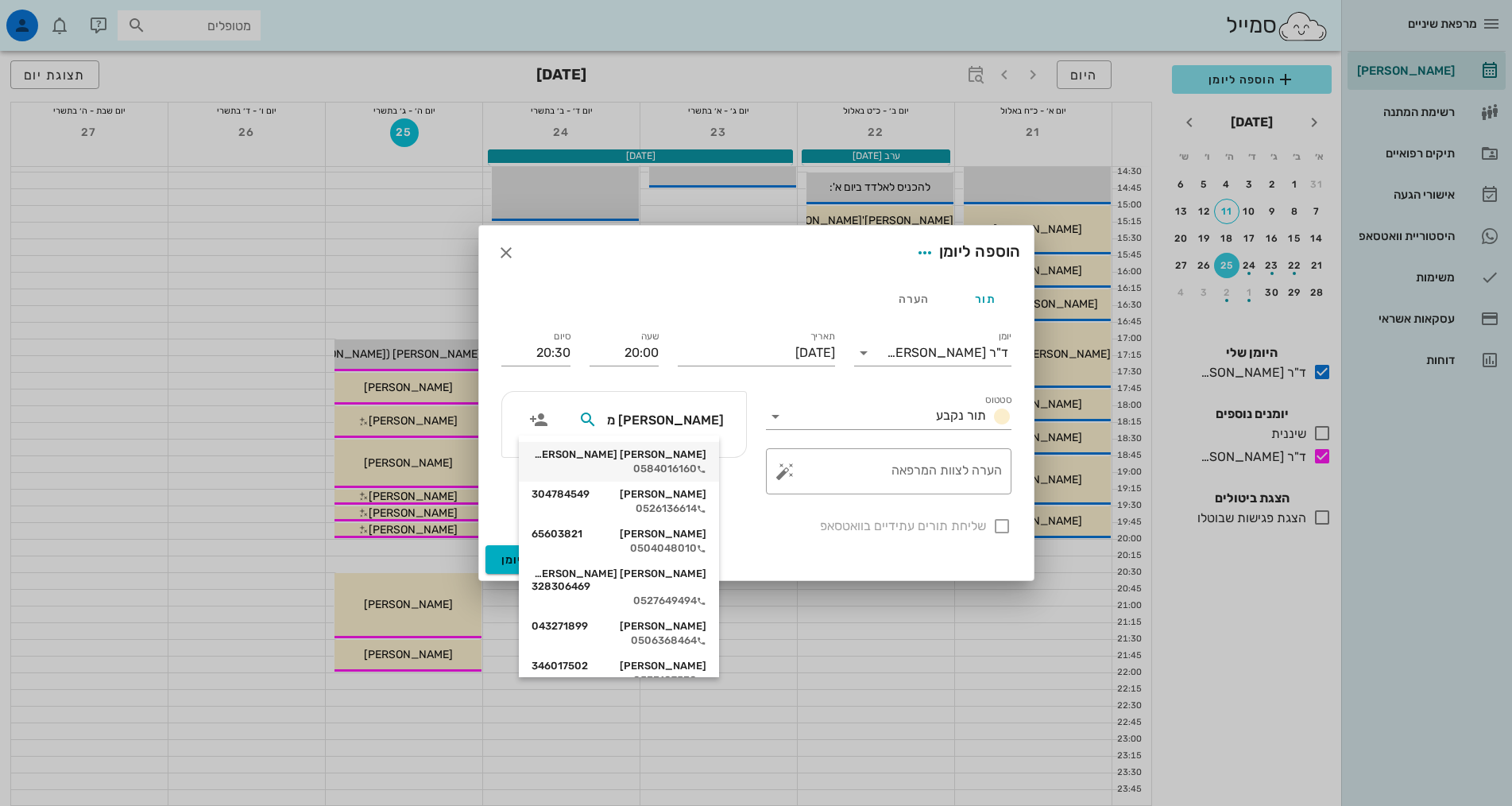
click at [697, 456] on div "[PERSON_NAME] [PERSON_NAME]" at bounding box center [618, 454] width 175 height 13
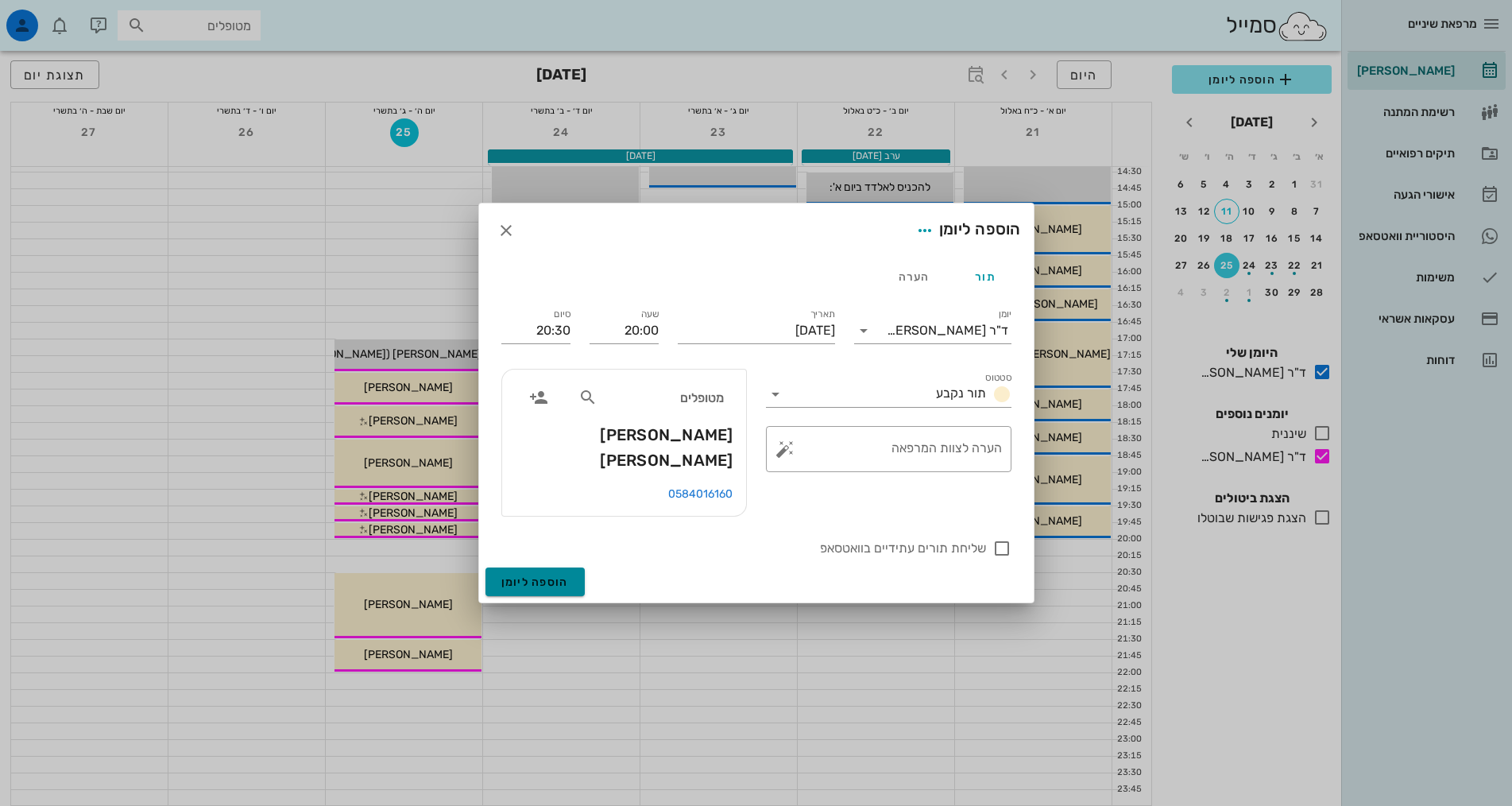
click at [521, 575] on span "הוספה ליומן" at bounding box center [535, 582] width 67 height 14
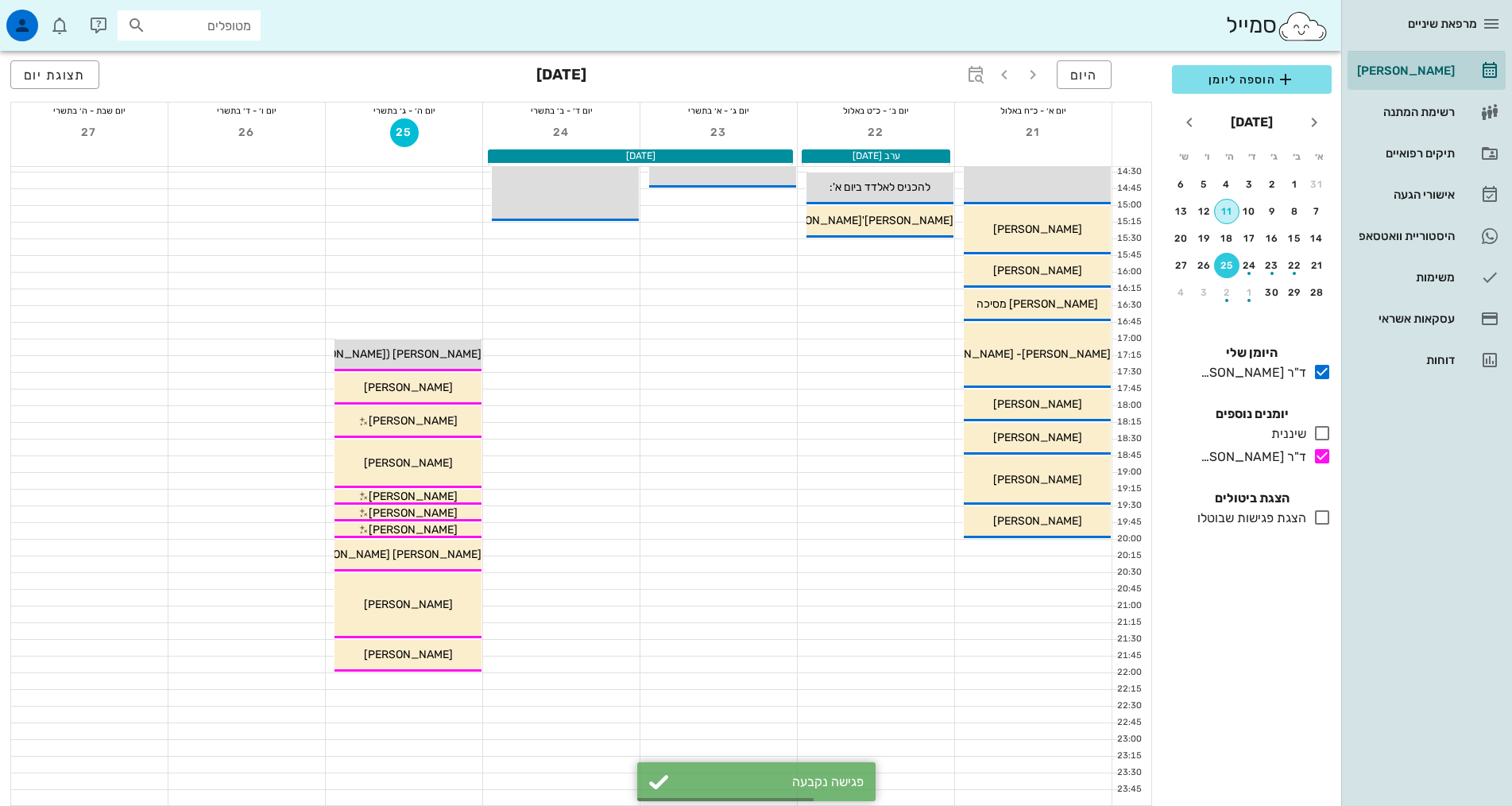
click at [1230, 212] on div "11" at bounding box center [1227, 211] width 24 height 11
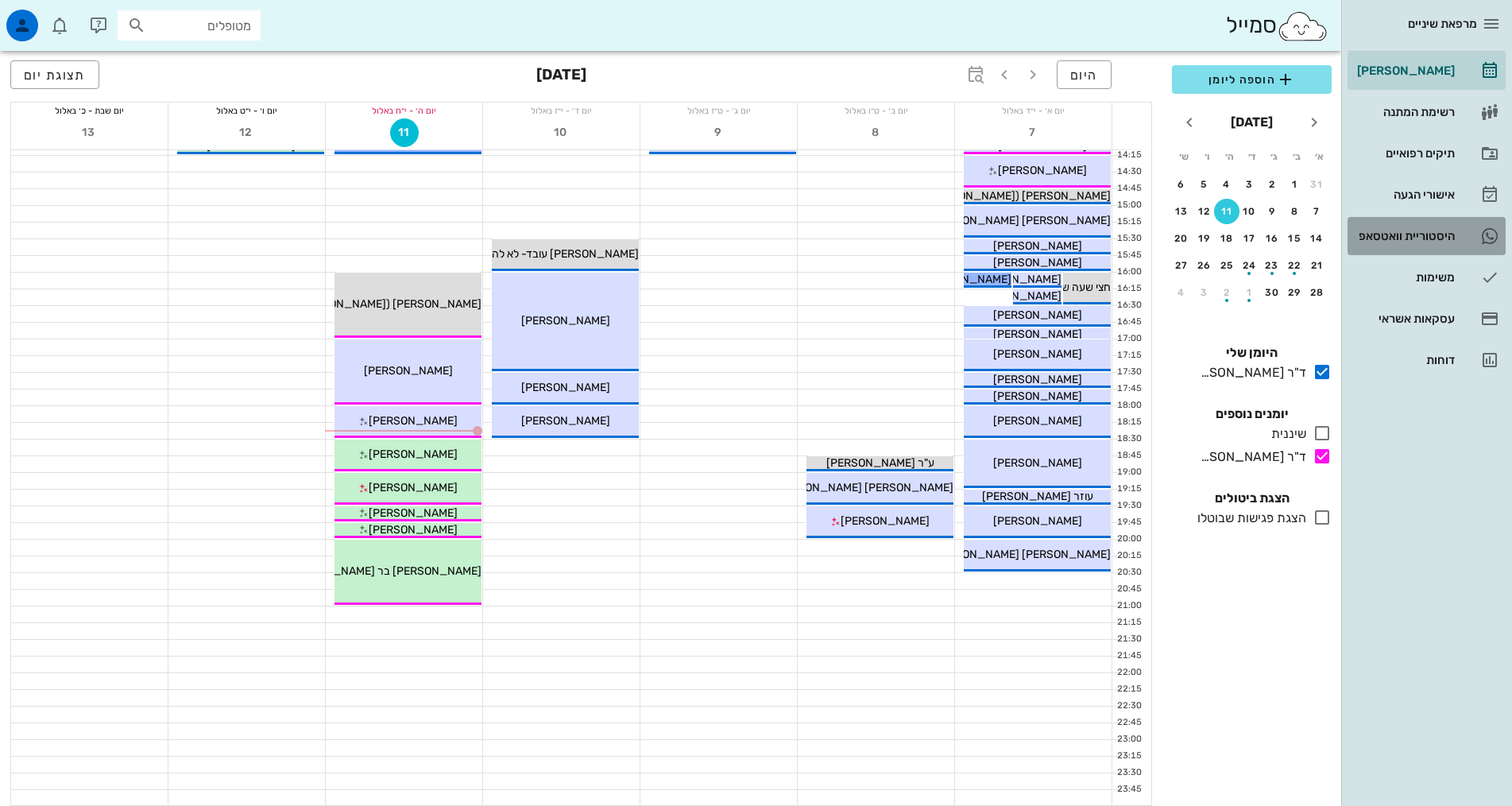
click at [1405, 225] on div "היסטוריית וואטסאפ" at bounding box center [1404, 236] width 101 height 26
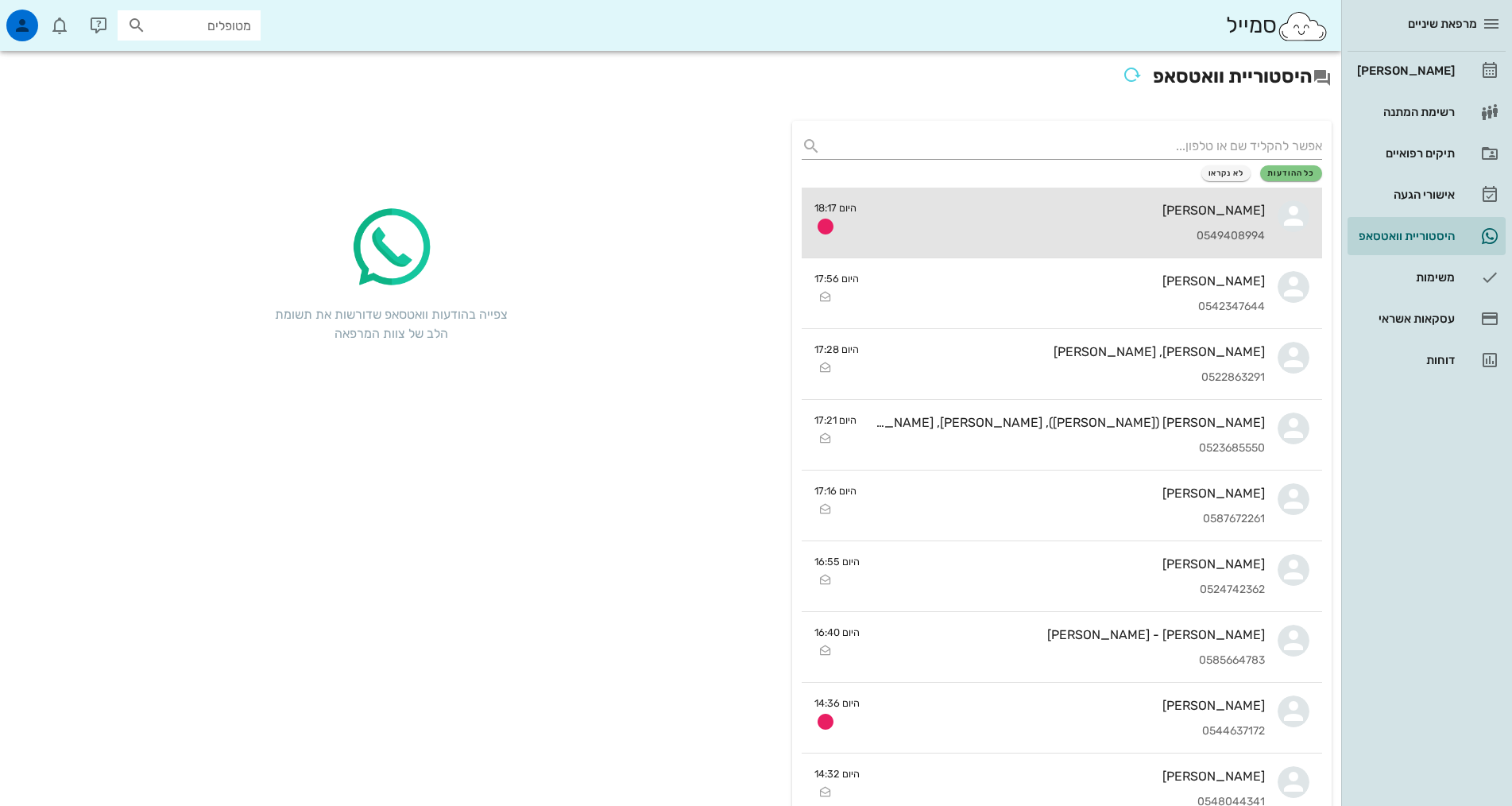
click at [1063, 232] on div "0549408994" at bounding box center [1068, 237] width 396 height 14
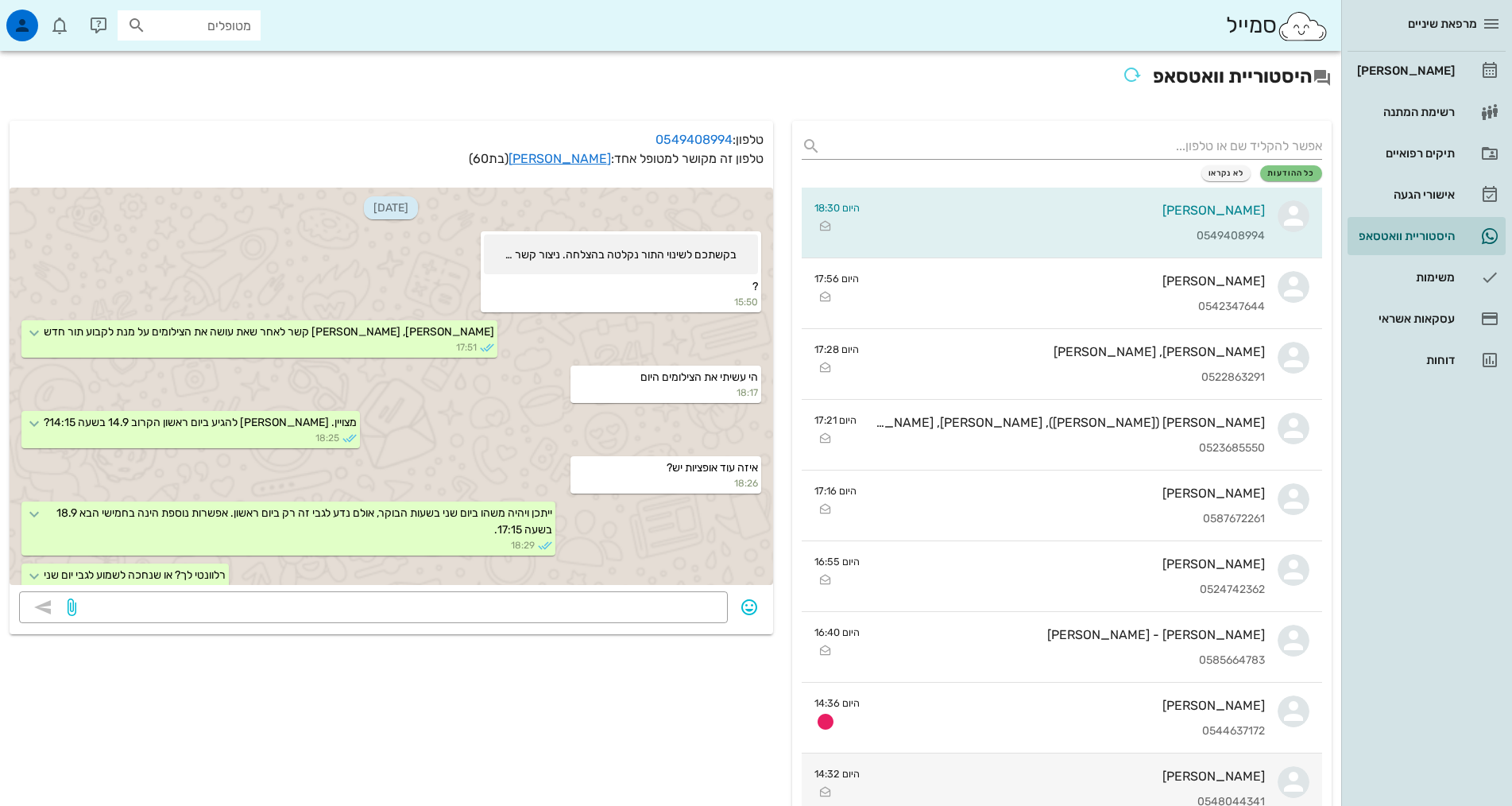
scroll to position [1328, 0]
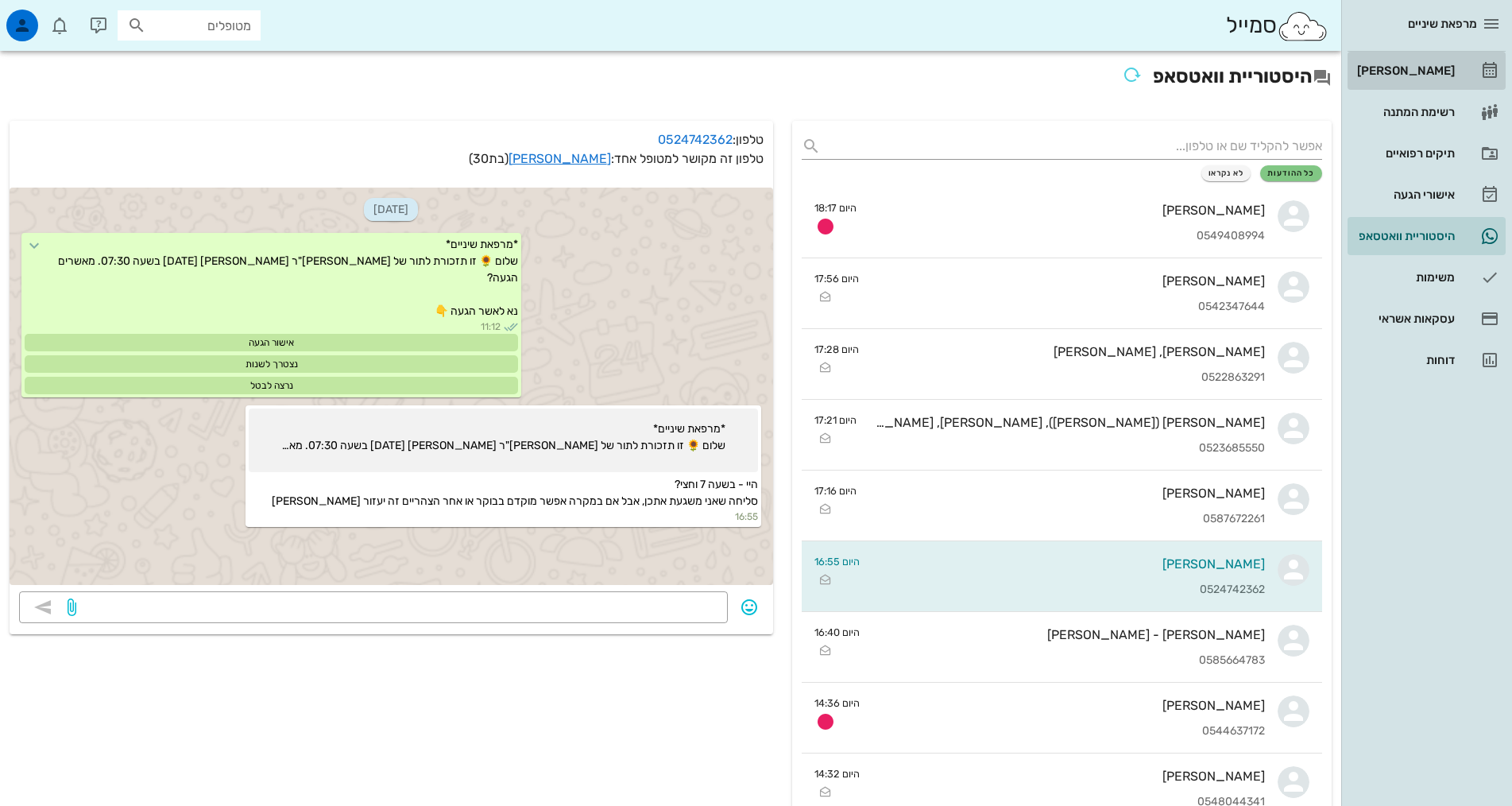
click at [1435, 74] on div "[PERSON_NAME]" at bounding box center [1404, 71] width 101 height 13
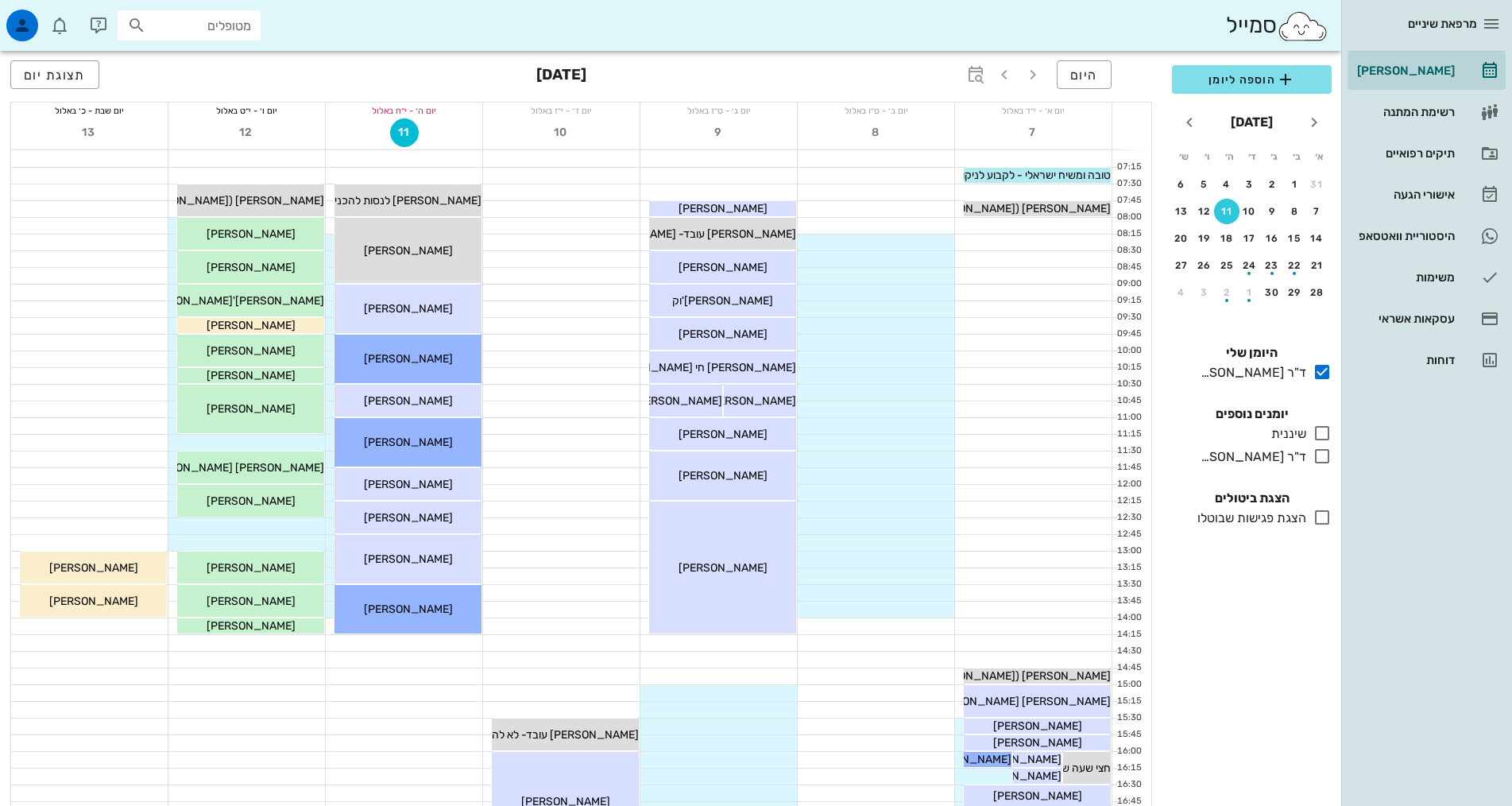
click at [202, 21] on input "מטופלים" at bounding box center [200, 26] width 102 height 21
type input "בובר"
click at [206, 70] on div "0549408994" at bounding box center [160, 74] width 175 height 13
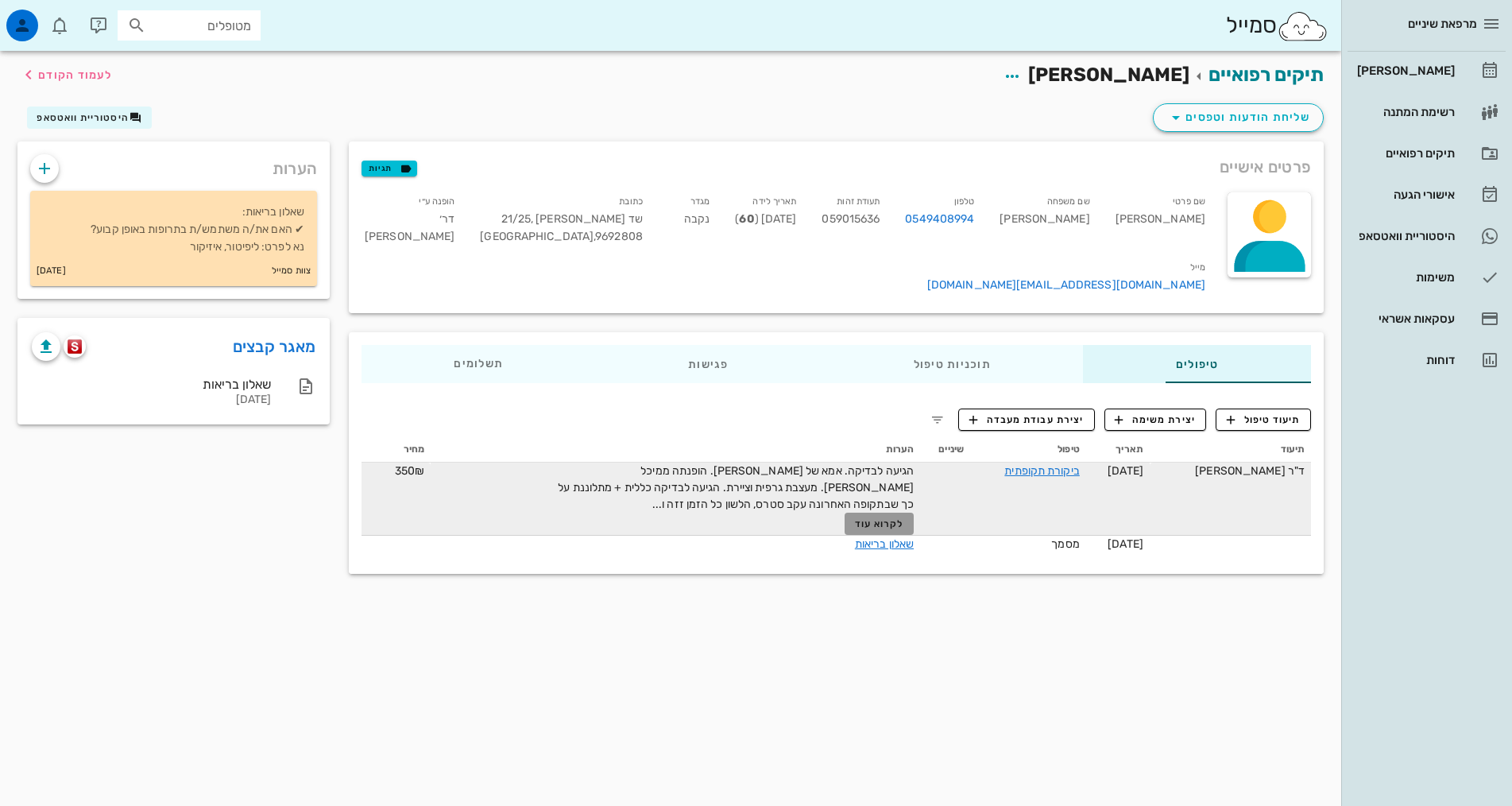
click at [852, 512] on button "לקרוא עוד" at bounding box center [879, 524] width 69 height 22
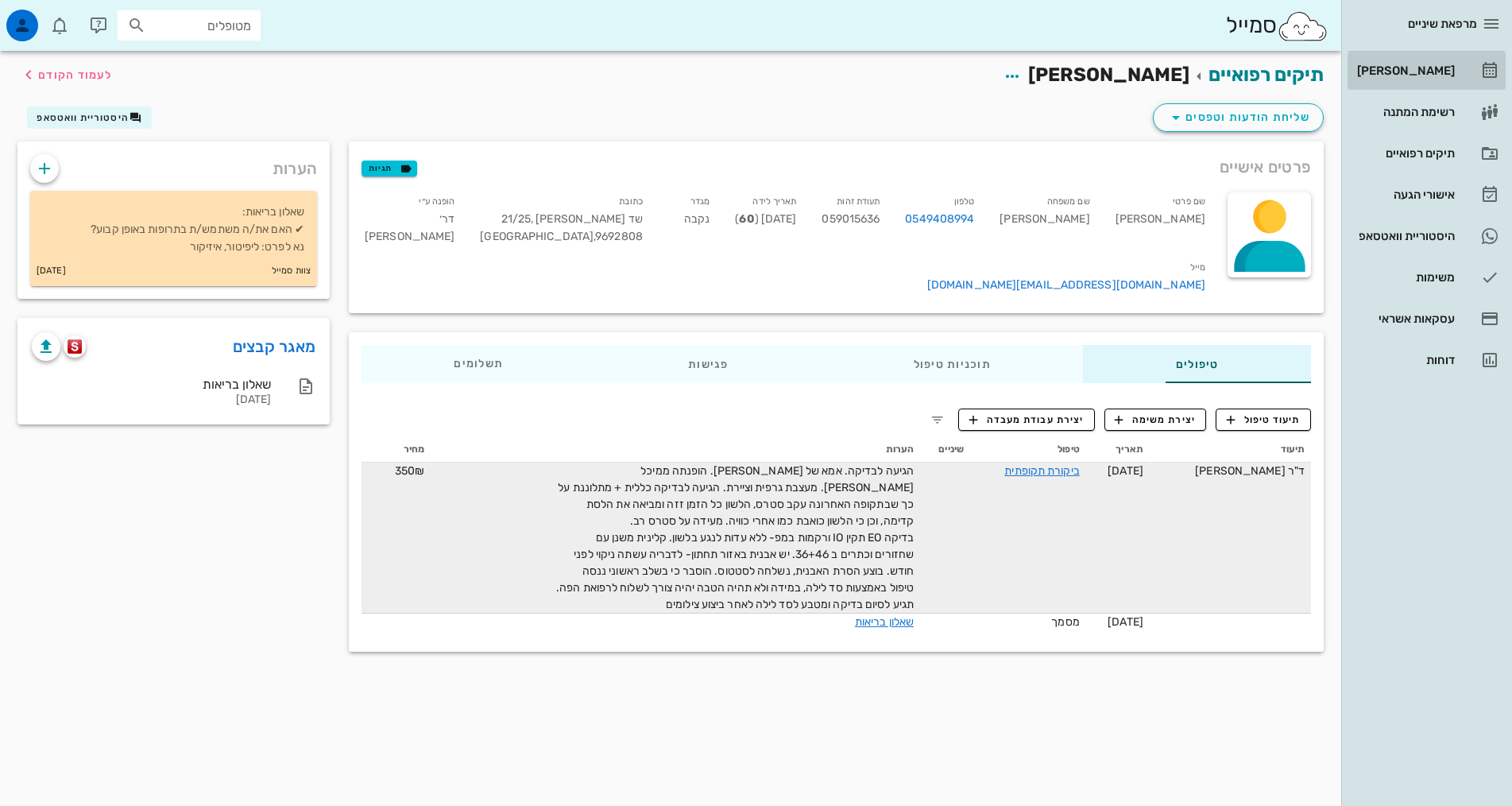
click at [1409, 84] on link "[PERSON_NAME]" at bounding box center [1427, 71] width 158 height 38
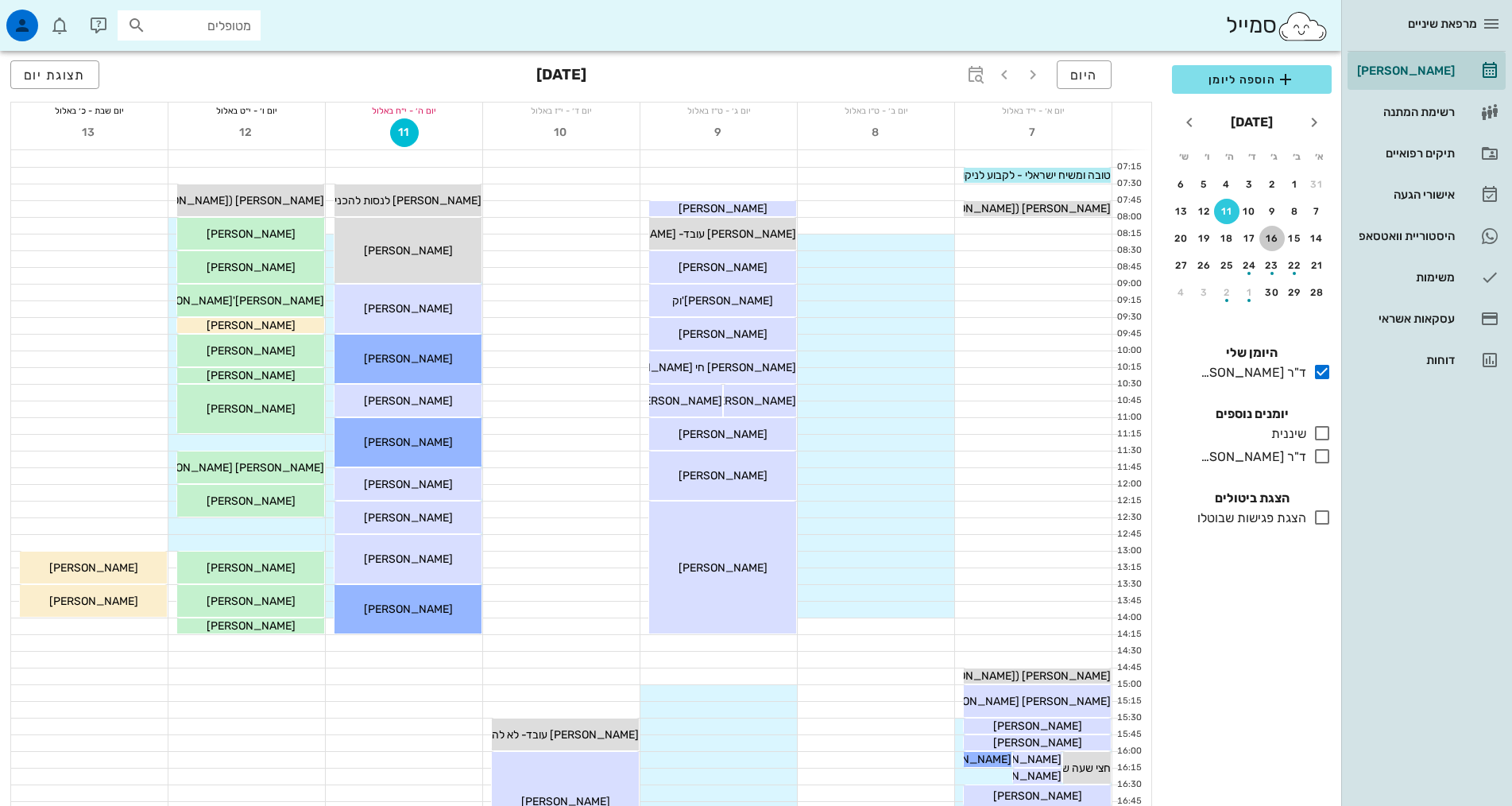
click at [1285, 238] on div "16" at bounding box center [1273, 238] width 26 height 11
drag, startPoint x: 1285, startPoint y: 238, endPoint x: 1321, endPoint y: 454, distance: 219.0
click at [1285, 238] on div "16" at bounding box center [1273, 238] width 26 height 11
click at [1313, 458] on icon at bounding box center [1322, 456] width 19 height 19
click at [1321, 460] on icon at bounding box center [1322, 456] width 19 height 19
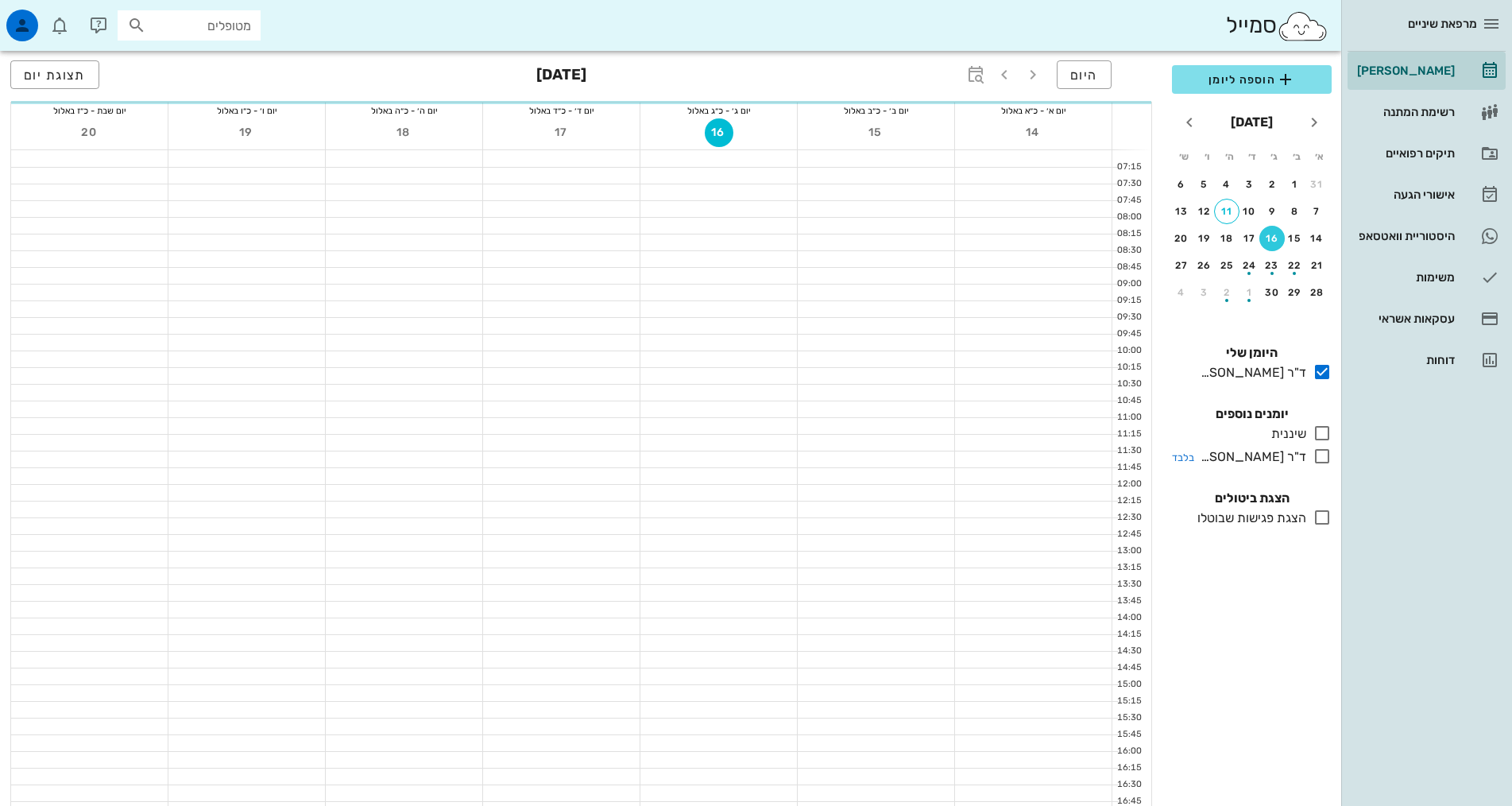
click at [1321, 454] on icon at bounding box center [1322, 456] width 19 height 19
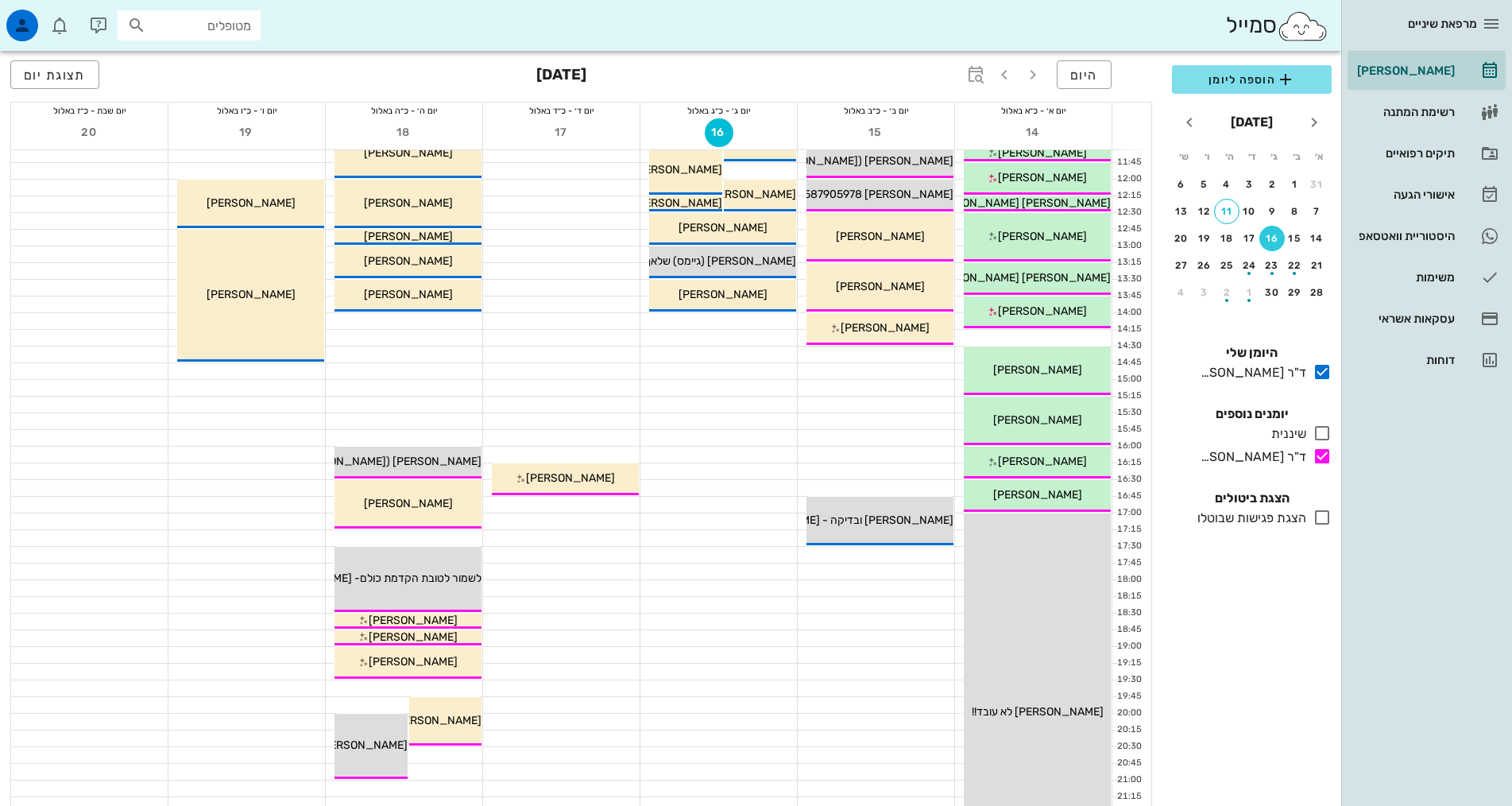
scroll to position [318, 0]
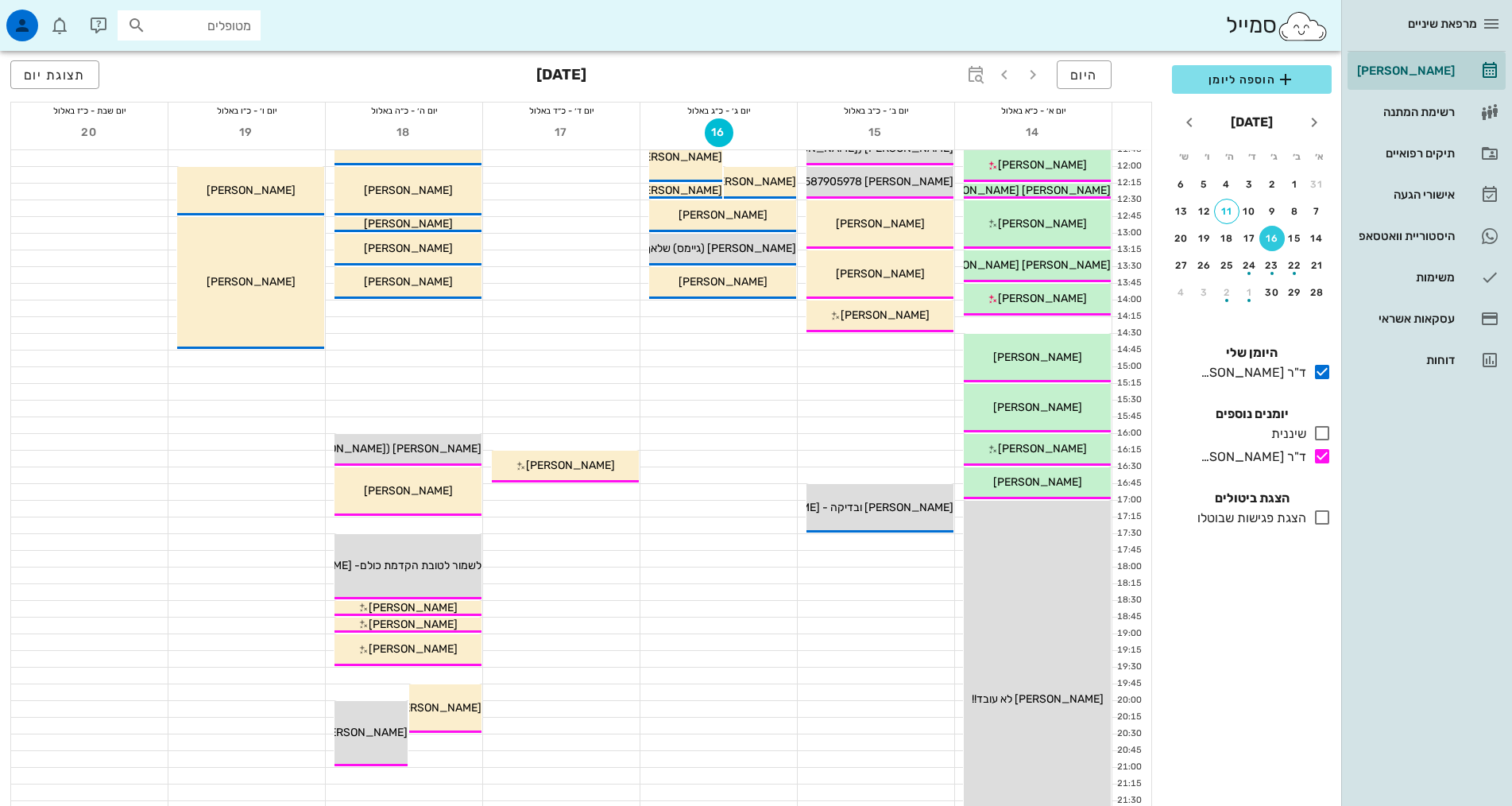
click at [454, 517] on div at bounding box center [404, 524] width 157 height 16
click at [1458, 222] on link "4 היסטוריית וואטסאפ" at bounding box center [1427, 236] width 158 height 38
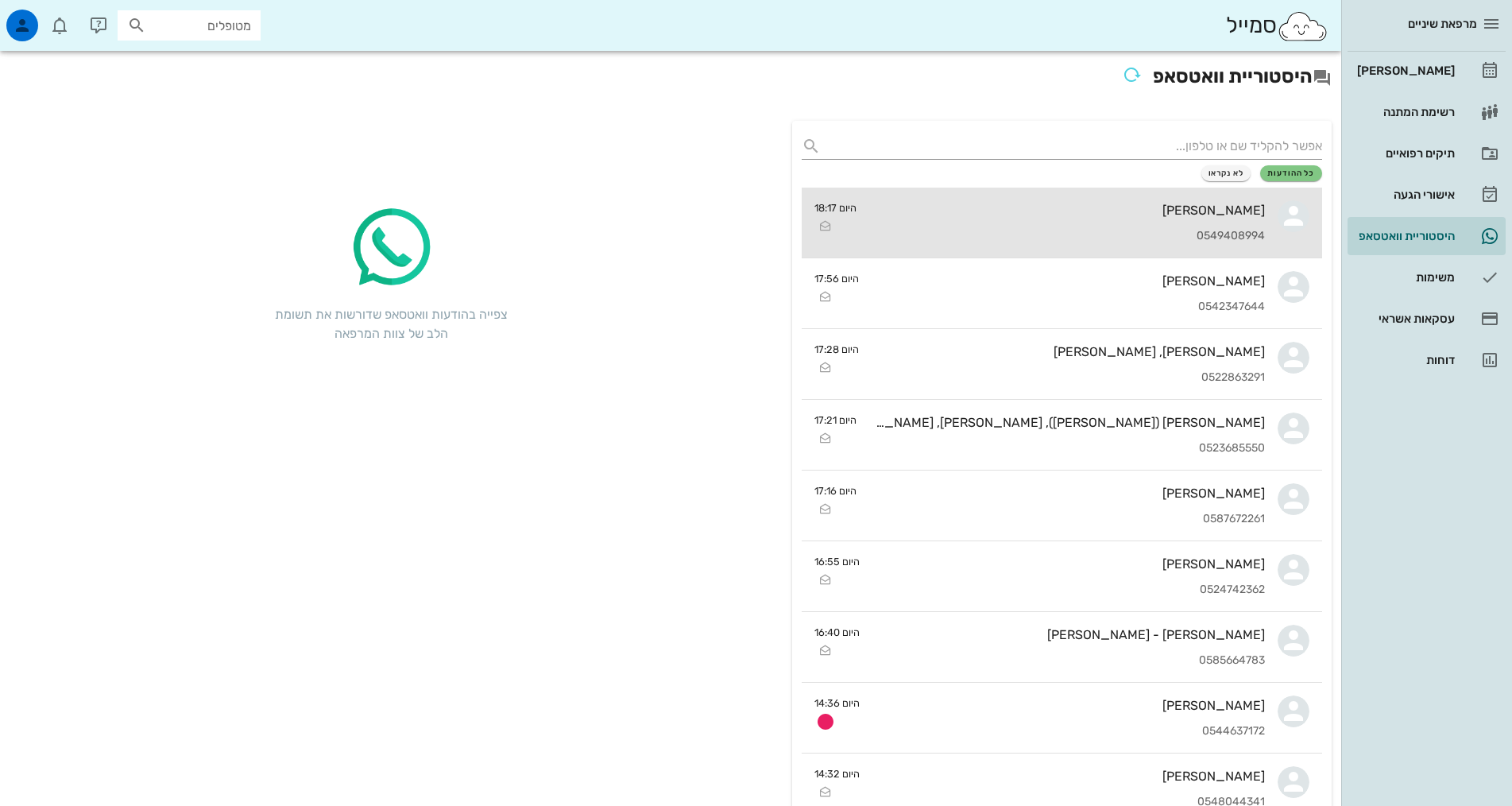
click at [1197, 240] on div "0549408994" at bounding box center [1068, 237] width 396 height 14
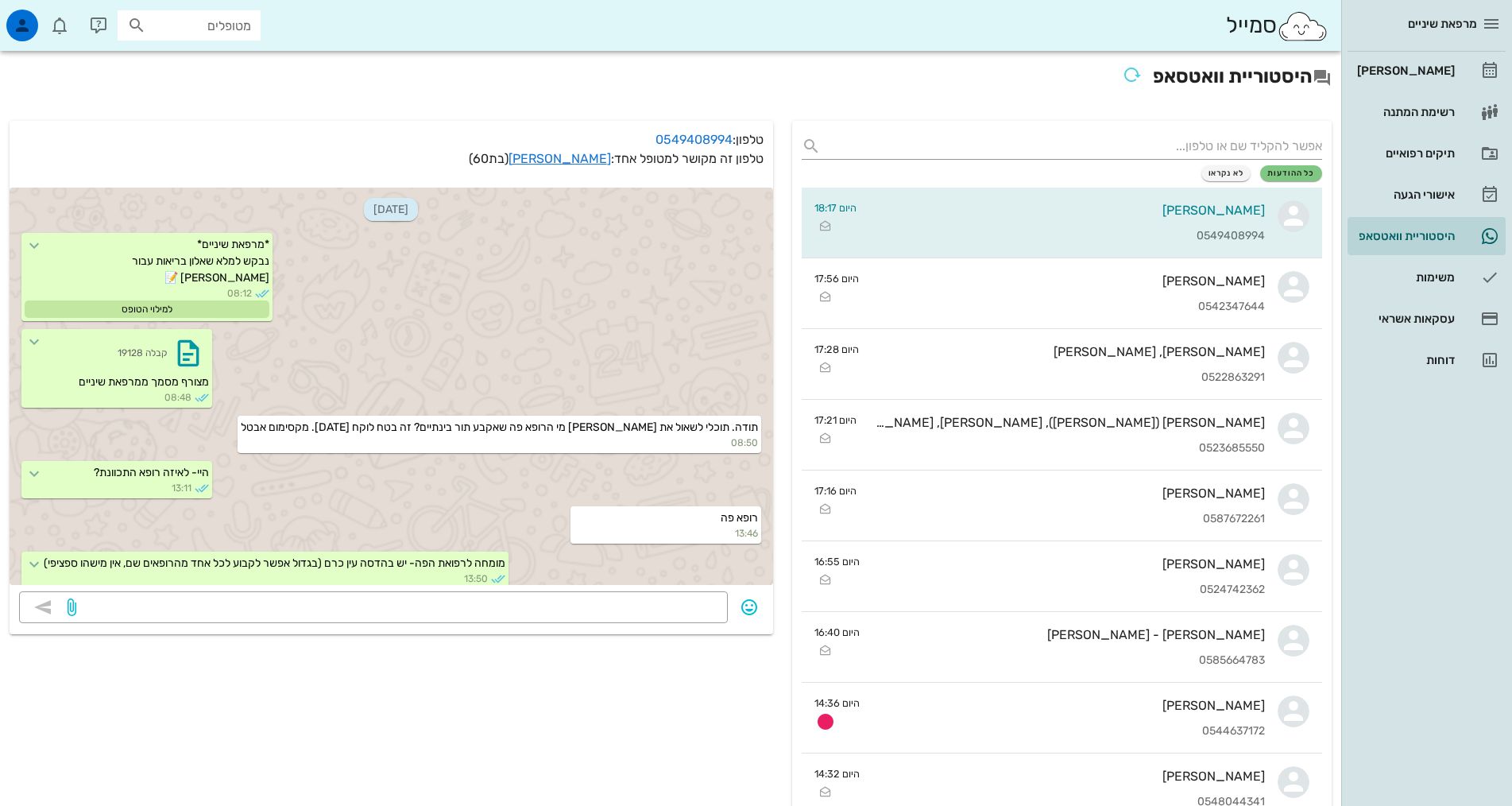
scroll to position [1039, 0]
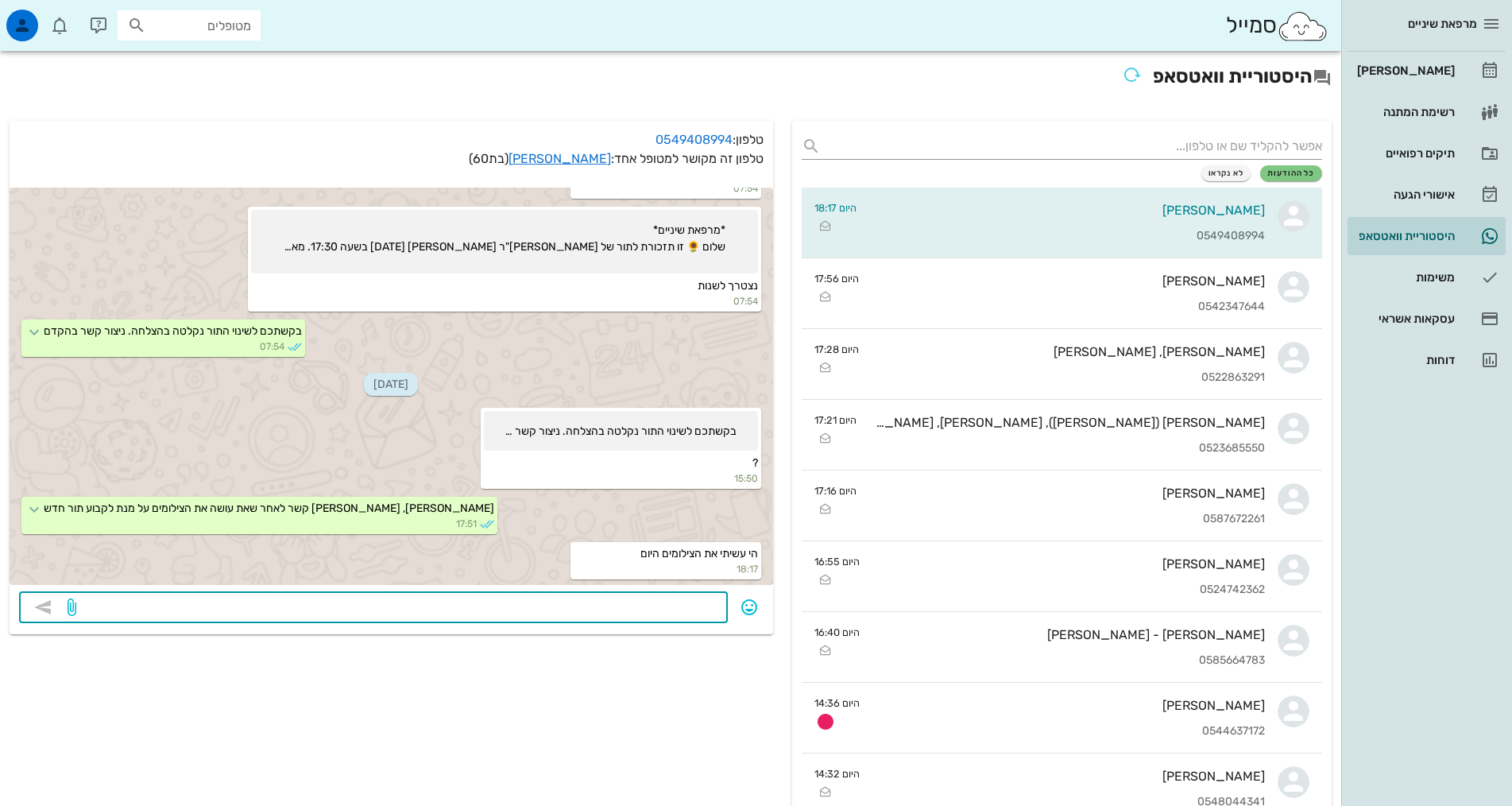
click at [602, 611] on textarea at bounding box center [399, 609] width 639 height 26
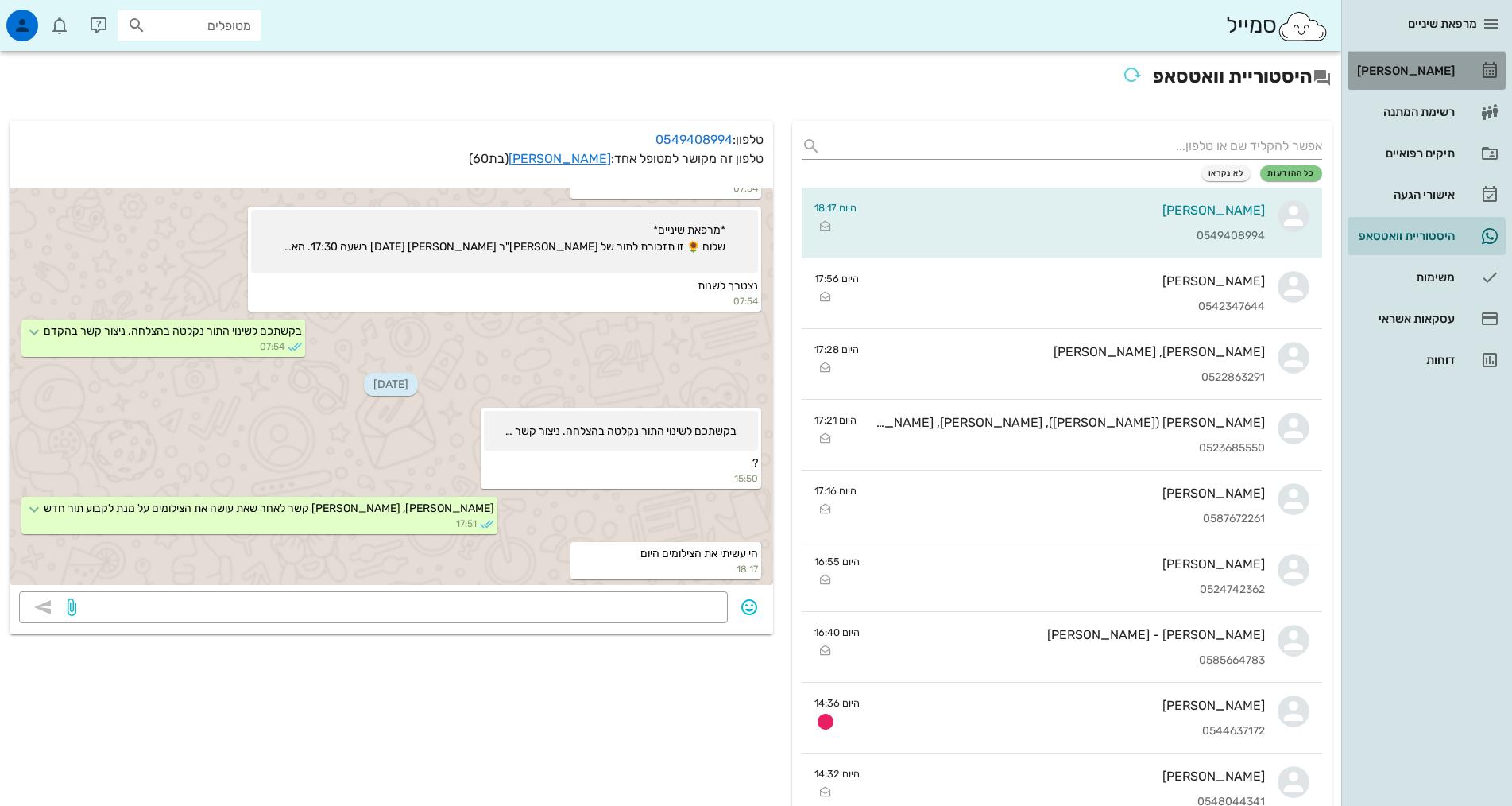
click at [1455, 73] on link "[PERSON_NAME]" at bounding box center [1427, 71] width 158 height 38
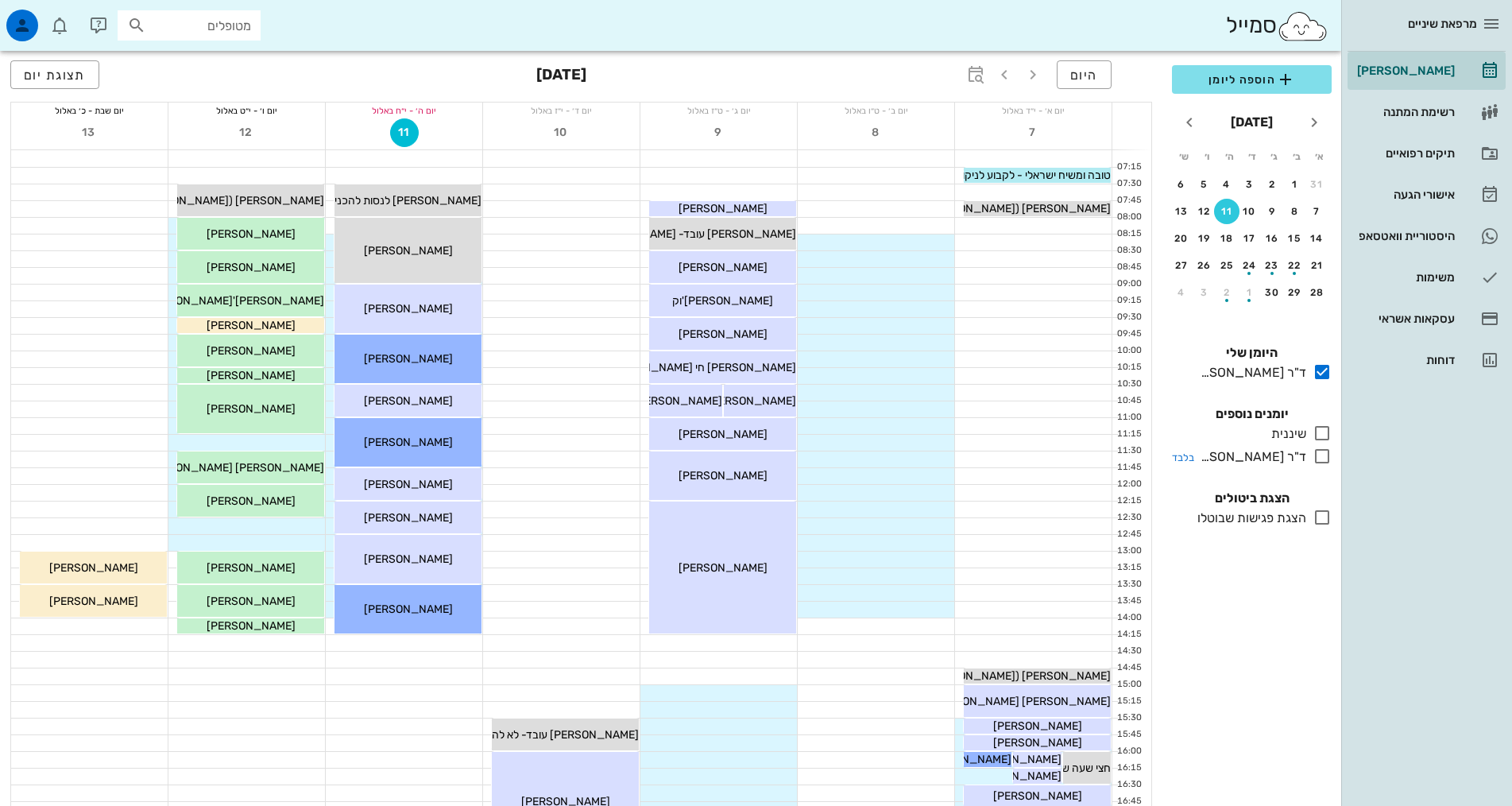
drag, startPoint x: 1320, startPoint y: 458, endPoint x: 1301, endPoint y: 320, distance: 139.3
click at [1319, 458] on icon at bounding box center [1322, 456] width 19 height 19
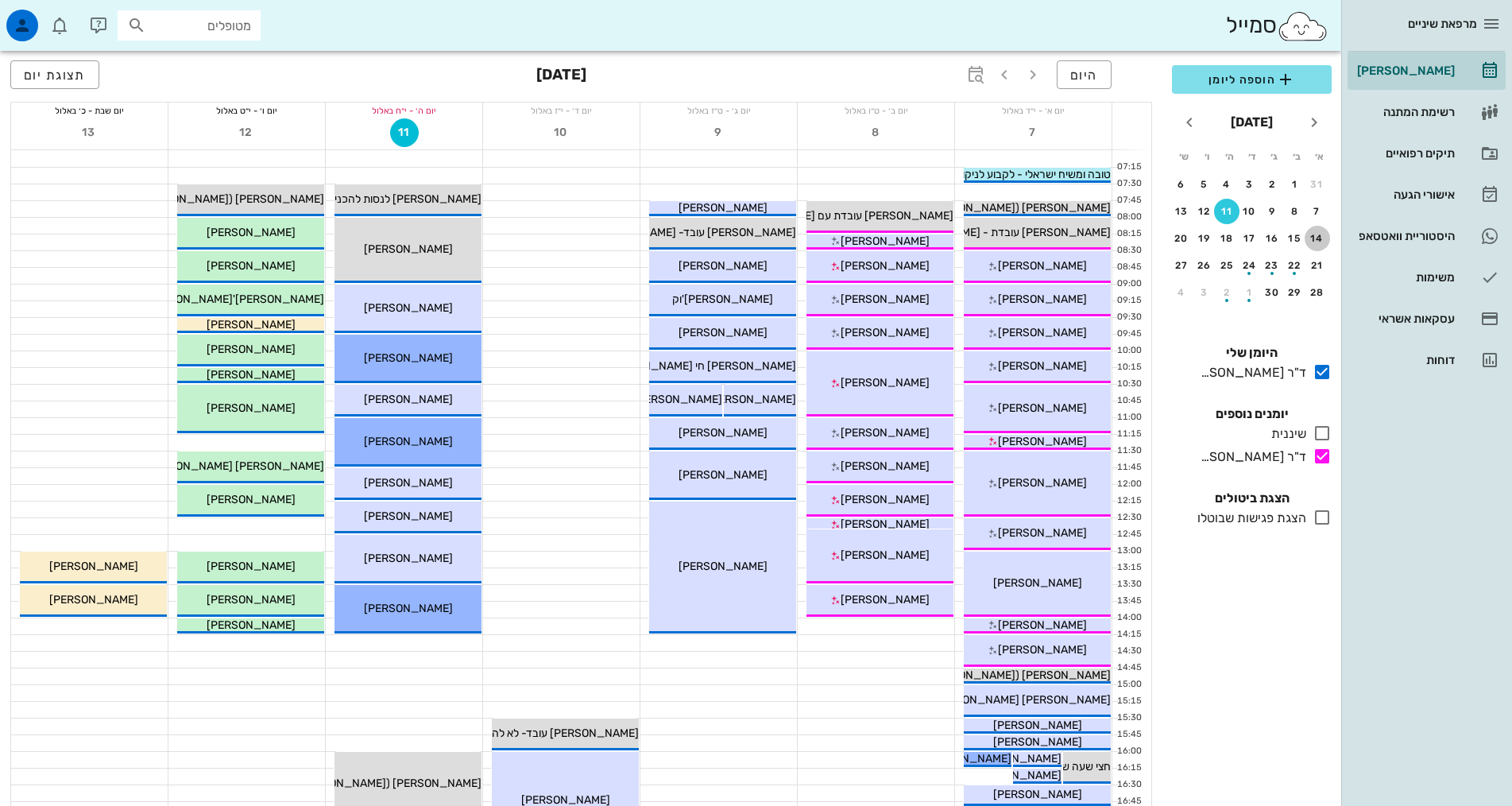
click at [1314, 233] on div "14" at bounding box center [1317, 238] width 26 height 11
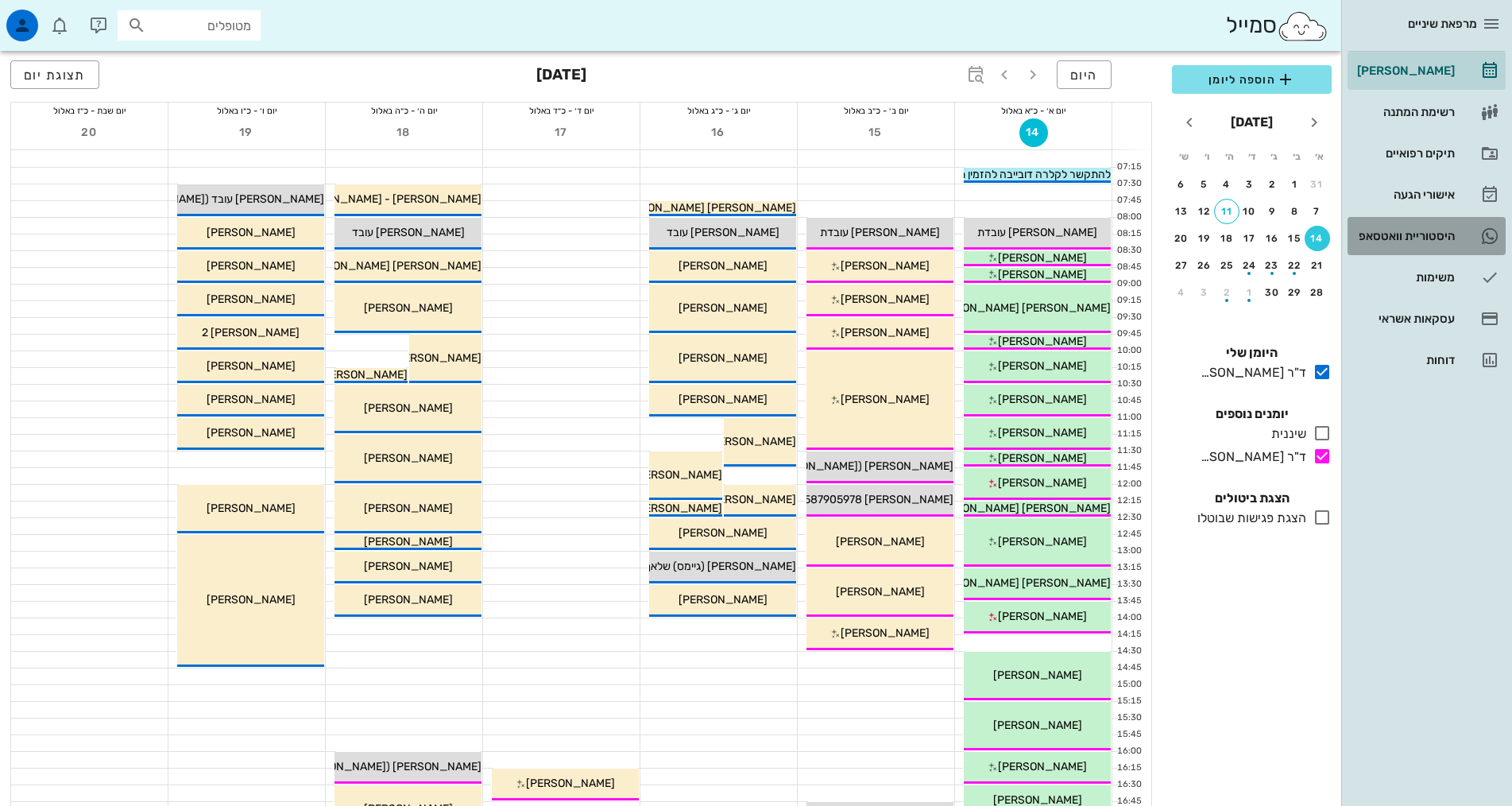
click at [1392, 228] on div "היסטוריית וואטסאפ" at bounding box center [1404, 236] width 101 height 26
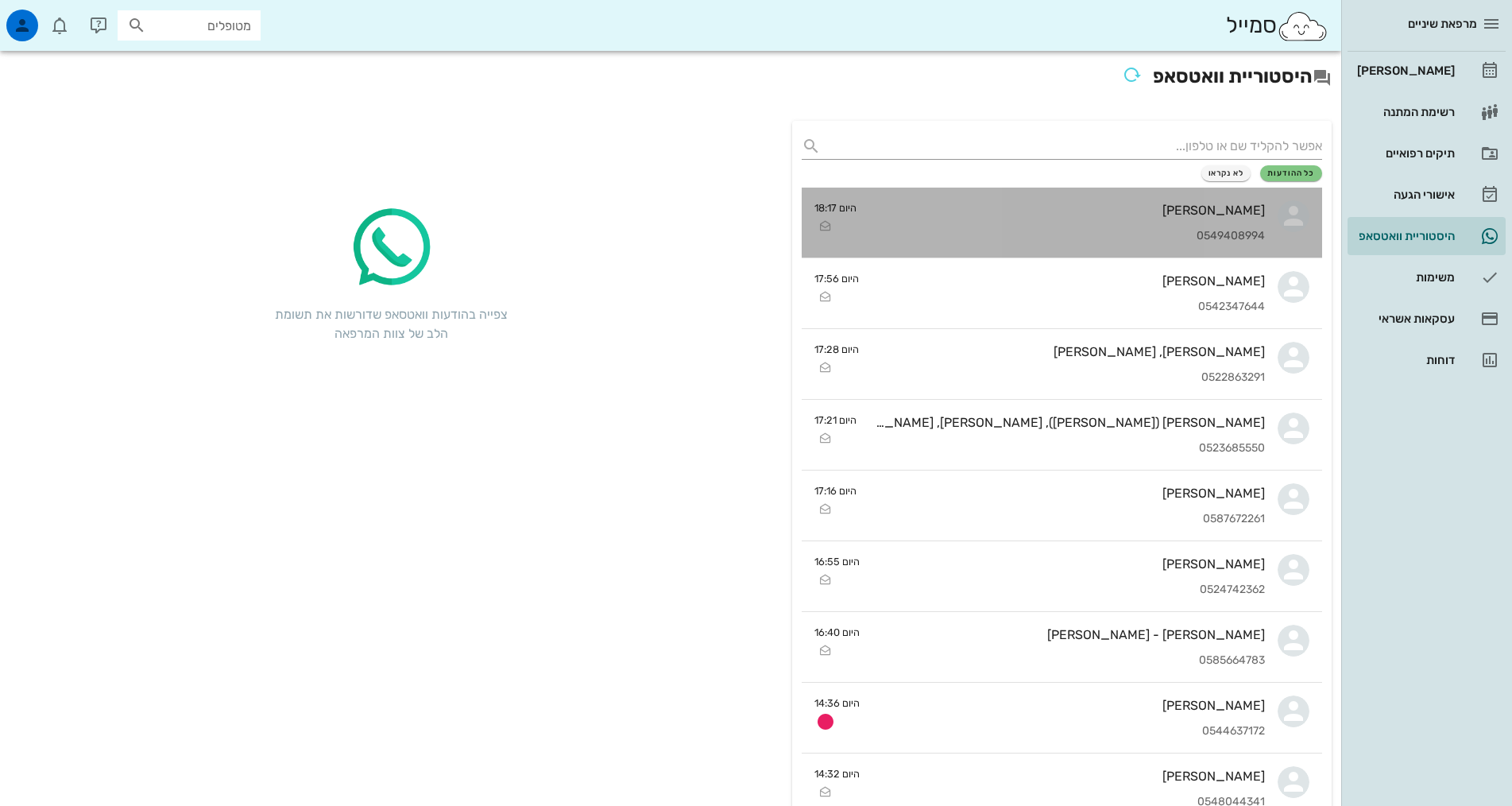
click at [1206, 230] on div "0549408994" at bounding box center [1068, 237] width 396 height 14
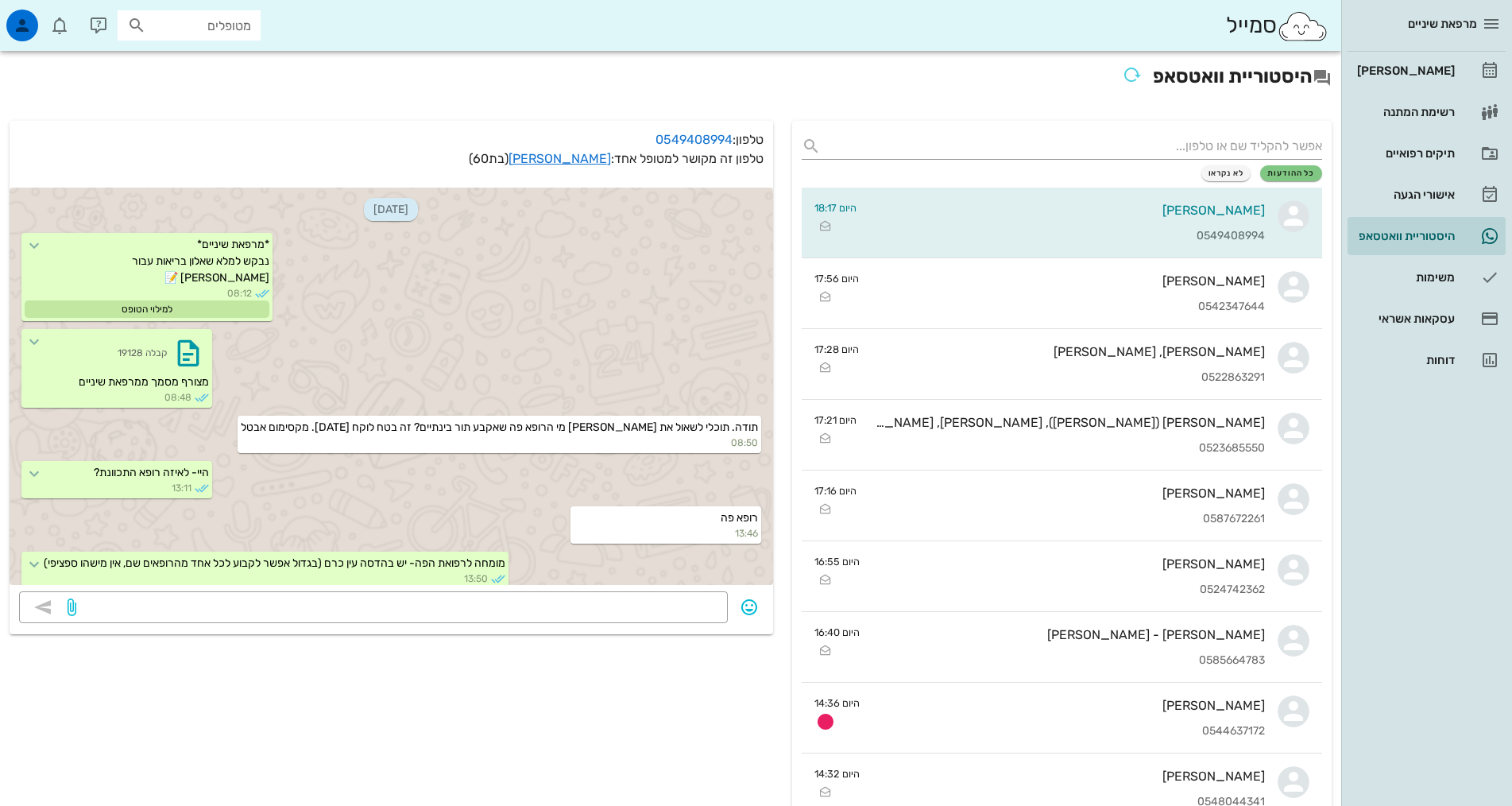
scroll to position [1039, 0]
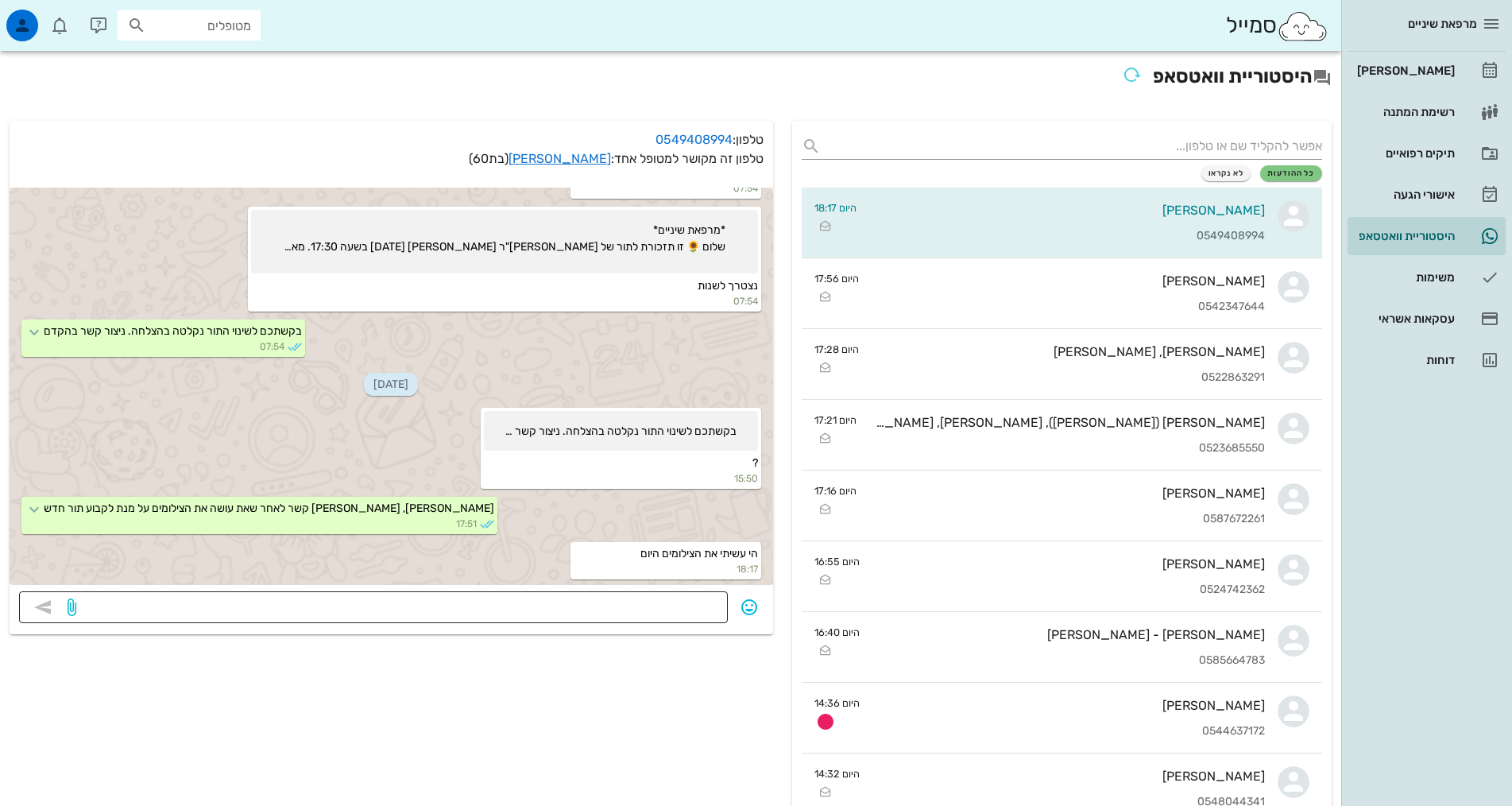
drag, startPoint x: 666, startPoint y: 617, endPoint x: 666, endPoint y: 608, distance: 9.0
click at [666, 608] on textarea at bounding box center [399, 609] width 639 height 26
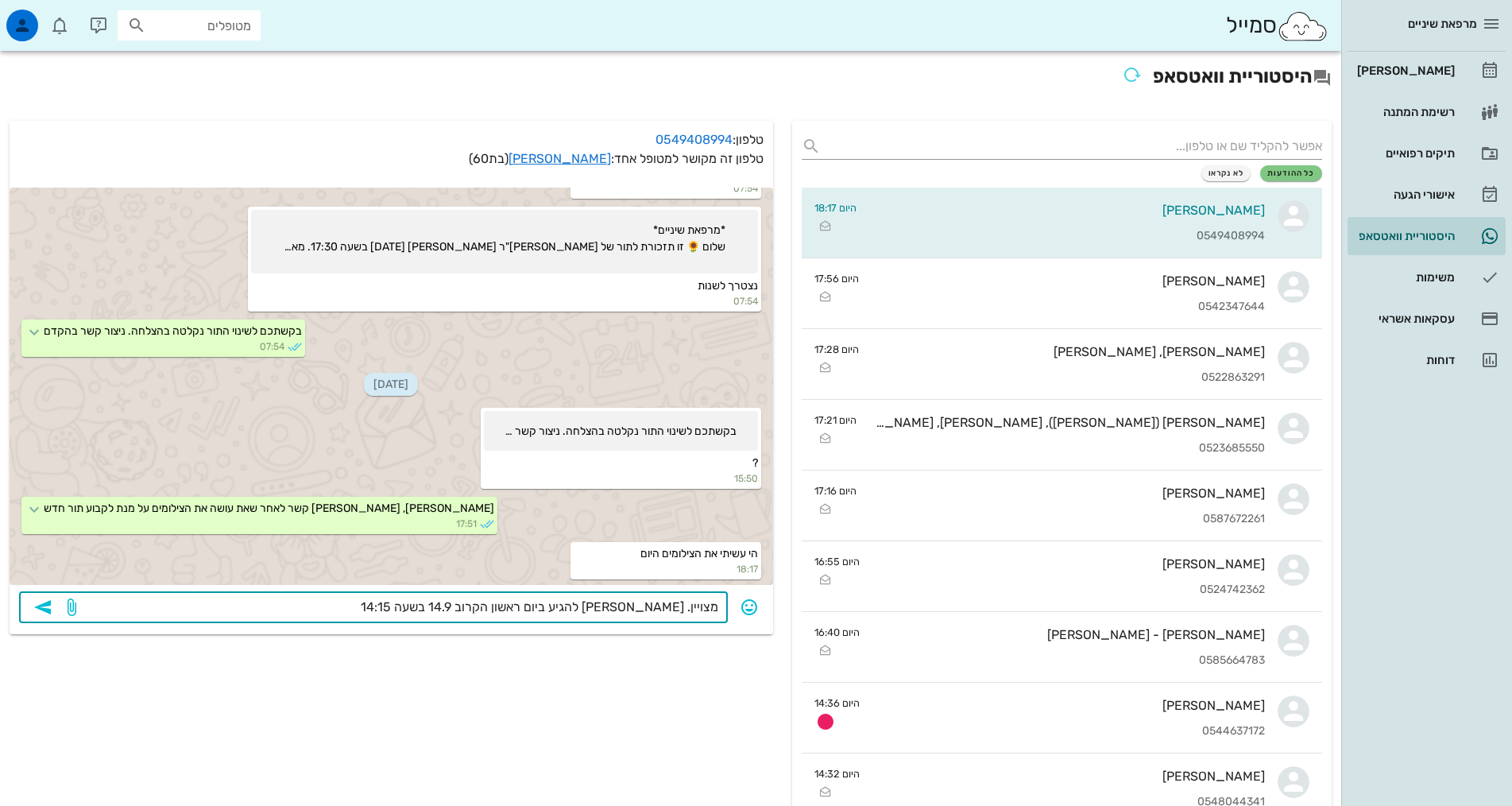
type textarea "מצויין. [PERSON_NAME] להגיע ביום ראשון הקרוב 14.9 בשעה 14:15?"
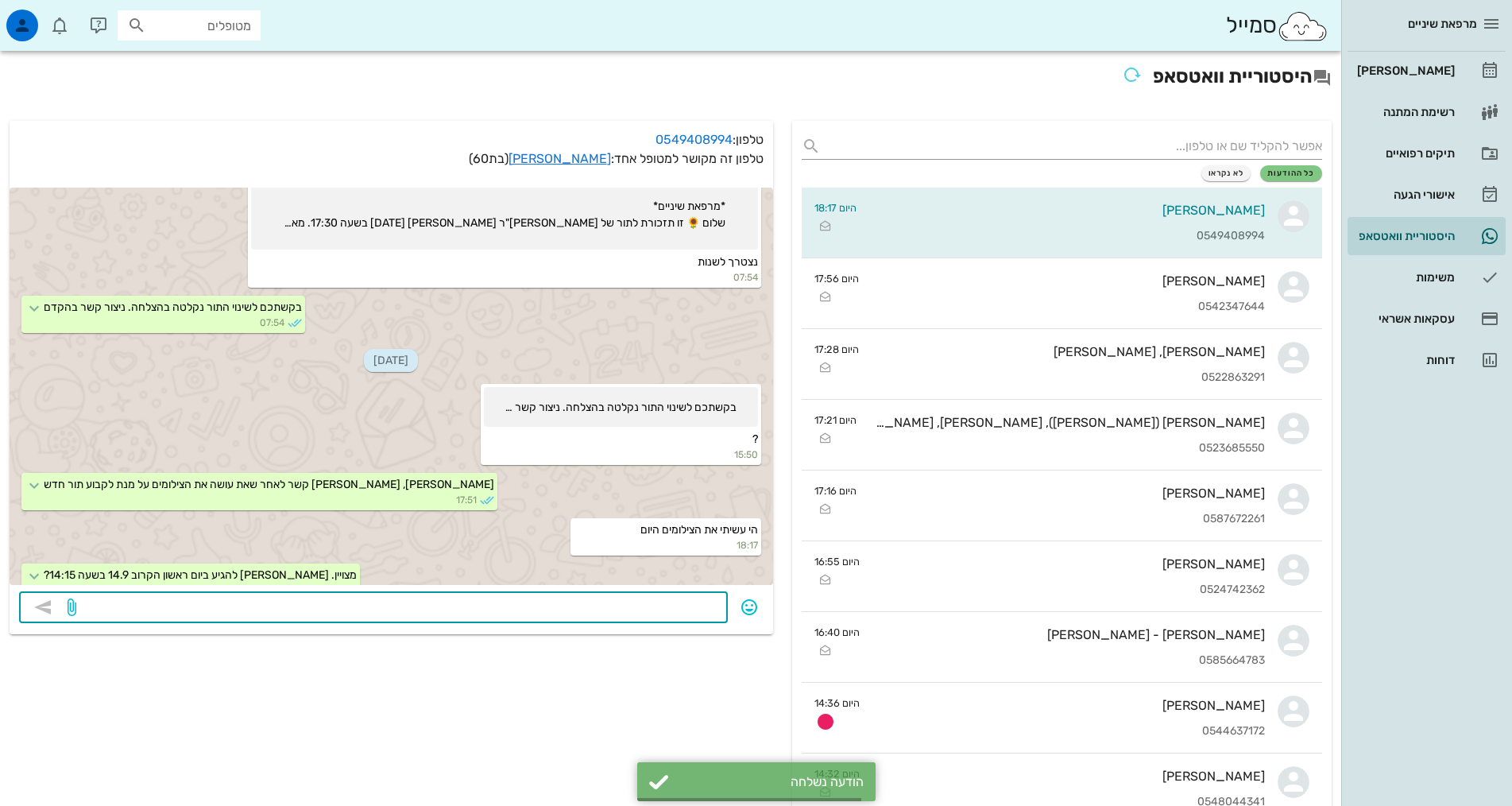
scroll to position [1085, 0]
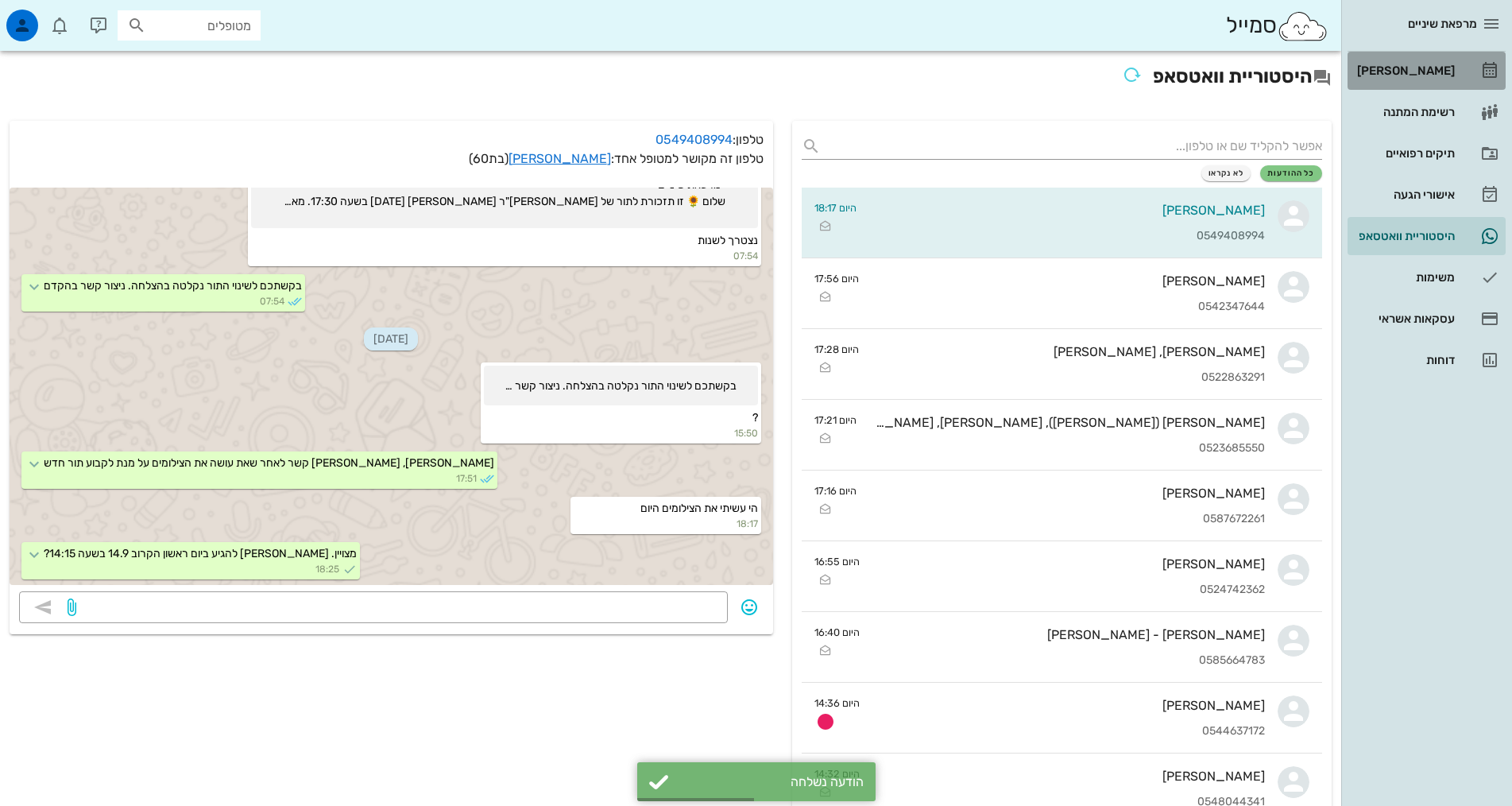
click at [1402, 59] on div "[PERSON_NAME]" at bounding box center [1404, 71] width 101 height 26
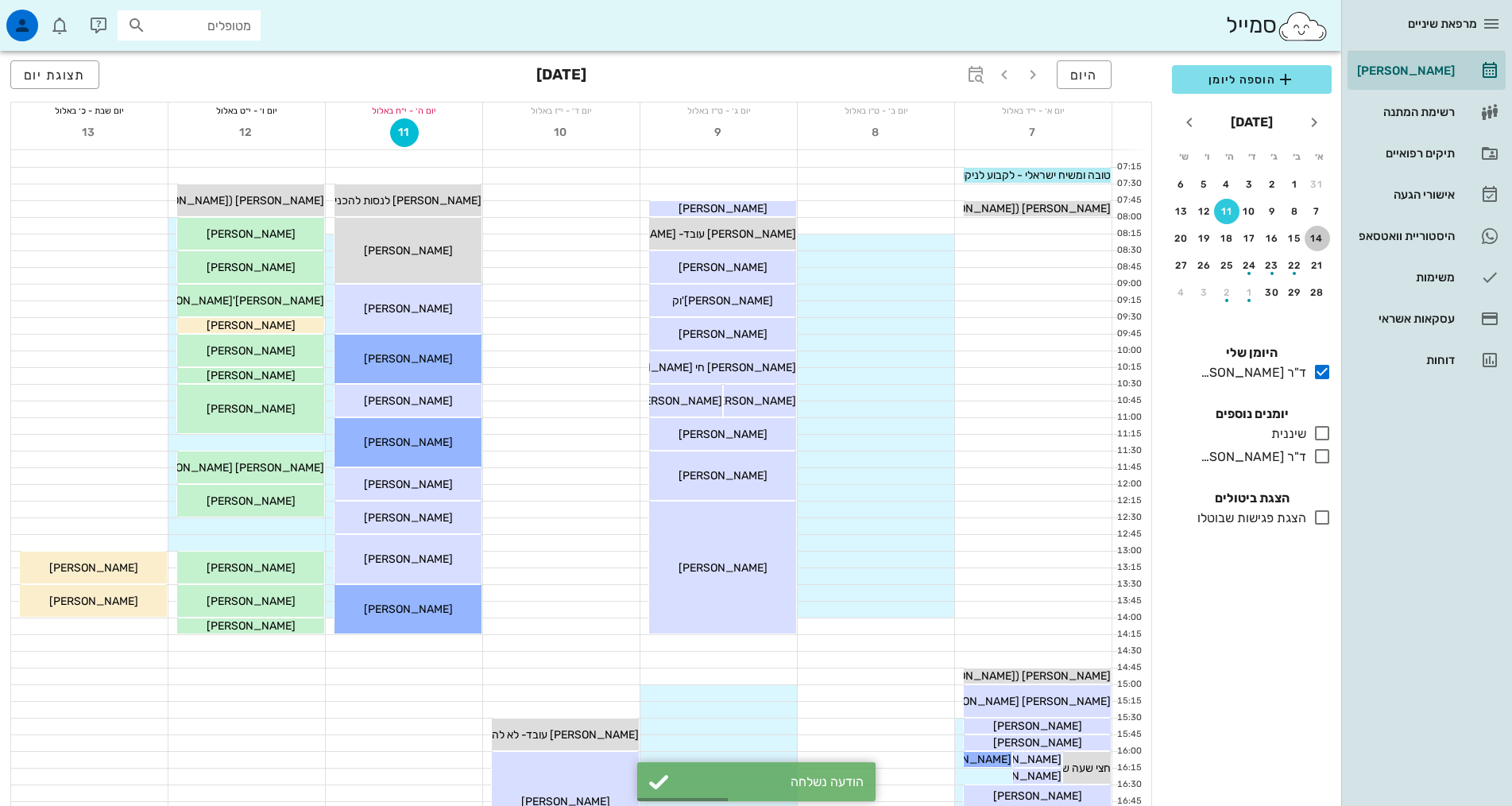
click at [1319, 236] on div "14" at bounding box center [1317, 238] width 26 height 11
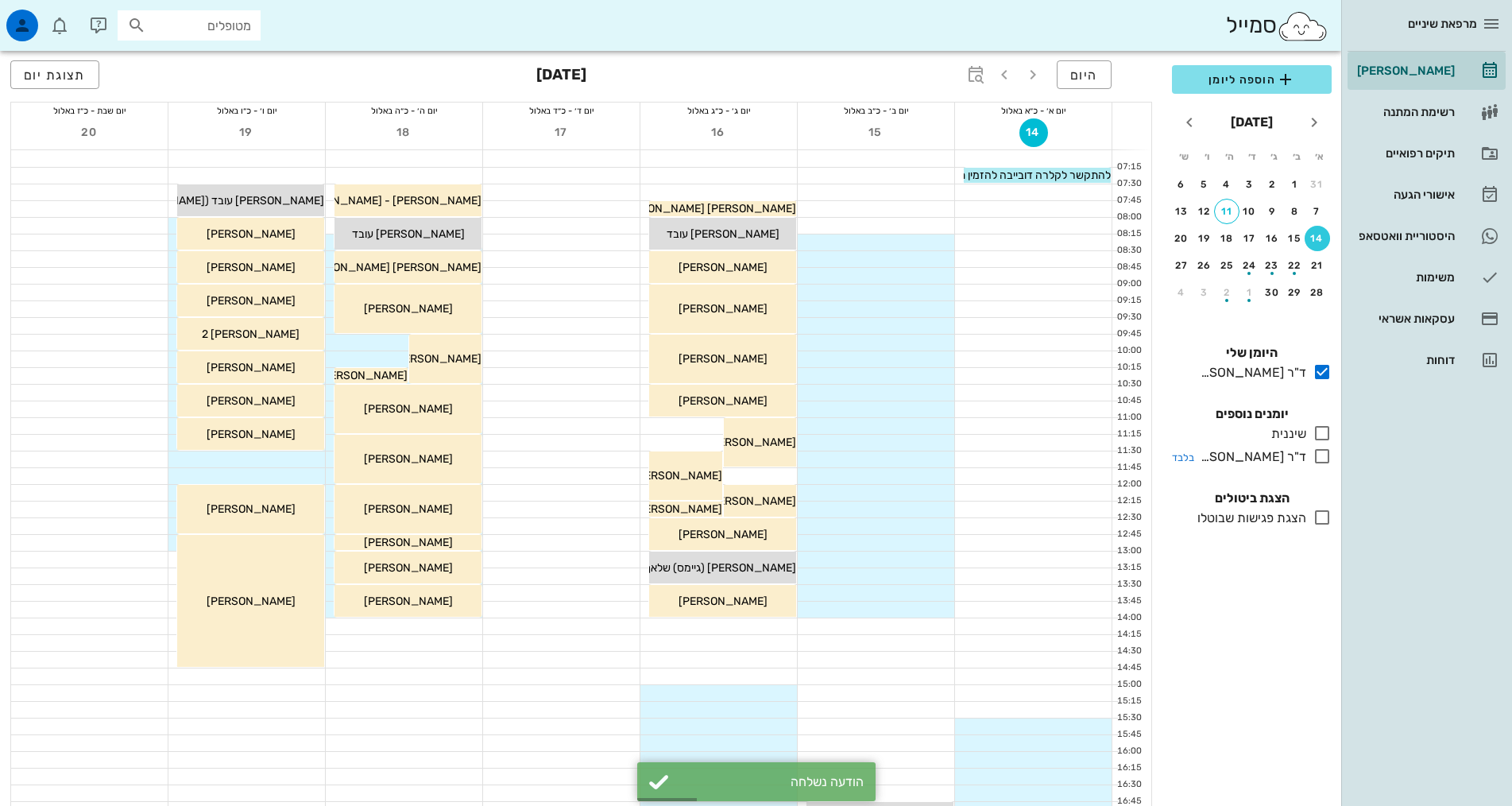
click at [1326, 456] on icon at bounding box center [1322, 456] width 19 height 19
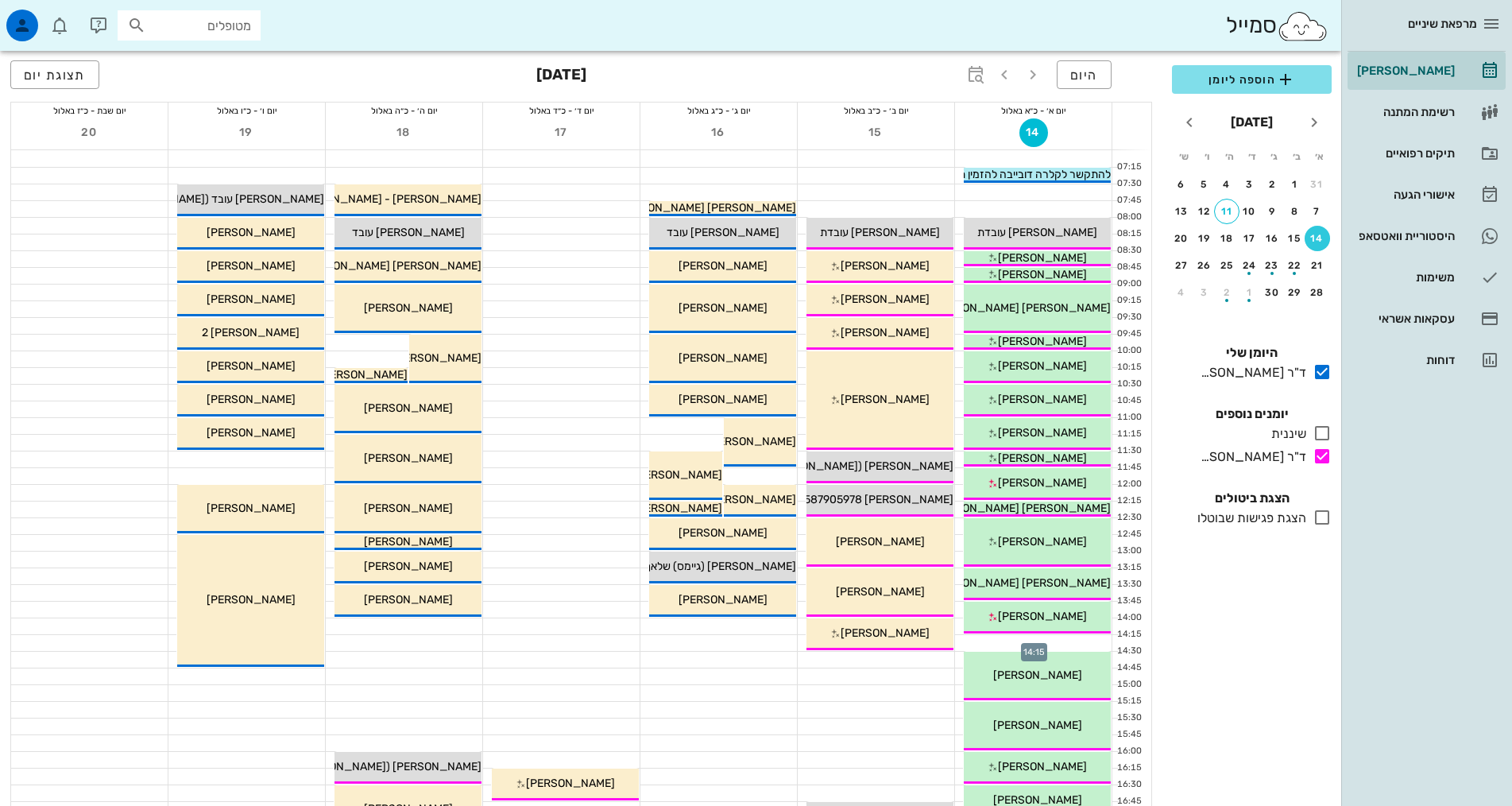
click at [985, 639] on div at bounding box center [1033, 642] width 157 height 16
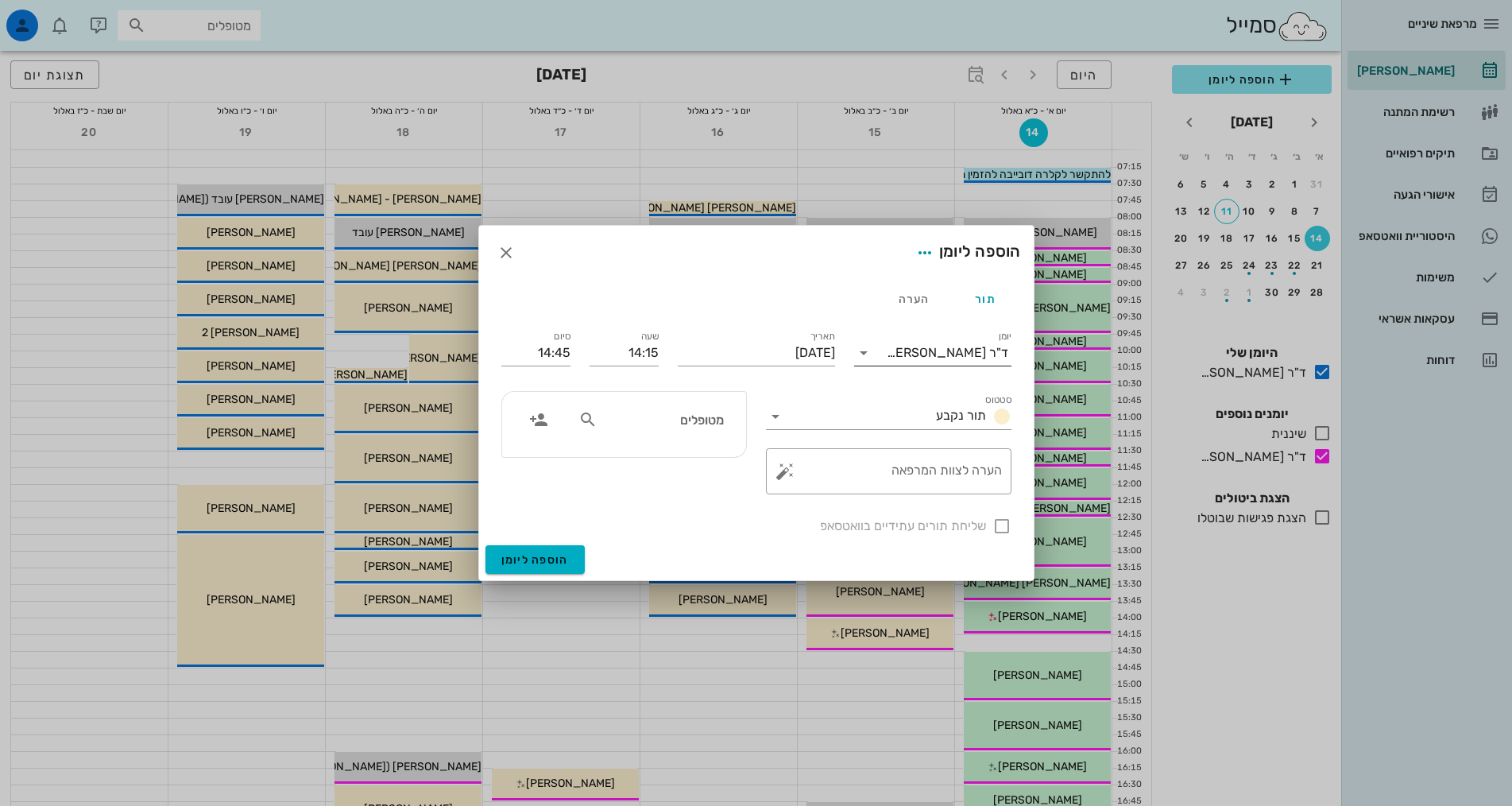
click at [938, 356] on div "ד"ר [PERSON_NAME]" at bounding box center [947, 352] width 121 height 15
click at [951, 452] on div "ד"ר [PERSON_NAME]" at bounding box center [933, 442] width 132 height 34
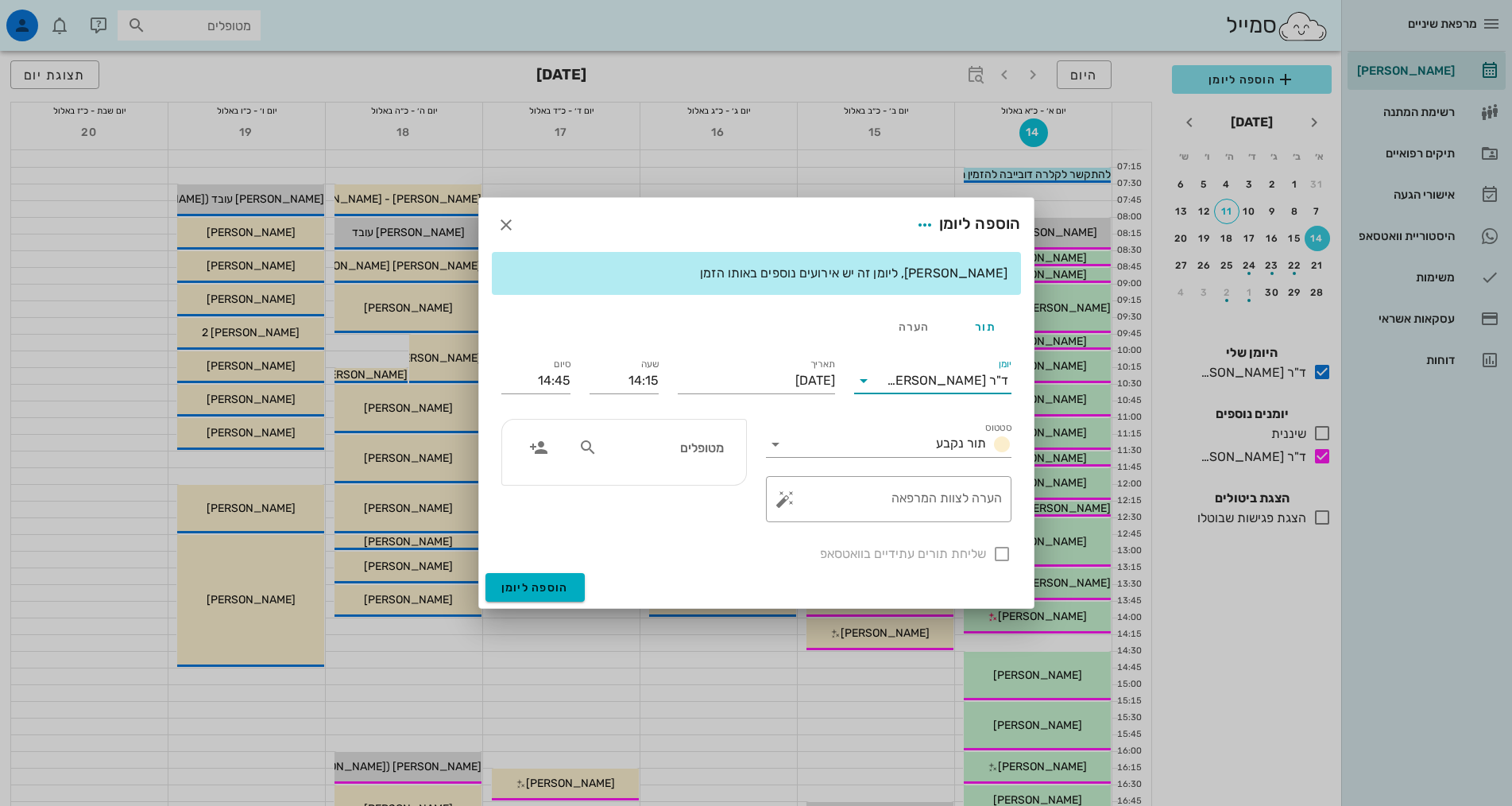
click at [709, 458] on div "מטופלים" at bounding box center [651, 447] width 164 height 30
type input "בוב"
click at [711, 479] on div "יעל בוברמן 059015636" at bounding box center [632, 482] width 175 height 13
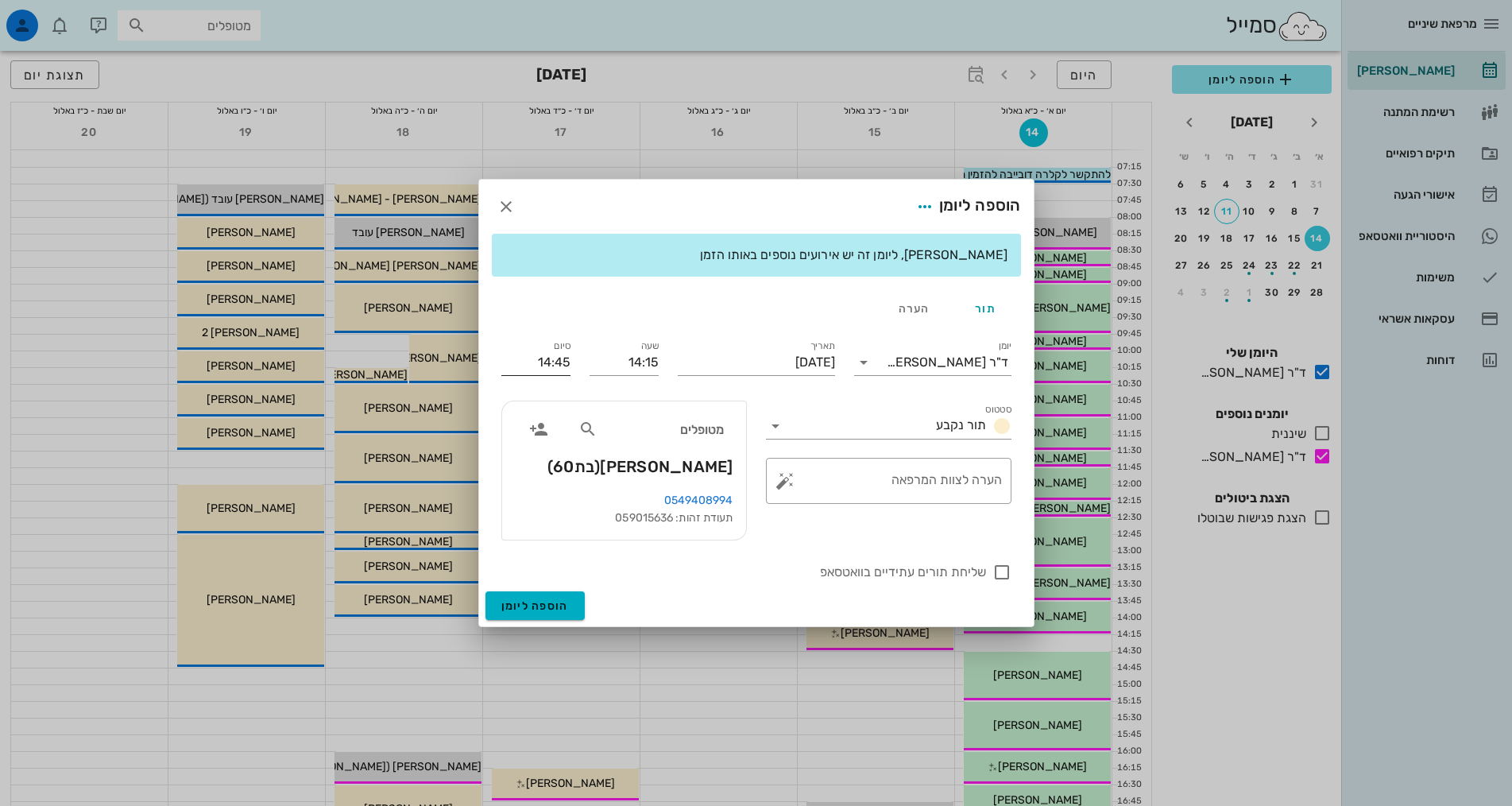
click at [550, 369] on input "14:45" at bounding box center [536, 363] width 69 height 26
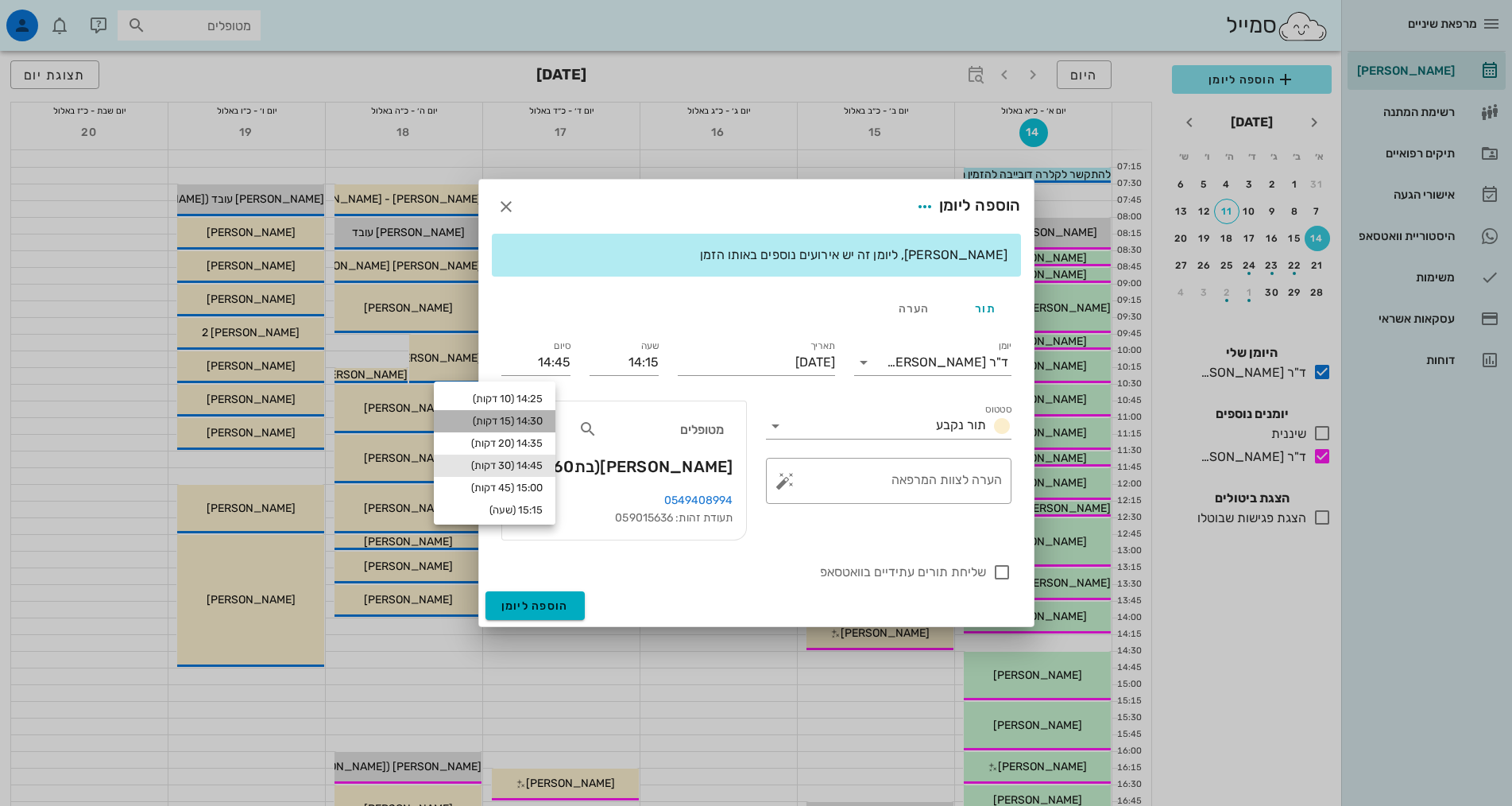
click at [527, 422] on div "14:30 (15 דקות)" at bounding box center [495, 421] width 96 height 13
type input "14:30"
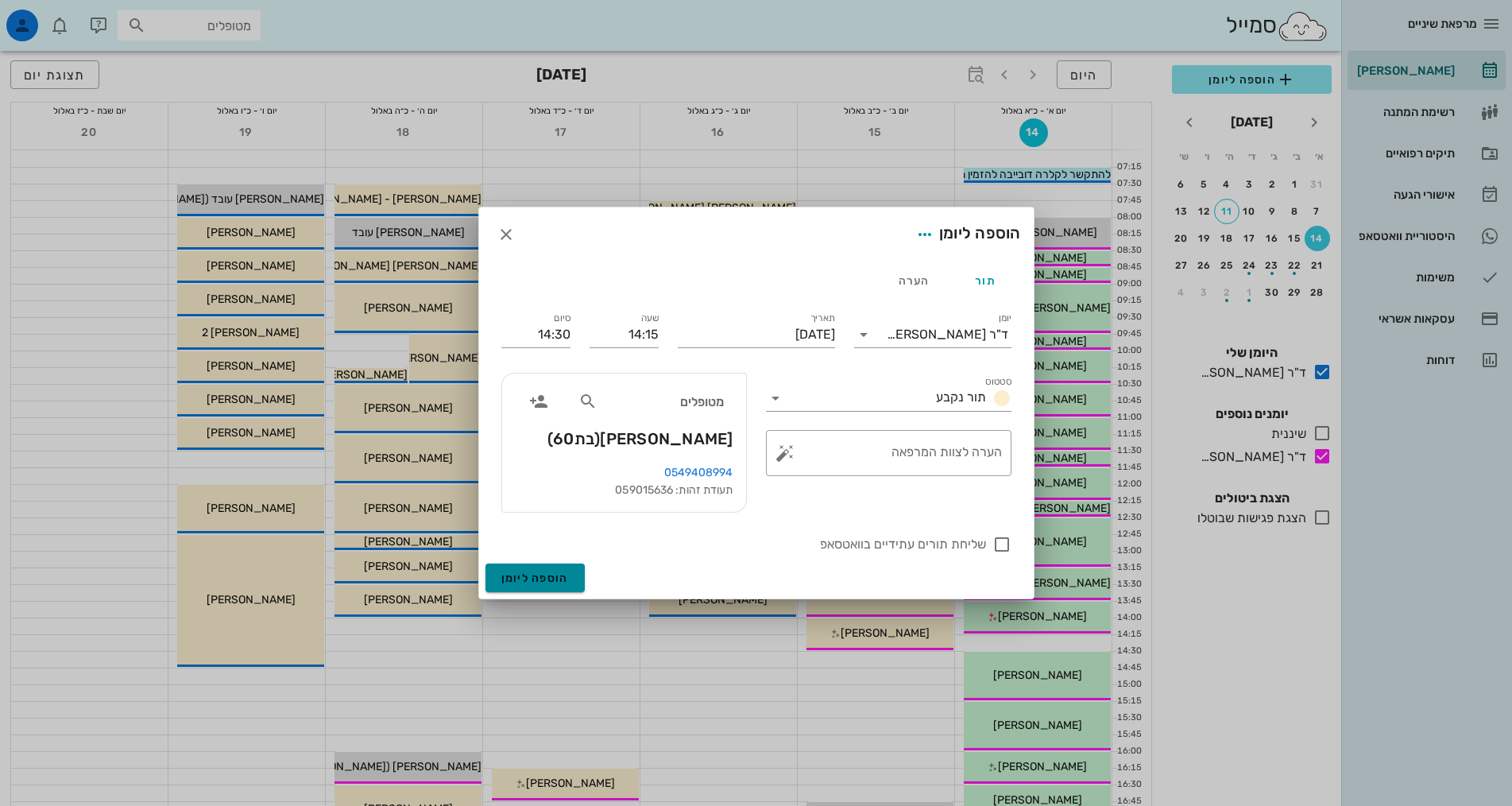
click at [565, 580] on span "הוספה ליומן" at bounding box center [535, 578] width 67 height 14
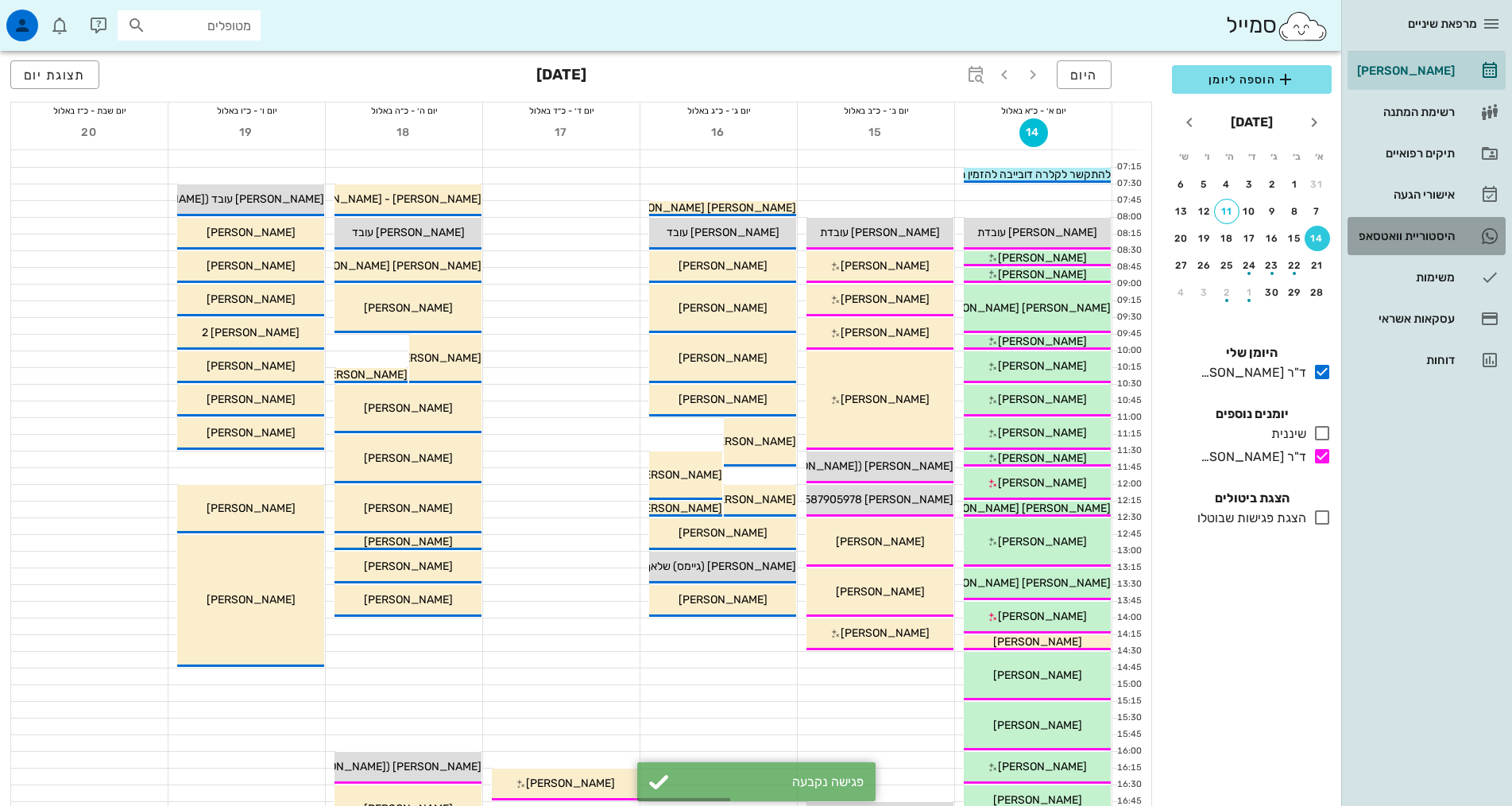
click at [1422, 246] on div "היסטוריית וואטסאפ" at bounding box center [1404, 236] width 101 height 26
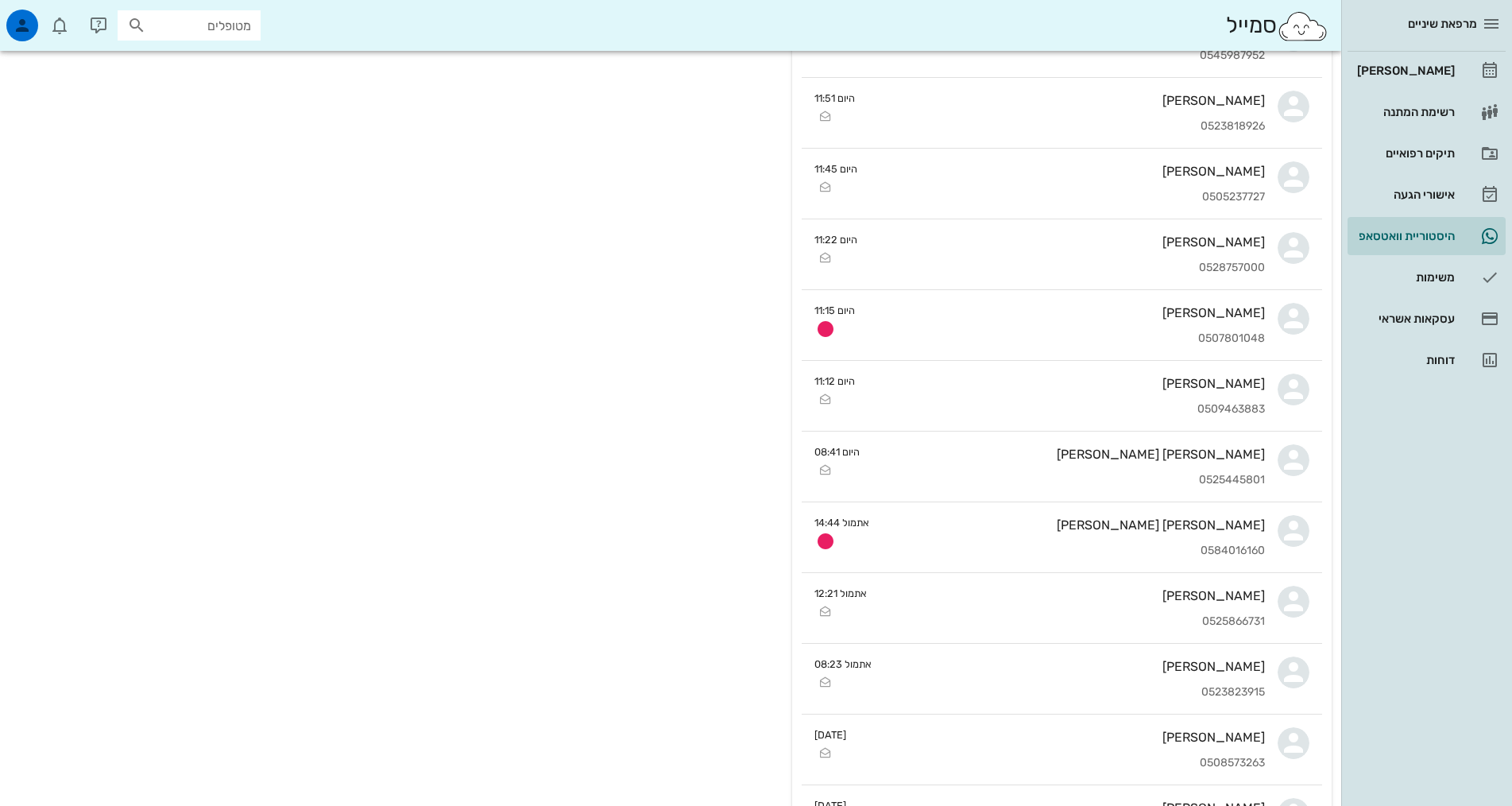
scroll to position [1192, 0]
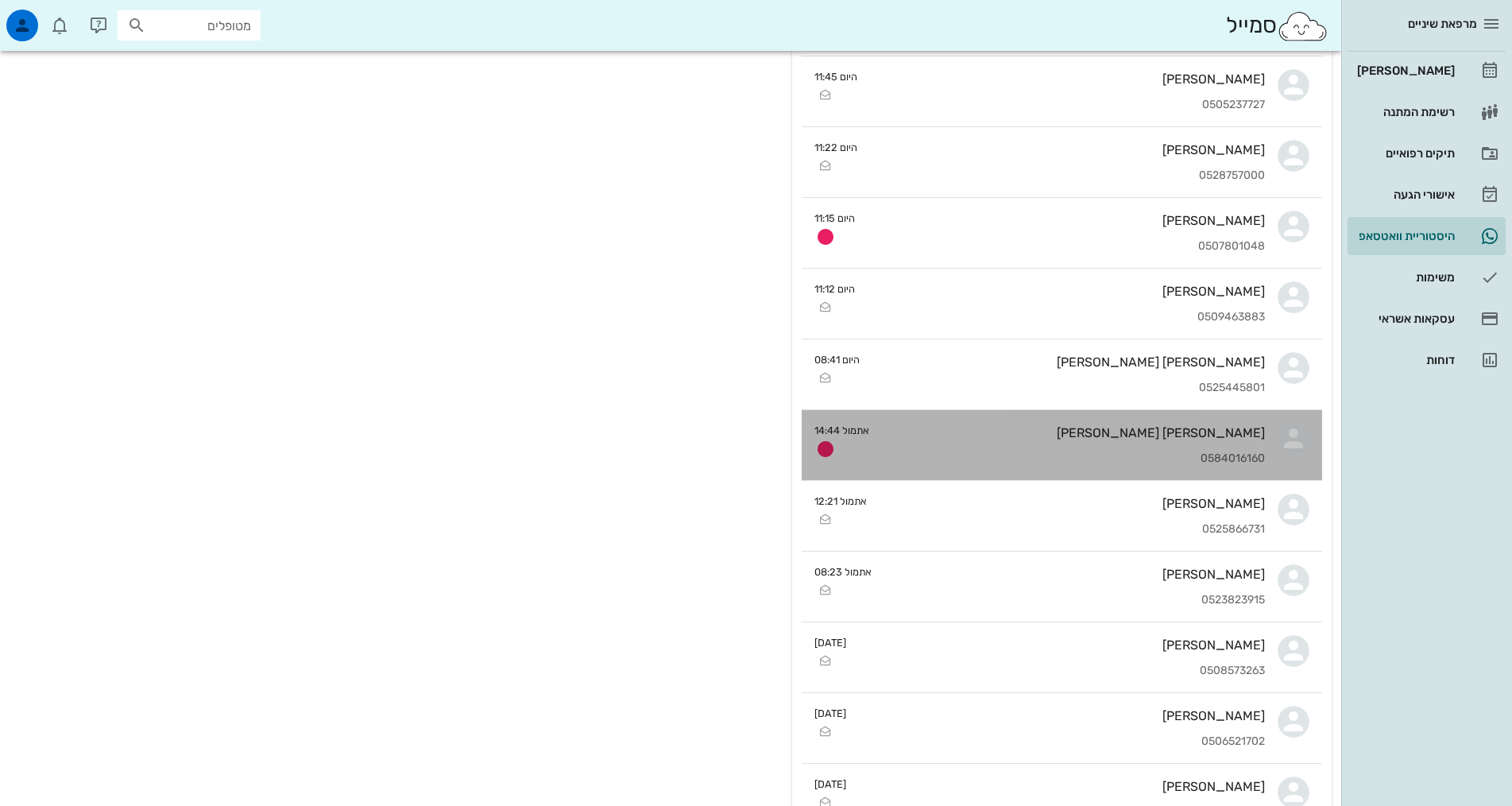
click at [1017, 459] on div "0584016160" at bounding box center [1073, 459] width 383 height 14
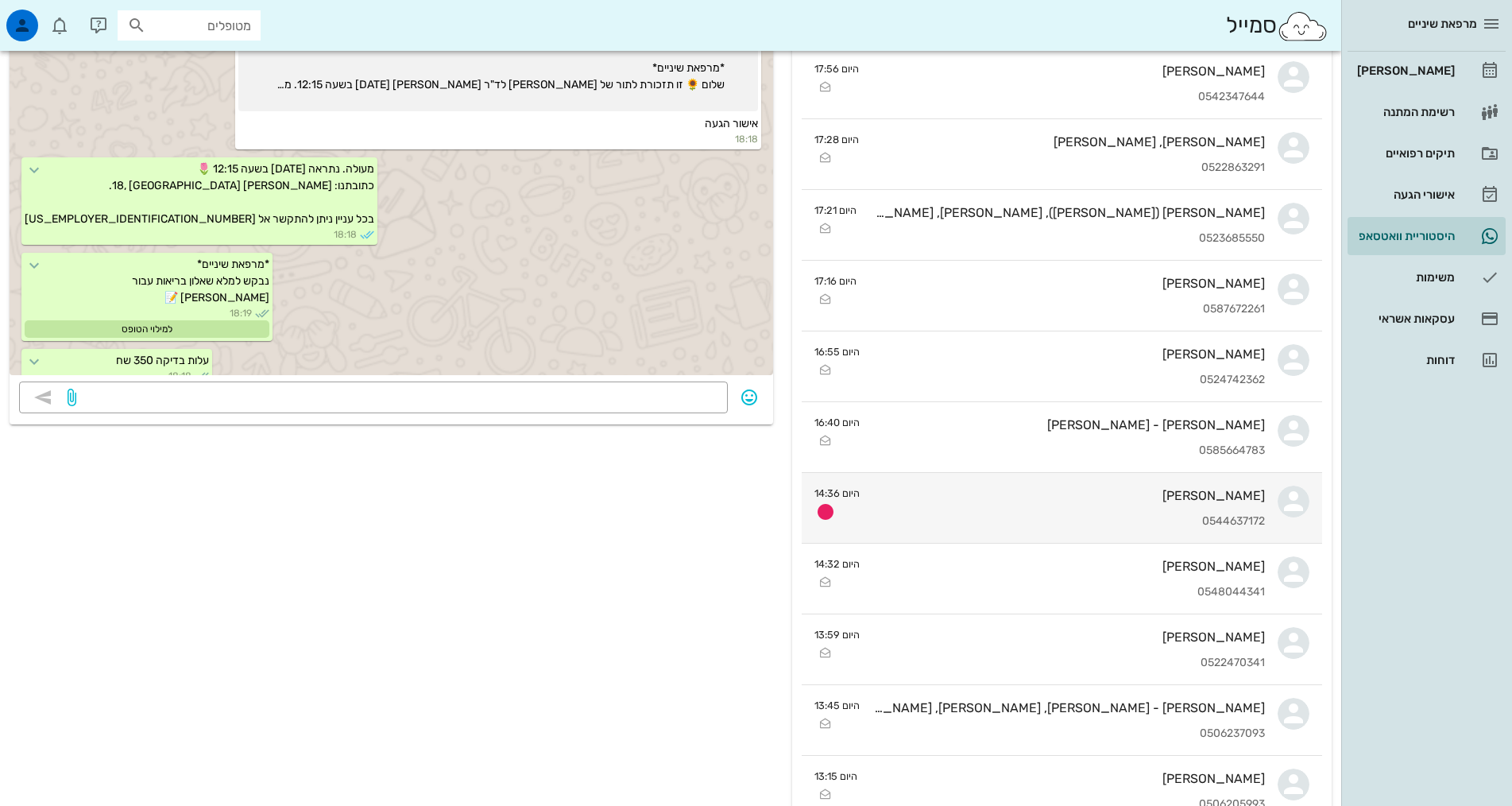
scroll to position [239, 0]
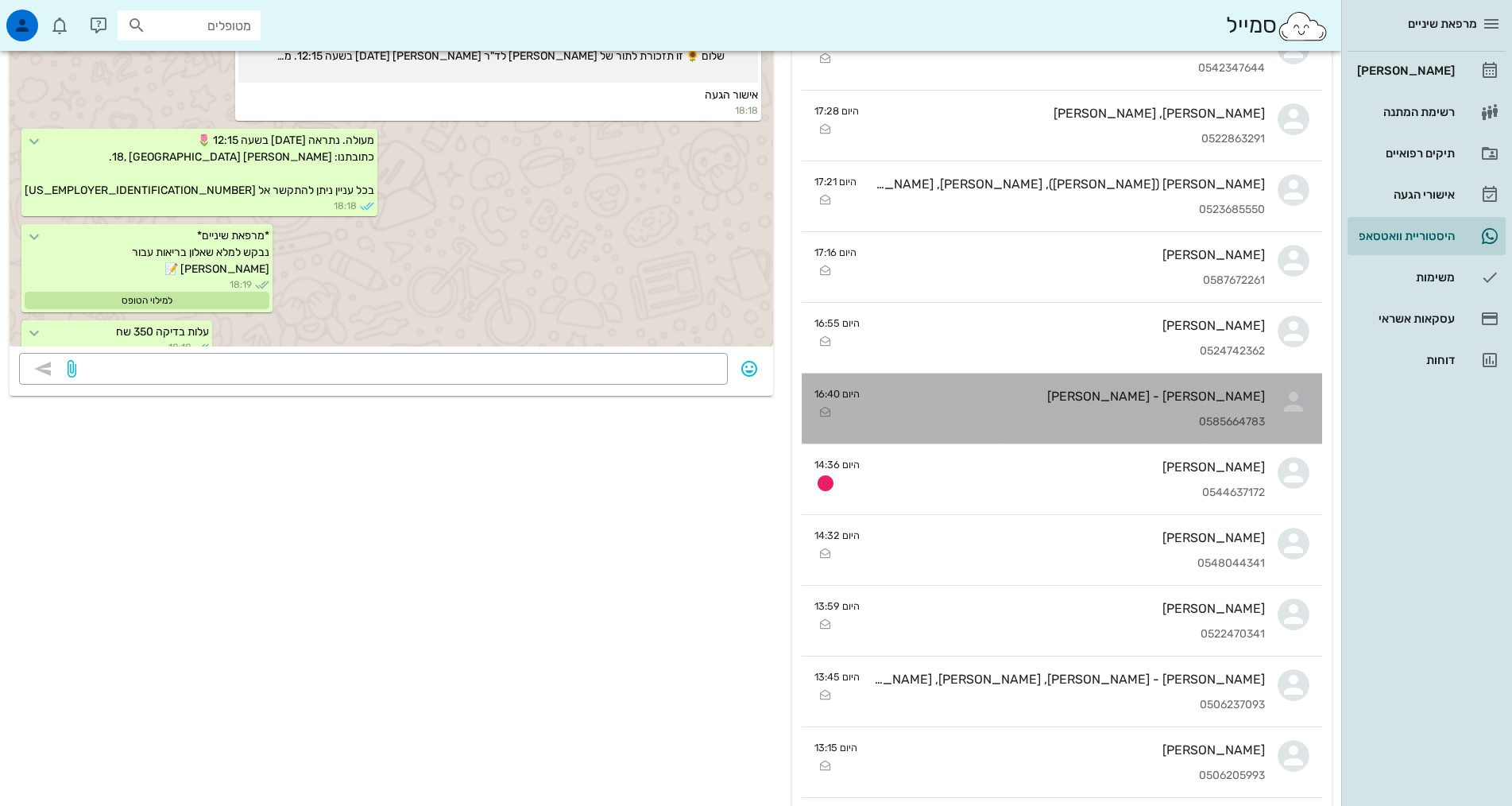
click at [896, 400] on div "[PERSON_NAME] - [PERSON_NAME]" at bounding box center [1069, 396] width 393 height 16
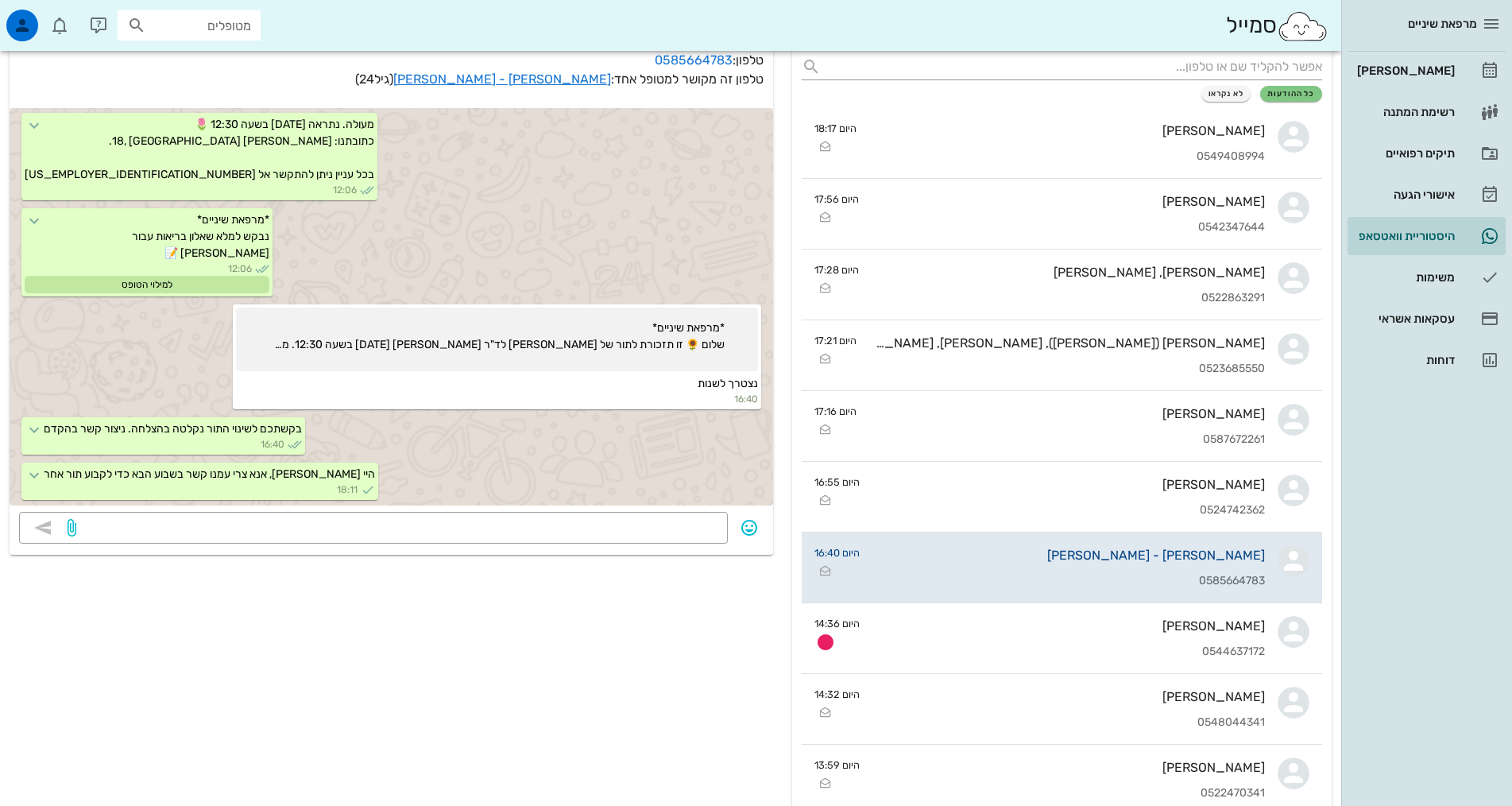
scroll to position [159, 0]
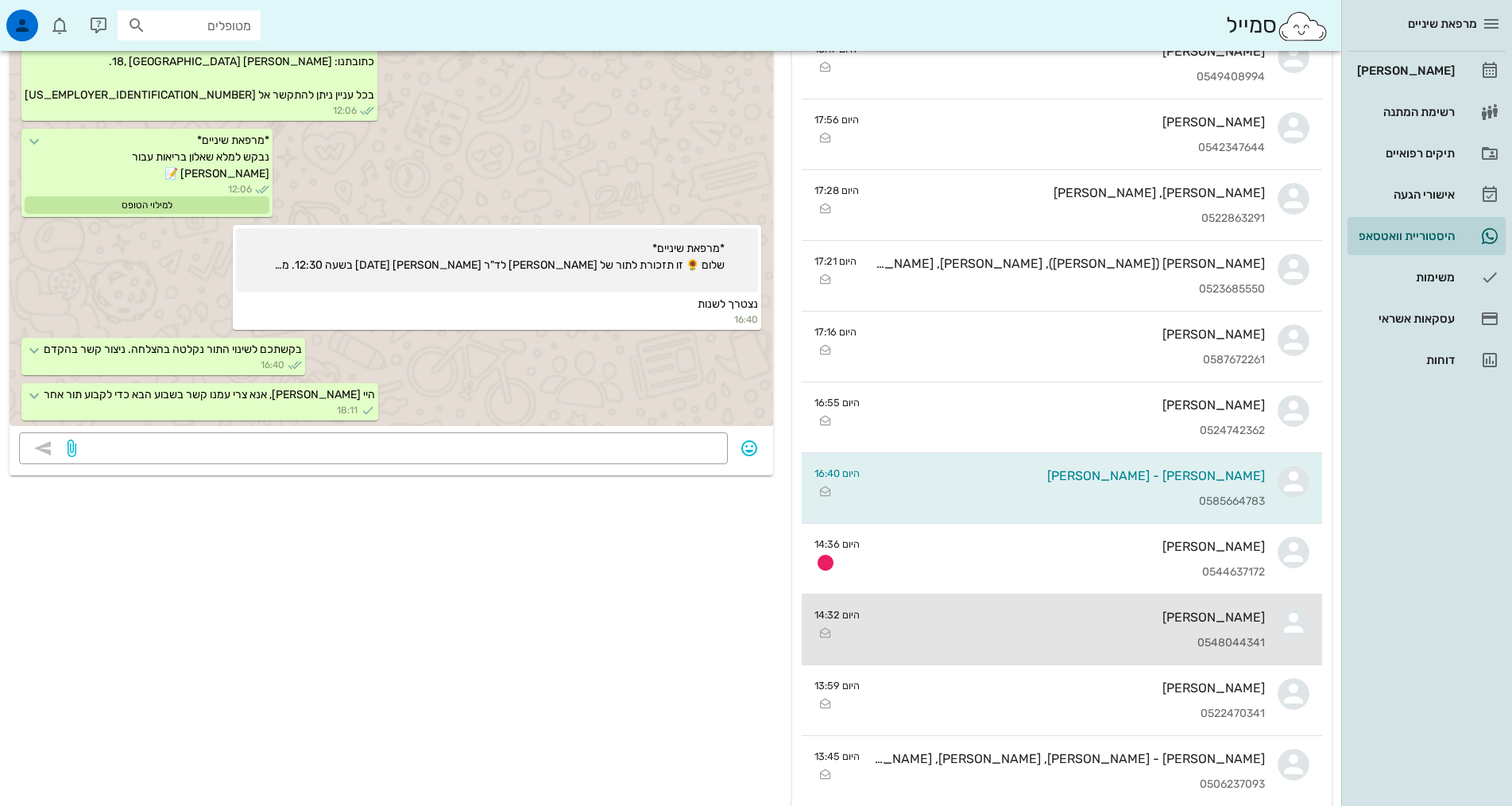
click at [1083, 616] on div "[PERSON_NAME]" at bounding box center [1069, 617] width 393 height 16
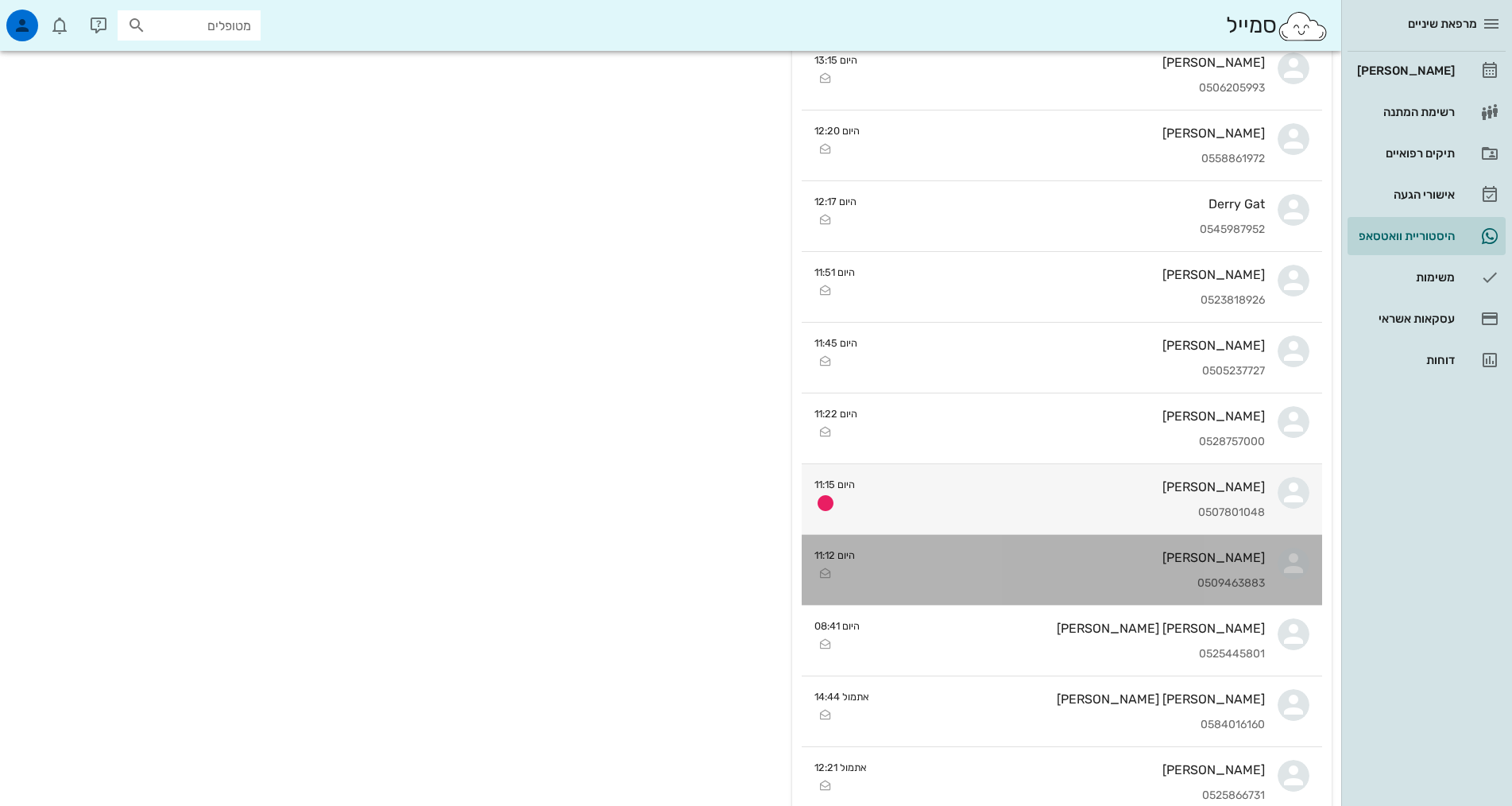
scroll to position [953, 0]
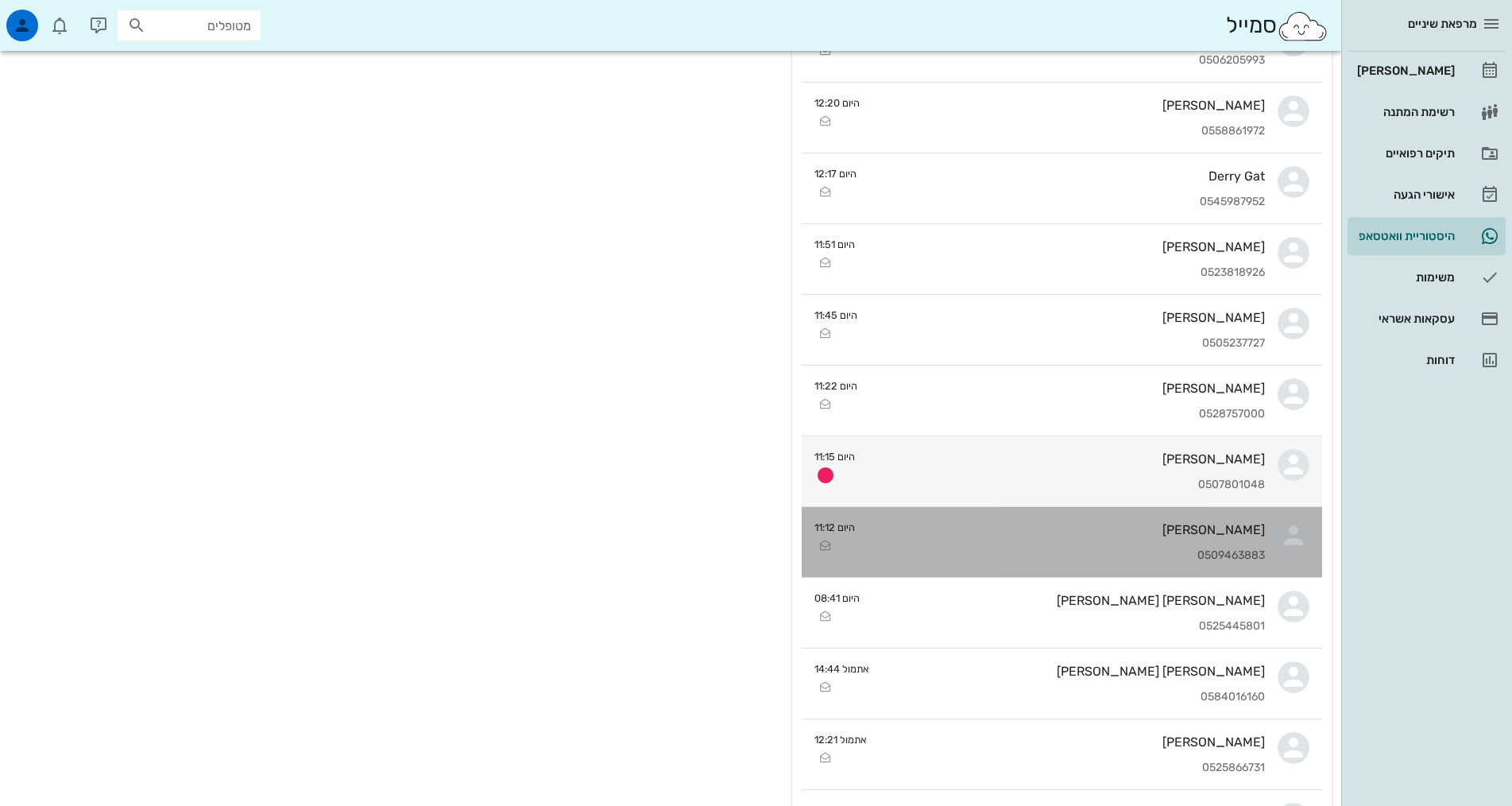
click at [1047, 549] on div "0509463883" at bounding box center [1066, 556] width 397 height 14
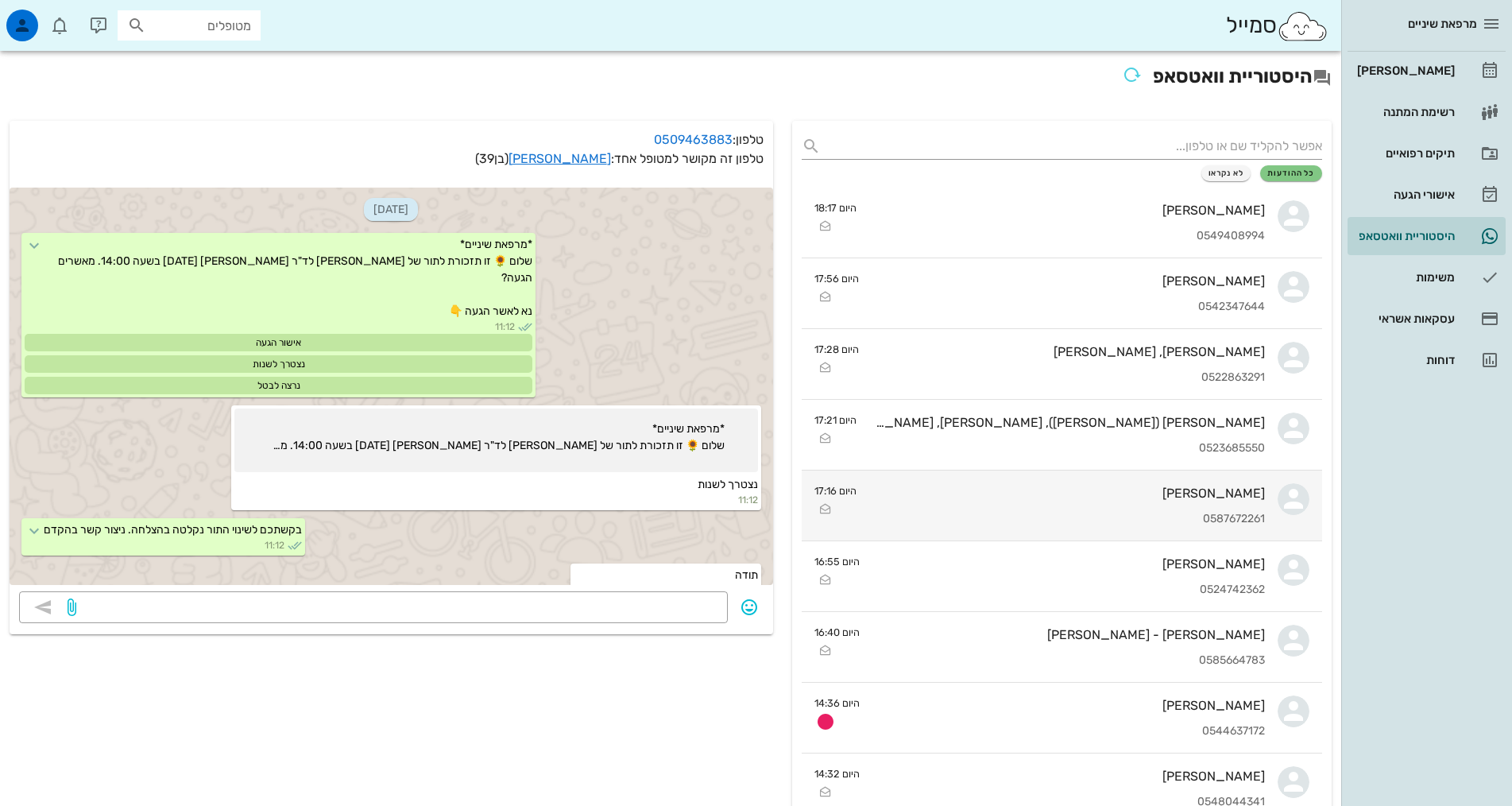
scroll to position [22, 0]
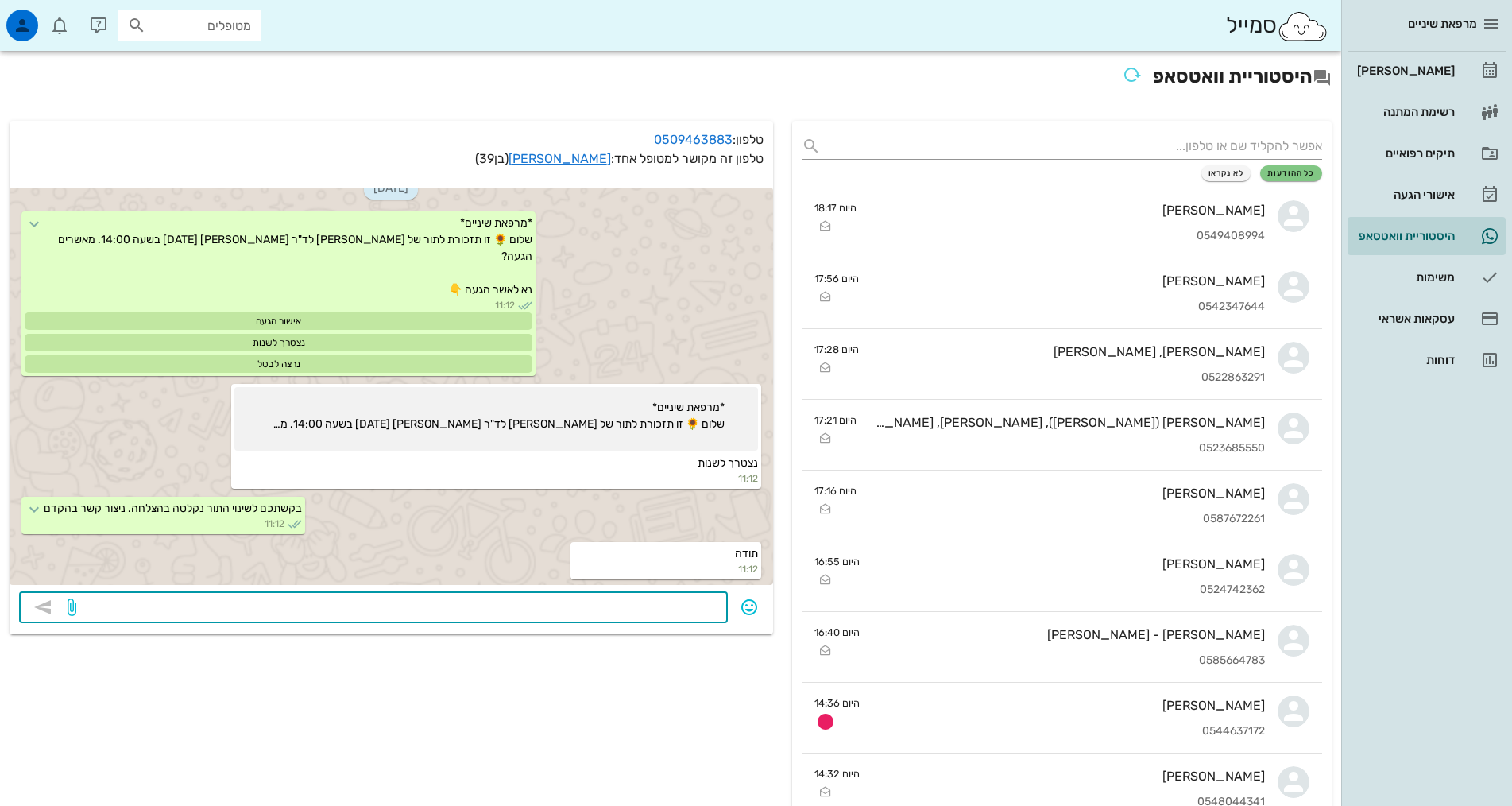
click at [669, 600] on textarea at bounding box center [399, 609] width 639 height 26
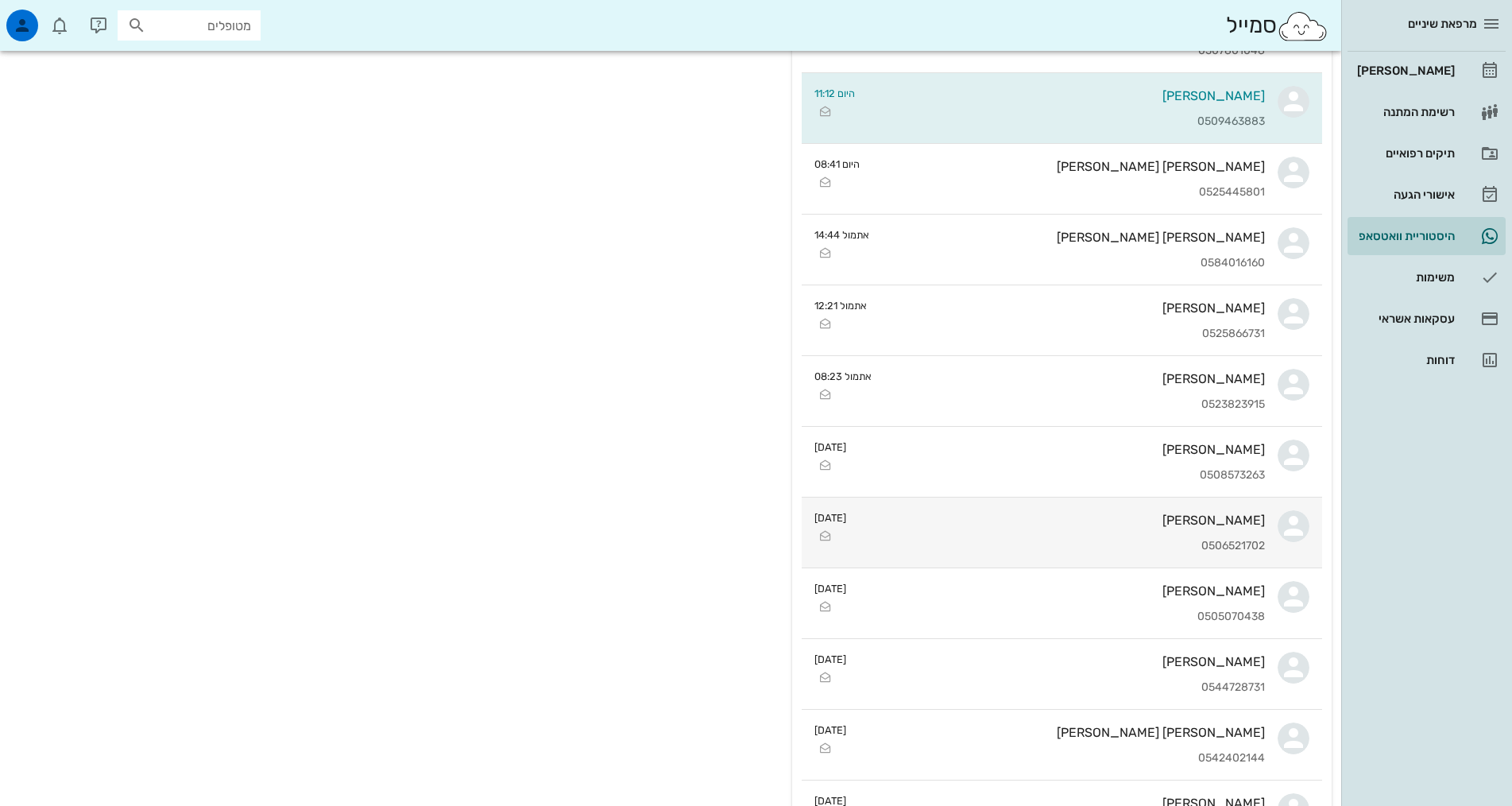
scroll to position [1430, 0]
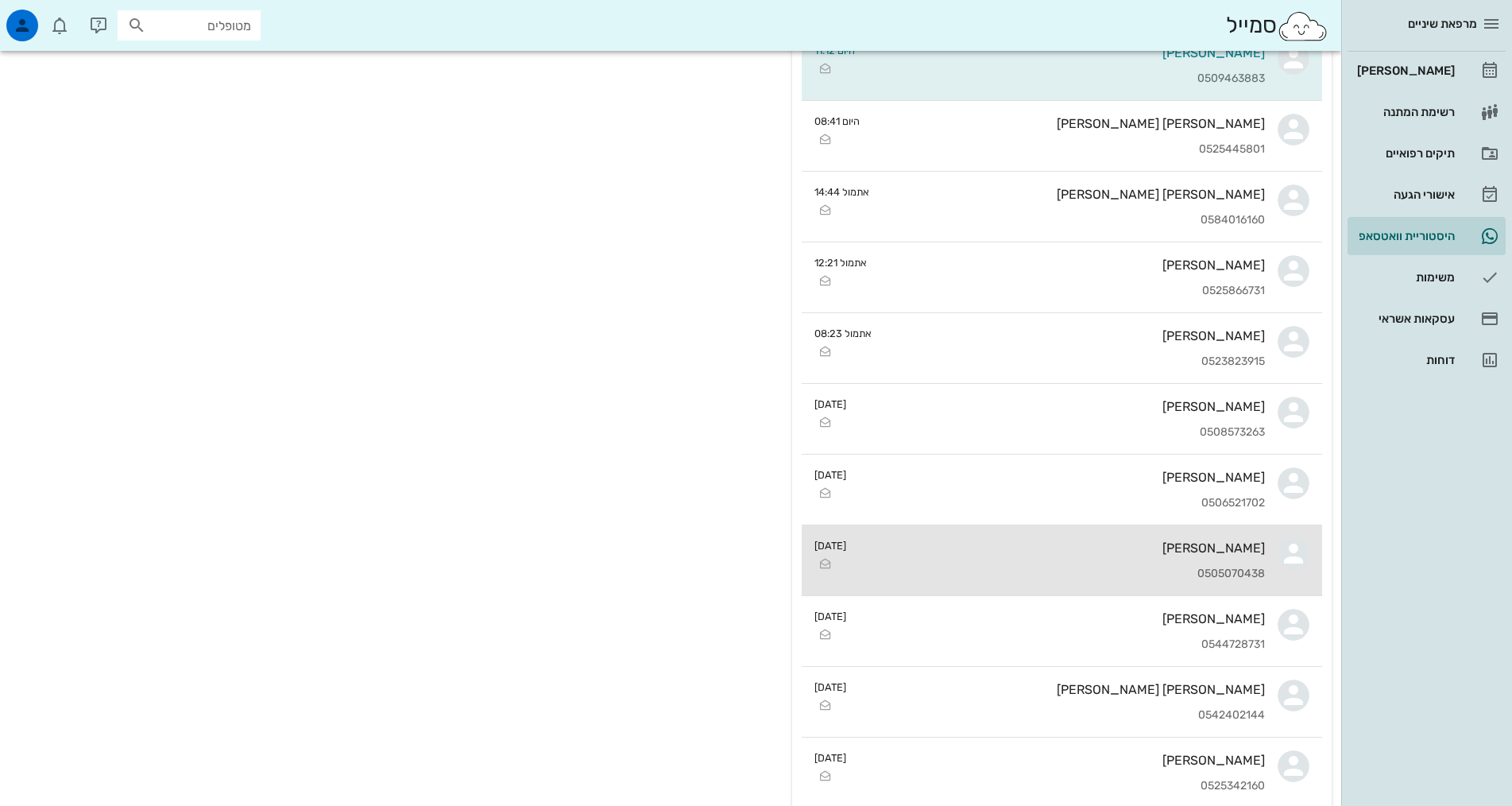
click at [1098, 571] on div "0505070438" at bounding box center [1063, 574] width 406 height 14
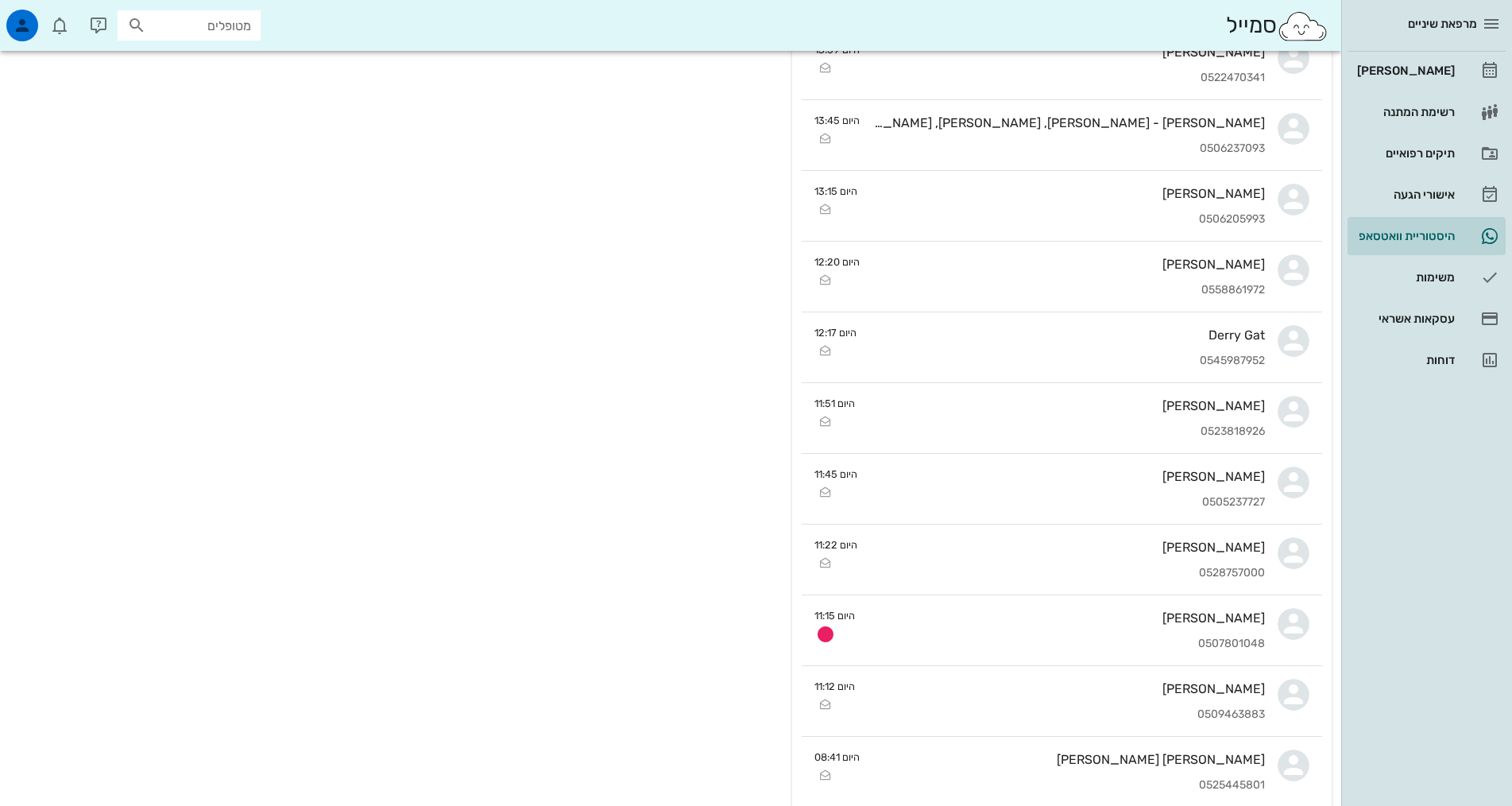
scroll to position [874, 0]
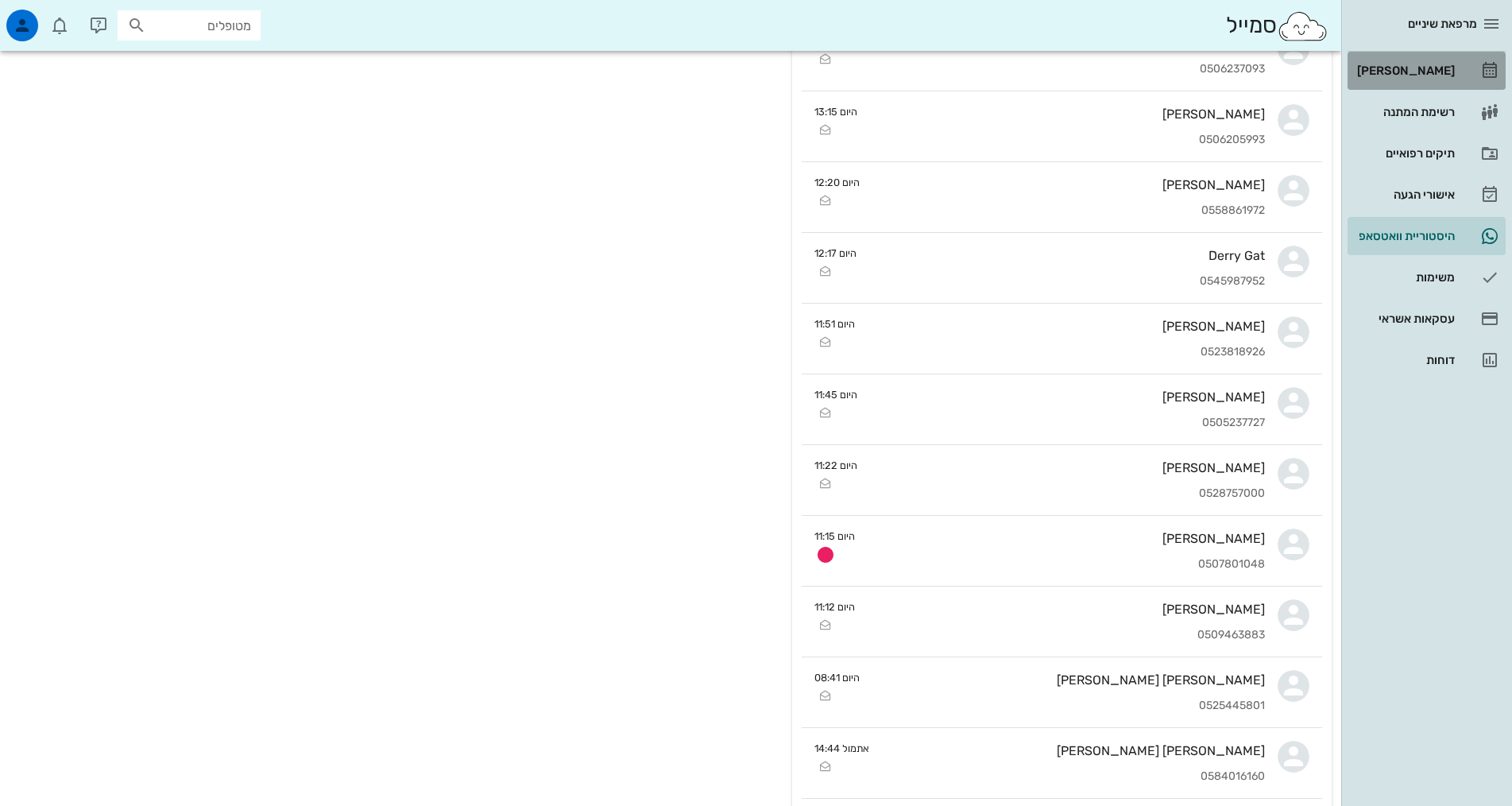
click at [1435, 84] on link "[PERSON_NAME]" at bounding box center [1427, 71] width 158 height 38
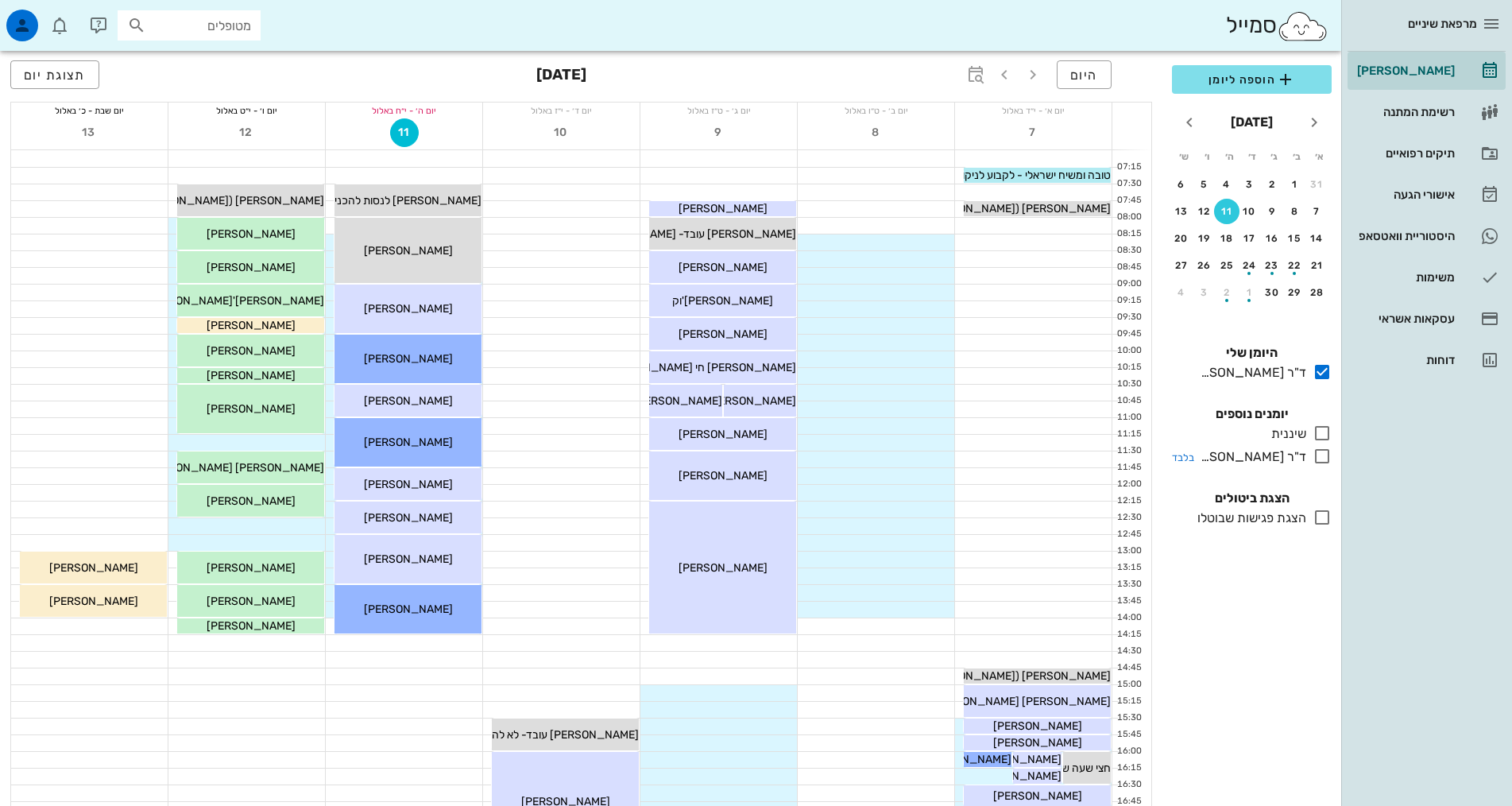
click at [1315, 447] on icon at bounding box center [1322, 456] width 19 height 19
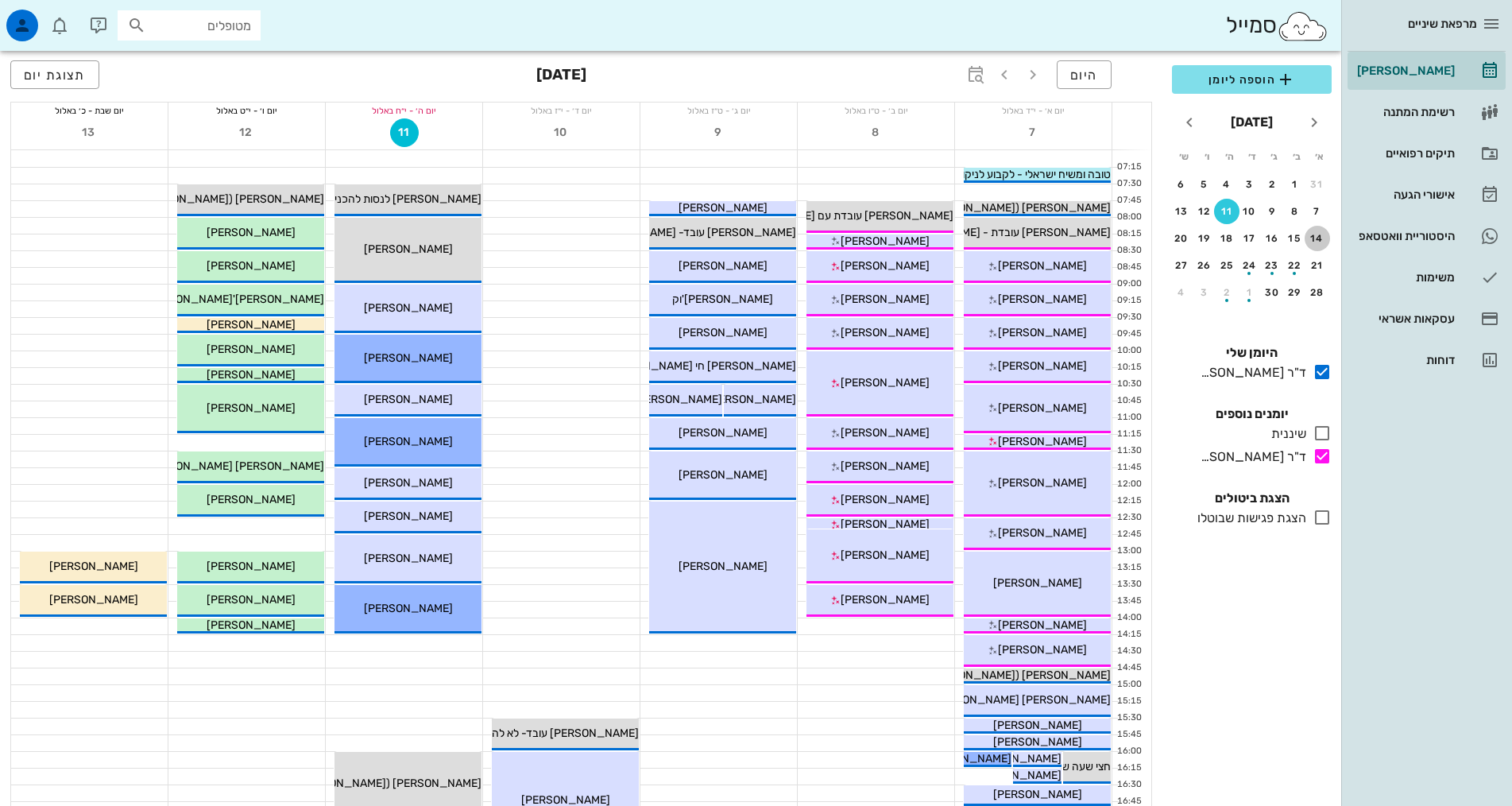
click at [1318, 232] on button "14" at bounding box center [1317, 239] width 26 height 26
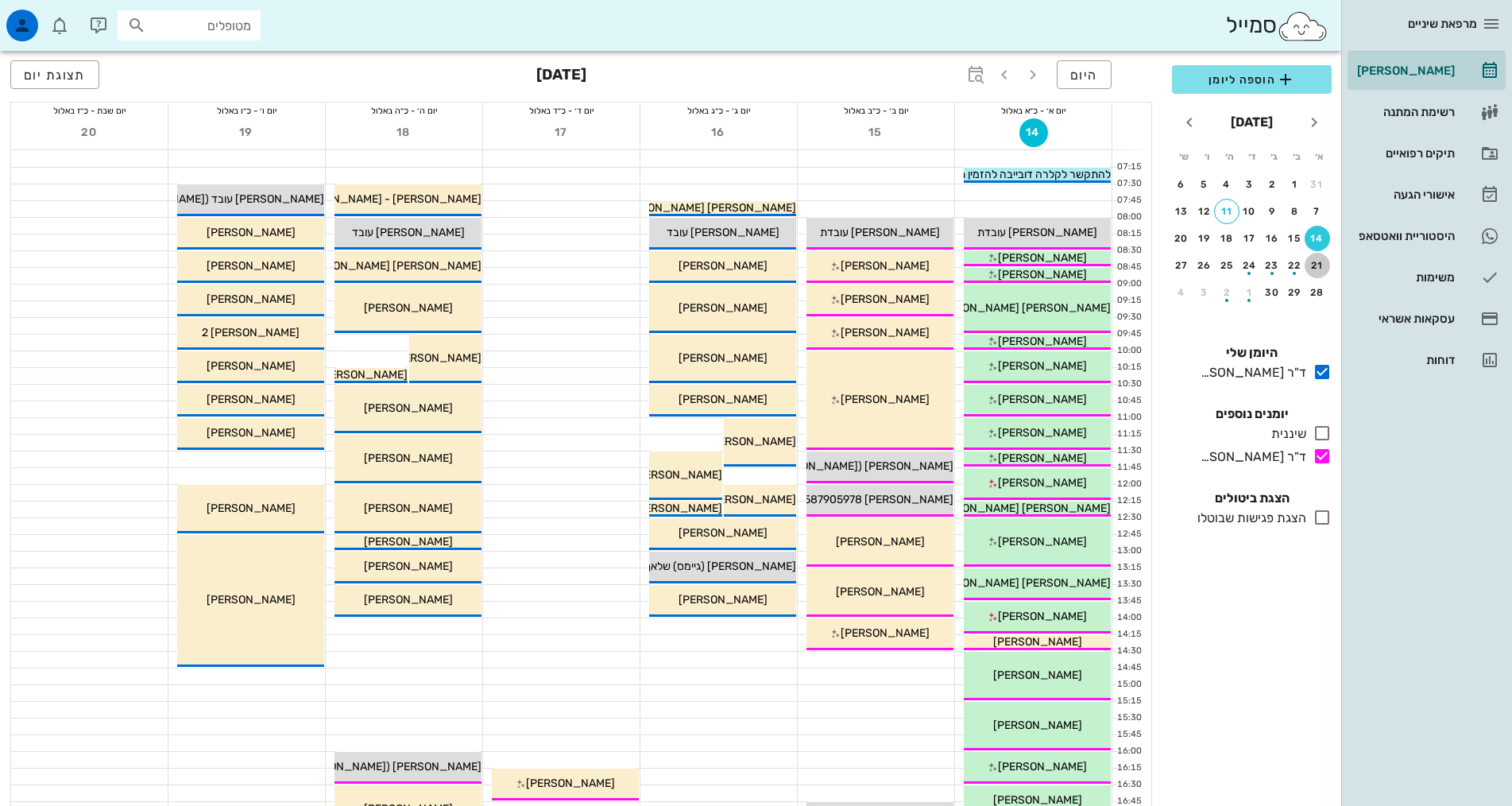
click at [1312, 262] on div "21" at bounding box center [1317, 265] width 26 height 11
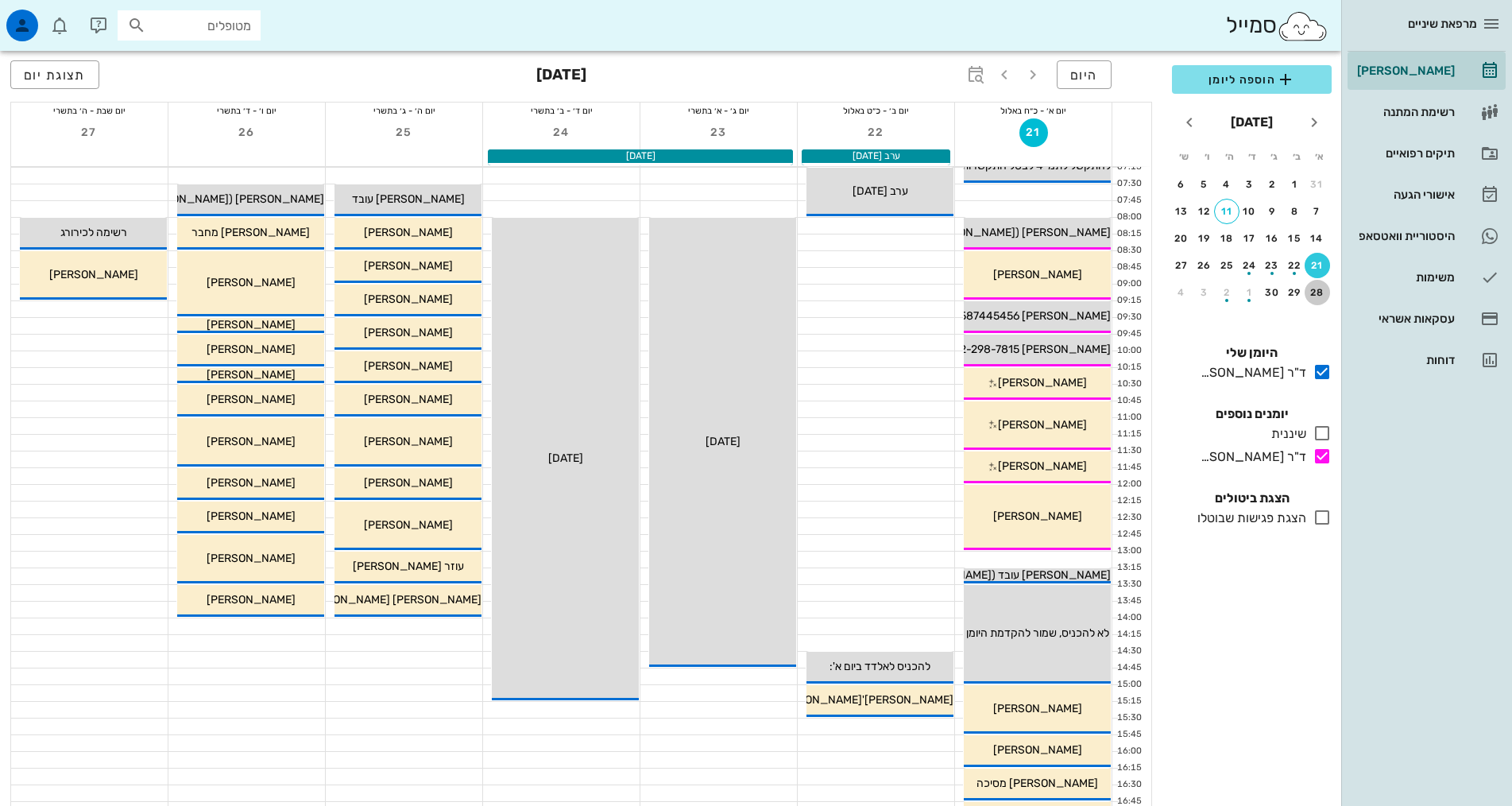
click at [1317, 285] on button "28" at bounding box center [1317, 293] width 26 height 26
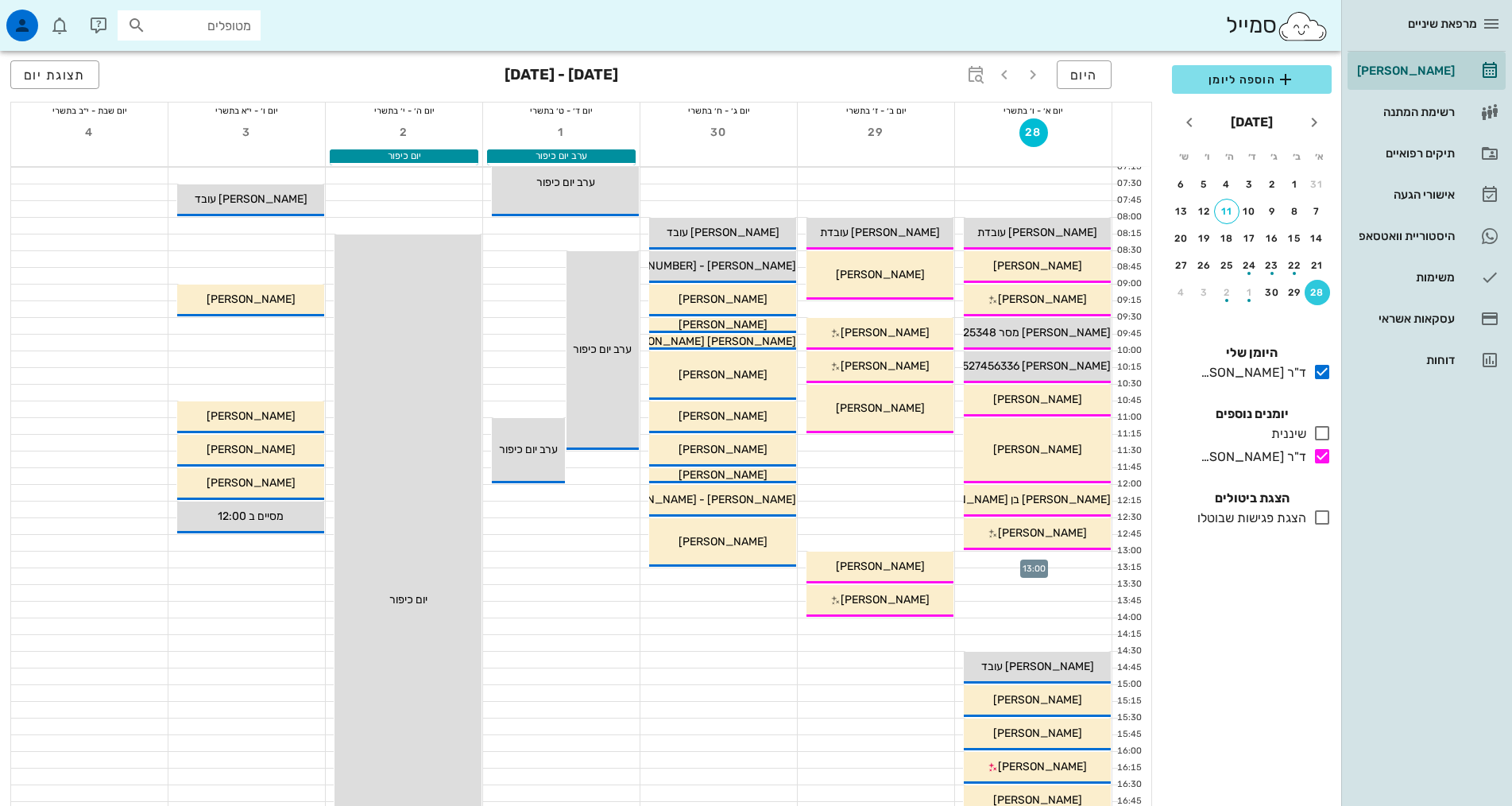
click at [1069, 555] on div at bounding box center [1033, 559] width 157 height 16
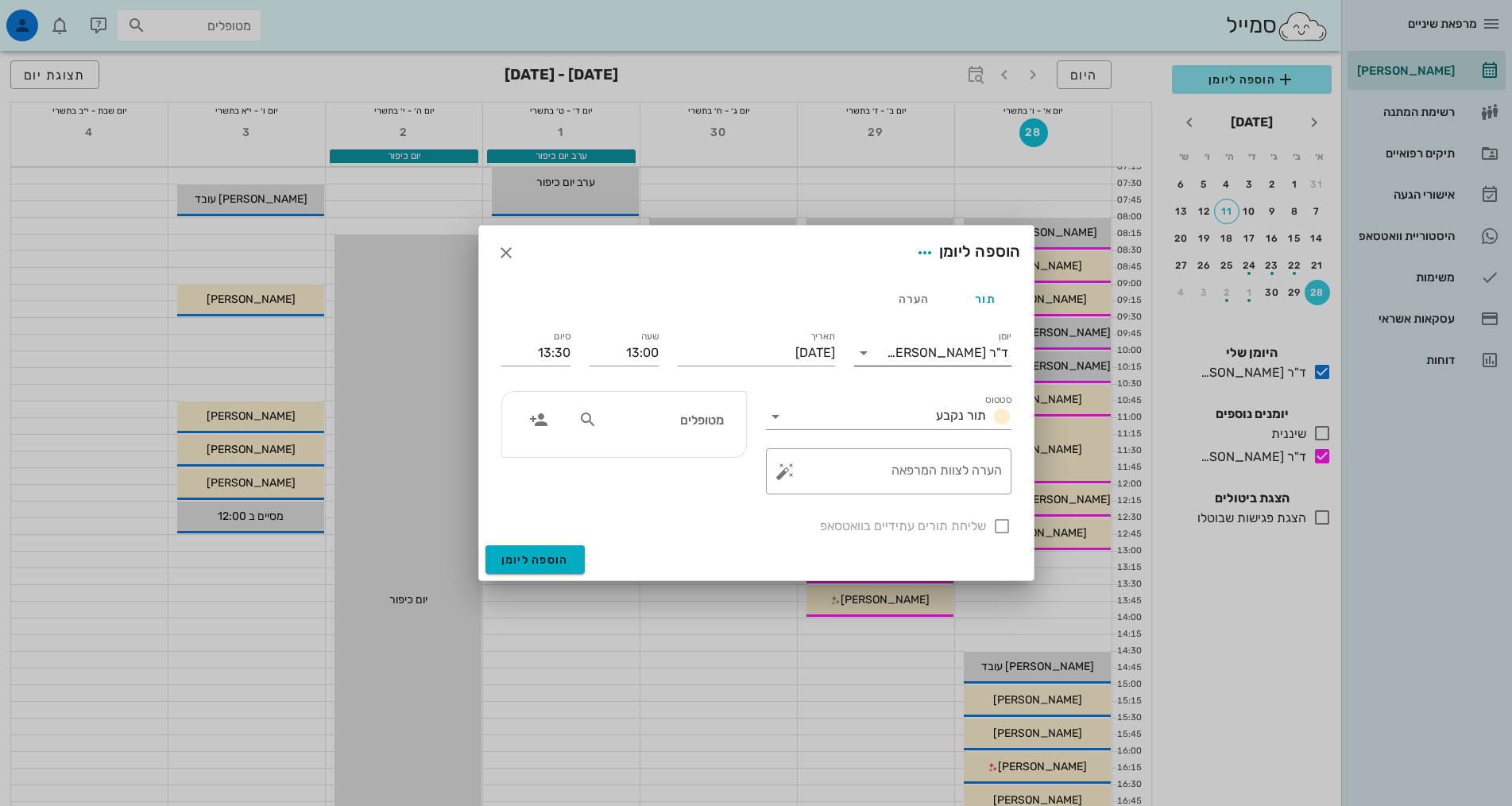
click at [930, 342] on div "ד"ר [PERSON_NAME]" at bounding box center [944, 353] width 135 height 26
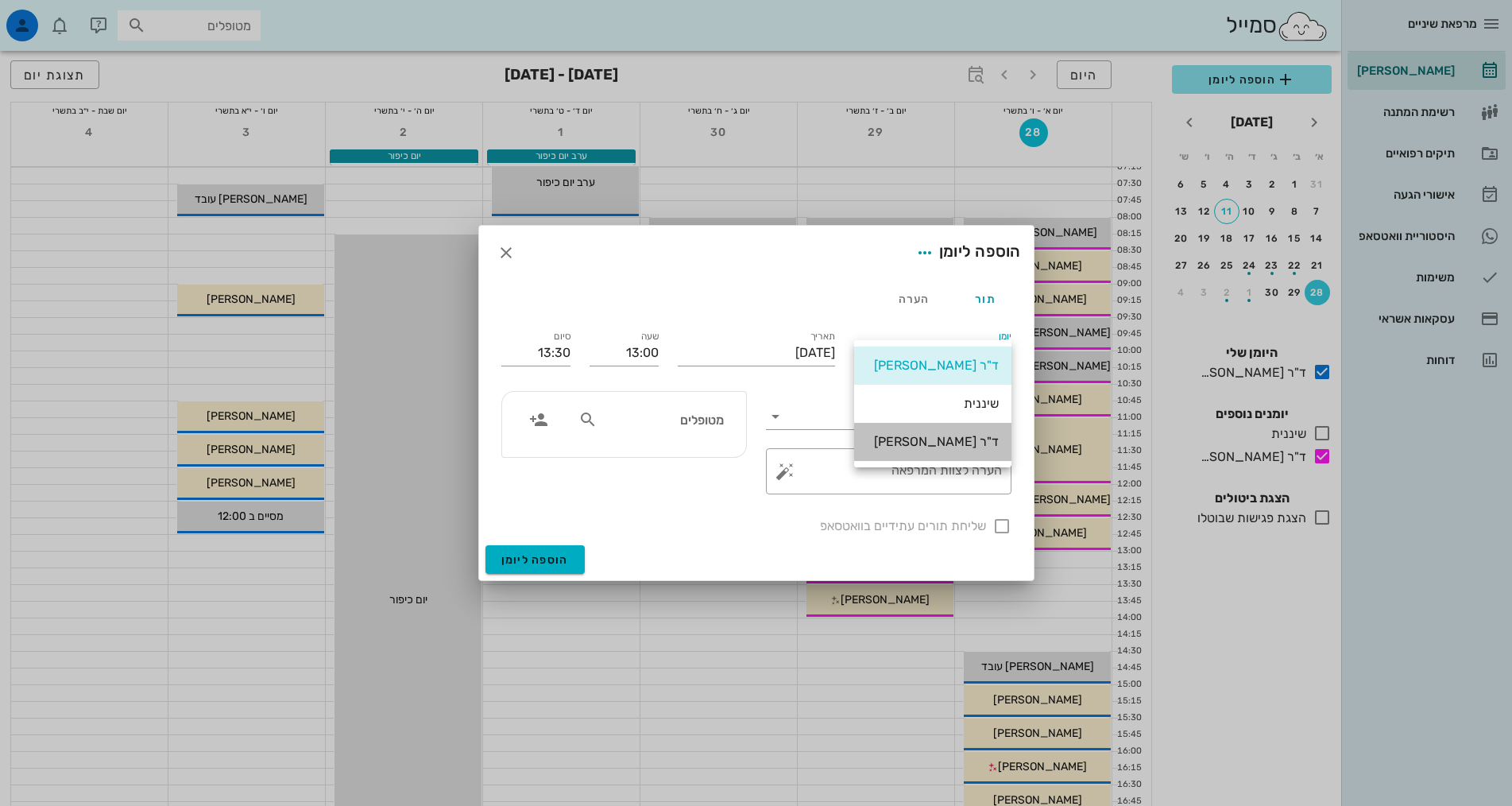
click at [936, 449] on div "ד"ר [PERSON_NAME]" at bounding box center [933, 442] width 132 height 16
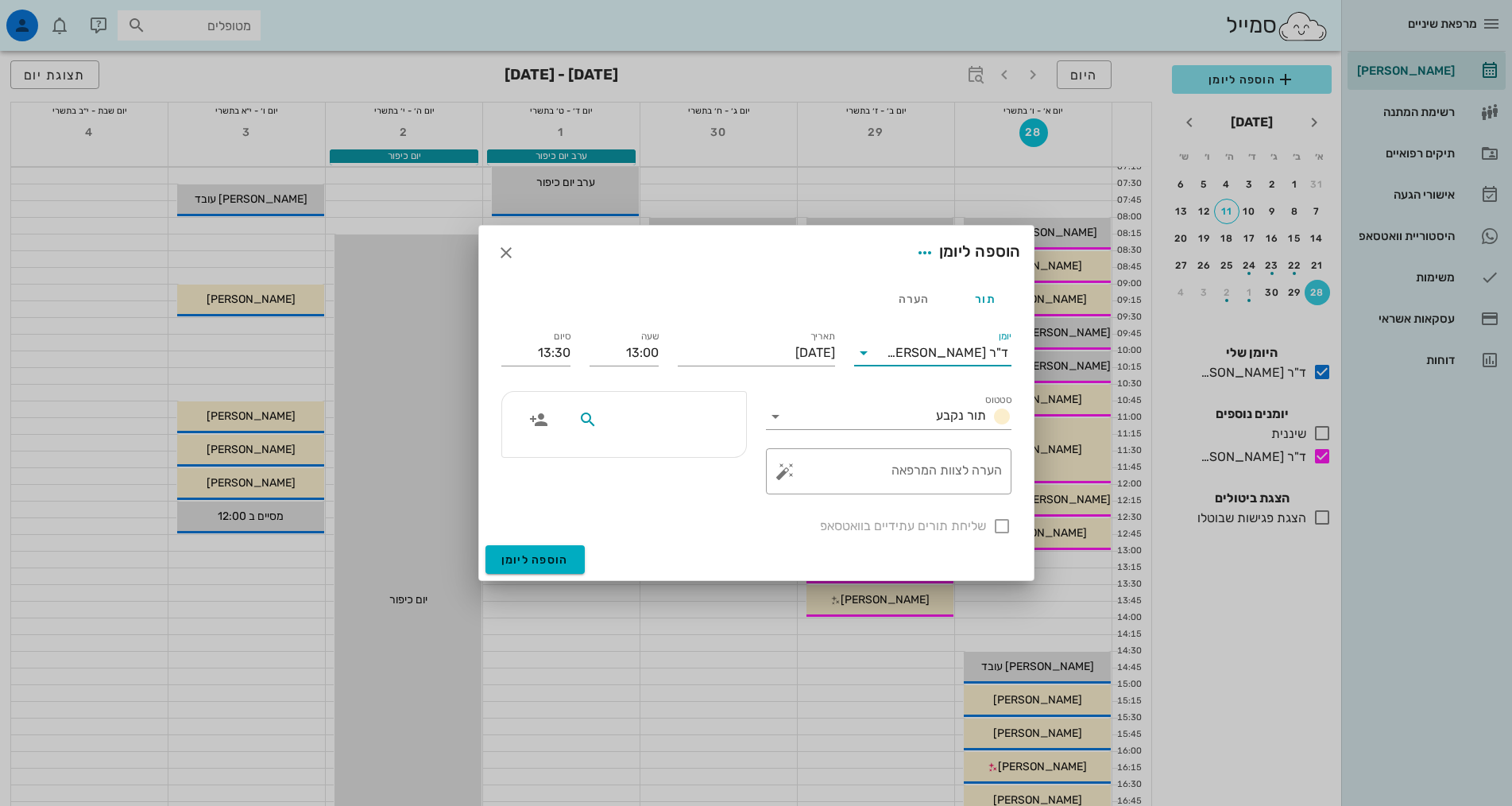
click at [722, 427] on input "text" at bounding box center [662, 419] width 122 height 21
type input "קרקו"
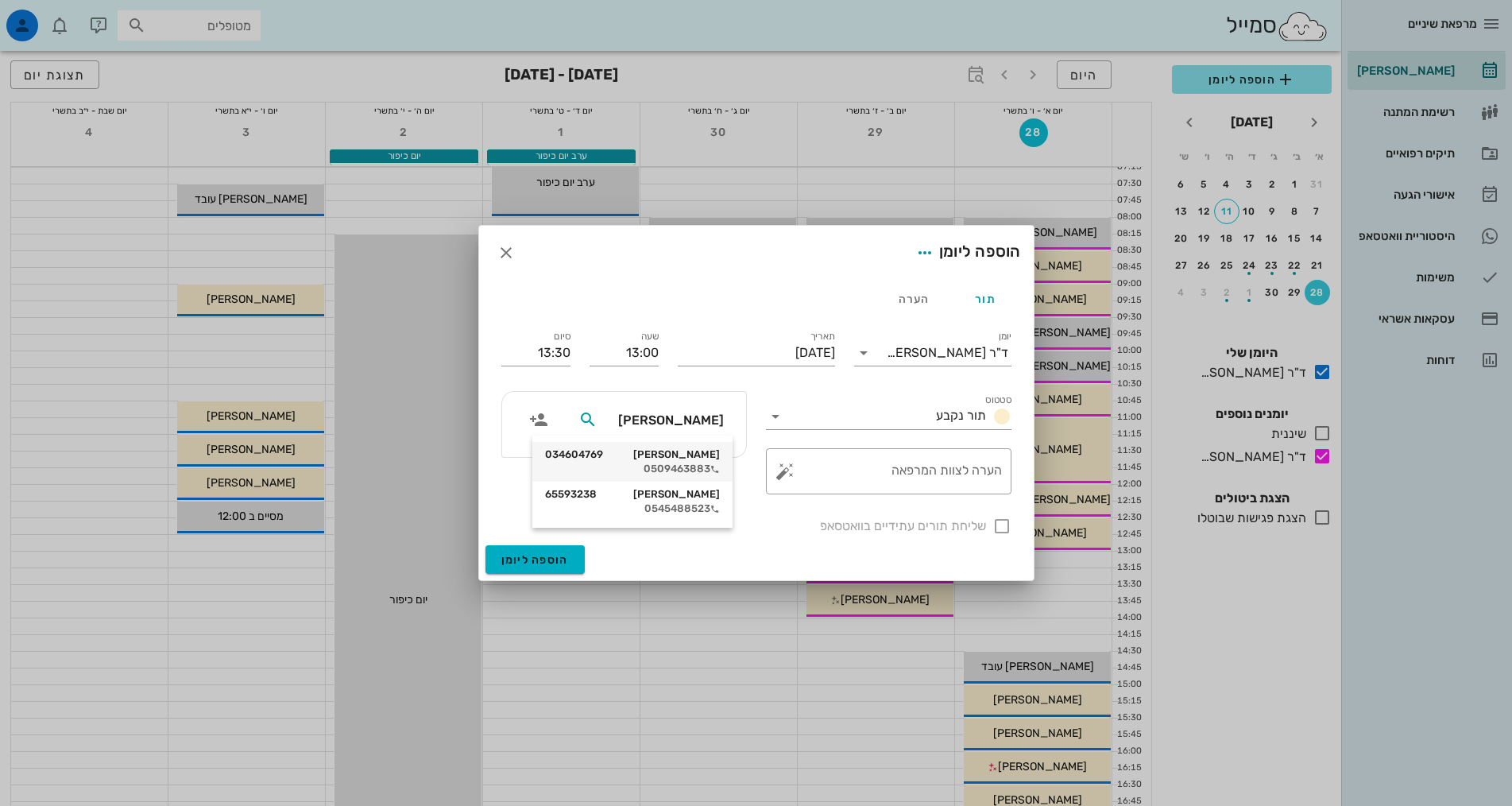
click at [703, 468] on div "0509463883" at bounding box center [632, 468] width 175 height 13
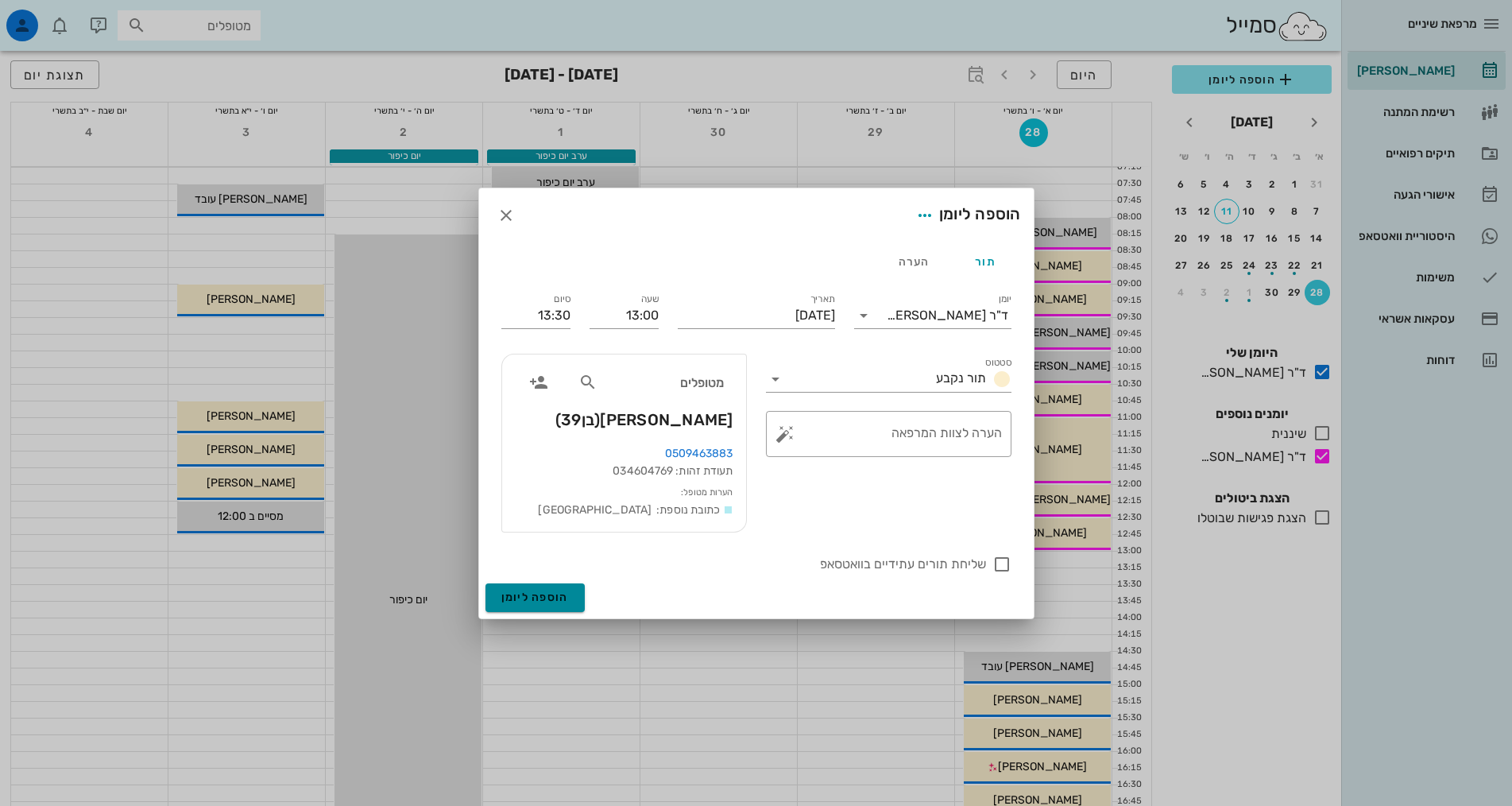
click at [573, 604] on button "הוספה ליומן" at bounding box center [535, 597] width 99 height 28
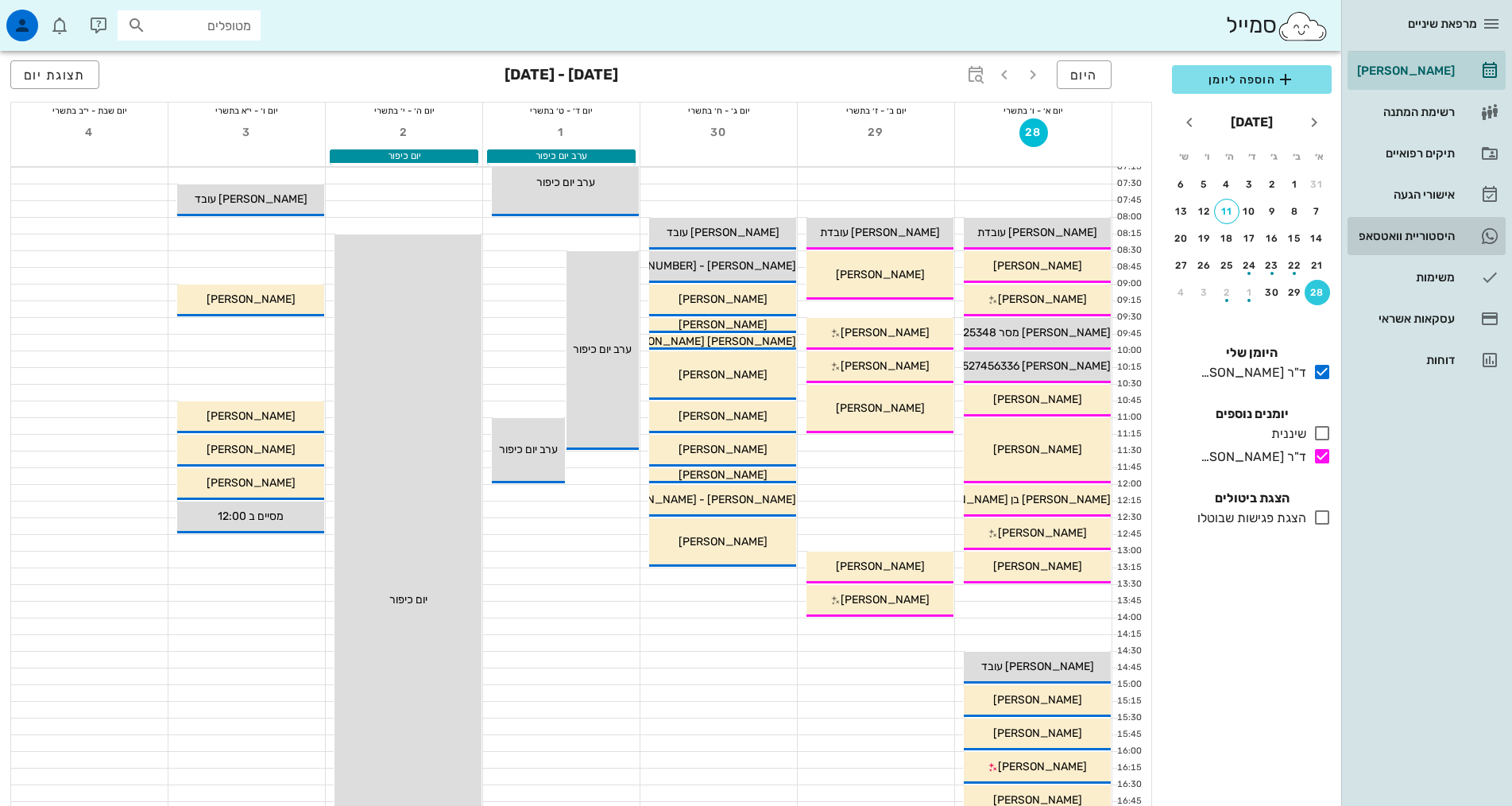
click at [1371, 239] on div "היסטוריית וואטסאפ" at bounding box center [1404, 236] width 101 height 13
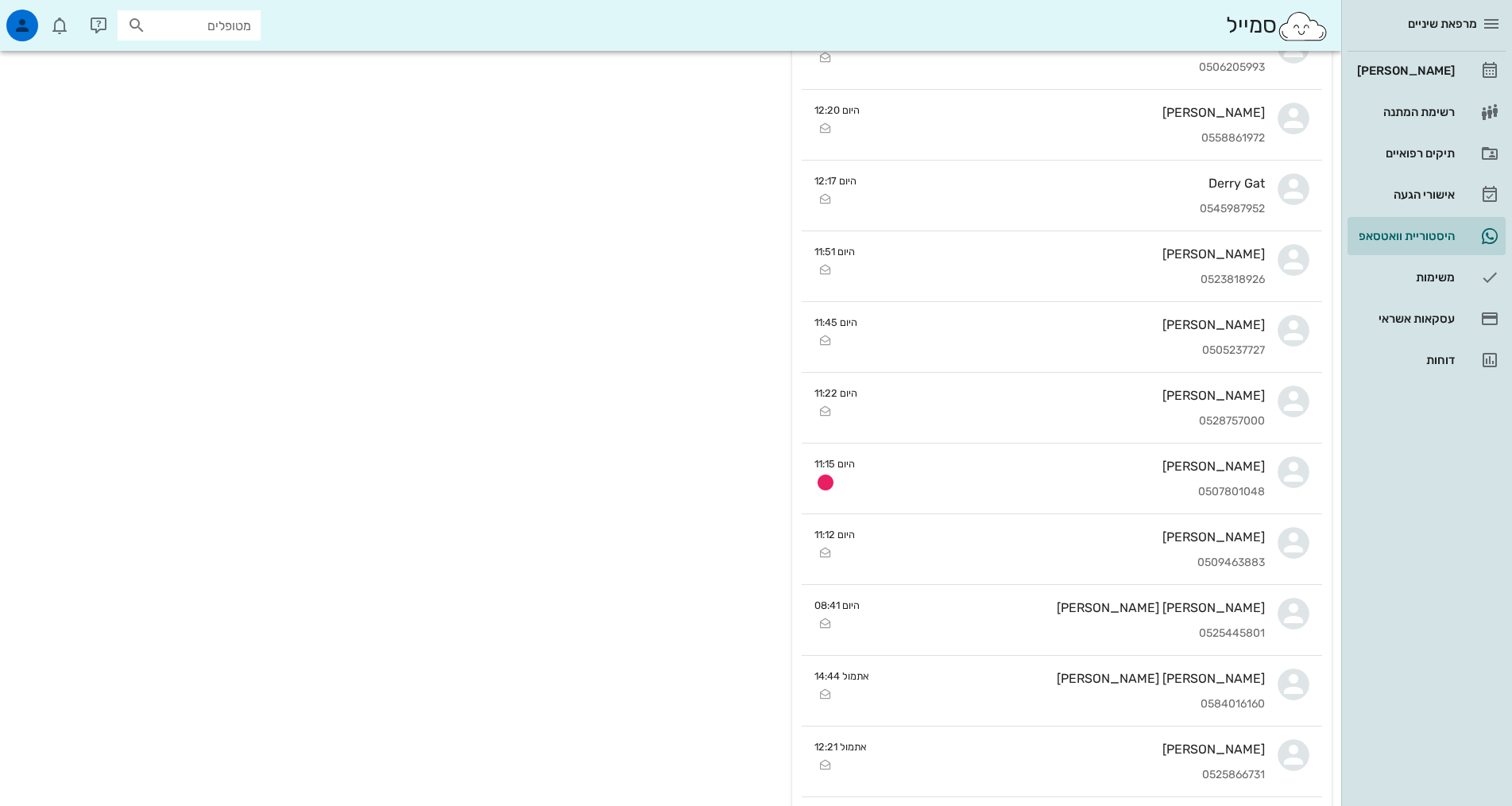
scroll to position [953, 0]
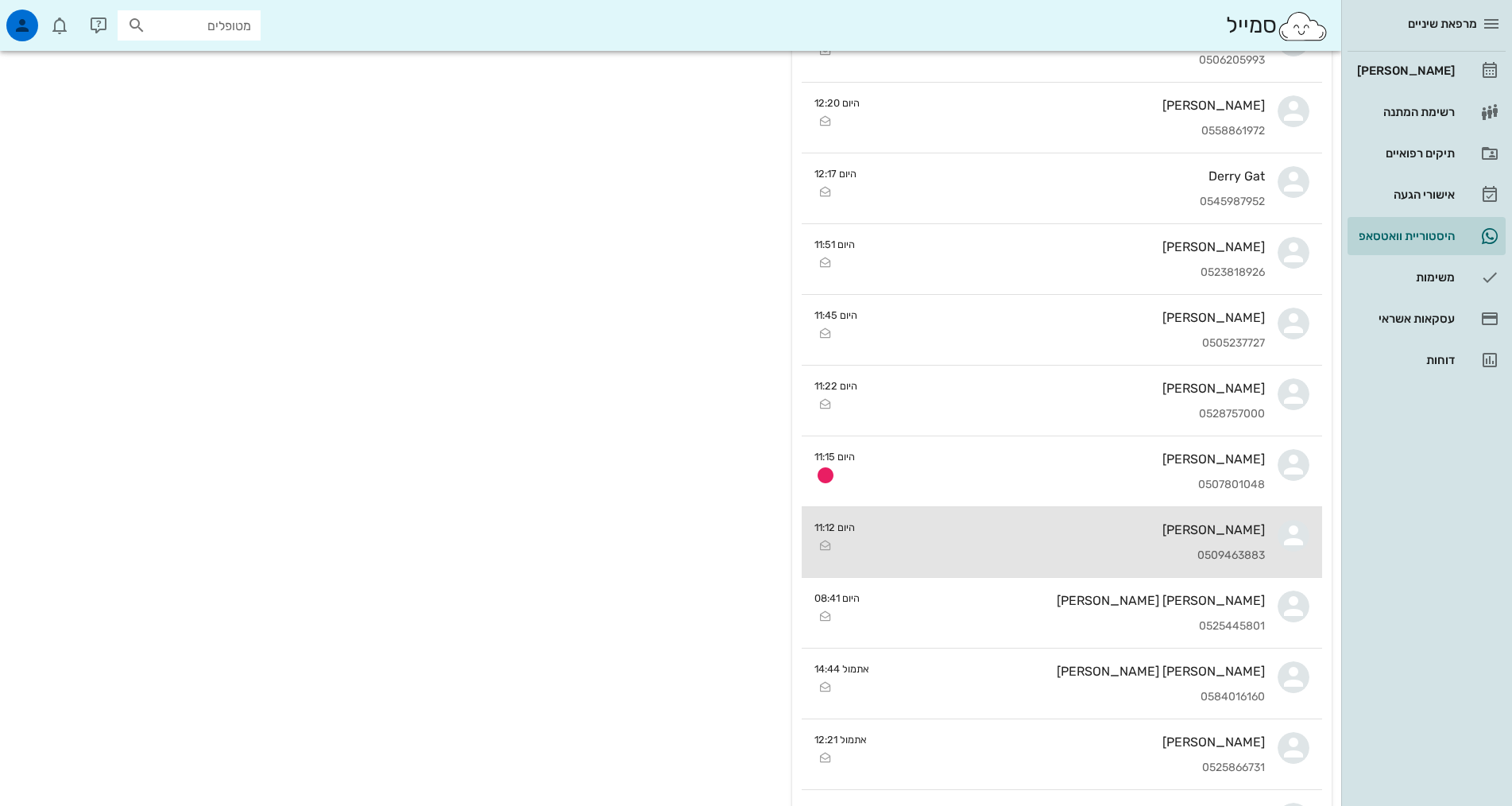
click at [1181, 559] on div "0509463883" at bounding box center [1066, 556] width 397 height 14
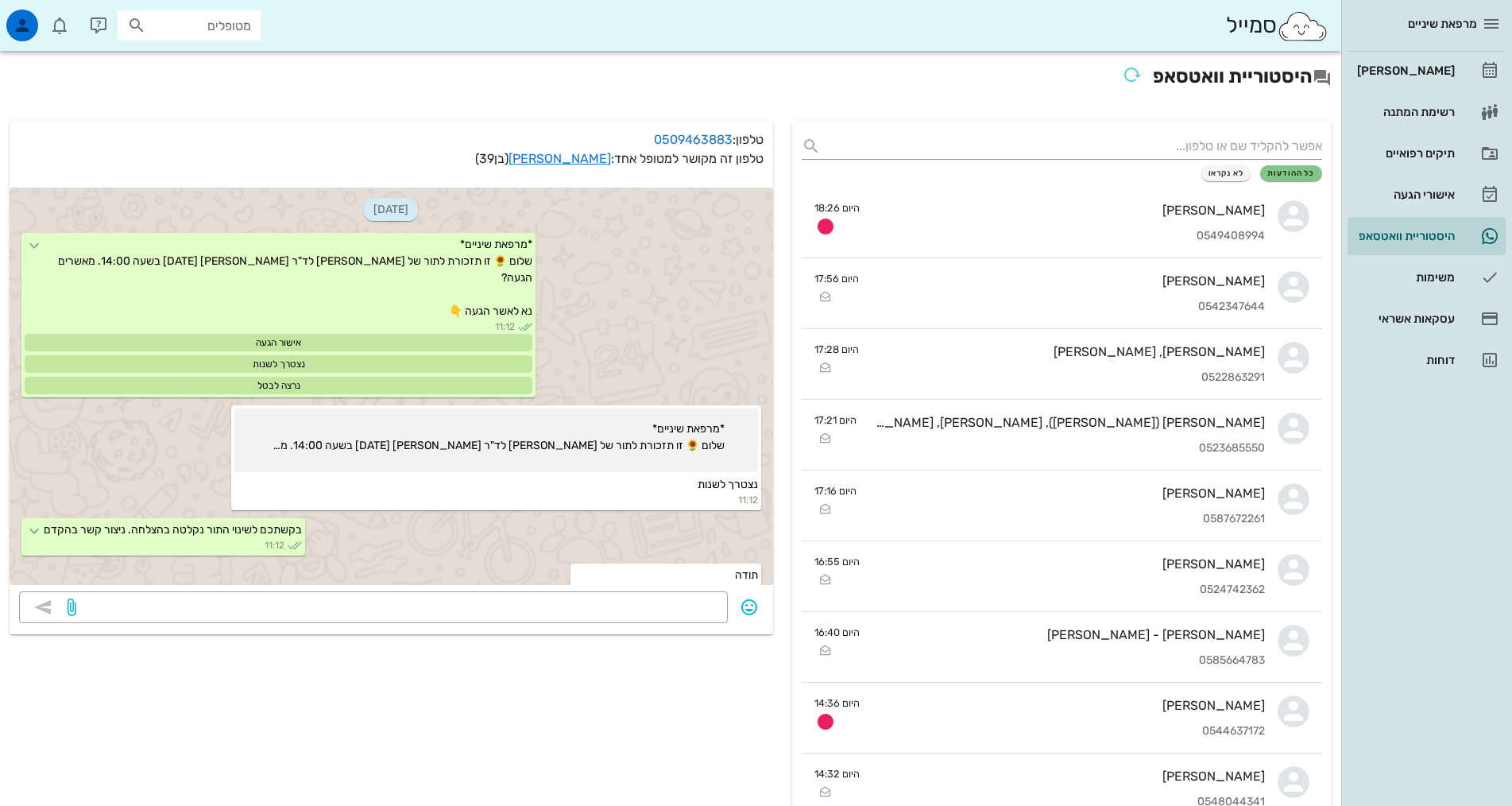
scroll to position [22, 0]
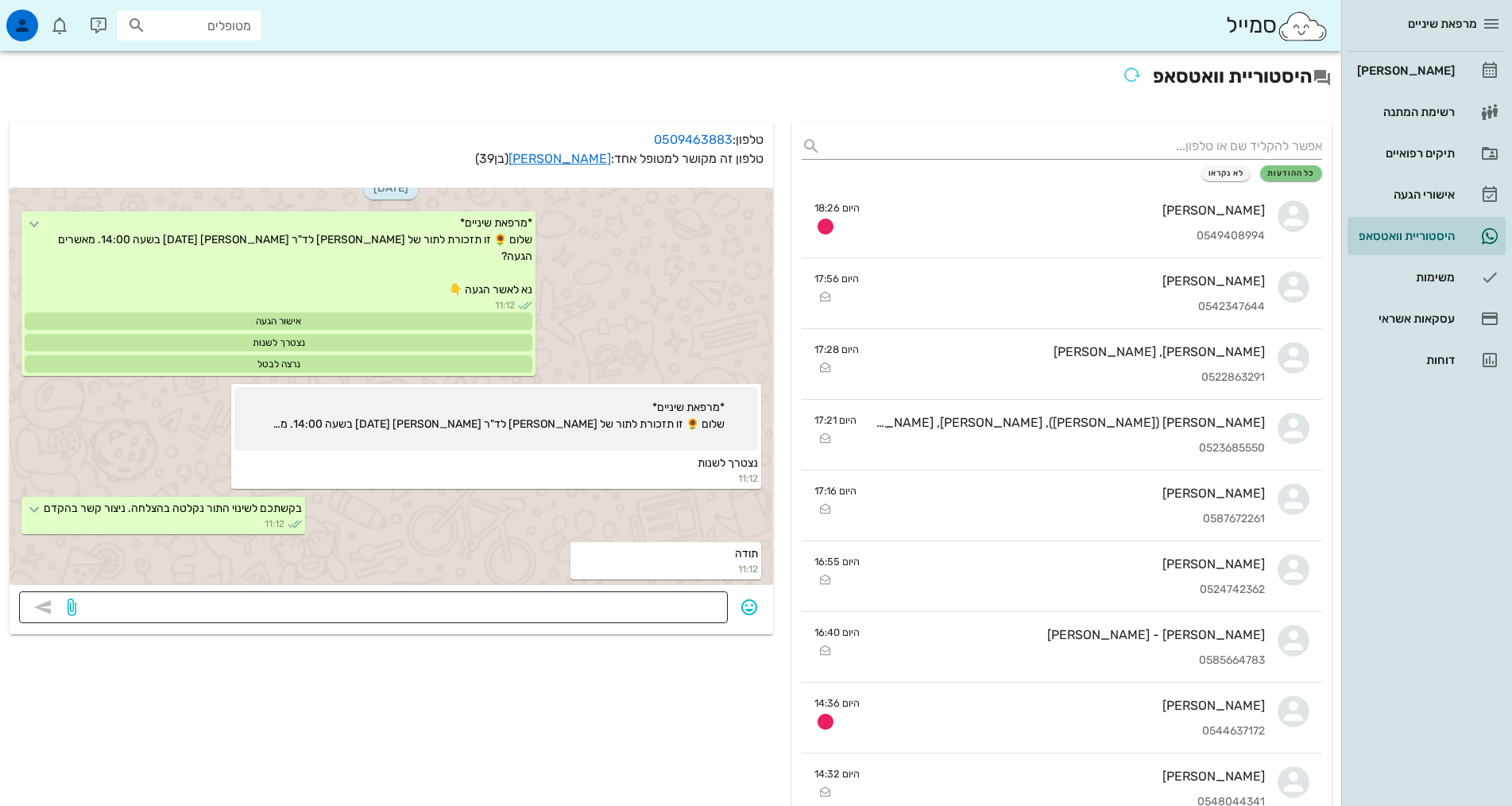
click at [660, 605] on textarea at bounding box center [399, 609] width 639 height 26
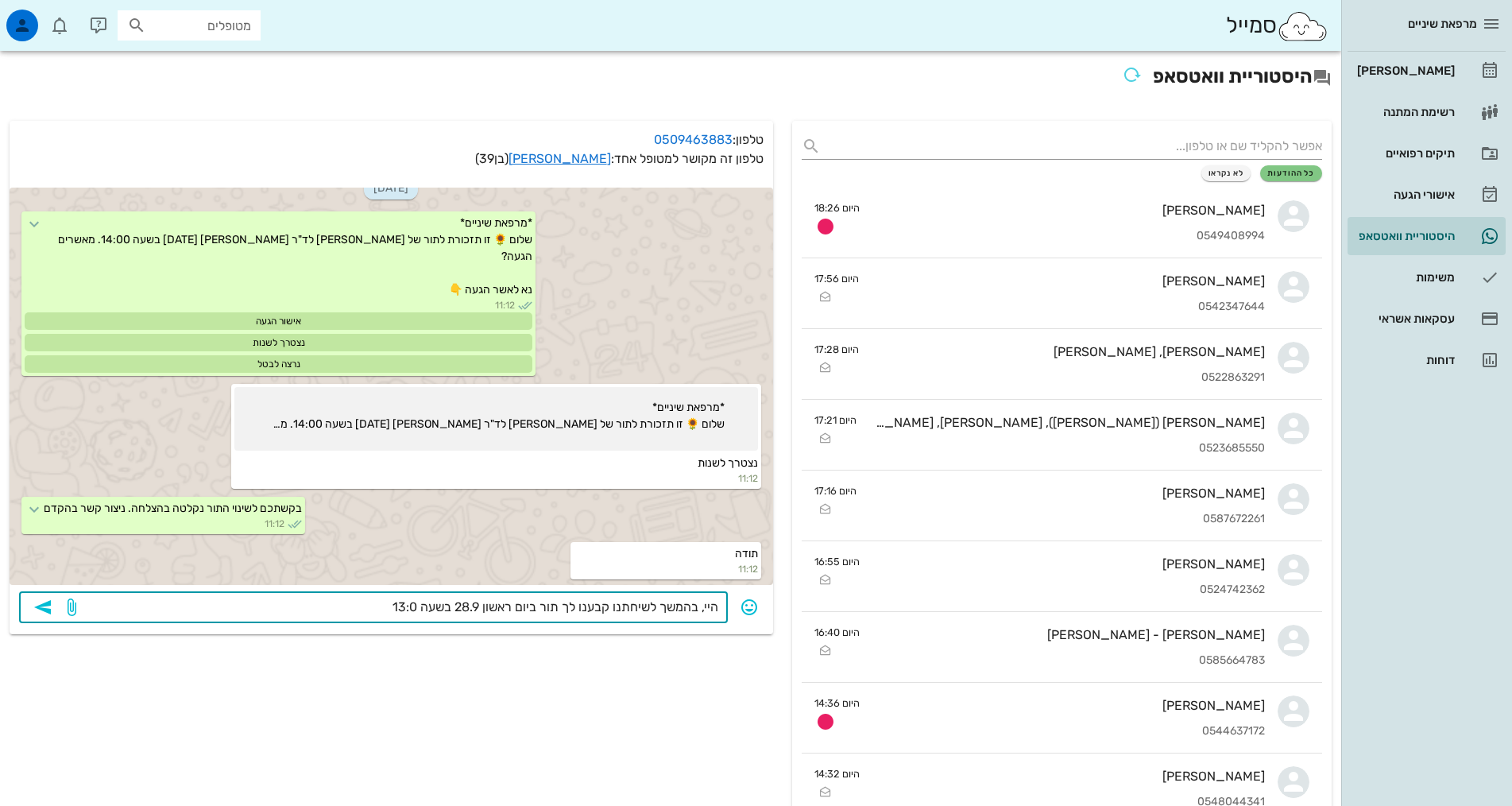
type textarea "היי, בהמשך לשיחתנו קבענו לך תור ביום ראשון 28.9 בשעה 13:00"
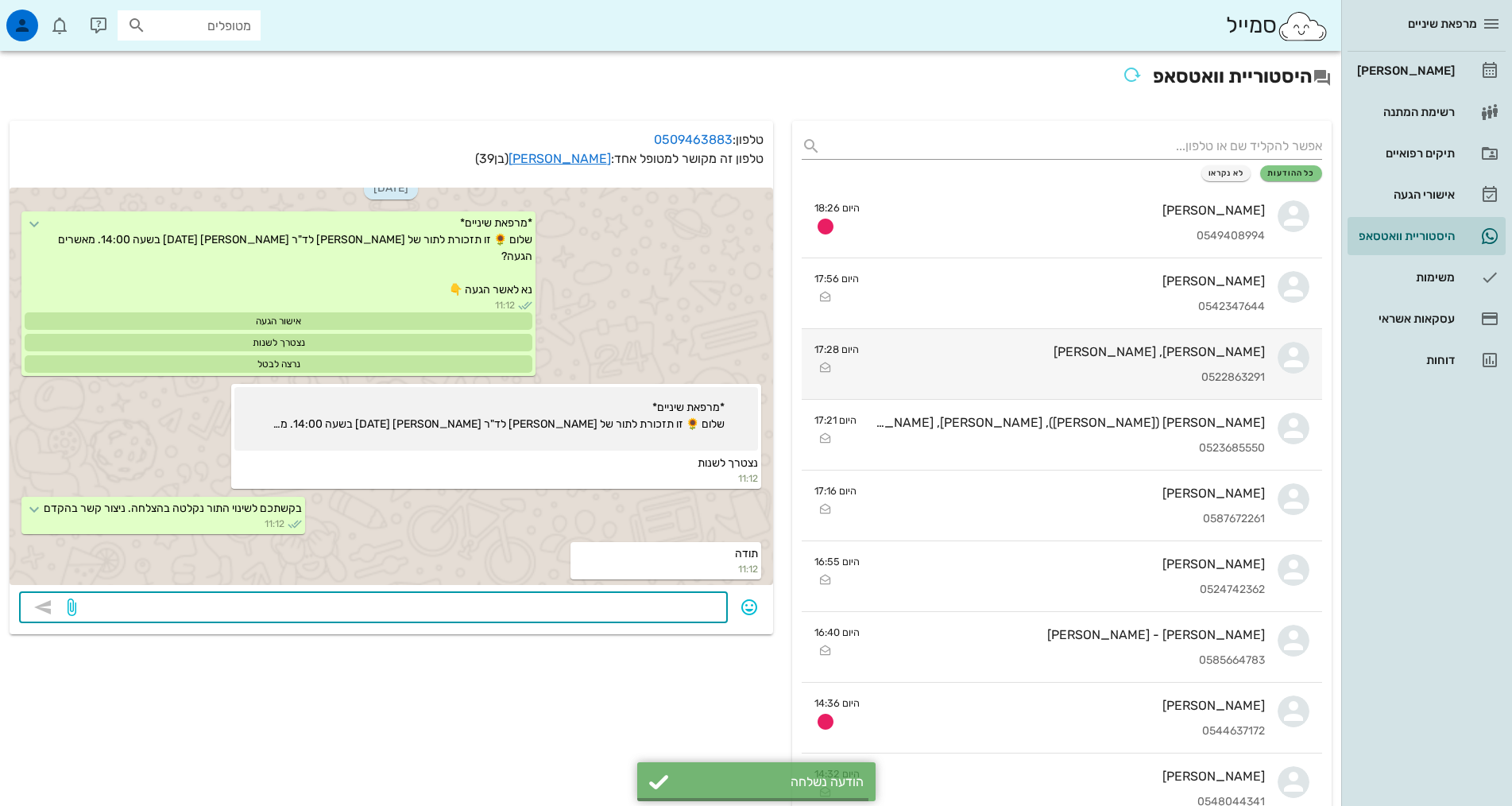
scroll to position [67, 0]
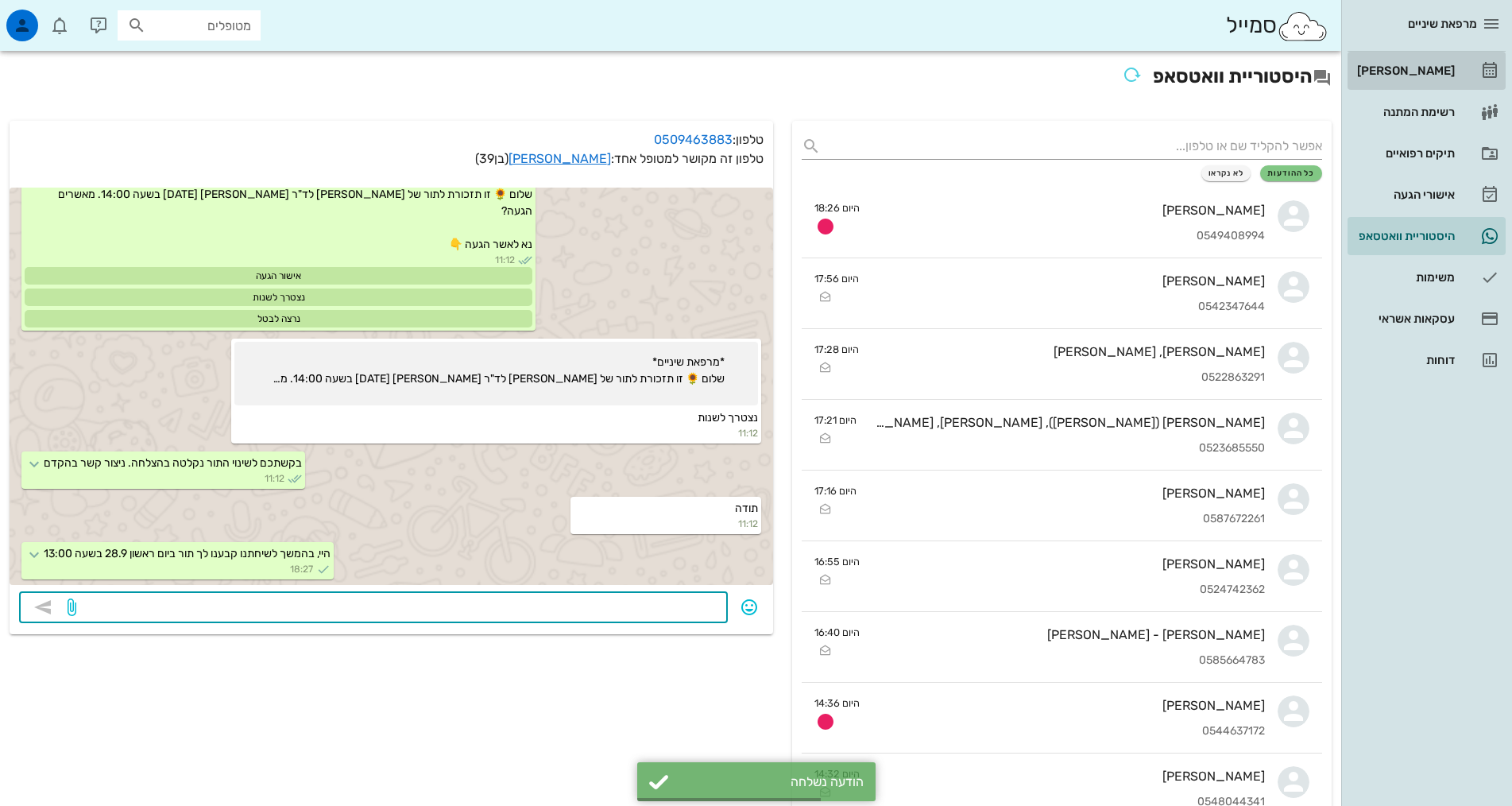
click at [1430, 77] on div "[PERSON_NAME]" at bounding box center [1404, 71] width 101 height 13
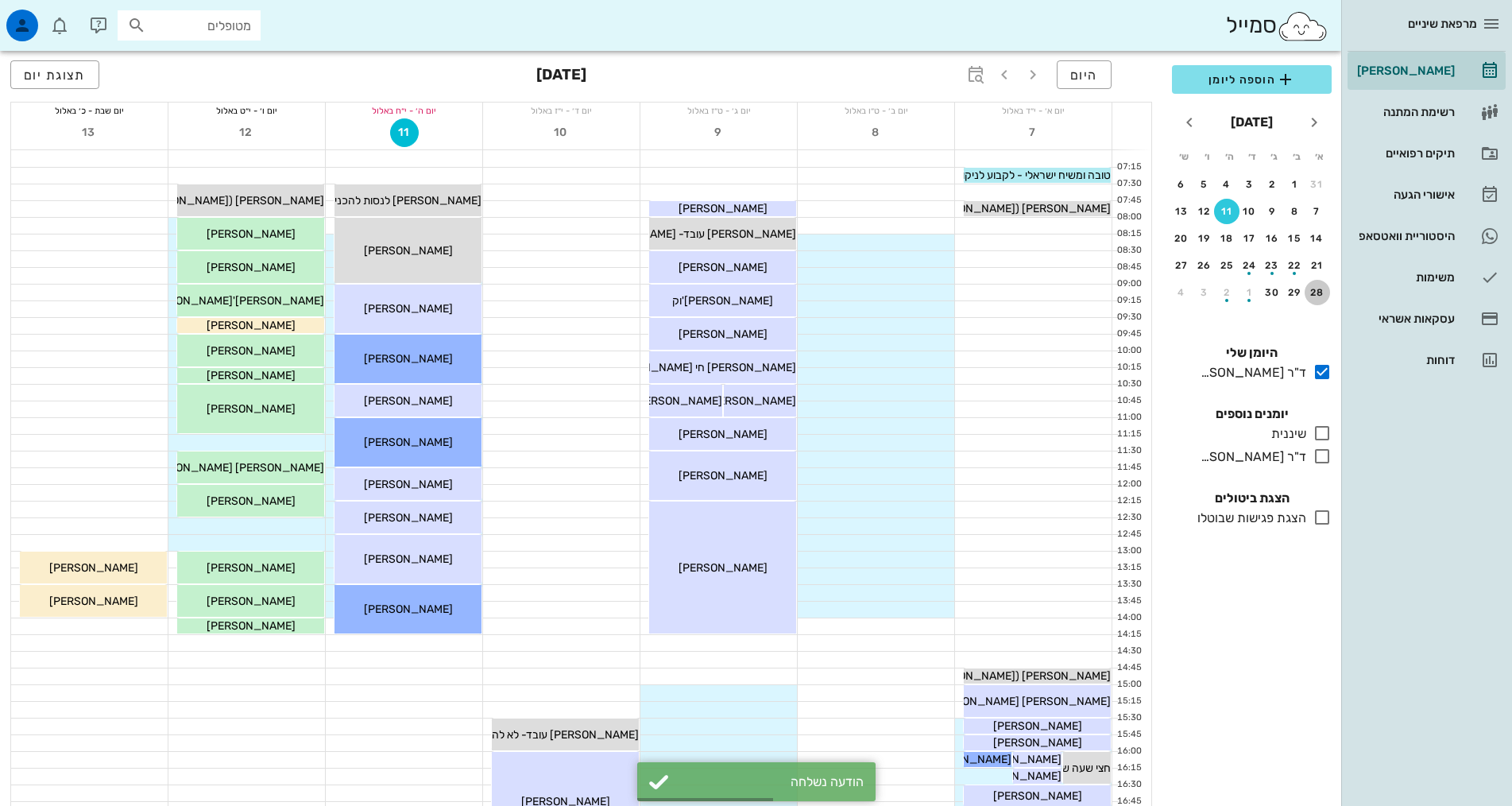
click at [1308, 299] on button "28" at bounding box center [1317, 293] width 26 height 26
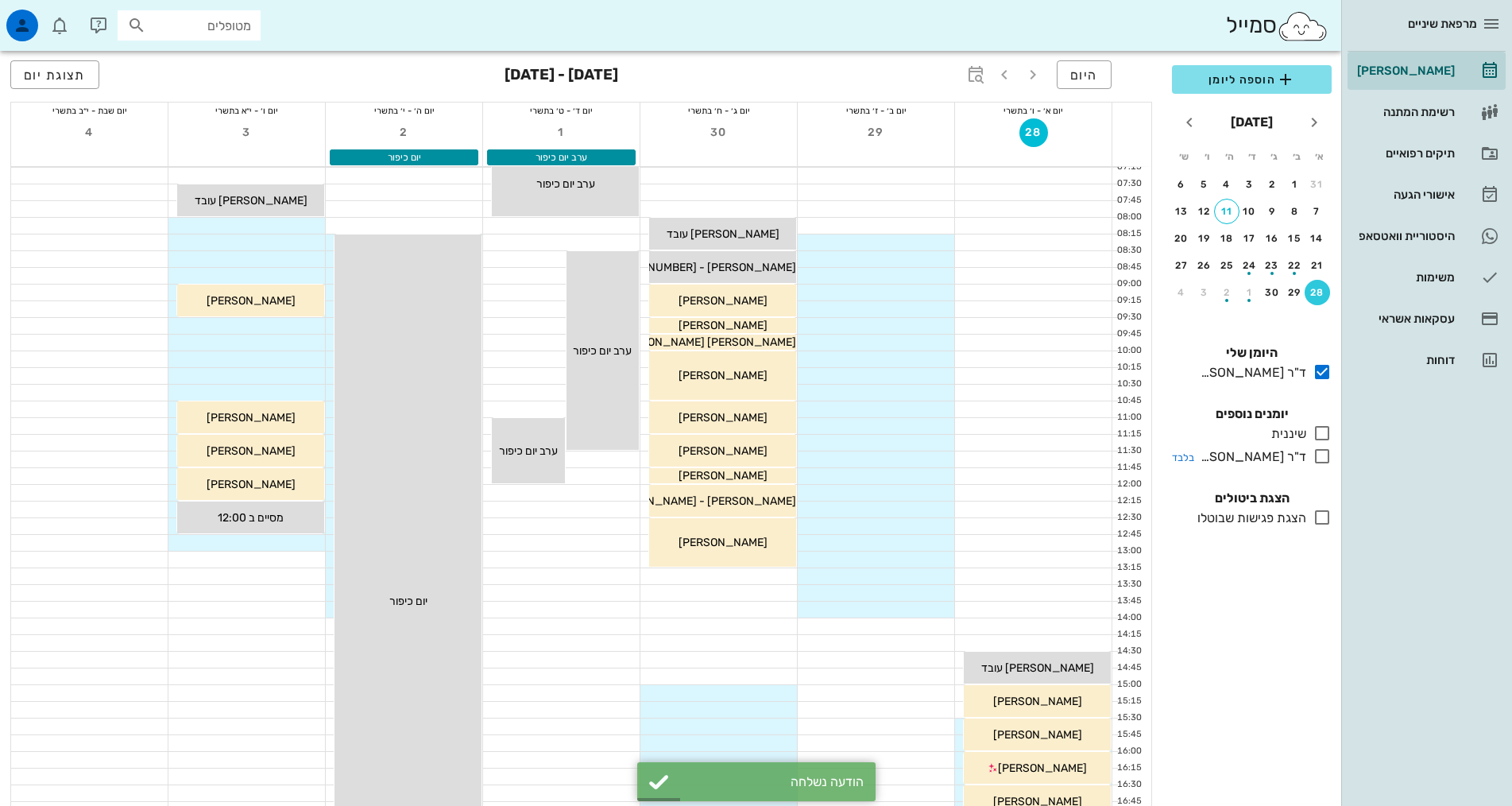
click at [1323, 462] on icon at bounding box center [1322, 456] width 19 height 19
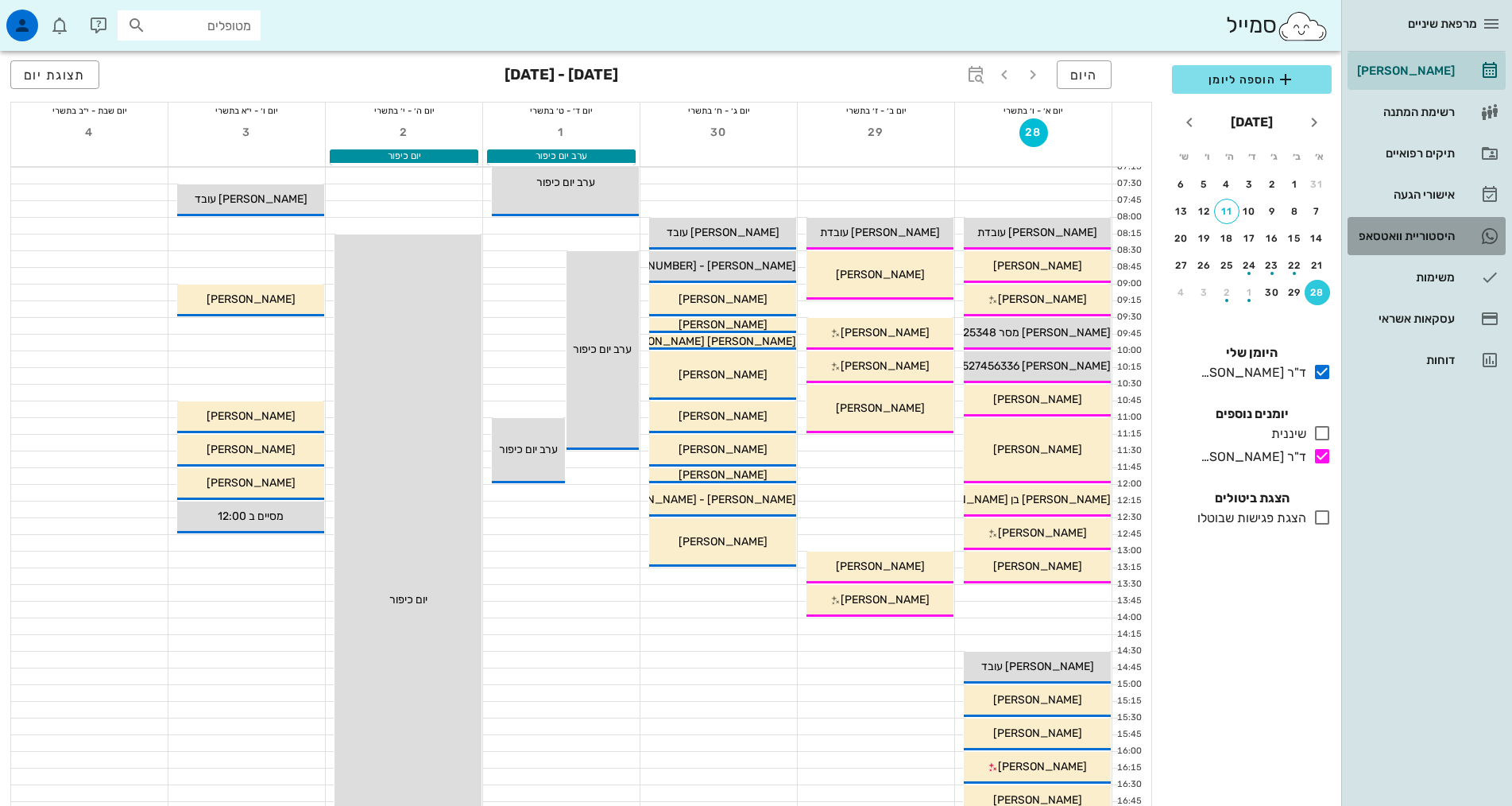
click at [1421, 232] on div "היסטוריית וואטסאפ" at bounding box center [1404, 236] width 101 height 13
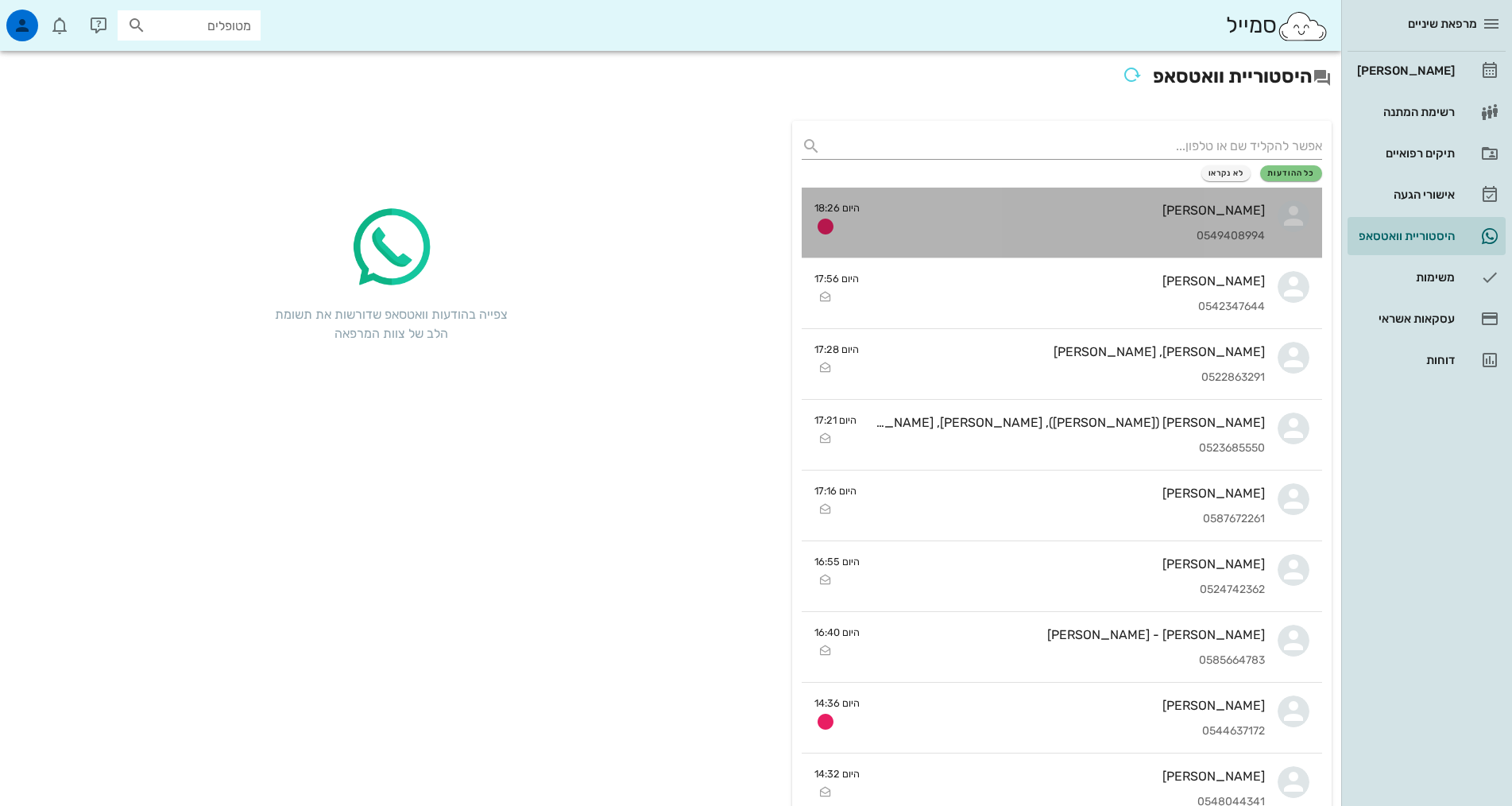
click at [1257, 191] on div "יעל בוברמן 0549408994" at bounding box center [1069, 222] width 393 height 70
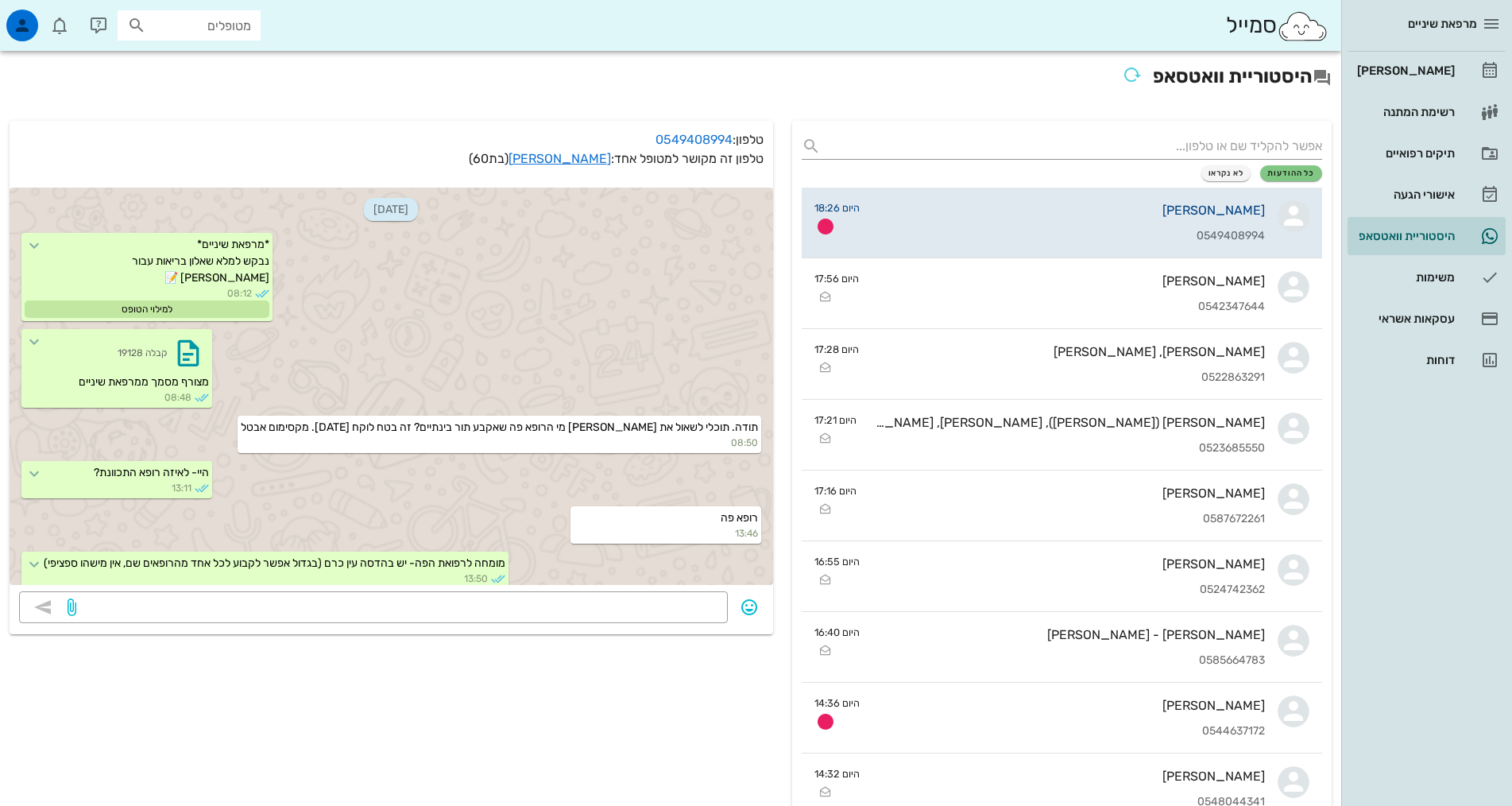
scroll to position [1130, 0]
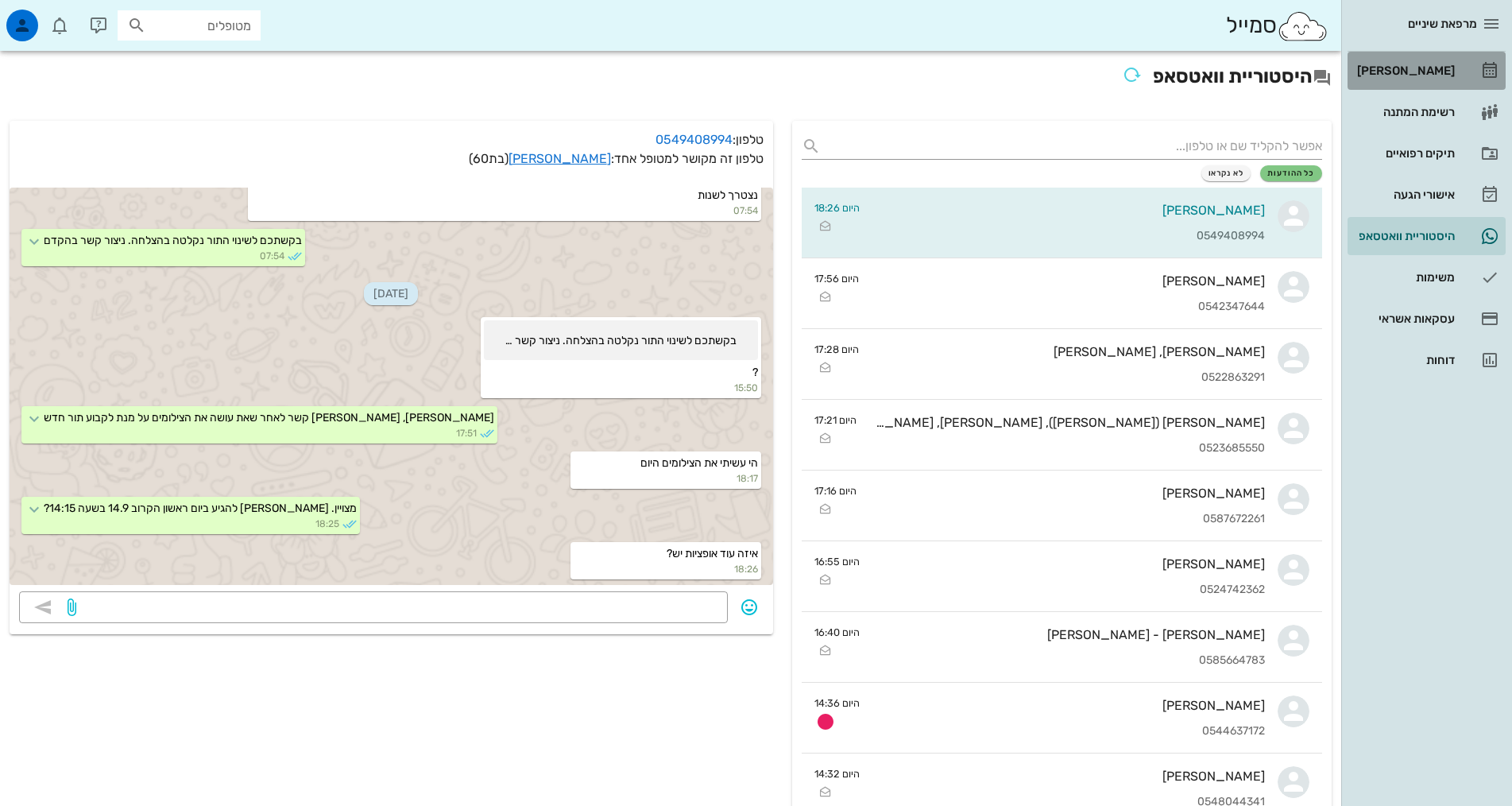
click at [1447, 66] on div "[PERSON_NAME]" at bounding box center [1404, 71] width 101 height 13
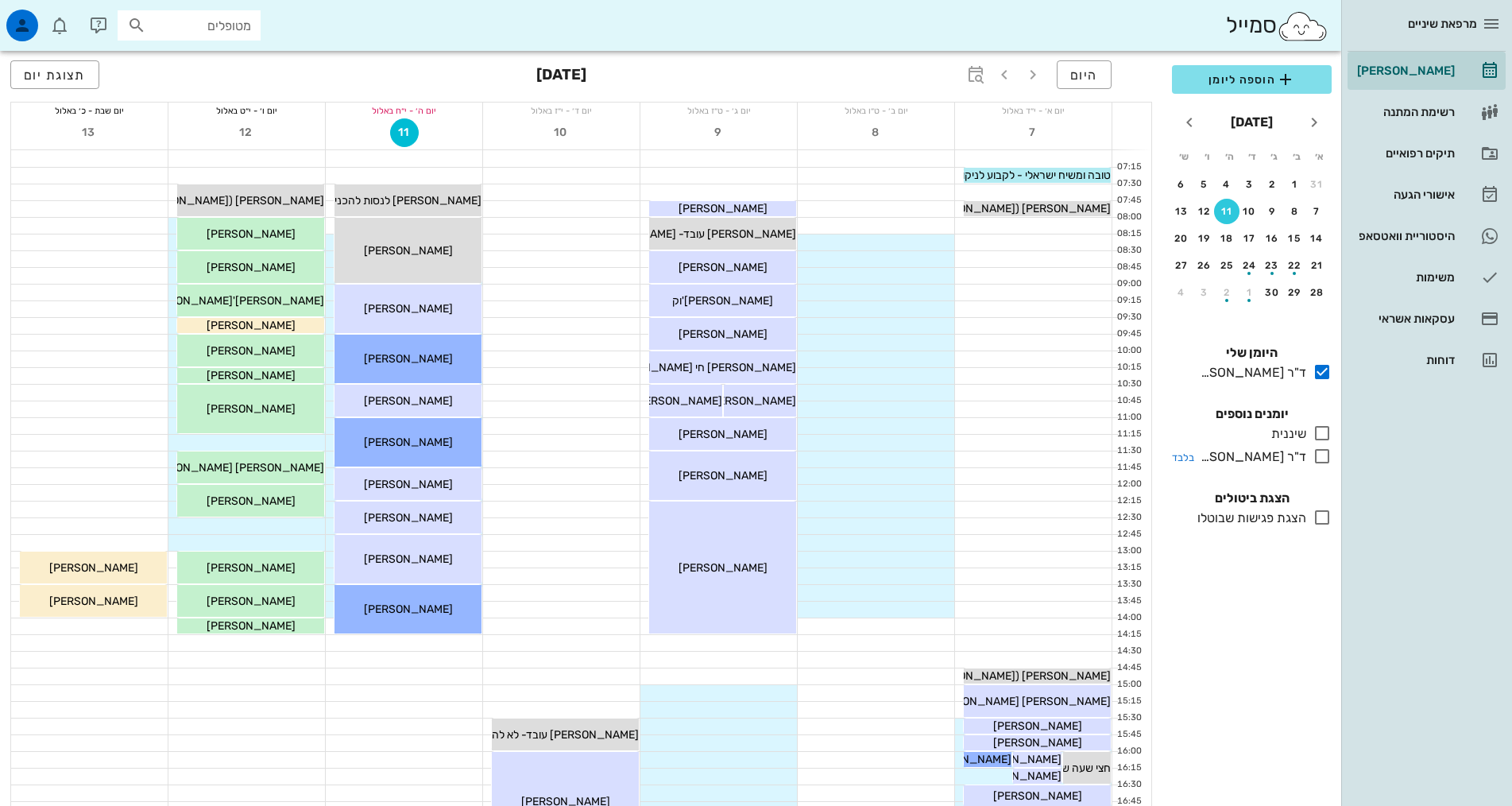
click at [1322, 450] on icon at bounding box center [1322, 456] width 19 height 19
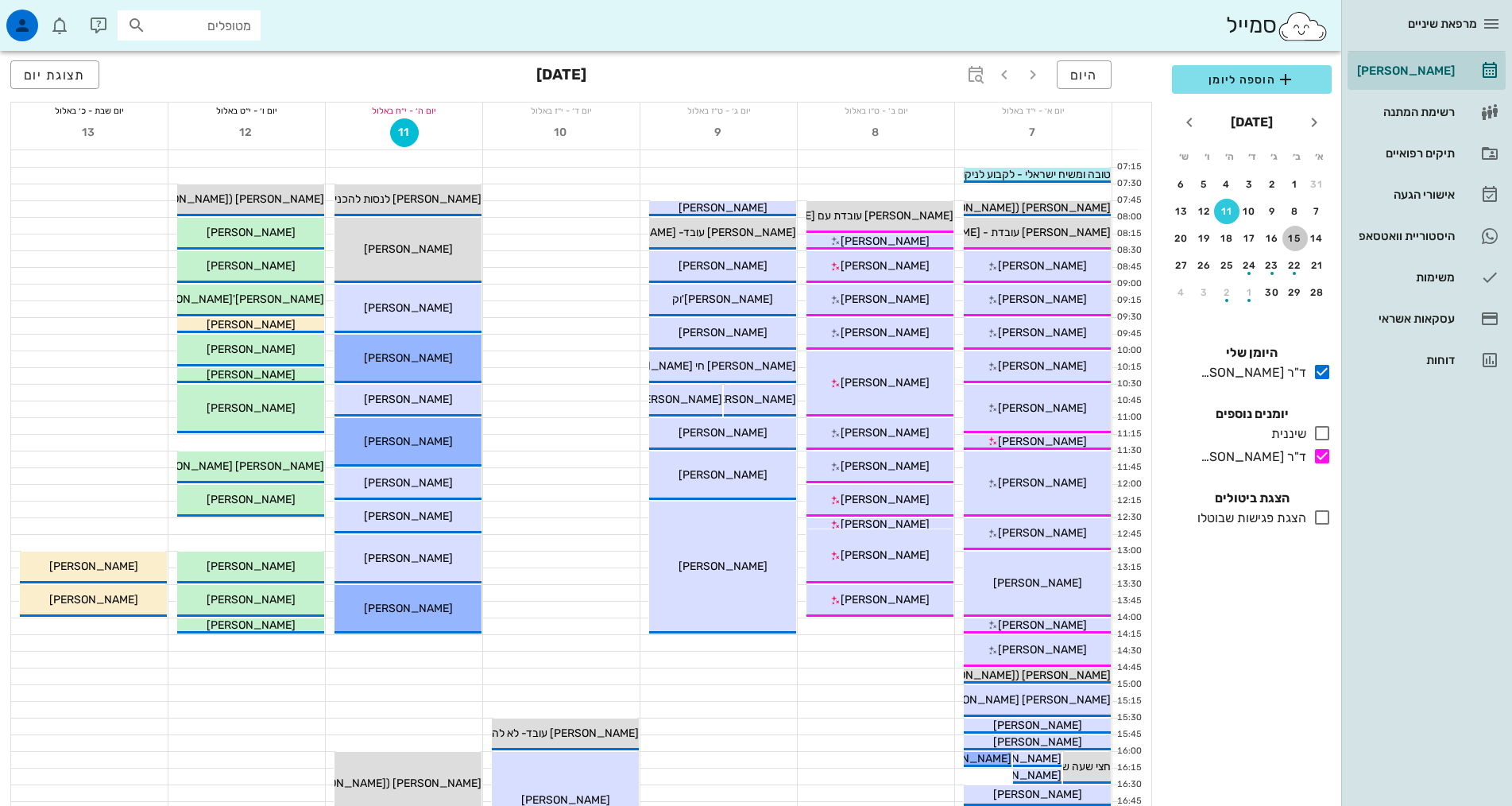
click at [1300, 239] on div "15" at bounding box center [1295, 238] width 26 height 11
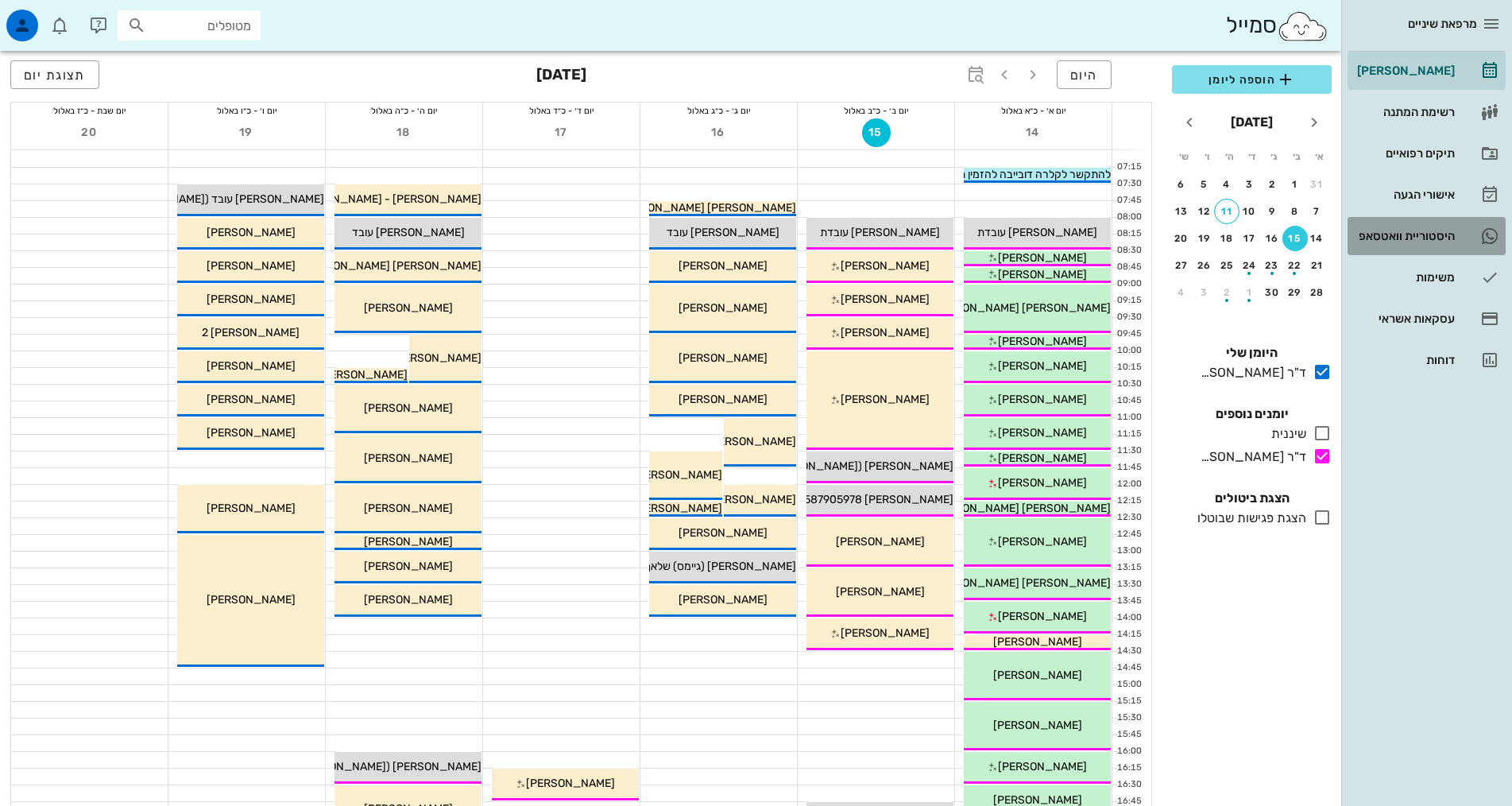
click at [1429, 235] on div "היסטוריית וואטסאפ" at bounding box center [1404, 236] width 101 height 13
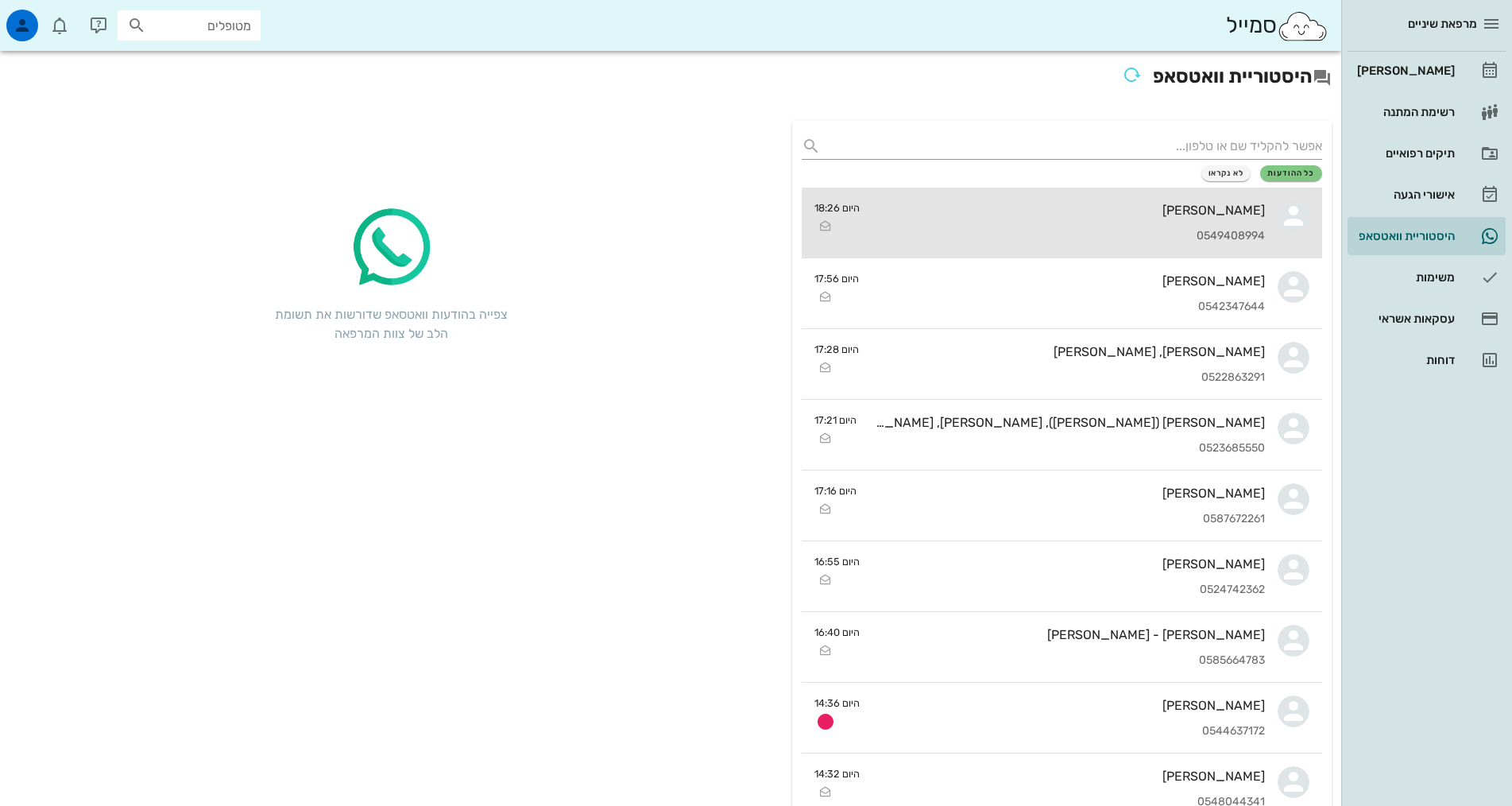
click at [1247, 214] on div "[PERSON_NAME]" at bounding box center [1069, 210] width 393 height 16
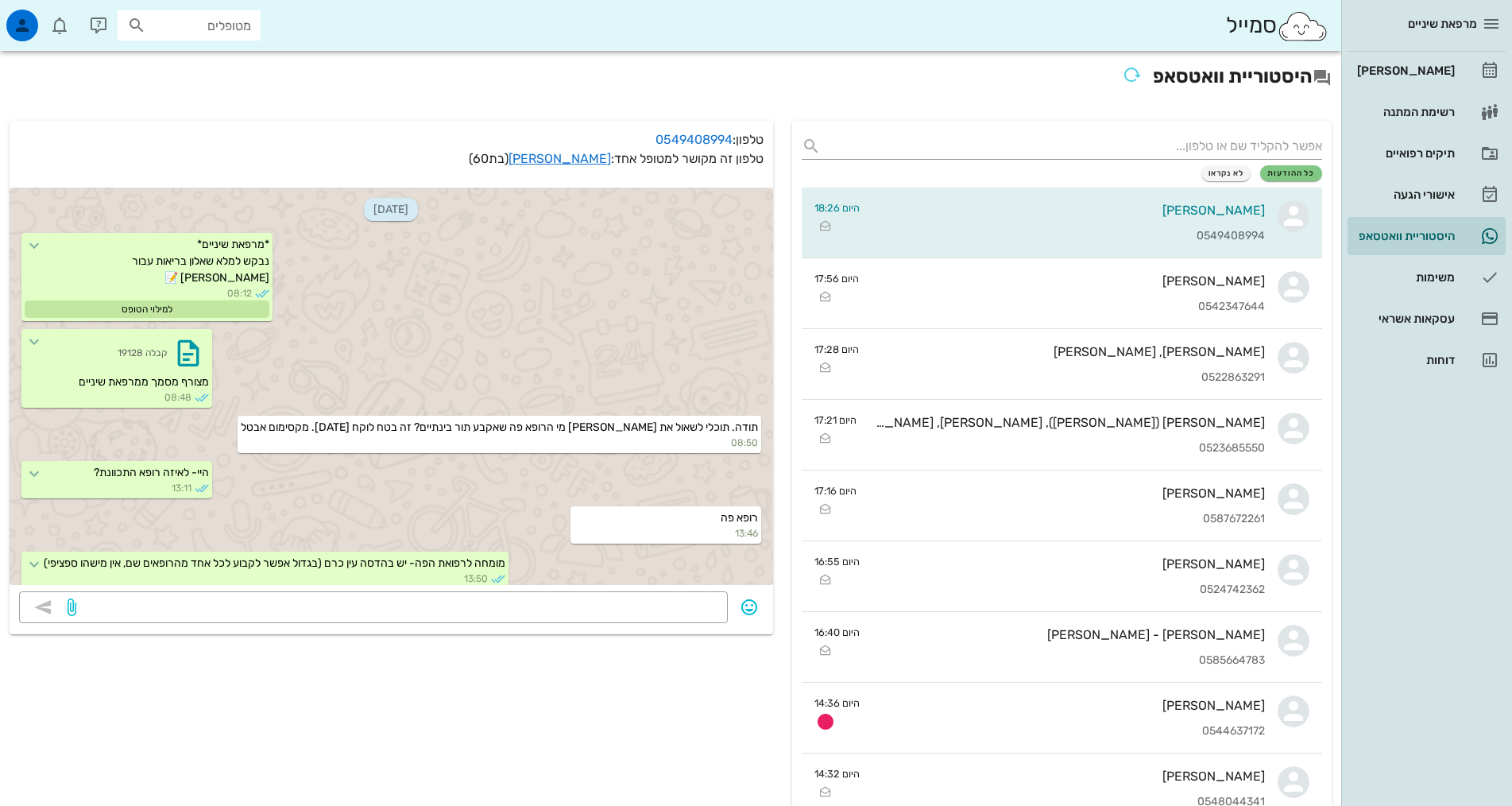
scroll to position [1130, 0]
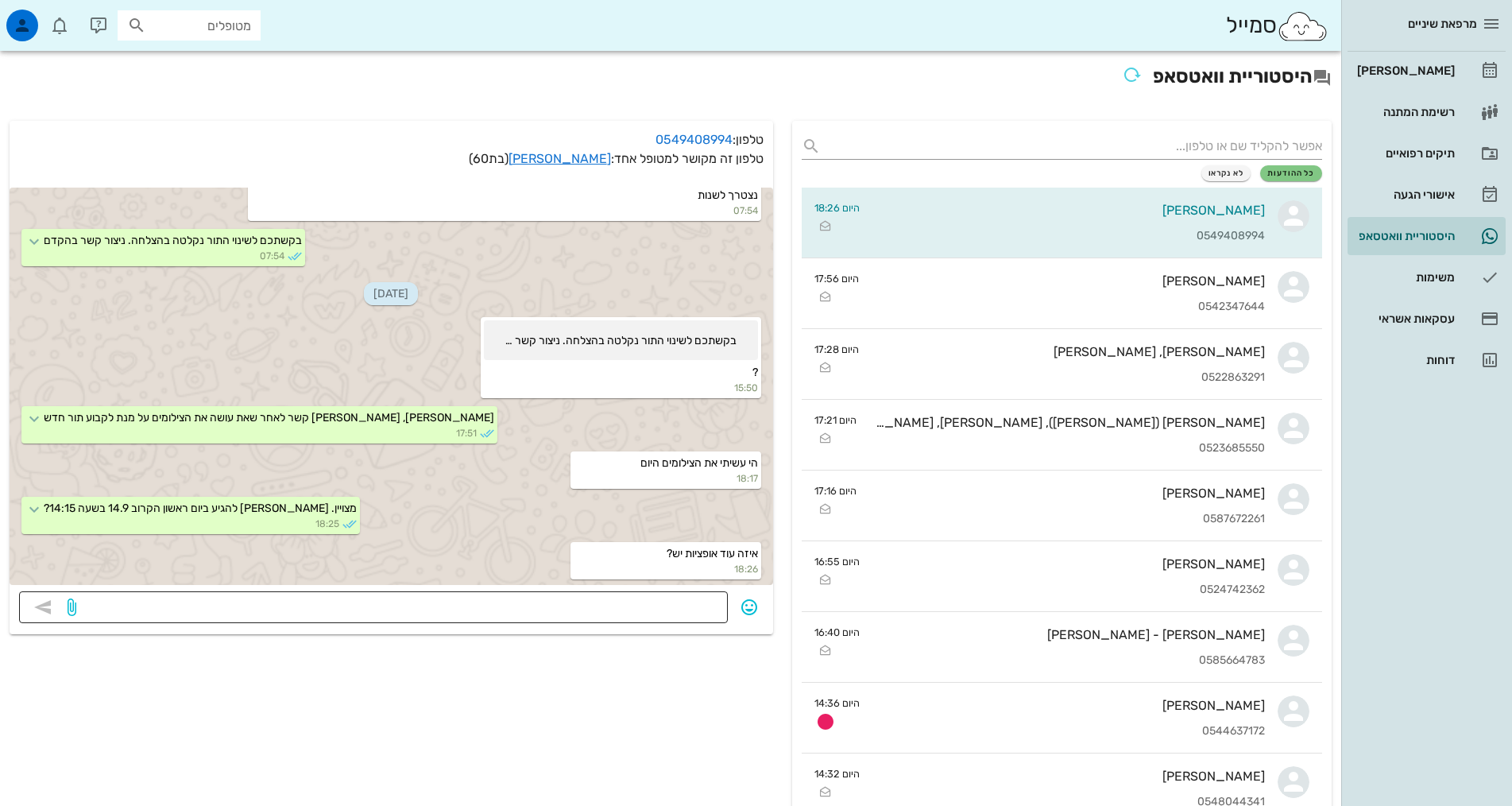
click at [649, 594] on div at bounding box center [399, 607] width 639 height 32
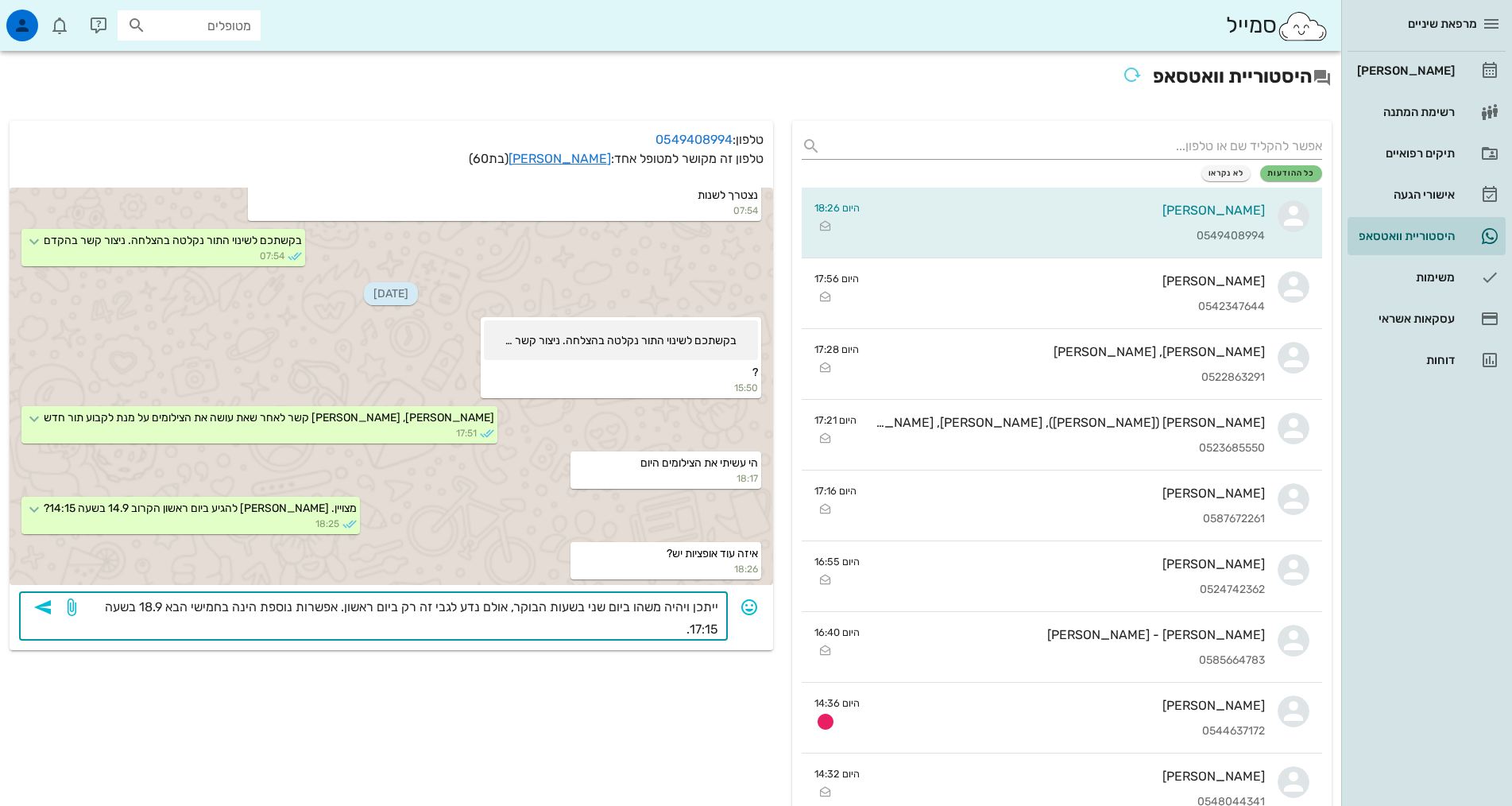
type textarea "ייתכן ויהיה משהו ביום שני בשעות הבוקר, אולם נדע לגבי זה רק ביום ראשון. אפשרות נ…"
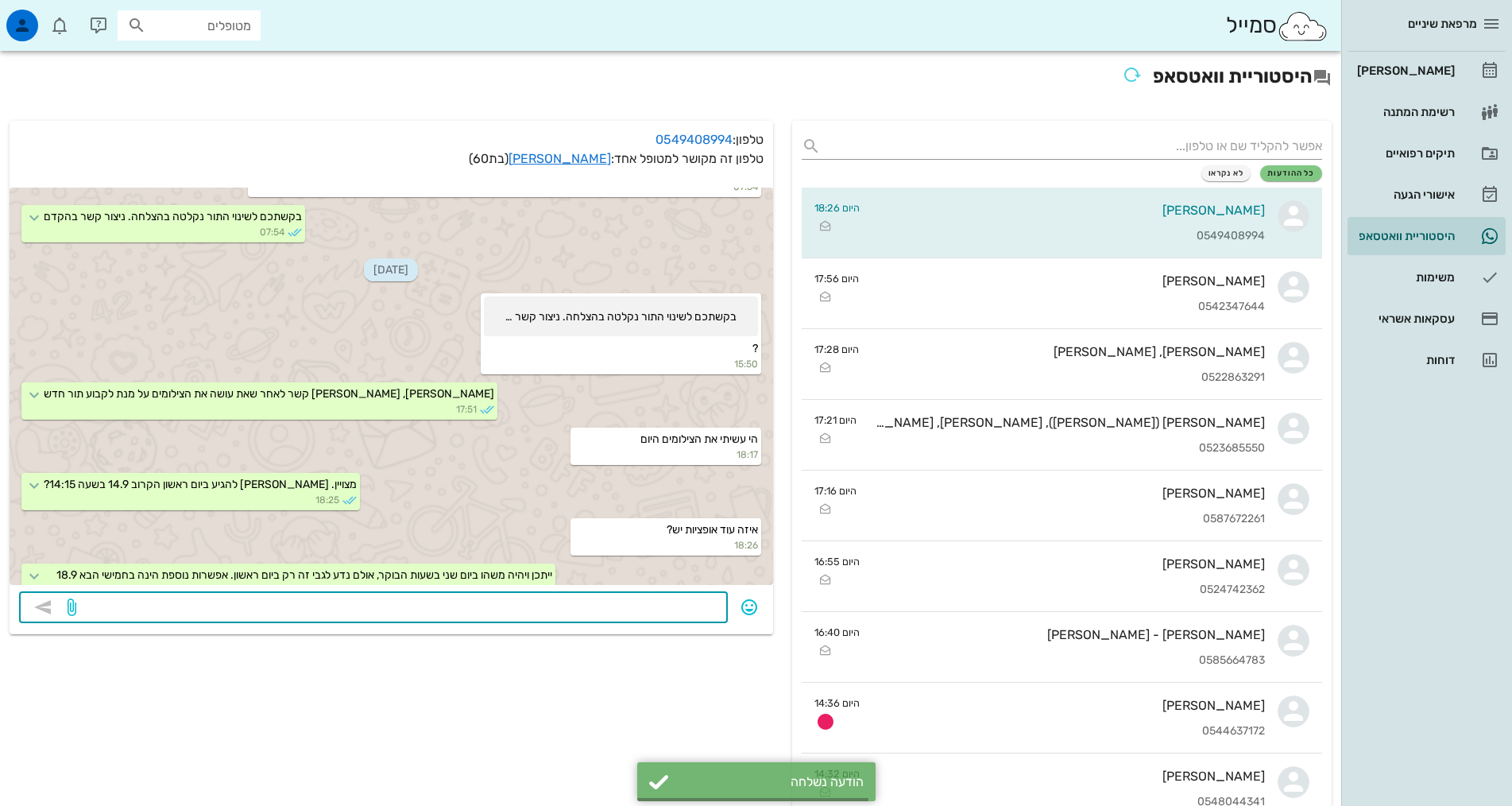
scroll to position [1192, 0]
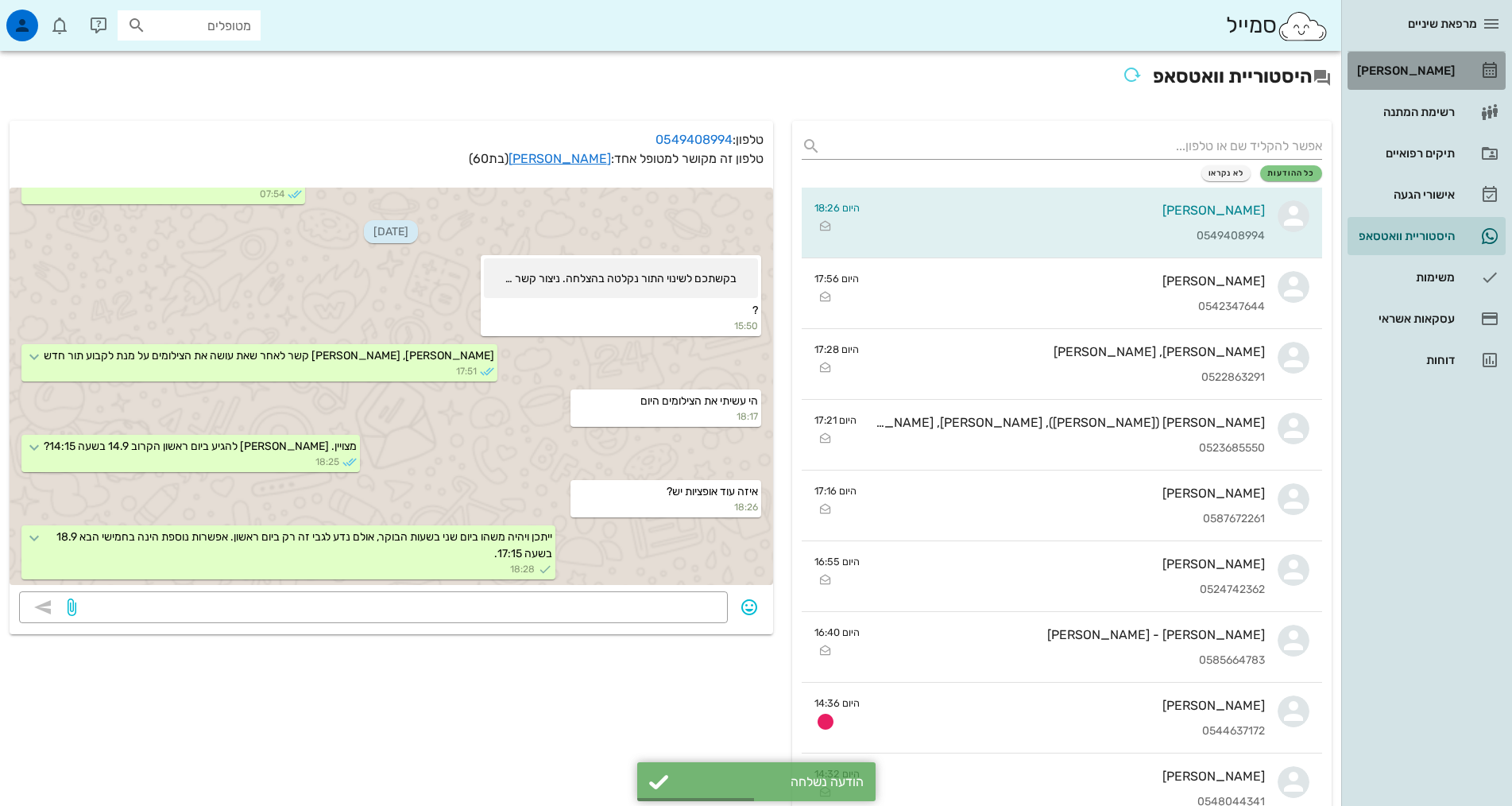
click at [1395, 75] on div "[PERSON_NAME]" at bounding box center [1404, 71] width 101 height 13
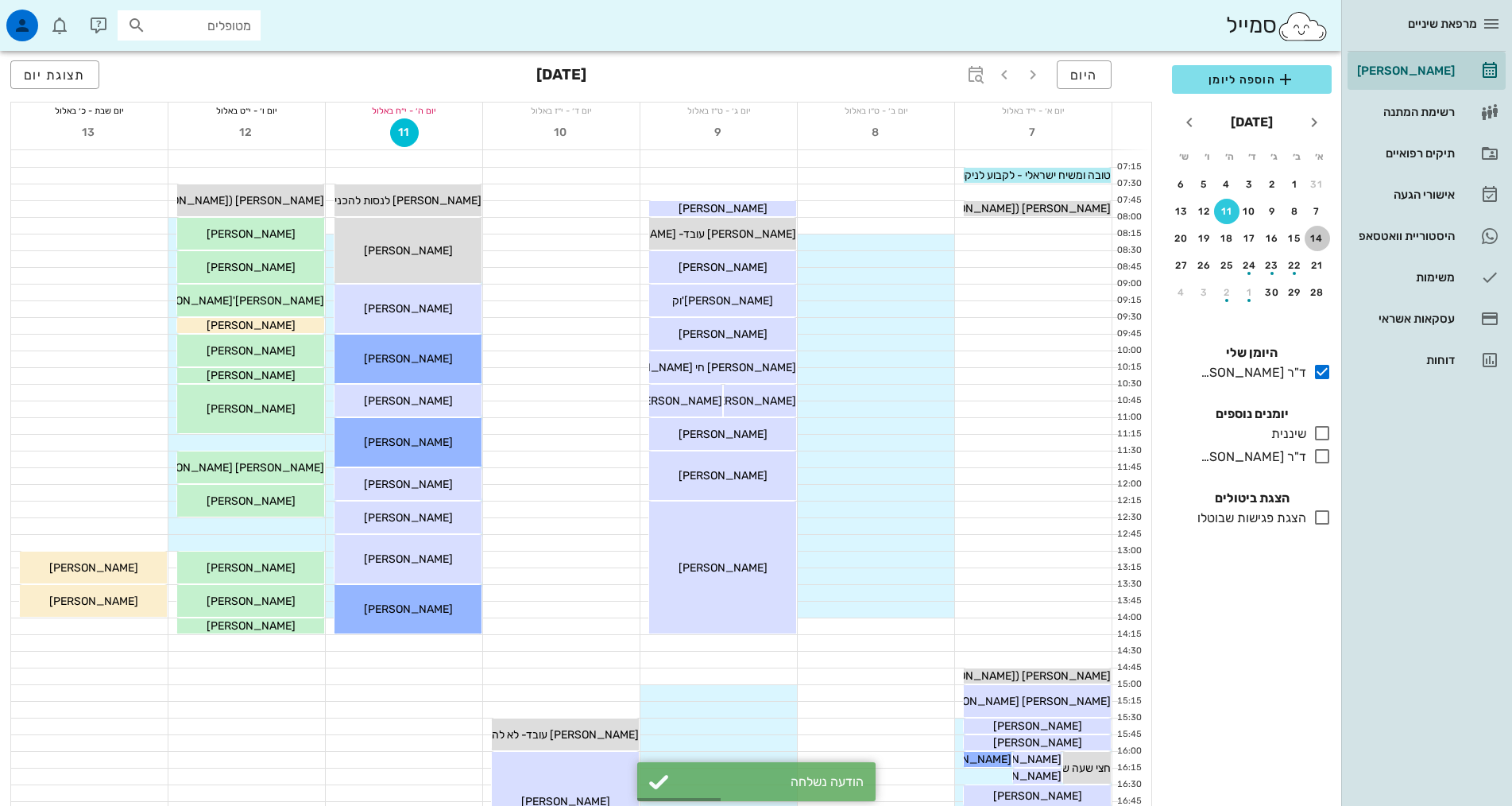
click at [1322, 242] on div "14" at bounding box center [1317, 238] width 26 height 11
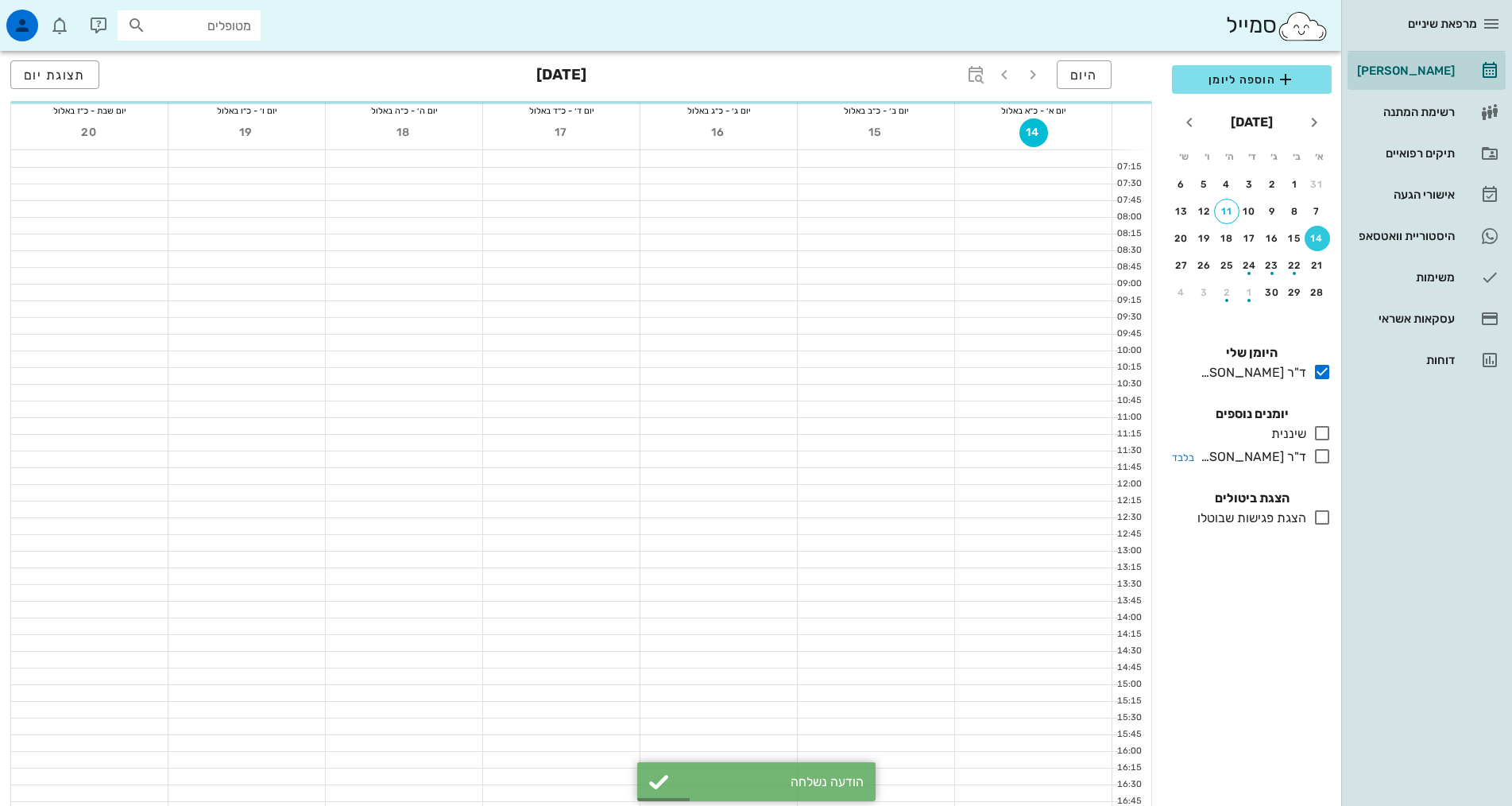
click at [1321, 456] on icon at bounding box center [1322, 456] width 19 height 19
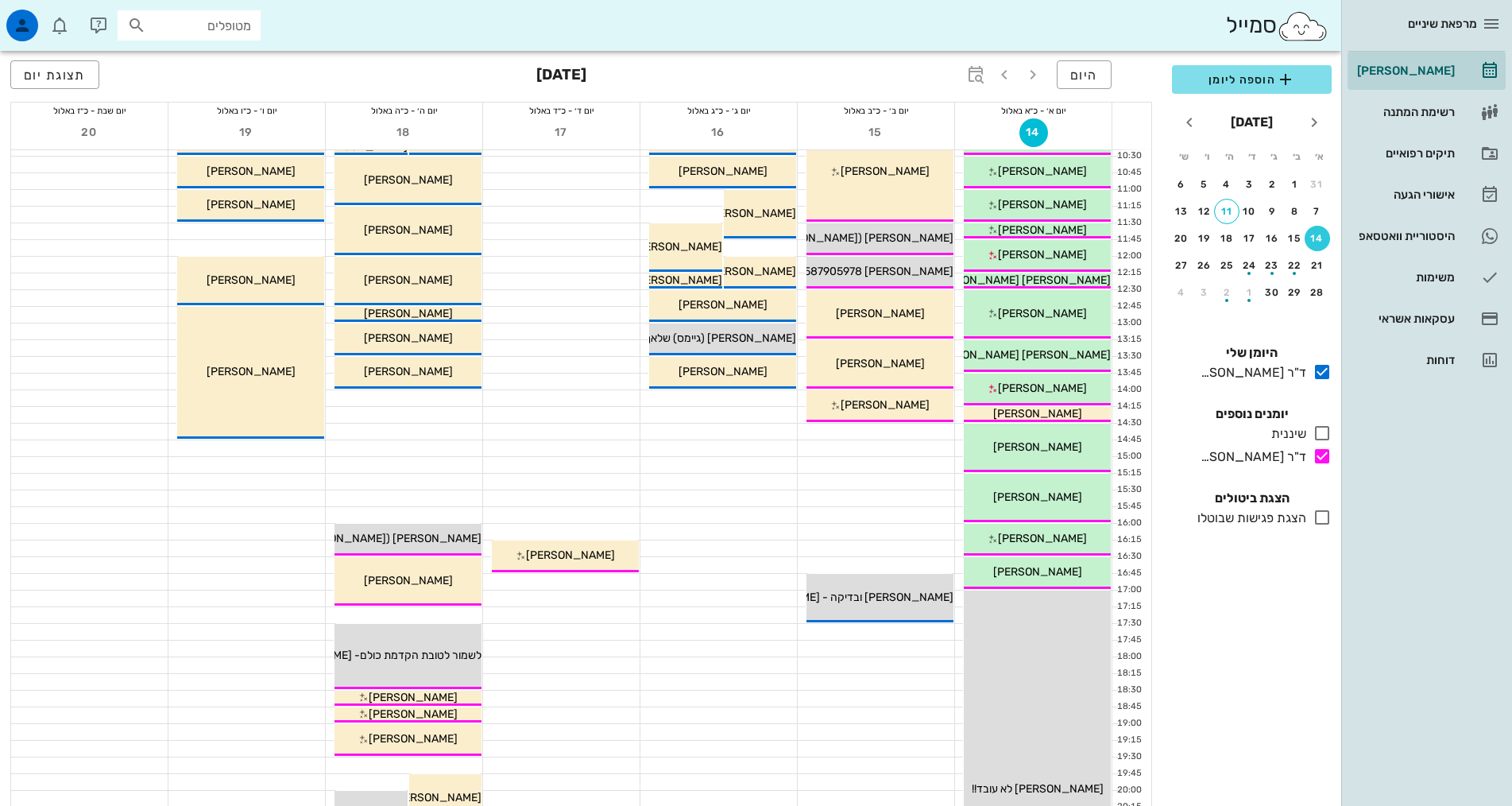
scroll to position [239, 0]
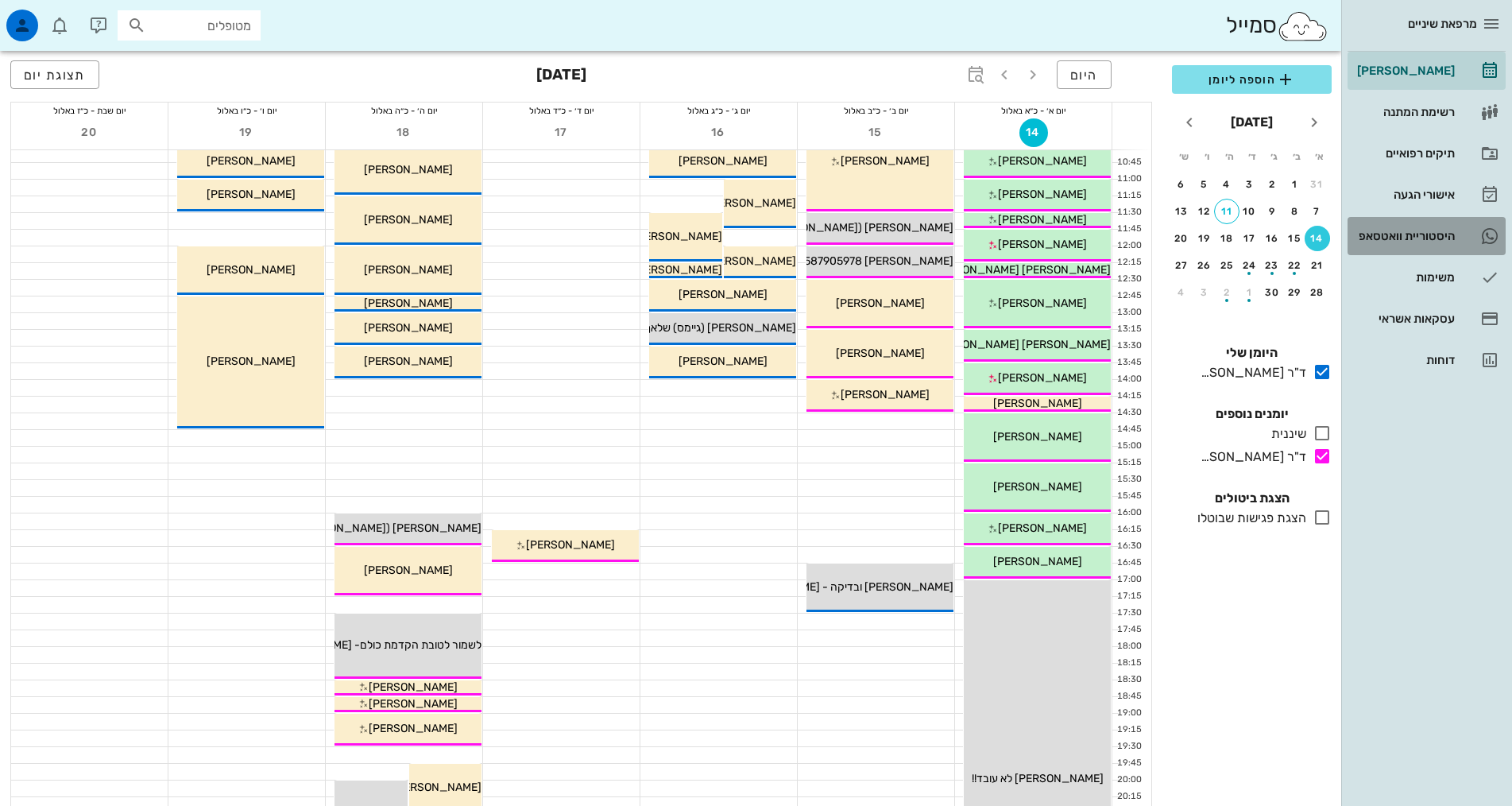
click at [1441, 236] on div "היסטוריית וואטסאפ" at bounding box center [1404, 236] width 101 height 13
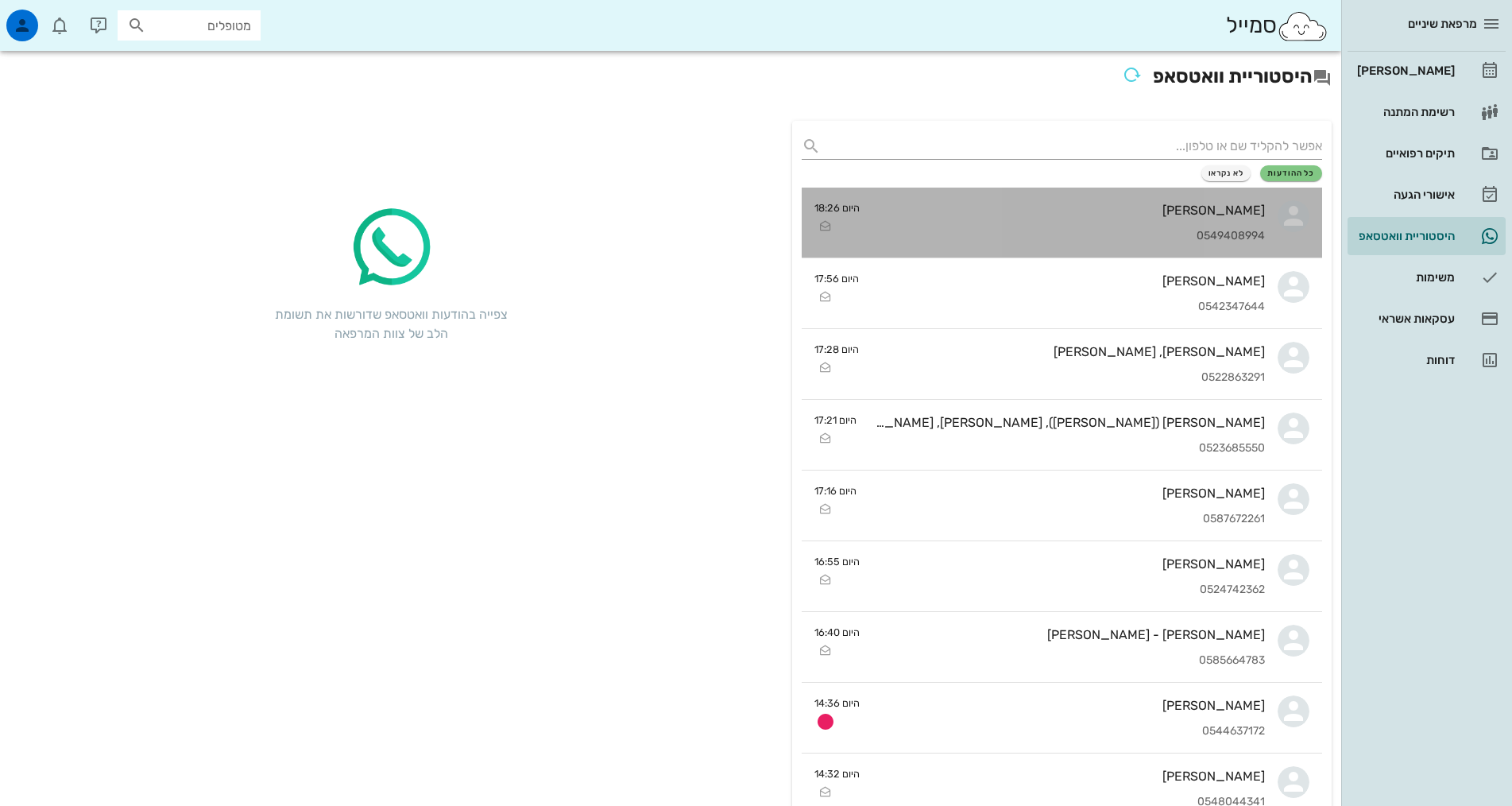
click at [1242, 209] on div "[PERSON_NAME]" at bounding box center [1069, 210] width 393 height 16
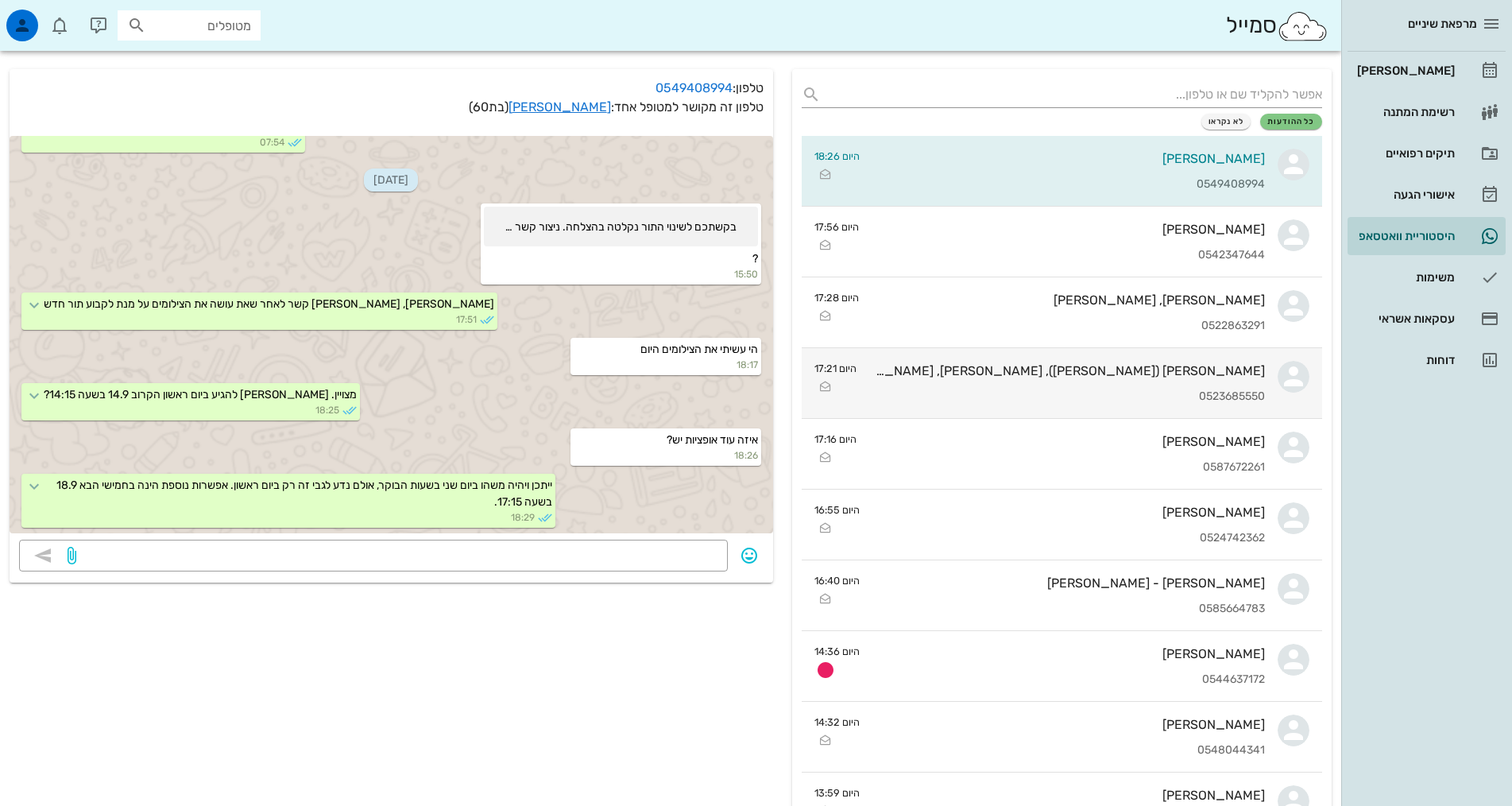
scroll to position [79, 0]
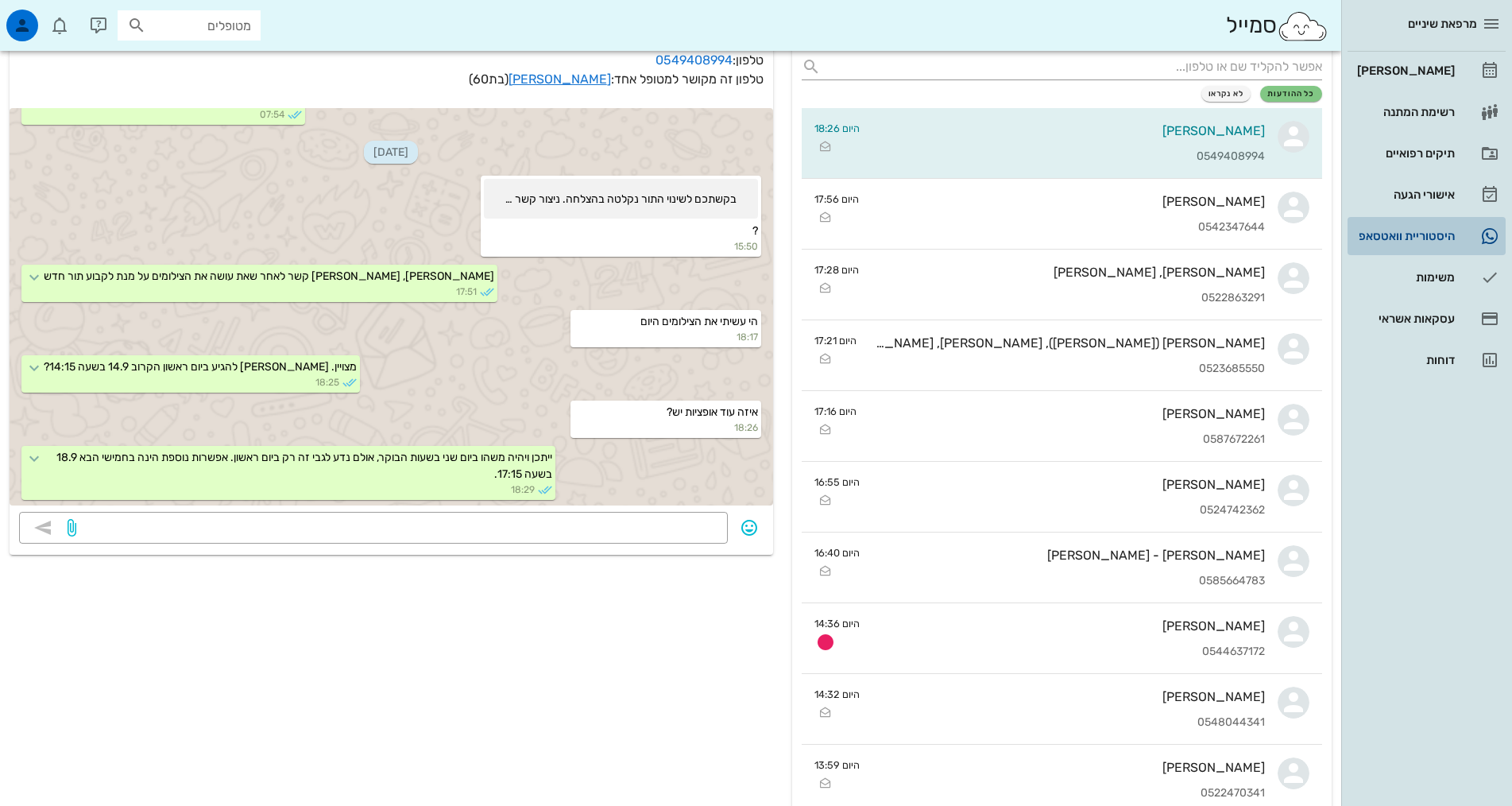
click at [1394, 219] on link "2 היסטוריית וואטסאפ" at bounding box center [1427, 236] width 158 height 38
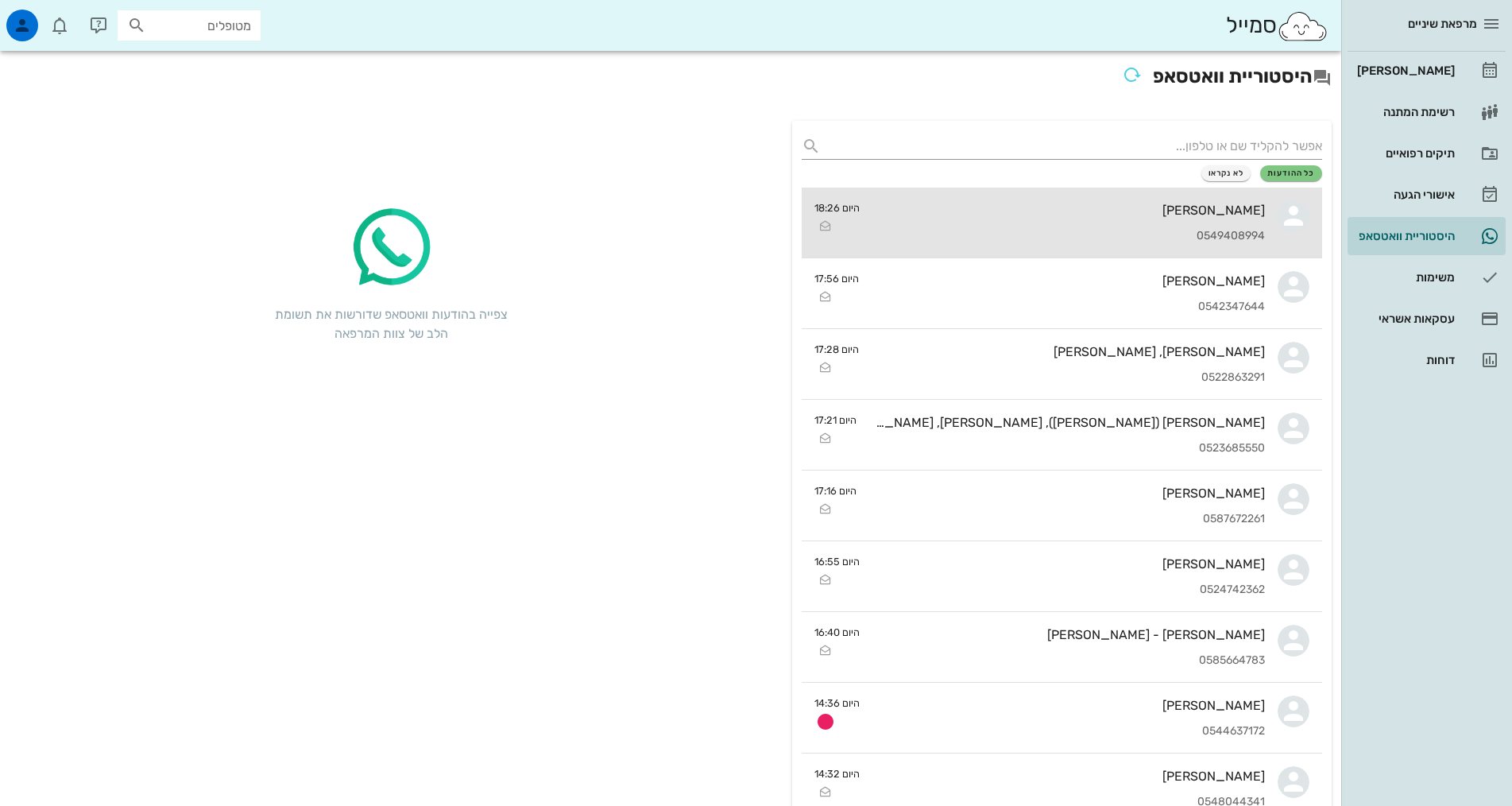
click at [1169, 232] on div "0549408994" at bounding box center [1069, 237] width 393 height 14
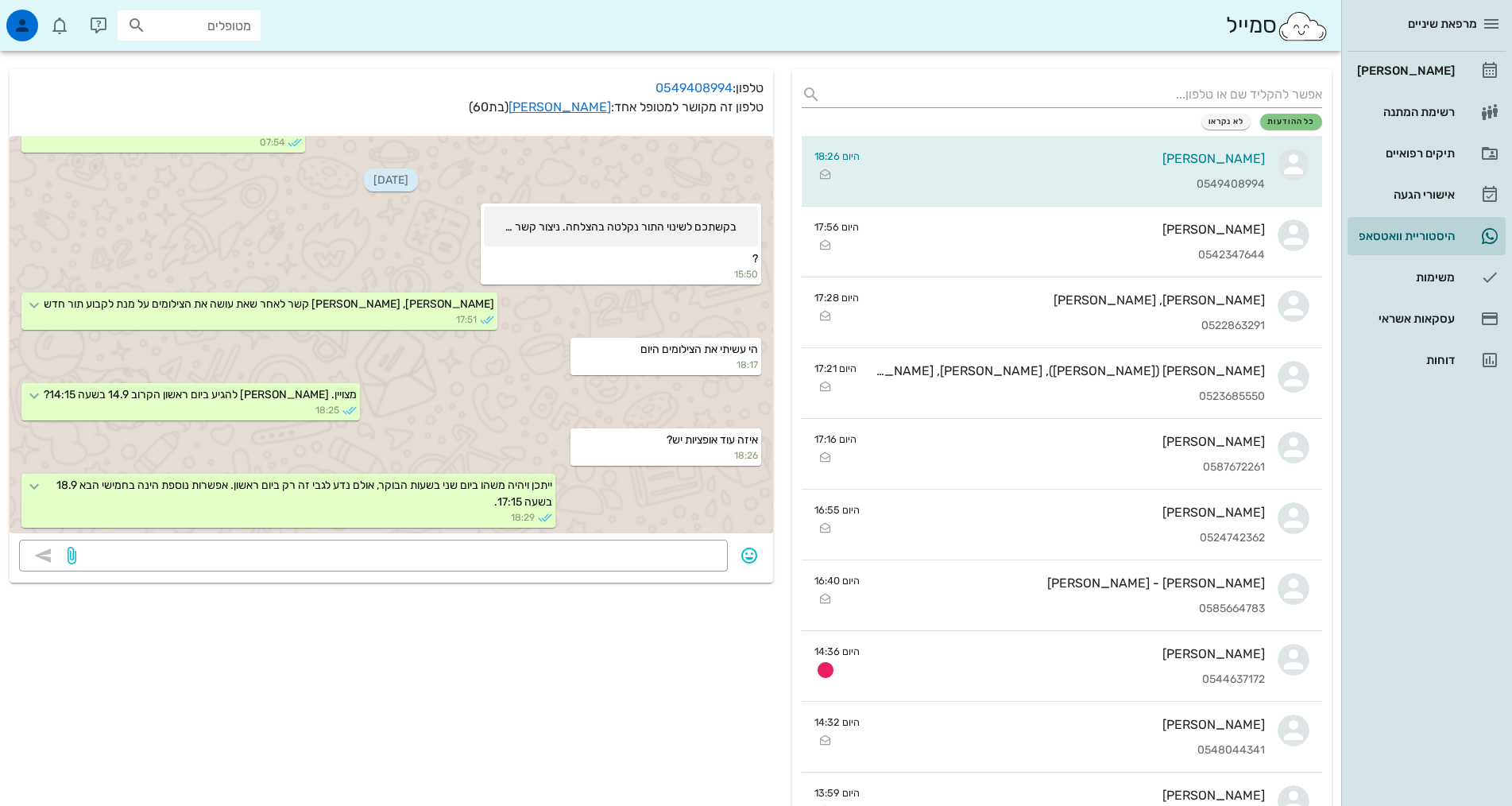
scroll to position [79, 0]
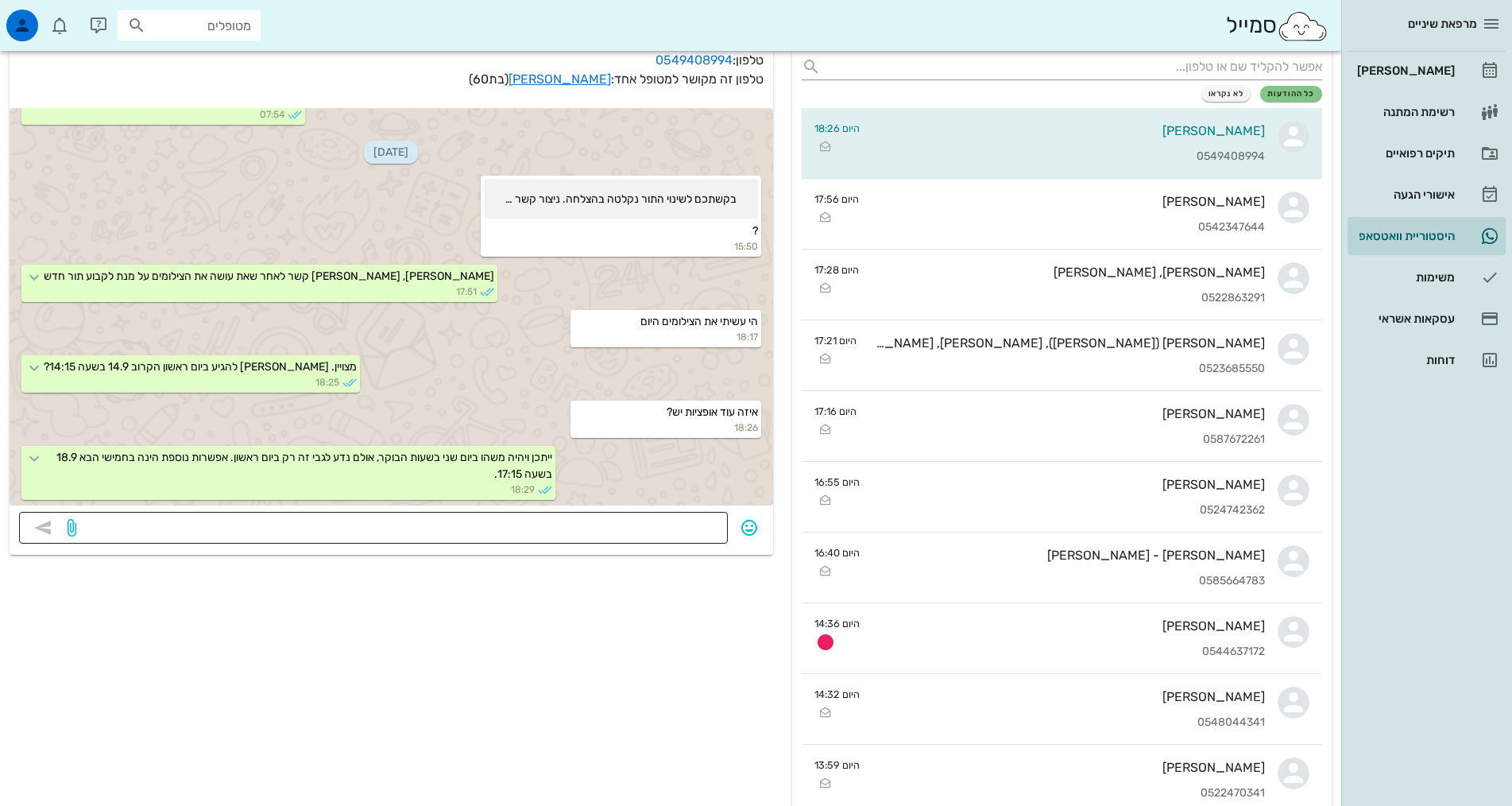
click at [650, 523] on textarea at bounding box center [399, 530] width 639 height 26
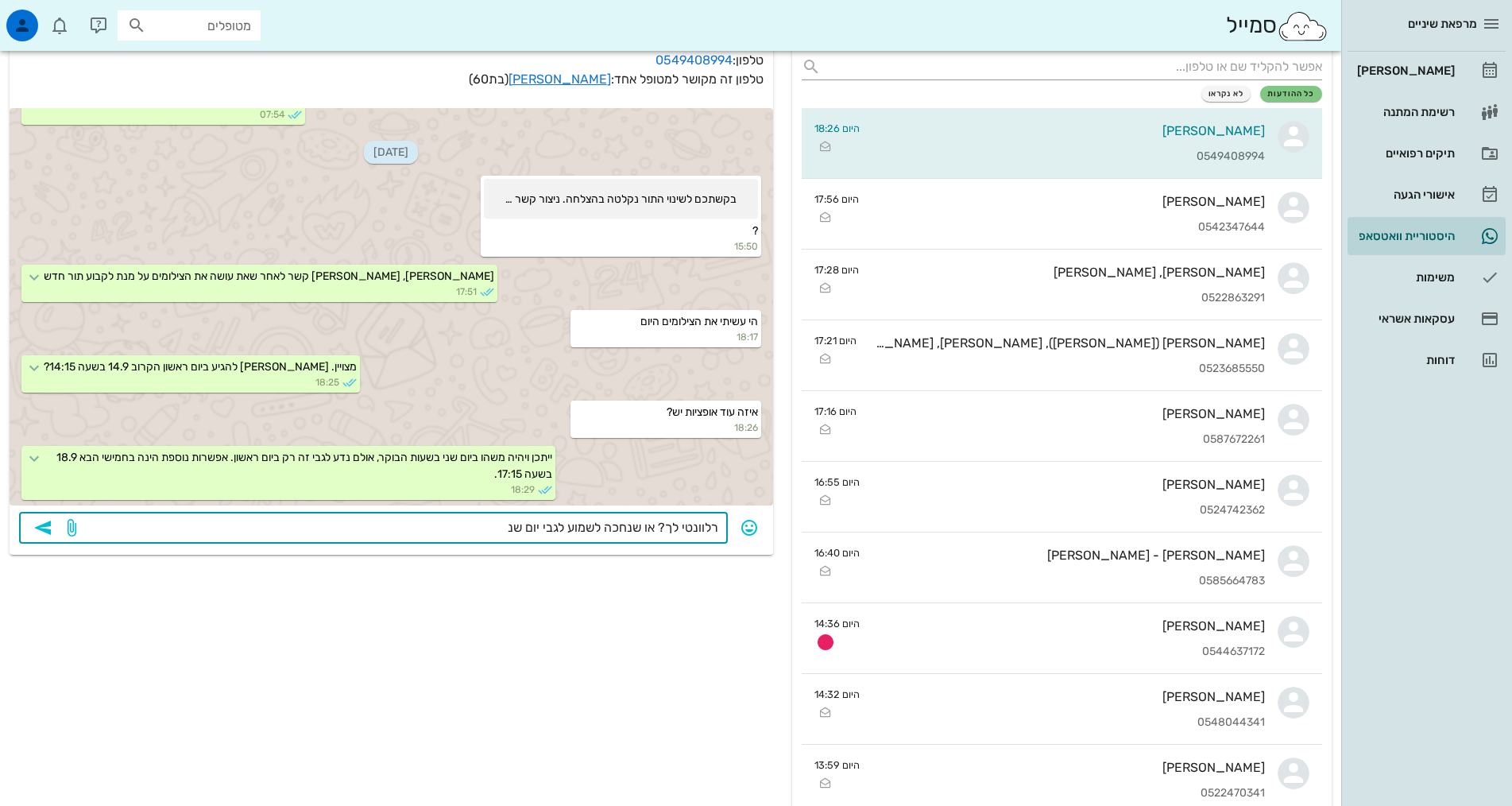
type textarea "רלוונטי לך? או שנחכה לשמוע לגבי יום שני"
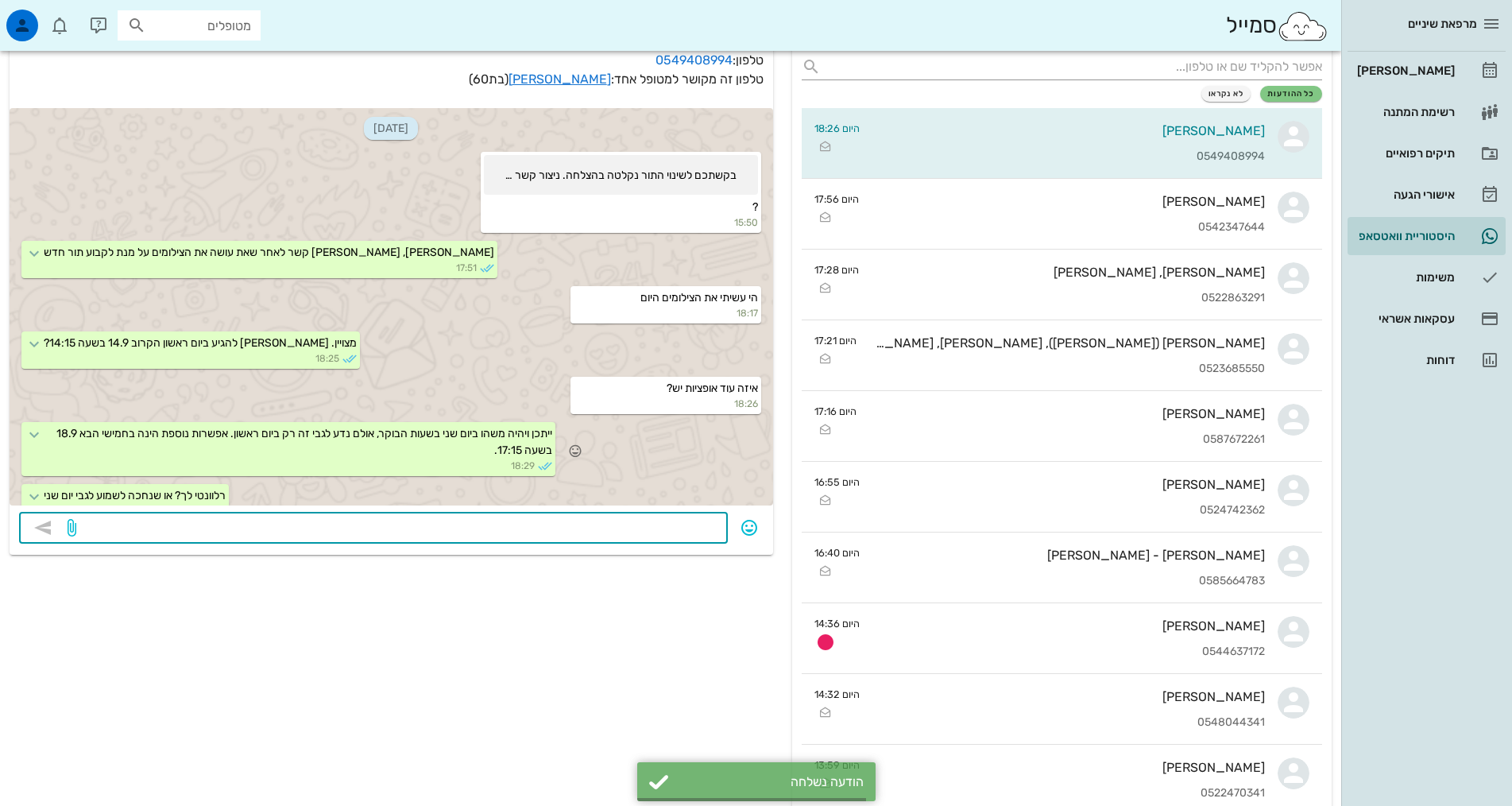
scroll to position [1237, 0]
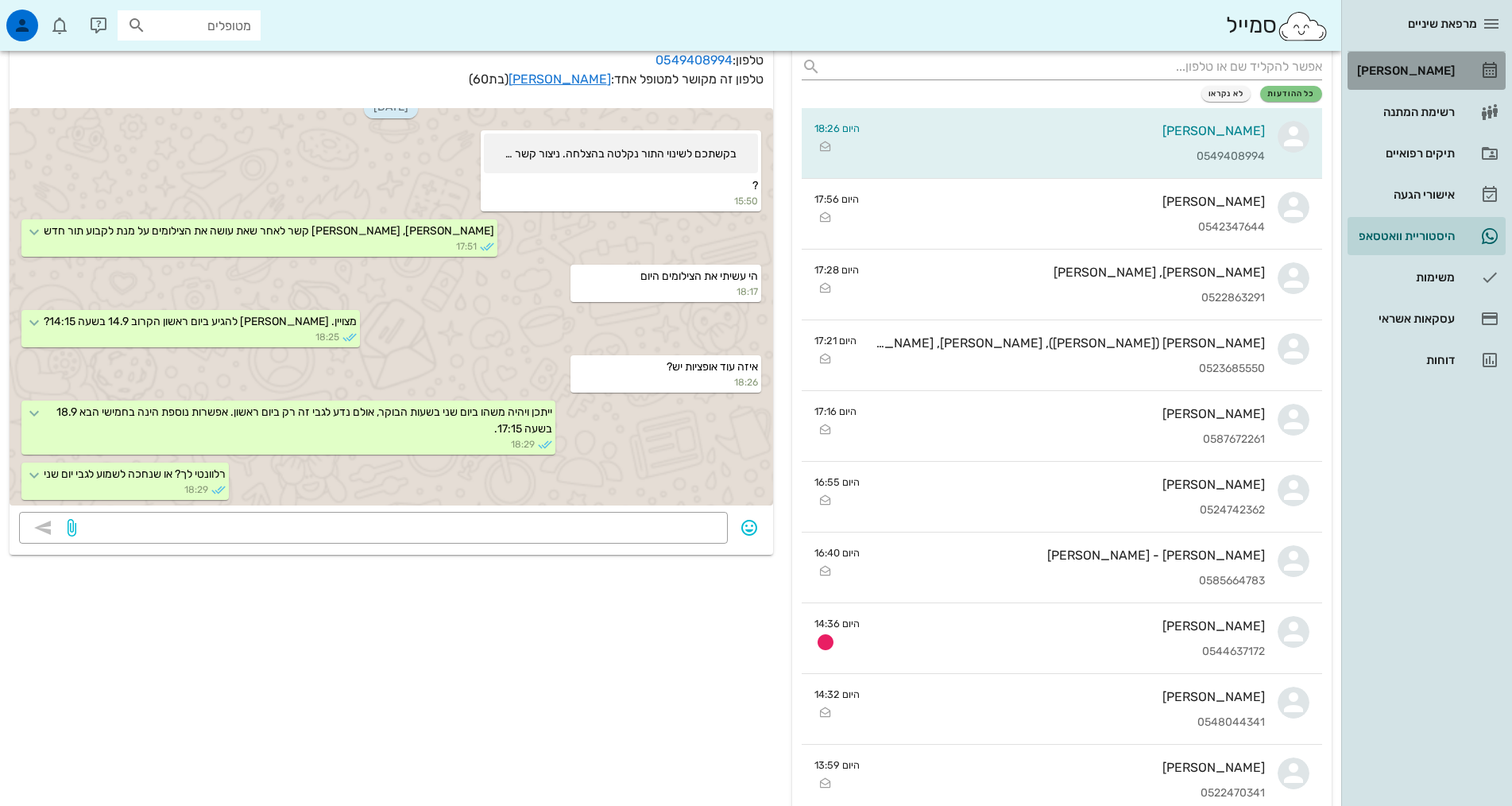
click at [1398, 73] on div "[PERSON_NAME]" at bounding box center [1404, 71] width 101 height 13
click at [1386, 60] on div "[PERSON_NAME]" at bounding box center [1404, 71] width 101 height 26
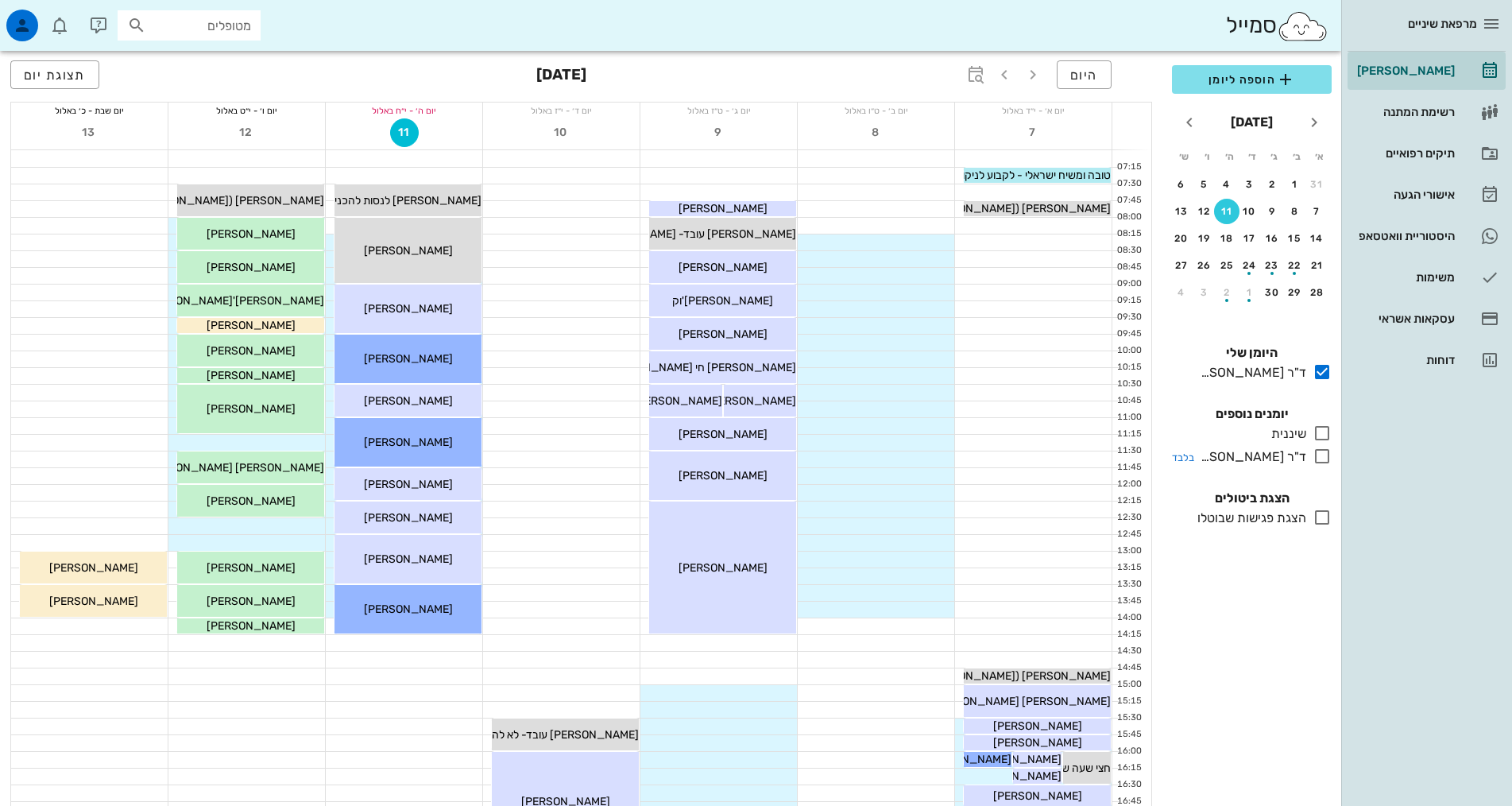
click at [1316, 457] on icon at bounding box center [1322, 456] width 19 height 19
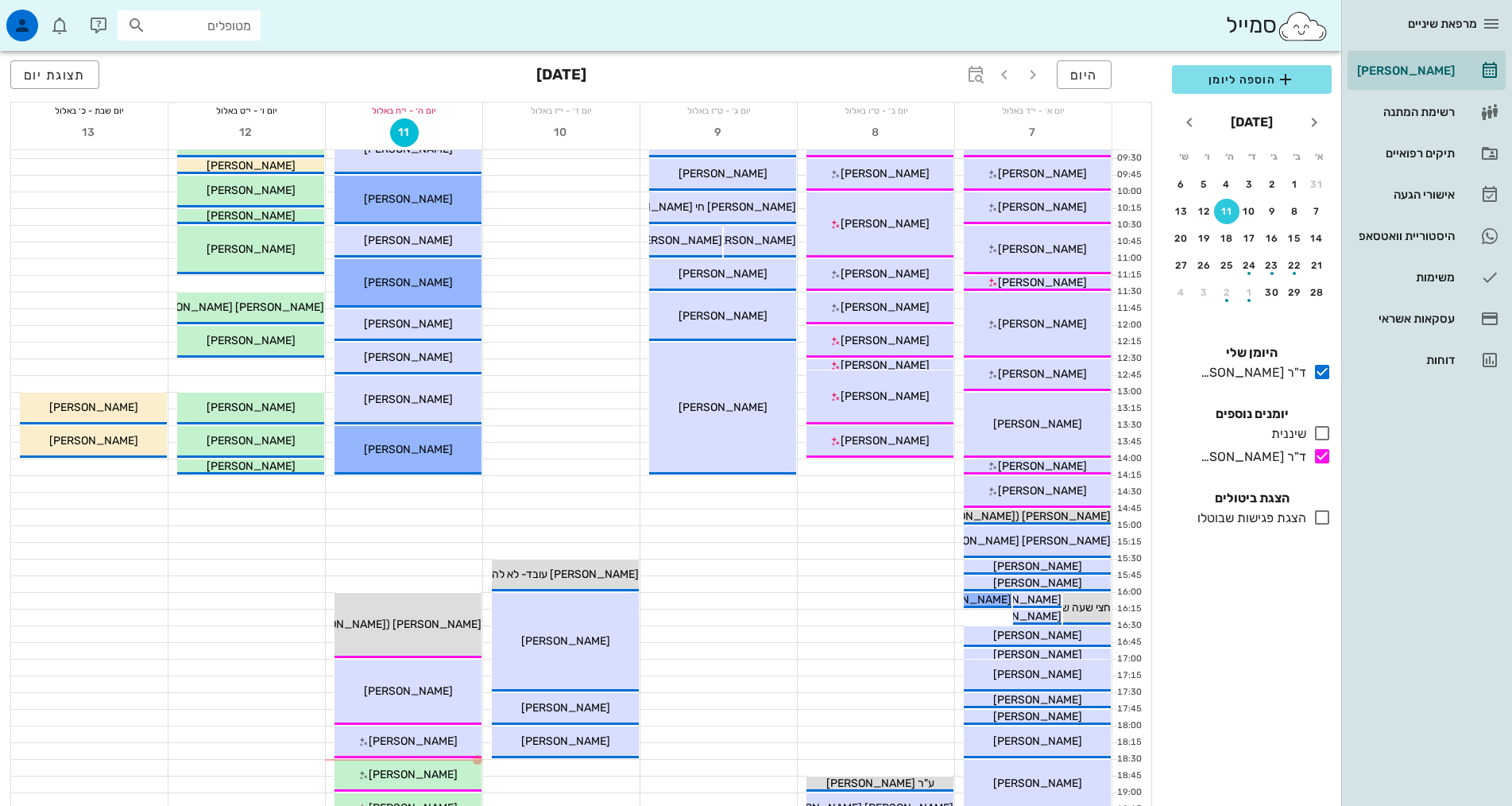
scroll to position [397, 0]
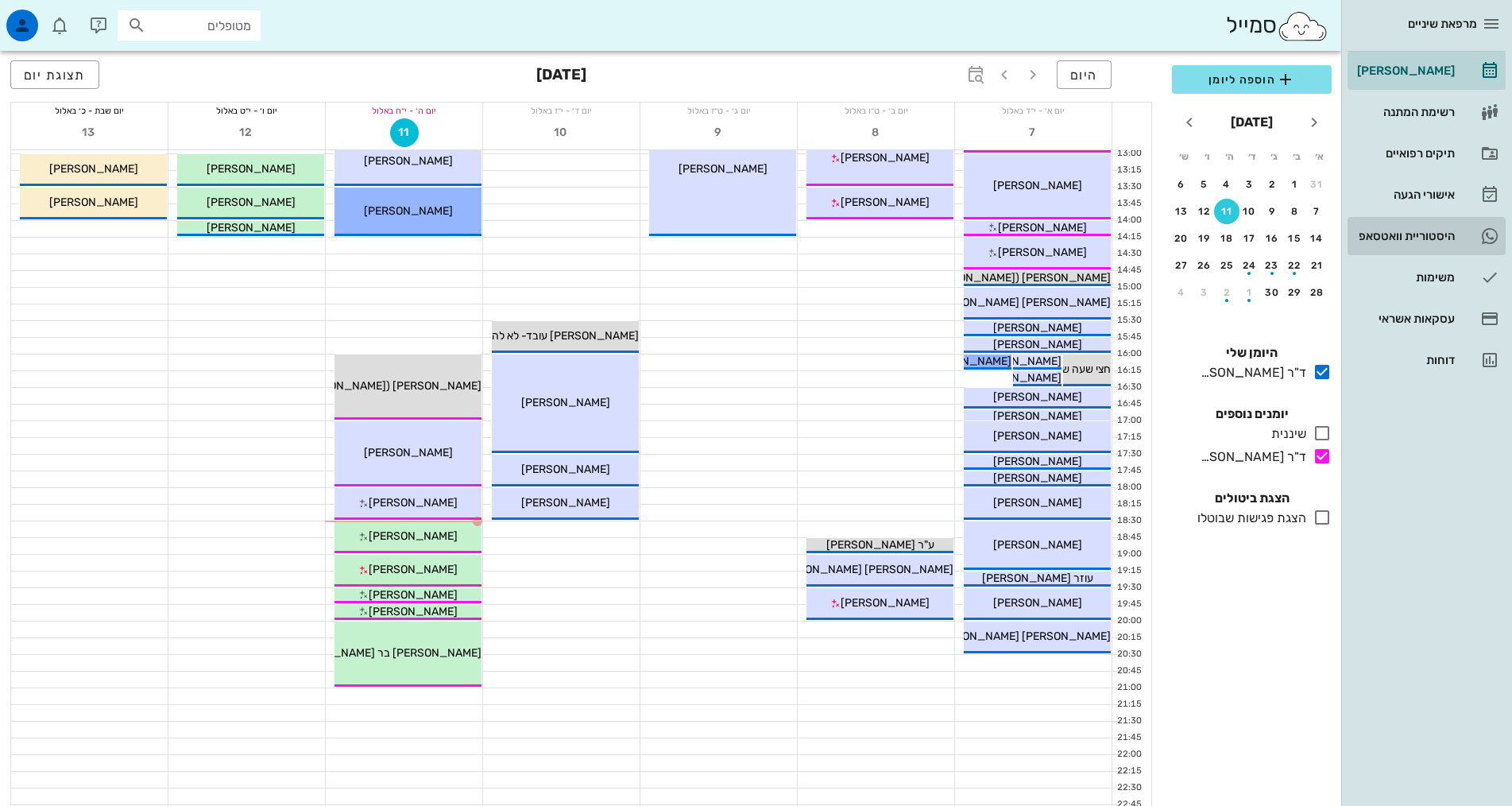
click at [1423, 245] on div "היסטוריית וואטסאפ" at bounding box center [1404, 236] width 101 height 26
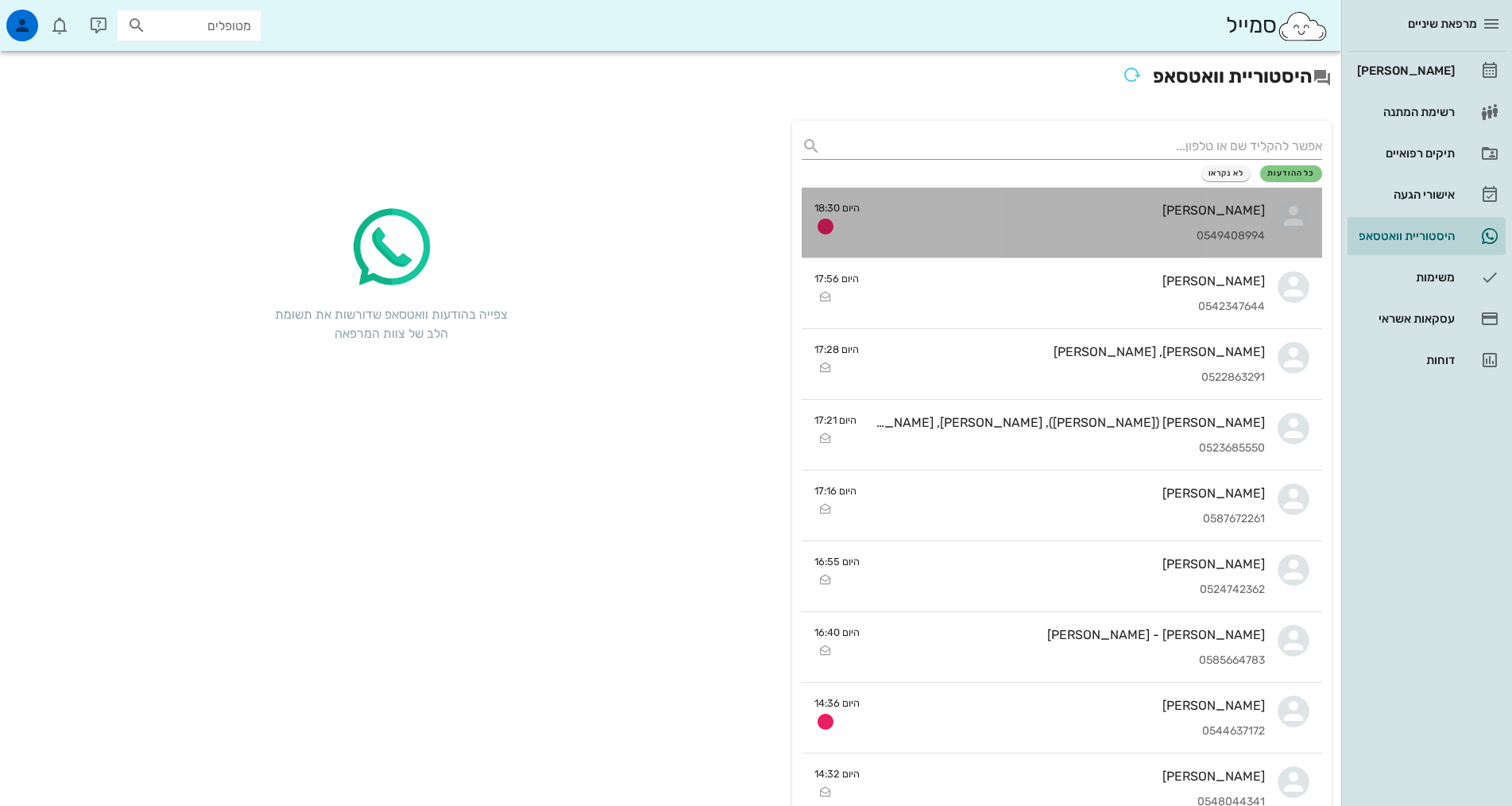
click at [1197, 243] on div "יעל בוברמן 0549408994" at bounding box center [1069, 222] width 393 height 70
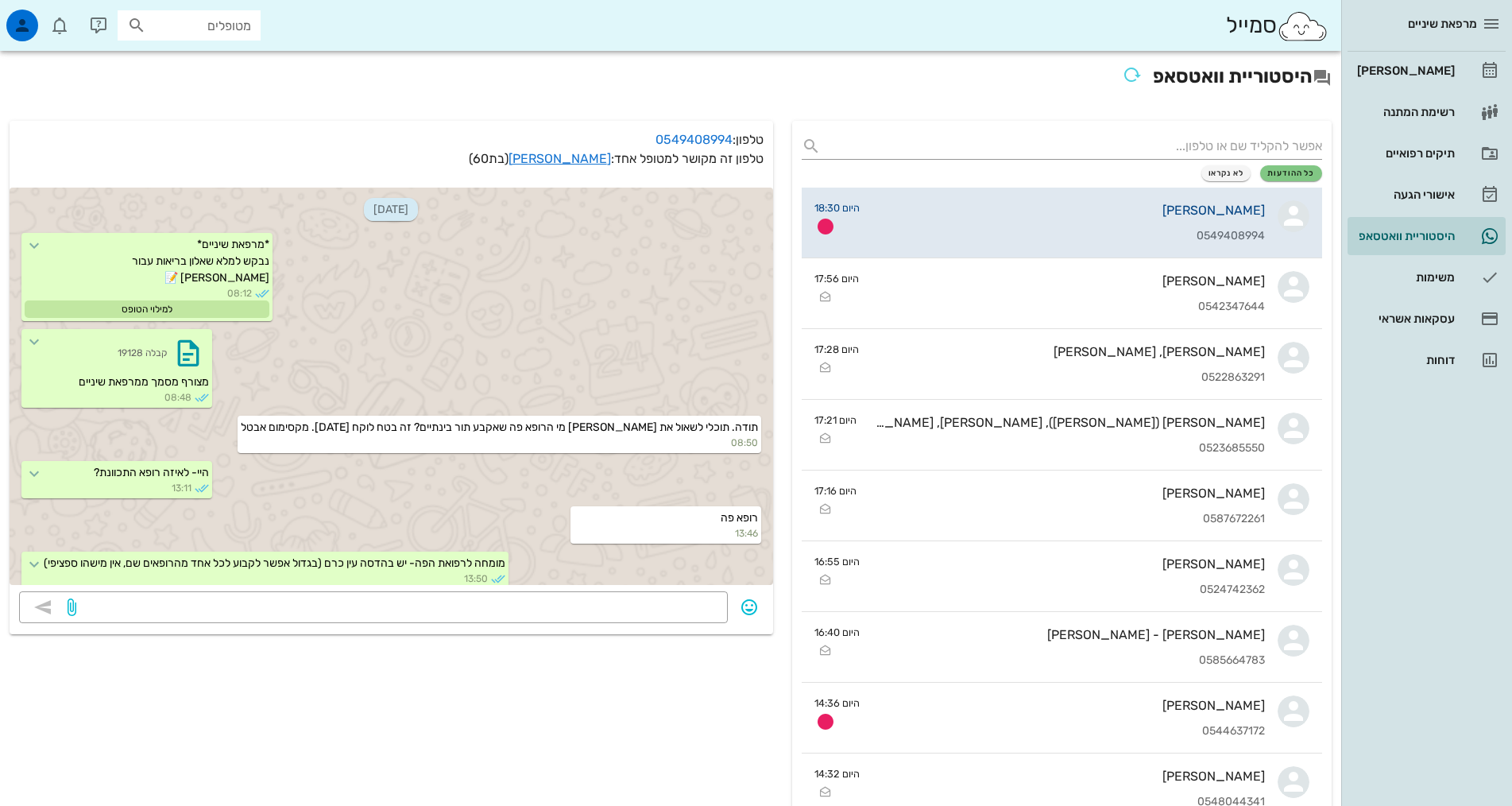
scroll to position [1282, 0]
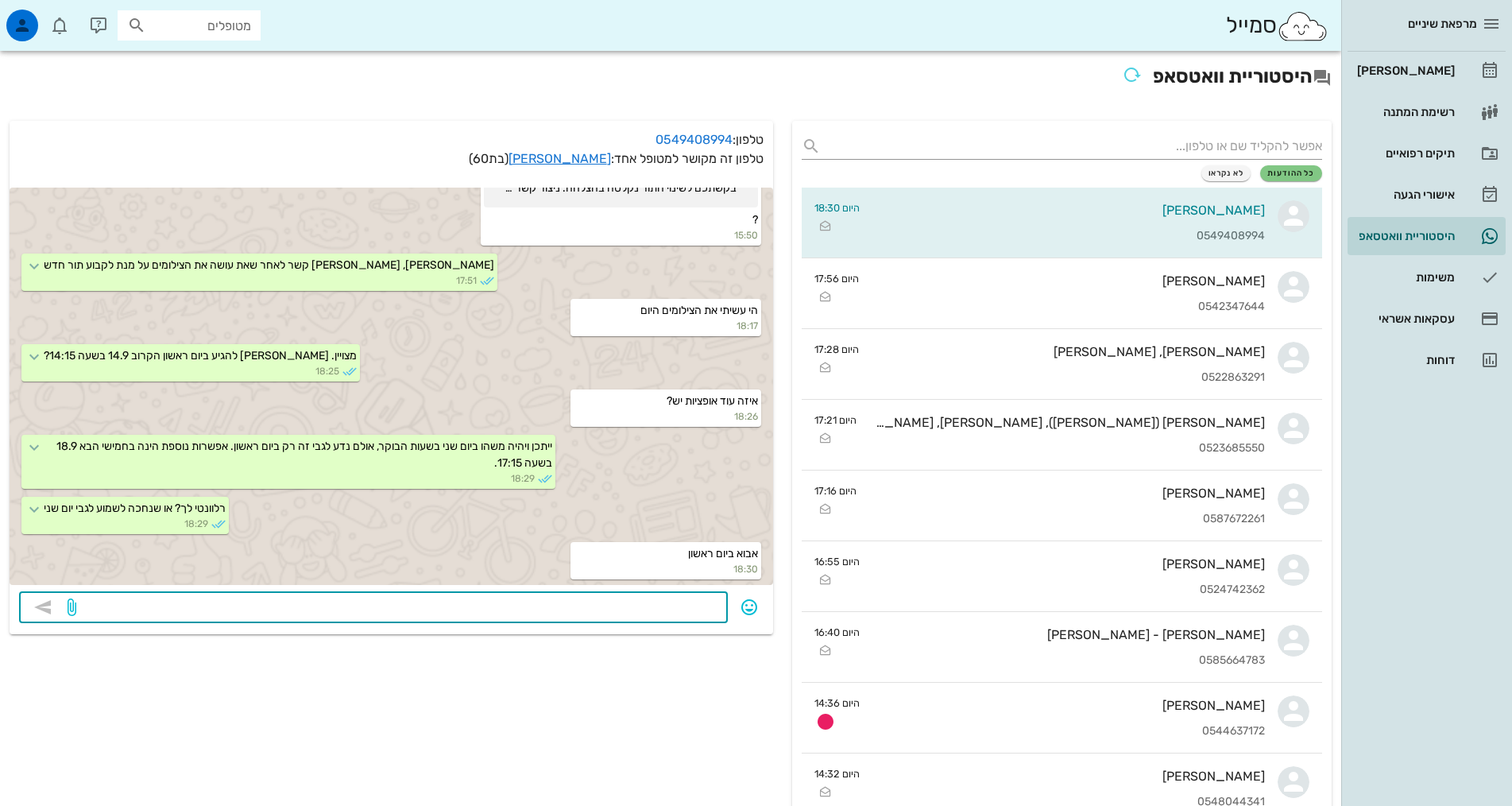
click at [689, 613] on textarea at bounding box center [399, 609] width 639 height 26
type textarea "בסדר גמור, [PERSON_NAME] בראשון ב 14:15"
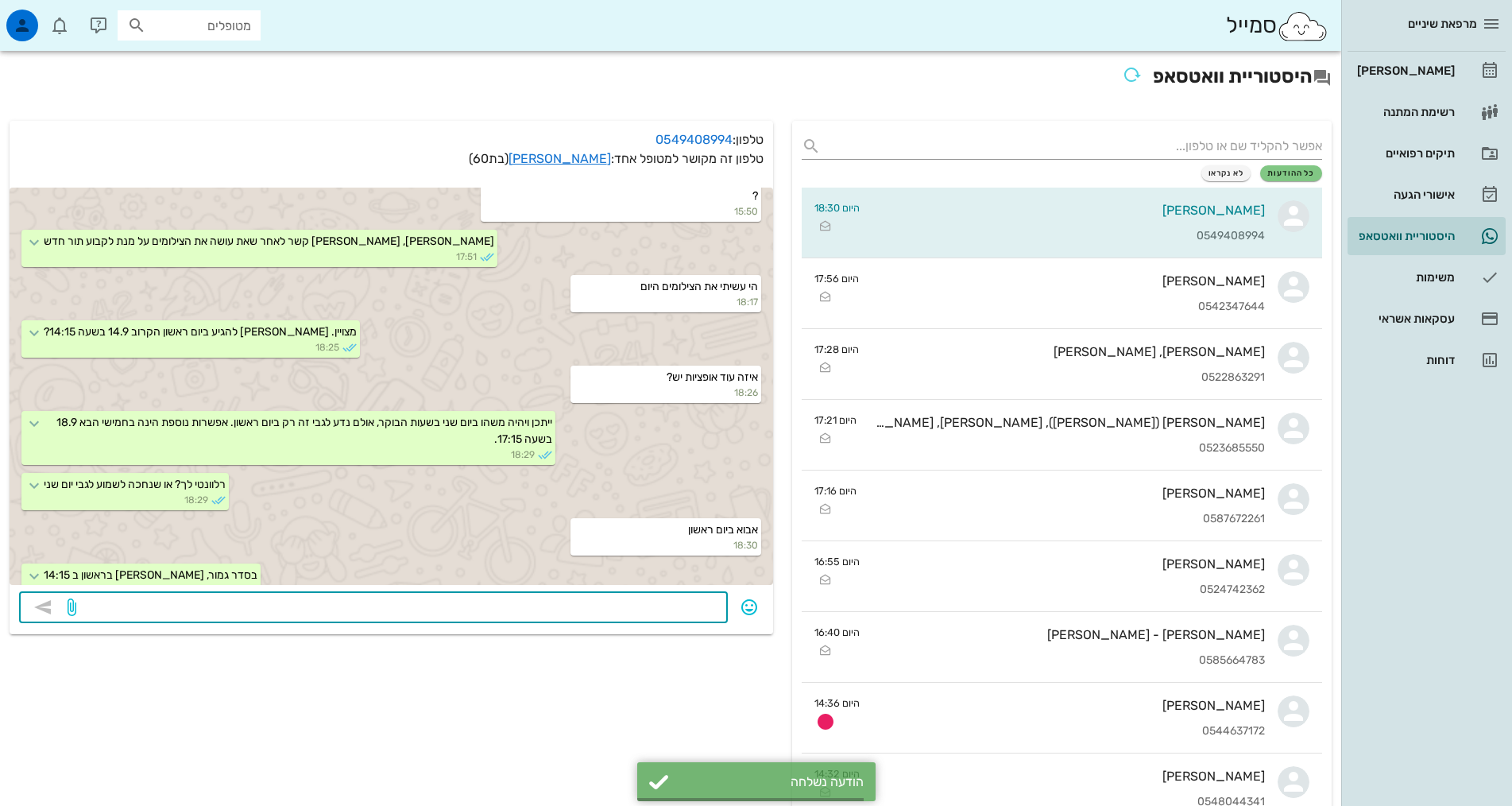
scroll to position [1328, 0]
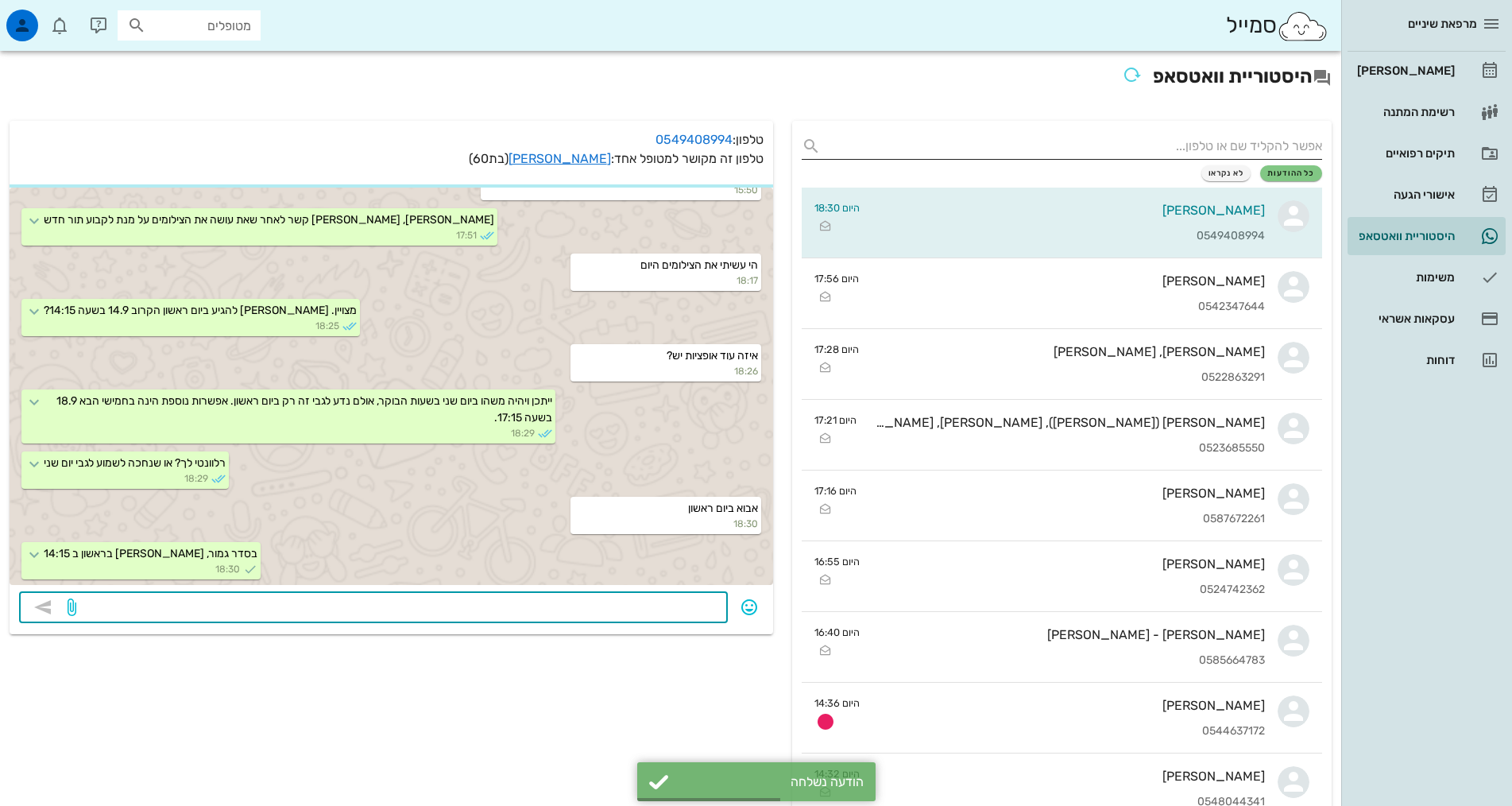
click at [1199, 150] on input "text" at bounding box center [1075, 146] width 495 height 26
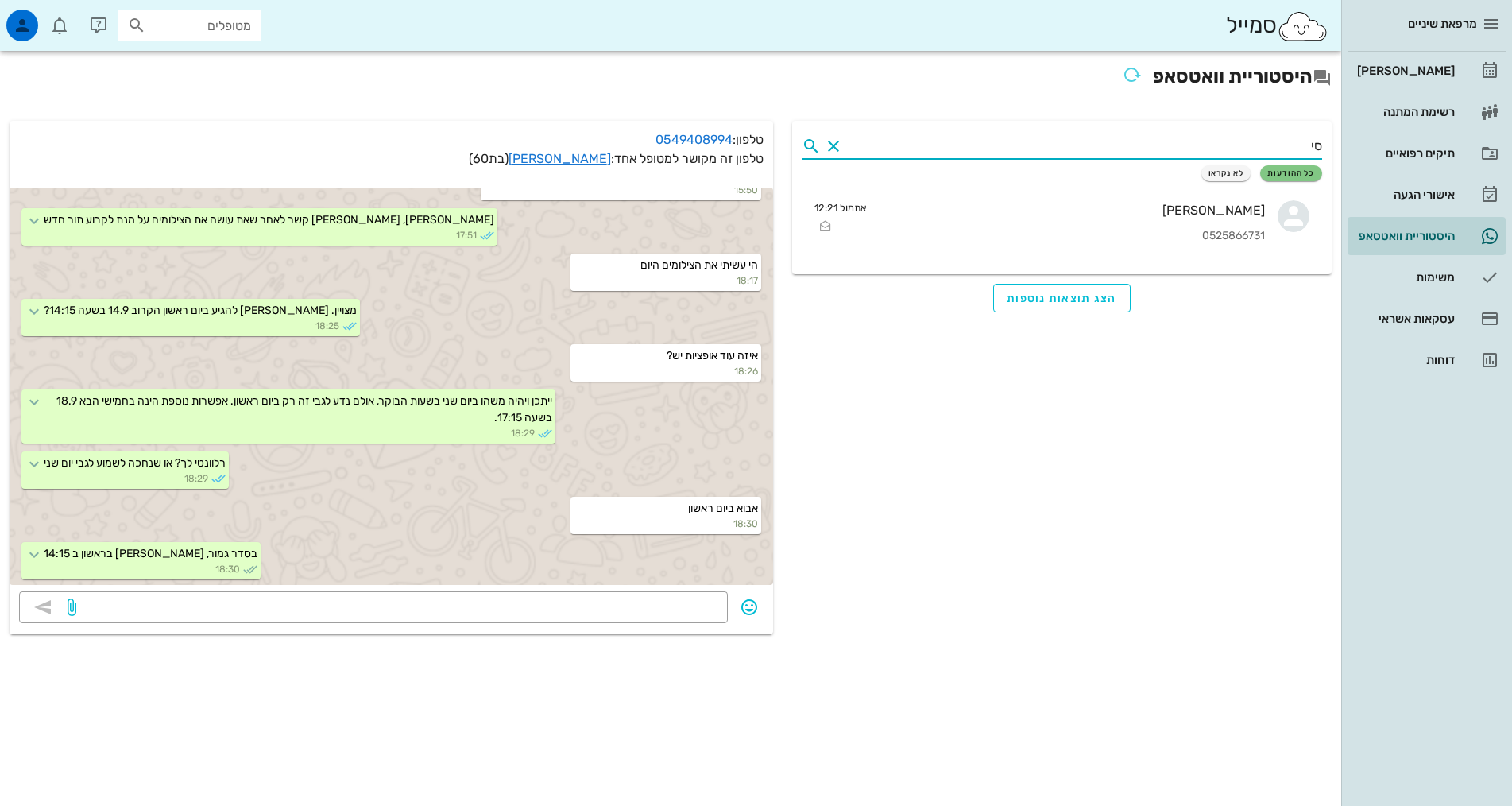
type input "ס"
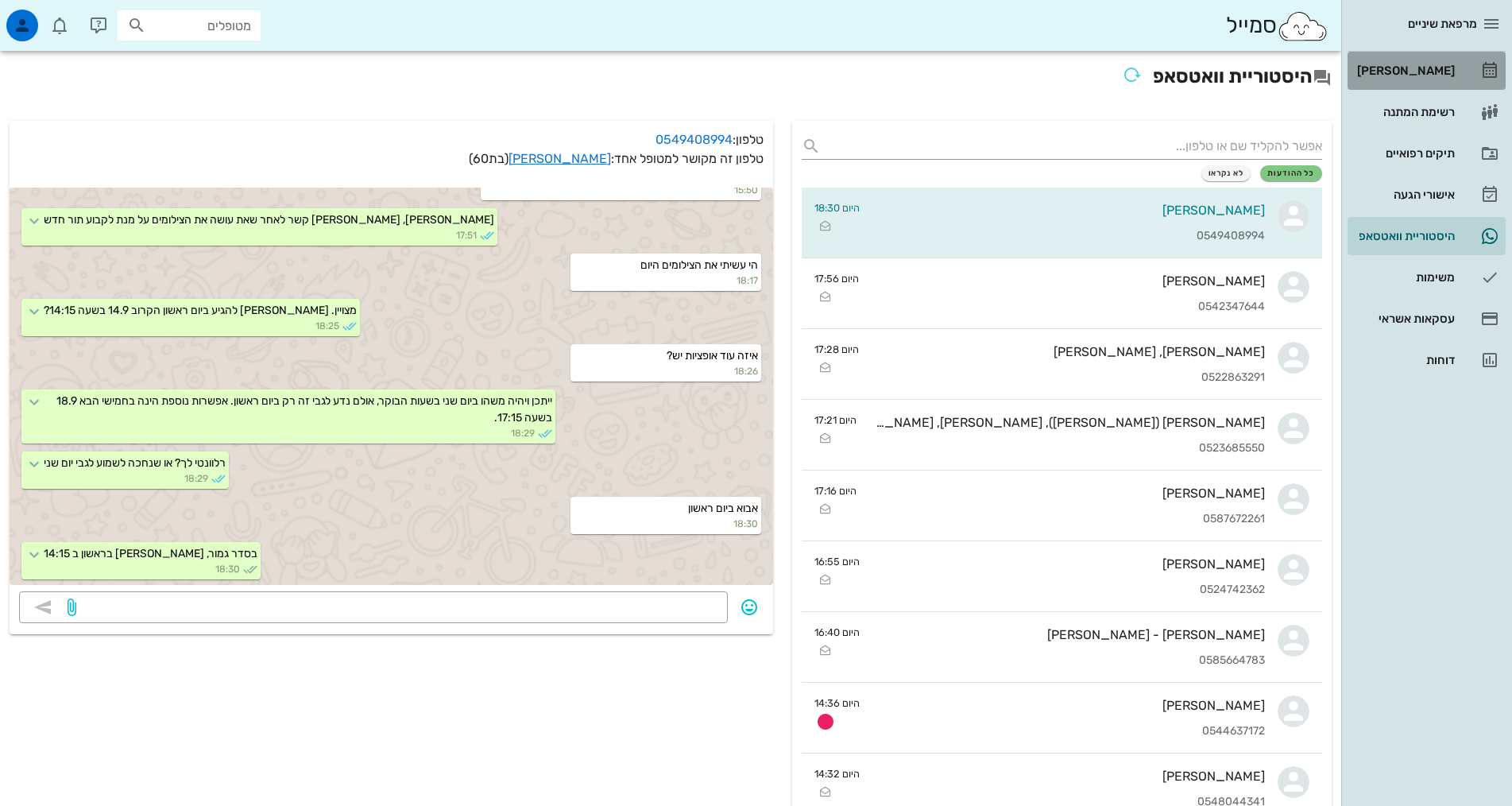
click at [1439, 74] on div "[PERSON_NAME]" at bounding box center [1404, 71] width 101 height 13
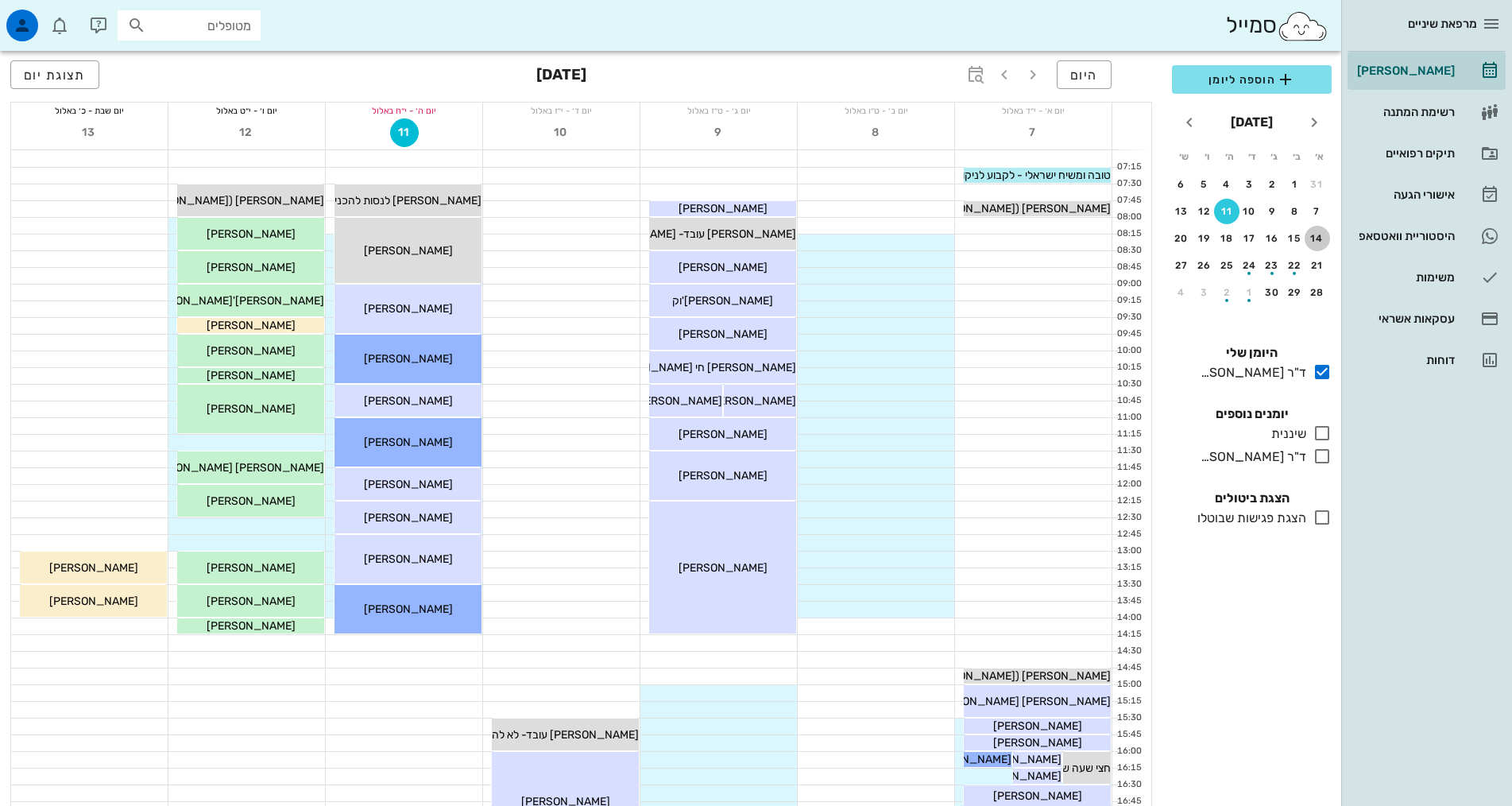
click at [1311, 238] on div "14" at bounding box center [1317, 238] width 26 height 11
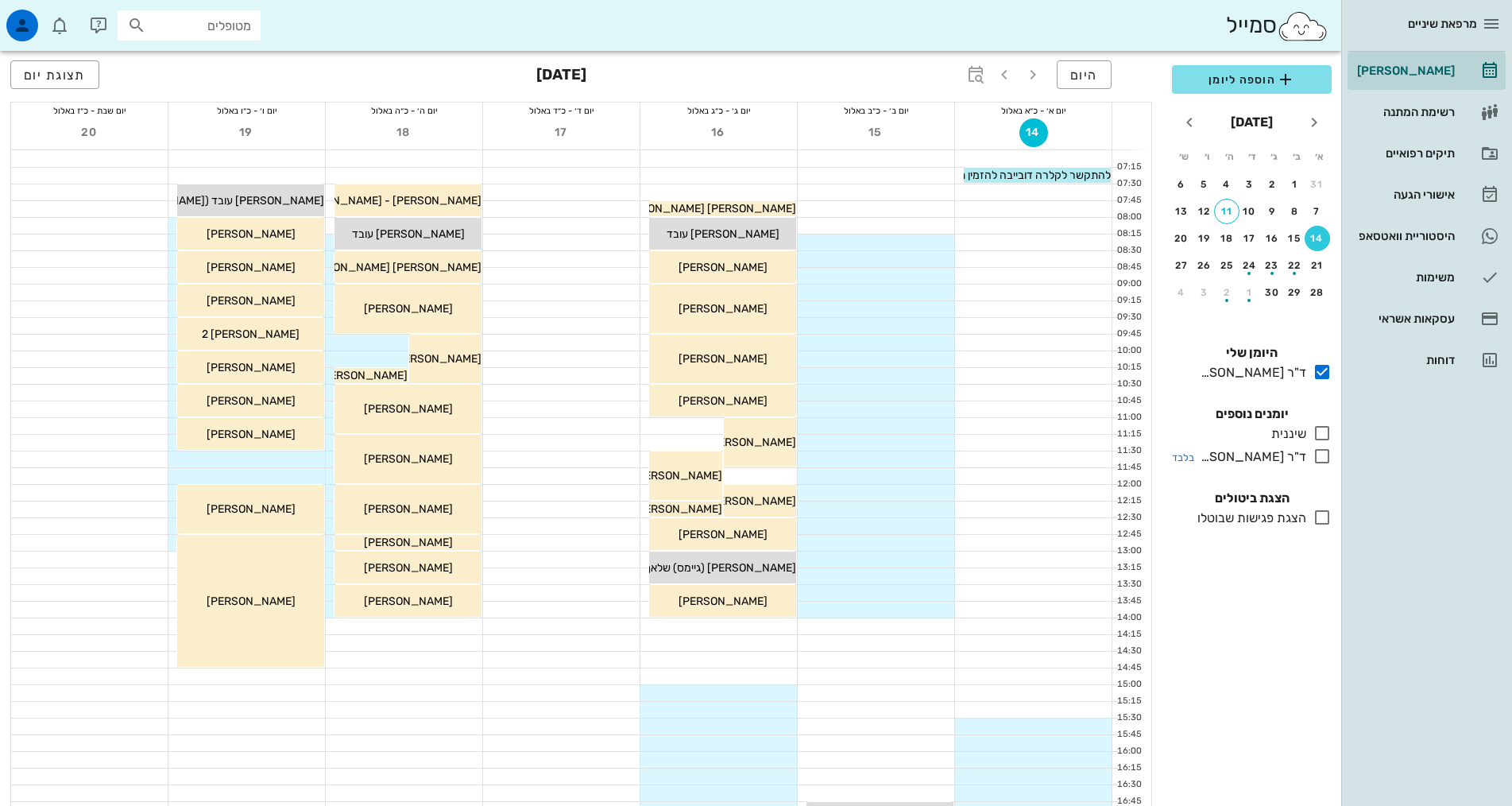
click at [1322, 460] on icon at bounding box center [1322, 456] width 19 height 19
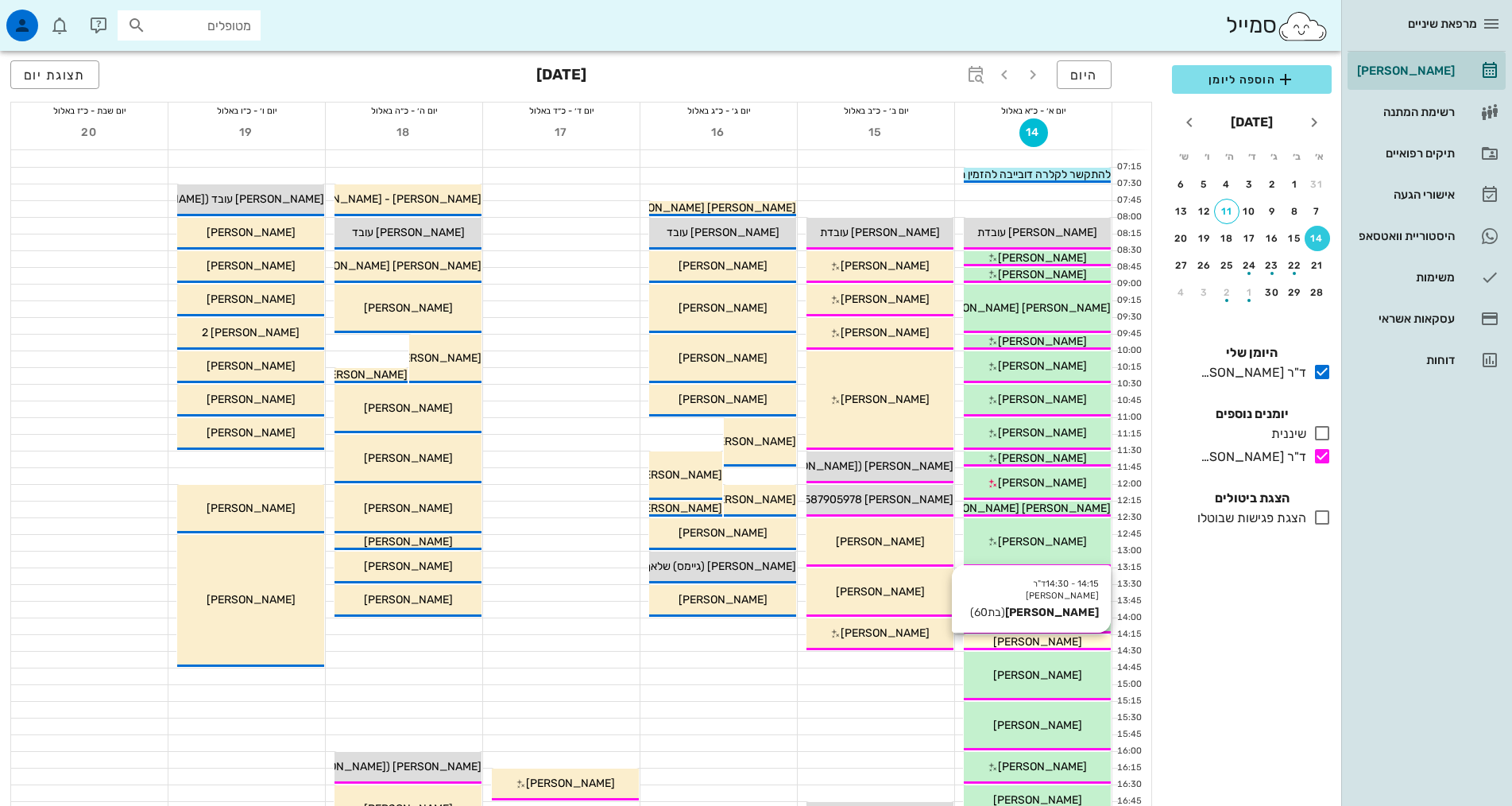
click at [1071, 638] on div "[PERSON_NAME]" at bounding box center [1037, 641] width 147 height 16
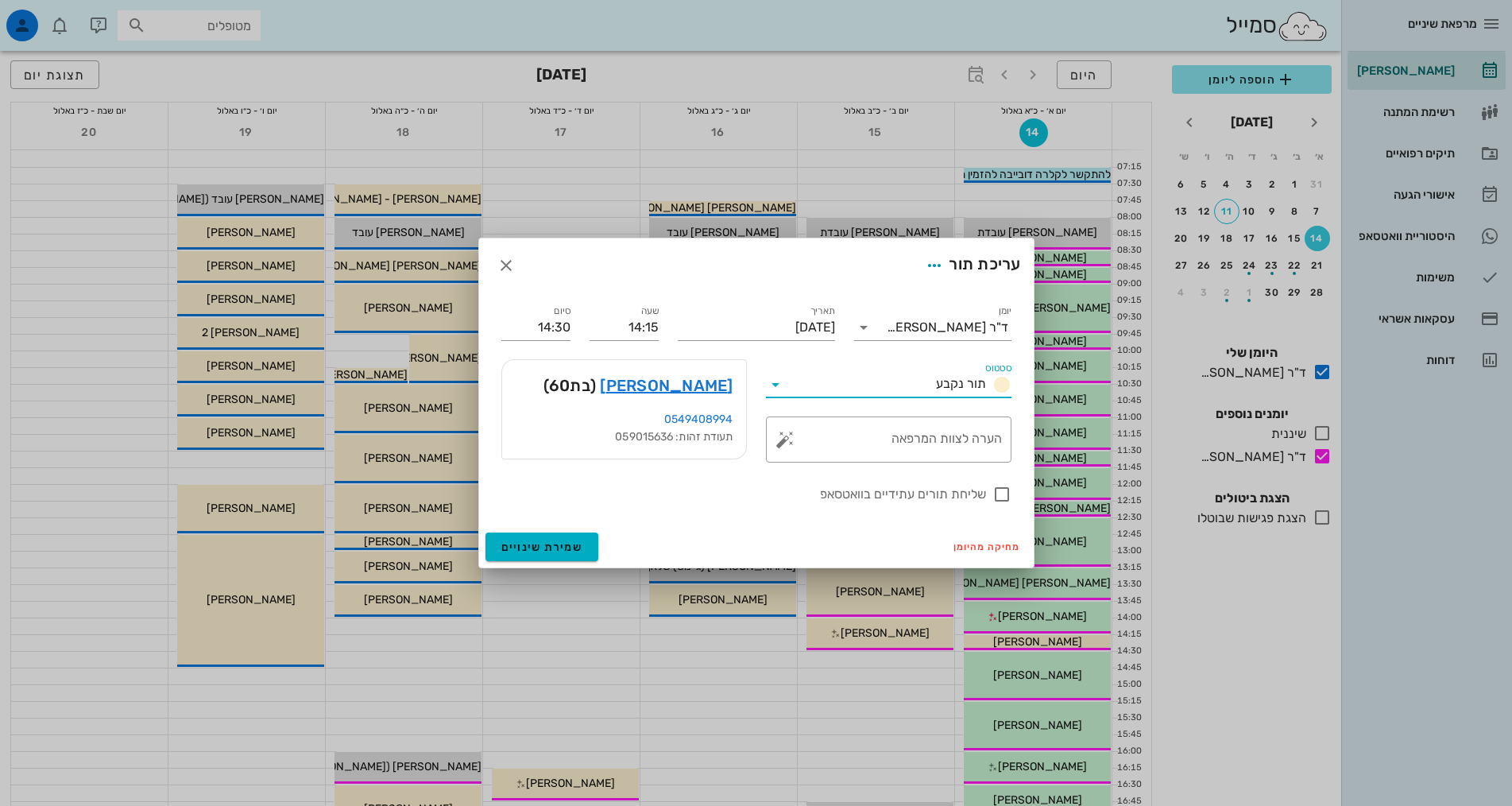
click at [835, 384] on input "סטטוס" at bounding box center [858, 385] width 141 height 26
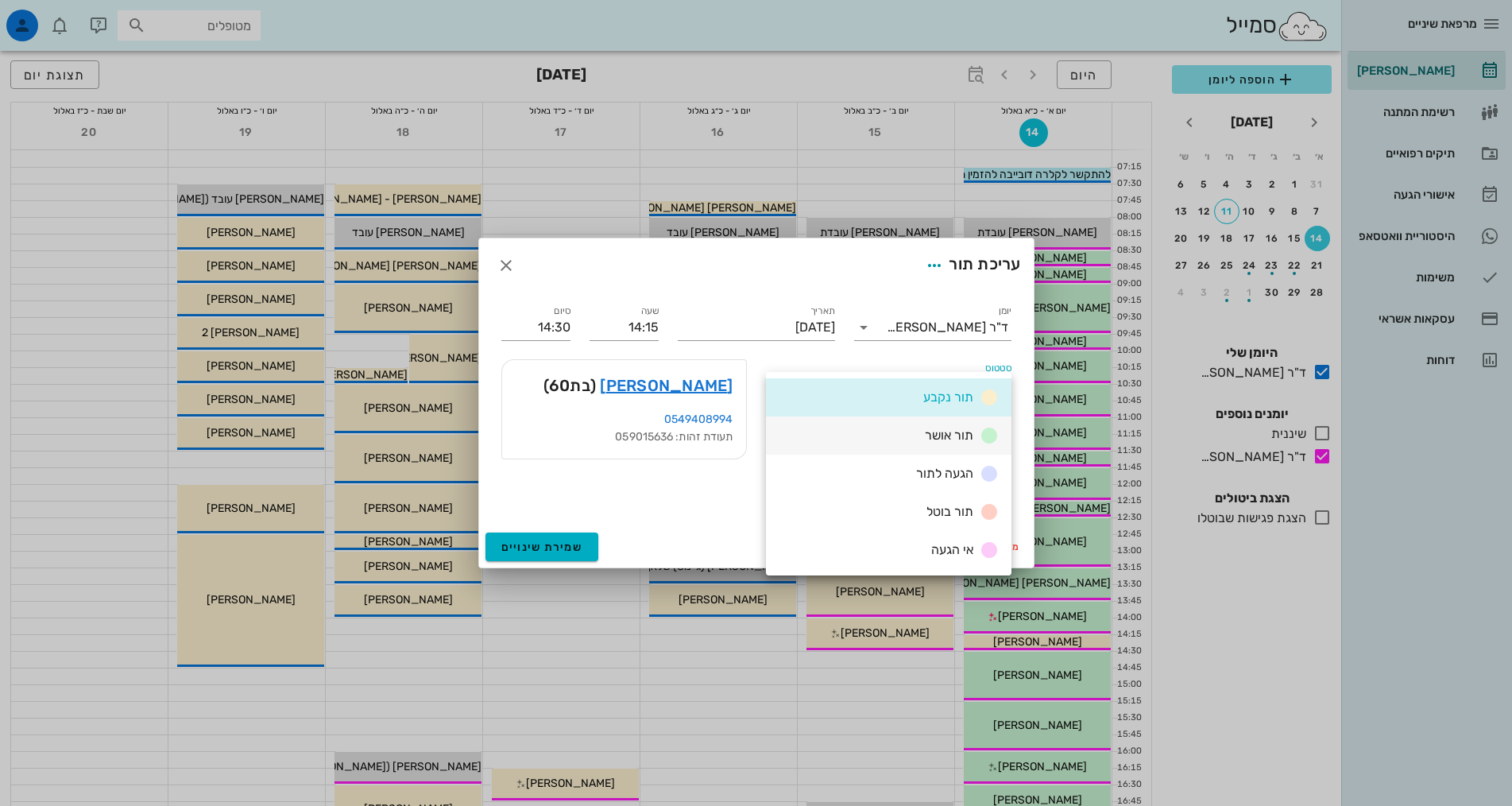
click at [868, 430] on div "תור אושר" at bounding box center [889, 436] width 245 height 38
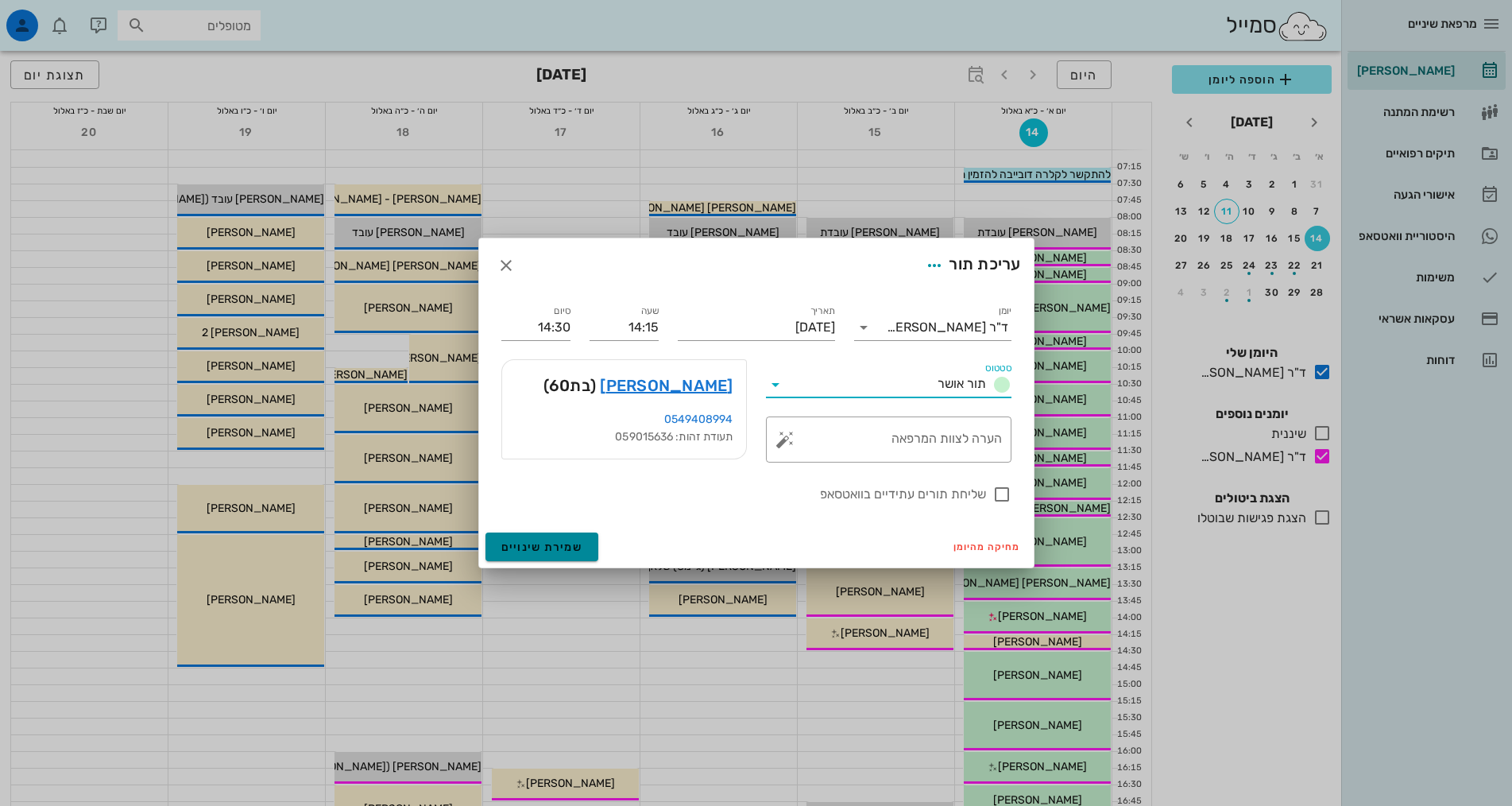
click at [581, 546] on button "שמירת שינויים" at bounding box center [542, 546] width 114 height 28
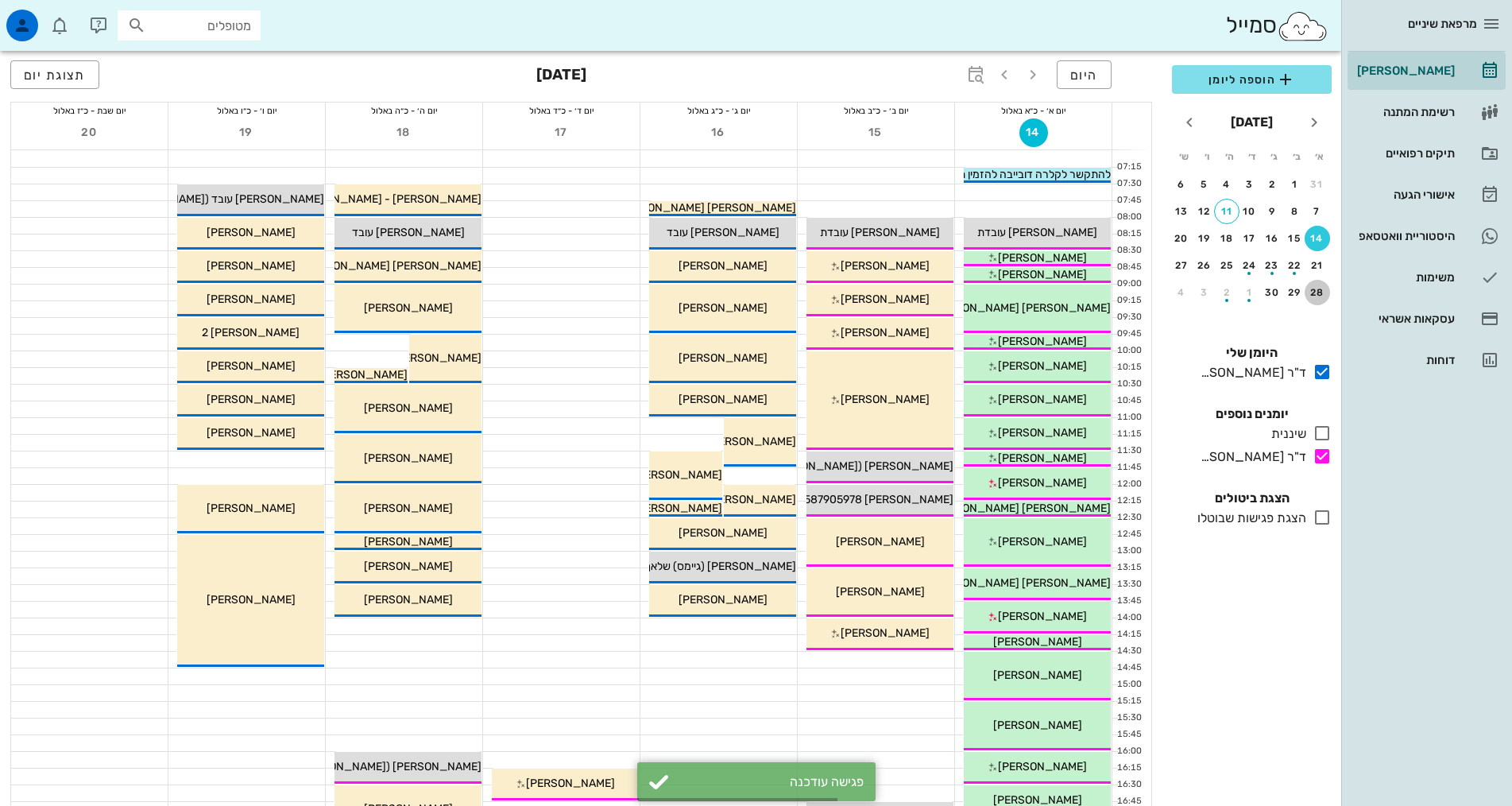
click at [1316, 297] on div "28" at bounding box center [1317, 292] width 26 height 11
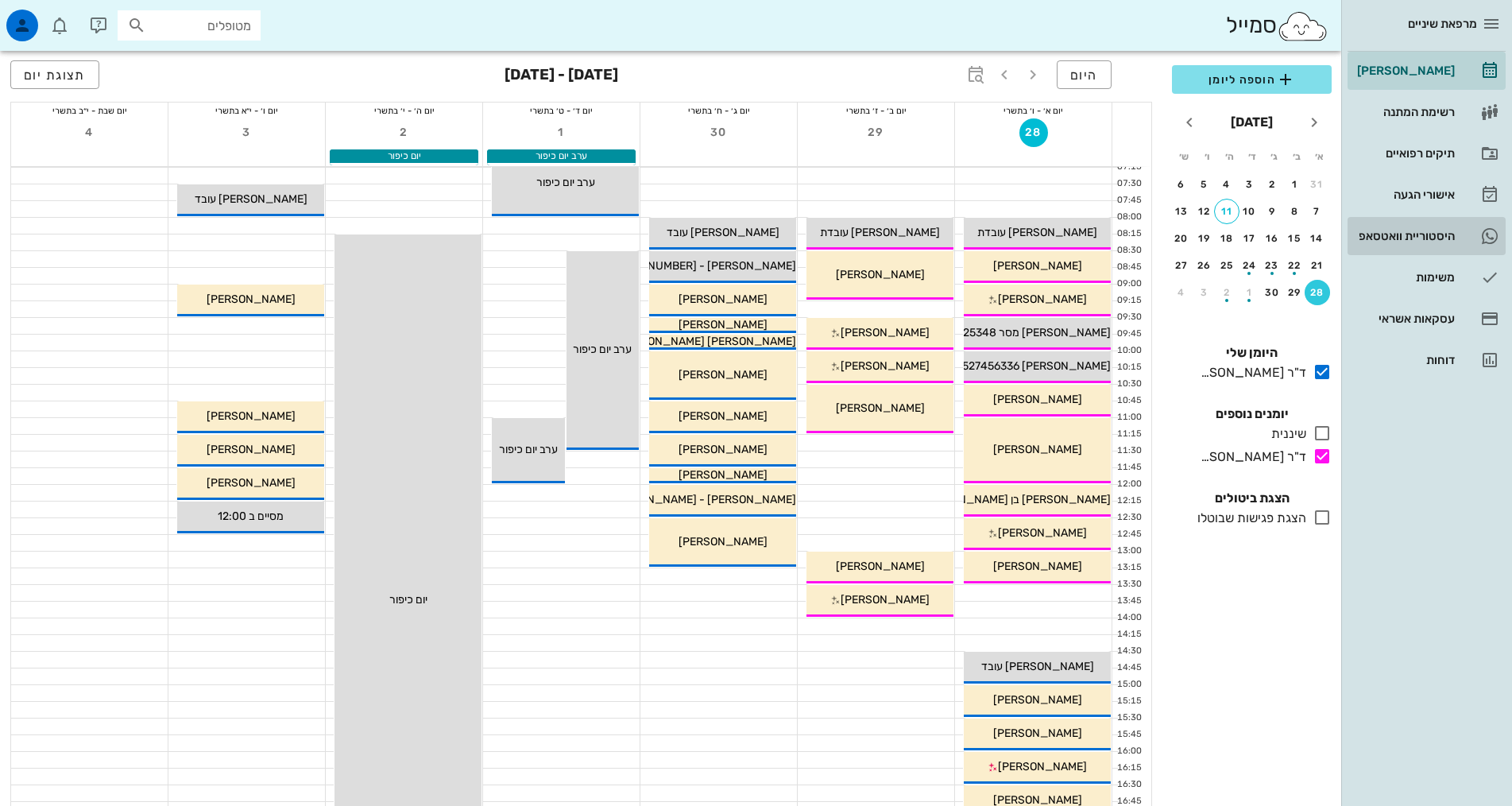
click at [1433, 224] on div "היסטוריית וואטסאפ" at bounding box center [1404, 236] width 101 height 26
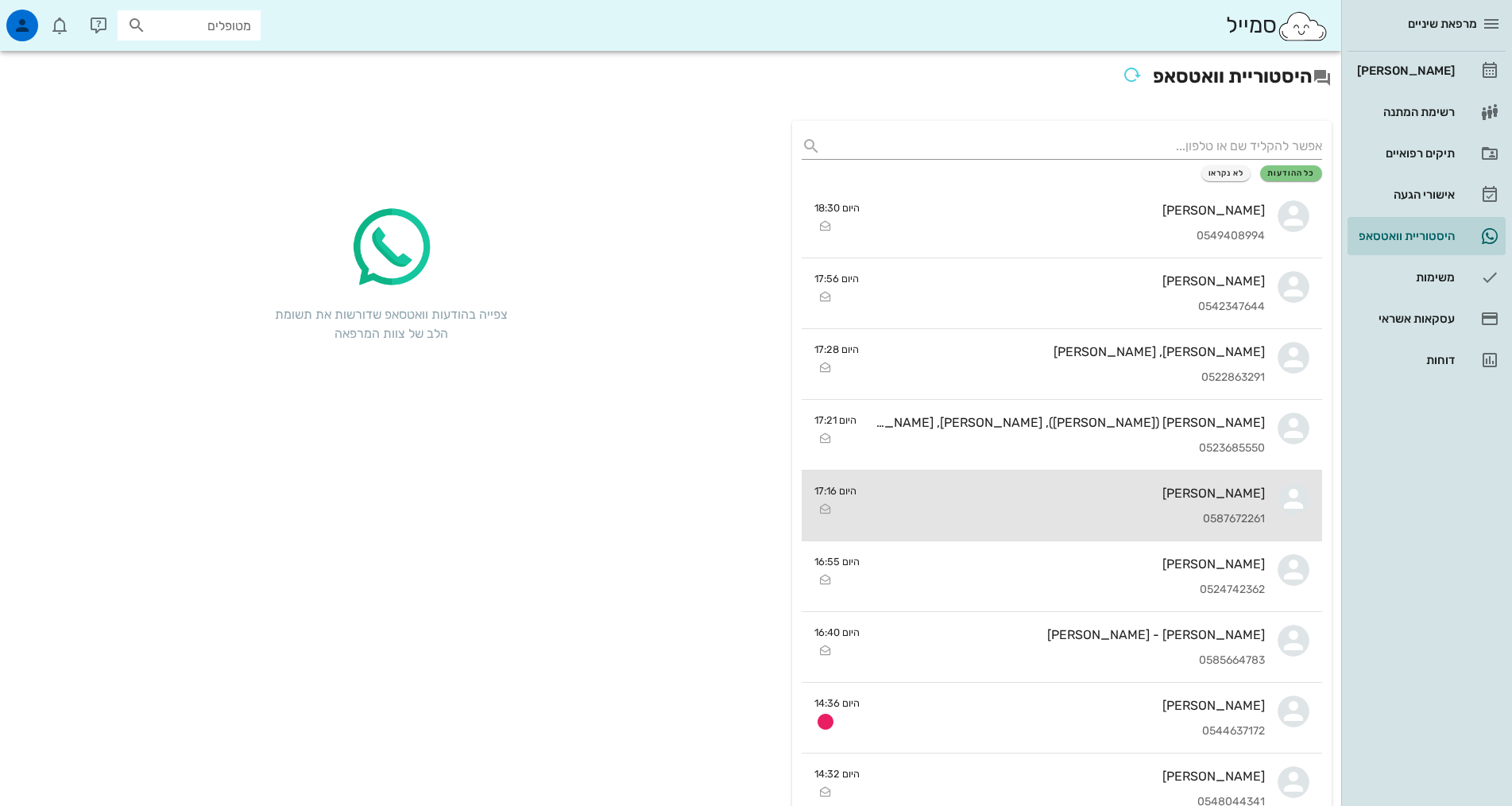
click at [1075, 486] on div "[PERSON_NAME]" at bounding box center [1068, 493] width 396 height 16
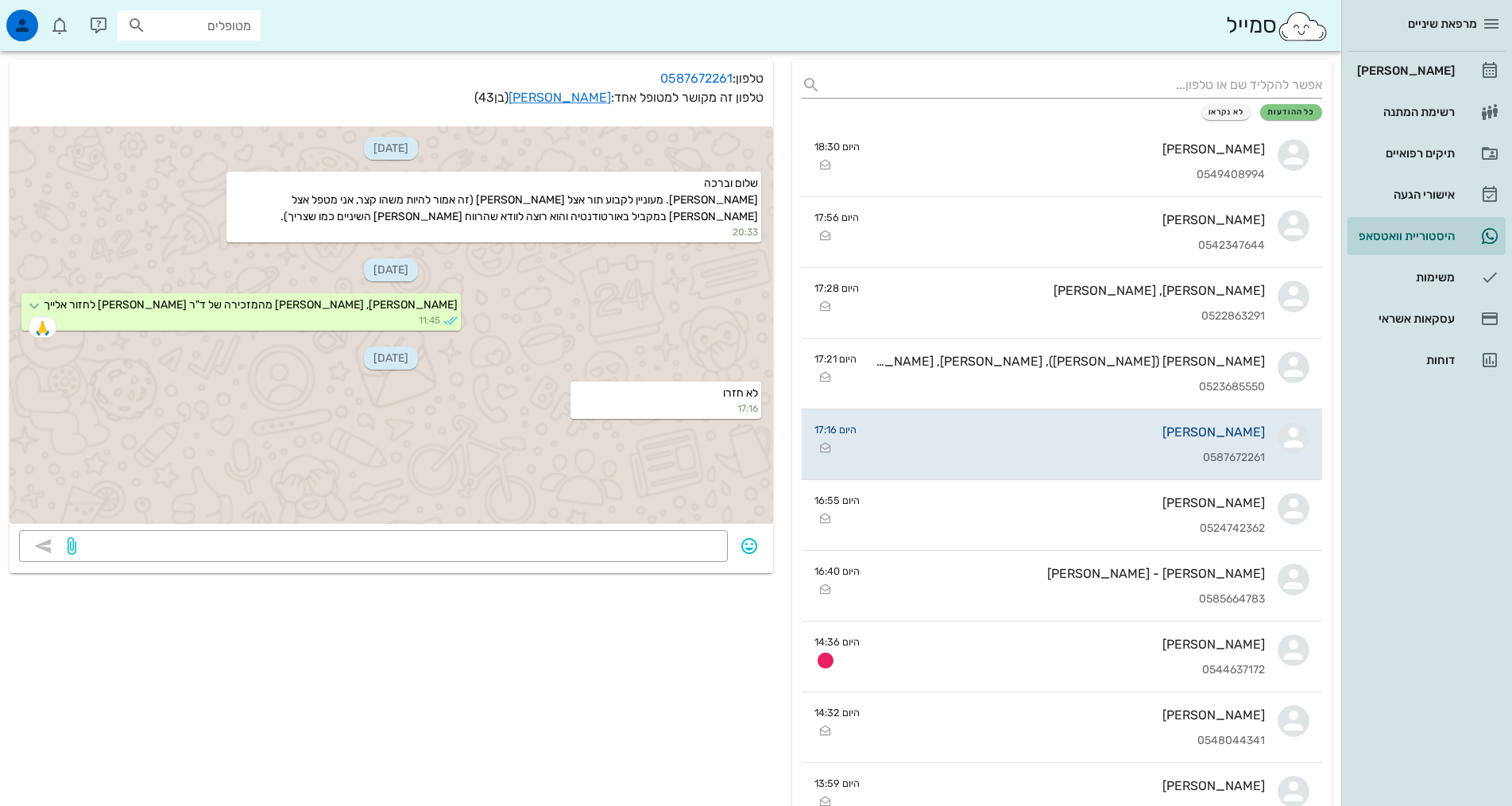
scroll to position [79, 0]
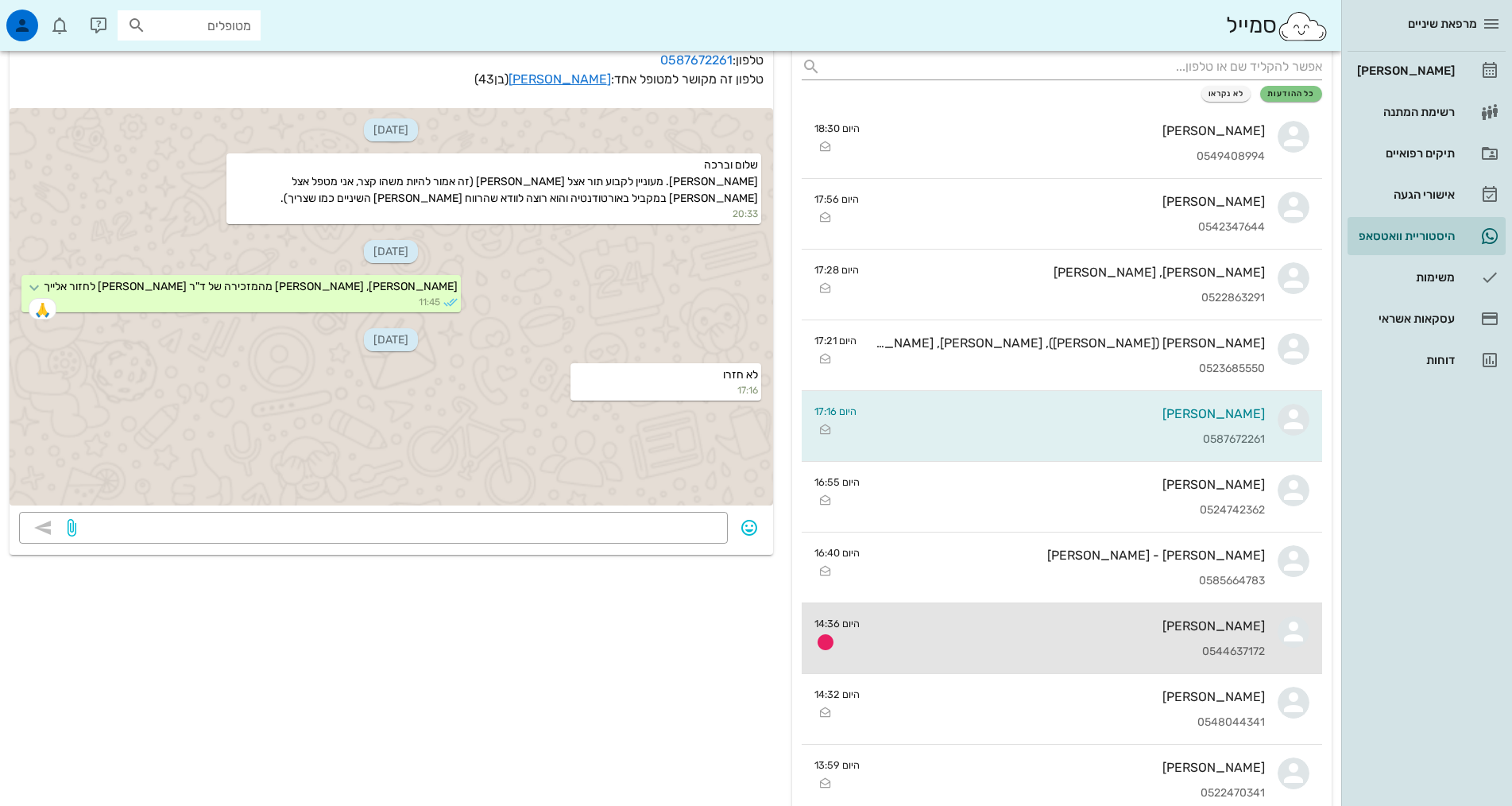
click at [1153, 633] on div "[PERSON_NAME]" at bounding box center [1069, 626] width 393 height 16
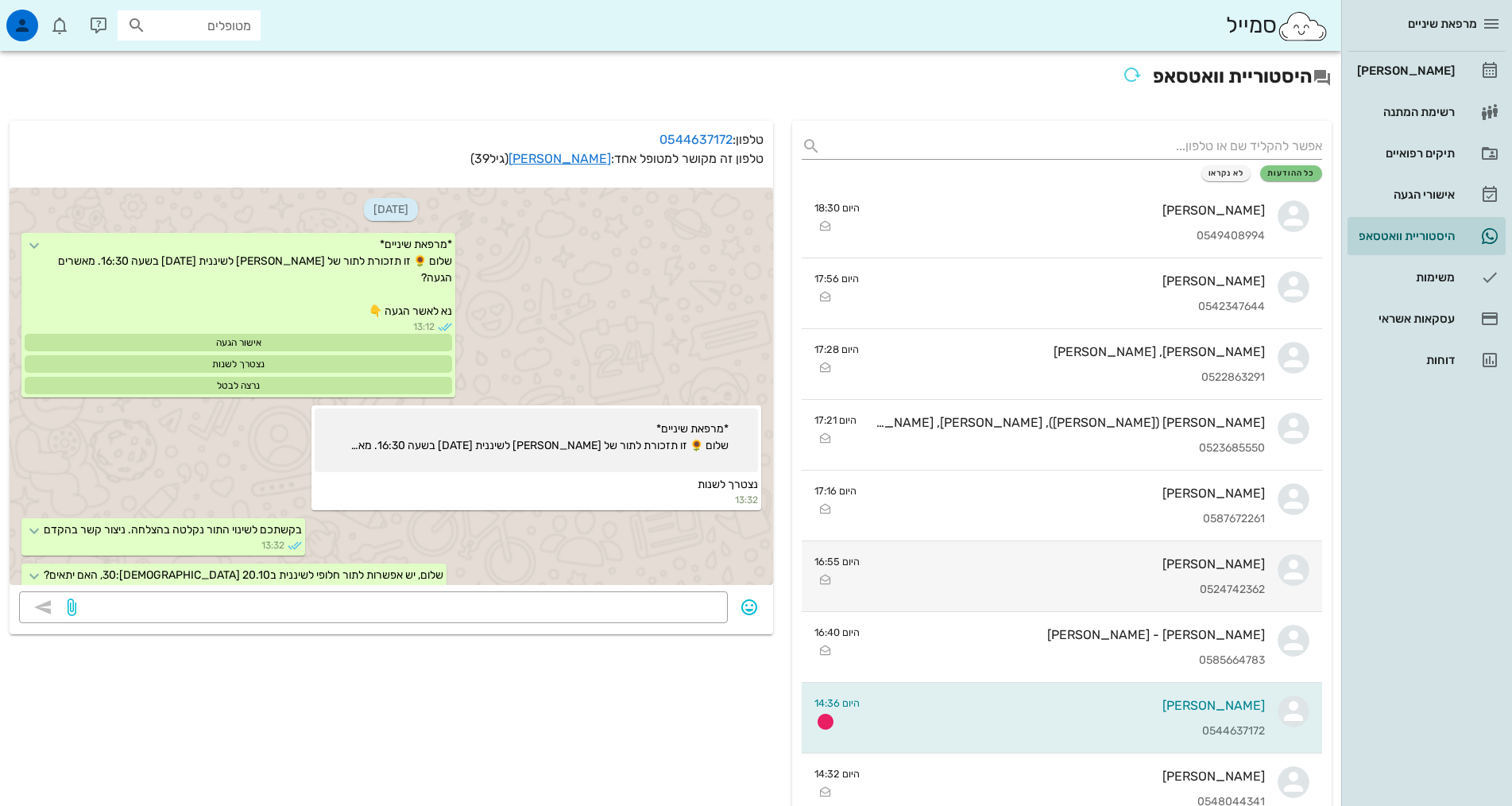
scroll to position [220, 0]
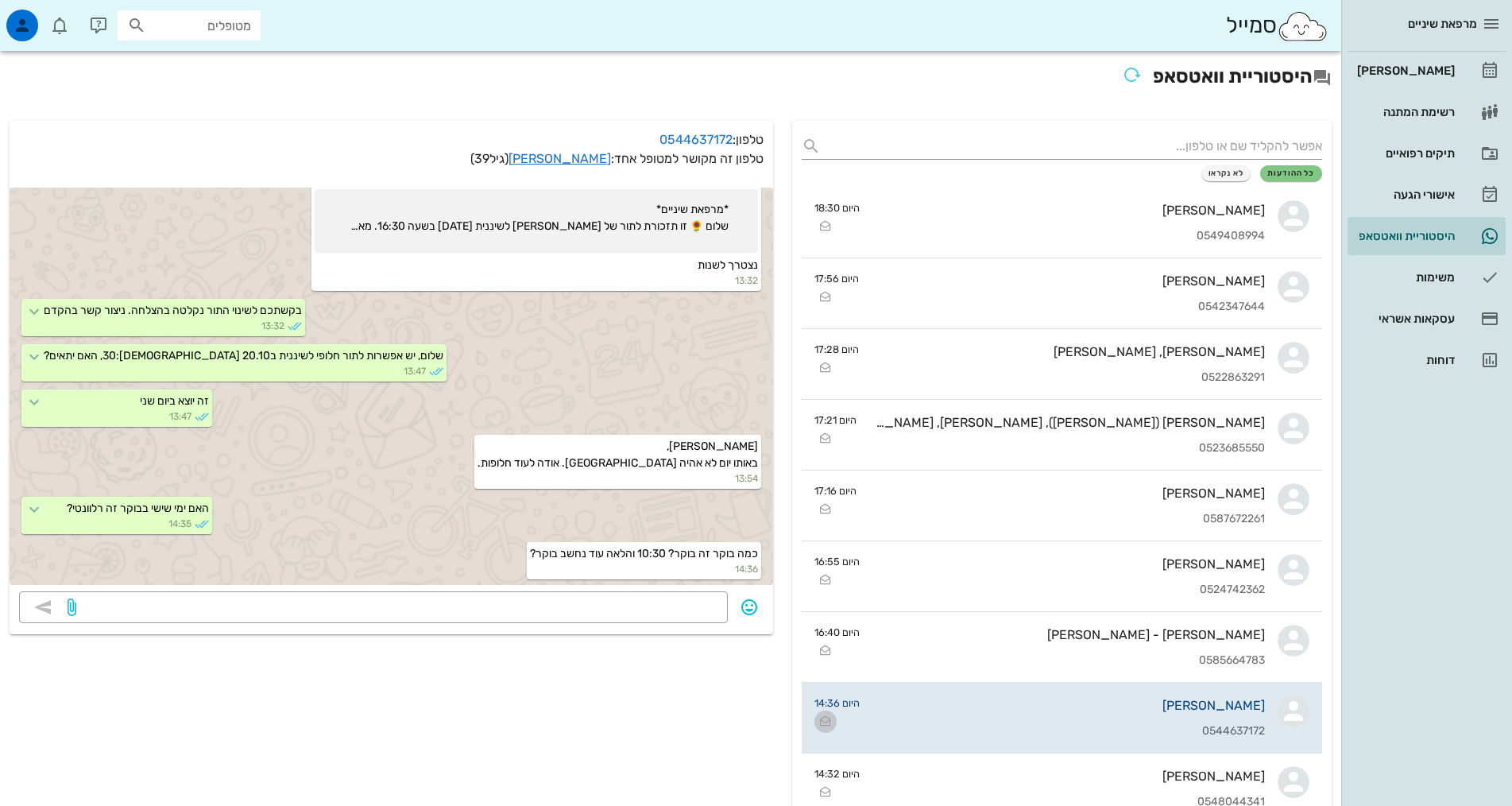
click at [831, 722] on icon "button" at bounding box center [826, 722] width 19 height 19
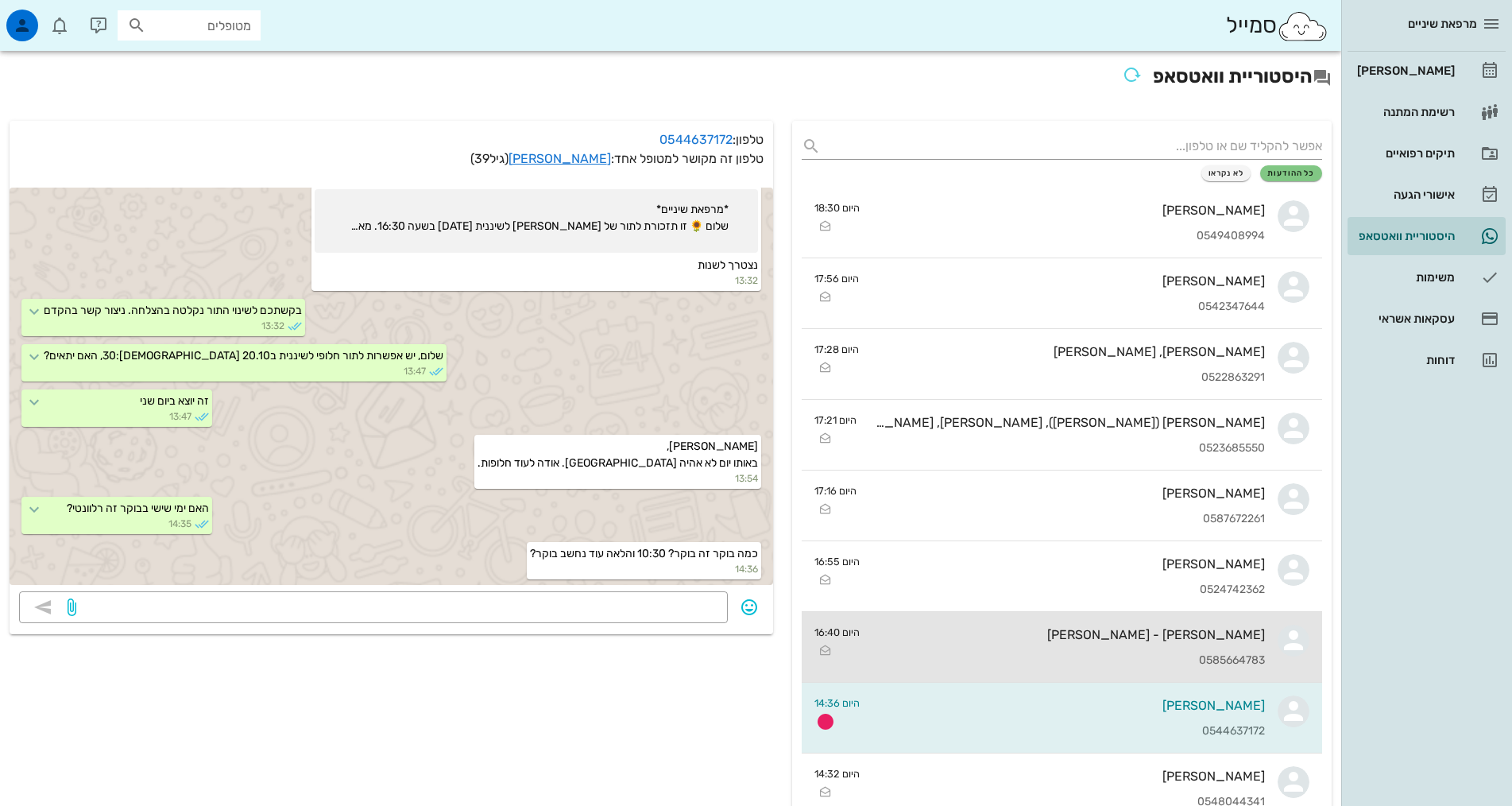
click at [868, 639] on link "מיה שימל - סגל 0585664783 היום 16:40" at bounding box center [1062, 648] width 520 height 71
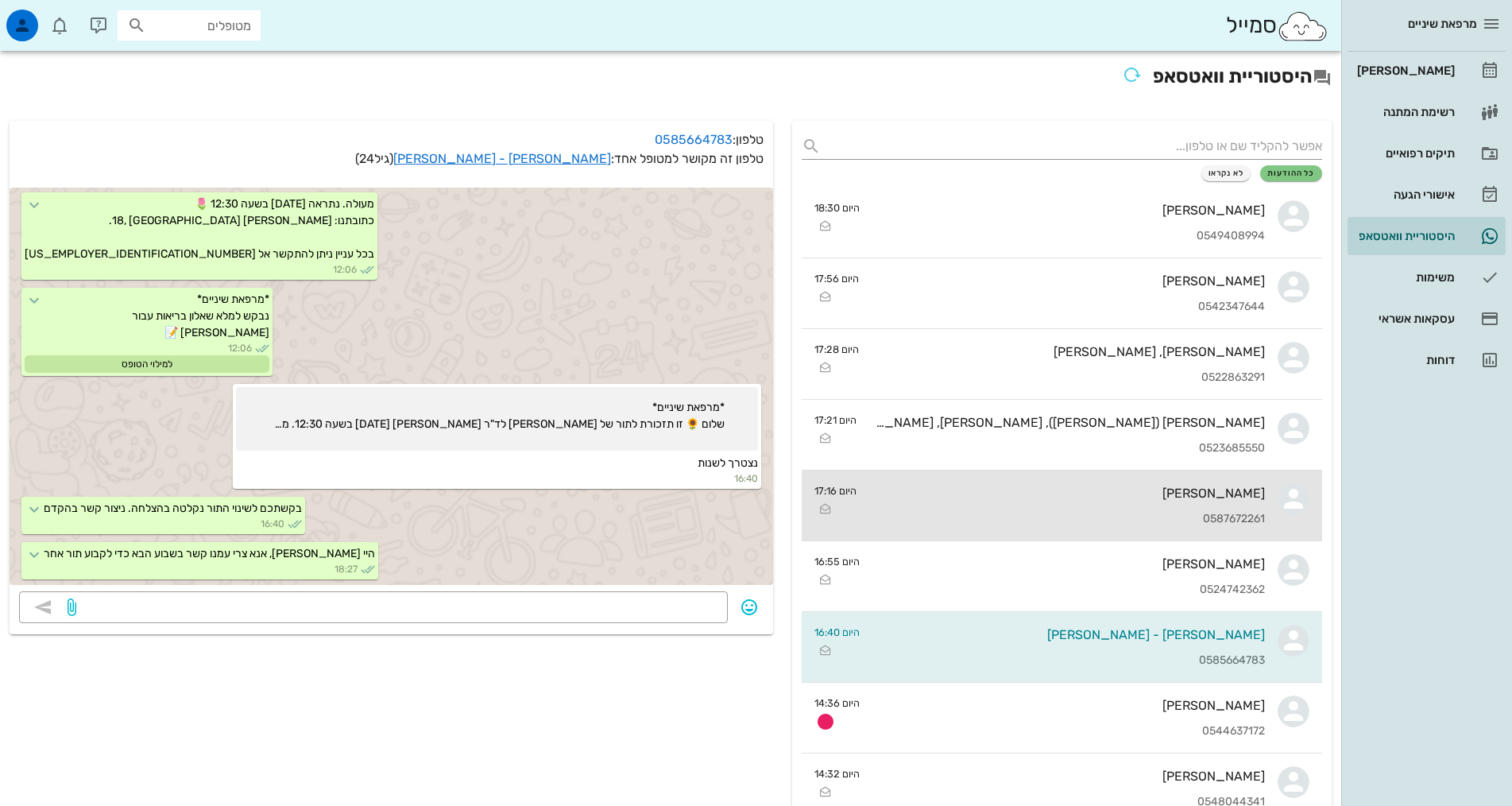
click at [1162, 520] on div "0587672261" at bounding box center [1068, 519] width 396 height 14
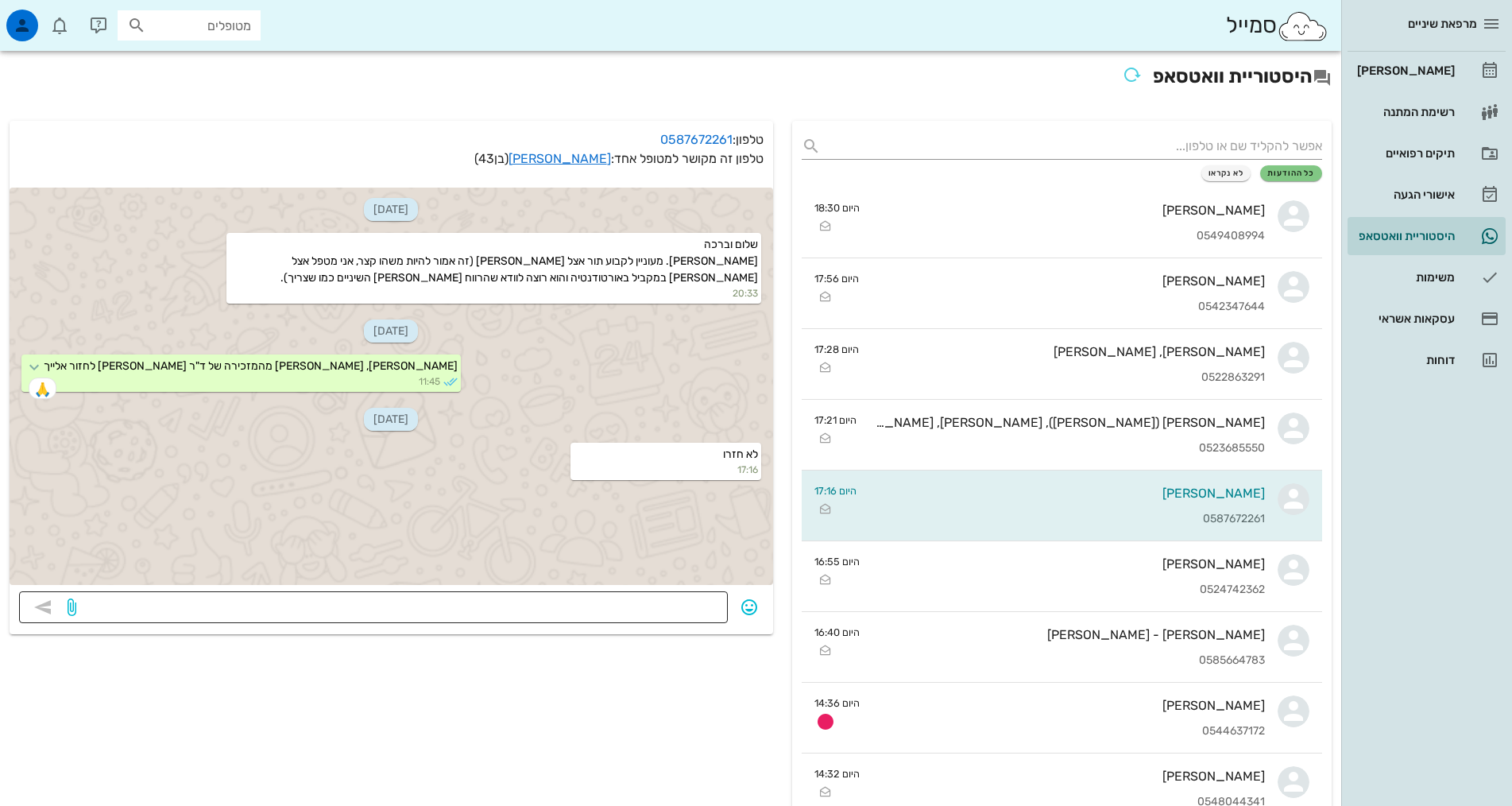
click at [643, 602] on textarea at bounding box center [399, 609] width 639 height 26
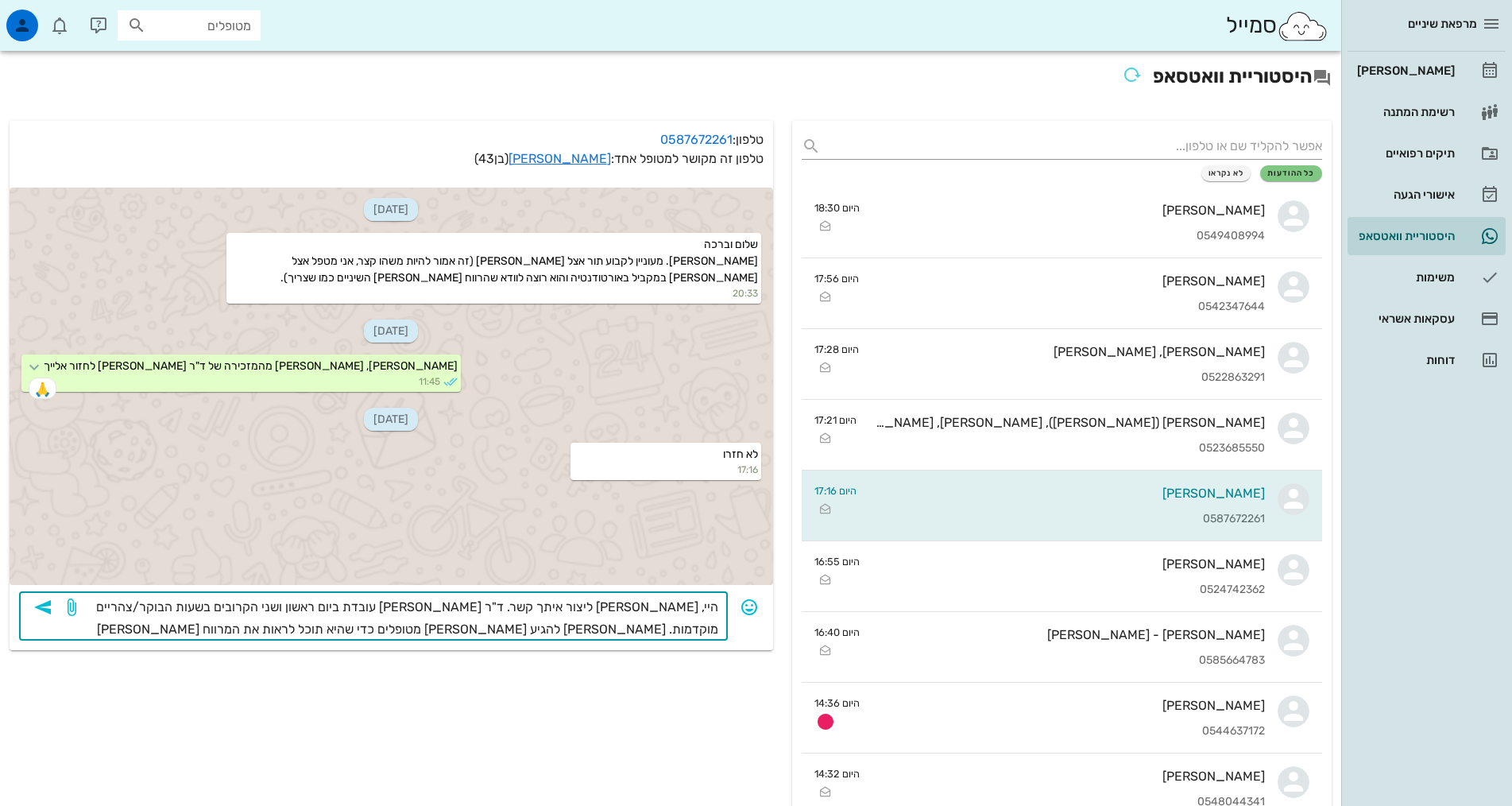
type textarea "היי, [PERSON_NAME] ליצור איתך קשר. ד"ר [PERSON_NAME] עובדת ביום ראשון ושני הקרו…"
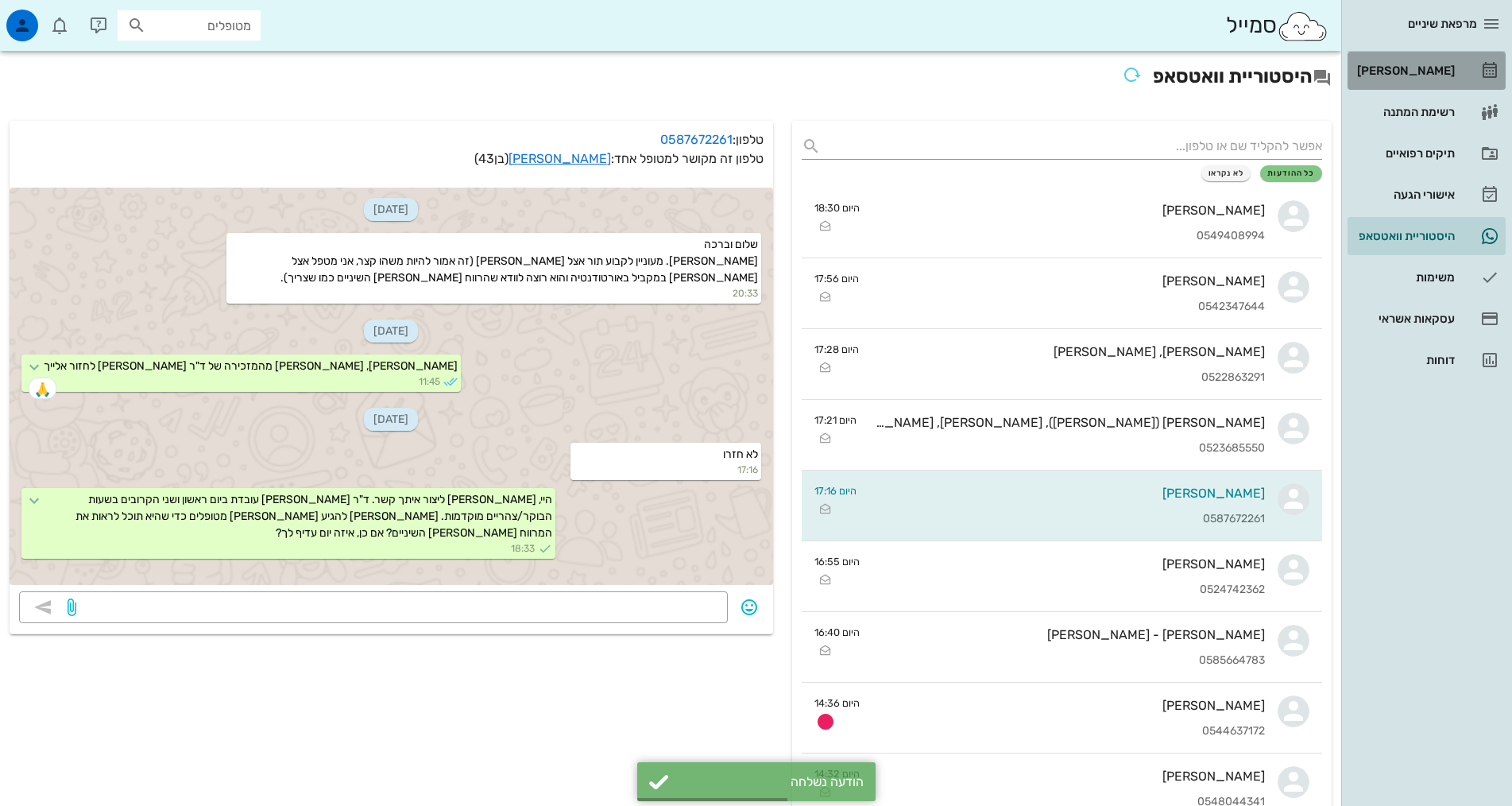
click at [1430, 84] on link "[PERSON_NAME]" at bounding box center [1427, 71] width 158 height 38
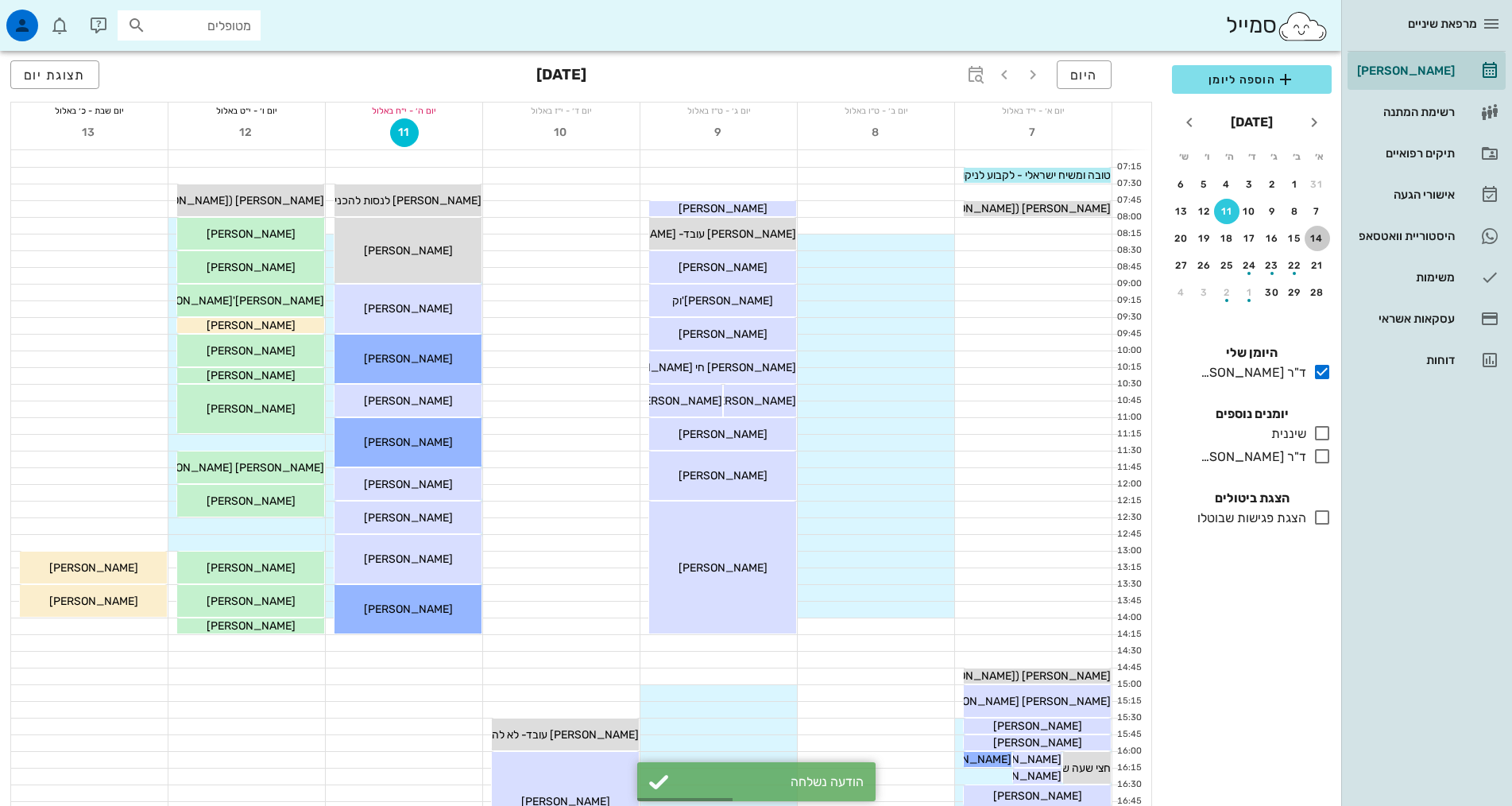
click at [1321, 232] on button "14" at bounding box center [1317, 239] width 26 height 26
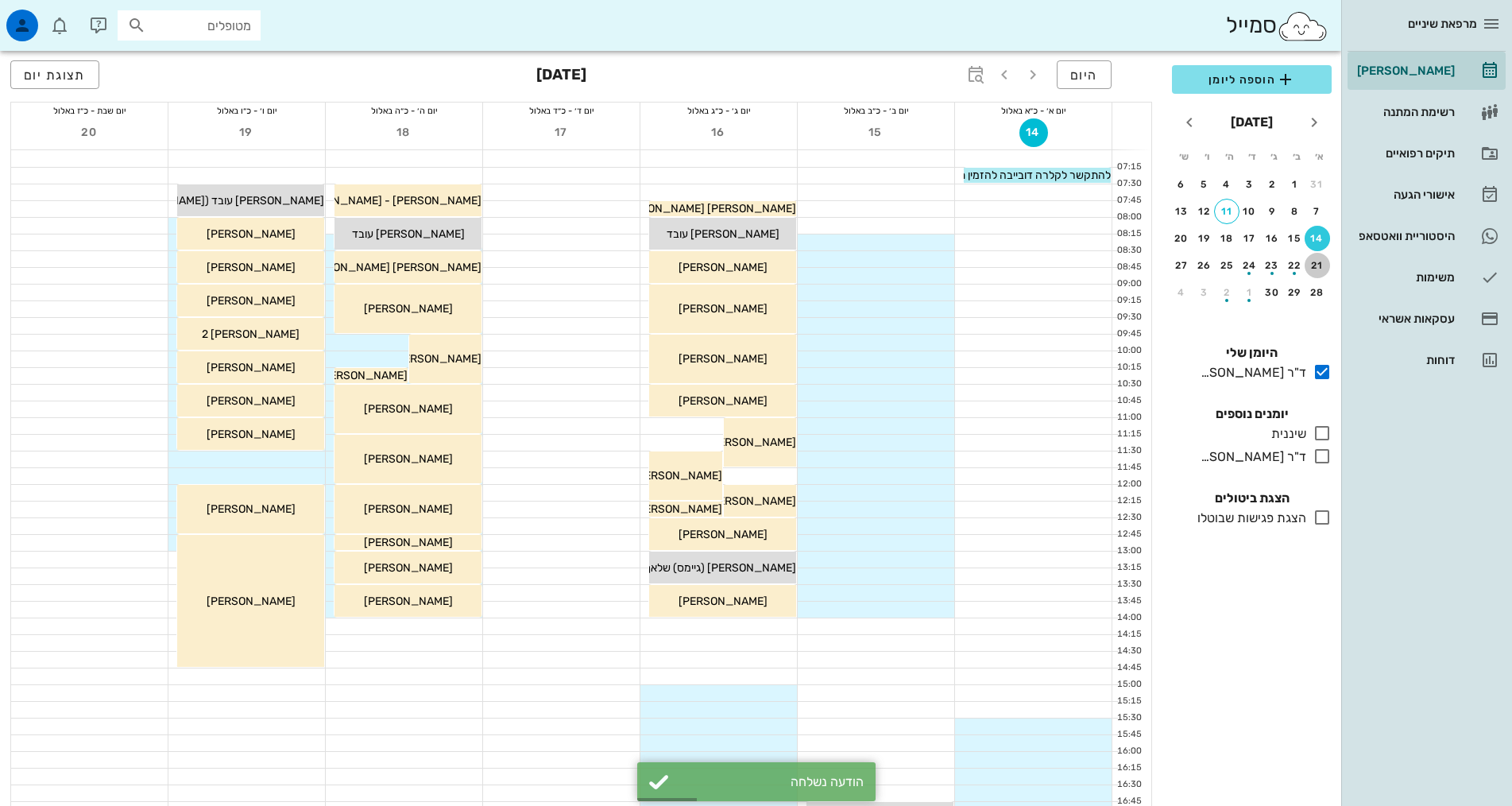
click at [1322, 263] on div "21" at bounding box center [1317, 265] width 26 height 11
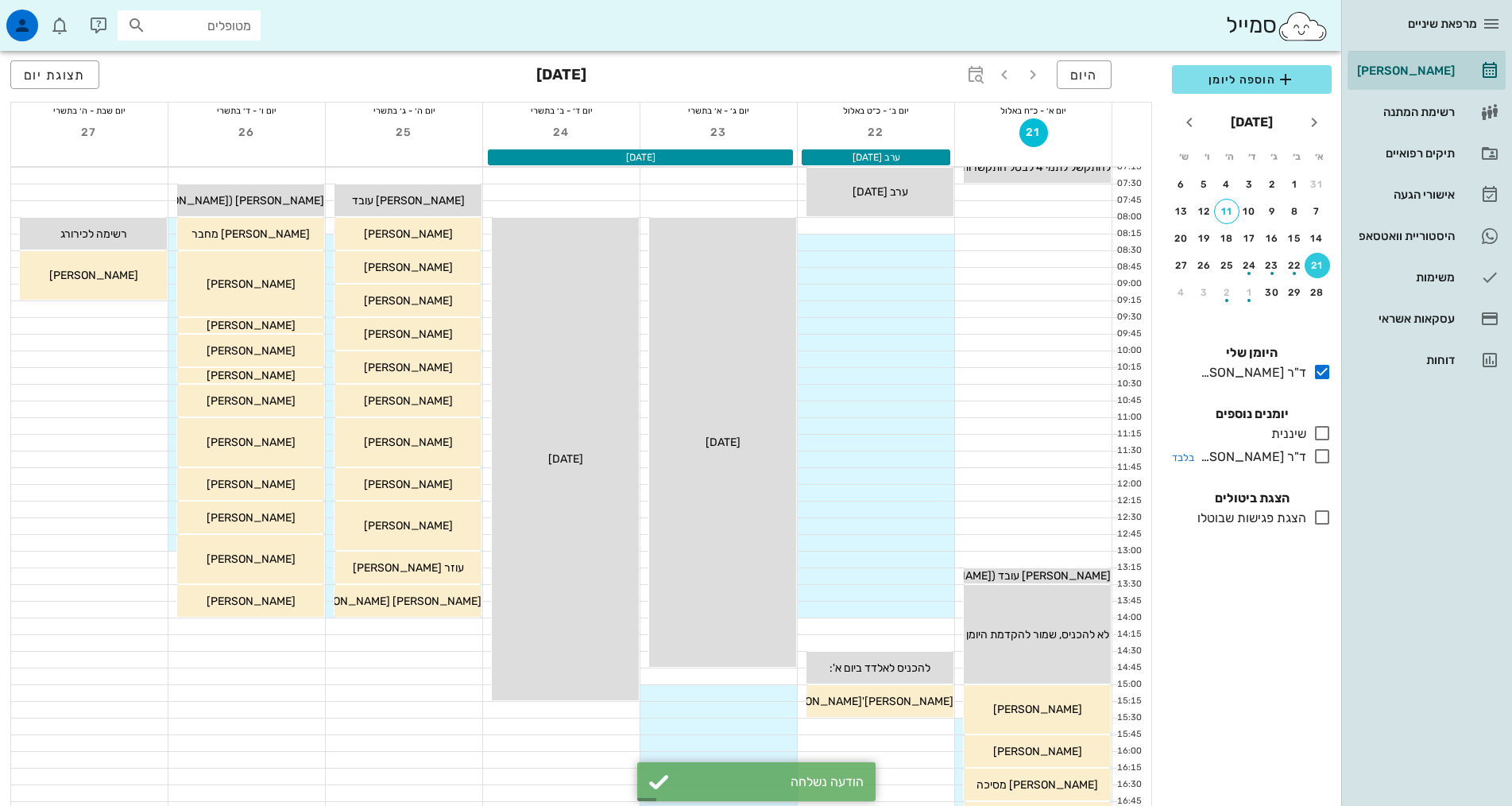
click at [1320, 464] on icon at bounding box center [1322, 456] width 19 height 19
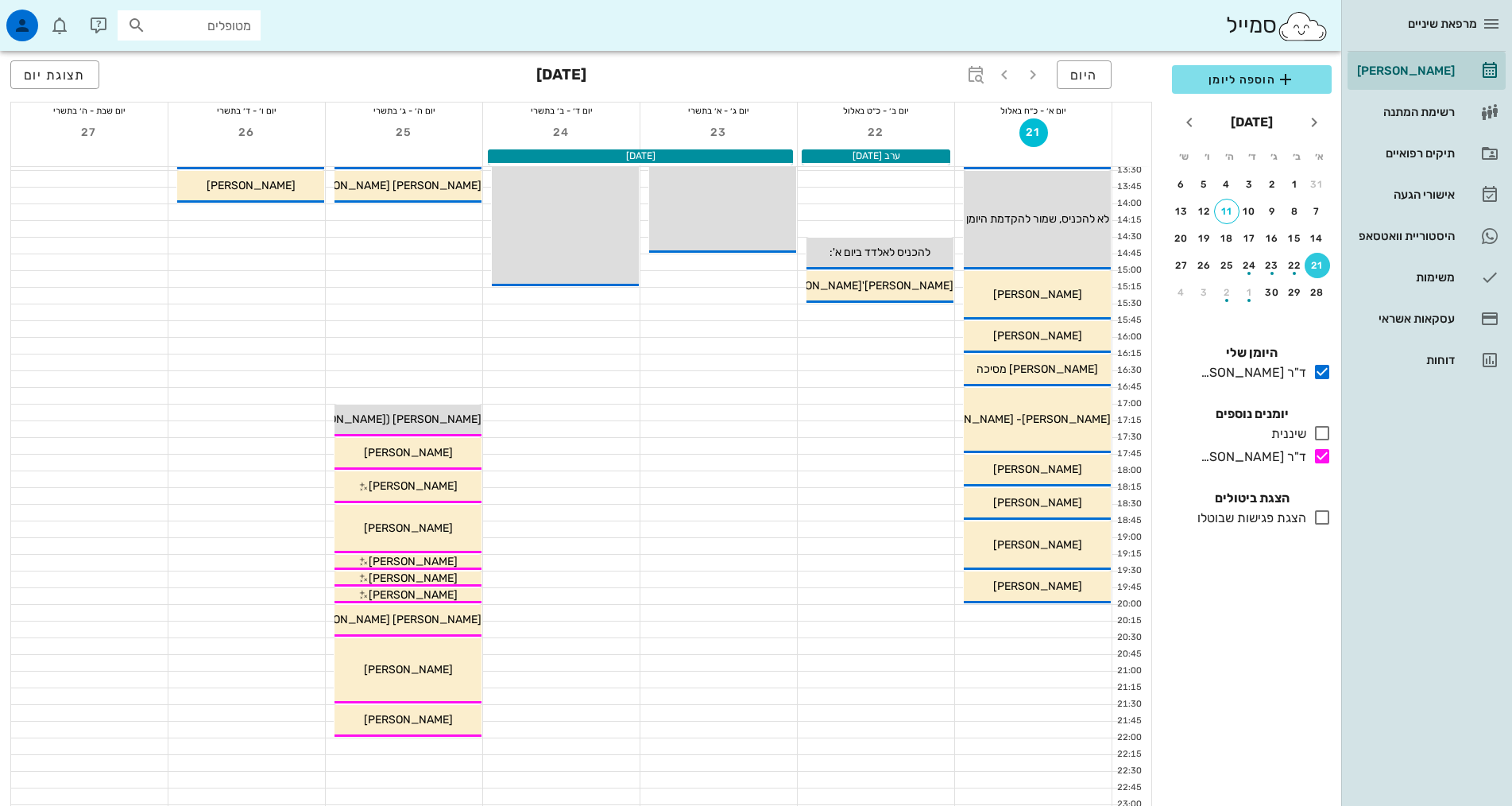
scroll to position [400, 0]
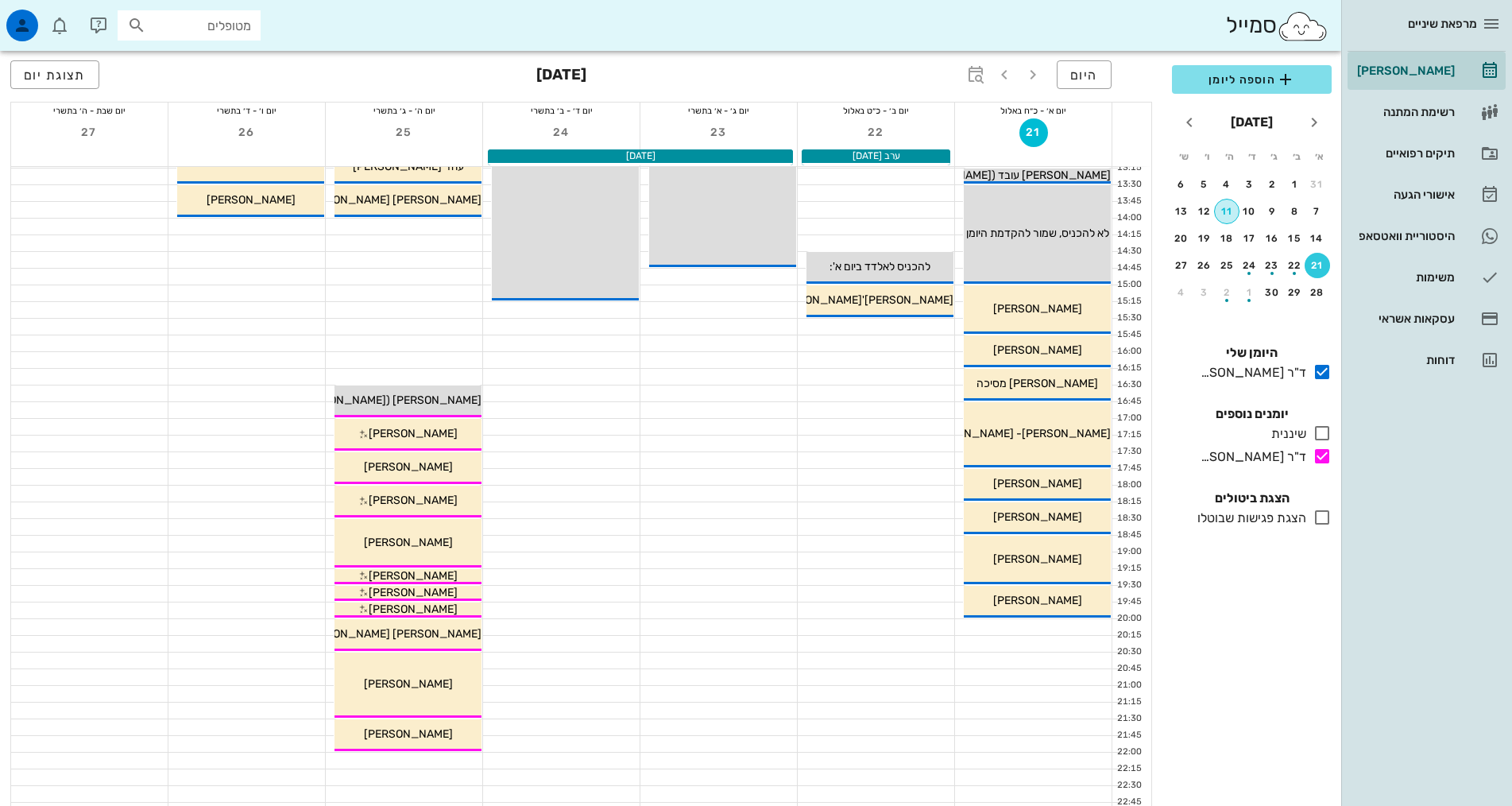
click at [1232, 208] on div "11" at bounding box center [1227, 211] width 24 height 11
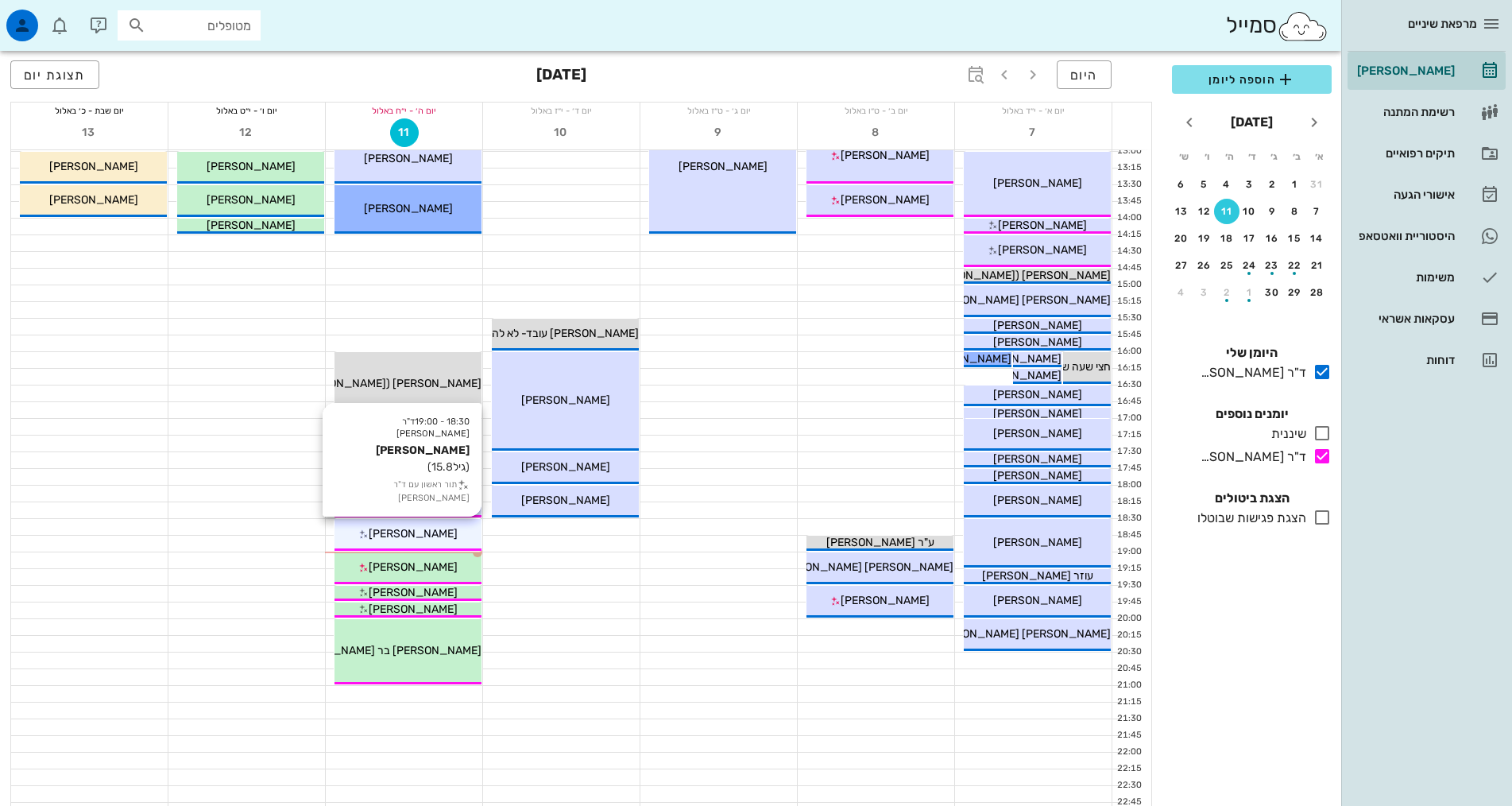
click at [438, 542] on div "18:30 - 19:00 ד"ר אילנה אנגל מיכה גלבנד (גיל 15.8 ) תור ראשון עם ד"ר אילנה אנגל…" at bounding box center [407, 535] width 147 height 32
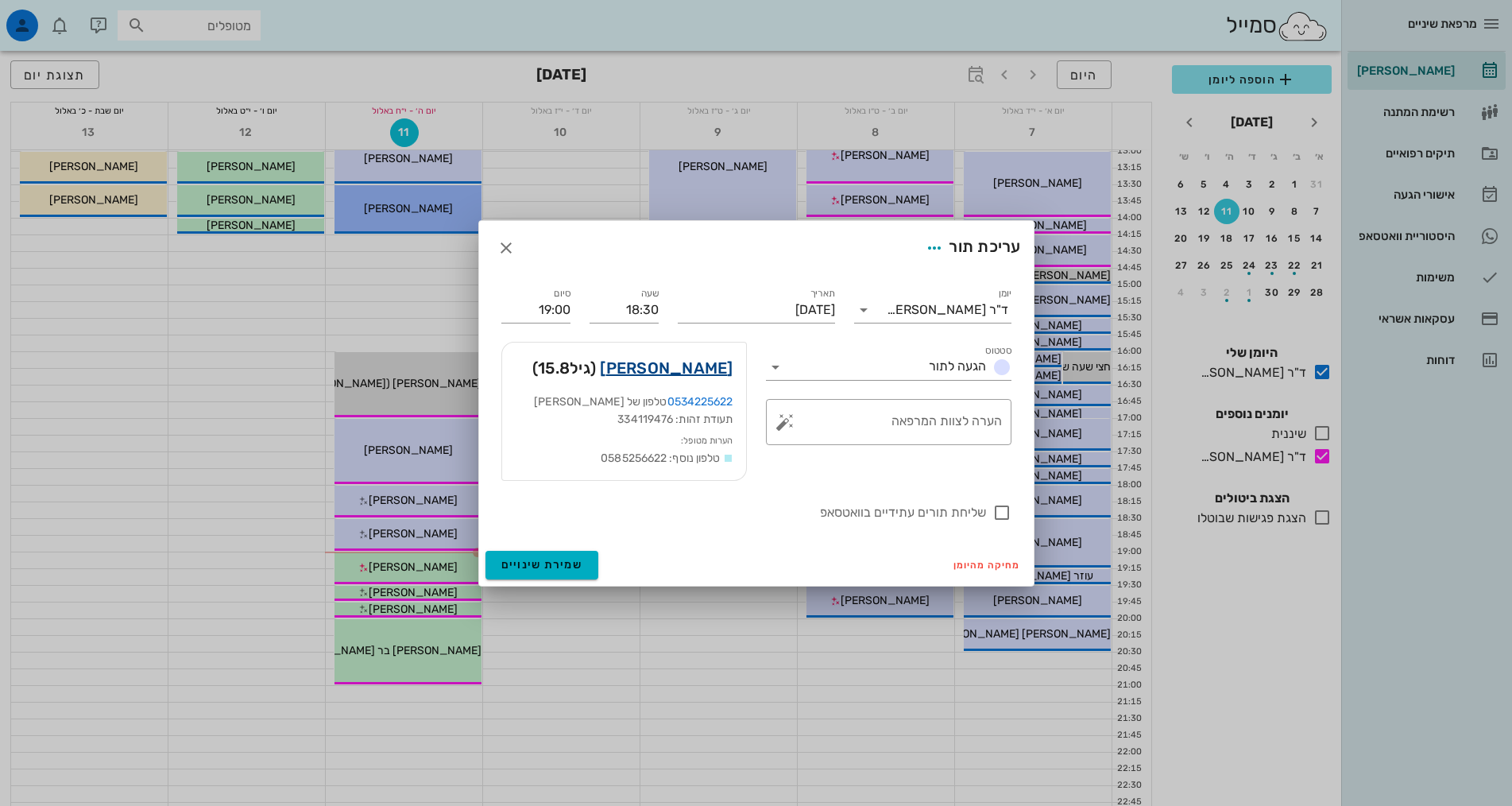
click at [690, 373] on link "מיכה גלבנד" at bounding box center [666, 368] width 133 height 26
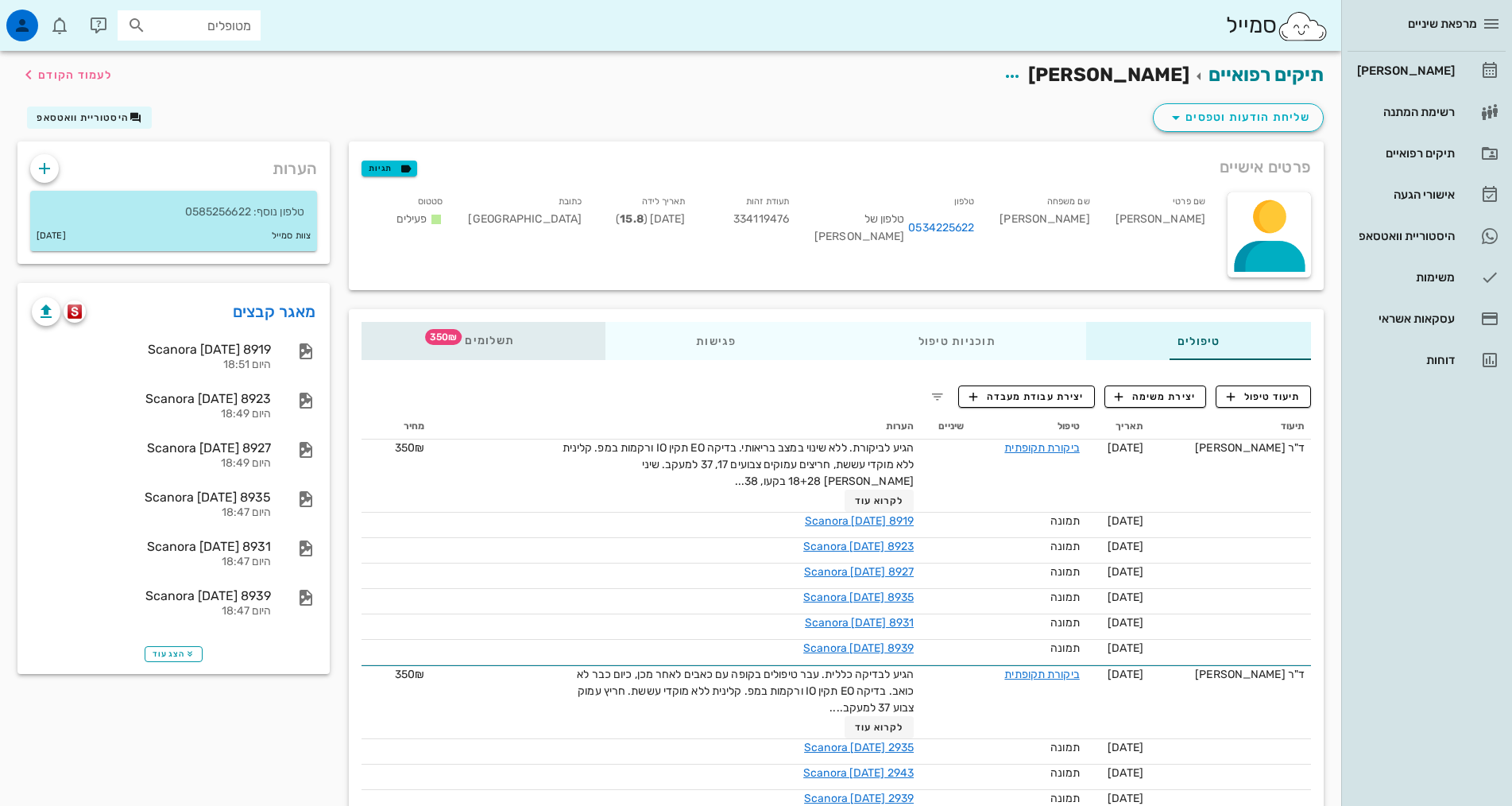
click at [420, 347] on div "תשלומים 350₪" at bounding box center [483, 341] width 244 height 38
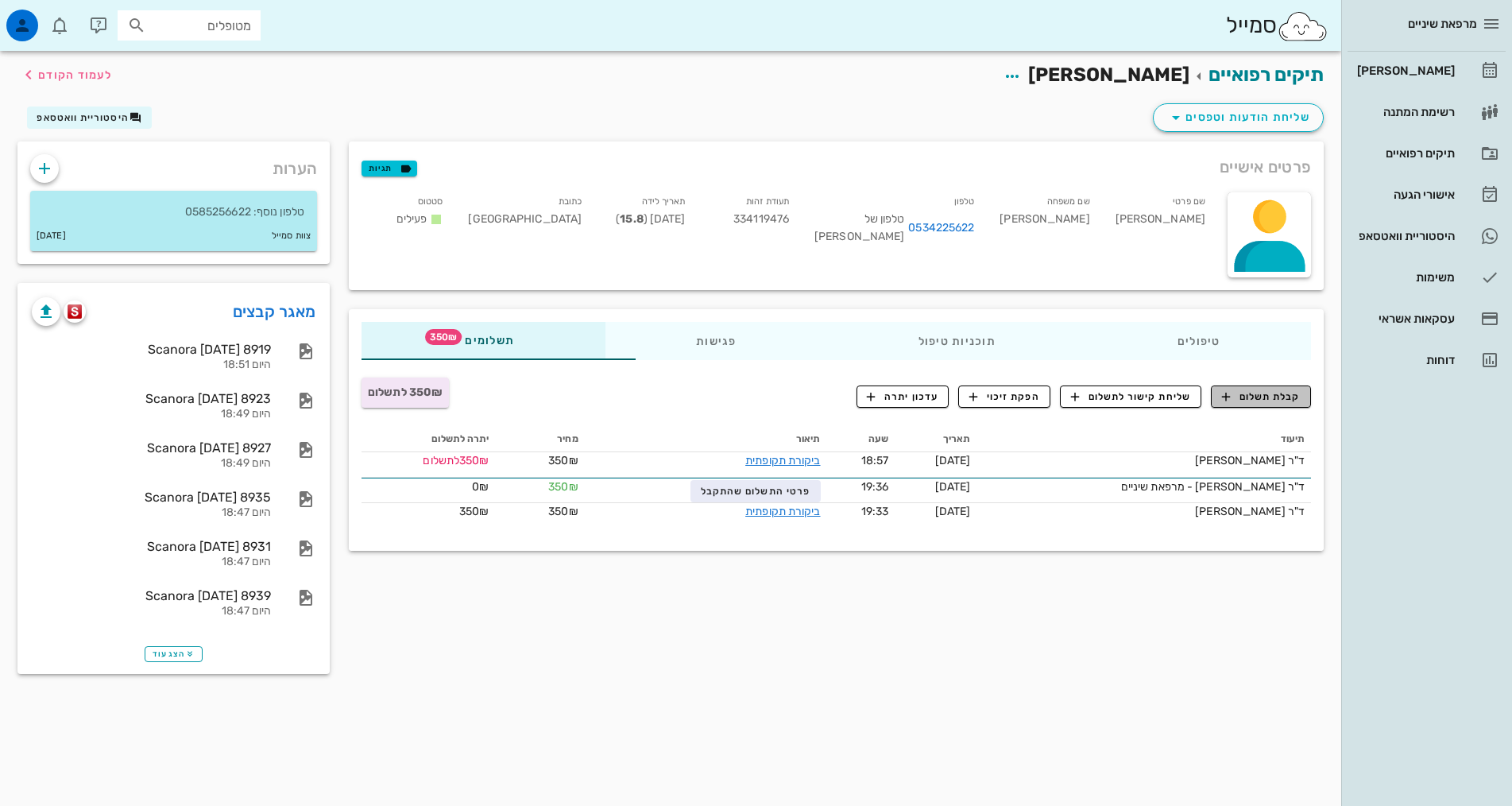
click at [1263, 394] on span "קבלת תשלום" at bounding box center [1261, 396] width 78 height 15
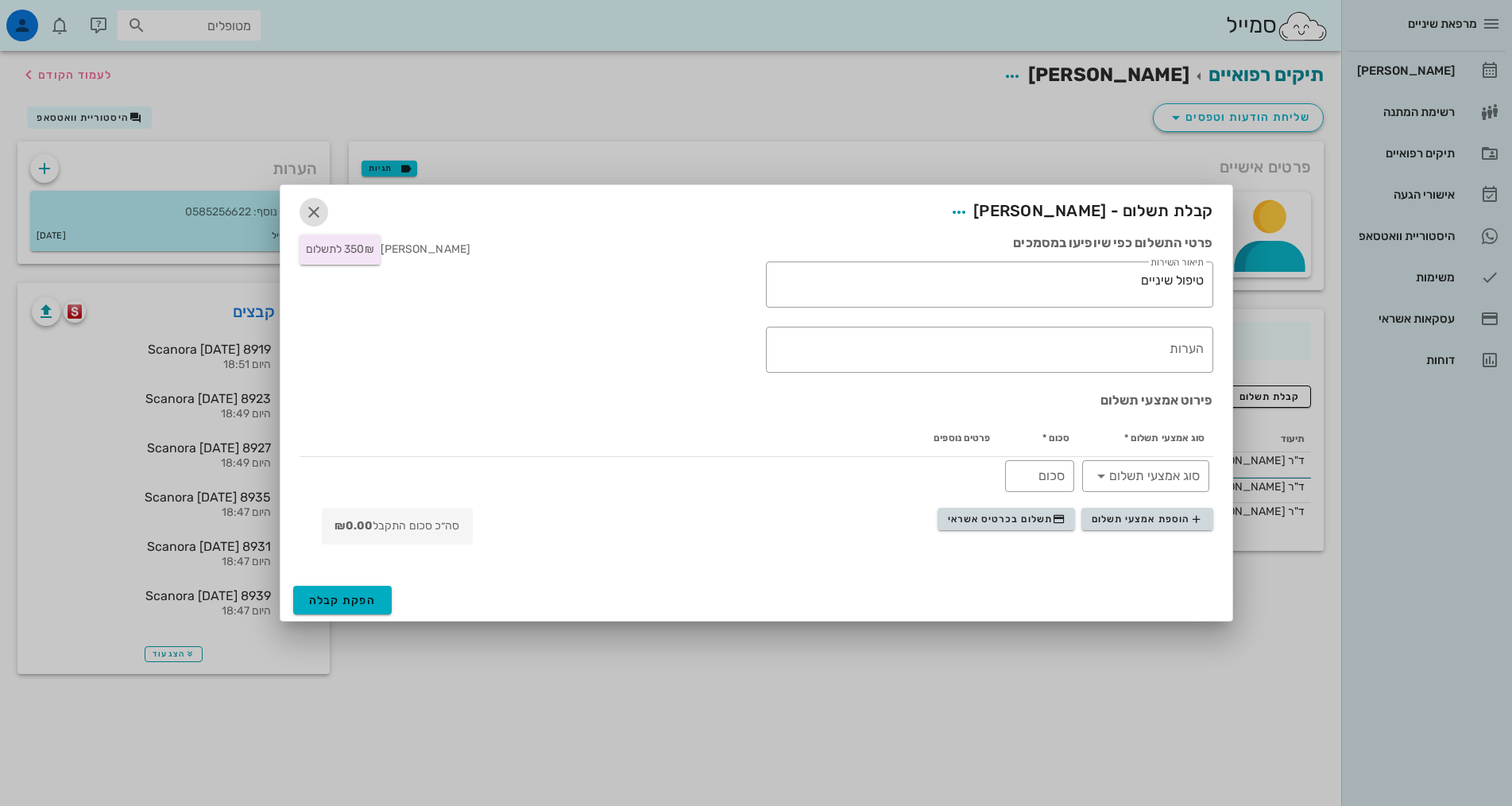
click at [311, 217] on icon "button" at bounding box center [313, 212] width 19 height 19
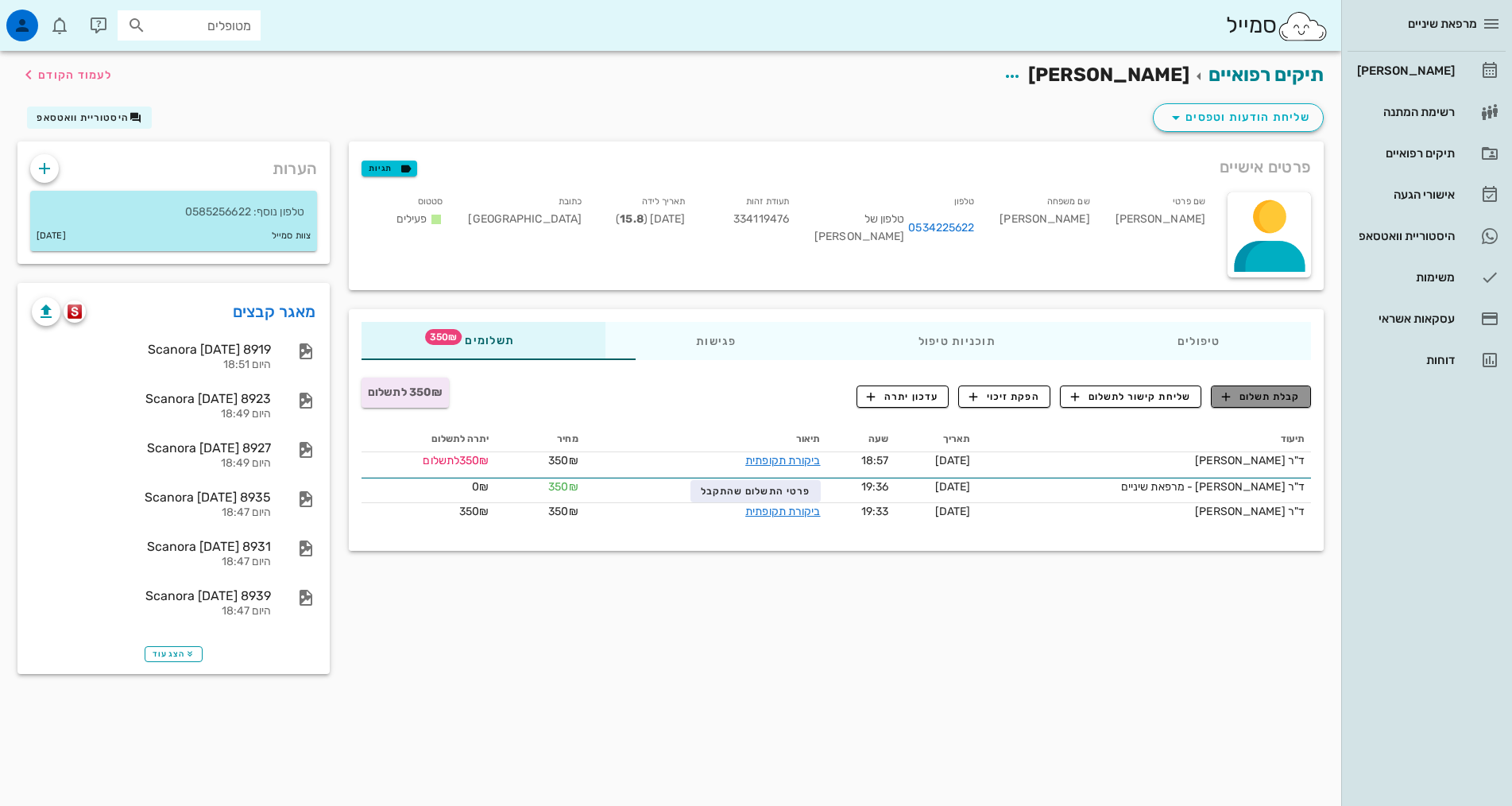
click at [1264, 398] on span "קבלת תשלום" at bounding box center [1261, 396] width 78 height 15
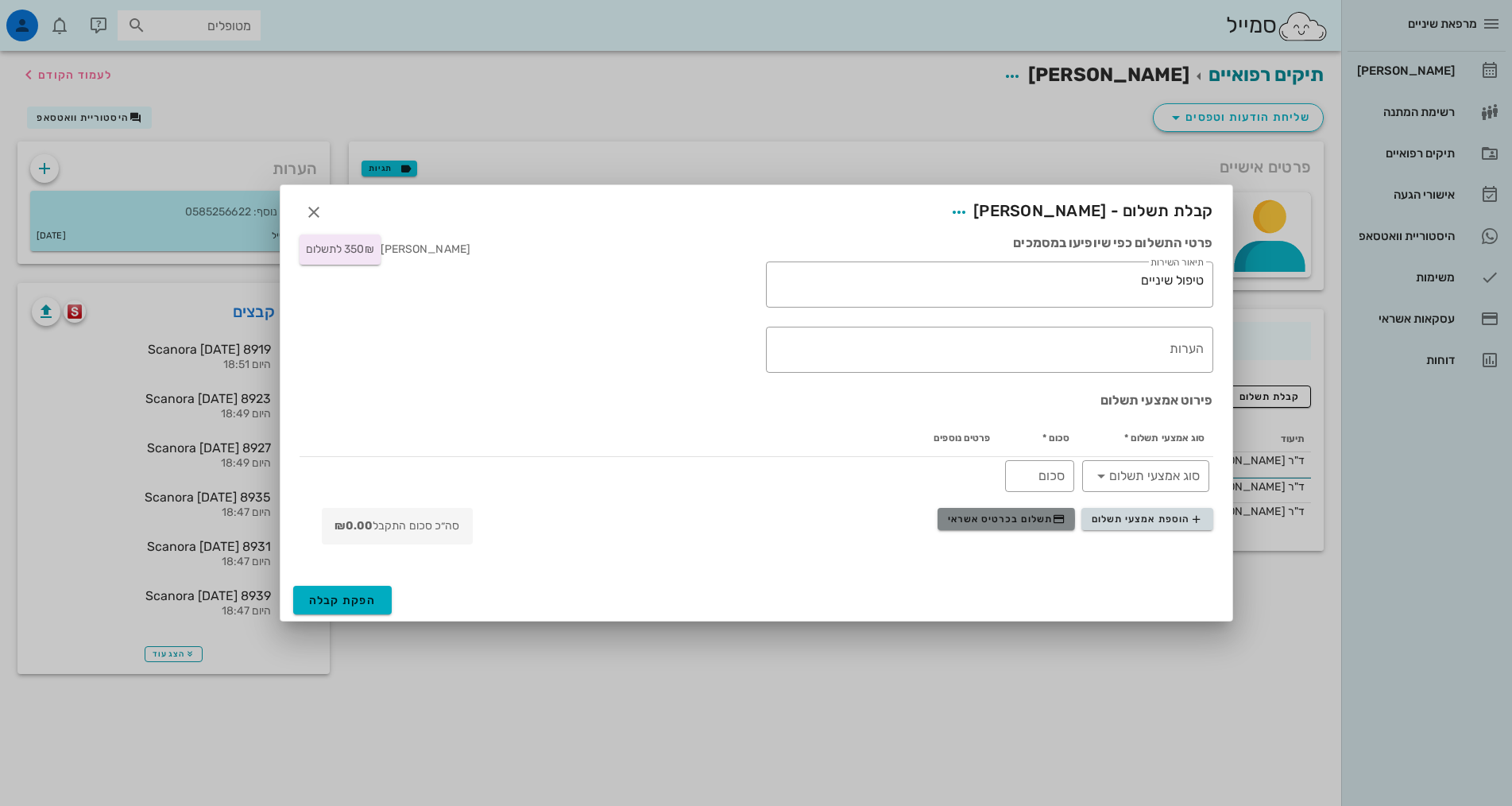
click at [999, 520] on span "תשלום בכרטיס אשראי" at bounding box center [1007, 518] width 118 height 13
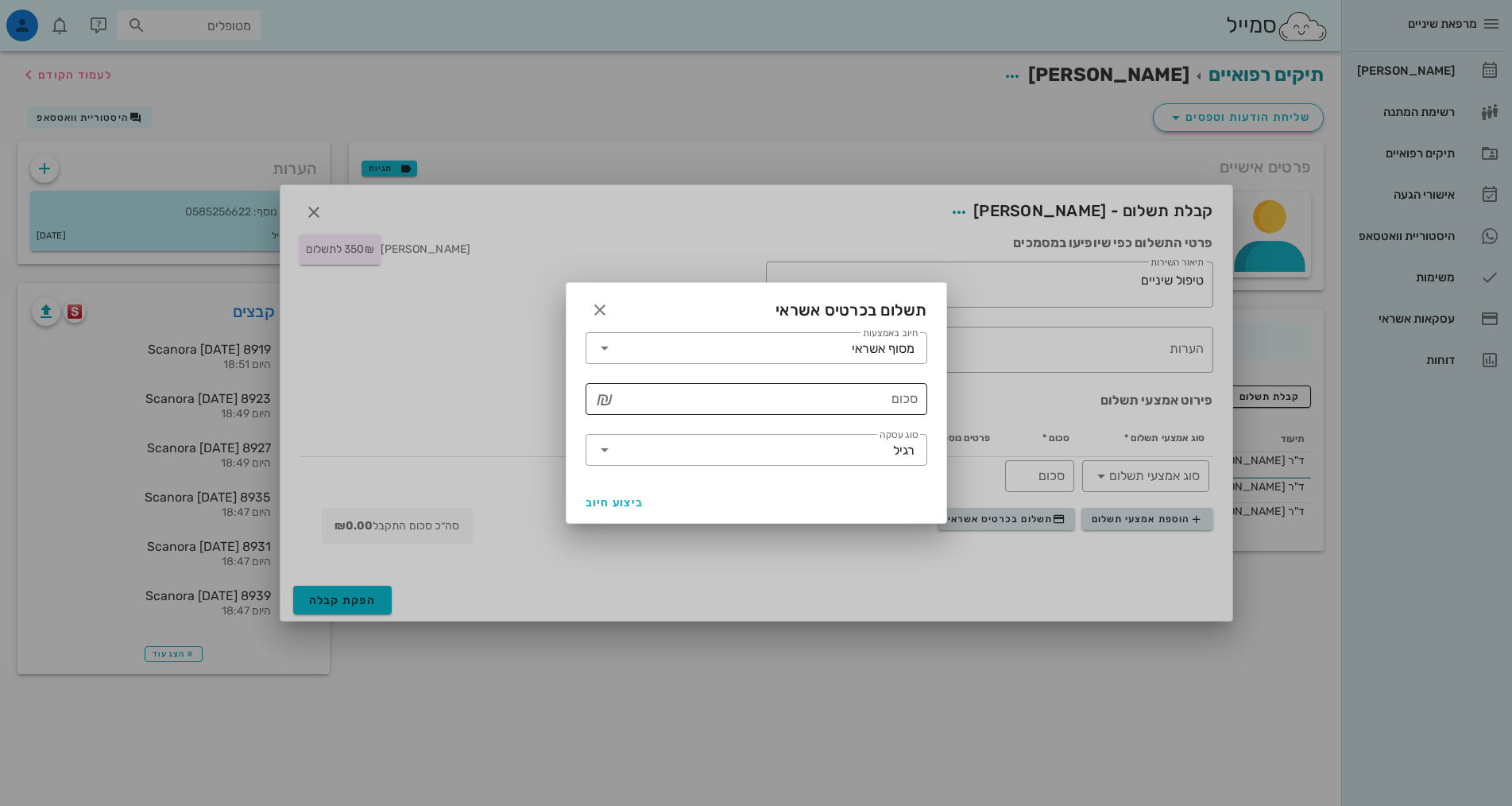
click at [911, 411] on input "סכום" at bounding box center [767, 399] width 301 height 26
type input "350"
click at [601, 502] on span "ביצוע חיוב" at bounding box center [615, 503] width 59 height 14
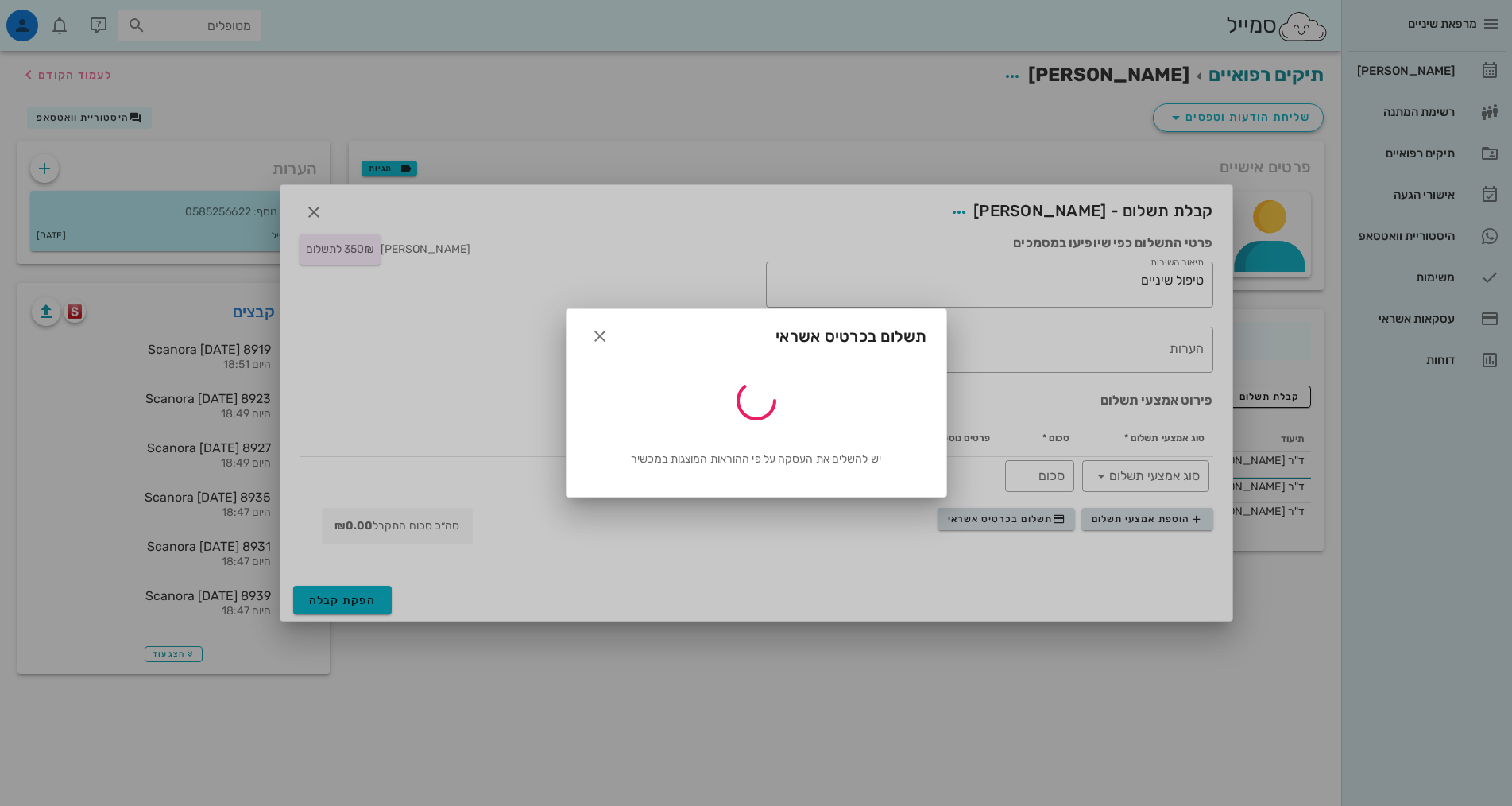
type input "350"
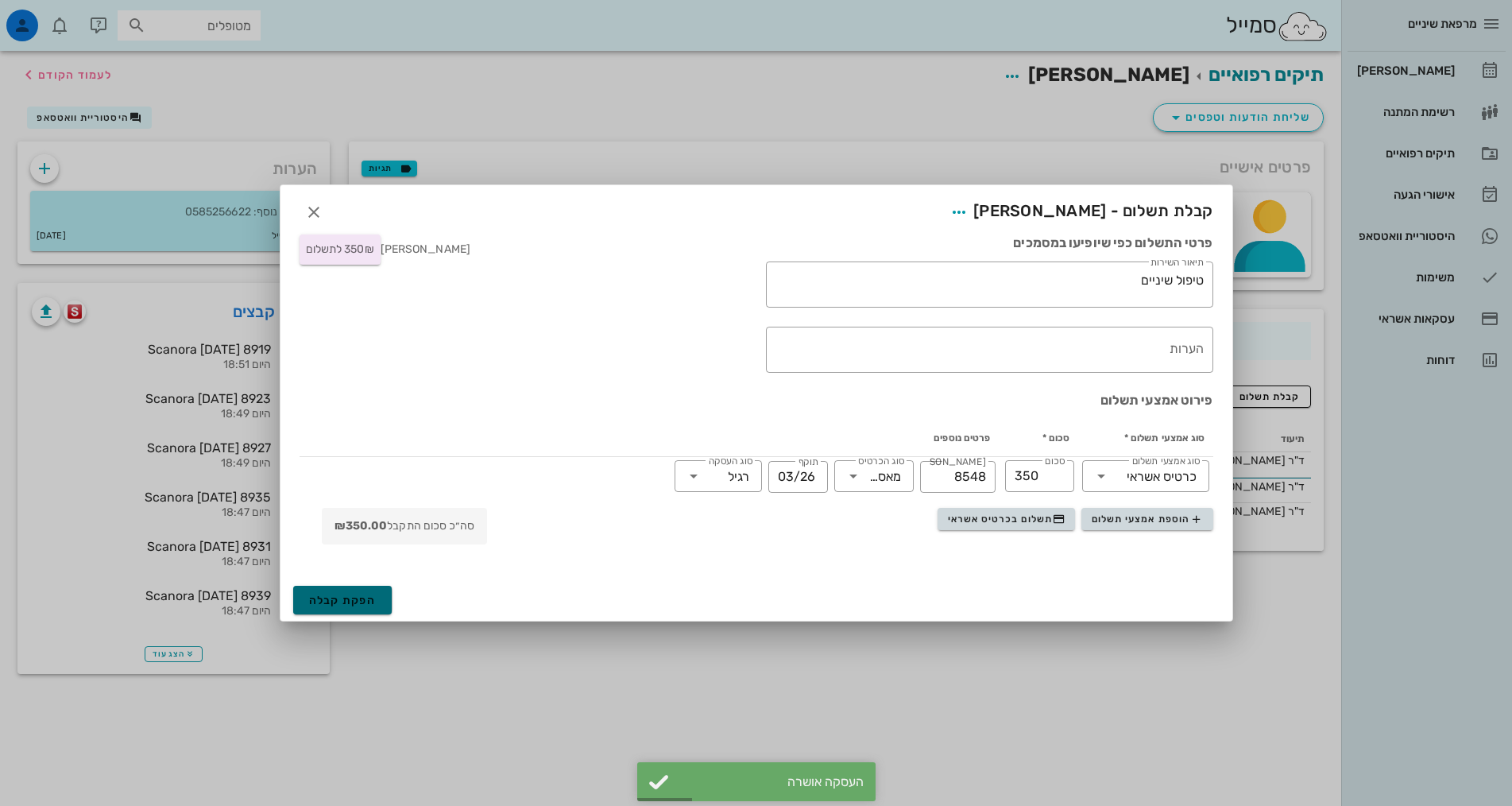
click at [328, 608] on button "הפקת קבלה" at bounding box center [343, 599] width 99 height 28
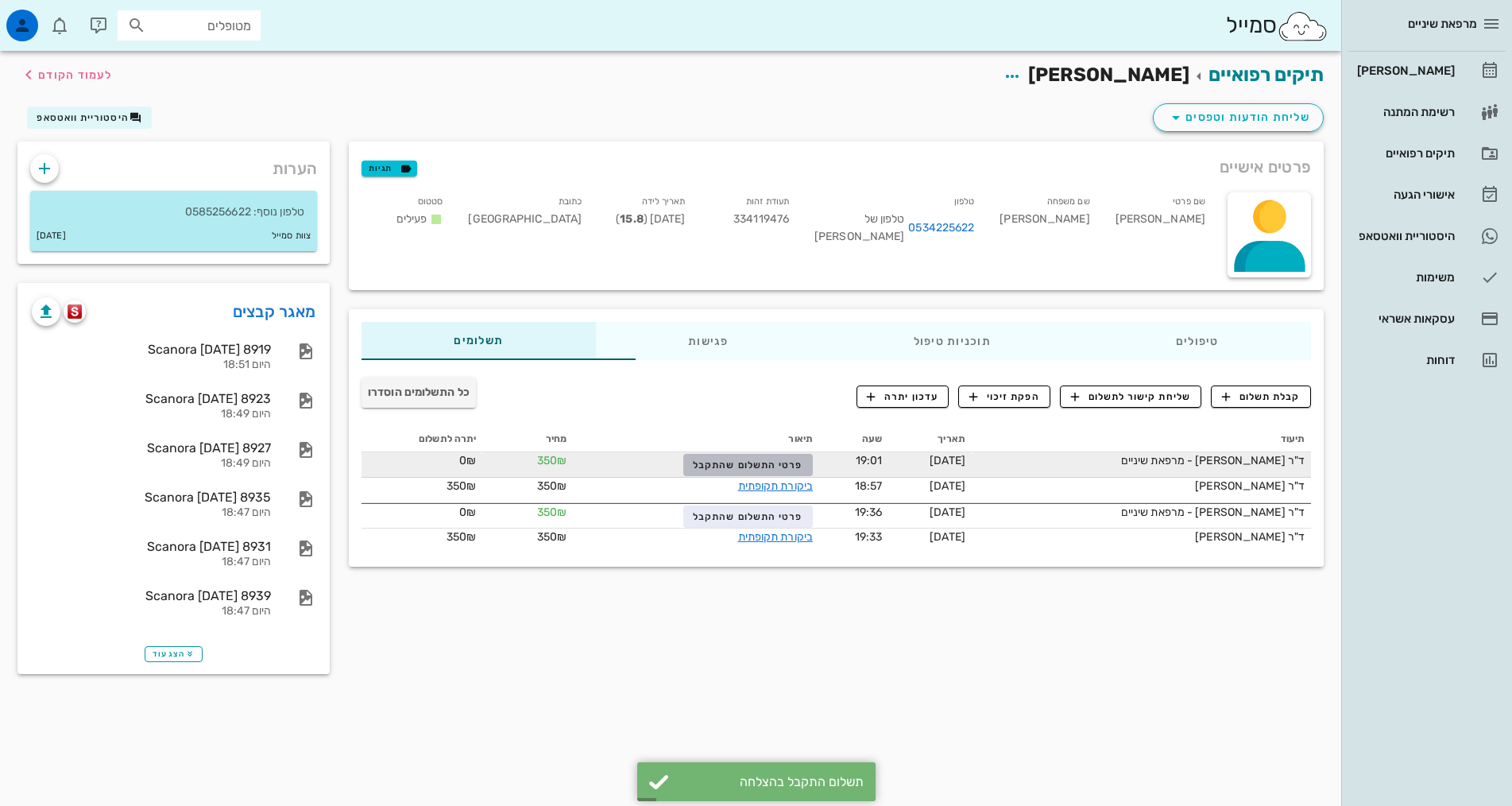
click at [693, 468] on span "פרטי התשלום שהתקבל" at bounding box center [747, 464] width 109 height 11
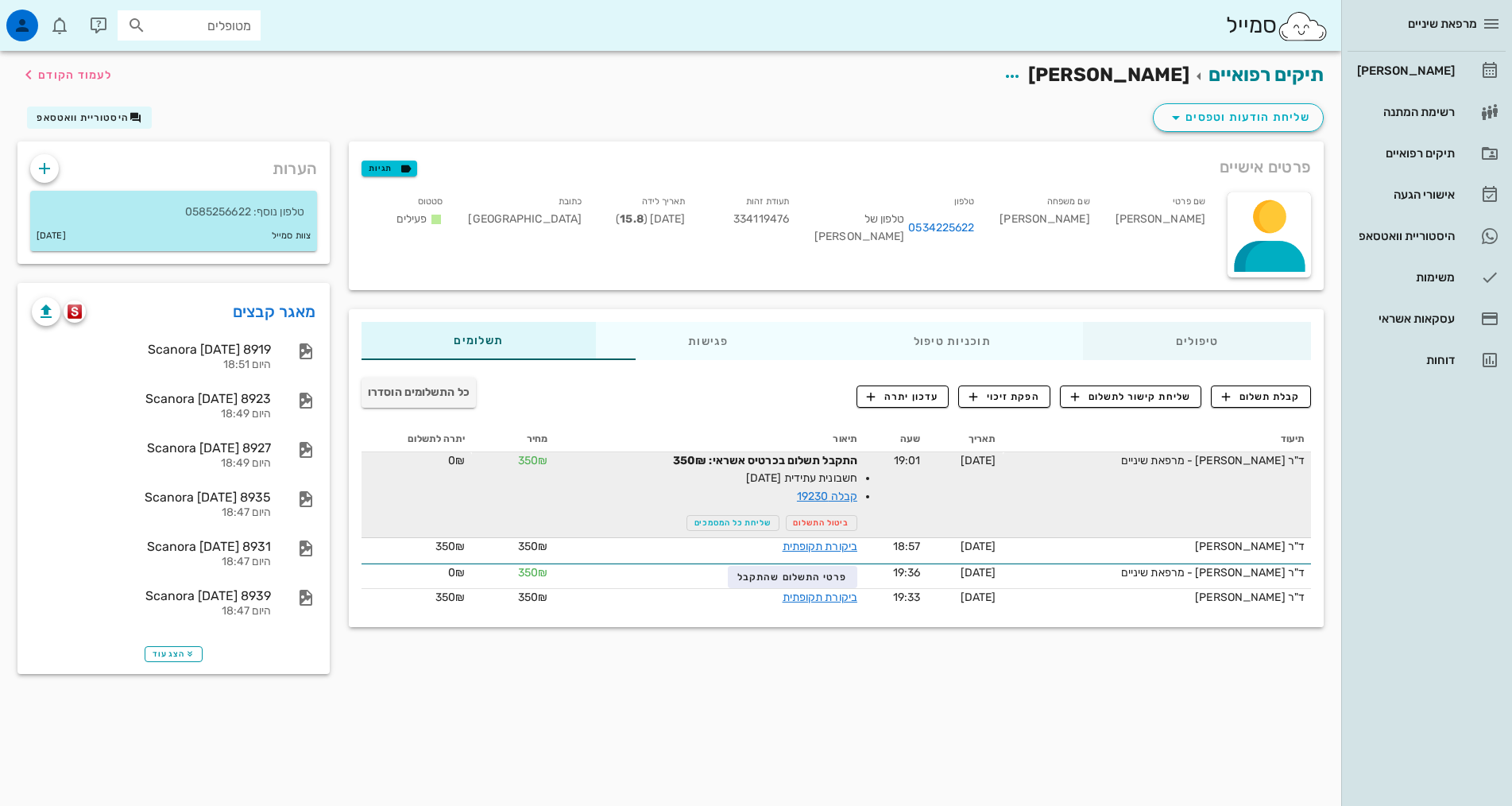
click at [554, 483] on td "התקבל תשלום בכרטיס אשראי: 350₪ חשבונית עתידית 01-10-2025 קבלה 19230 ביטול התשלו…" at bounding box center [709, 495] width 310 height 86
click at [1220, 339] on div "טיפולים" at bounding box center [1197, 341] width 228 height 38
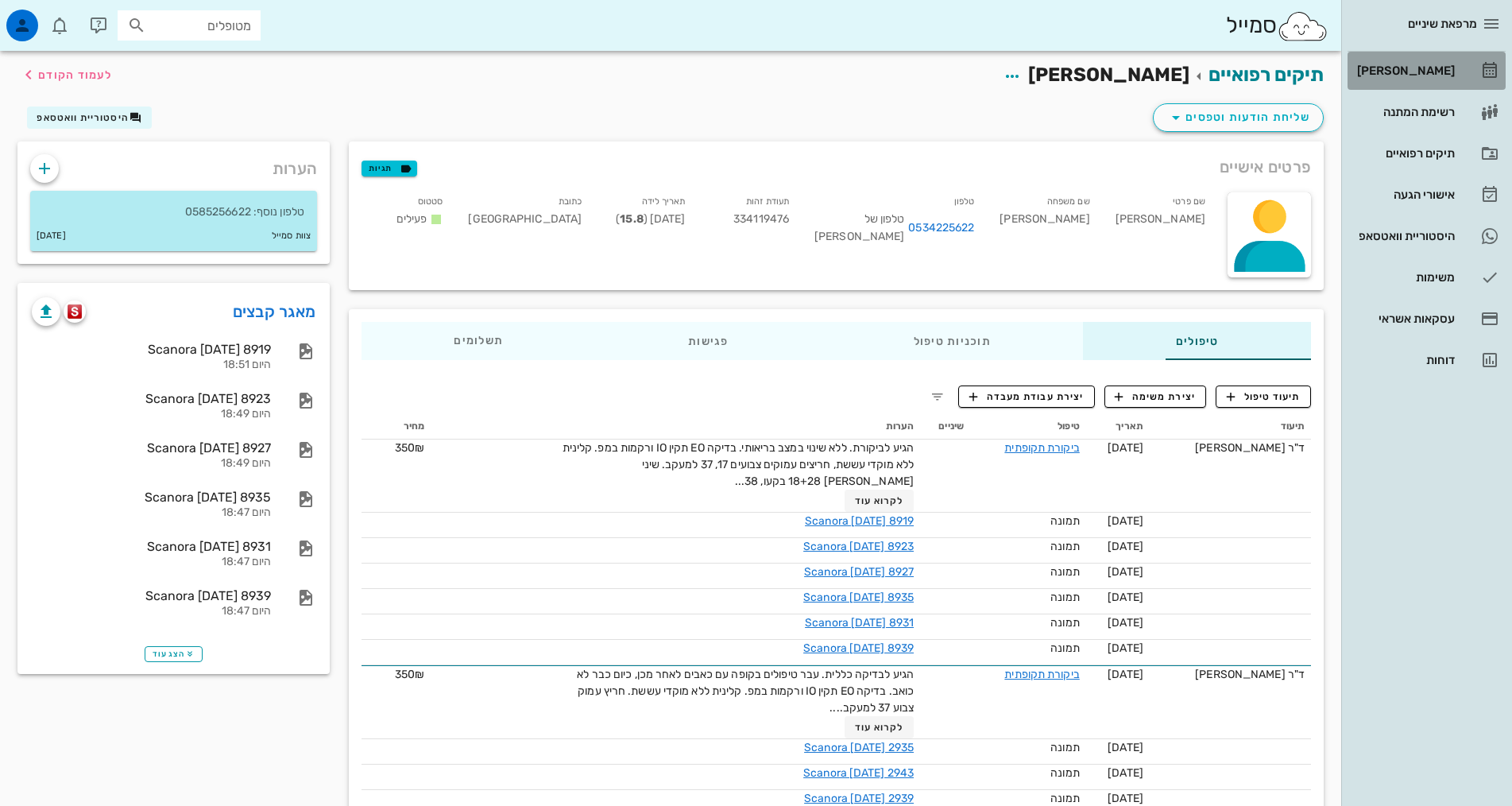
click at [1439, 82] on div "[PERSON_NAME]" at bounding box center [1404, 71] width 101 height 26
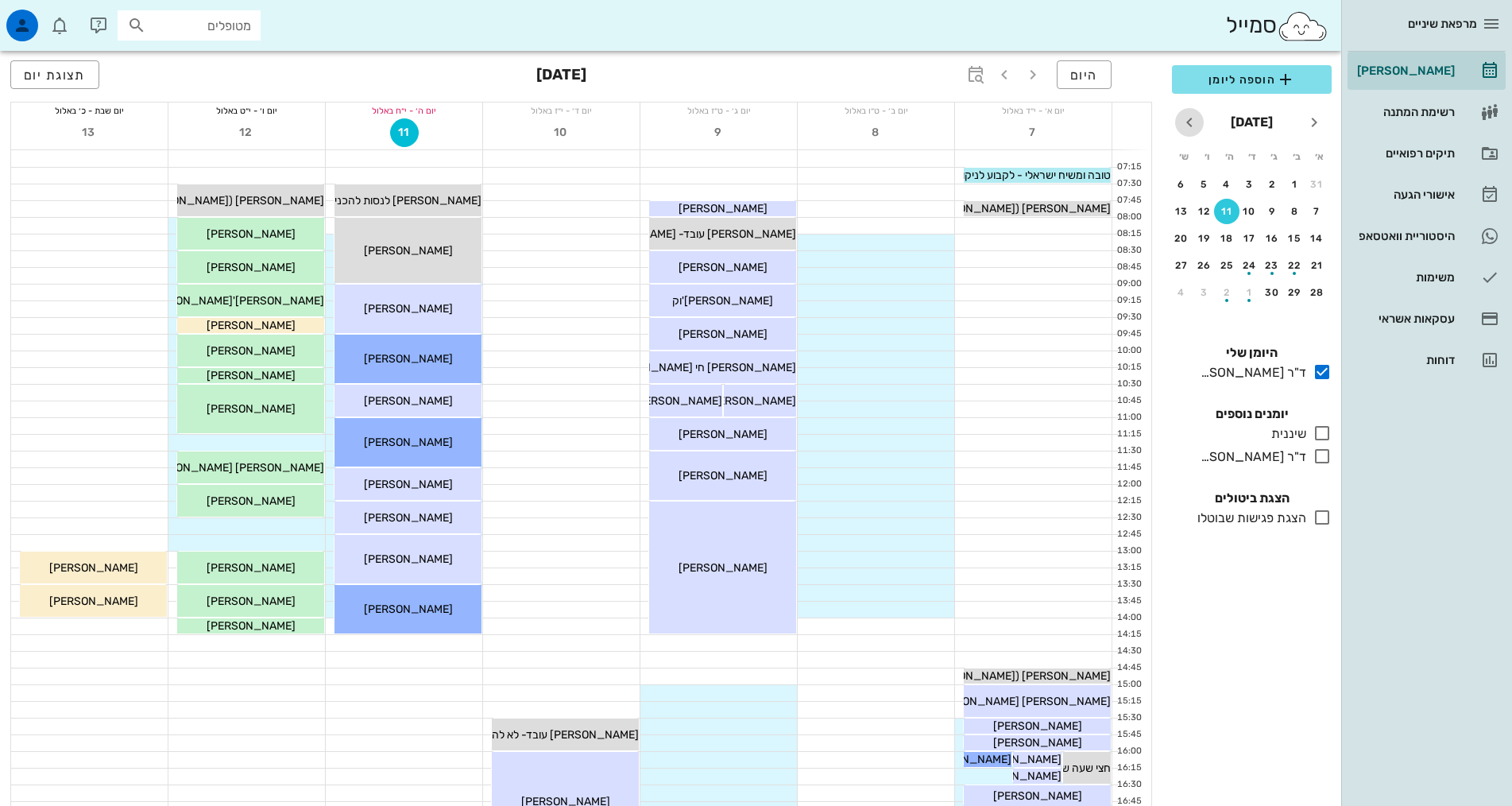
click at [1185, 123] on icon "חודש הבא" at bounding box center [1189, 122] width 19 height 19
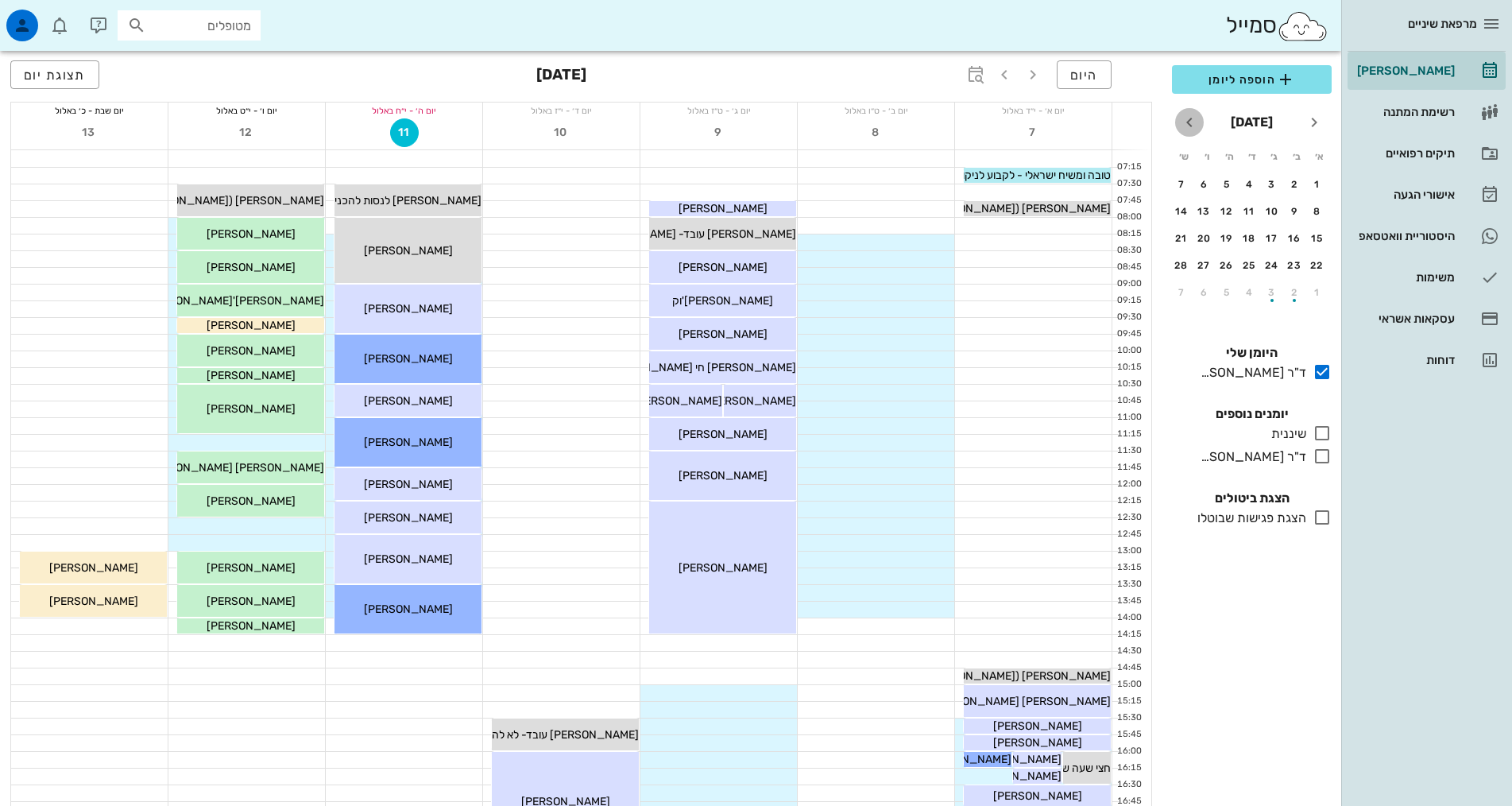
click at [1185, 123] on icon "חודש הבא" at bounding box center [1189, 122] width 19 height 19
click at [1224, 219] on button "12" at bounding box center [1227, 212] width 26 height 26
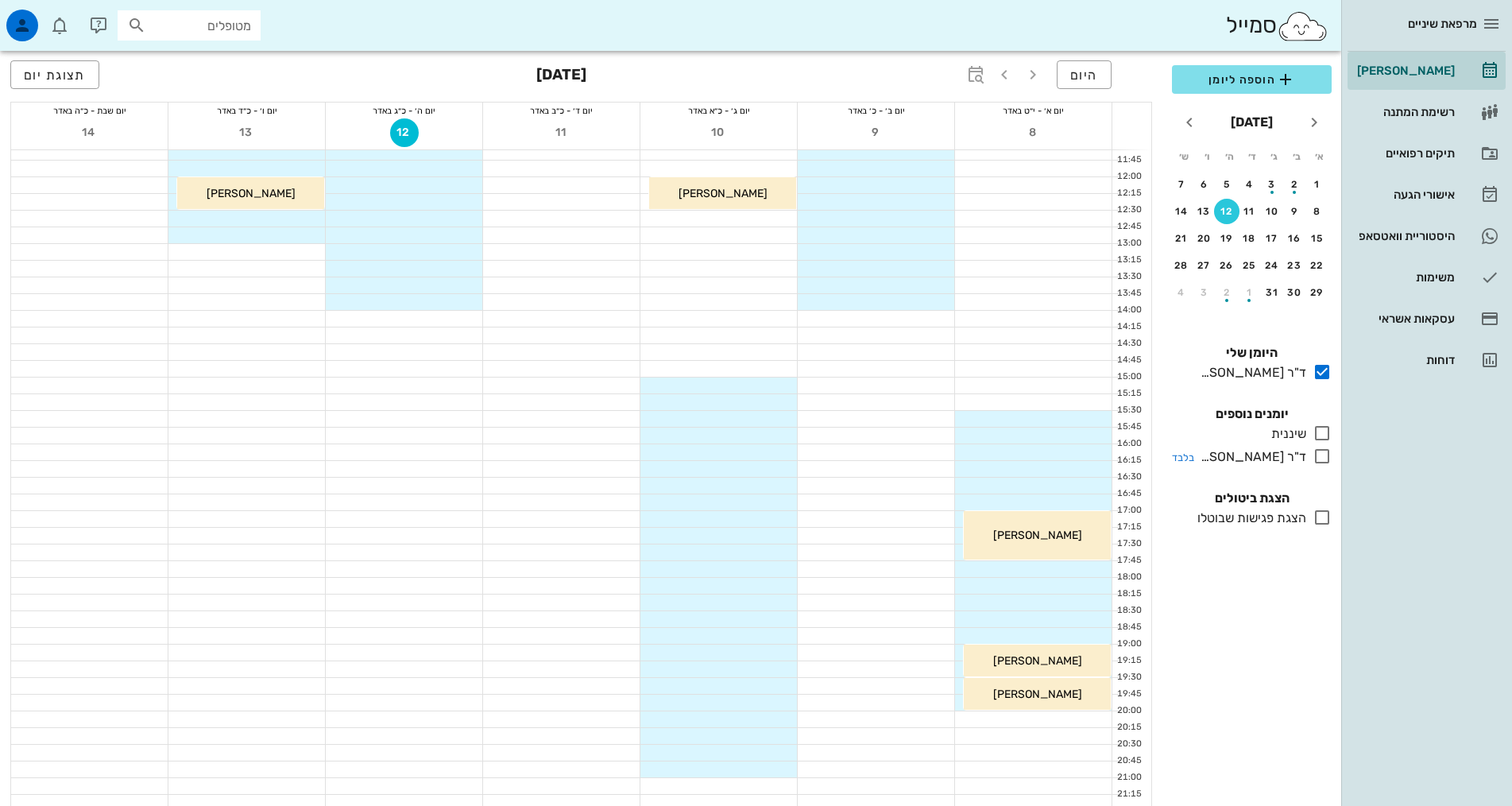
scroll to position [318, 0]
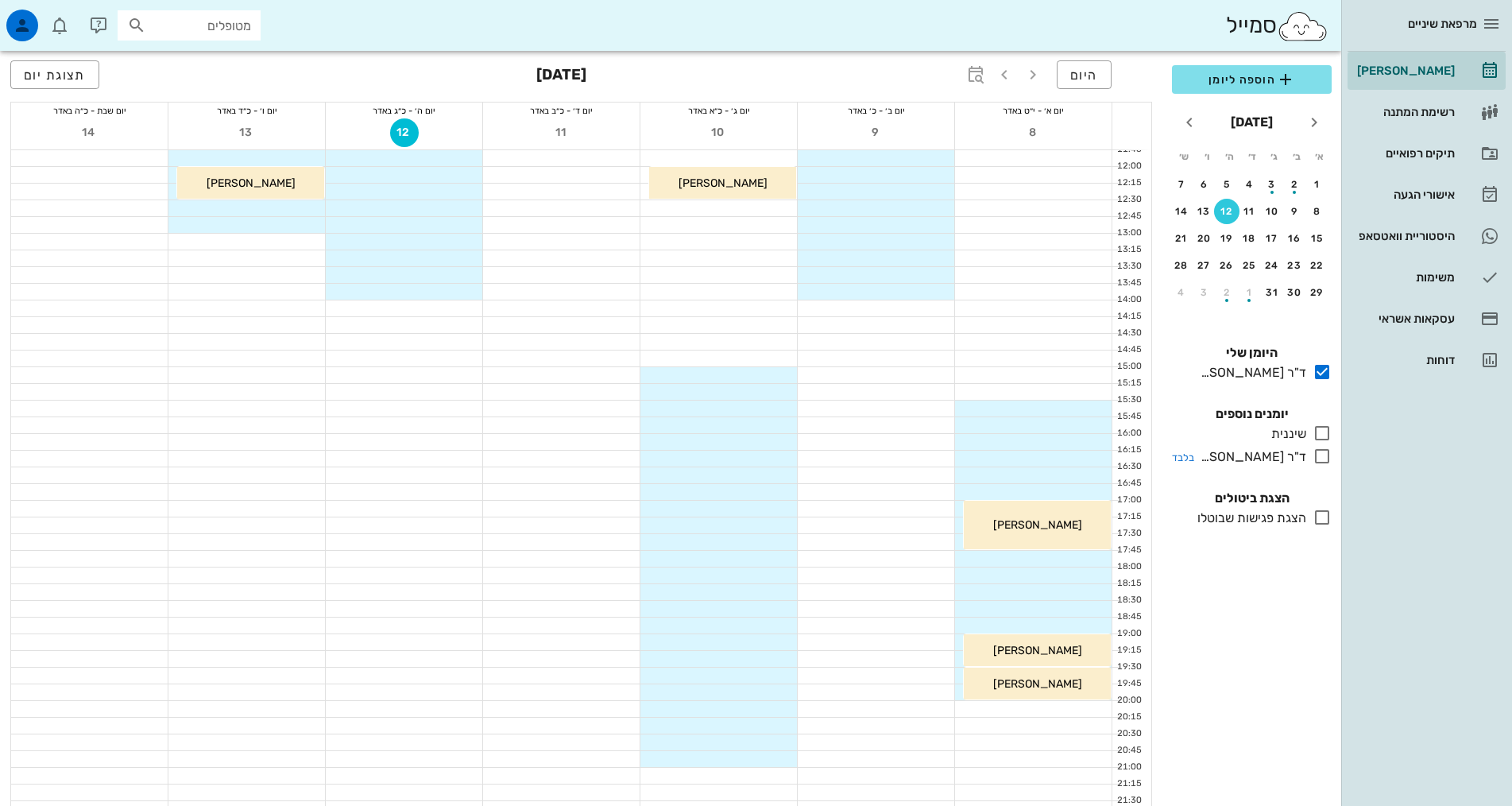
click at [1323, 459] on icon at bounding box center [1322, 456] width 19 height 19
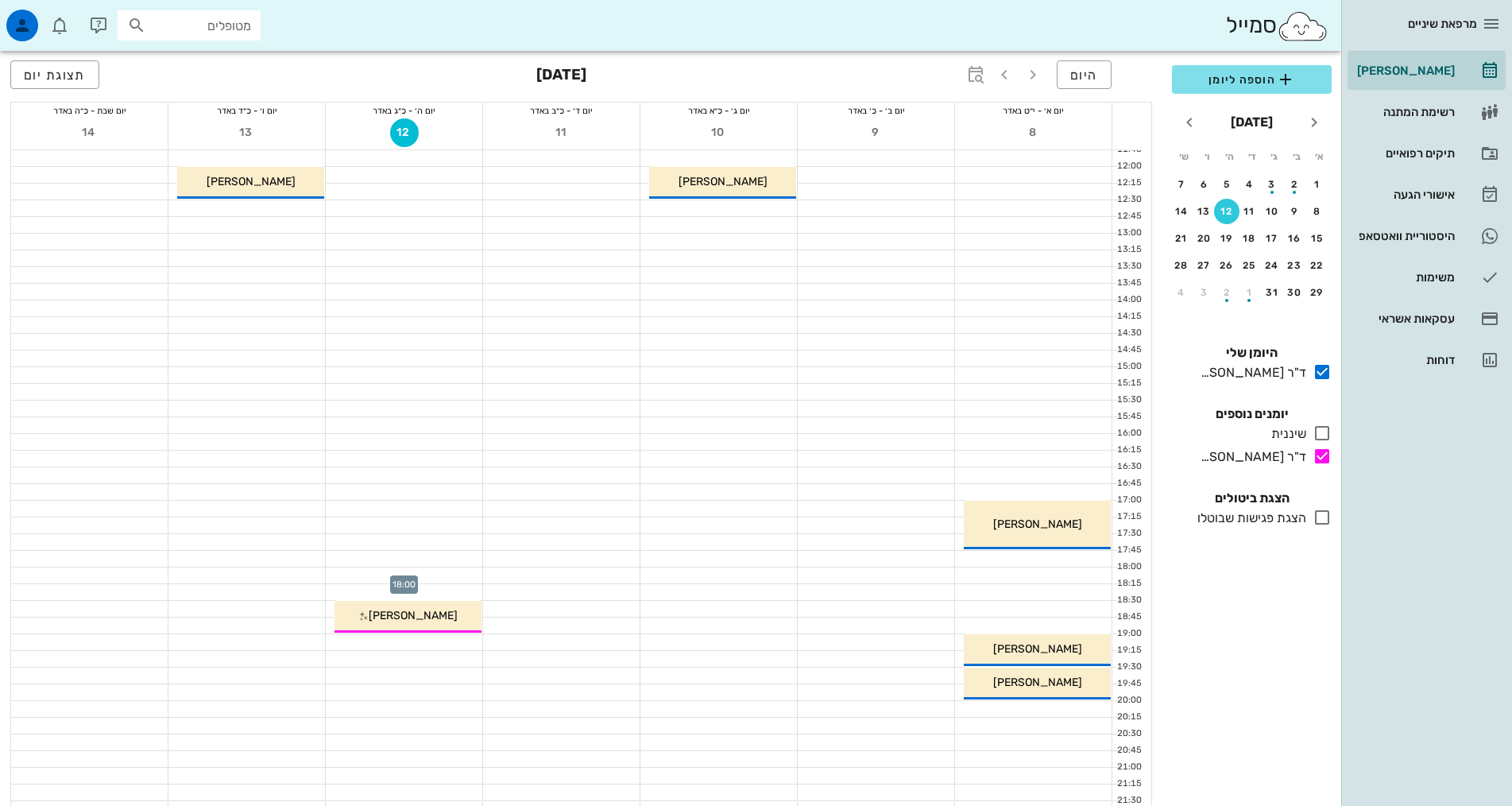
click at [443, 573] on div at bounding box center [404, 575] width 157 height 16
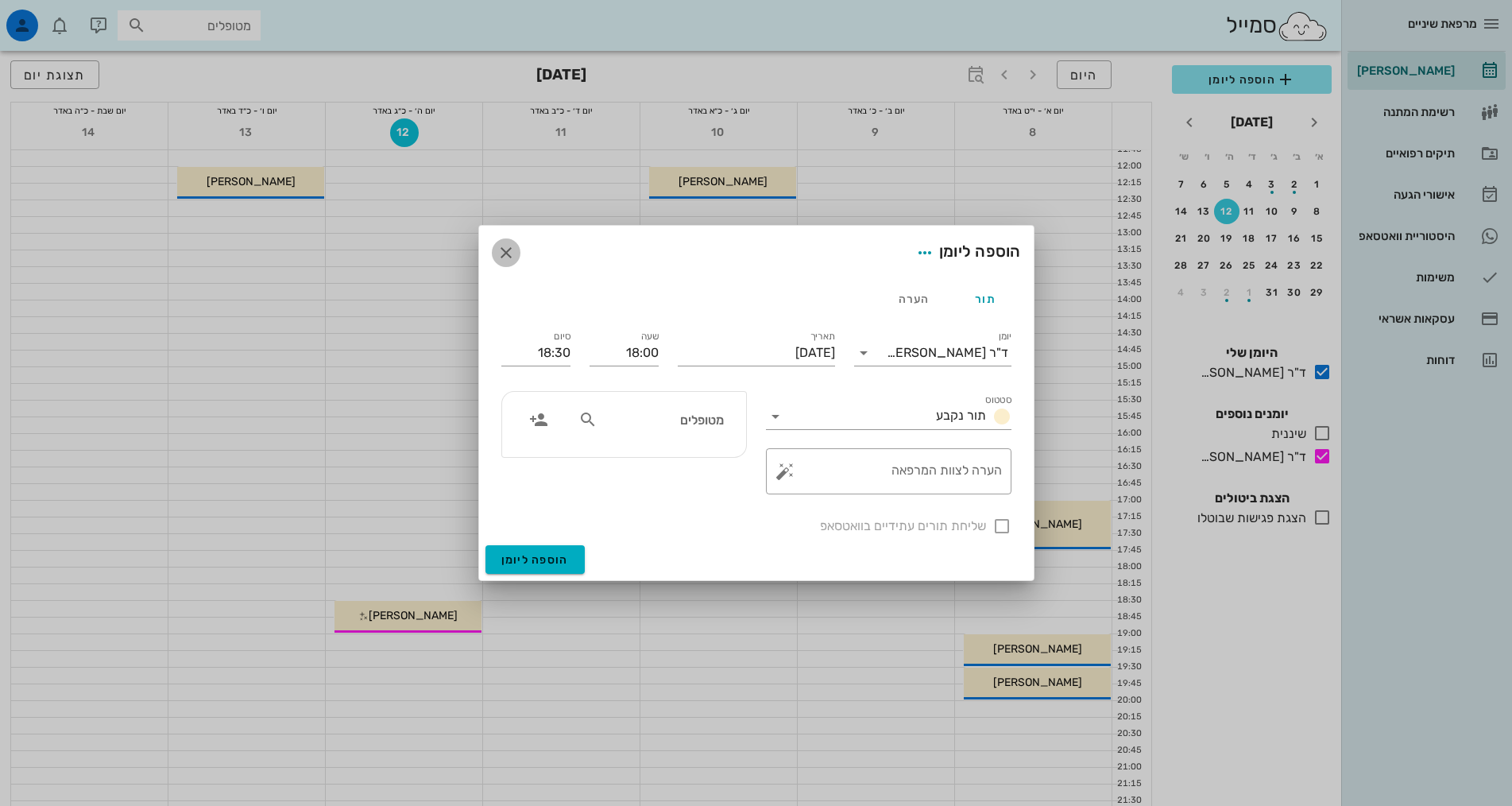
click at [501, 260] on icon "button" at bounding box center [506, 252] width 19 height 19
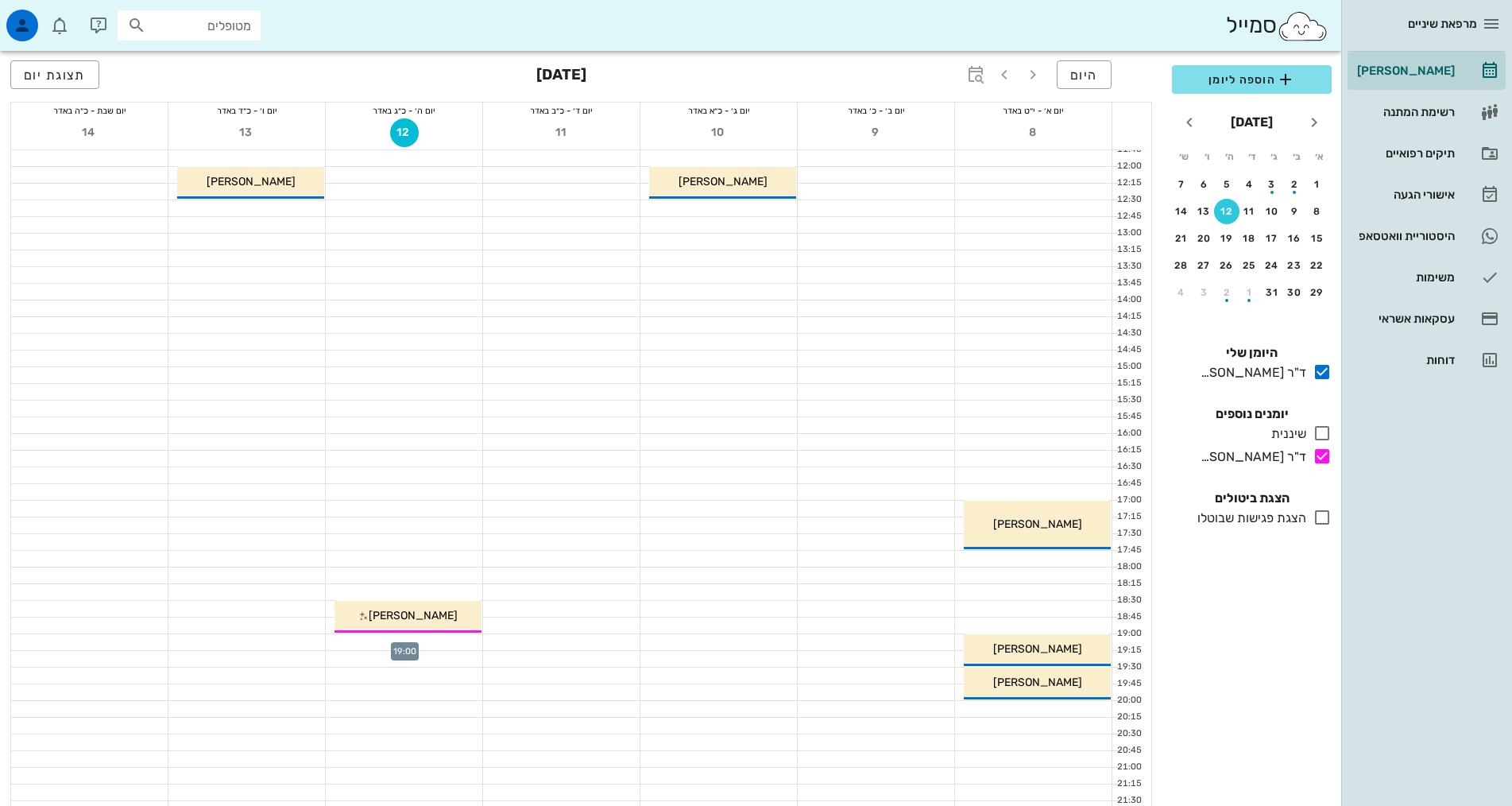
click at [453, 636] on div at bounding box center [404, 642] width 157 height 16
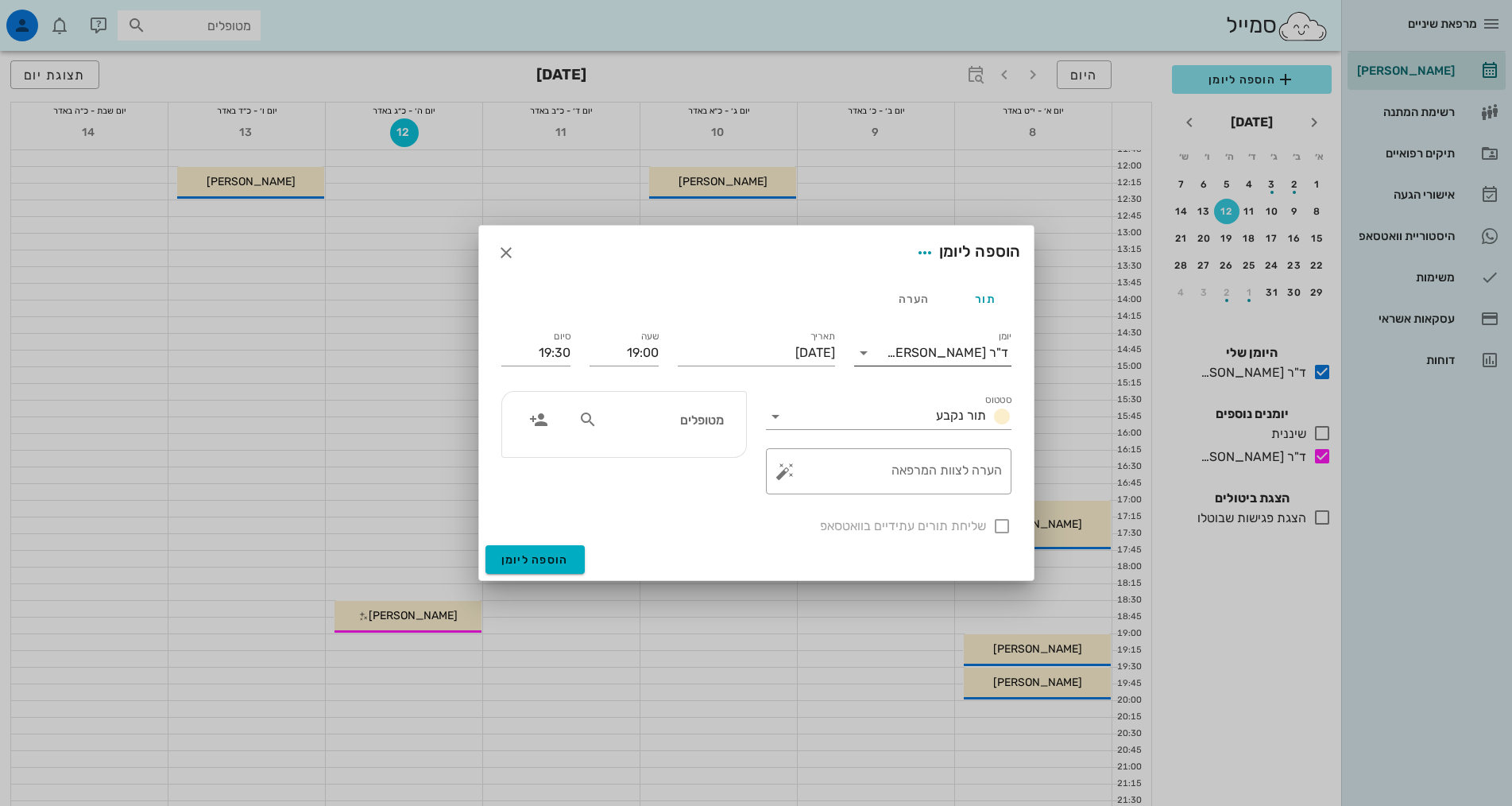
click at [943, 342] on div "ד"ר [PERSON_NAME]" at bounding box center [944, 353] width 135 height 26
click at [910, 441] on div "ד"ר [PERSON_NAME]" at bounding box center [933, 442] width 132 height 16
click at [660, 422] on input "text" at bounding box center [662, 419] width 122 height 21
type input "מיכה"
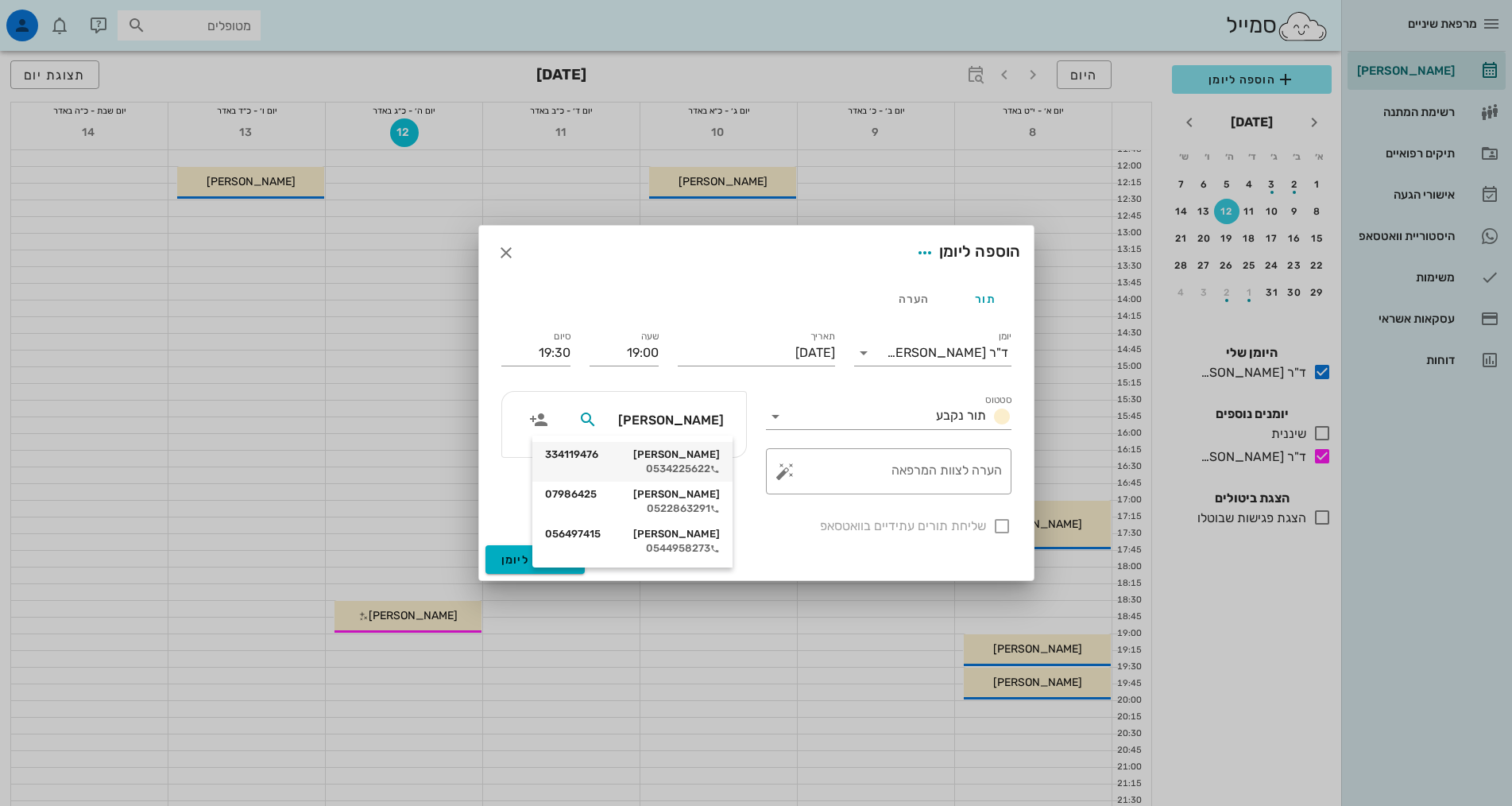
click at [687, 468] on div "0534225622" at bounding box center [632, 468] width 175 height 13
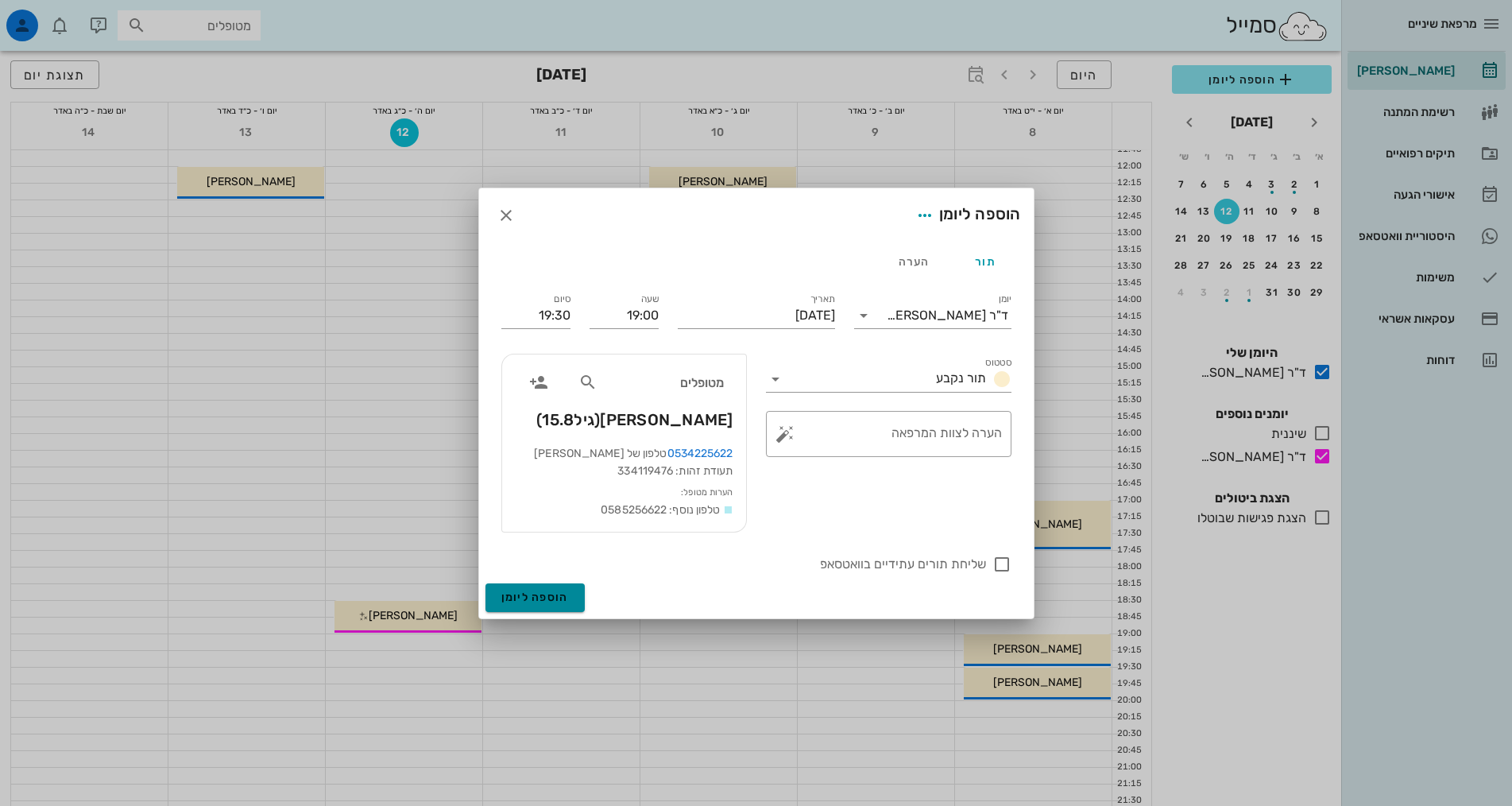
click at [531, 596] on span "הוספה ליומן" at bounding box center [535, 598] width 67 height 14
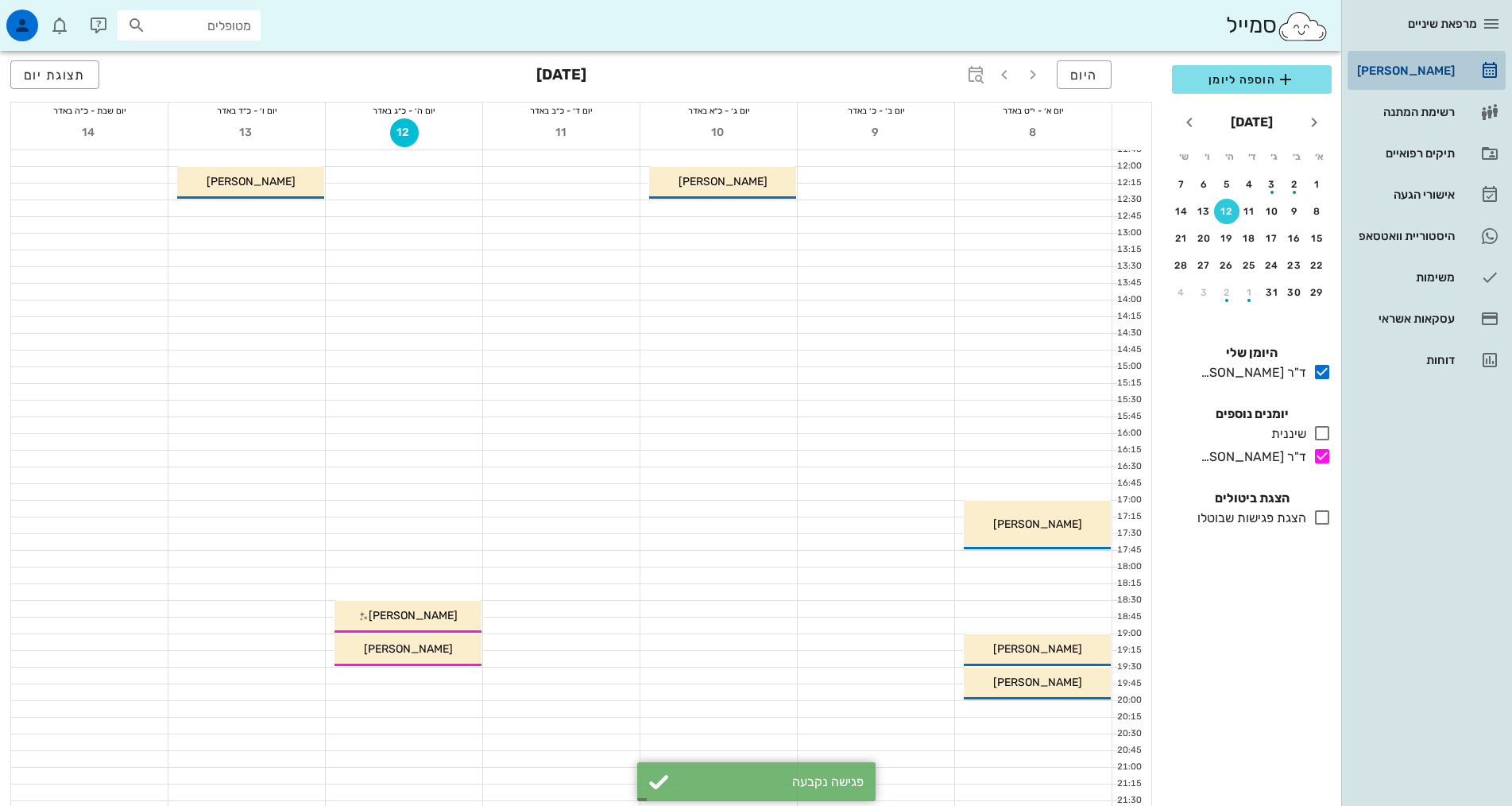
click at [1391, 71] on div "[PERSON_NAME]" at bounding box center [1404, 71] width 101 height 13
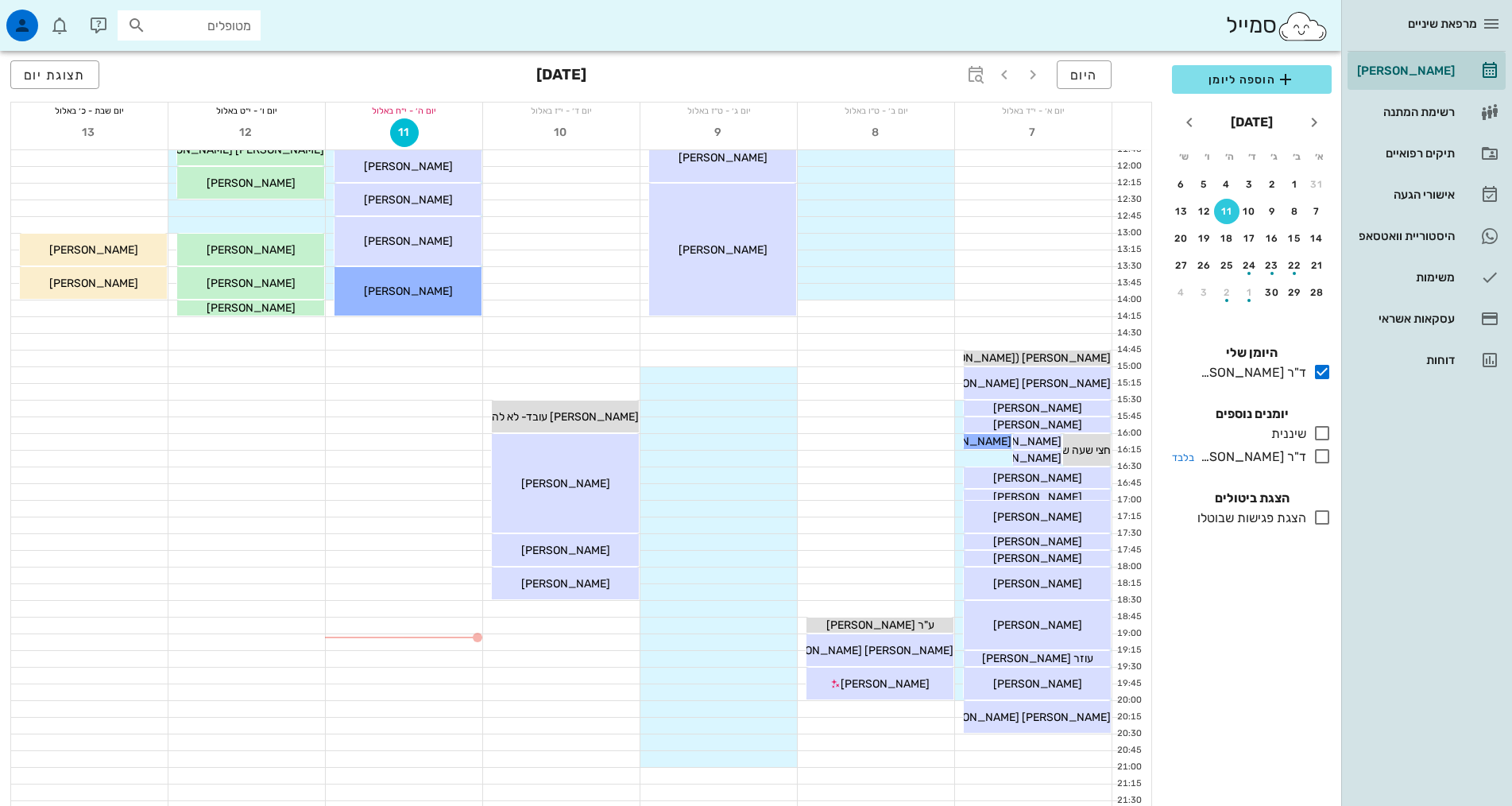
click at [1318, 457] on icon at bounding box center [1322, 456] width 19 height 19
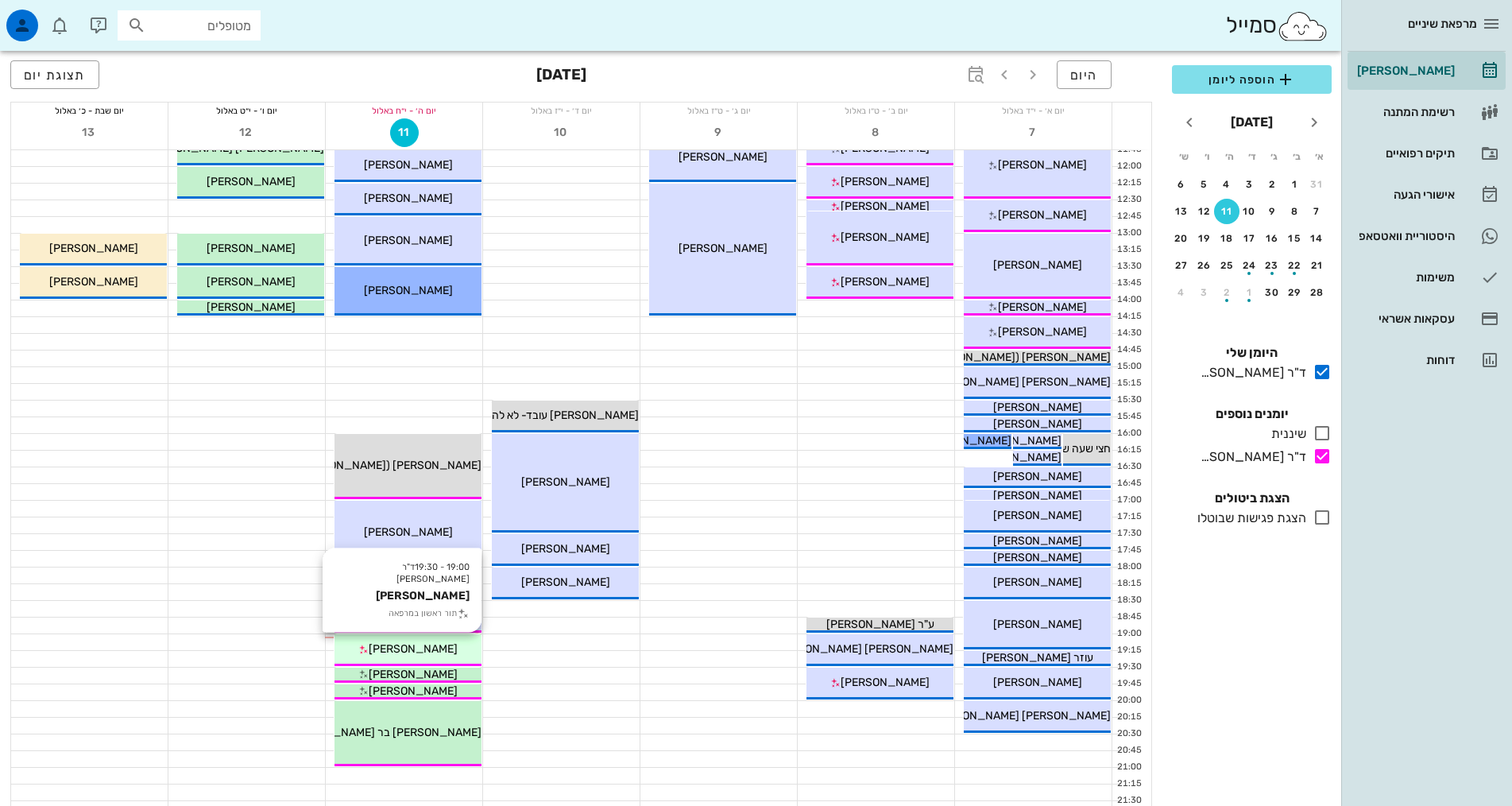
click at [449, 652] on div "[PERSON_NAME]" at bounding box center [407, 648] width 147 height 16
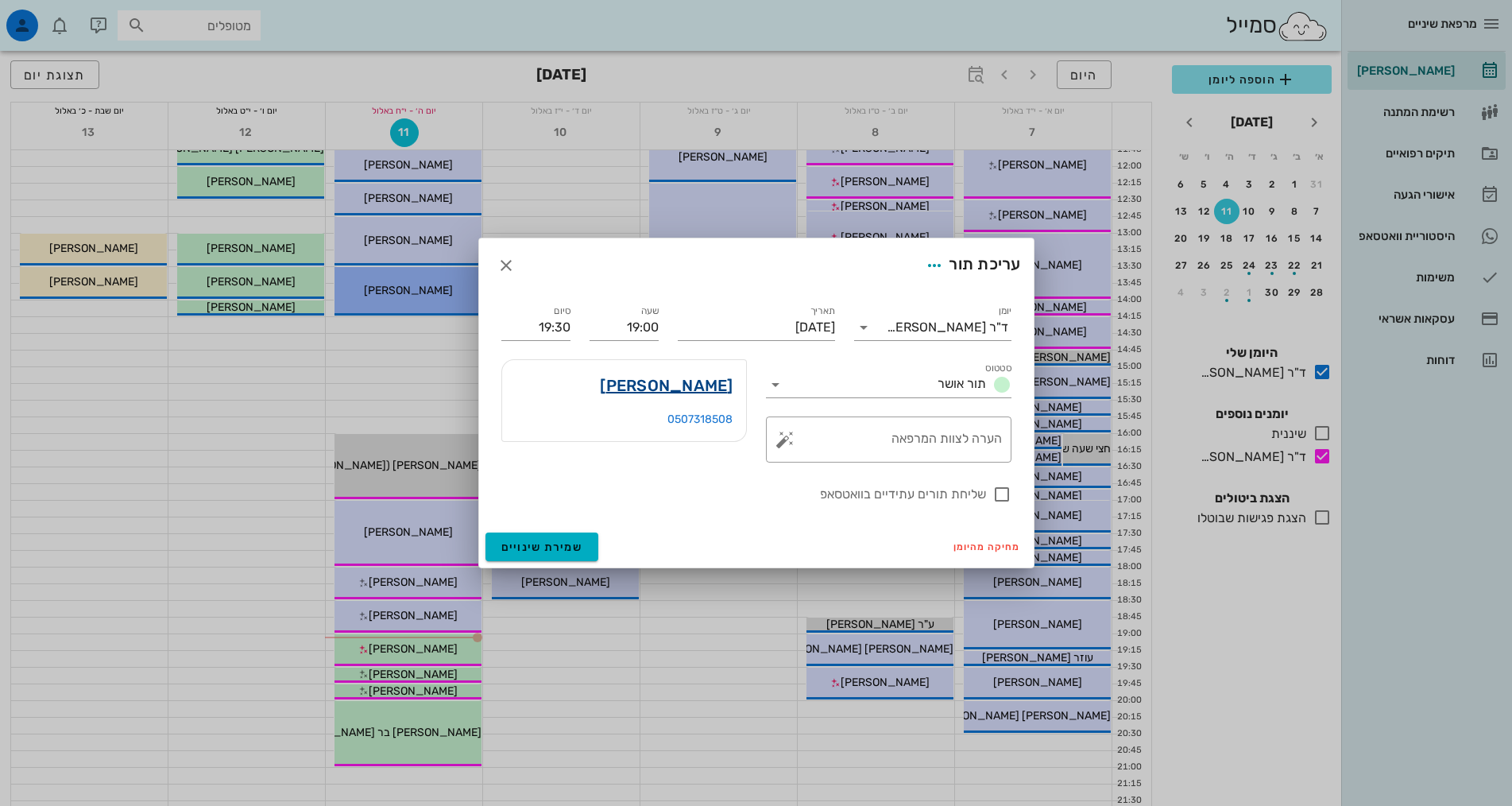
click at [703, 382] on link "תמי שמעוני" at bounding box center [666, 386] width 133 height 26
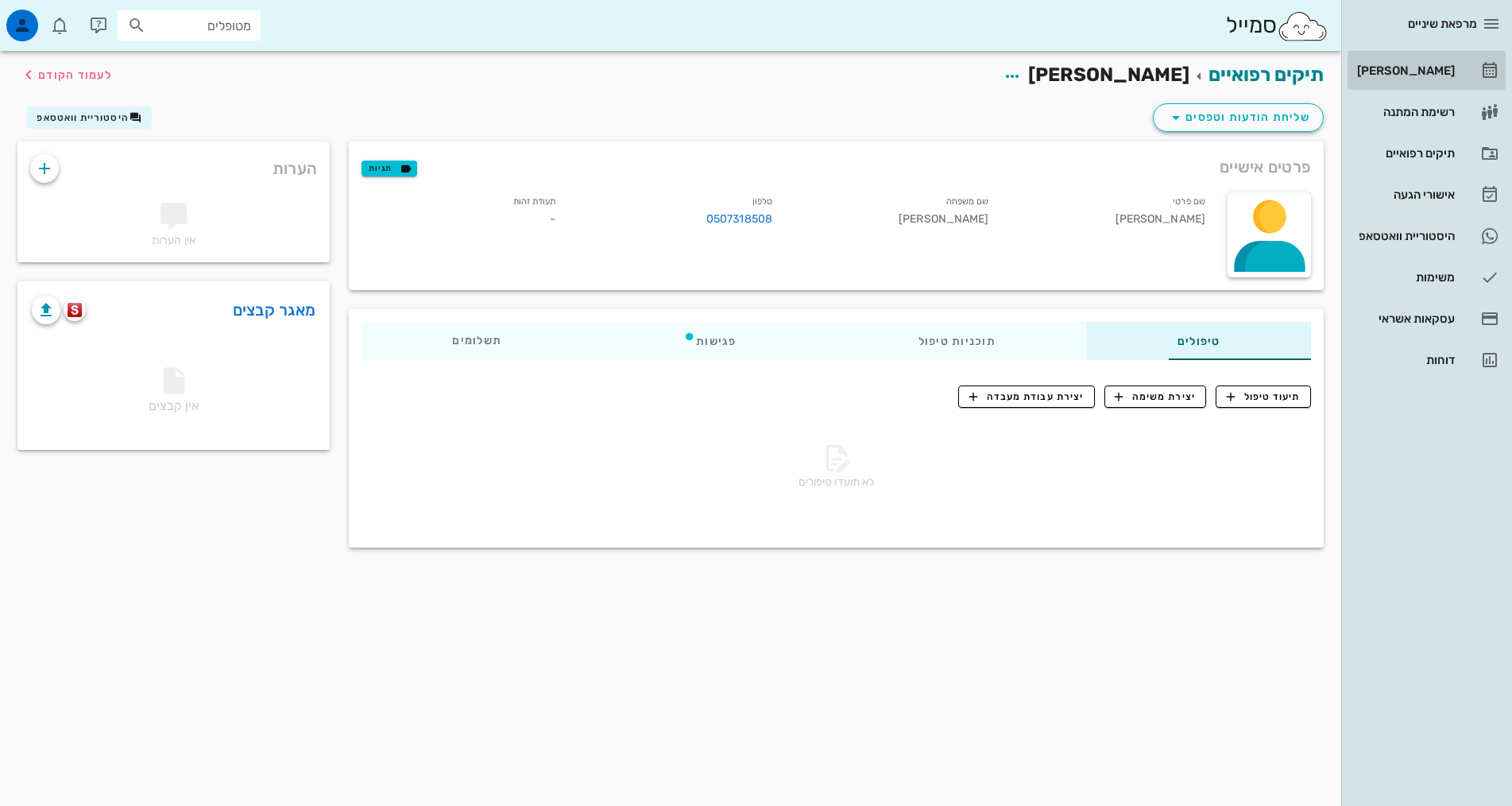
click at [1403, 60] on div "[PERSON_NAME]" at bounding box center [1404, 71] width 101 height 26
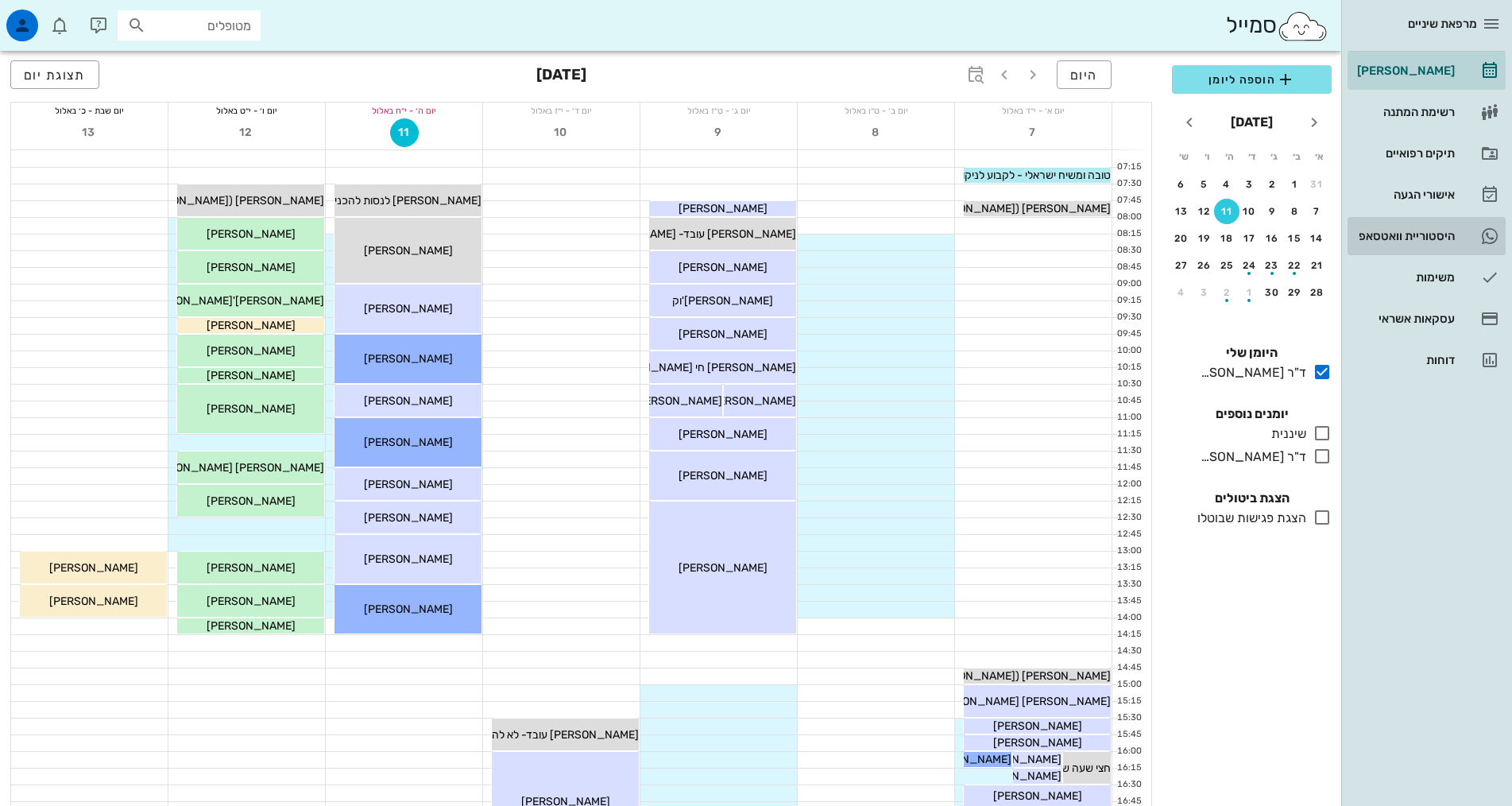
click at [1428, 225] on div "היסטוריית וואטסאפ" at bounding box center [1404, 236] width 101 height 26
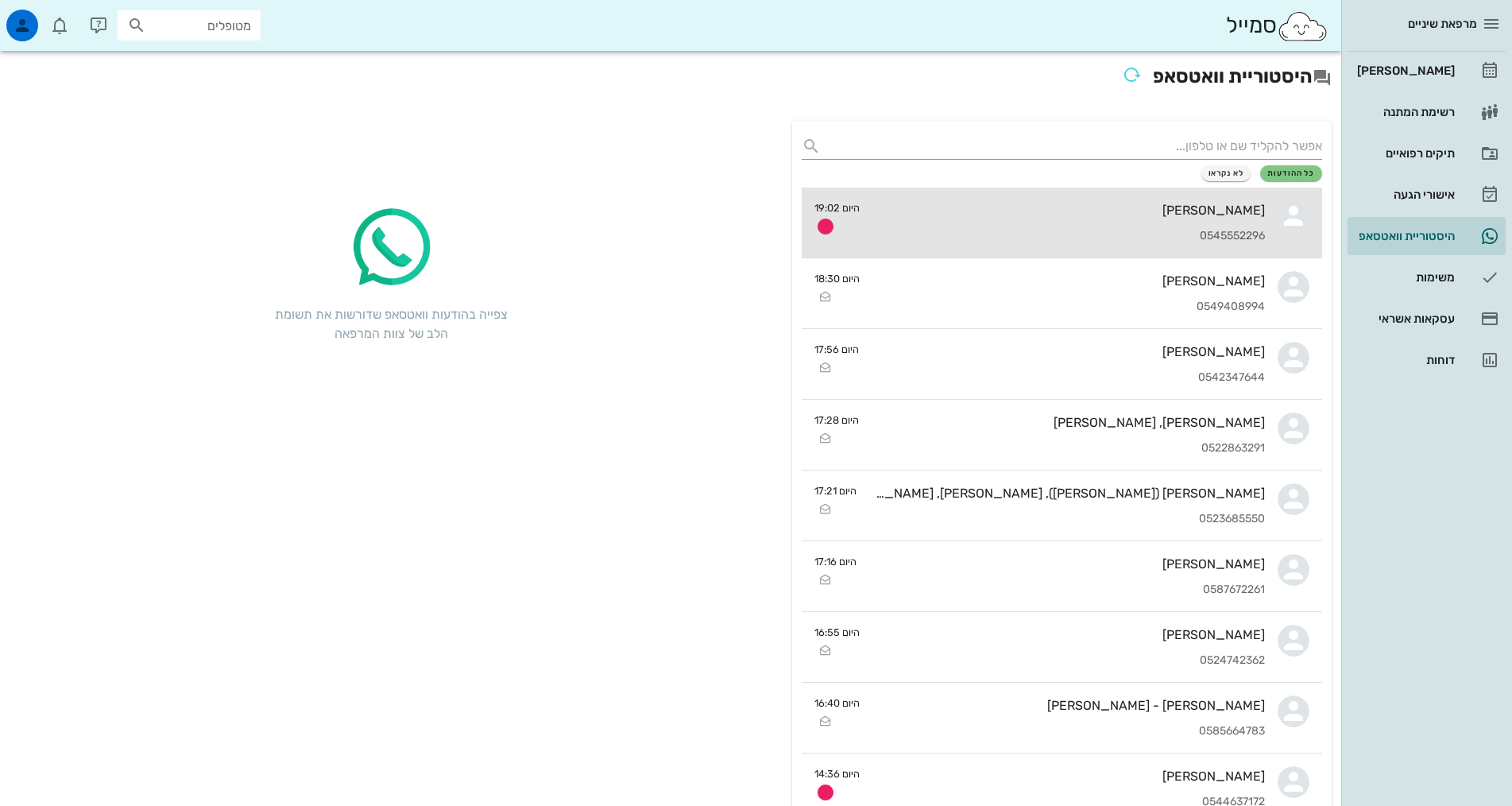
click at [1213, 226] on div "[PERSON_NAME] 0545552296" at bounding box center [1069, 222] width 393 height 70
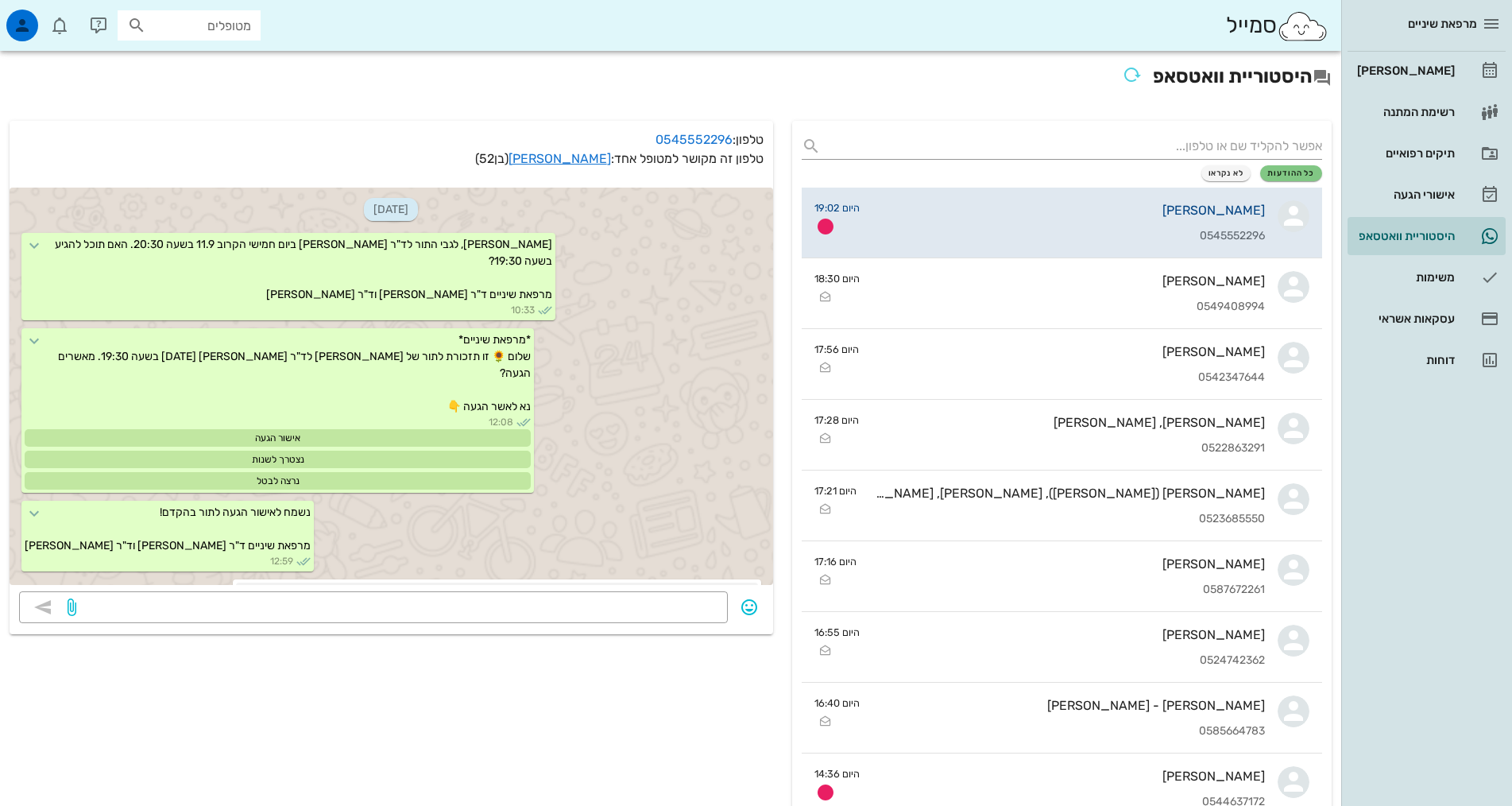
scroll to position [560, 0]
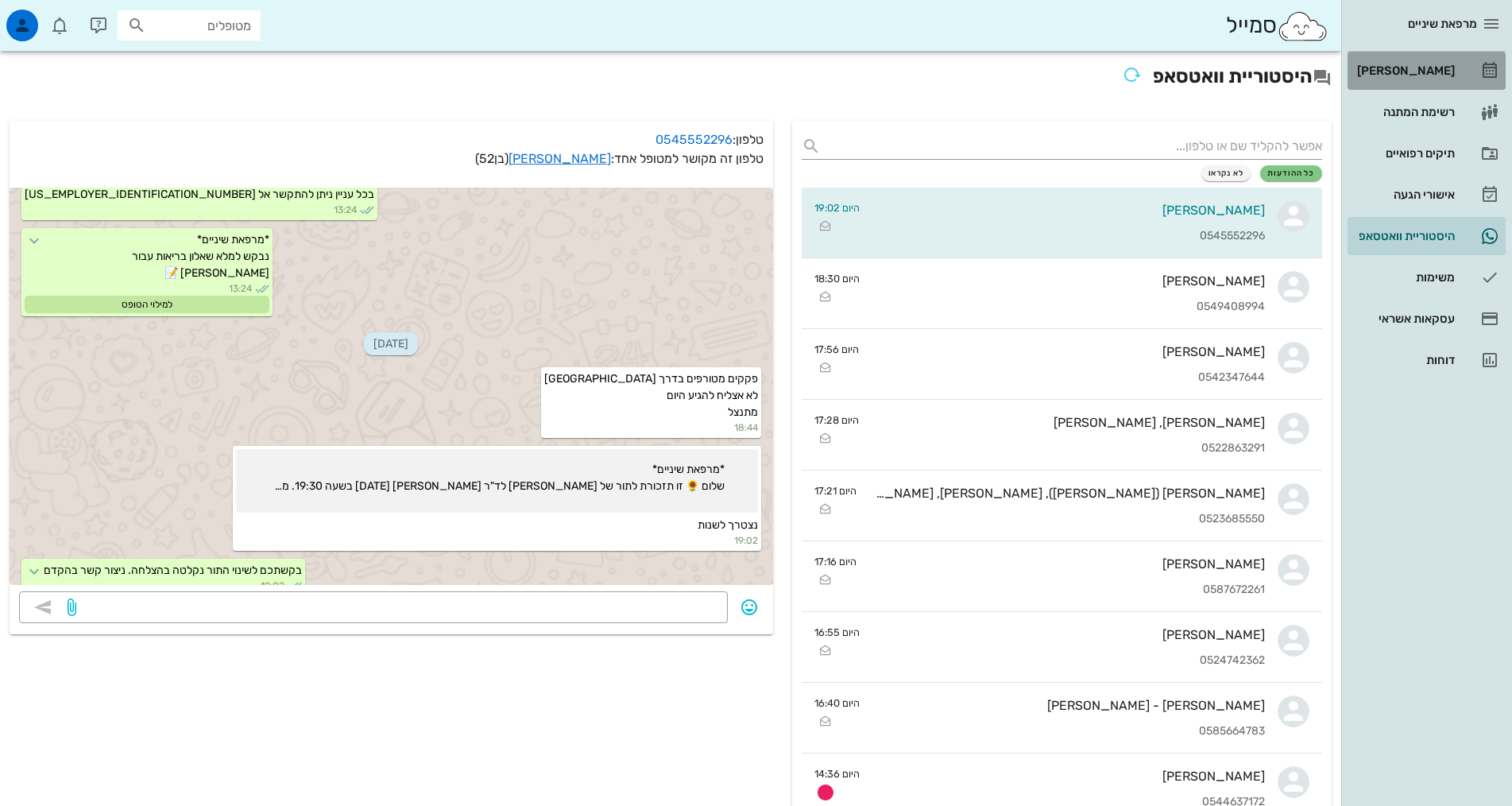
click at [1422, 65] on div "[PERSON_NAME]" at bounding box center [1404, 71] width 101 height 13
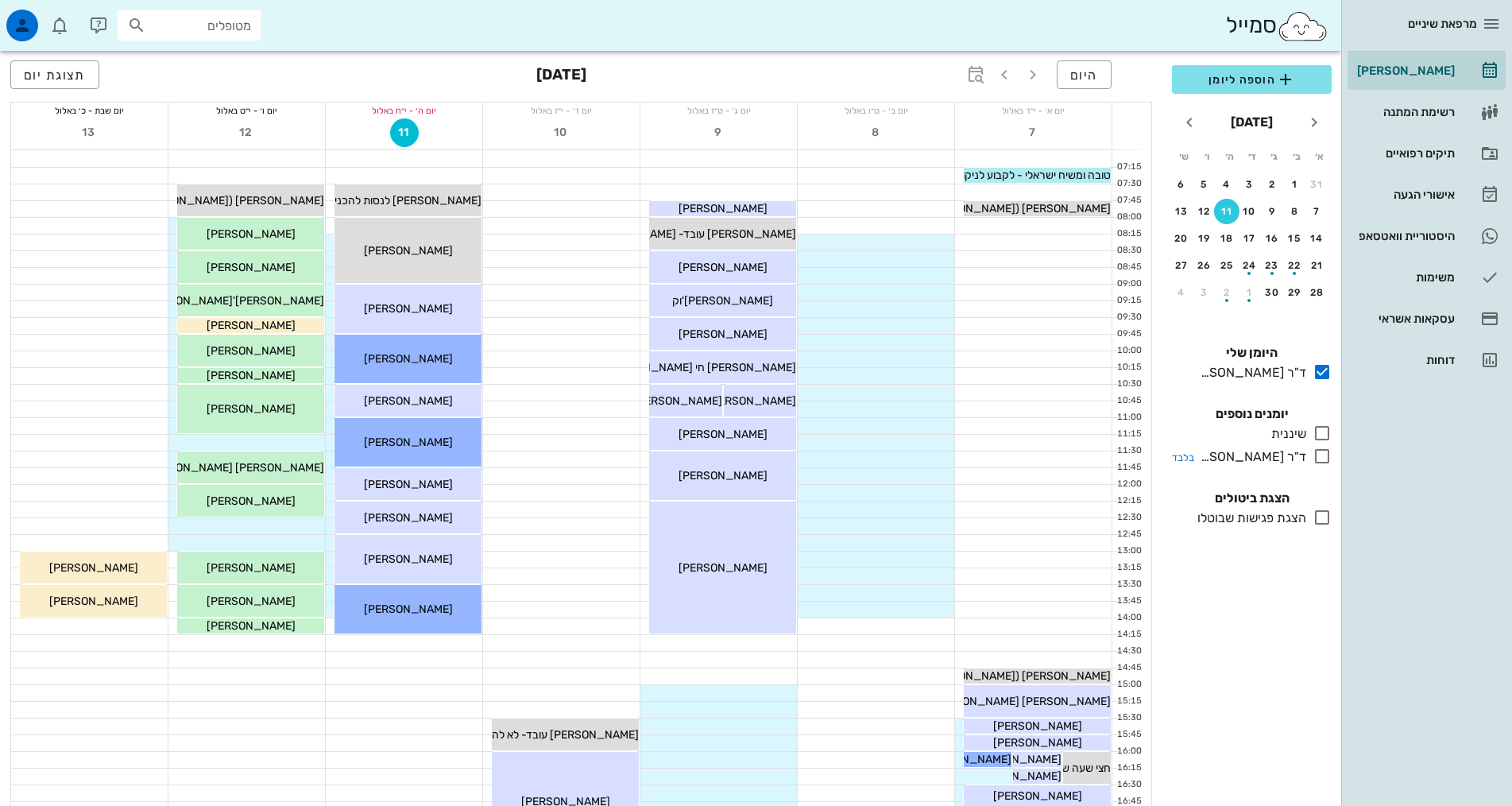
click at [1315, 454] on icon at bounding box center [1322, 456] width 19 height 19
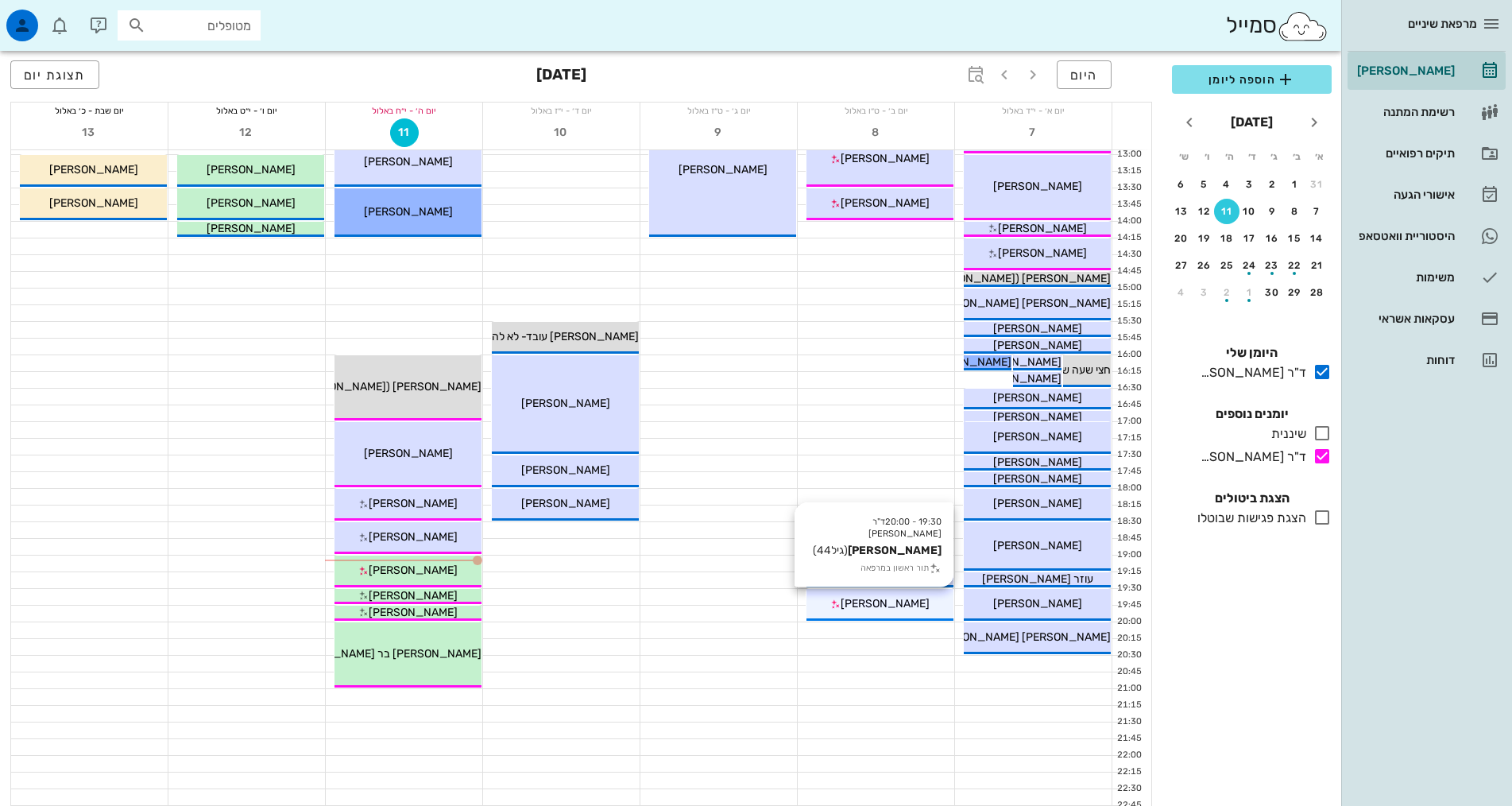
scroll to position [397, 0]
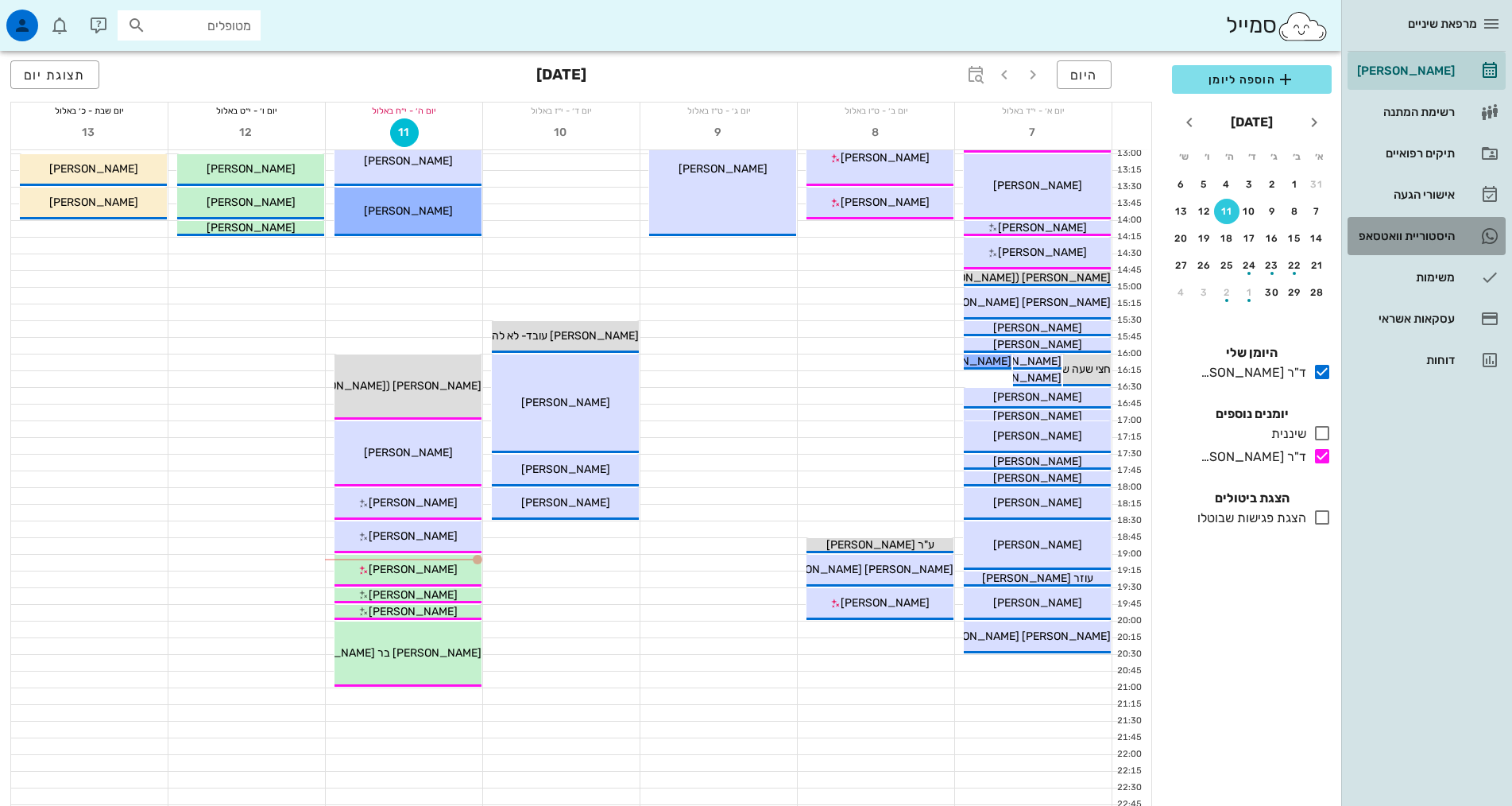
click at [1404, 238] on div "היסטוריית וואטסאפ" at bounding box center [1404, 236] width 101 height 13
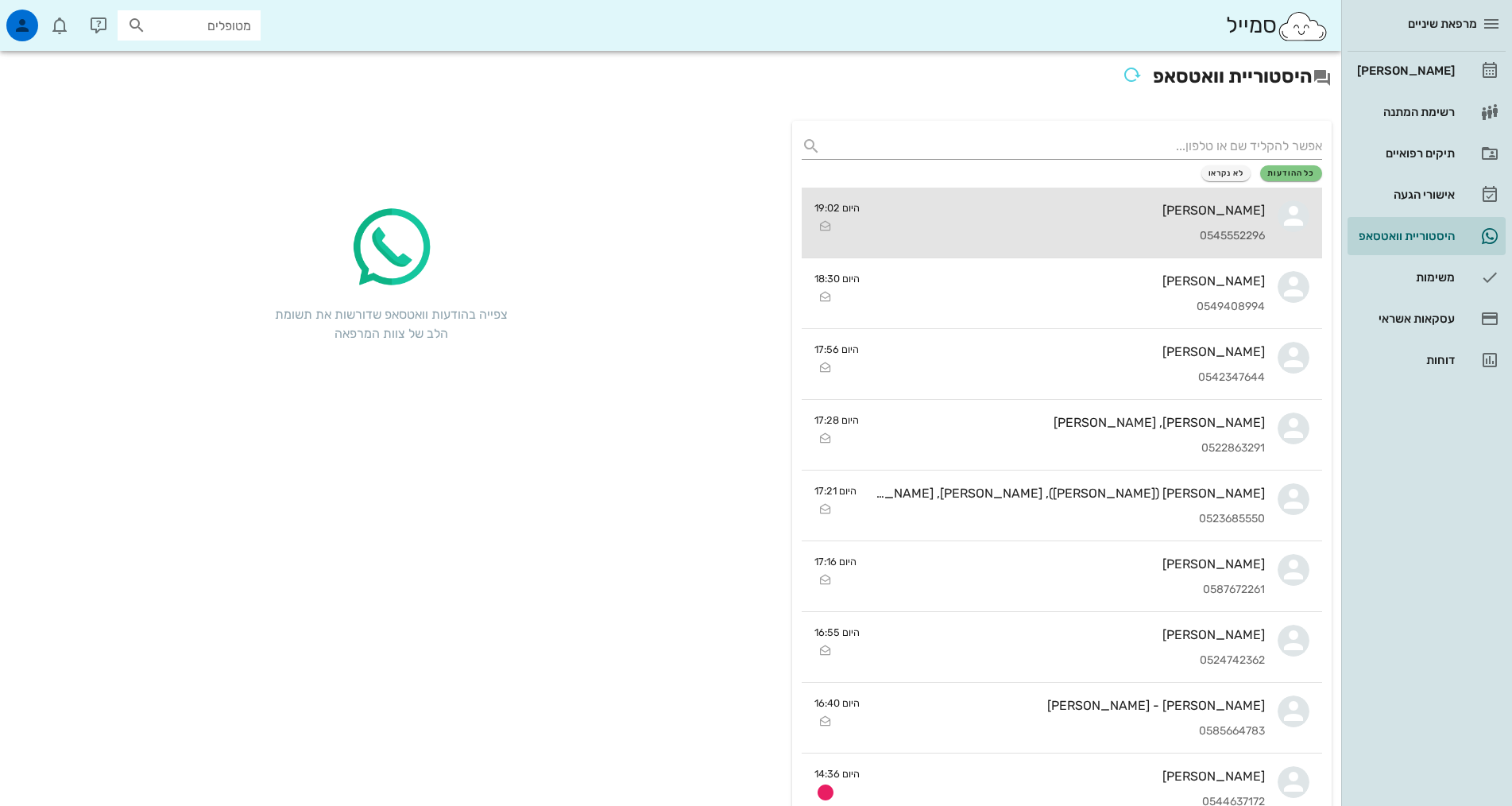
click at [1183, 207] on div "[PERSON_NAME]" at bounding box center [1069, 210] width 393 height 16
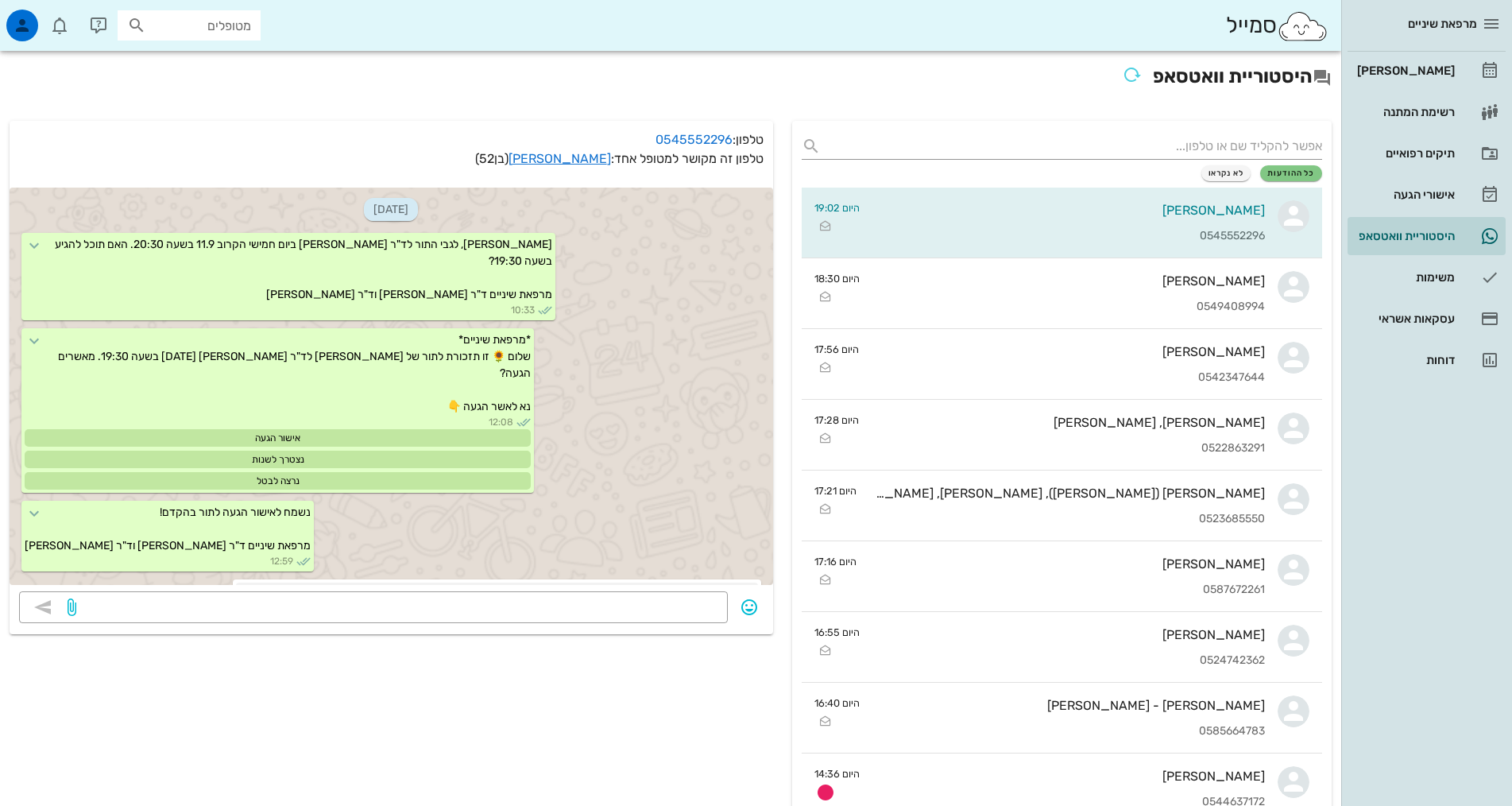
scroll to position [560, 0]
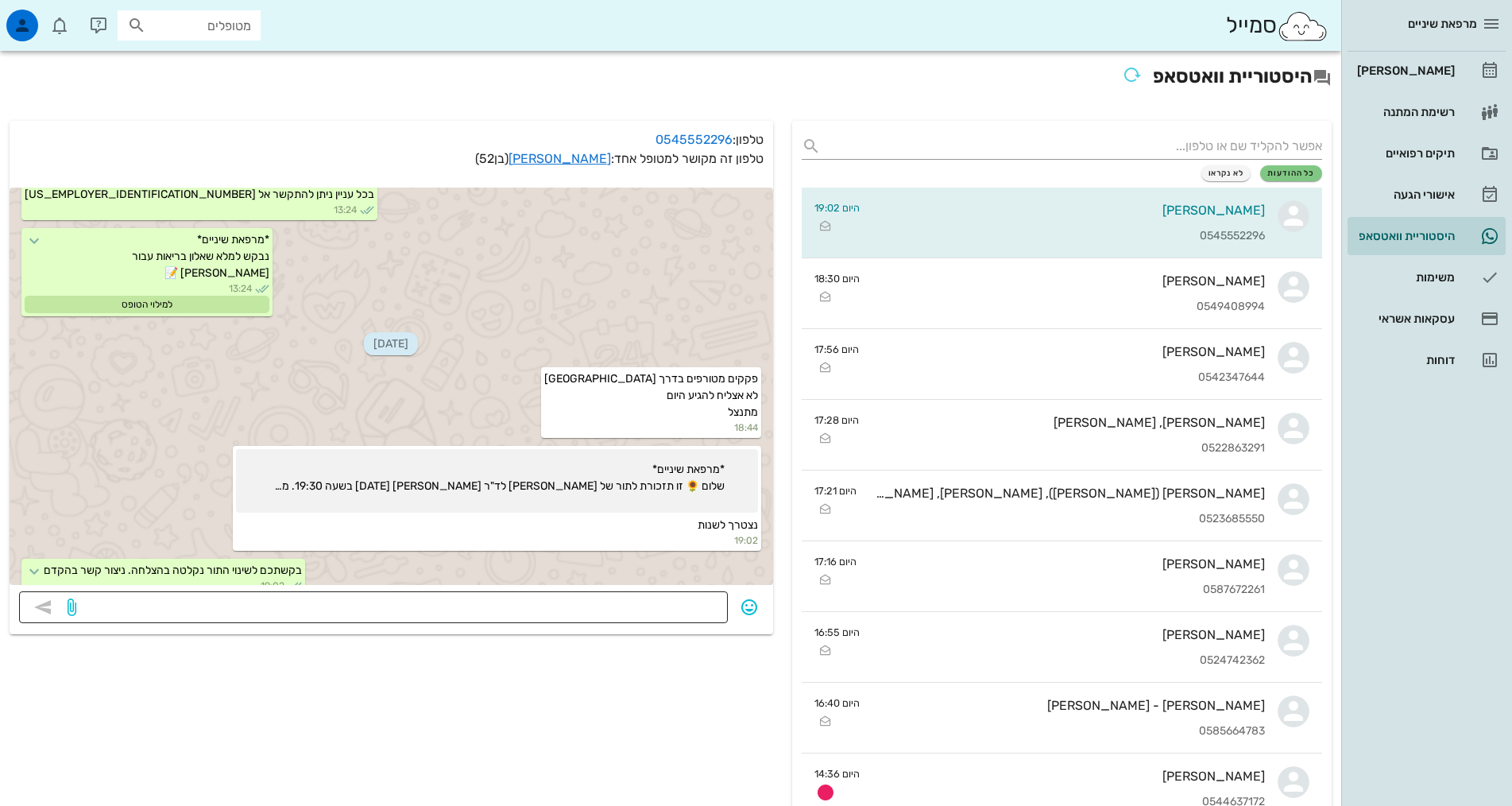
click at [581, 608] on textarea at bounding box center [399, 609] width 639 height 26
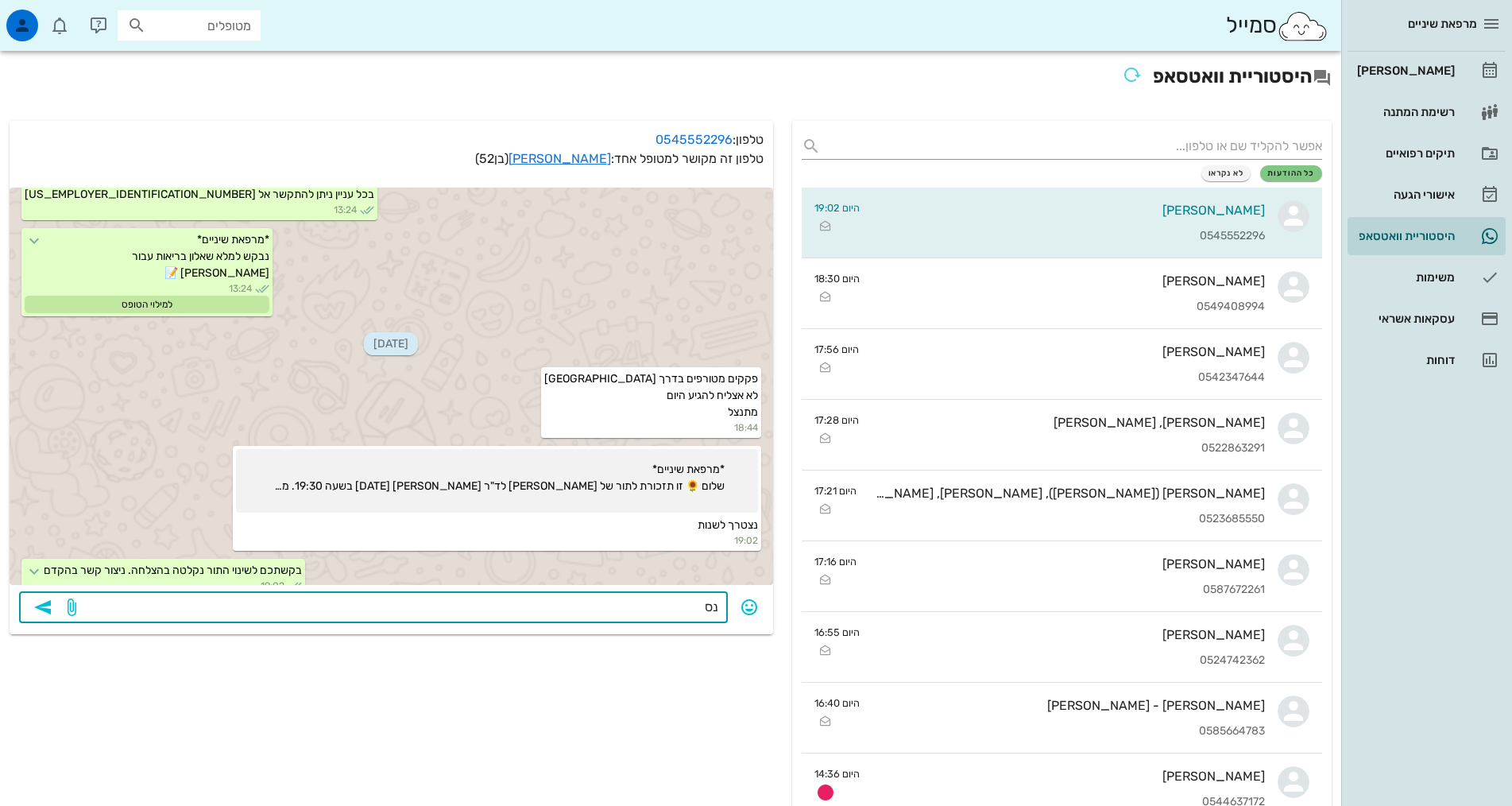
type textarea "נ"
type textarea "בסדר גמור, תודה על העדכון- נסיעה טובה ובהצלחה בפקקים"
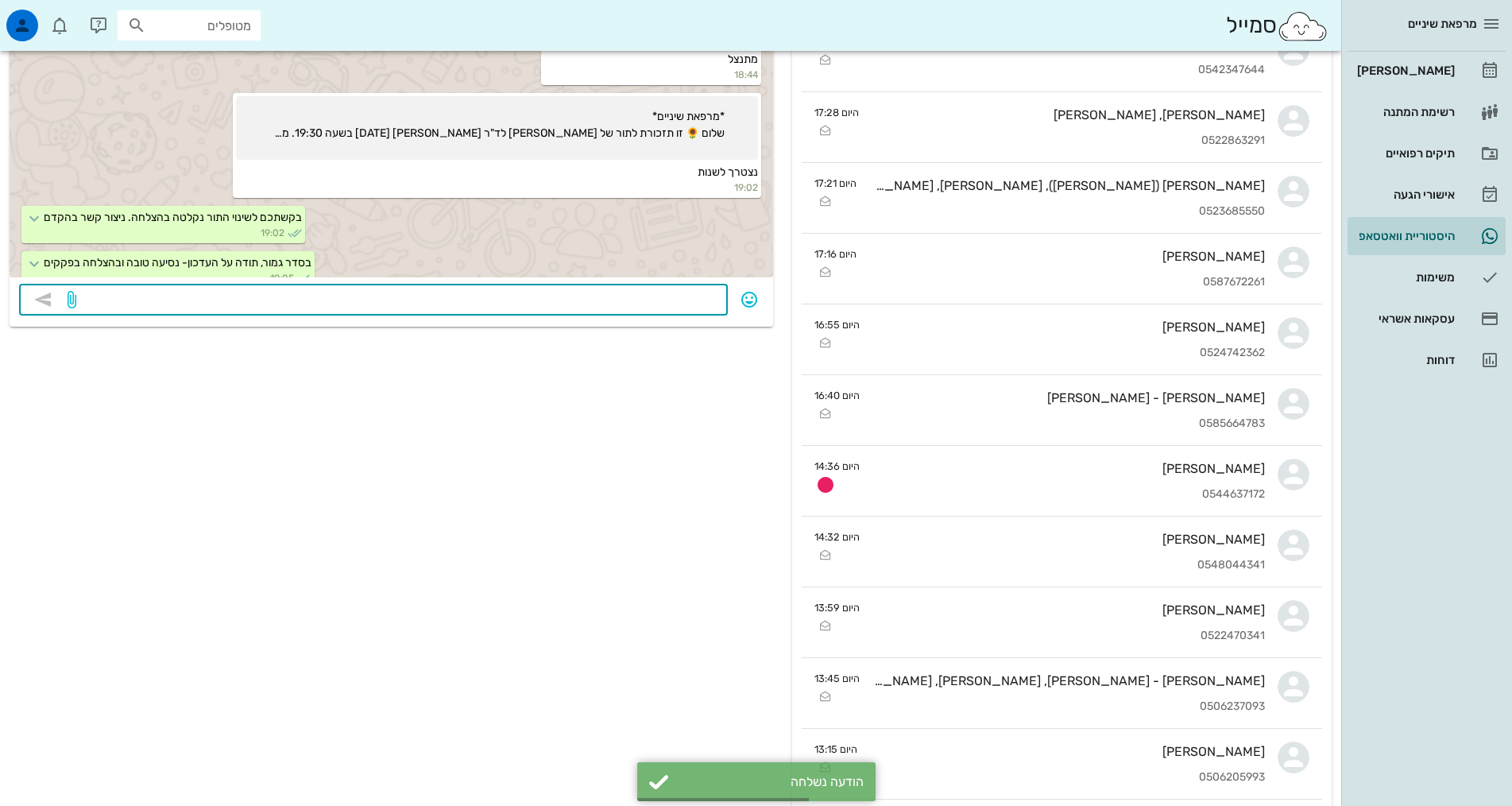
scroll to position [0, 0]
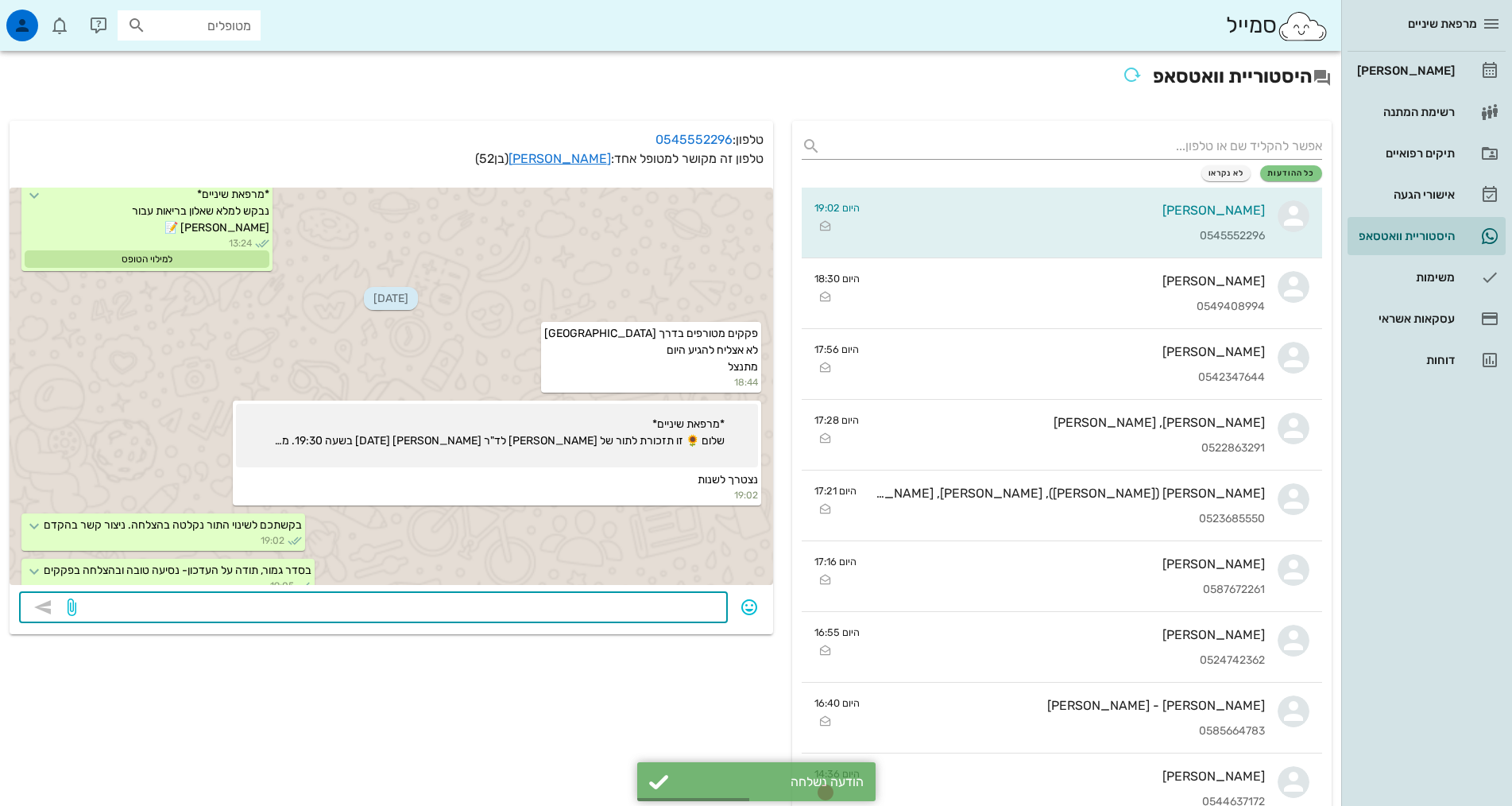
click at [511, 607] on textarea at bounding box center [399, 609] width 639 height 26
type textarea "א"
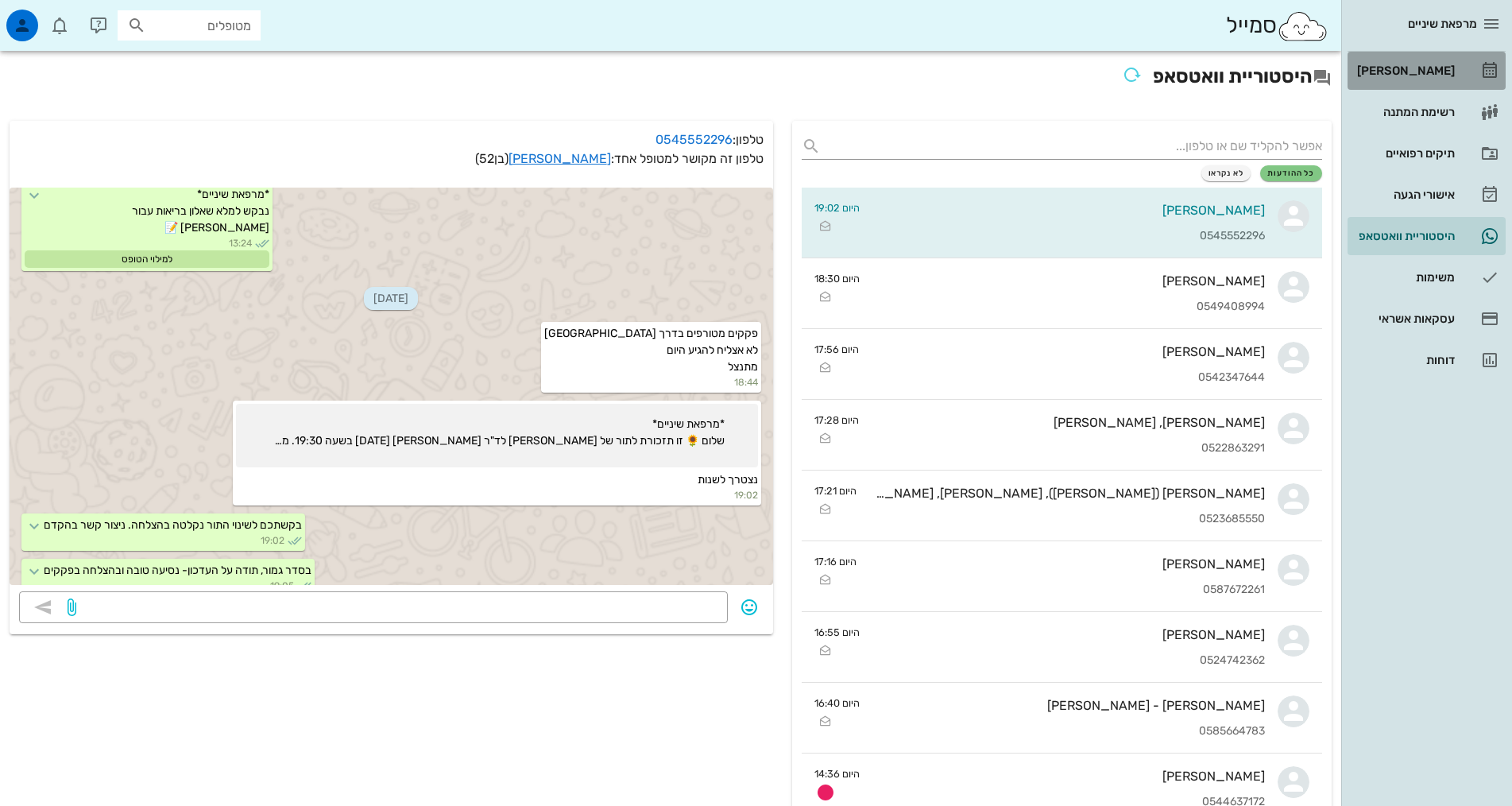
click at [1458, 66] on link "[PERSON_NAME]" at bounding box center [1427, 71] width 158 height 38
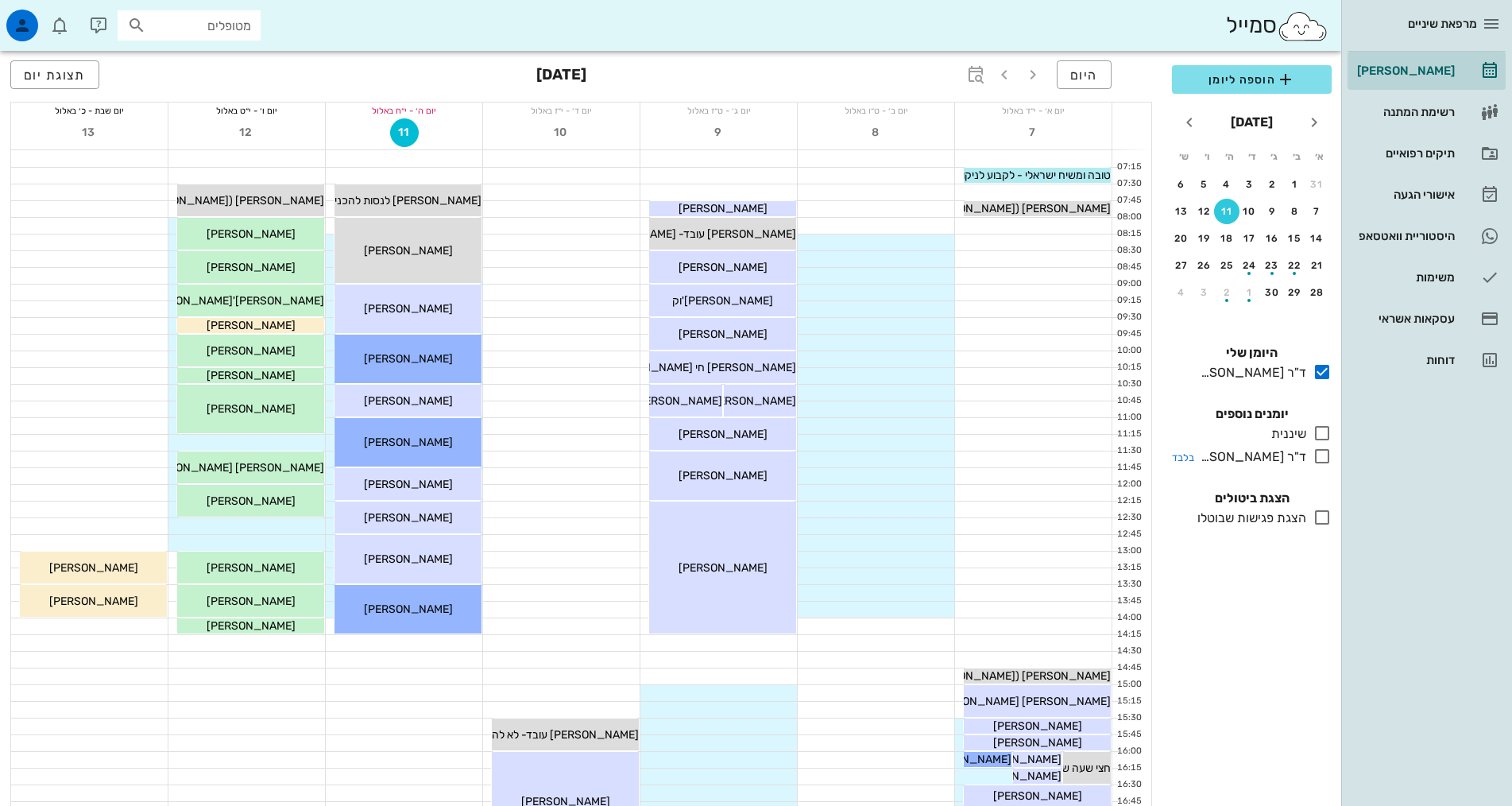
click at [1317, 456] on icon at bounding box center [1322, 456] width 19 height 19
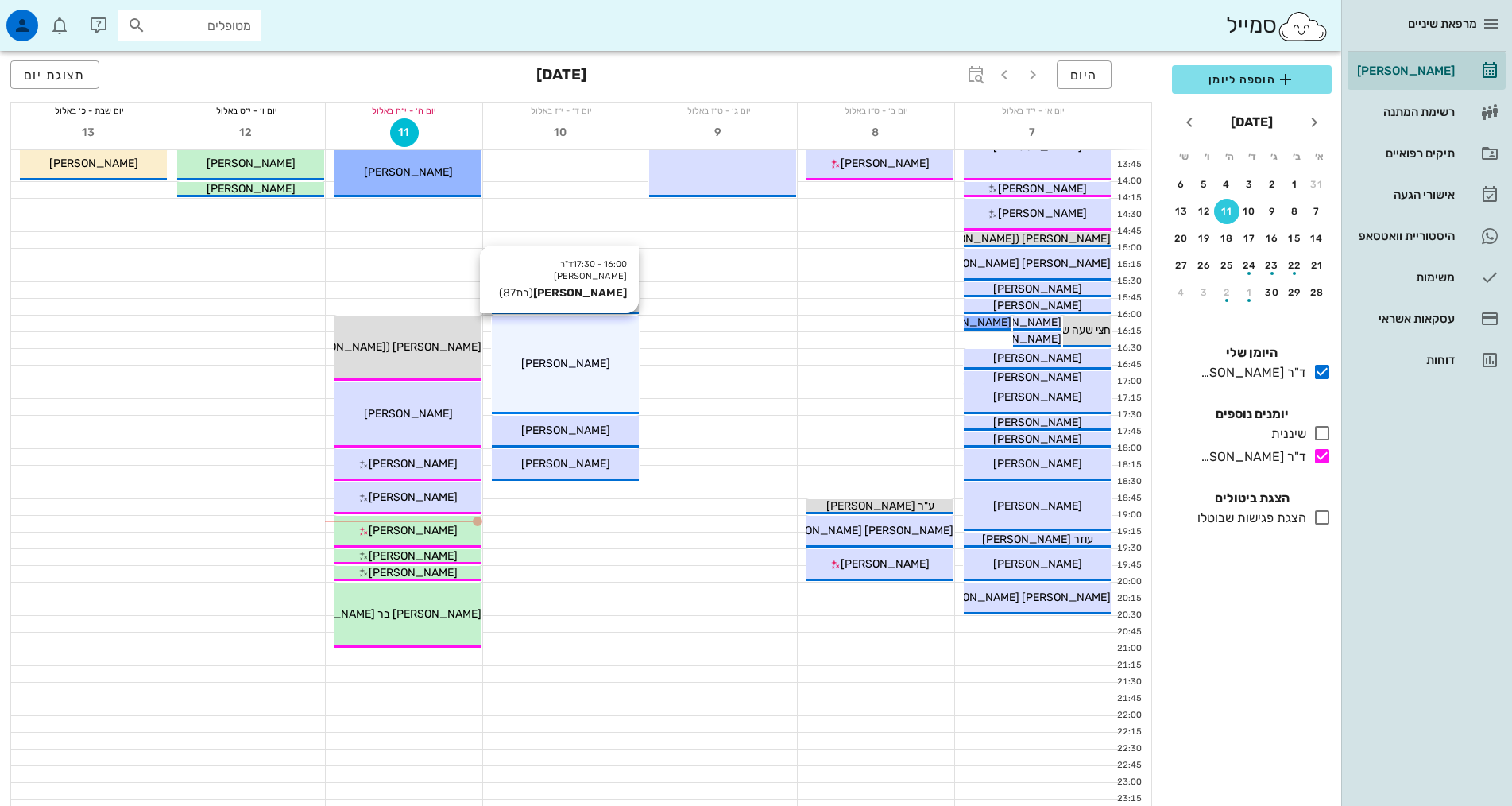
scroll to position [479, 0]
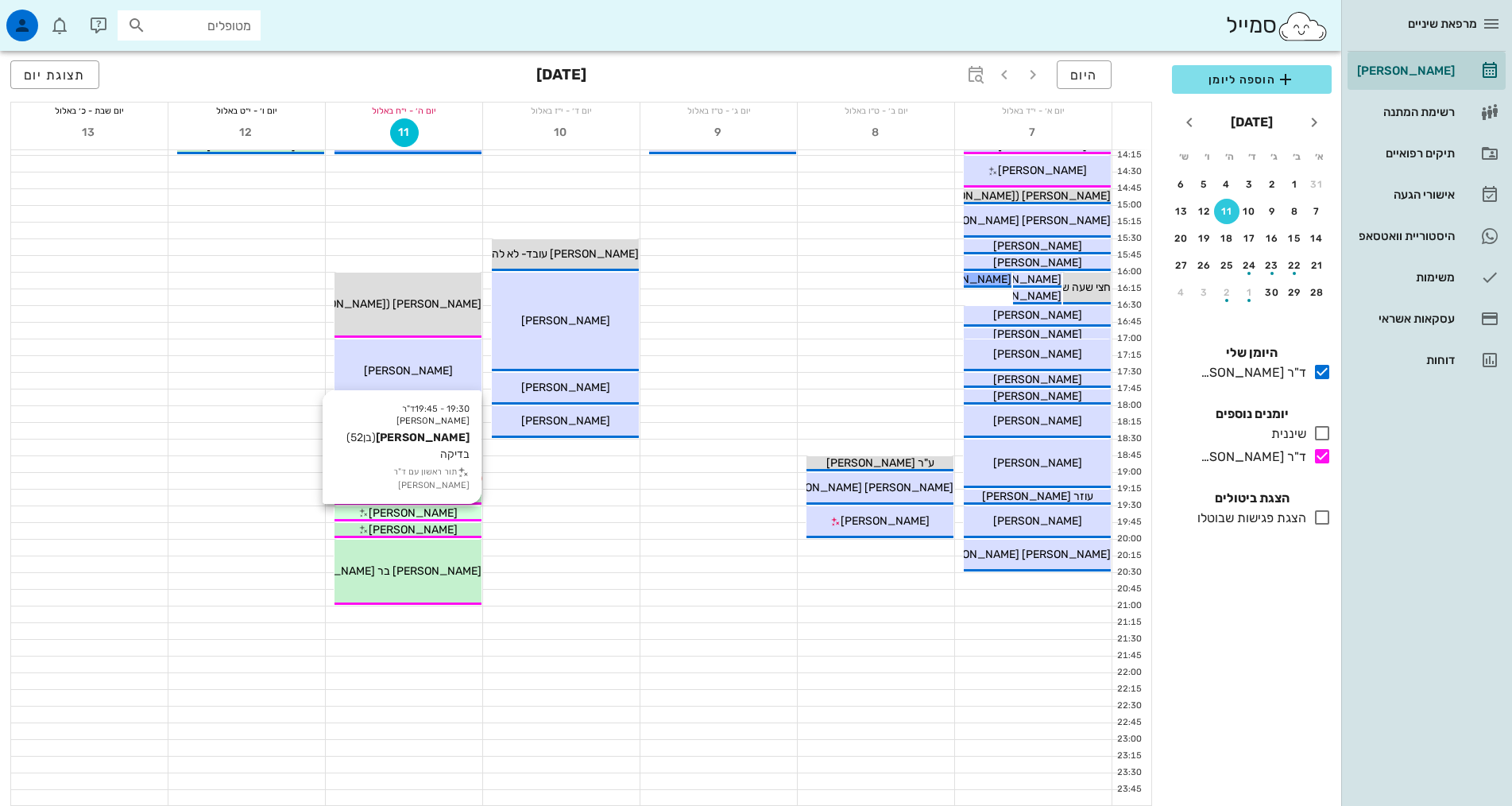
click at [437, 509] on span "[PERSON_NAME]" at bounding box center [412, 513] width 89 height 14
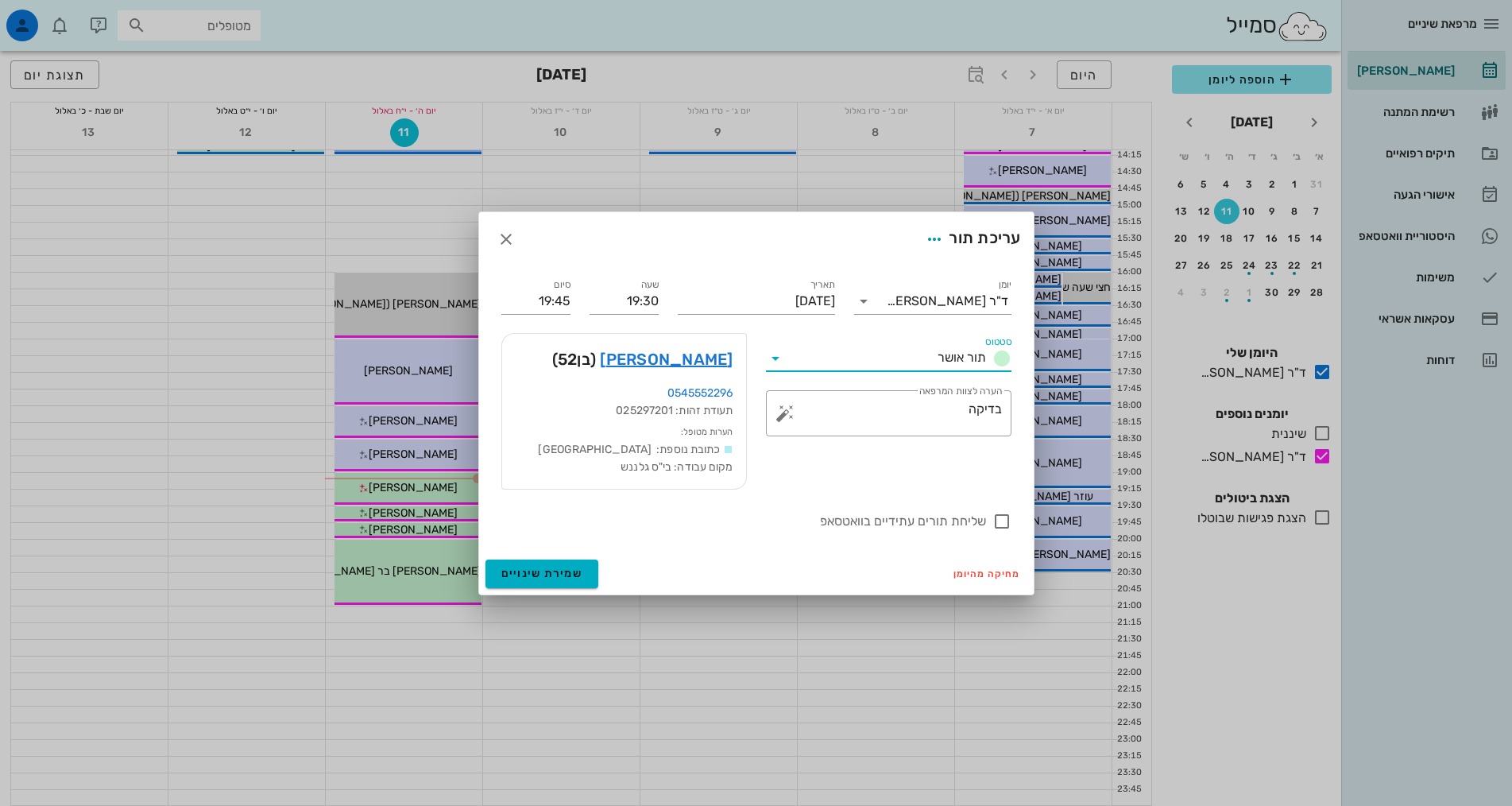
click at [896, 356] on input "סטטוס" at bounding box center [859, 358] width 143 height 26
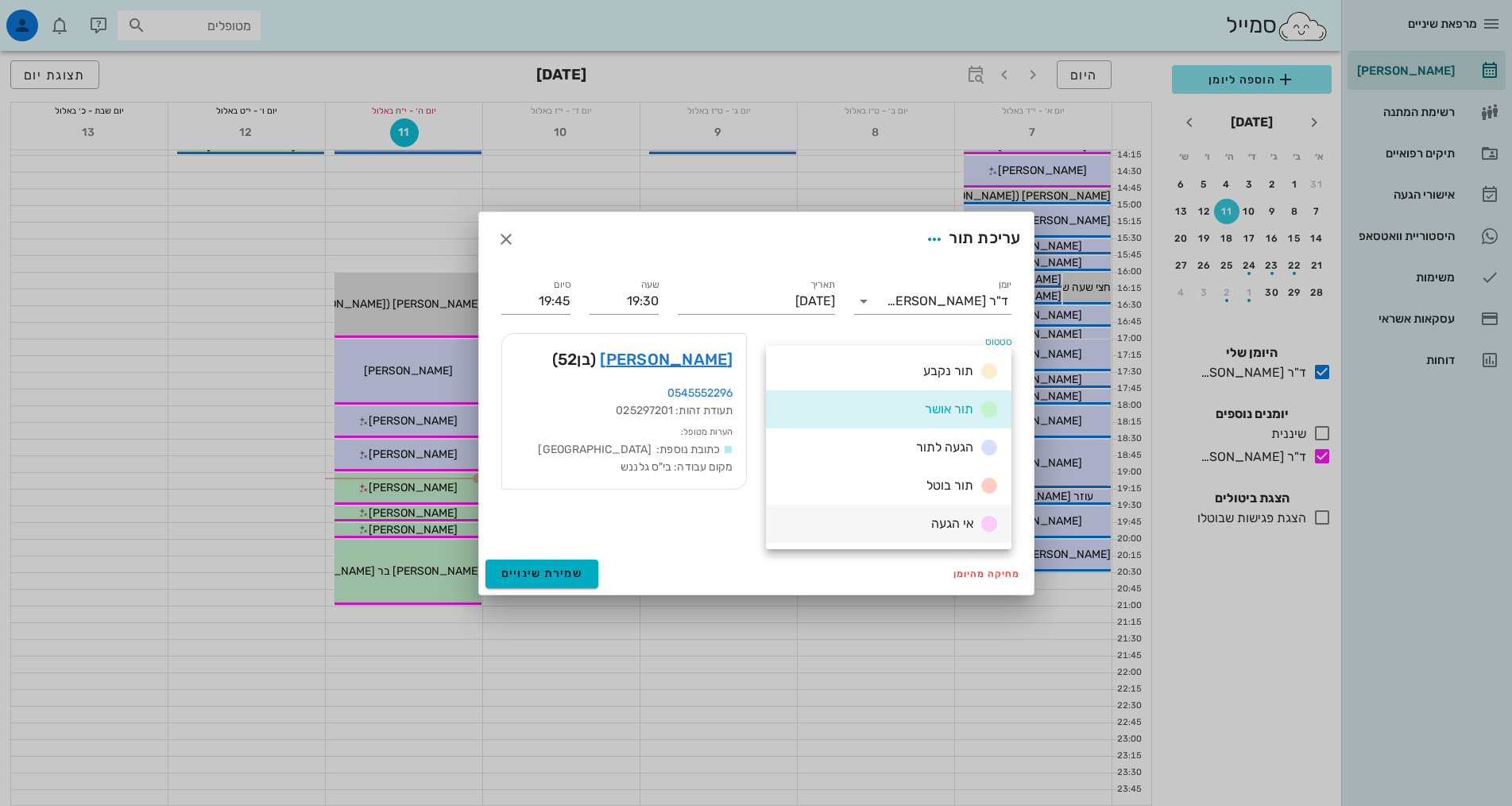
click at [942, 530] on span "אי הגעה" at bounding box center [952, 524] width 42 height 16
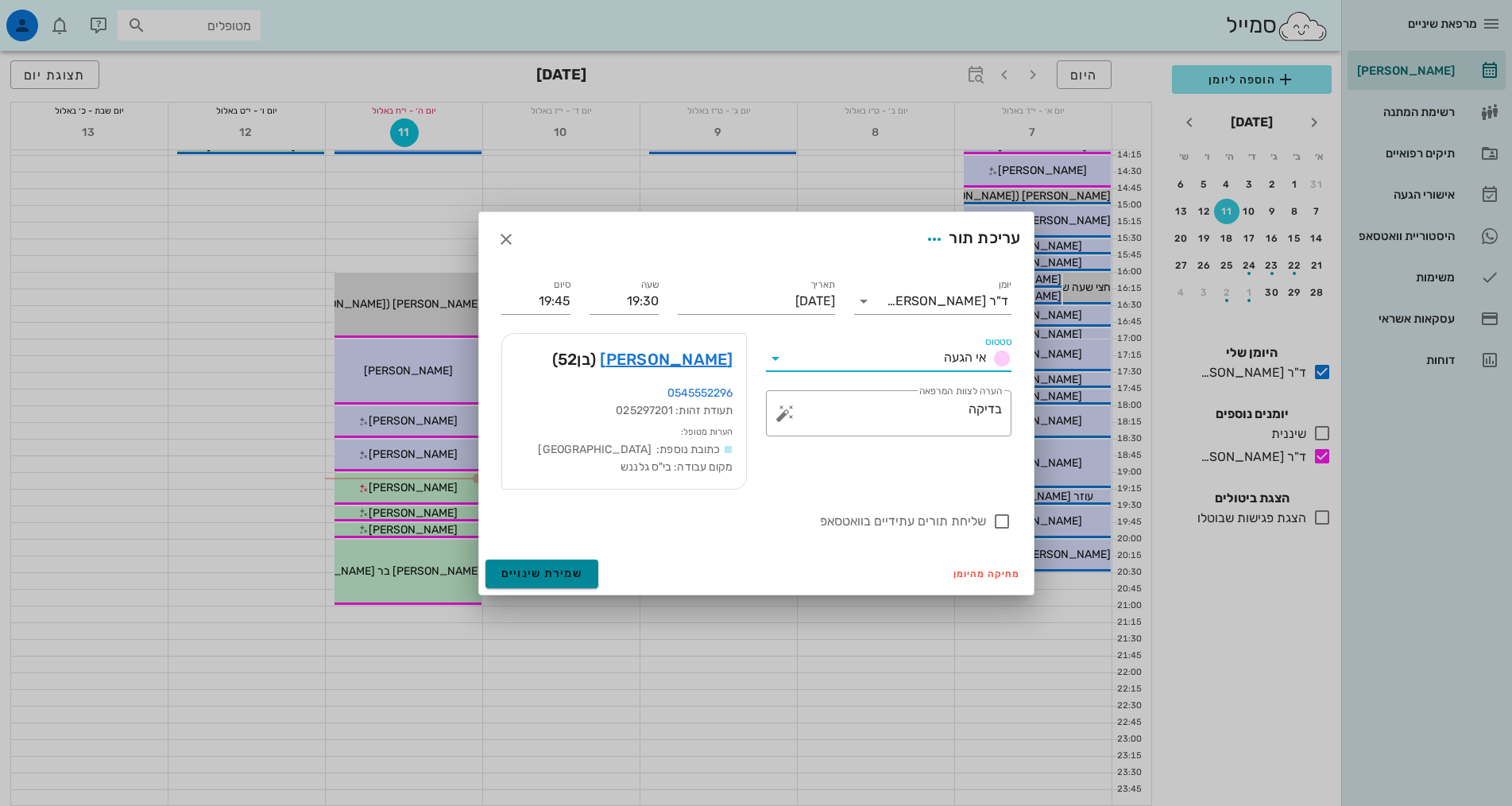
click at [584, 567] on button "שמירת שינויים" at bounding box center [542, 574] width 114 height 28
click at [584, 567] on div "מחיקה מהיומן שמירת שינויים" at bounding box center [756, 574] width 555 height 41
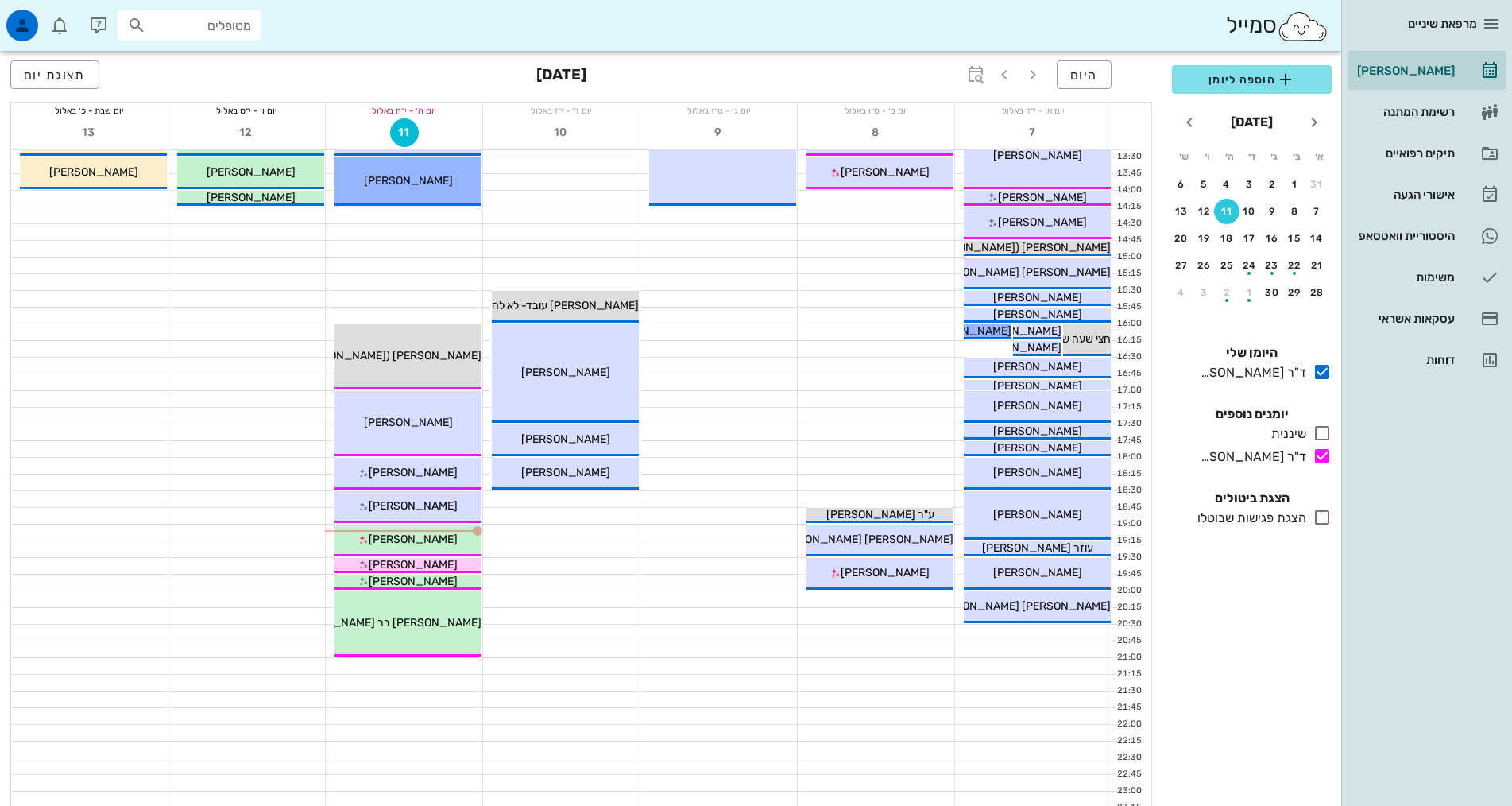
scroll to position [400, 0]
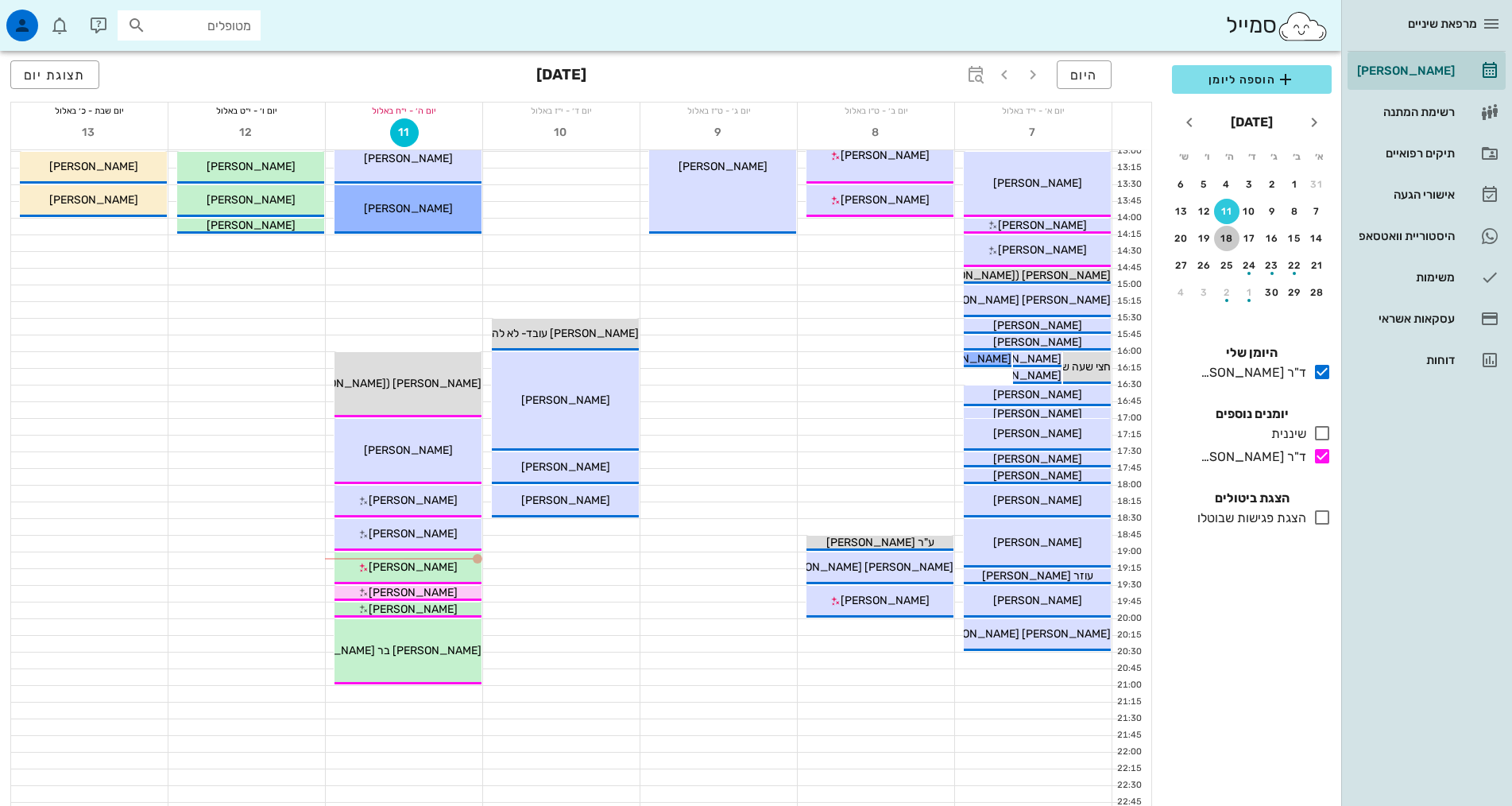
click at [1236, 245] on button "18" at bounding box center [1227, 239] width 26 height 26
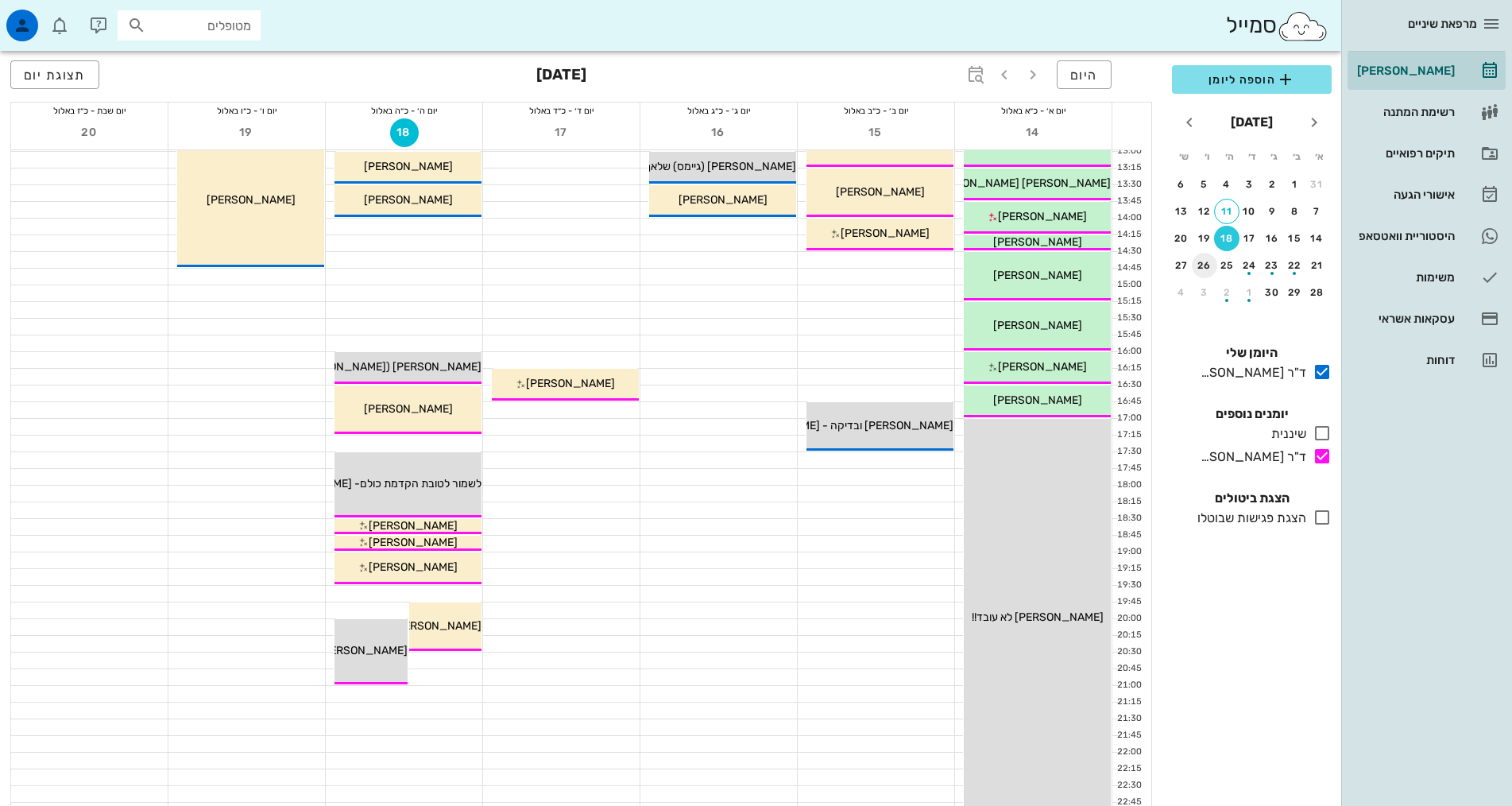
scroll to position [479, 0]
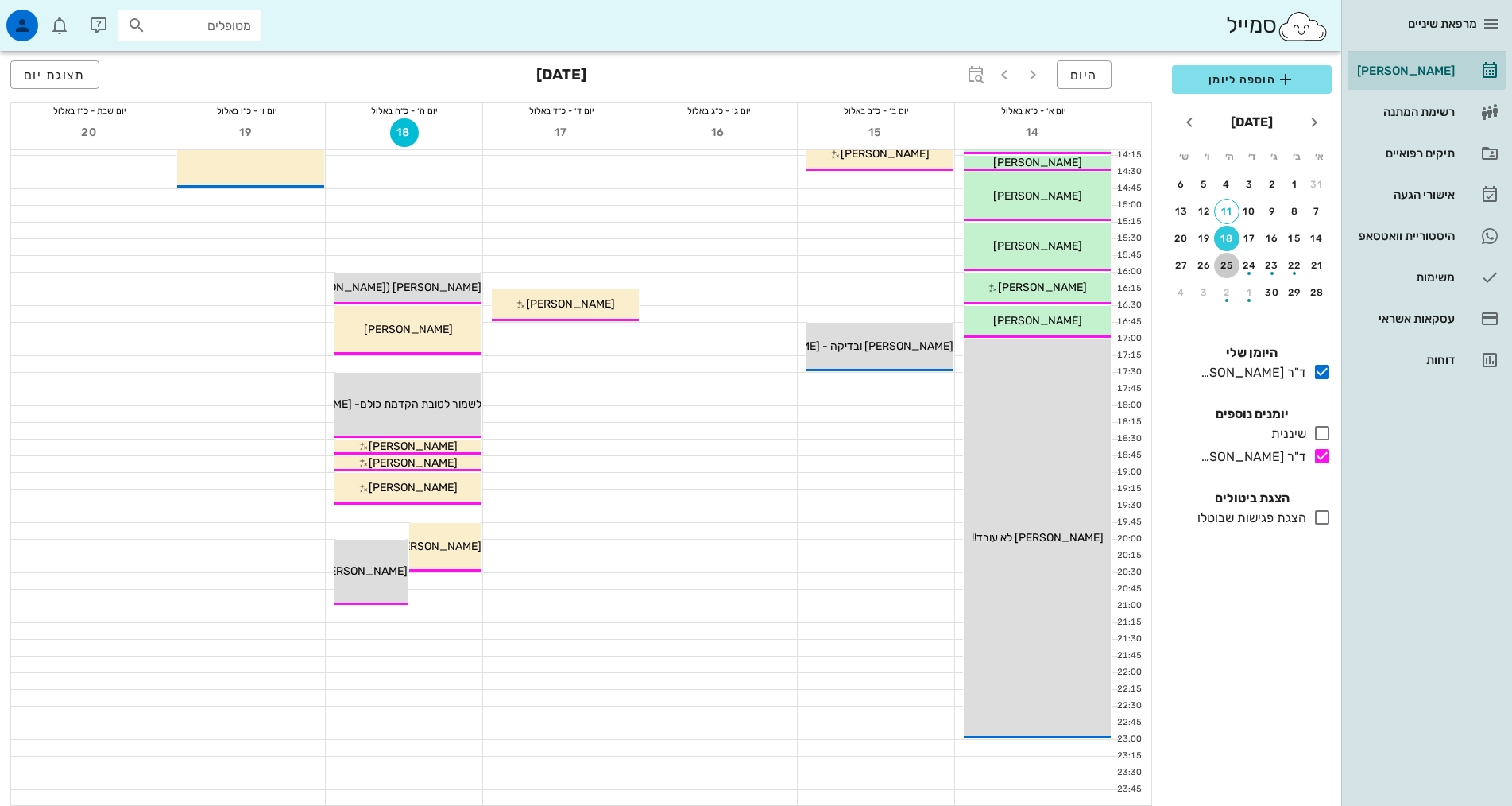
click at [1227, 266] on div "25" at bounding box center [1227, 265] width 26 height 11
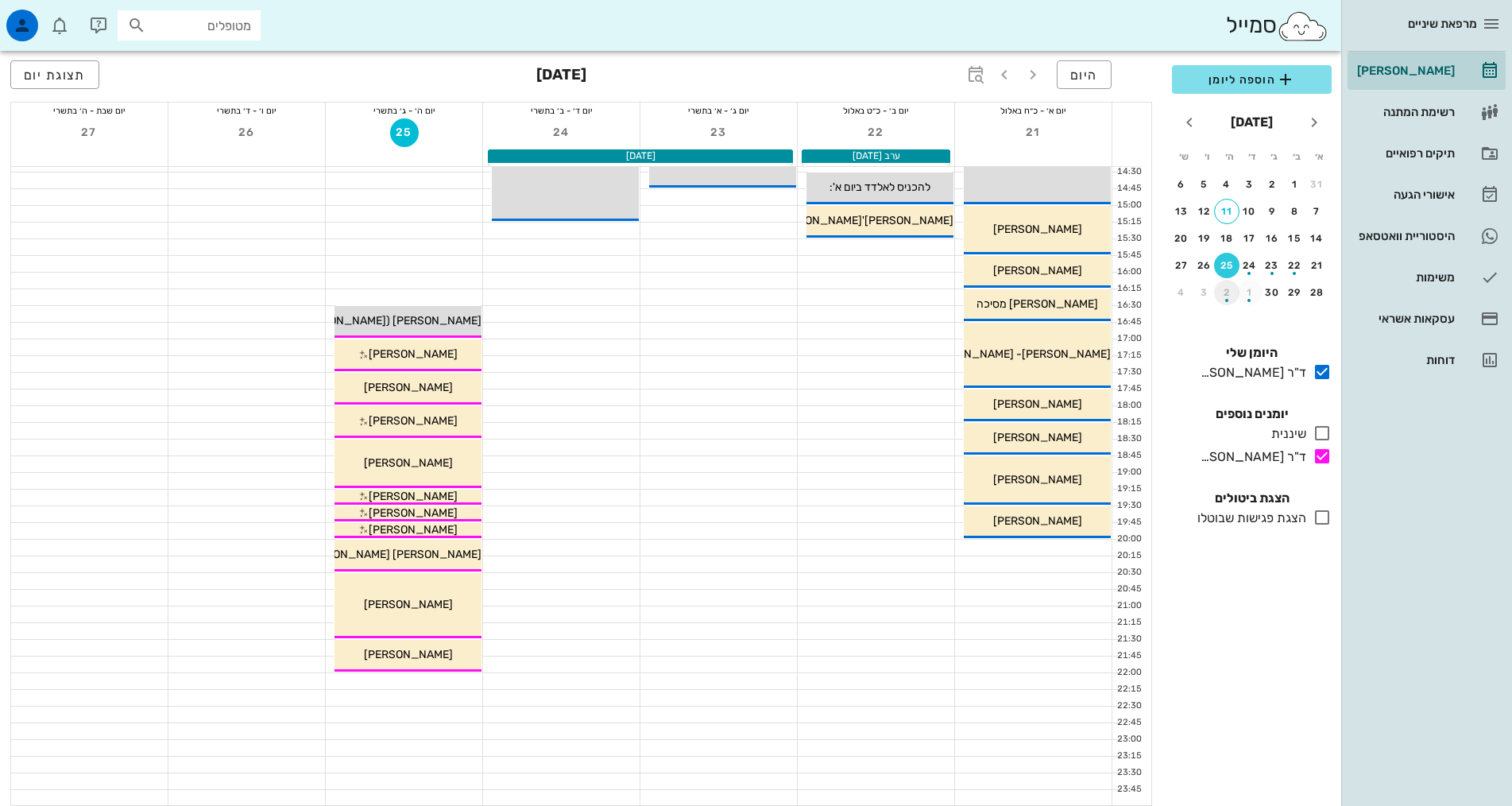
click at [1232, 294] on div "button" at bounding box center [1227, 296] width 26 height 9
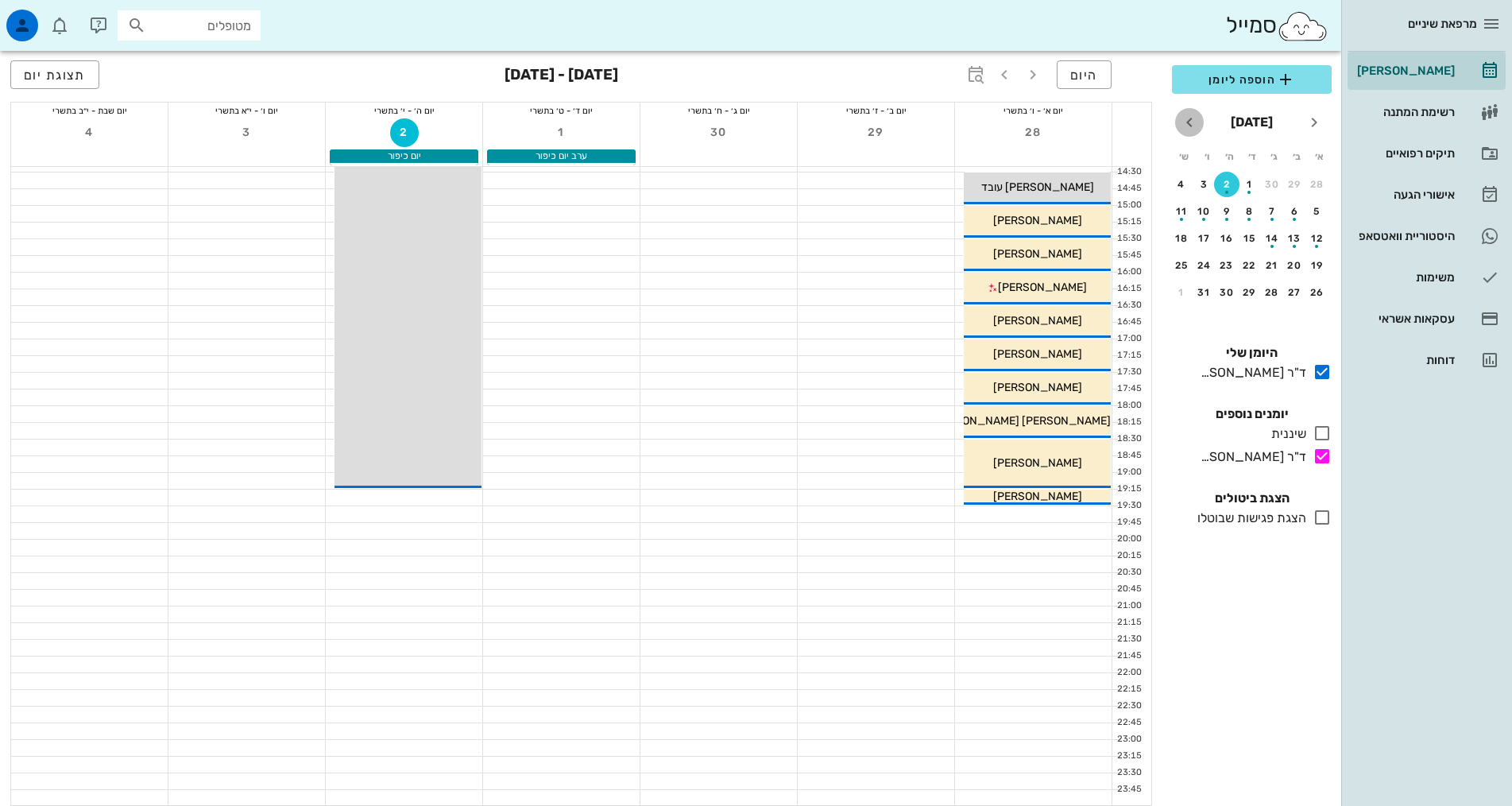
click at [1183, 123] on icon "חודש הבא" at bounding box center [1189, 122] width 19 height 19
click at [1313, 127] on icon "חודש שעבר" at bounding box center [1314, 122] width 19 height 19
click at [1230, 242] on div "18" at bounding box center [1227, 238] width 26 height 11
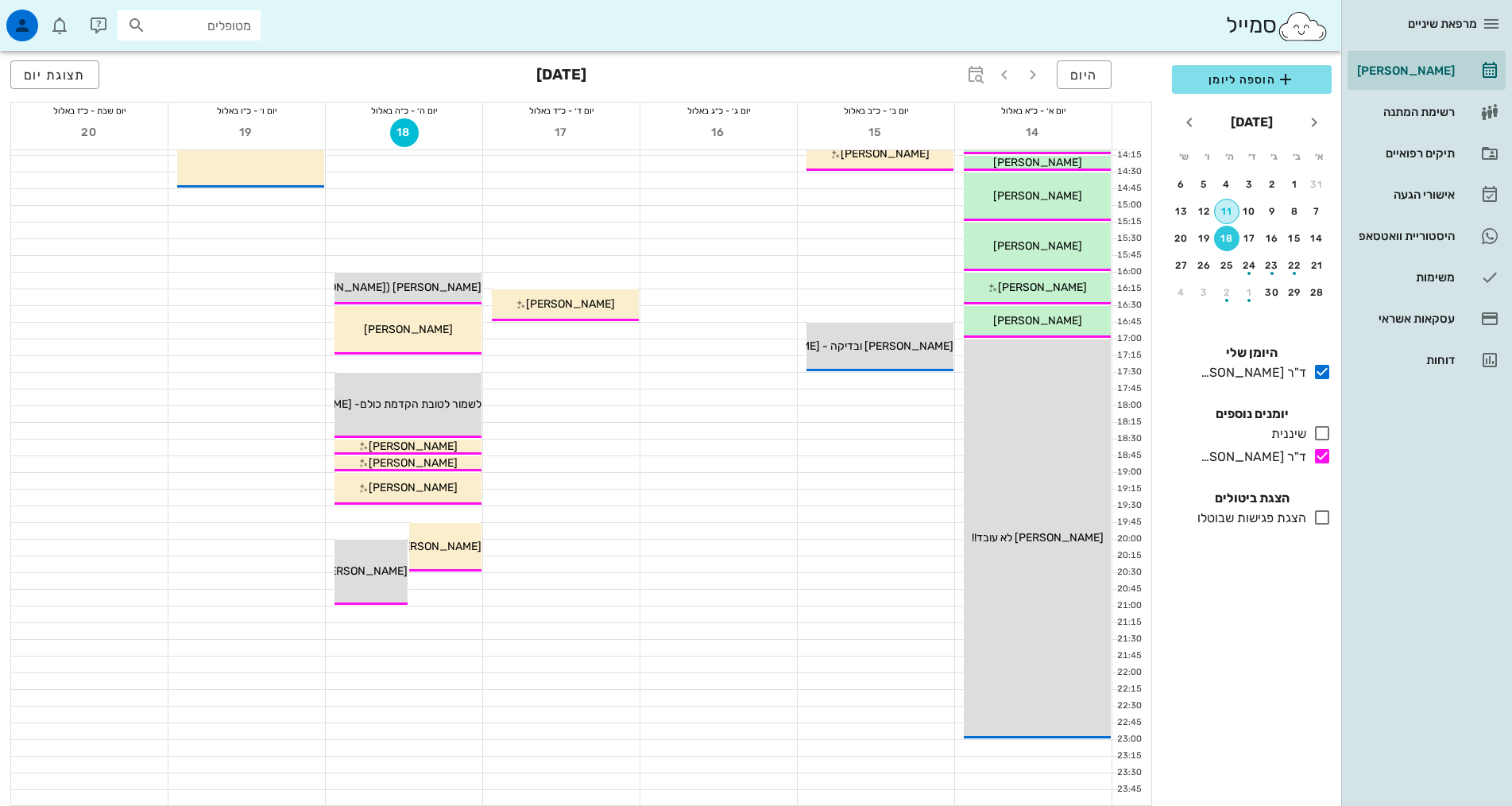
click at [1224, 212] on div "11" at bounding box center [1227, 211] width 24 height 11
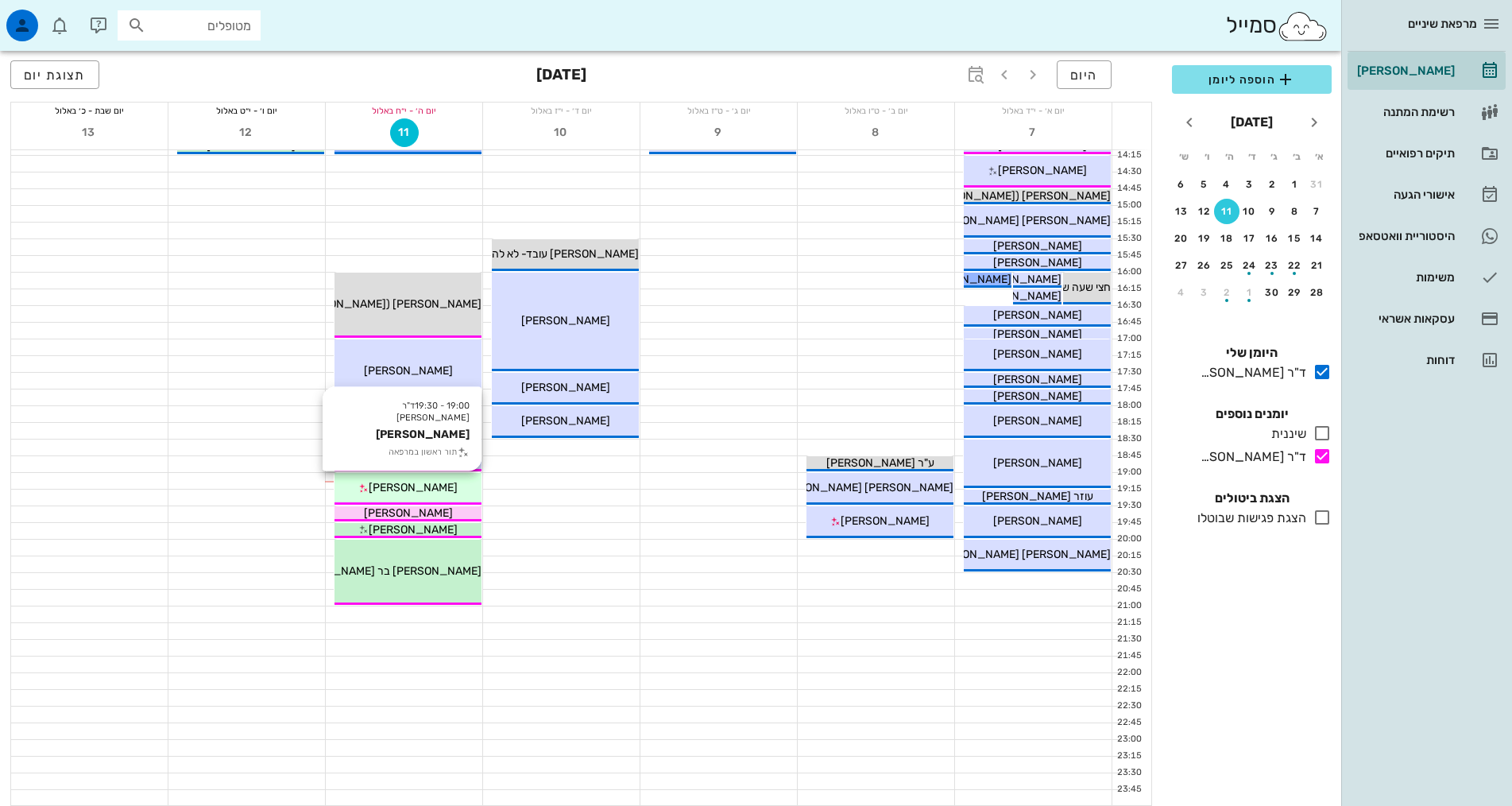
click at [434, 489] on span "[PERSON_NAME]" at bounding box center [412, 487] width 89 height 14
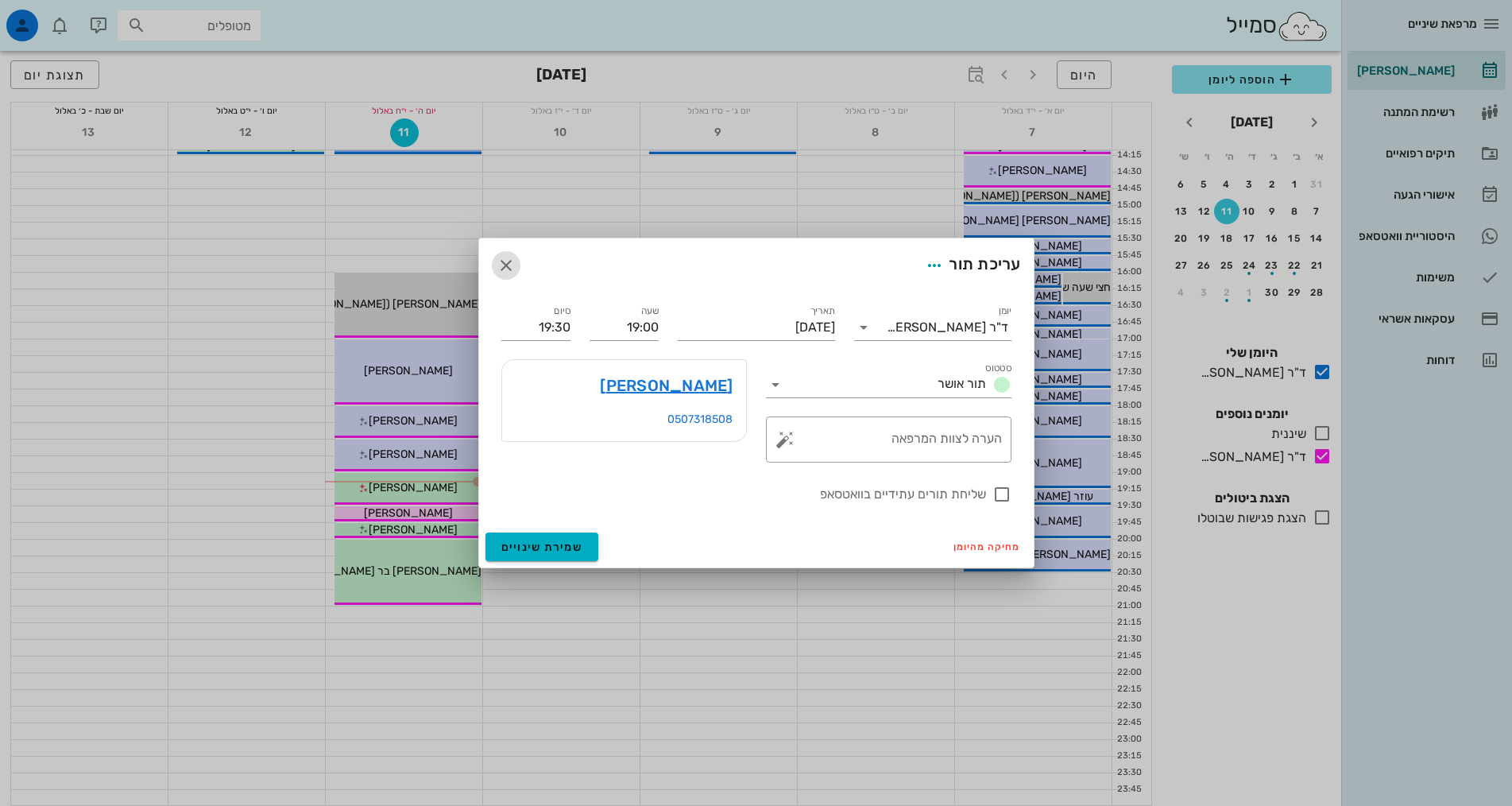
click at [514, 264] on icon "button" at bounding box center [506, 265] width 19 height 19
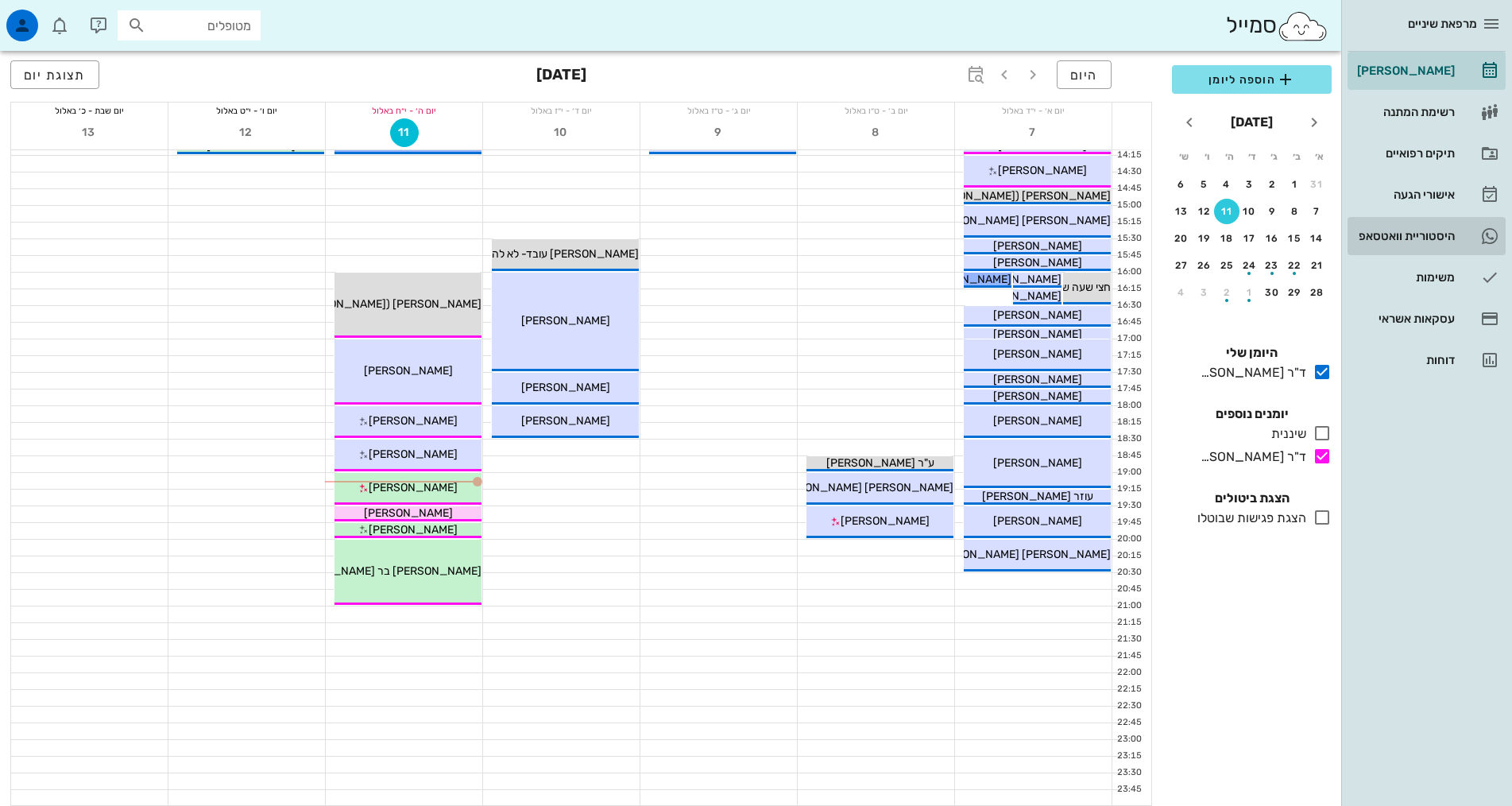
click at [1394, 246] on div "היסטוריית וואטסאפ" at bounding box center [1404, 236] width 101 height 26
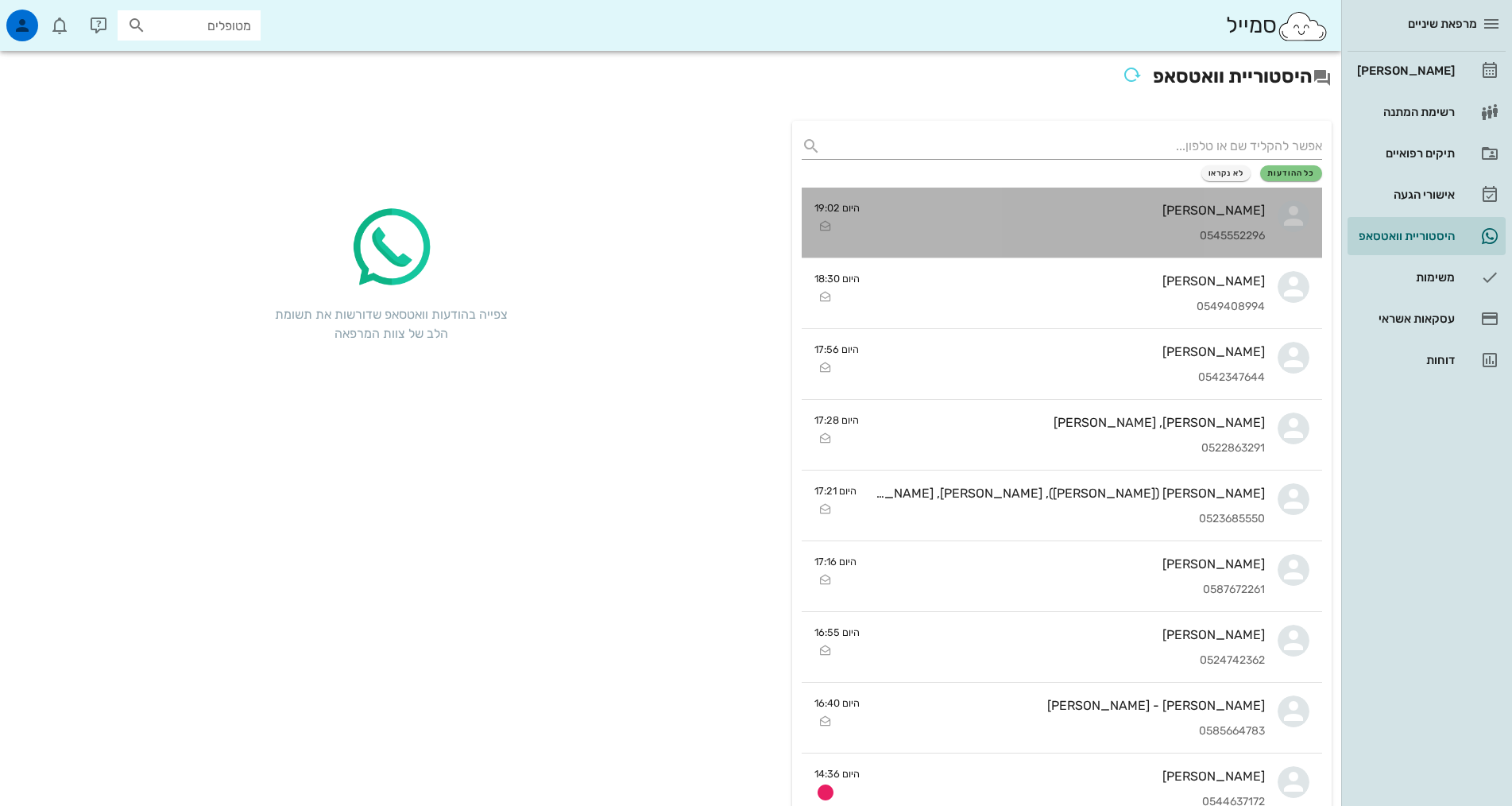
click at [1027, 221] on div "[PERSON_NAME] 0545552296" at bounding box center [1069, 222] width 393 height 70
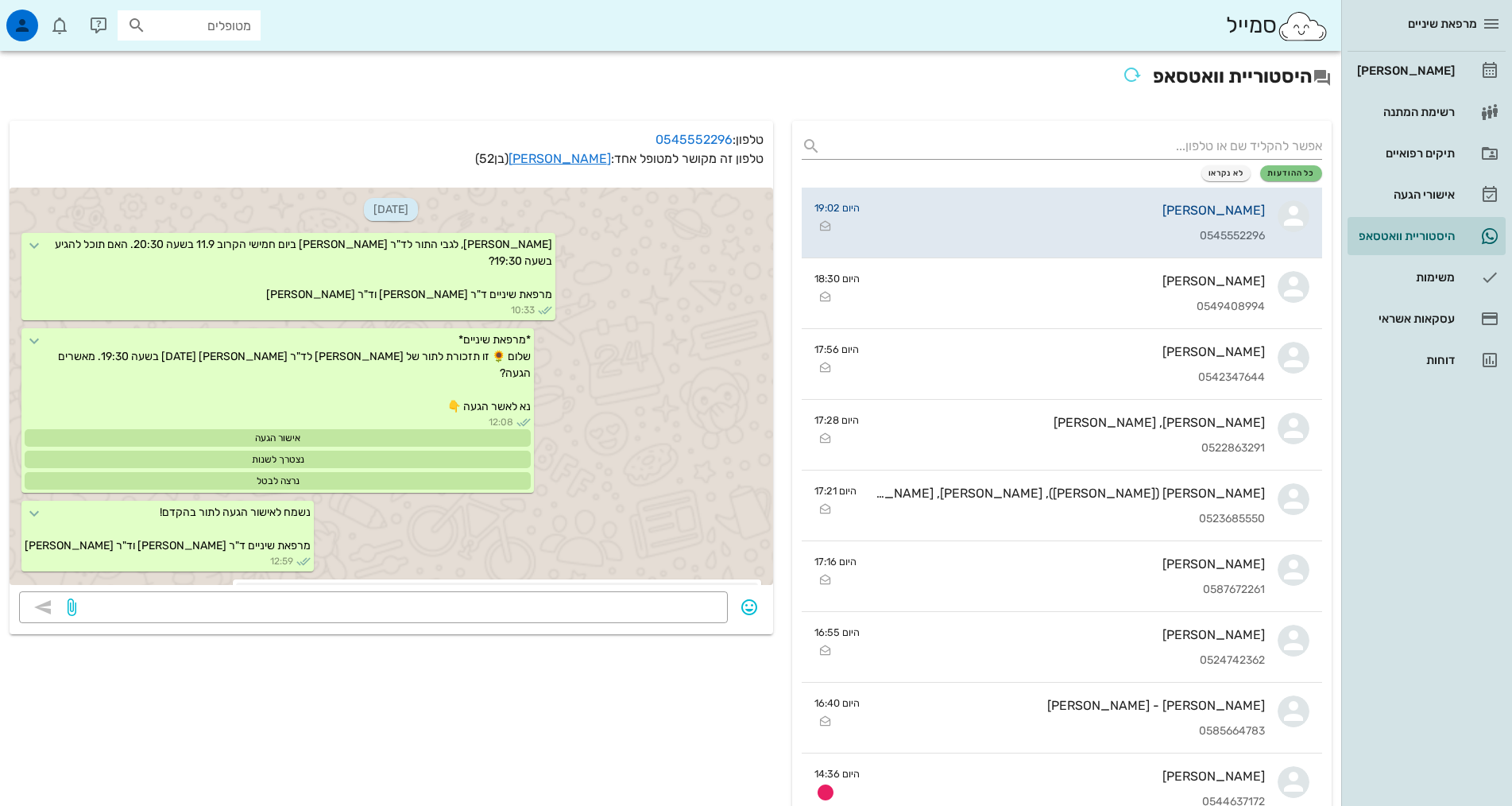
scroll to position [604, 0]
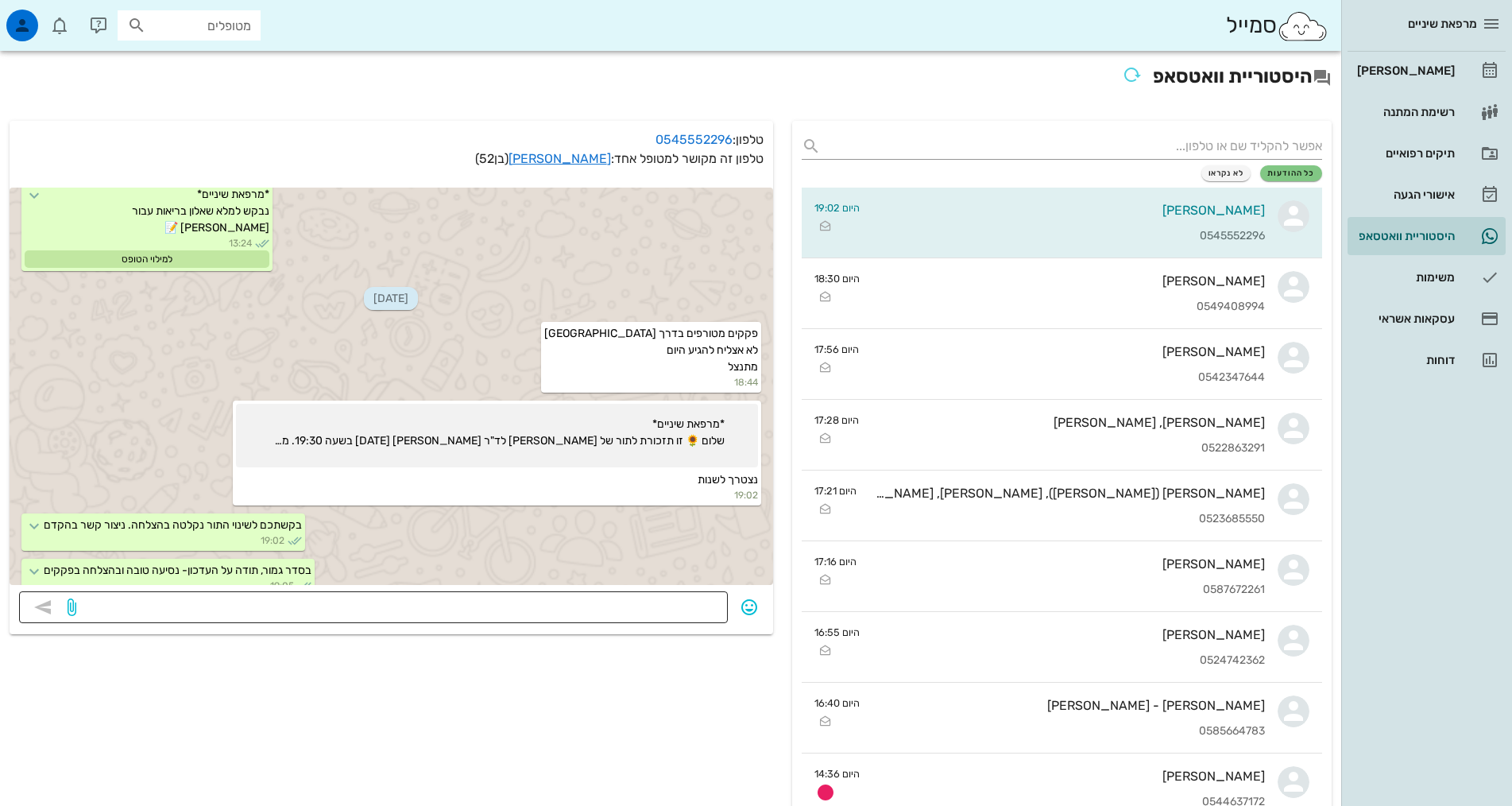
click at [670, 617] on textarea at bounding box center [399, 609] width 639 height 26
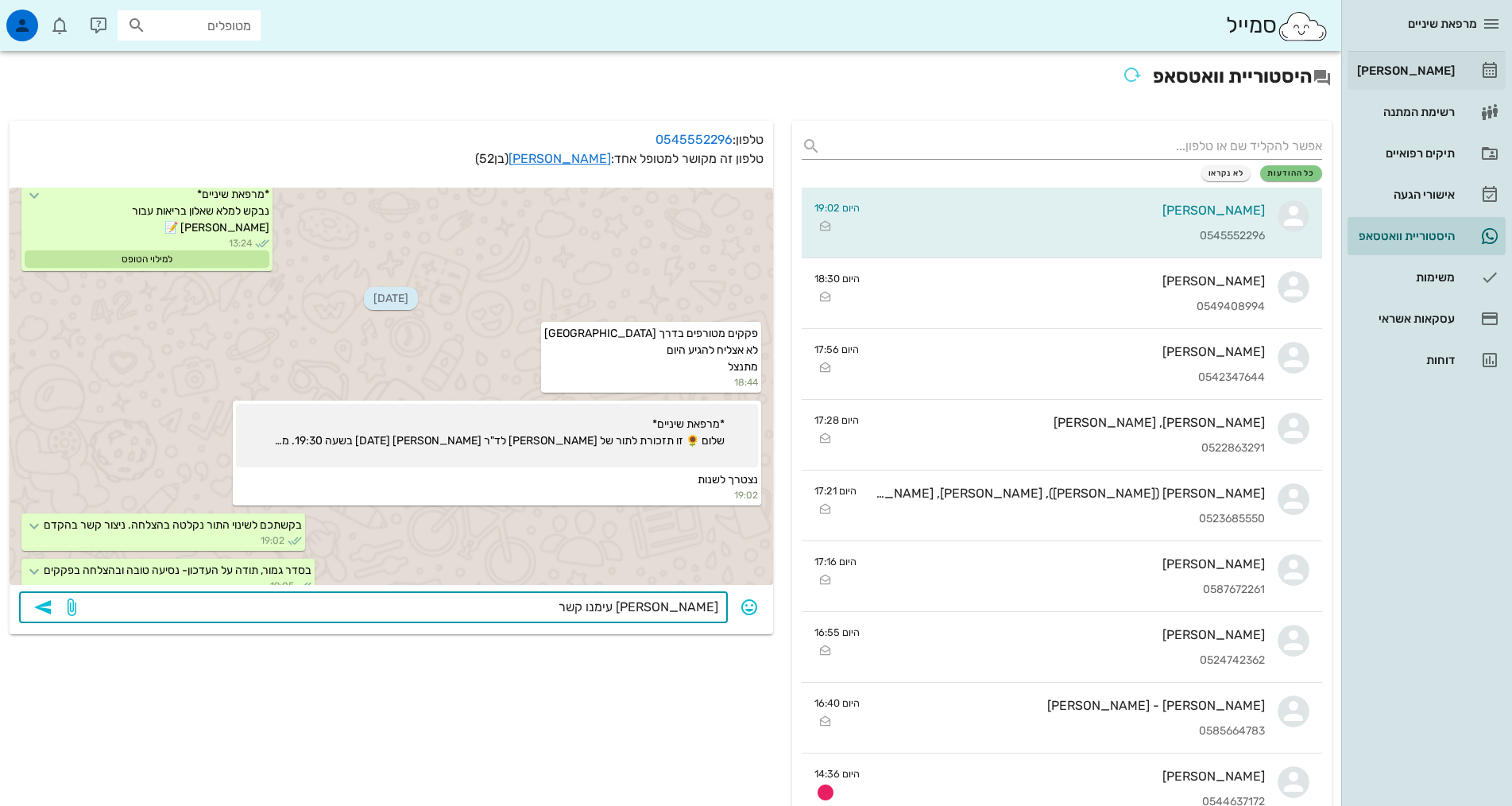
type textarea "אנא צור עימנו קשר"
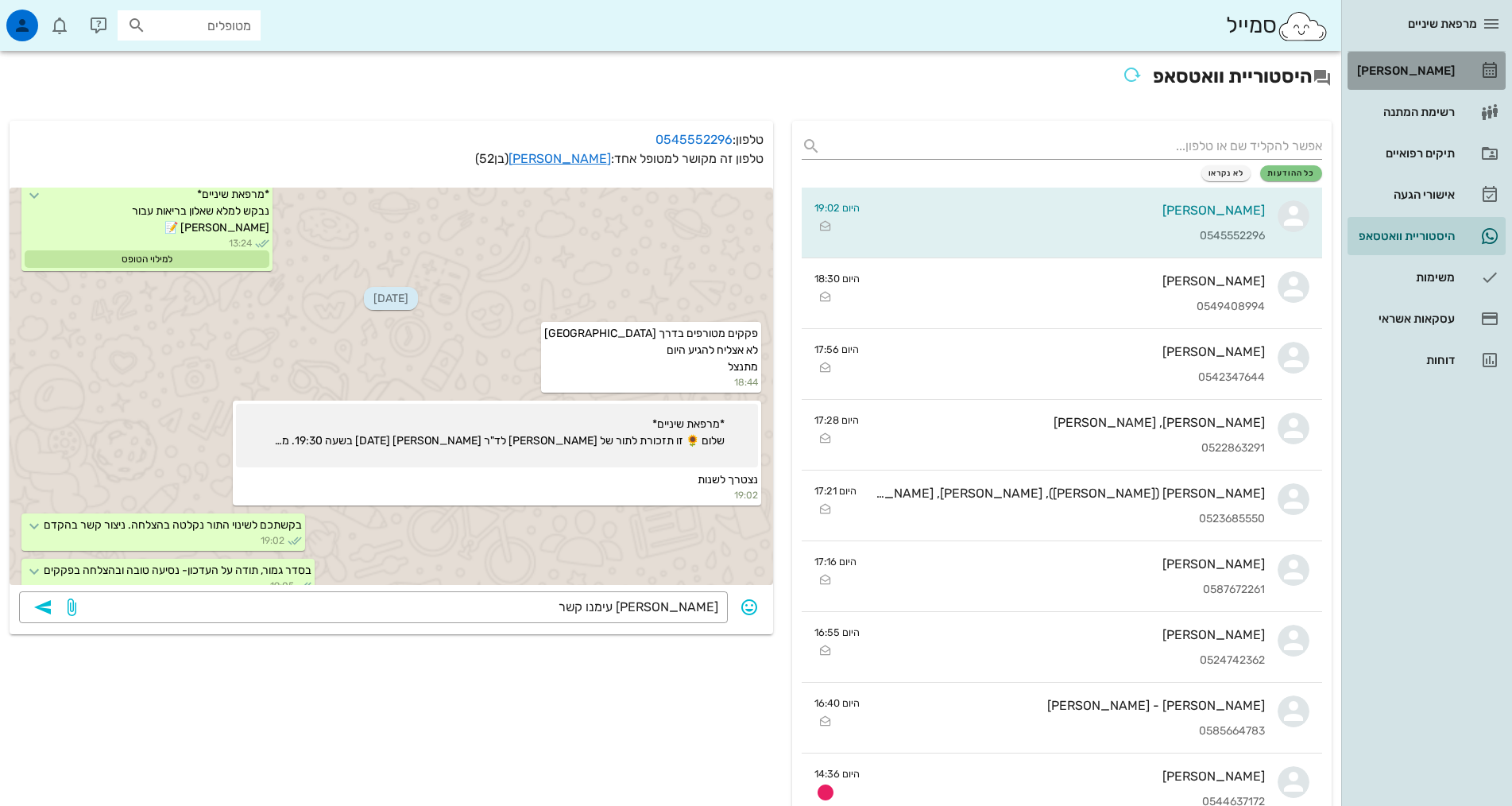
click at [1425, 73] on div "[PERSON_NAME]" at bounding box center [1404, 71] width 101 height 13
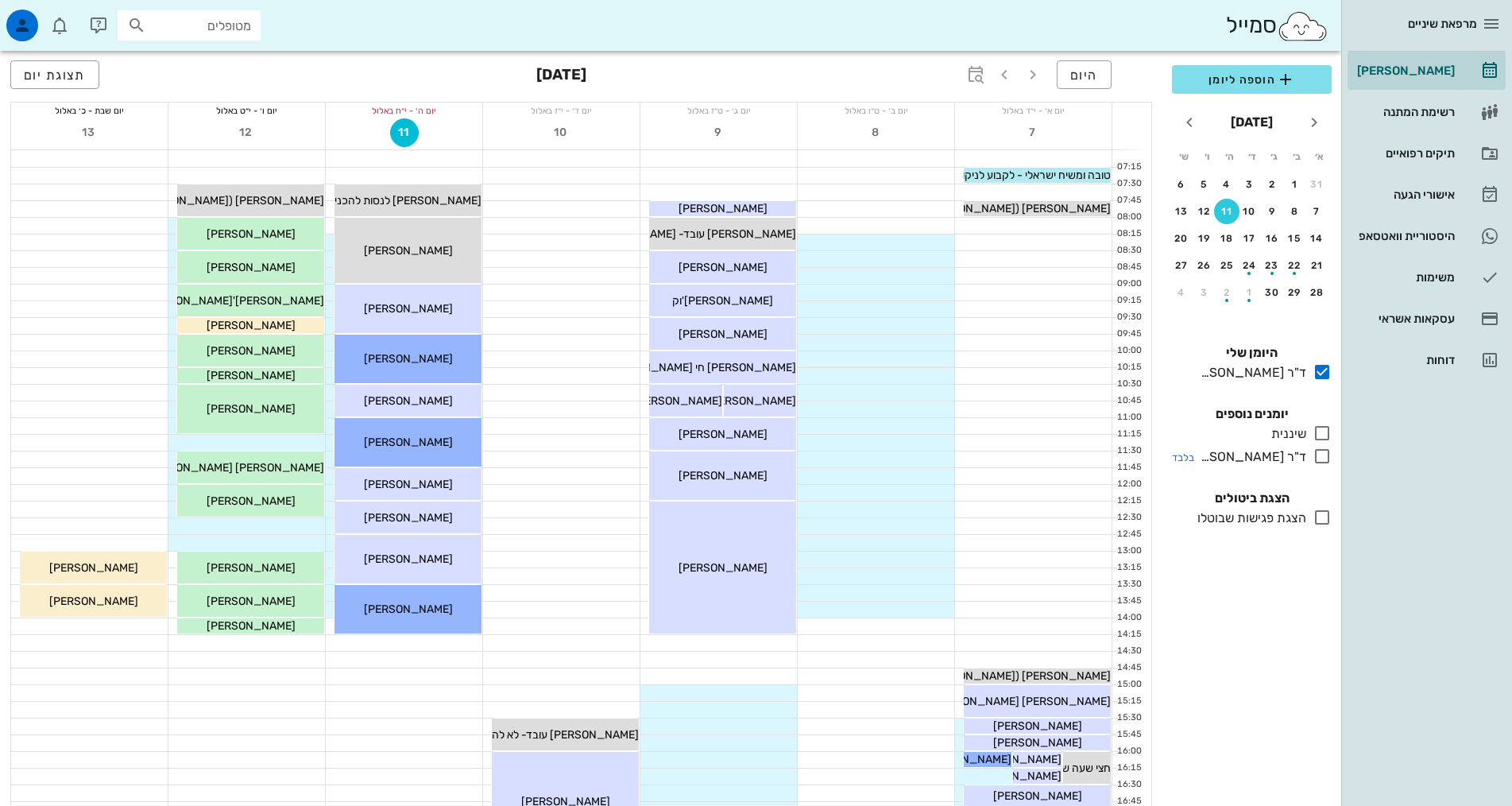
click at [1318, 461] on icon at bounding box center [1322, 456] width 19 height 19
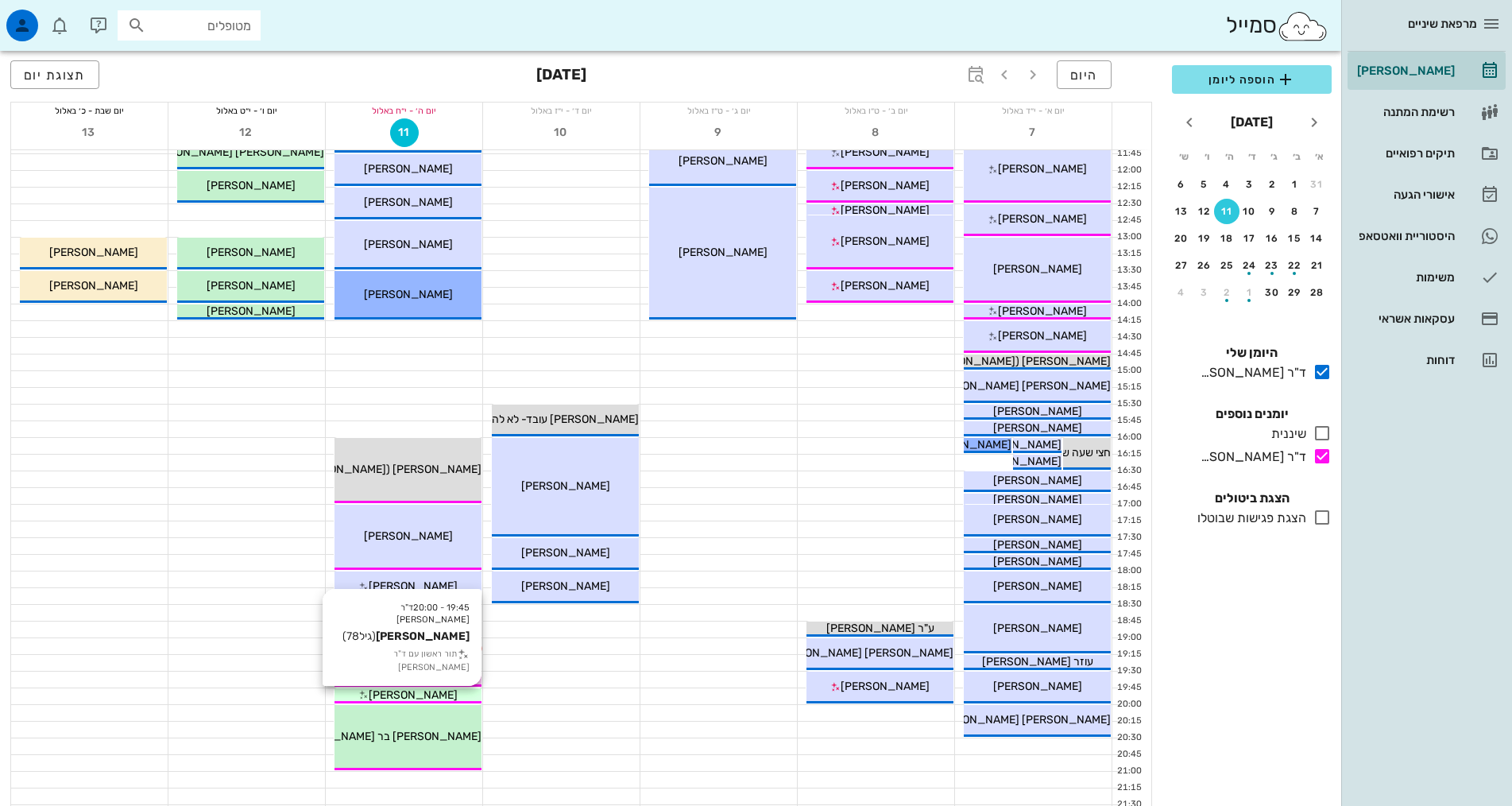
scroll to position [318, 0]
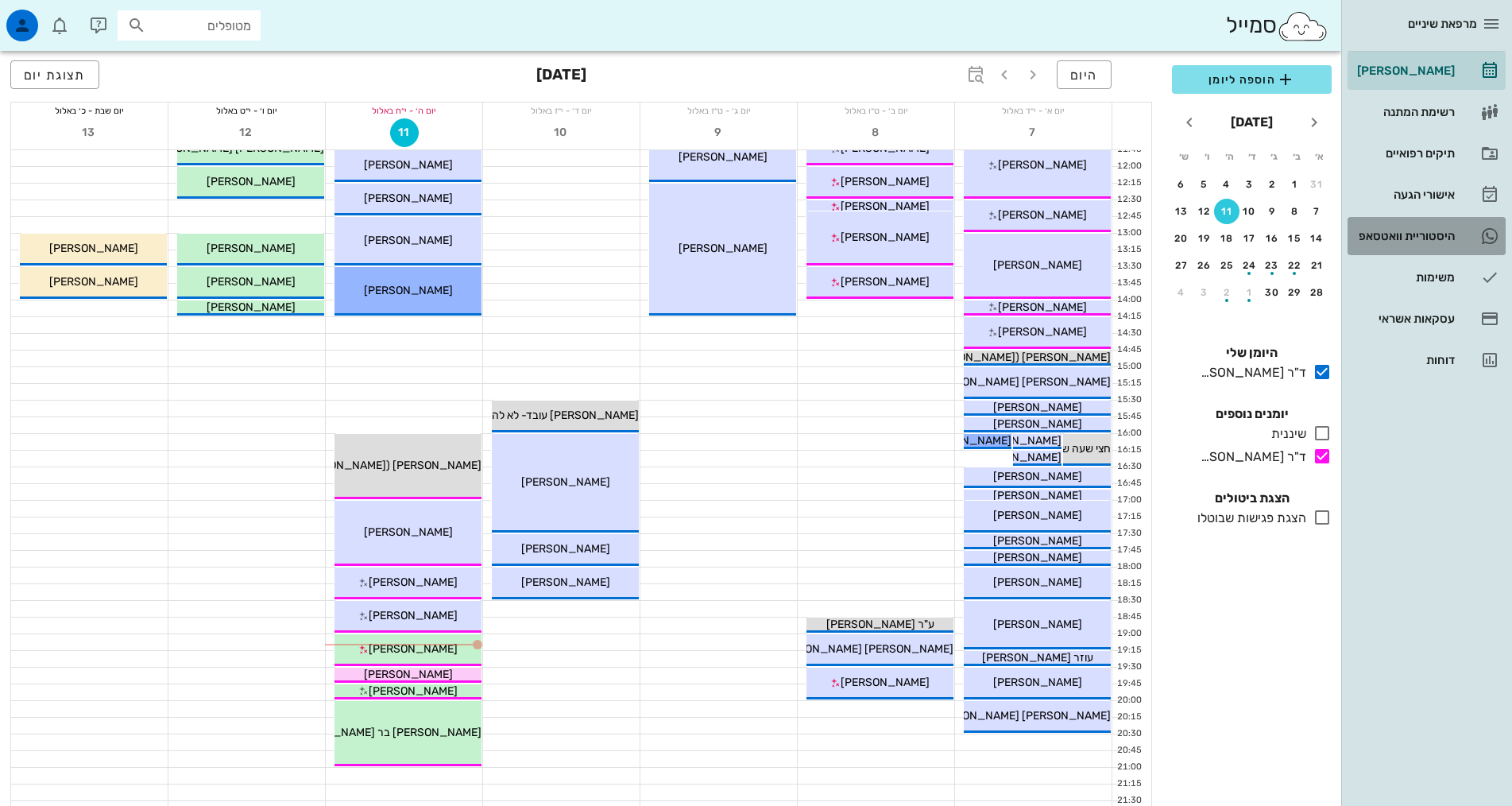
click at [1430, 239] on div "היסטוריית וואטסאפ" at bounding box center [1404, 236] width 101 height 13
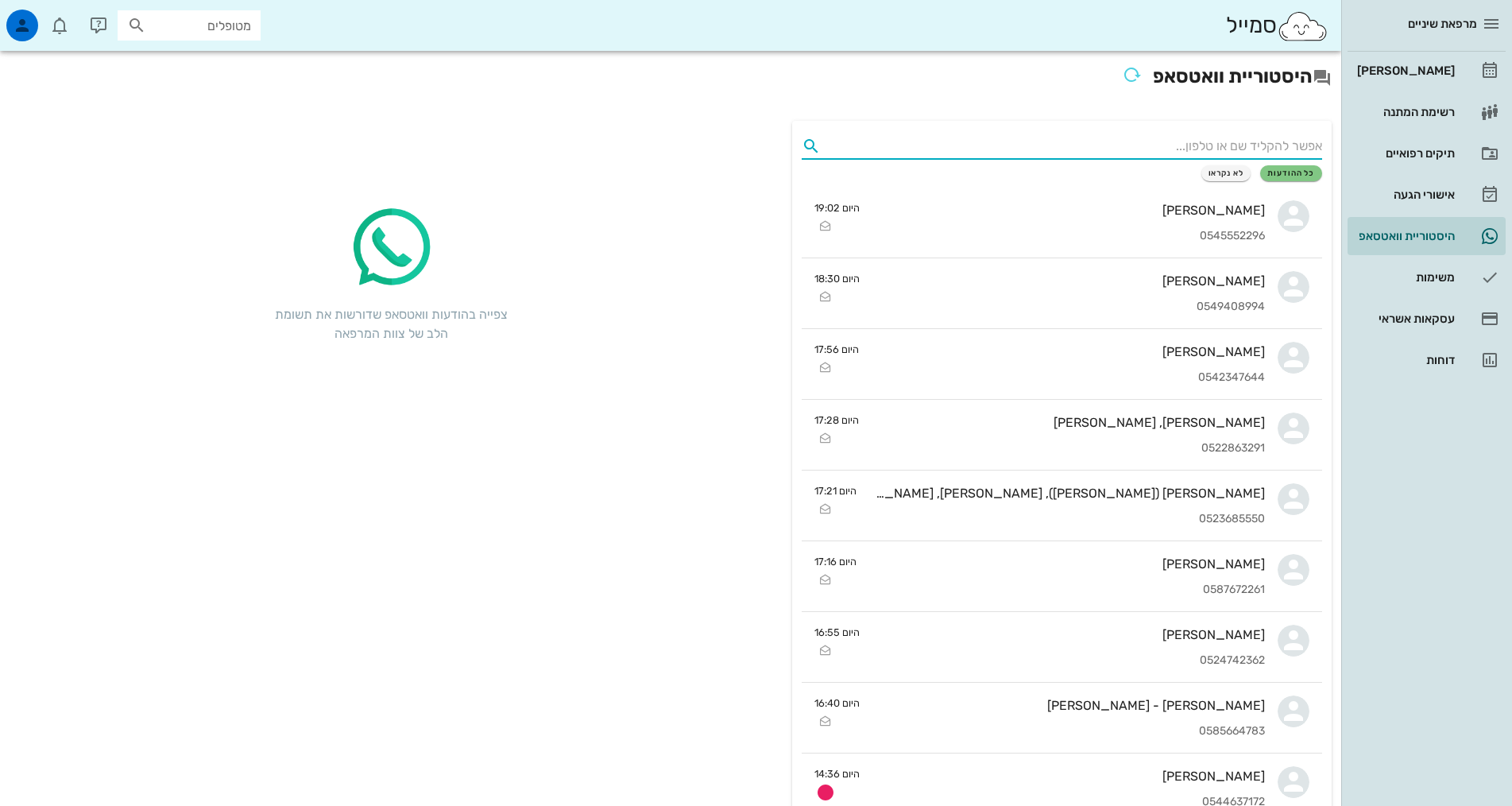
click at [1187, 138] on input "text" at bounding box center [1075, 146] width 495 height 26
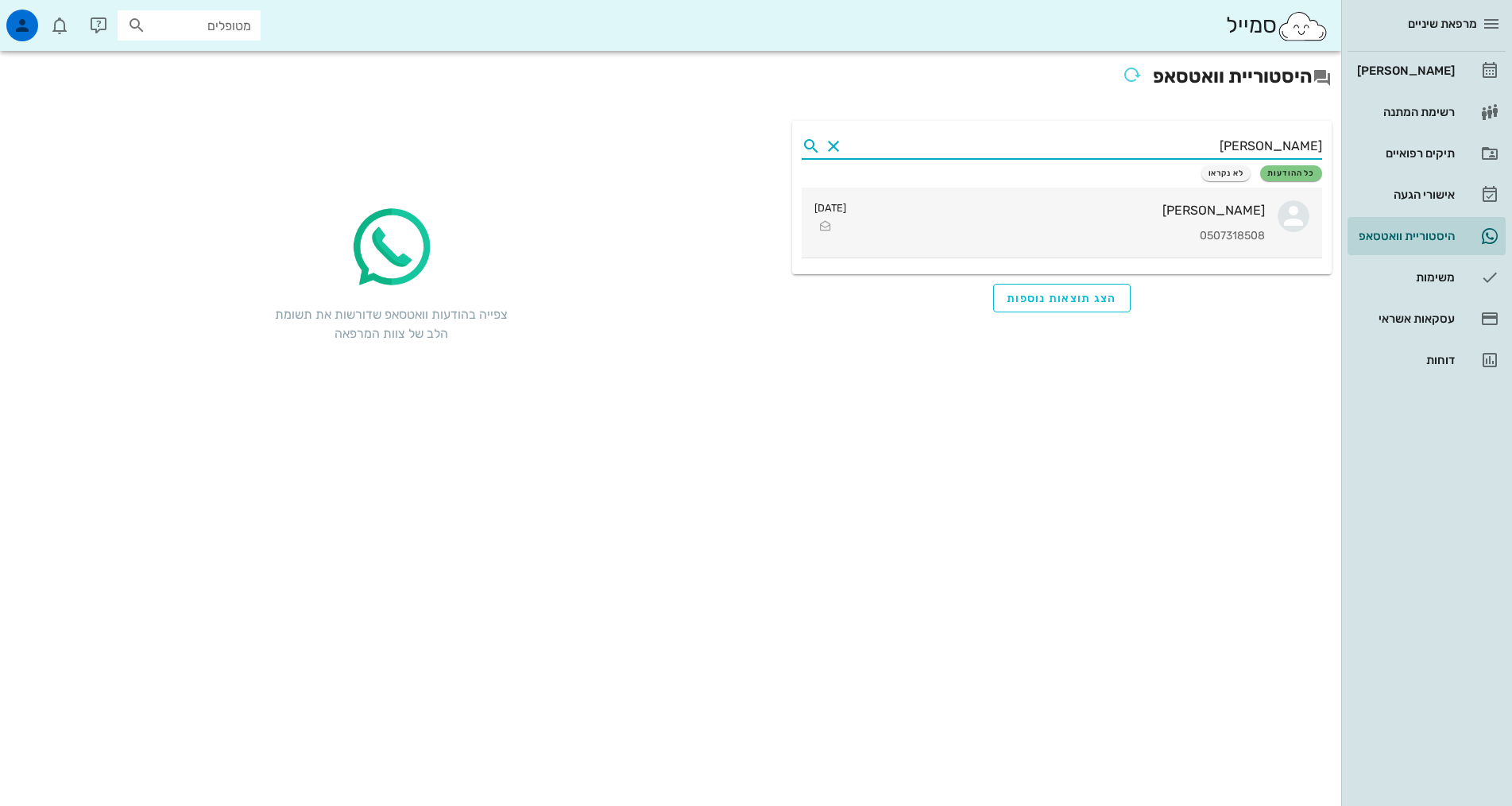
type input "תמי"
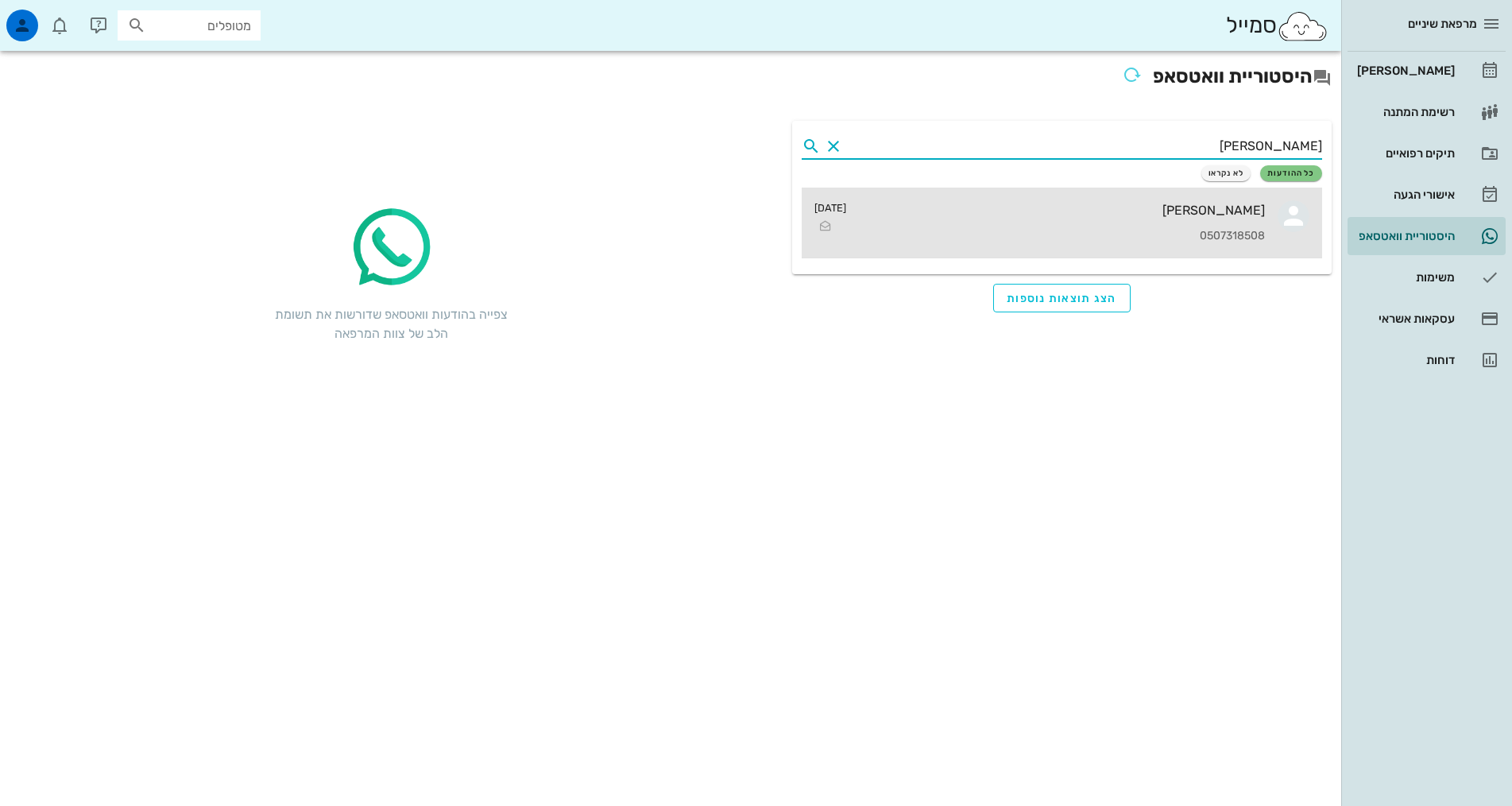
click at [1201, 230] on div "0507318508" at bounding box center [1063, 237] width 406 height 14
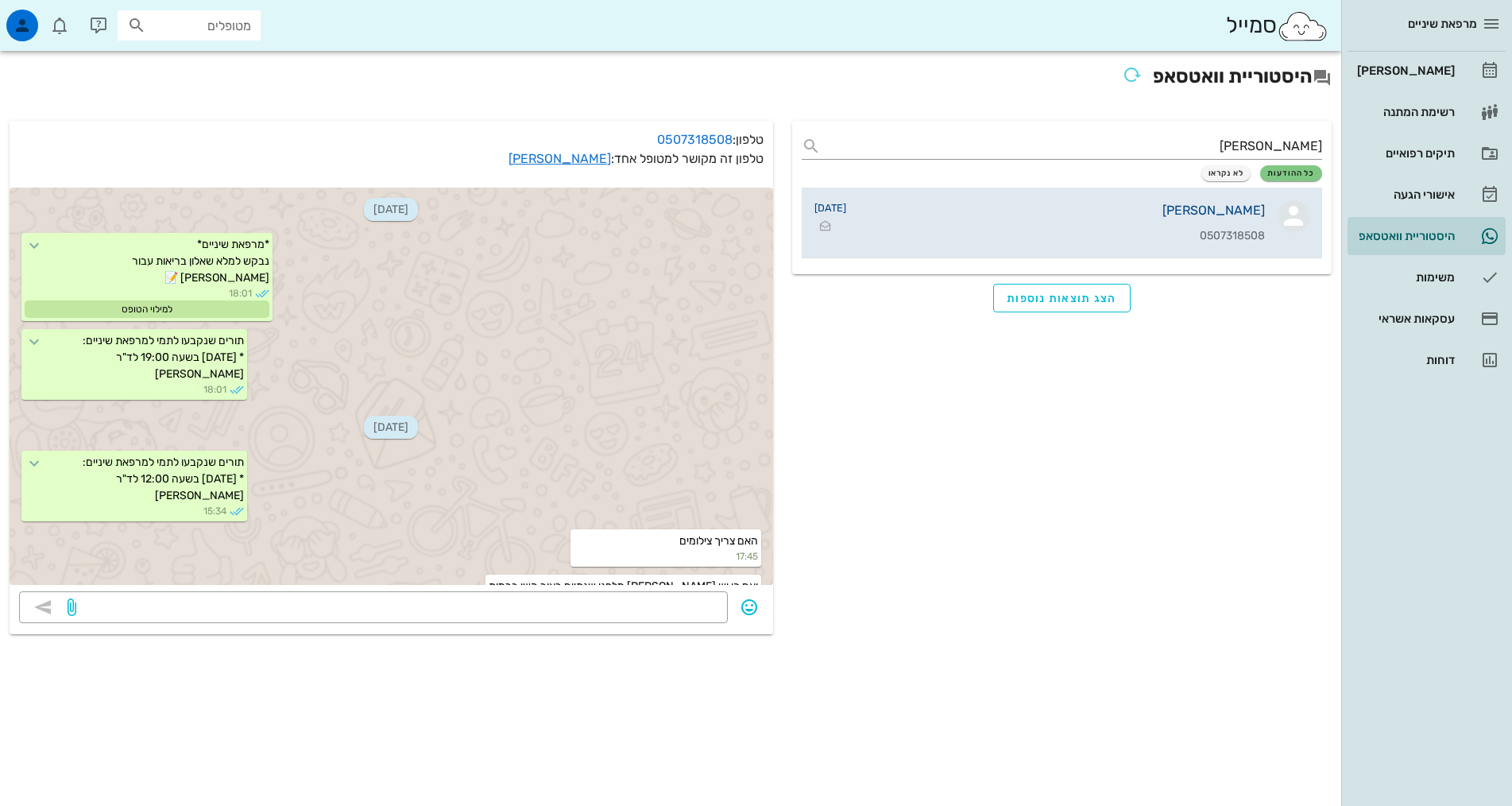
scroll to position [472, 0]
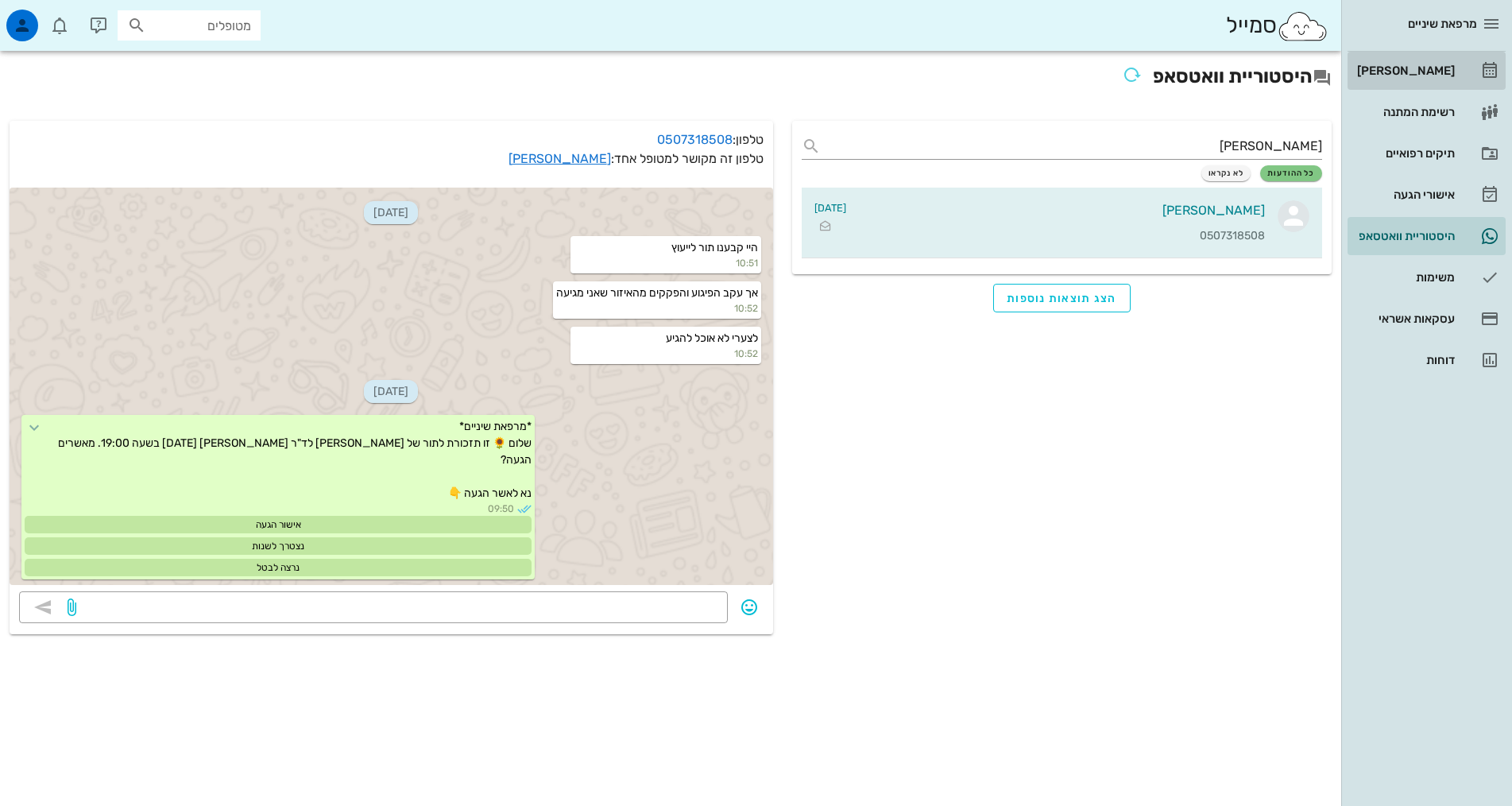
click at [1443, 74] on div "[PERSON_NAME]" at bounding box center [1404, 71] width 101 height 13
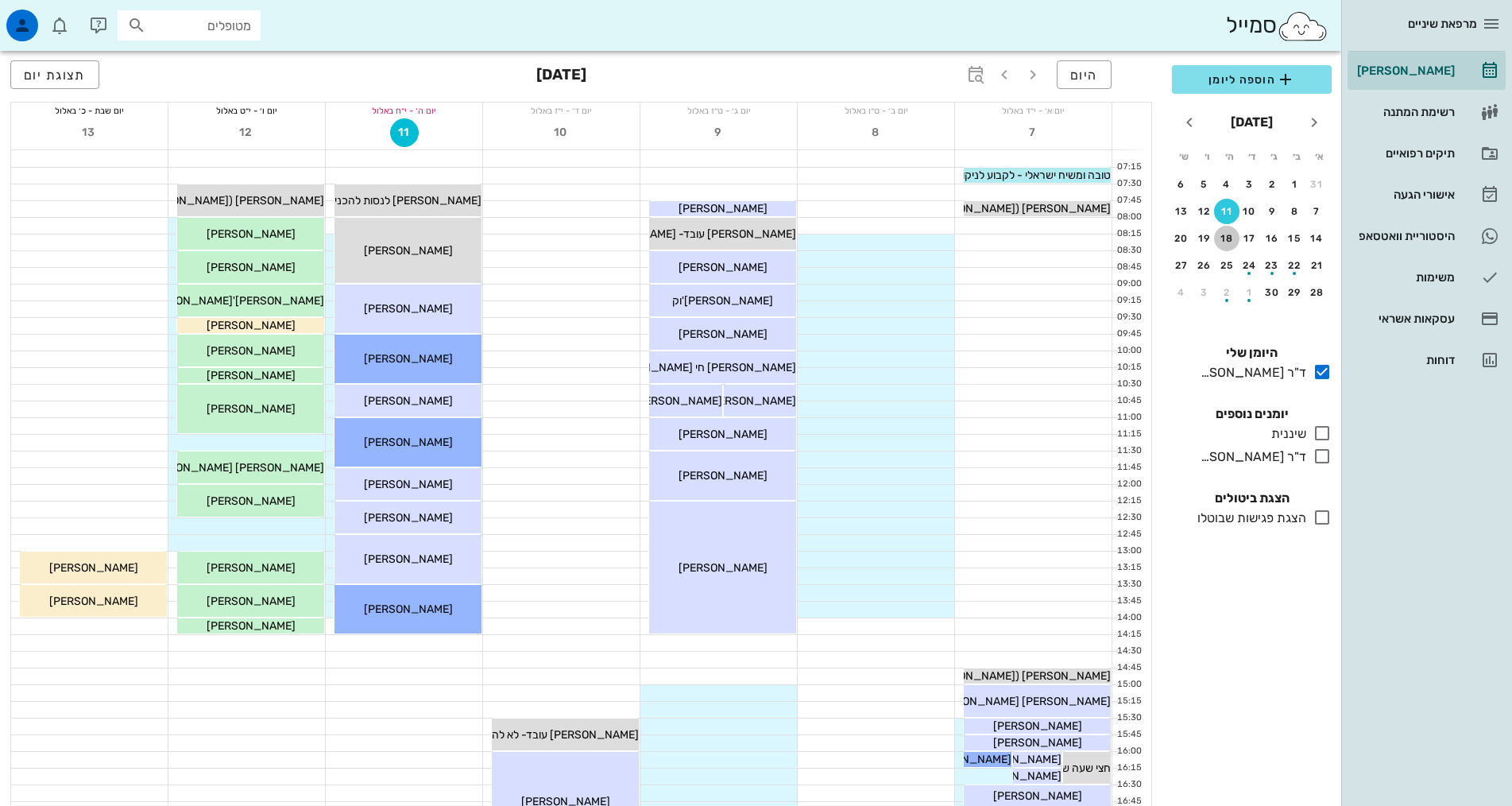
click at [1223, 241] on div "18" at bounding box center [1227, 238] width 26 height 11
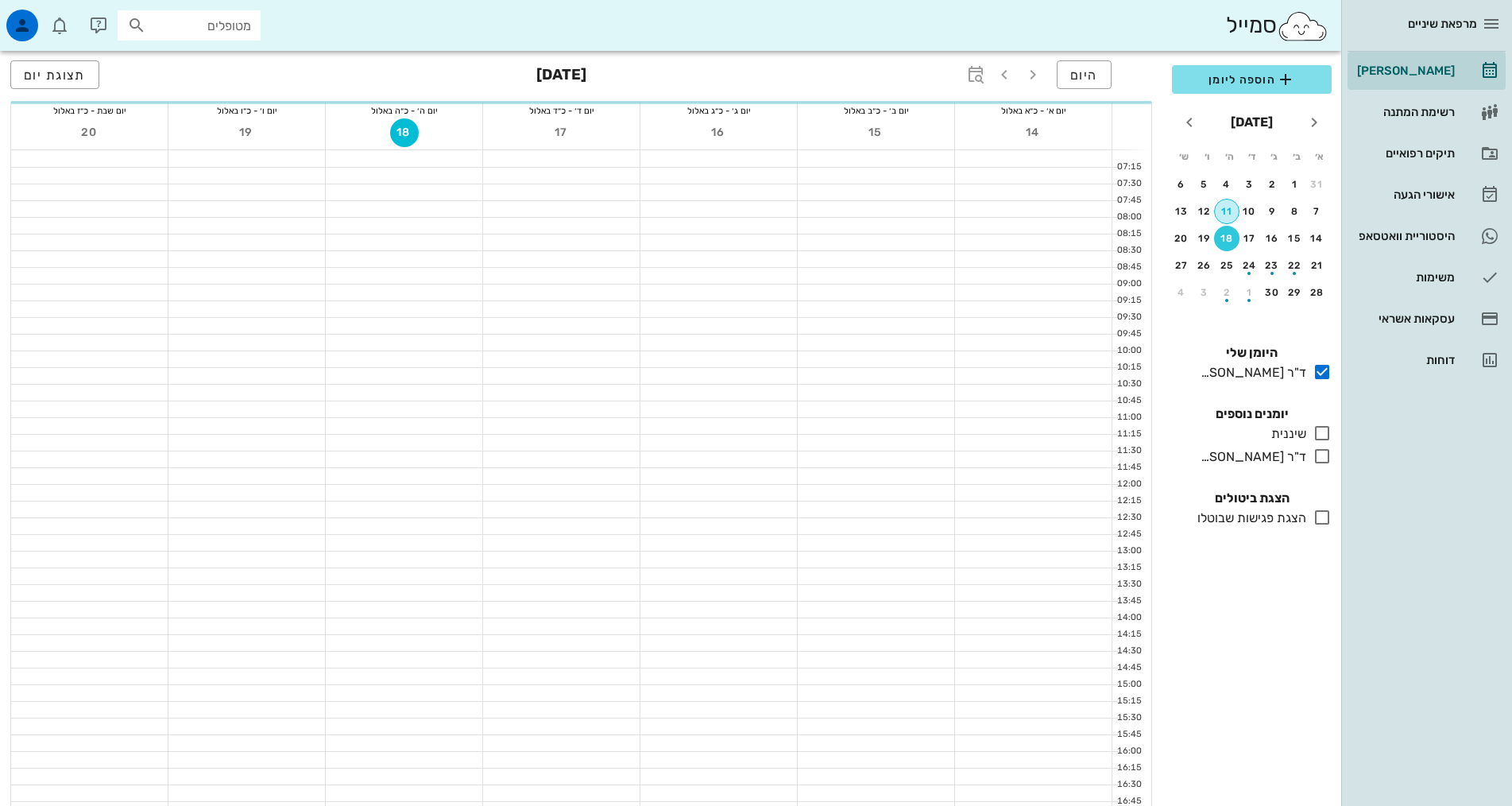
click at [1223, 208] on div "11" at bounding box center [1227, 211] width 24 height 11
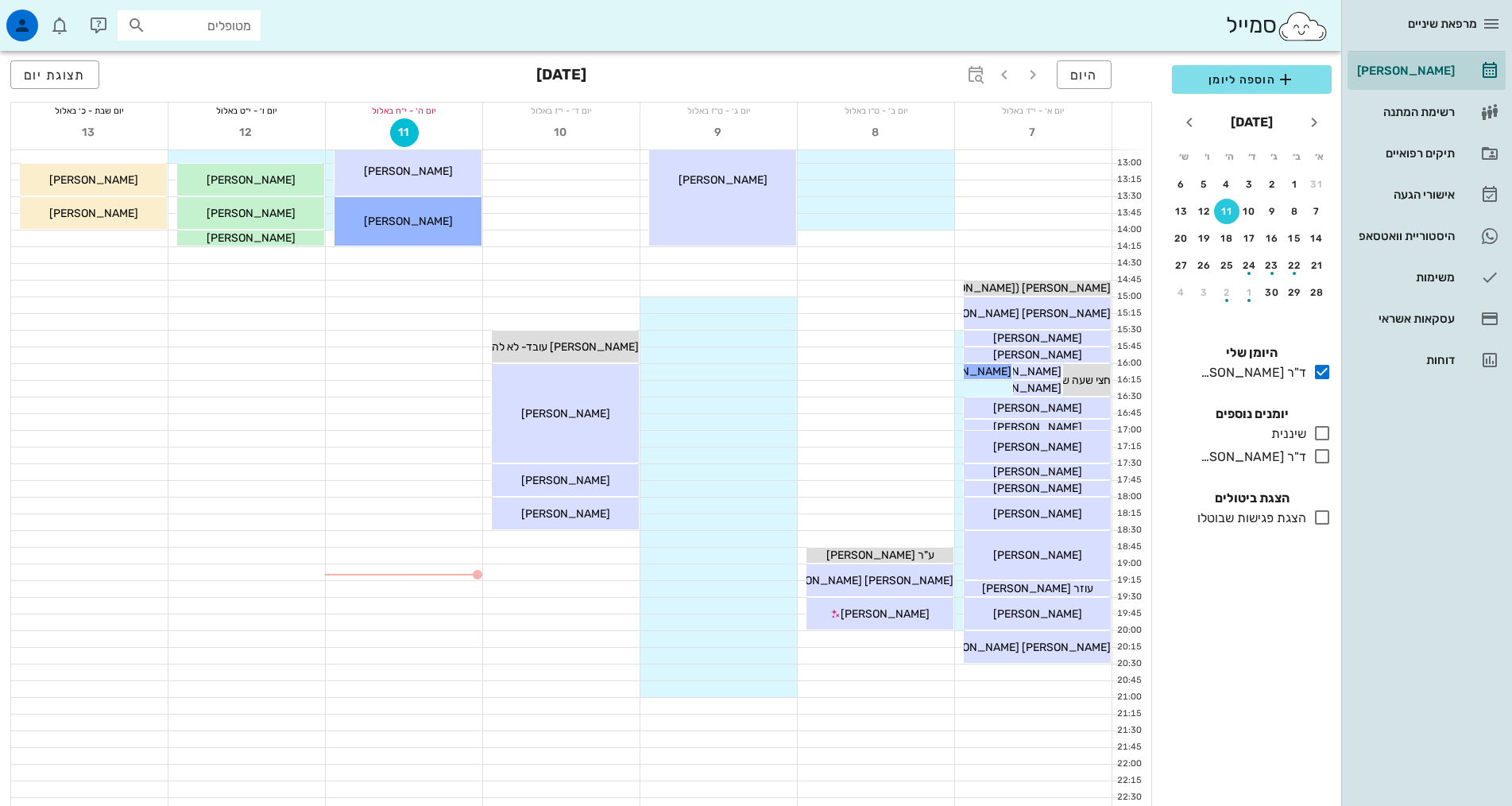
scroll to position [397, 0]
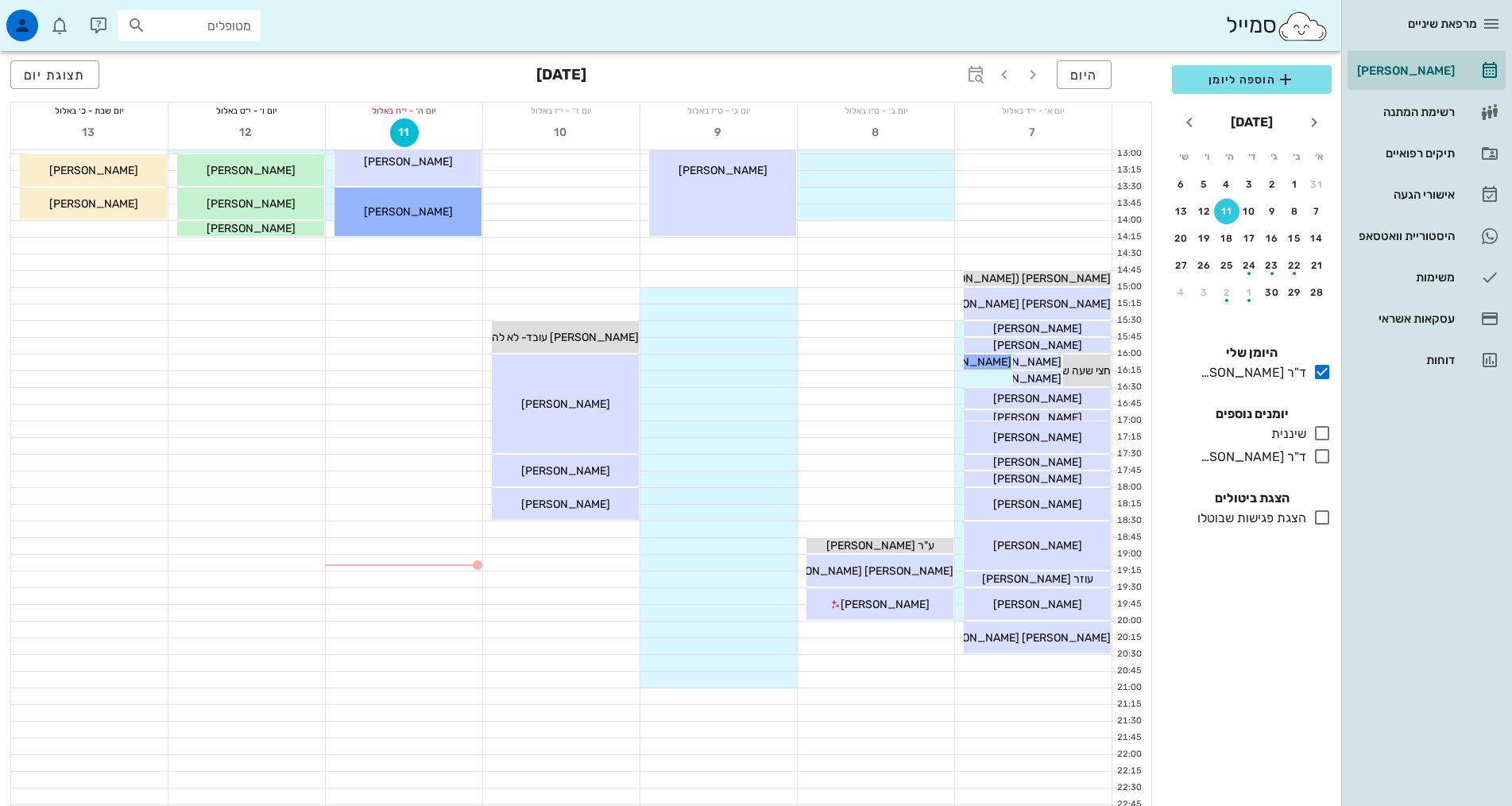
click at [1323, 454] on icon at bounding box center [1322, 456] width 19 height 19
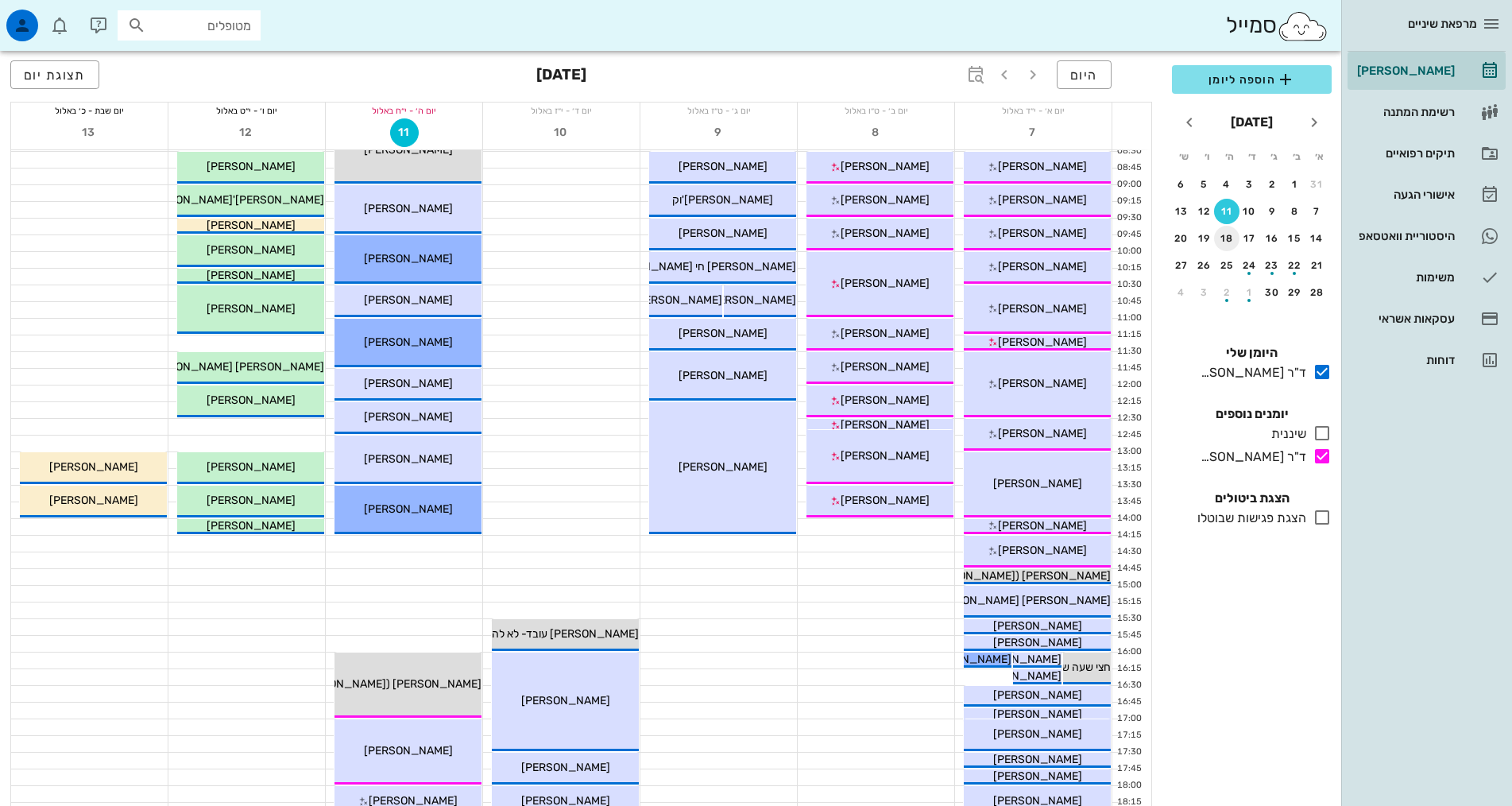
scroll to position [239, 0]
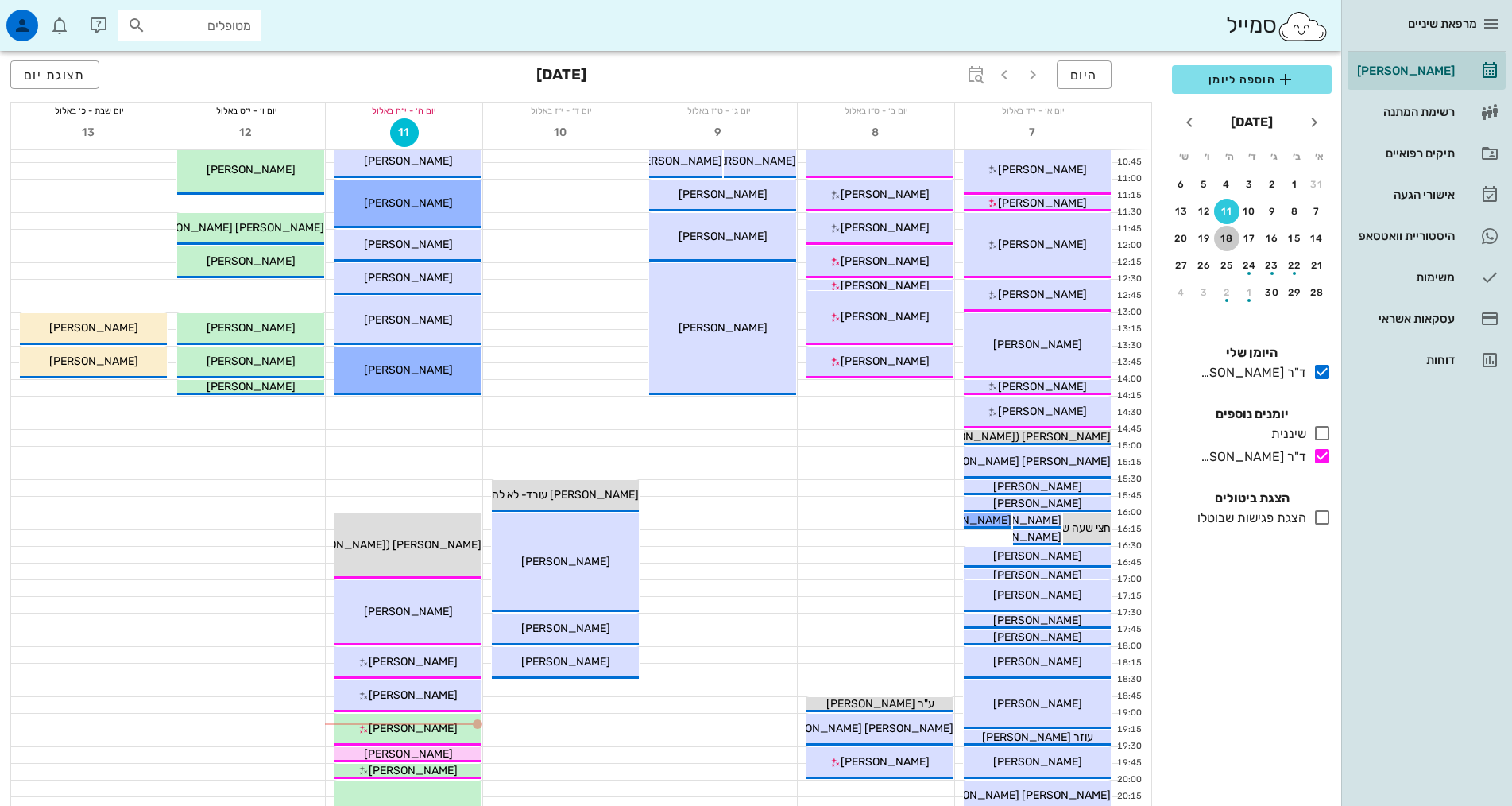
click at [1231, 240] on div "18" at bounding box center [1227, 238] width 26 height 11
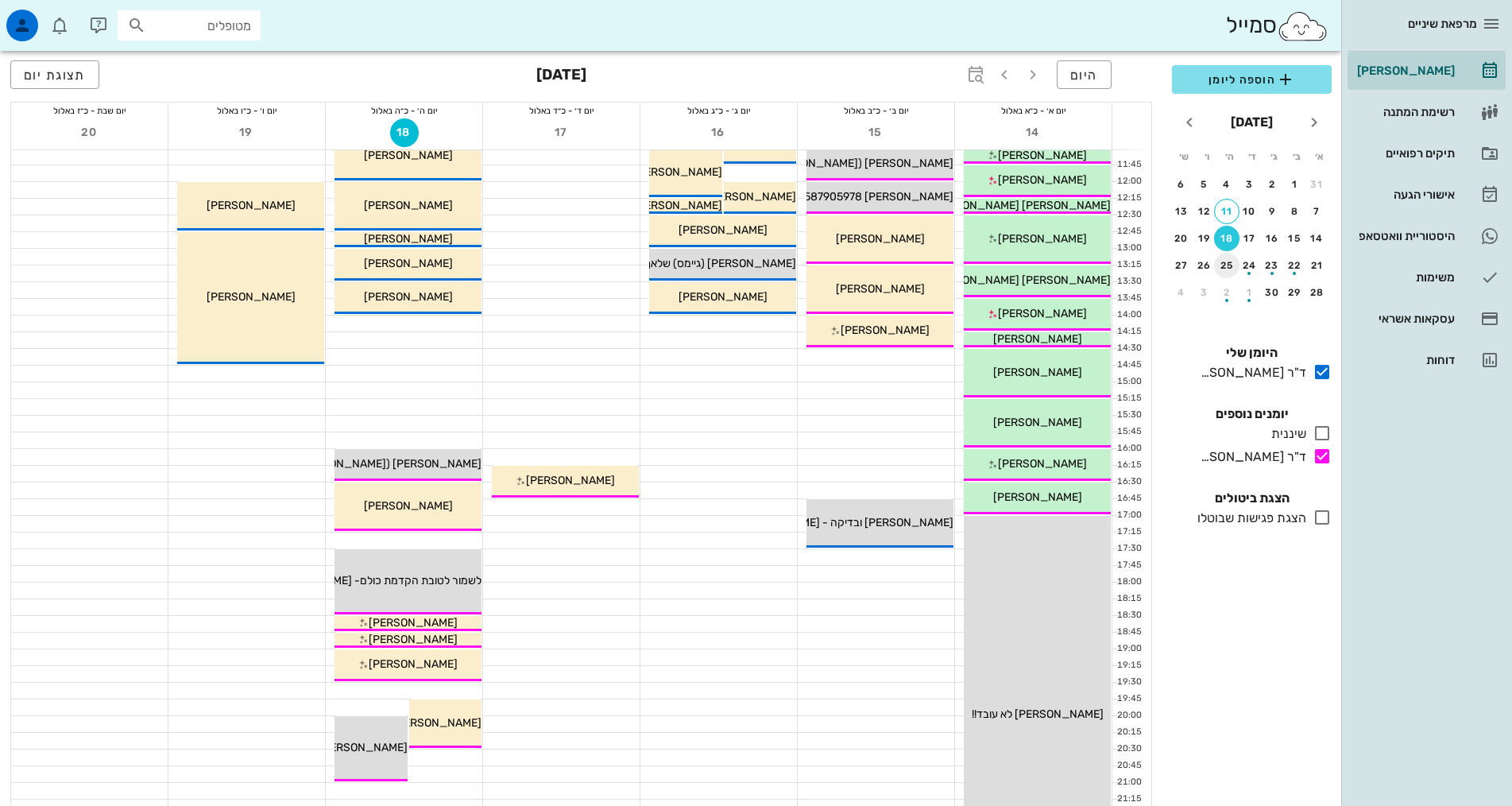
scroll to position [318, 0]
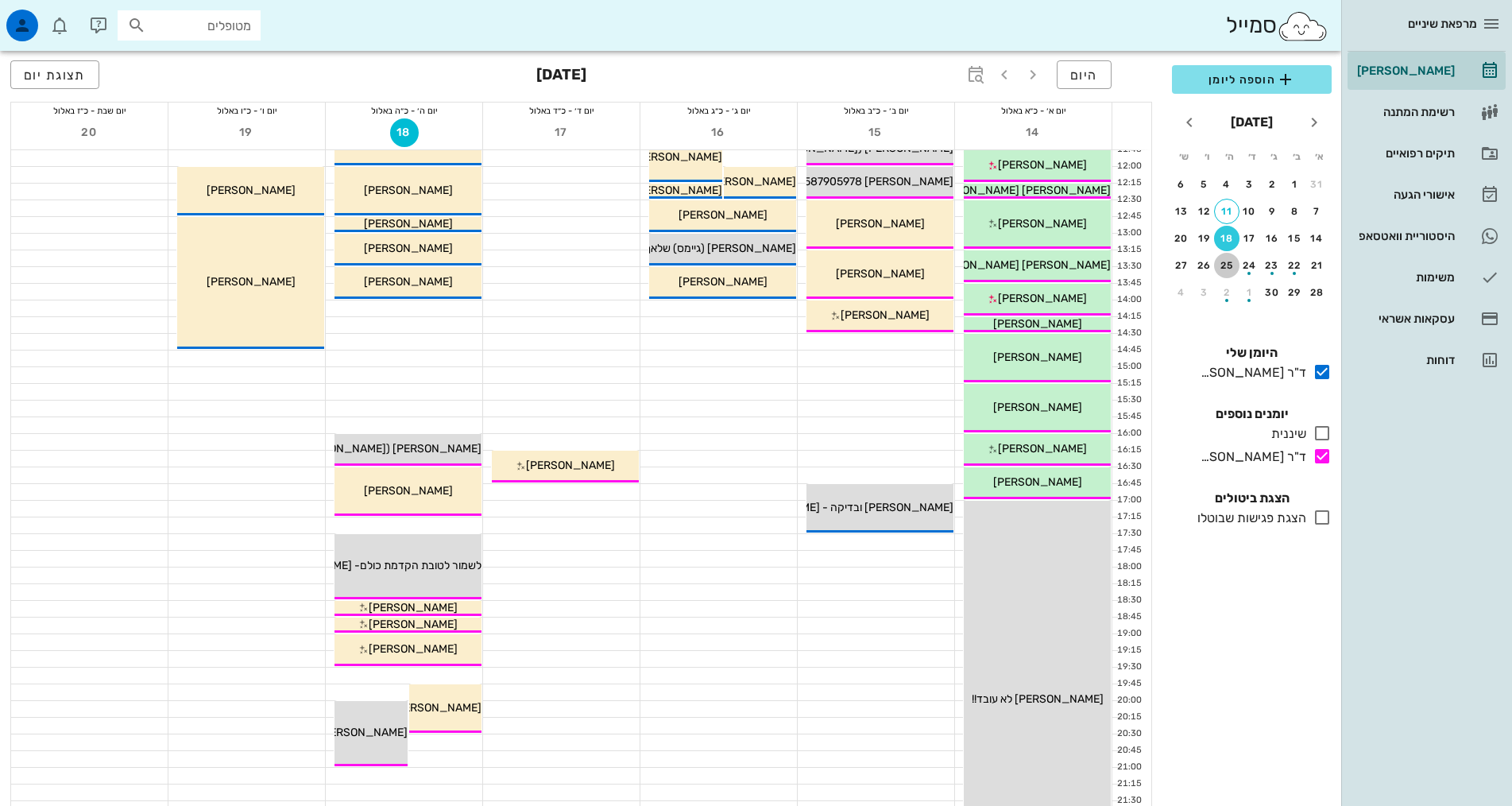
click at [1227, 264] on div "25" at bounding box center [1227, 265] width 26 height 11
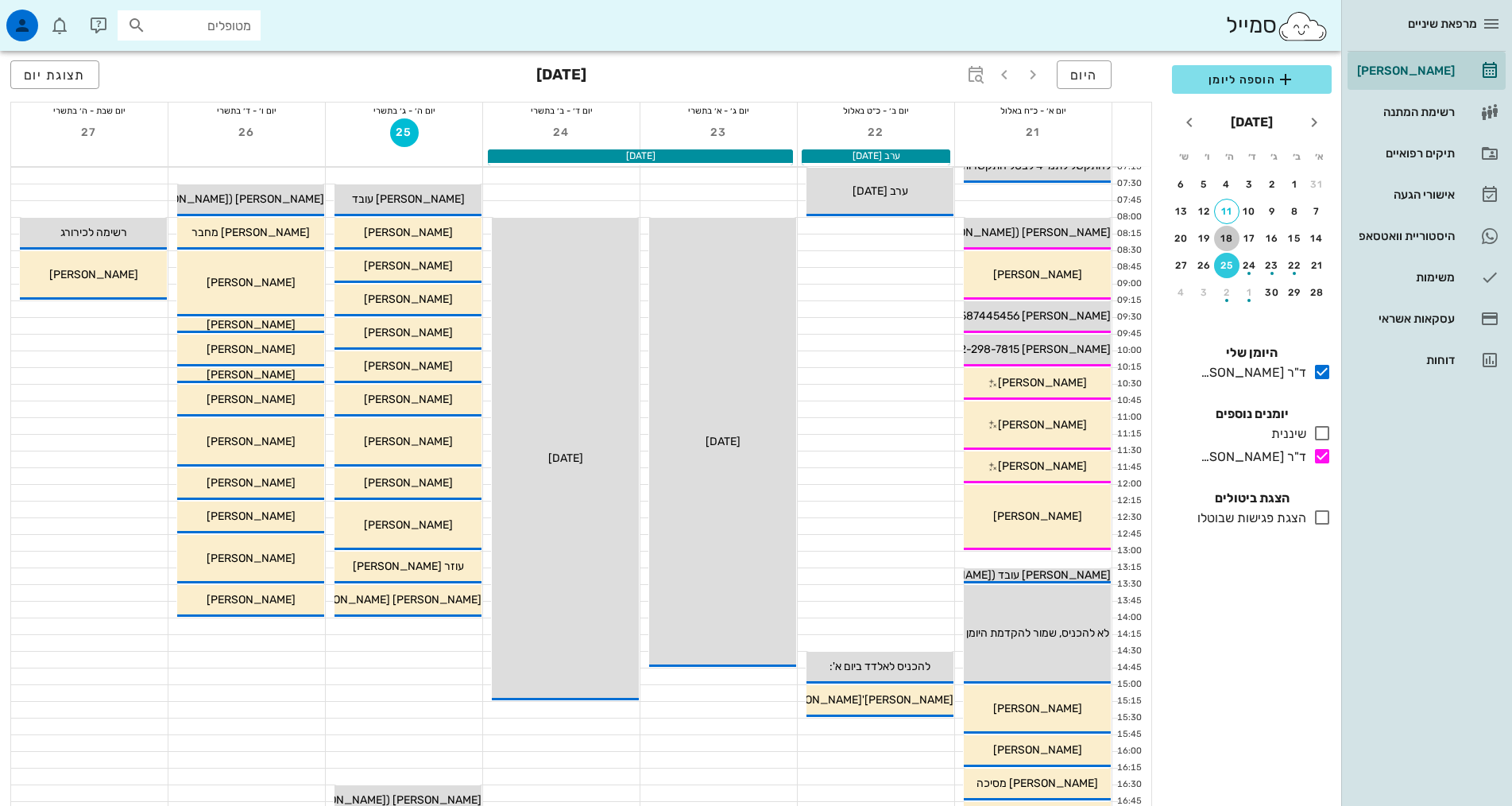
click at [1229, 245] on button "18" at bounding box center [1227, 239] width 26 height 26
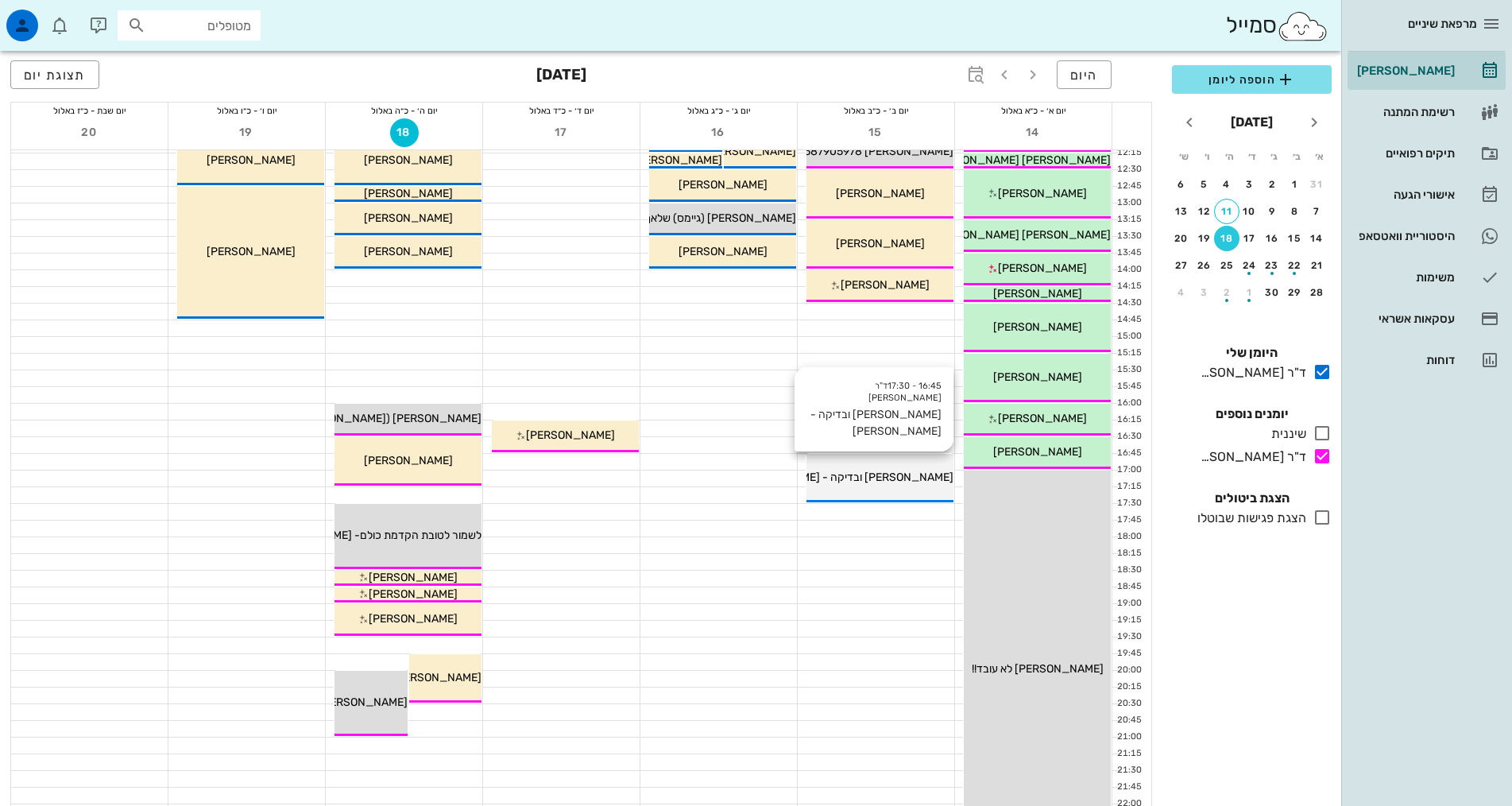
scroll to position [397, 0]
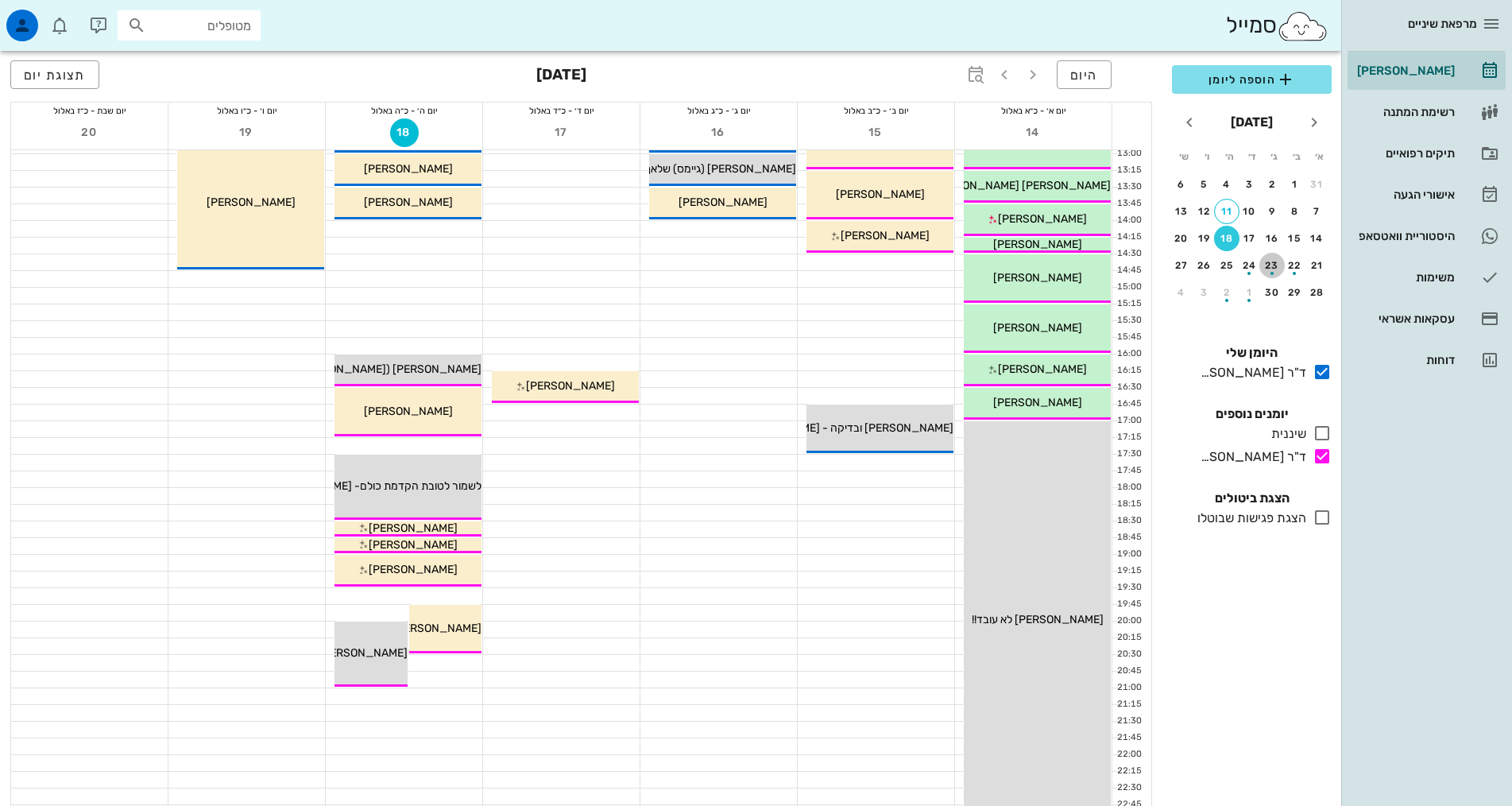
click at [1271, 263] on div "23" at bounding box center [1273, 265] width 26 height 11
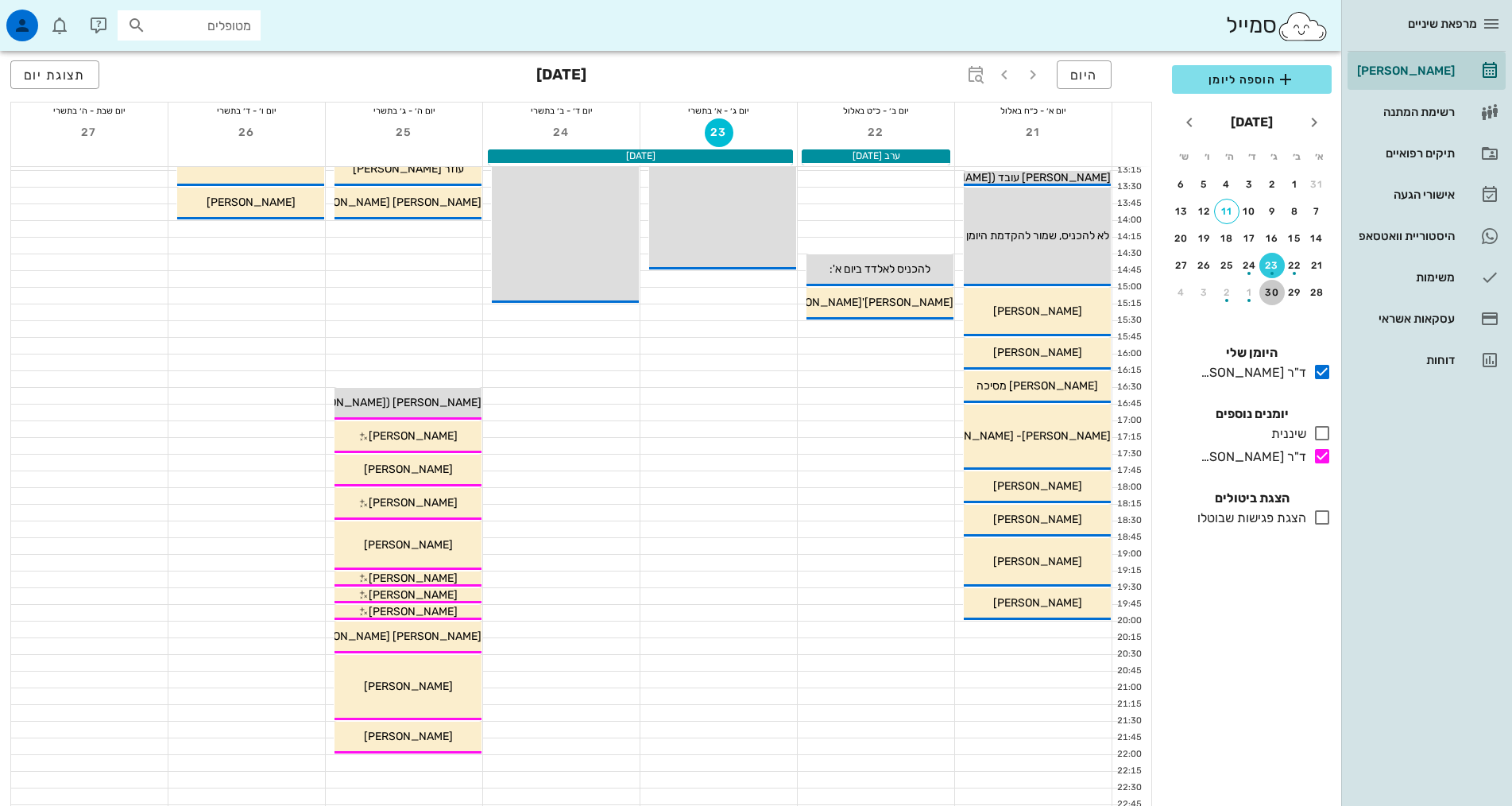
click at [1280, 291] on div "30" at bounding box center [1273, 292] width 26 height 11
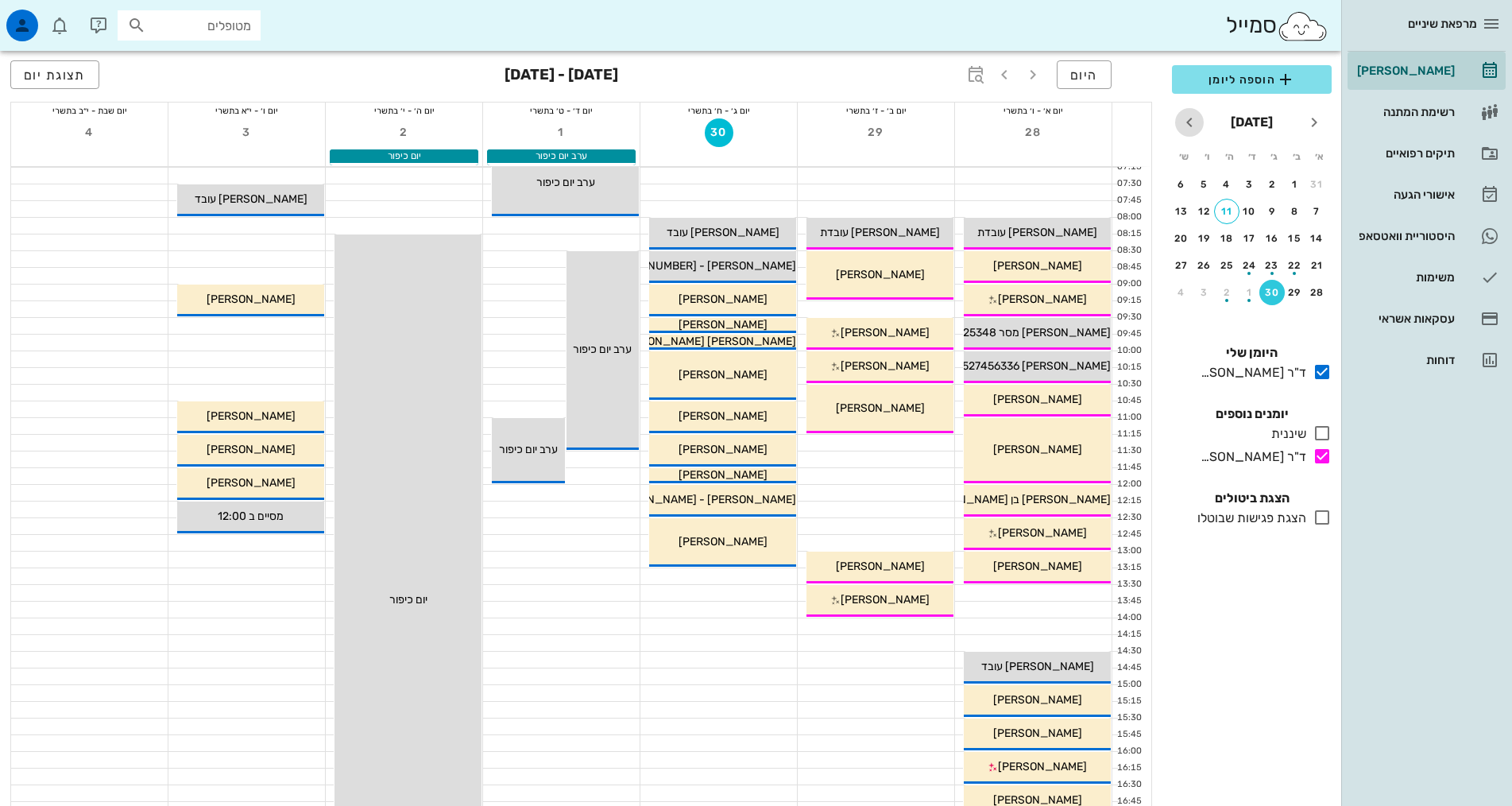
click at [1193, 113] on icon "חודש הבא" at bounding box center [1189, 122] width 19 height 19
click at [1265, 178] on button "30" at bounding box center [1273, 184] width 26 height 26
click at [1250, 232] on div "15" at bounding box center [1250, 238] width 26 height 11
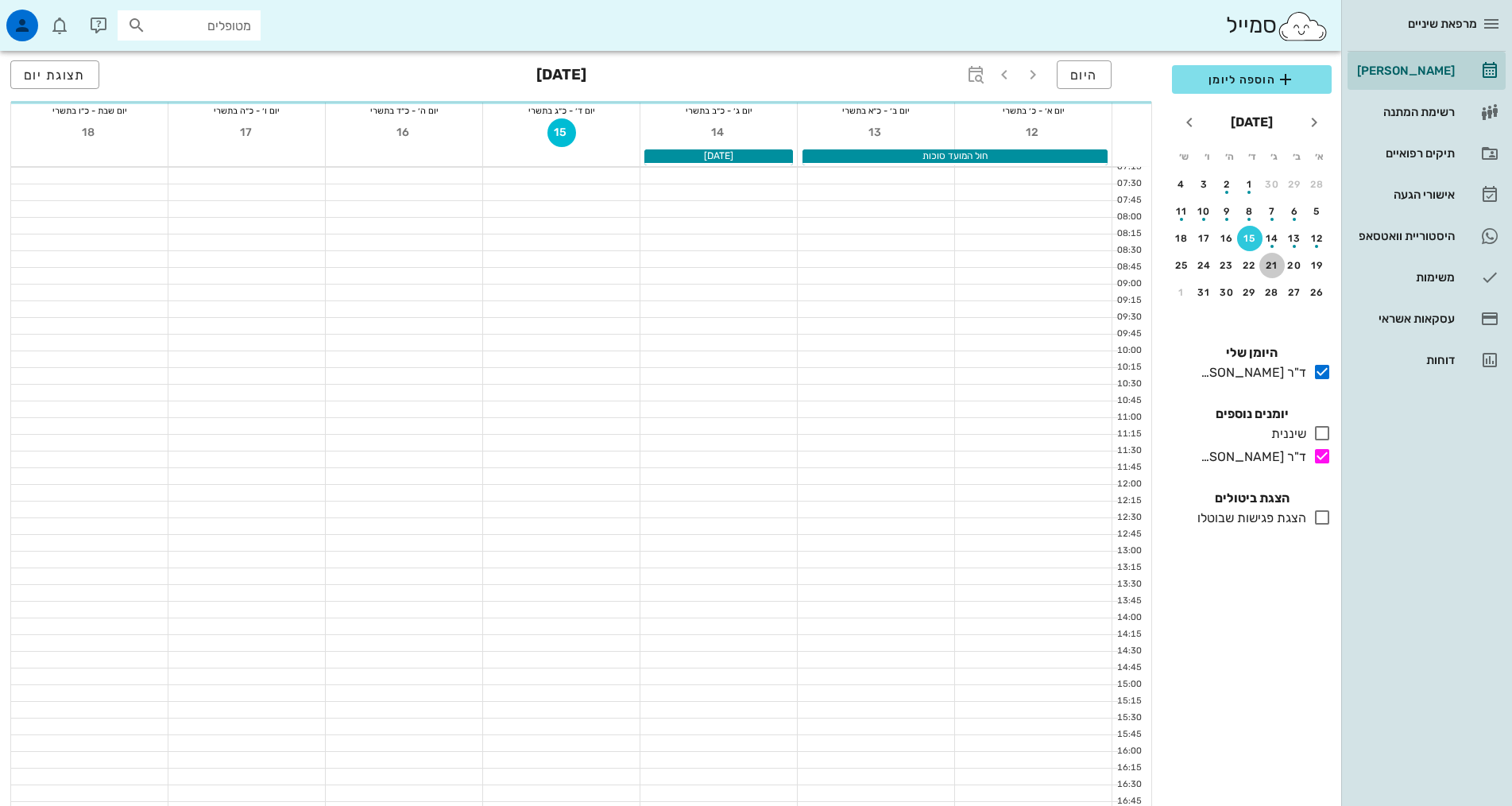
click at [1284, 260] on div "21" at bounding box center [1273, 265] width 26 height 11
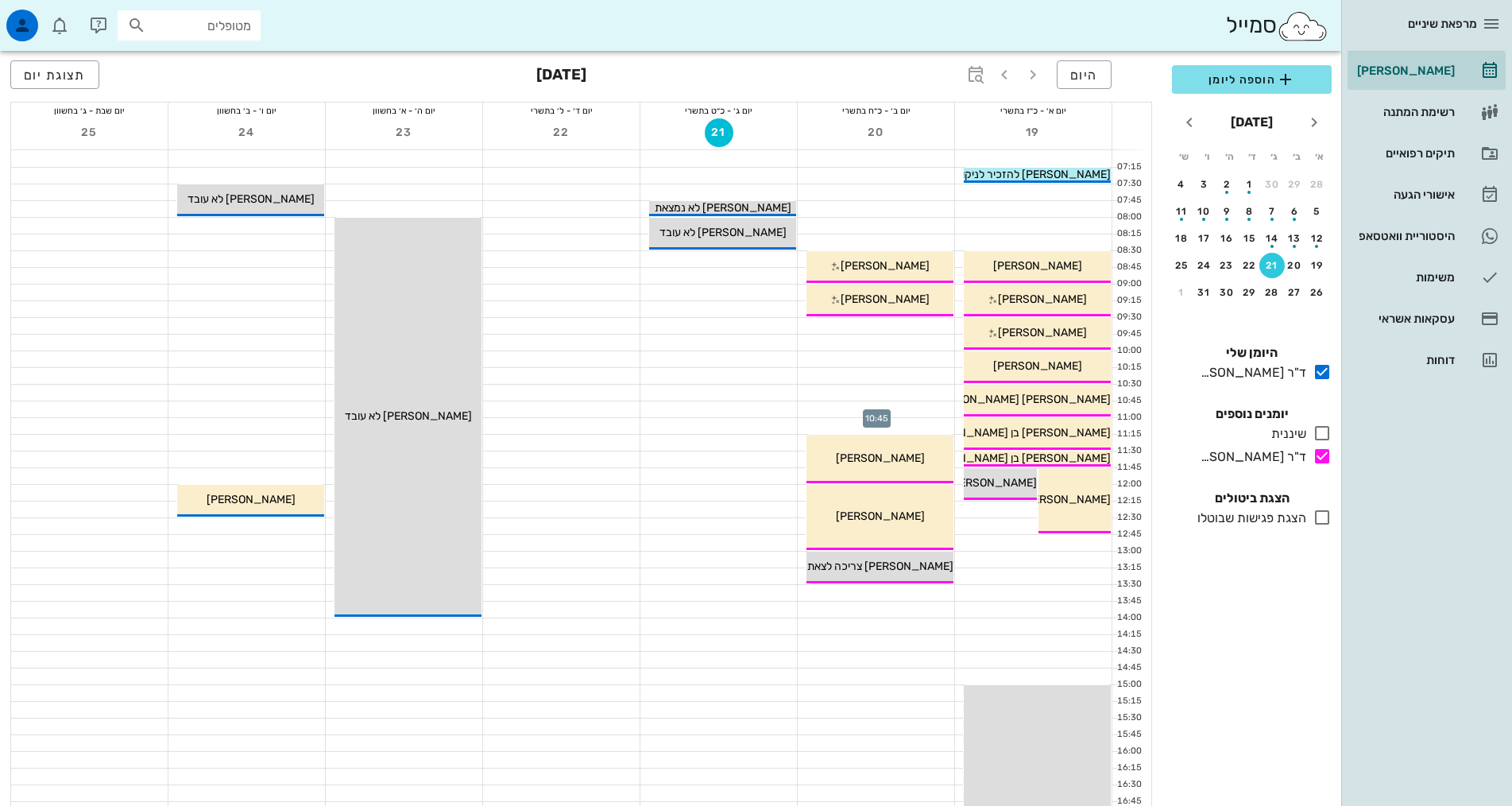
click at [917, 407] on div at bounding box center [876, 409] width 157 height 16
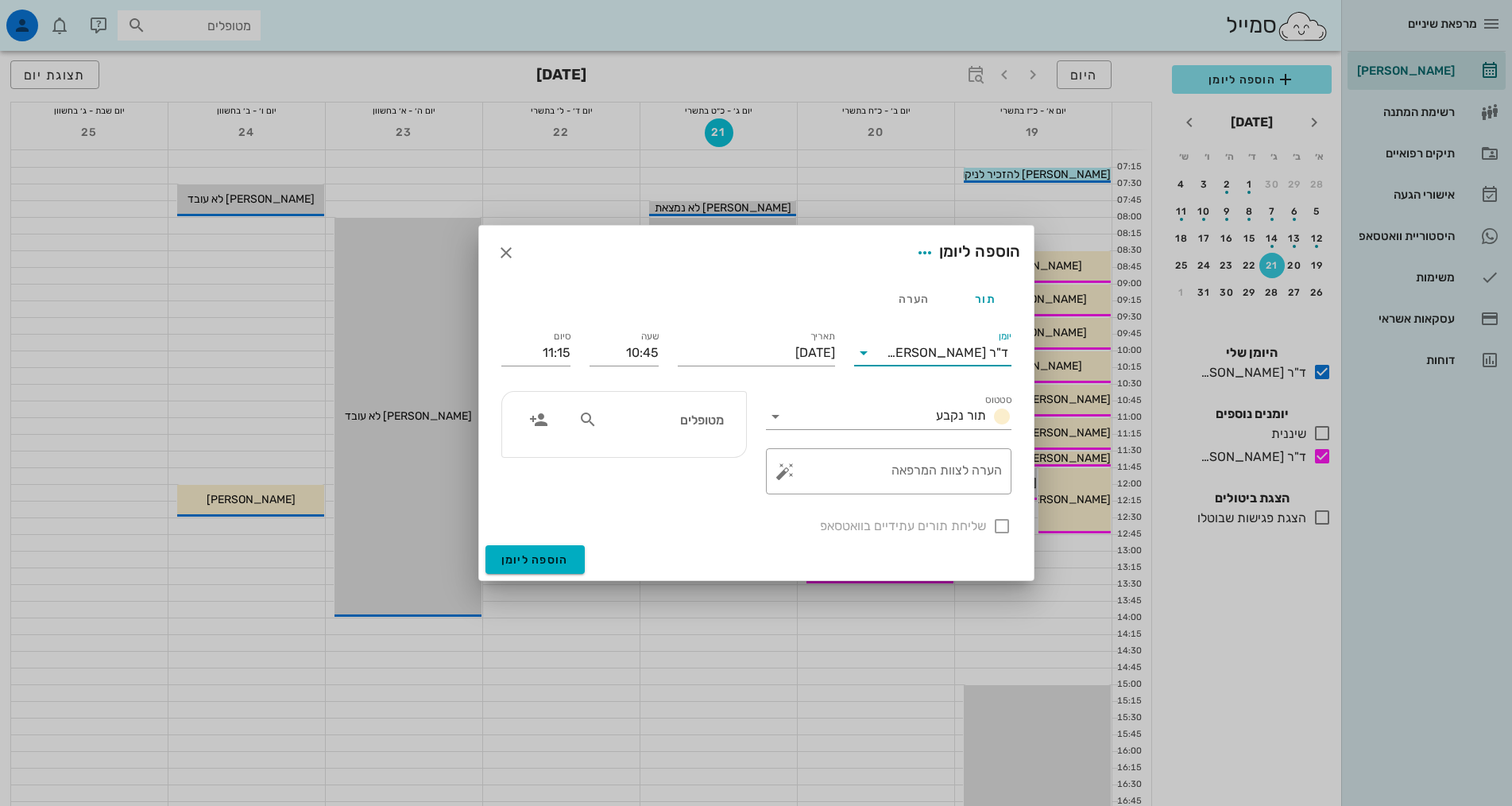
click at [887, 354] on input "יומן" at bounding box center [882, 353] width 10 height 26
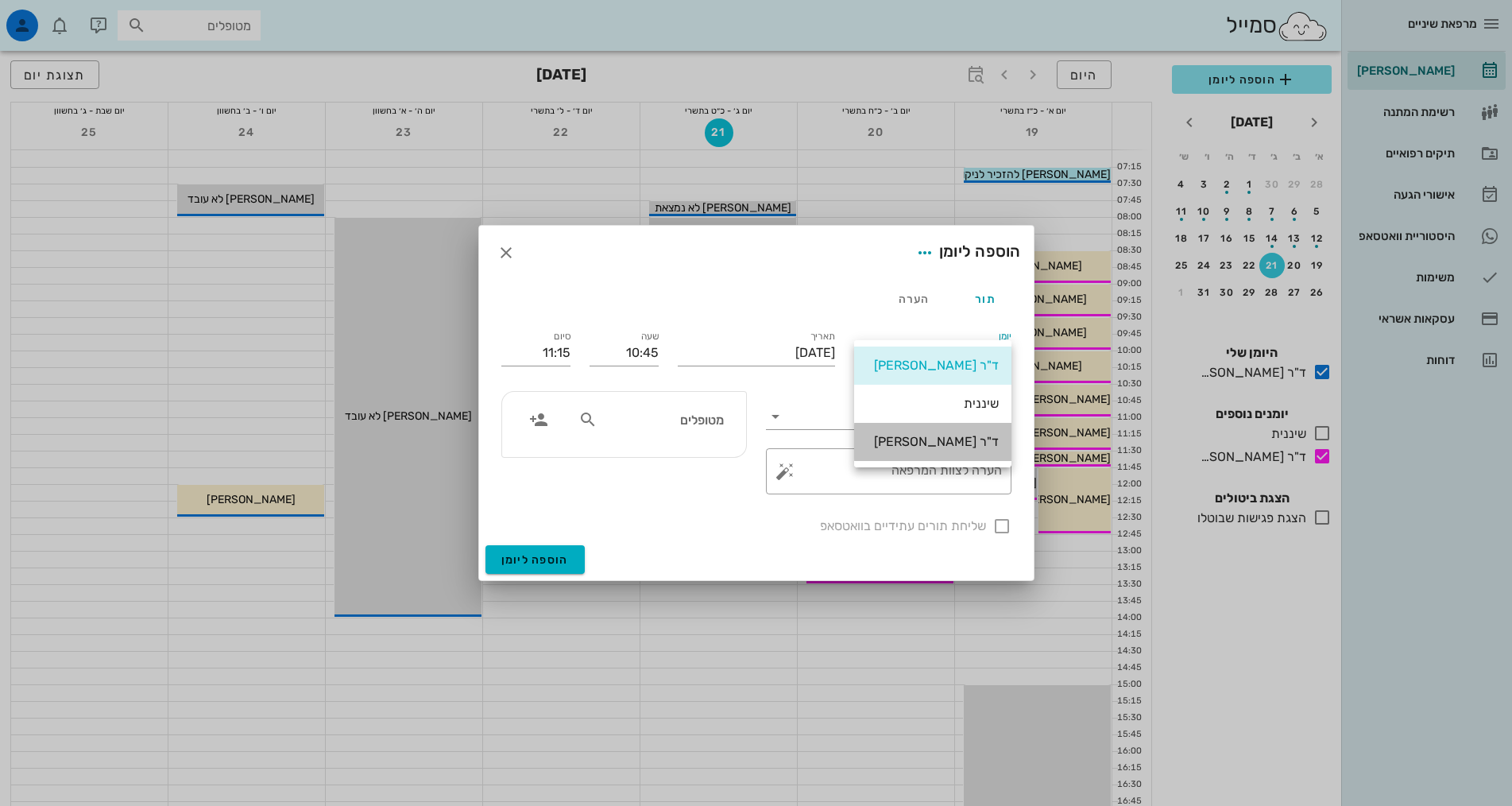
click at [936, 450] on div "ד"ר [PERSON_NAME]" at bounding box center [933, 442] width 132 height 34
click at [936, 450] on div "הערה לצוות המרפאה" at bounding box center [895, 471] width 214 height 46
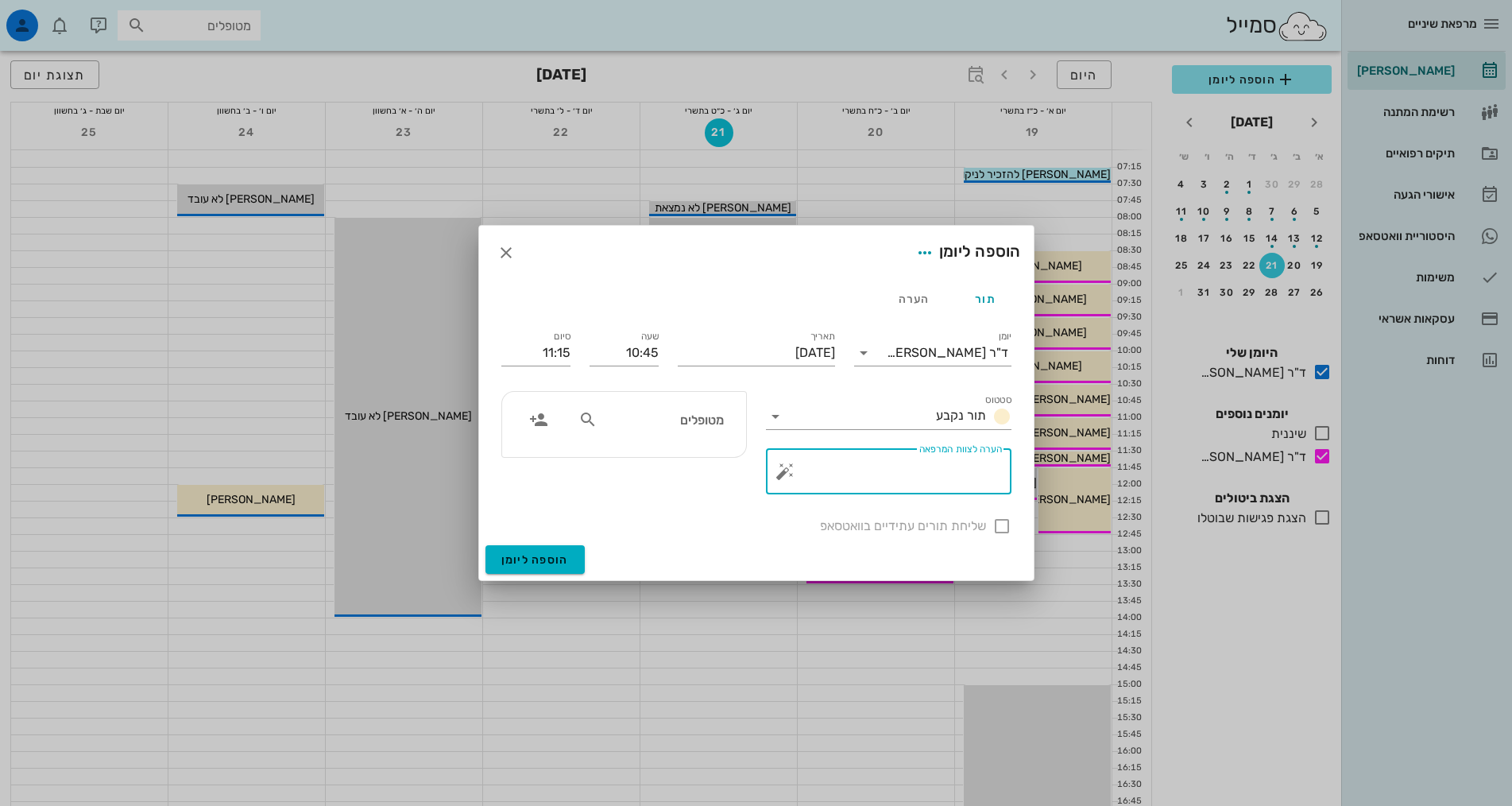
click at [697, 428] on input "מטופלים" at bounding box center [662, 419] width 122 height 21
type input "תמי"
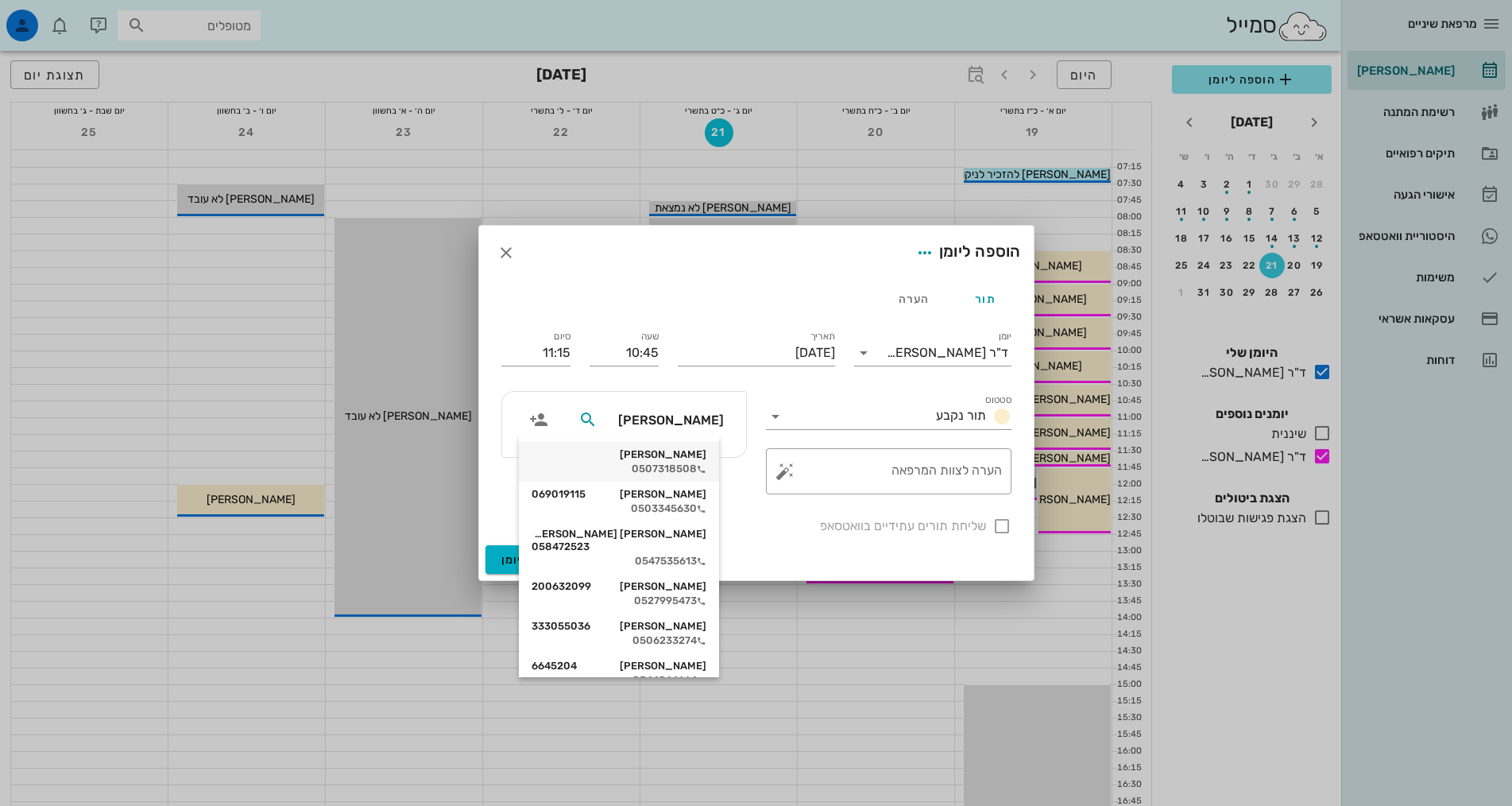
click at [699, 460] on div "[PERSON_NAME]" at bounding box center [618, 454] width 175 height 13
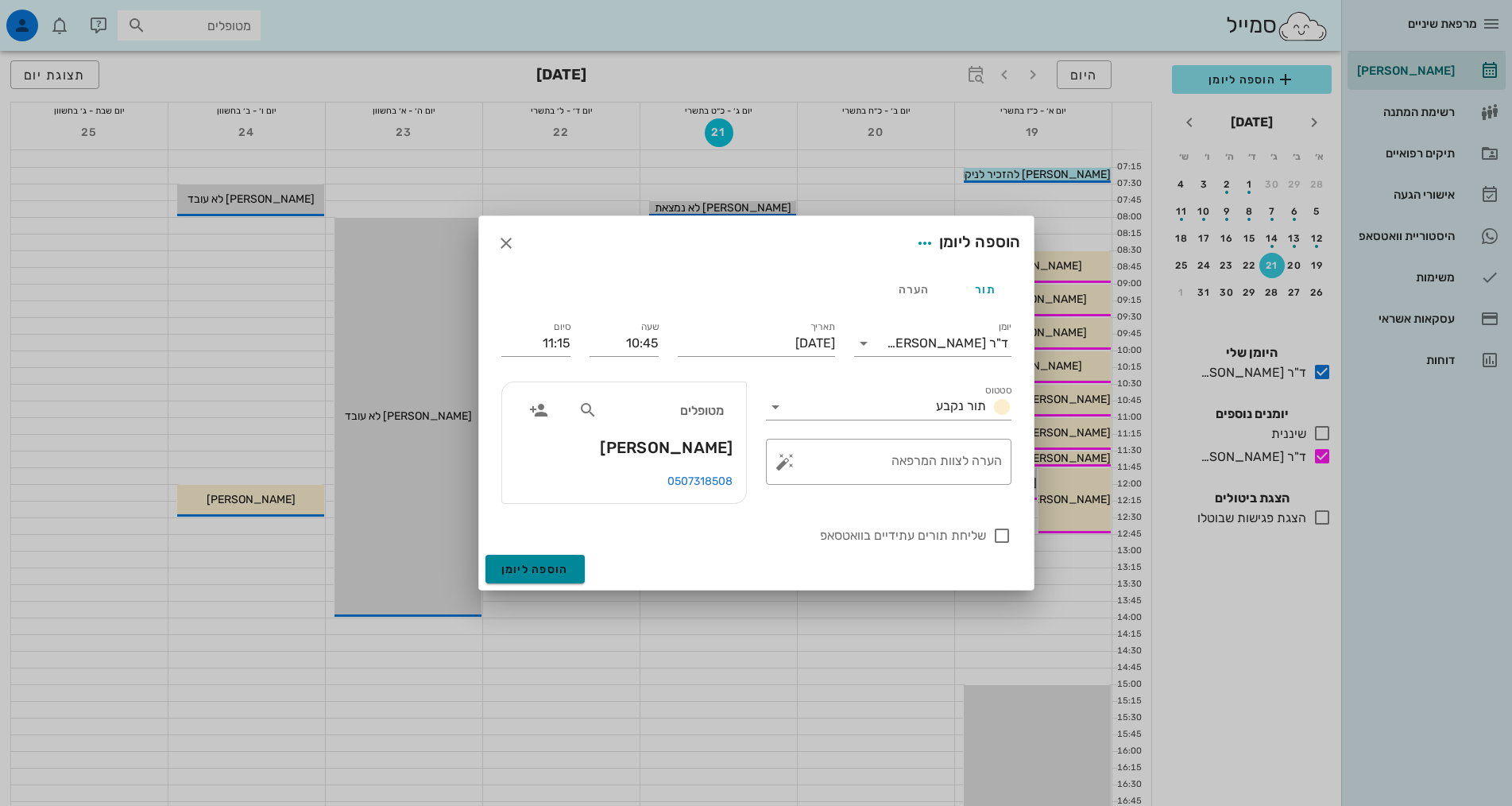
click at [546, 569] on span "הוספה ליומן" at bounding box center [535, 569] width 67 height 14
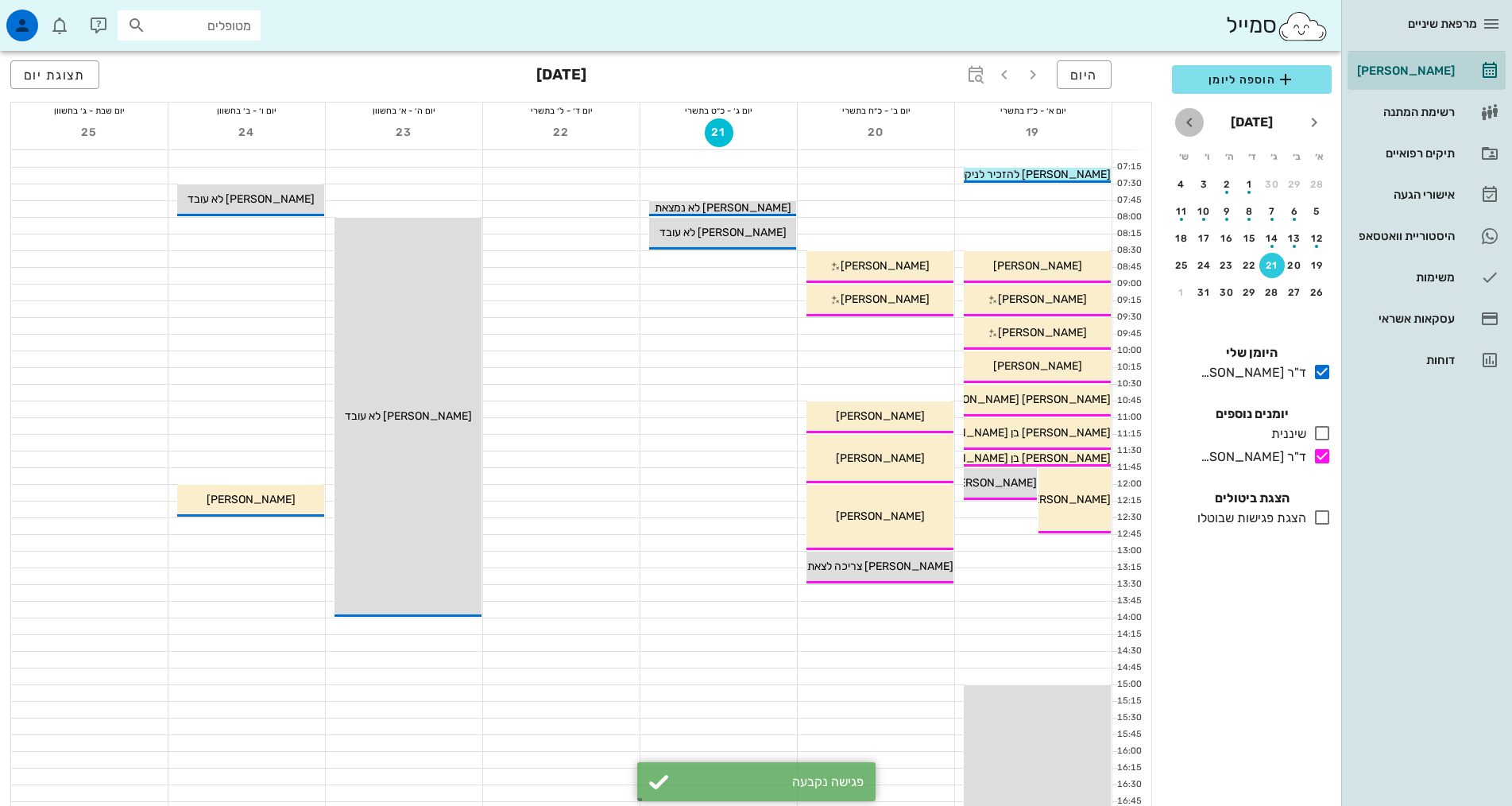
click at [1197, 121] on icon "חודש הבא" at bounding box center [1189, 122] width 19 height 19
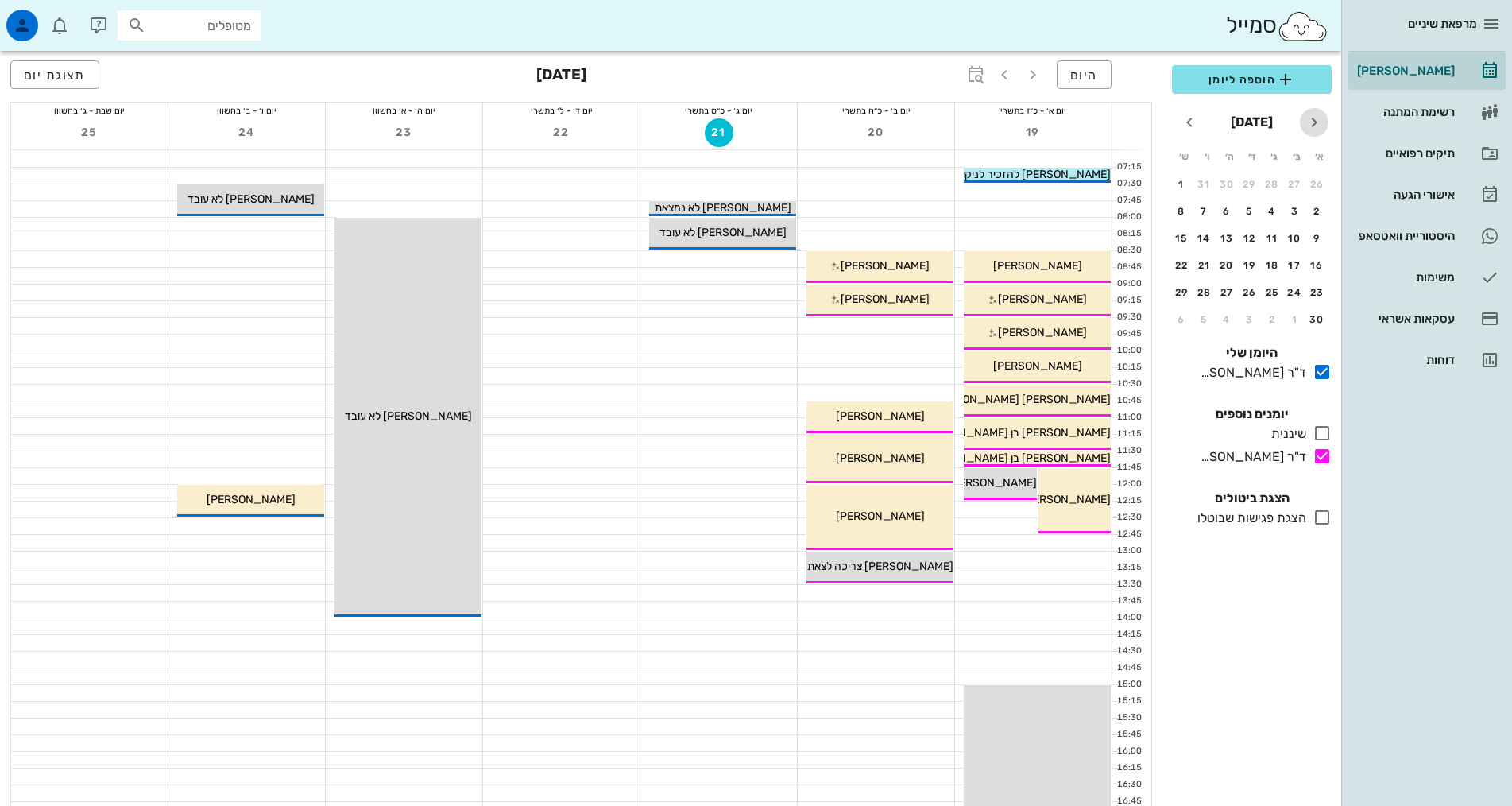
click at [1319, 118] on icon "חודש שעבר" at bounding box center [1314, 122] width 19 height 19
click at [1228, 206] on div "11" at bounding box center [1227, 211] width 24 height 11
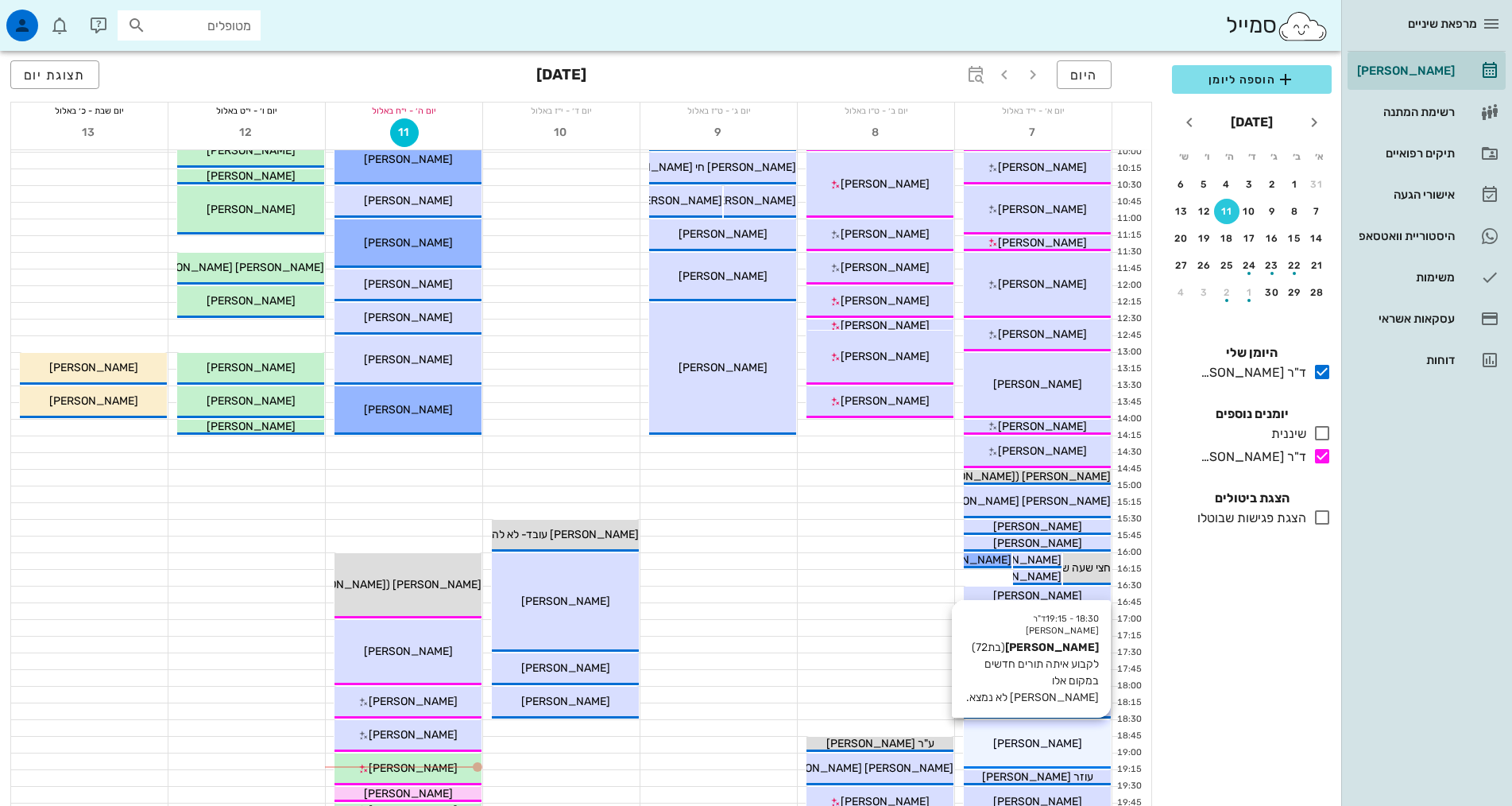
scroll to position [397, 0]
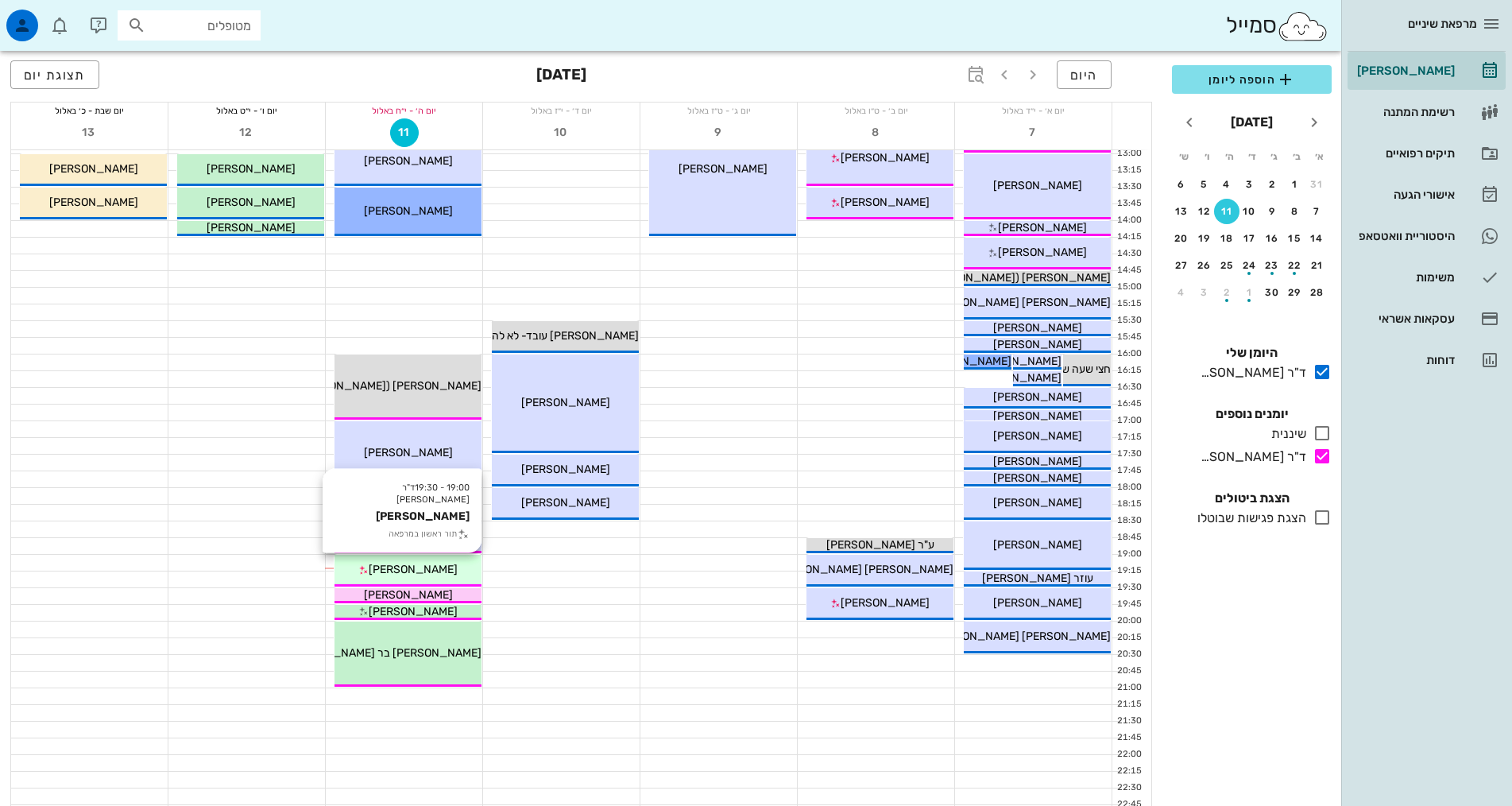
click at [403, 565] on span "[PERSON_NAME]" at bounding box center [412, 569] width 89 height 14
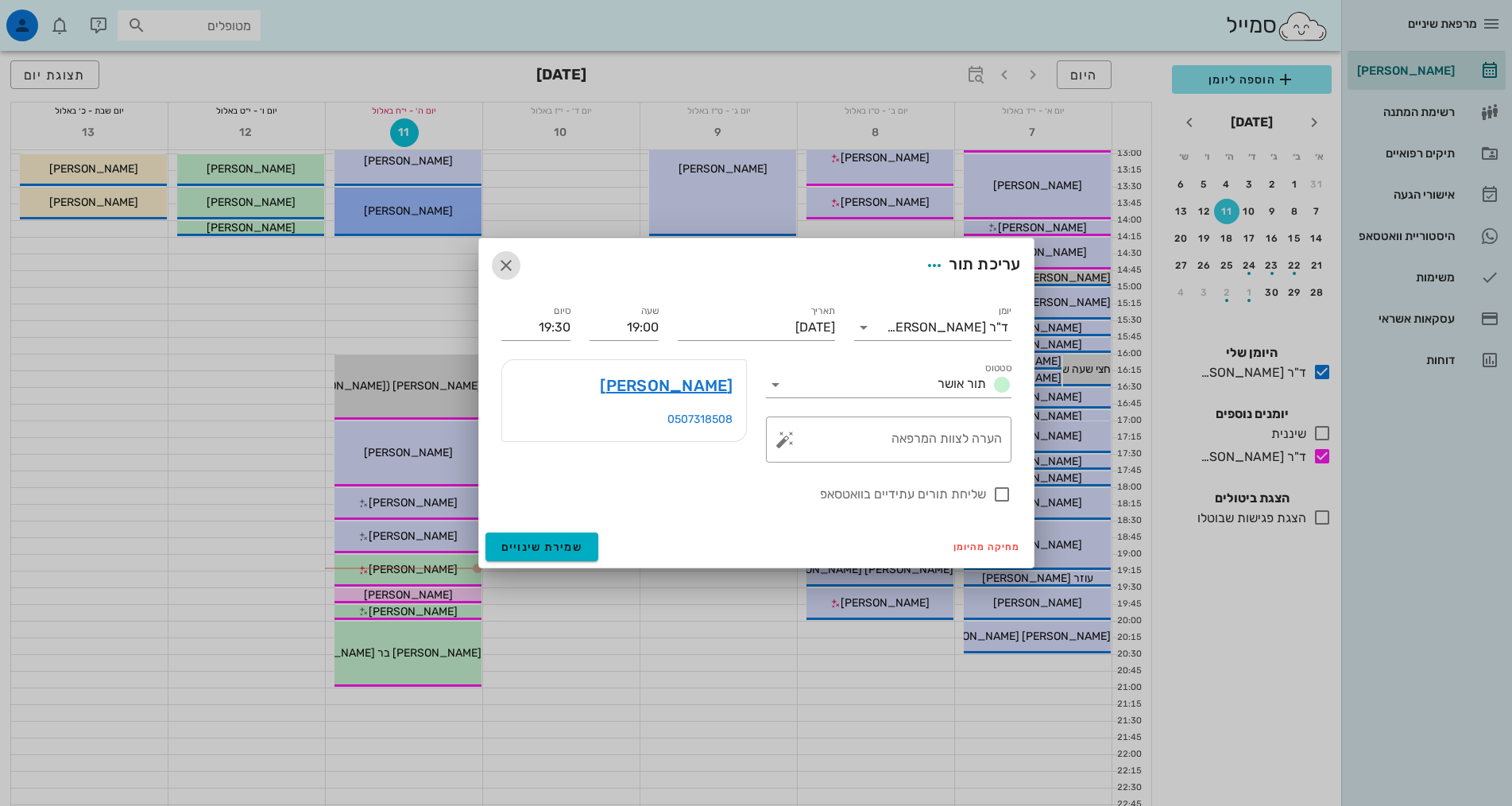
click at [511, 264] on icon "button" at bounding box center [506, 265] width 19 height 19
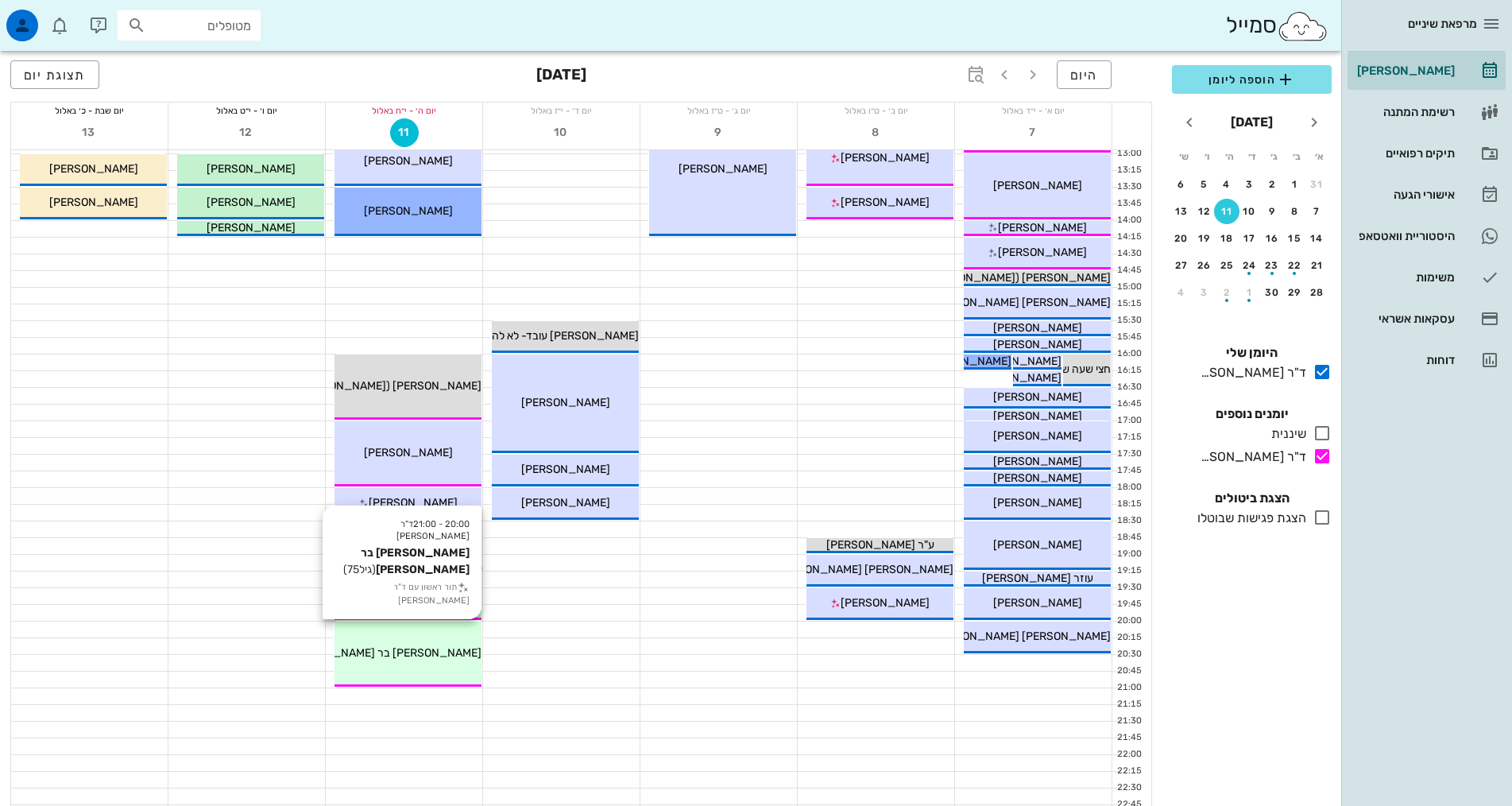
click at [417, 664] on div "20:00 - 21:00 ד"ר אילנה אנגל לובה בר מנחם (גיל 75 ) תור ראשון עם ד"ר אילנה אנגל…" at bounding box center [407, 654] width 147 height 65
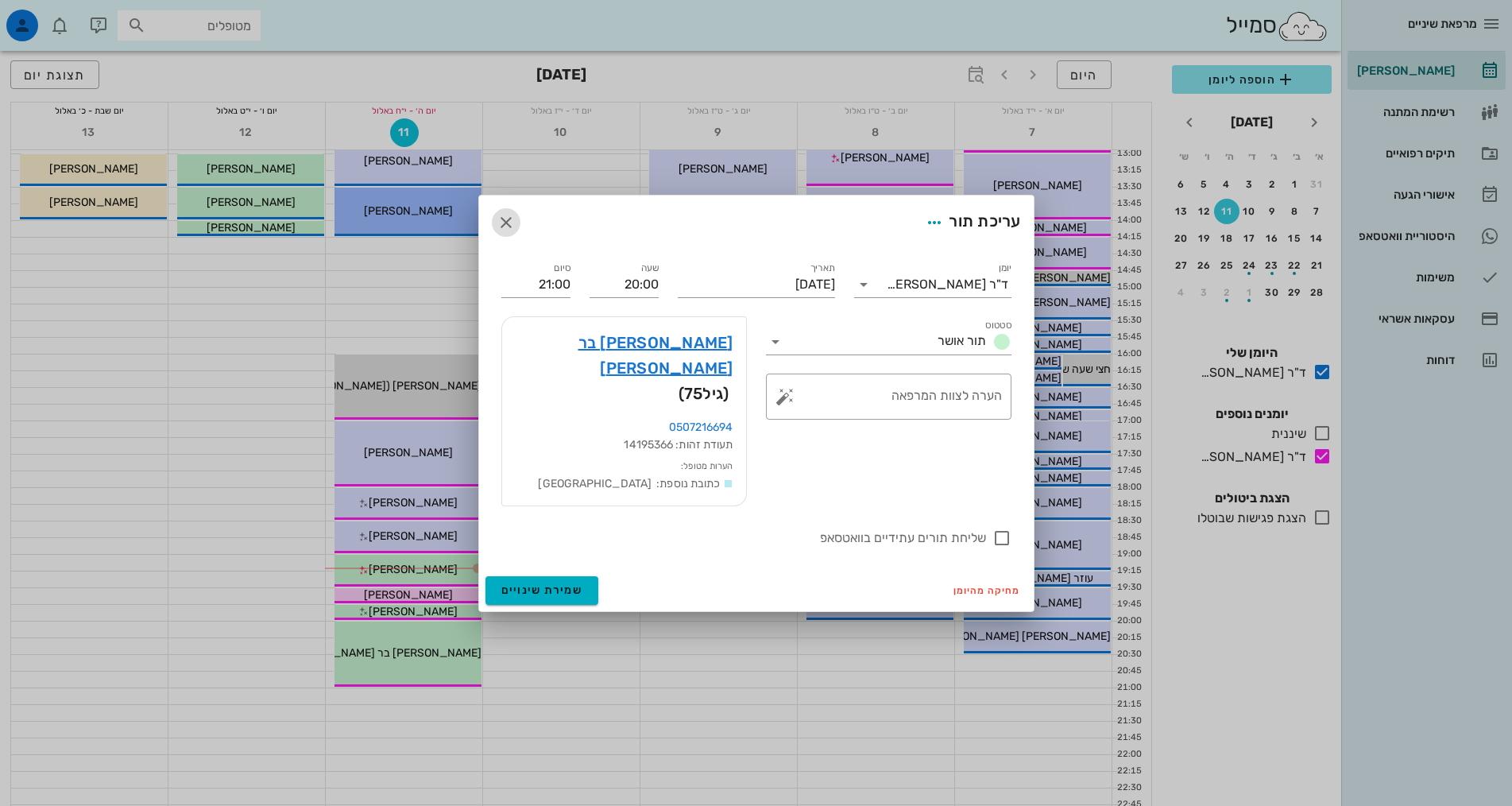
click at [500, 232] on icon "button" at bounding box center [506, 222] width 19 height 19
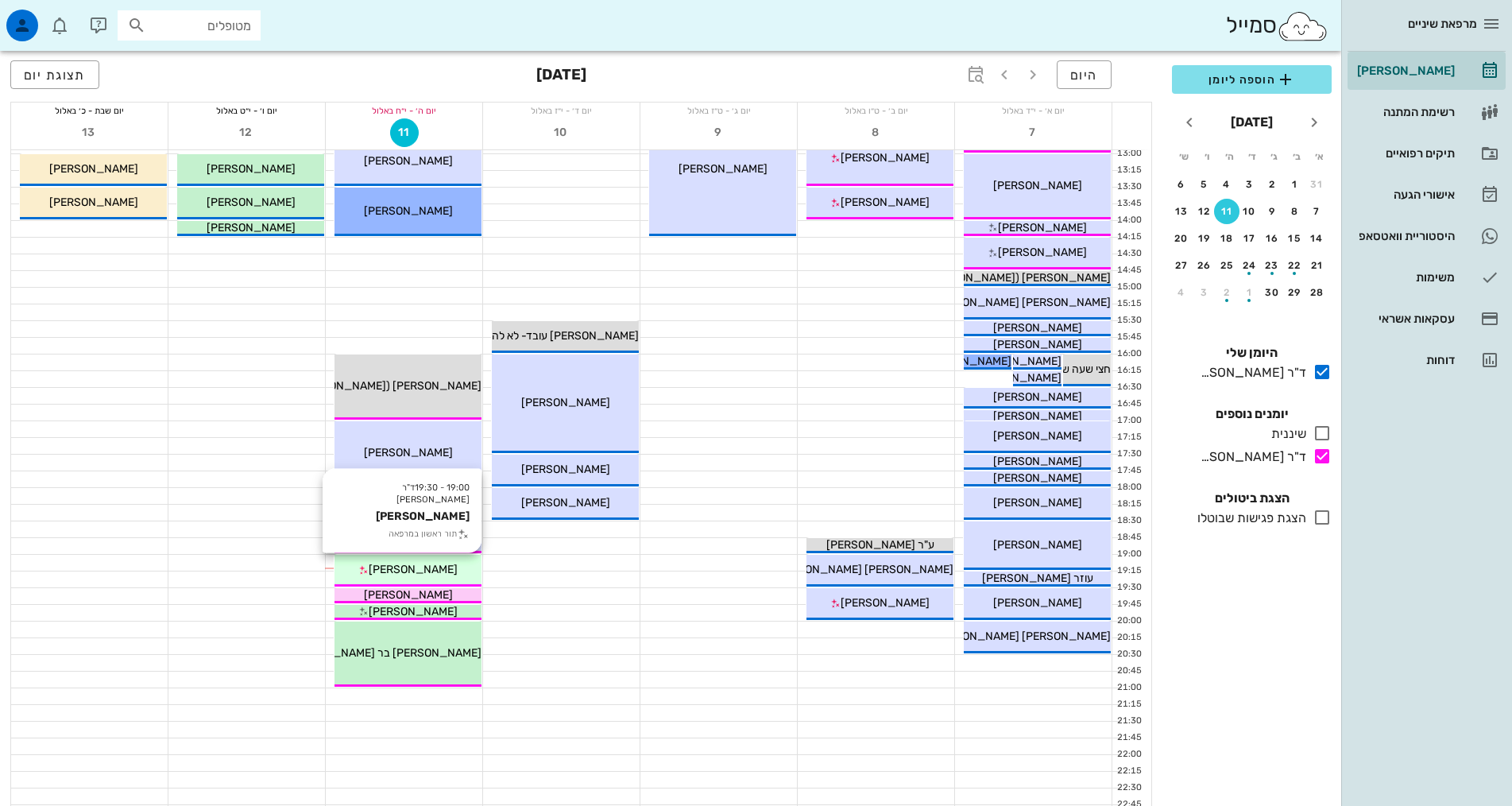
click at [453, 560] on div "19:00 - 19:30 ד"ר אילנה אנגל תמי שמעוני תור ראשון במרפאה תמי שמעוני" at bounding box center [407, 570] width 147 height 32
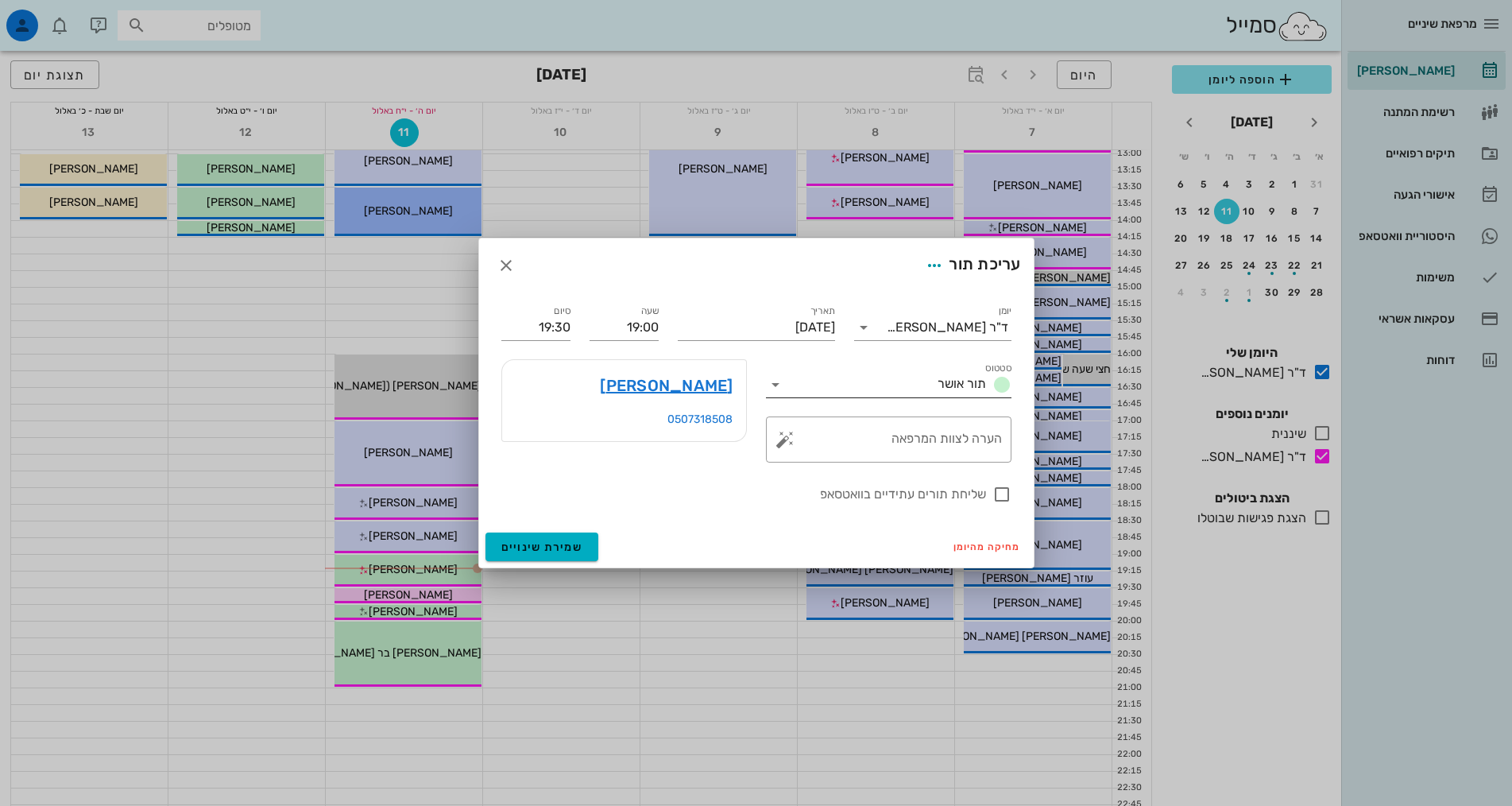
click at [913, 381] on input "סטטוס" at bounding box center [859, 385] width 143 height 26
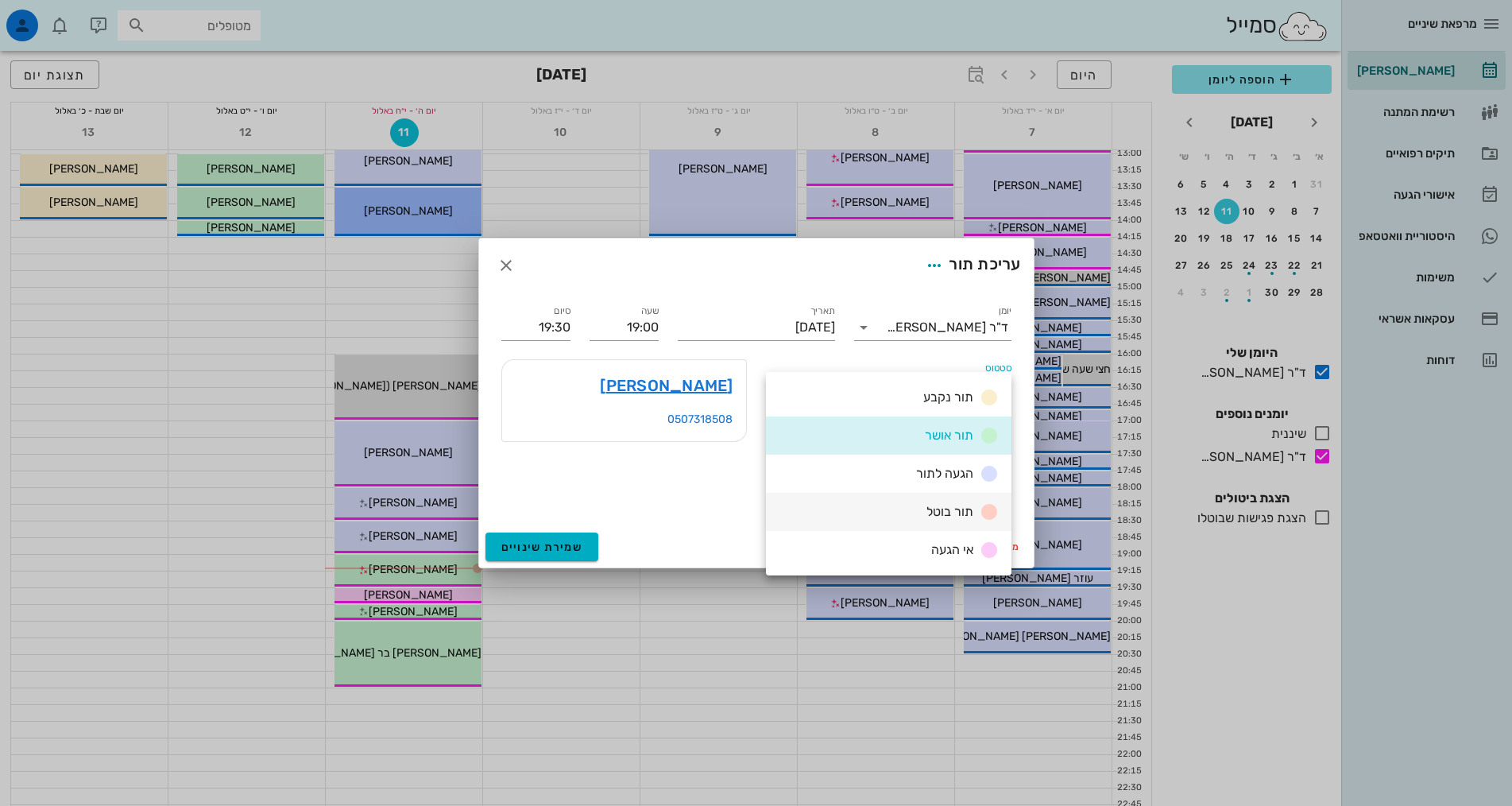
click at [938, 513] on span "תור בוטל" at bounding box center [950, 512] width 46 height 16
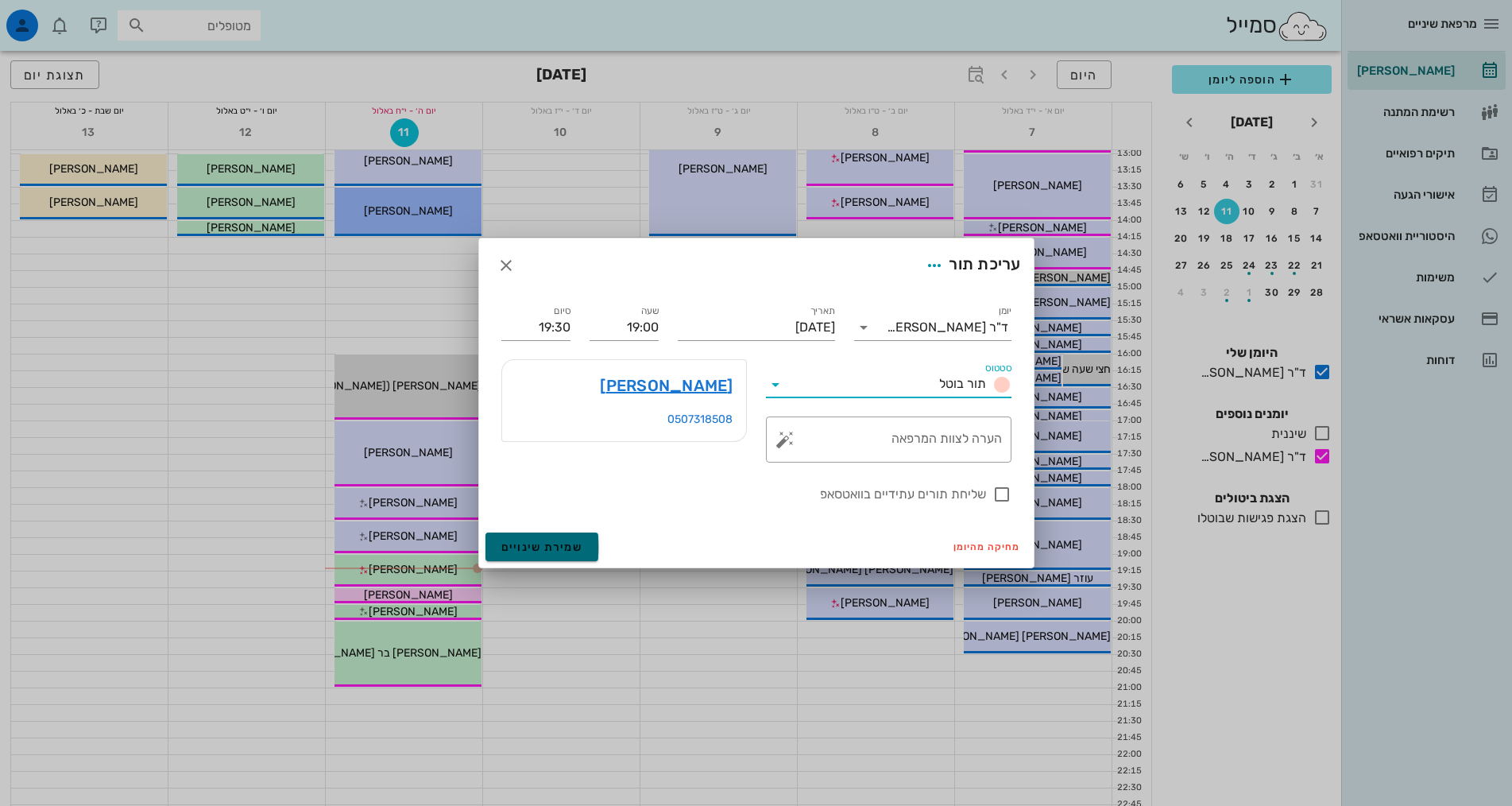
click at [496, 548] on button "שמירת שינויים" at bounding box center [542, 546] width 114 height 28
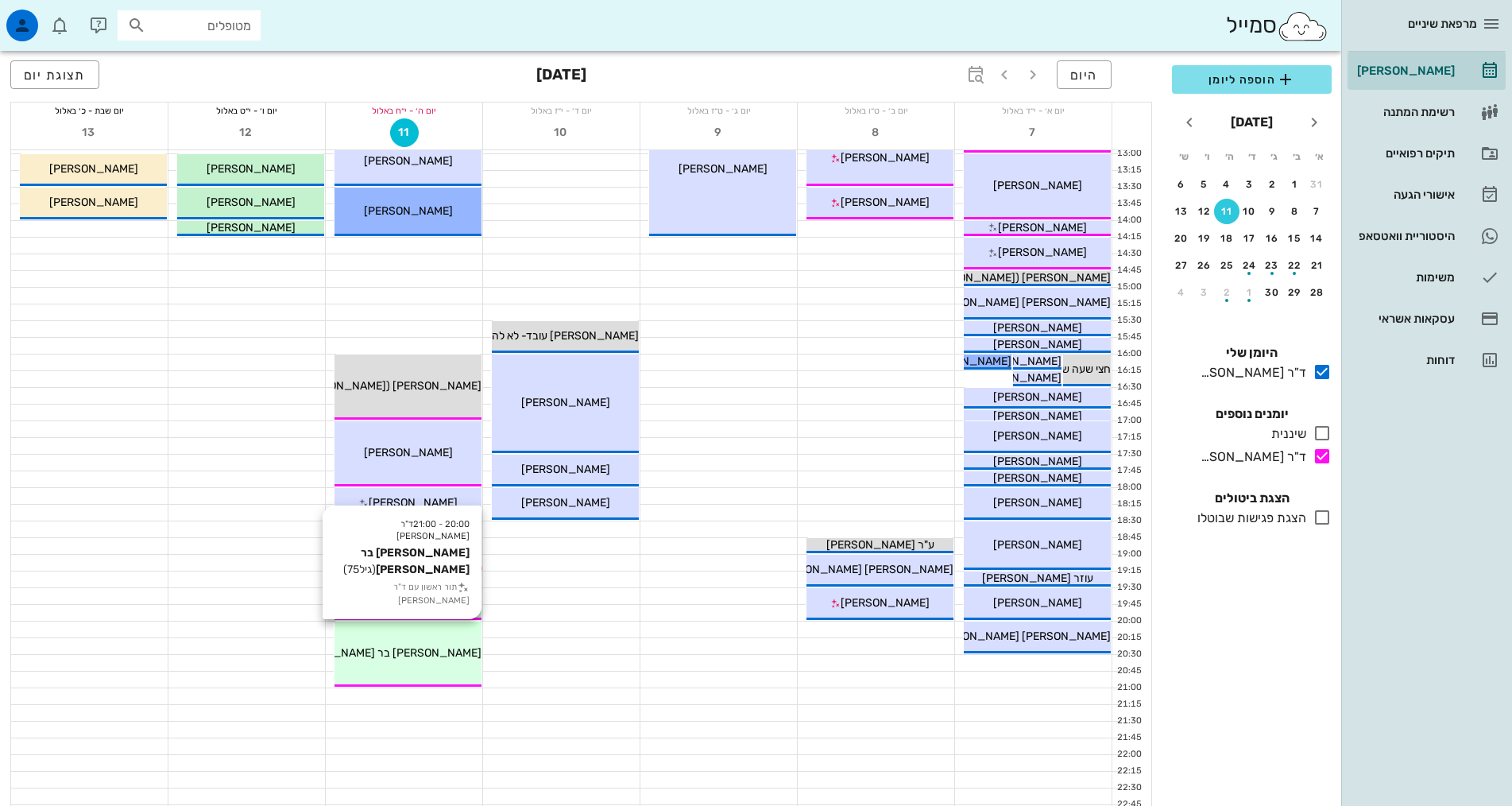
click at [460, 654] on div "[PERSON_NAME] בר [PERSON_NAME]" at bounding box center [407, 652] width 147 height 16
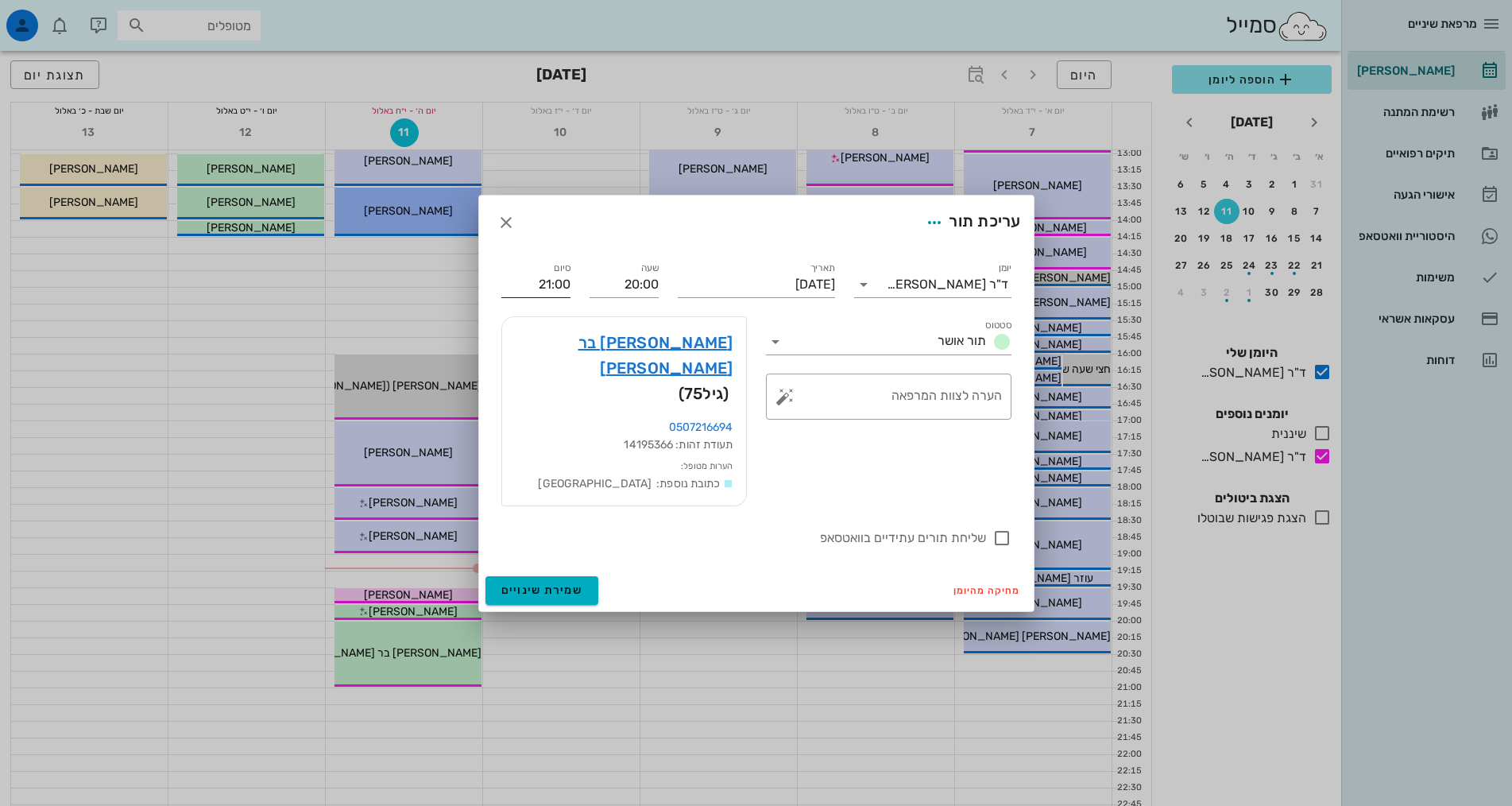
click at [555, 297] on input "21:00" at bounding box center [536, 285] width 69 height 26
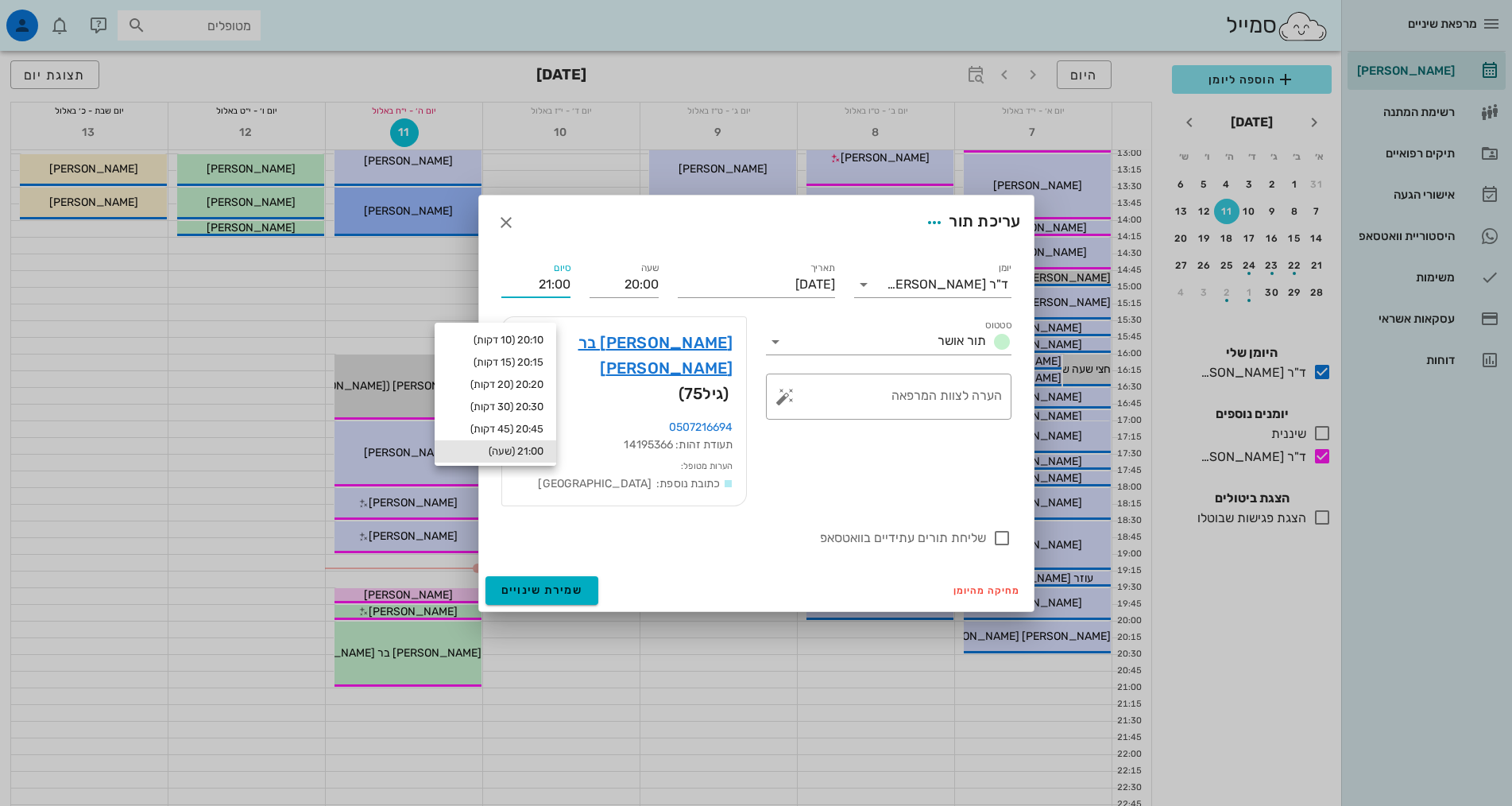
click at [555, 297] on input "21:00" at bounding box center [536, 285] width 69 height 26
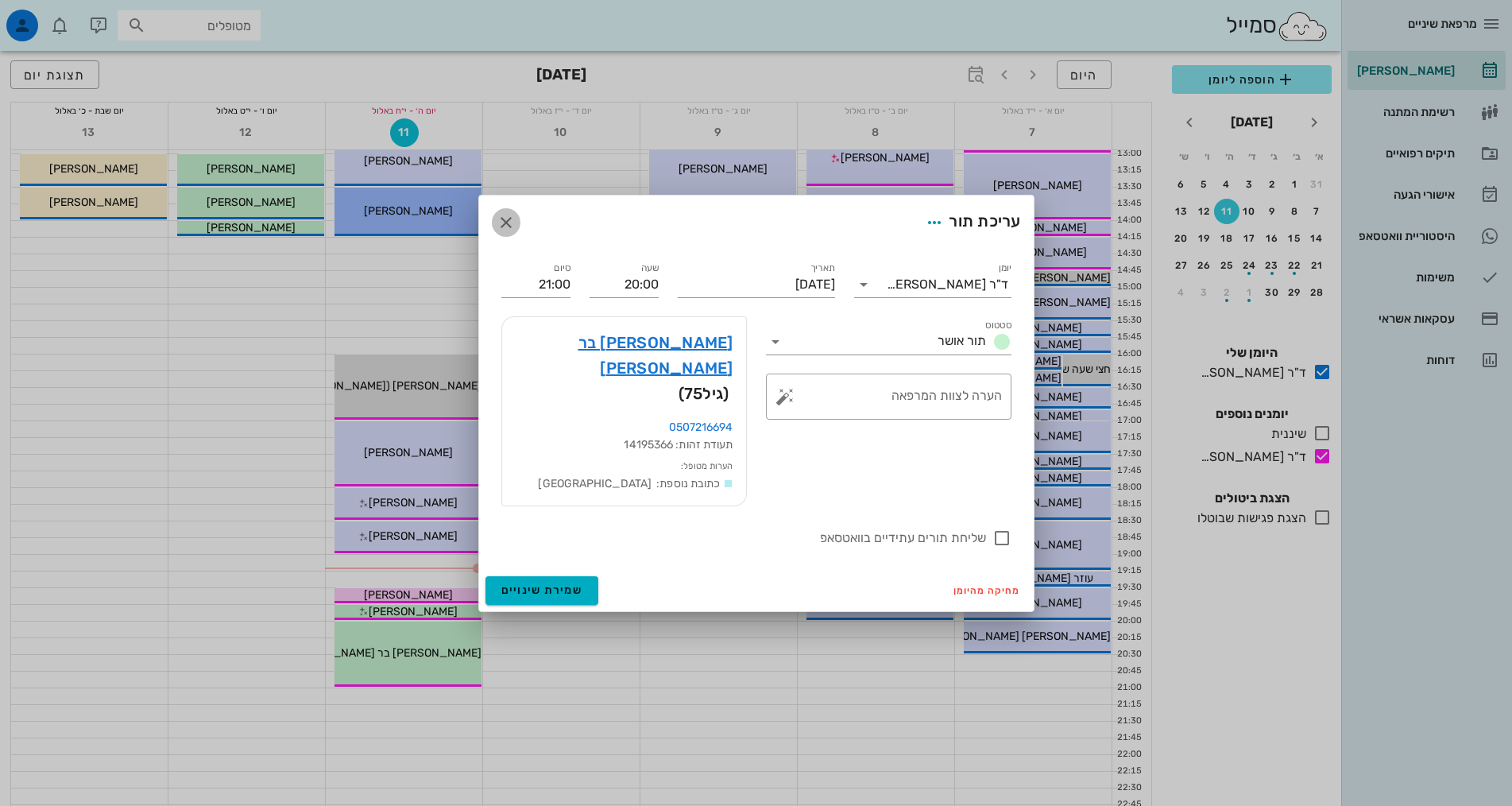
click at [505, 232] on icon "button" at bounding box center [506, 222] width 19 height 19
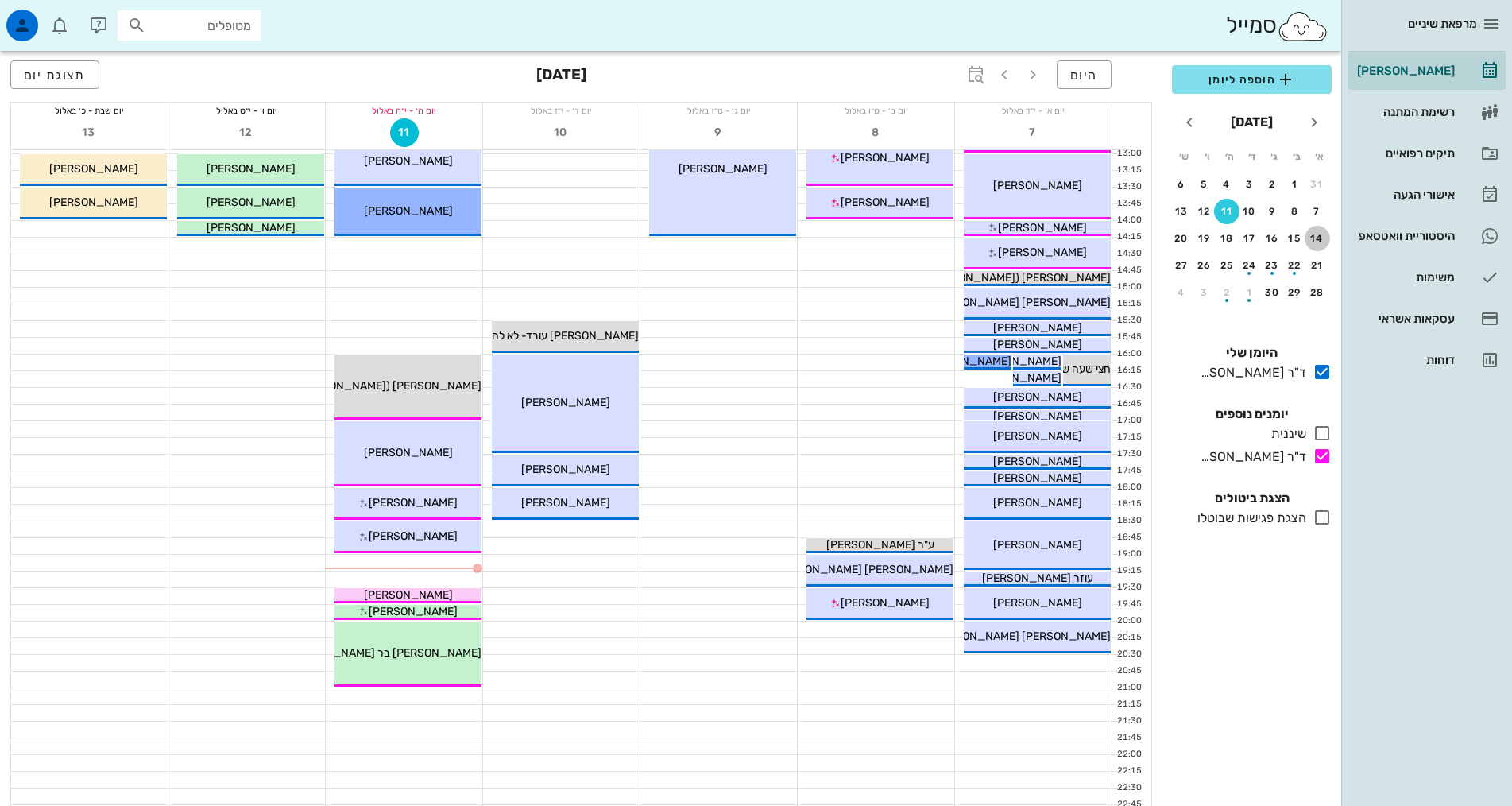
click at [1322, 243] on div "14" at bounding box center [1317, 238] width 26 height 11
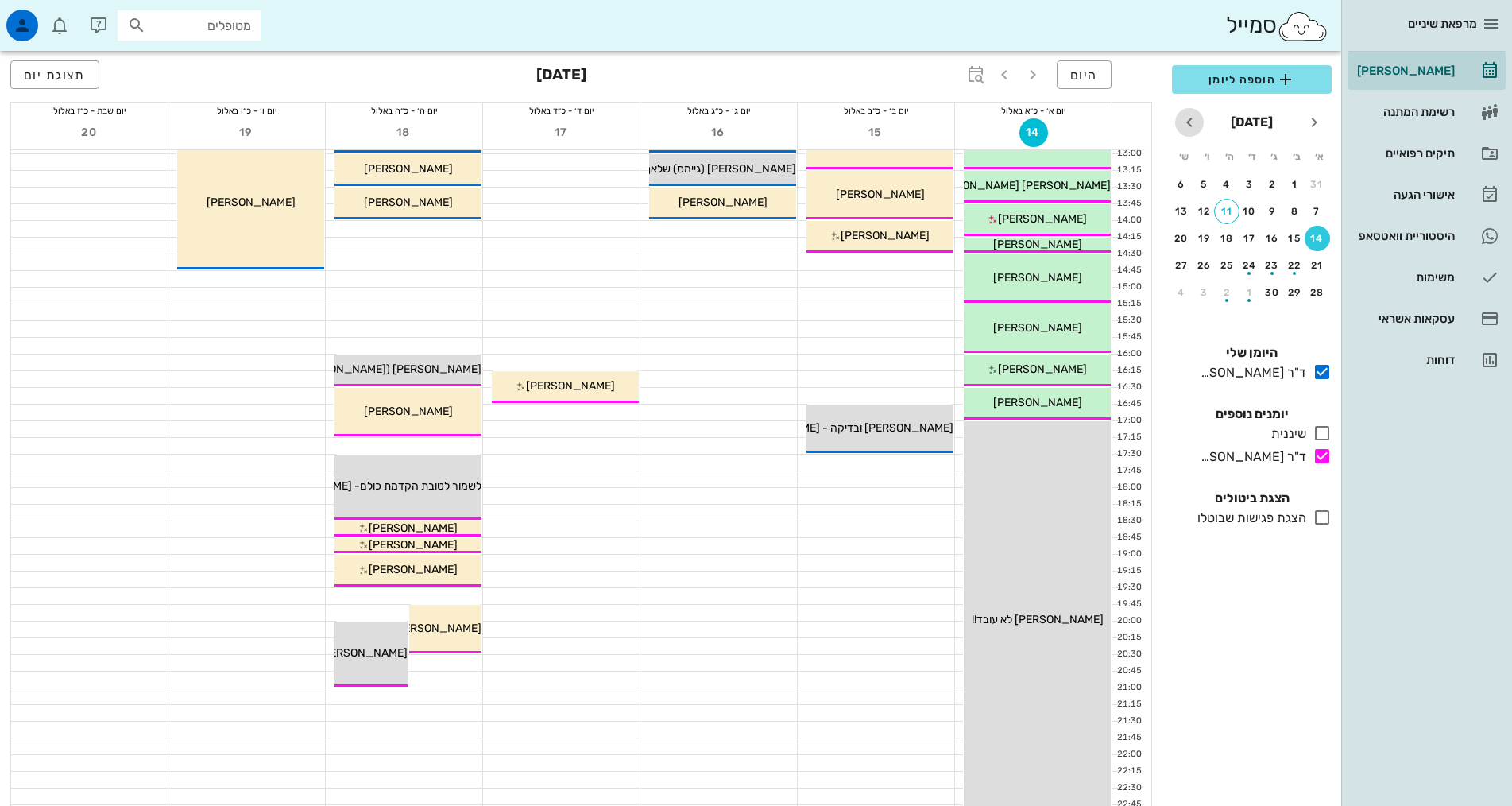
click at [1199, 122] on span "חודש הבא" at bounding box center [1189, 122] width 28 height 19
click at [1286, 242] on div "button" at bounding box center [1295, 242] width 26 height 9
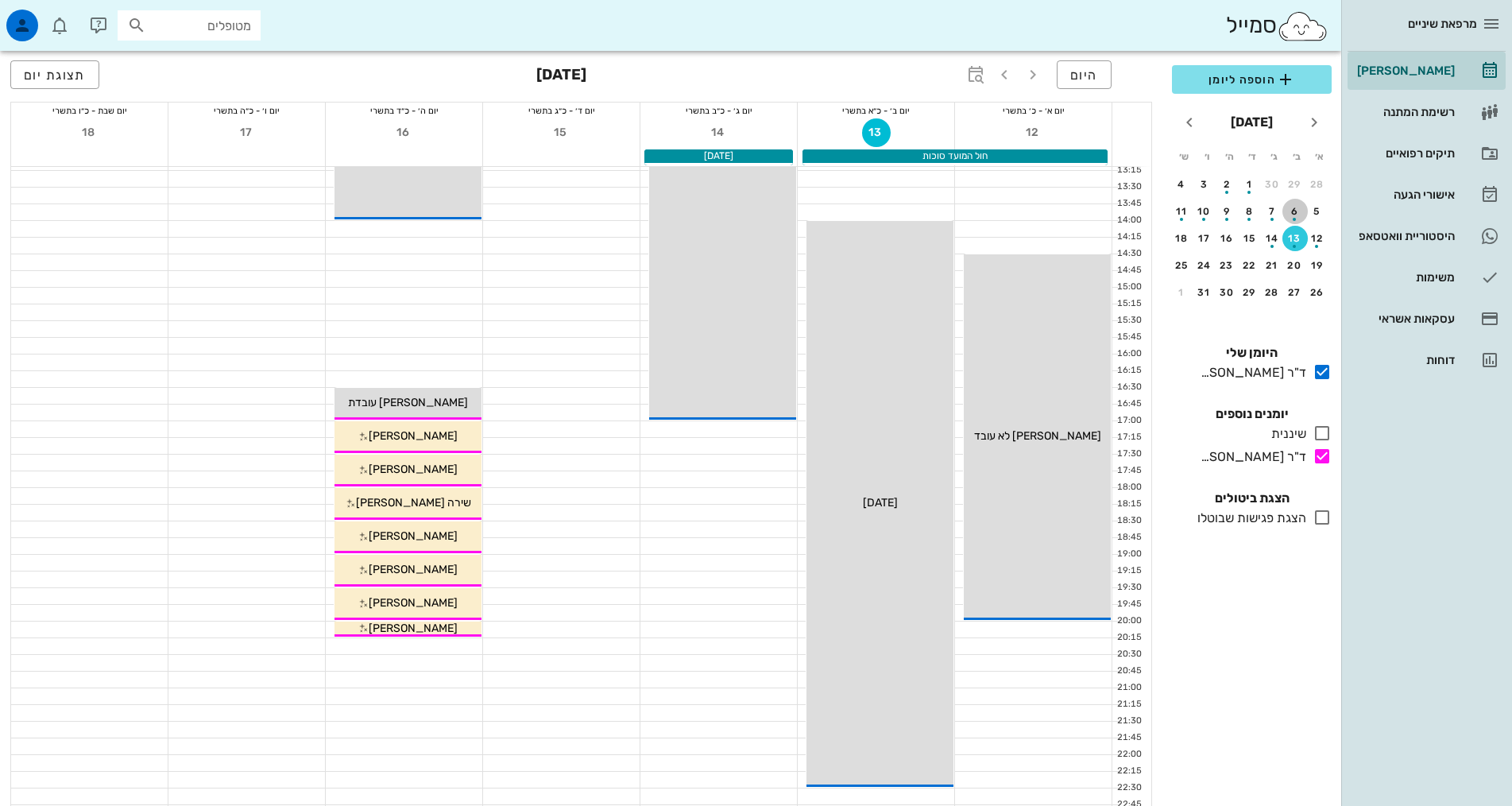
click at [1301, 206] on div "6" at bounding box center [1295, 211] width 26 height 11
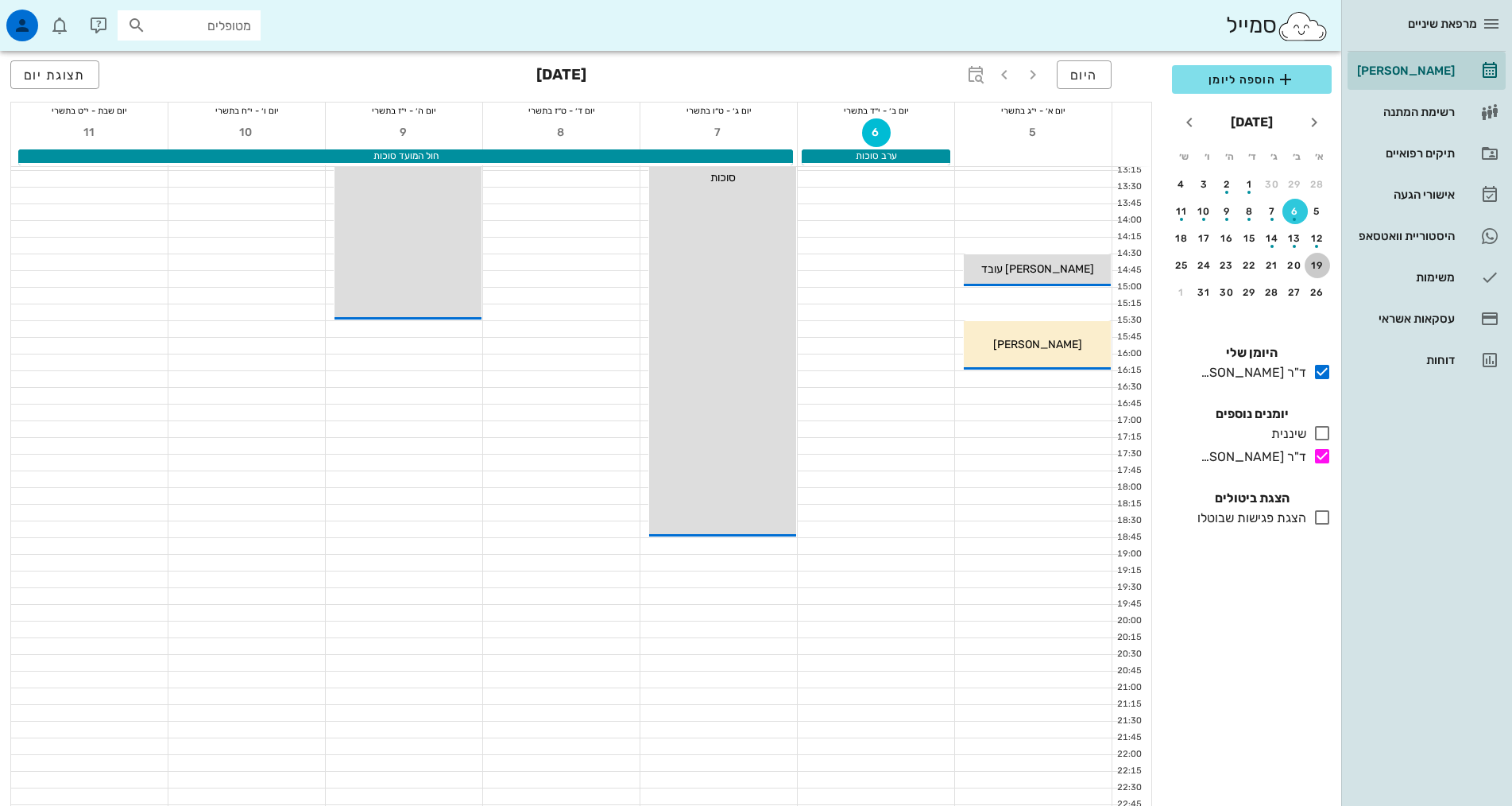
click at [1317, 258] on button "19" at bounding box center [1317, 265] width 26 height 26
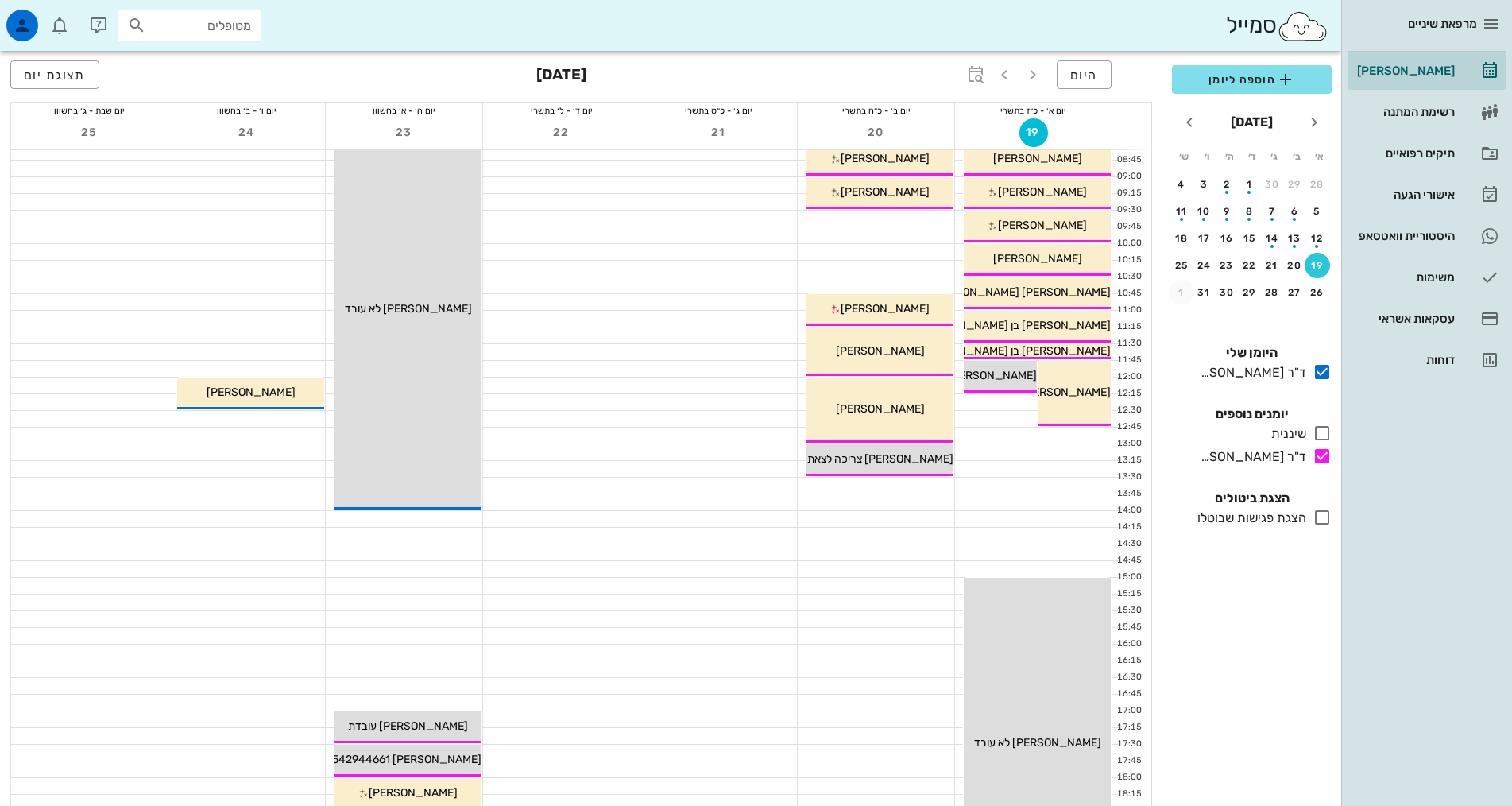
scroll to position [79, 0]
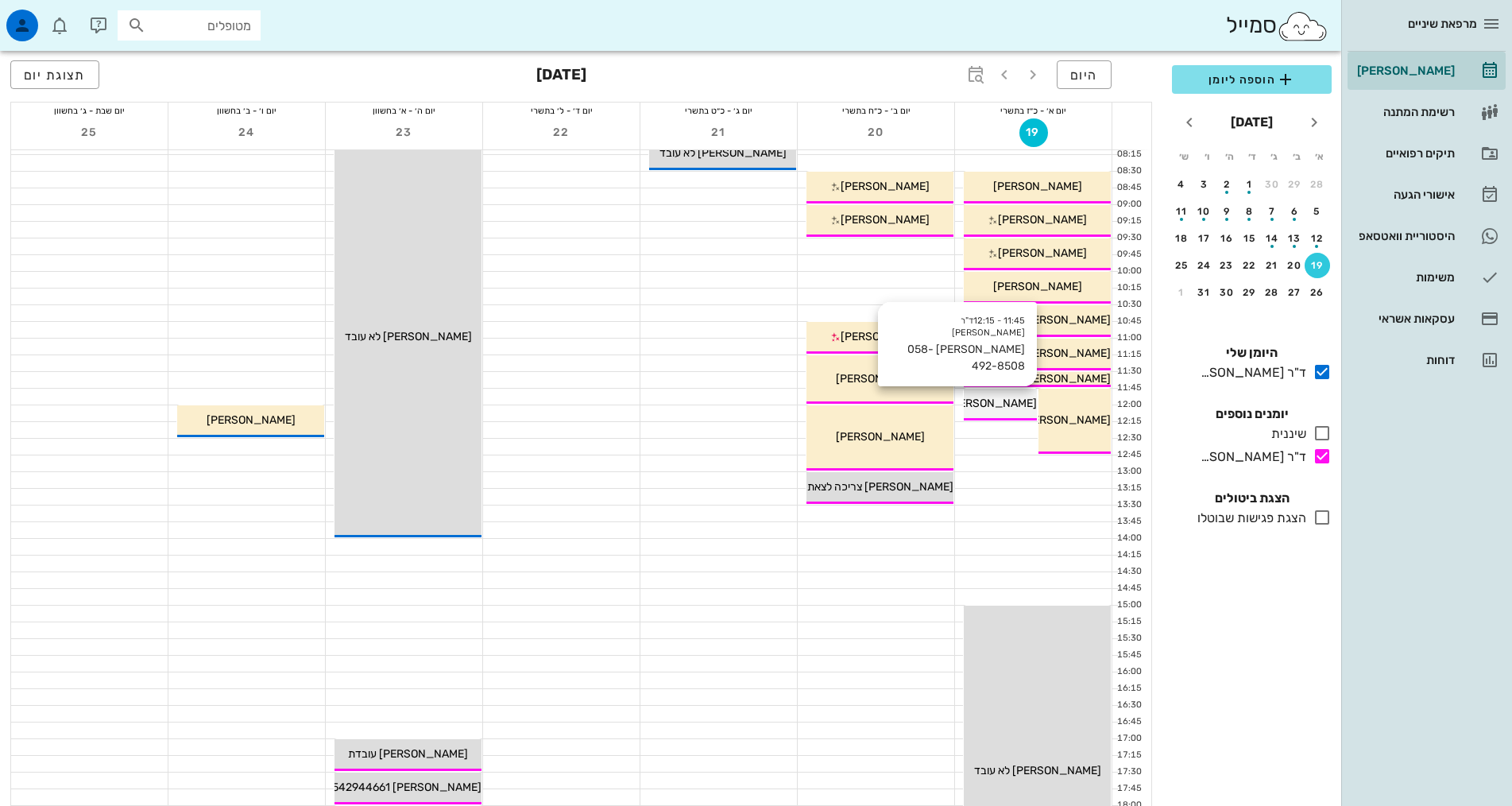
click at [1006, 417] on div "11:45 - 12:15 ד"ר אילנה אנגל טל לביא 058-492-8508 טל לביא 058-492-8508" at bounding box center [1000, 404] width 73 height 32
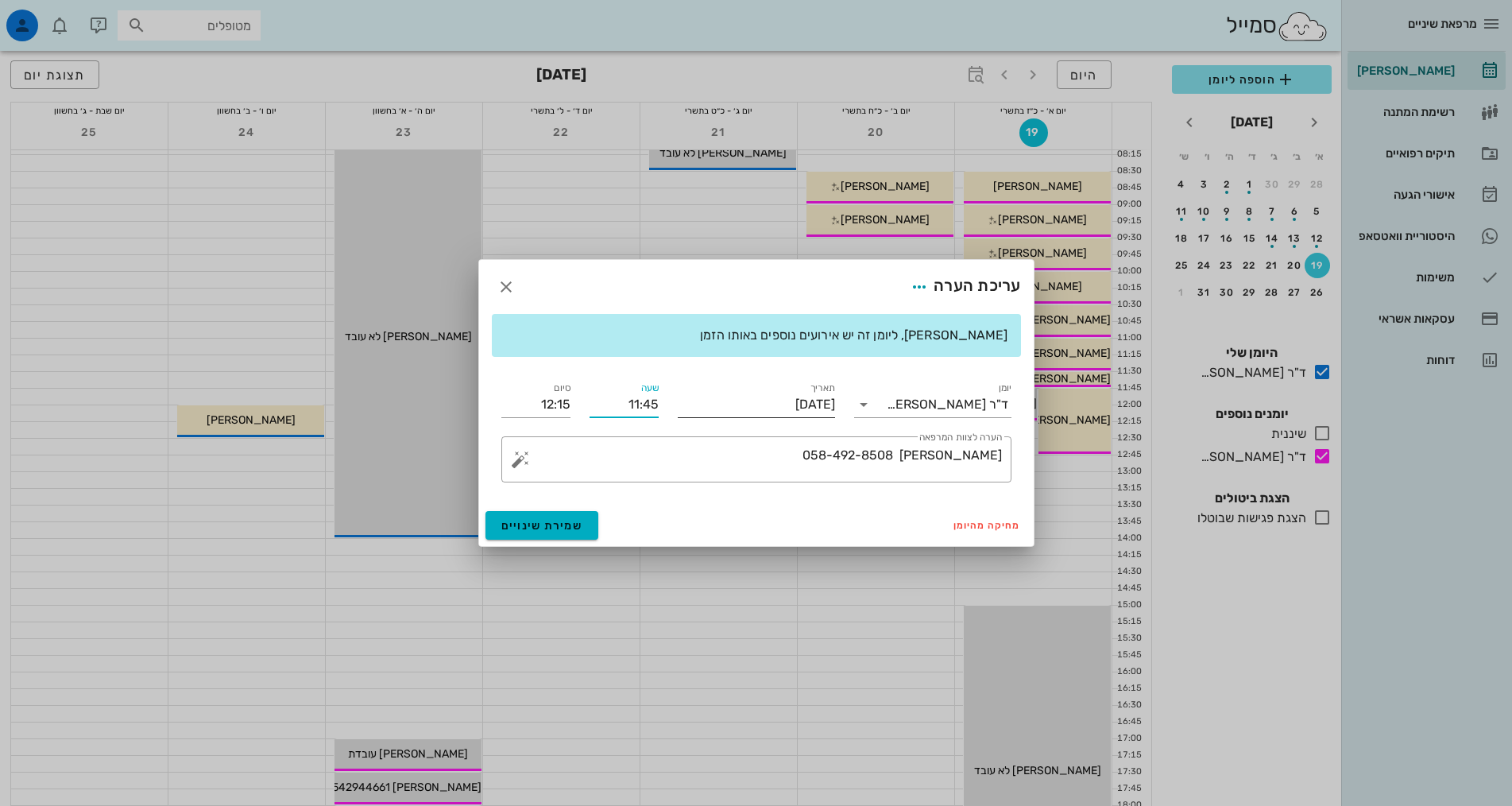
drag, startPoint x: 612, startPoint y: 410, endPoint x: 690, endPoint y: 398, distance: 78.9
click at [690, 398] on div "יומן ד"ר אילנה אנגל תאריך יום ראשון, 19 באוקטובר 2025 שעה 11:45 סיום 12:15 ​ הע…" at bounding box center [756, 431] width 530 height 122
type input "12:45"
type input "13:15"
click at [547, 401] on div "יומן ד"ר אילנה אנגל תאריך יום ראשון, 19 באוקטובר 2025 שעה 12:45 סיום 13:15 ​ הע…" at bounding box center [756, 431] width 530 height 122
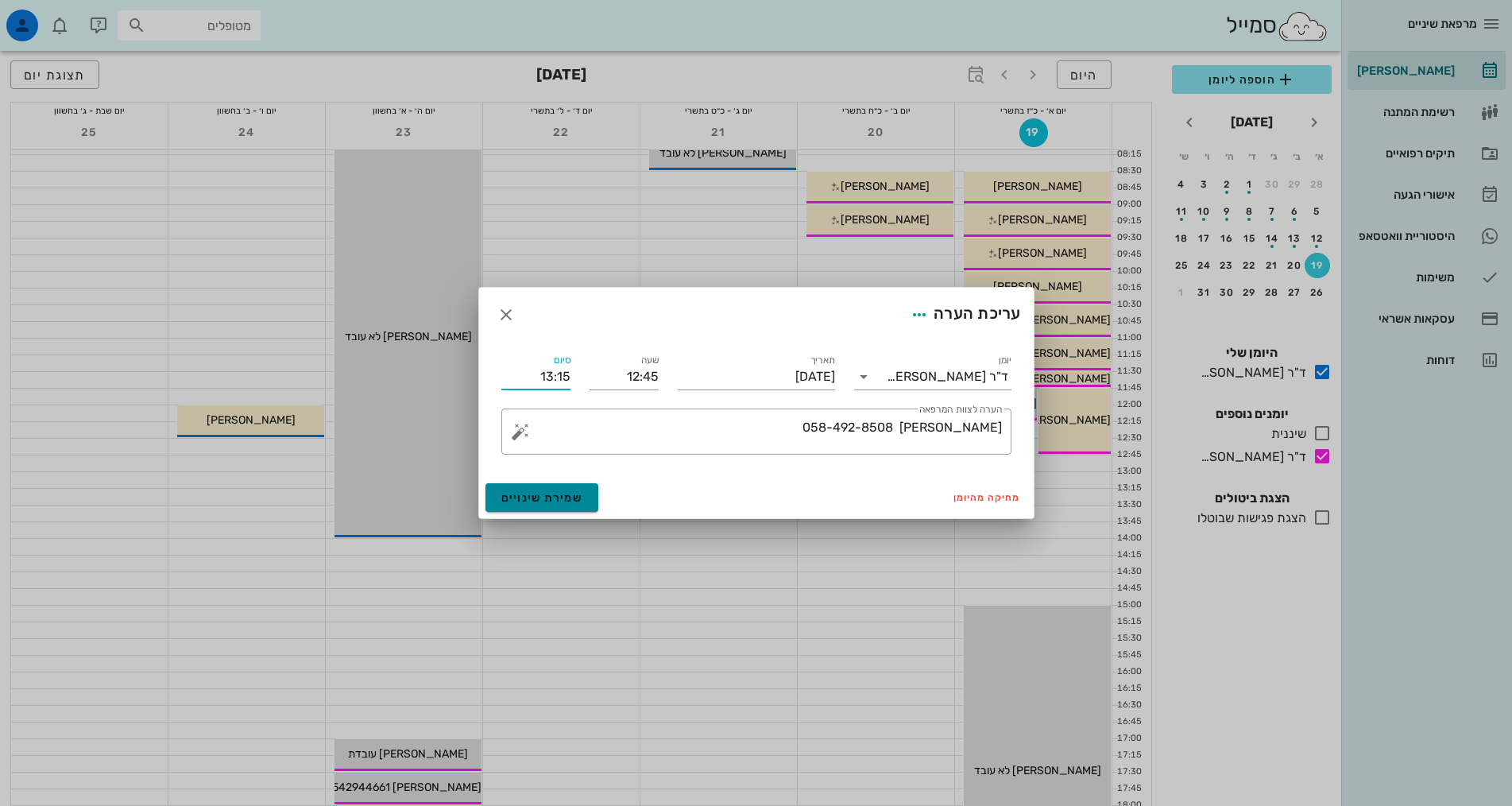
click at [581, 505] on button "שמירת שינויים" at bounding box center [542, 497] width 114 height 28
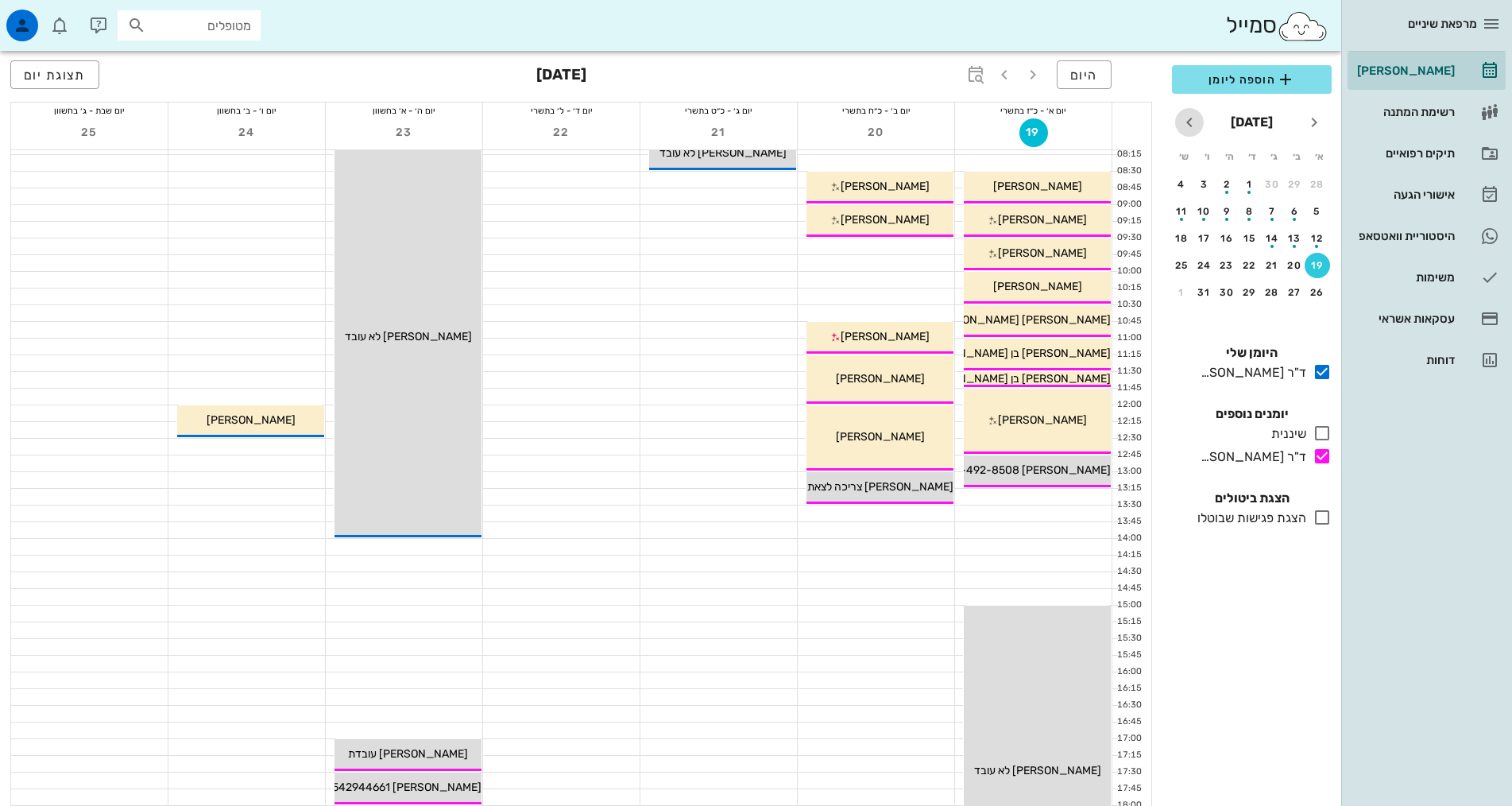
click at [1187, 126] on icon "חודש הבא" at bounding box center [1189, 122] width 19 height 19
click at [1313, 118] on icon "חודש שעבר" at bounding box center [1314, 122] width 19 height 19
click at [1228, 204] on button "11" at bounding box center [1227, 212] width 26 height 26
click at [1415, 232] on div "היסטוריית וואטסאפ" at bounding box center [1404, 236] width 101 height 13
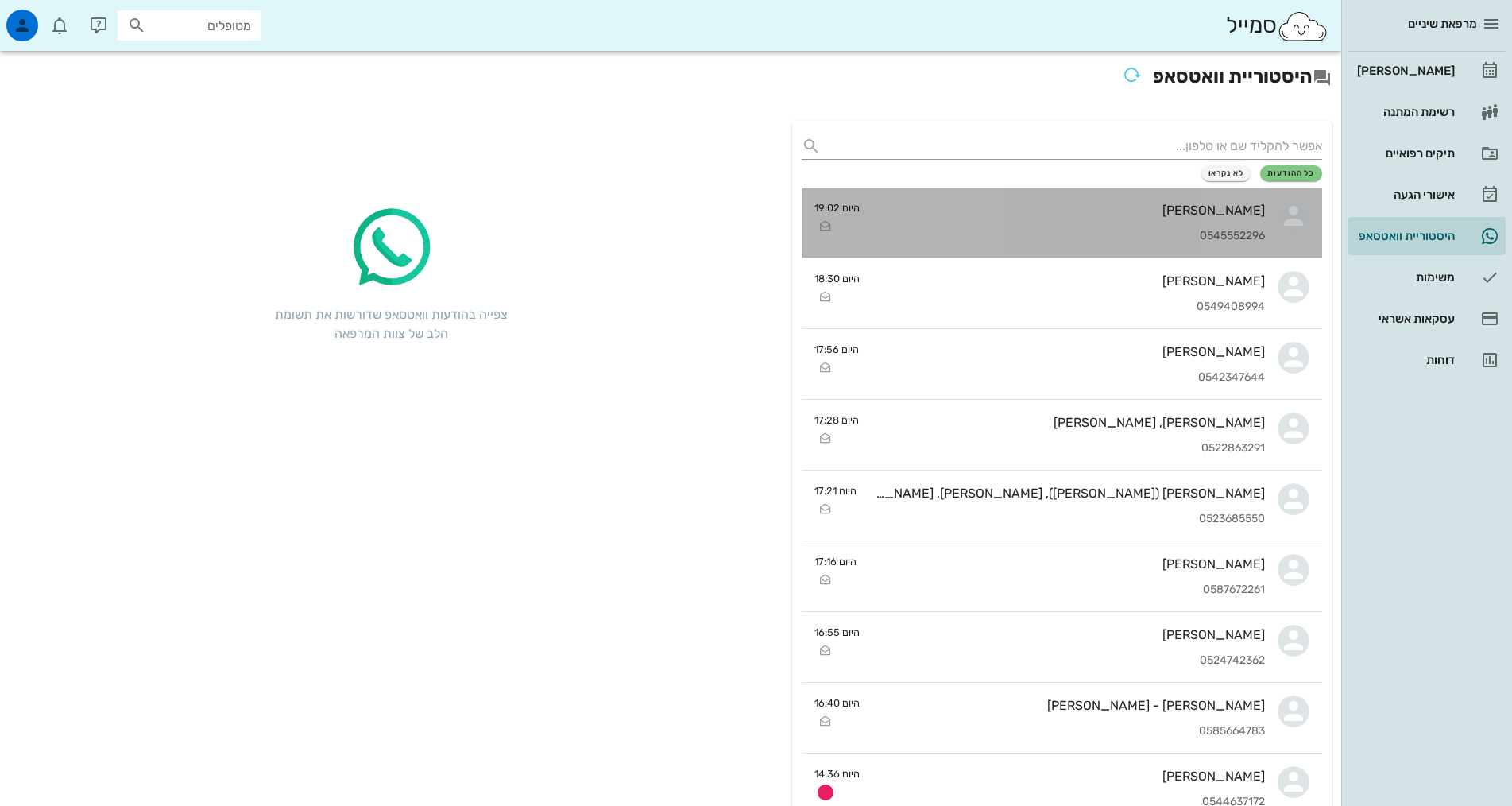
click at [956, 224] on div "[PERSON_NAME] 0545552296" at bounding box center [1069, 222] width 393 height 70
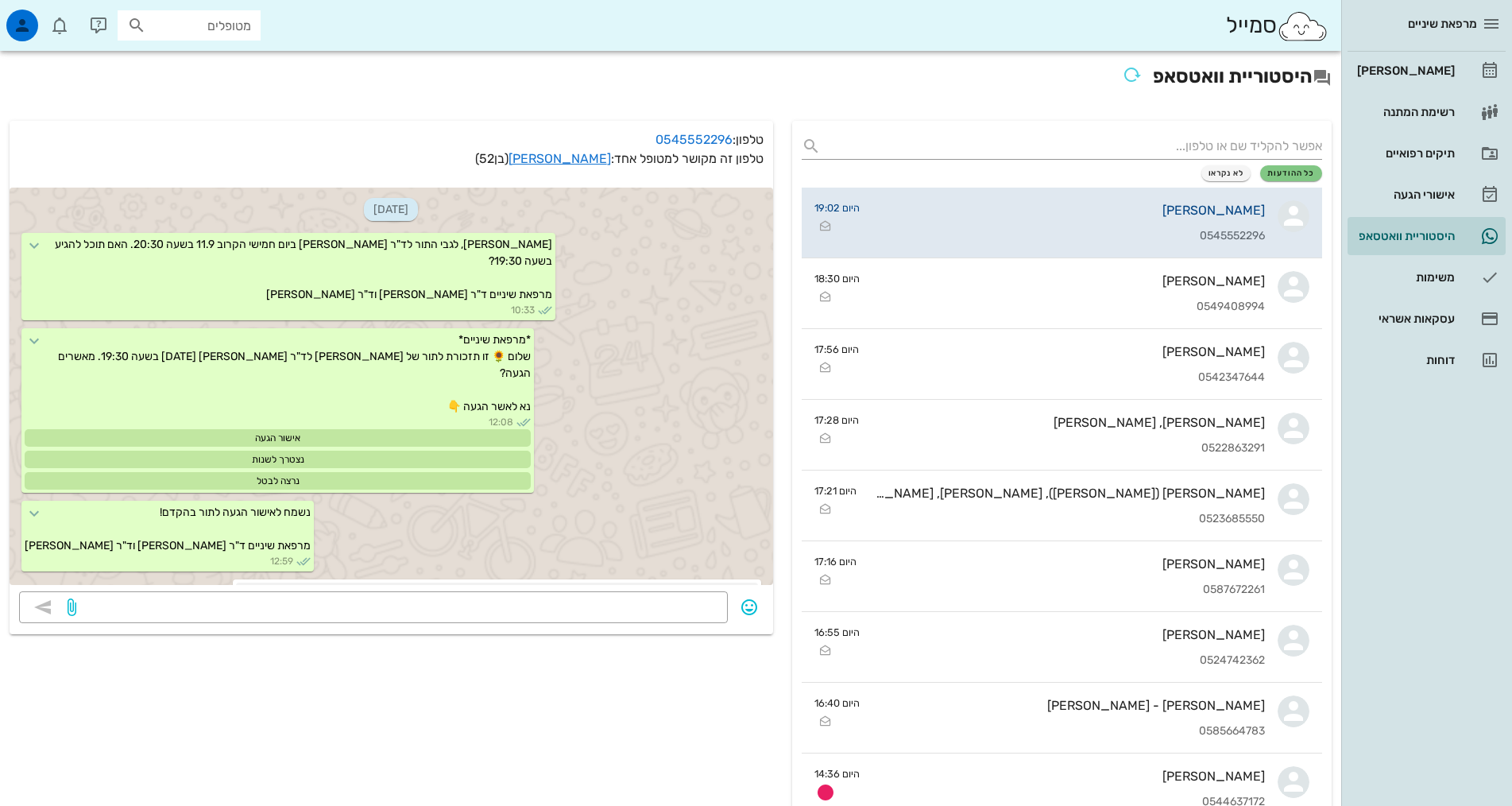
scroll to position [604, 0]
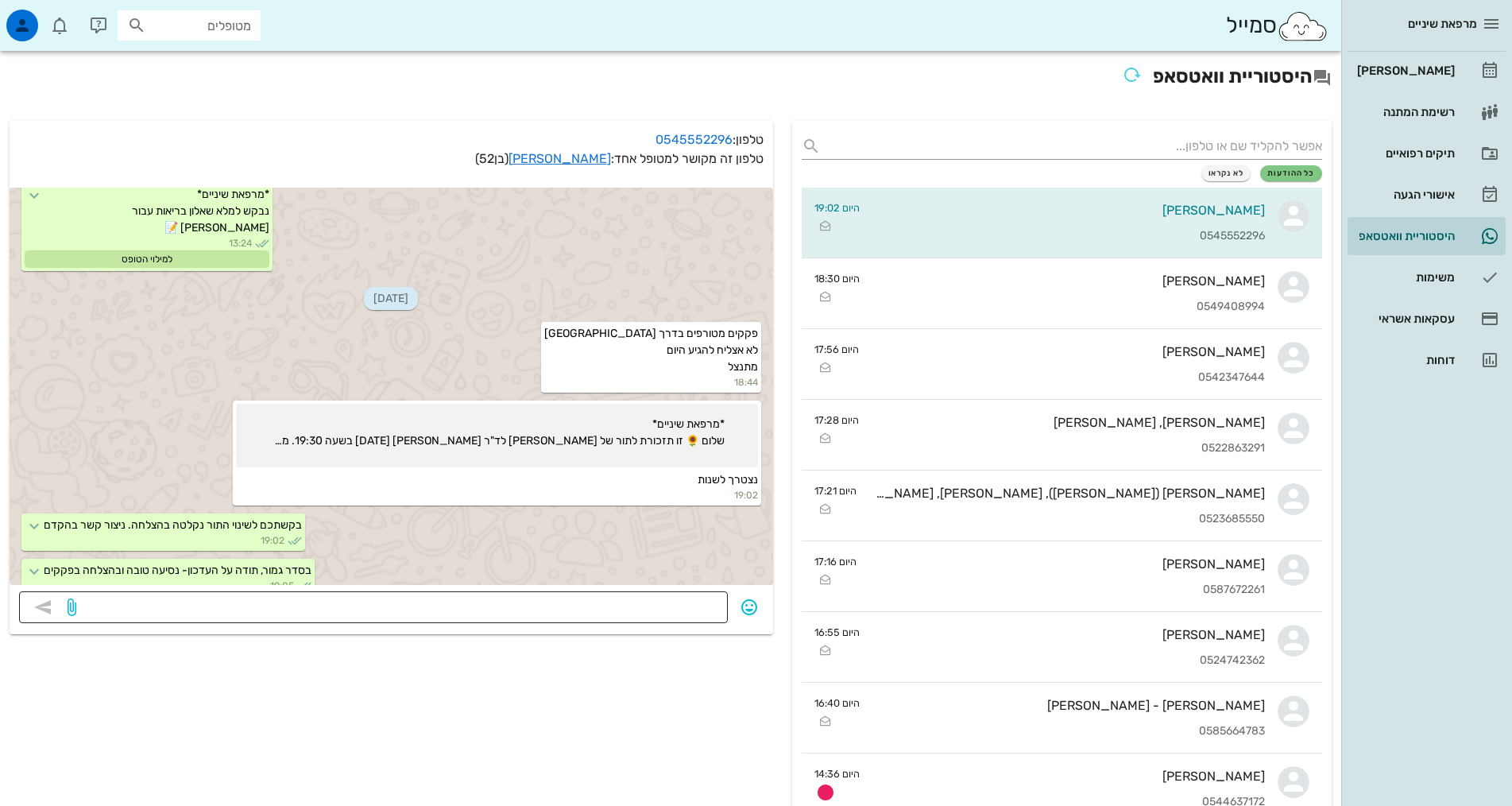
click at [660, 622] on div at bounding box center [399, 607] width 639 height 32
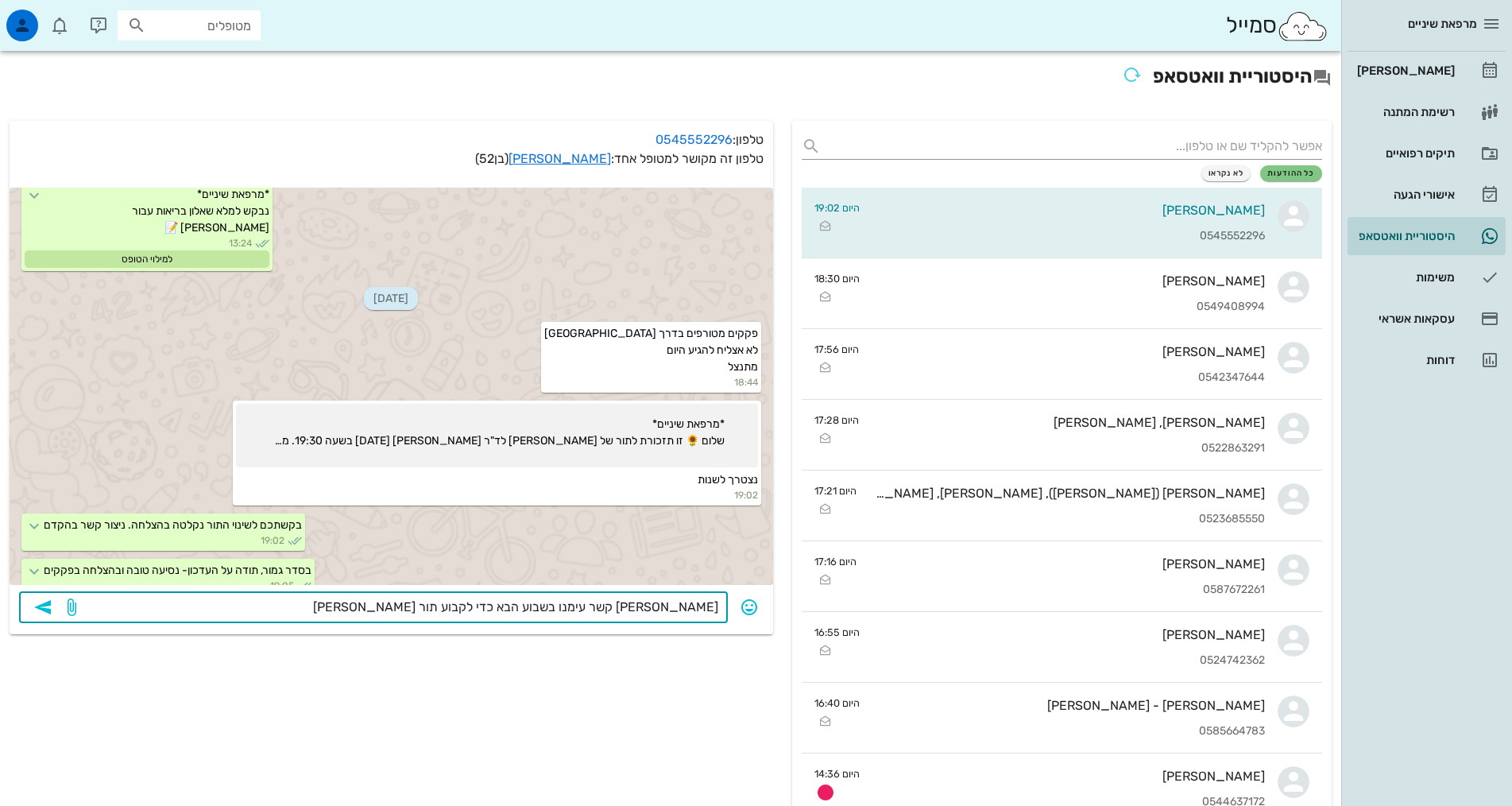
type textarea "[PERSON_NAME] קשר עימנו בשבוע הבא כדי לקבוע תור חלופי"
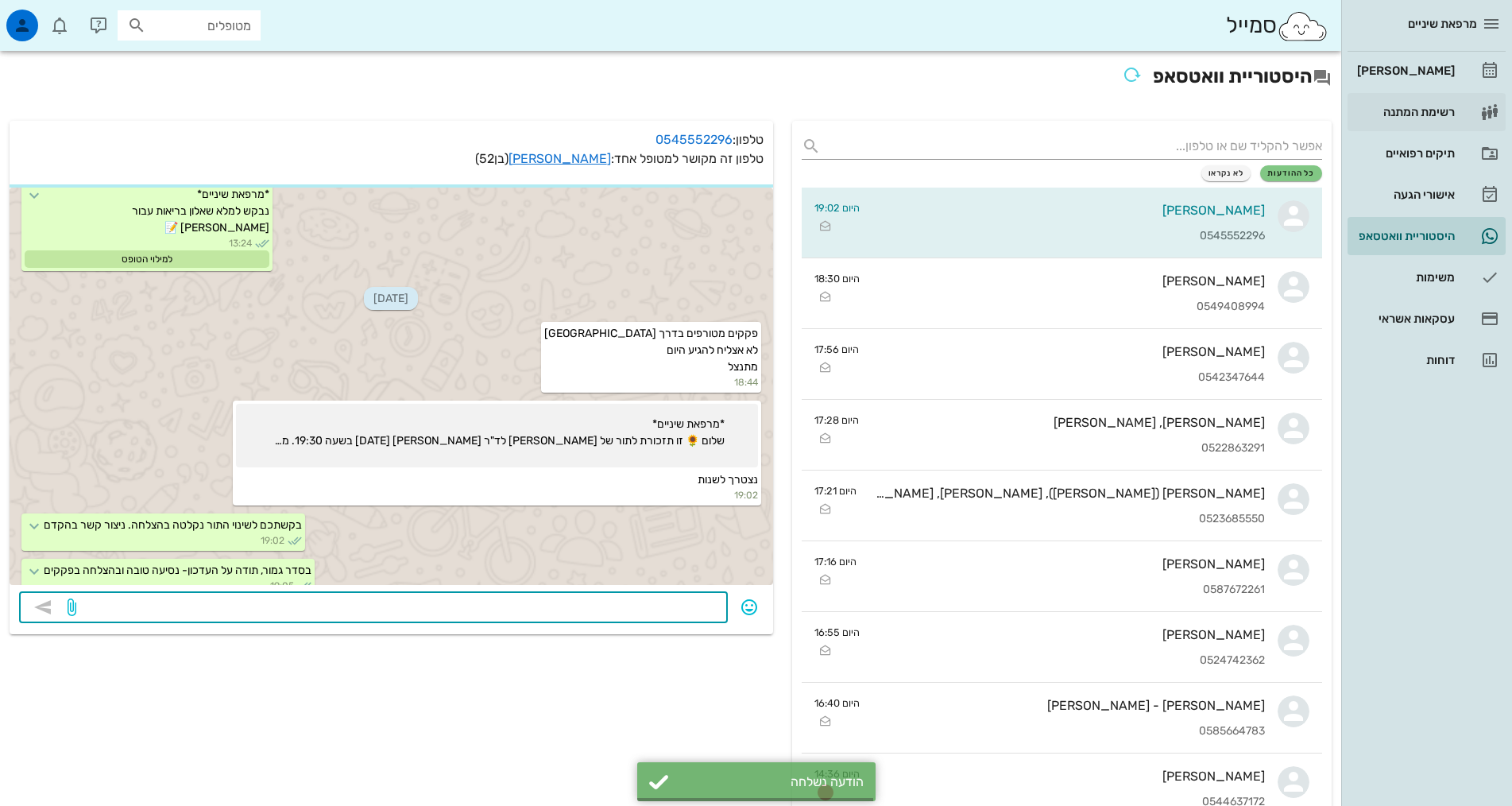
scroll to position [650, 0]
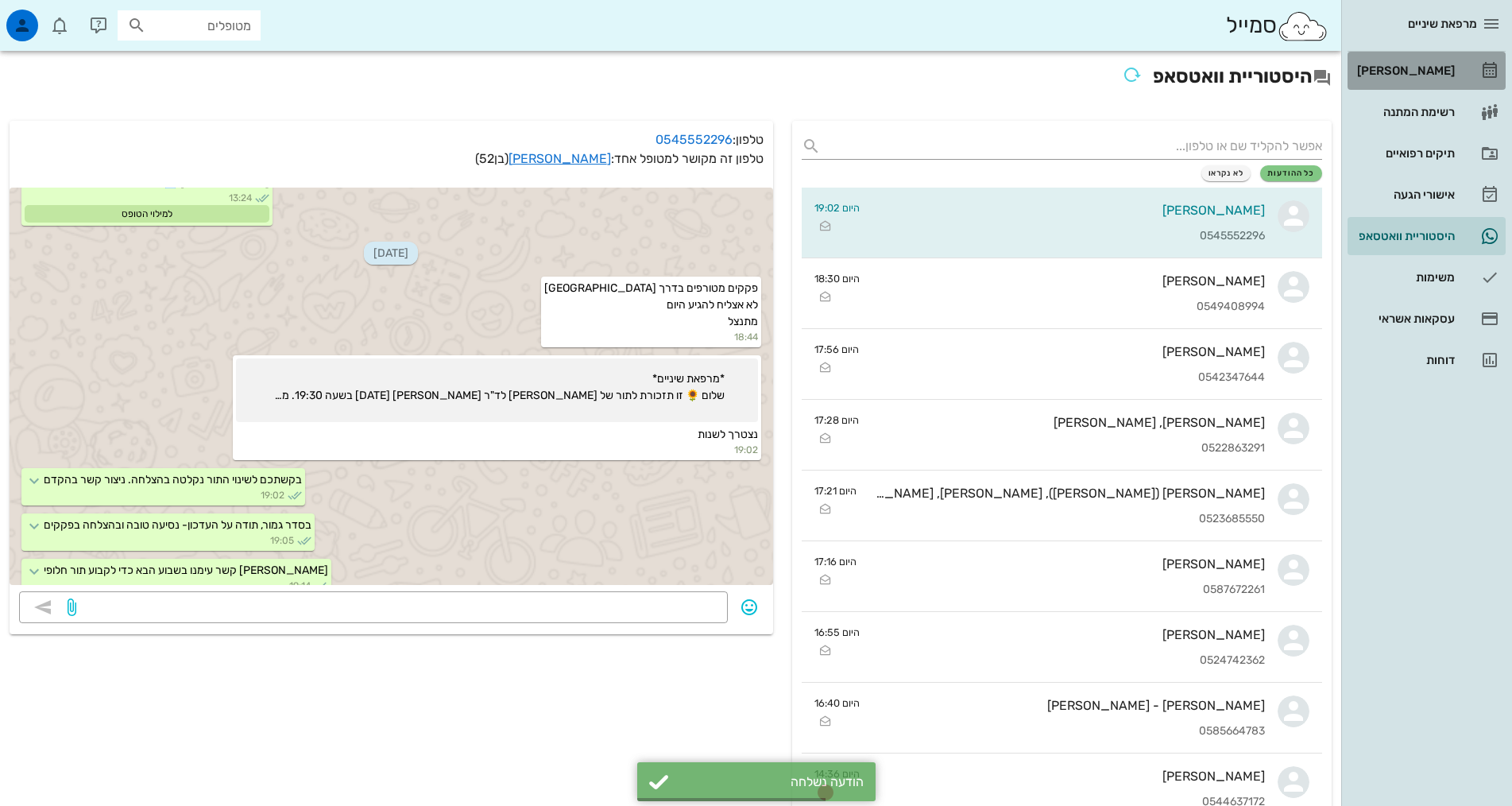
click at [1394, 72] on div "[PERSON_NAME]" at bounding box center [1404, 71] width 101 height 13
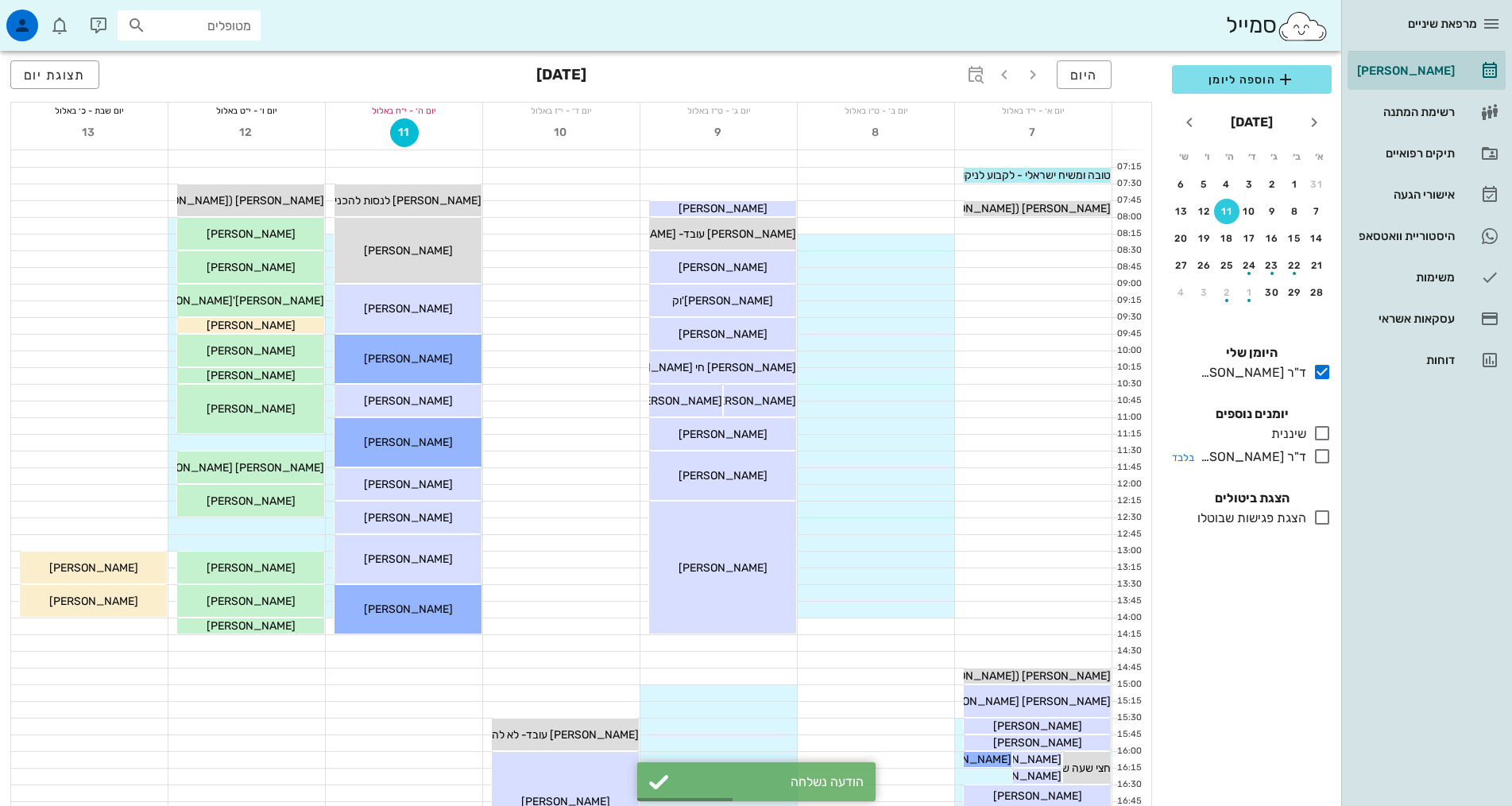
click at [1322, 459] on icon at bounding box center [1322, 456] width 19 height 19
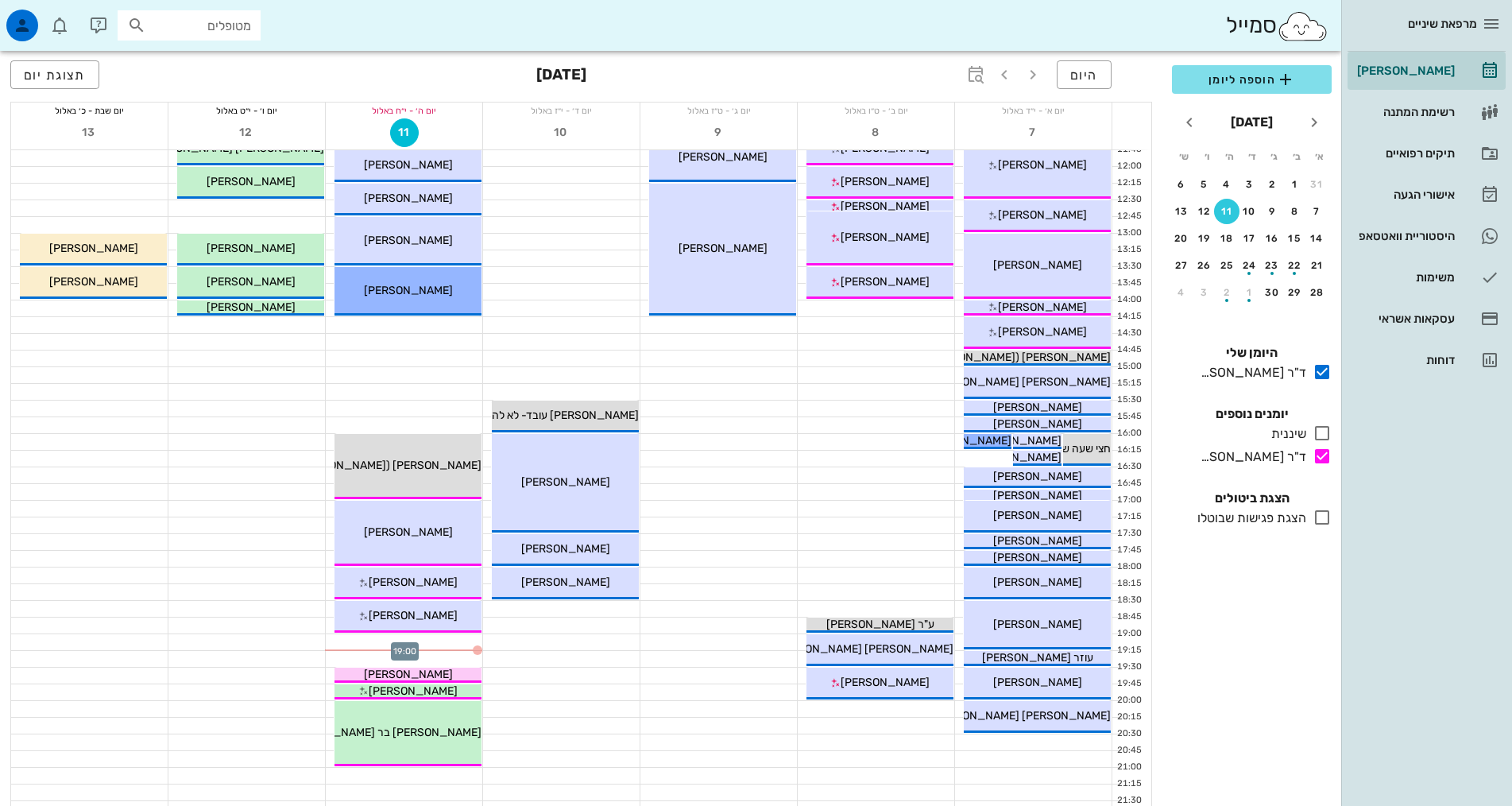
scroll to position [397, 0]
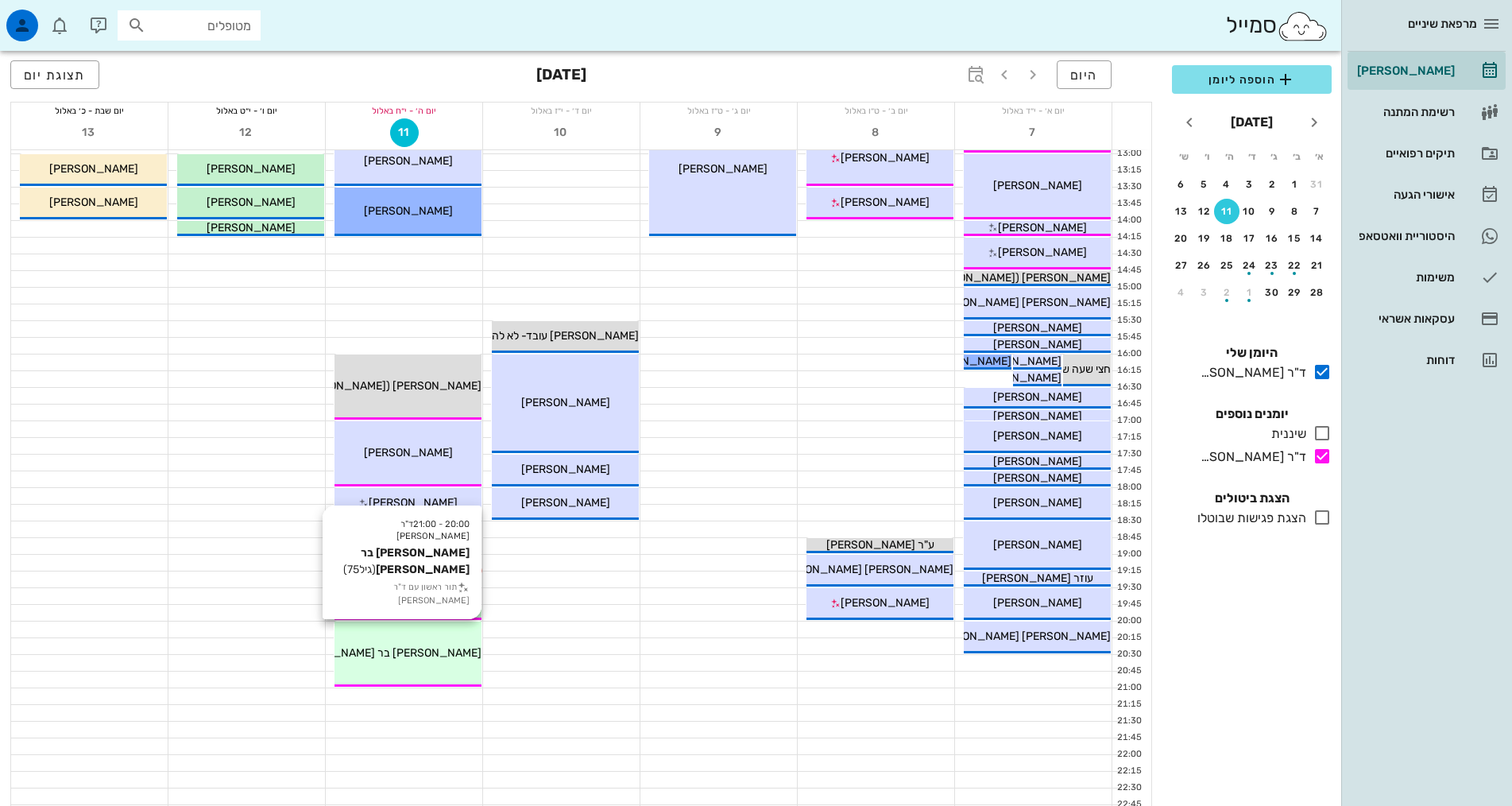
click at [443, 644] on div "[PERSON_NAME] בר [PERSON_NAME]" at bounding box center [407, 652] width 147 height 16
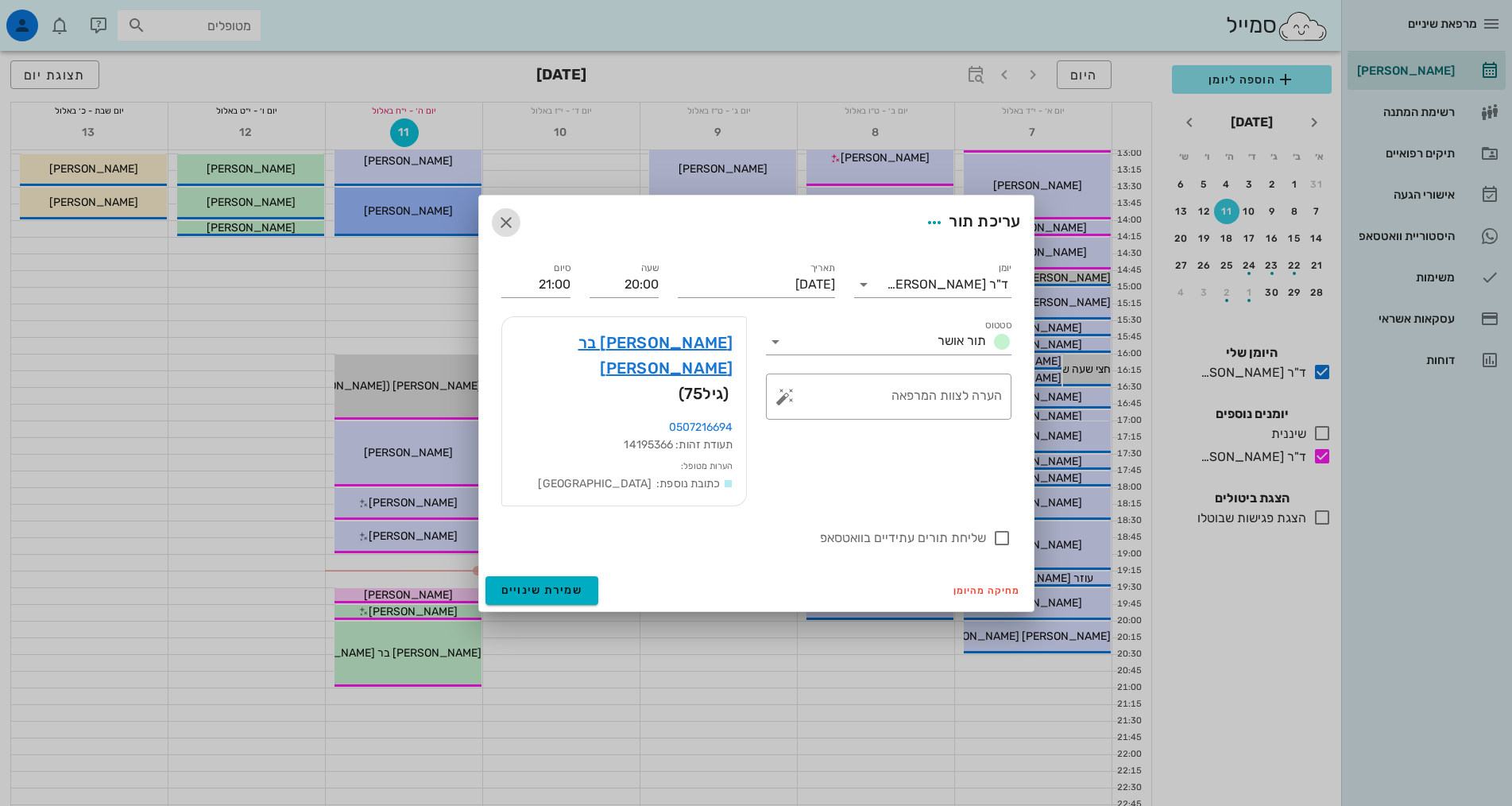
click at [506, 232] on icon "button" at bounding box center [506, 222] width 19 height 19
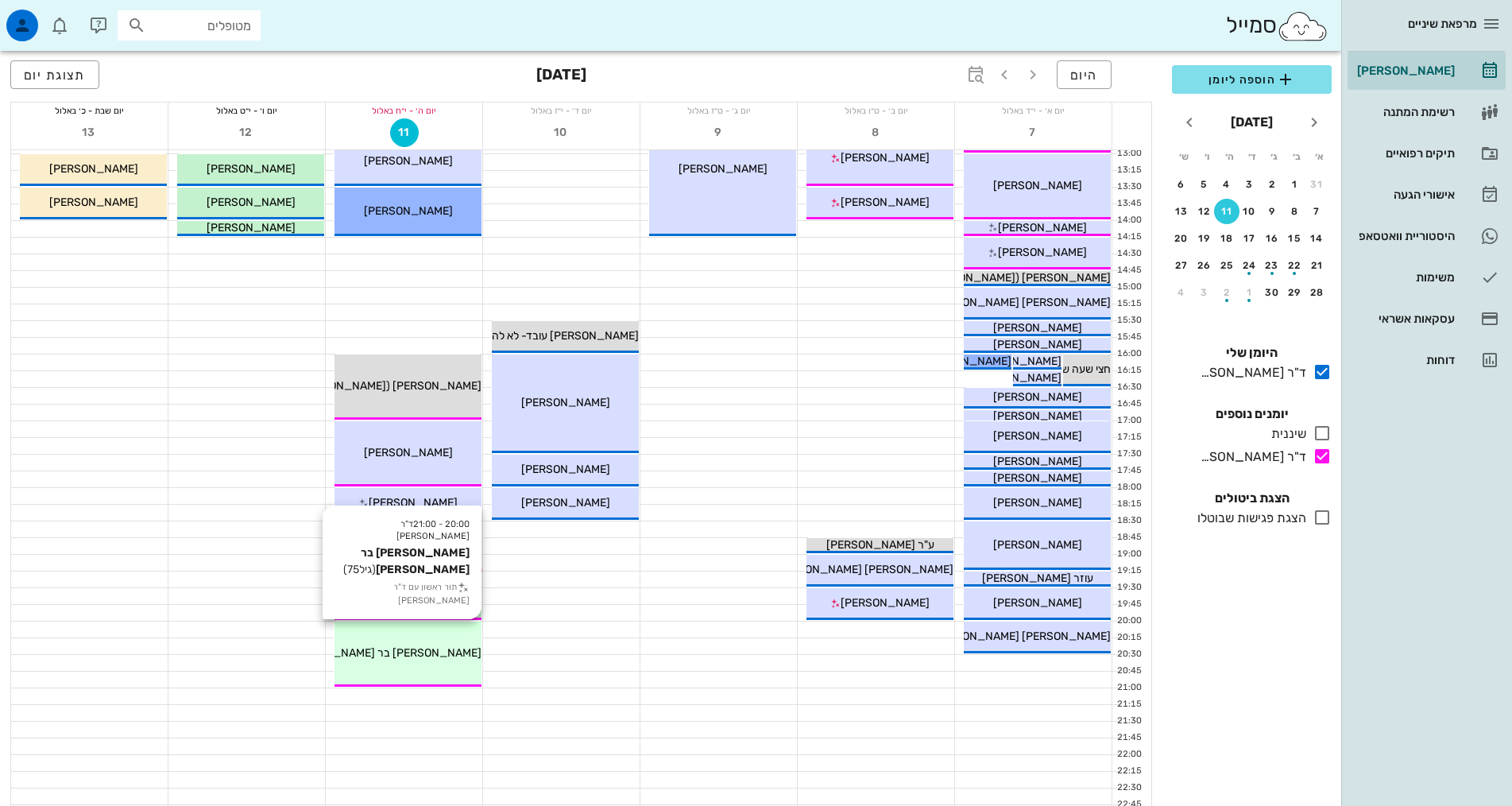
click at [417, 639] on div "20:00 - 21:00 ד"ר אילנה אנגל לובה בר מנחם (גיל 75 ) תור ראשון עם ד"ר אילנה אנגל…" at bounding box center [407, 654] width 147 height 65
click at [417, 639] on div "מרפאת שיניים יומן מרפאה רשימת המתנה תיקים רפואיים אישורי הגעה 2 היסטוריית וואטס…" at bounding box center [756, 245] width 1512 height 1285
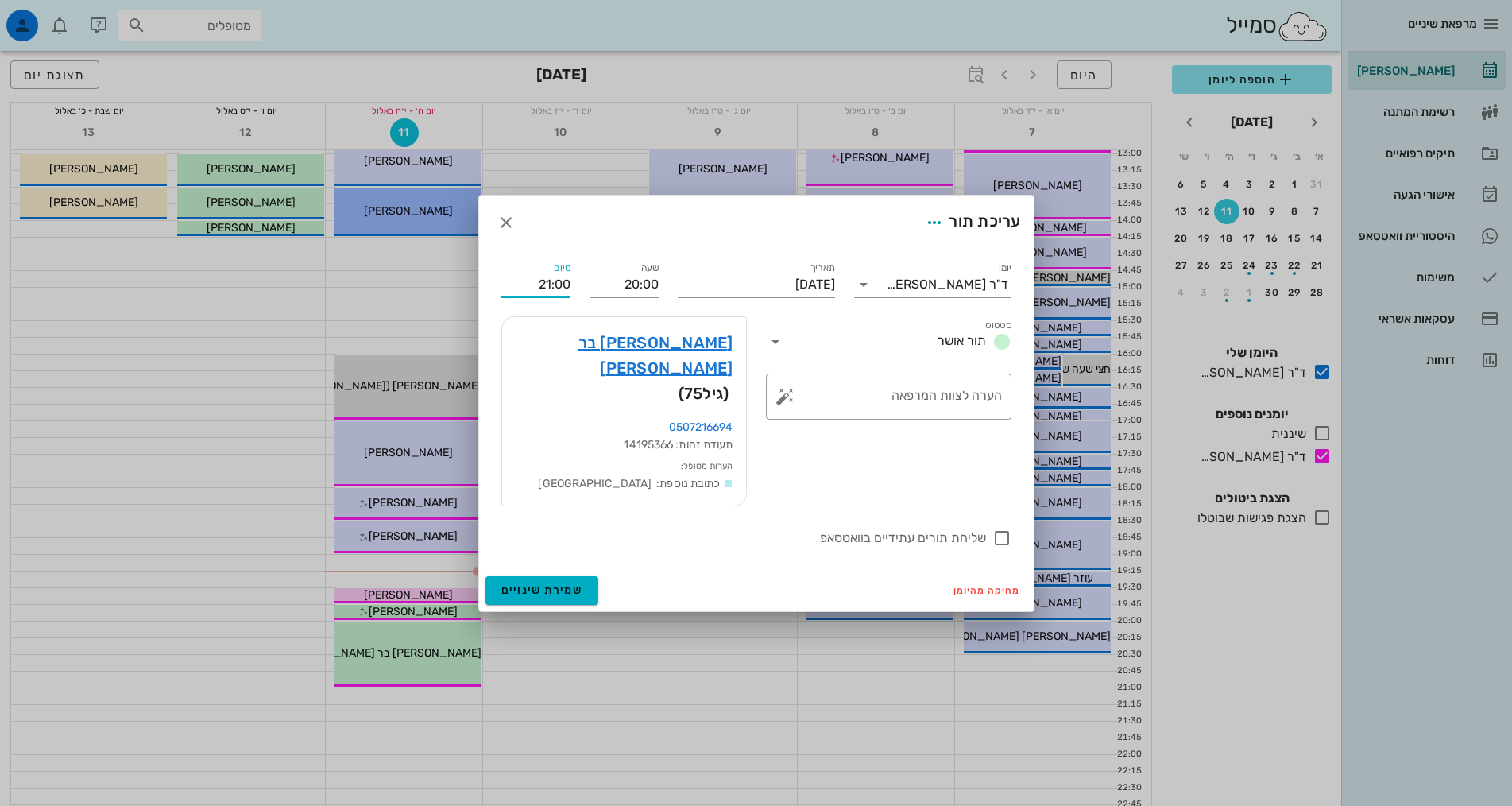
click at [543, 297] on input "21:00" at bounding box center [536, 285] width 69 height 26
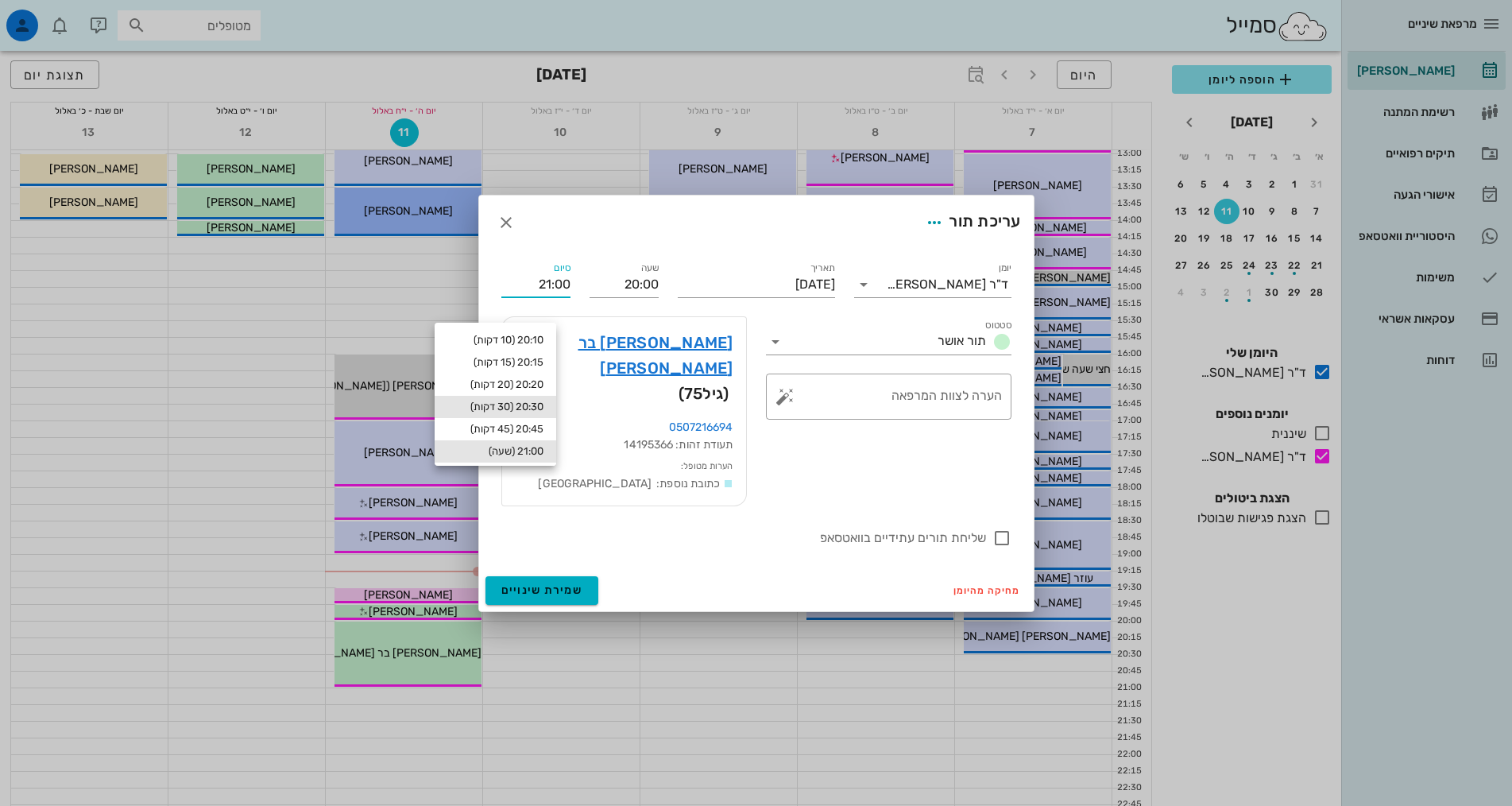
click at [522, 402] on div "20:30 (30 דקות)" at bounding box center [496, 406] width 96 height 13
type input "20:30"
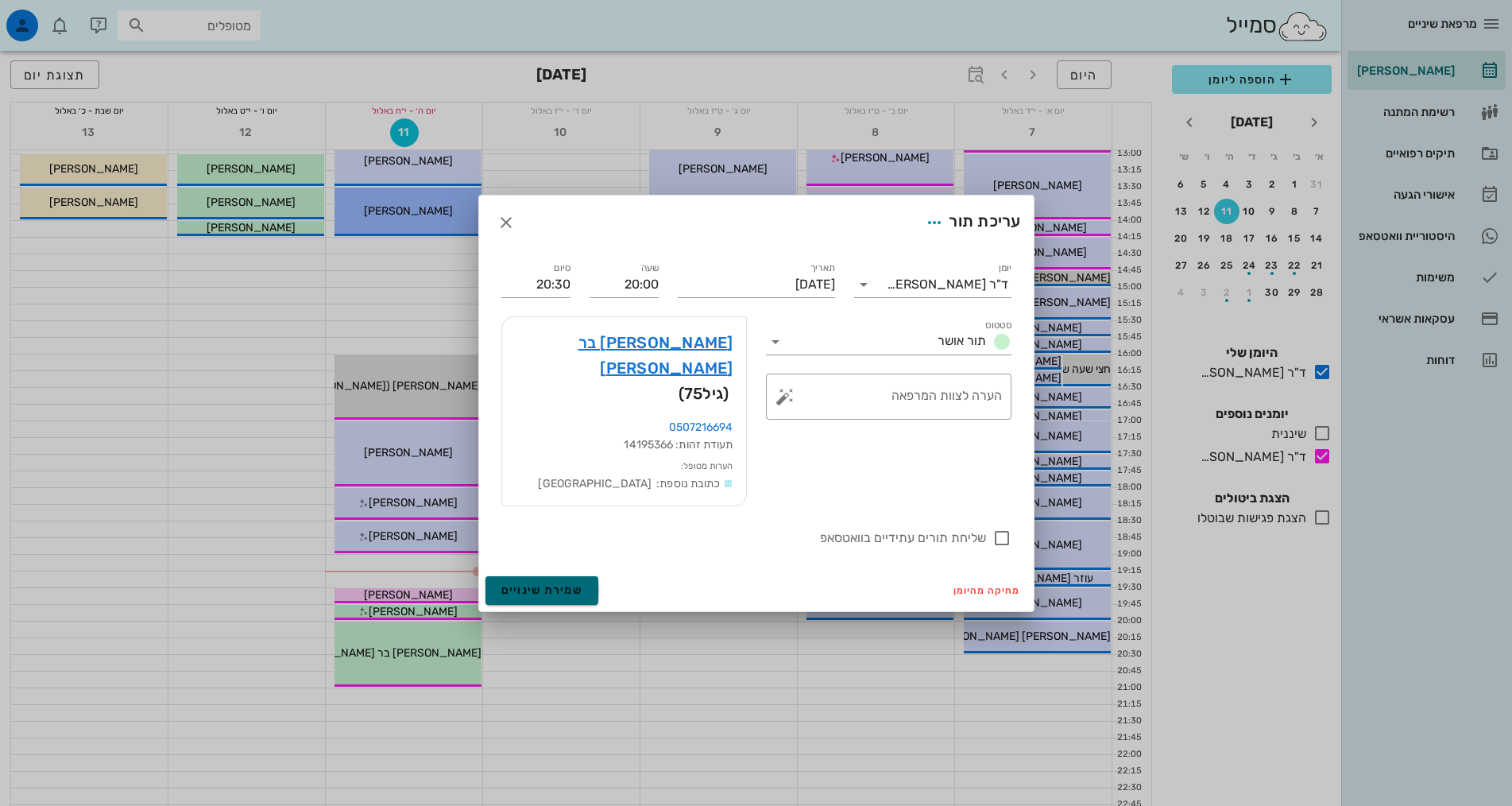
click at [542, 583] on span "שמירת שינויים" at bounding box center [542, 590] width 82 height 14
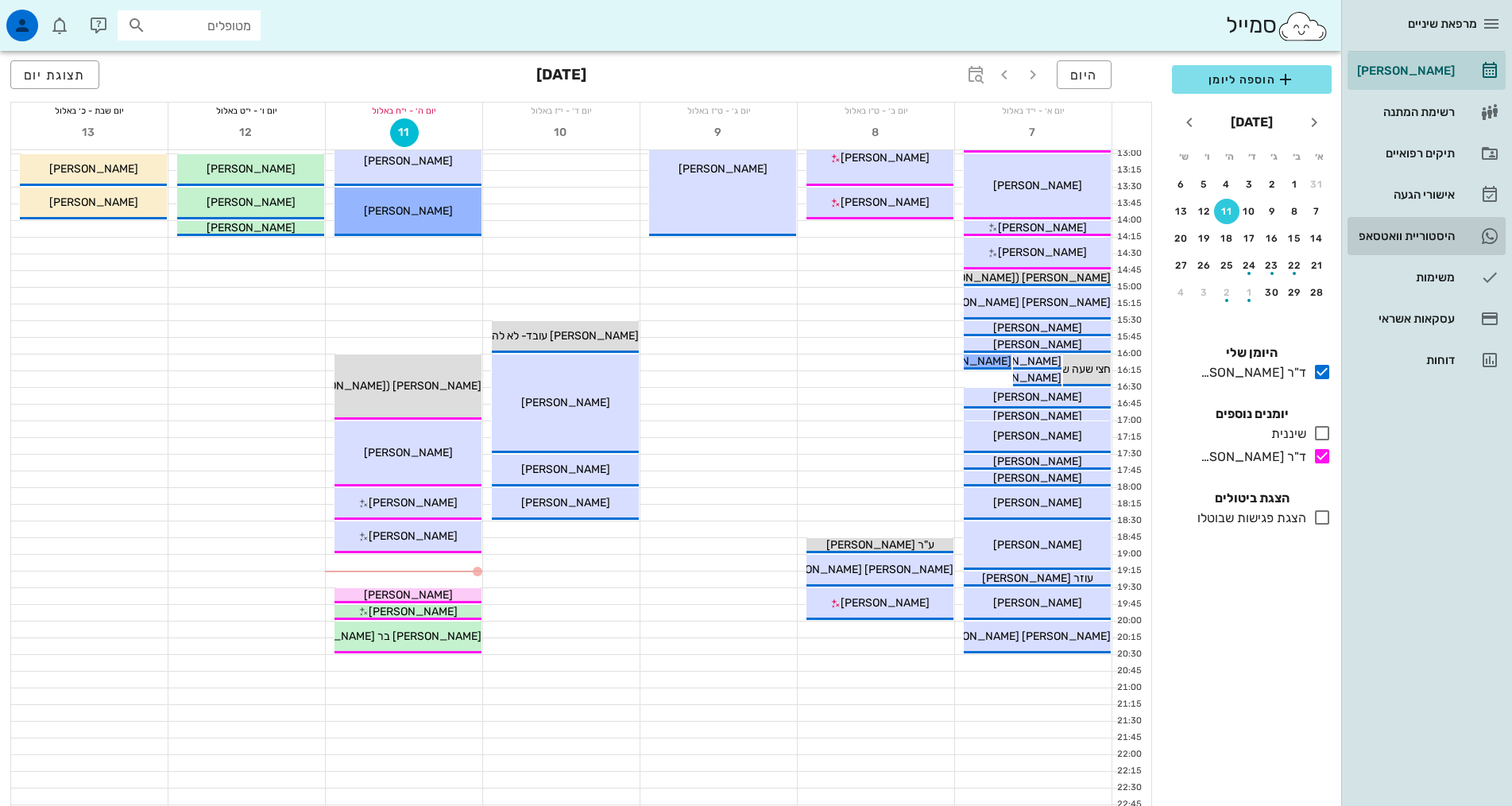
click at [1410, 234] on div "היסטוריית וואטסאפ" at bounding box center [1404, 236] width 101 height 13
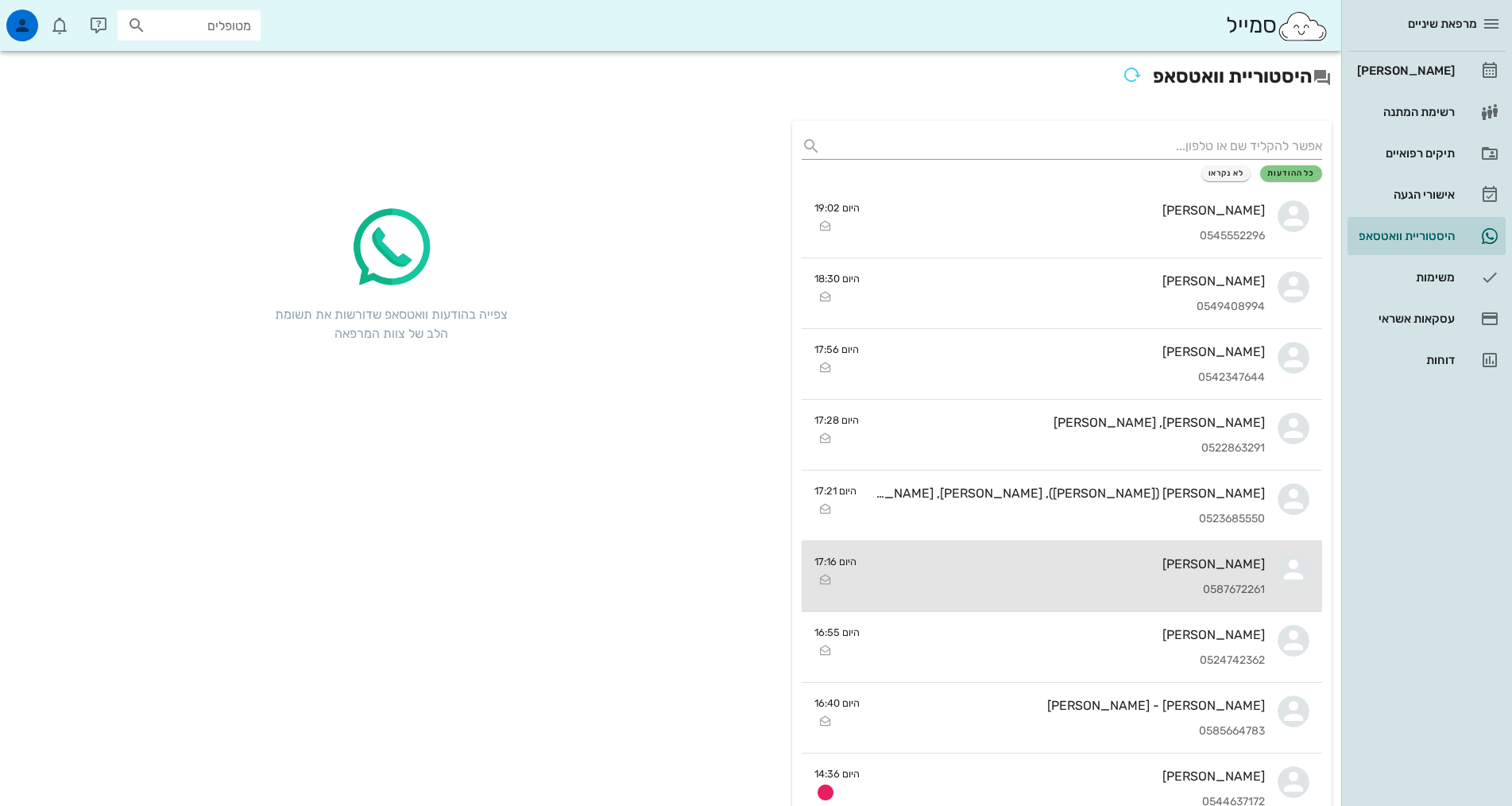
click at [1048, 562] on div "[PERSON_NAME]" at bounding box center [1068, 564] width 396 height 16
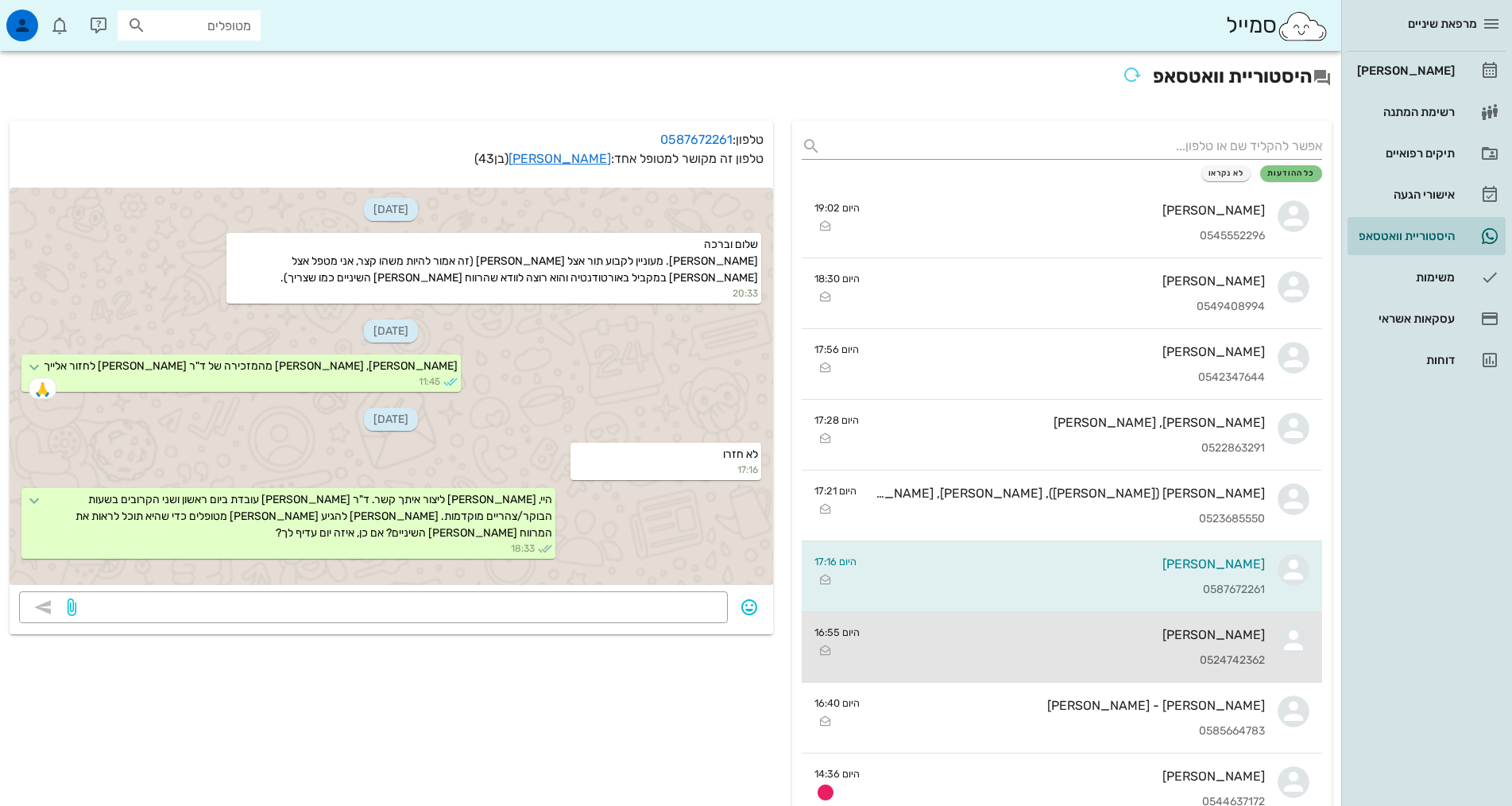
click at [1162, 644] on div "יעל פינקלשטיין 0524742362" at bounding box center [1069, 647] width 393 height 70
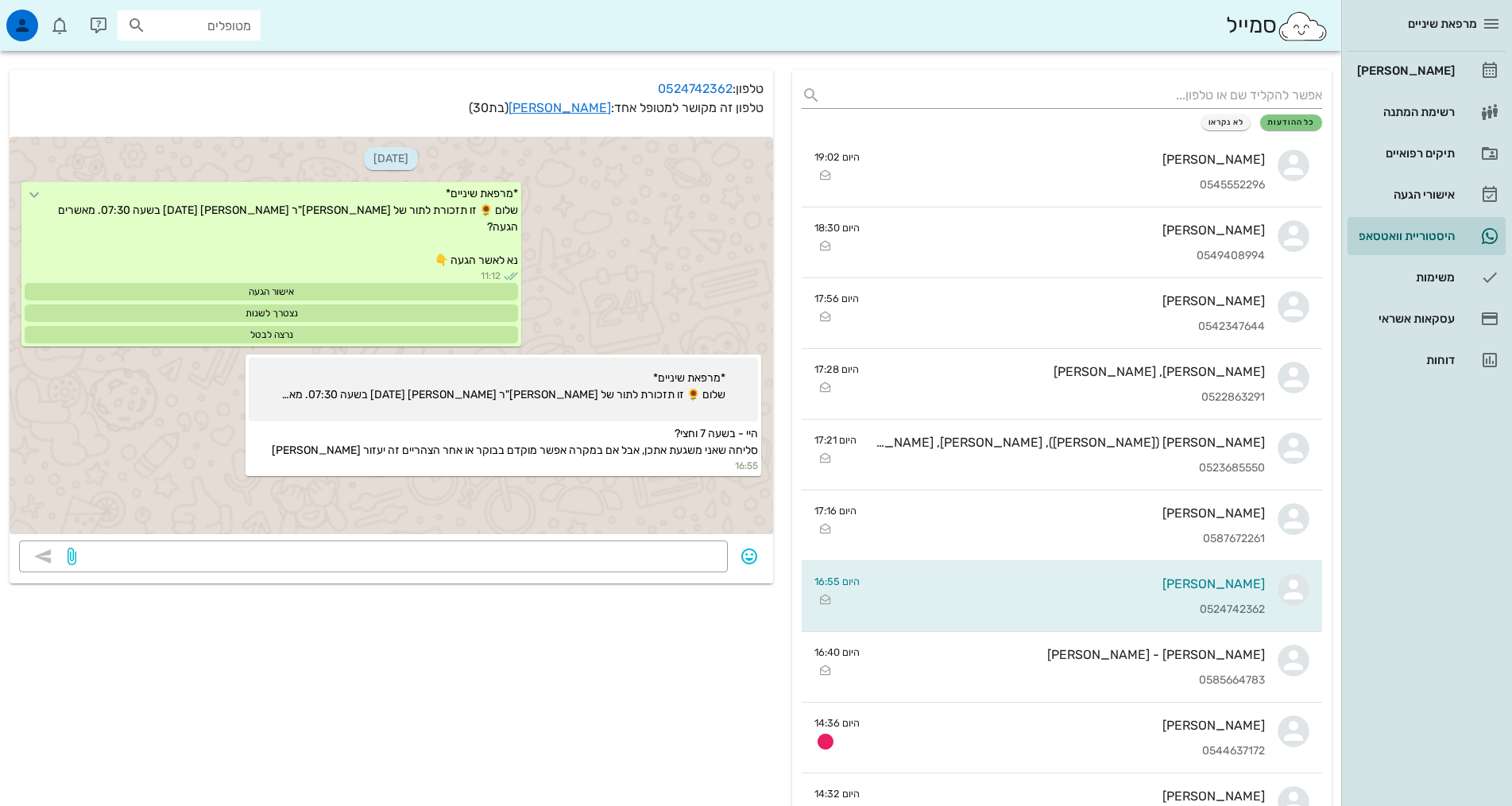
scroll to position [79, 0]
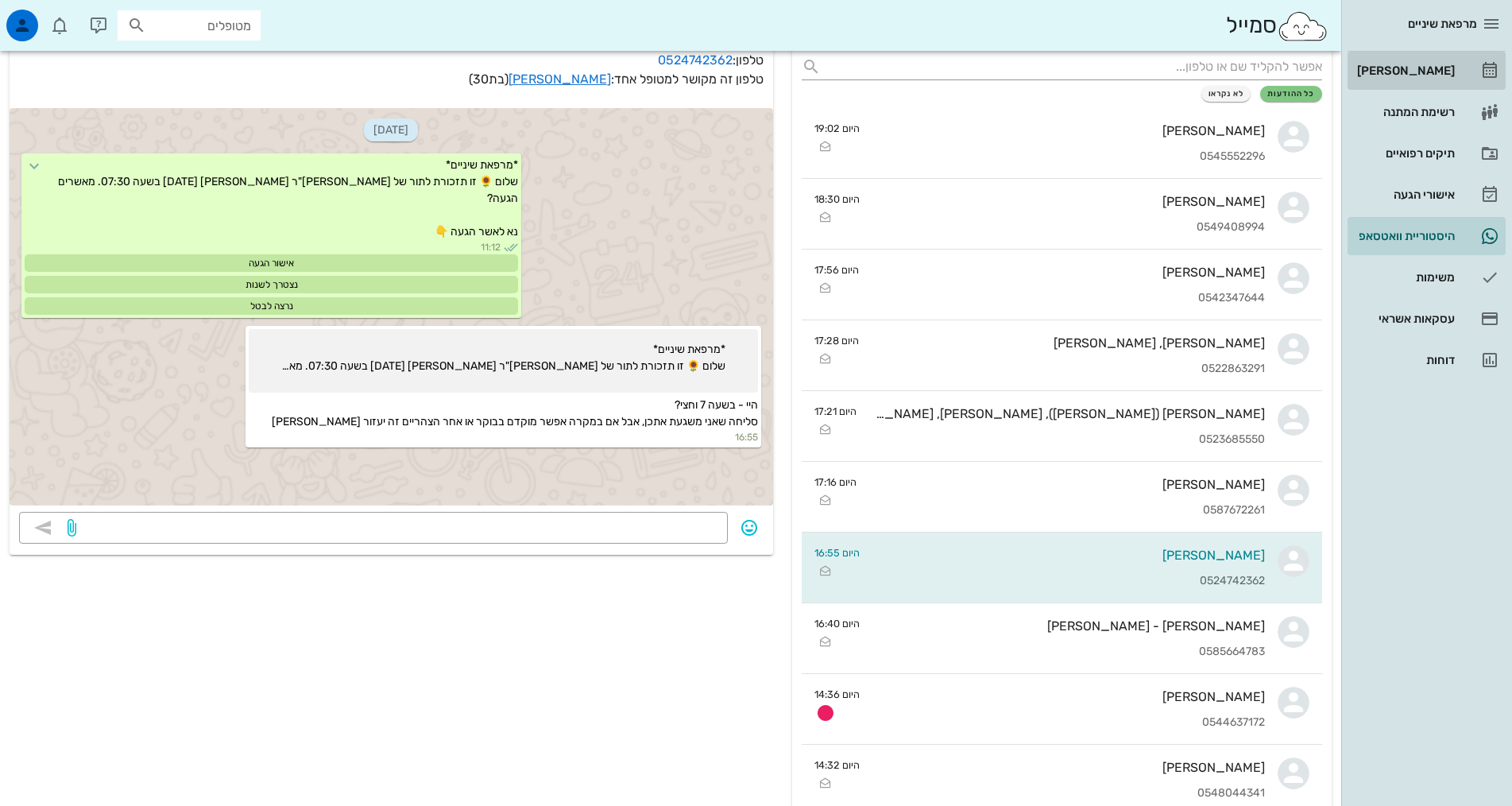
click at [1404, 69] on div "[PERSON_NAME]" at bounding box center [1404, 71] width 101 height 13
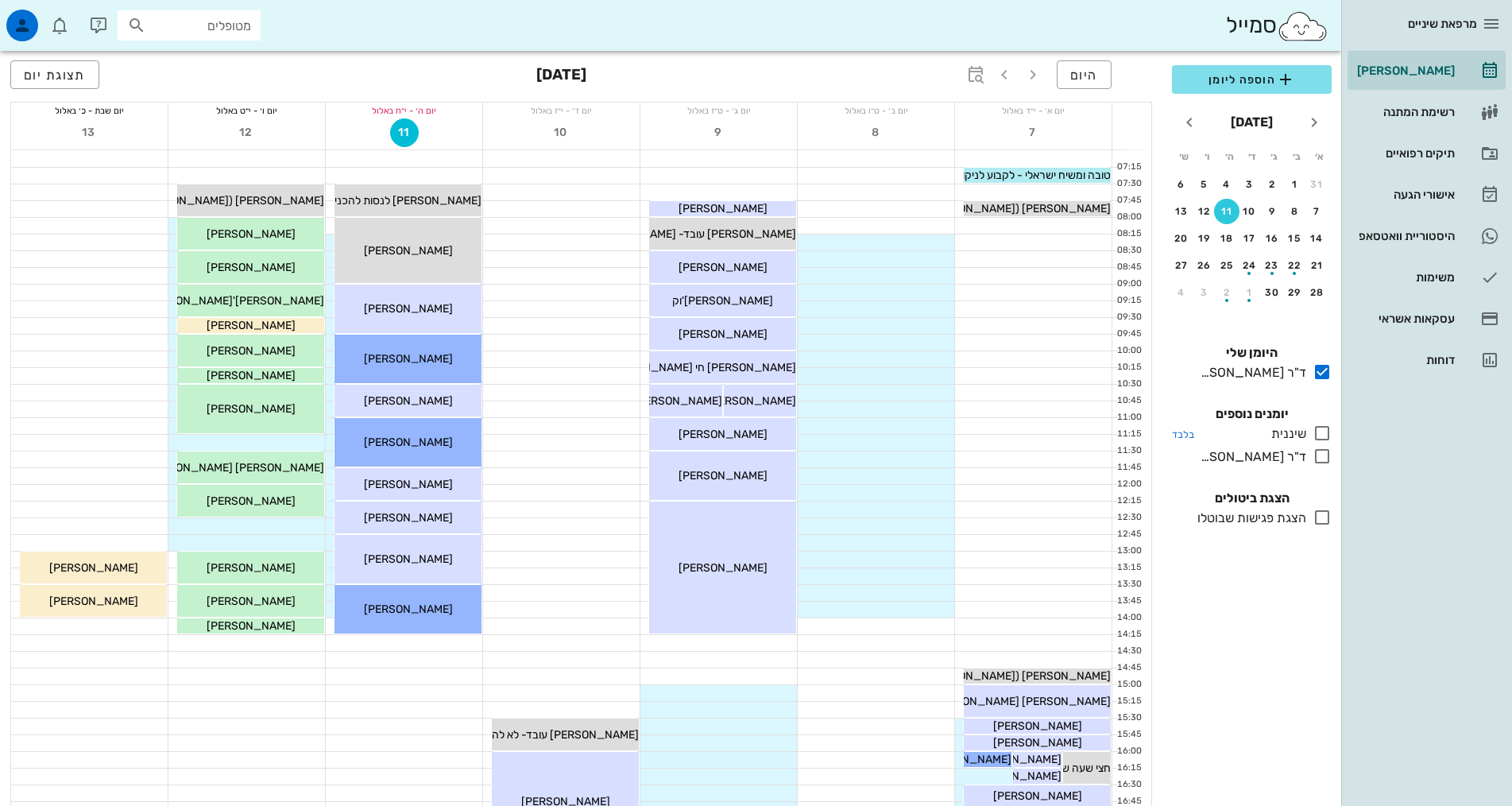
click at [1318, 456] on icon at bounding box center [1322, 456] width 19 height 19
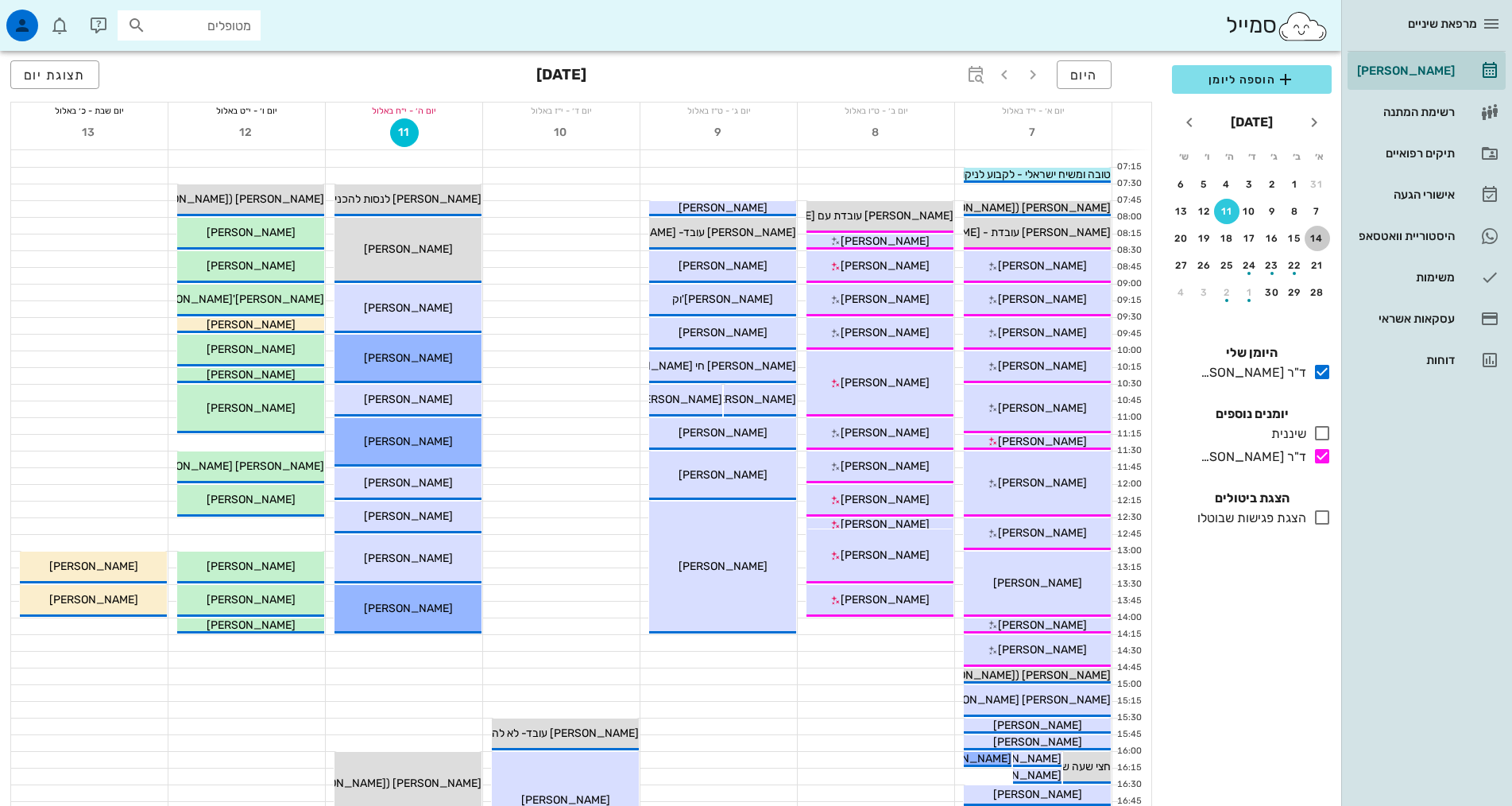
click at [1322, 243] on div "14" at bounding box center [1317, 238] width 26 height 11
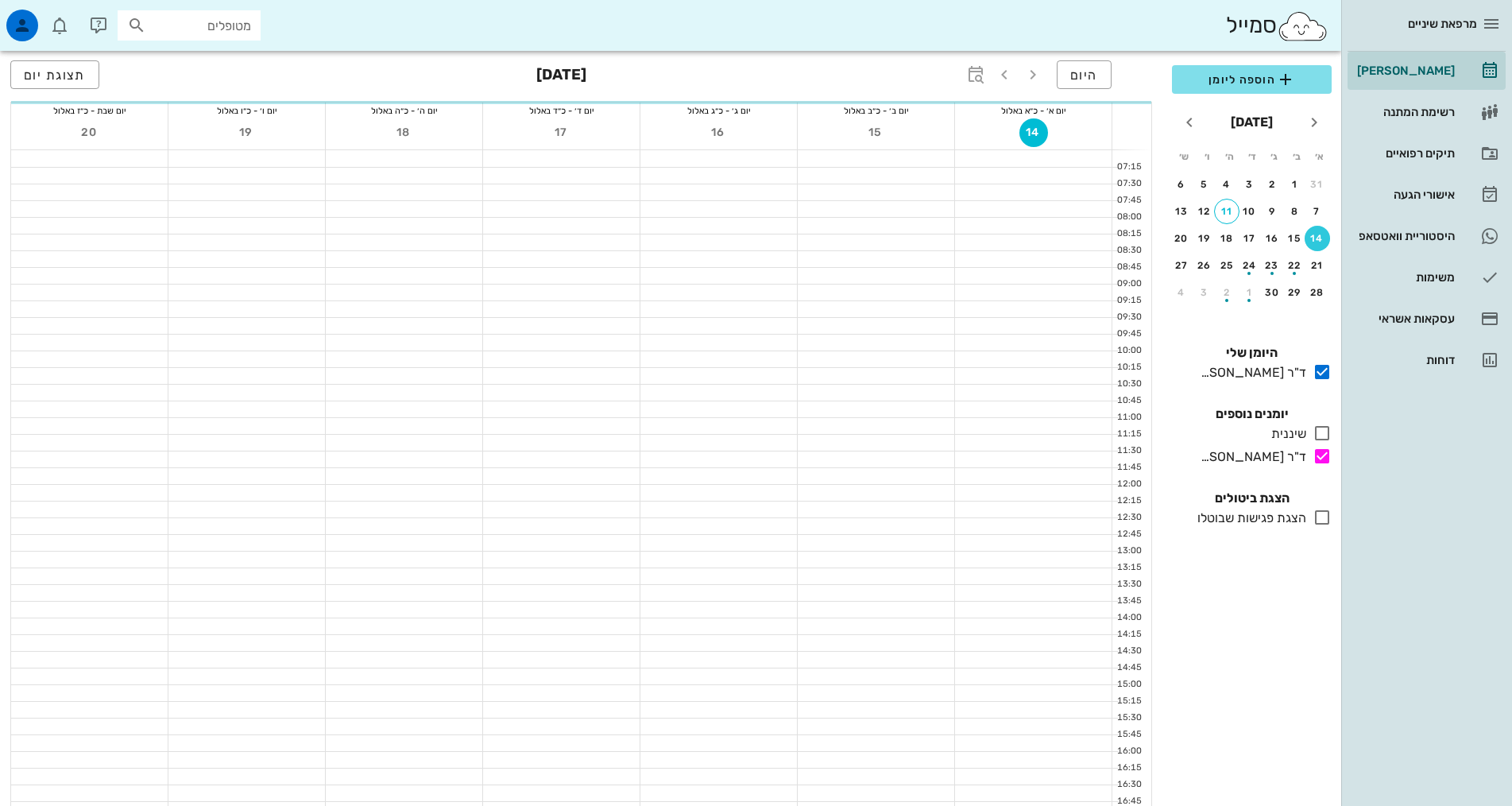
click at [228, 25] on input "מטופלים" at bounding box center [200, 26] width 102 height 21
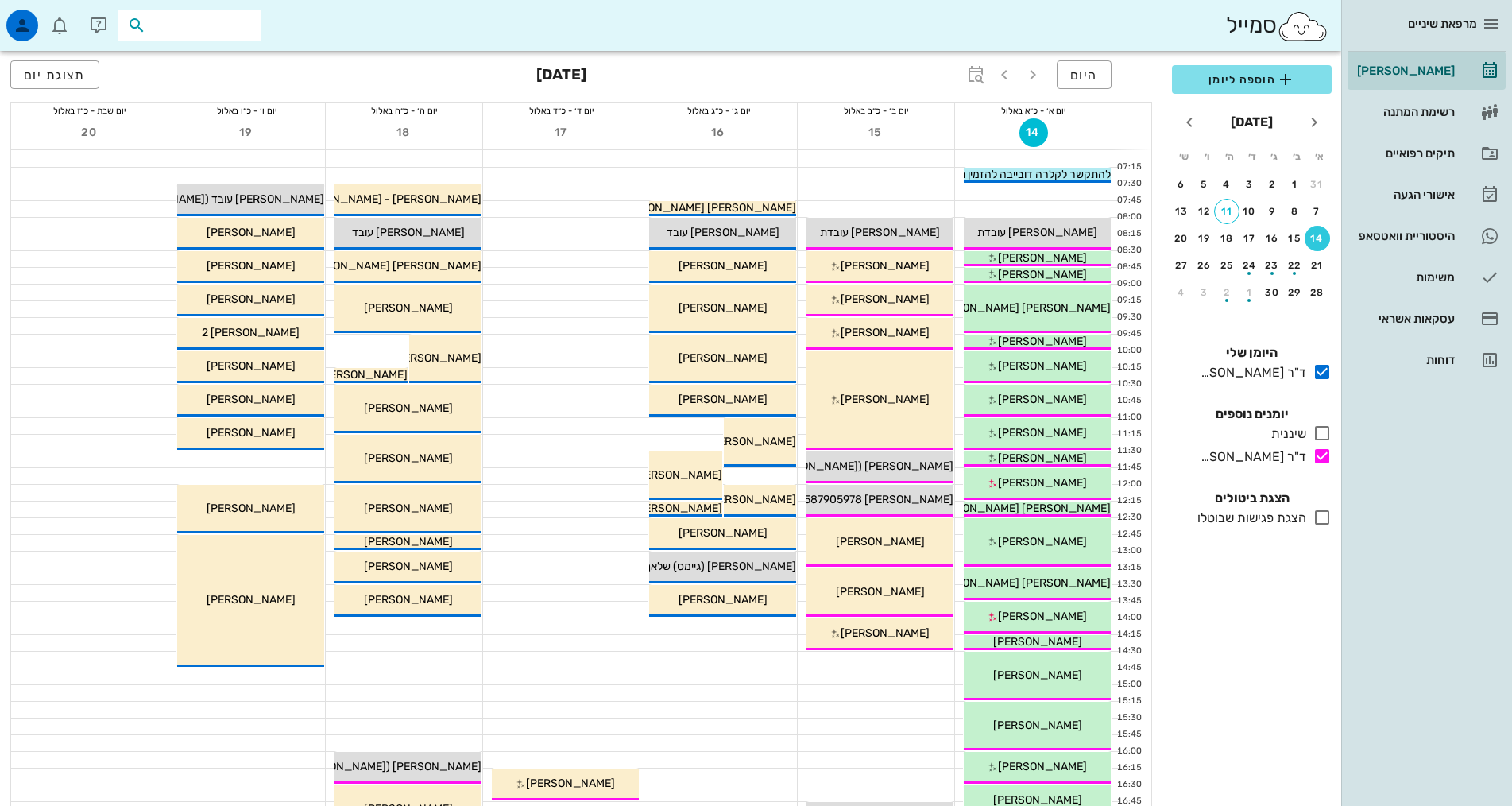
click at [204, 29] on input "text" at bounding box center [200, 26] width 102 height 21
type input "יקות"
click at [178, 65] on div "יקותיאל וולץ 052159779" at bounding box center [160, 60] width 175 height 13
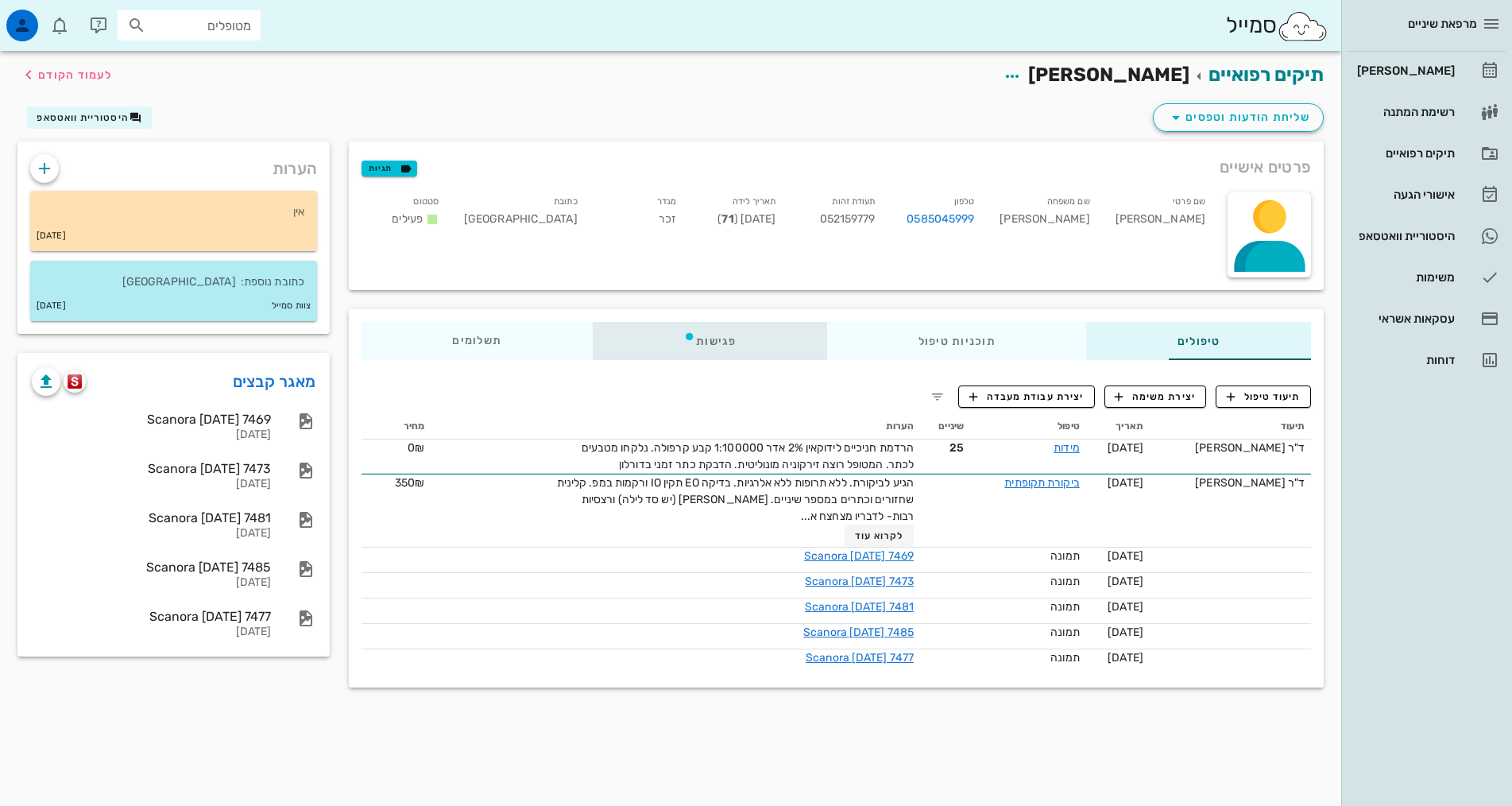
click at [684, 353] on div "פגישות" at bounding box center [710, 341] width 234 height 38
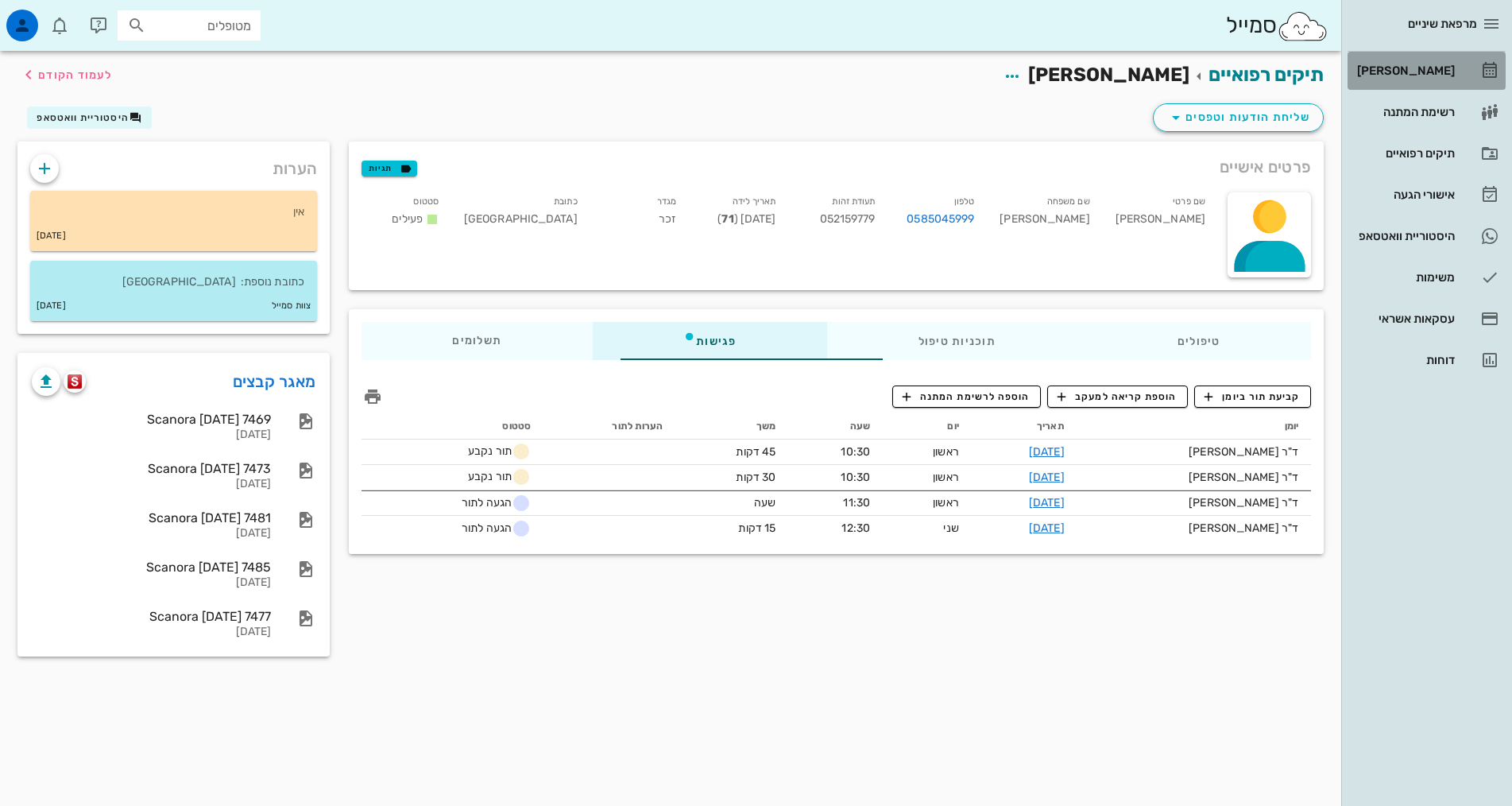
click at [1406, 63] on div "[PERSON_NAME]" at bounding box center [1404, 71] width 101 height 26
click at [1406, 65] on div "[PERSON_NAME]" at bounding box center [1404, 71] width 101 height 13
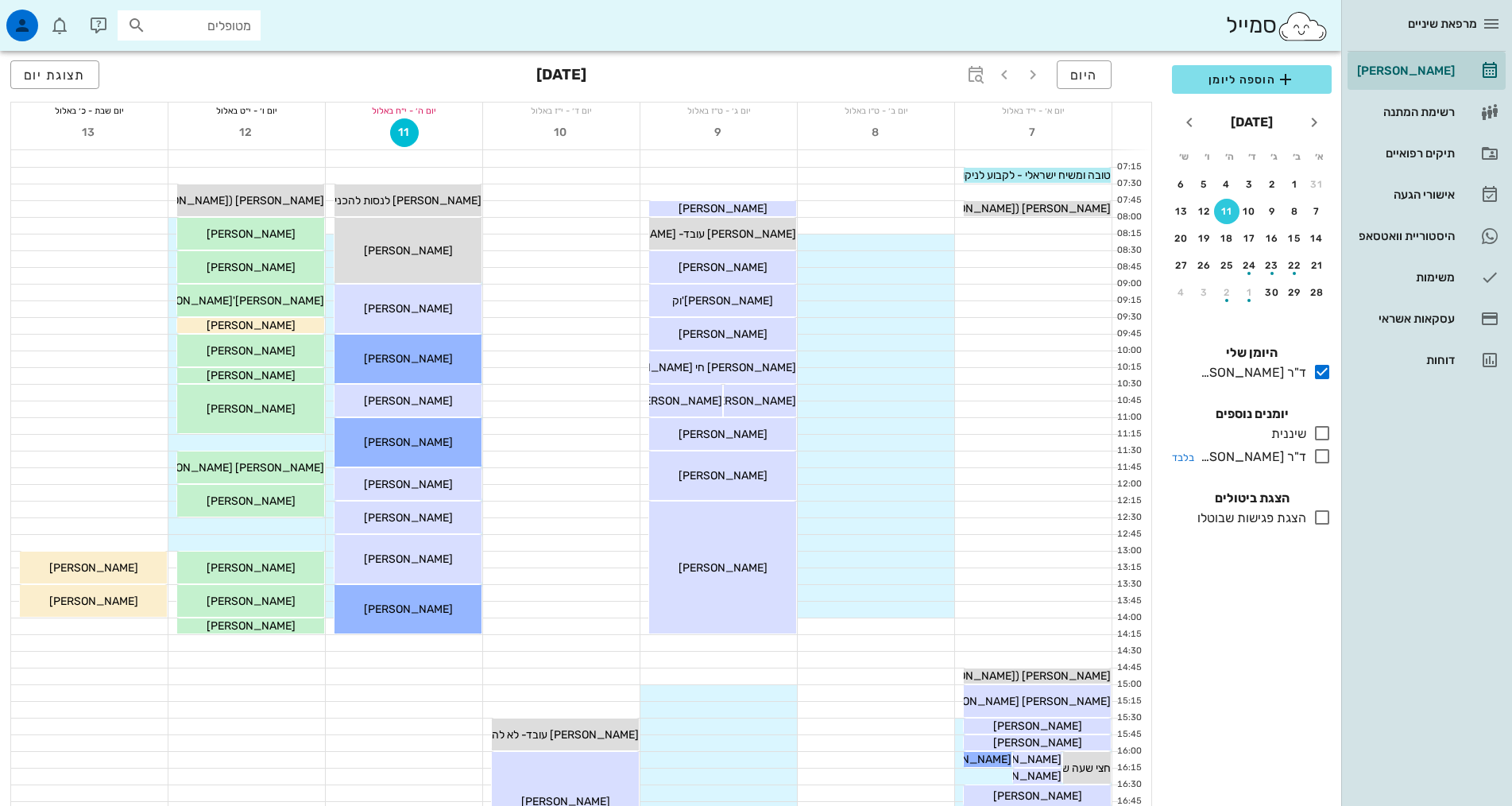
click at [1322, 449] on icon at bounding box center [1322, 456] width 19 height 19
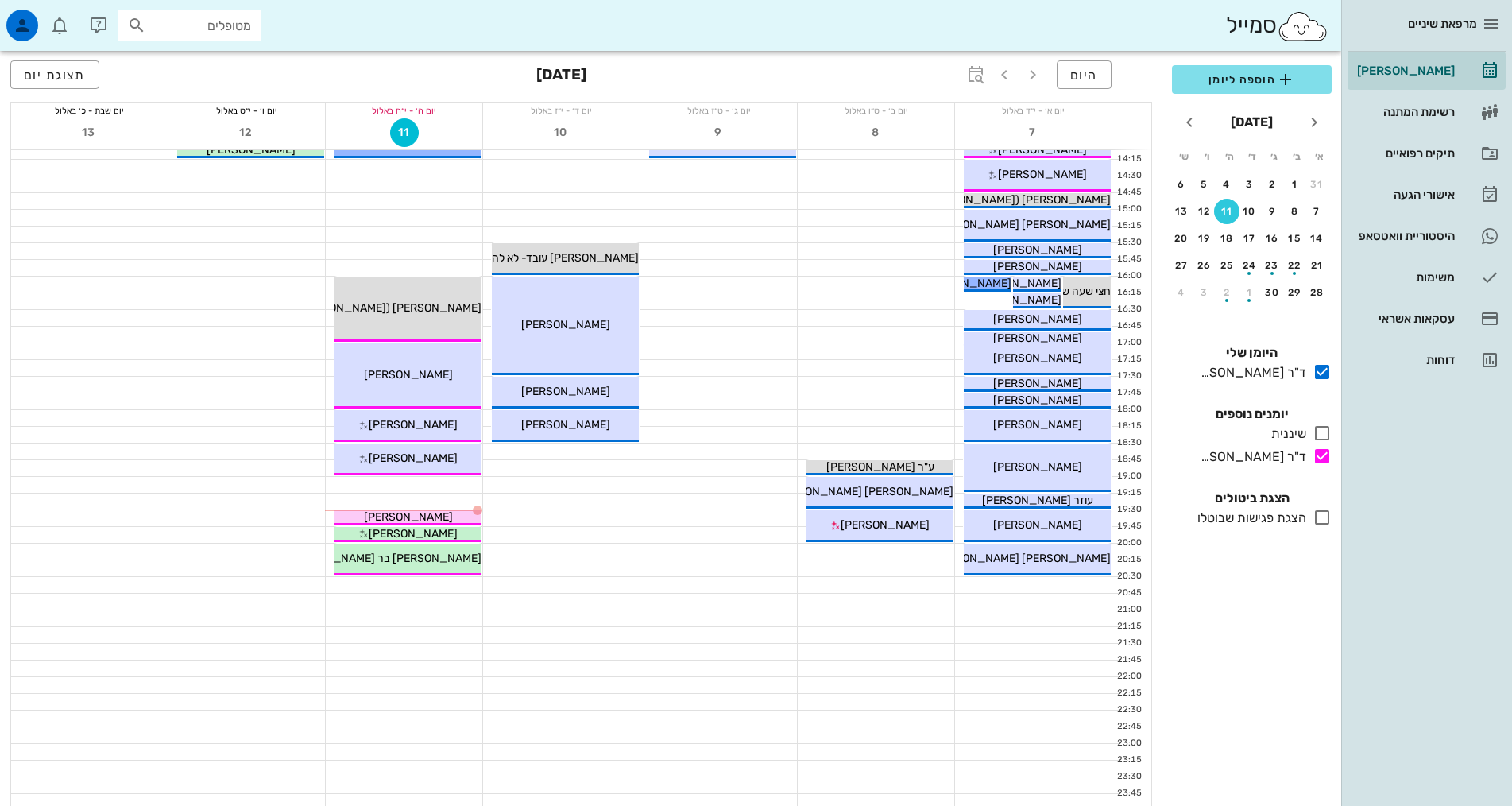
scroll to position [477, 0]
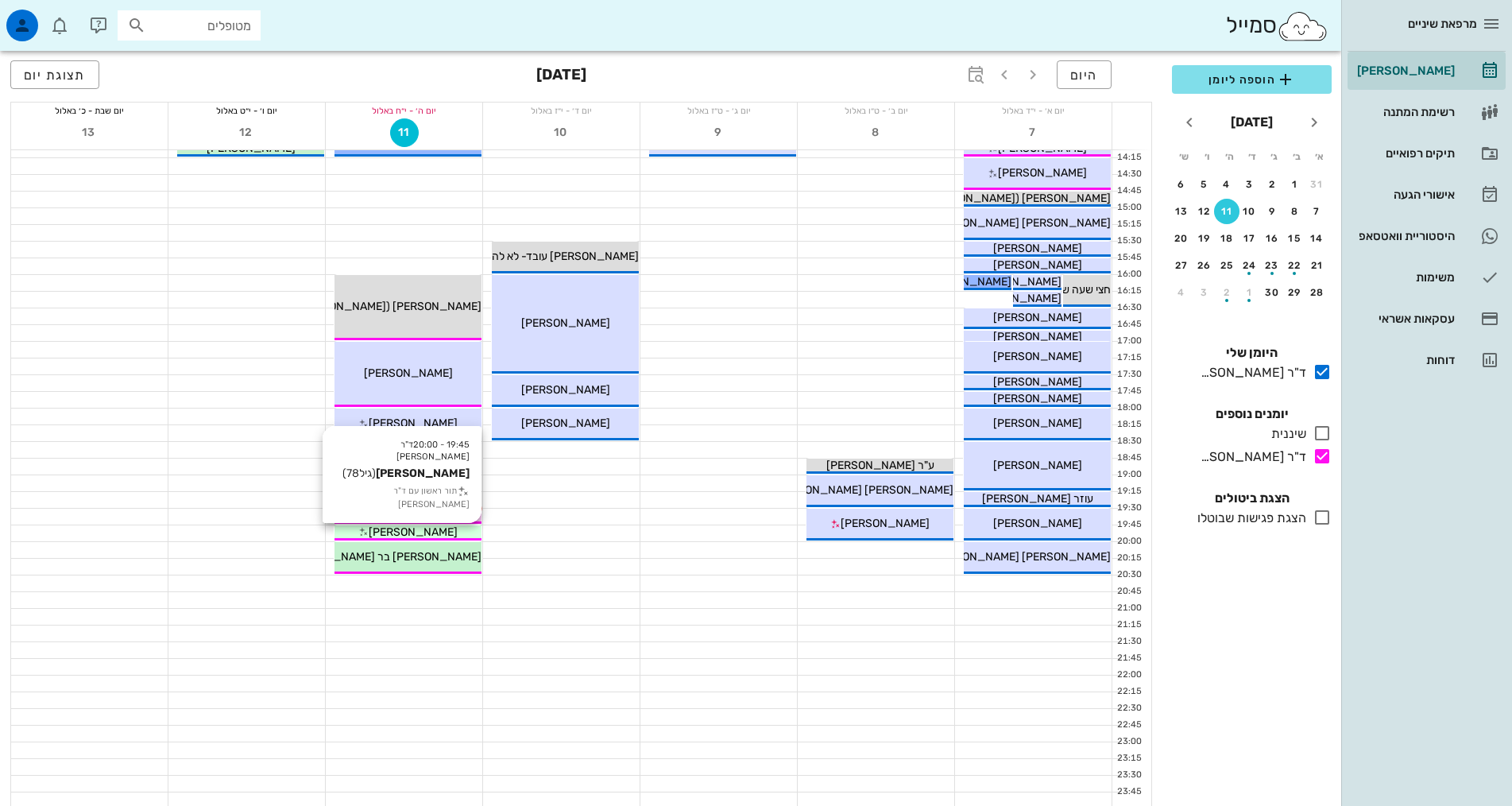
click at [434, 532] on span "[PERSON_NAME]" at bounding box center [412, 532] width 89 height 14
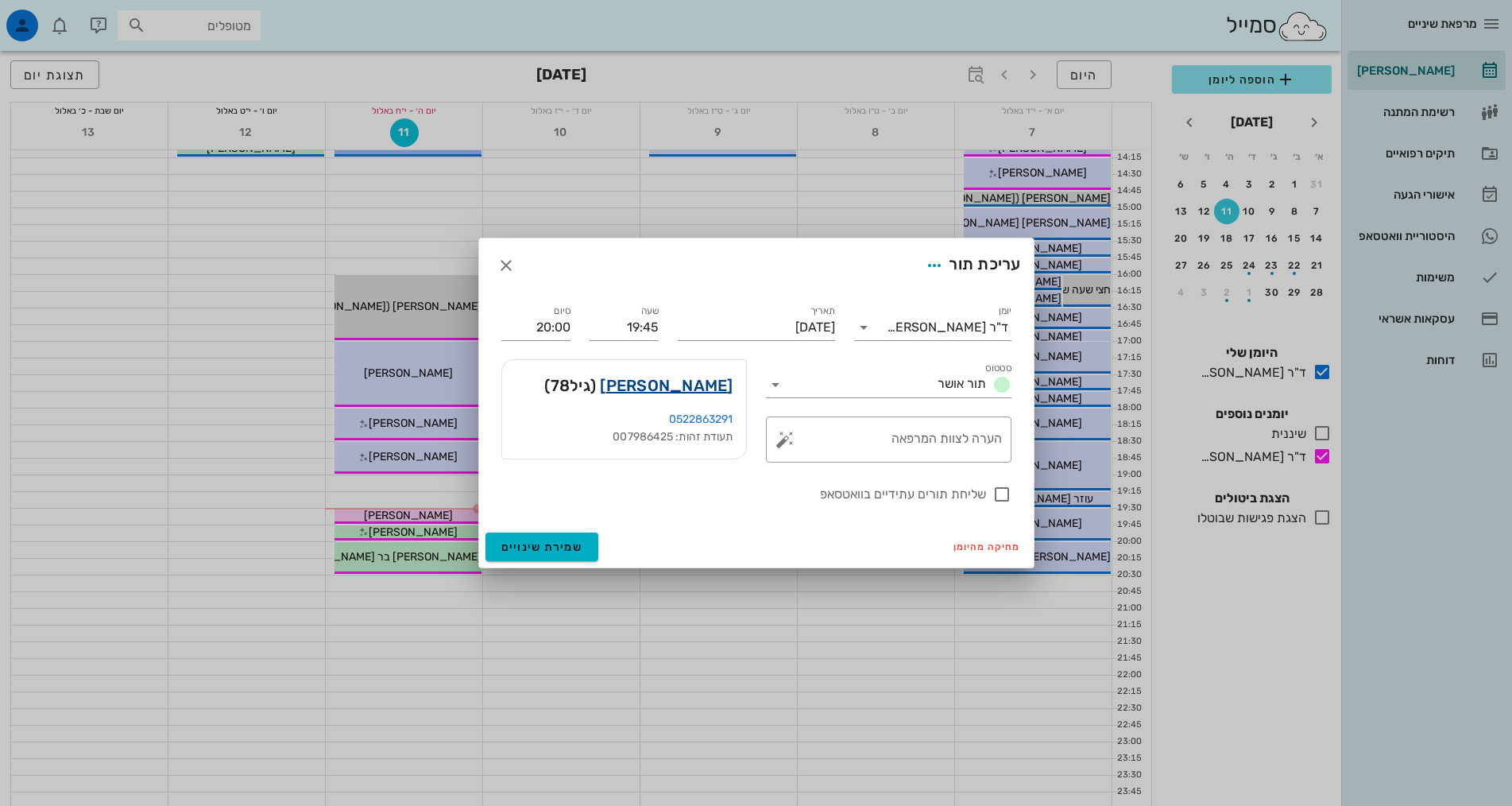
click at [711, 375] on link "[PERSON_NAME]" at bounding box center [666, 386] width 133 height 26
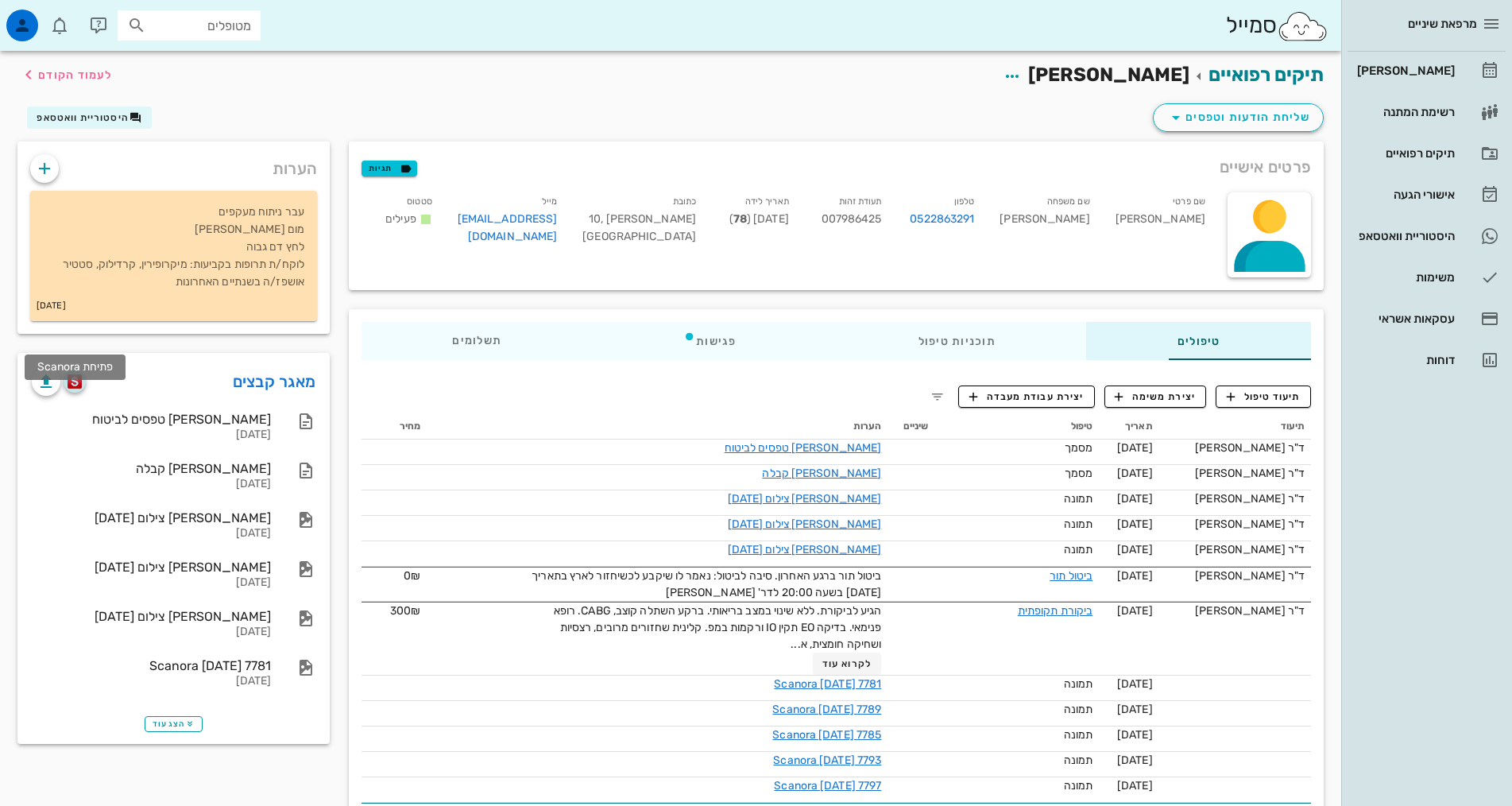
click at [73, 393] on button "button" at bounding box center [75, 381] width 22 height 22
click at [74, 388] on img "button" at bounding box center [75, 381] width 15 height 15
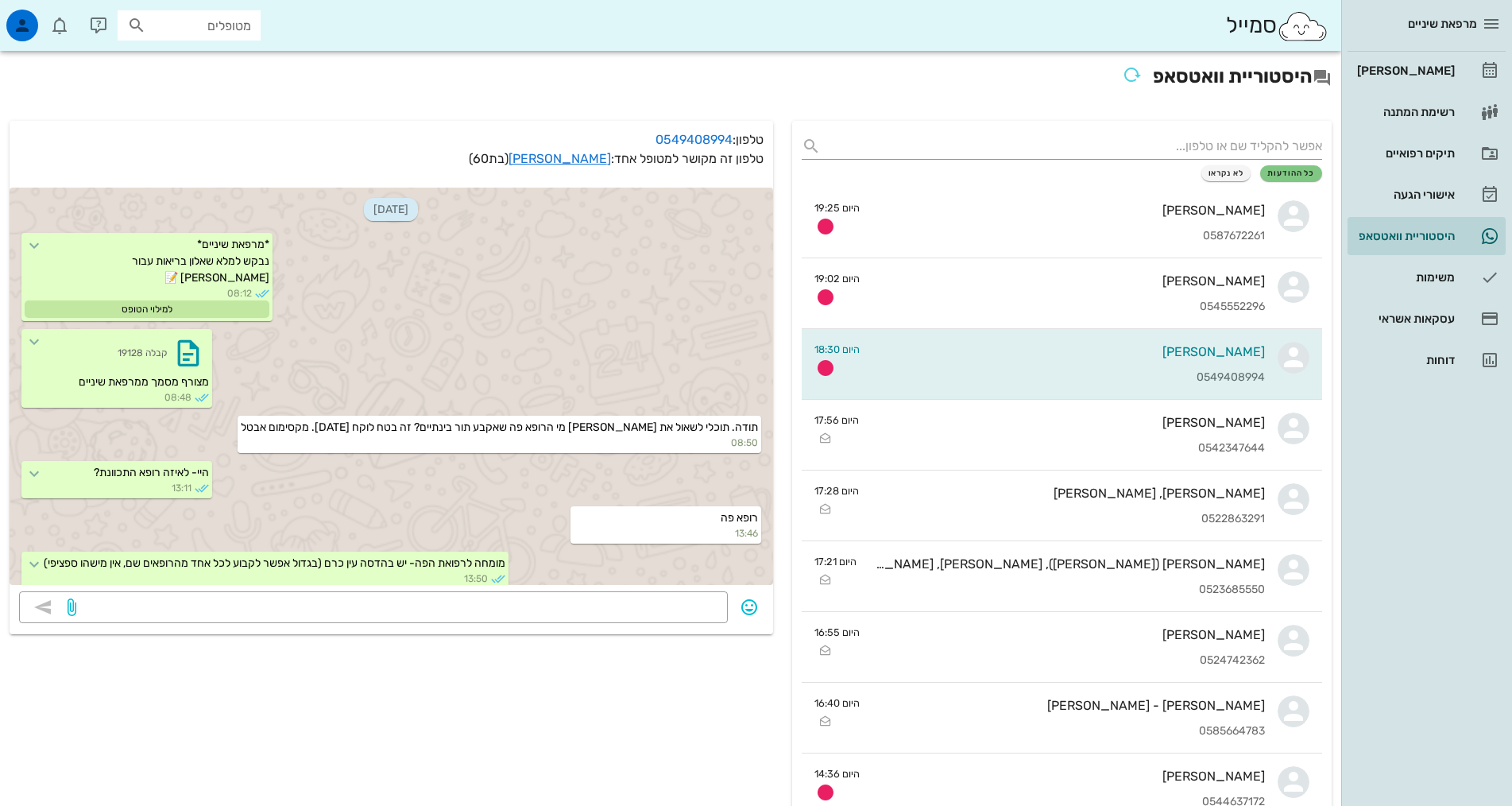
scroll to position [1330, 0]
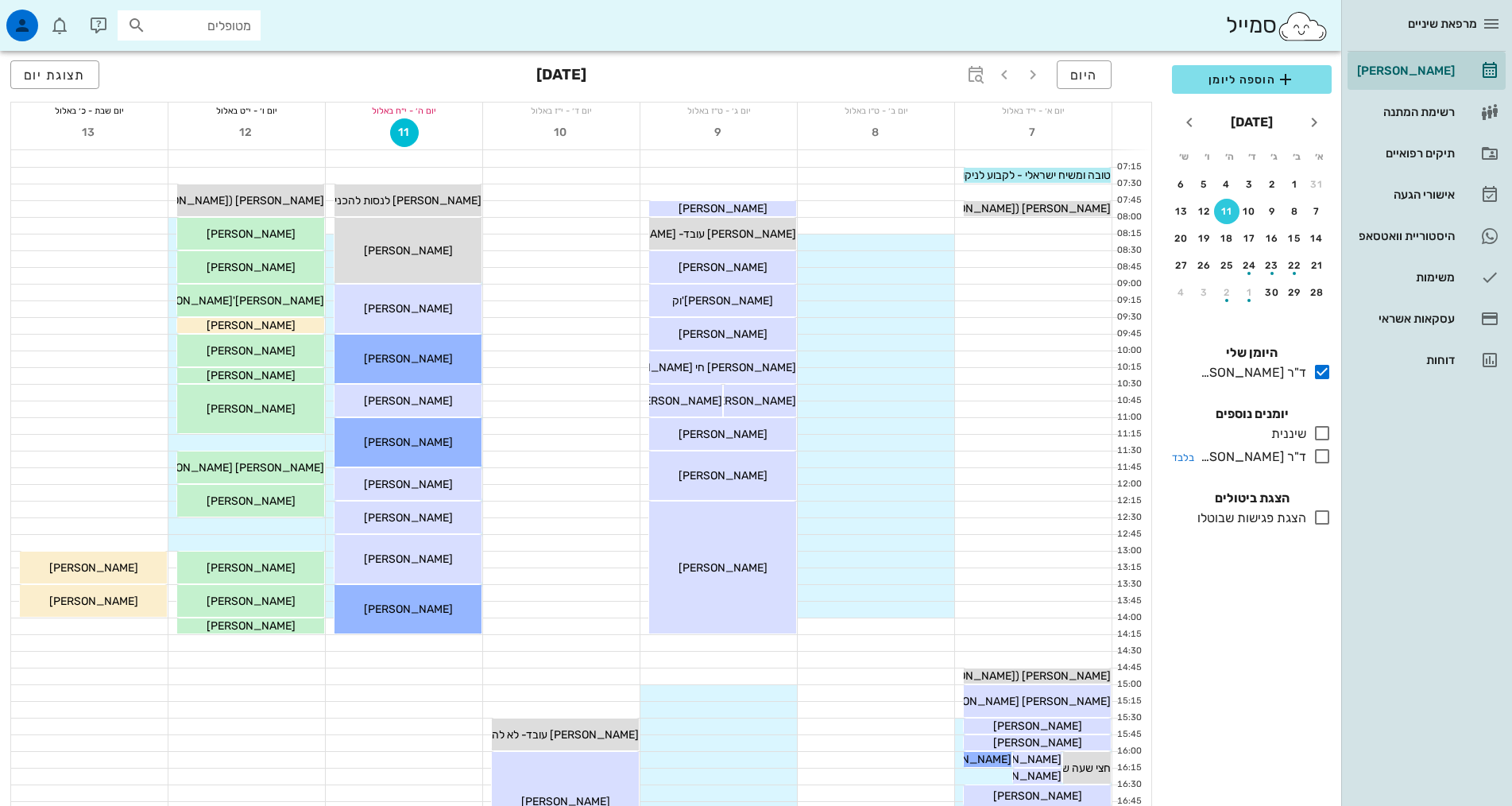
click at [1329, 457] on icon at bounding box center [1322, 456] width 19 height 19
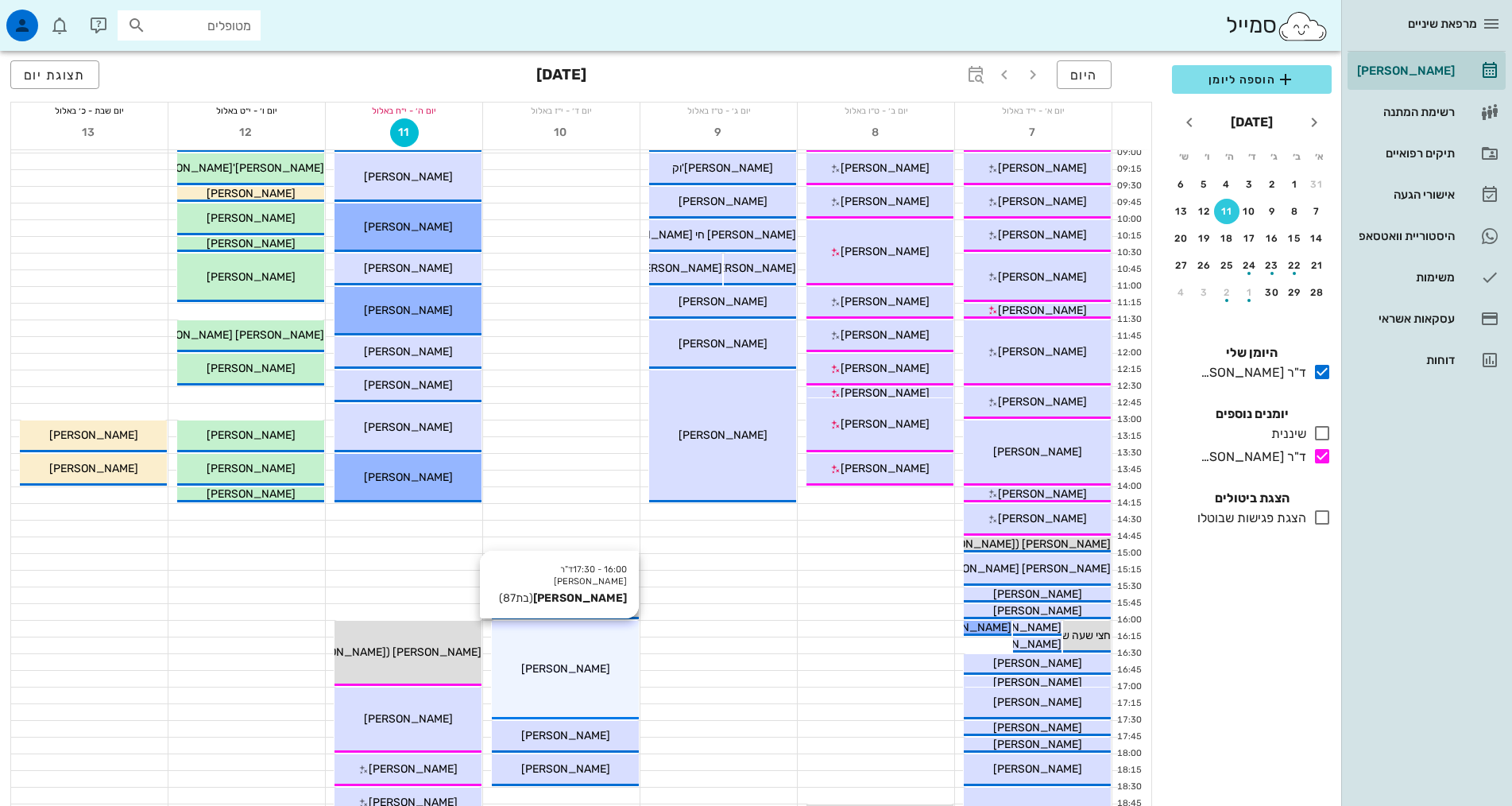
scroll to position [397, 0]
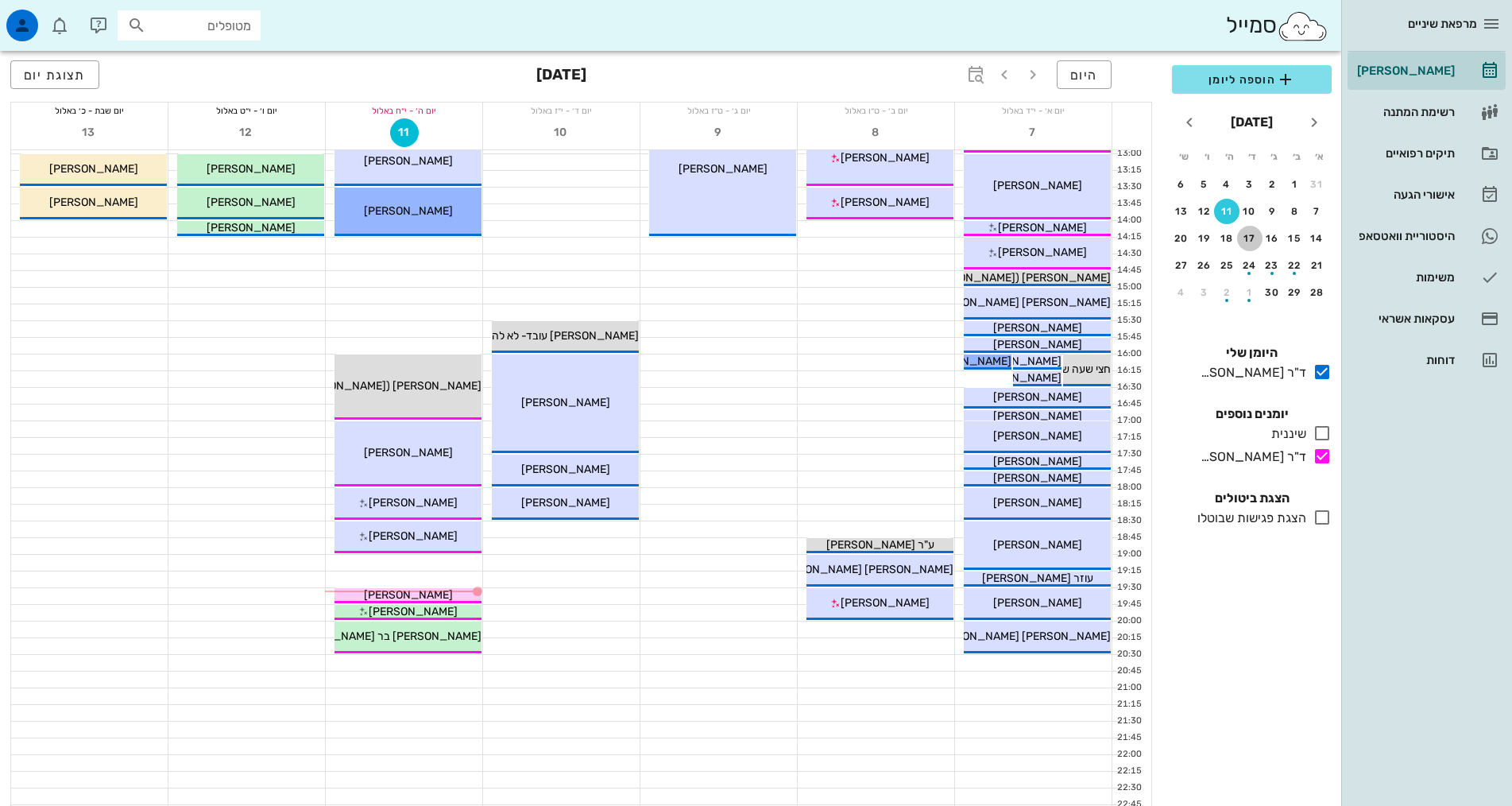
click at [1256, 243] on div "17" at bounding box center [1250, 238] width 26 height 11
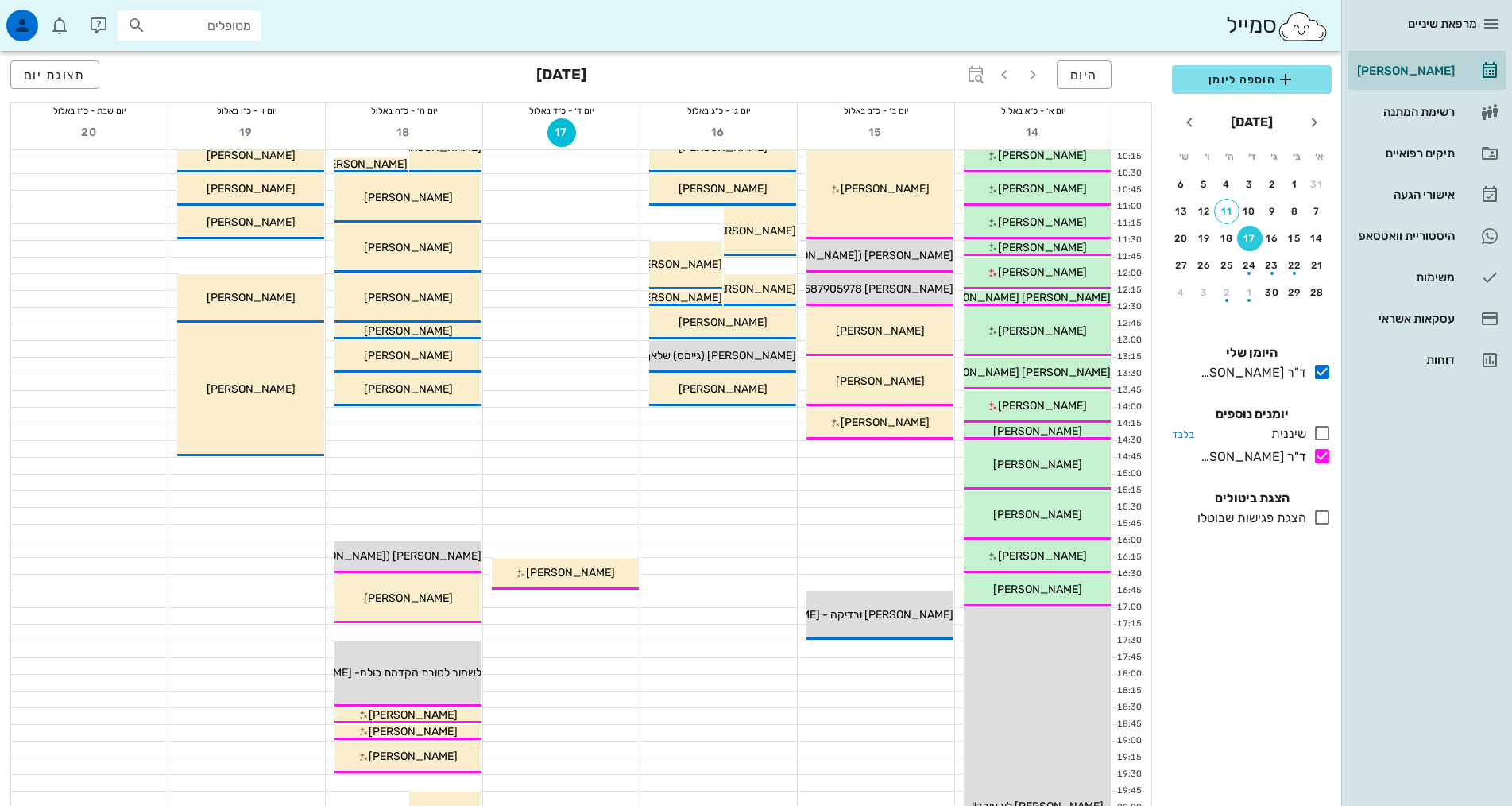
scroll to position [239, 0]
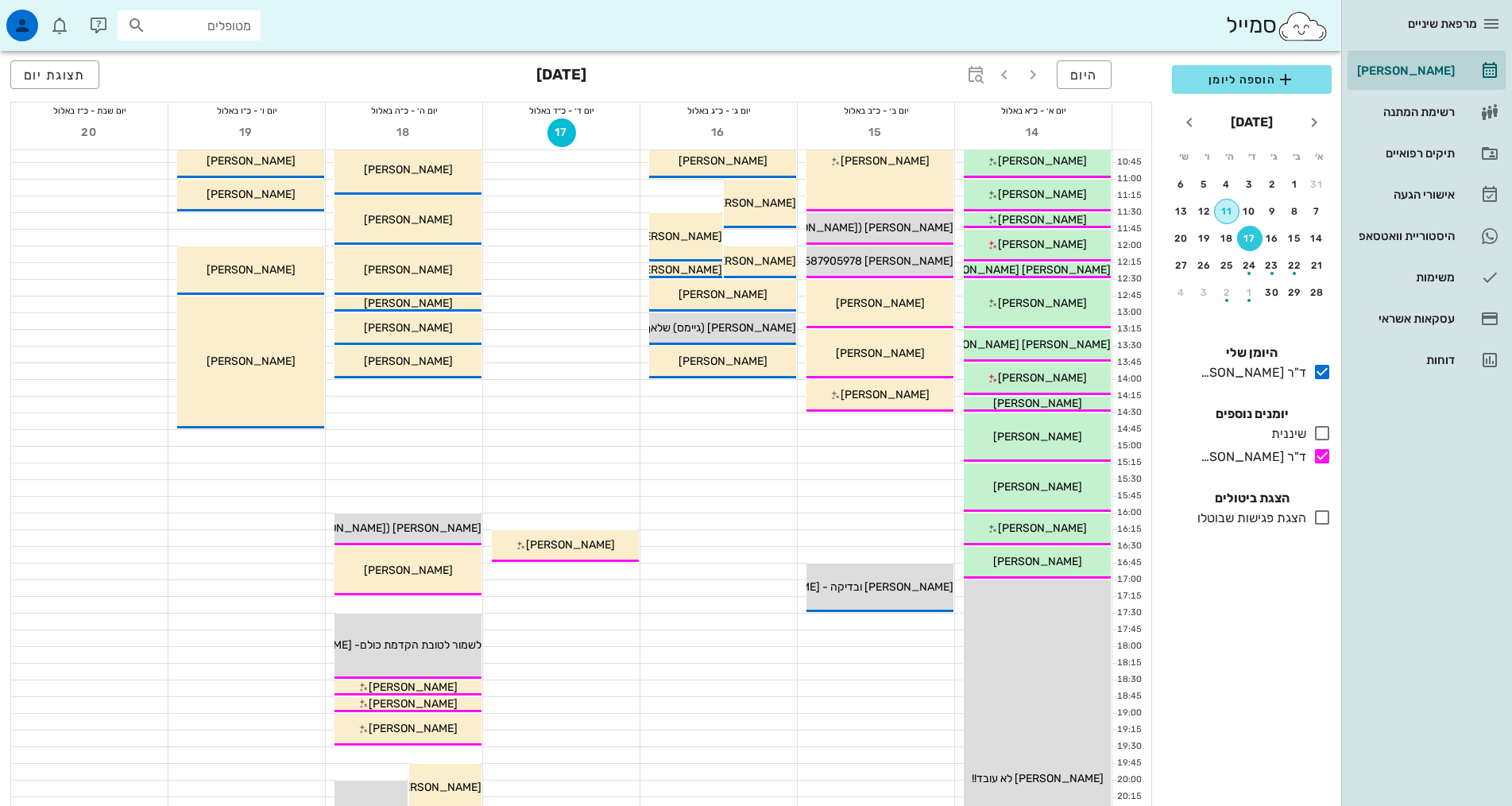
click at [1226, 211] on div "11" at bounding box center [1227, 211] width 24 height 11
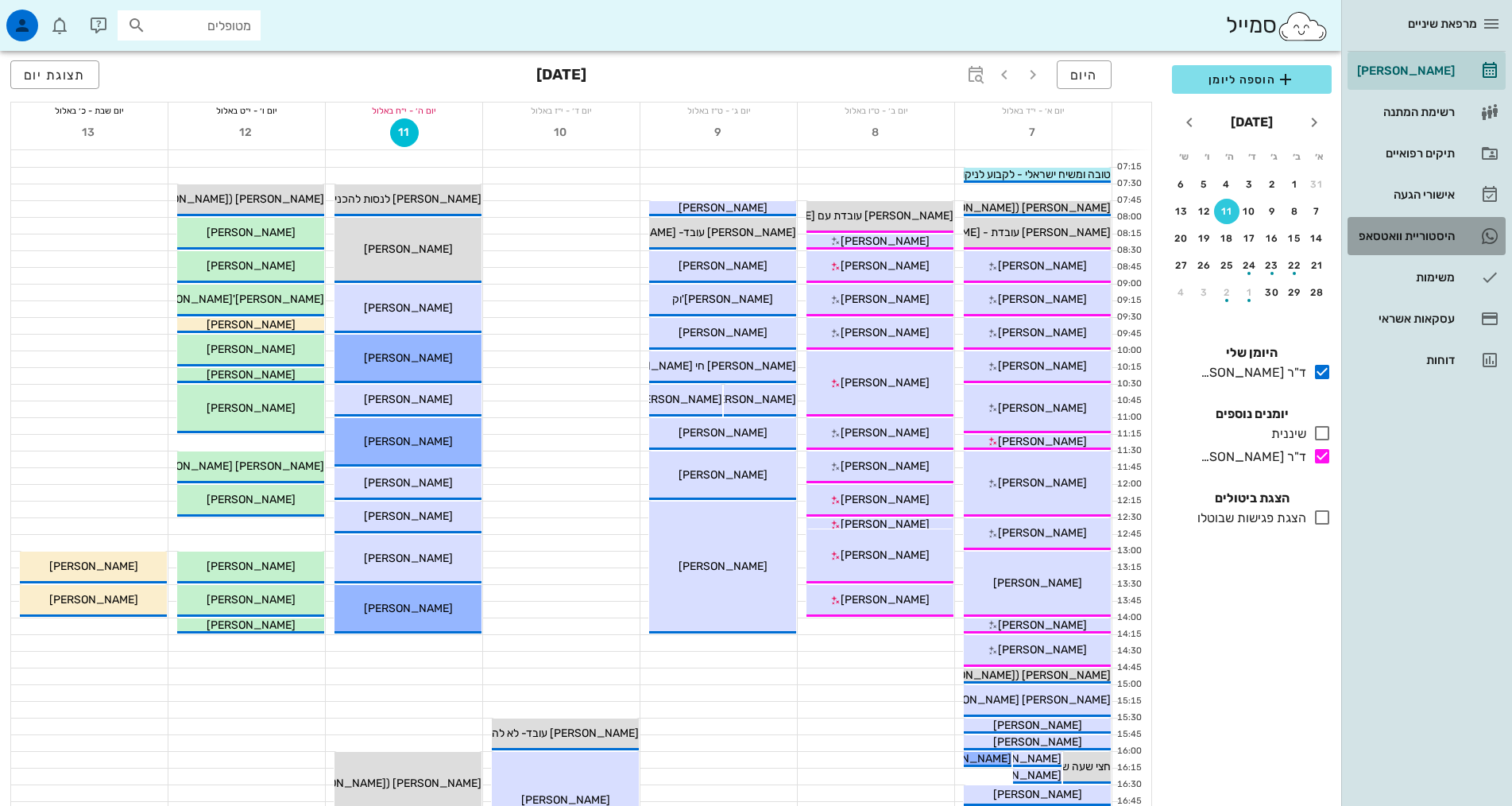
click at [1435, 226] on div "היסטוריית וואטסאפ" at bounding box center [1404, 236] width 101 height 26
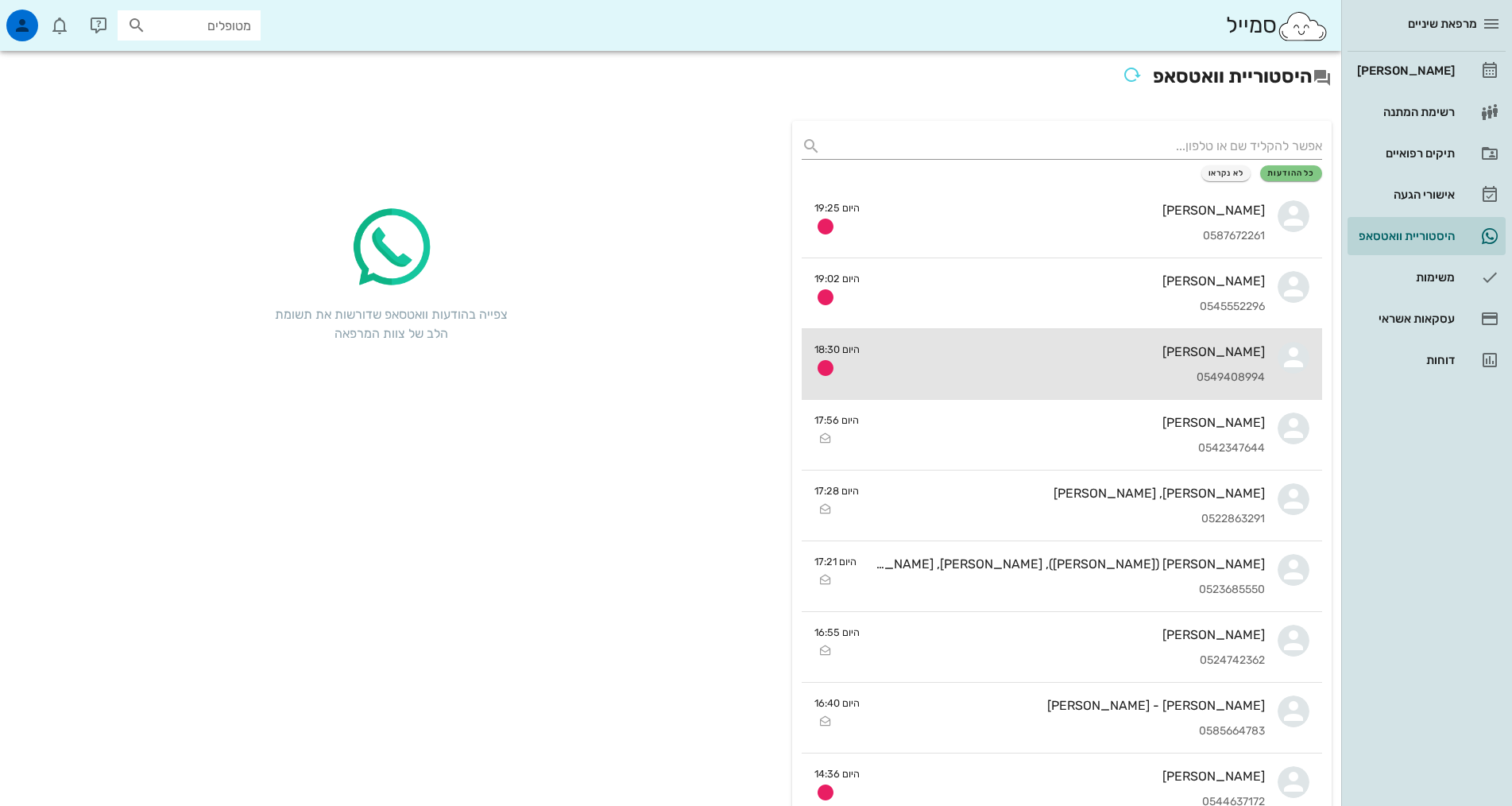
click at [982, 377] on div "0549408994" at bounding box center [1069, 378] width 393 height 14
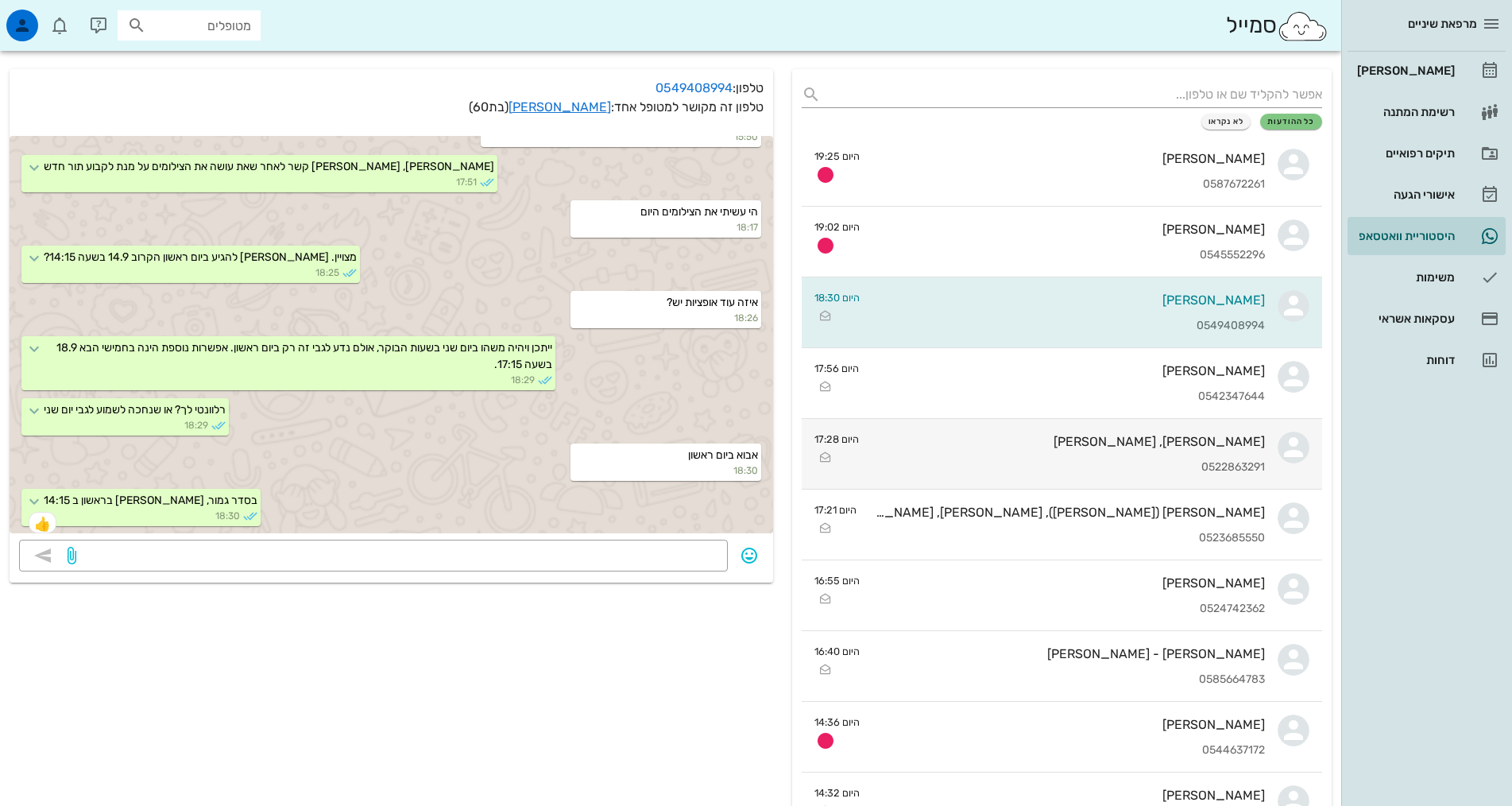
scroll to position [79, 0]
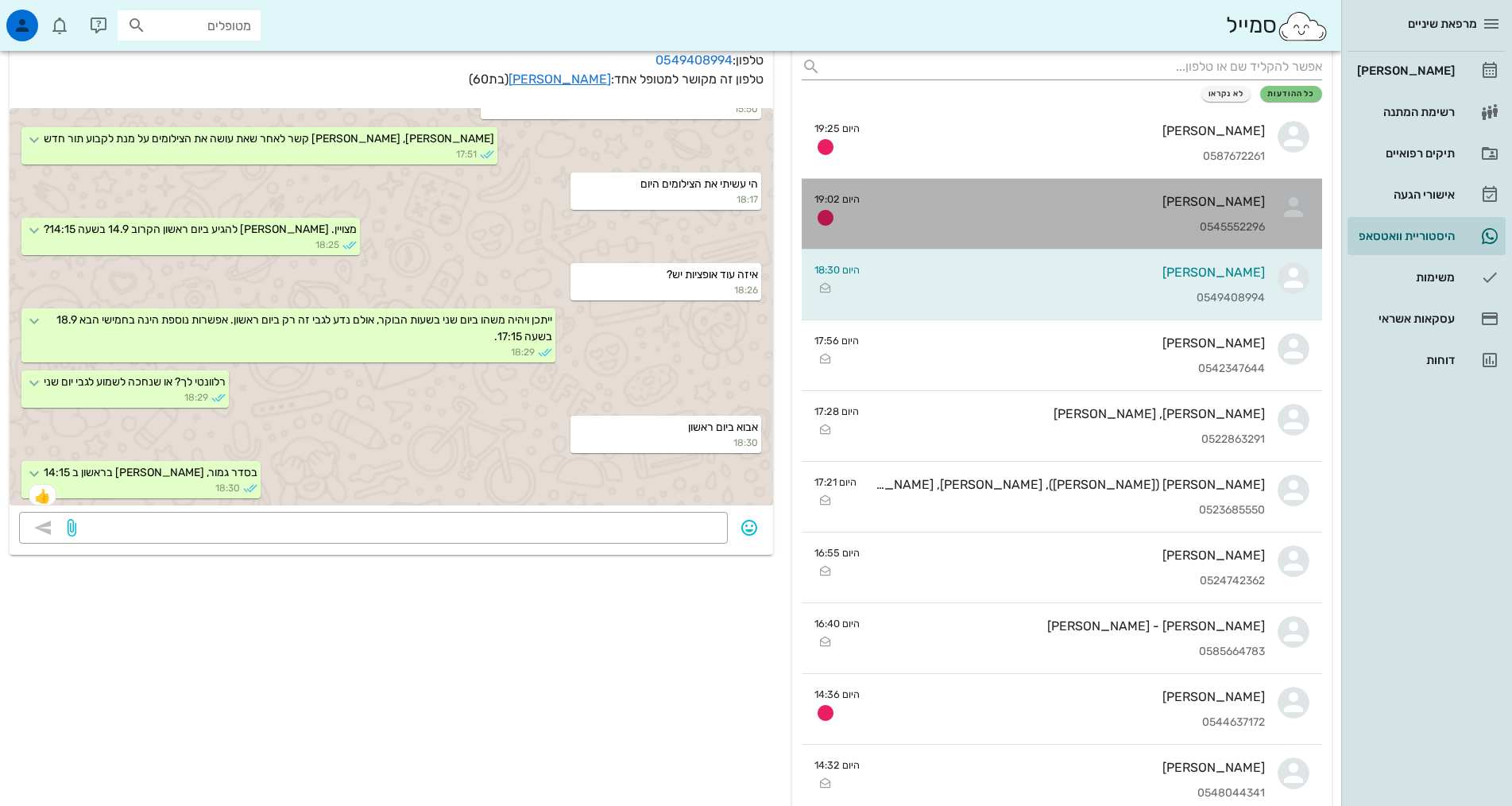
click at [969, 213] on div "[PERSON_NAME] 0545552296" at bounding box center [1069, 214] width 393 height 70
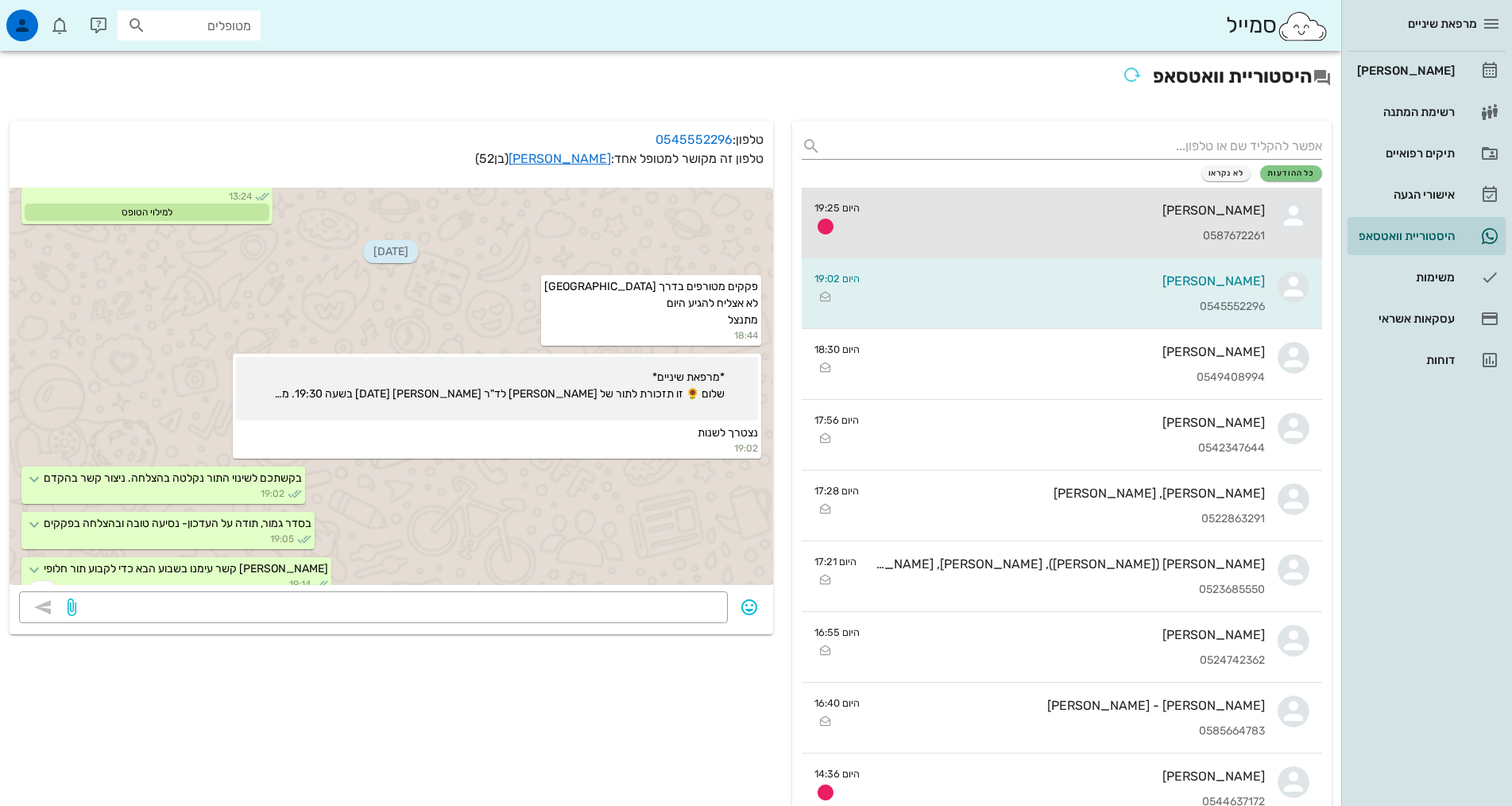
click at [919, 216] on div "[PERSON_NAME]" at bounding box center [1069, 210] width 393 height 16
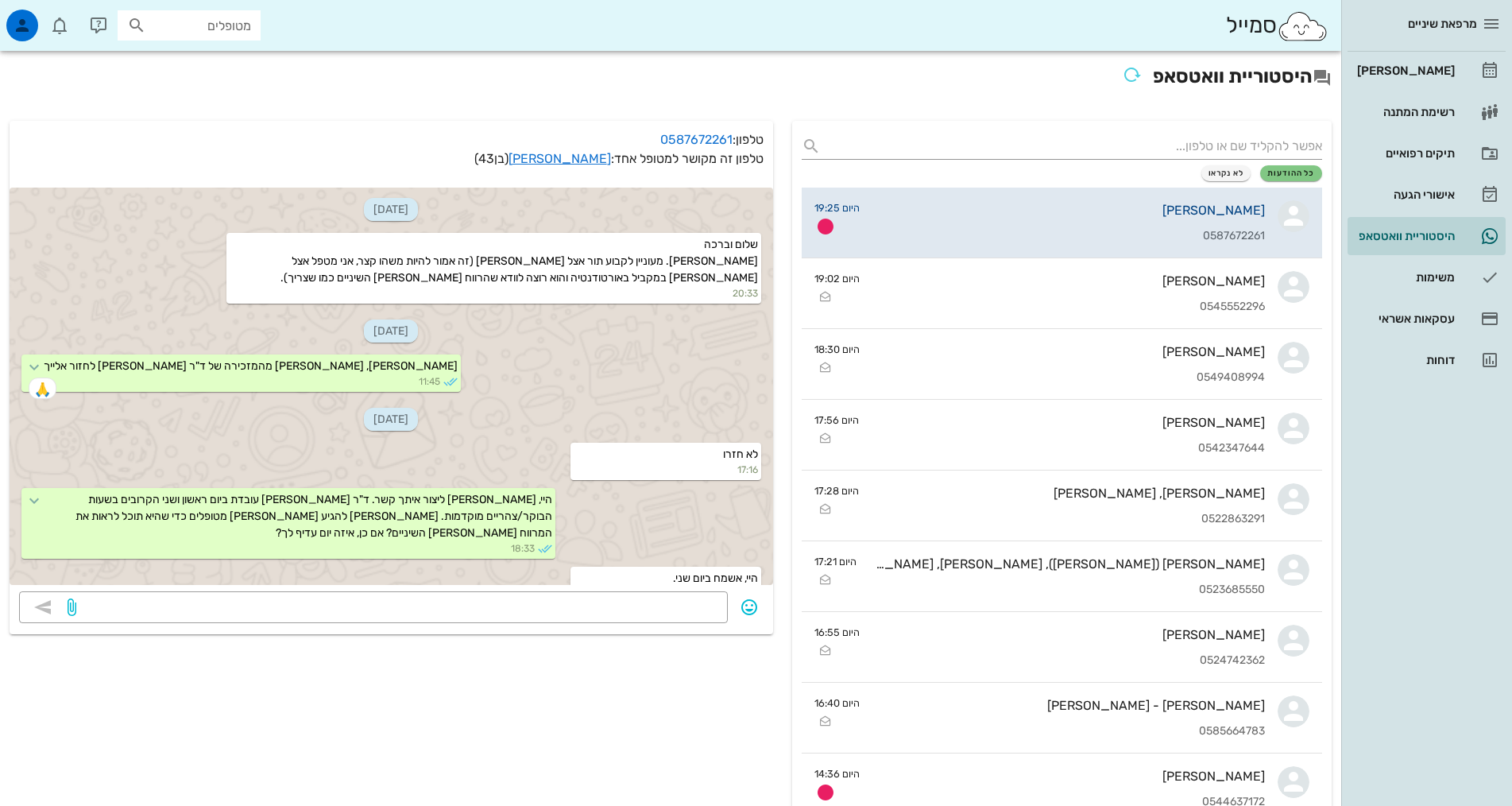
scroll to position [8, 0]
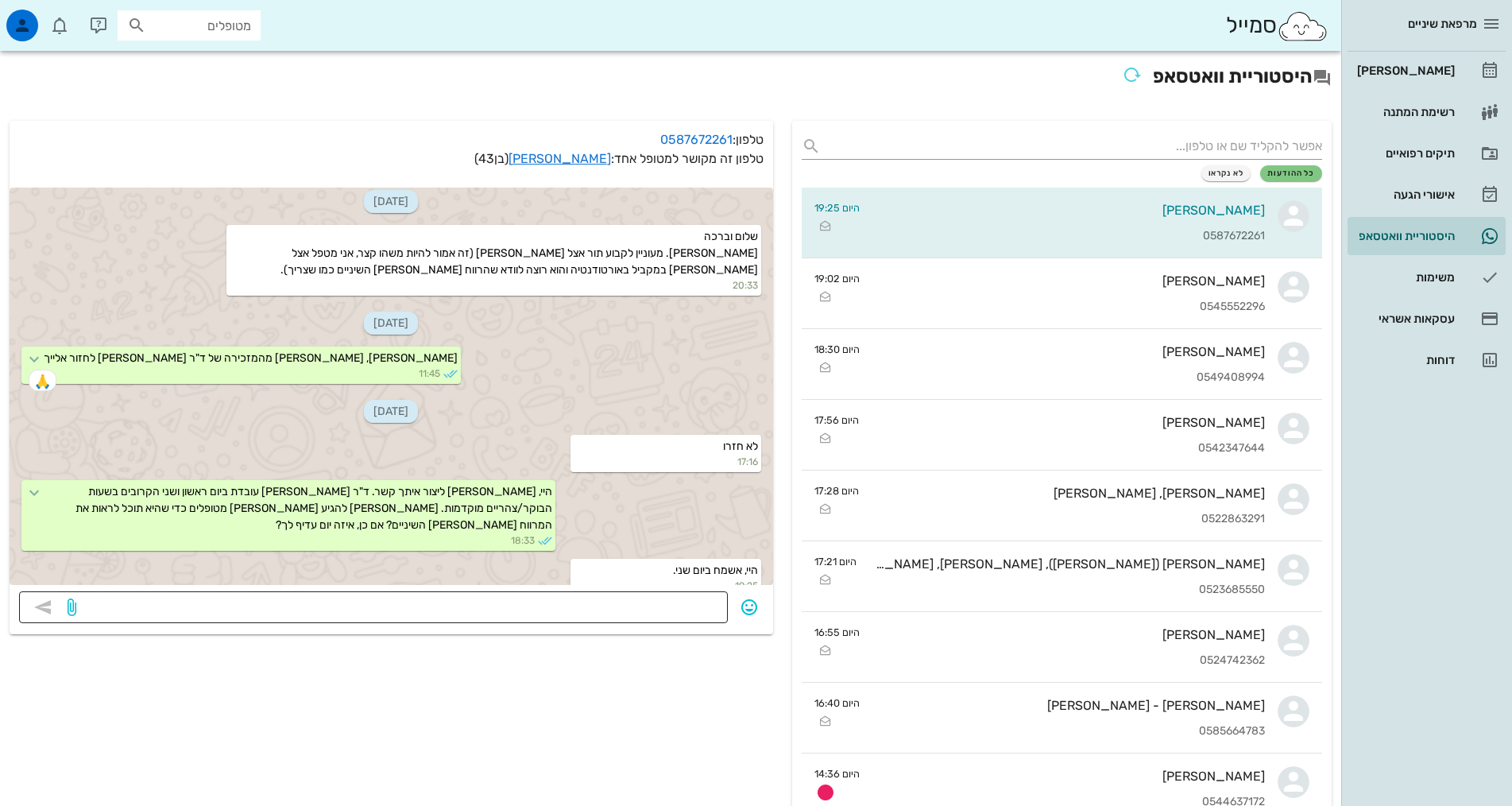
click at [571, 602] on textarea at bounding box center [399, 609] width 639 height 26
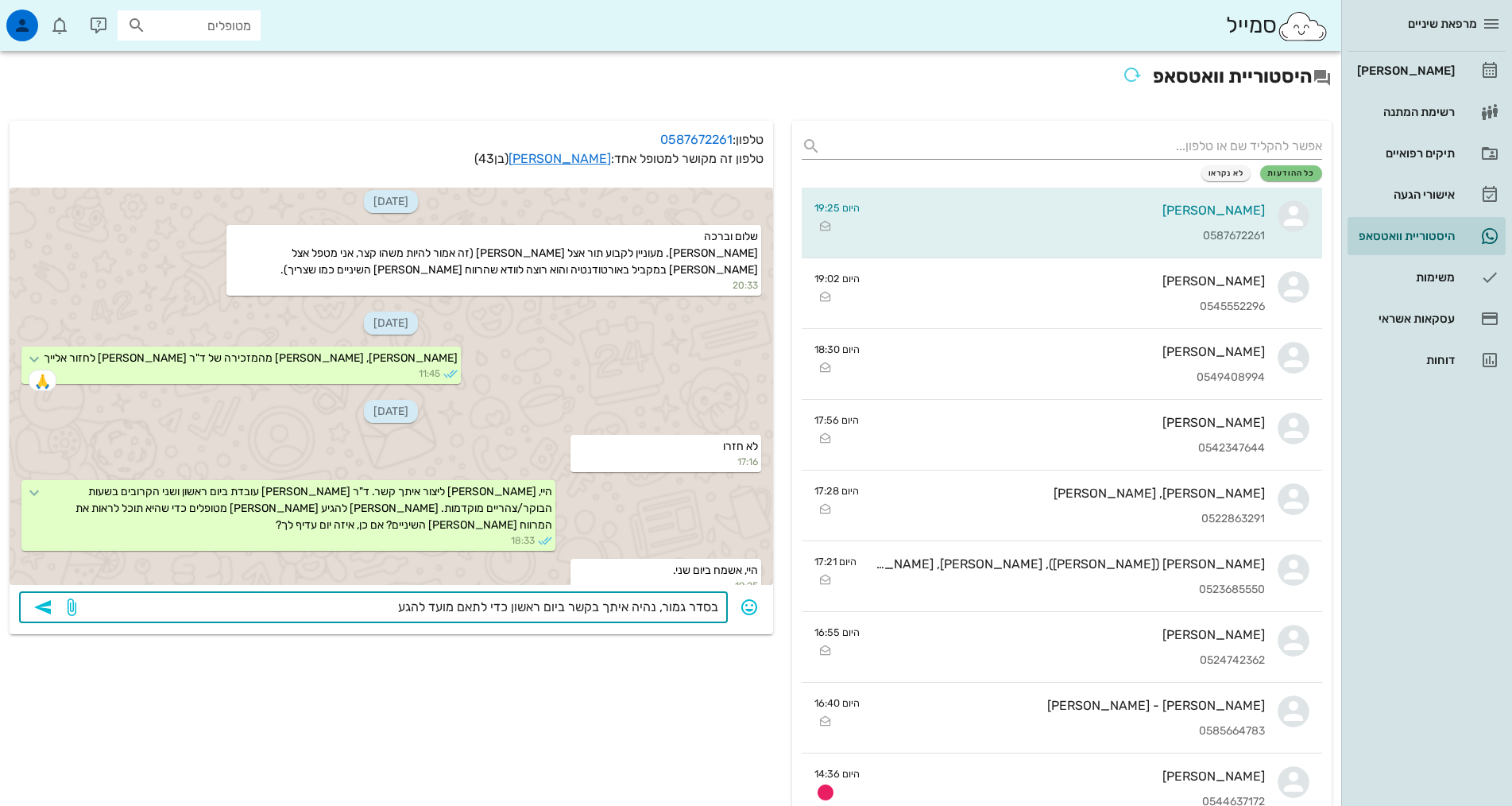
type textarea "בסדר גמור, נהיה איתך בקשר ביום ראשון כדי לתאם מועד להגעה"
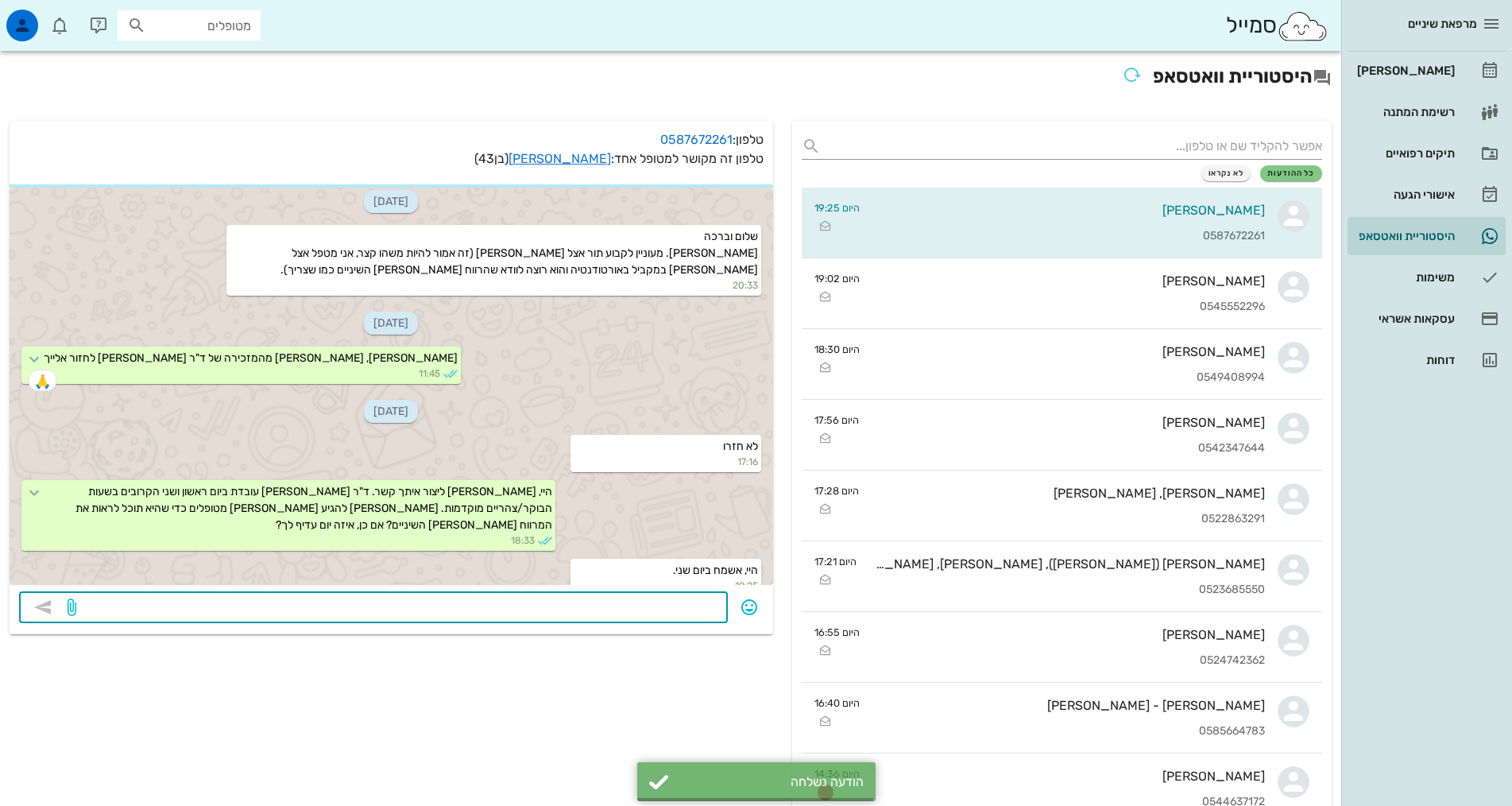
scroll to position [53, 0]
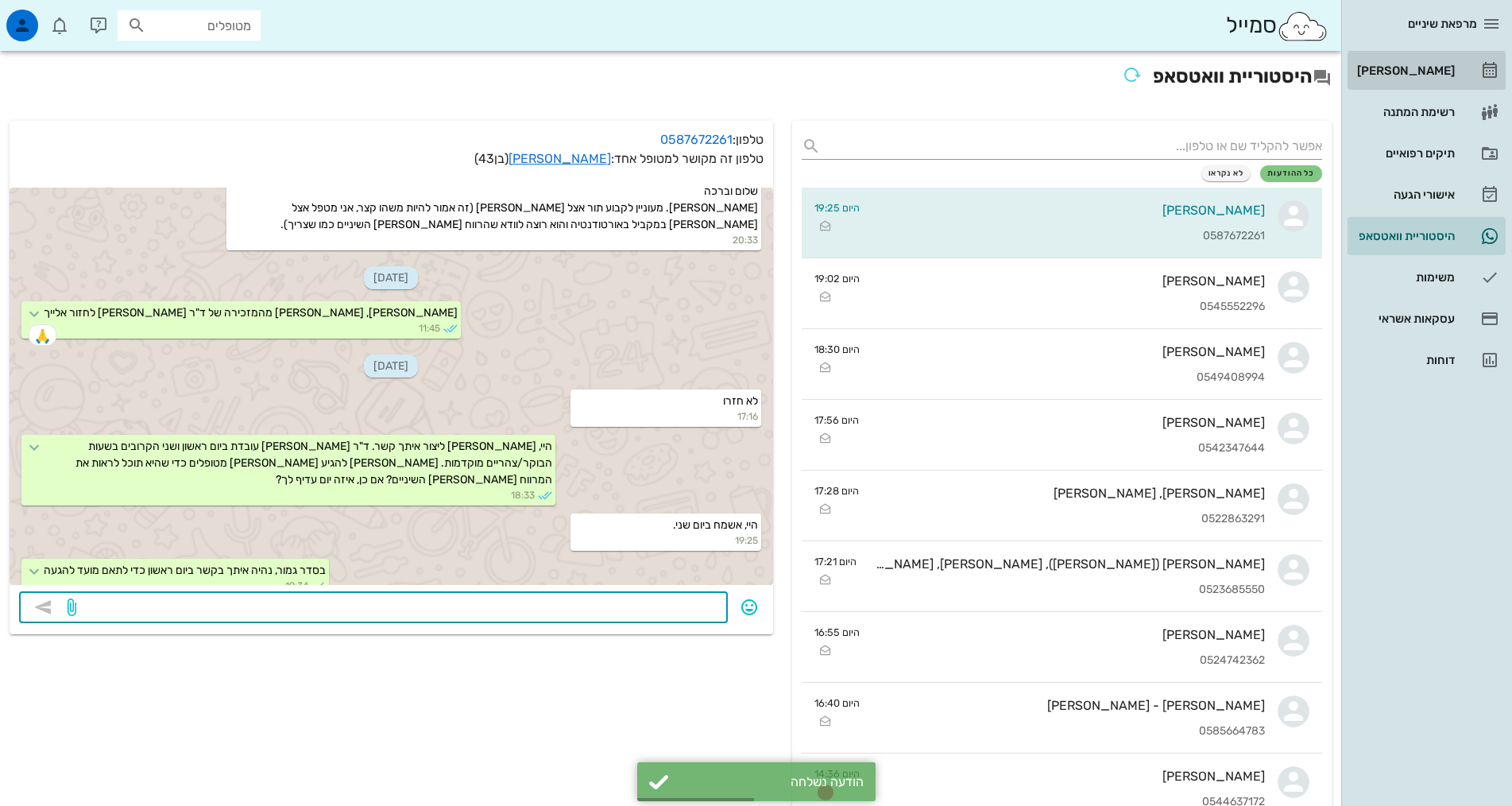
click at [1415, 59] on div "[PERSON_NAME]" at bounding box center [1404, 71] width 101 height 26
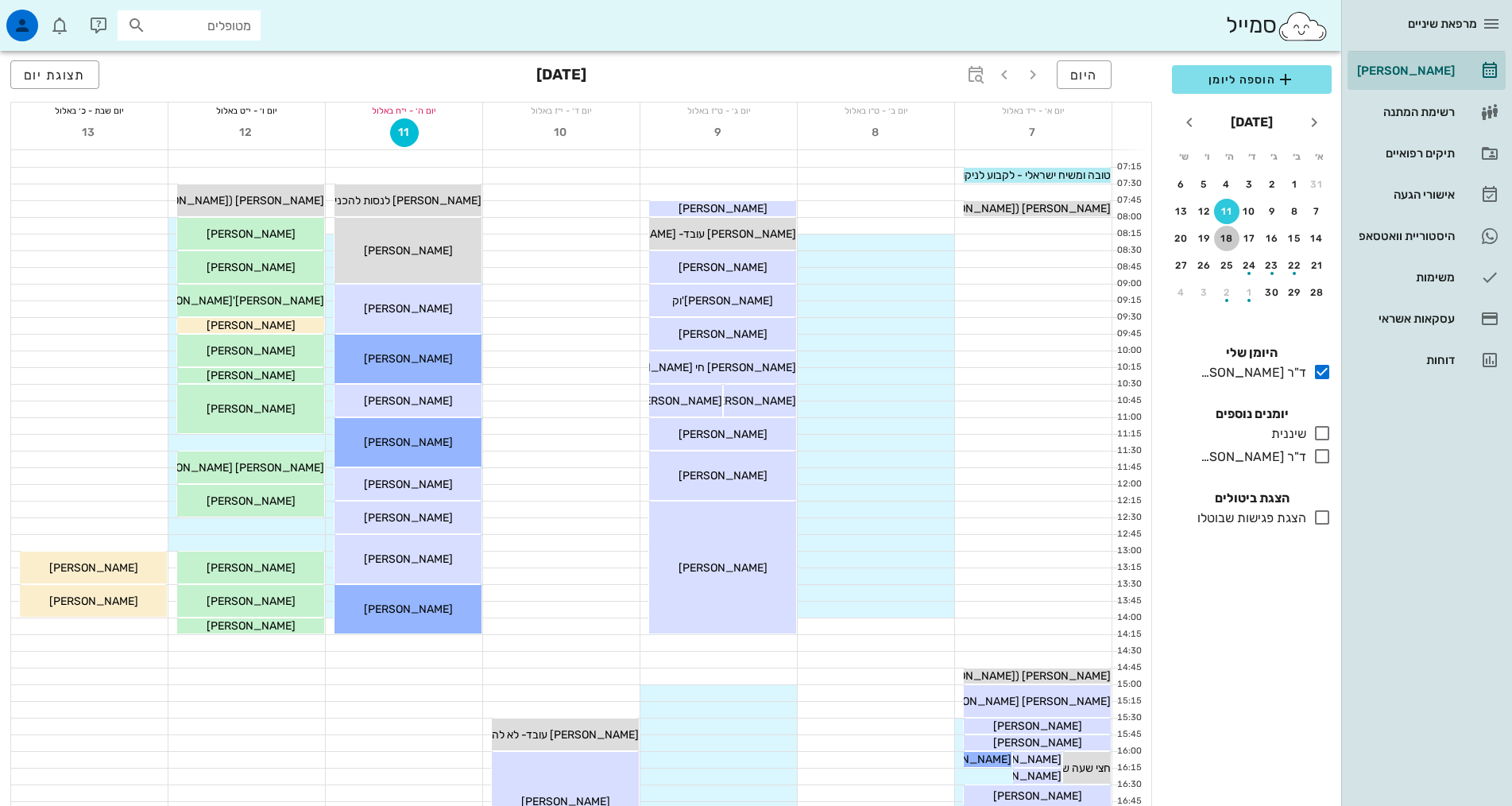
click at [1231, 239] on div "18" at bounding box center [1227, 238] width 26 height 11
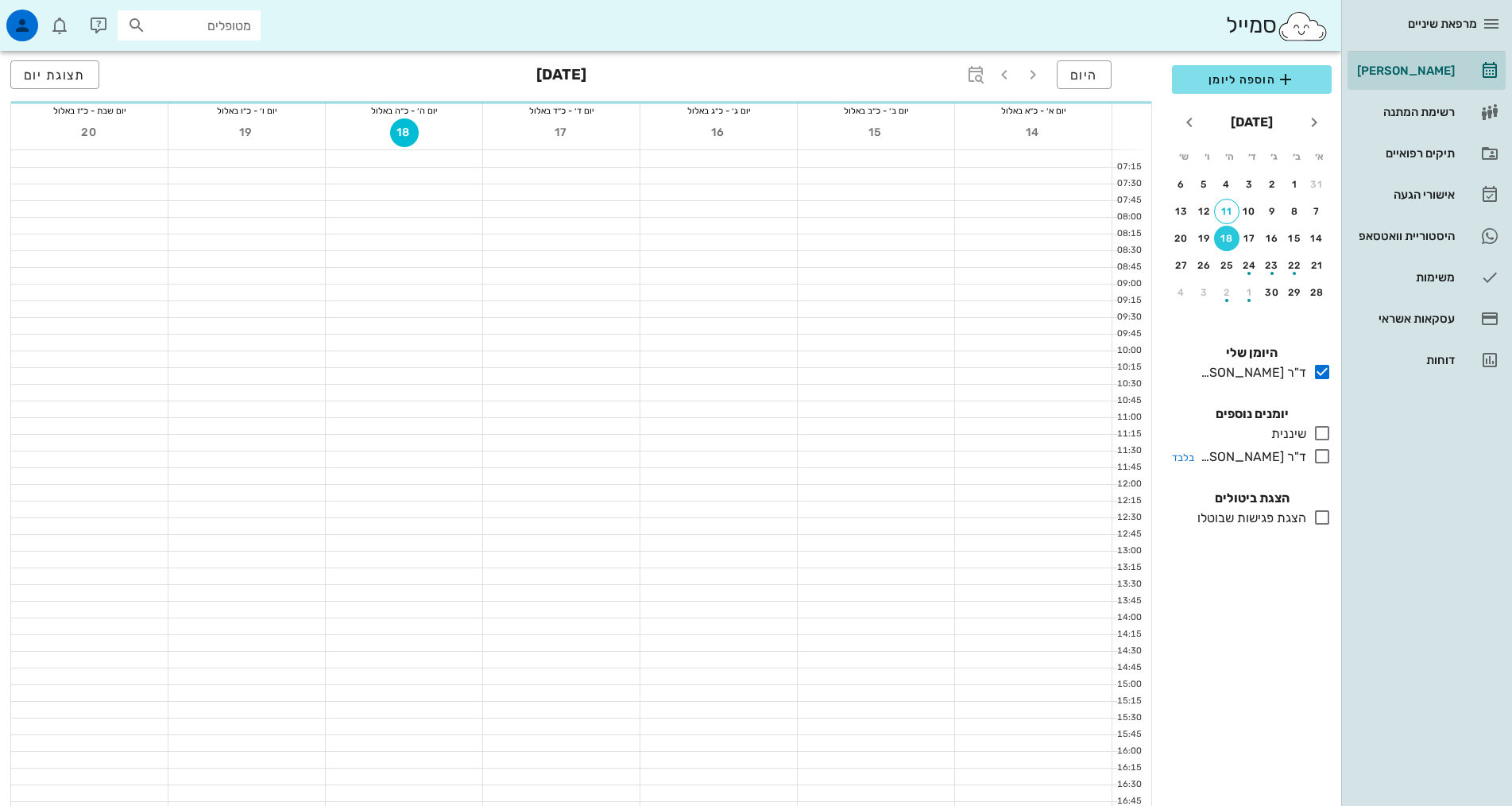
click at [1317, 449] on icon at bounding box center [1322, 456] width 19 height 19
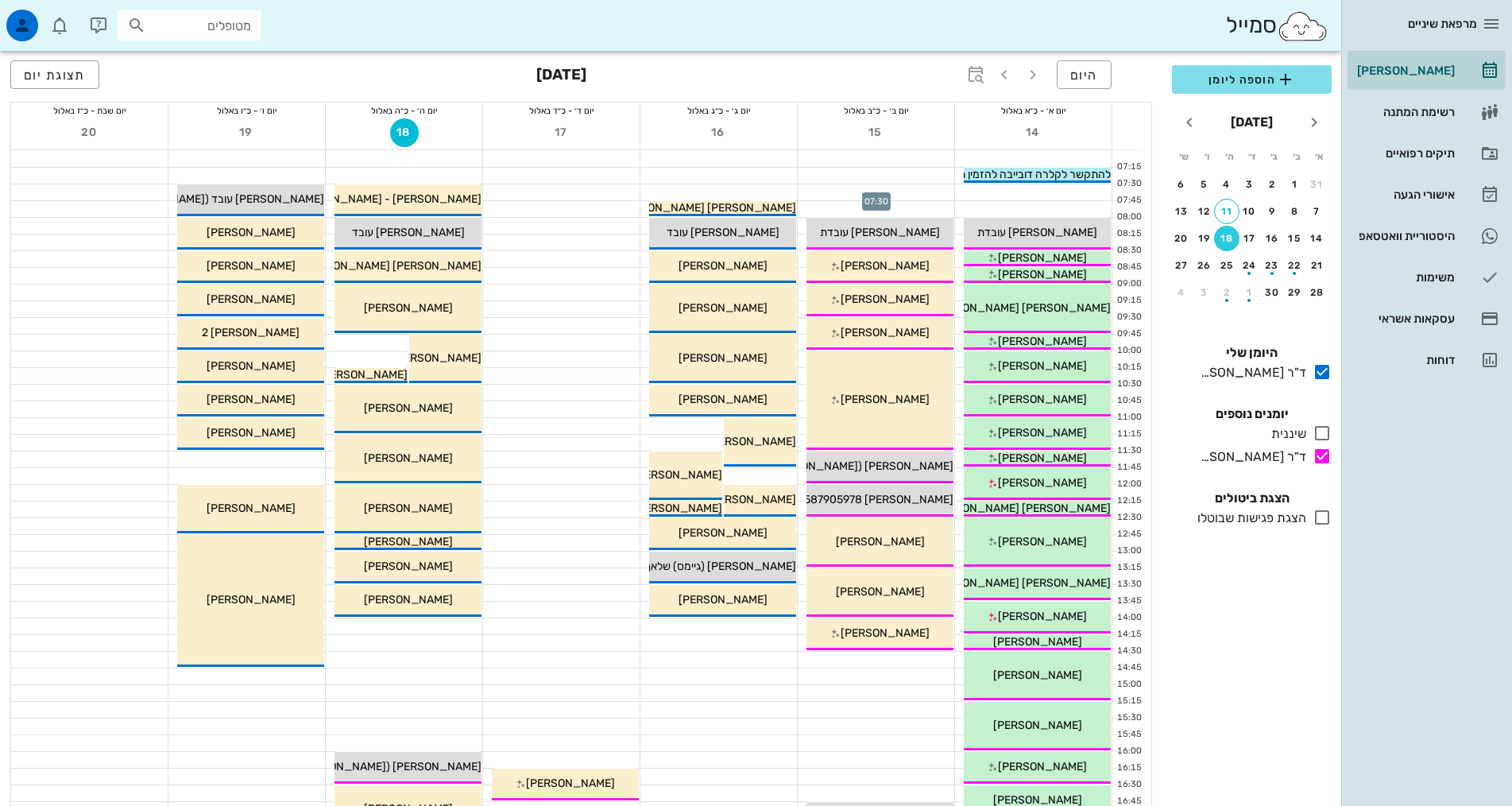
click at [909, 189] on div at bounding box center [876, 192] width 157 height 16
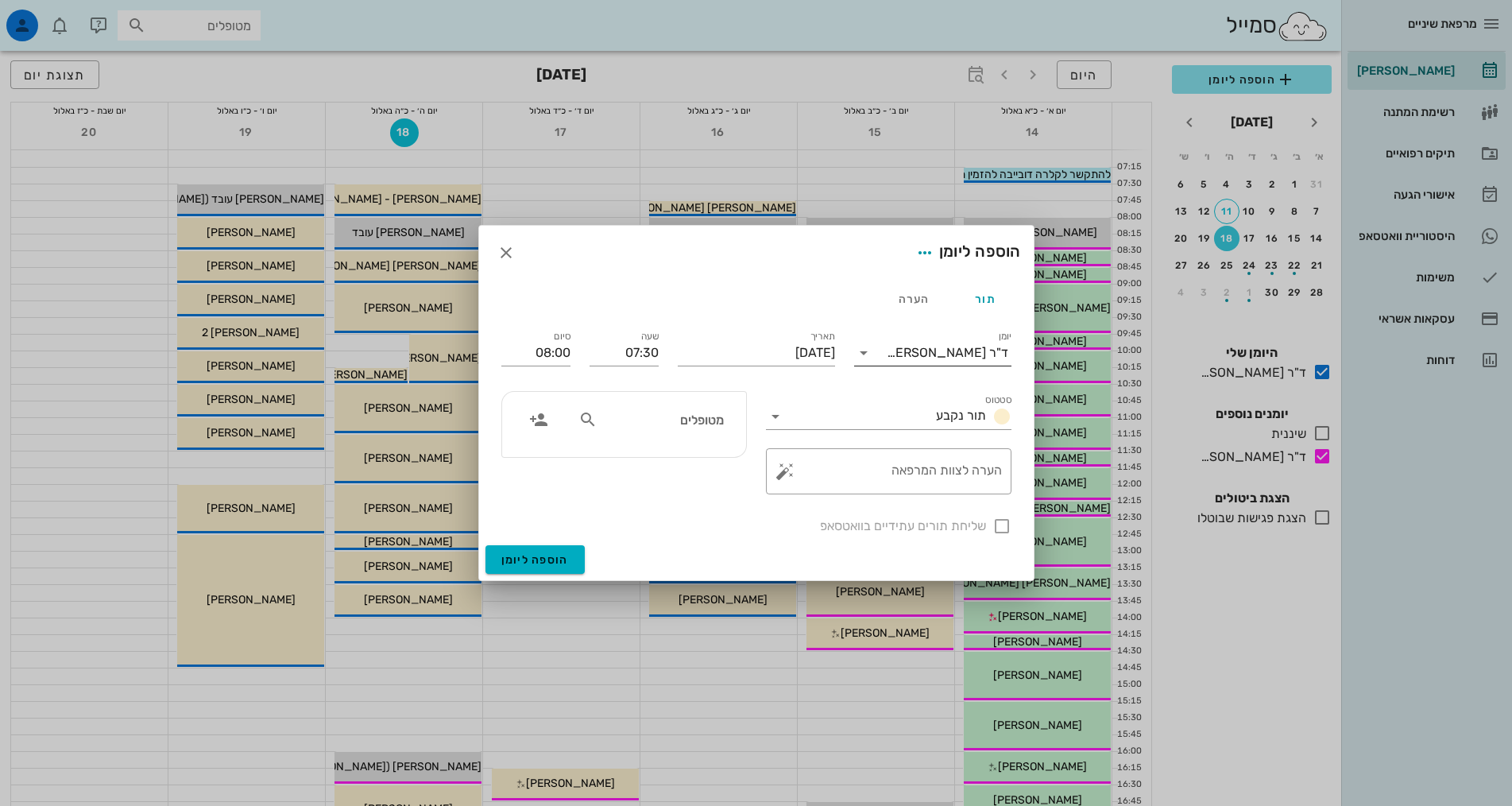
click at [902, 365] on div "יומן ד"ר [PERSON_NAME]" at bounding box center [933, 353] width 158 height 26
click at [908, 435] on div "ד"ר [PERSON_NAME]" at bounding box center [933, 442] width 132 height 16
click at [717, 421] on input "מטופלים" at bounding box center [662, 419] width 122 height 21
type input "אב בוד"
click at [672, 462] on div "[PERSON_NAME] 066001793 0587672261" at bounding box center [632, 462] width 175 height 40
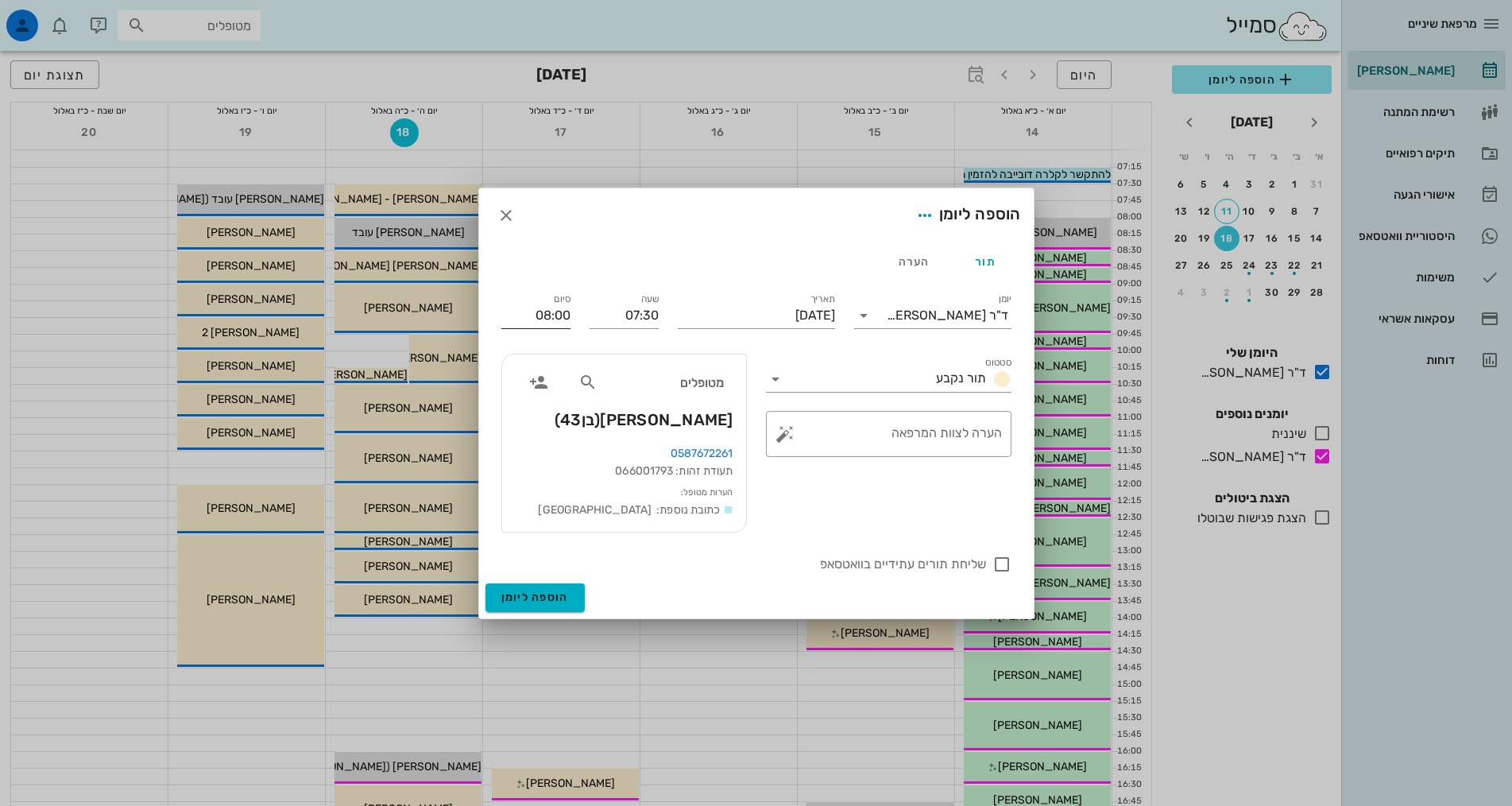
click at [568, 315] on input "08:00" at bounding box center [536, 316] width 69 height 26
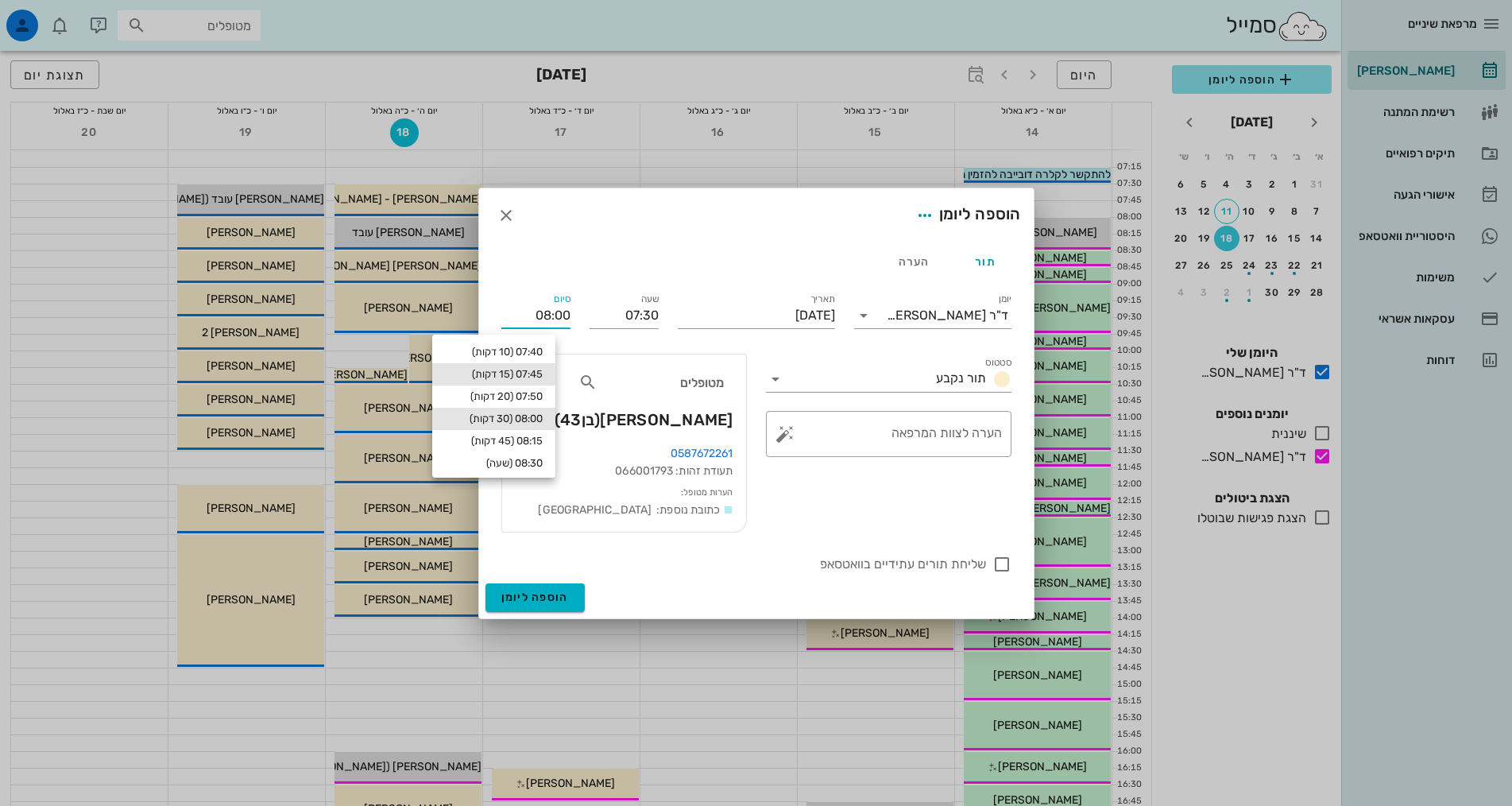
click at [532, 378] on div "07:45 (15 דקות)" at bounding box center [494, 374] width 98 height 13
type input "07:45"
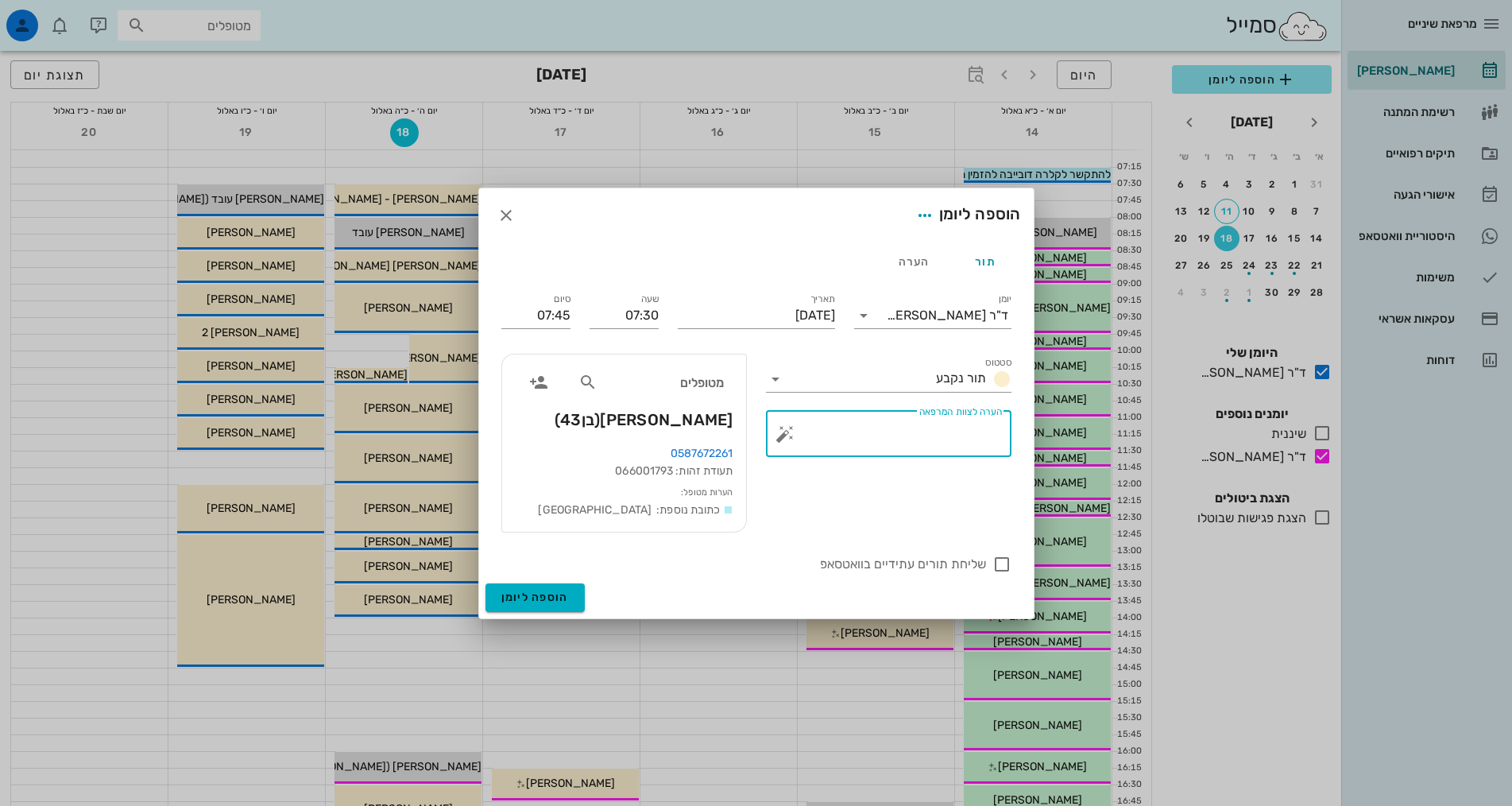
click at [932, 433] on textarea "הערה לצוות המרפאה" at bounding box center [895, 437] width 214 height 38
type textarea "להכניס [PERSON_NAME] מטופלים למשהו קצר"
click at [573, 587] on button "הוספה ליומן" at bounding box center [535, 597] width 99 height 28
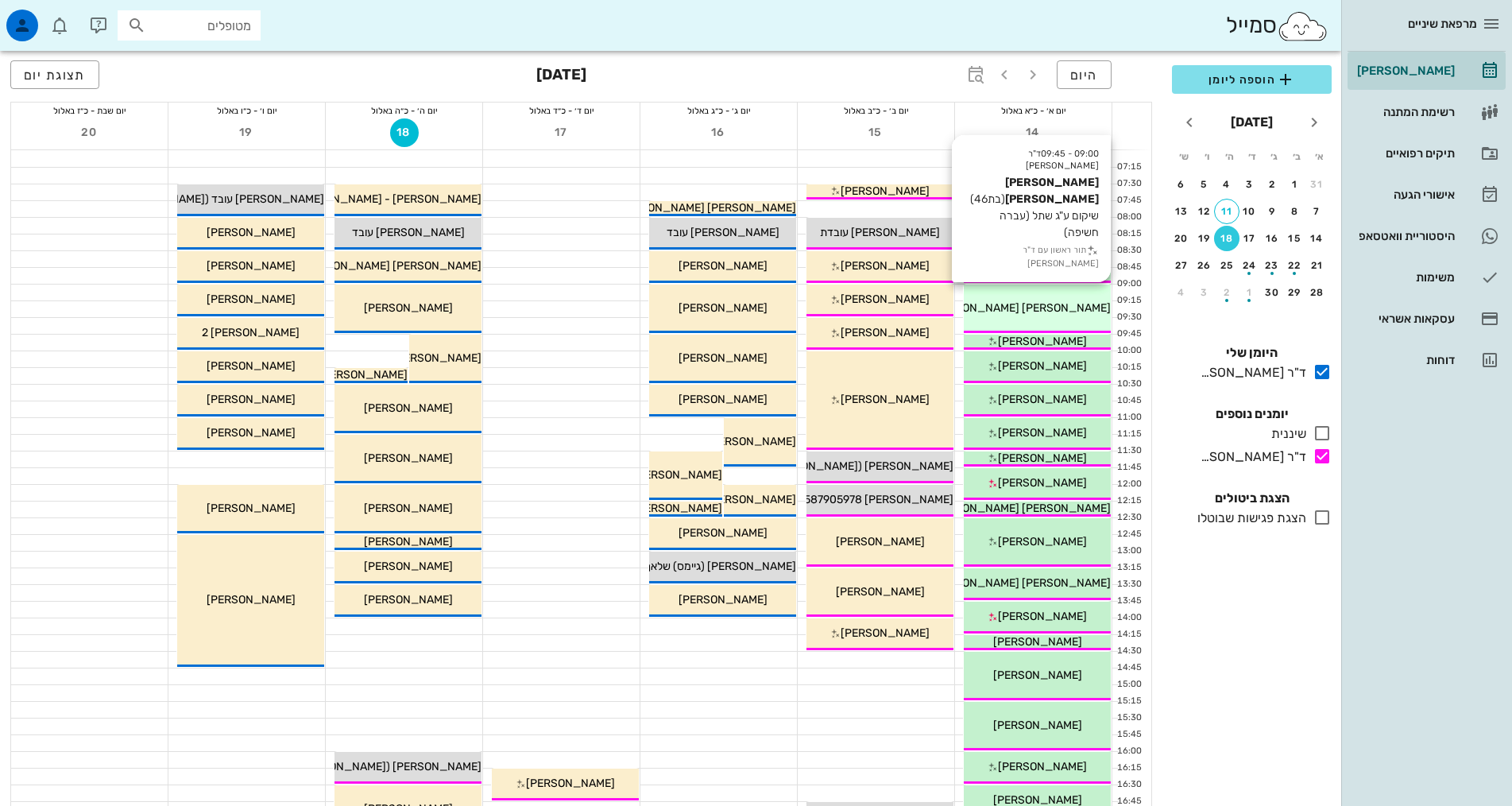
click at [1045, 304] on span "[PERSON_NAME] [PERSON_NAME]" at bounding box center [1020, 308] width 180 height 14
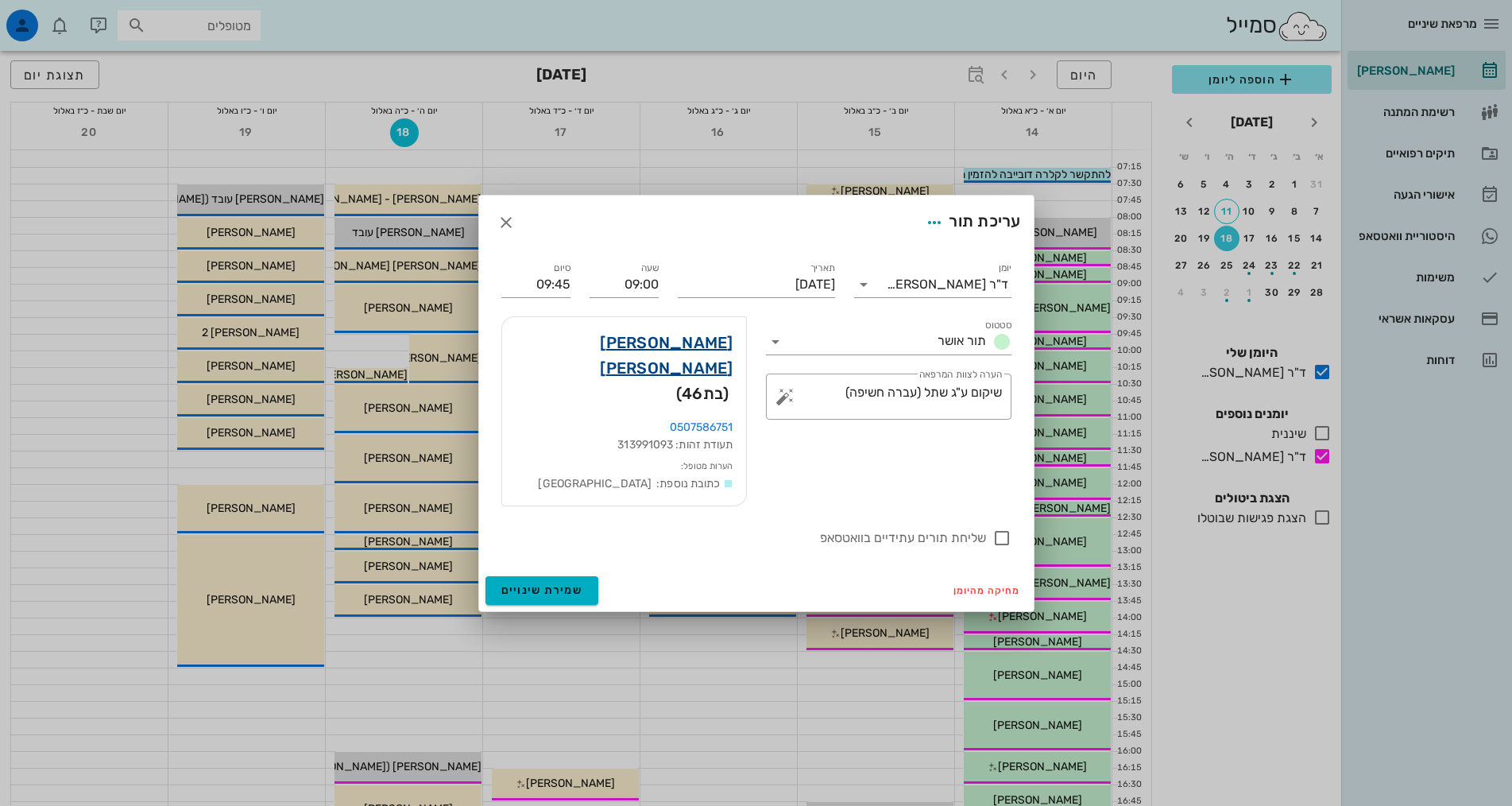
click at [722, 372] on link "[PERSON_NAME] [PERSON_NAME]" at bounding box center [624, 355] width 219 height 51
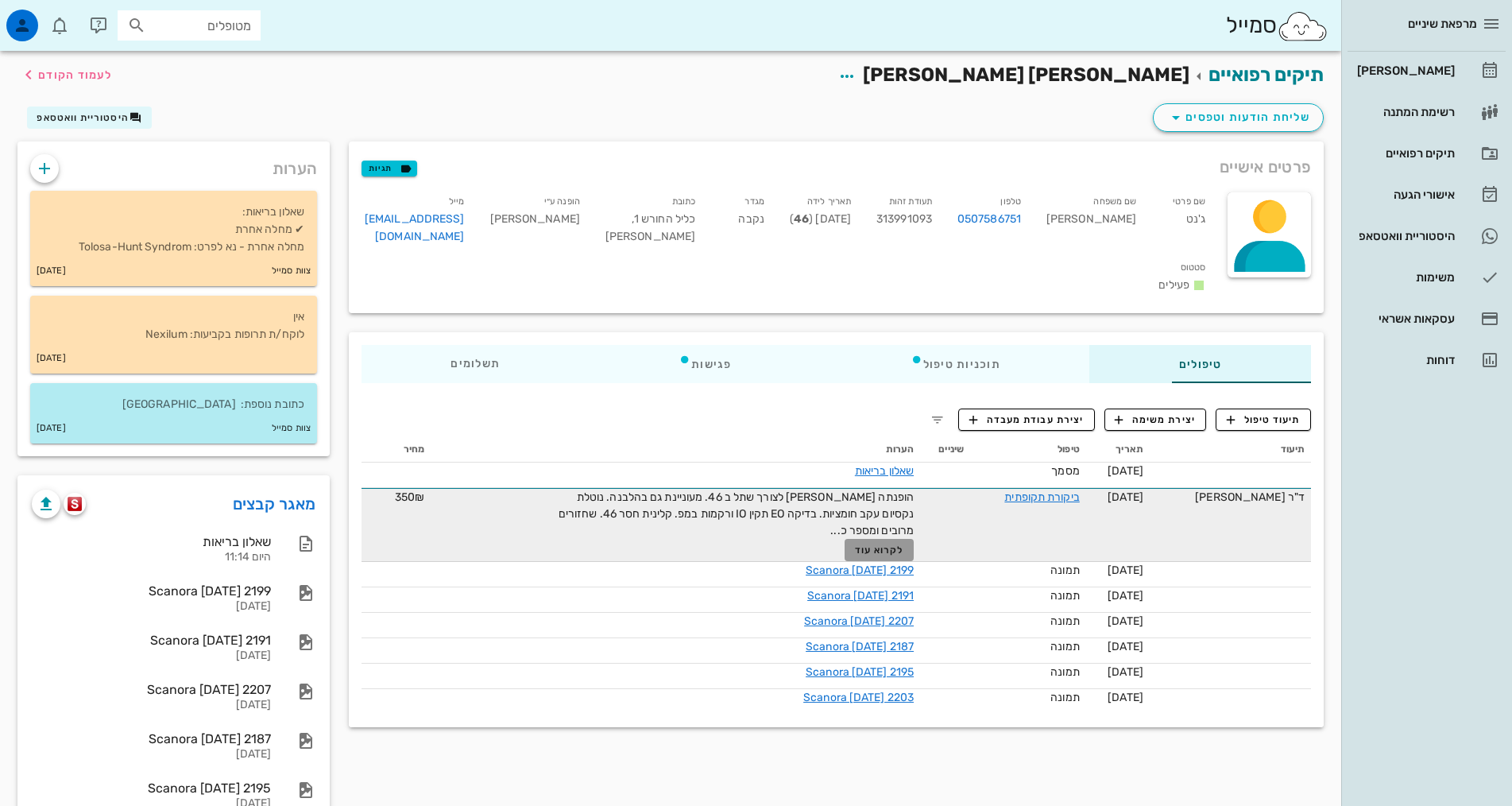
click at [855, 544] on span "לקרוא עוד" at bounding box center [879, 549] width 49 height 11
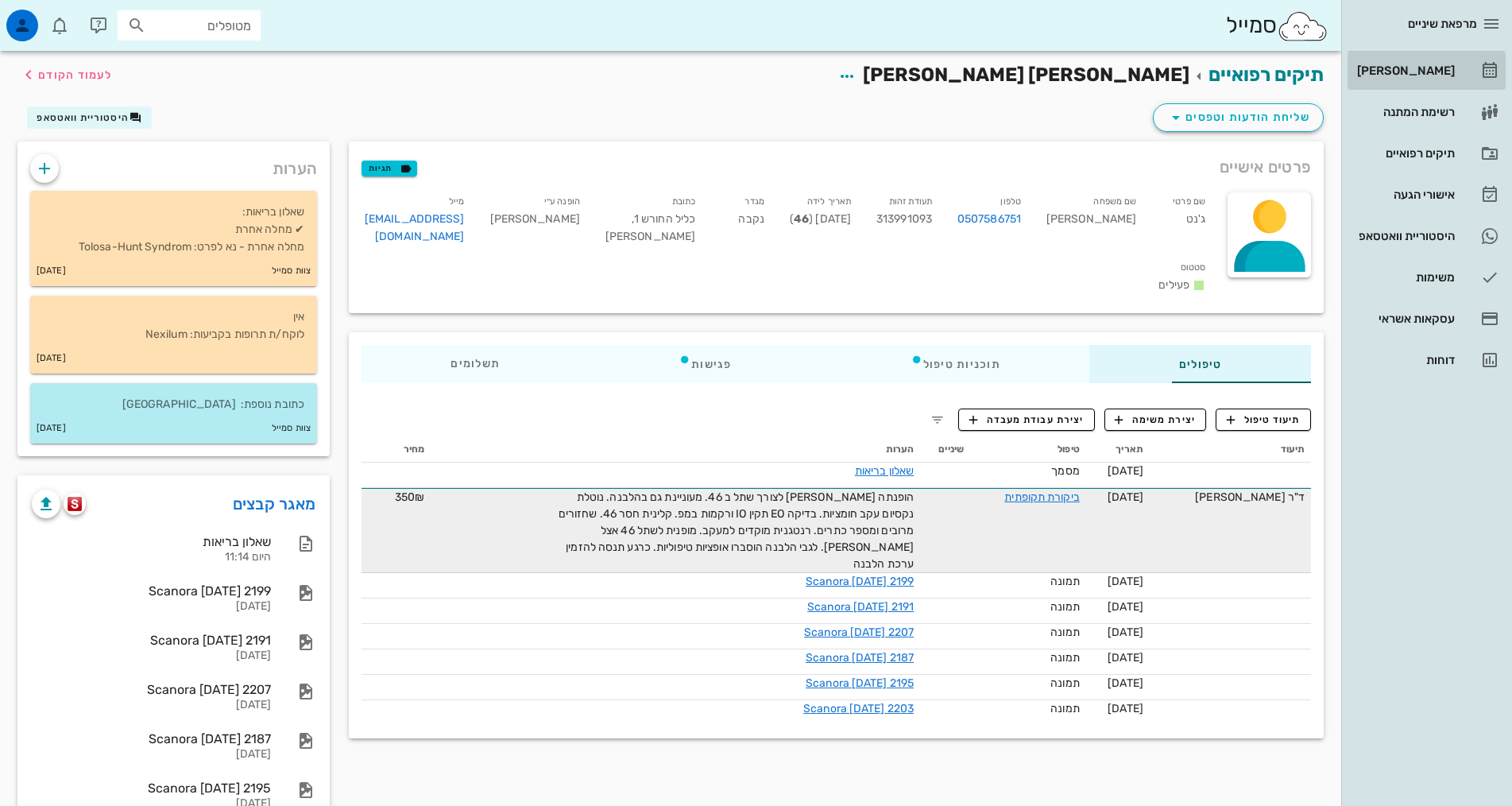
click at [1433, 66] on div "[PERSON_NAME]" at bounding box center [1404, 71] width 101 height 13
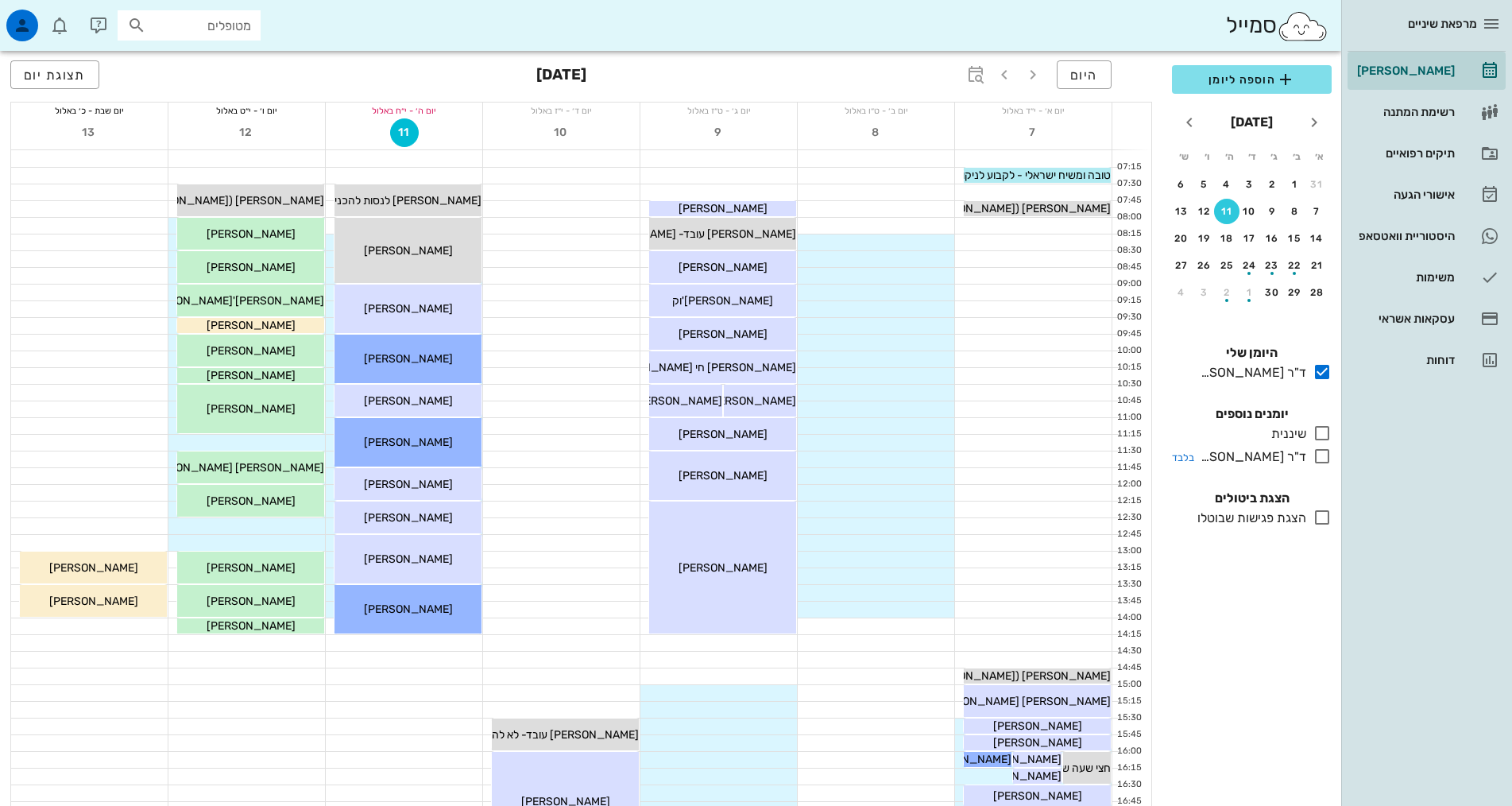
click at [1311, 456] on div at bounding box center [1319, 456] width 26 height 20
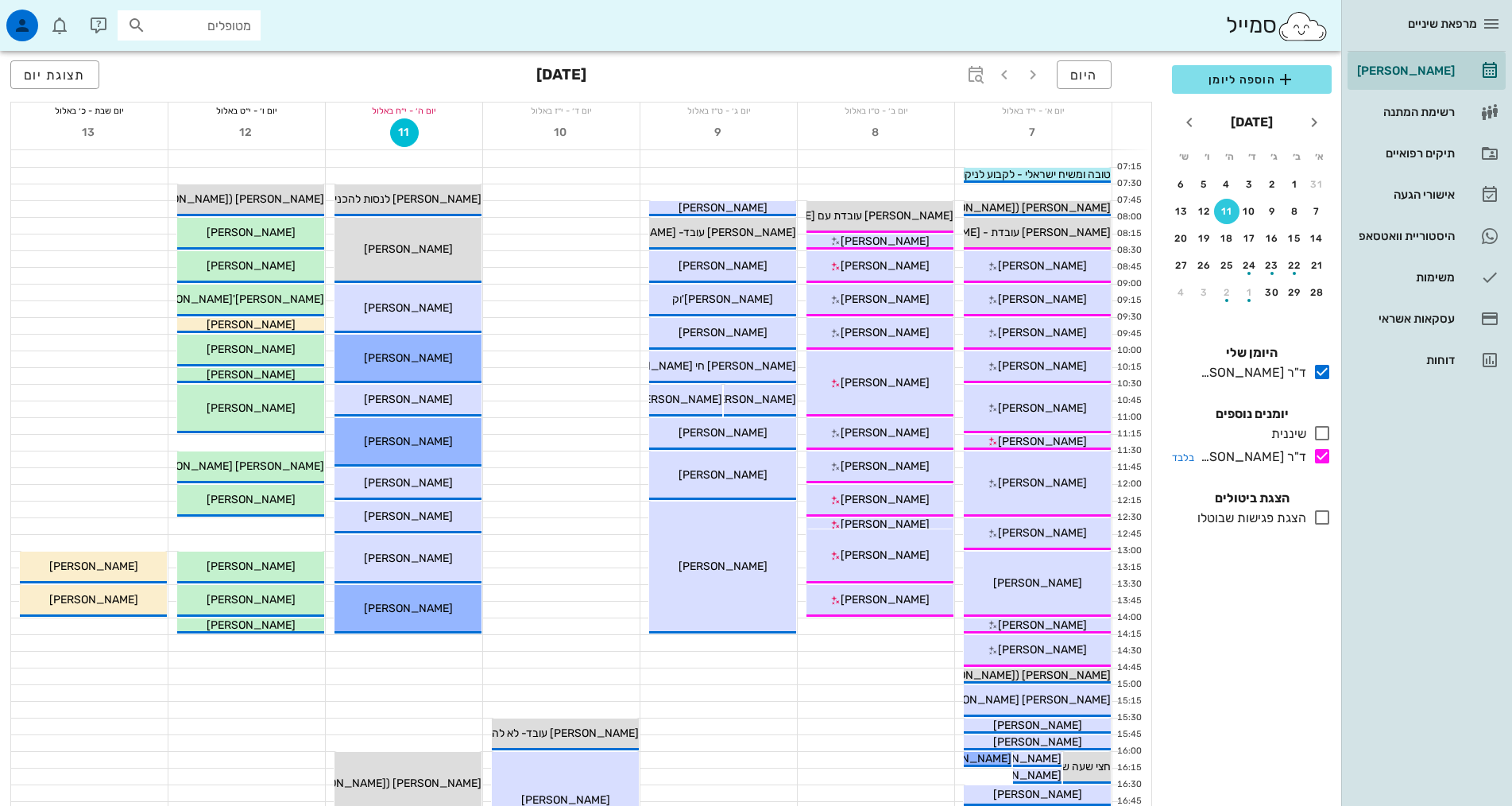
click at [1317, 458] on icon at bounding box center [1322, 456] width 19 height 19
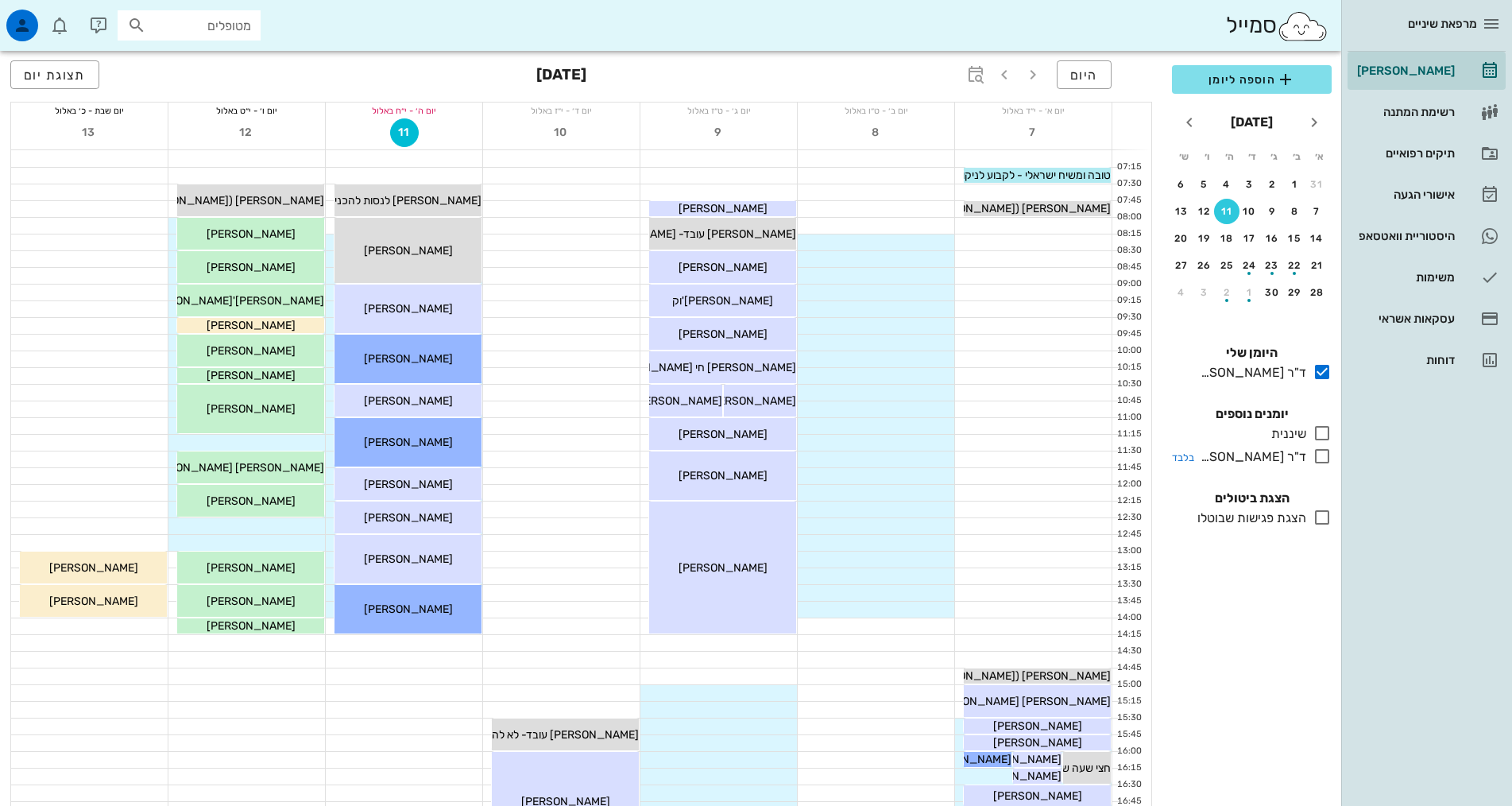
click at [1317, 458] on icon at bounding box center [1322, 456] width 19 height 19
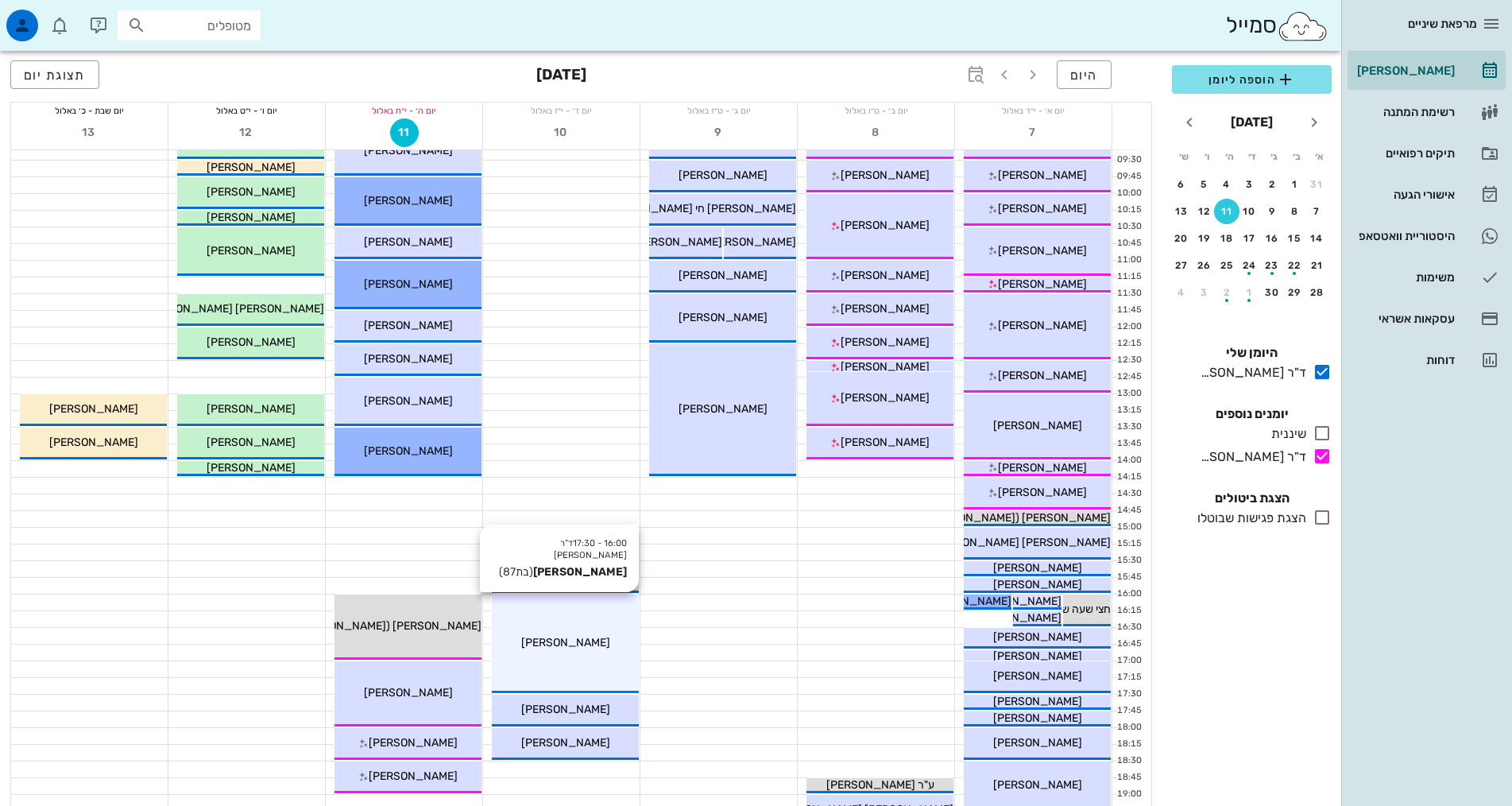
scroll to position [397, 0]
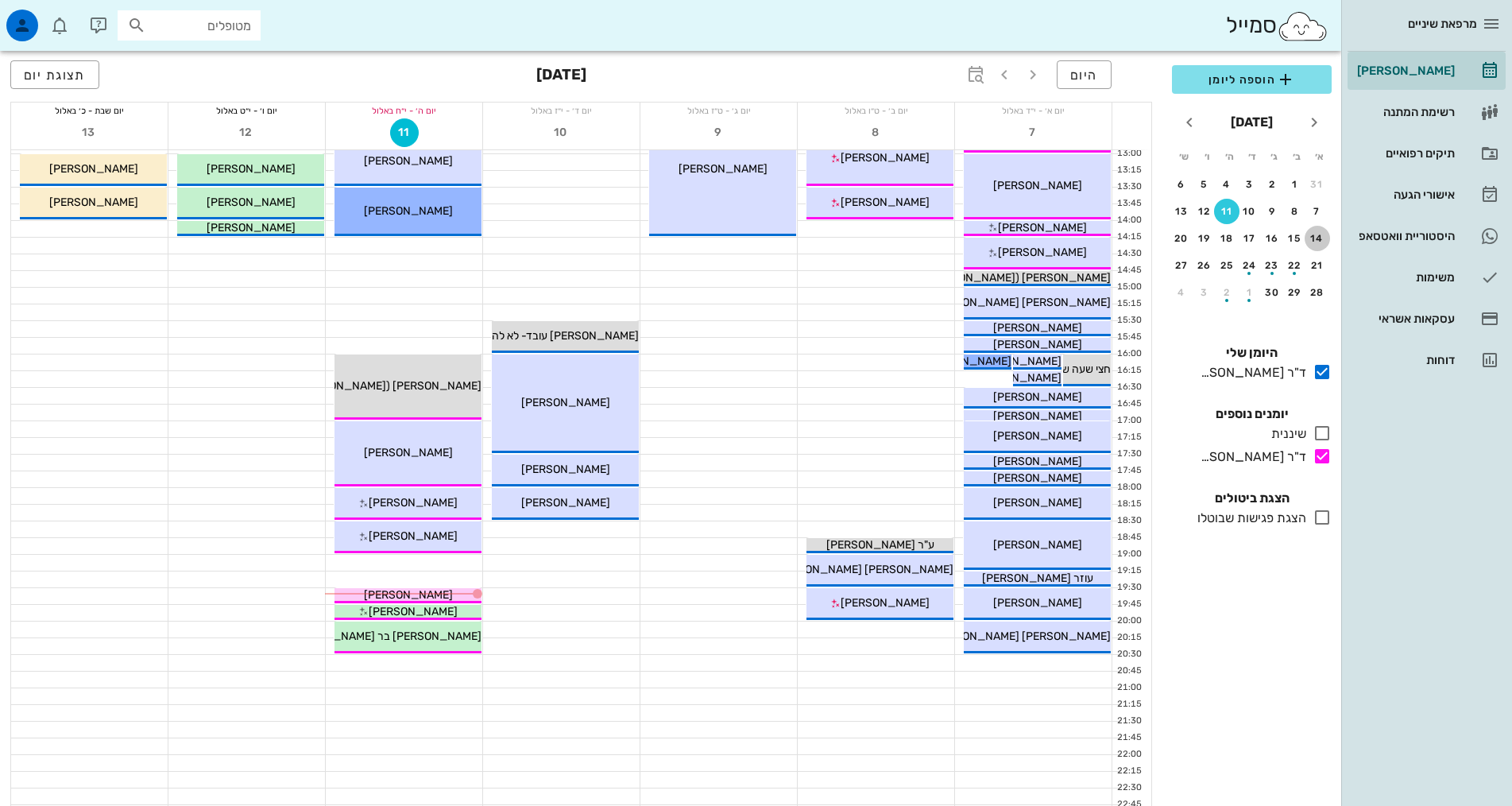
click at [1310, 237] on div "14" at bounding box center [1317, 238] width 26 height 11
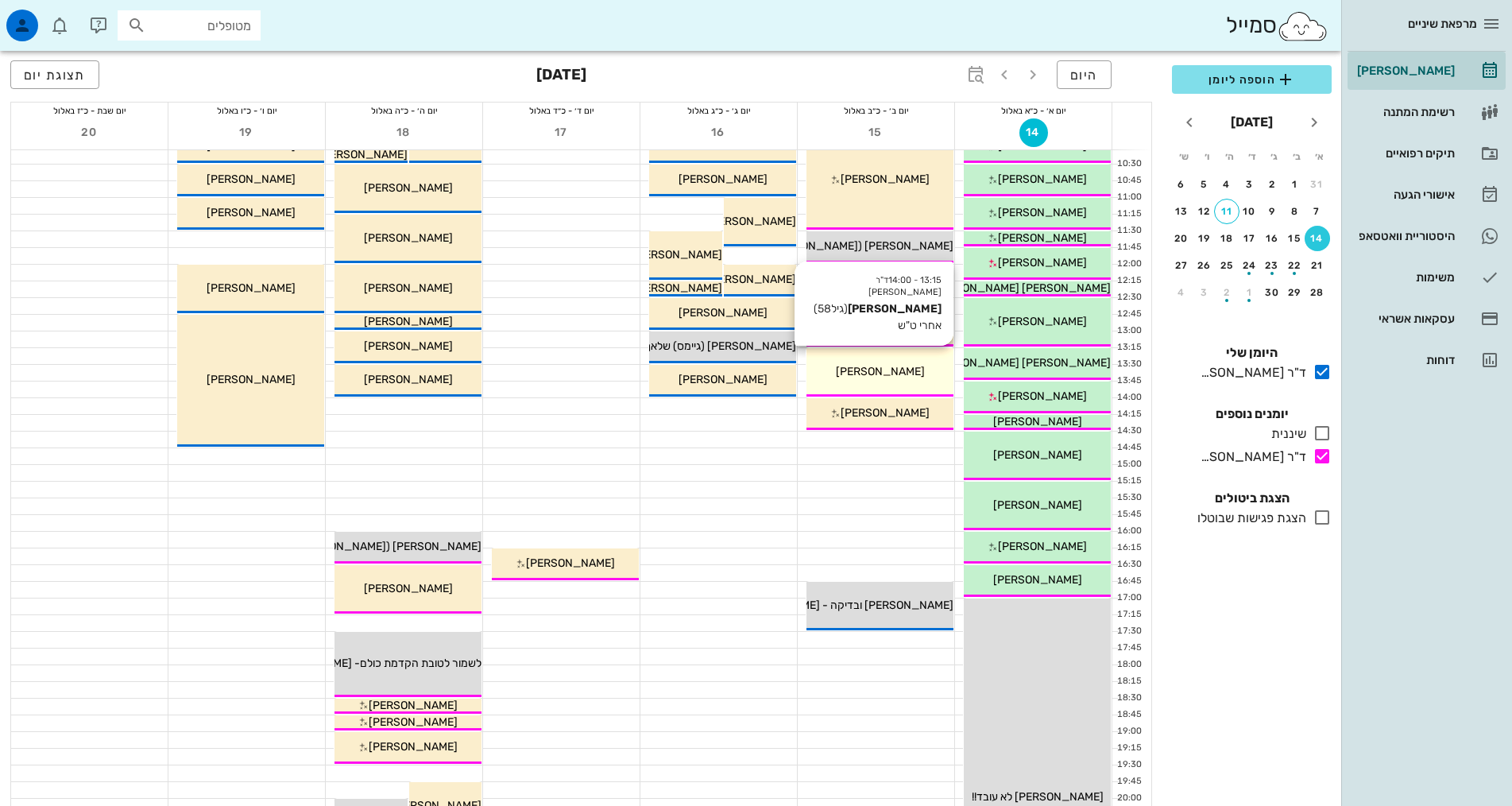
scroll to position [318, 0]
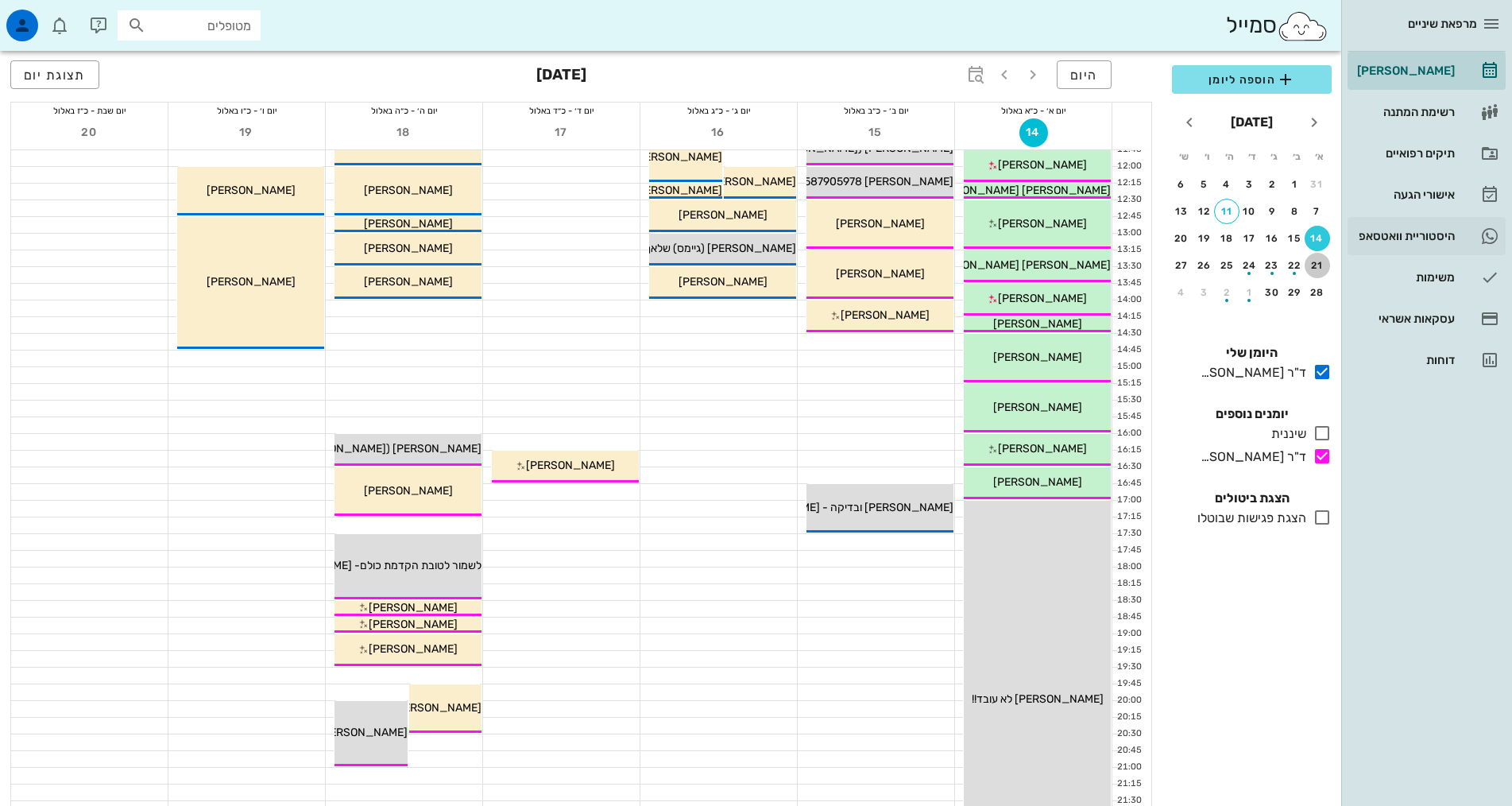
click at [1316, 263] on div "21" at bounding box center [1317, 265] width 26 height 11
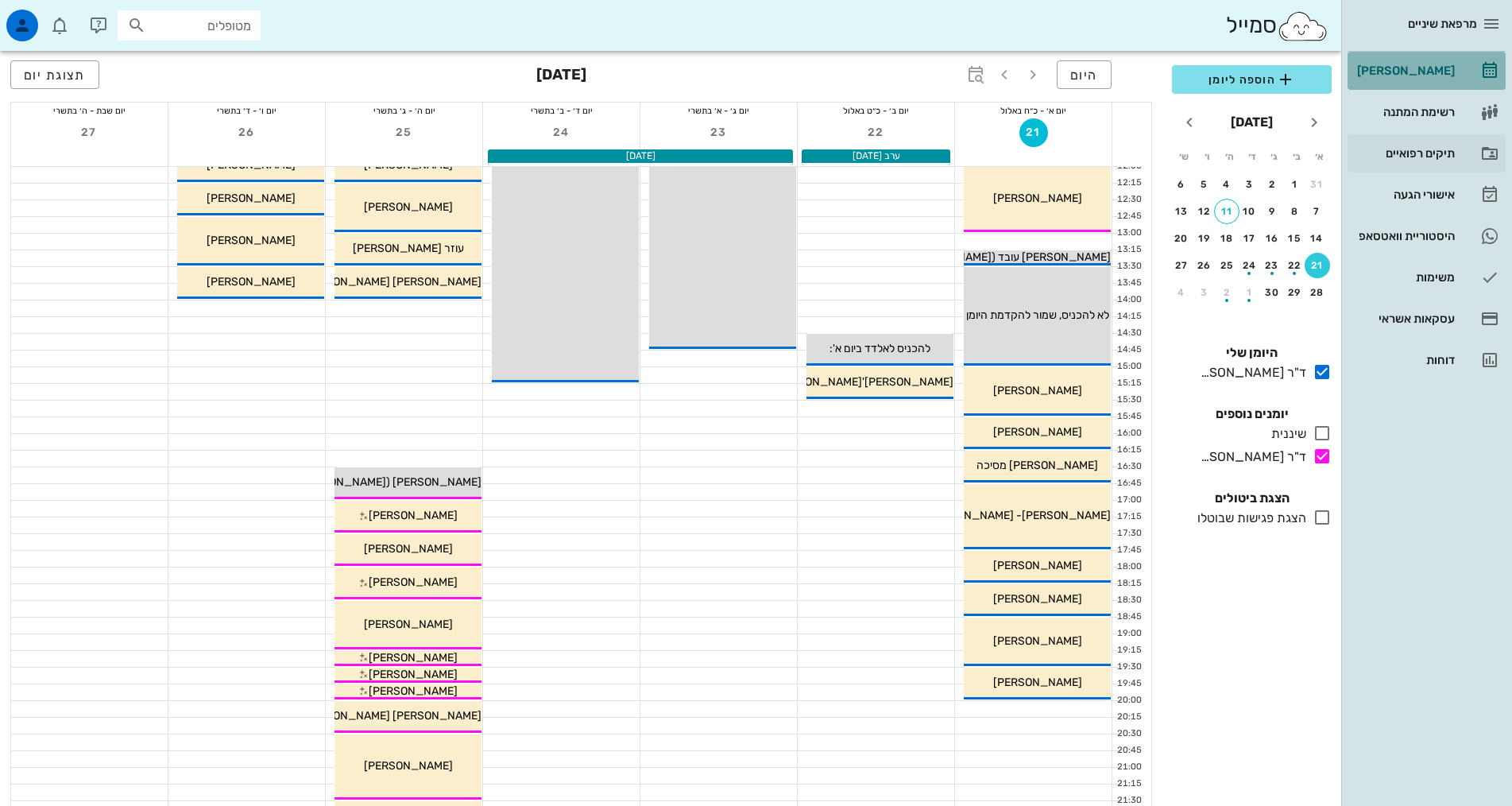
drag, startPoint x: 1428, startPoint y: 71, endPoint x: 1380, endPoint y: 158, distance: 99.4
click at [1428, 70] on div "[PERSON_NAME]" at bounding box center [1404, 71] width 101 height 13
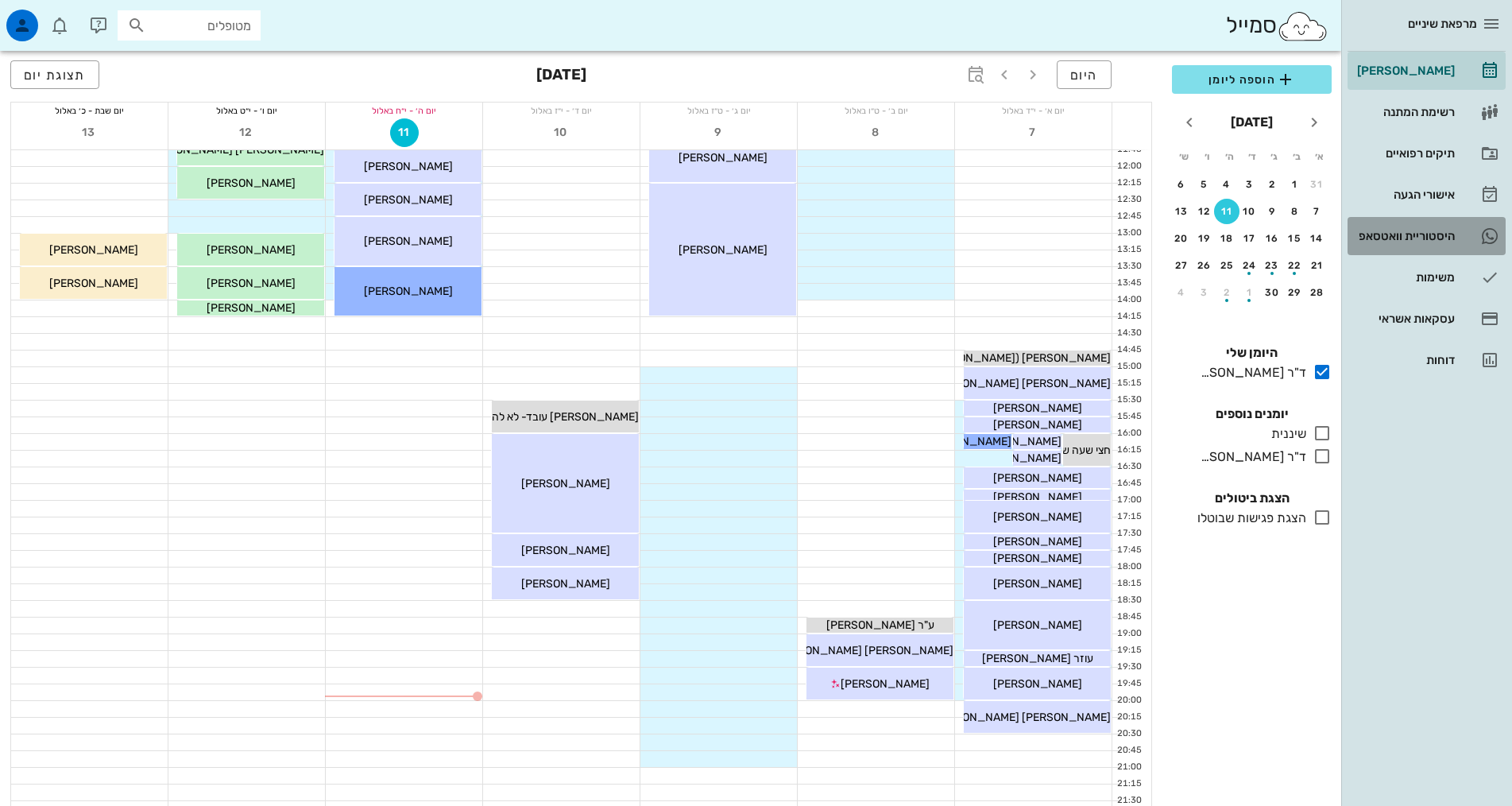
click at [1466, 220] on link "2 היסטוריית וואטסאפ" at bounding box center [1427, 236] width 158 height 38
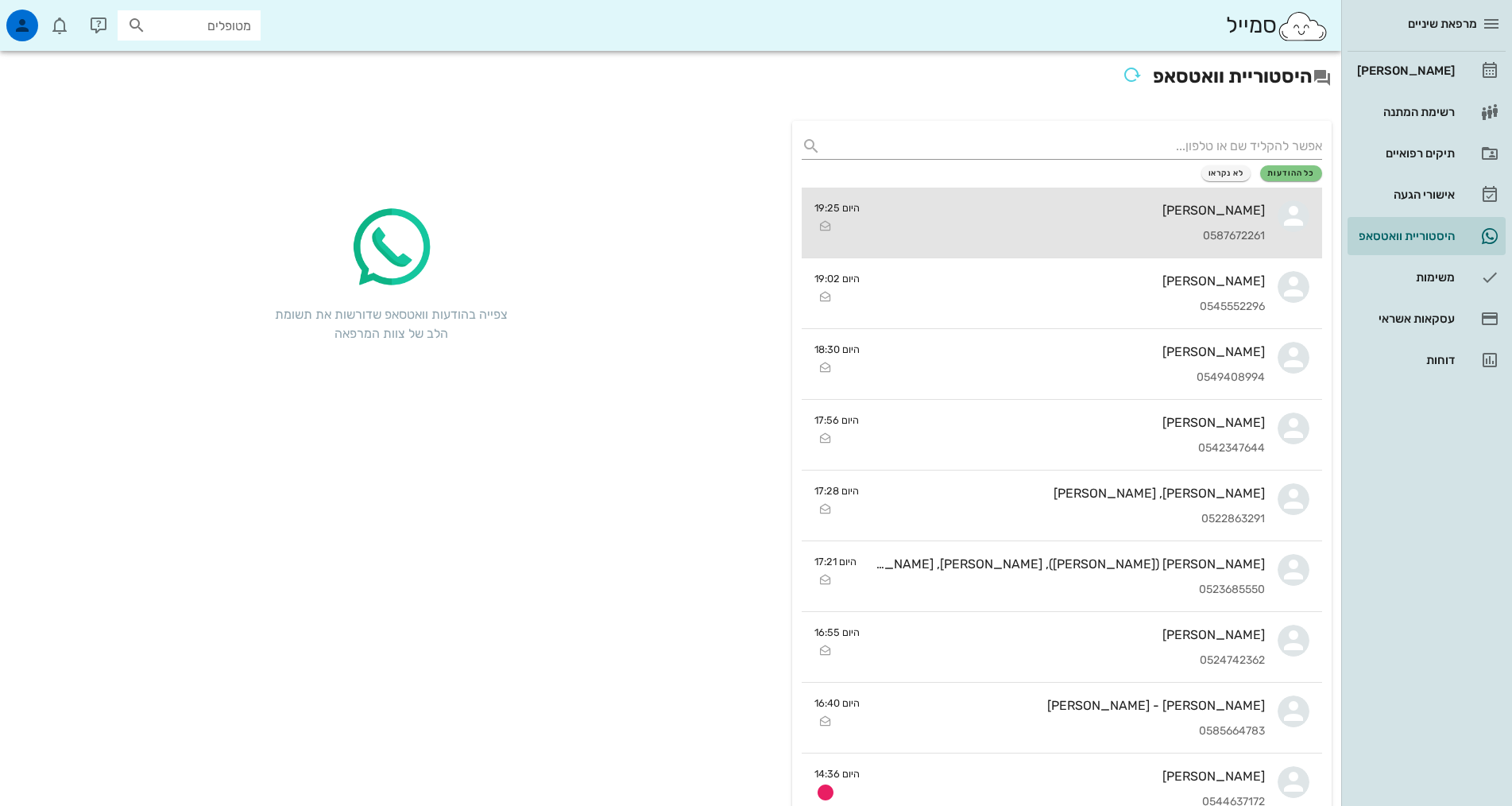
click at [1189, 238] on div "0587672261" at bounding box center [1069, 237] width 393 height 14
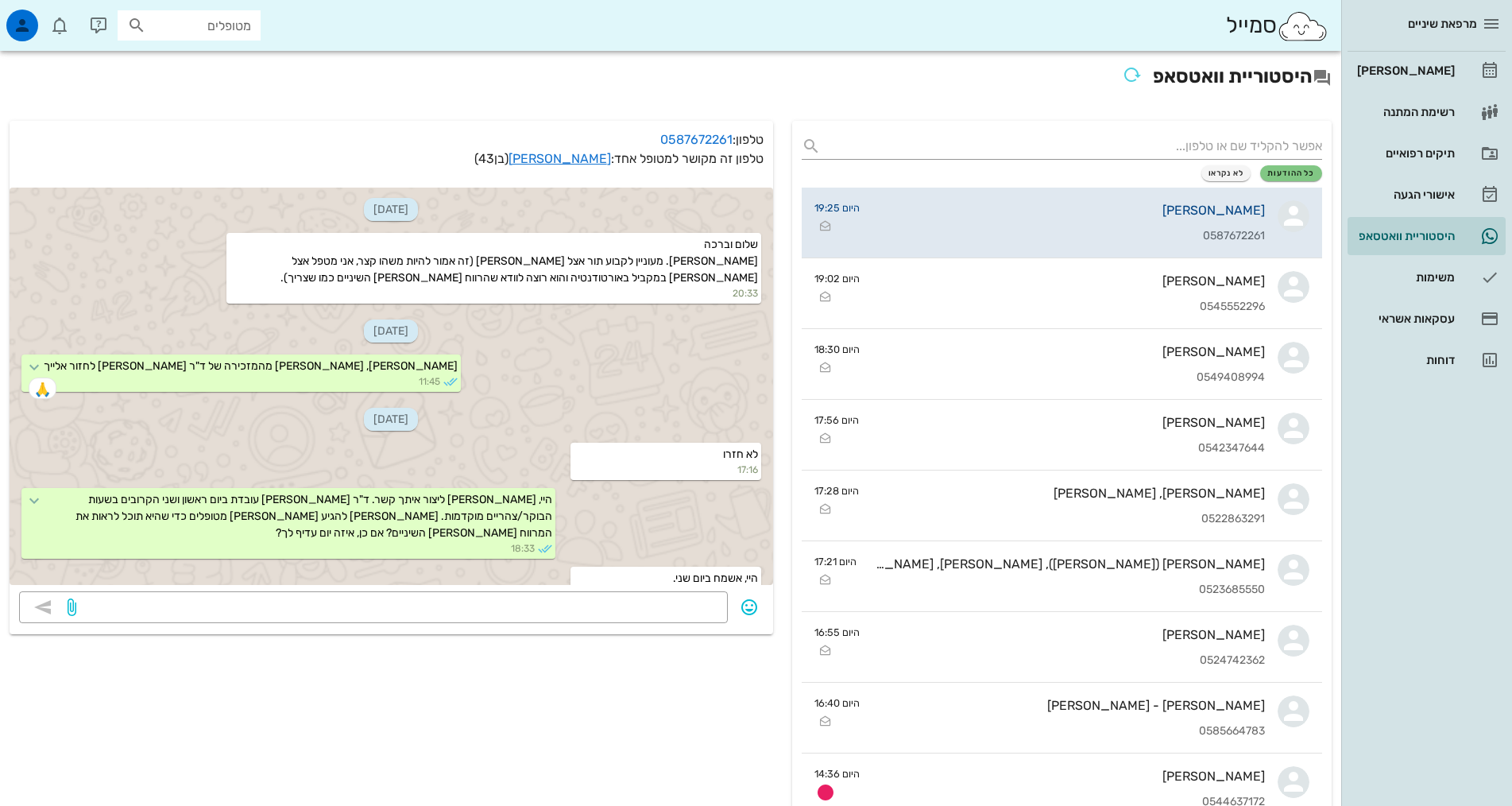
scroll to position [53, 0]
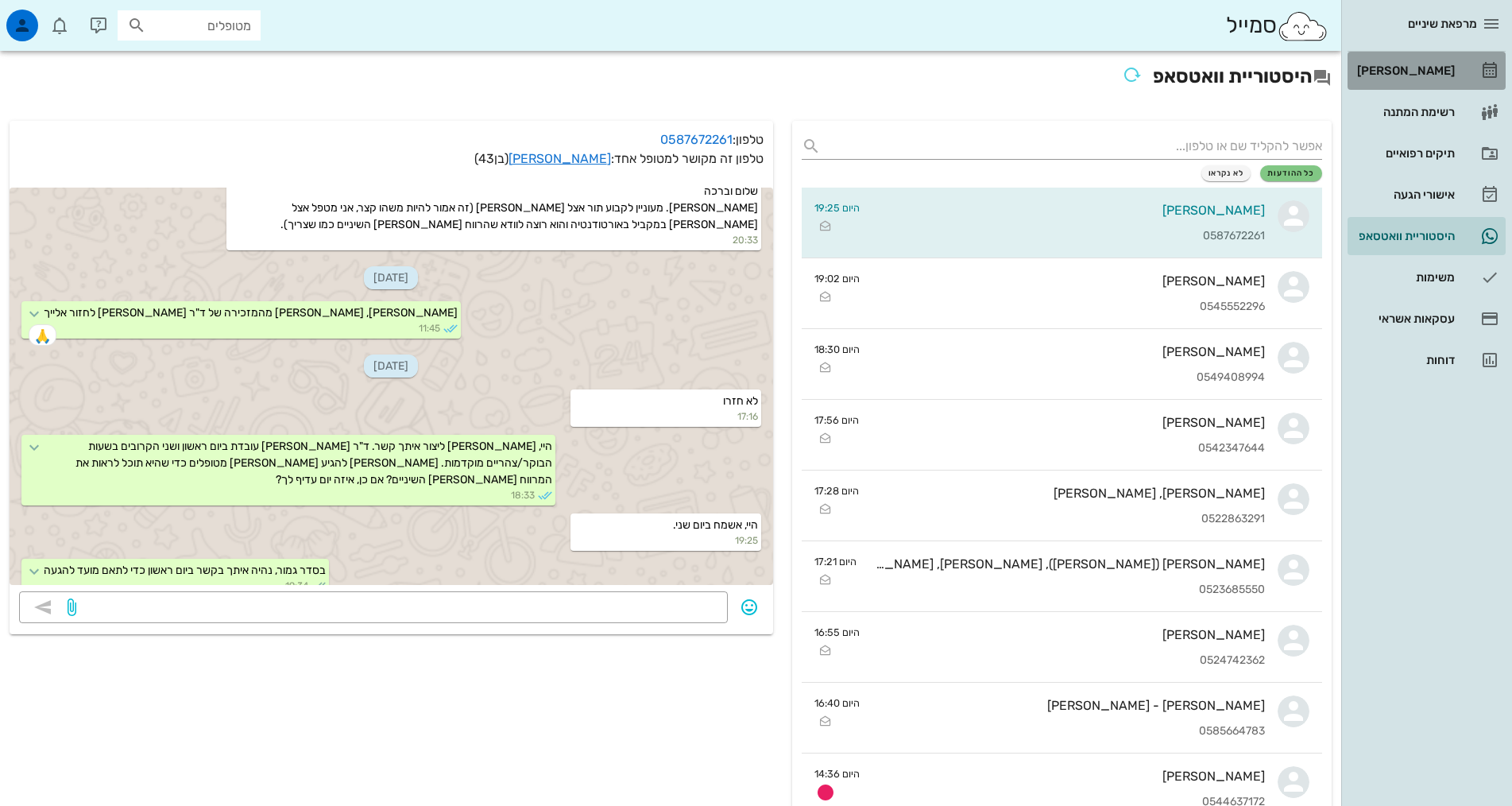
click at [1420, 62] on div "[PERSON_NAME]" at bounding box center [1404, 71] width 101 height 26
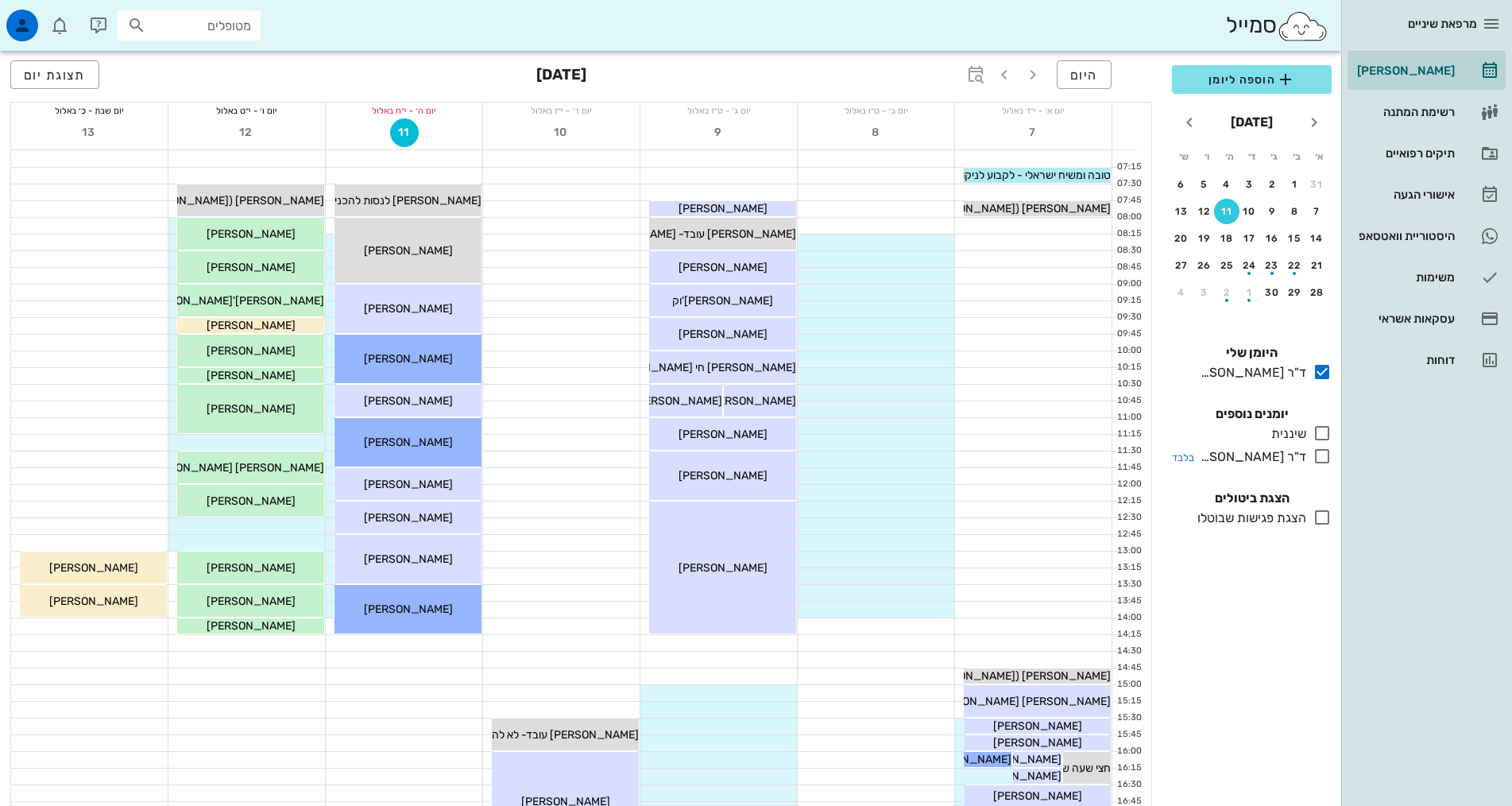
click at [1324, 458] on icon at bounding box center [1322, 456] width 19 height 19
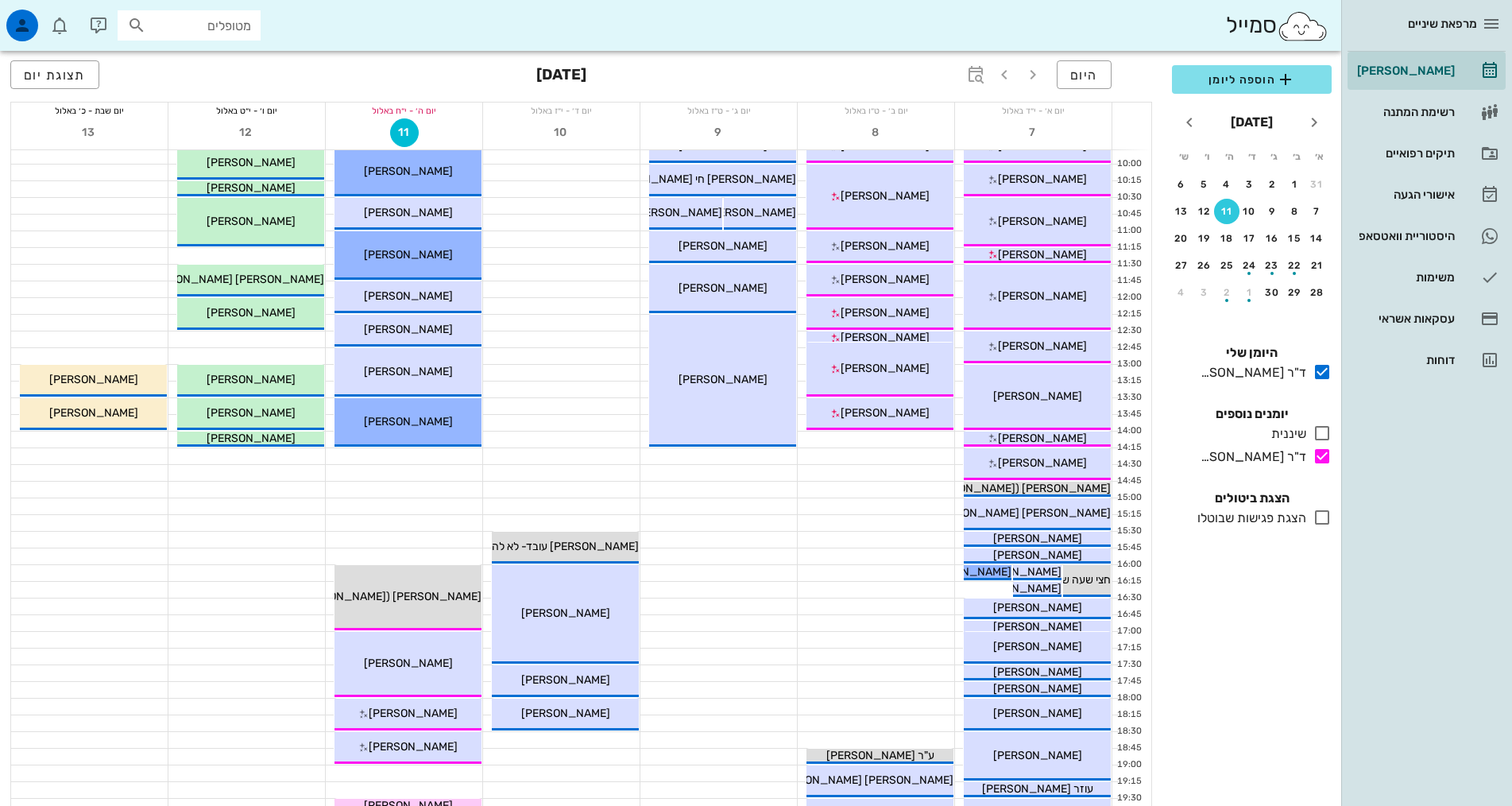
scroll to position [159, 0]
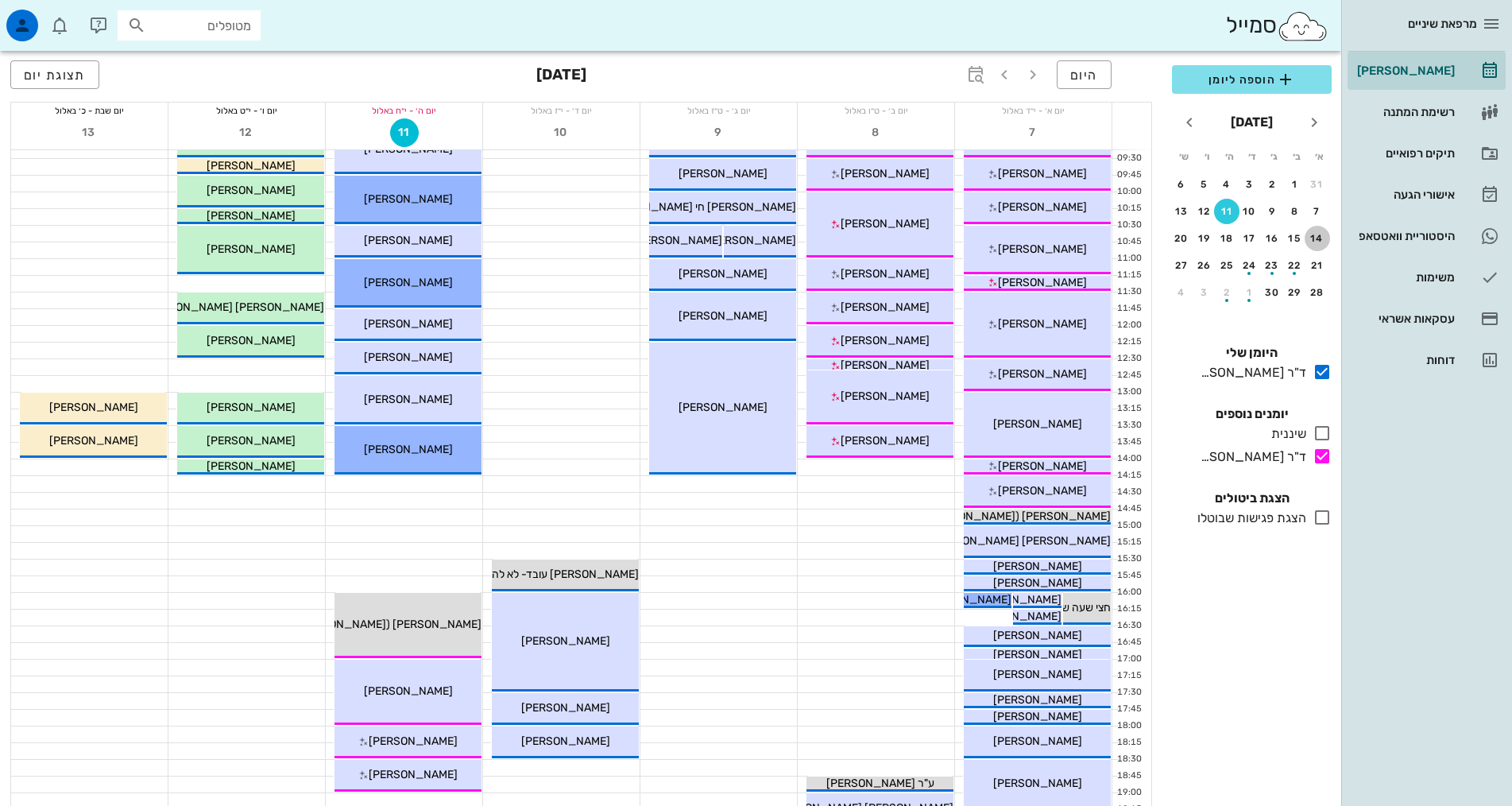
click at [1310, 239] on div "14" at bounding box center [1317, 238] width 26 height 11
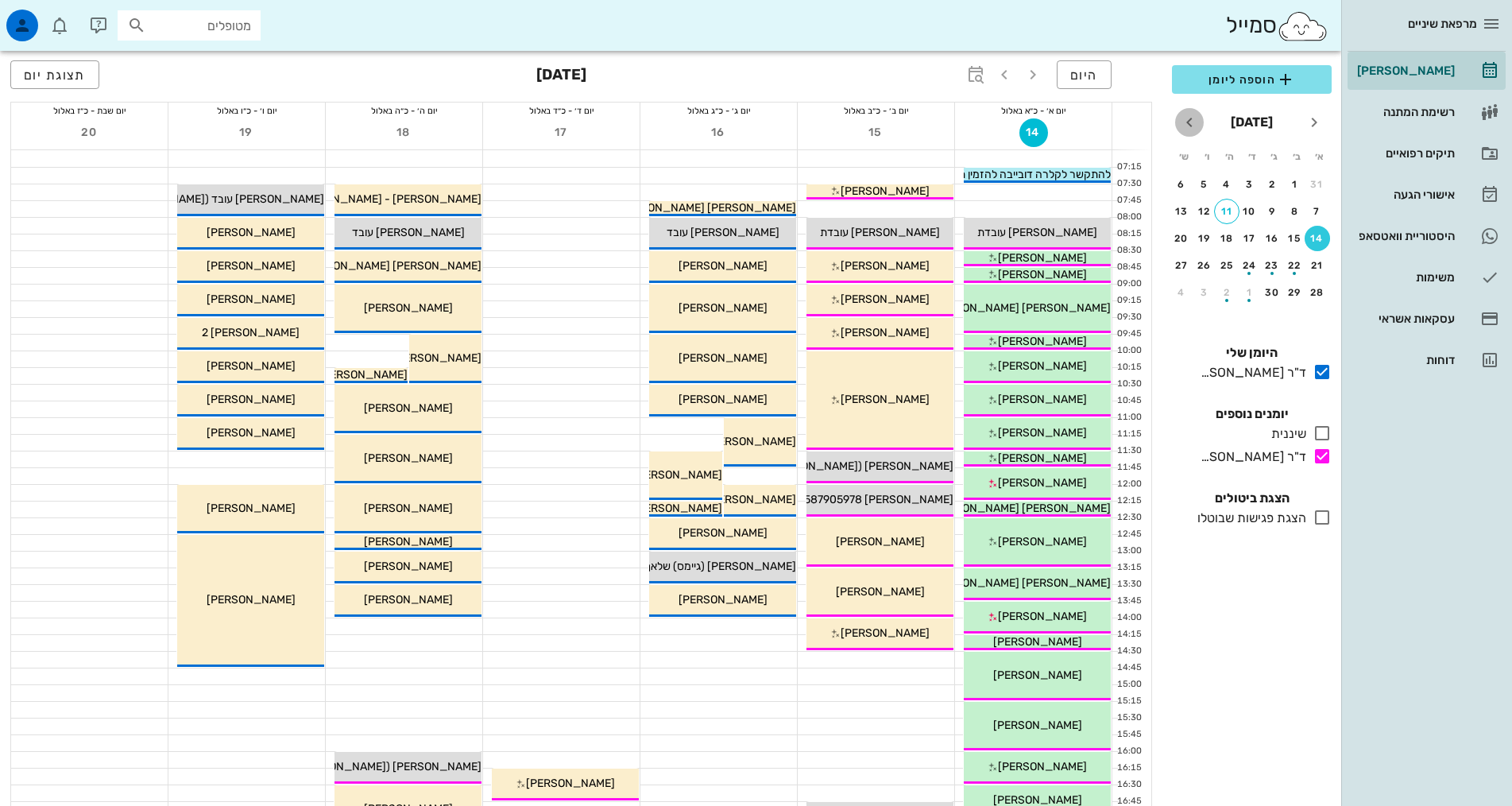
click at [1187, 120] on icon "חודש הבא" at bounding box center [1189, 122] width 19 height 19
click at [1307, 122] on icon "חודש שעבר" at bounding box center [1314, 122] width 19 height 19
click at [1288, 240] on div "11" at bounding box center [1295, 238] width 26 height 11
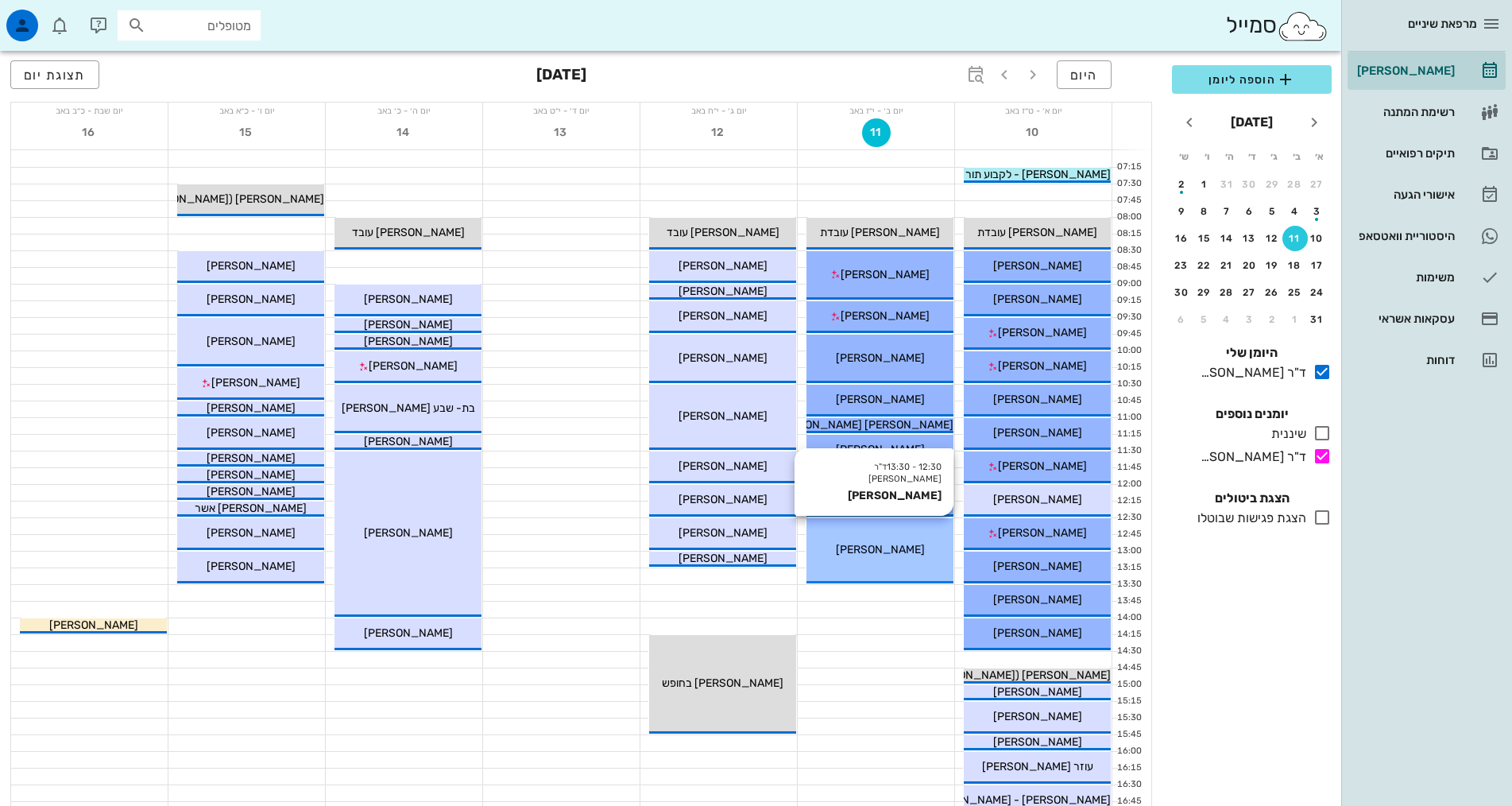
scroll to position [79, 0]
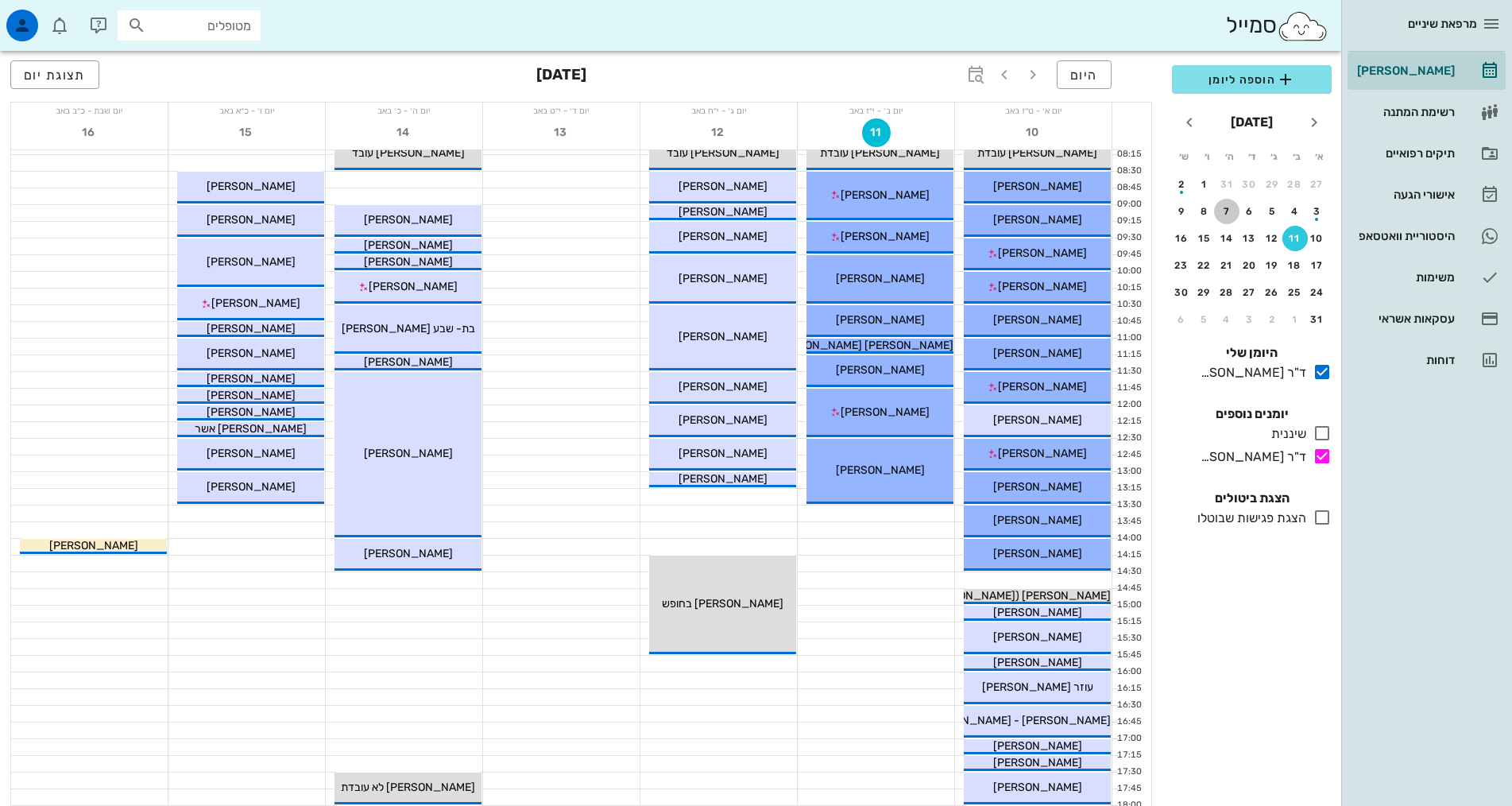
click at [1240, 209] on div "7" at bounding box center [1227, 211] width 26 height 11
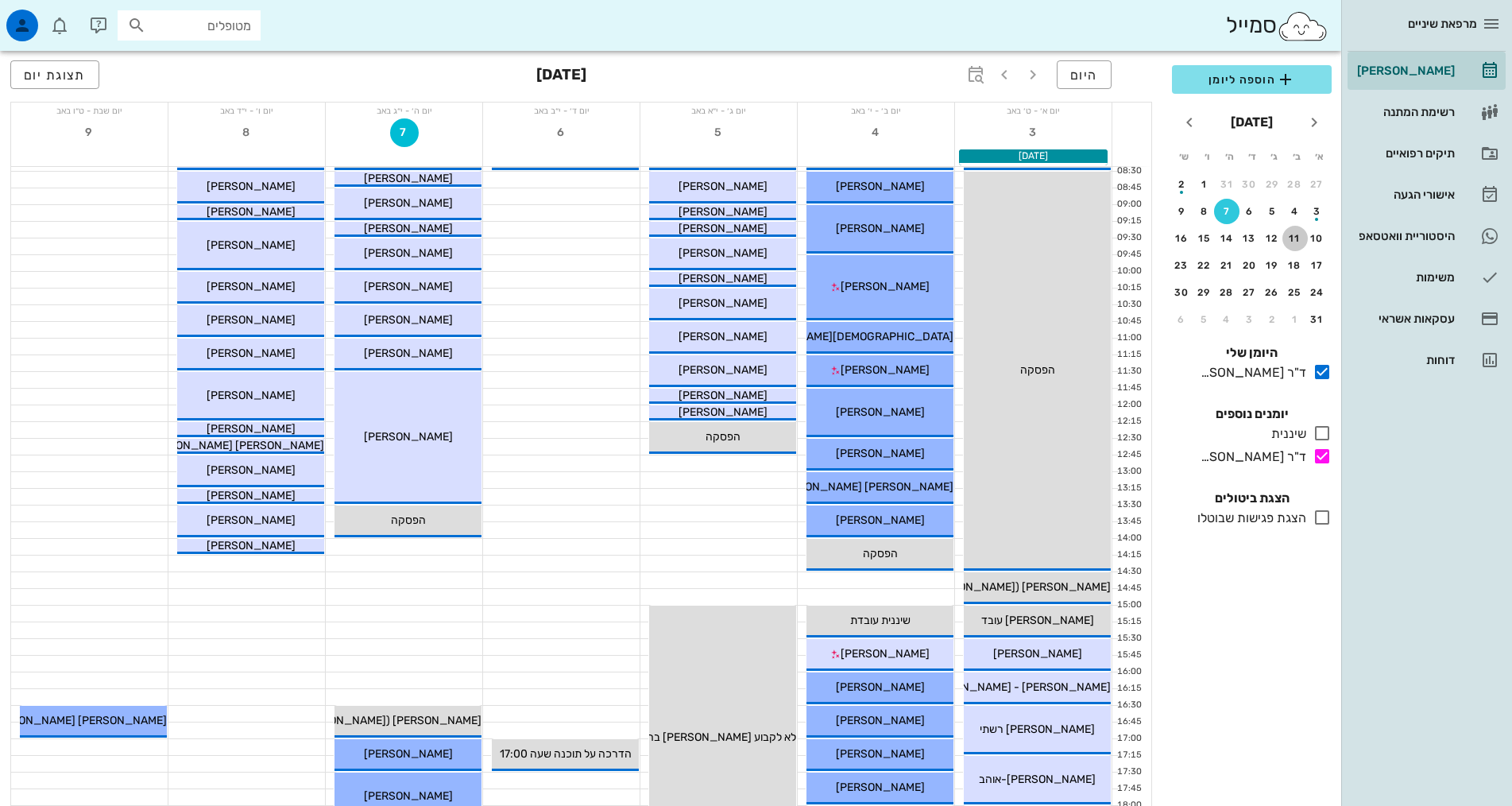
click at [1286, 239] on div "11" at bounding box center [1295, 238] width 26 height 11
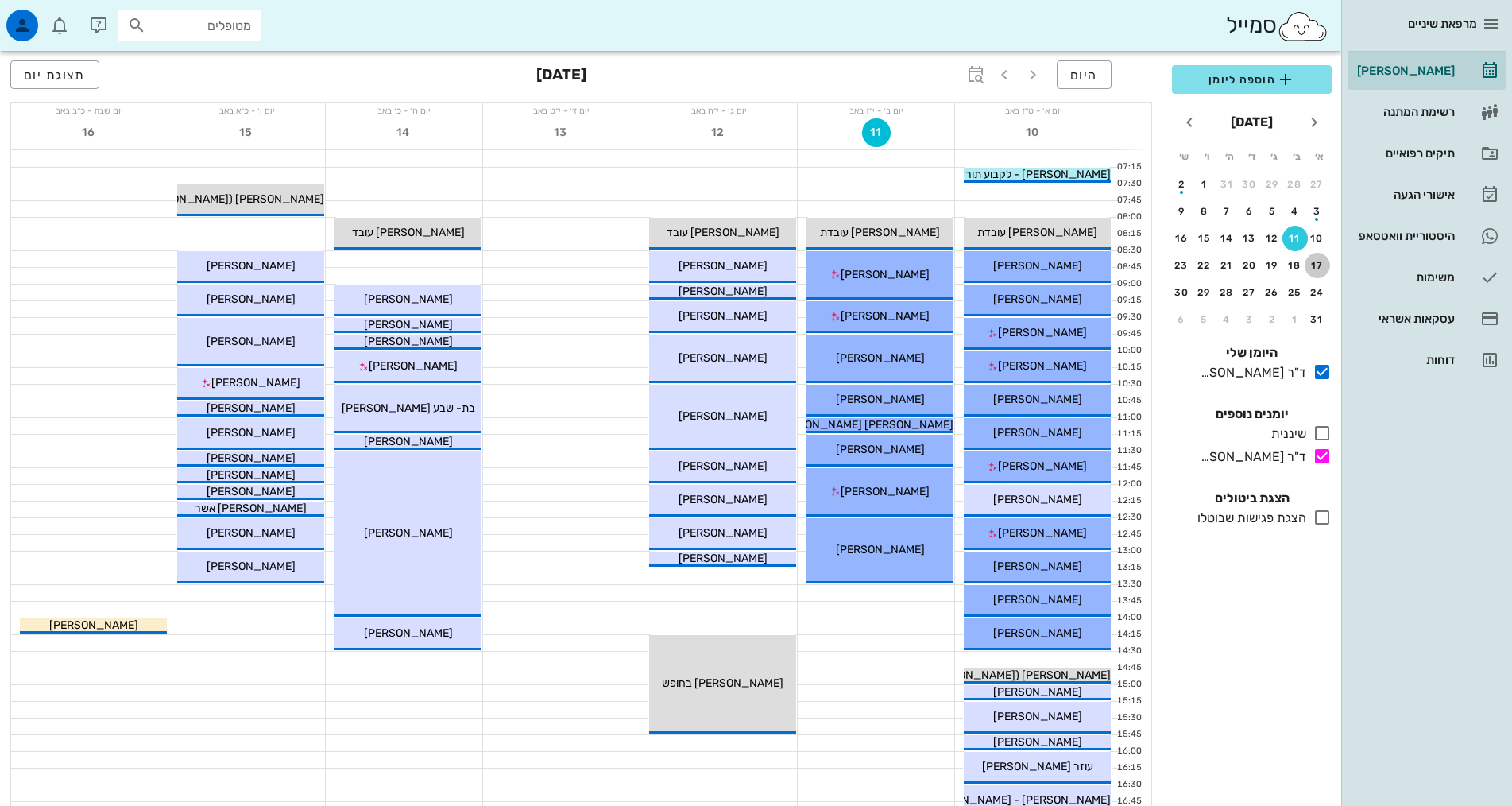
click at [1318, 268] on div "17" at bounding box center [1317, 265] width 26 height 11
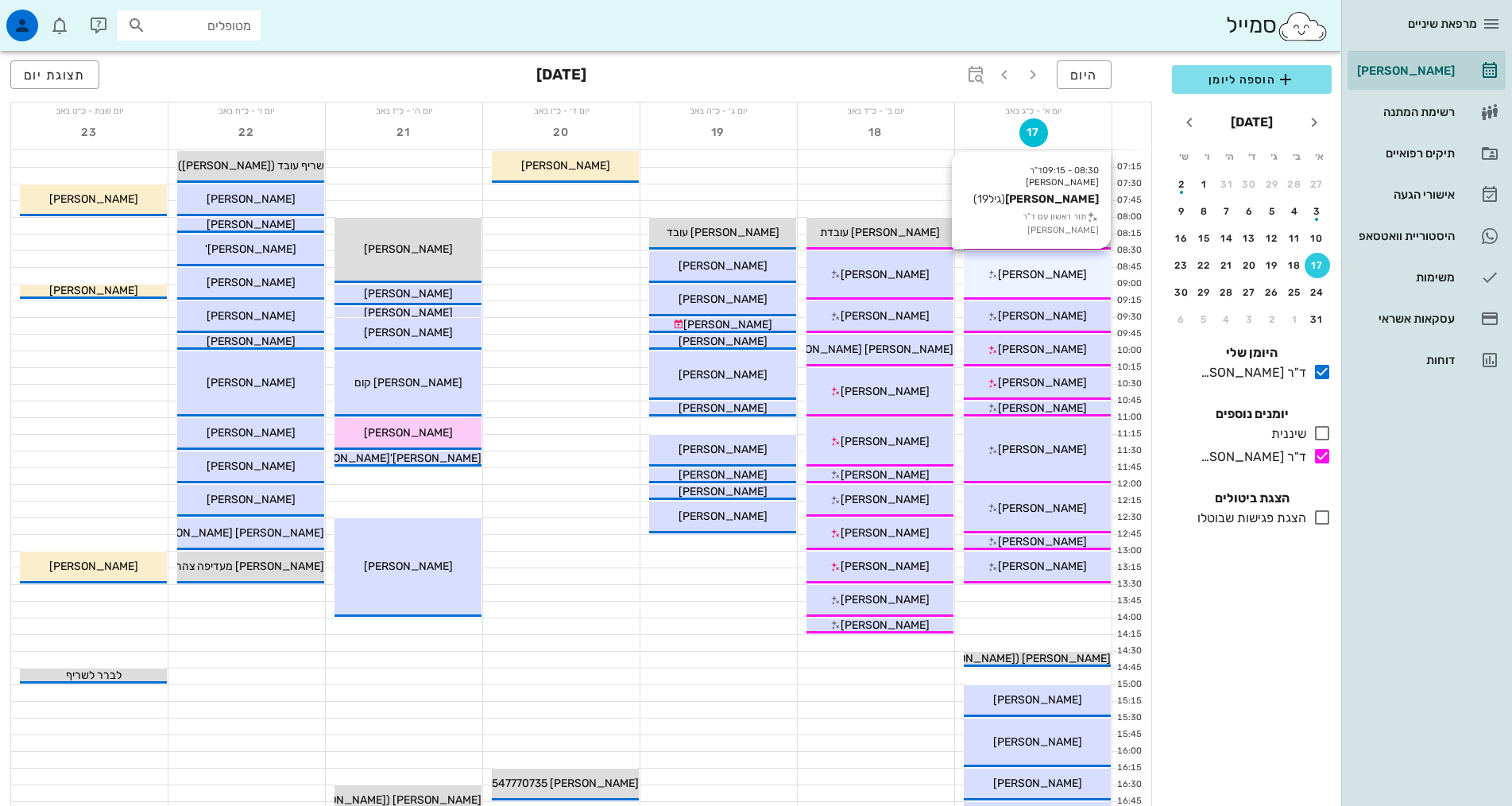
click at [1018, 263] on div "08:30 - 09:15 ד"ר [PERSON_NAME] [PERSON_NAME] (גיל 19 ) תור ראשון עם ד"ר [PERSO…" at bounding box center [1037, 276] width 147 height 48
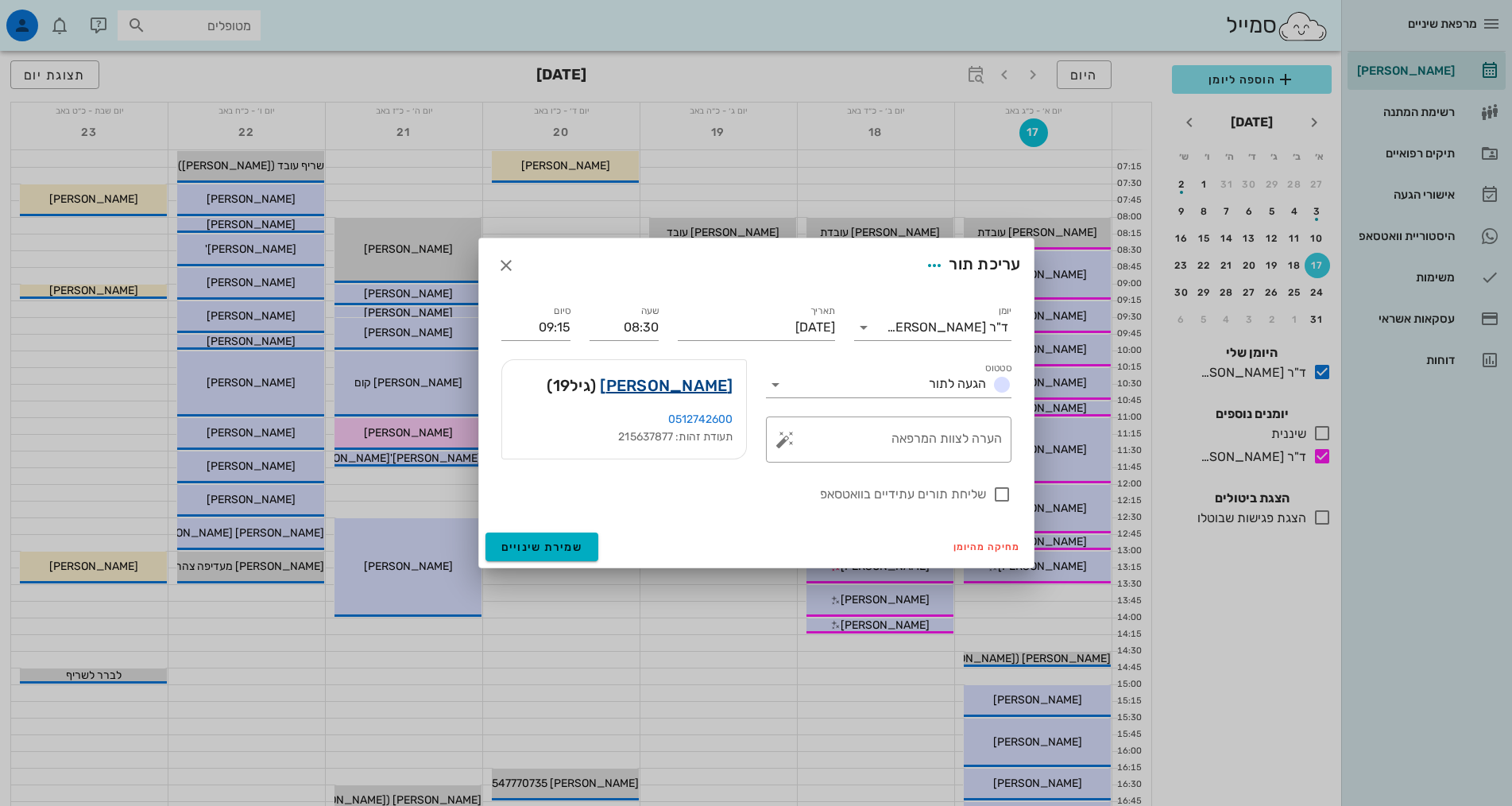
click at [688, 379] on link "[PERSON_NAME]" at bounding box center [666, 386] width 133 height 26
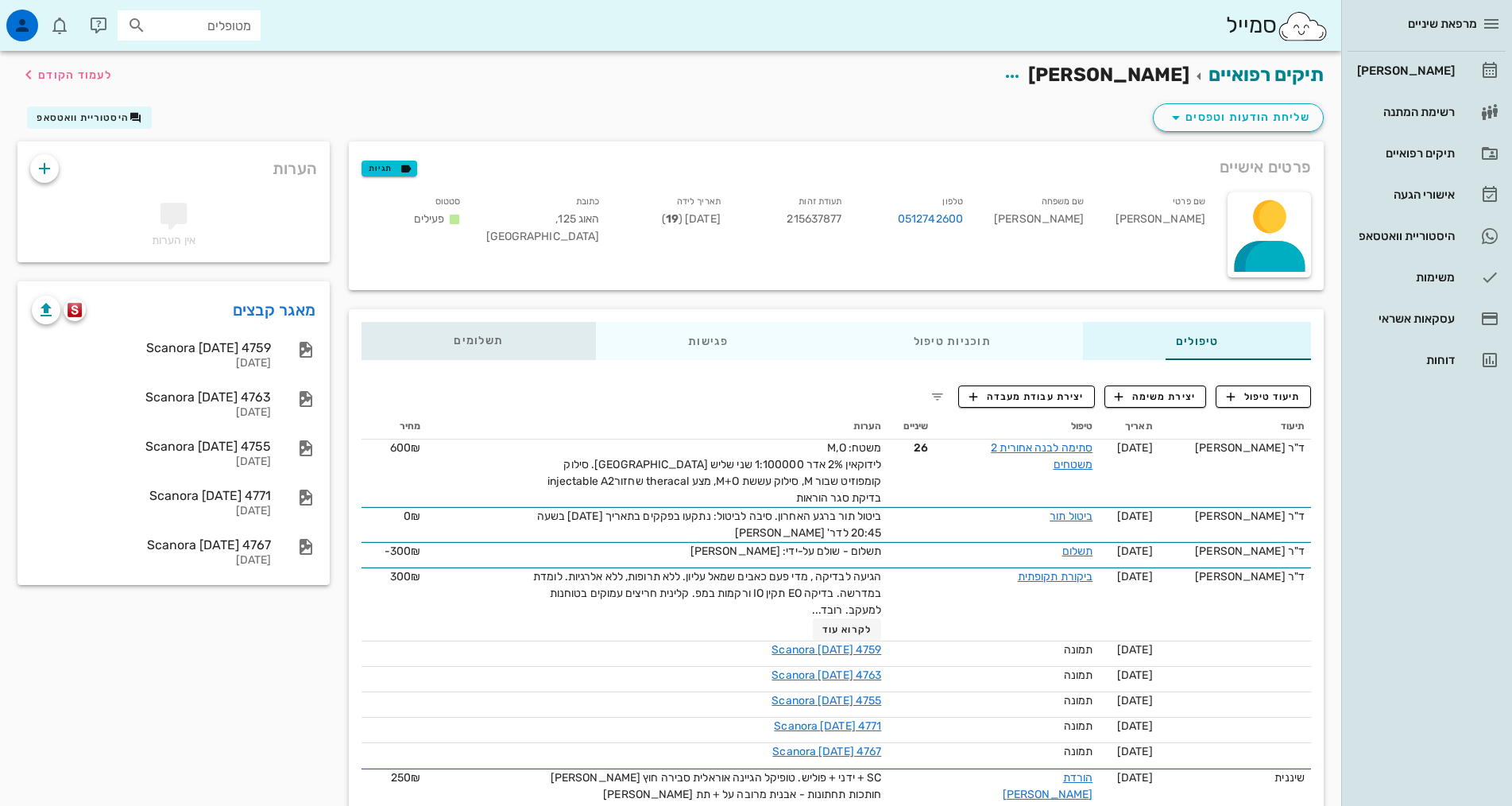
click at [412, 338] on div "תשלומים 0₪" at bounding box center [479, 341] width 234 height 38
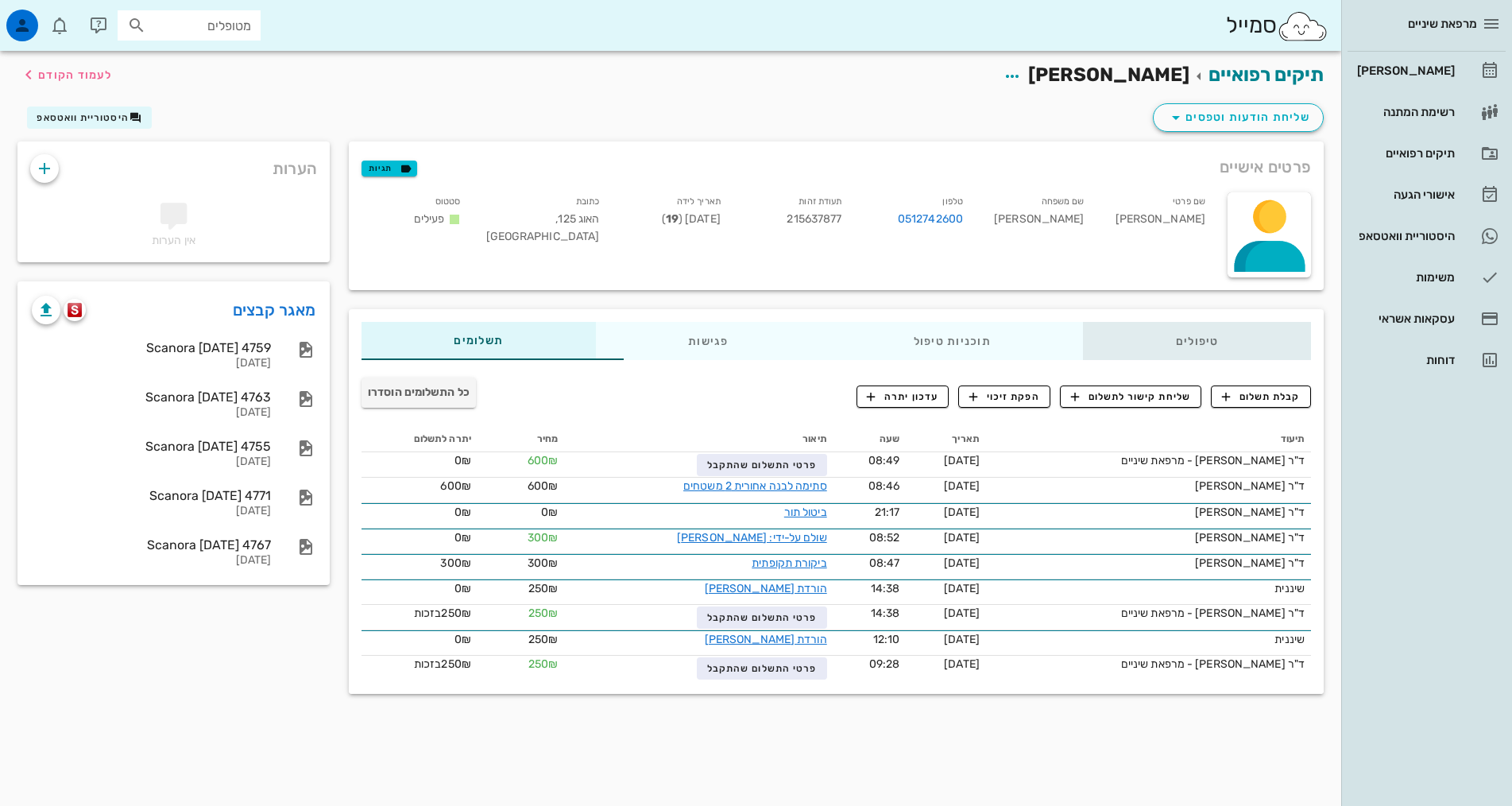
click at [1143, 342] on div "טיפולים" at bounding box center [1197, 341] width 228 height 38
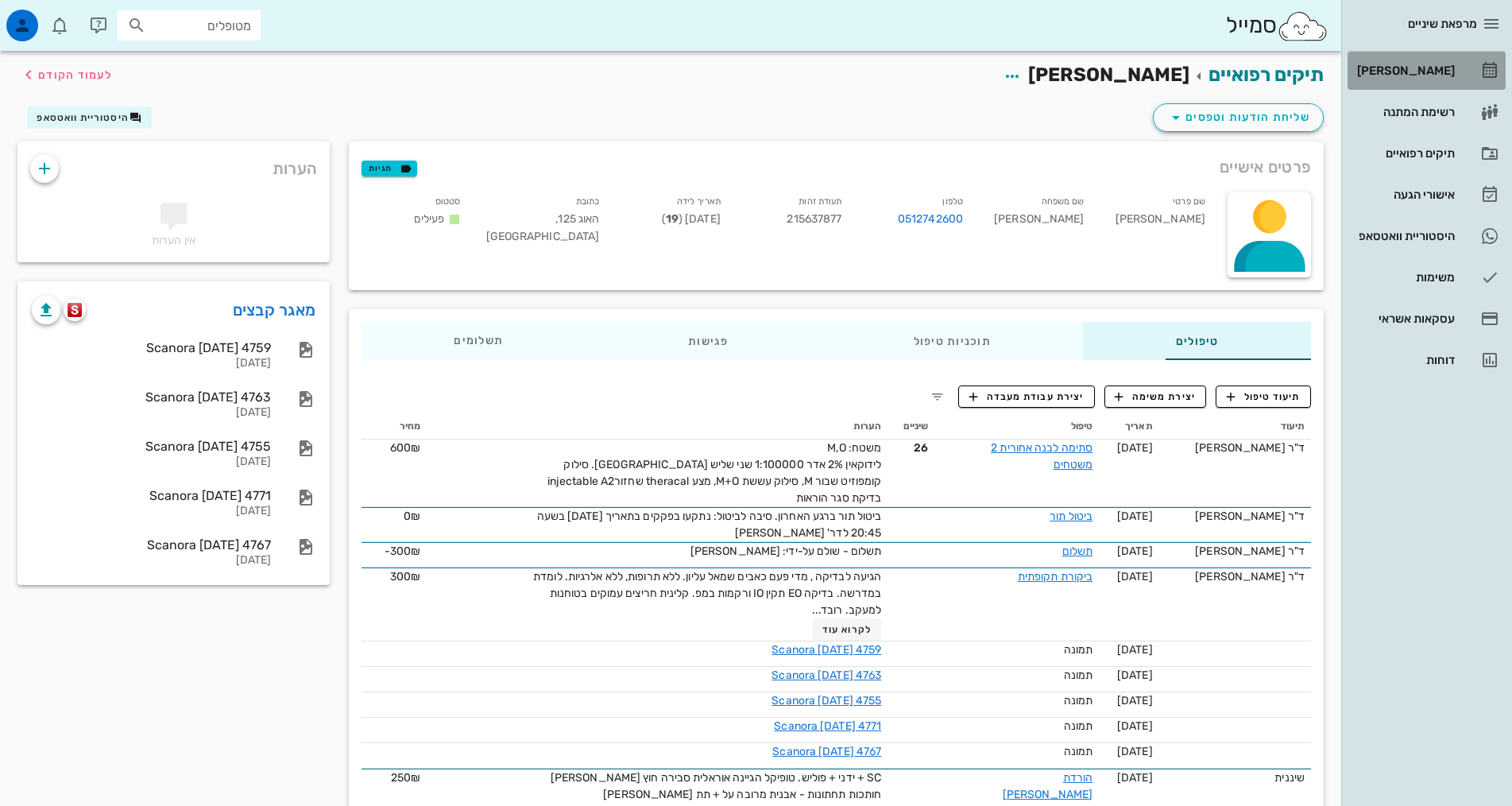
click at [1446, 78] on div "[PERSON_NAME]" at bounding box center [1404, 71] width 101 height 26
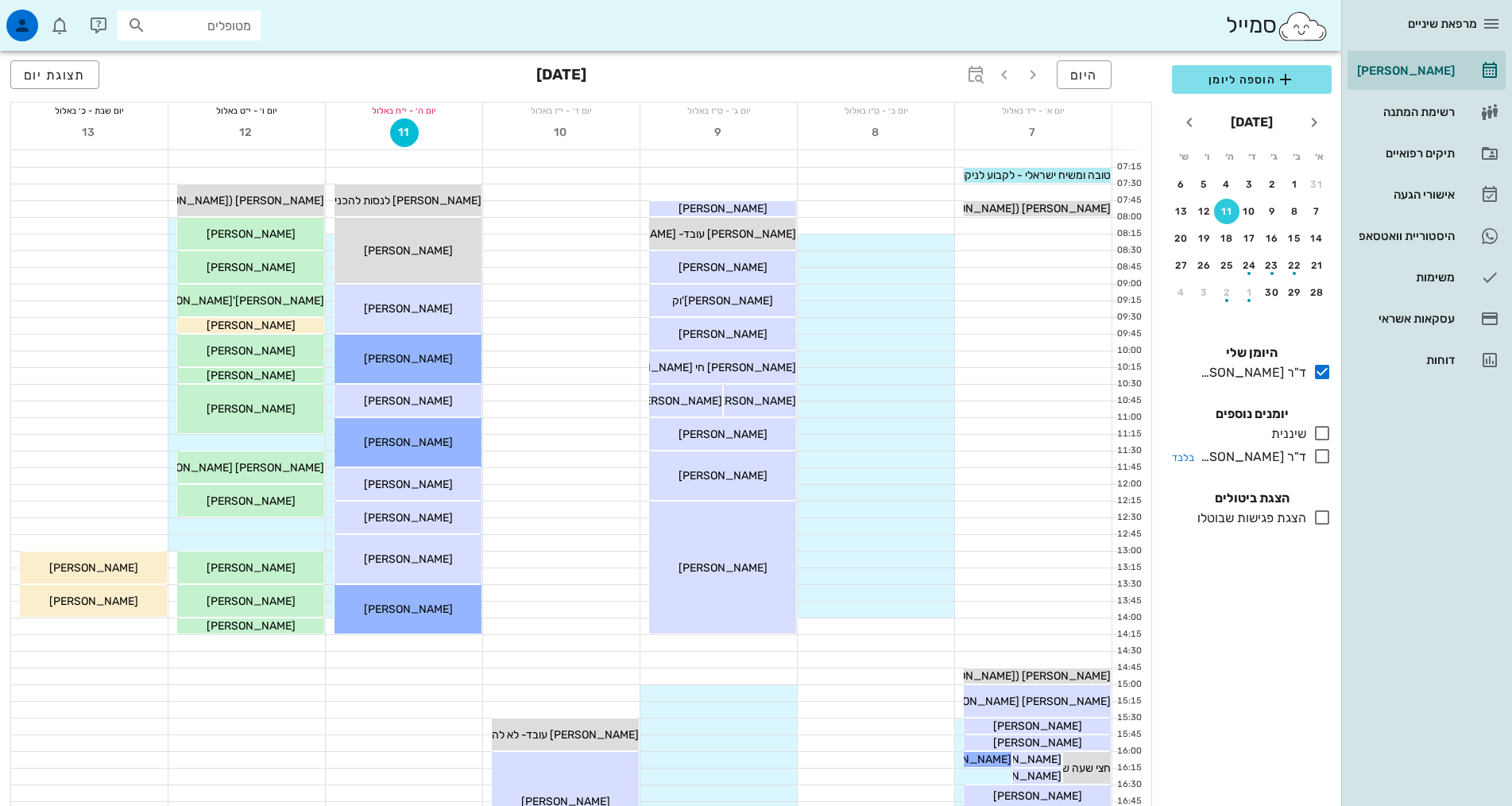
click at [1326, 456] on icon at bounding box center [1322, 456] width 19 height 19
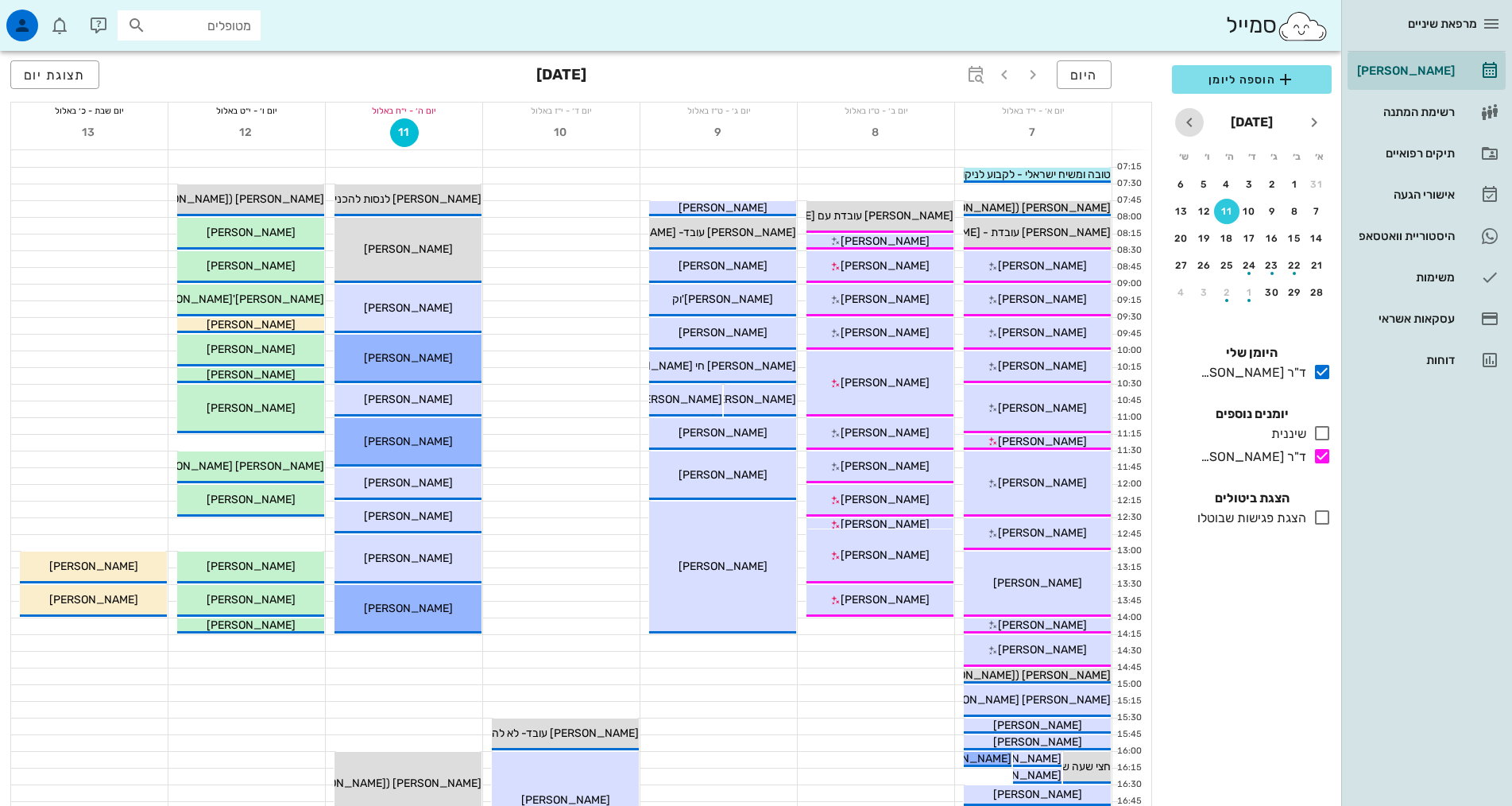
click at [1191, 120] on icon "חודש הבא" at bounding box center [1189, 122] width 19 height 19
click at [1304, 134] on div "[DATE]" at bounding box center [1252, 122] width 179 height 38
click at [1312, 128] on icon "חודש שעבר" at bounding box center [1314, 122] width 19 height 19
click at [1312, 127] on icon "חודש שעבר" at bounding box center [1314, 122] width 19 height 19
click at [1323, 258] on button "17" at bounding box center [1317, 265] width 26 height 26
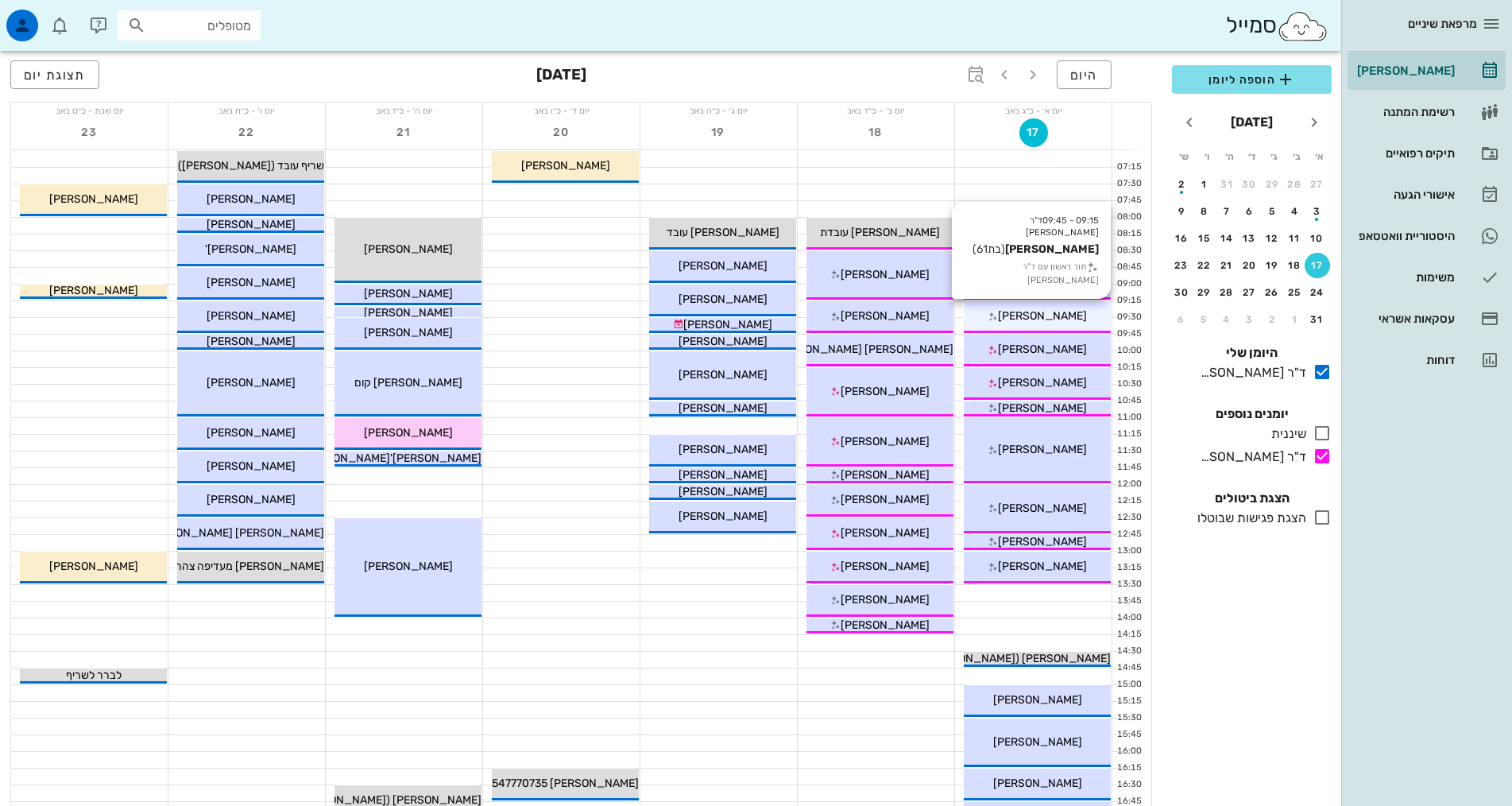
click at [1038, 313] on span "[PERSON_NAME]" at bounding box center [1042, 316] width 89 height 14
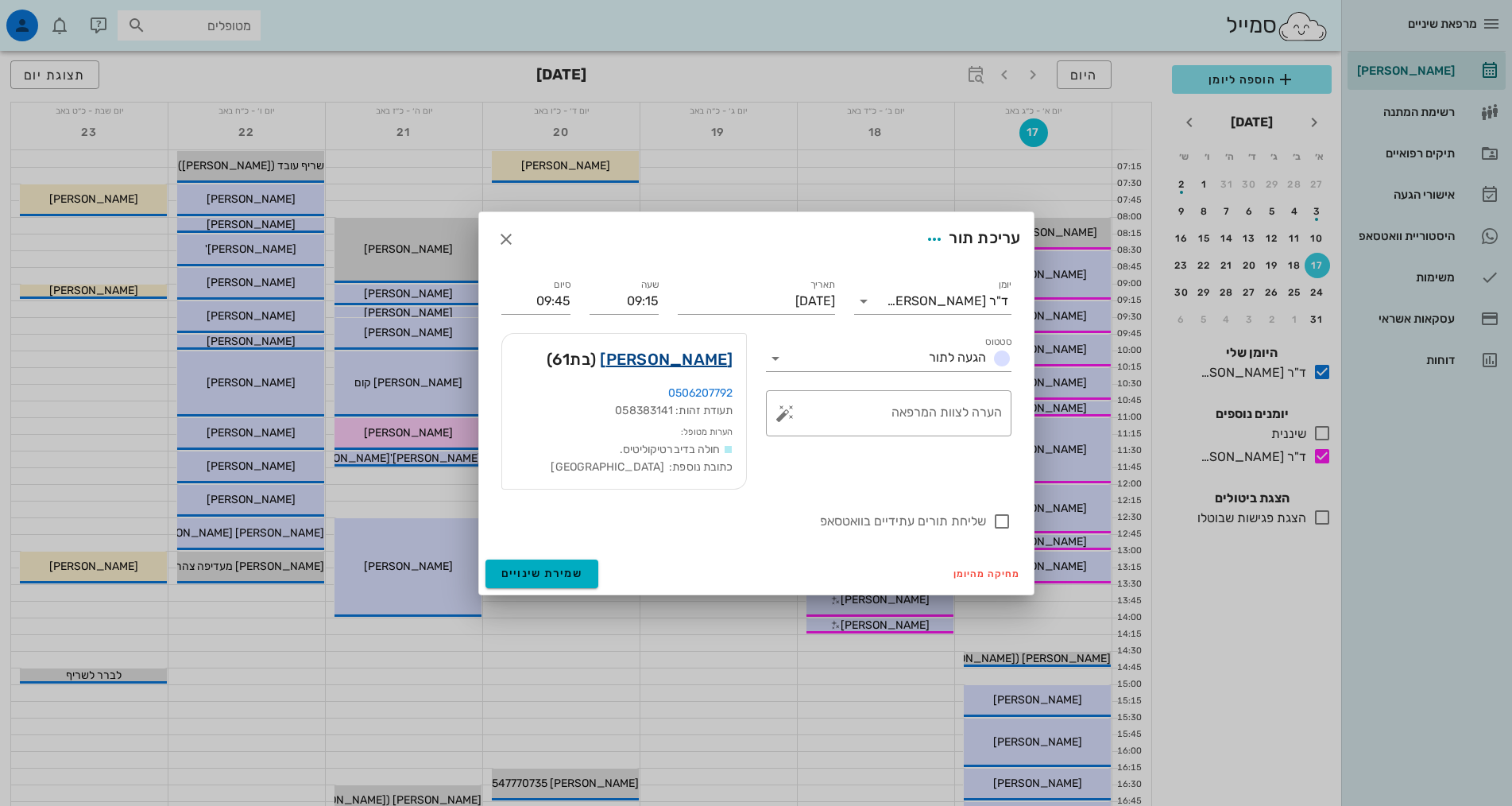
click at [682, 357] on link "[PERSON_NAME]" at bounding box center [666, 359] width 133 height 26
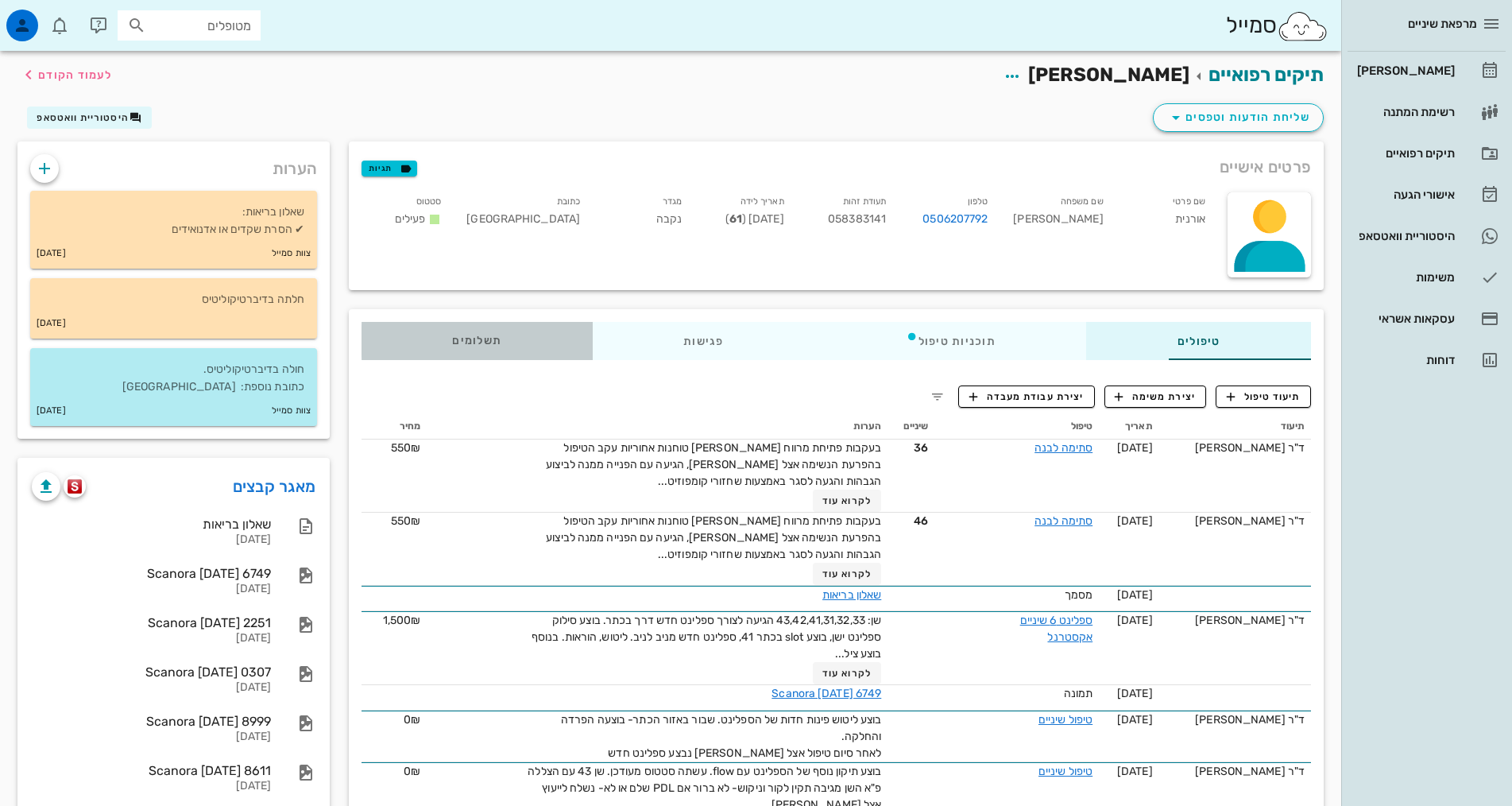
click at [362, 326] on div "תשלומים 0₪" at bounding box center [477, 341] width 232 height 38
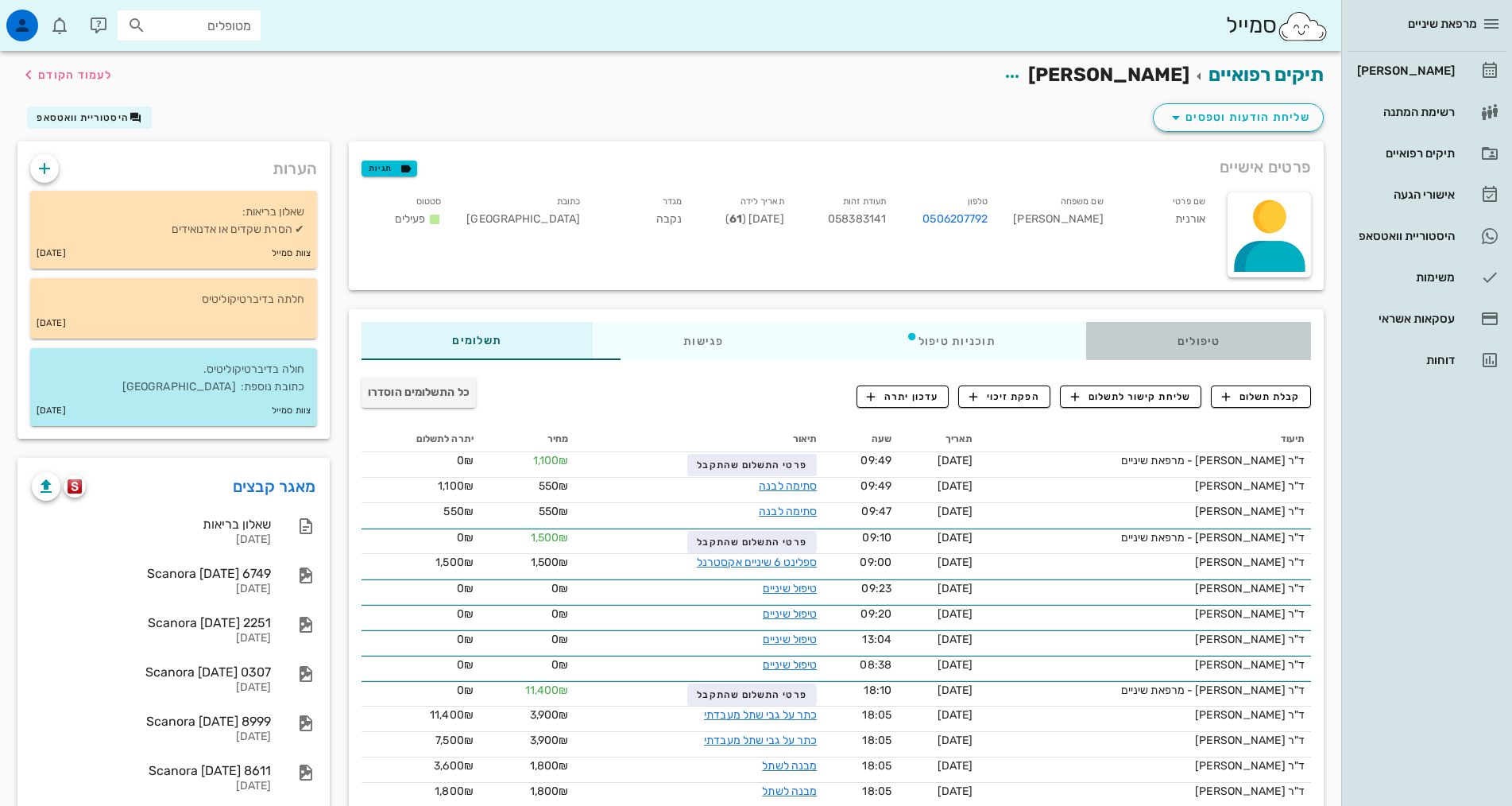
click at [1225, 345] on div "טיפולים" at bounding box center [1198, 341] width 225 height 38
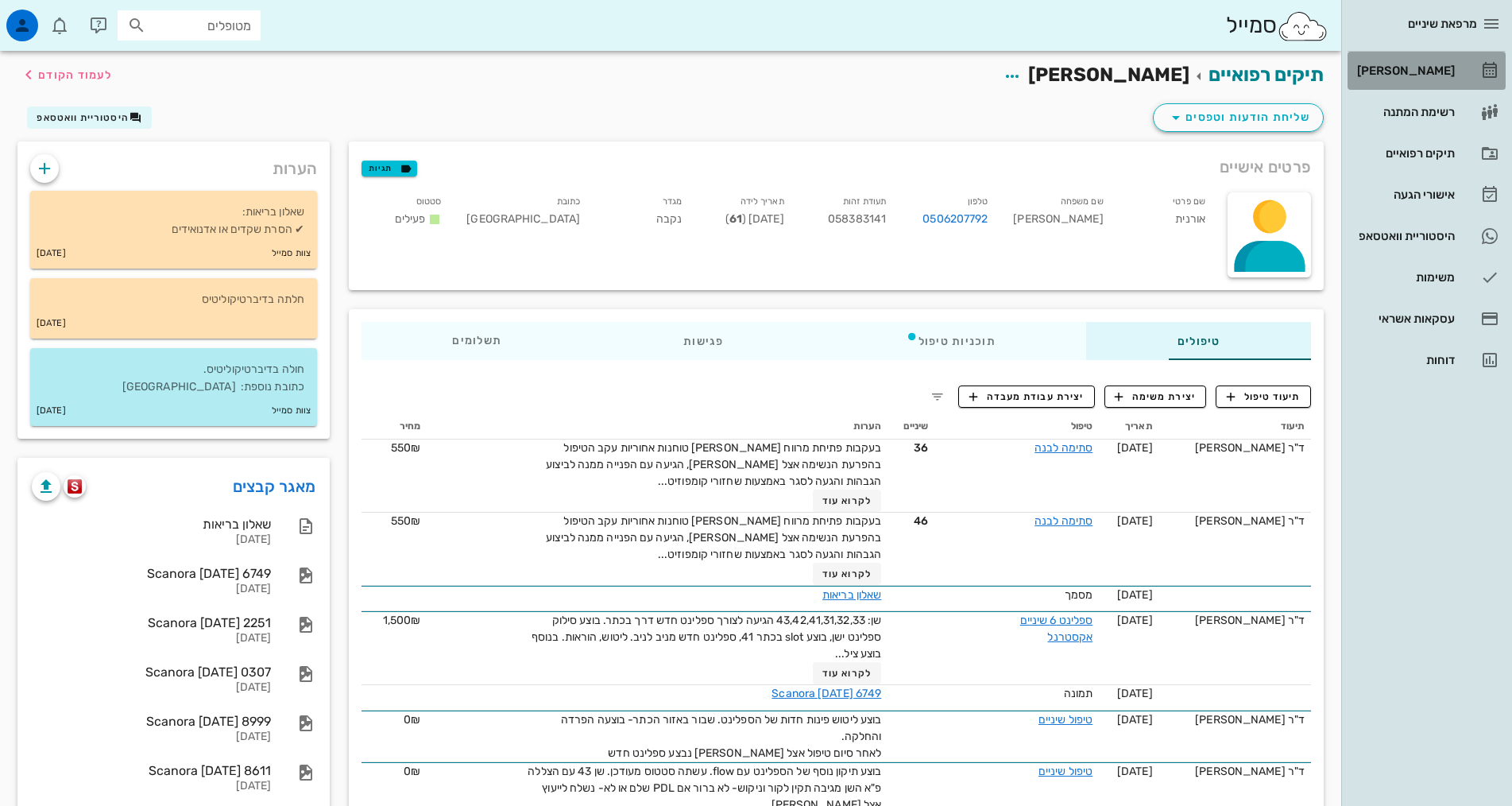
click at [1399, 55] on link "[PERSON_NAME]" at bounding box center [1427, 71] width 158 height 38
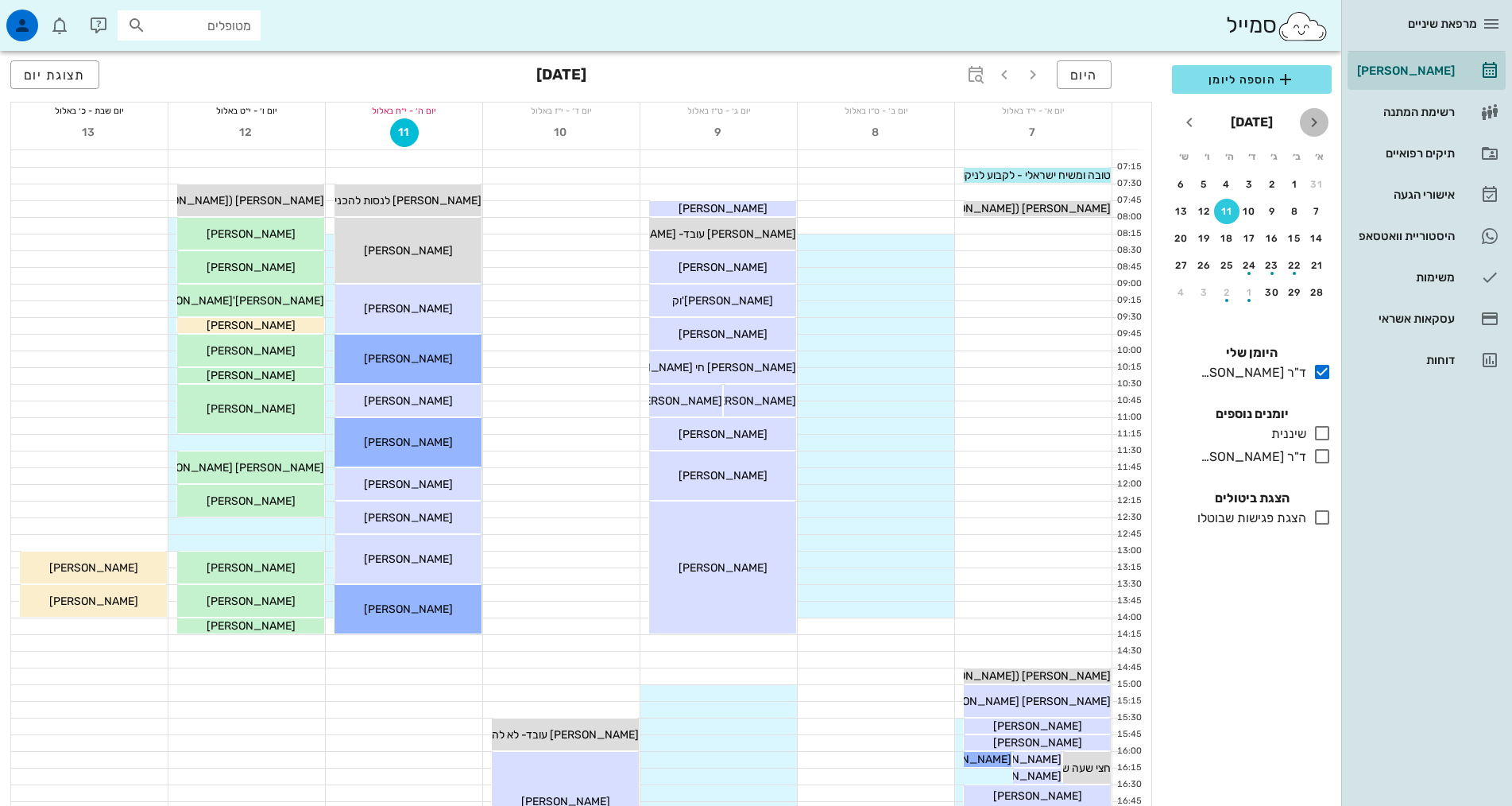
click at [1316, 129] on icon "חודש שעבר" at bounding box center [1314, 122] width 19 height 19
click at [1315, 266] on div "17" at bounding box center [1317, 265] width 26 height 11
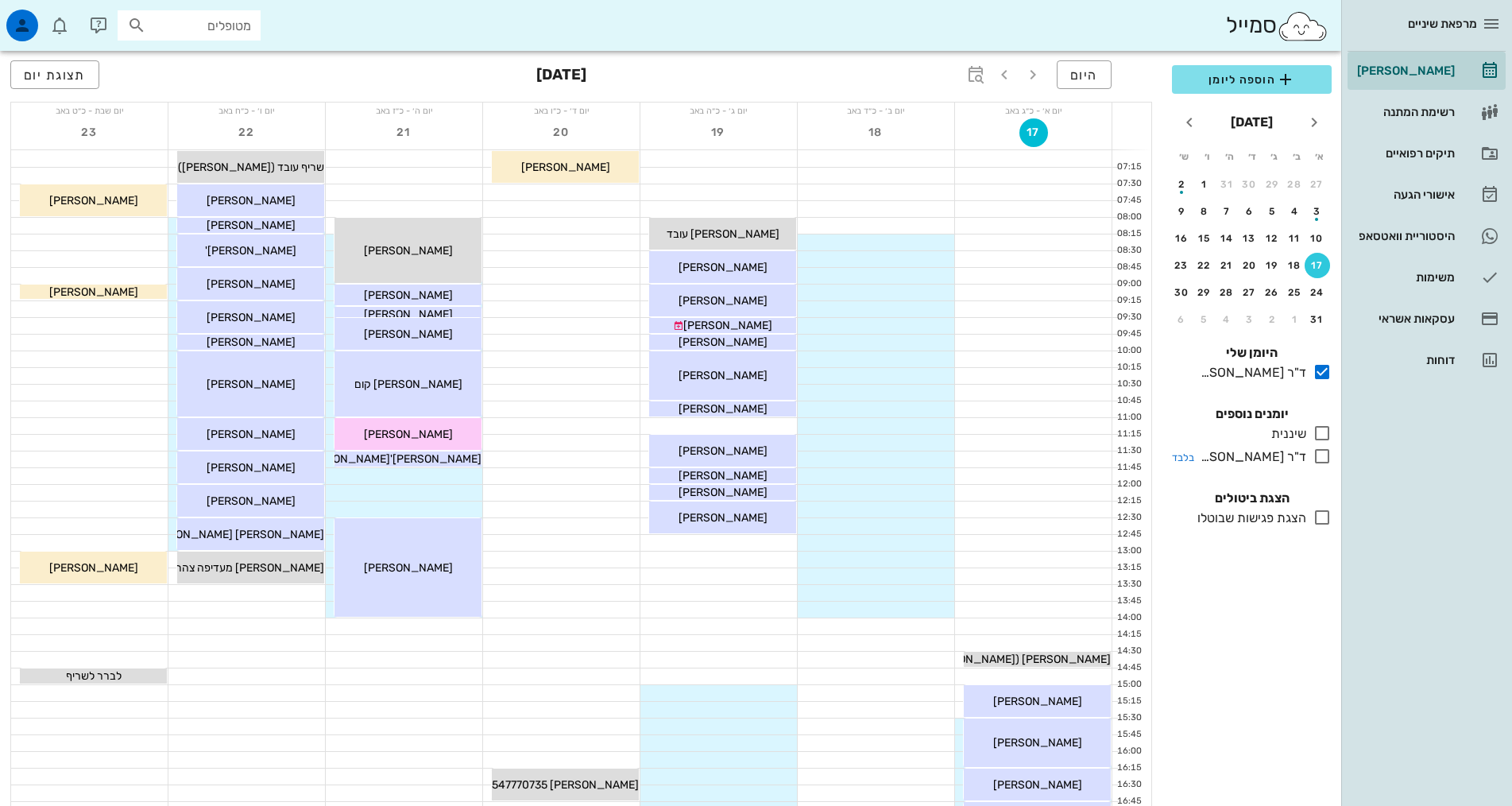
click at [1316, 457] on icon at bounding box center [1322, 456] width 19 height 19
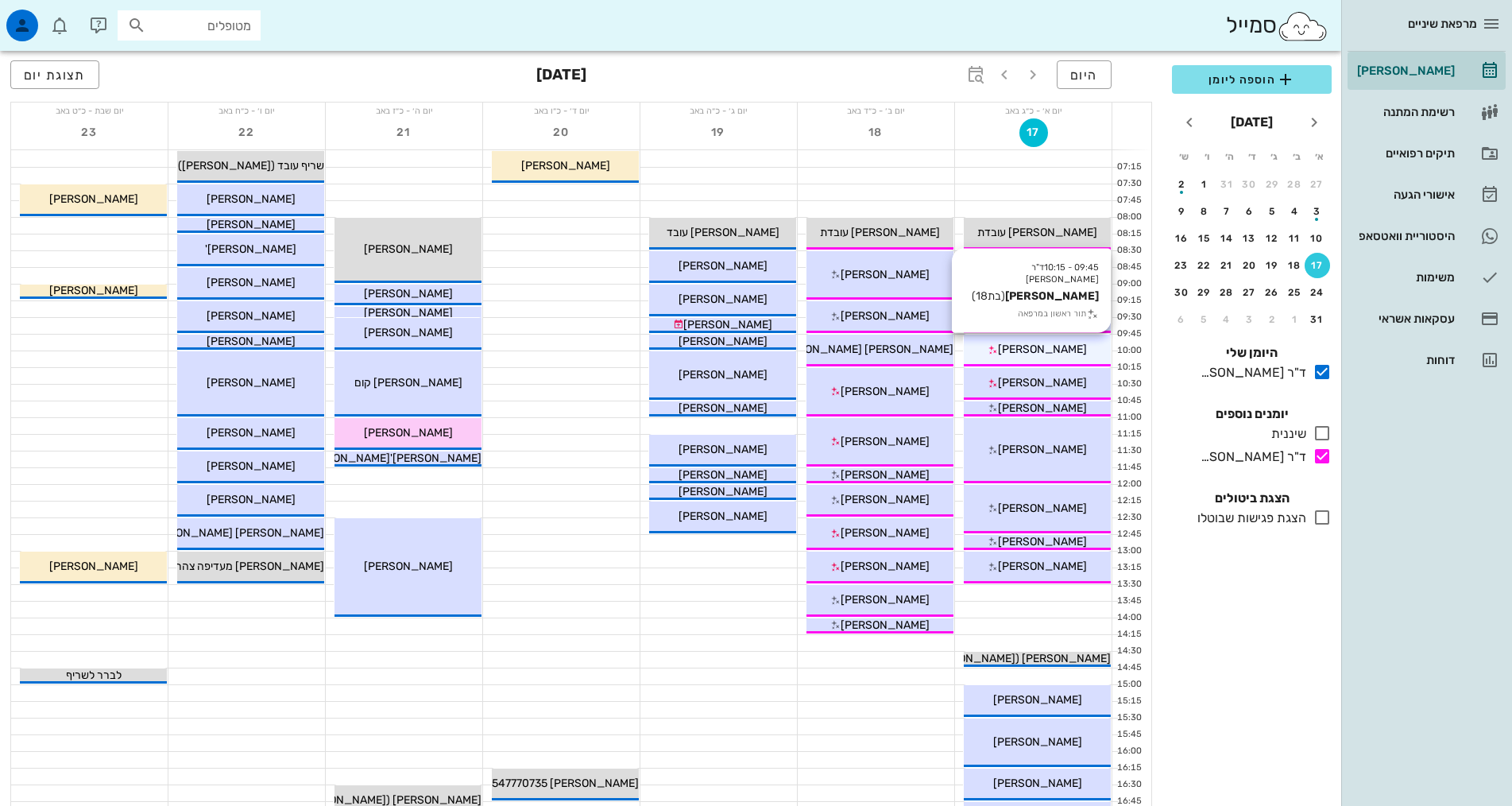
click at [998, 348] on icon at bounding box center [993, 350] width 10 height 10
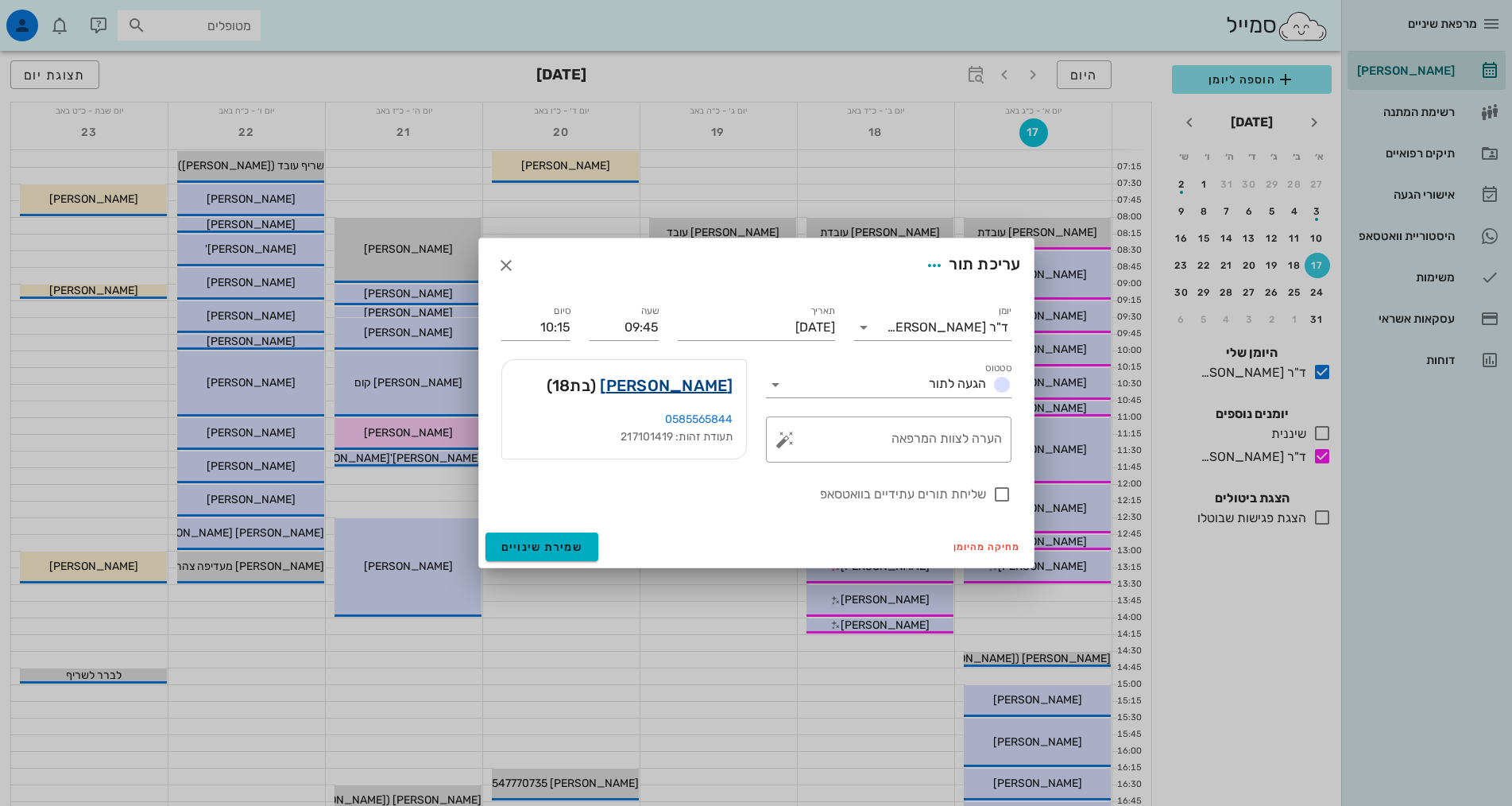
click at [720, 389] on link "[PERSON_NAME]" at bounding box center [666, 386] width 133 height 26
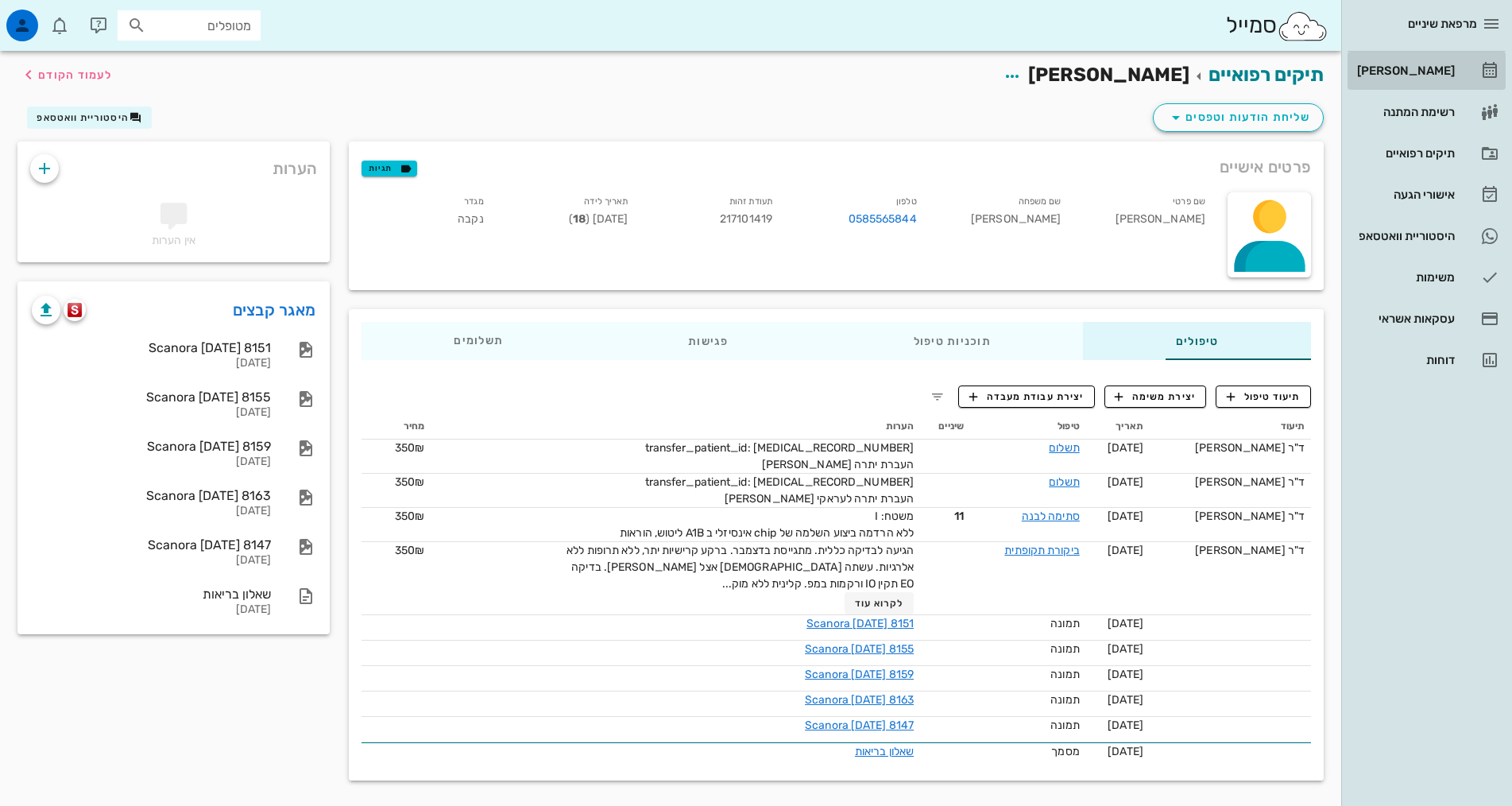
click at [1428, 63] on div "[PERSON_NAME]" at bounding box center [1404, 71] width 101 height 26
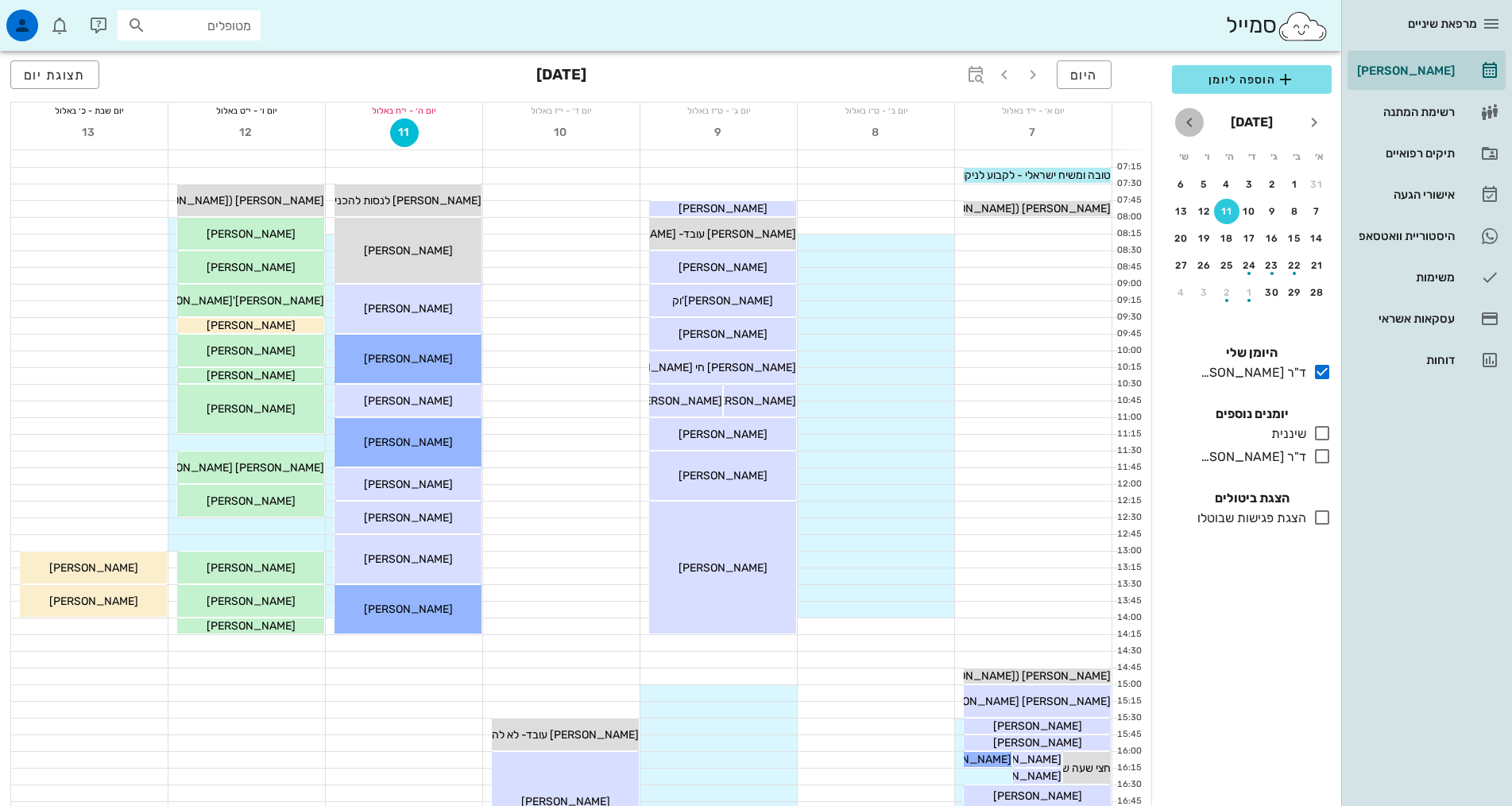
click at [1190, 127] on icon "חודש הבא" at bounding box center [1189, 122] width 19 height 19
click at [1325, 458] on icon at bounding box center [1322, 456] width 19 height 19
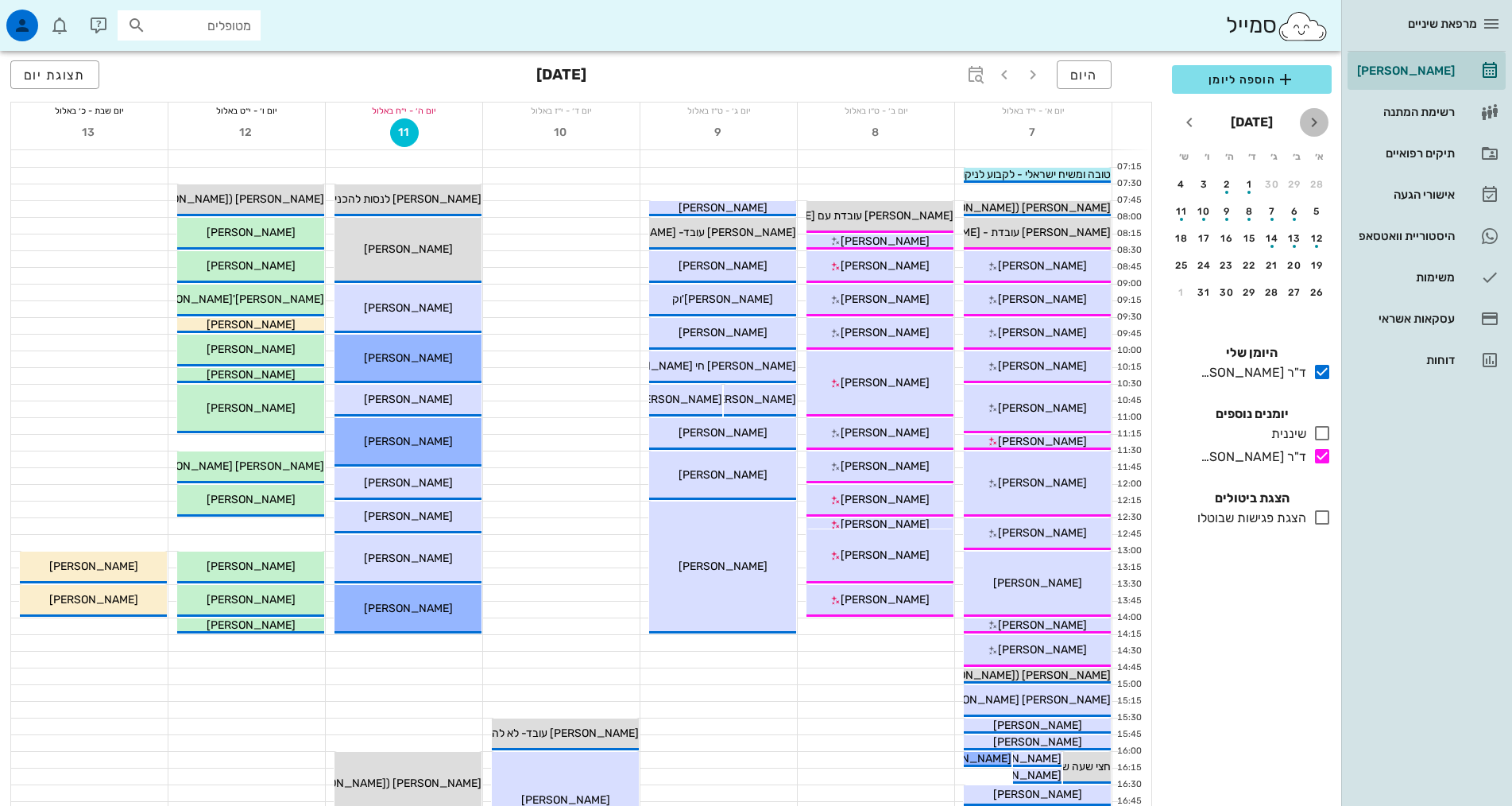
click at [1319, 134] on button "חודש שעבר" at bounding box center [1314, 121] width 28 height 28
click at [1311, 127] on icon "חודש שעבר" at bounding box center [1314, 122] width 19 height 19
click at [1317, 255] on button "17" at bounding box center [1317, 265] width 26 height 26
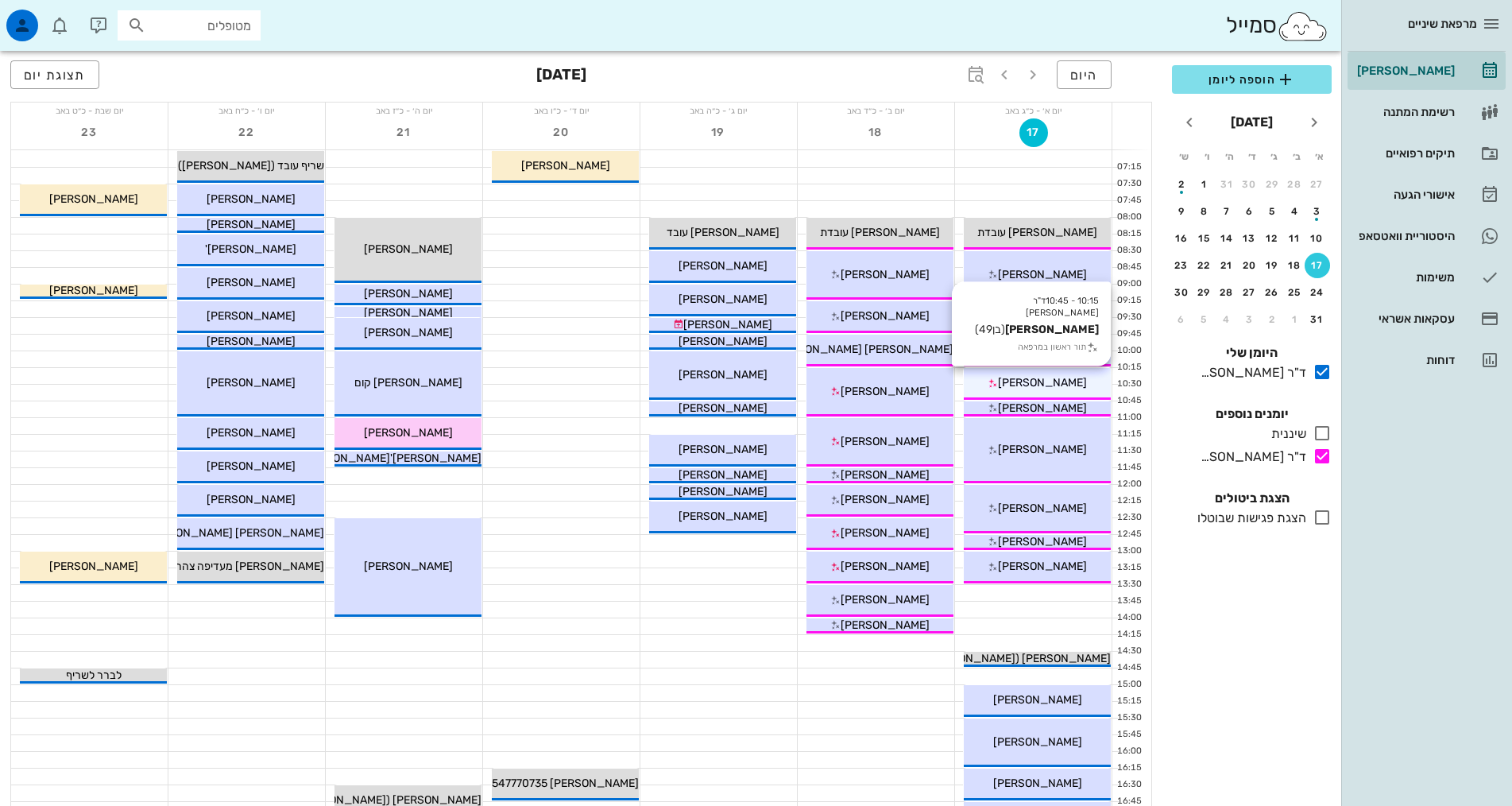
click at [1065, 391] on div "10:15 - 10:45 ד"ר [PERSON_NAME] [PERSON_NAME] (בן 49 ) תור ראשון במרפאה [PERSON…" at bounding box center [1037, 383] width 147 height 32
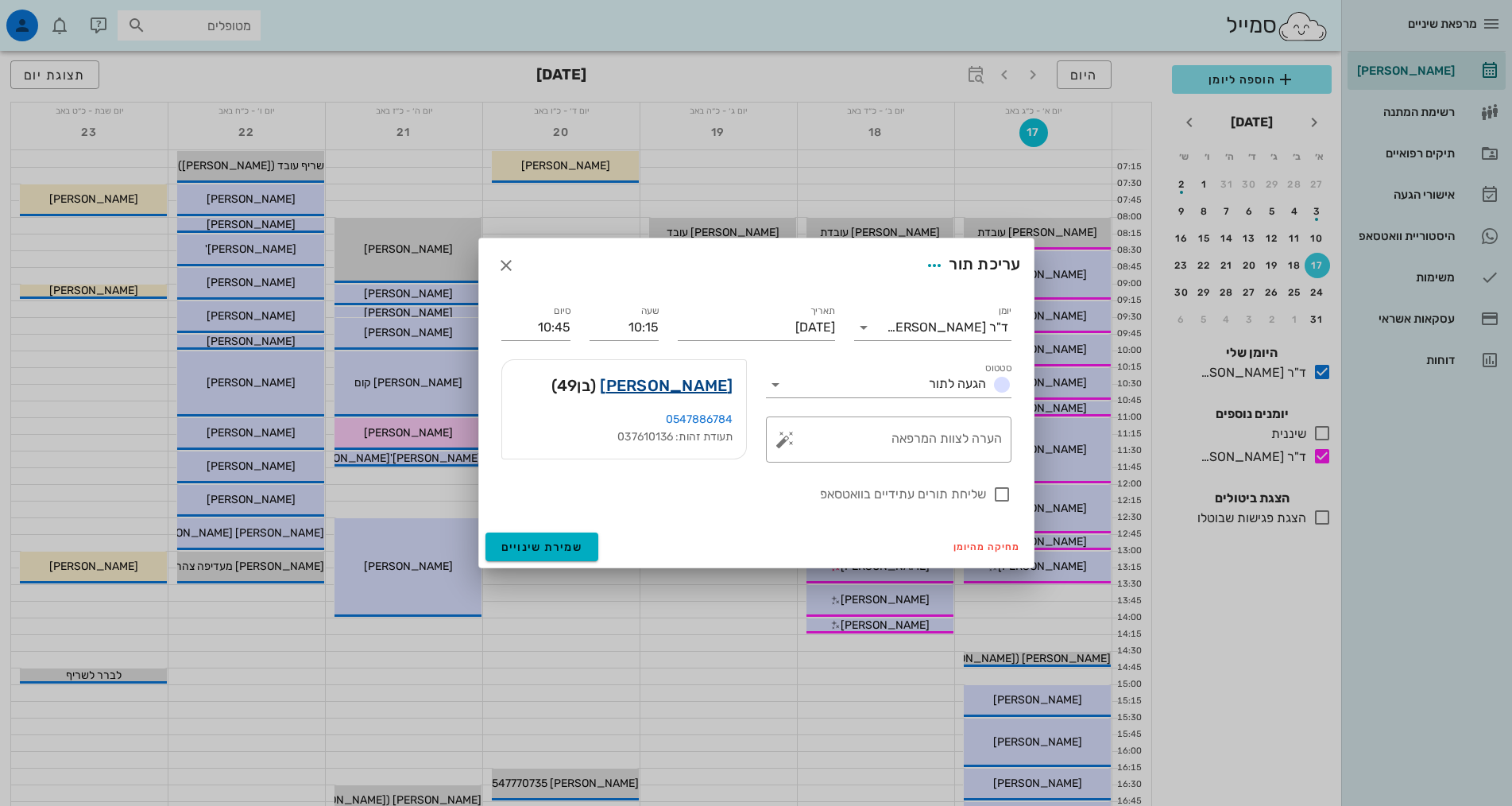
click at [716, 389] on link "[PERSON_NAME]" at bounding box center [666, 386] width 133 height 26
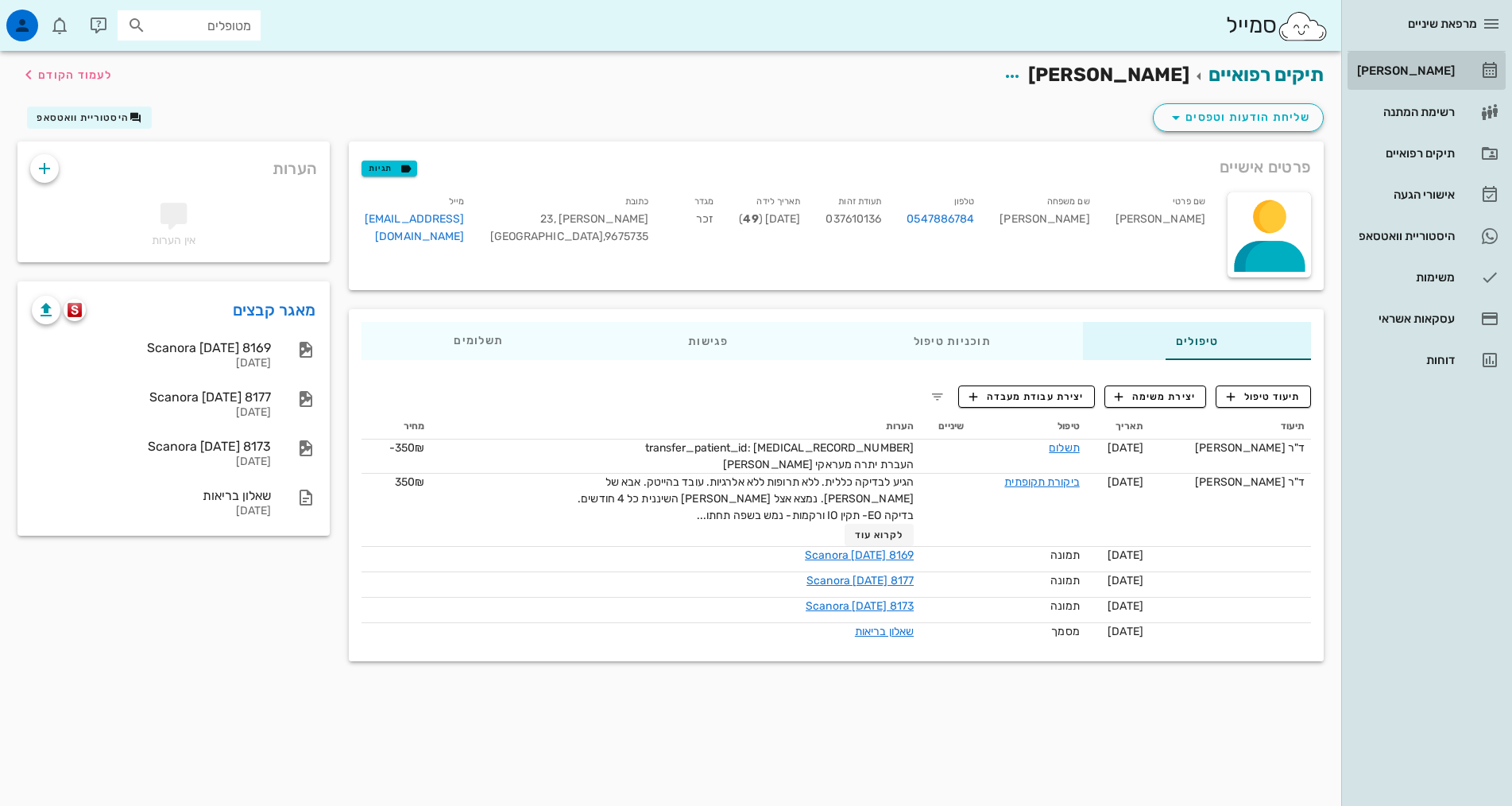
click at [1414, 65] on div "[PERSON_NAME]" at bounding box center [1404, 71] width 101 height 13
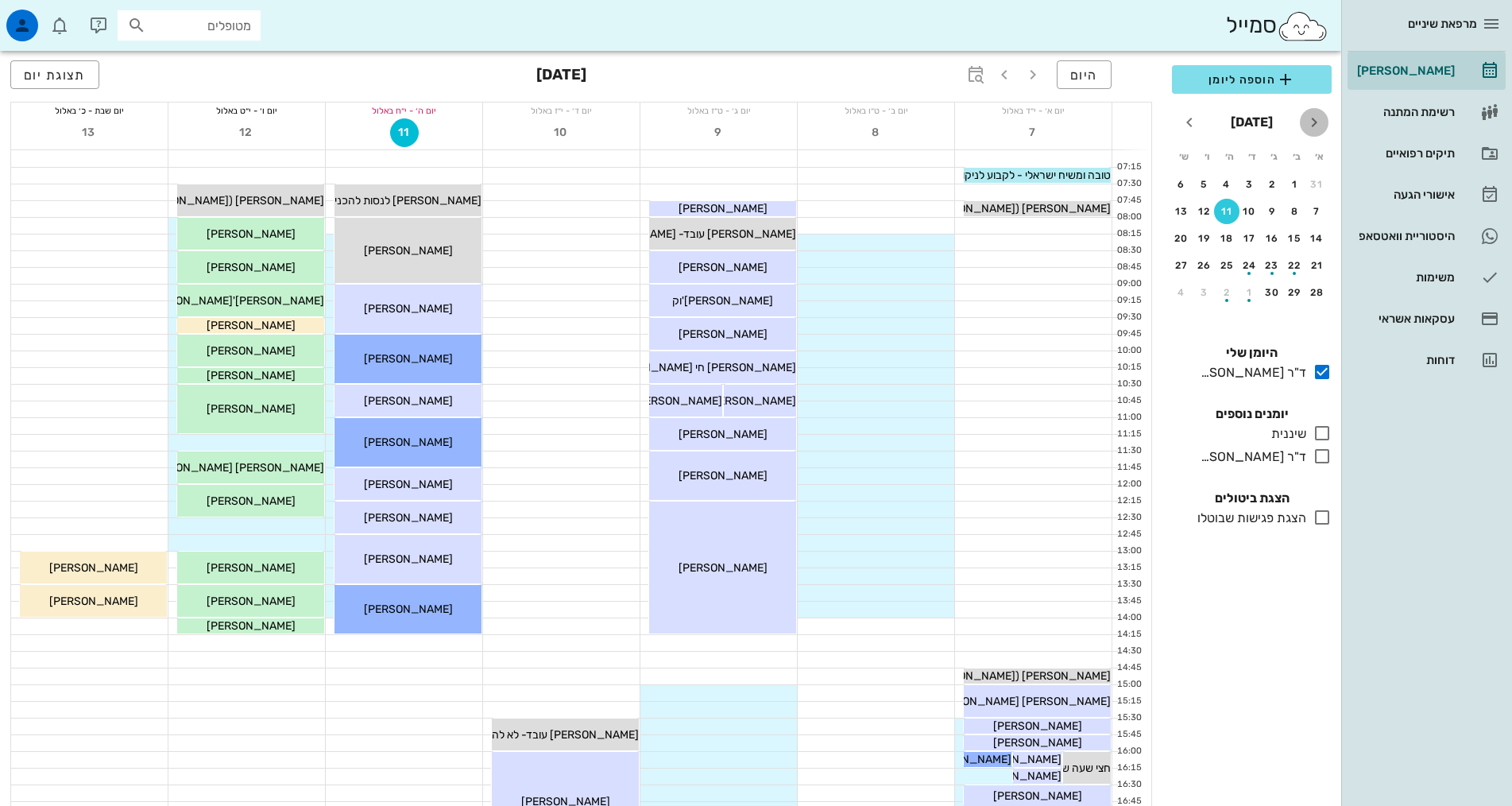
click at [1311, 125] on icon "חודש שעבר" at bounding box center [1314, 122] width 19 height 19
click at [1319, 268] on div "17" at bounding box center [1317, 265] width 26 height 11
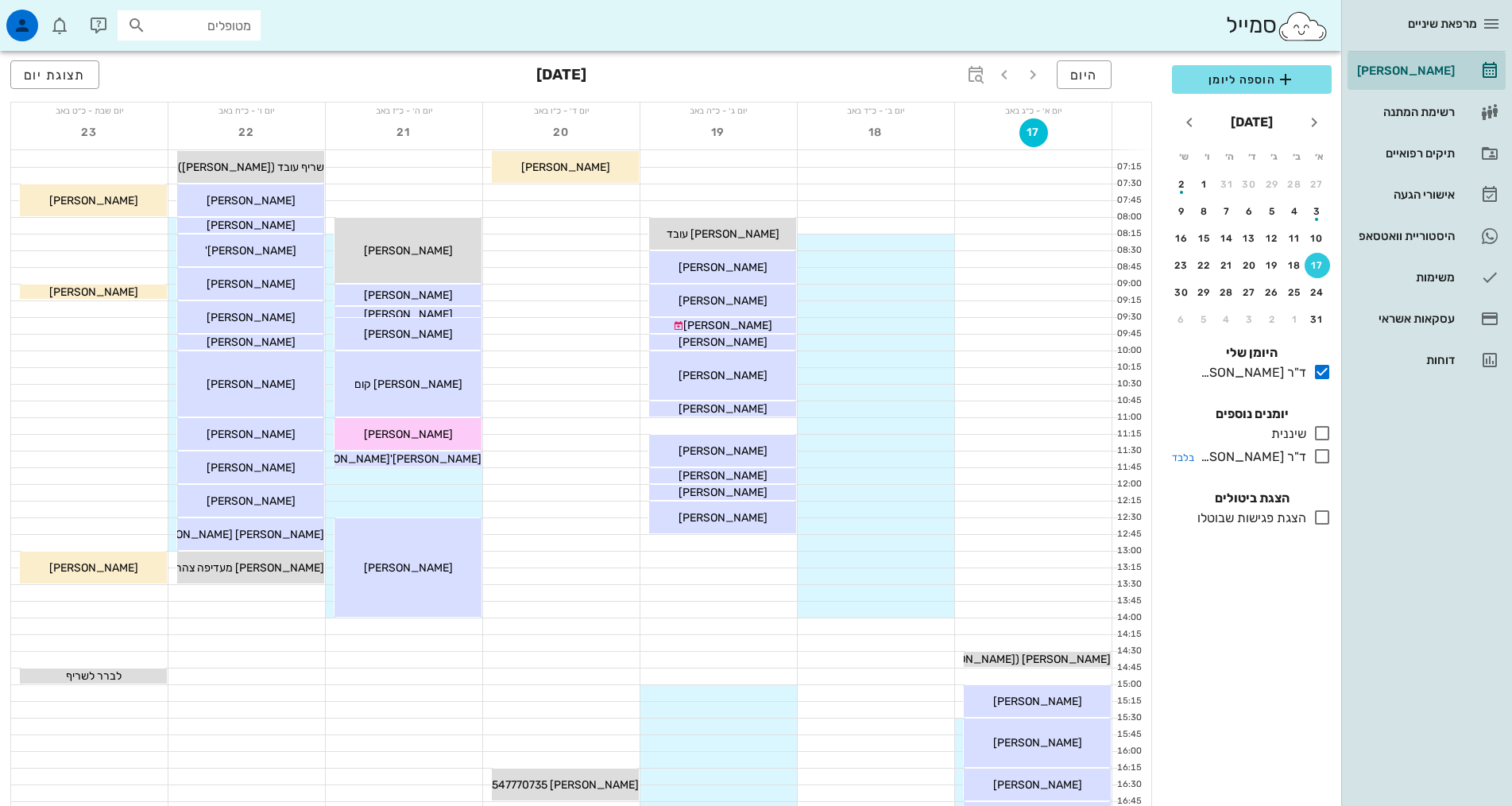
click at [1330, 456] on icon at bounding box center [1322, 456] width 19 height 19
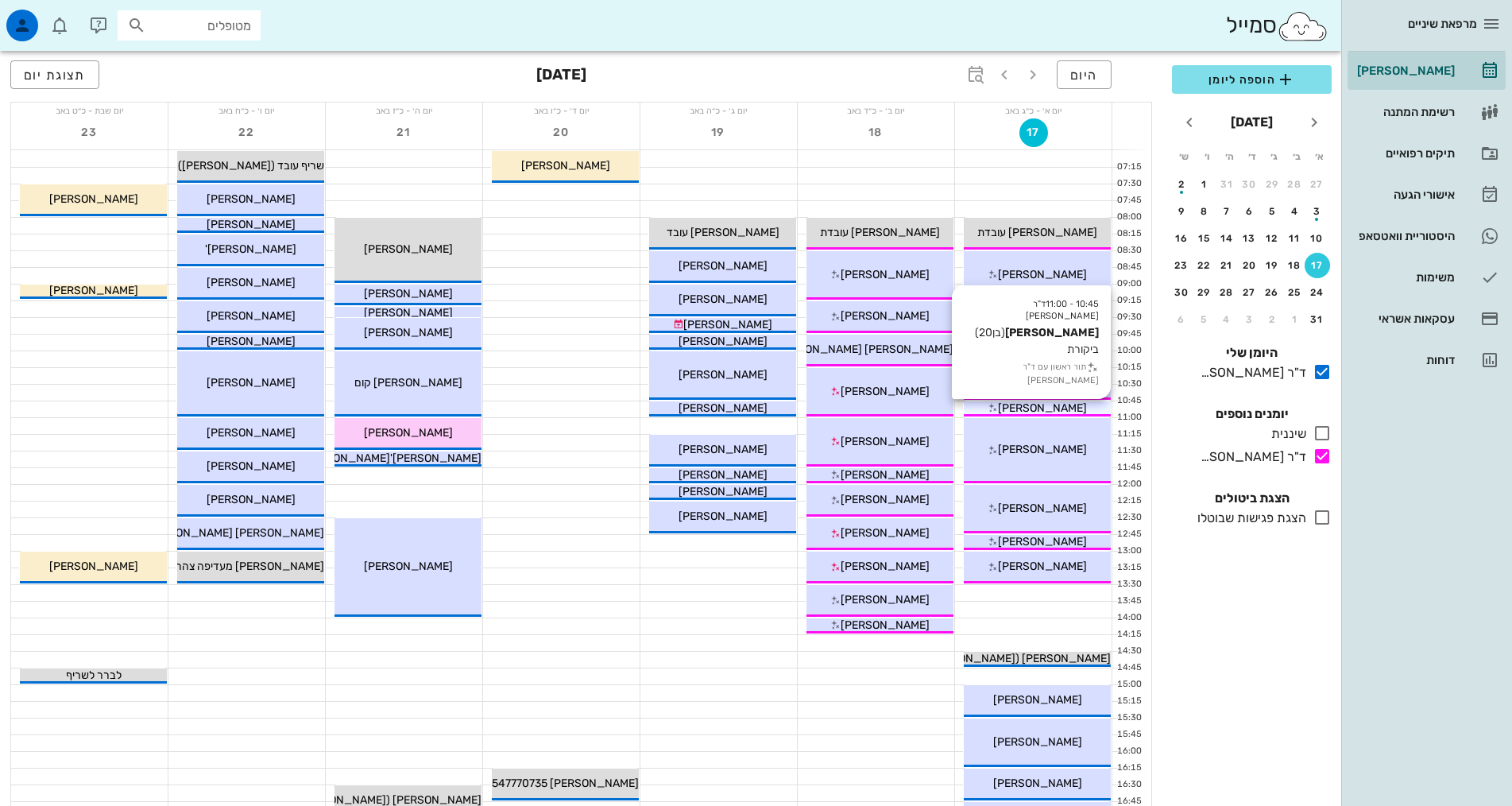
click at [1034, 408] on span "[PERSON_NAME]" at bounding box center [1042, 408] width 89 height 14
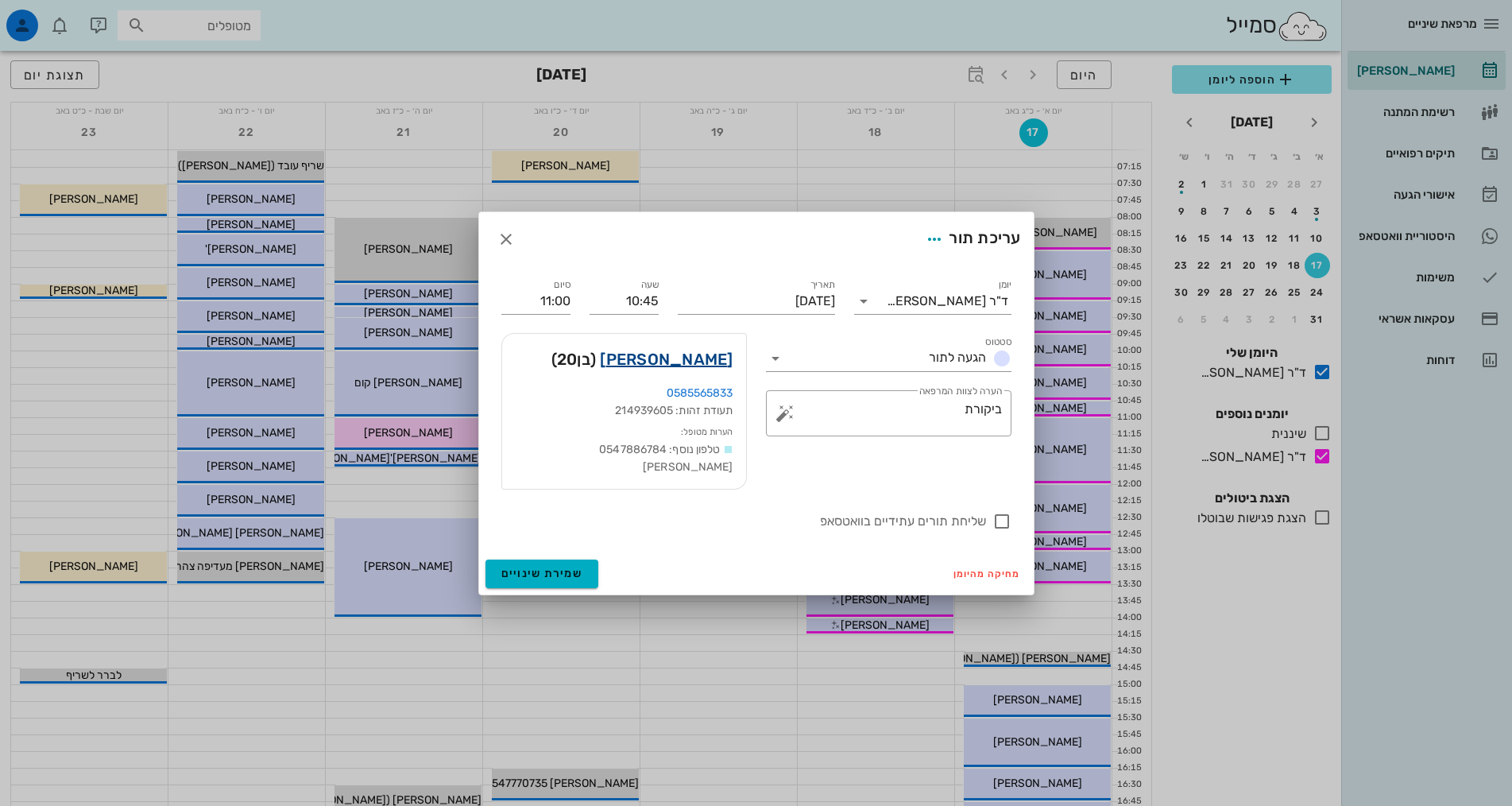
click at [697, 372] on link "[PERSON_NAME]" at bounding box center [666, 359] width 133 height 26
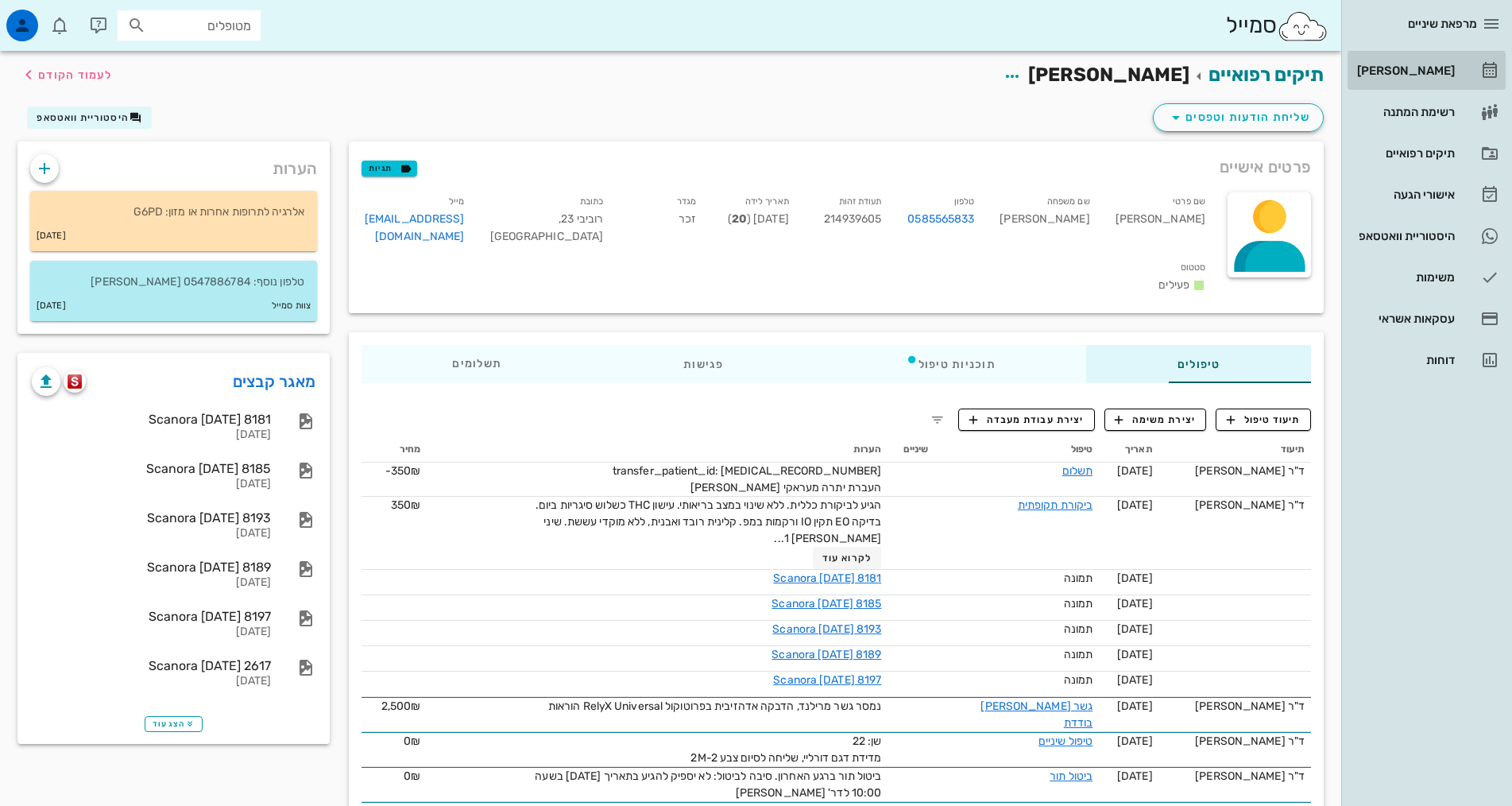
click at [1386, 74] on div "[PERSON_NAME]" at bounding box center [1404, 71] width 101 height 13
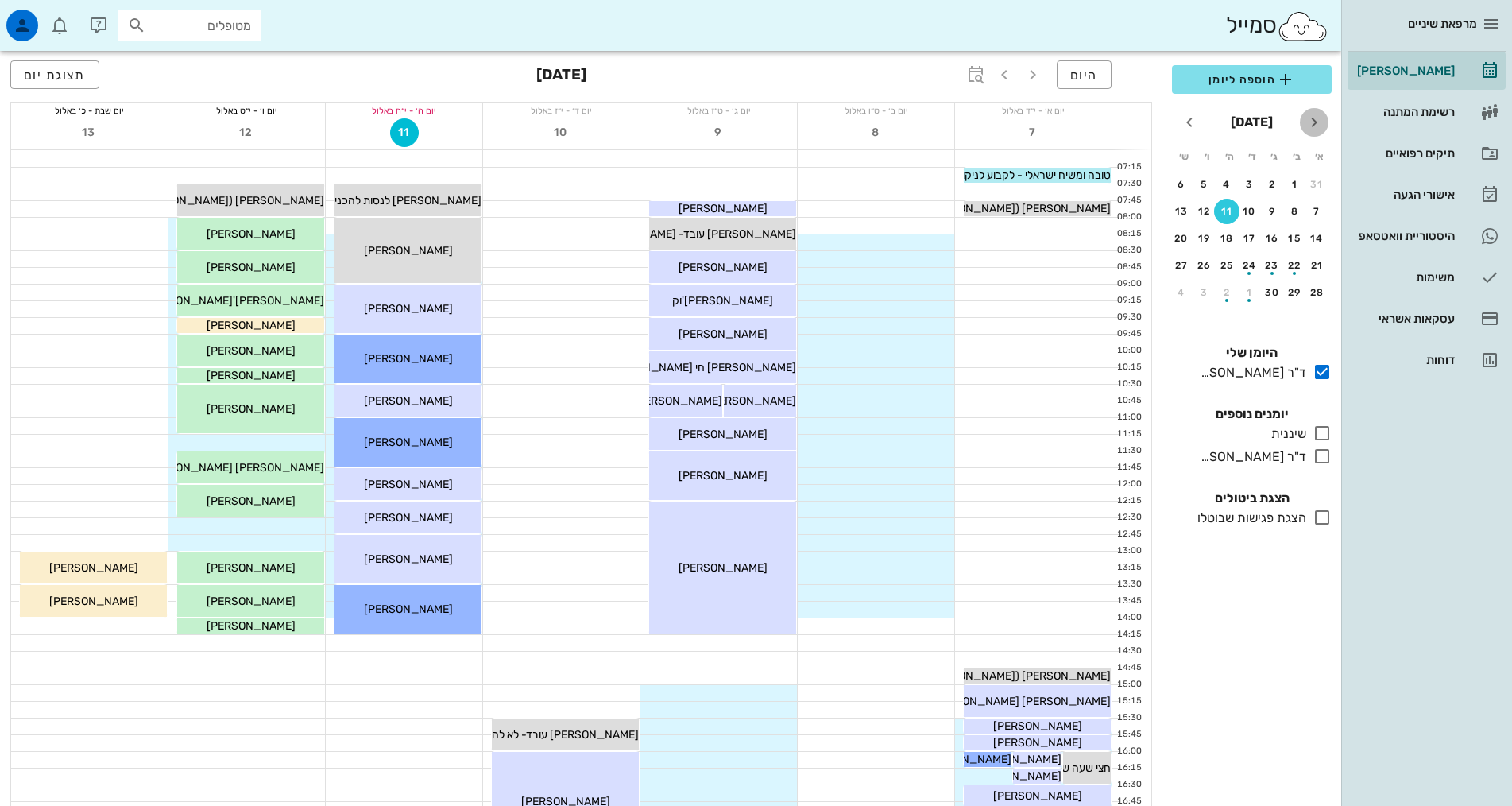
click at [1317, 117] on icon "חודש שעבר" at bounding box center [1314, 122] width 19 height 19
click at [1317, 260] on div "17" at bounding box center [1317, 265] width 26 height 11
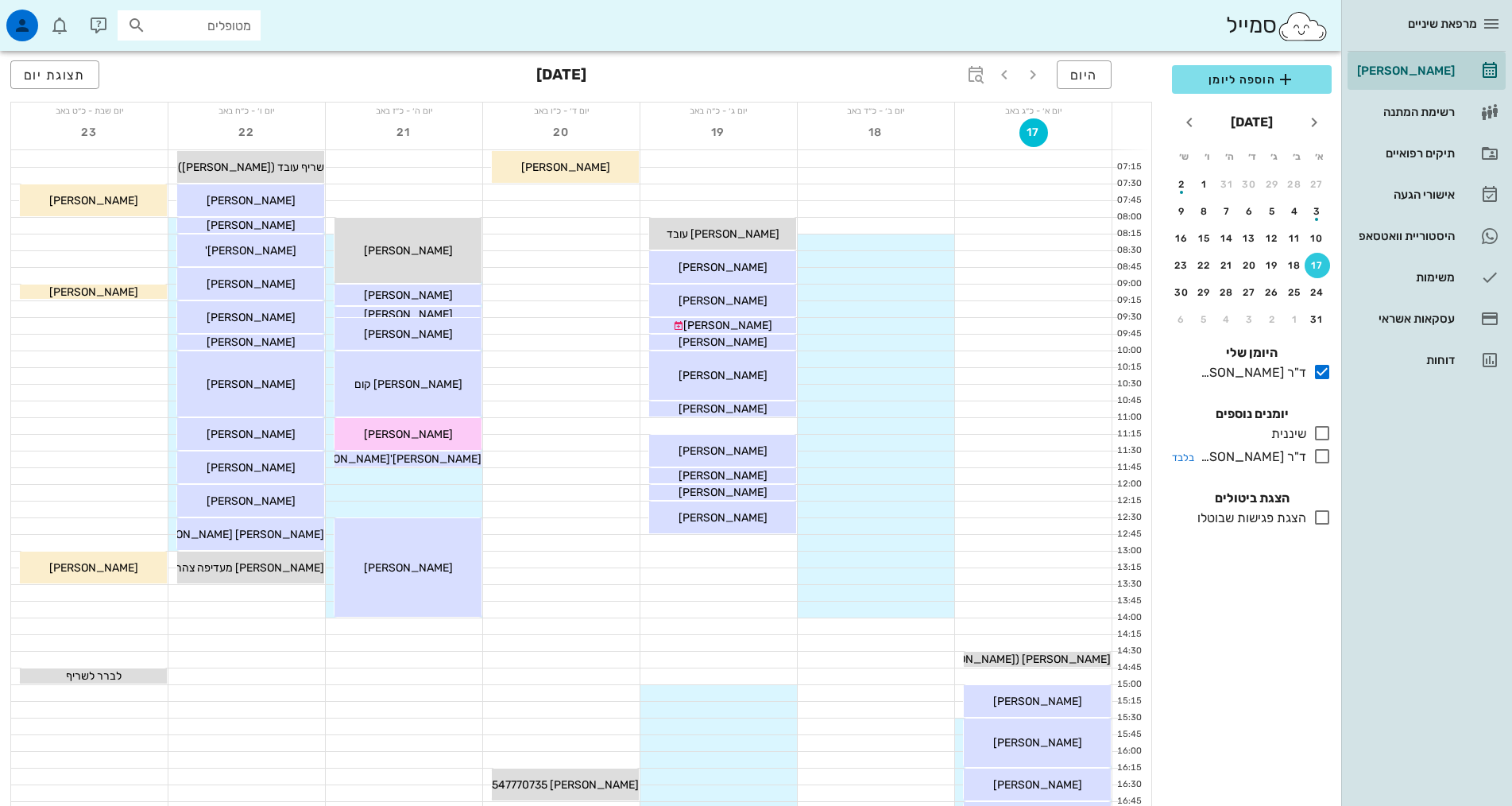
click at [1324, 453] on icon at bounding box center [1322, 456] width 19 height 19
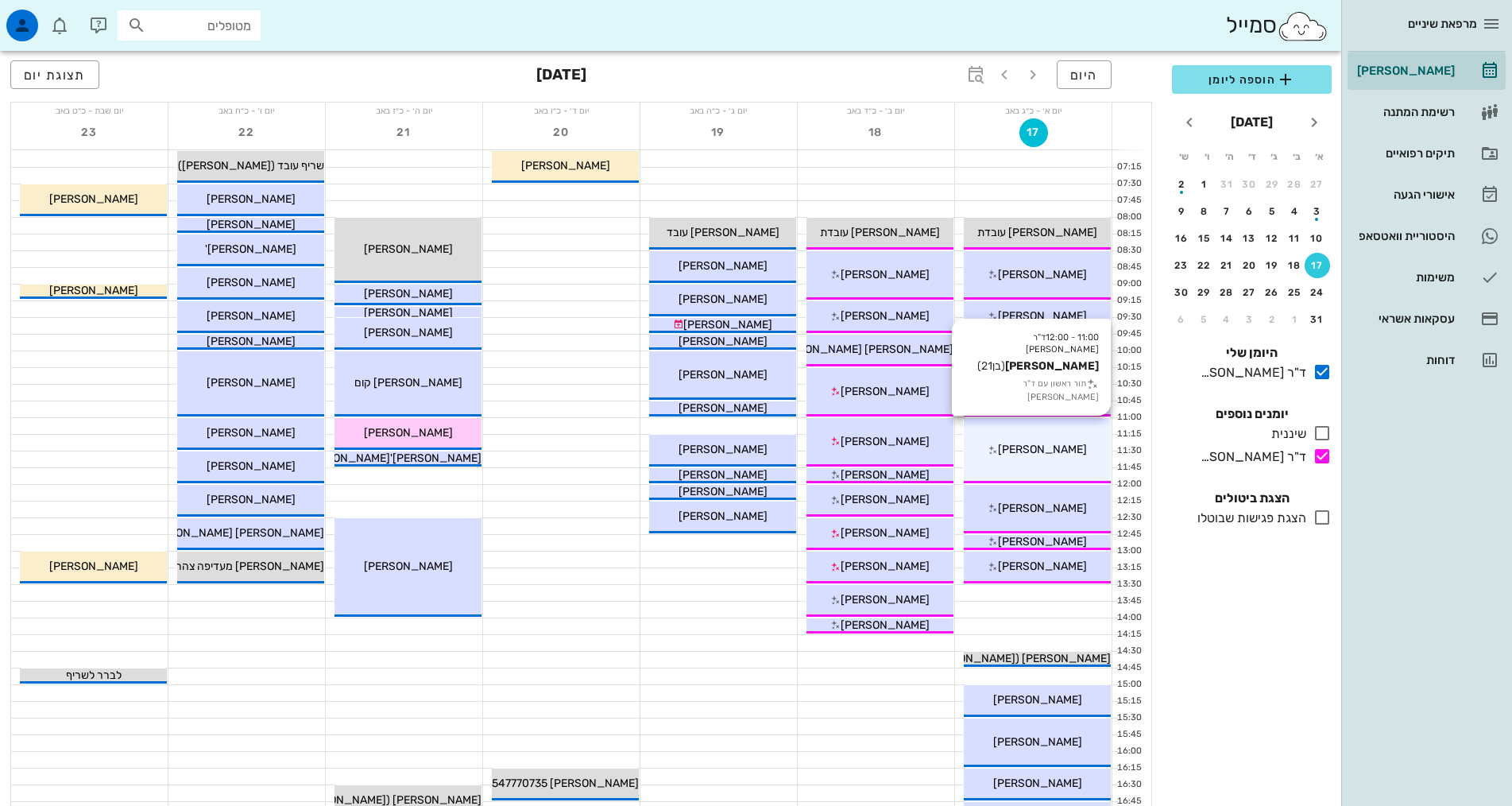
click at [1057, 439] on div "11:00 - 12:00 ד"ר [PERSON_NAME] [PERSON_NAME] (בן 21 ) תור ראשון עם ד"ר [PERSON…" at bounding box center [1037, 450] width 147 height 65
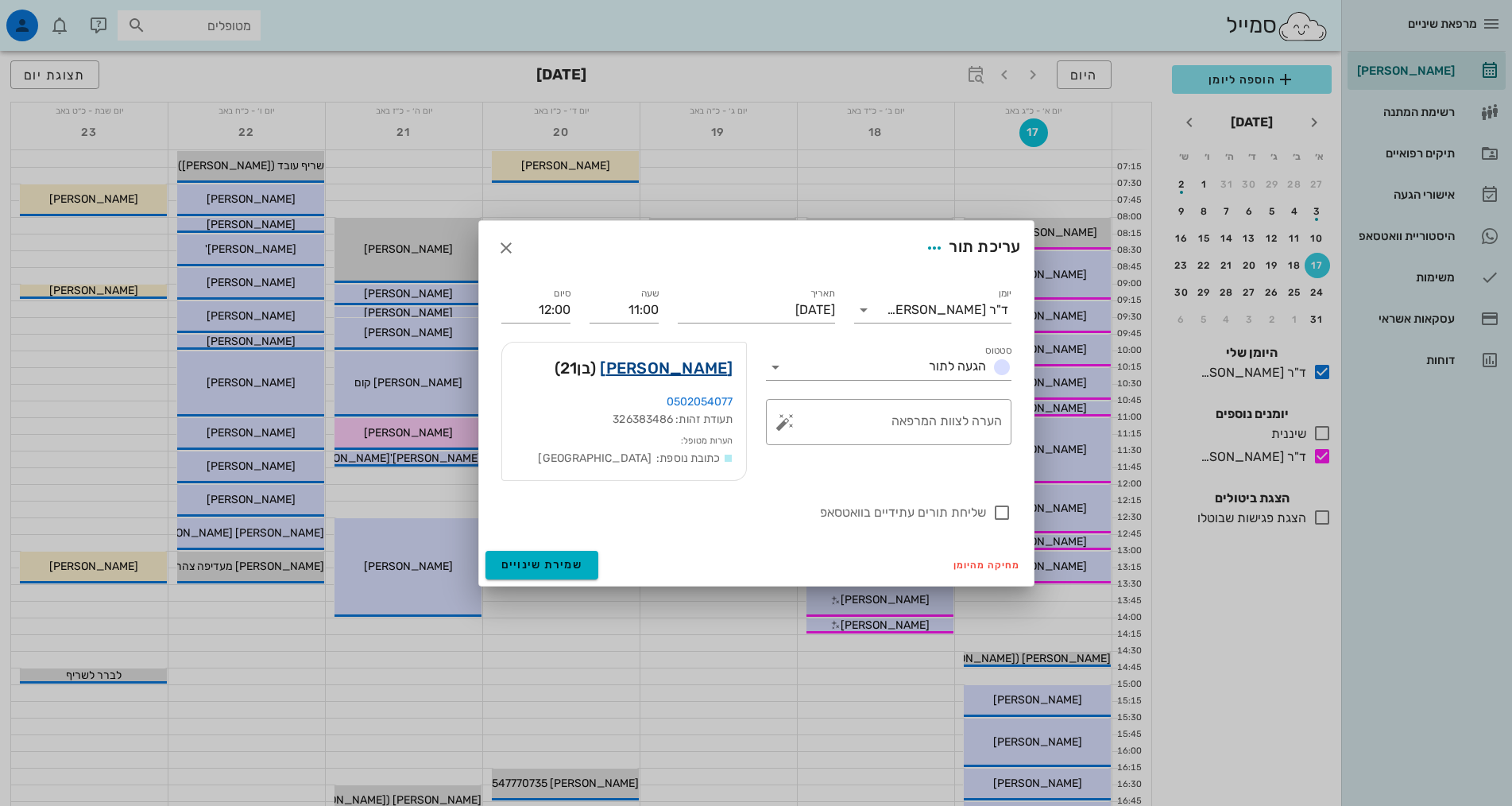
click at [700, 374] on link "[PERSON_NAME]" at bounding box center [666, 368] width 133 height 26
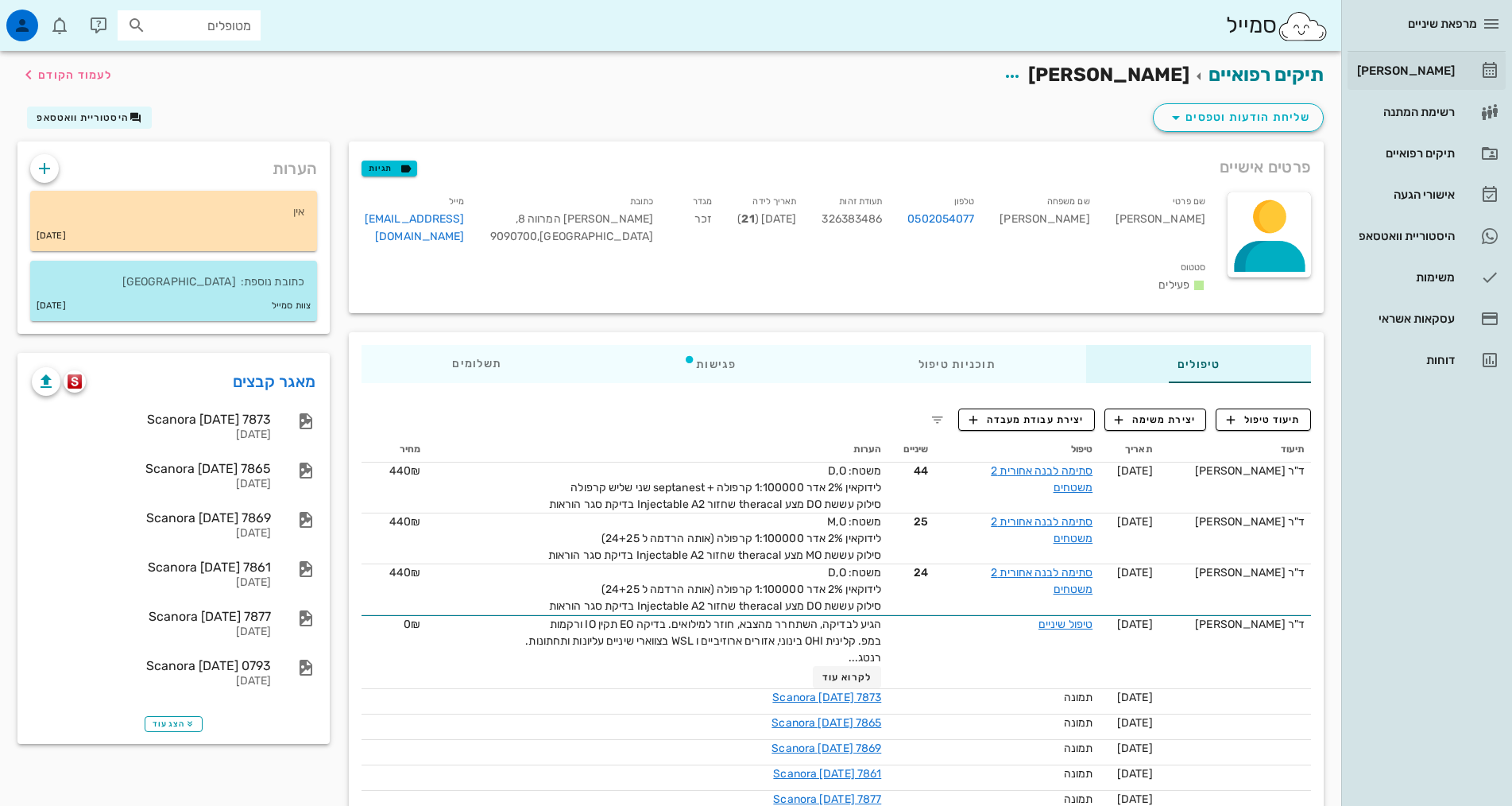
click at [1404, 51] on hr at bounding box center [1427, 51] width 158 height 1
click at [1409, 78] on div "[PERSON_NAME]" at bounding box center [1404, 71] width 101 height 26
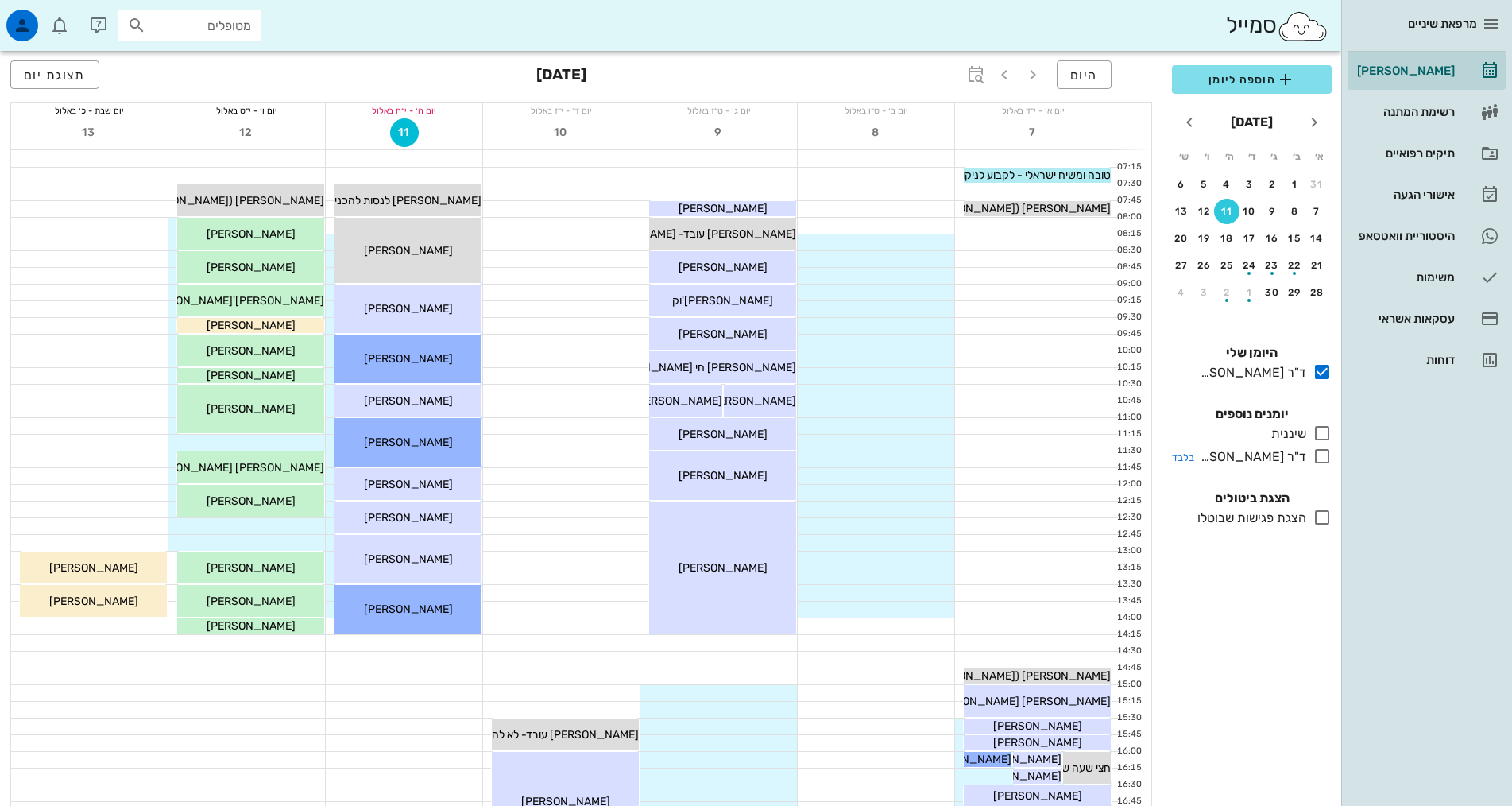
click at [1317, 455] on icon at bounding box center [1322, 456] width 19 height 19
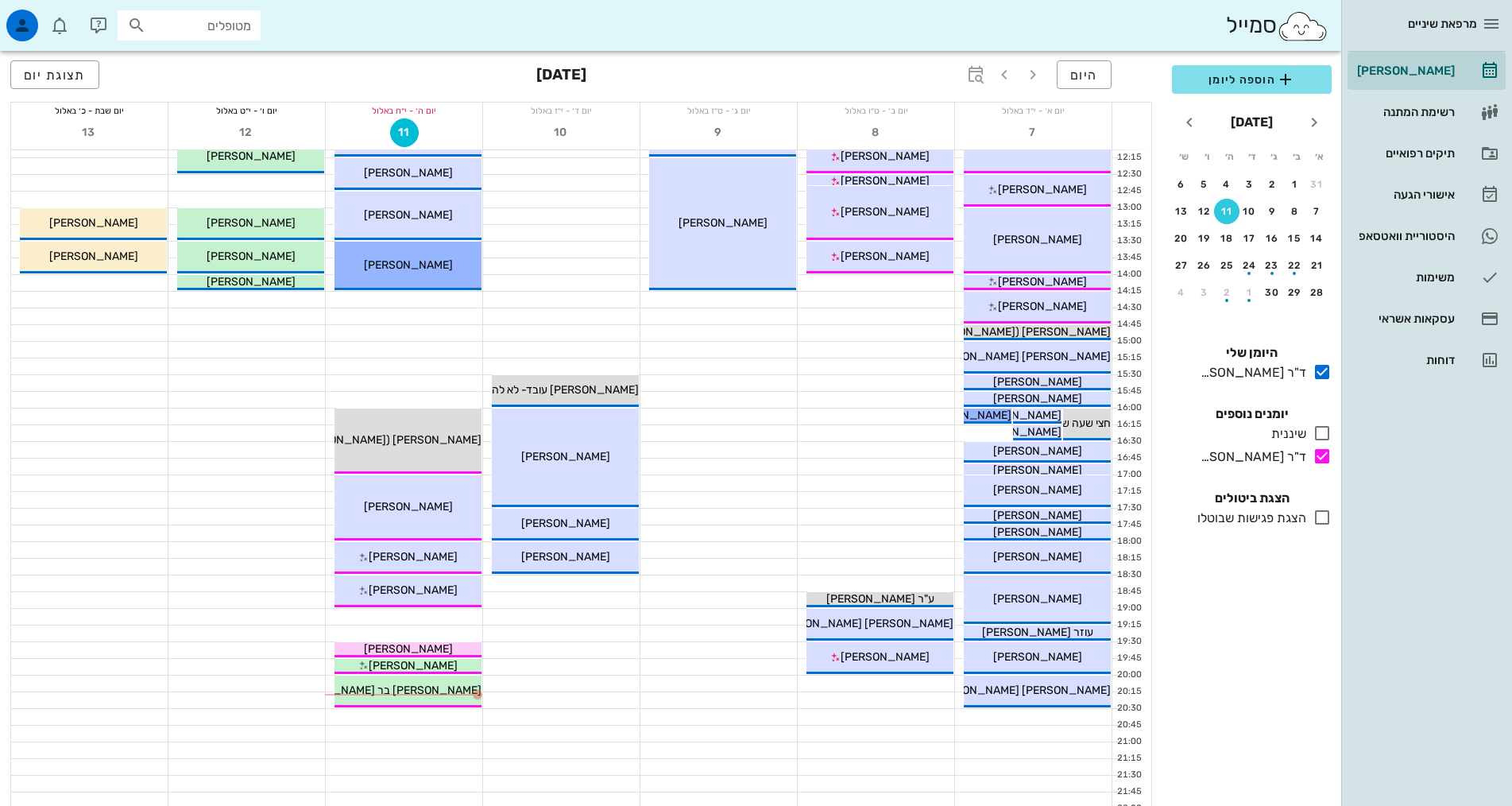
scroll to position [397, 0]
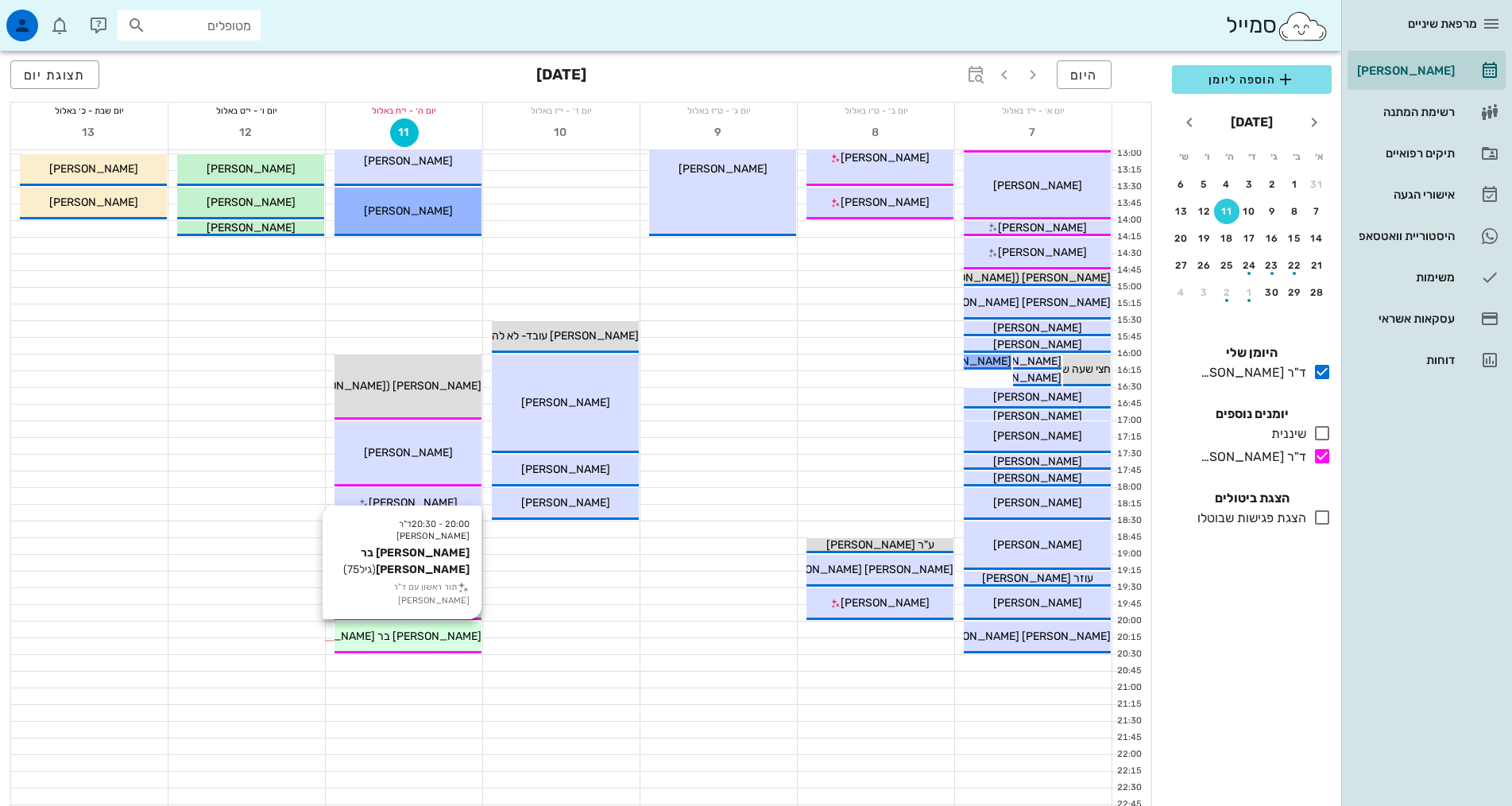
click at [443, 630] on span "[PERSON_NAME] בר [PERSON_NAME]" at bounding box center [383, 636] width 195 height 14
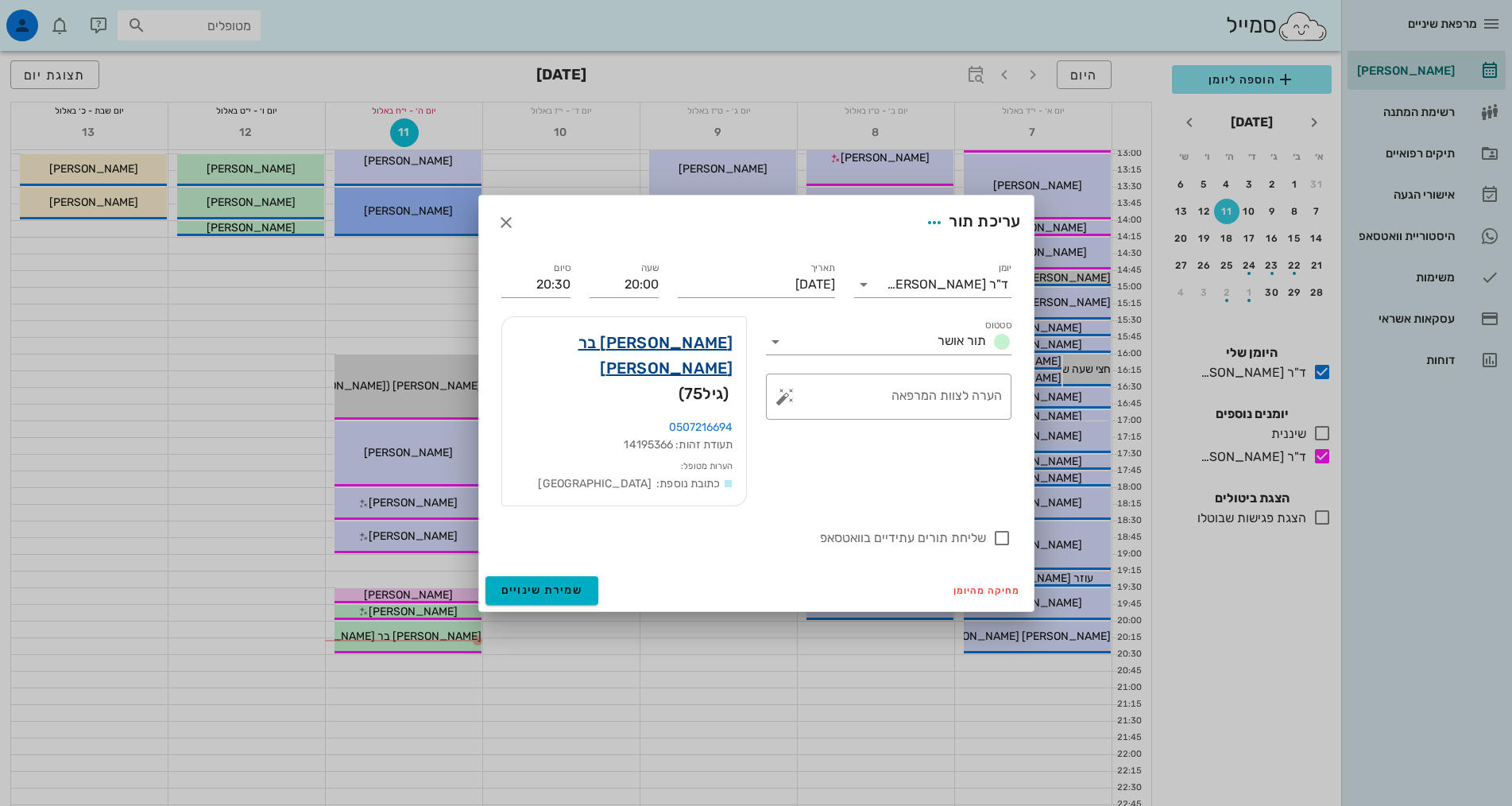
click at [693, 371] on link "[PERSON_NAME] בר [PERSON_NAME]" at bounding box center [624, 355] width 219 height 51
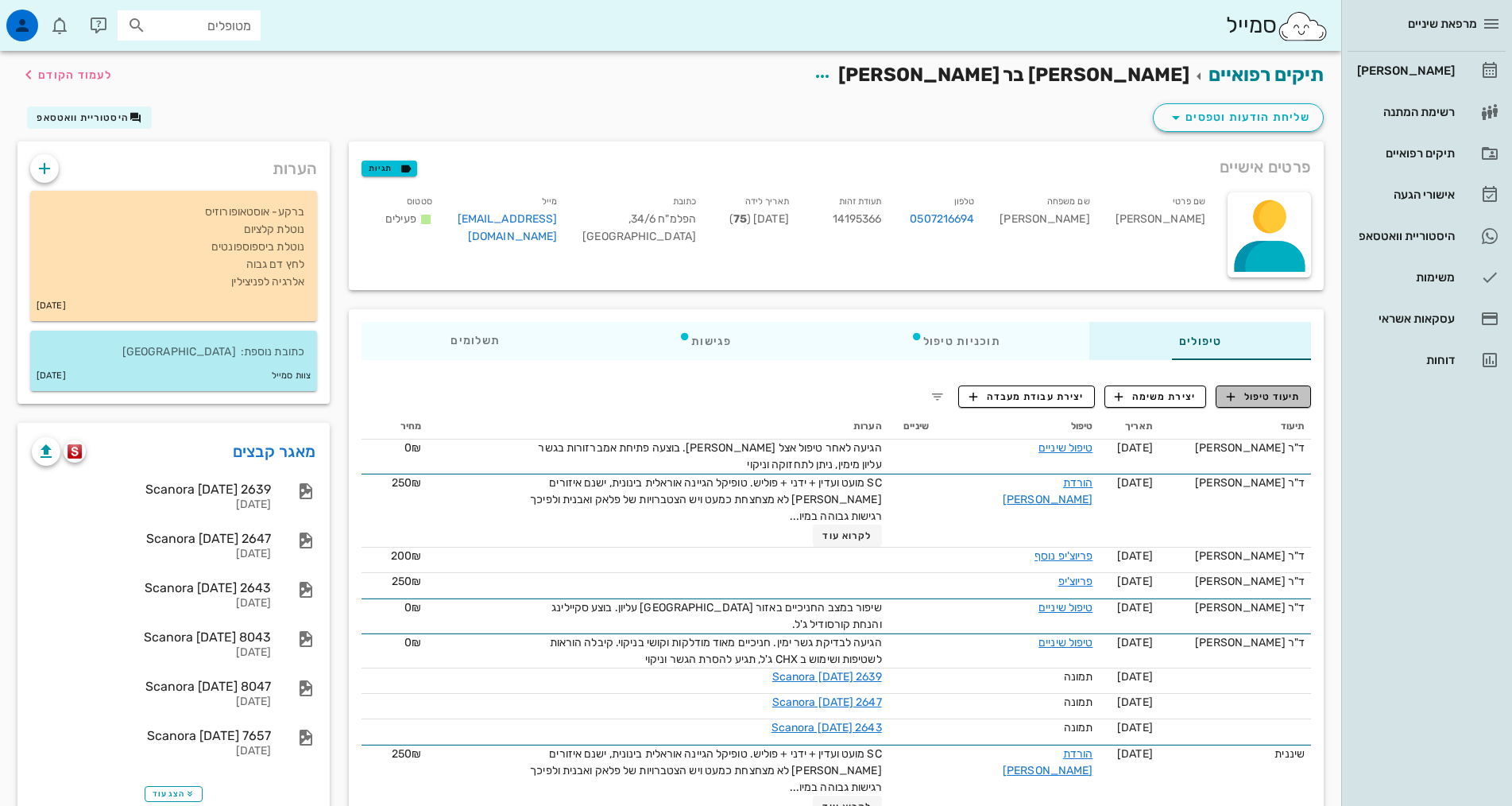
click at [1264, 402] on span "תיעוד טיפול" at bounding box center [1264, 396] width 74 height 15
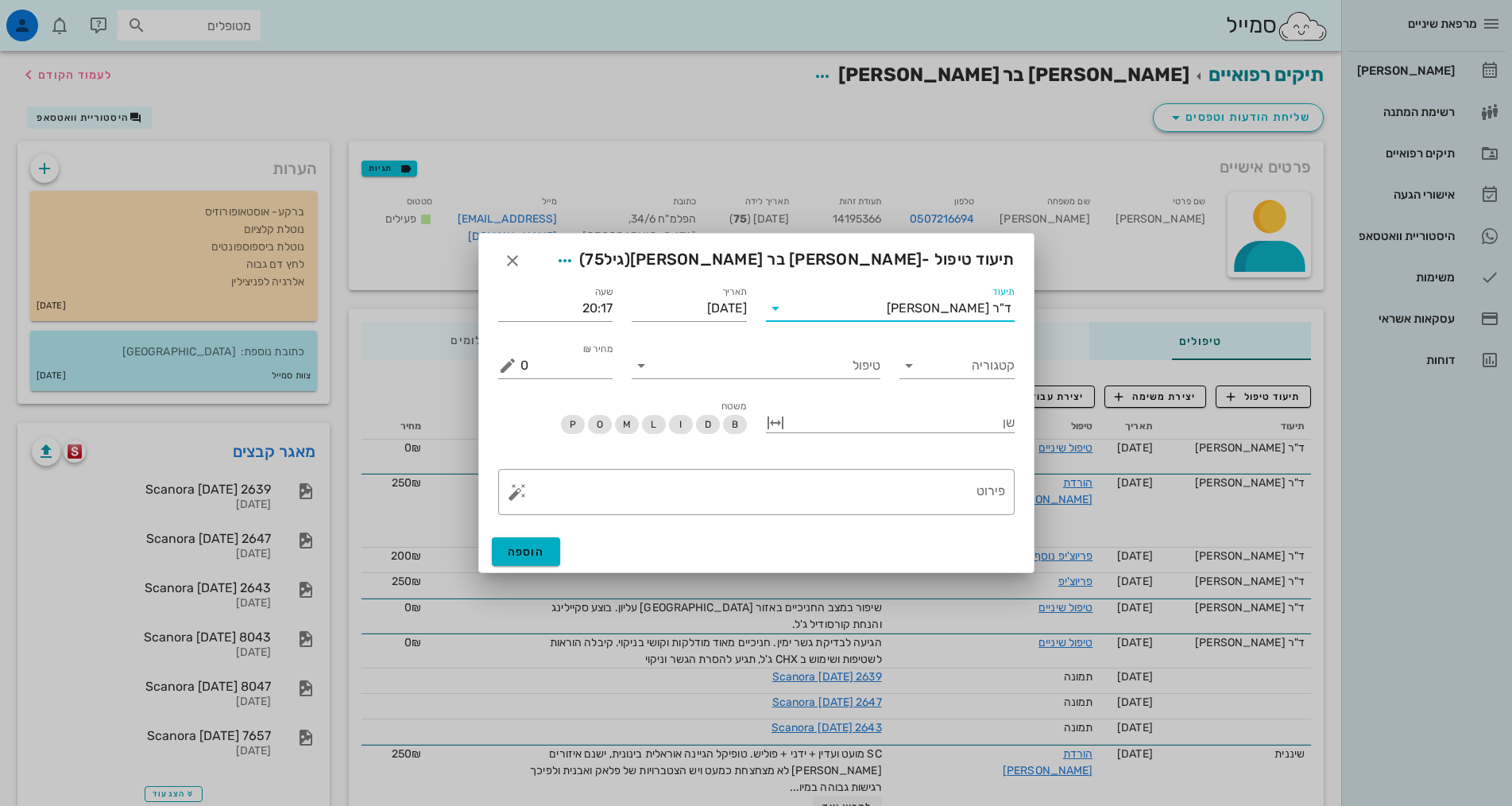
click at [827, 313] on input "תיעוד" at bounding box center [837, 308] width 98 height 26
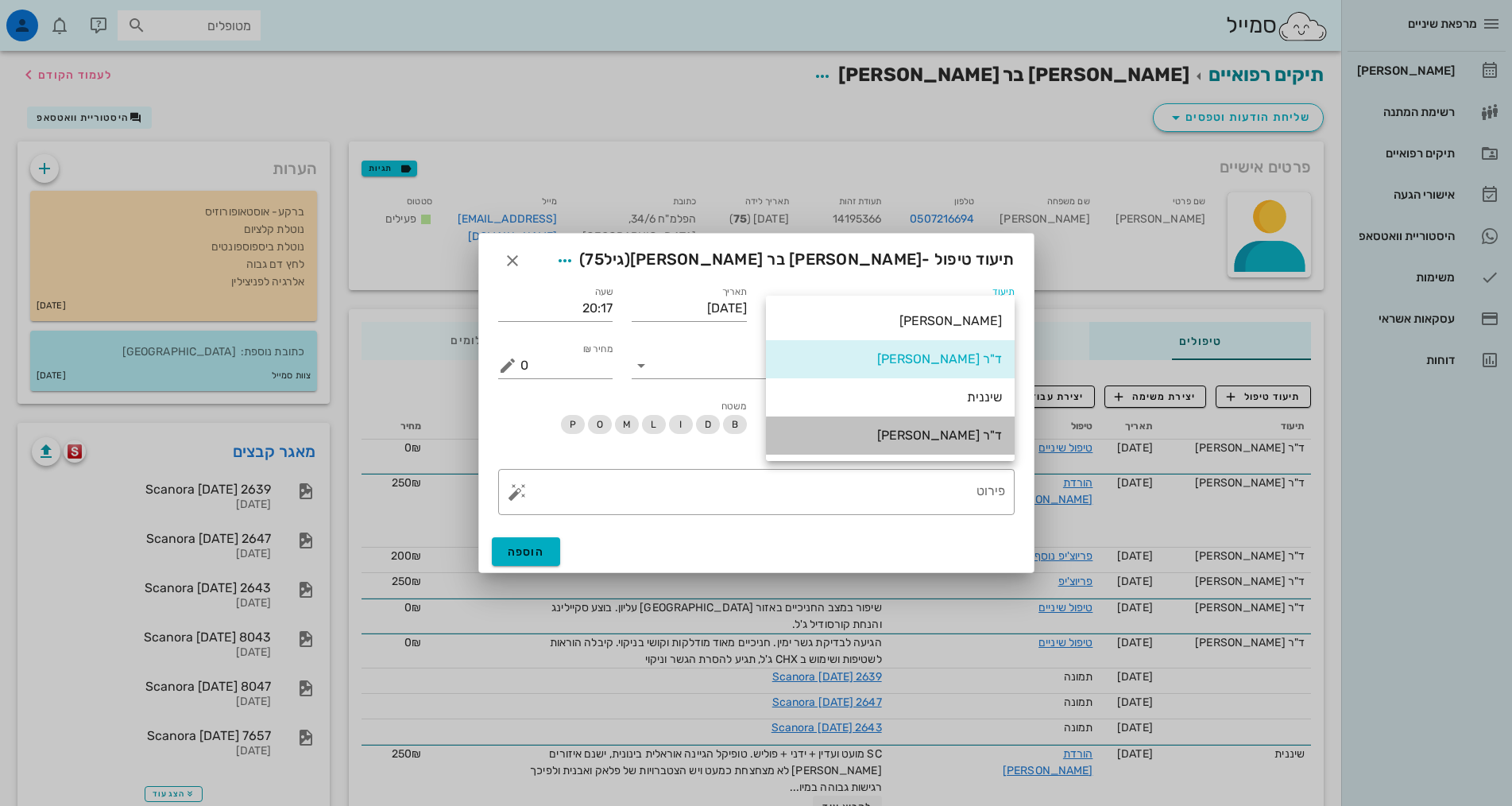
click at [902, 440] on div "ד"ר [PERSON_NAME]" at bounding box center [889, 435] width 223 height 16
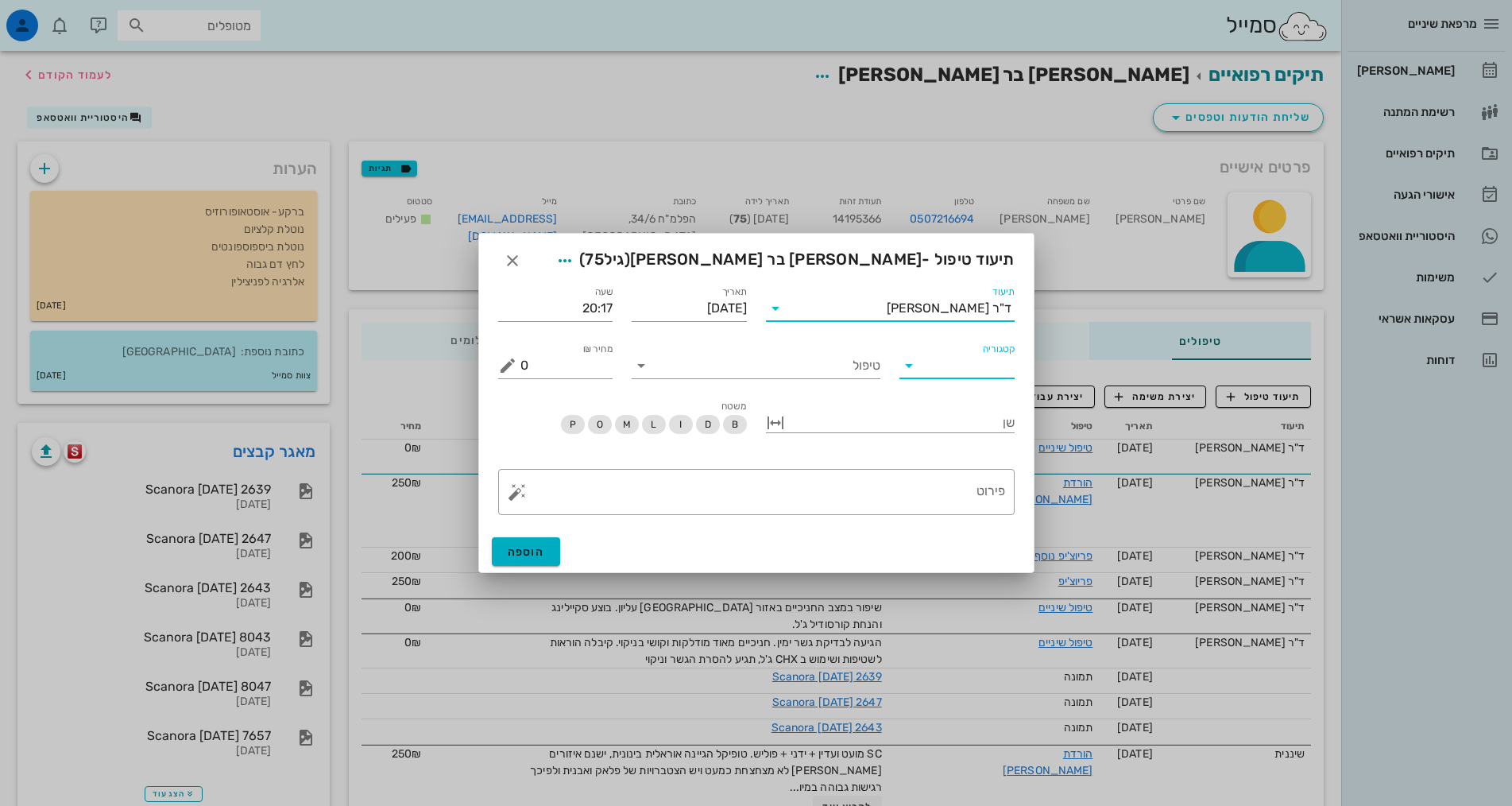
click at [953, 369] on input "קטגוריה" at bounding box center [970, 366] width 90 height 26
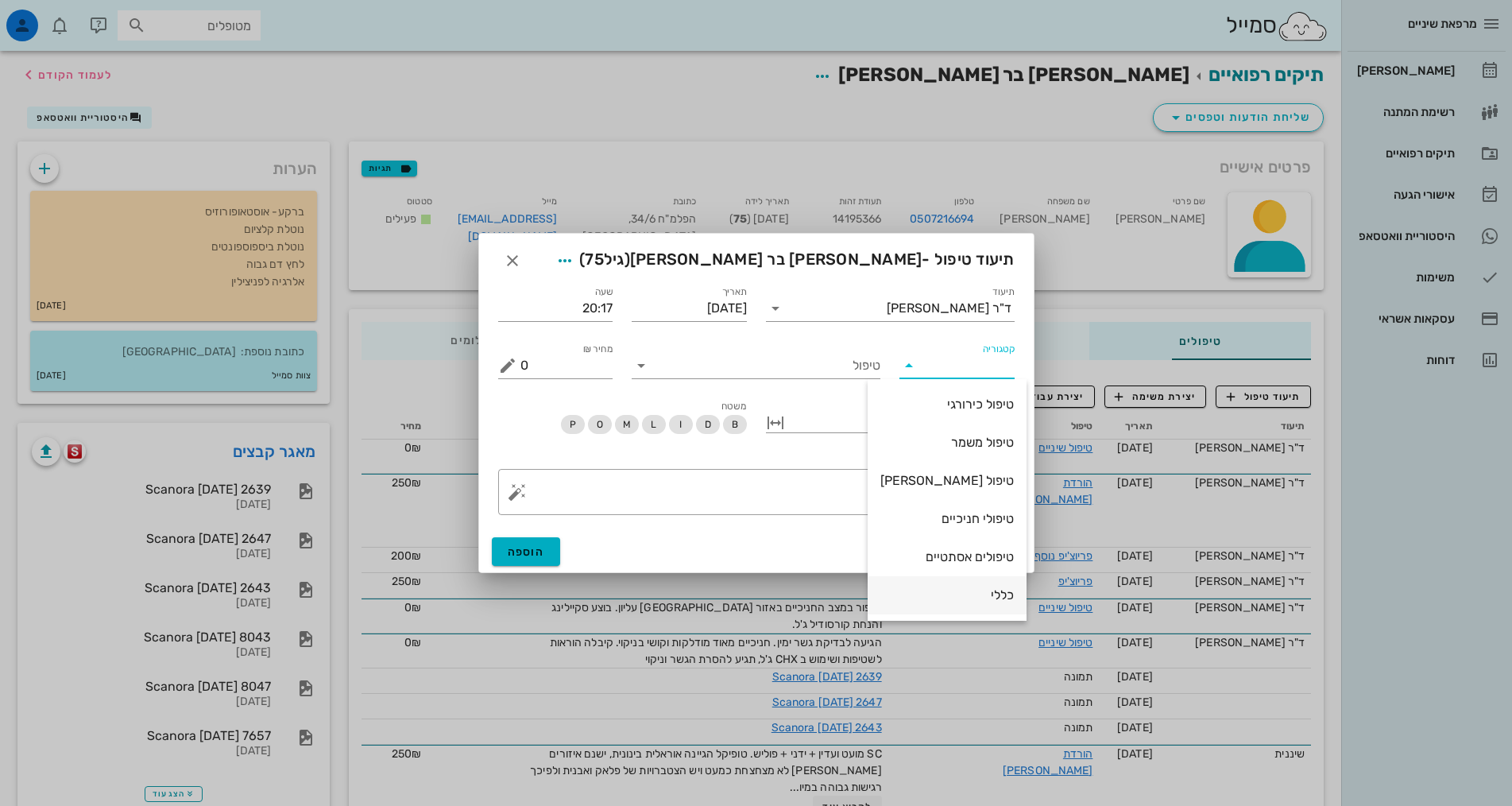
click at [951, 599] on div "כללי" at bounding box center [946, 595] width 133 height 16
type input "כללי"
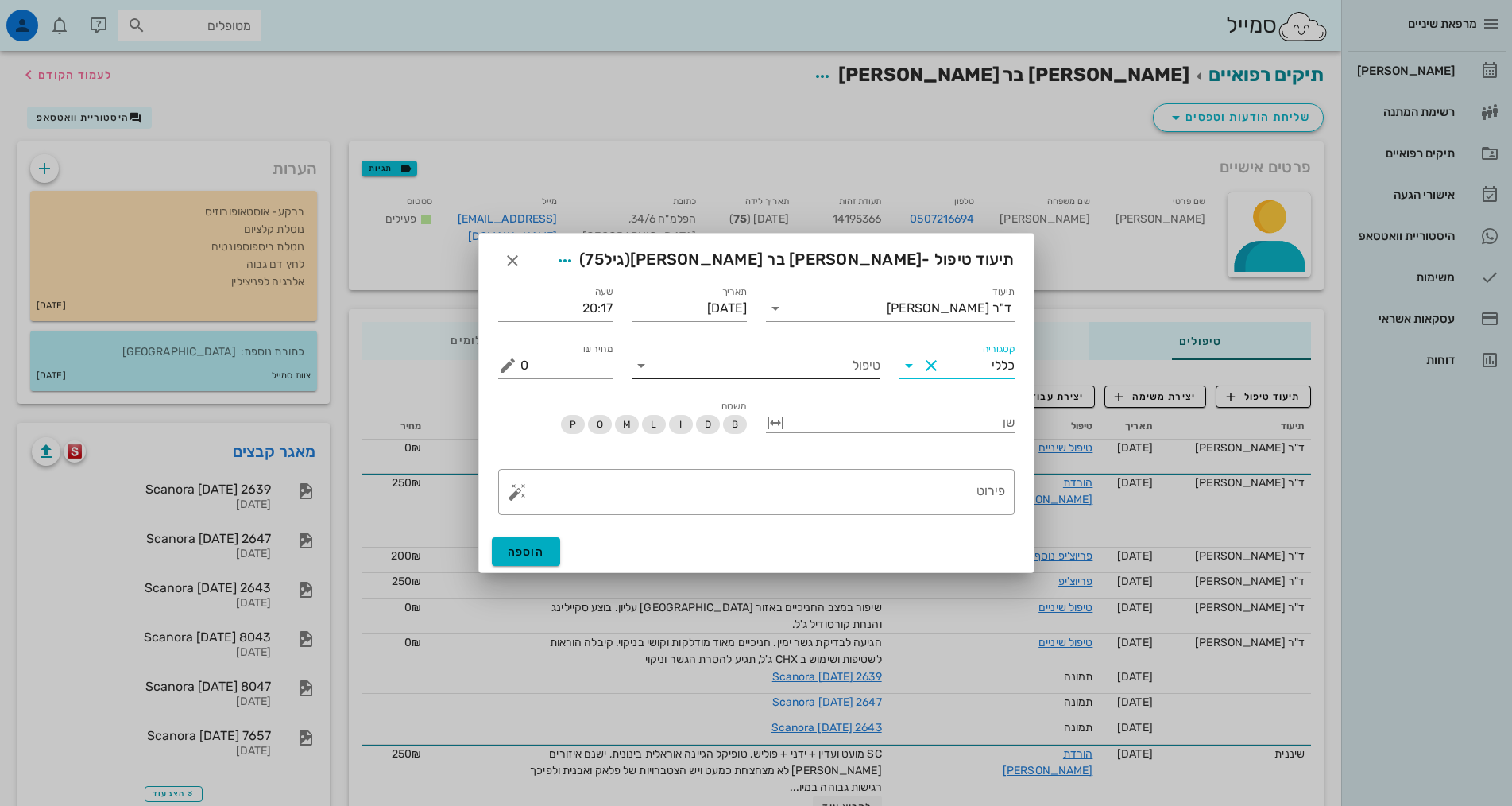
click at [807, 375] on input "טיפול" at bounding box center [766, 366] width 226 height 26
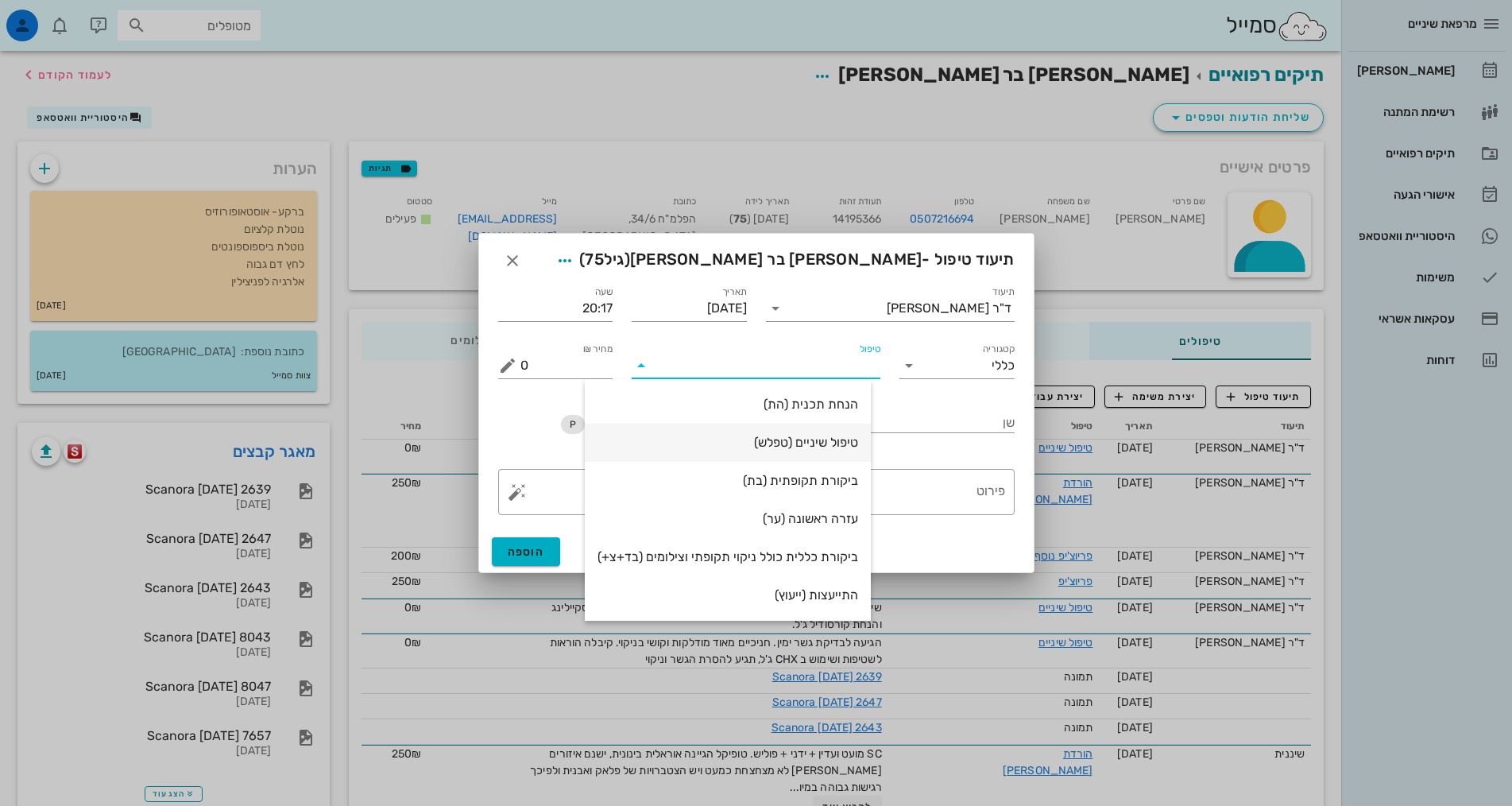
click at [831, 442] on div "טיפול שיניים (טפלש)" at bounding box center [728, 443] width 261 height 16
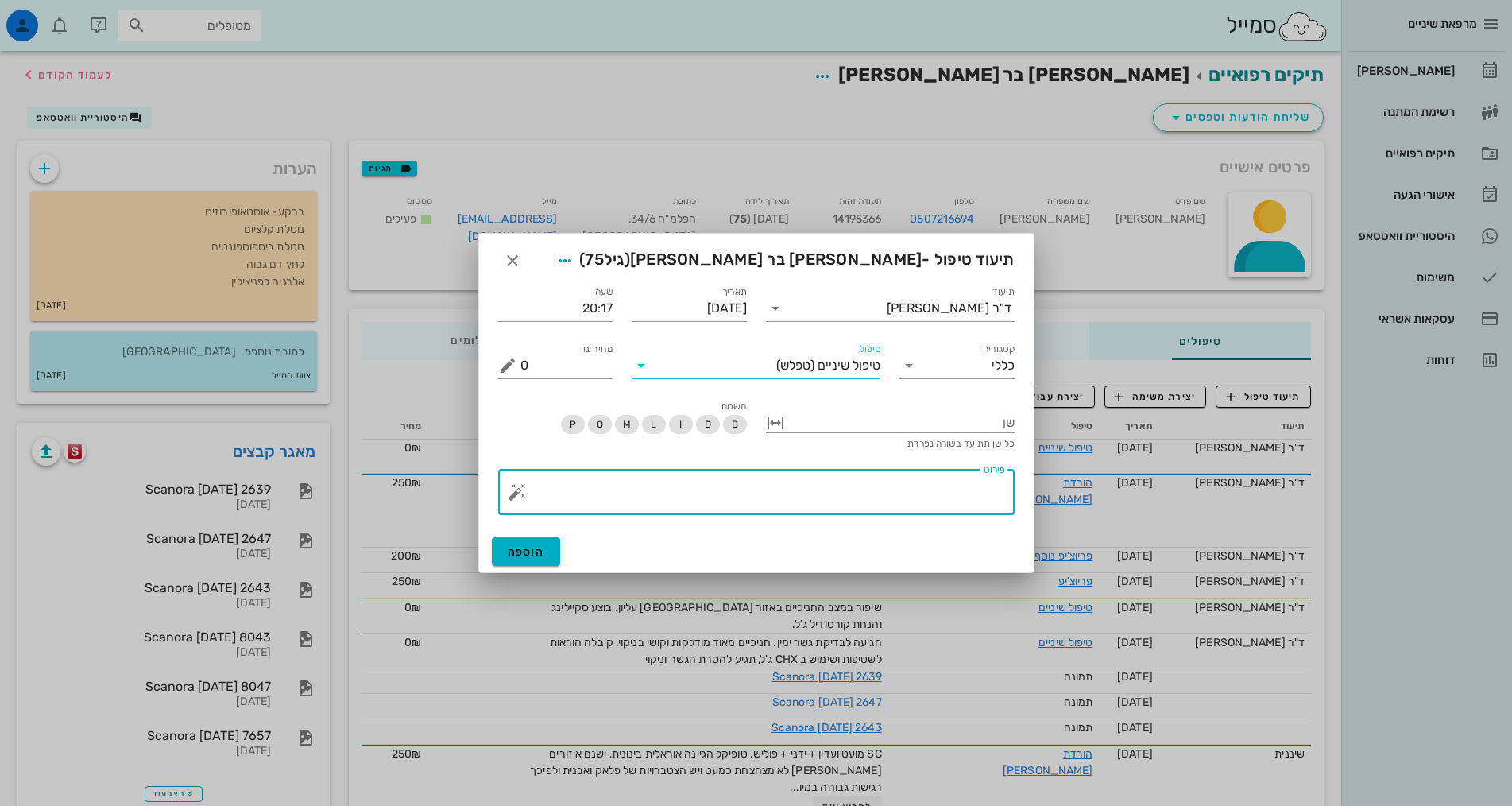
click at [880, 495] on textarea "פירוט" at bounding box center [762, 496] width 485 height 38
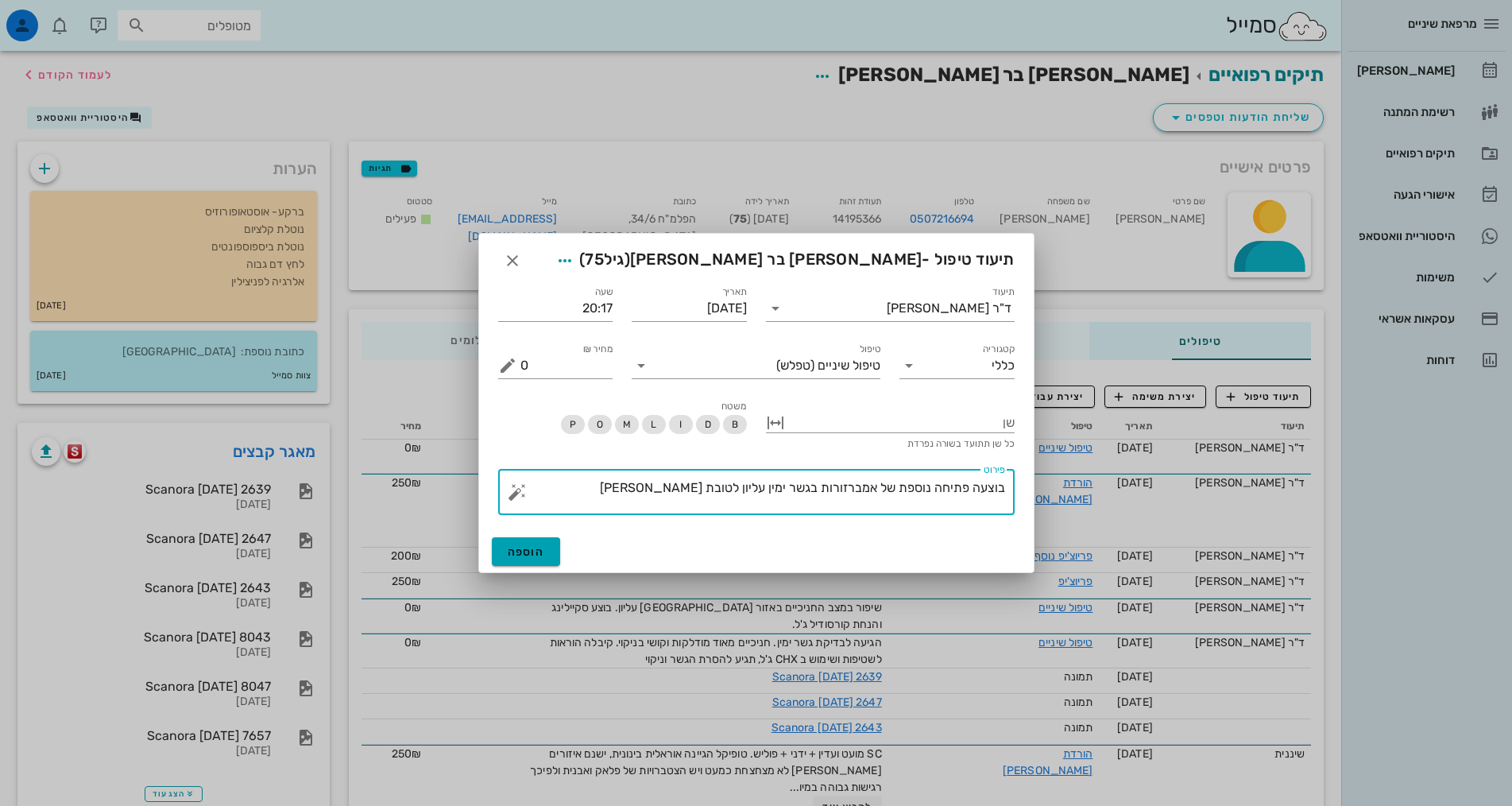
type textarea "בוצעה פתיחה נוספת של אמברזורות בגשר ימין עליון לטובת [PERSON_NAME]"
click at [553, 549] on button "הוספה" at bounding box center [526, 551] width 69 height 28
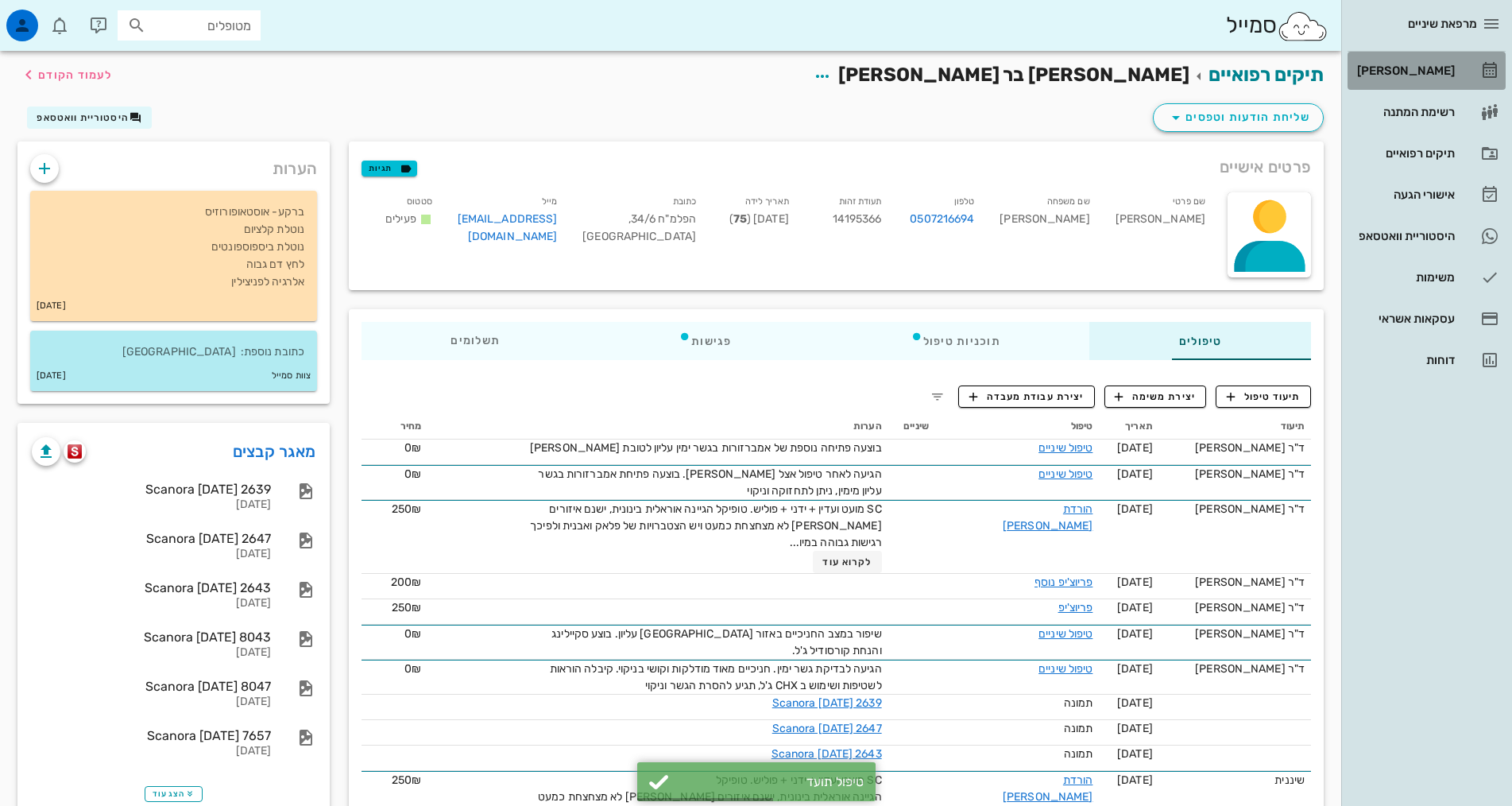
click at [1450, 65] on div "[PERSON_NAME]" at bounding box center [1404, 71] width 101 height 13
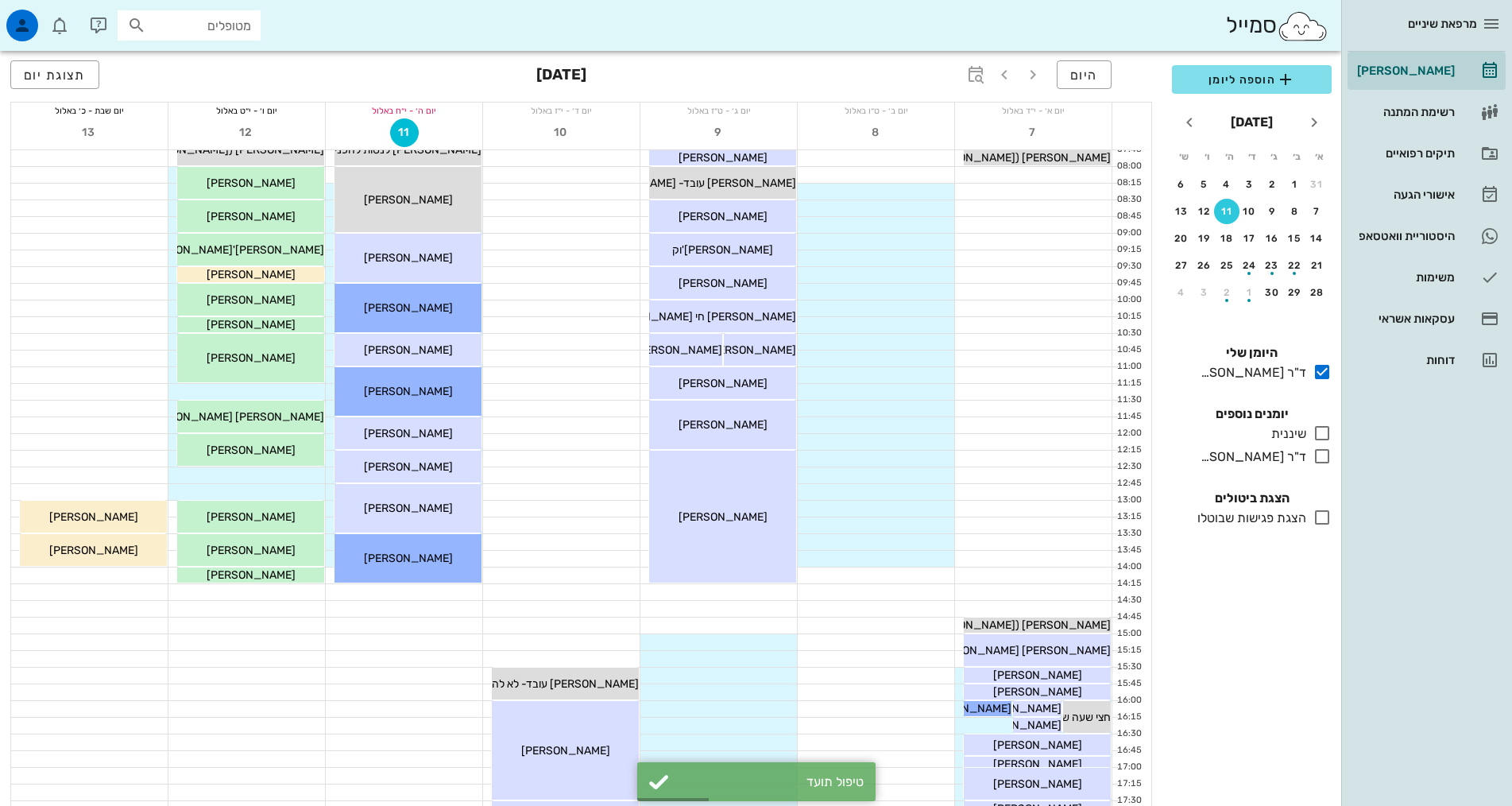
scroll to position [79, 0]
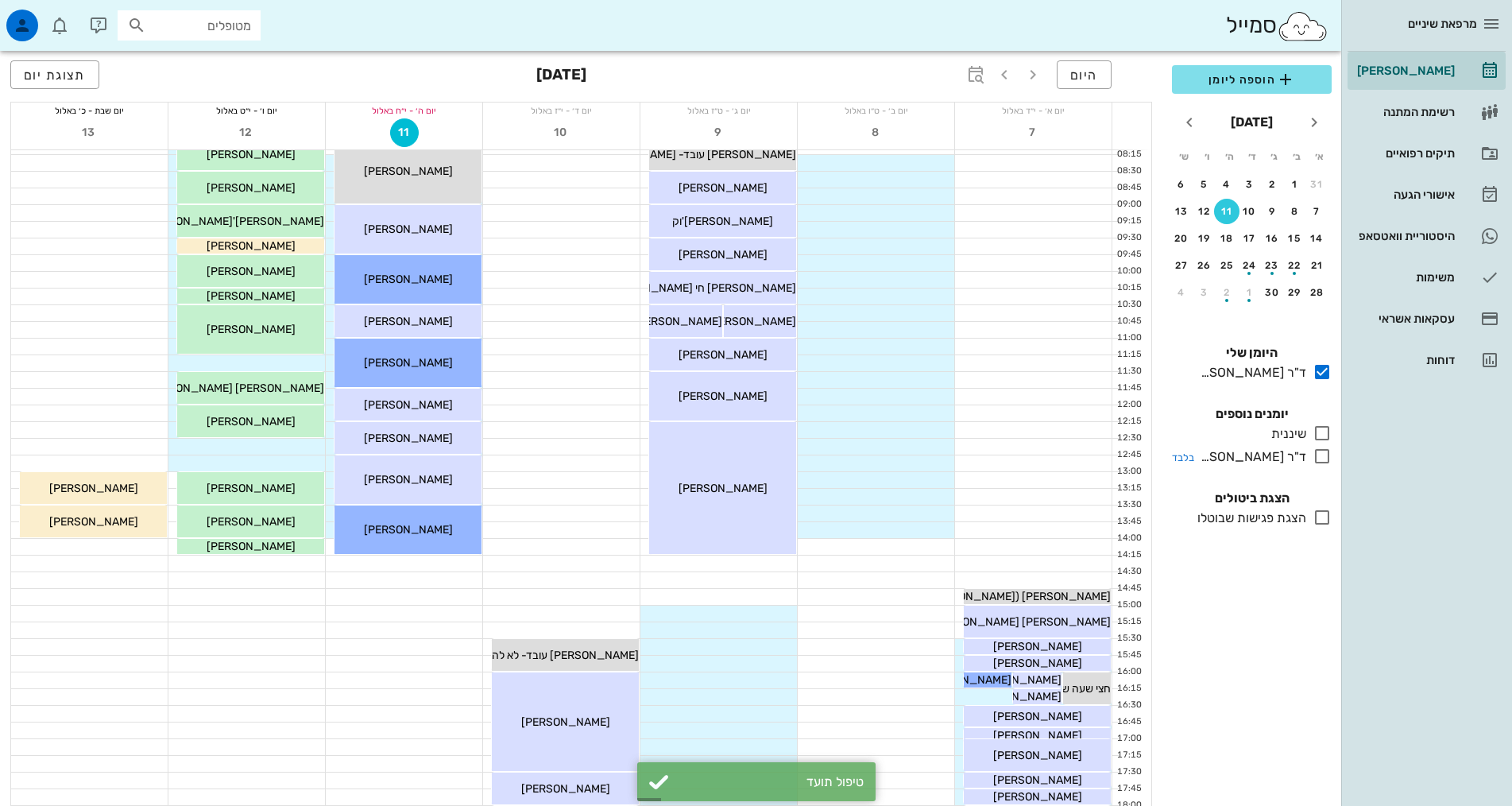
click at [1323, 465] on icon at bounding box center [1322, 456] width 19 height 19
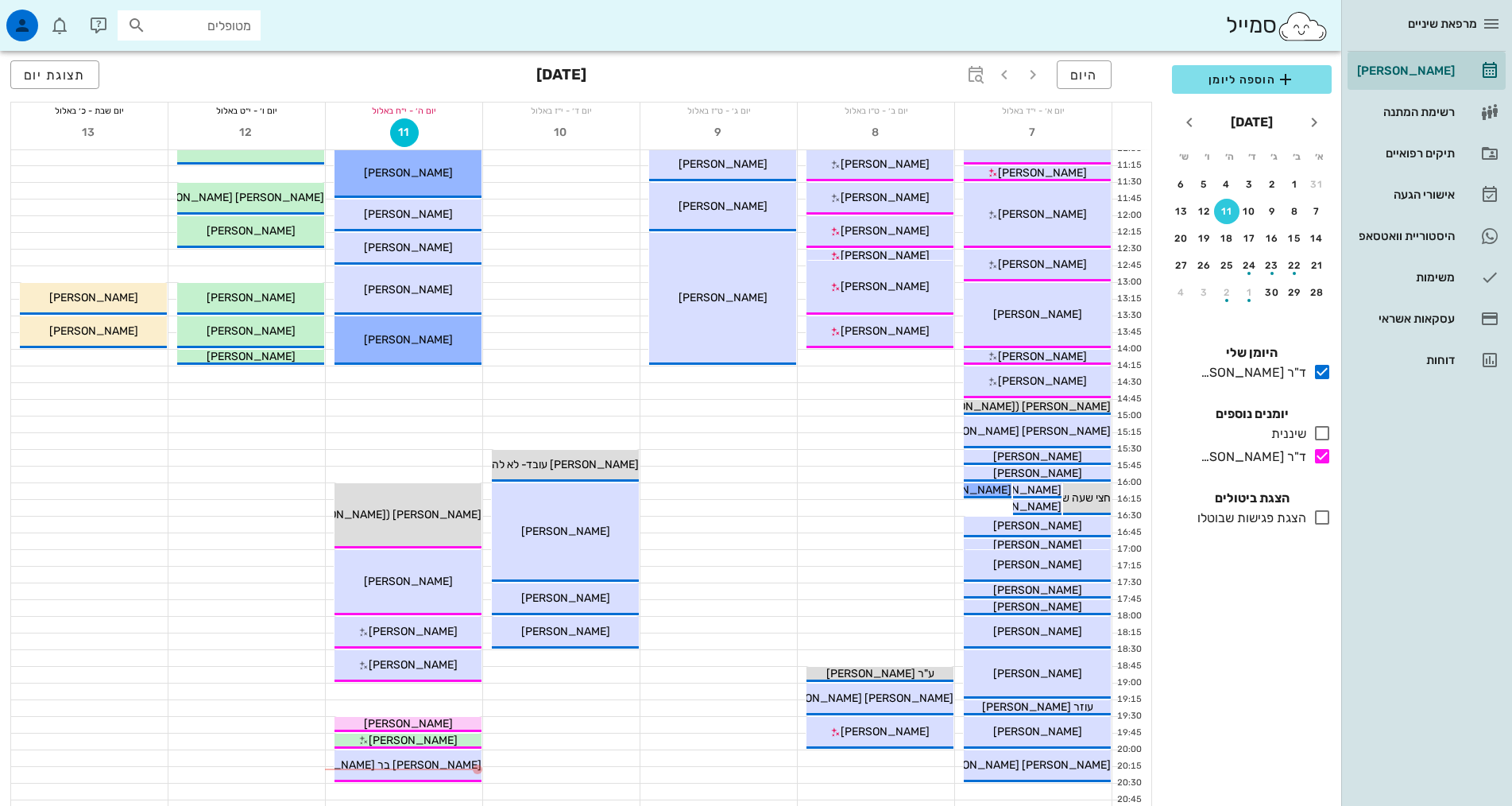
scroll to position [397, 0]
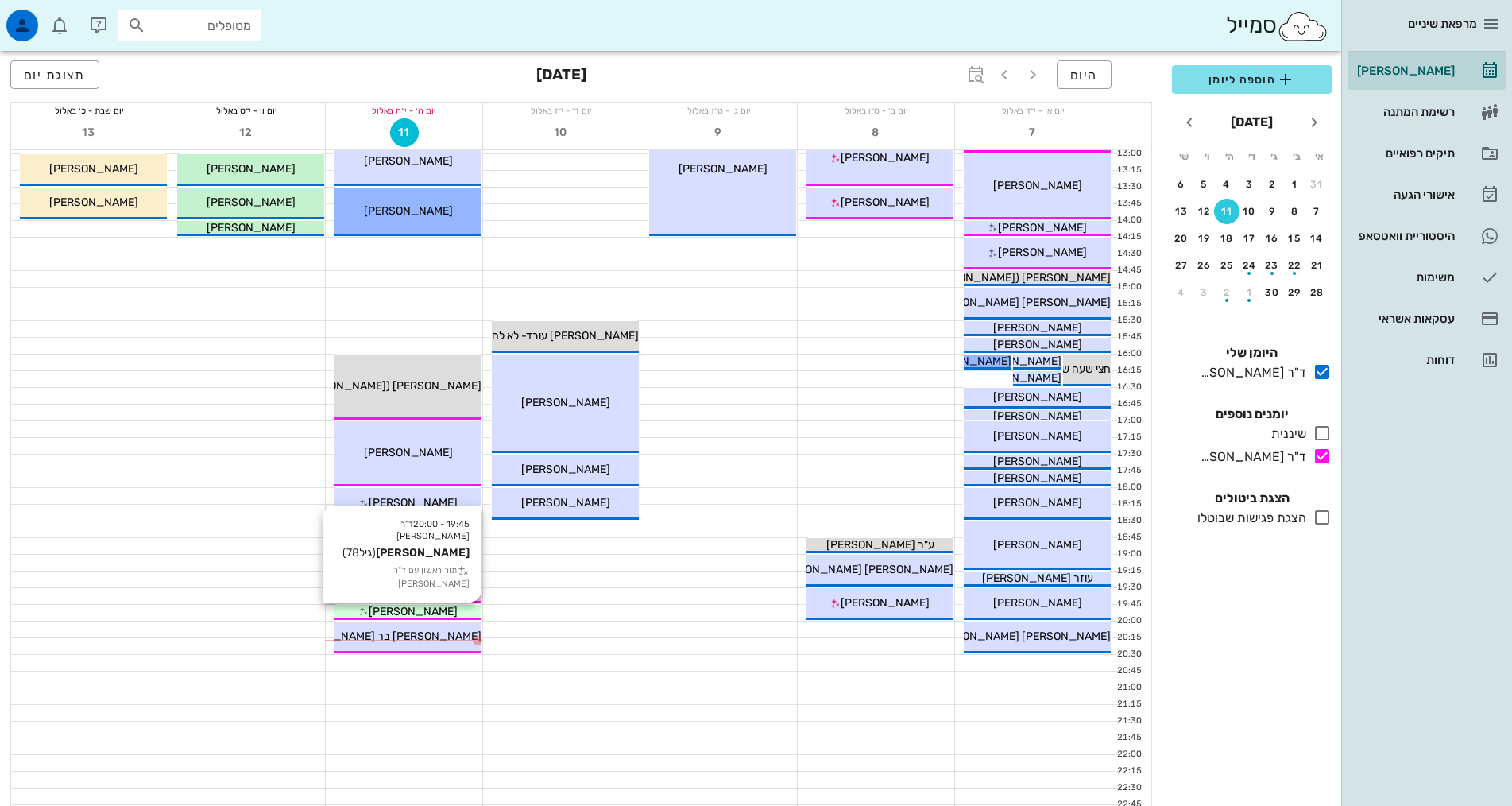
click at [431, 616] on span "[PERSON_NAME]" at bounding box center [412, 611] width 89 height 14
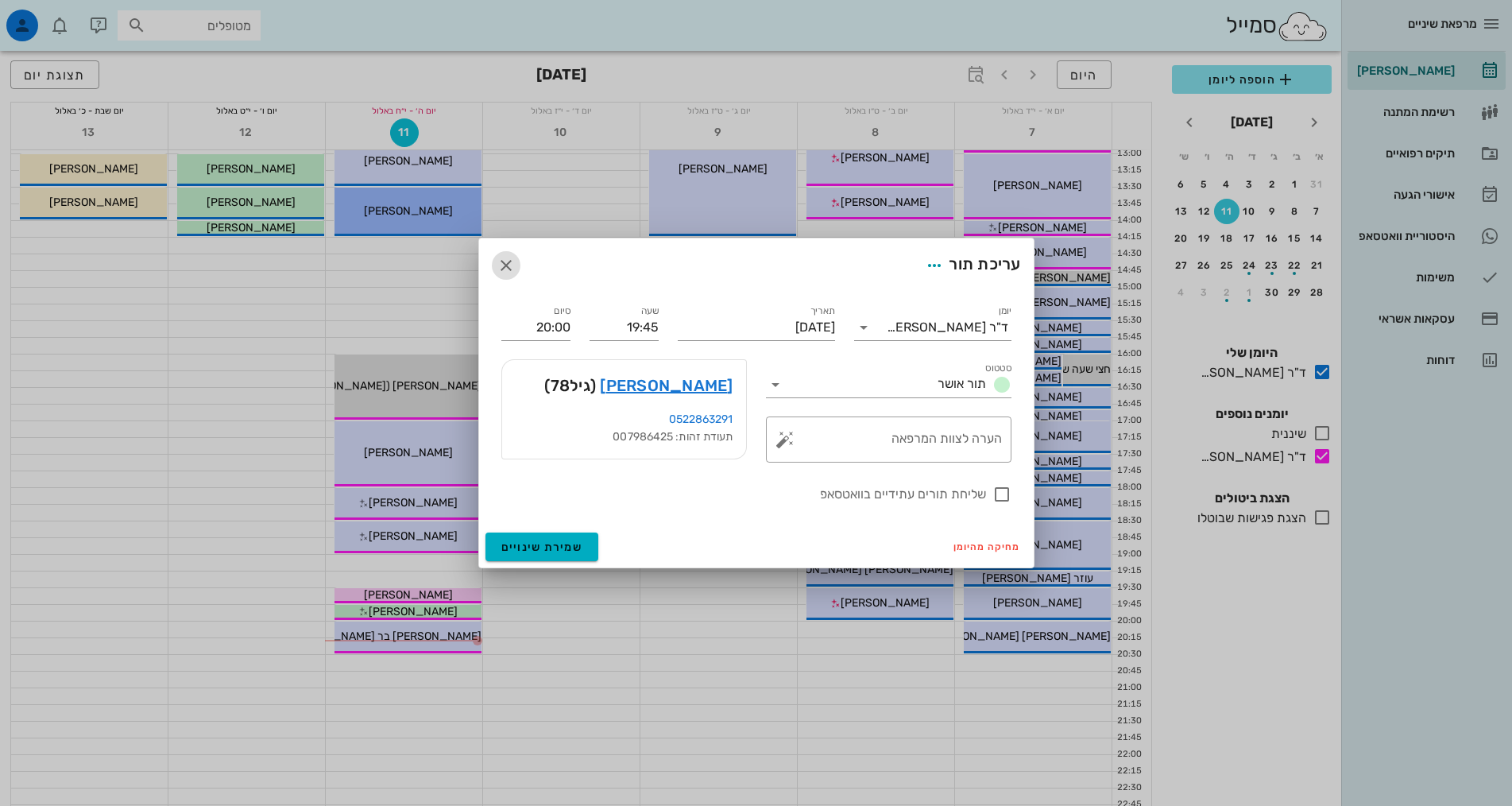
click at [511, 264] on icon "button" at bounding box center [506, 265] width 19 height 19
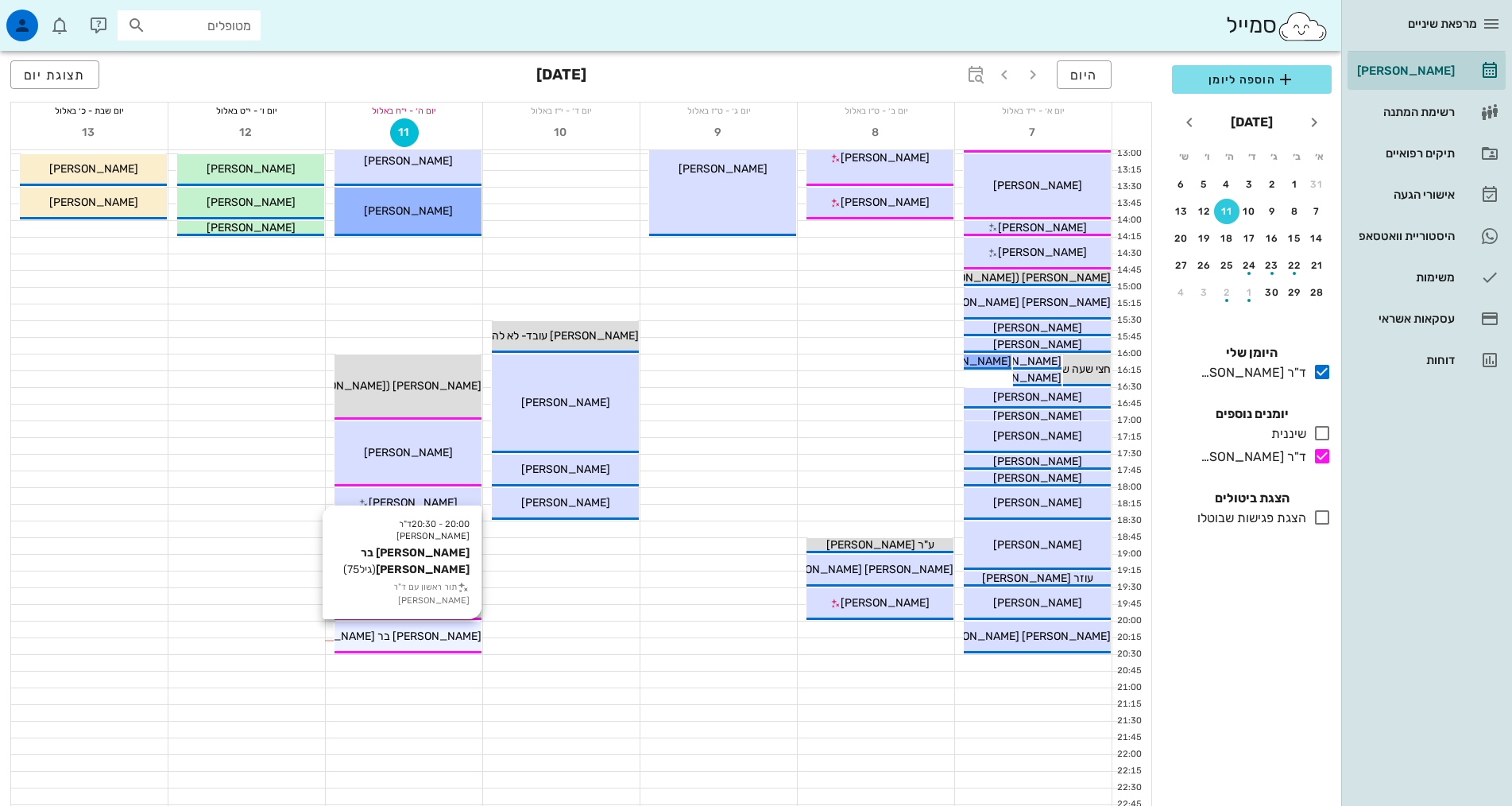
click at [443, 627] on div "20:00 - 20:30 ד"ר [PERSON_NAME] בר [PERSON_NAME] (גיל 75 ) תור ראשון עם ד"ר [PE…" at bounding box center [407, 637] width 147 height 32
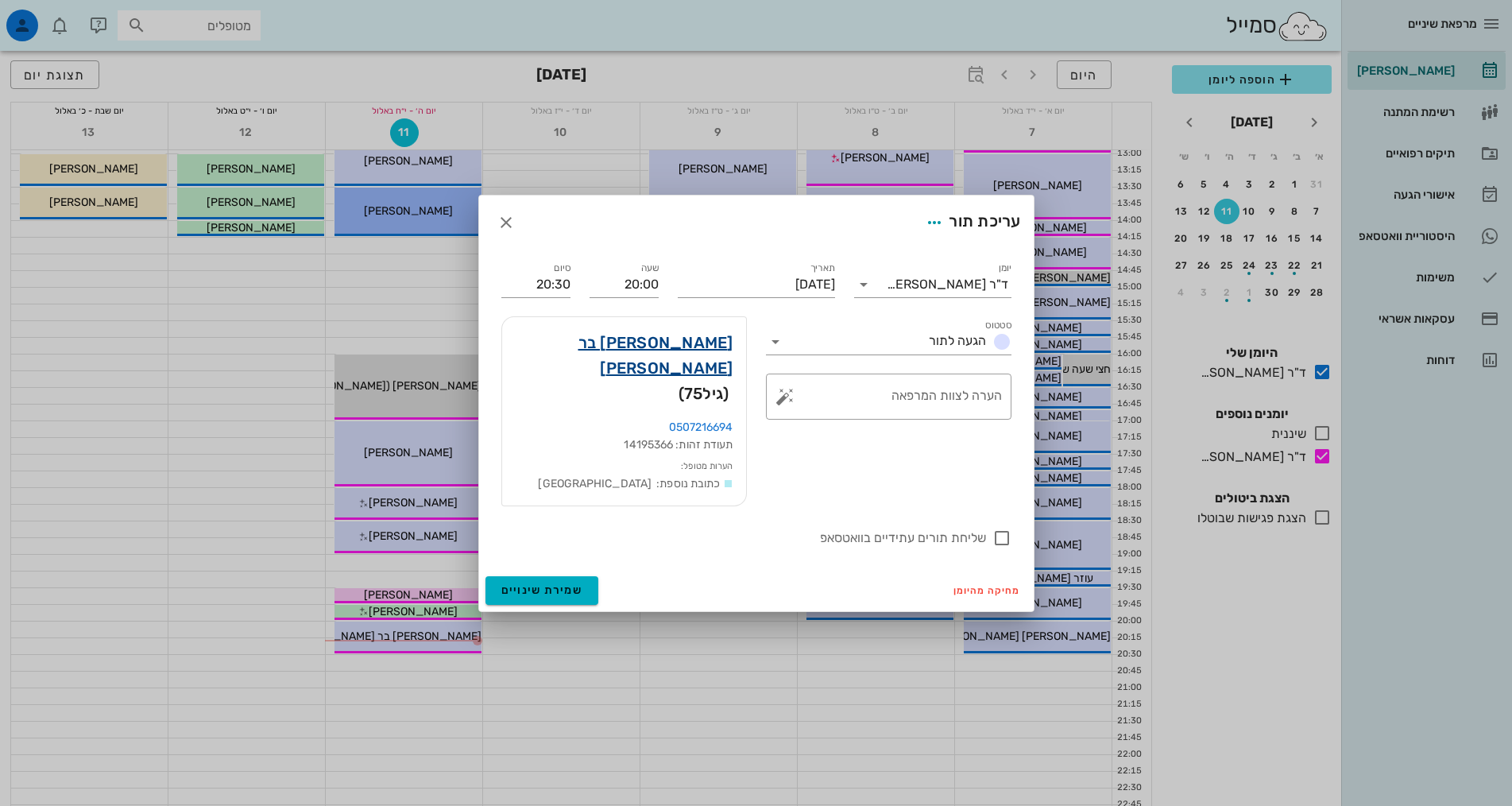
click at [647, 362] on link "[PERSON_NAME] בר [PERSON_NAME]" at bounding box center [624, 355] width 219 height 51
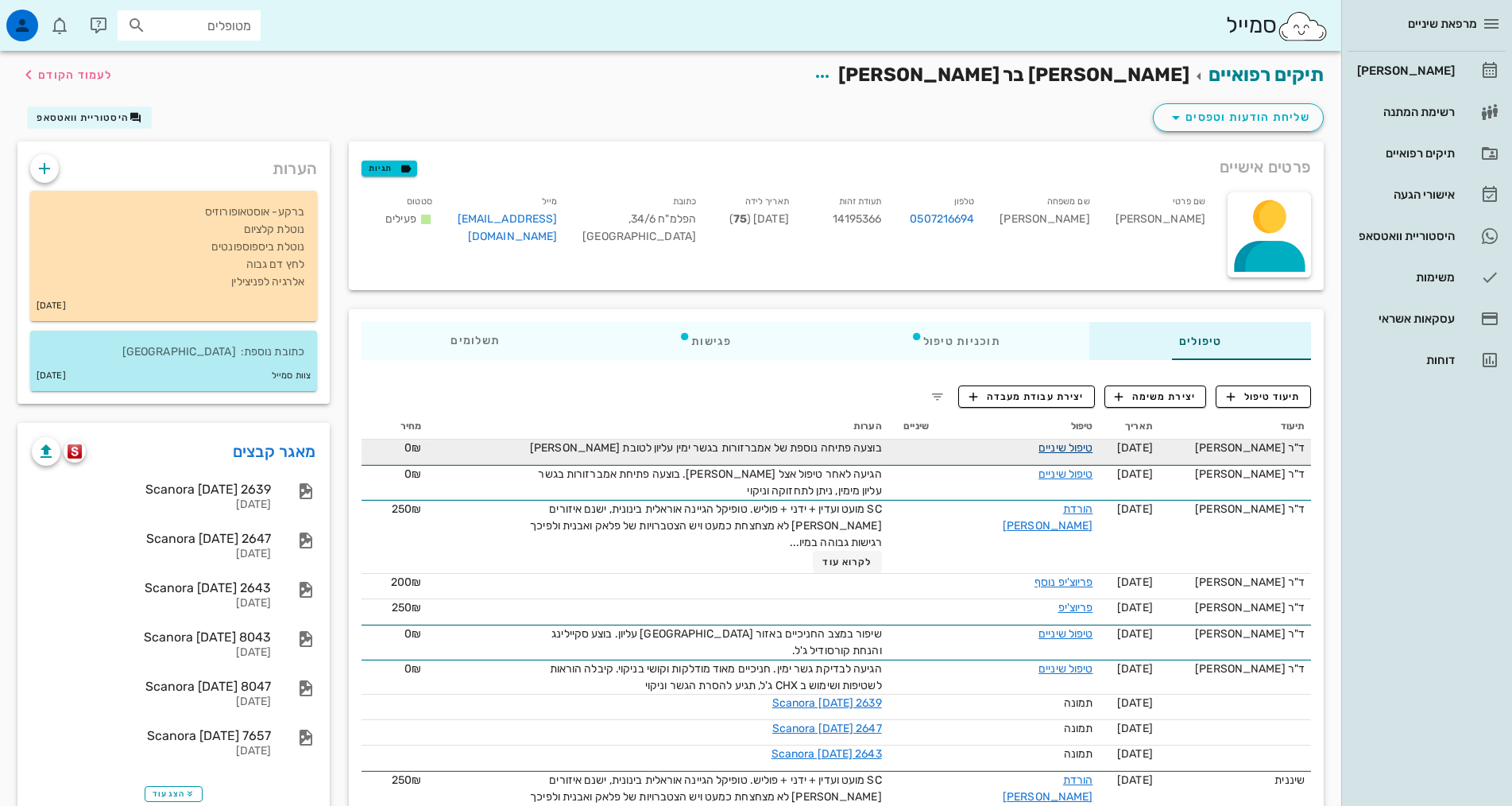
click at [1047, 446] on link "טיפול שיניים" at bounding box center [1065, 448] width 54 height 14
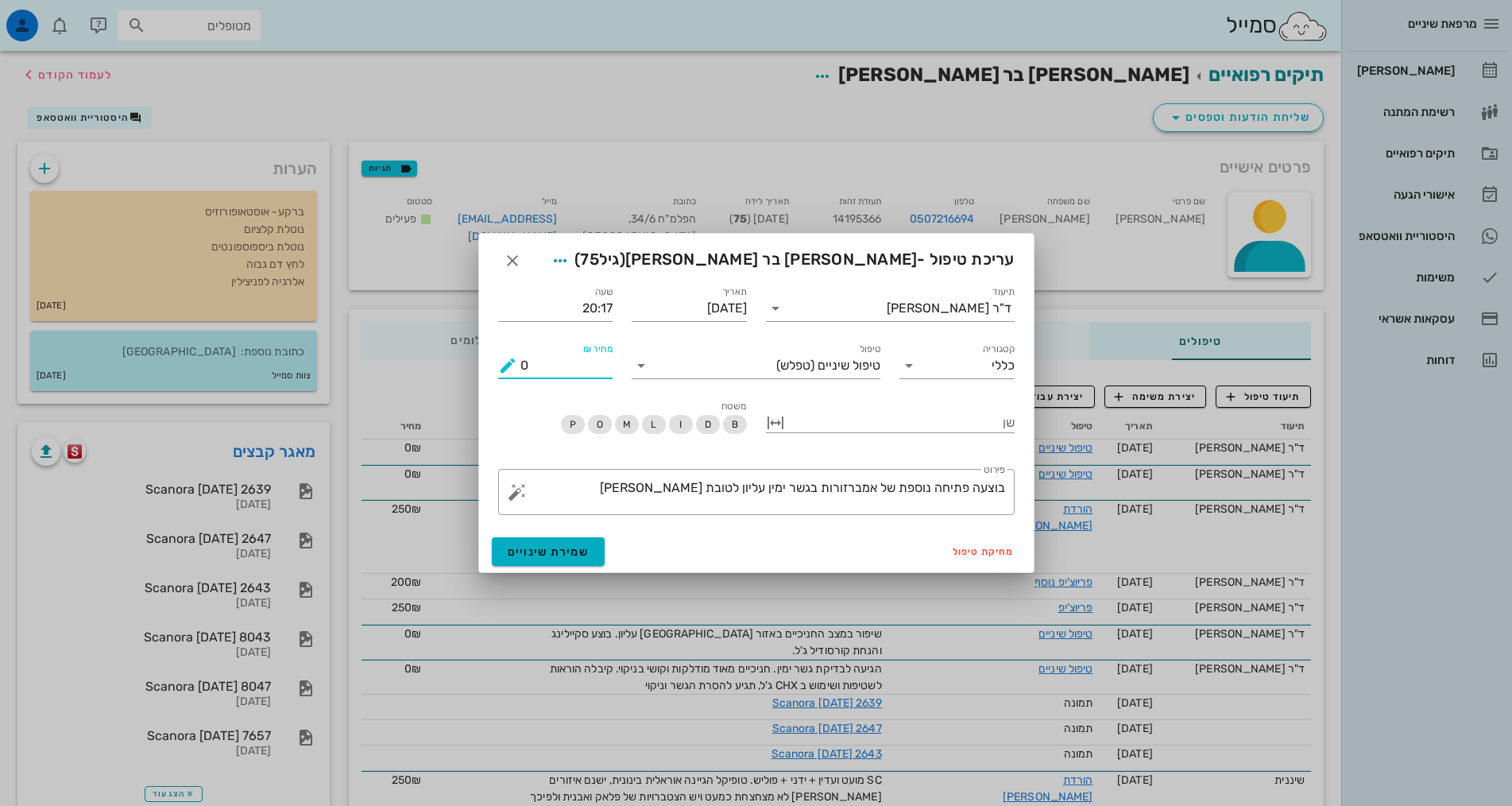
drag, startPoint x: 564, startPoint y: 373, endPoint x: 523, endPoint y: 365, distance: 41.8
click at [523, 365] on input "0" at bounding box center [567, 366] width 93 height 26
type input "200"
click at [874, 403] on div "שן" at bounding box center [890, 425] width 249 height 49
click at [512, 561] on button "שמירת שינויים" at bounding box center [548, 551] width 114 height 28
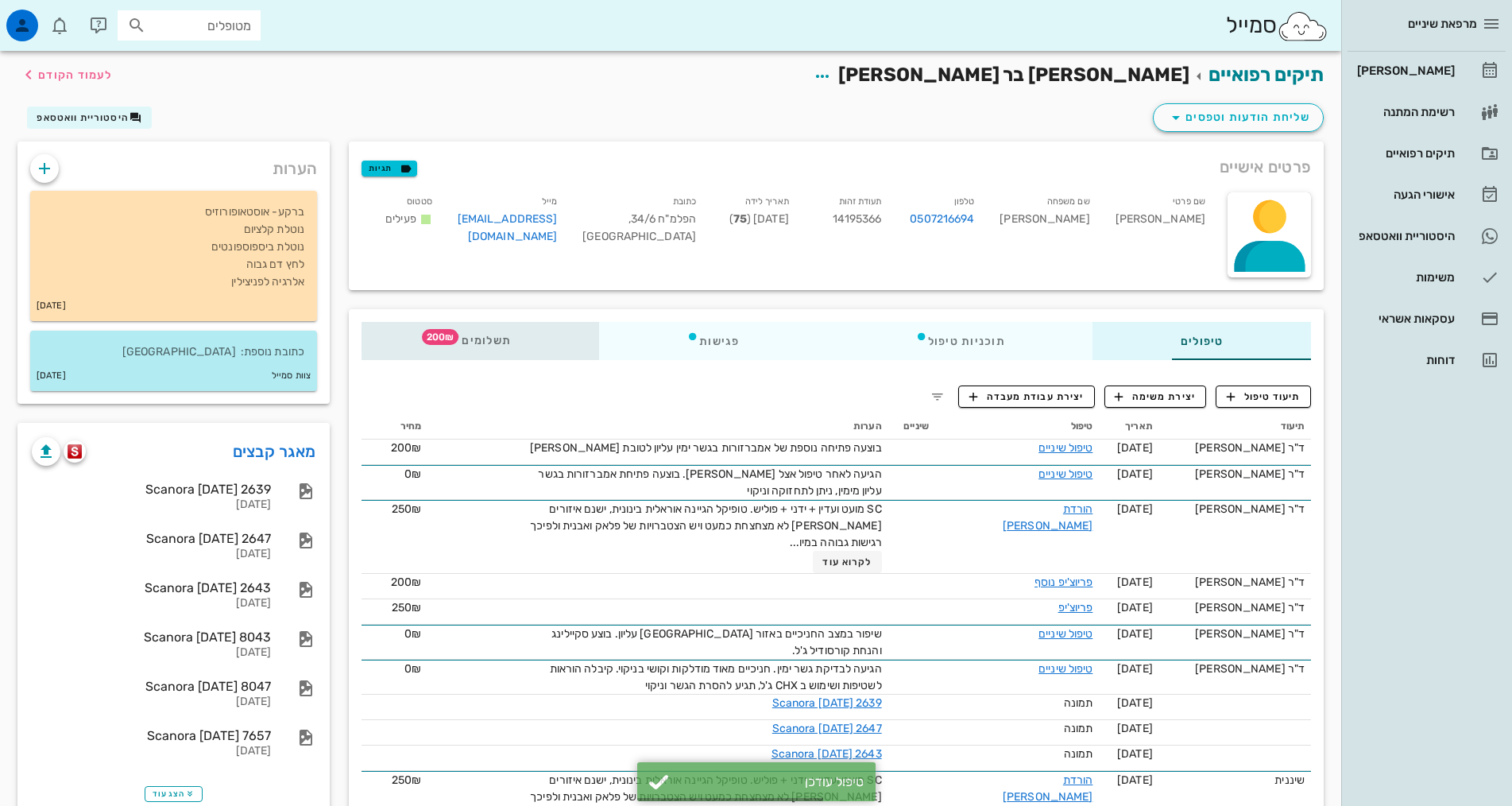
click at [449, 335] on span "תשלומים 200₪" at bounding box center [480, 340] width 62 height 11
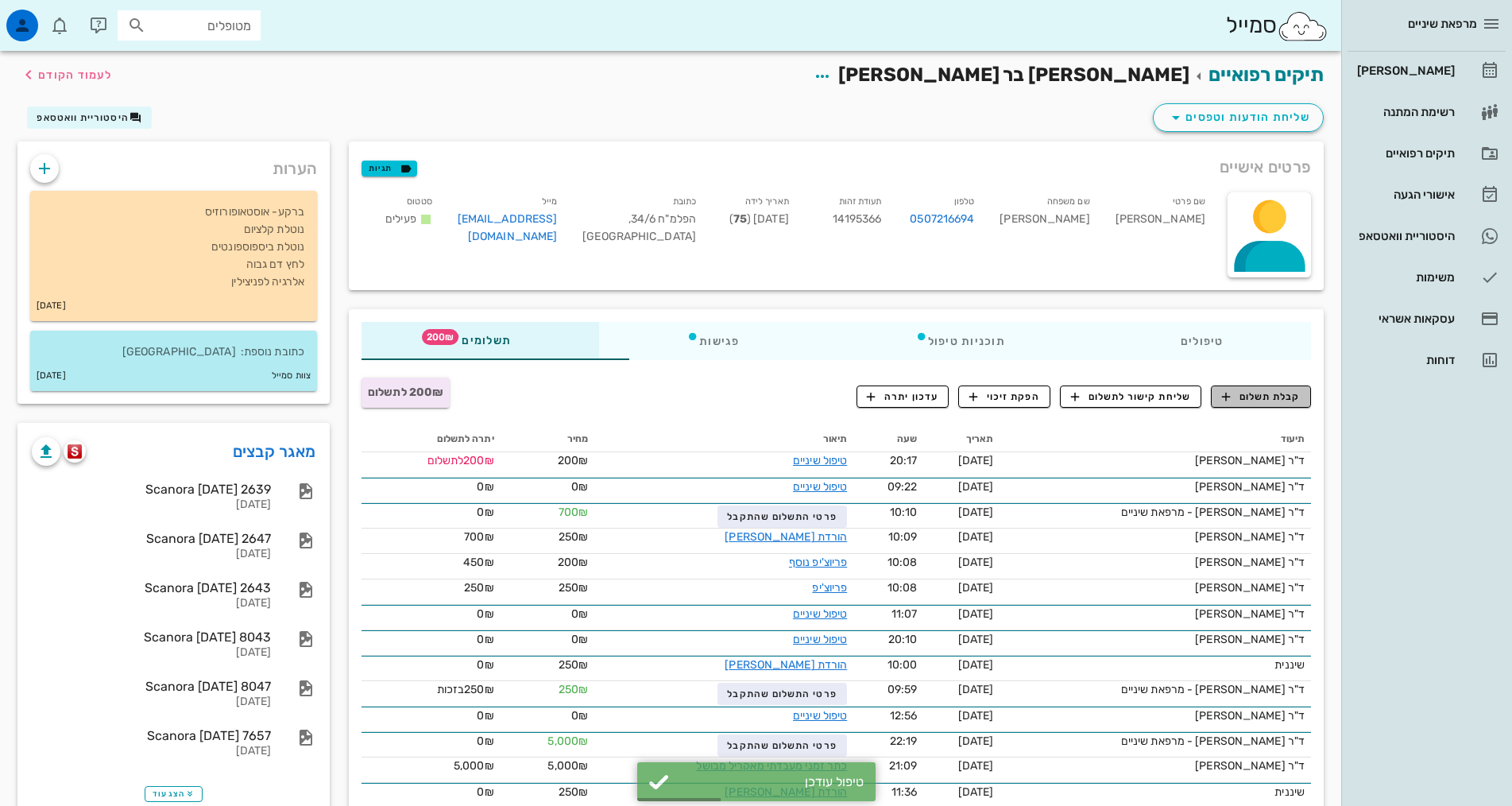
click at [1259, 392] on span "קבלת תשלום" at bounding box center [1261, 396] width 78 height 15
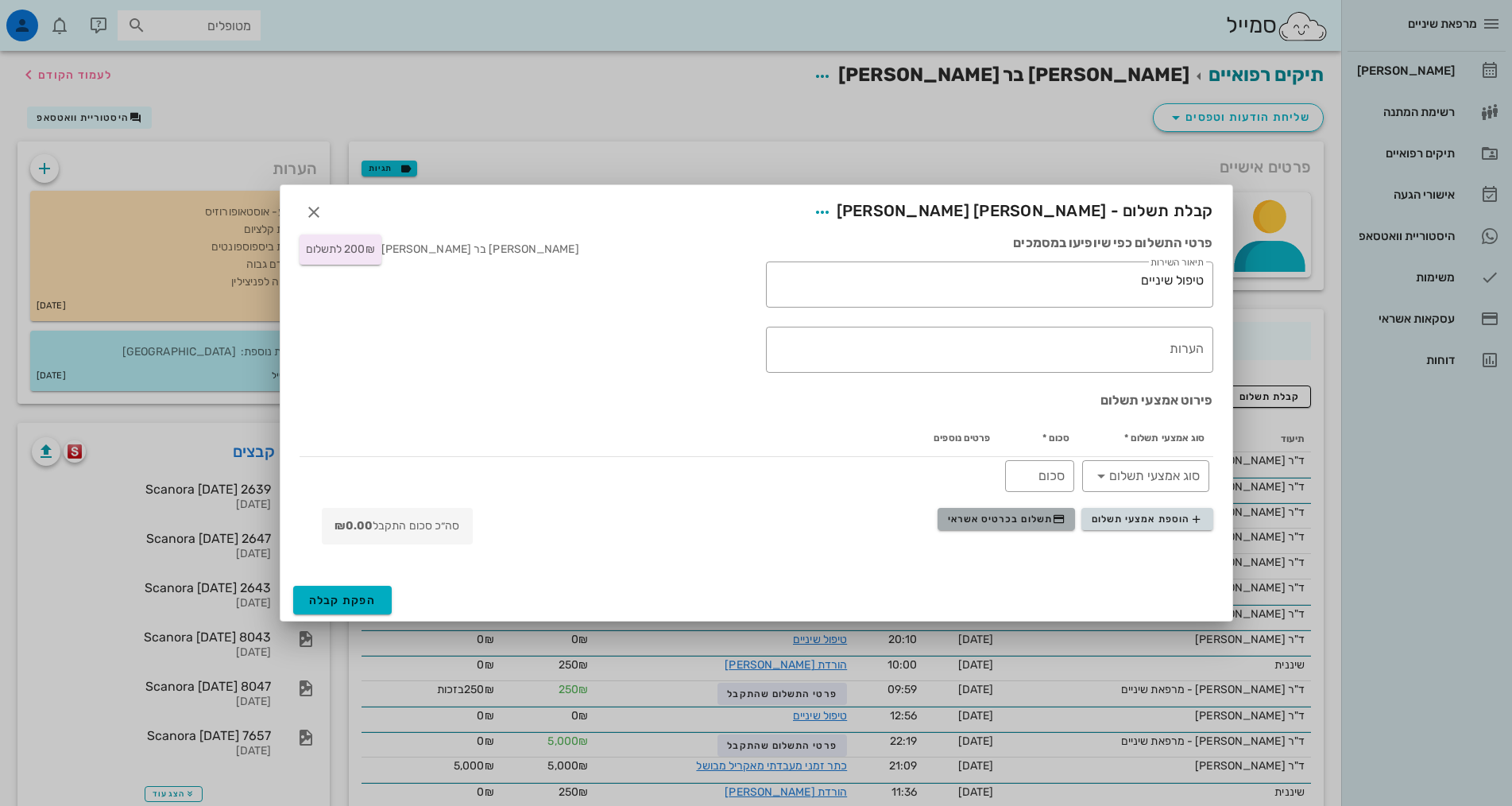
click at [999, 515] on span "תשלום בכרטיס אשראי" at bounding box center [1007, 518] width 118 height 13
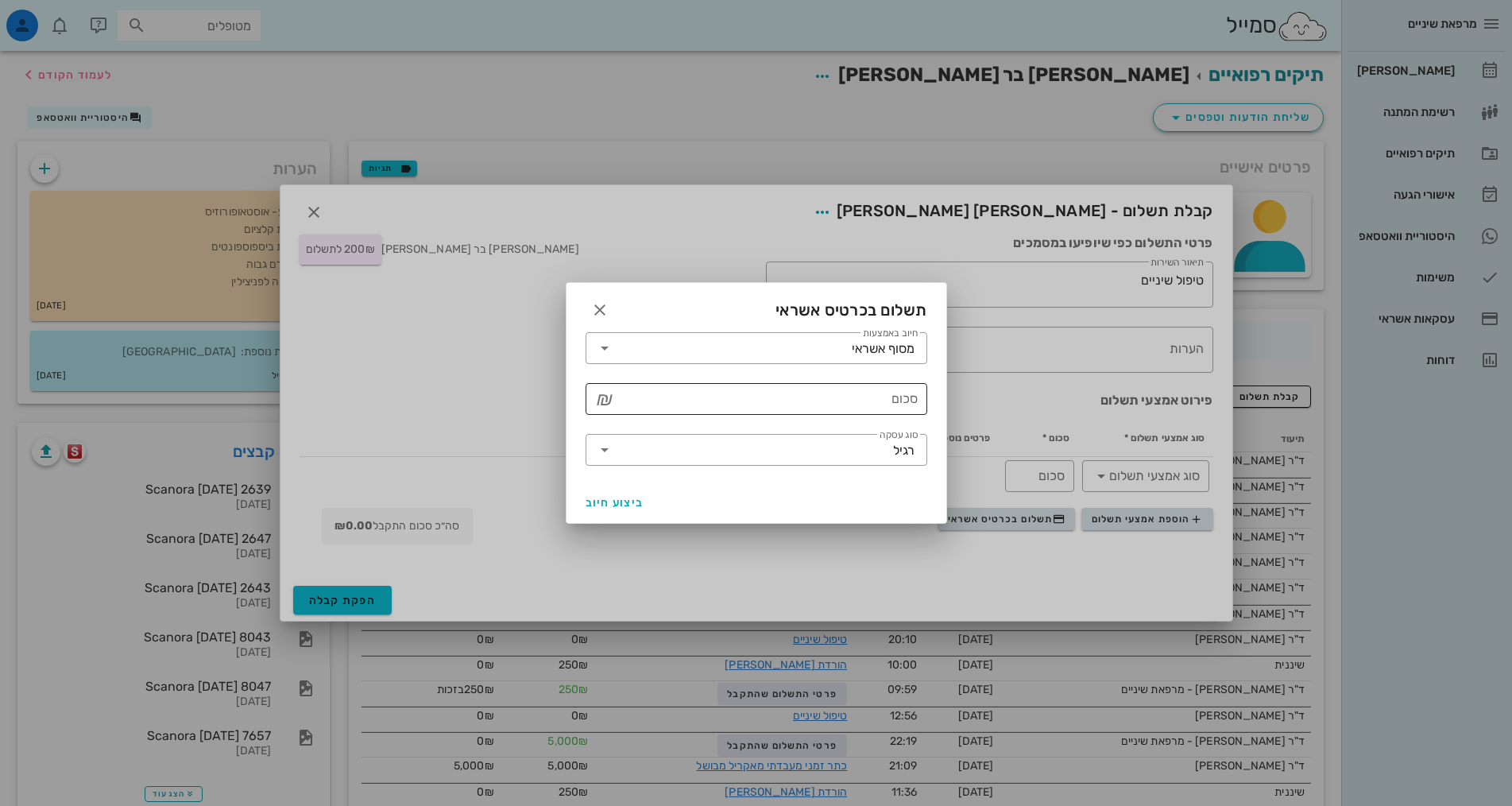
click at [879, 396] on input "סכום" at bounding box center [767, 399] width 301 height 26
type input "200"
click at [619, 507] on span "ביצוע חיוב" at bounding box center [615, 503] width 59 height 14
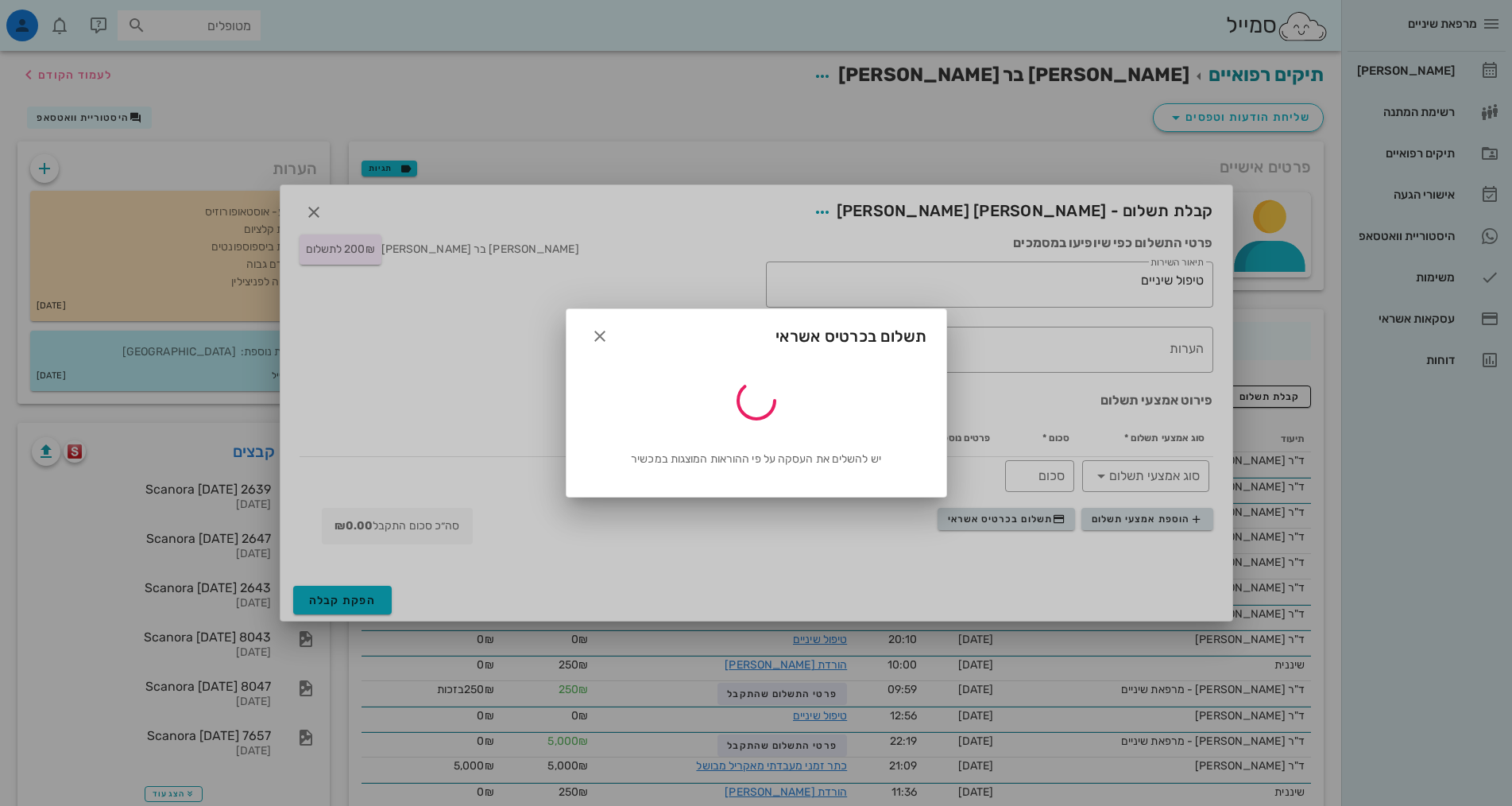
type input "200"
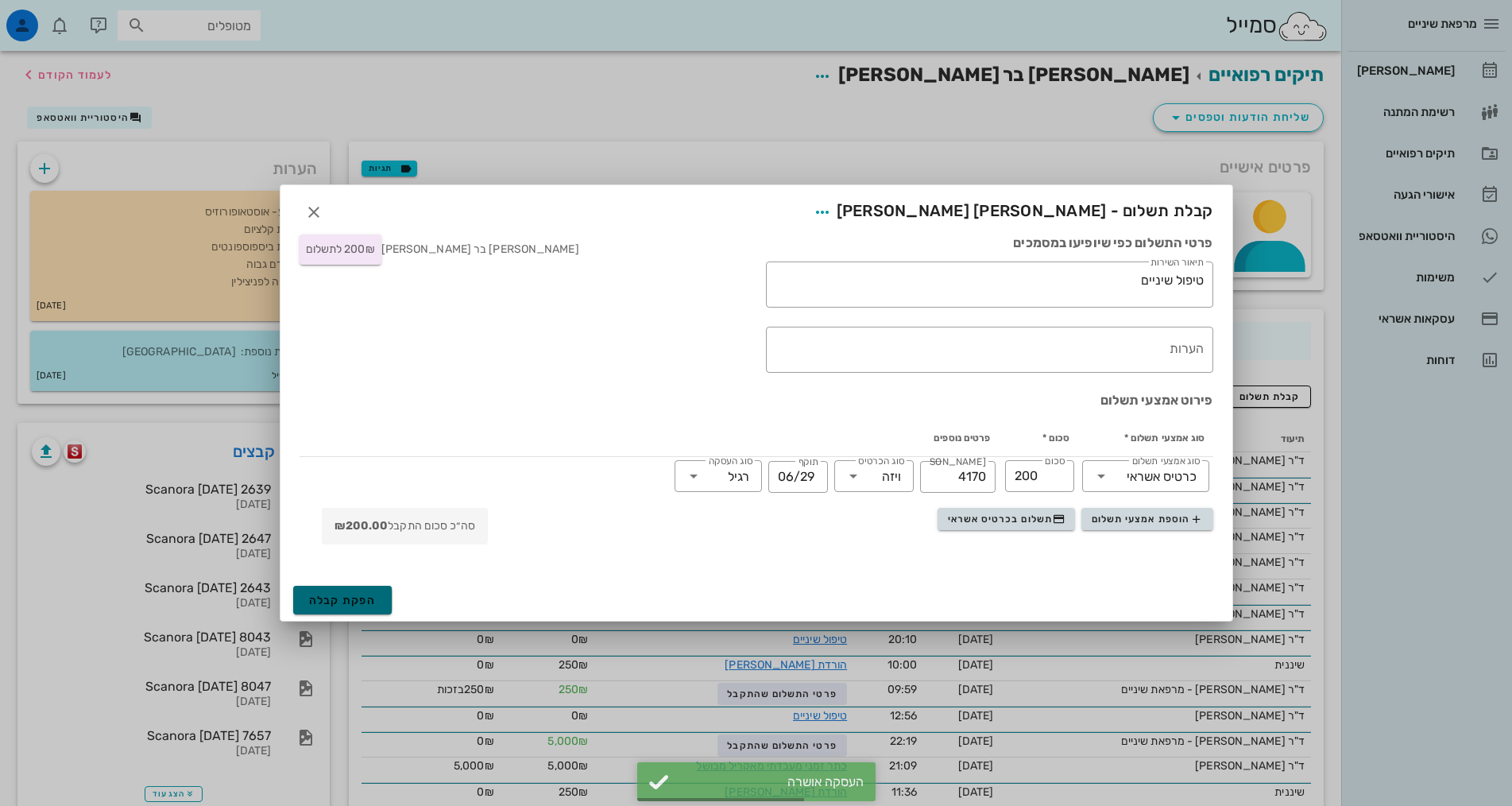
click at [333, 604] on span "הפקת קבלה" at bounding box center [343, 600] width 67 height 14
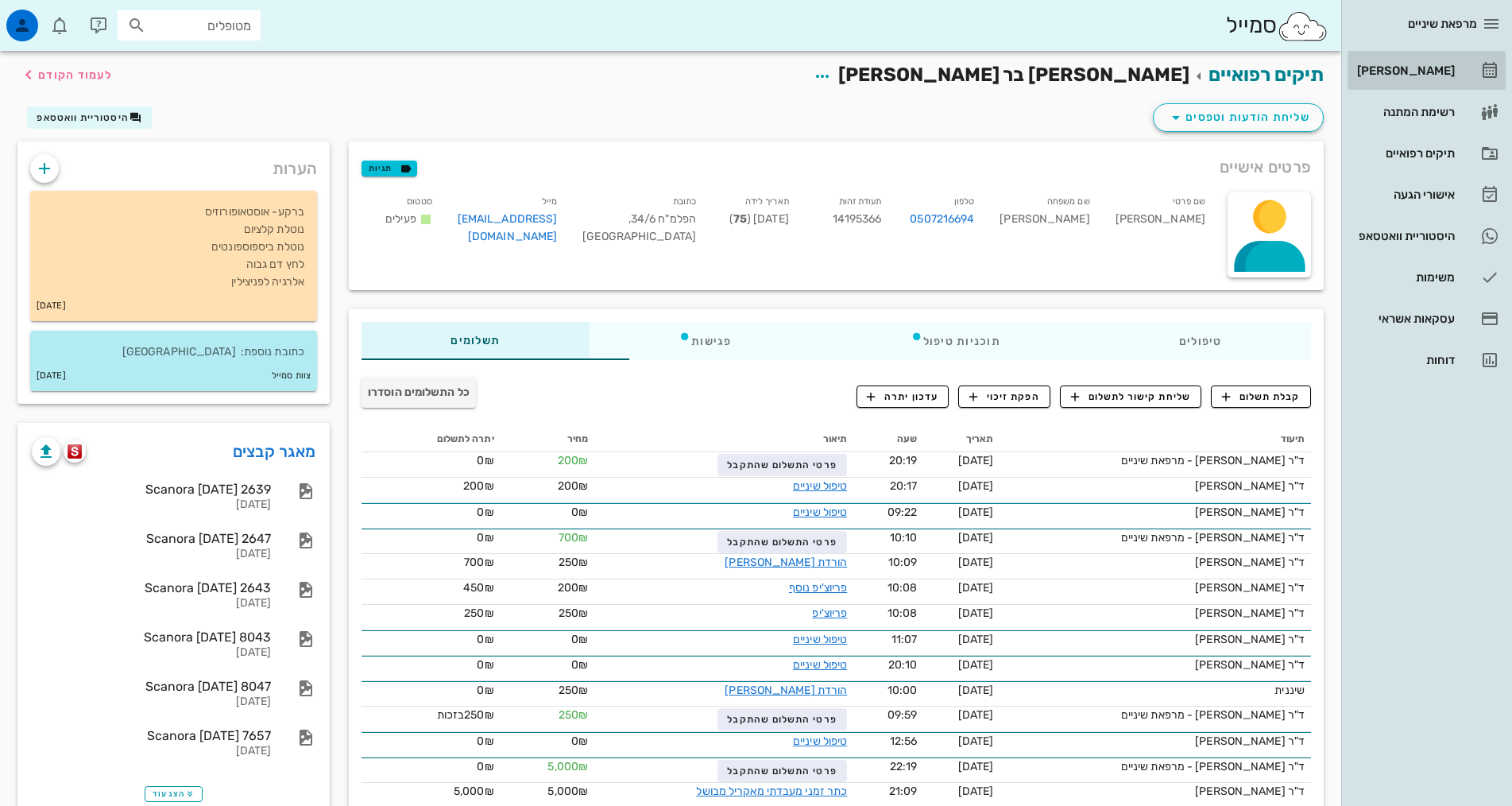
click at [1440, 56] on link "[PERSON_NAME]" at bounding box center [1427, 71] width 158 height 38
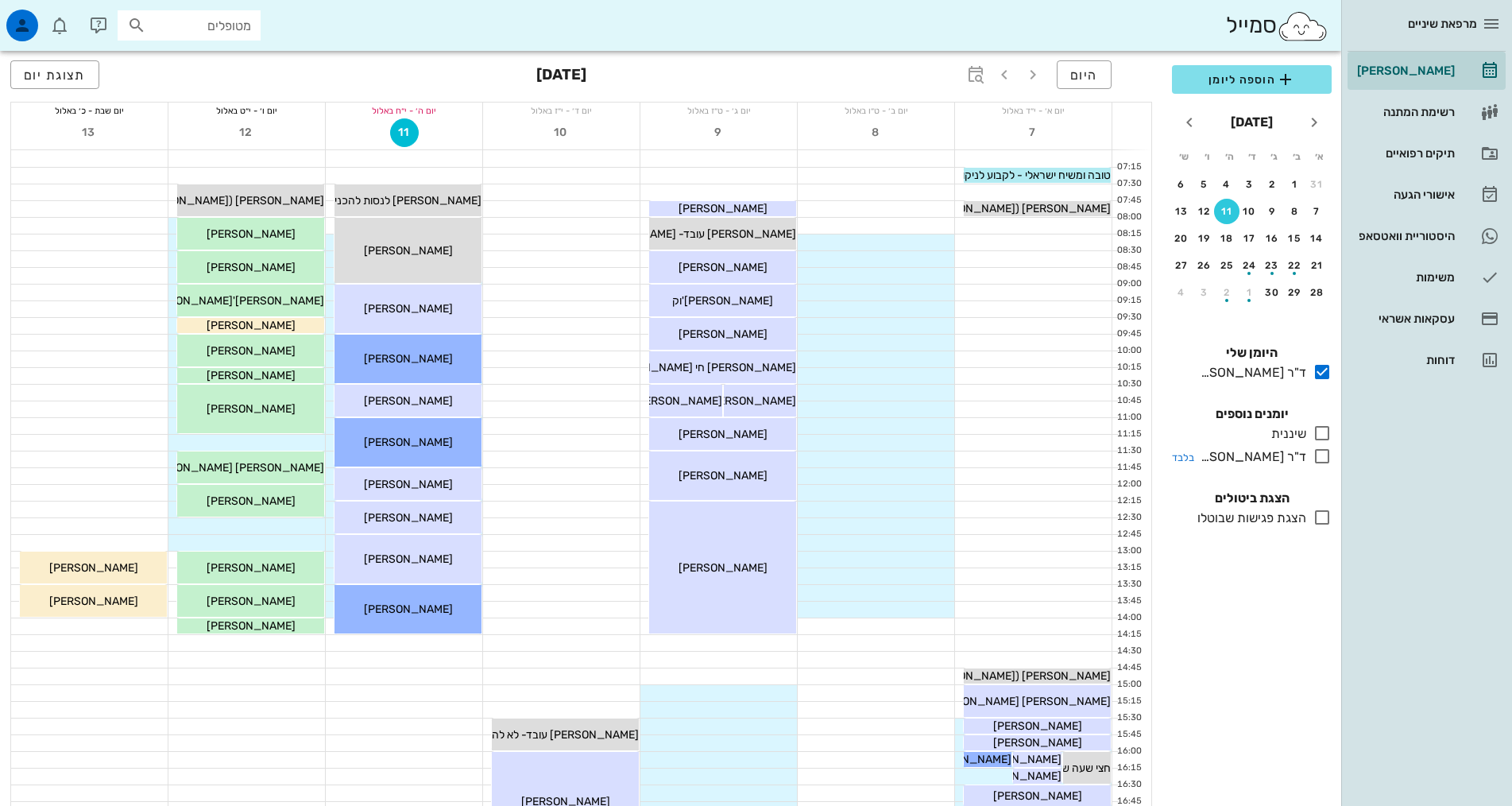
click at [1318, 458] on icon at bounding box center [1322, 456] width 19 height 19
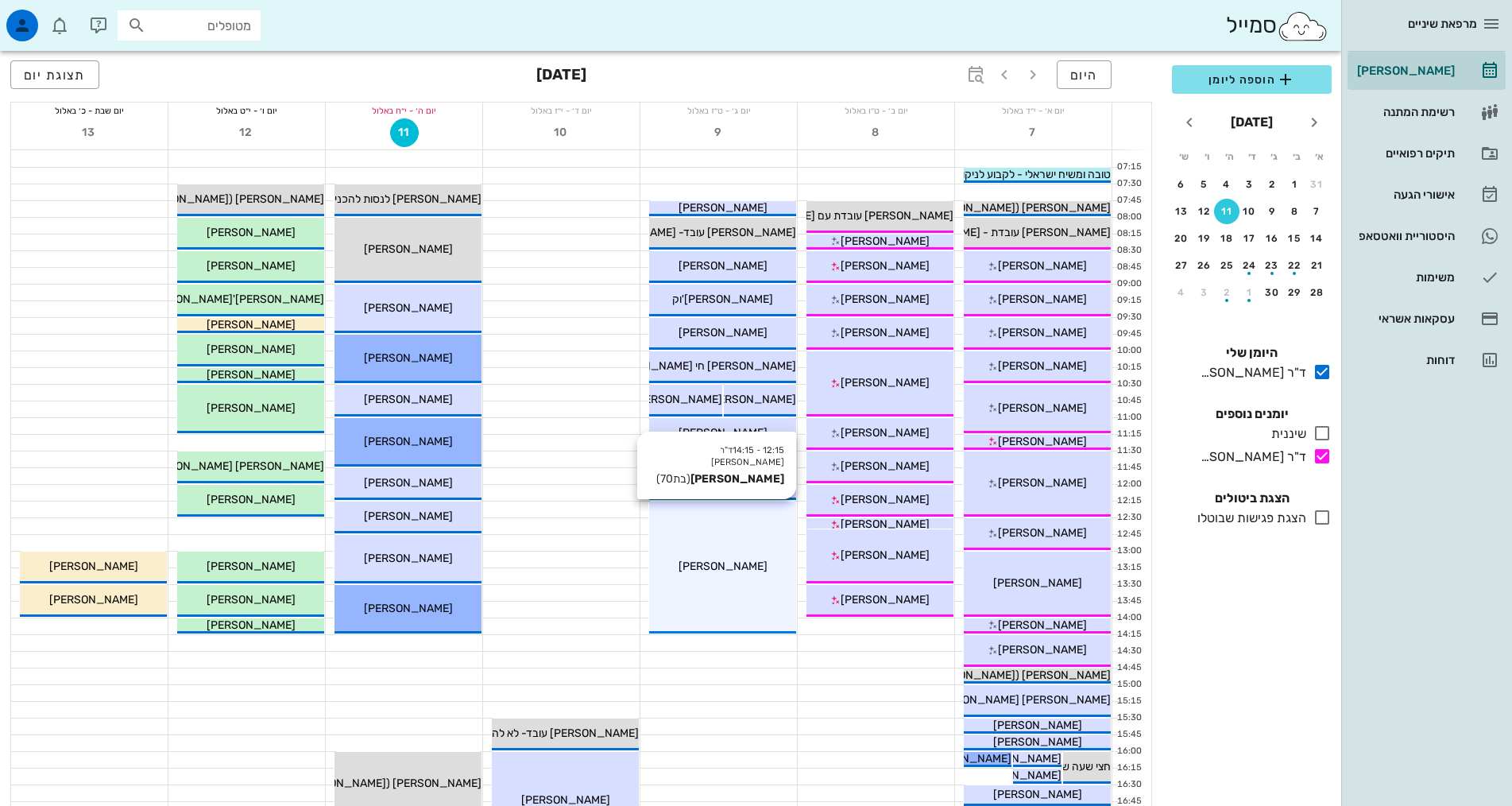
scroll to position [318, 0]
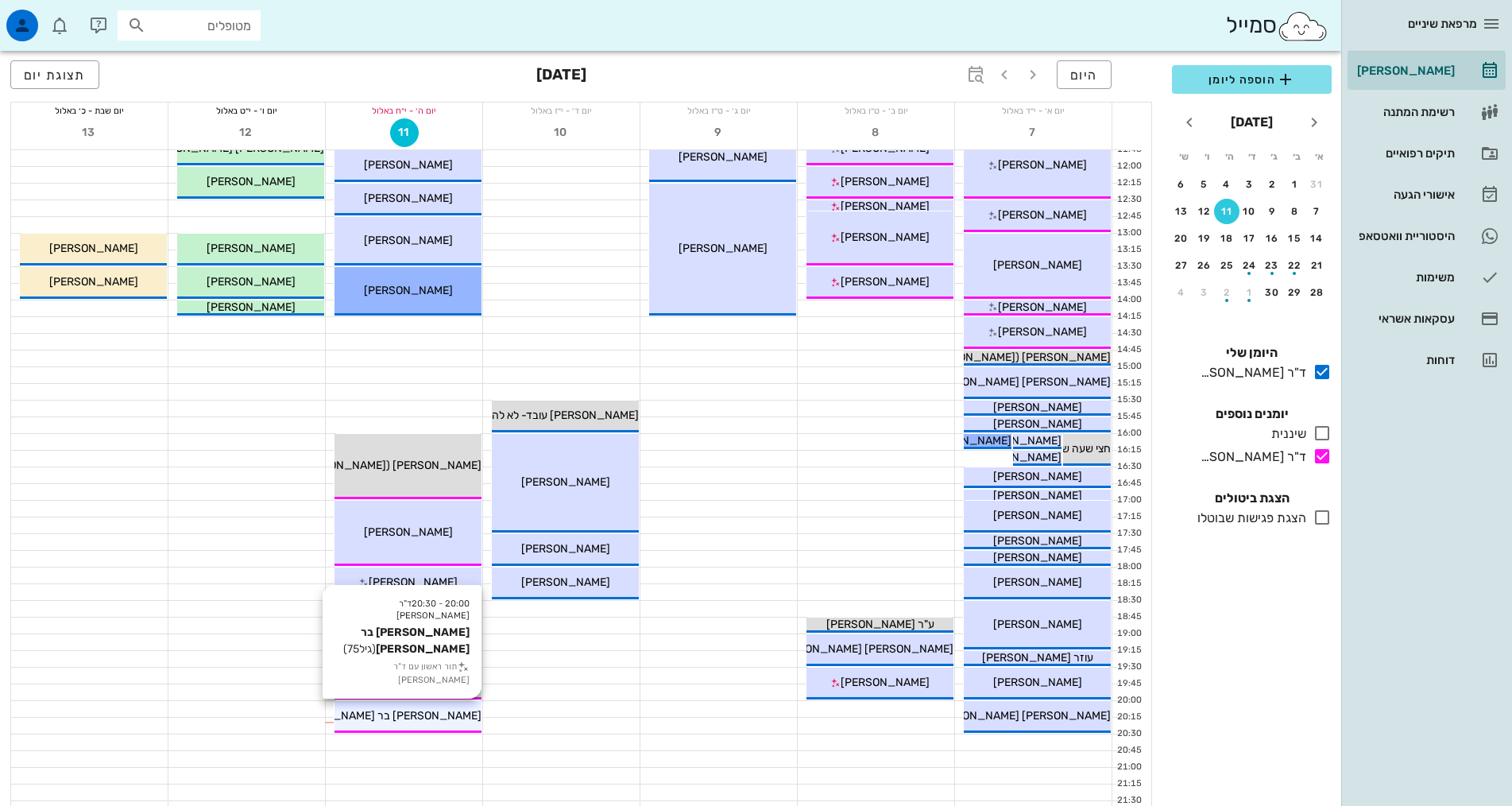
click at [440, 717] on span "[PERSON_NAME] בר [PERSON_NAME]" at bounding box center [383, 716] width 195 height 14
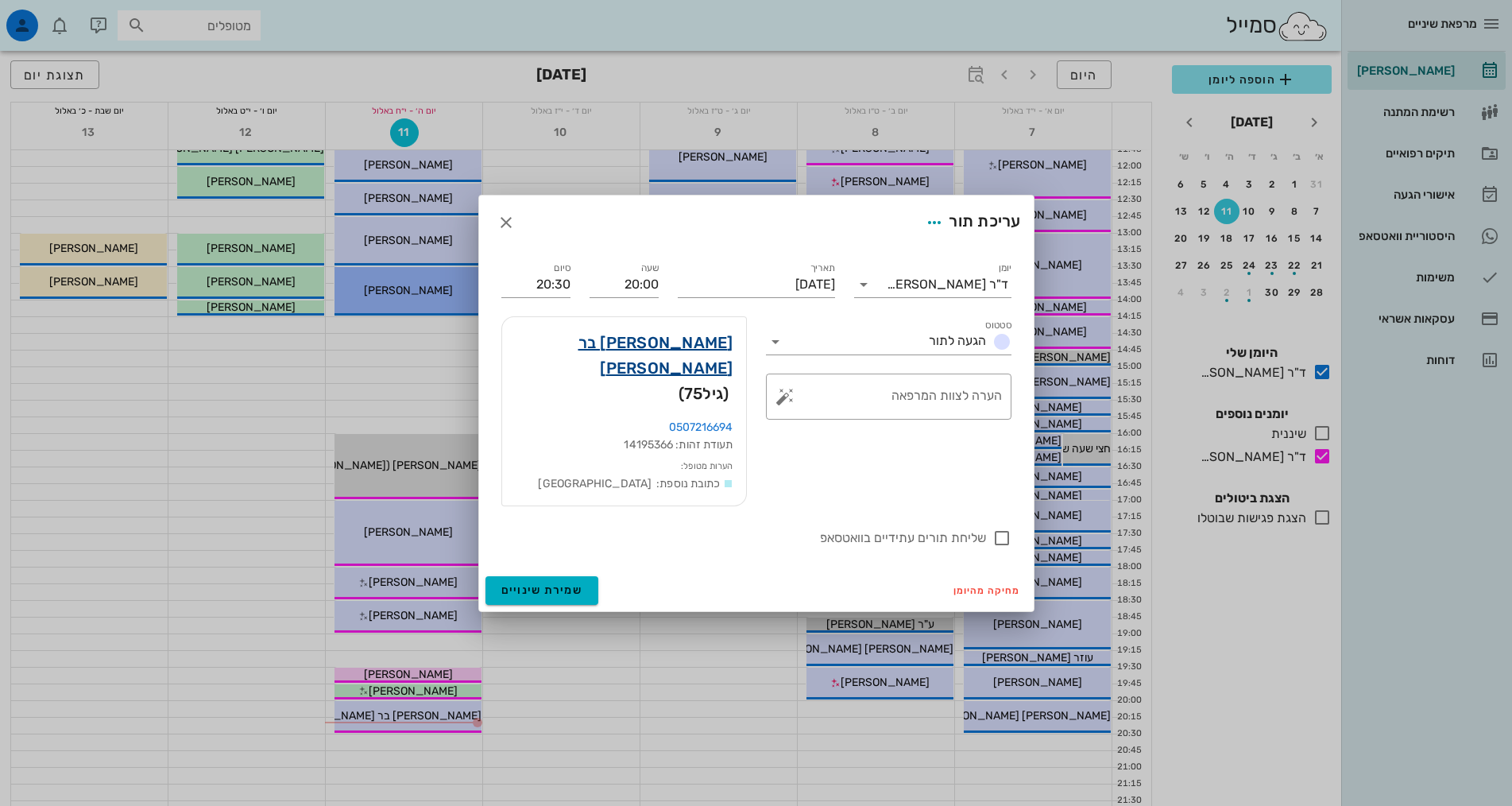
click at [687, 365] on link "[PERSON_NAME] בר [PERSON_NAME]" at bounding box center [624, 355] width 219 height 51
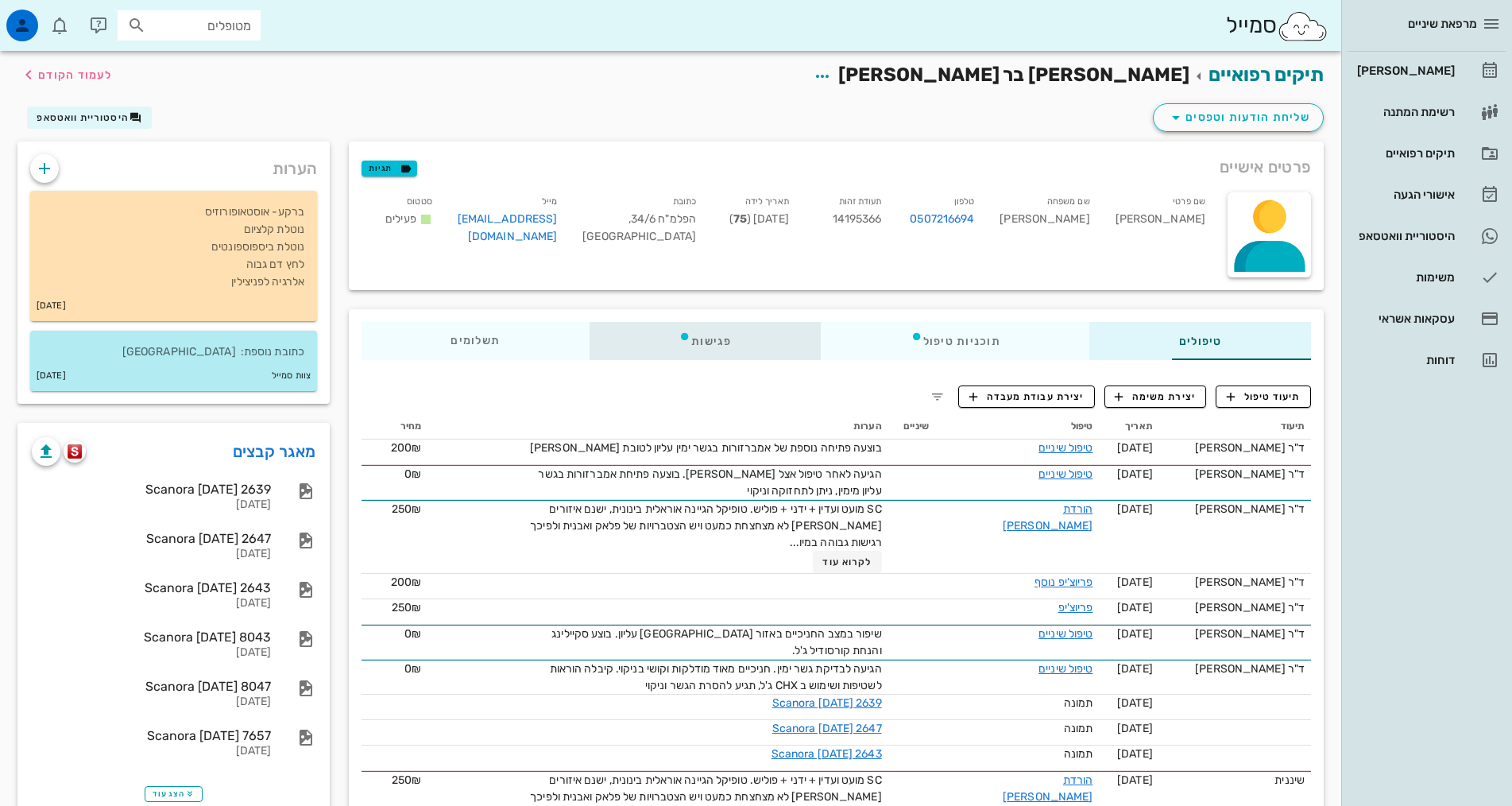
click at [715, 324] on div "פגישות" at bounding box center [705, 341] width 232 height 38
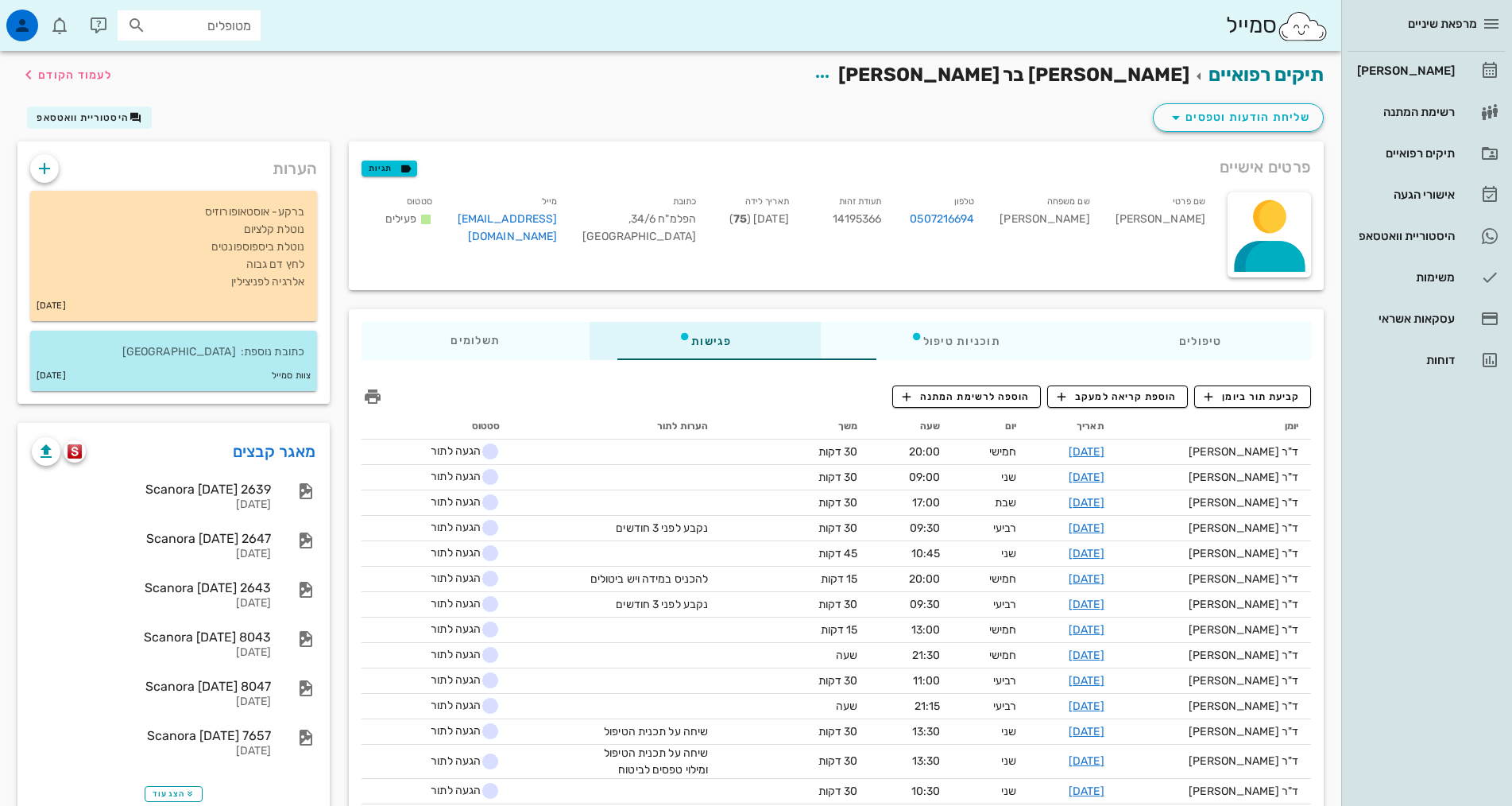
click at [963, 361] on div "טיפולים תוכניות טיפול פגישות תשלומים 0₪" at bounding box center [836, 341] width 975 height 64
click at [957, 324] on div "תוכניות טיפול" at bounding box center [955, 341] width 269 height 38
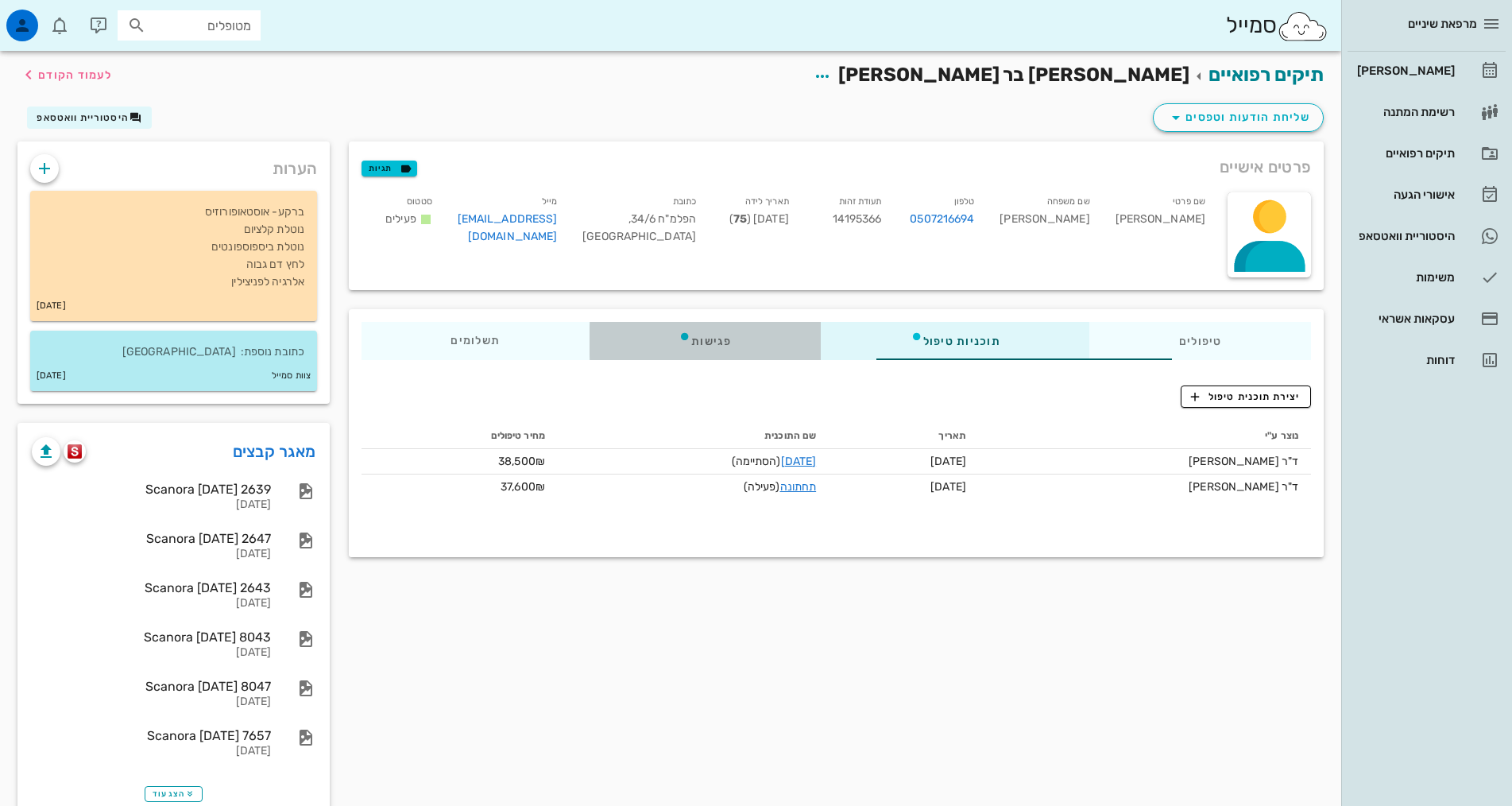
click at [709, 355] on div "פגישות" at bounding box center [705, 341] width 232 height 38
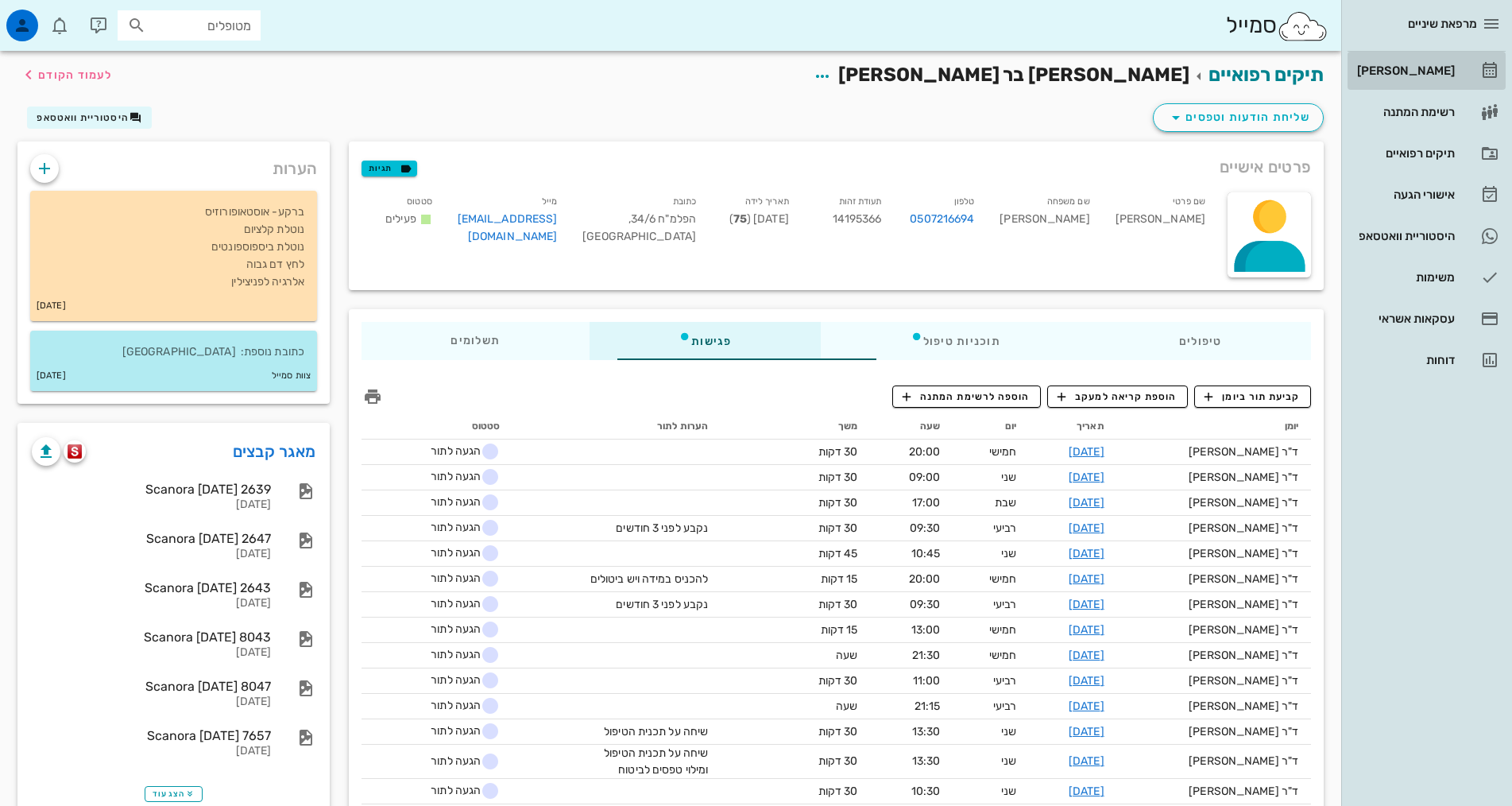
click at [1435, 70] on div "[PERSON_NAME]" at bounding box center [1404, 71] width 101 height 13
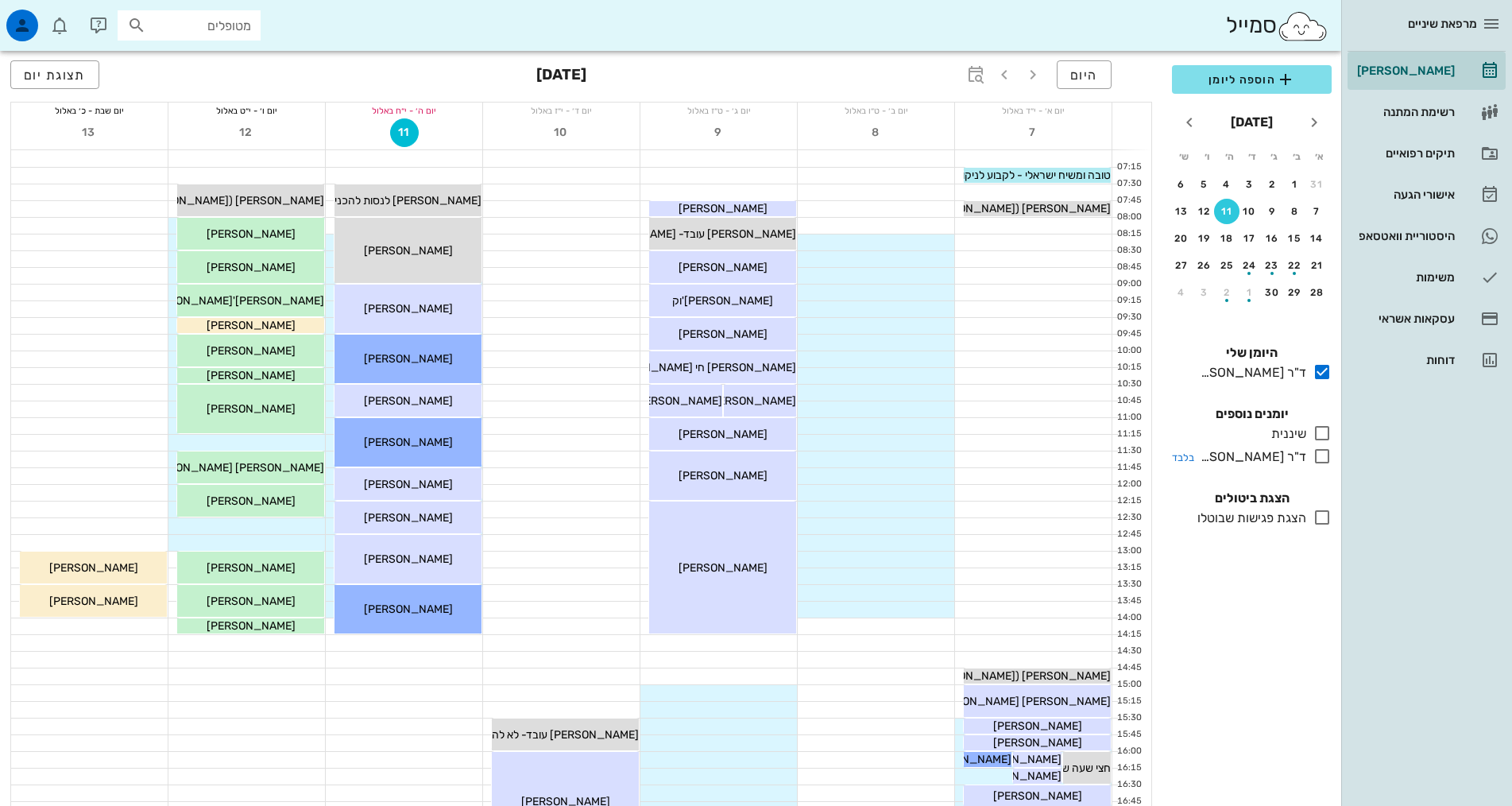
click at [1316, 457] on icon at bounding box center [1322, 456] width 19 height 19
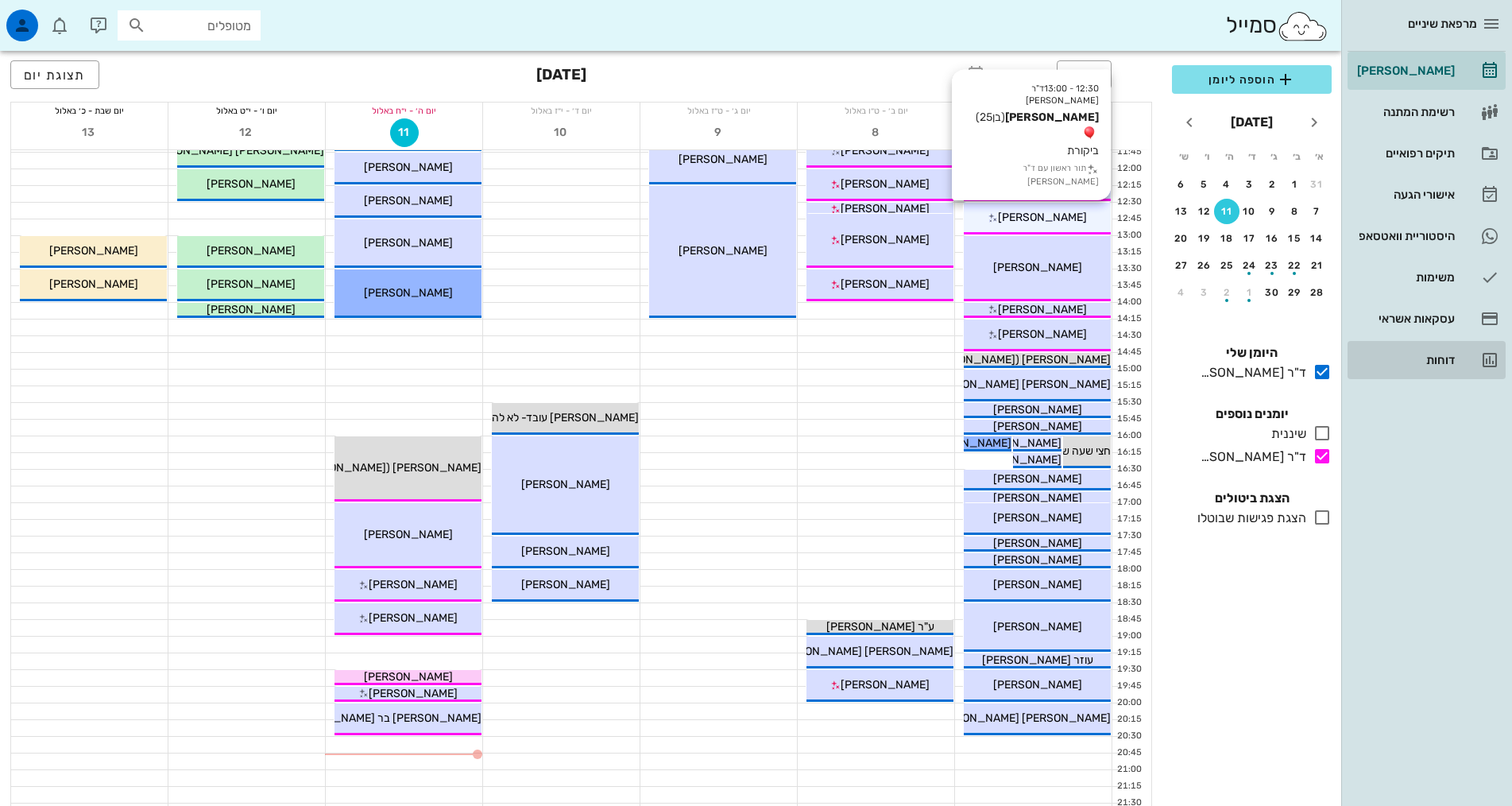
scroll to position [82, 0]
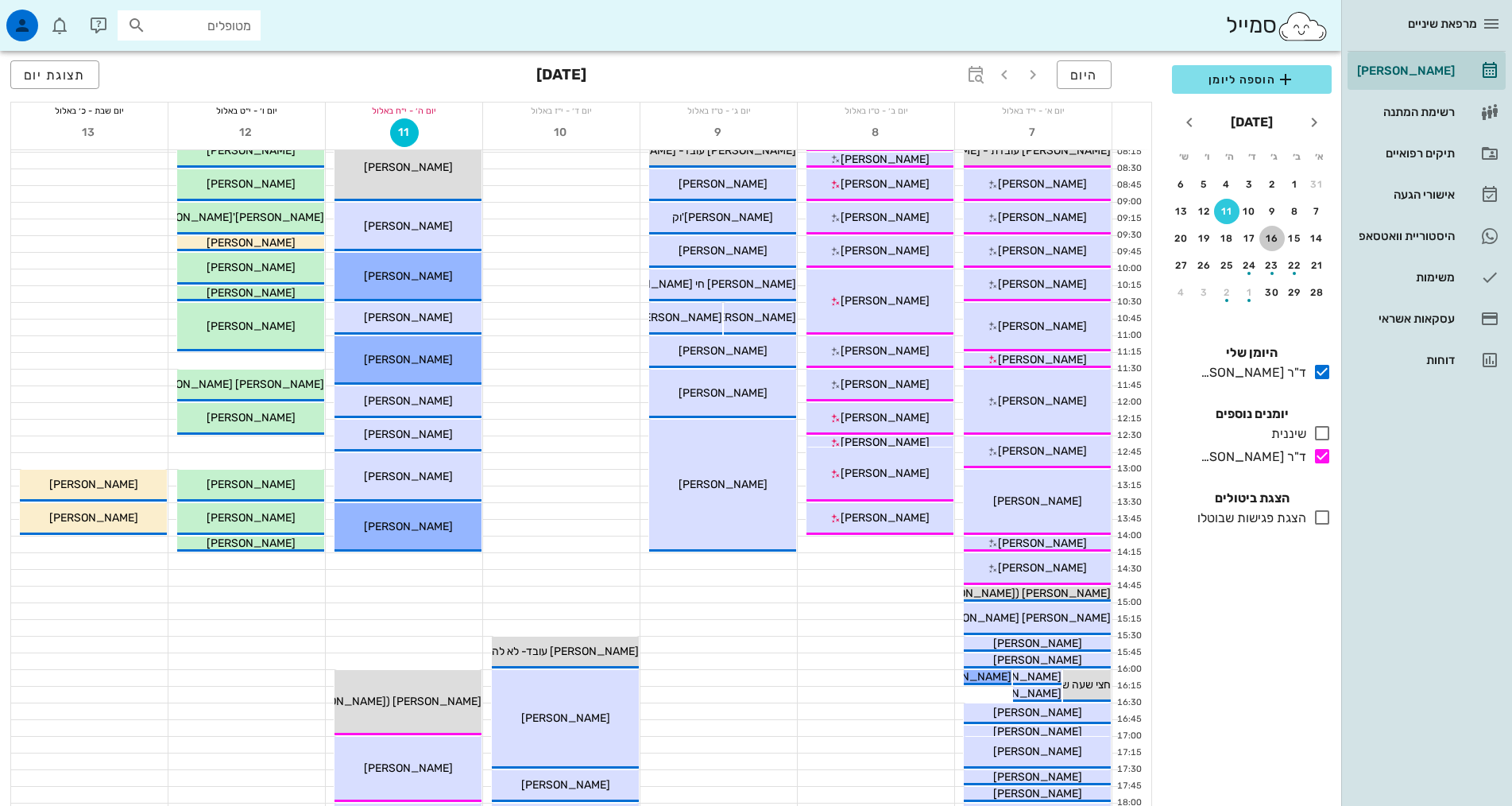
click at [1281, 238] on div "16" at bounding box center [1273, 238] width 26 height 11
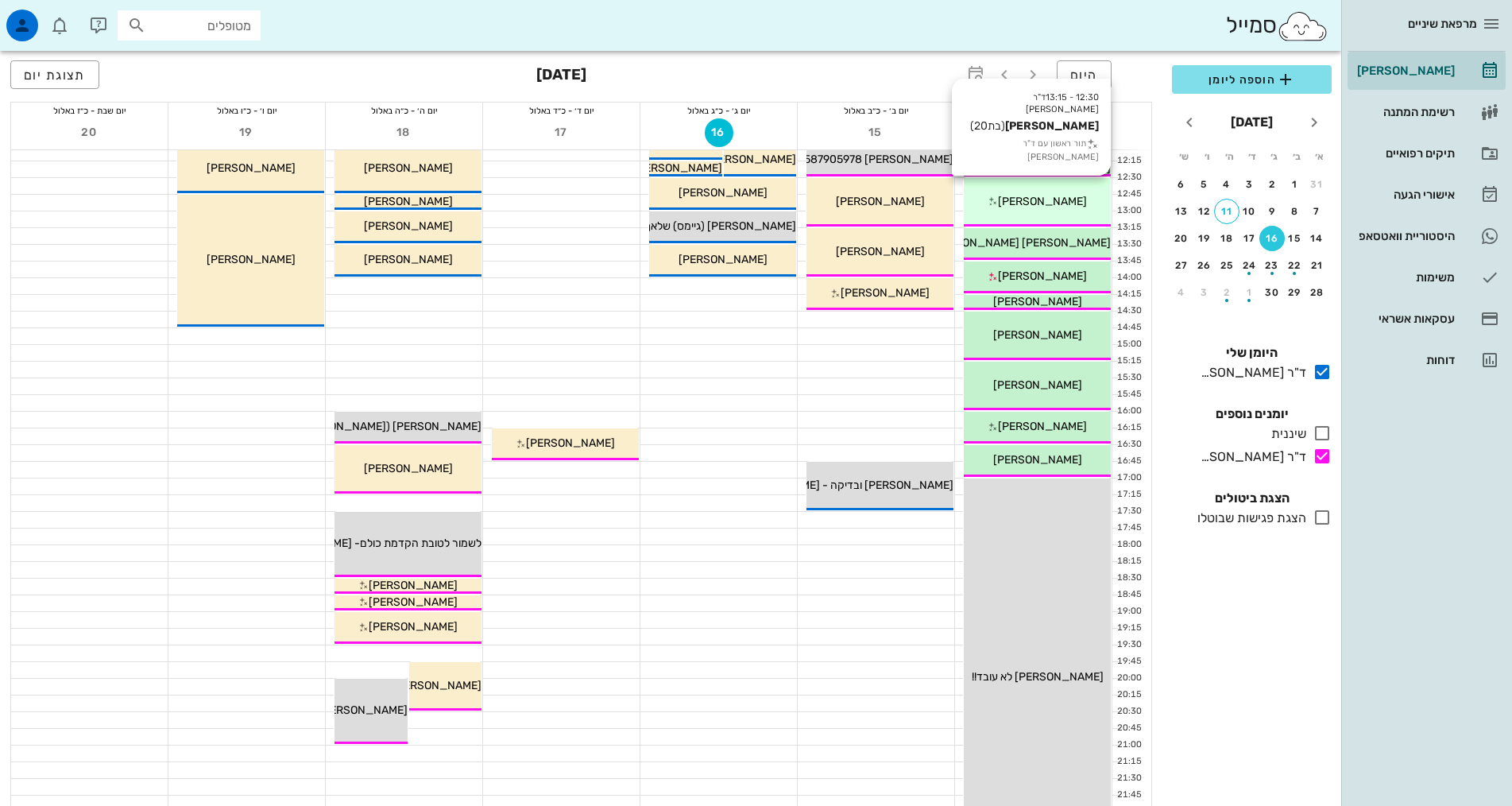
scroll to position [397, 0]
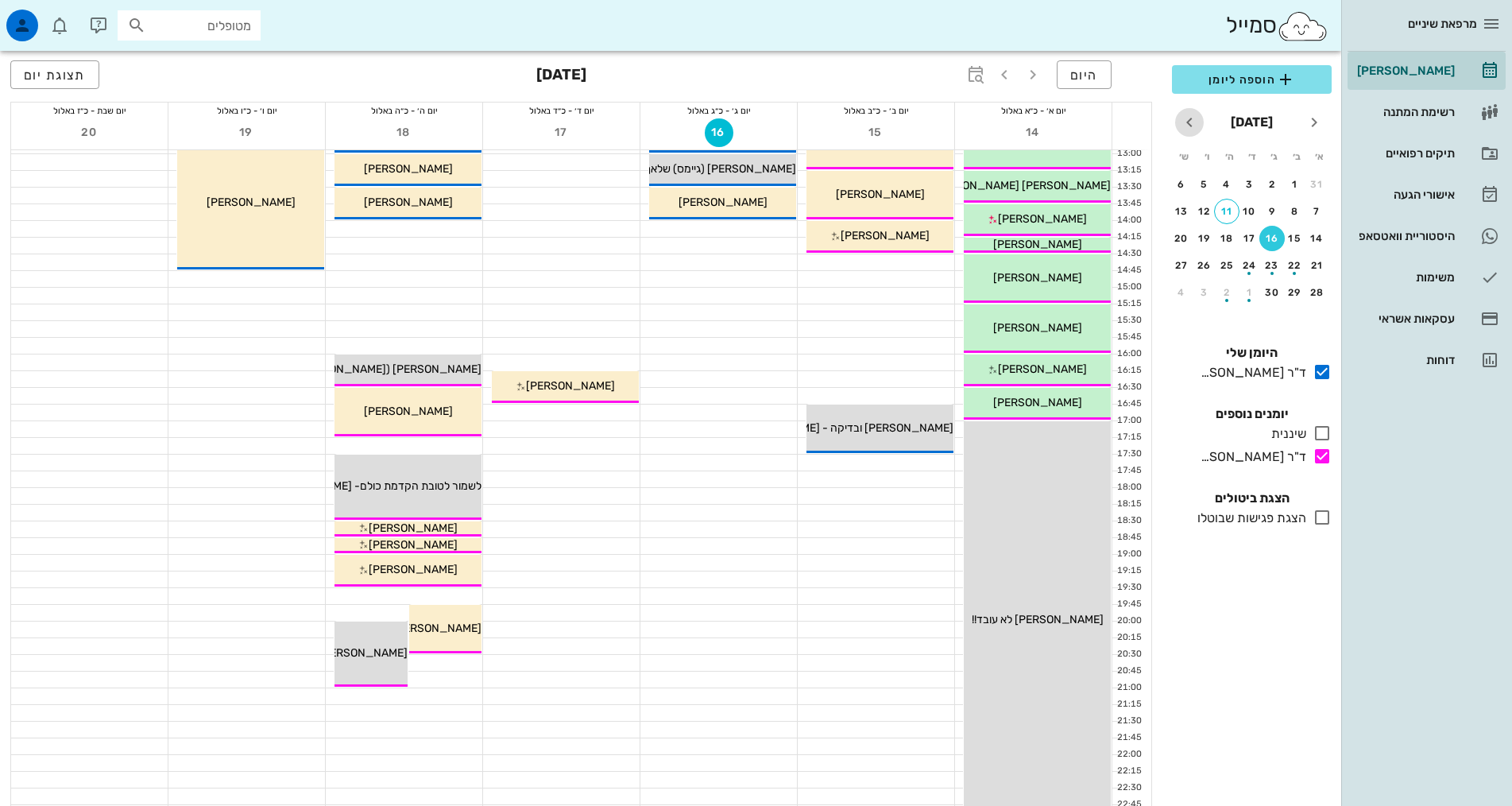
click at [1197, 117] on icon "חודש הבא" at bounding box center [1189, 122] width 19 height 19
click at [1310, 115] on icon "חודש שעבר" at bounding box center [1314, 122] width 19 height 19
click at [1317, 262] on div "17" at bounding box center [1317, 265] width 26 height 11
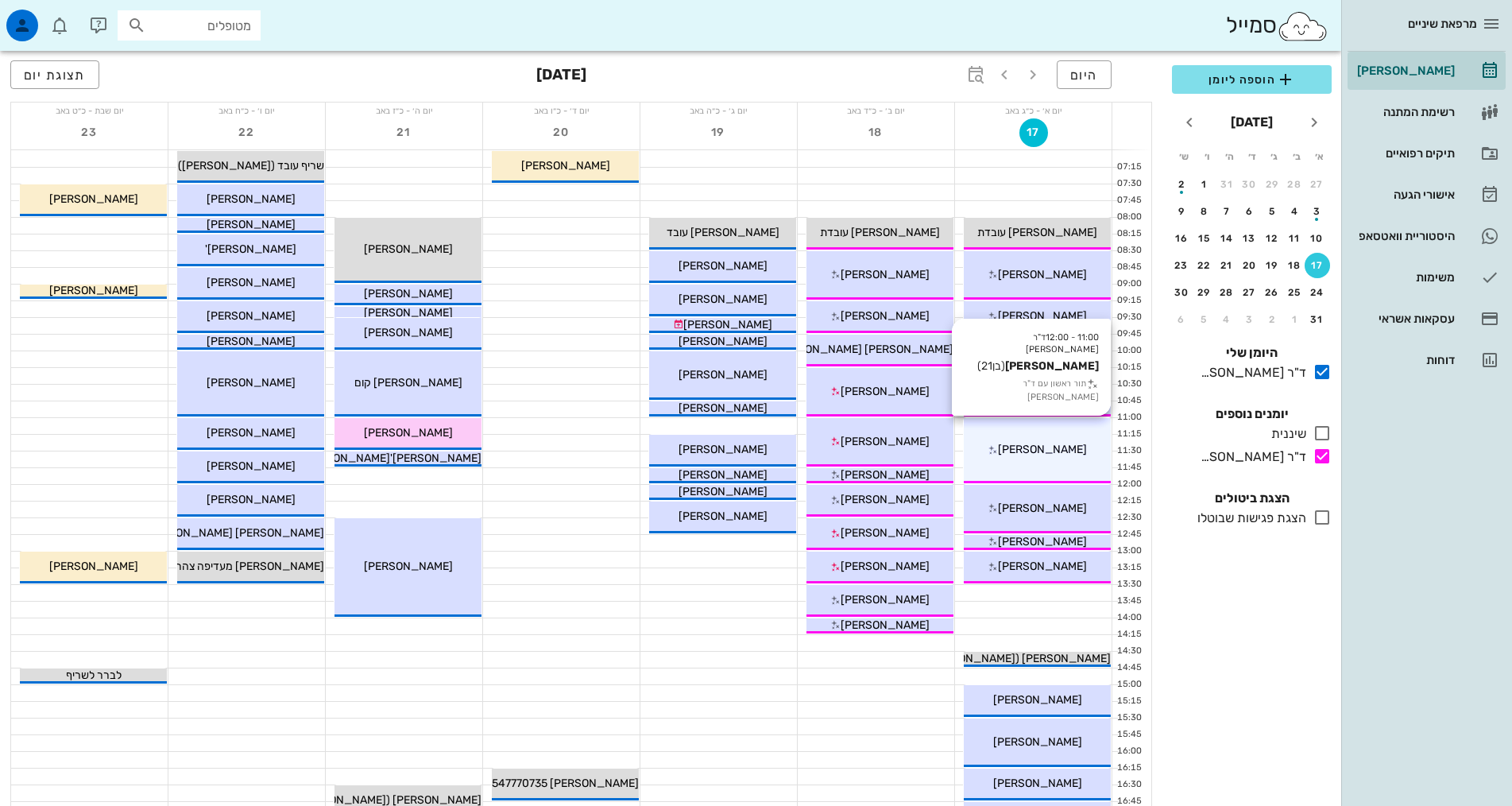
click at [1041, 452] on span "[PERSON_NAME]" at bounding box center [1042, 450] width 89 height 14
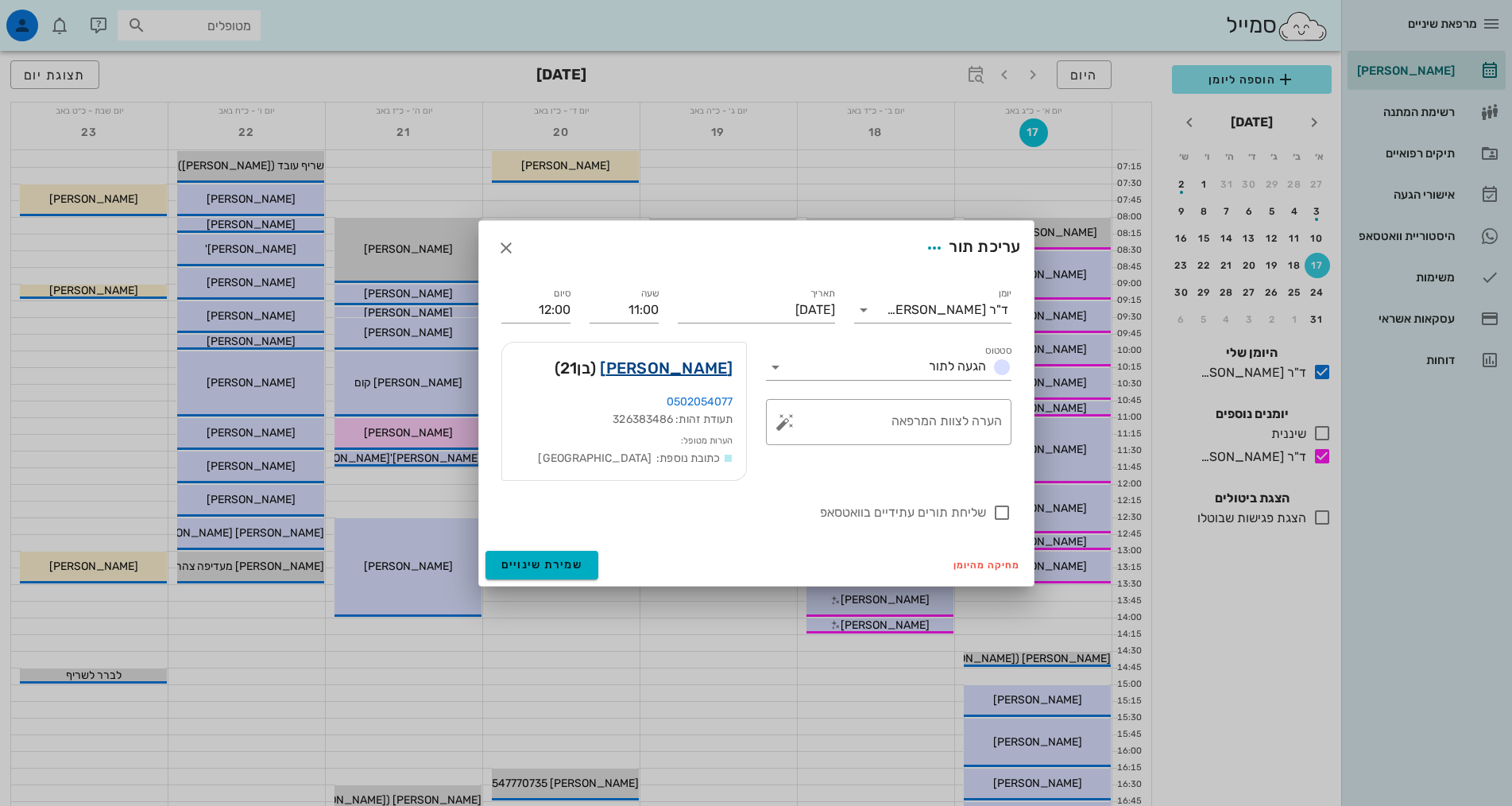
click at [699, 360] on link "[PERSON_NAME]" at bounding box center [666, 368] width 133 height 26
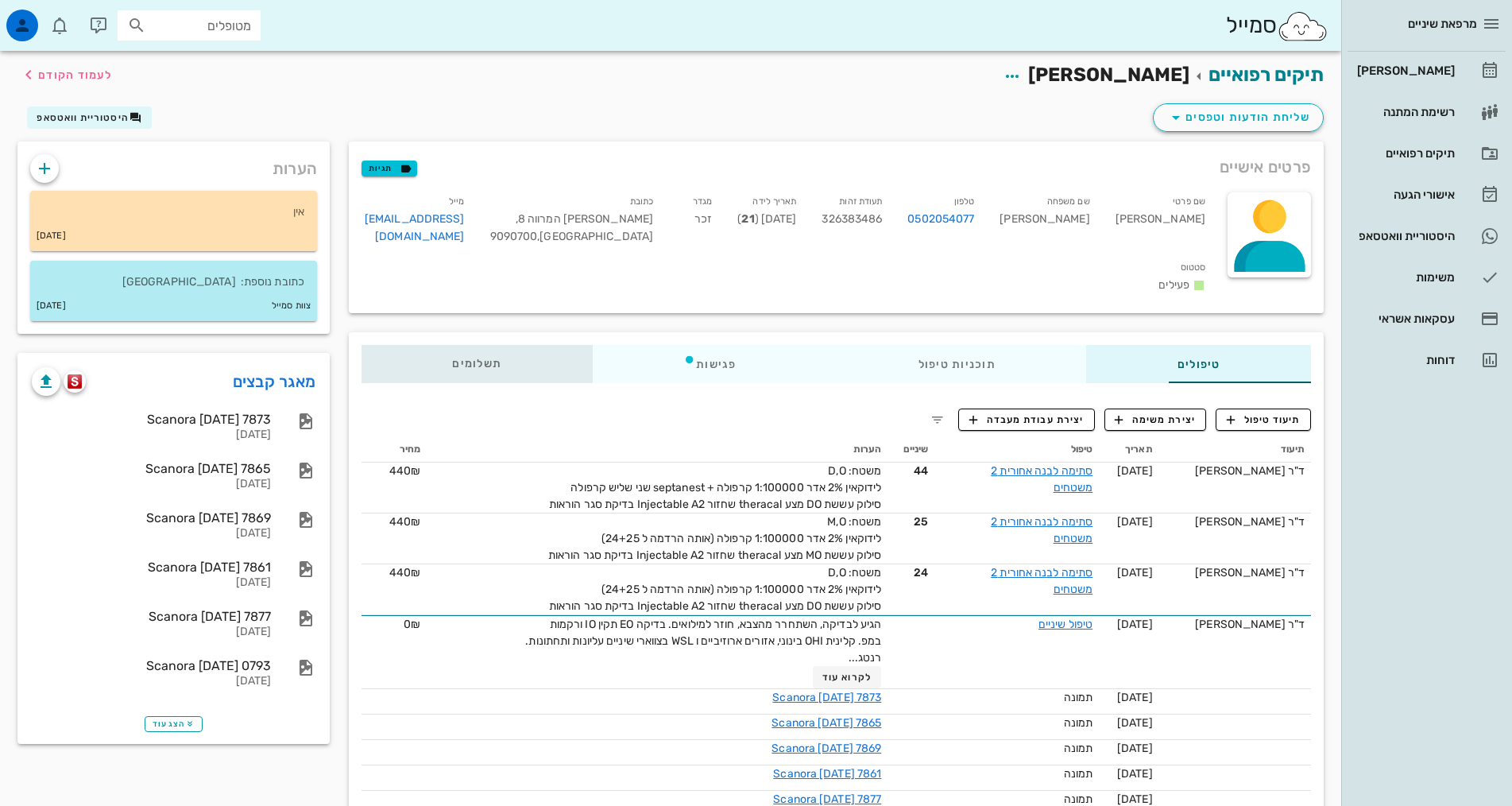
click at [452, 358] on span "תשלומים 0₪" at bounding box center [476, 363] width 49 height 11
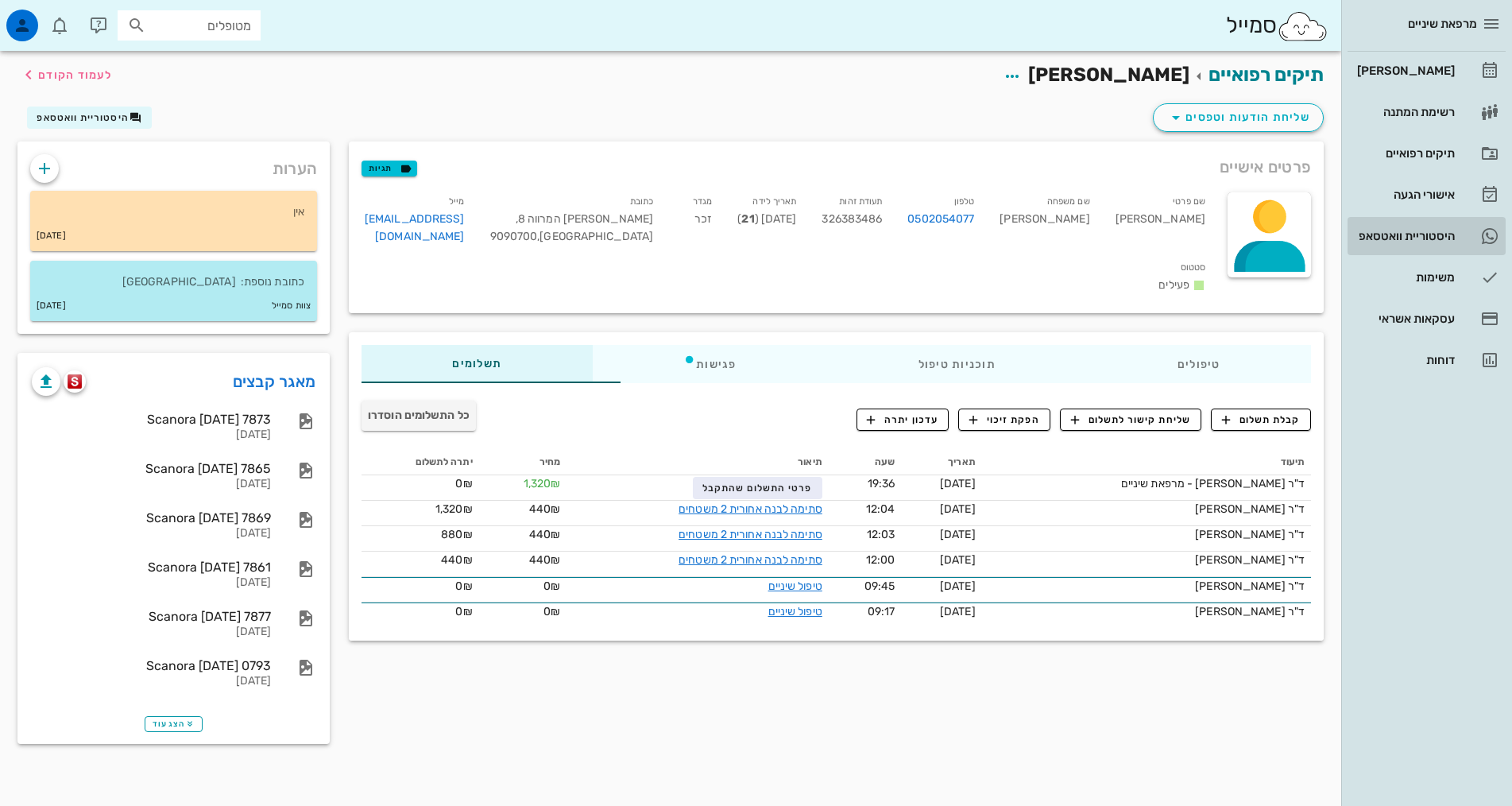
click at [1401, 238] on div "היסטוריית וואטסאפ" at bounding box center [1404, 236] width 101 height 13
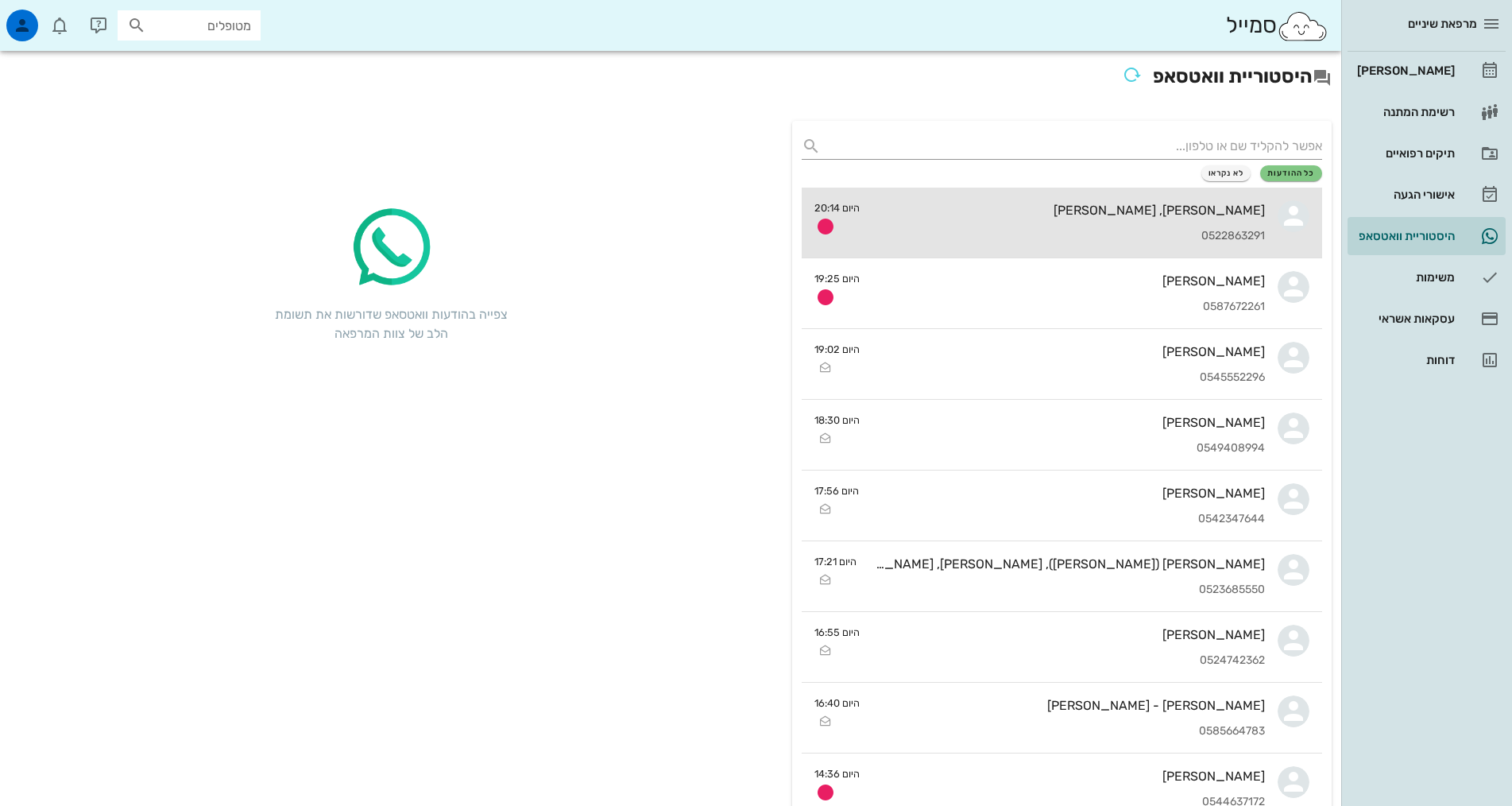
click at [961, 231] on div "0522863291" at bounding box center [1069, 237] width 393 height 14
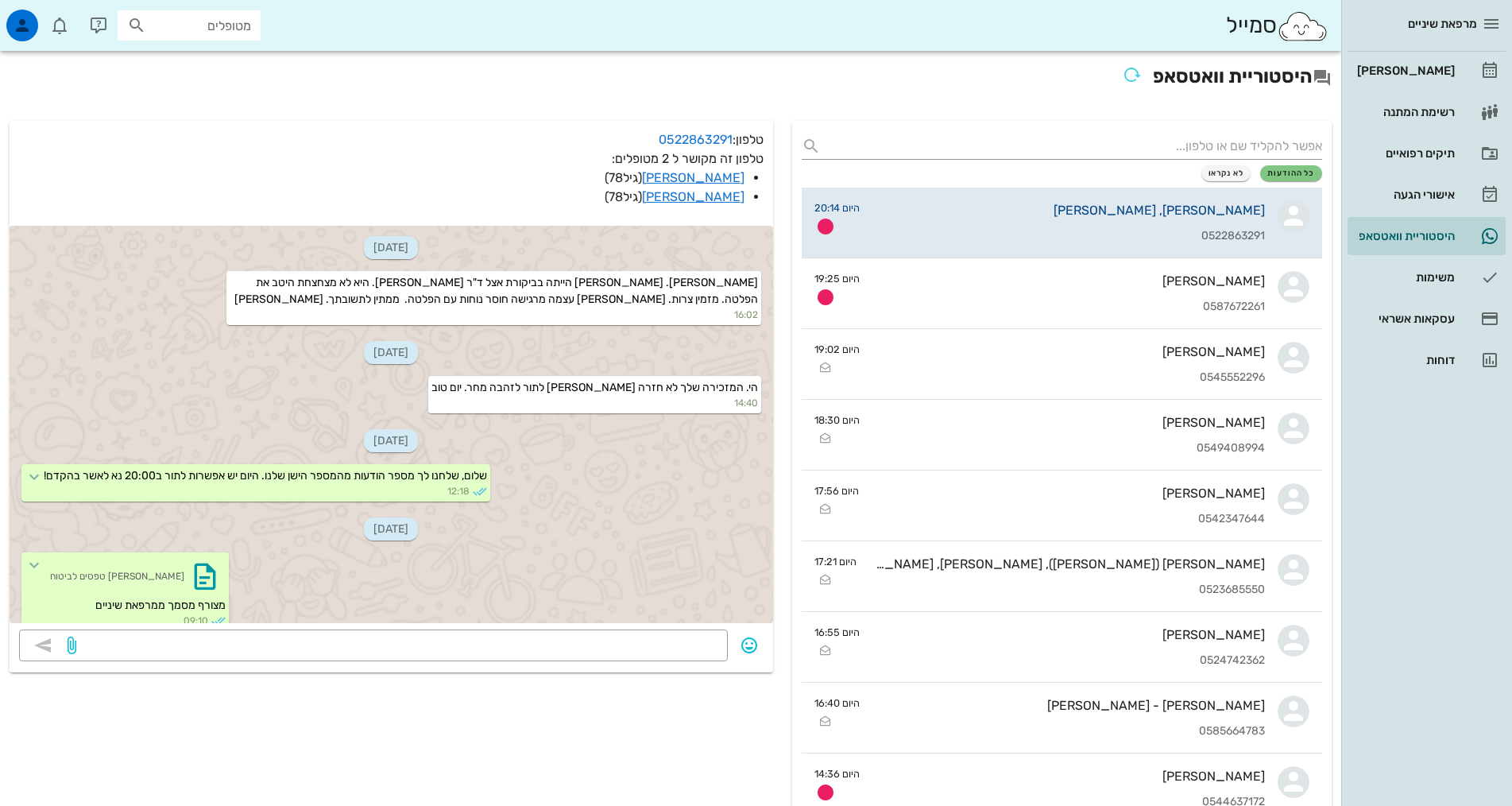
scroll to position [871, 0]
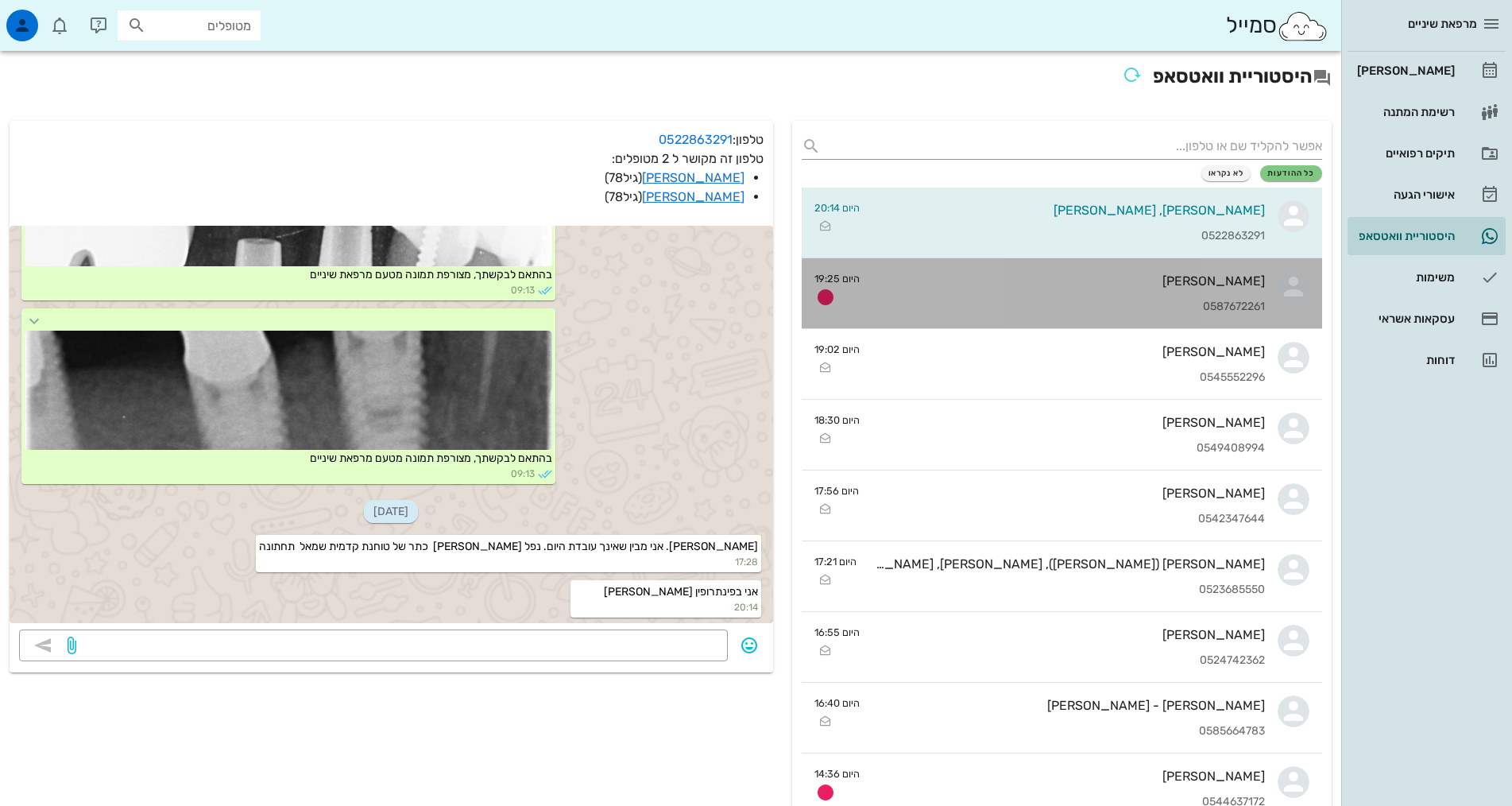
click at [982, 304] on div "0587672261" at bounding box center [1069, 307] width 393 height 14
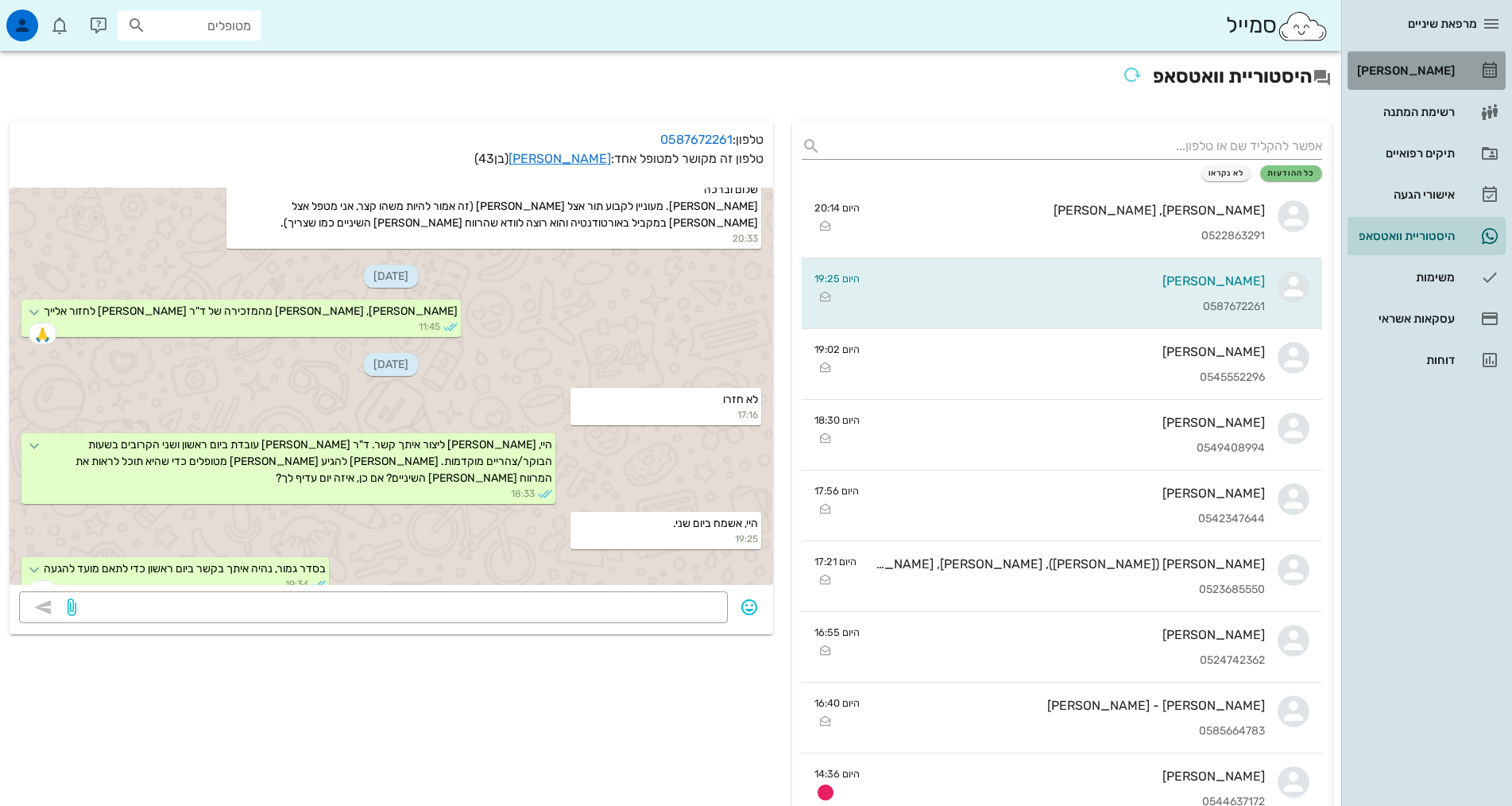
click at [1435, 68] on div "[PERSON_NAME]" at bounding box center [1404, 71] width 101 height 13
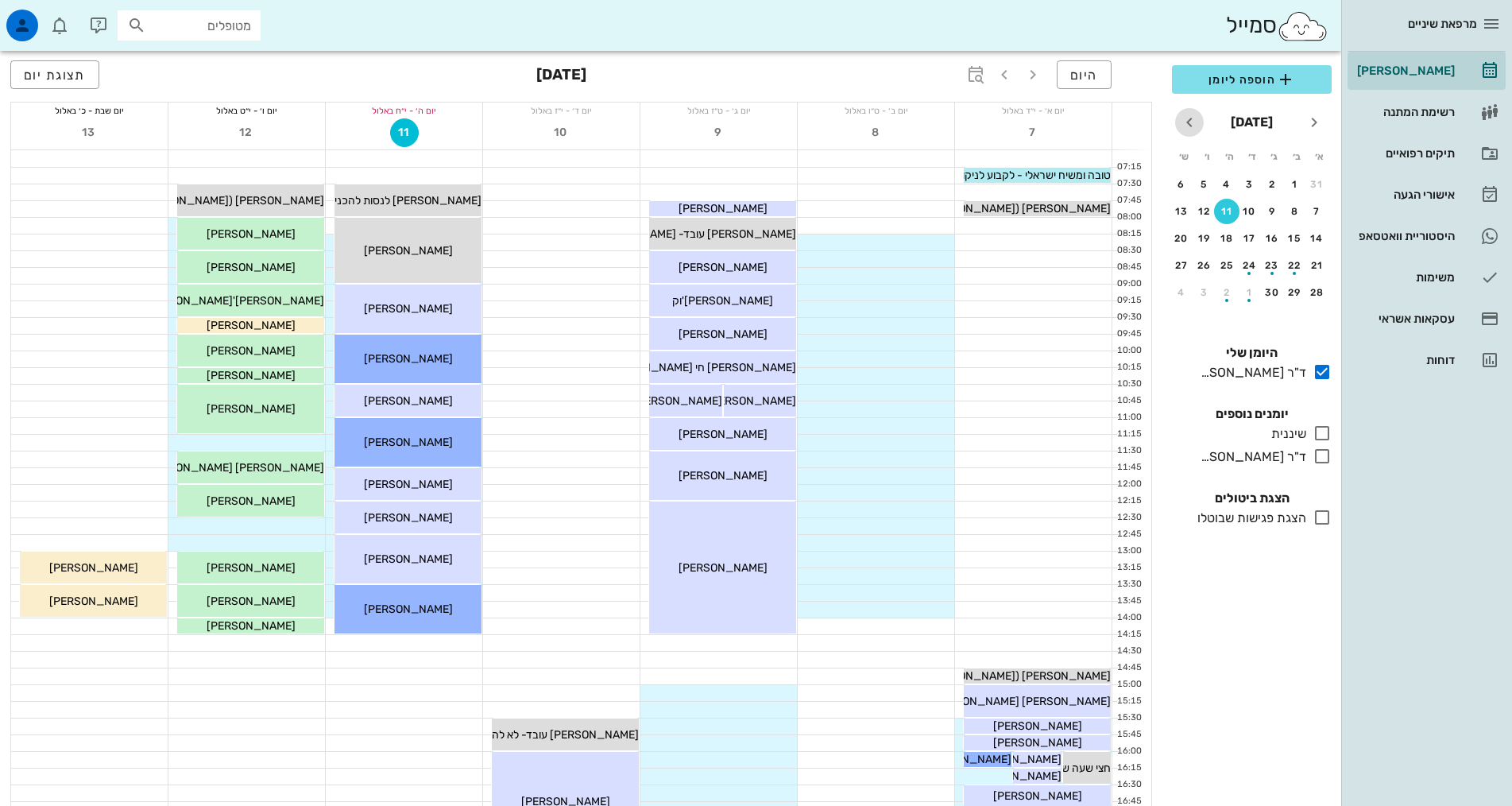
click at [1181, 127] on icon "חודש הבא" at bounding box center [1189, 122] width 19 height 19
click at [1311, 128] on icon "חודש שעבר" at bounding box center [1314, 122] width 19 height 19
click at [1314, 270] on div "17" at bounding box center [1317, 265] width 26 height 11
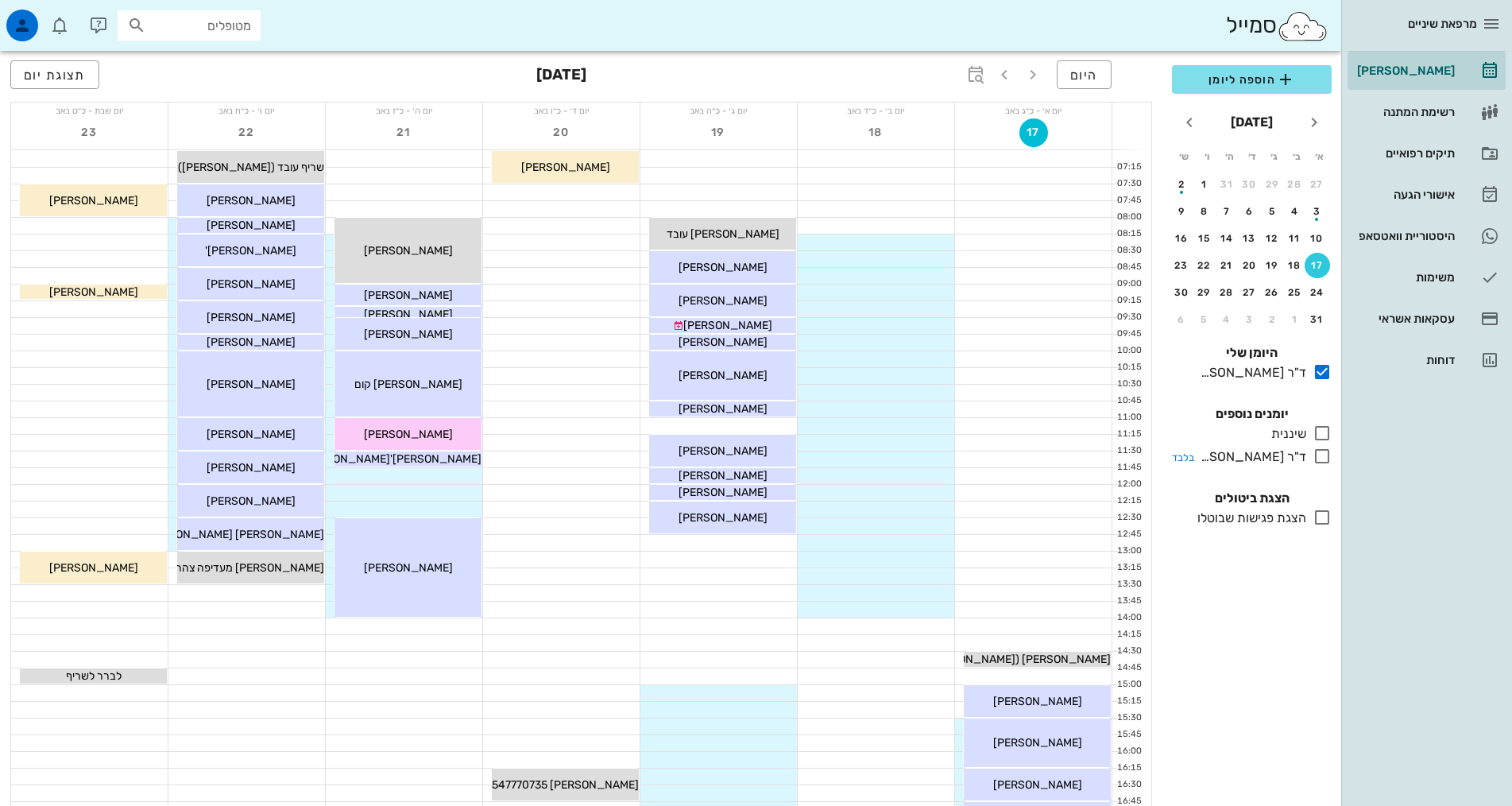
click at [1319, 456] on icon at bounding box center [1322, 456] width 19 height 19
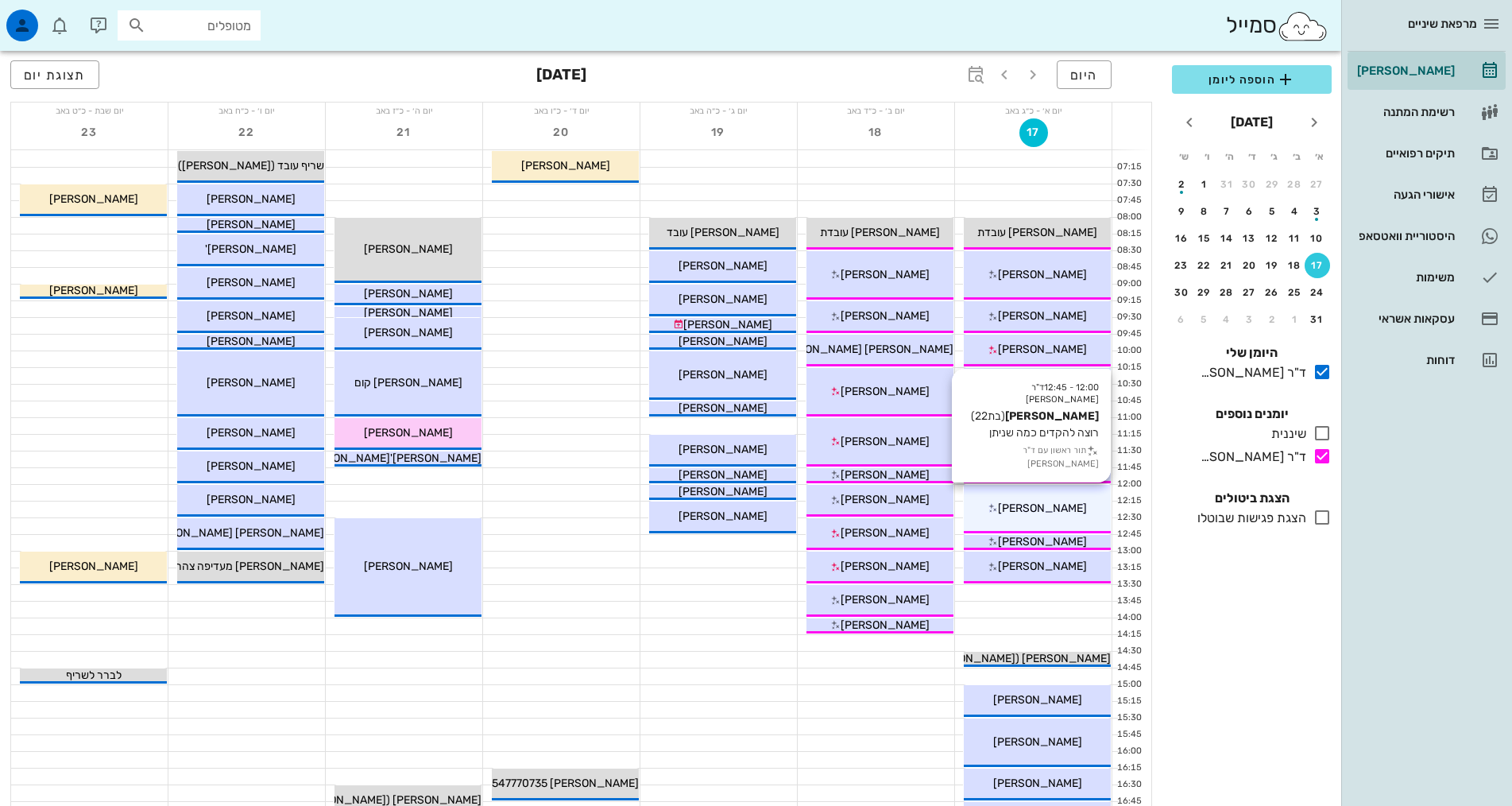
click at [1067, 515] on div "[PERSON_NAME]" at bounding box center [1037, 507] width 147 height 16
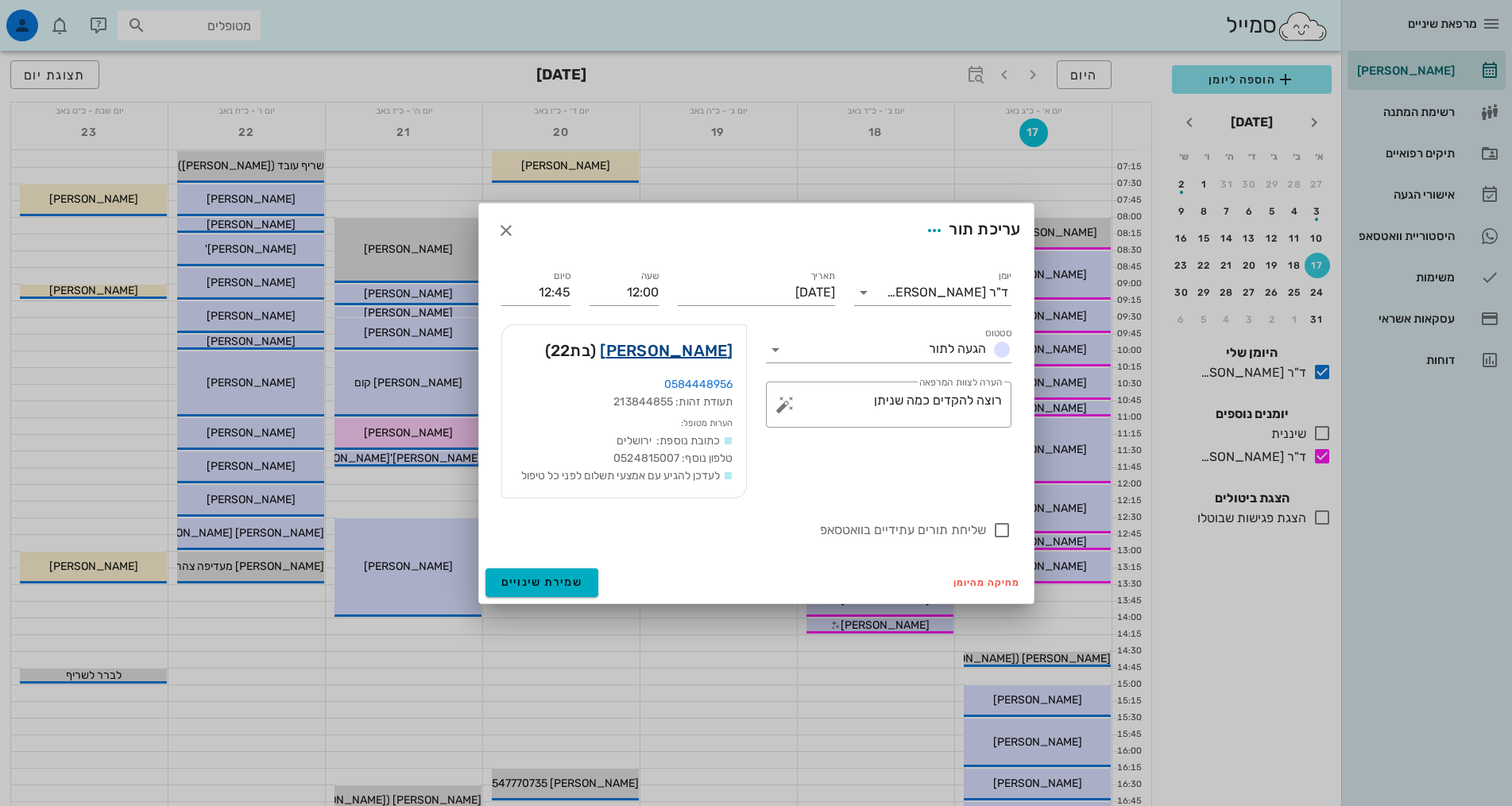
click at [703, 355] on link "[PERSON_NAME]" at bounding box center [666, 350] width 133 height 26
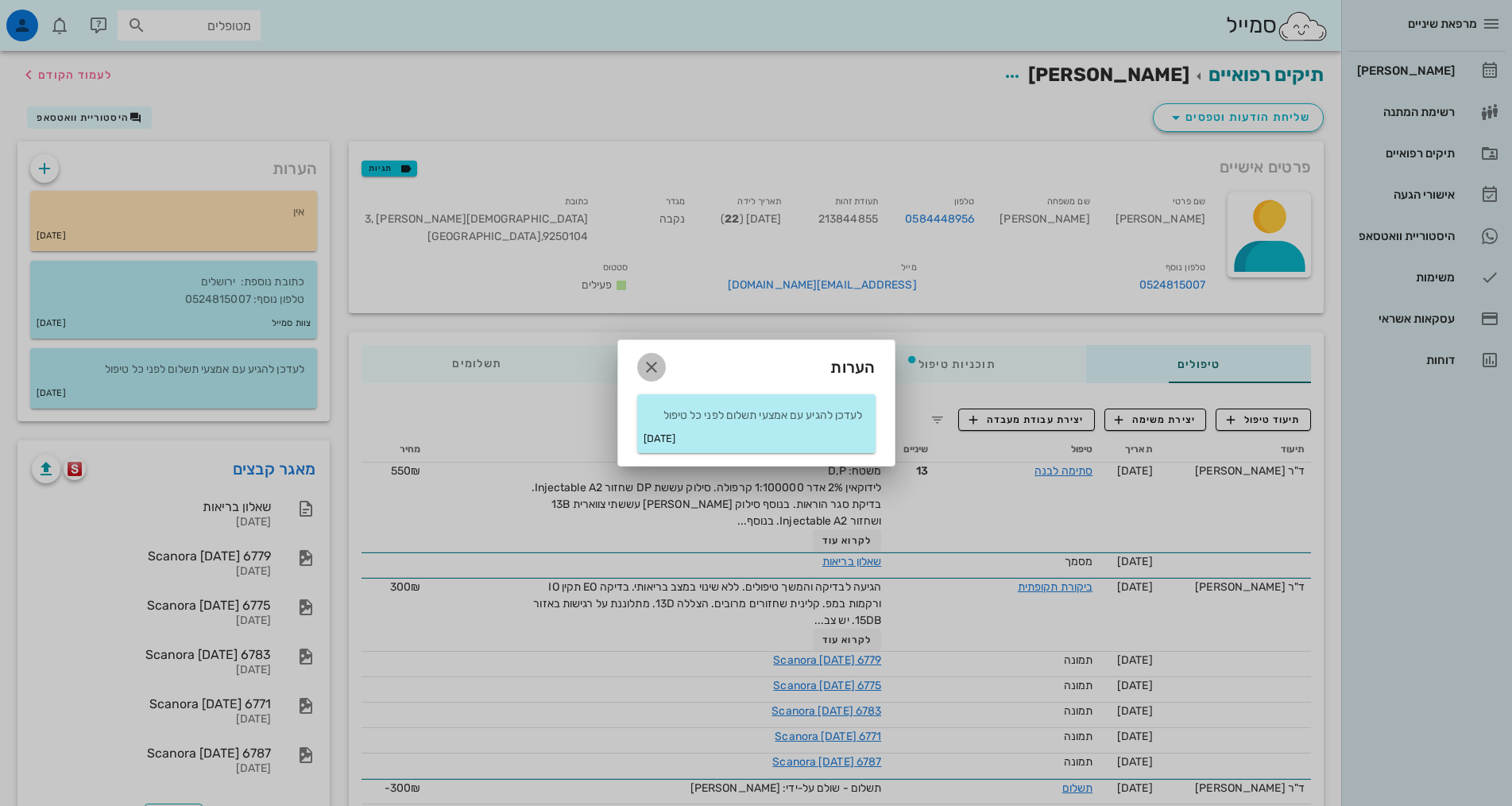
click at [649, 366] on icon "button" at bounding box center [652, 367] width 19 height 19
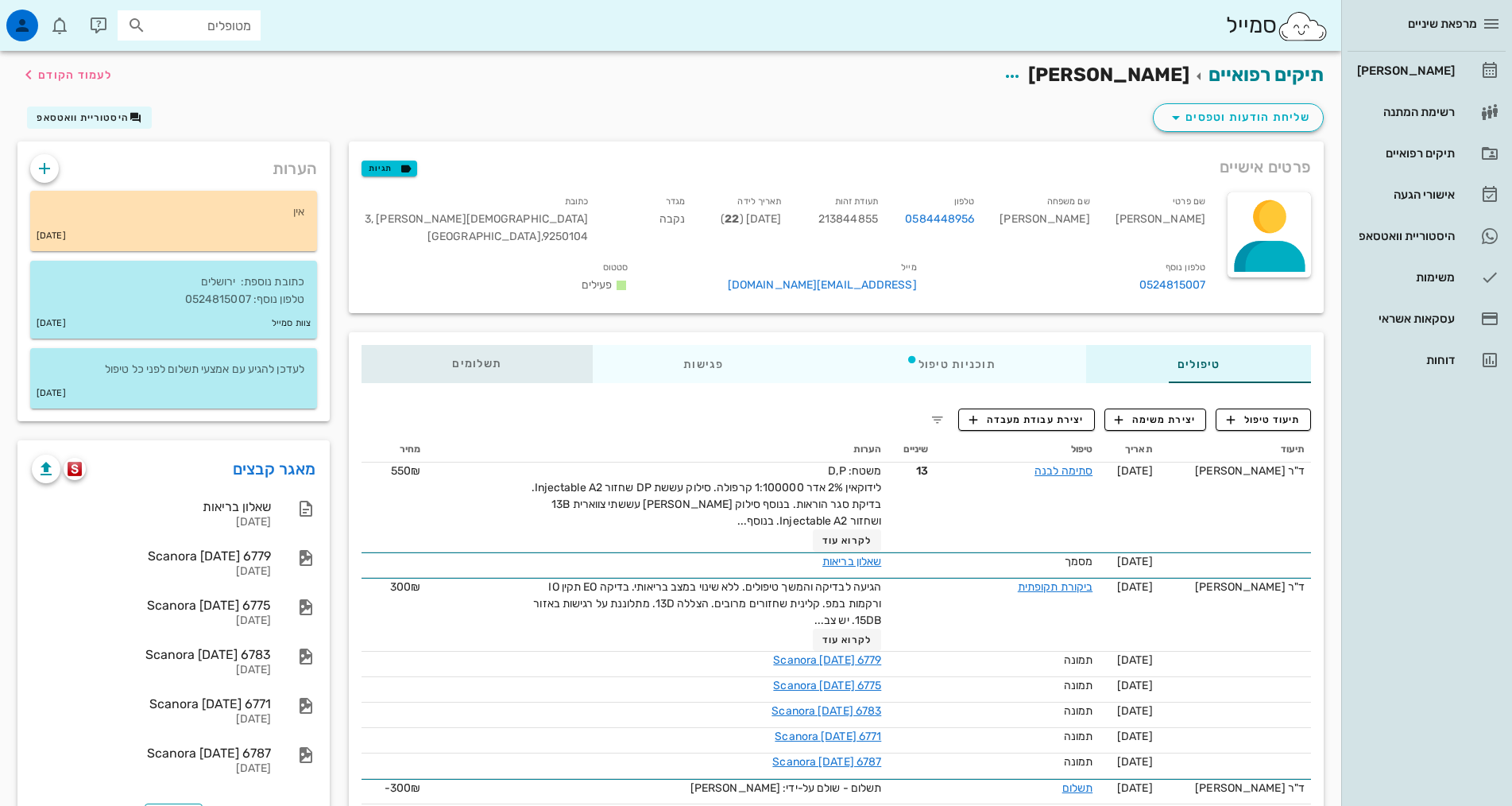
click at [428, 344] on div "תשלומים 0₪" at bounding box center [477, 363] width 232 height 38
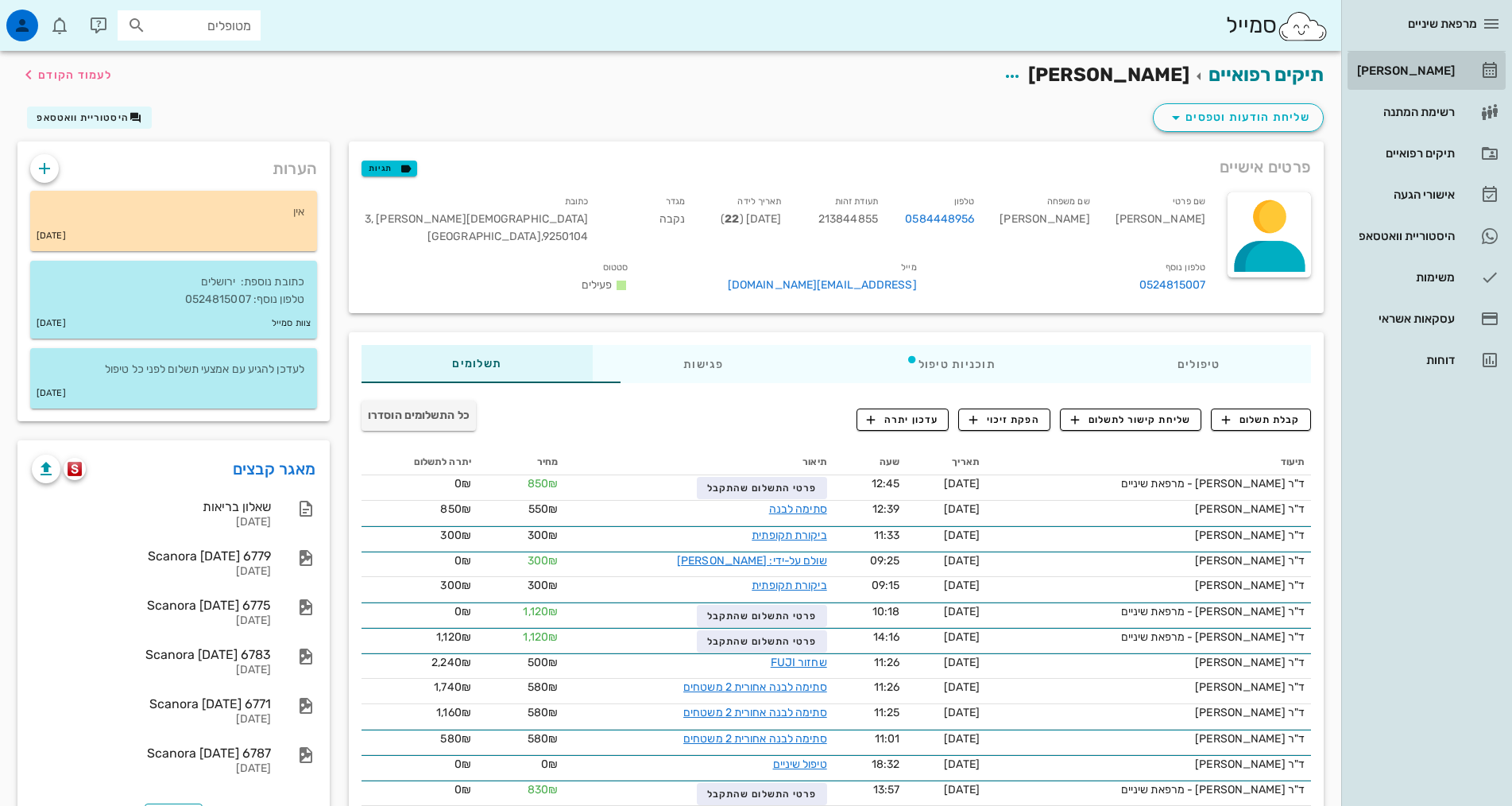
click at [1410, 80] on div "[PERSON_NAME]" at bounding box center [1404, 71] width 101 height 26
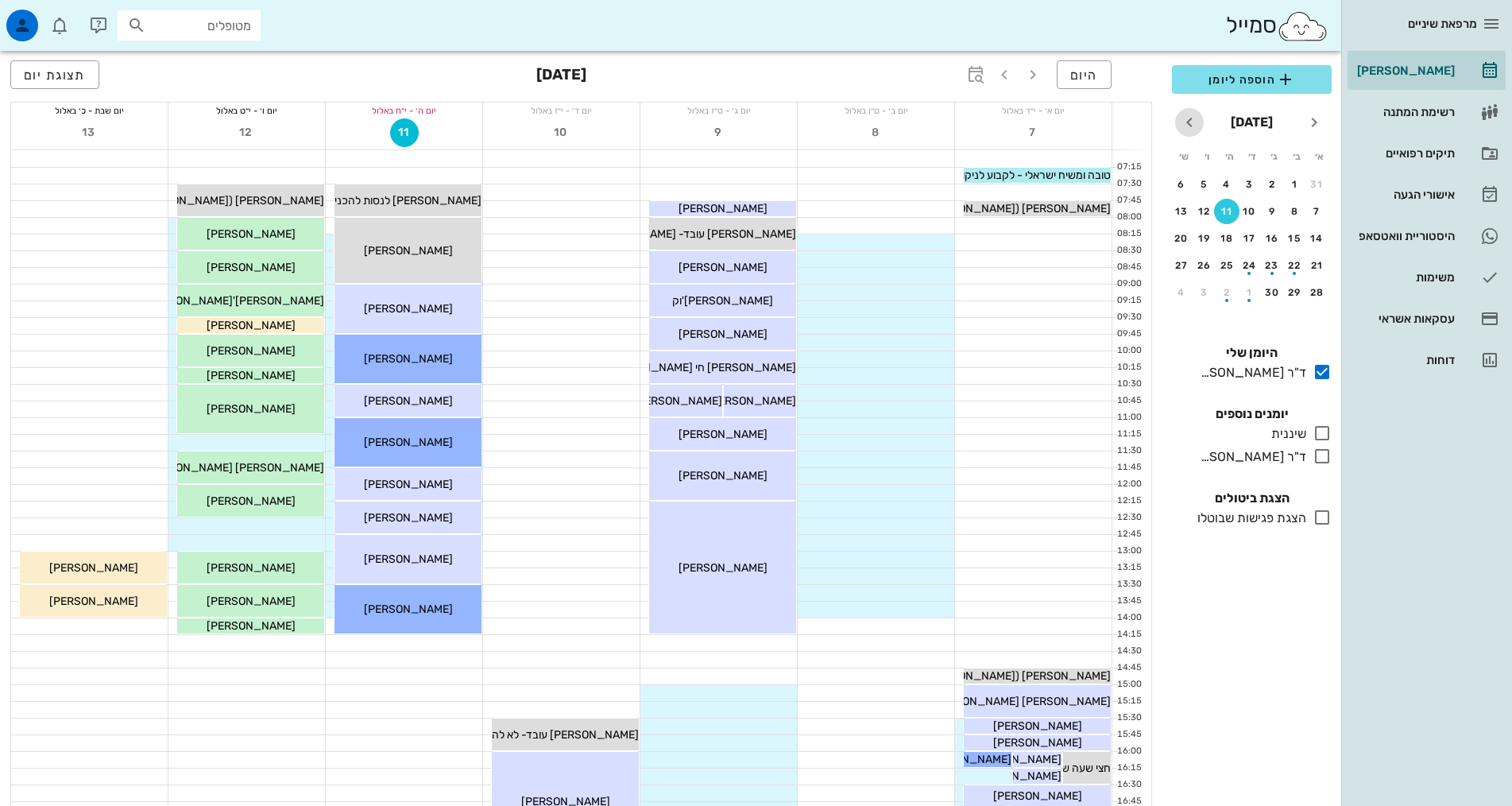
click at [1178, 128] on span "חודש הבא" at bounding box center [1189, 122] width 28 height 19
click at [1302, 124] on span "חודש שעבר" at bounding box center [1314, 122] width 28 height 19
click at [1303, 124] on span "חודש שעבר" at bounding box center [1314, 122] width 28 height 19
drag, startPoint x: 1316, startPoint y: 266, endPoint x: 1323, endPoint y: 448, distance: 182.1
click at [1314, 267] on div "17" at bounding box center [1317, 265] width 26 height 11
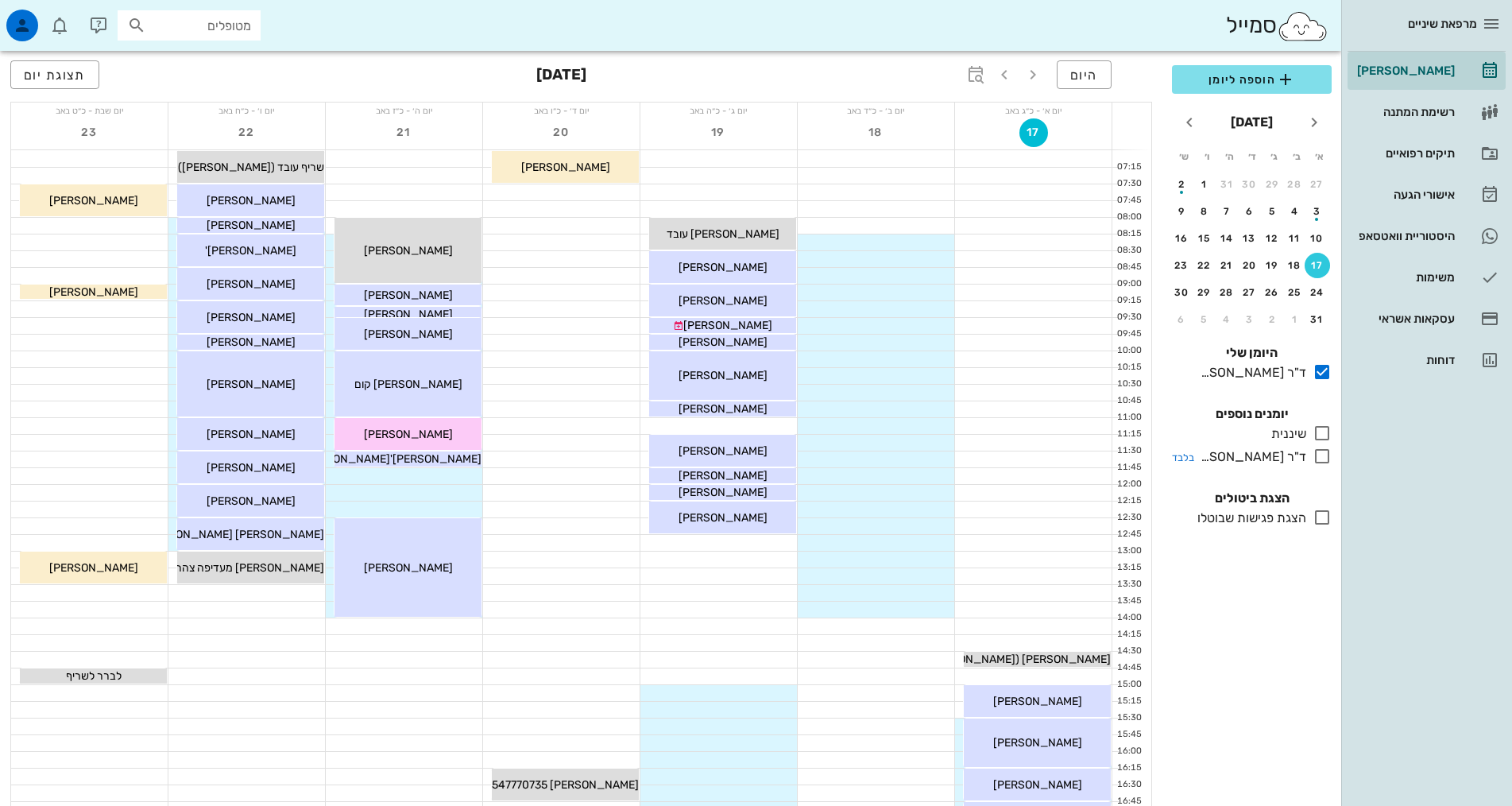
click at [1323, 458] on icon at bounding box center [1322, 456] width 19 height 19
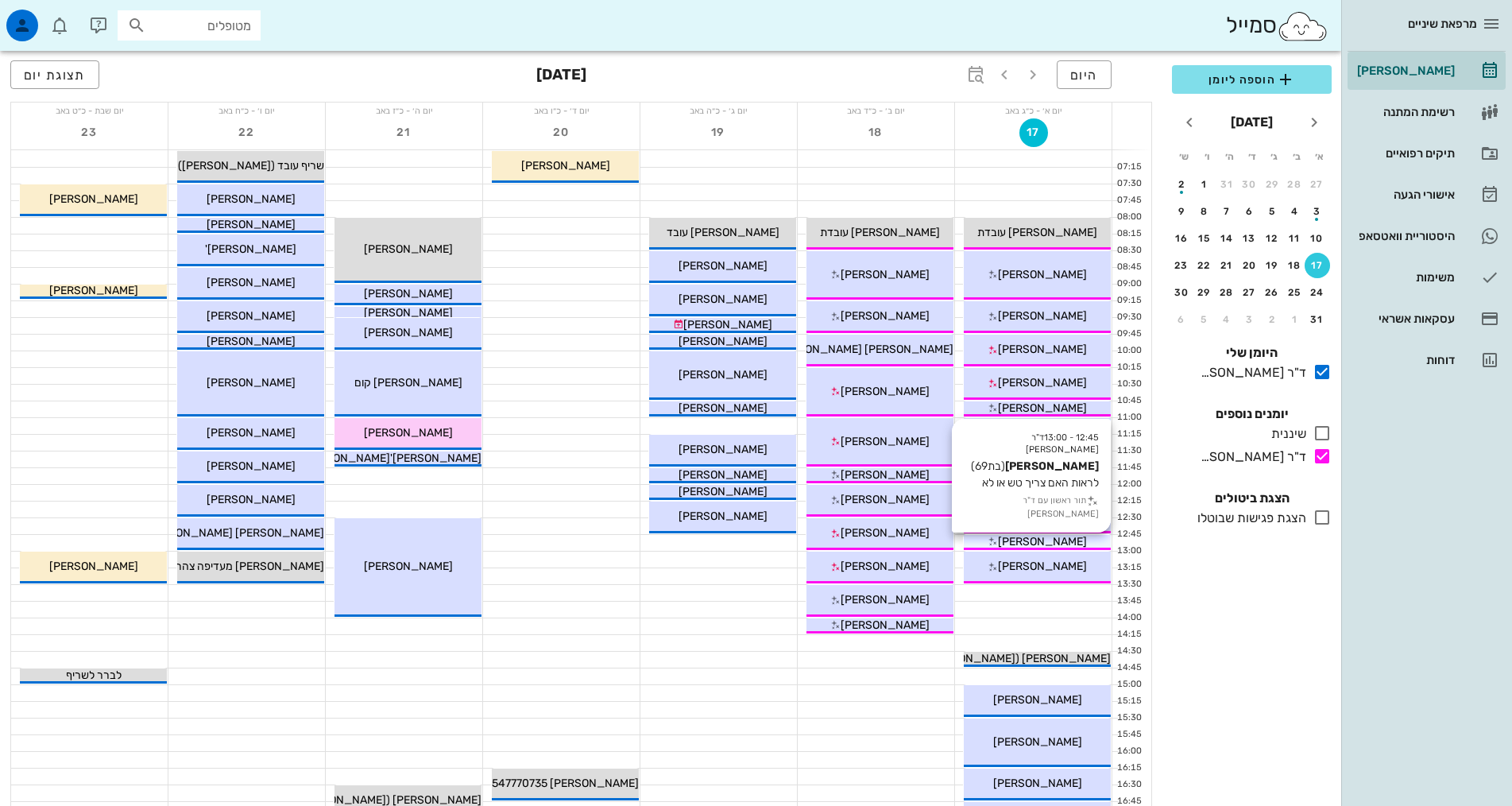
click at [1087, 543] on div "[PERSON_NAME]" at bounding box center [1037, 541] width 147 height 16
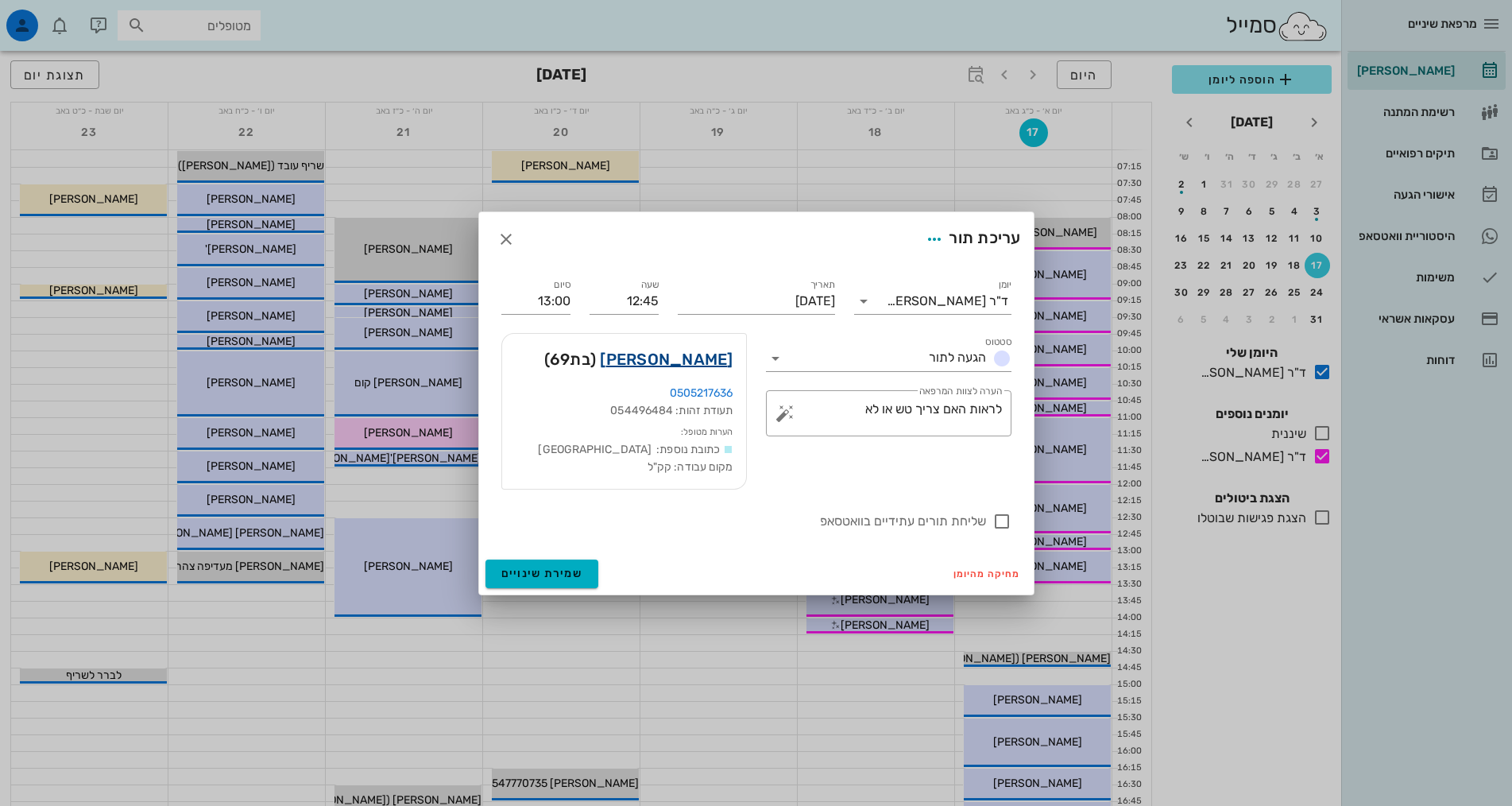
click at [721, 355] on link "[PERSON_NAME]" at bounding box center [666, 359] width 133 height 26
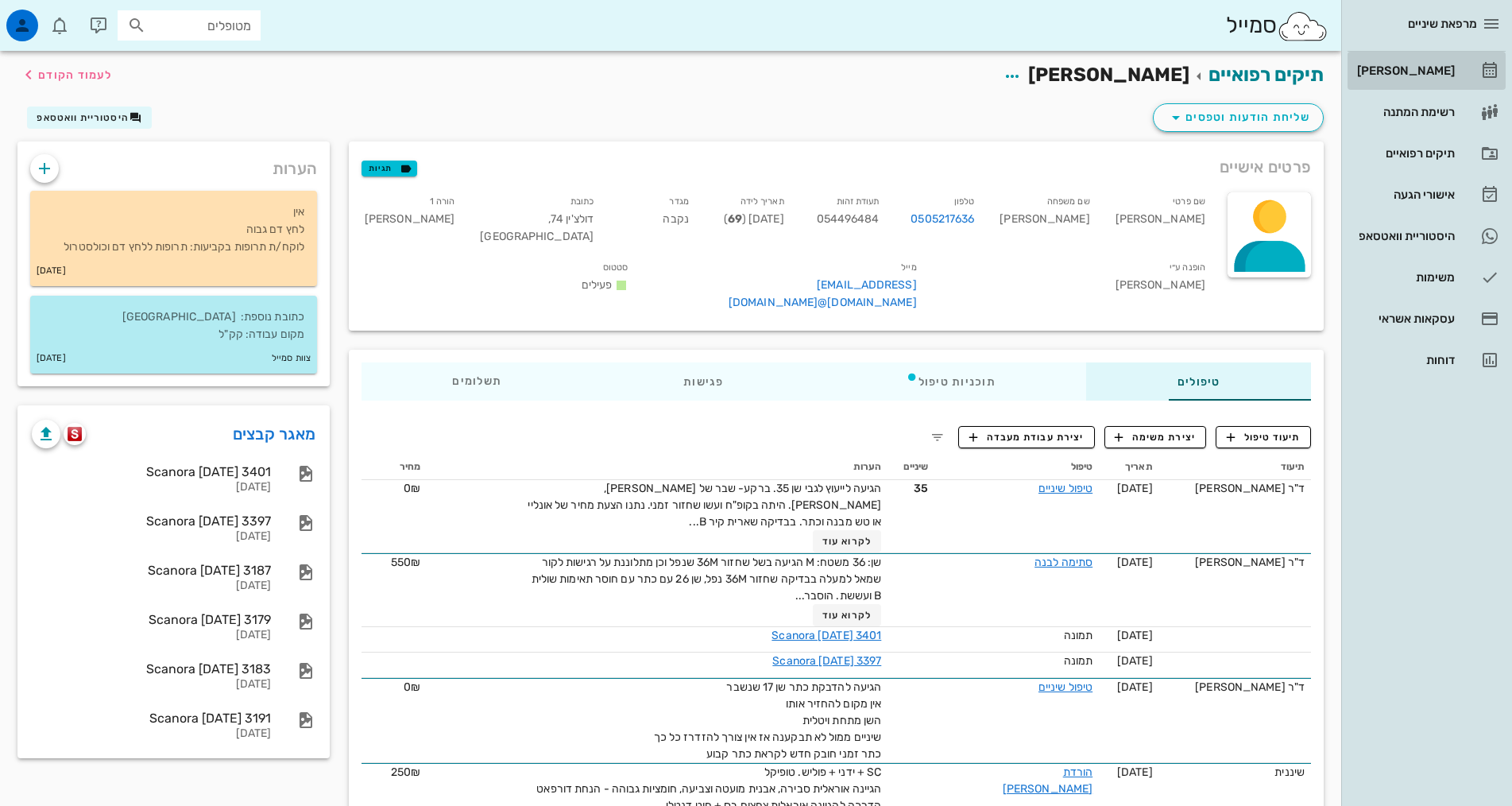
click at [1432, 70] on div "[PERSON_NAME]" at bounding box center [1404, 71] width 101 height 13
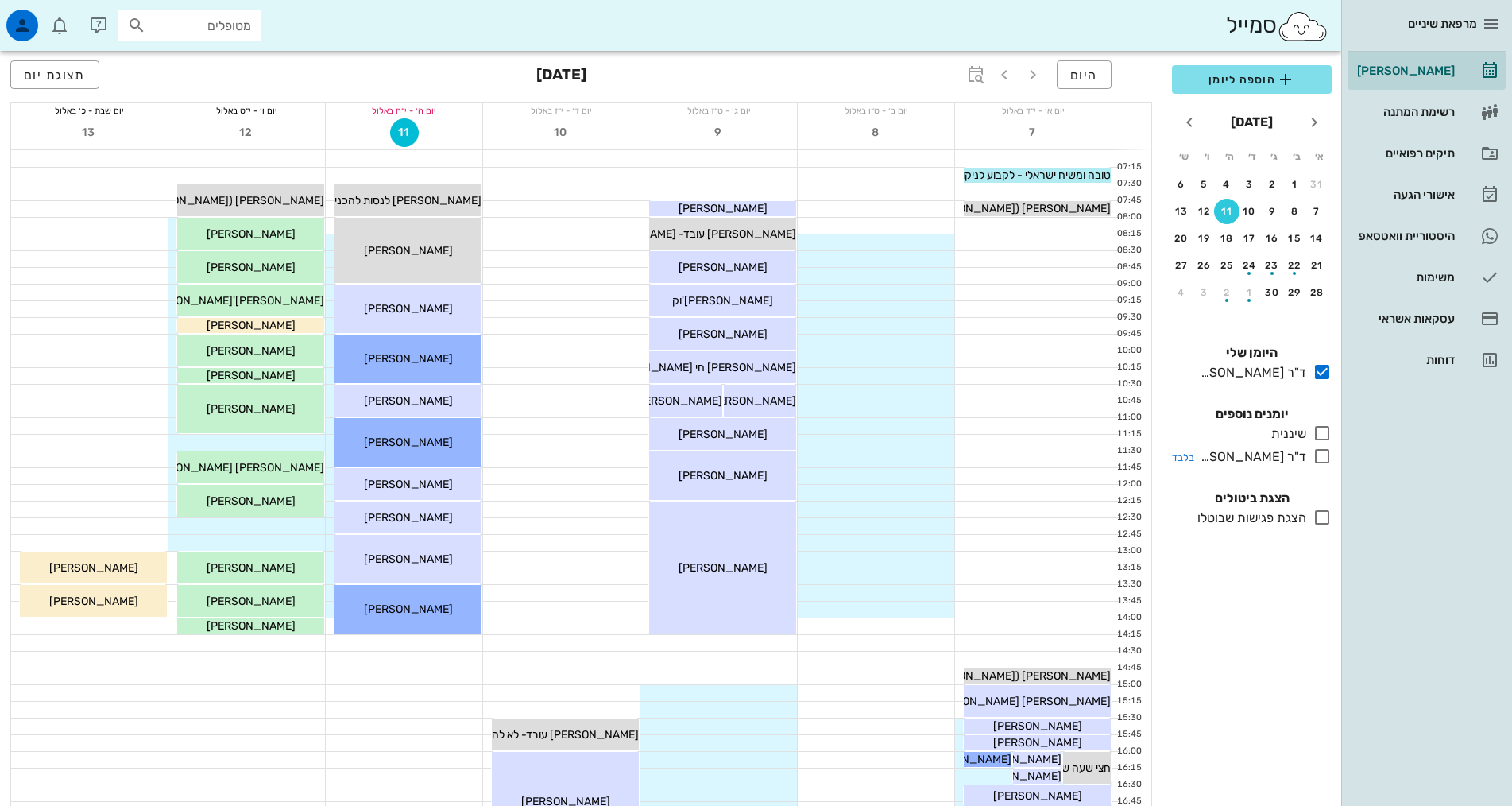
click at [1323, 459] on icon at bounding box center [1322, 456] width 19 height 19
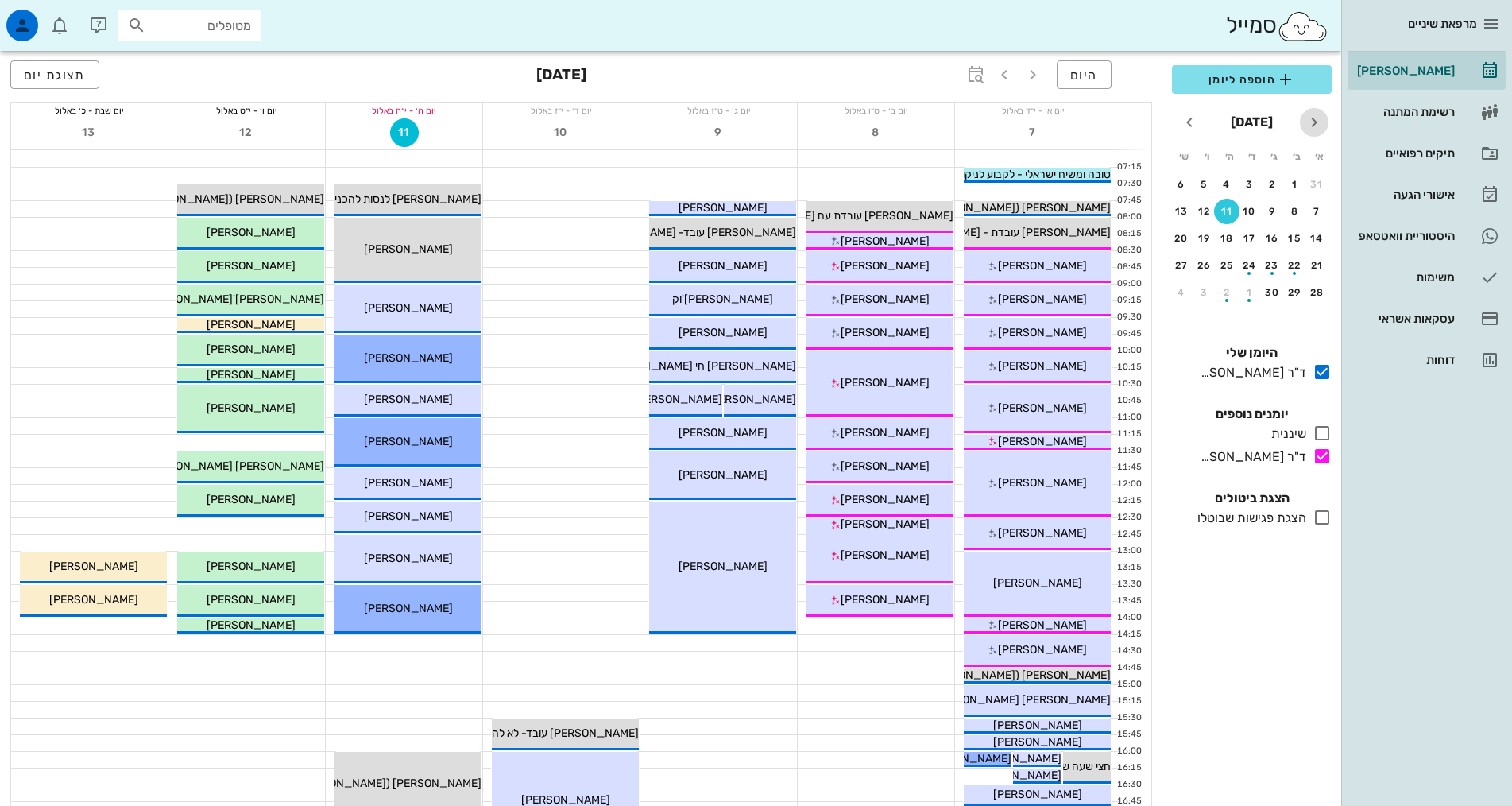
click at [1312, 127] on icon "חודש שעבר" at bounding box center [1314, 122] width 19 height 19
click at [1319, 252] on button "17" at bounding box center [1317, 265] width 26 height 26
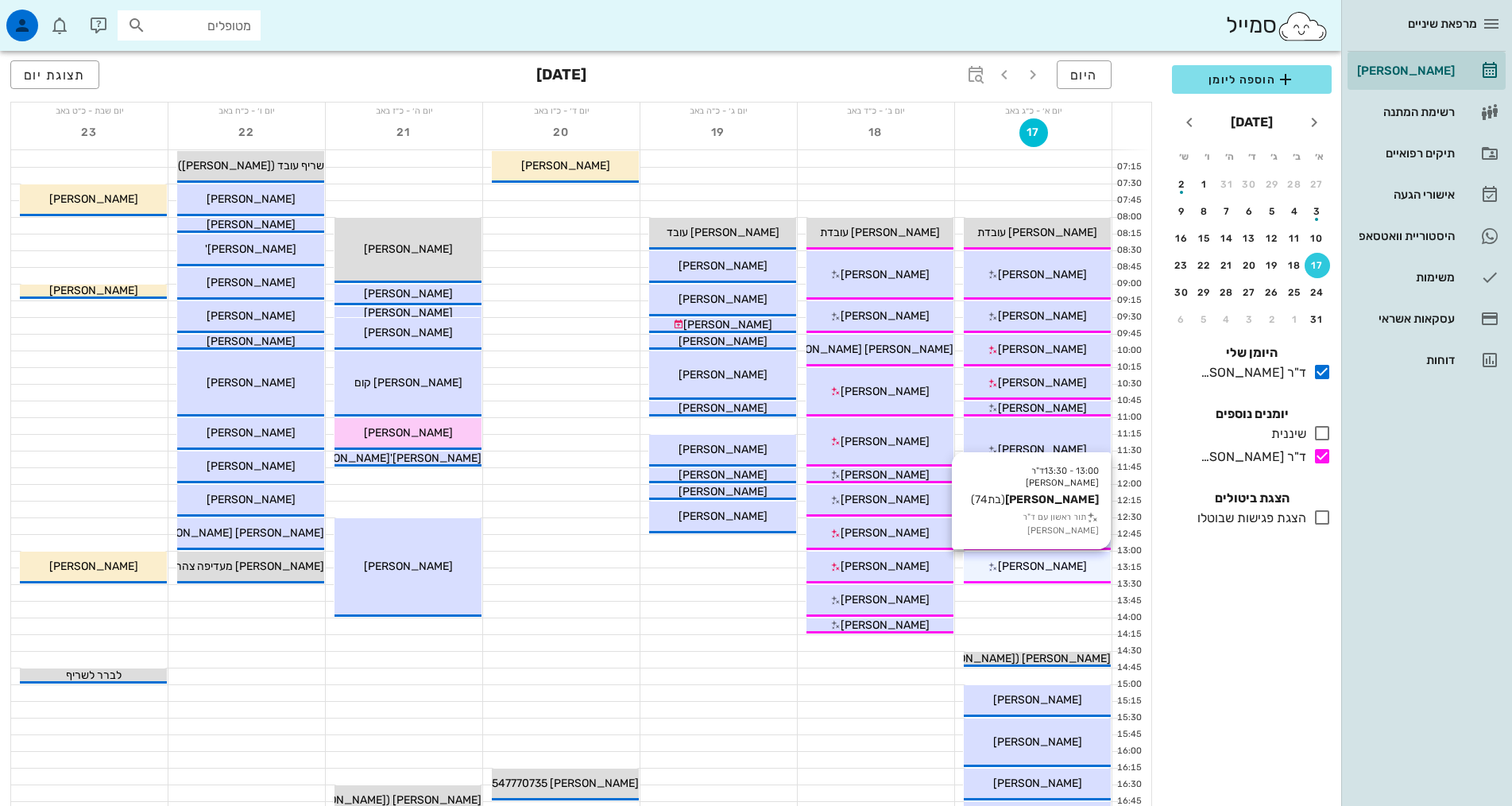
click at [1044, 563] on span "[PERSON_NAME]" at bounding box center [1042, 567] width 89 height 14
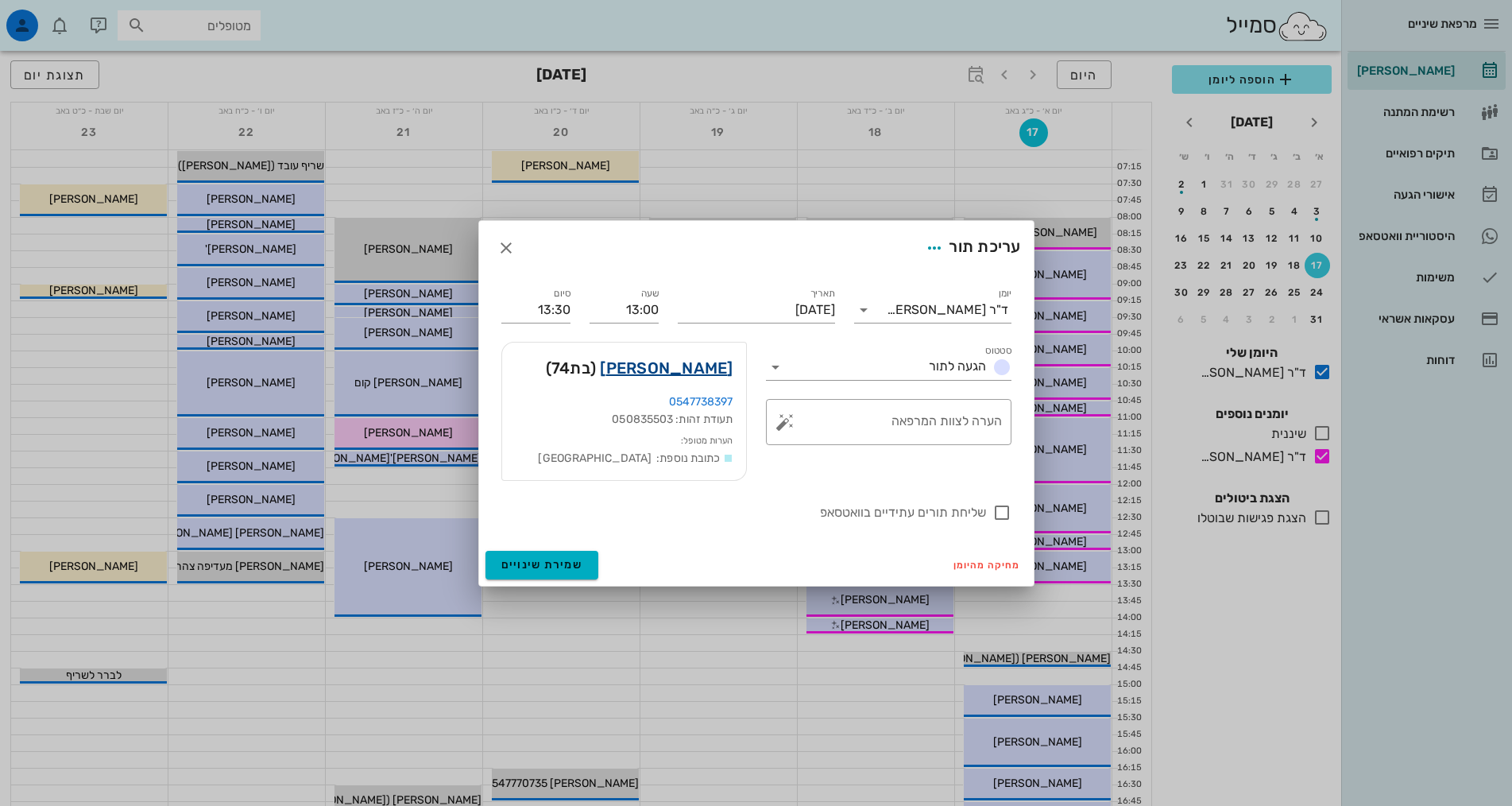
click at [692, 369] on link "[PERSON_NAME]" at bounding box center [666, 368] width 133 height 26
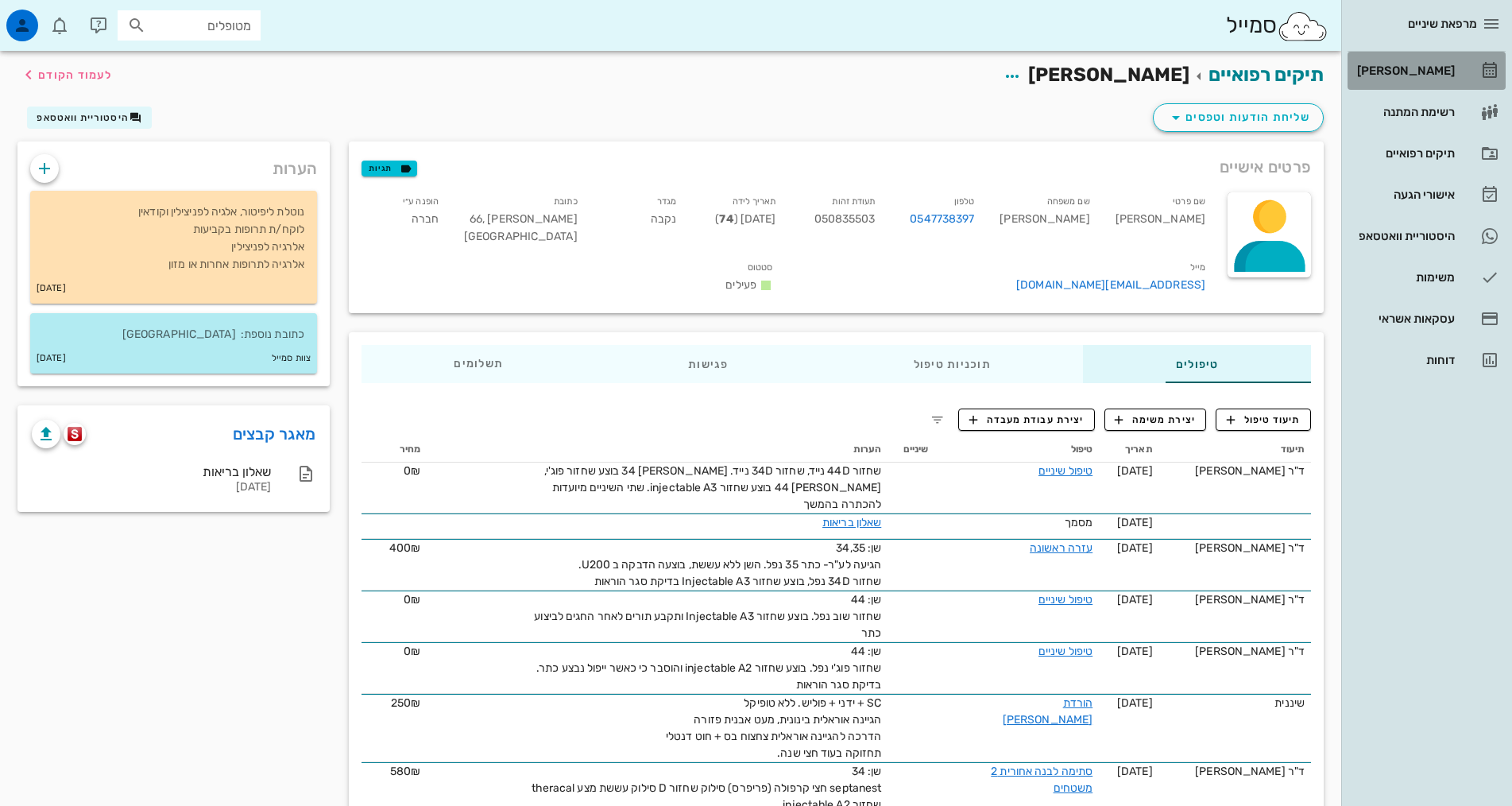
click at [1434, 68] on div "[PERSON_NAME]" at bounding box center [1404, 71] width 101 height 13
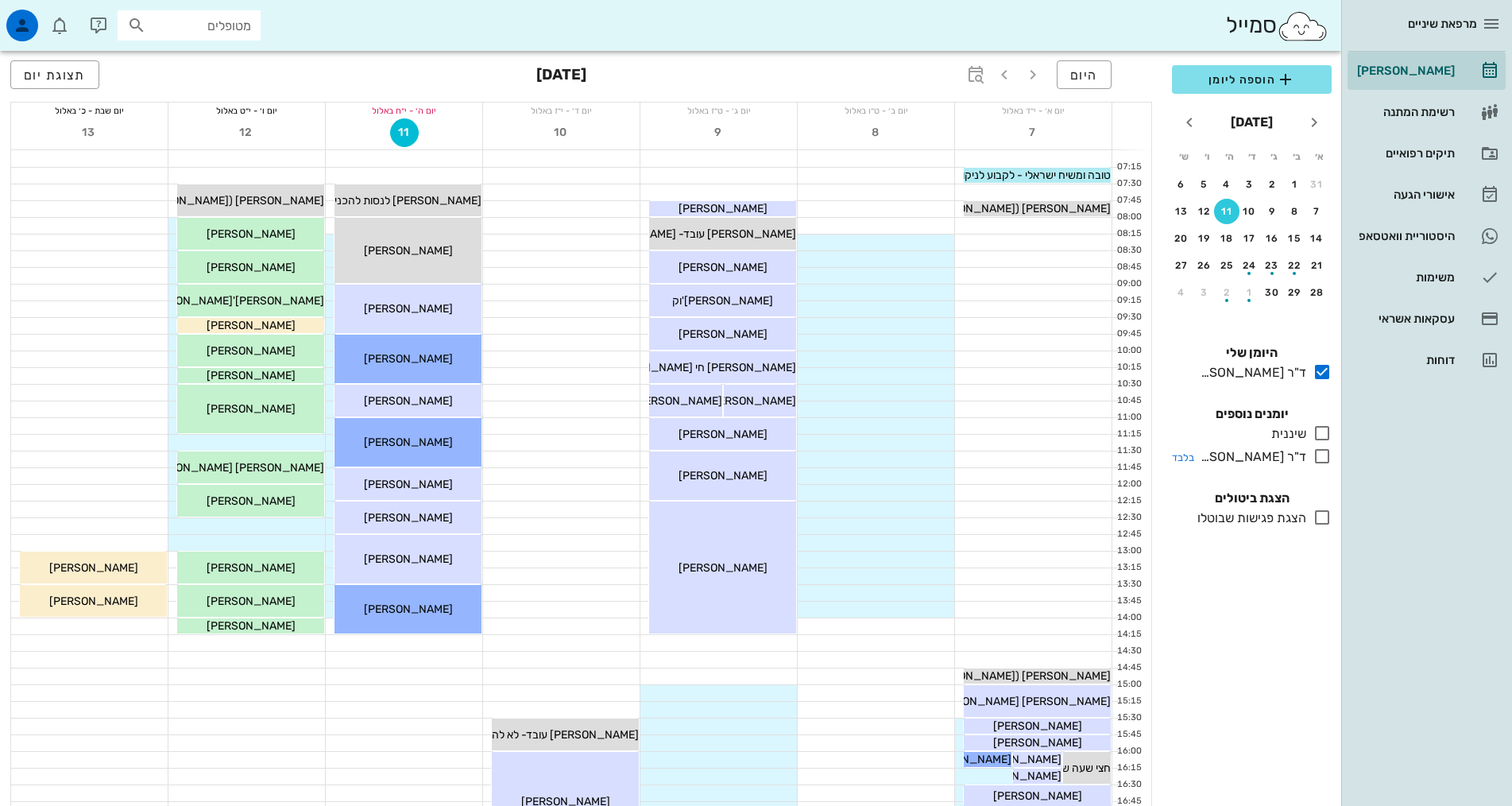
click at [1324, 462] on icon at bounding box center [1322, 456] width 19 height 19
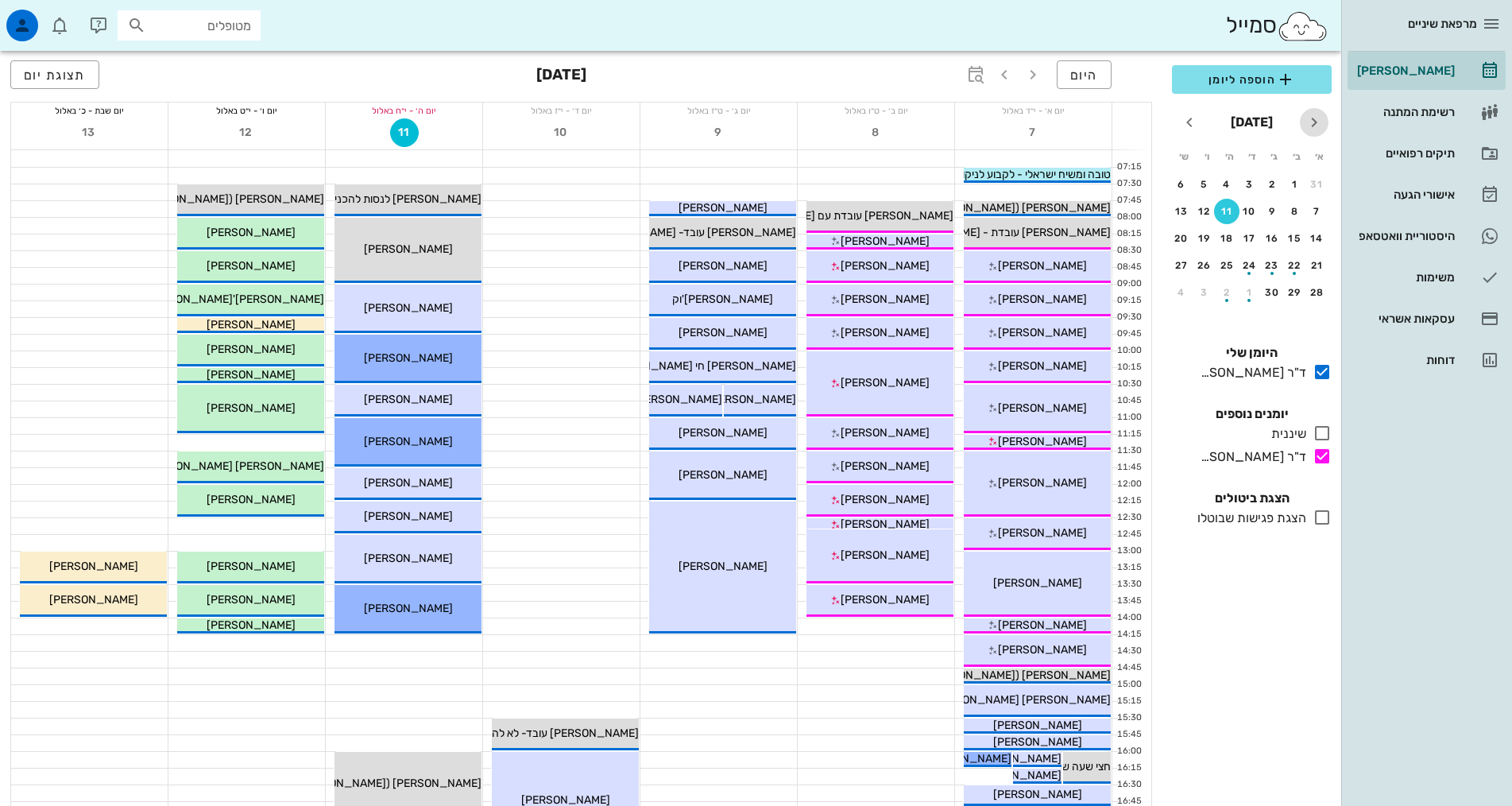
click at [1305, 130] on icon "חודש שעבר" at bounding box center [1314, 122] width 19 height 19
click at [1317, 265] on div "17" at bounding box center [1317, 265] width 26 height 11
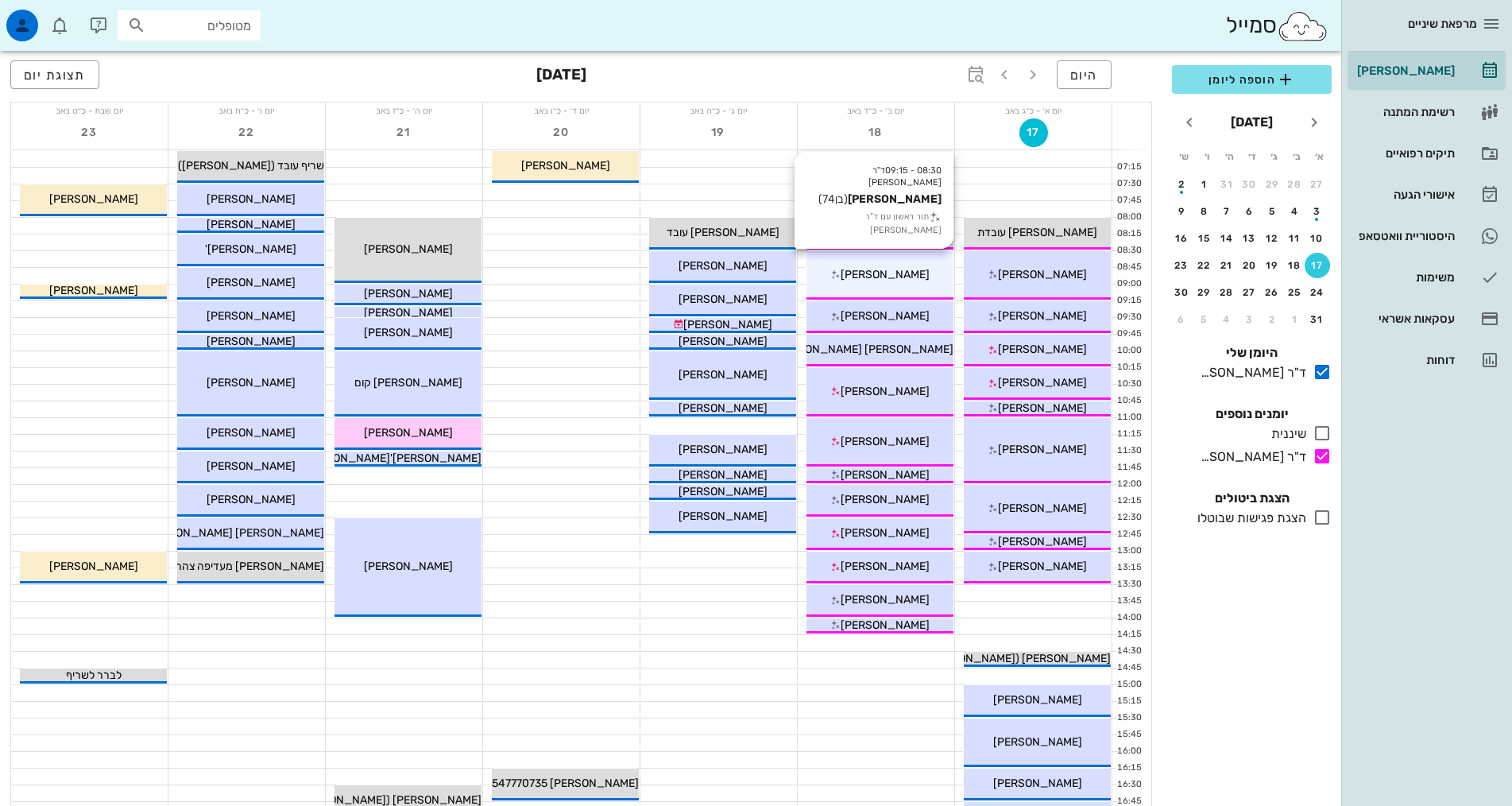
click at [878, 272] on span "[PERSON_NAME]" at bounding box center [884, 275] width 89 height 14
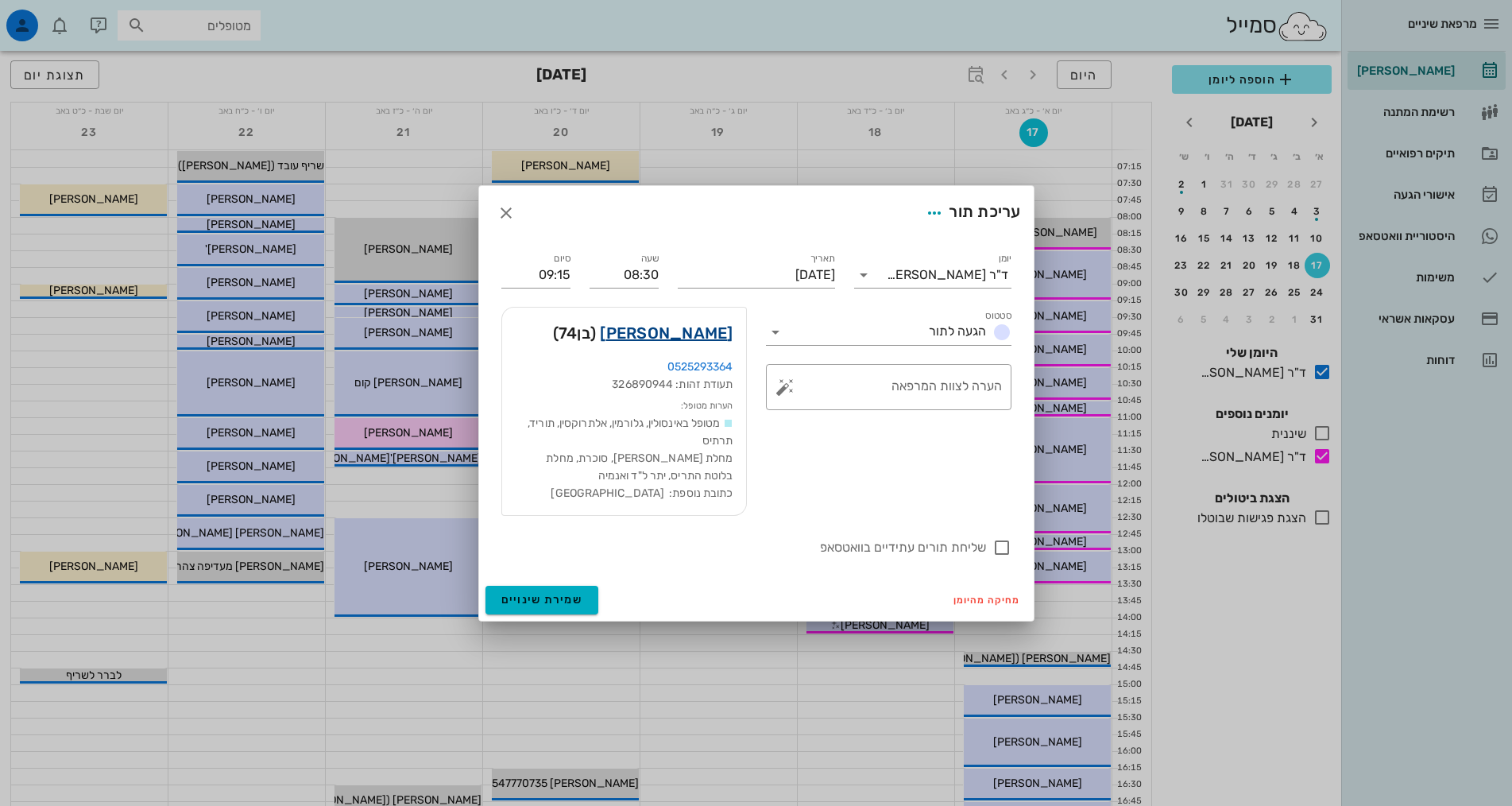
click at [660, 328] on link "[PERSON_NAME]" at bounding box center [666, 333] width 133 height 26
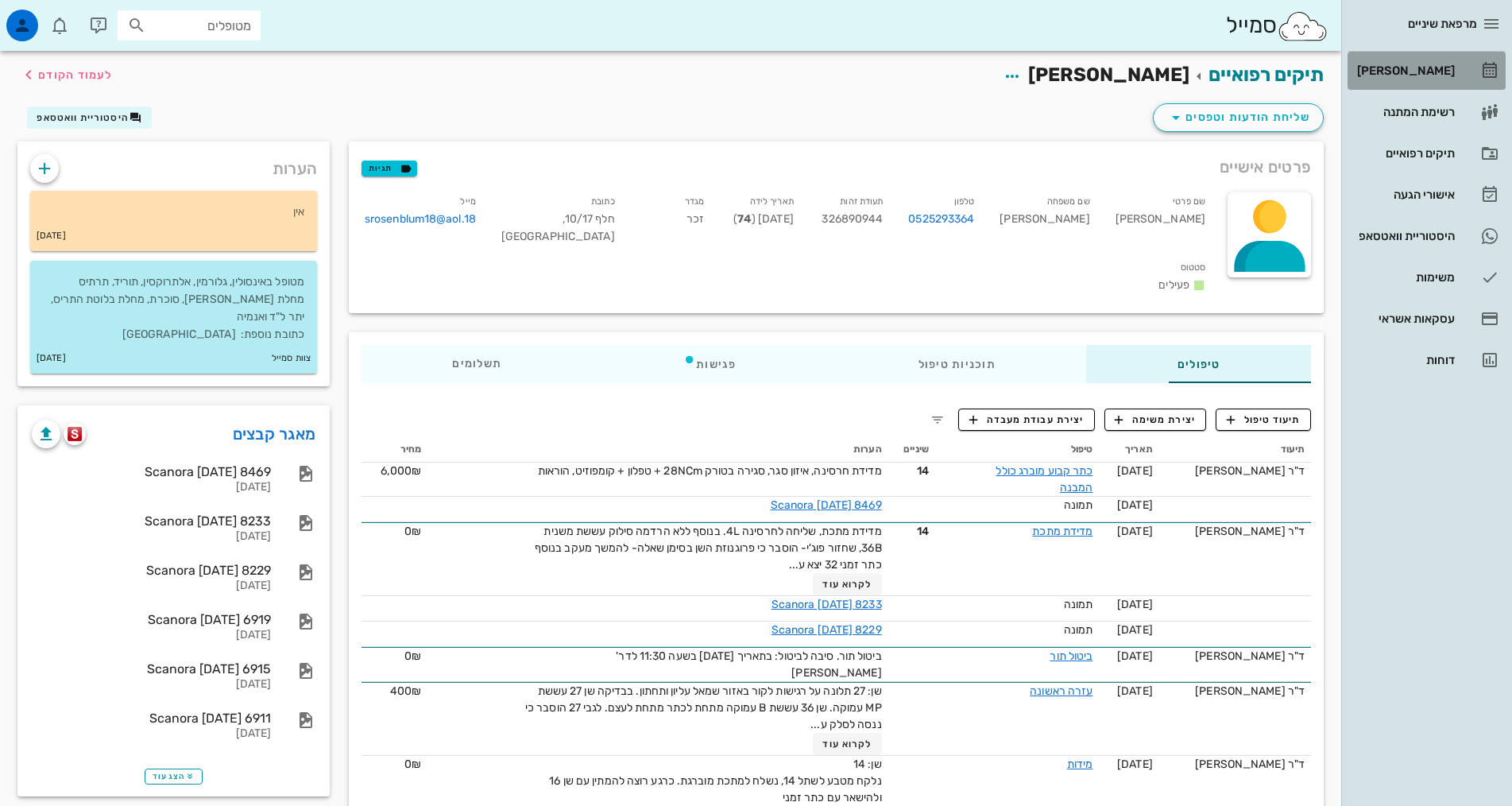
click at [1432, 72] on div "[PERSON_NAME]" at bounding box center [1404, 71] width 101 height 13
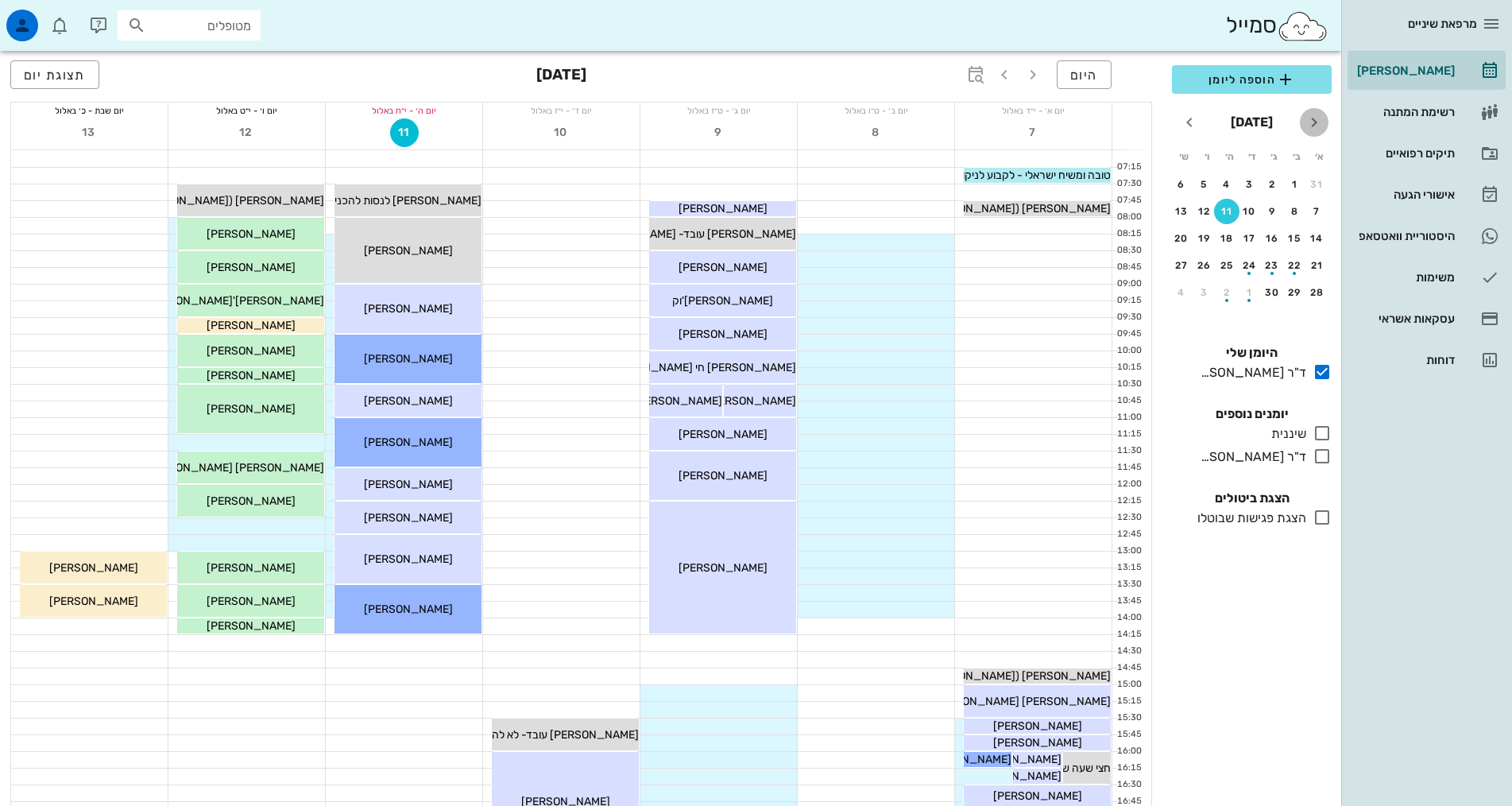
click at [1310, 132] on button "חודש שעבר" at bounding box center [1314, 121] width 28 height 28
click at [1295, 262] on div "18" at bounding box center [1295, 265] width 26 height 11
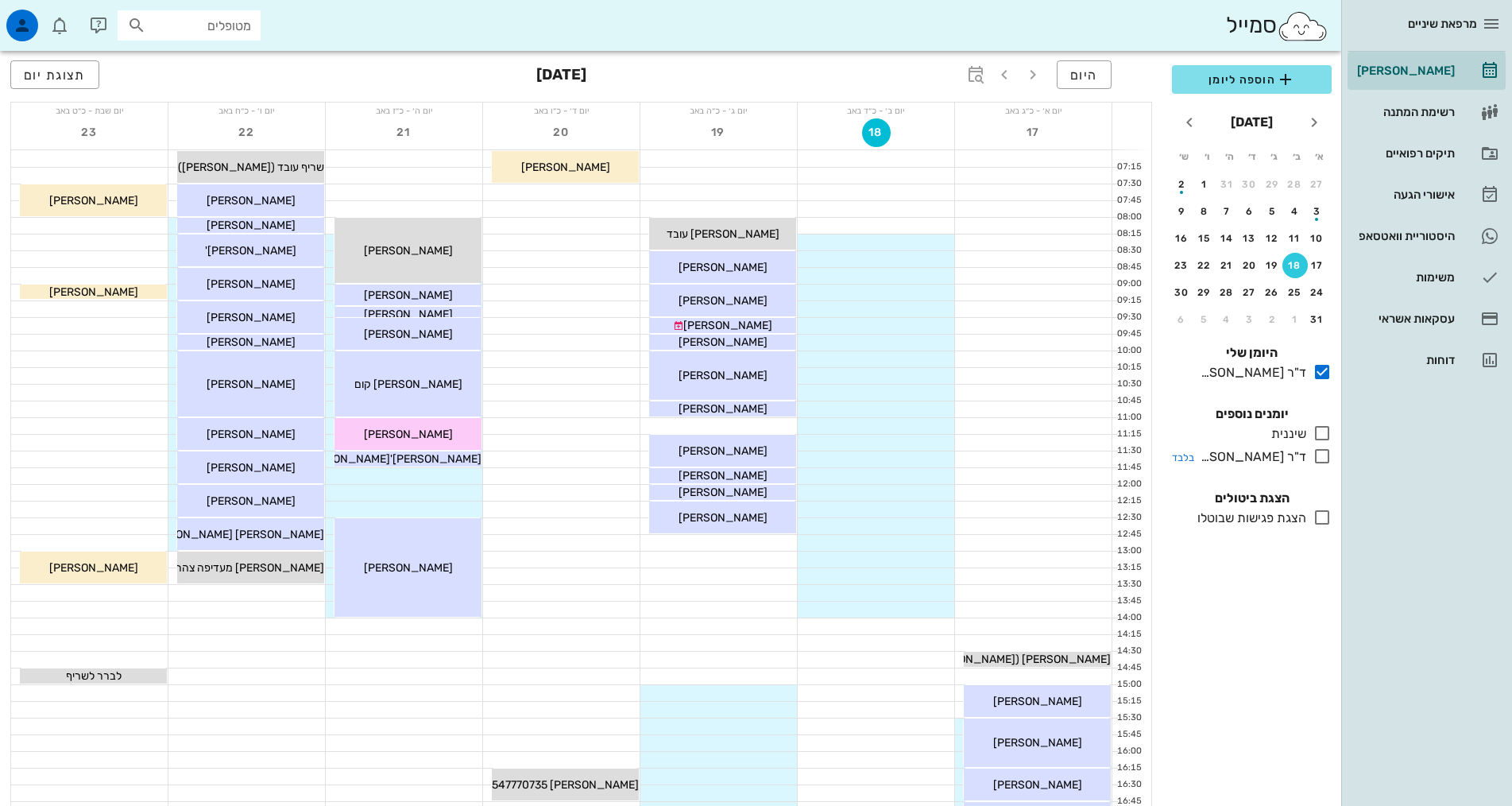
click at [1323, 450] on icon at bounding box center [1322, 456] width 19 height 19
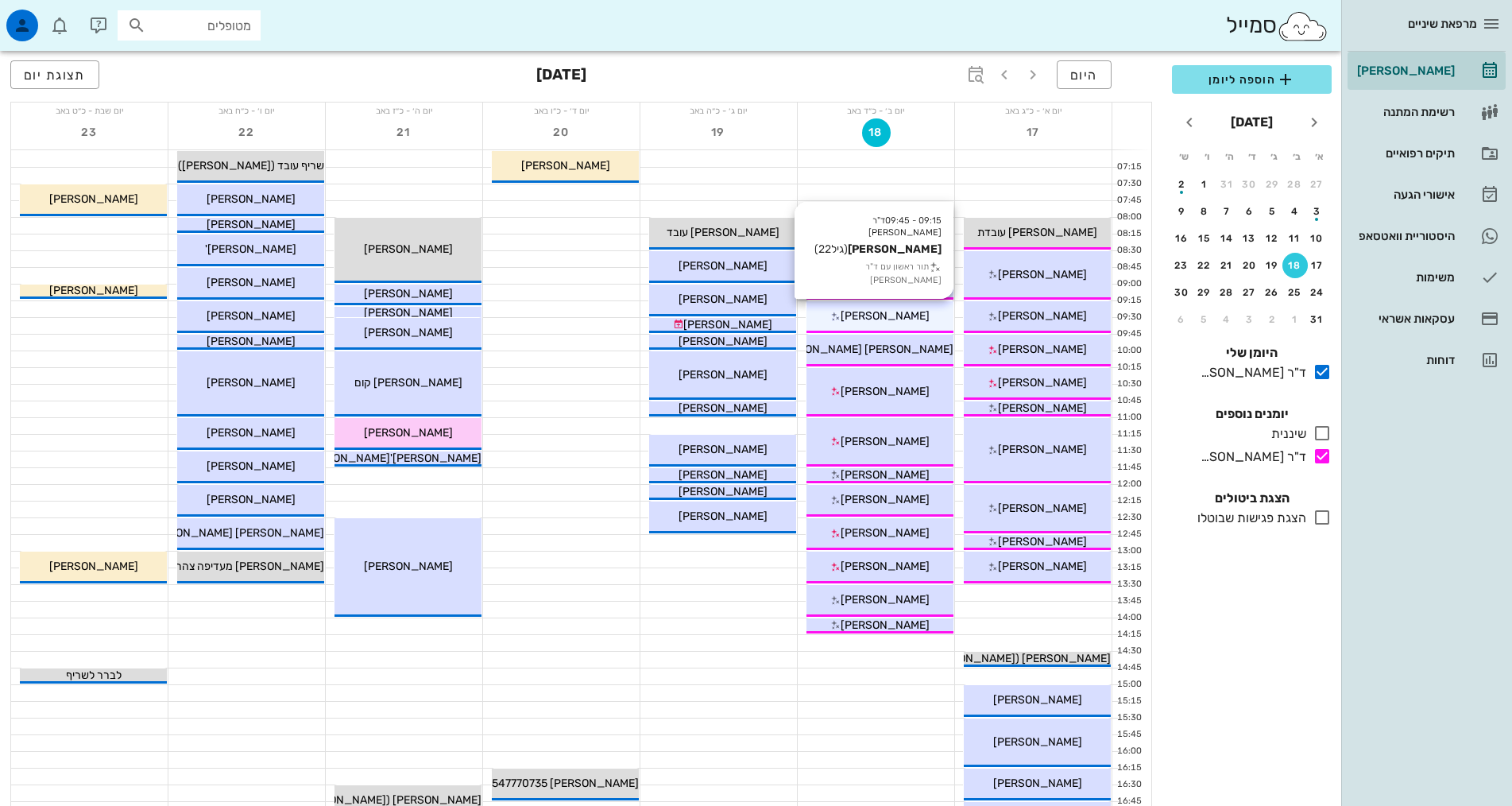
click at [904, 313] on span "[PERSON_NAME]" at bounding box center [884, 316] width 89 height 14
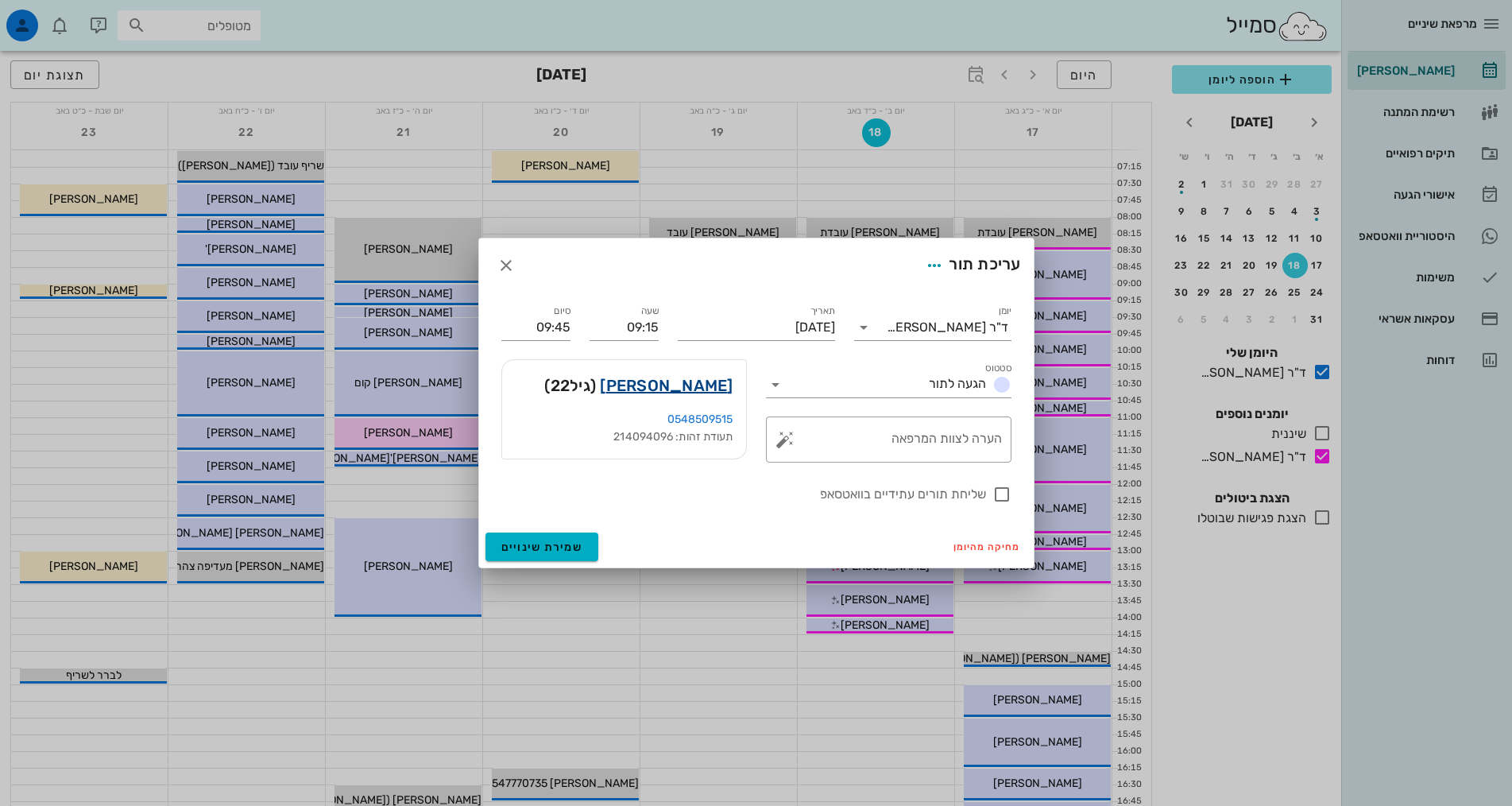
click at [714, 377] on link "[PERSON_NAME]" at bounding box center [666, 386] width 133 height 26
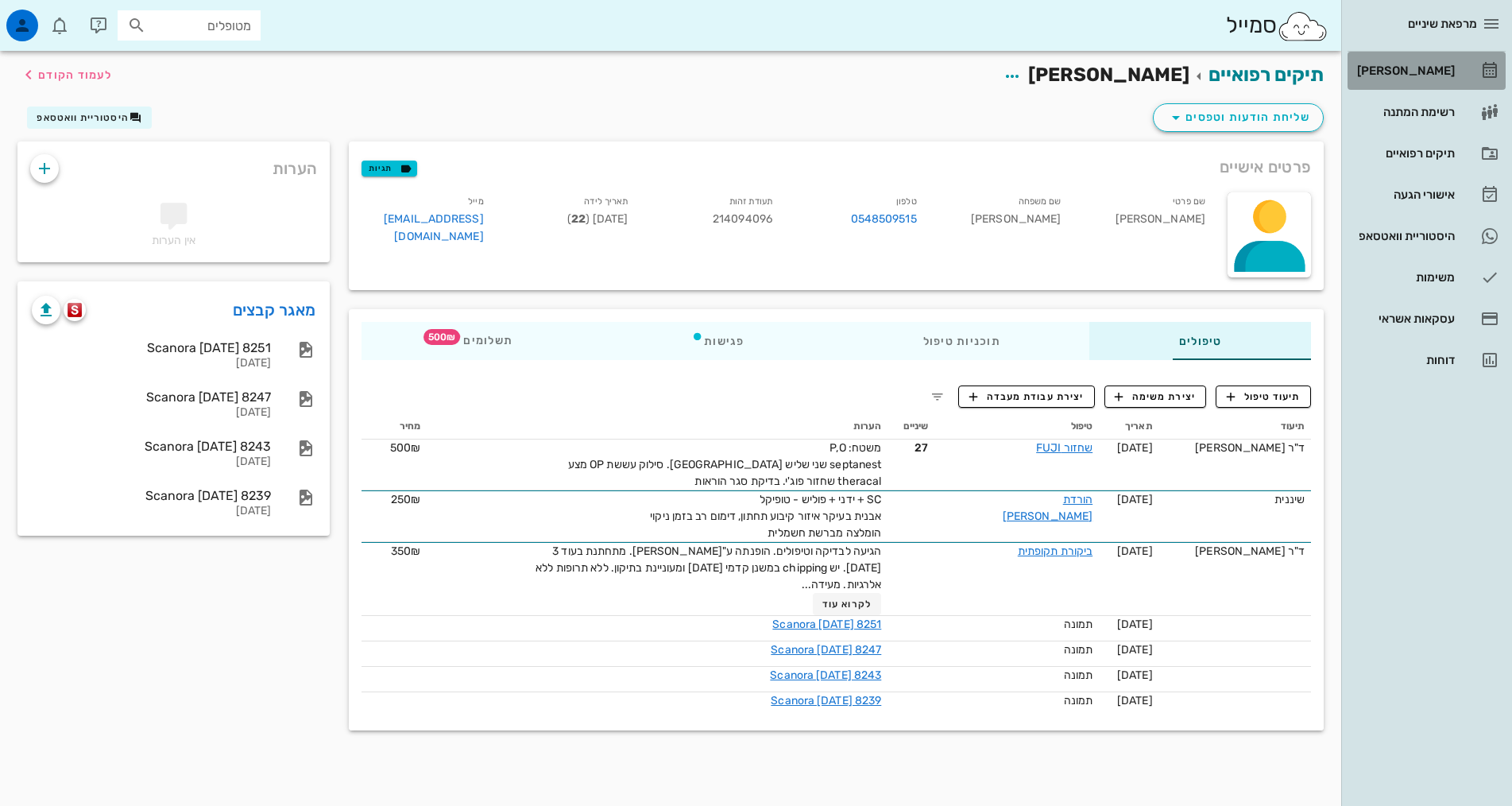
click at [1389, 54] on link "[PERSON_NAME]" at bounding box center [1427, 71] width 158 height 38
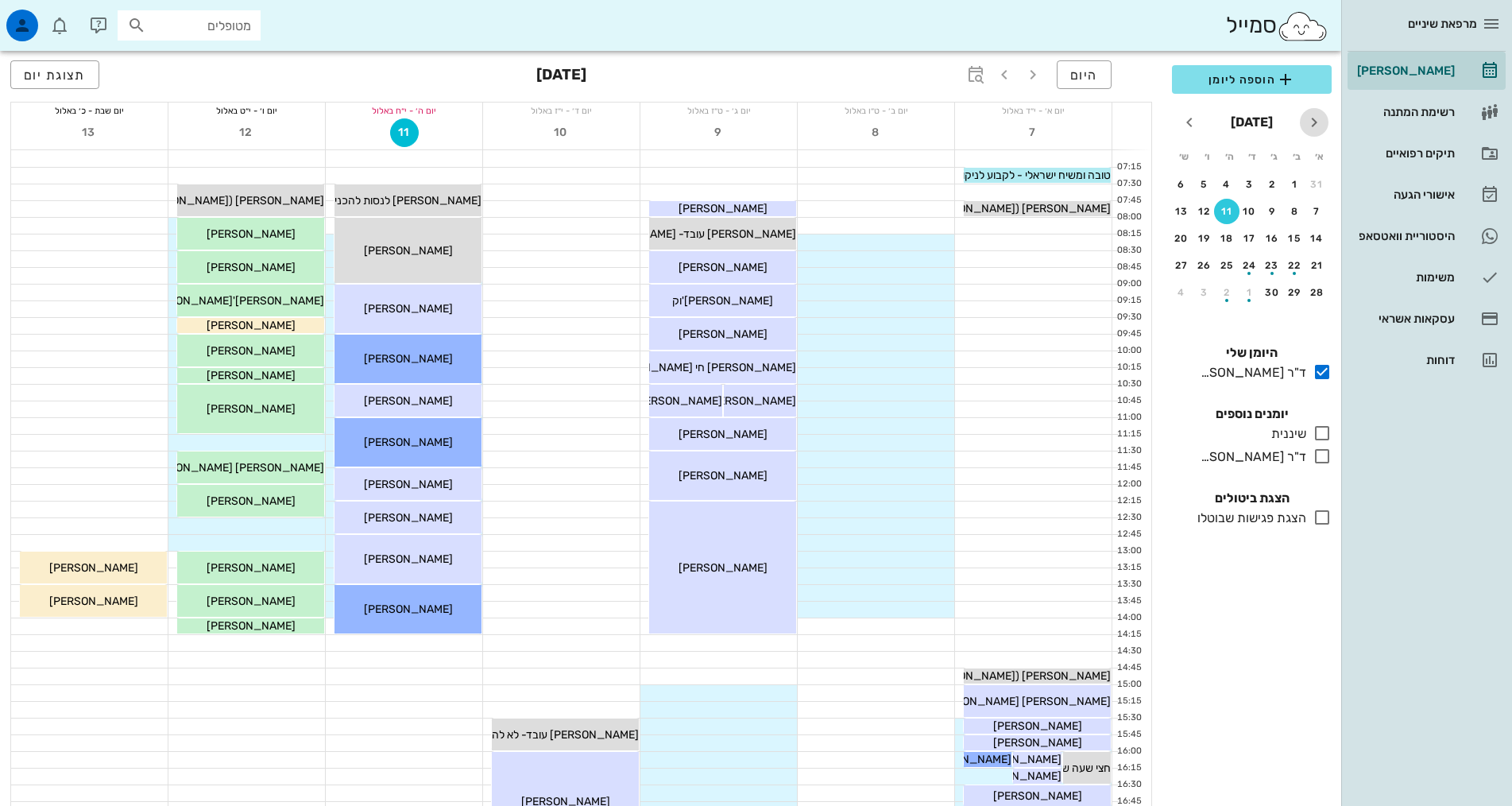
click at [1314, 134] on button "חודש שעבר" at bounding box center [1314, 121] width 28 height 28
click at [1287, 270] on div "18" at bounding box center [1295, 265] width 26 height 11
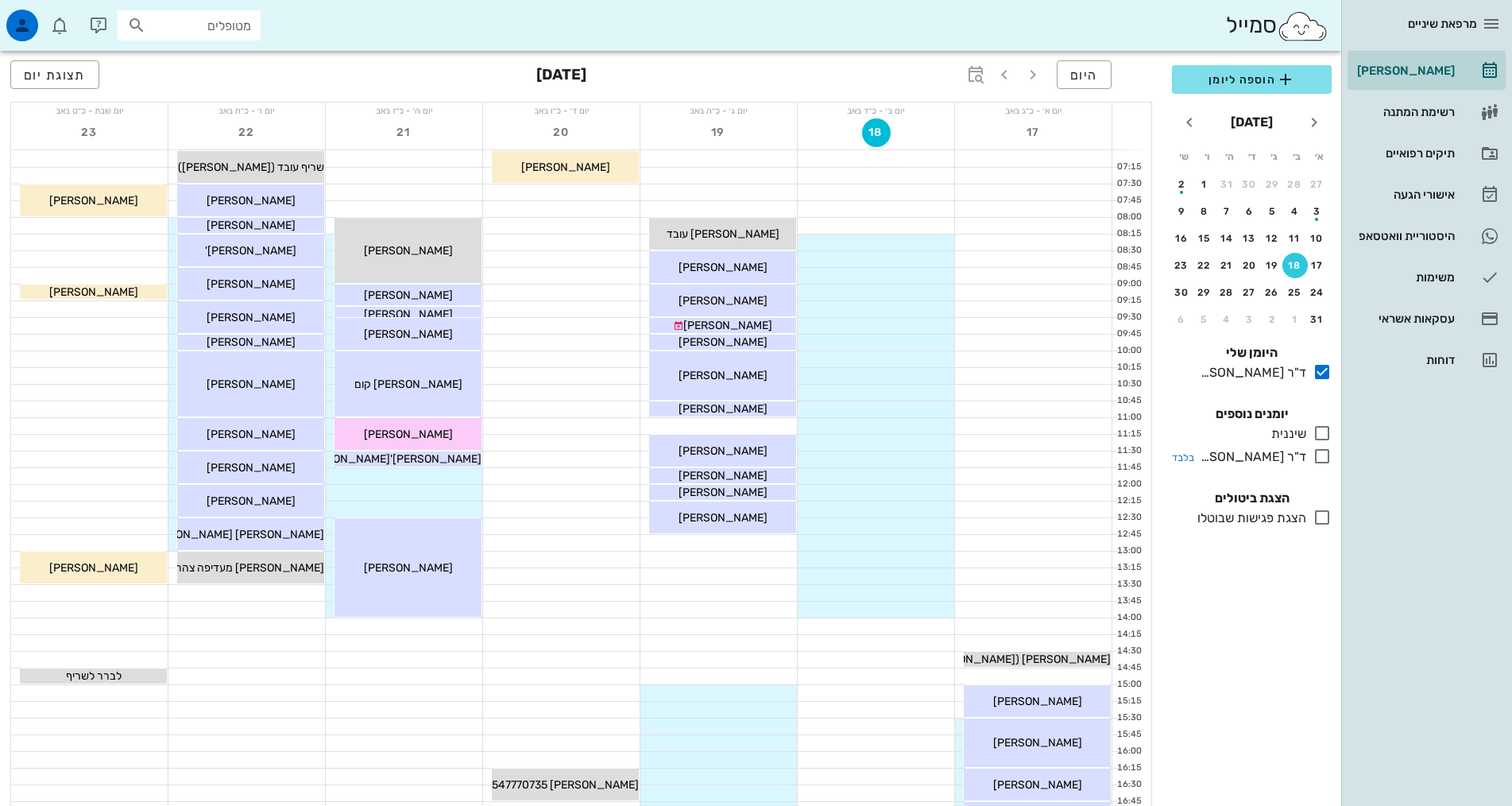
click at [1326, 463] on icon at bounding box center [1322, 456] width 19 height 19
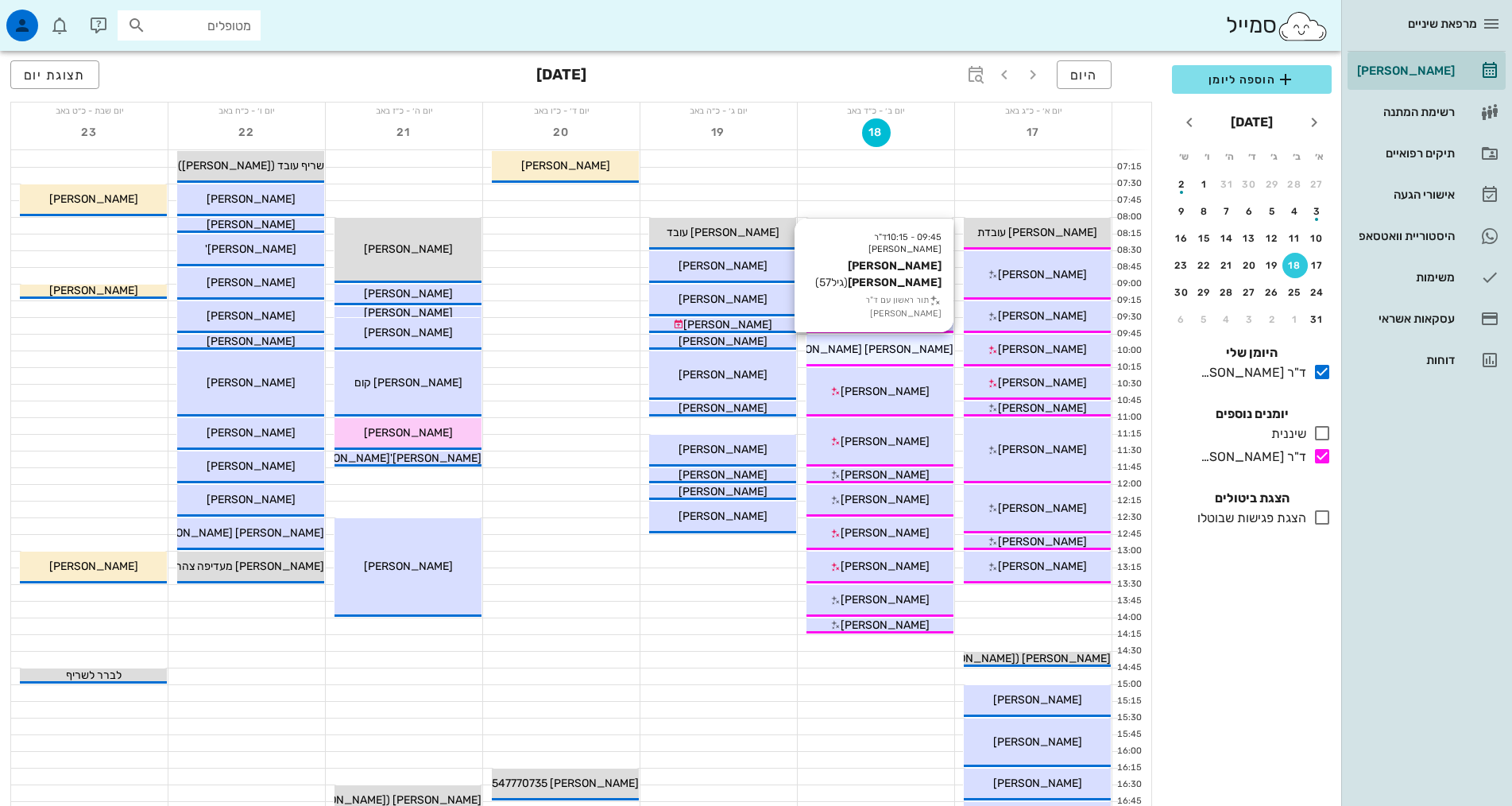
click at [911, 356] on div "[PERSON_NAME] [PERSON_NAME]" at bounding box center [880, 349] width 147 height 16
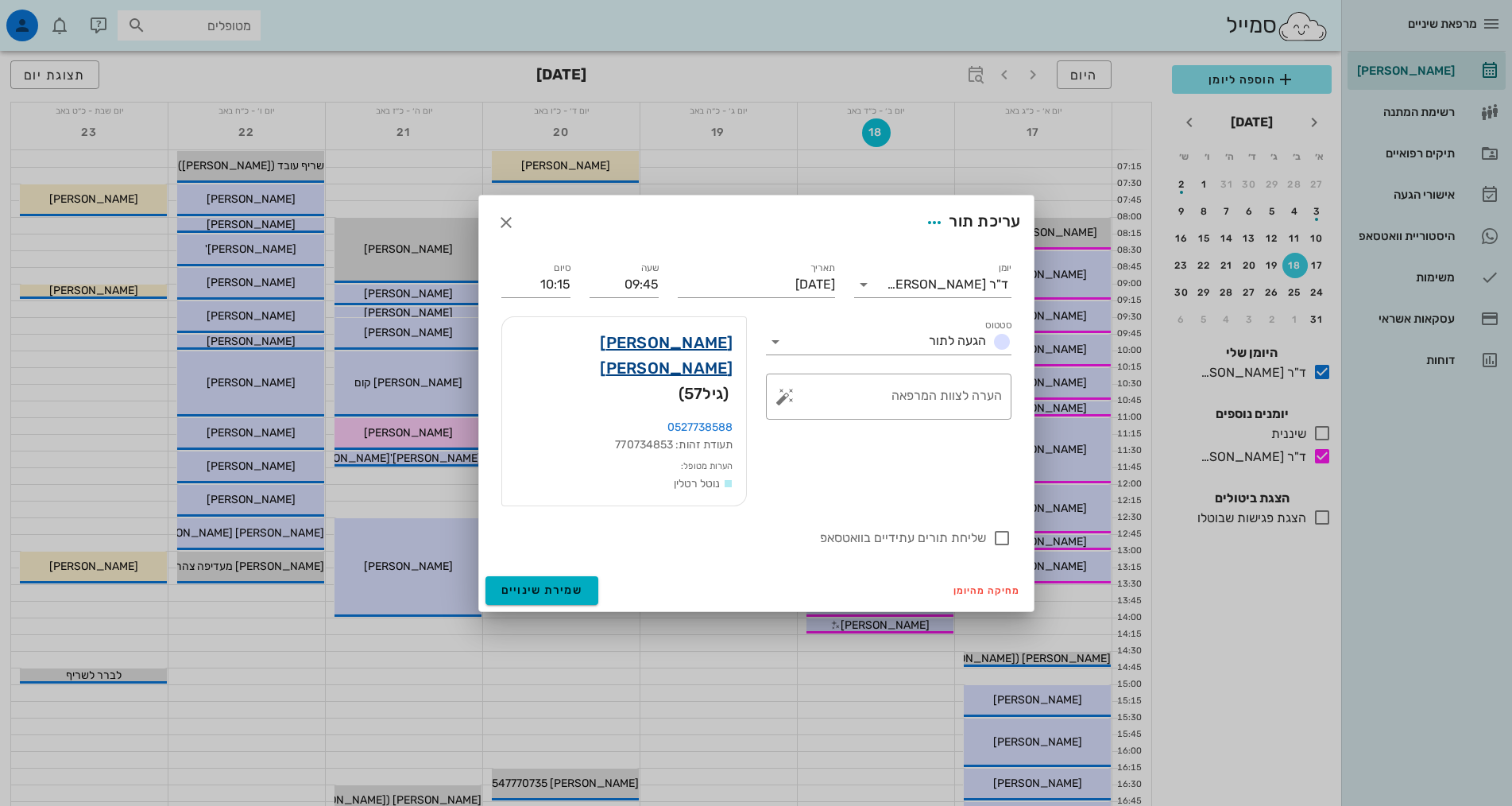
click at [707, 370] on link "[PERSON_NAME] [PERSON_NAME]" at bounding box center [624, 355] width 219 height 51
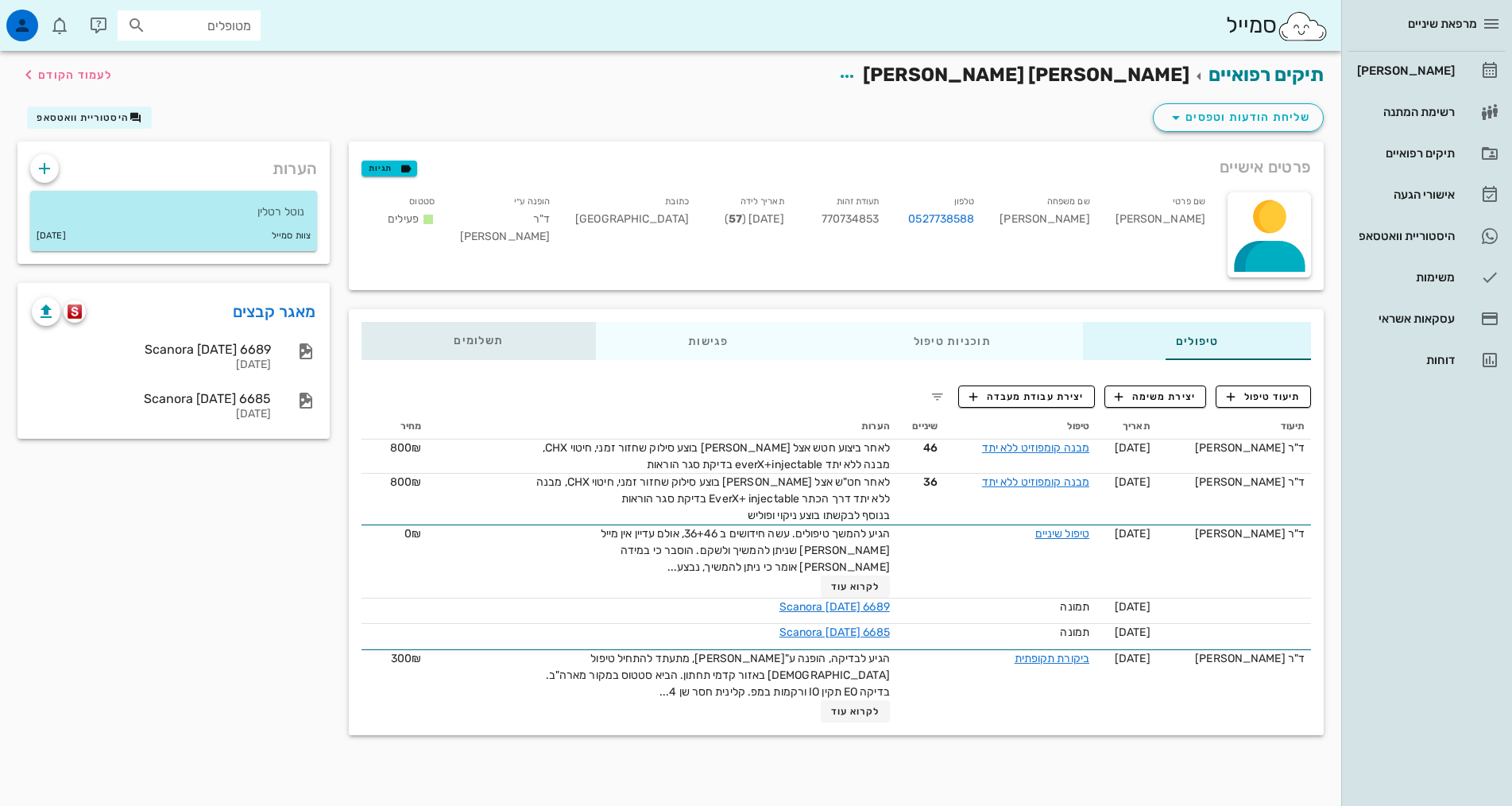
click at [451, 339] on div "תשלומים 0₪" at bounding box center [479, 341] width 234 height 38
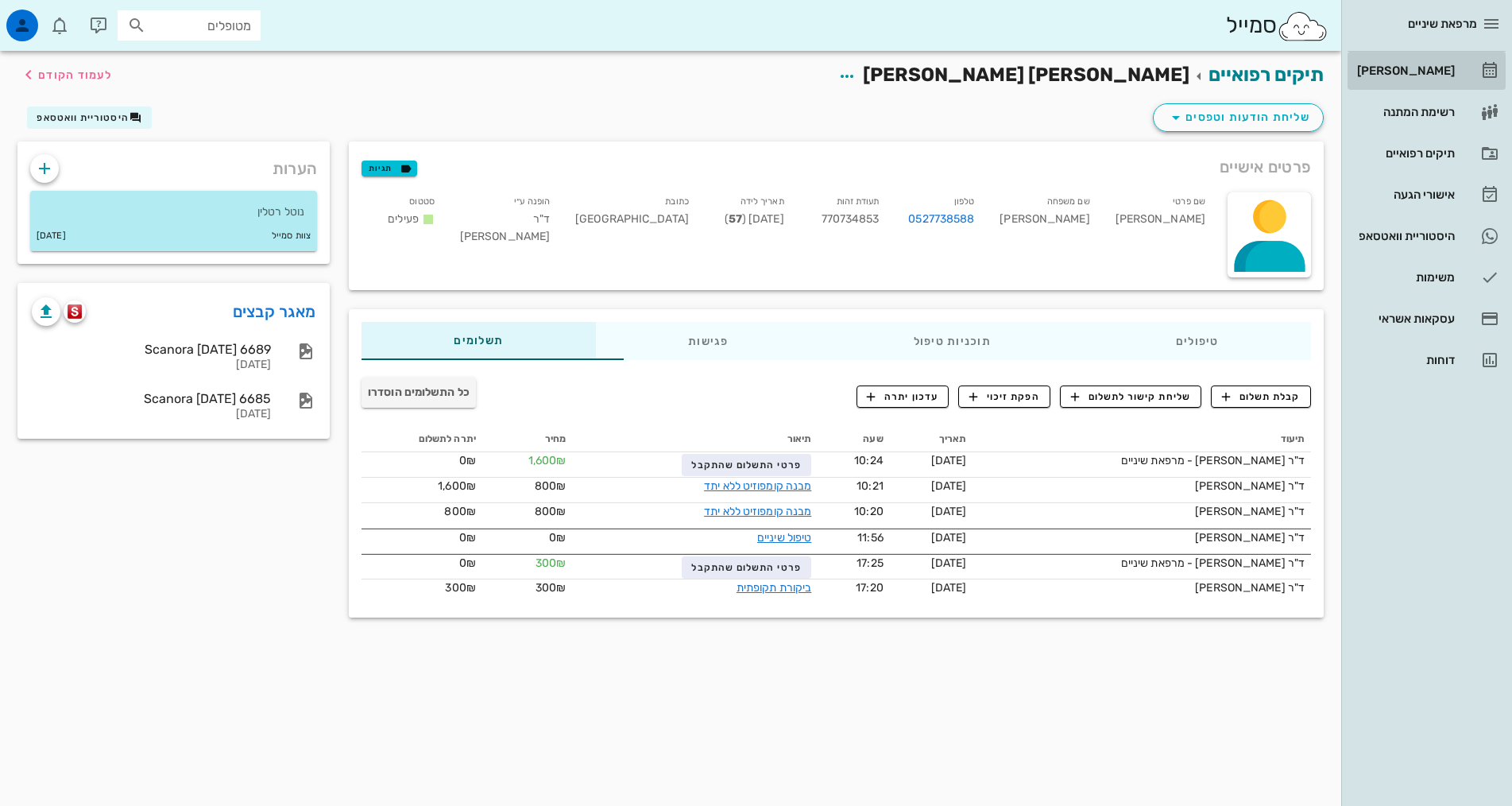
click at [1439, 53] on link "[PERSON_NAME]" at bounding box center [1427, 71] width 158 height 38
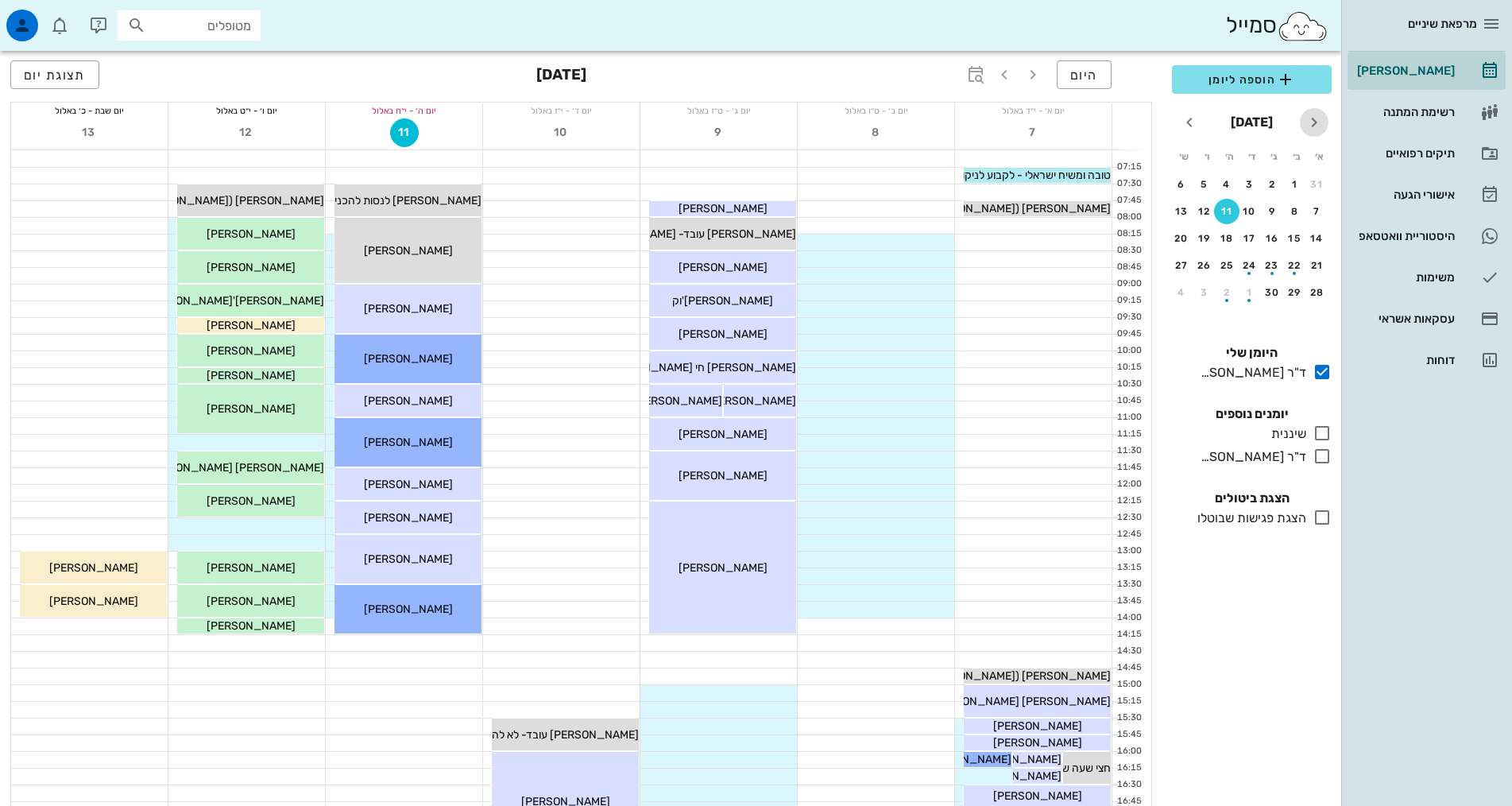
click at [1307, 122] on icon "חודש שעבר" at bounding box center [1314, 122] width 19 height 19
click at [1292, 265] on div "18" at bounding box center [1295, 265] width 26 height 11
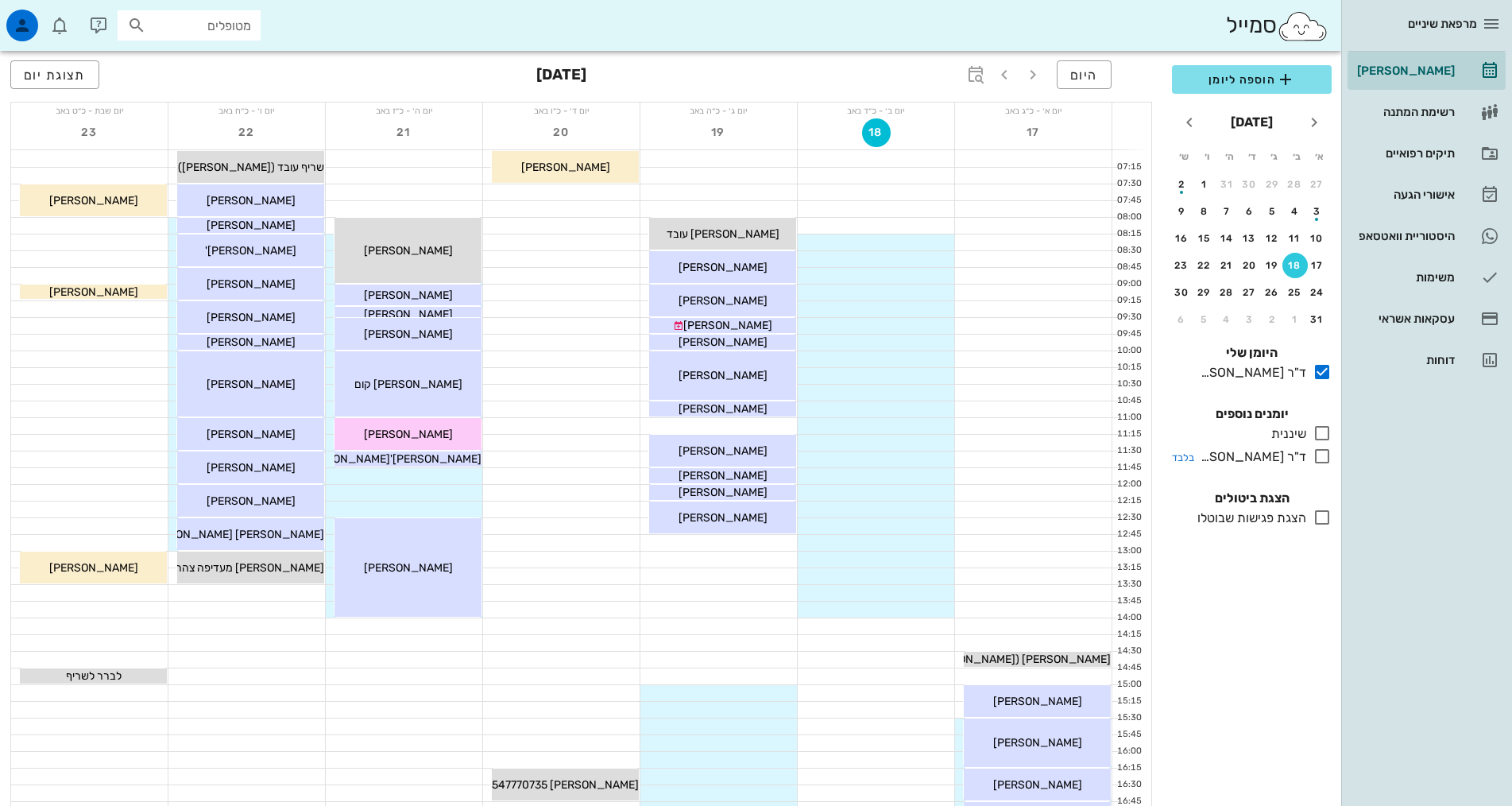
click at [1324, 448] on icon at bounding box center [1322, 456] width 19 height 19
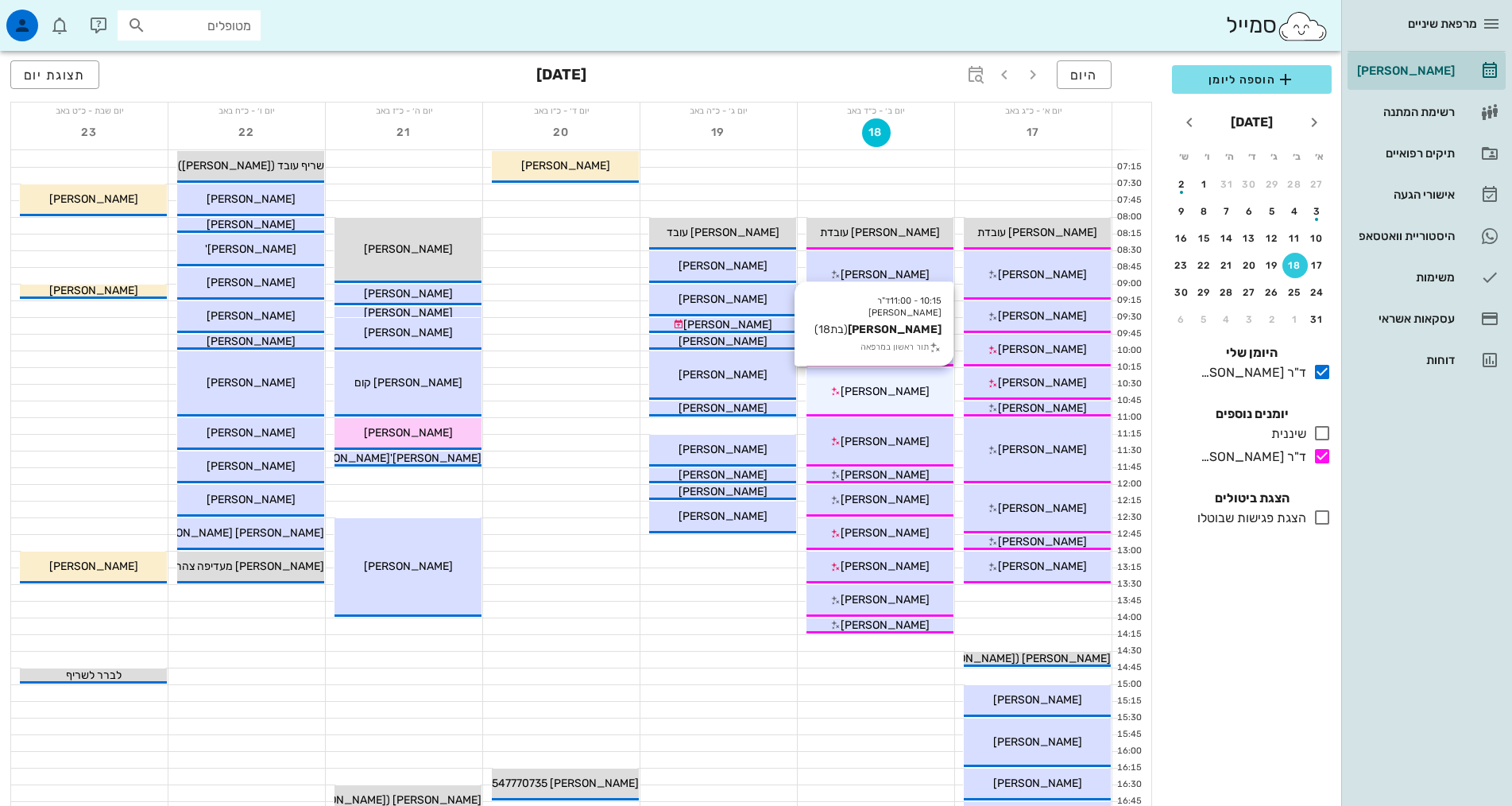
click at [868, 380] on div "10:15 - 11:00 ד"ר [PERSON_NAME] [PERSON_NAME] (בת 18 ) תור ראשון במרפאה [PERSON…" at bounding box center [880, 392] width 147 height 48
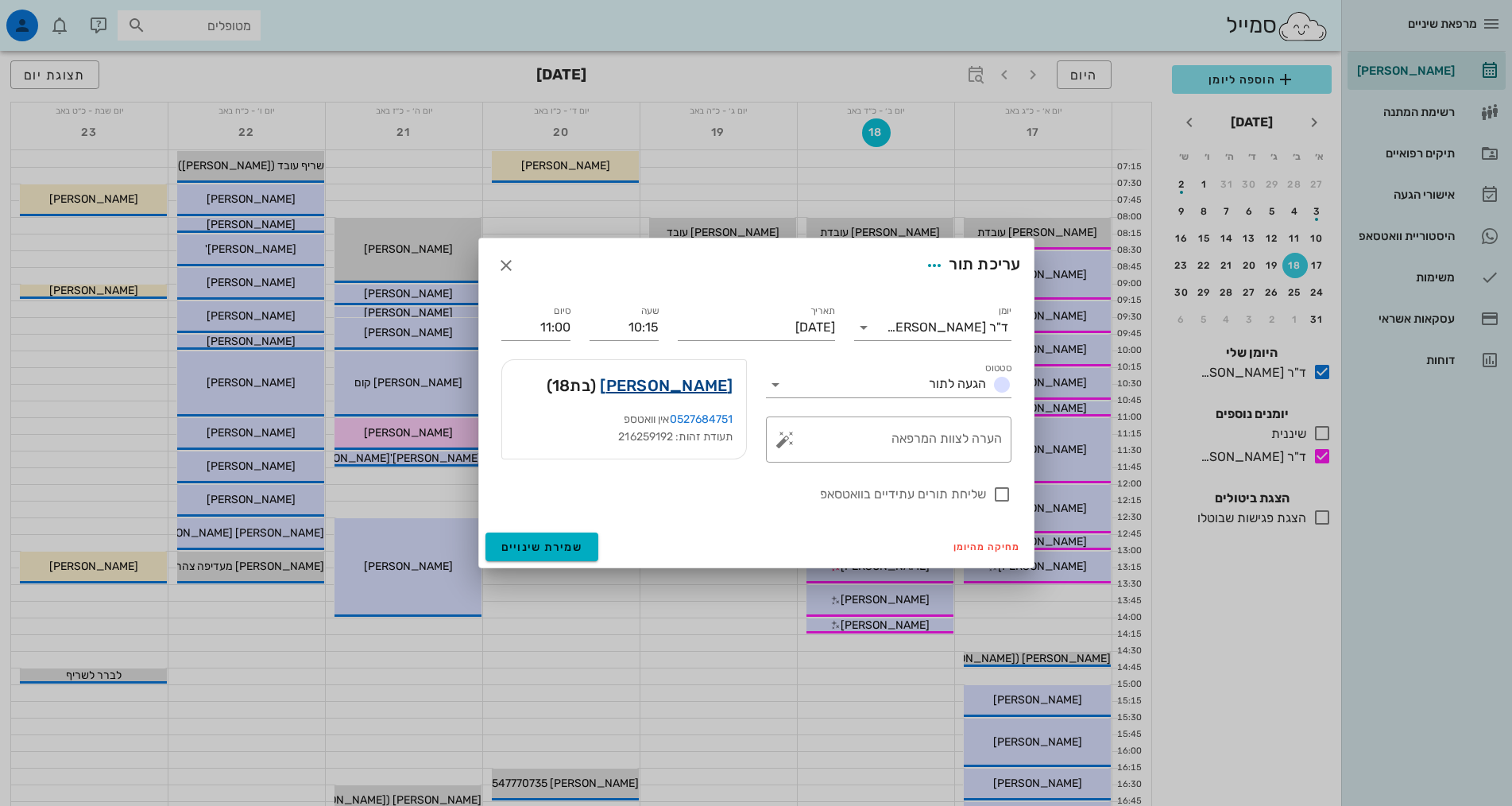
click at [698, 386] on link "[PERSON_NAME]" at bounding box center [666, 386] width 133 height 26
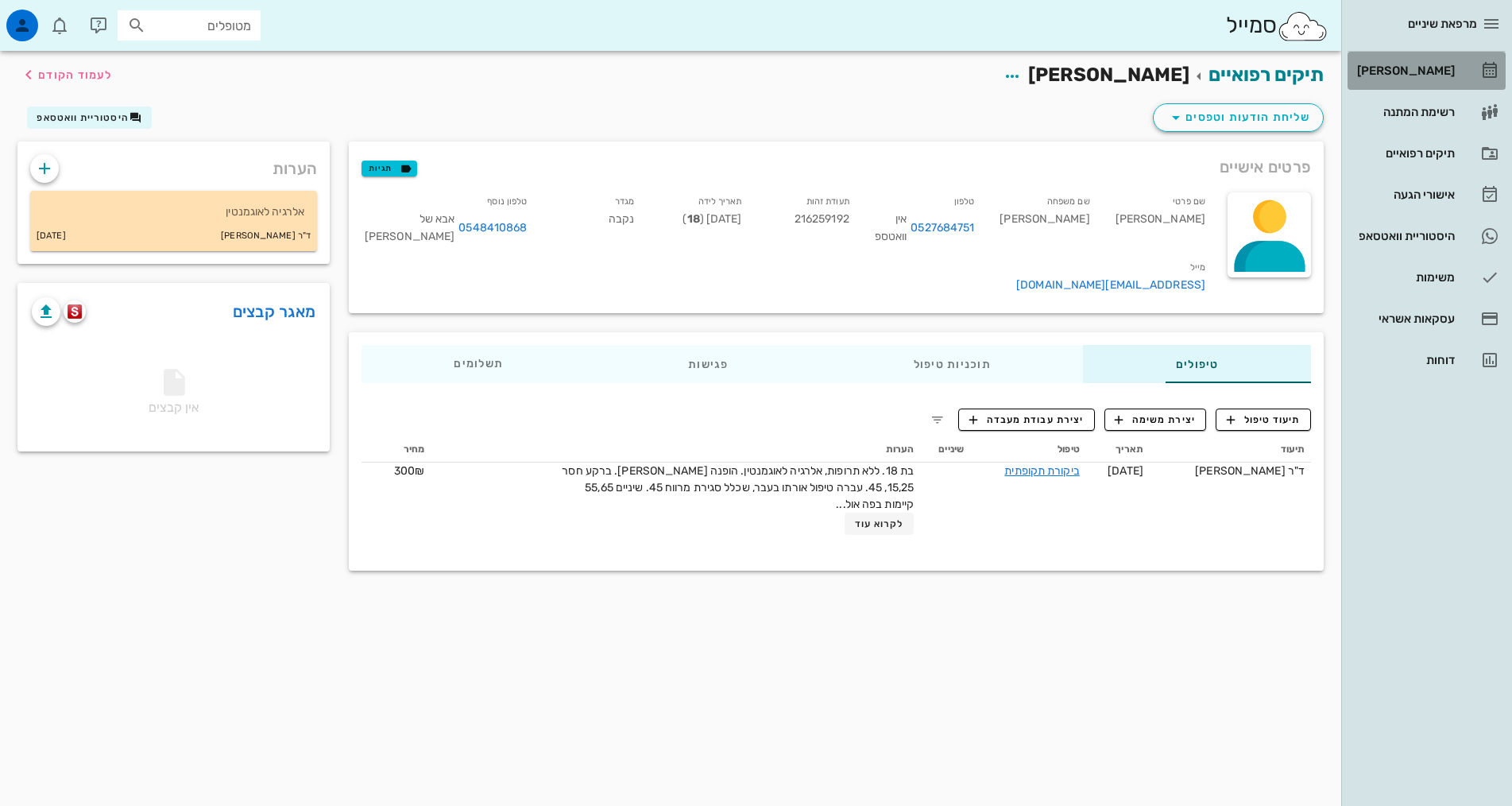
click at [1430, 65] on div "[PERSON_NAME]" at bounding box center [1404, 71] width 101 height 13
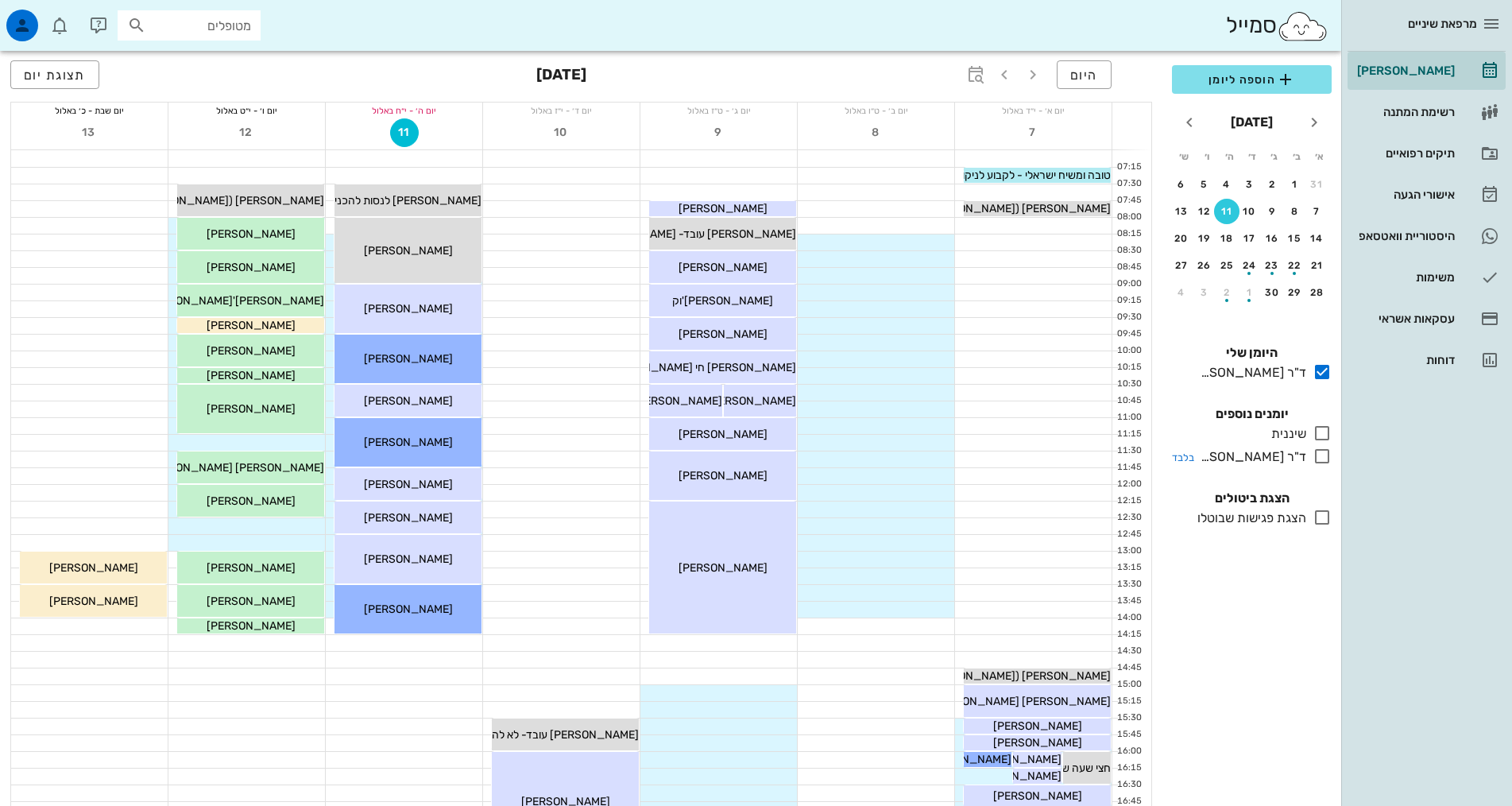
click at [1323, 459] on icon at bounding box center [1322, 456] width 19 height 19
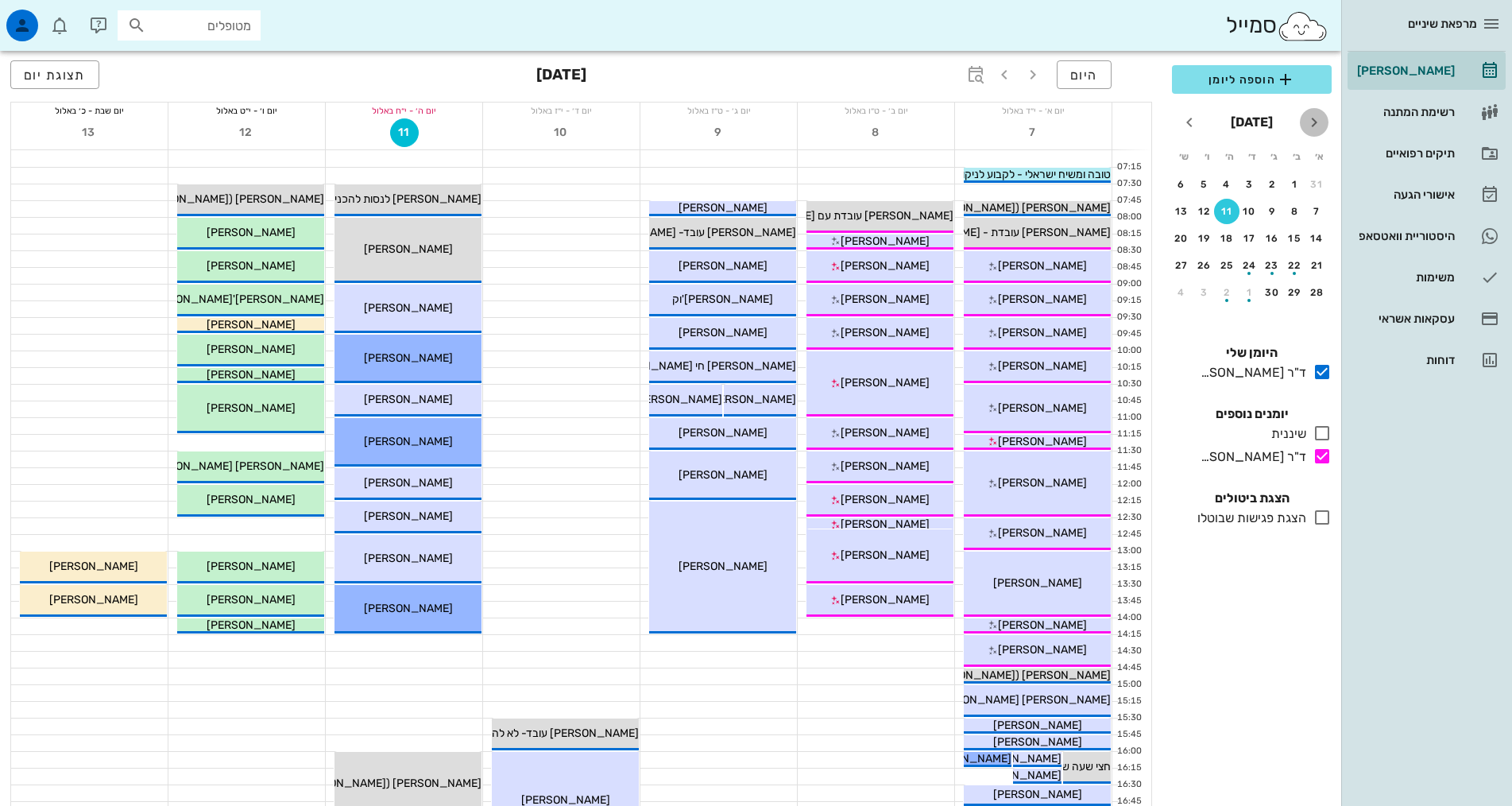
click at [1316, 124] on icon "חודש שעבר" at bounding box center [1314, 122] width 19 height 19
click at [1292, 263] on div "18" at bounding box center [1295, 265] width 26 height 11
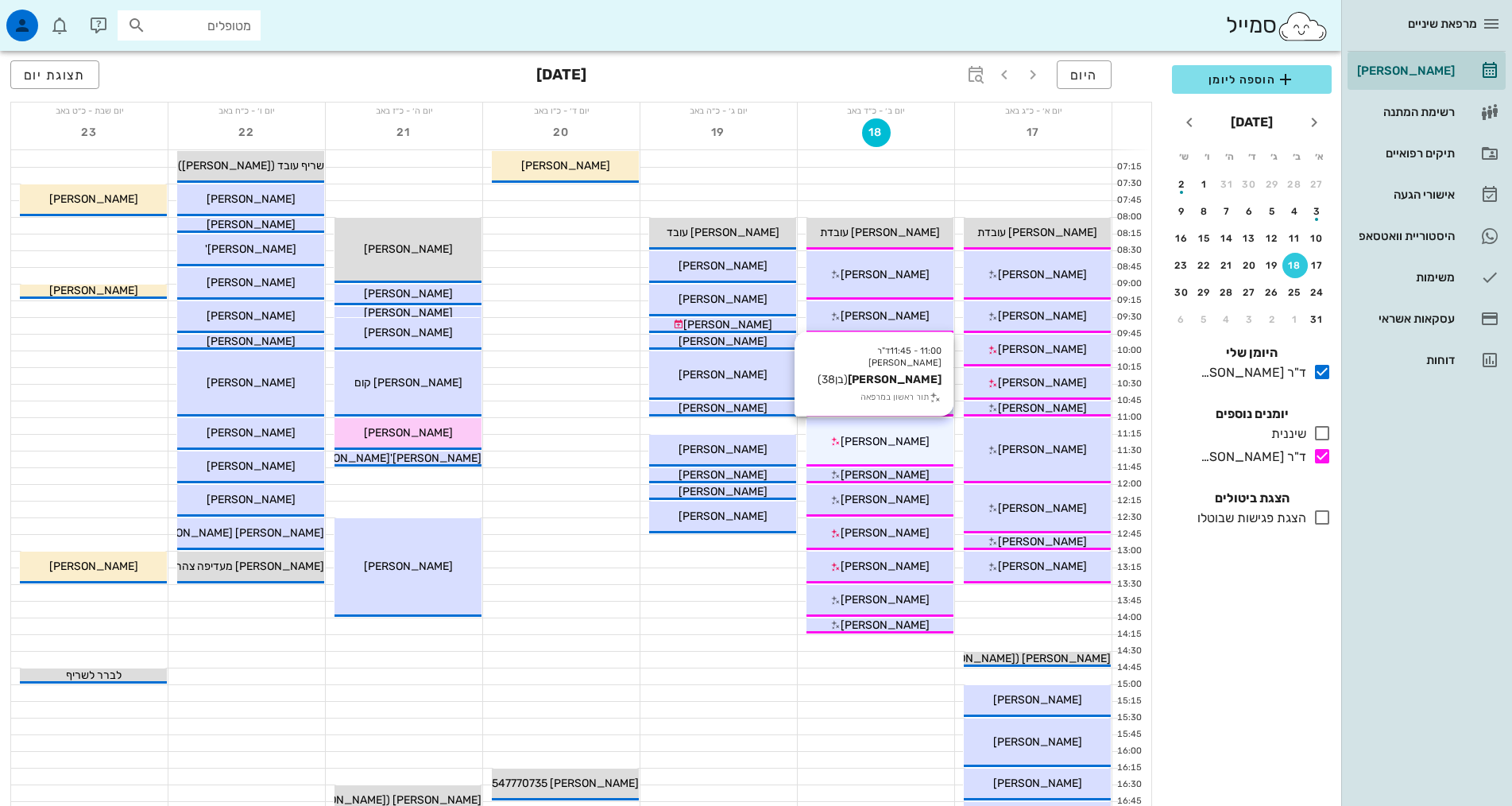
click at [896, 454] on div "11:00 - 11:45 ד"ר [PERSON_NAME] [PERSON_NAME] (בן 38 ) תור ראשון במרפאה [PERSON…" at bounding box center [880, 442] width 147 height 48
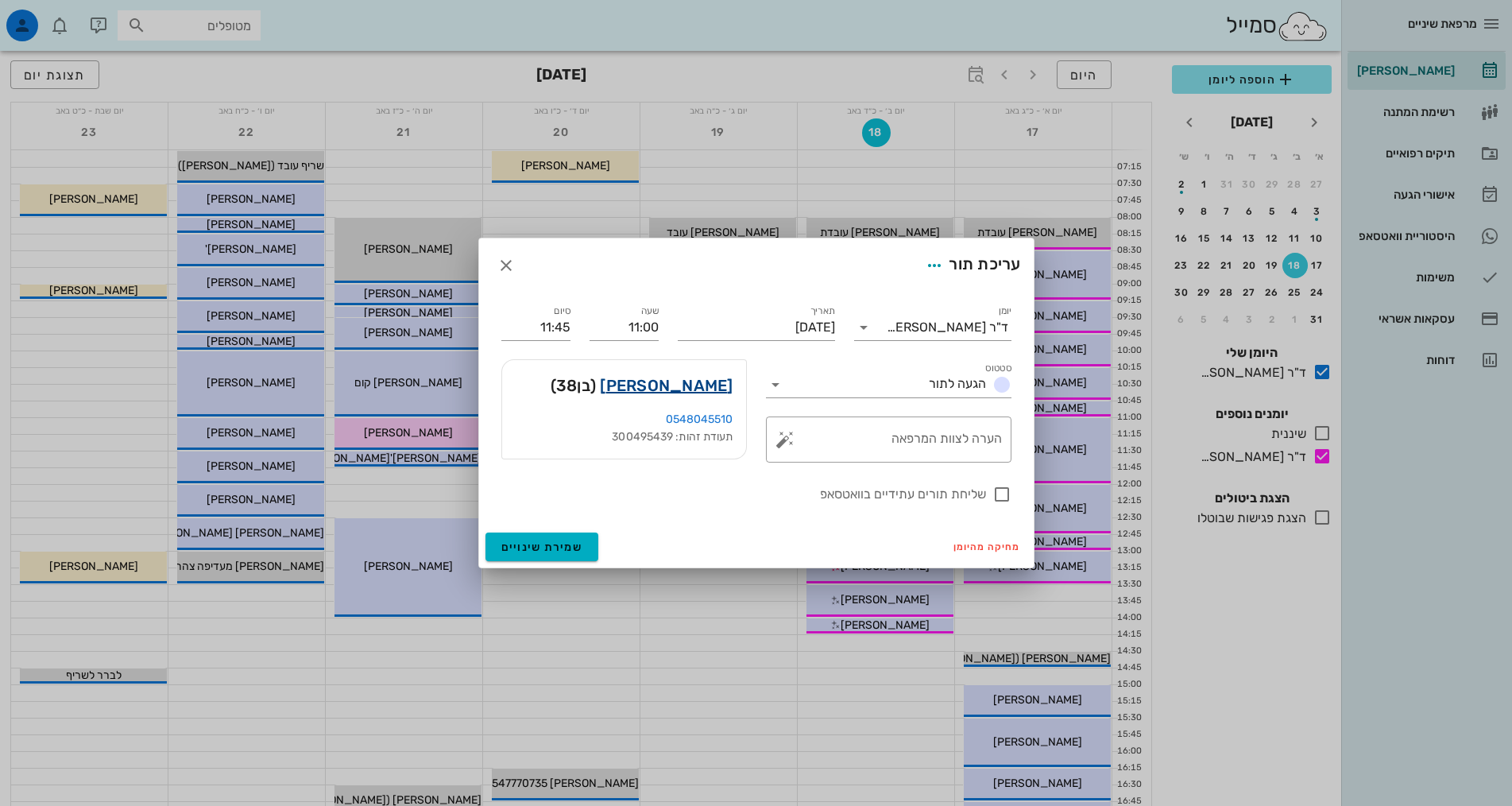
click at [685, 388] on link "[PERSON_NAME]" at bounding box center [666, 386] width 133 height 26
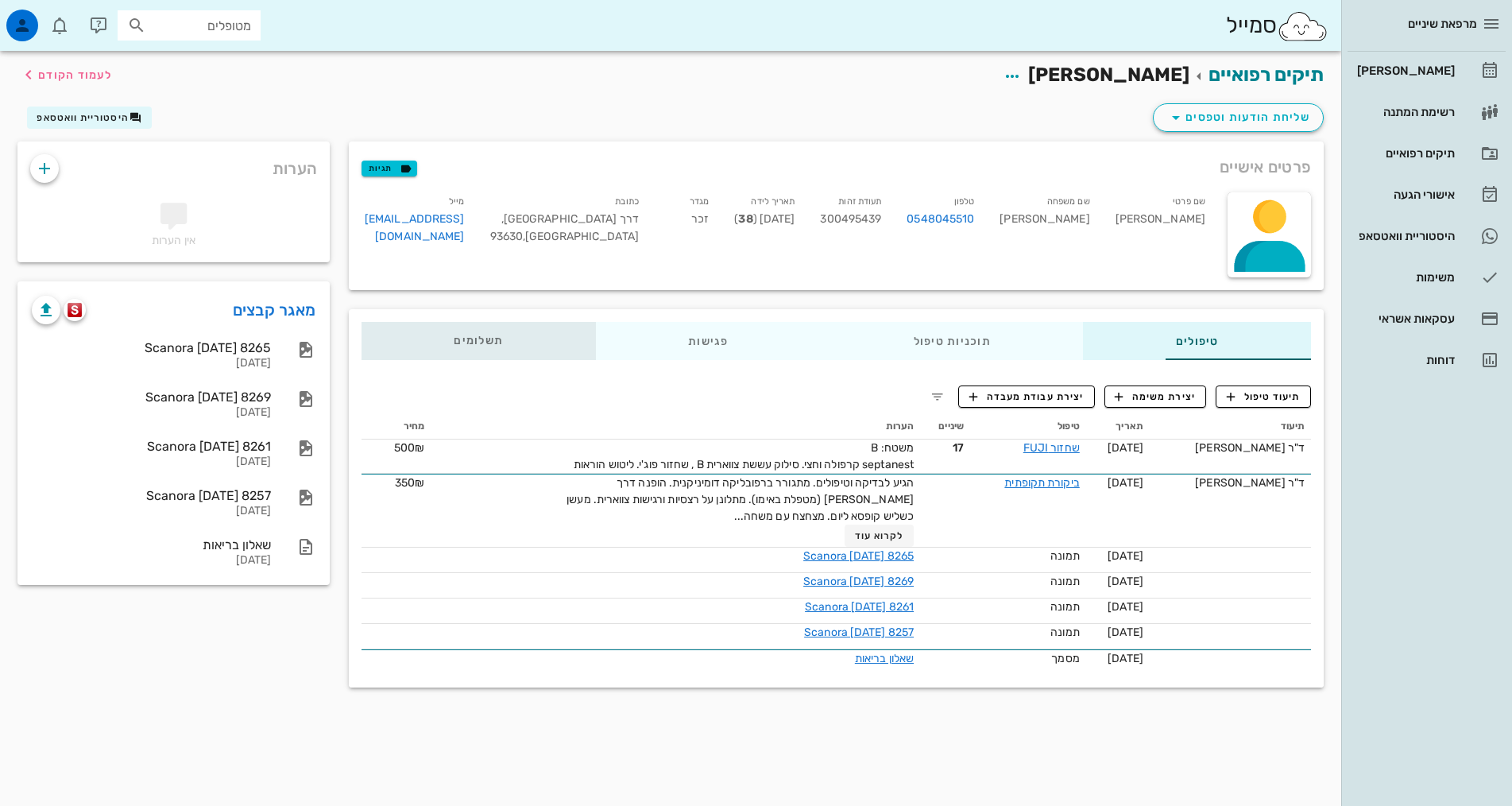
click at [453, 341] on div "תשלומים 0₪" at bounding box center [479, 341] width 234 height 38
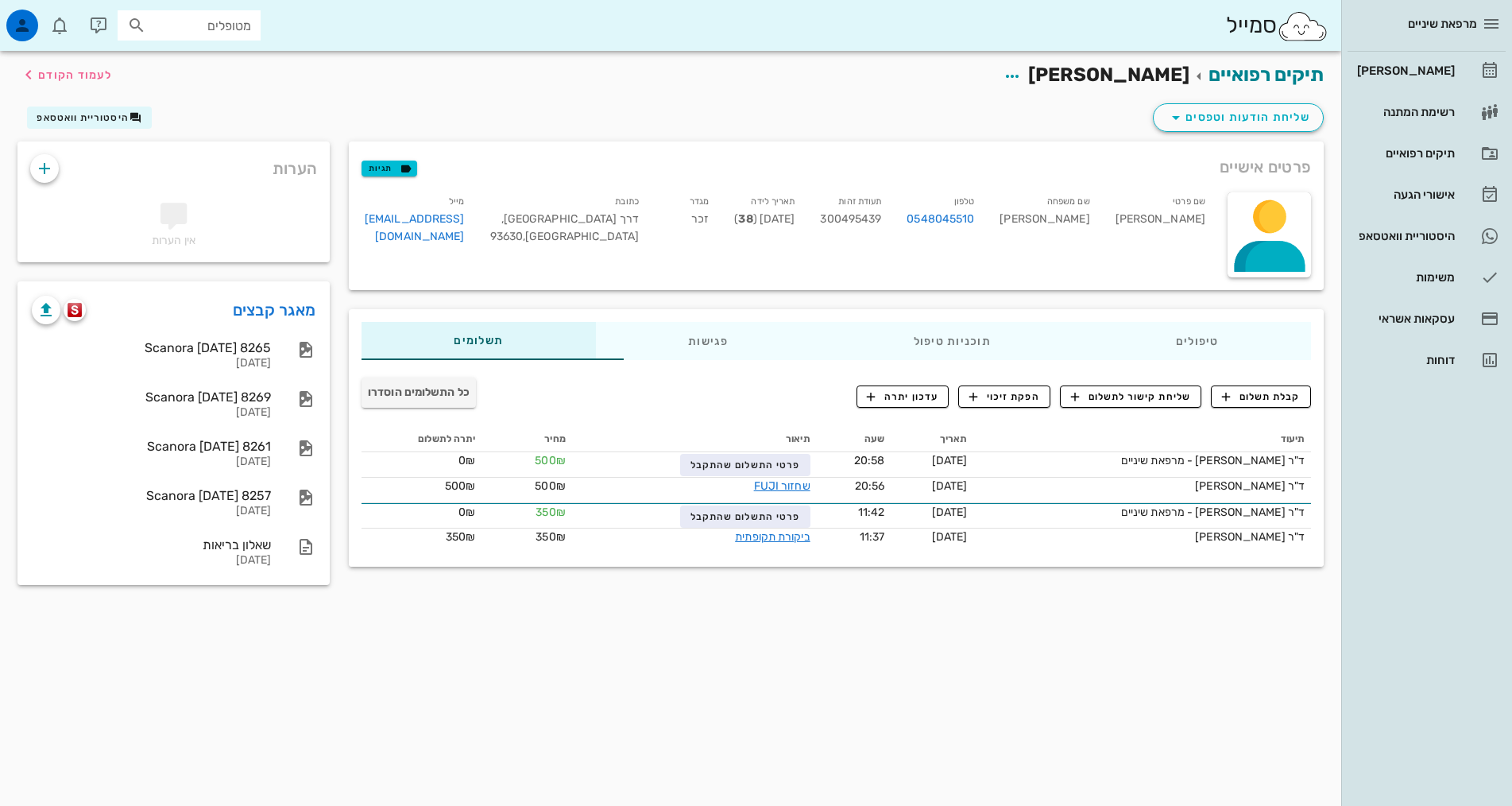
click at [1146, 319] on div "טיפולים תוכניות טיפול פגישות תשלומים 0₪" at bounding box center [836, 341] width 975 height 64
click at [1157, 351] on div "טיפולים" at bounding box center [1197, 341] width 228 height 38
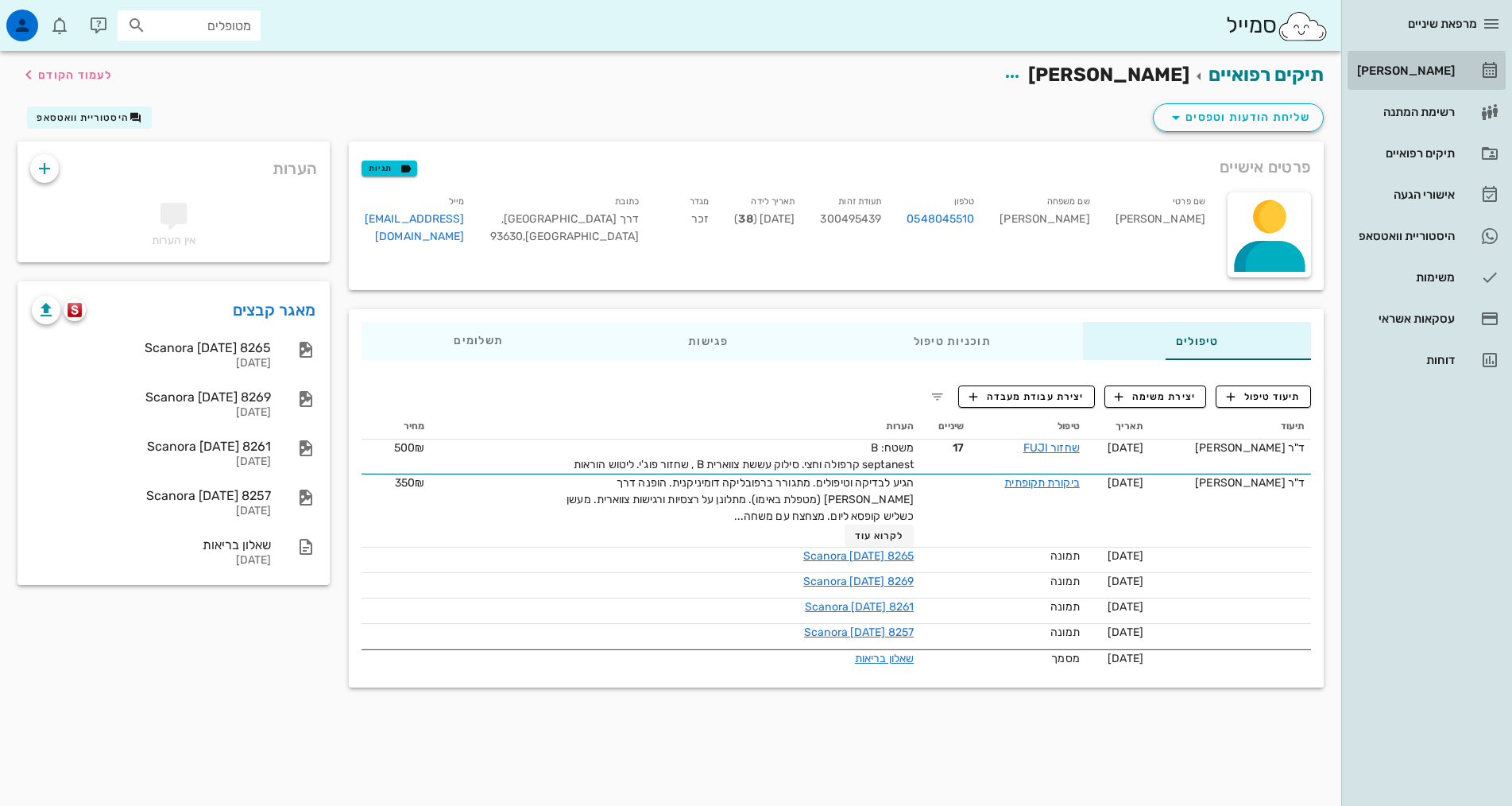
click at [1419, 69] on div "[PERSON_NAME]" at bounding box center [1404, 71] width 101 height 13
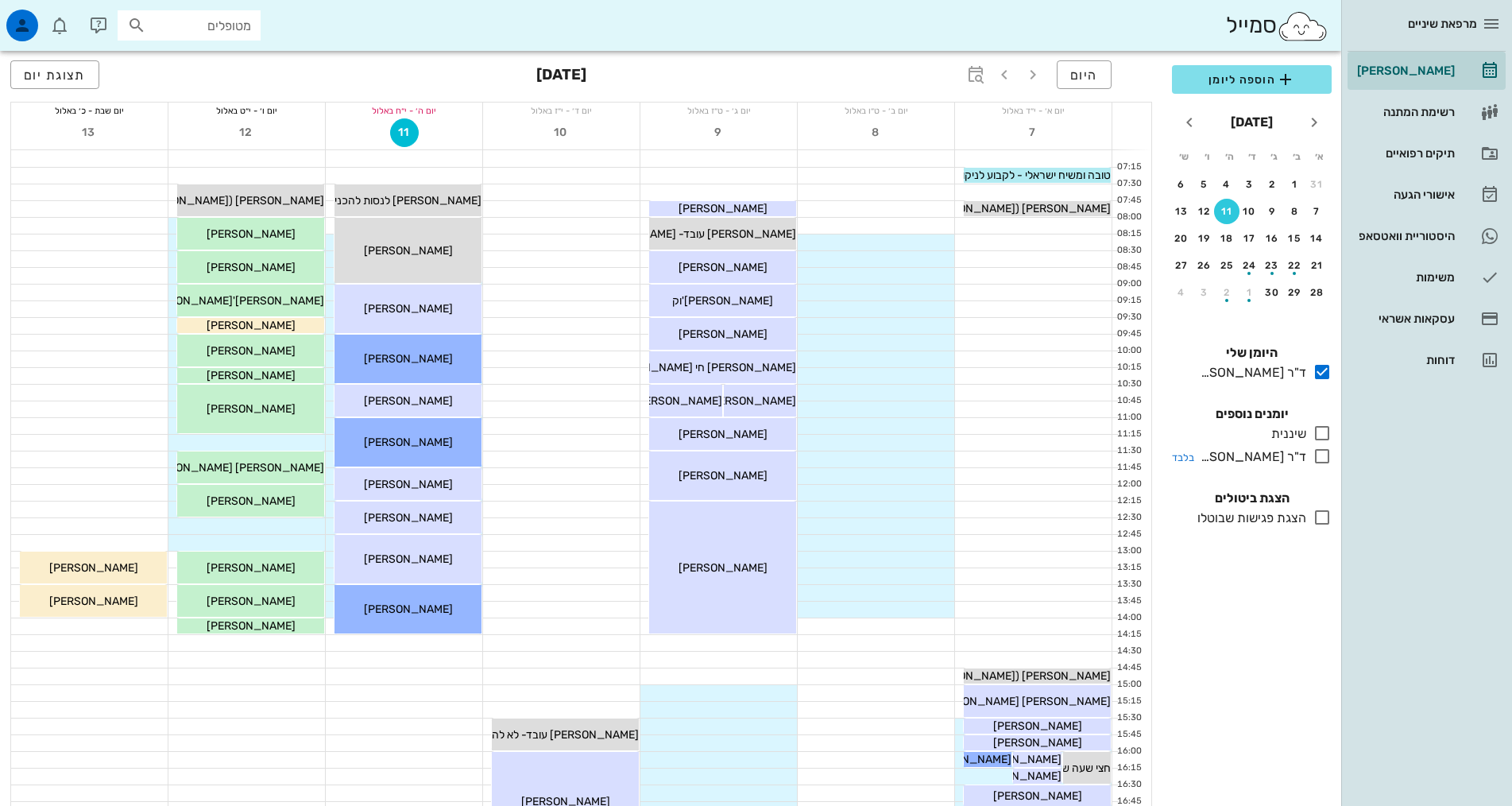
click at [1328, 461] on icon at bounding box center [1322, 456] width 19 height 19
